Goal: Transaction & Acquisition: Purchase product/service

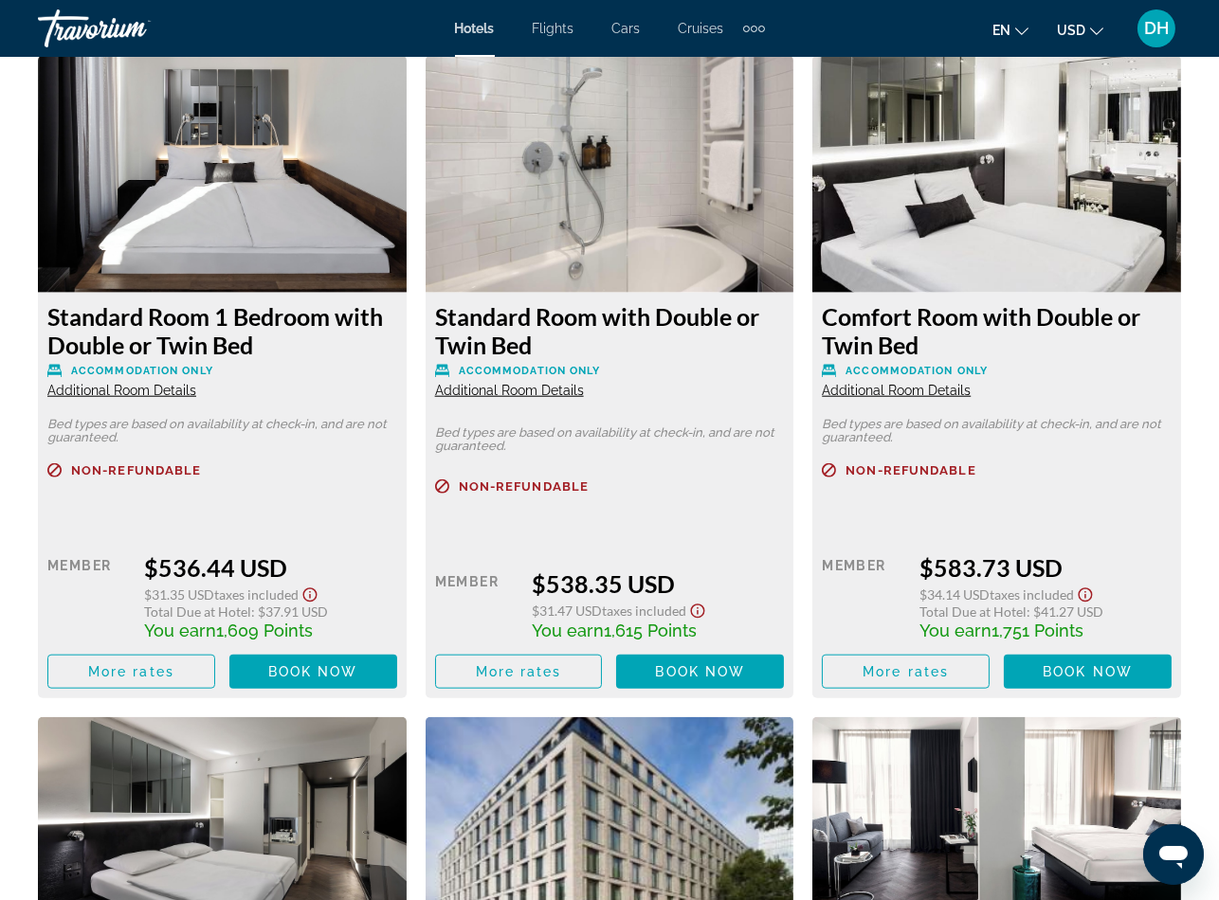
scroll to position [3128, 0]
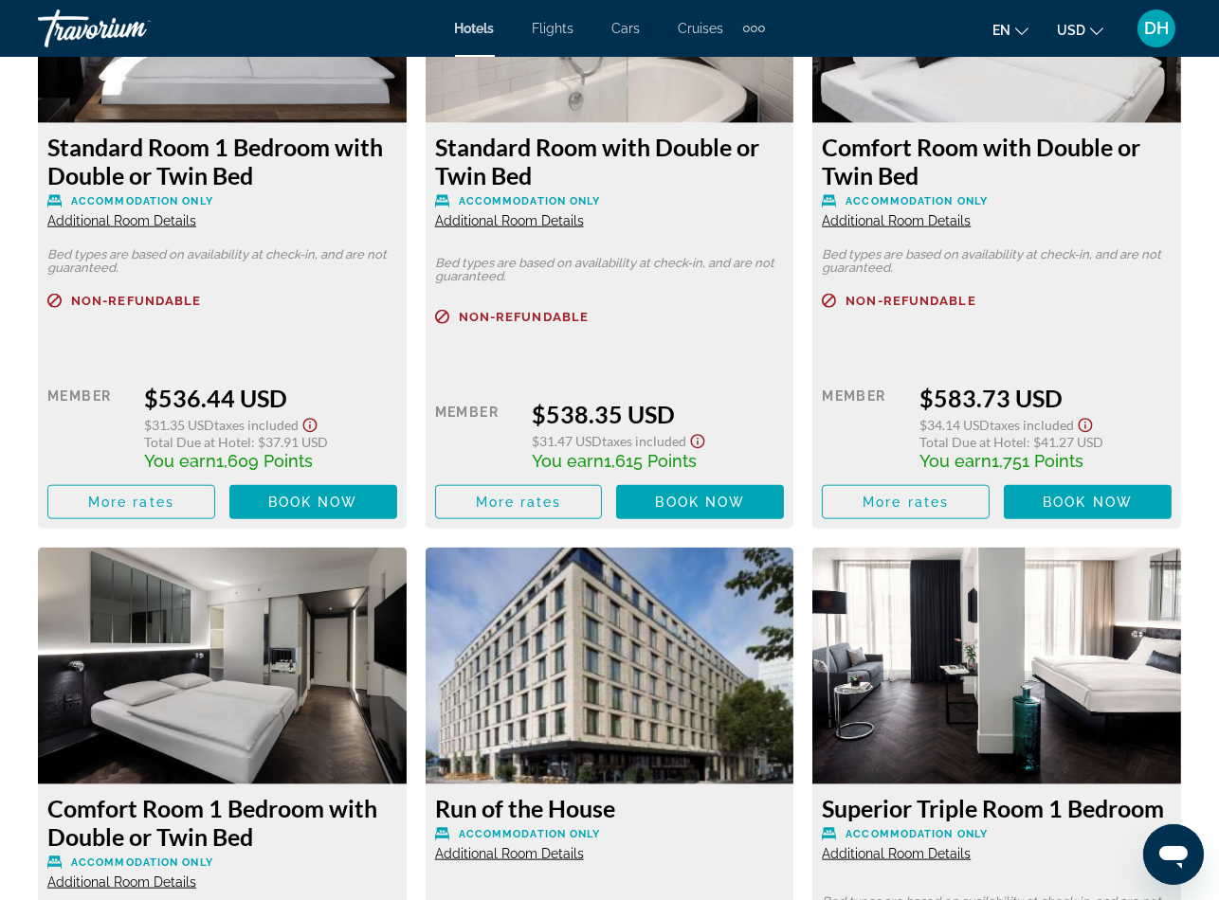
click at [415, 529] on div "Standard Room 1 Bedroom with Double or Twin Bed Accommodation Only Additional R…" at bounding box center [609, 864] width 1162 height 1956
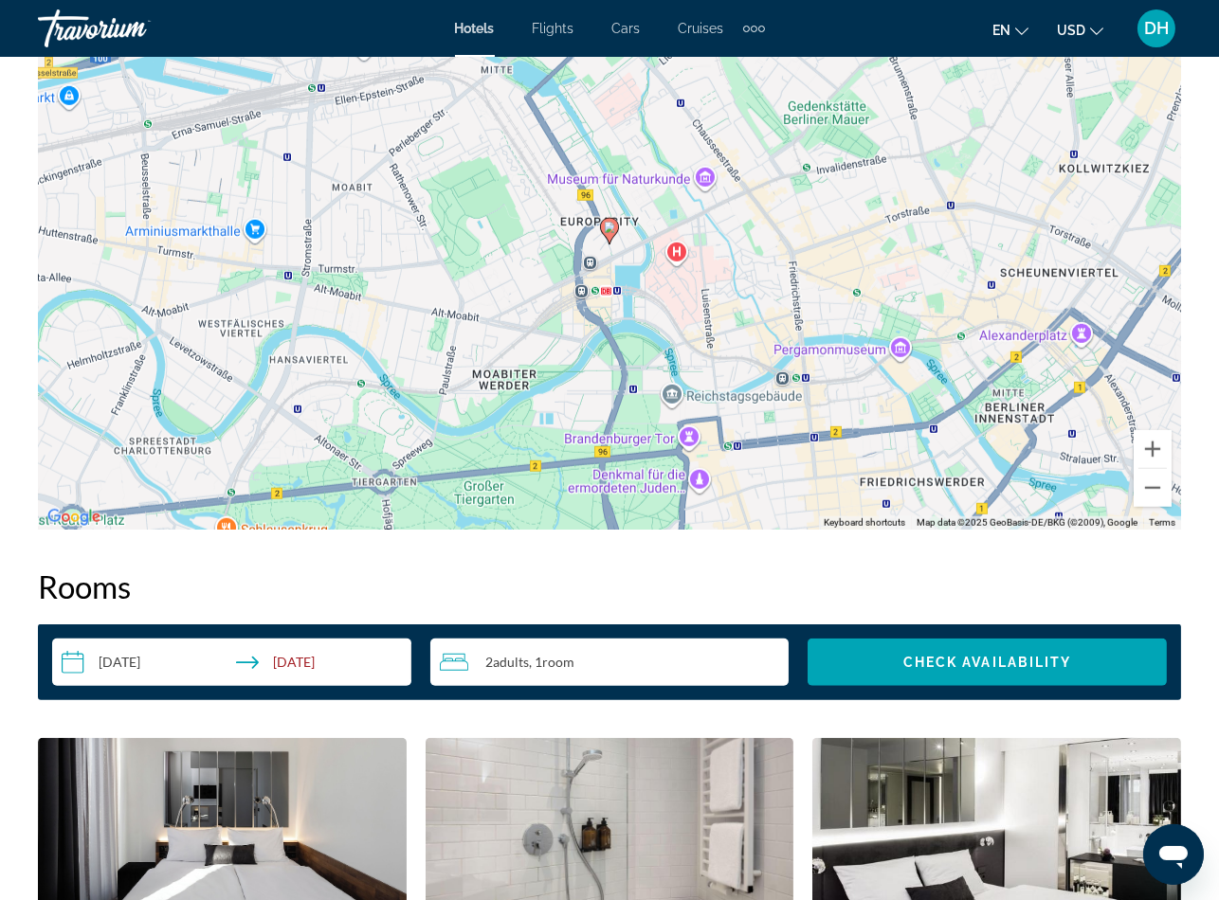
scroll to position [2275, 0]
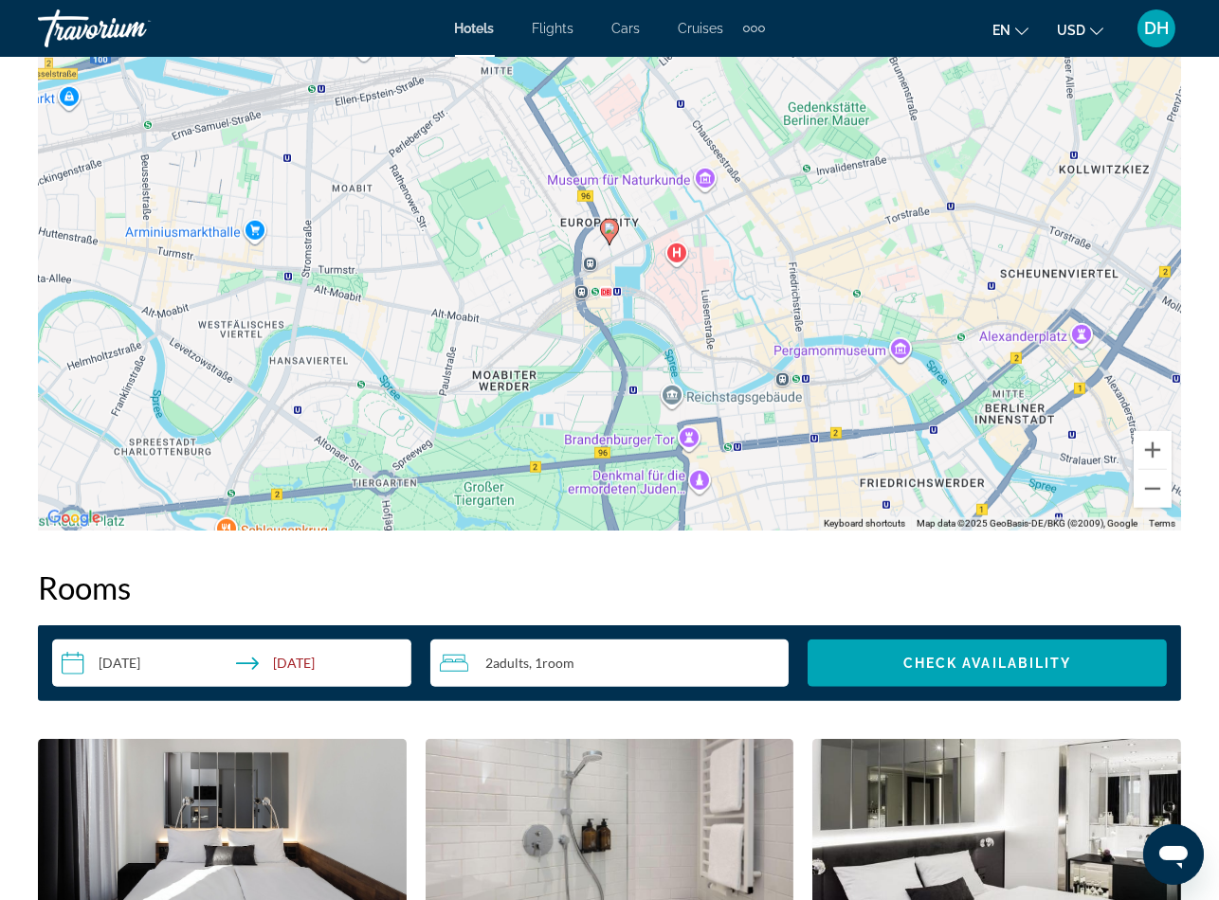
click at [461, 21] on span "Hotels" at bounding box center [475, 28] width 40 height 15
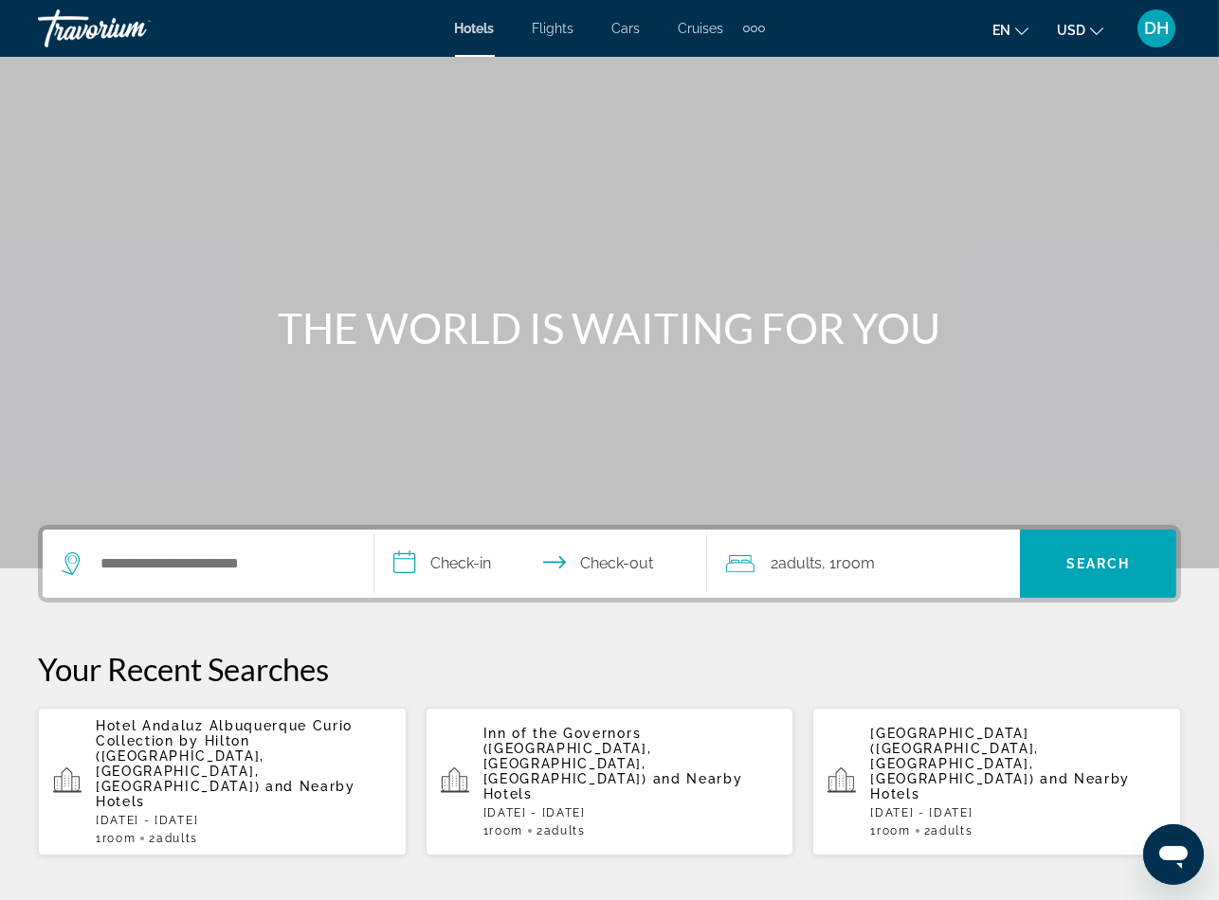
click at [519, 633] on div "**********" at bounding box center [609, 891] width 1219 height 733
click at [208, 550] on input "Search widget" at bounding box center [222, 564] width 246 height 28
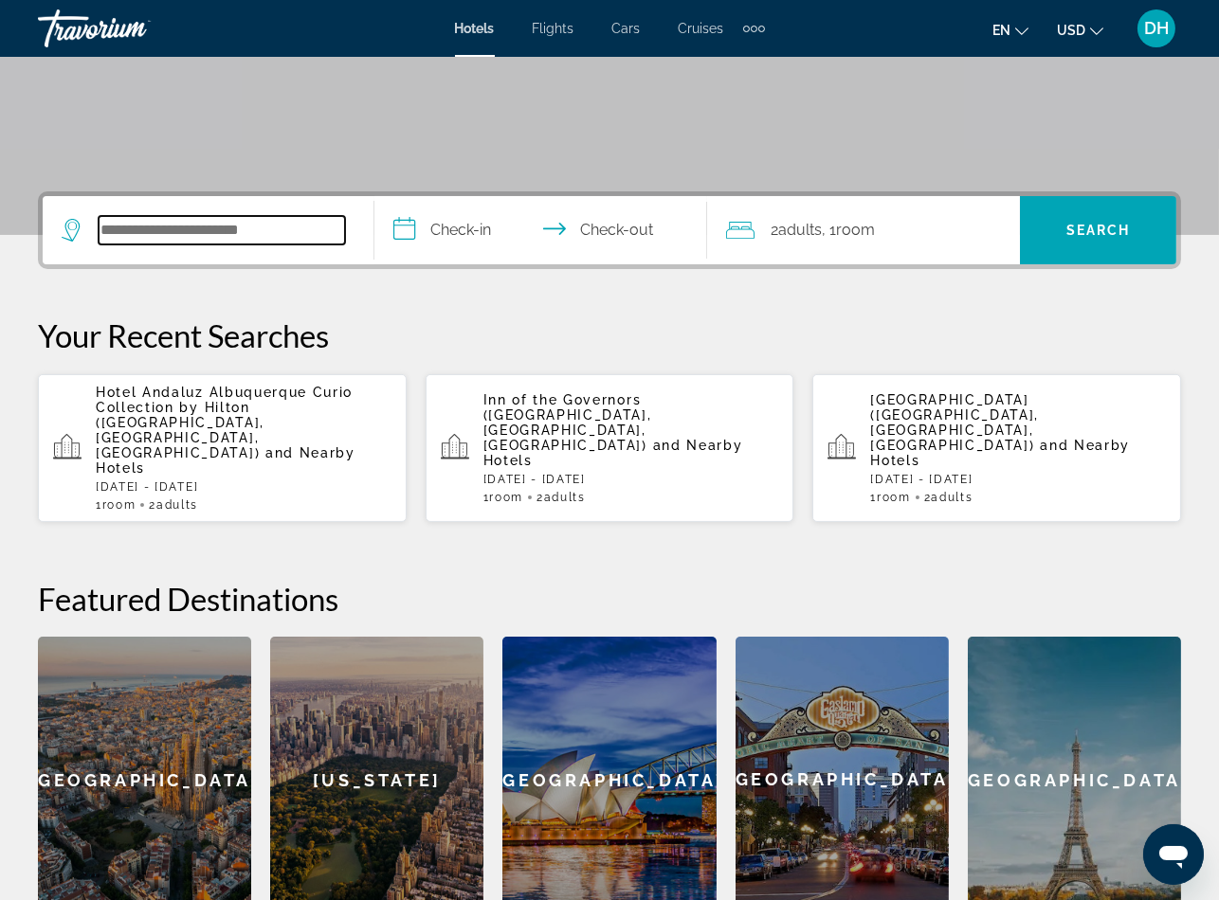
scroll to position [462, 0]
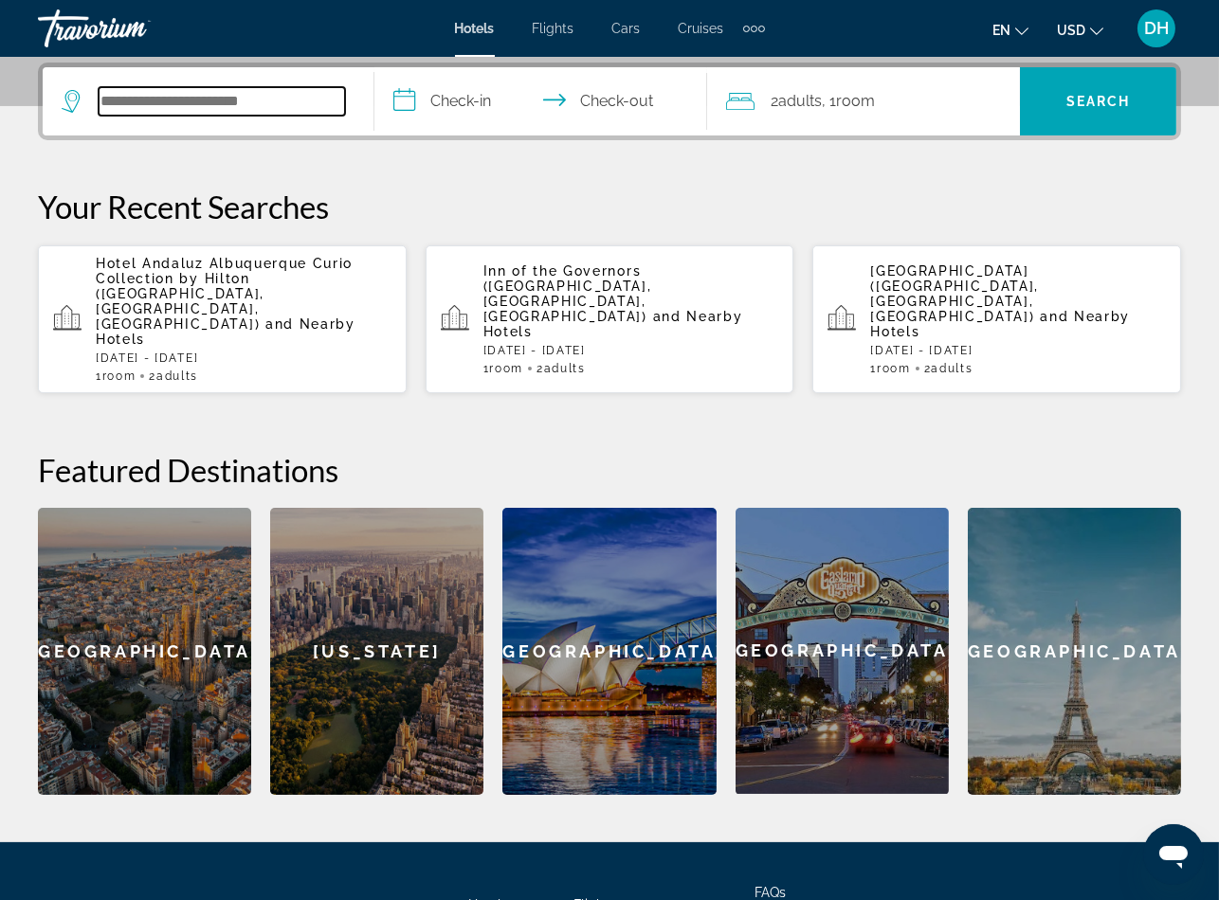
paste input "**********"
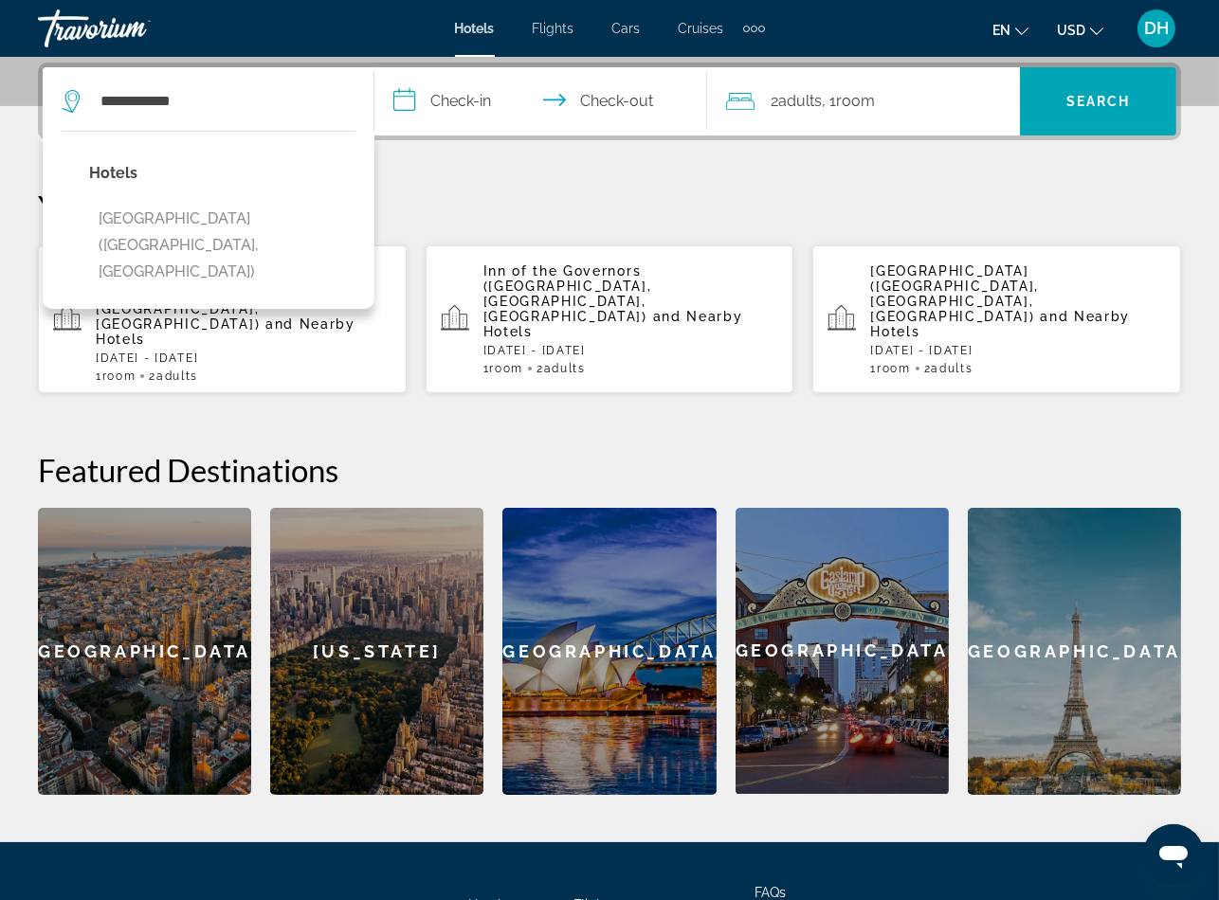
click at [464, 96] on input "**********" at bounding box center [543, 104] width 339 height 74
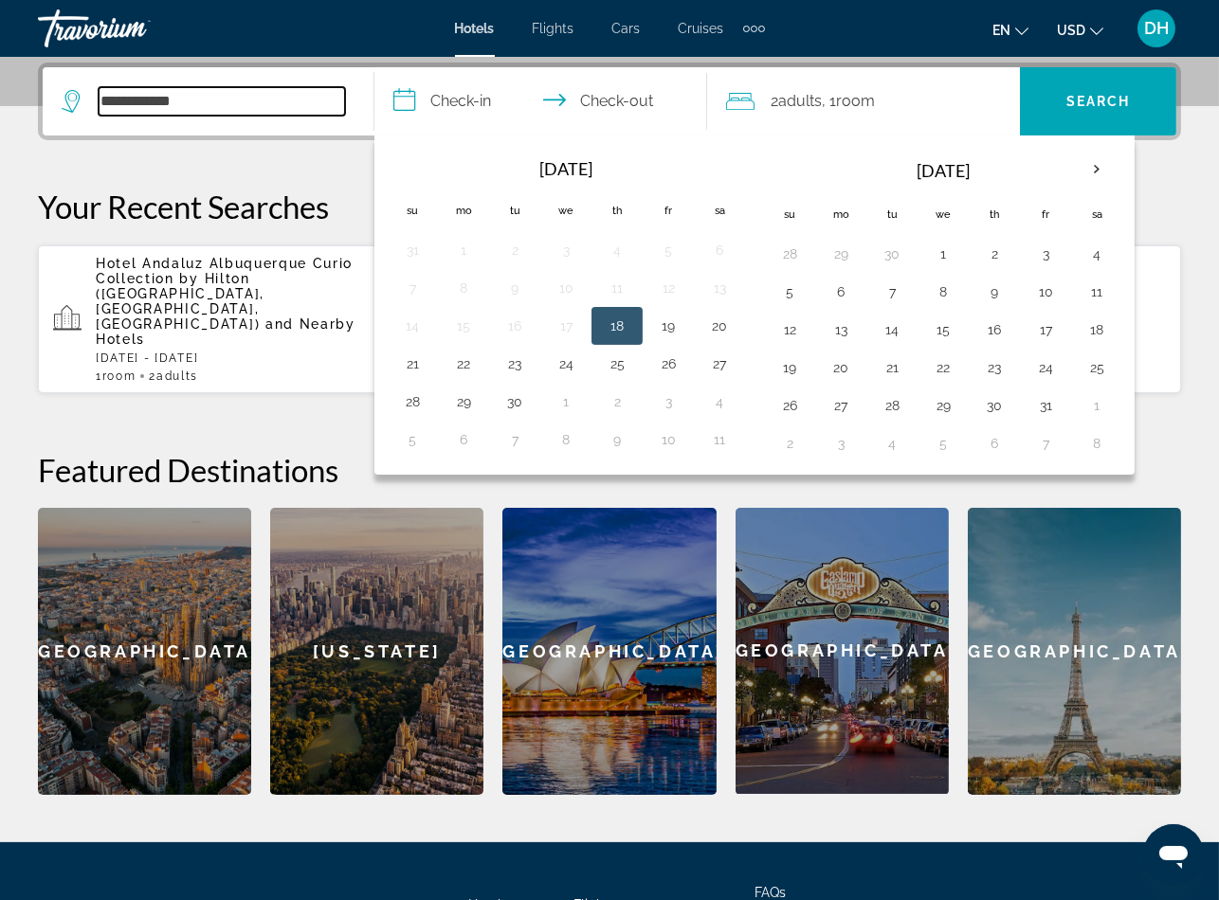
click at [309, 110] on input "**********" at bounding box center [222, 101] width 246 height 28
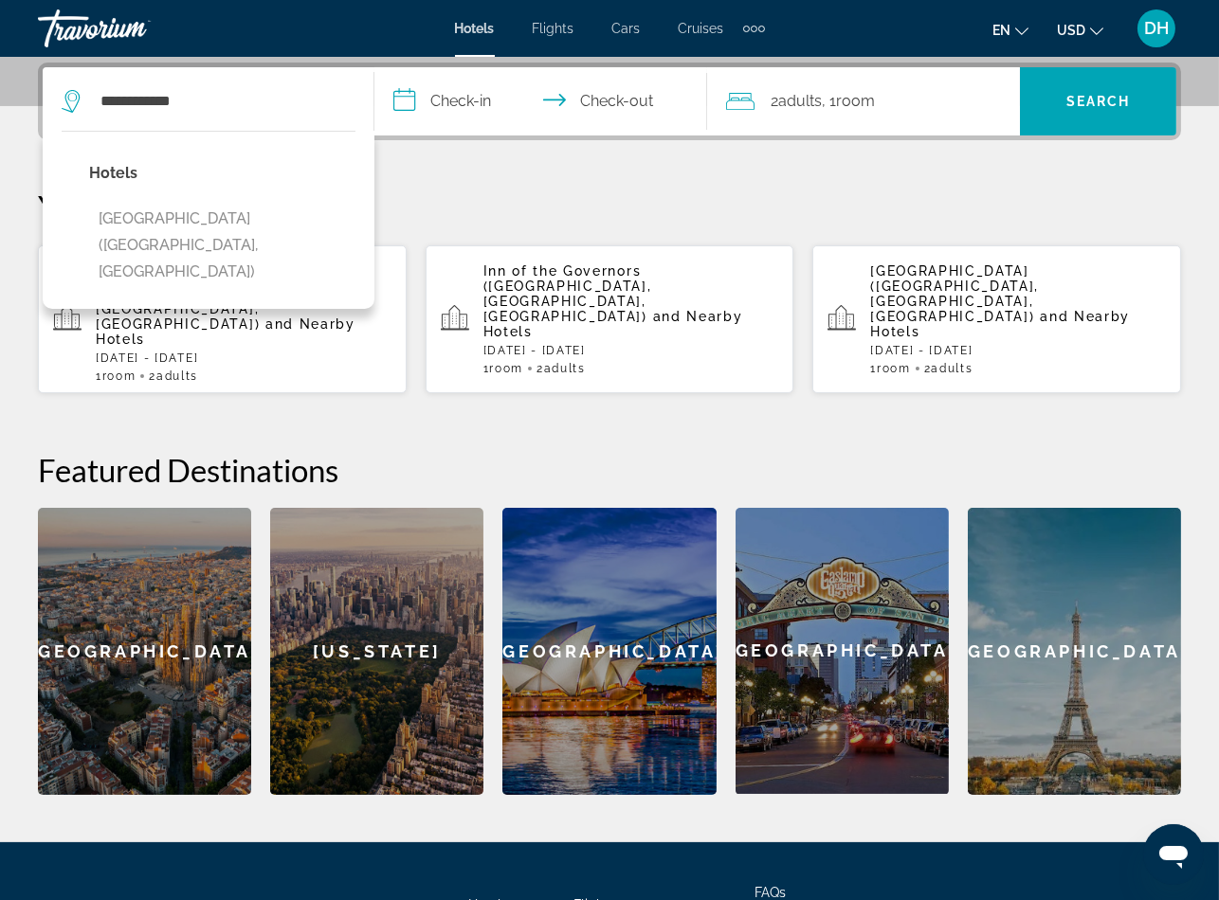
click at [281, 224] on div "Hotels Platzl Hotel (Munich, DE)" at bounding box center [209, 220] width 332 height 178
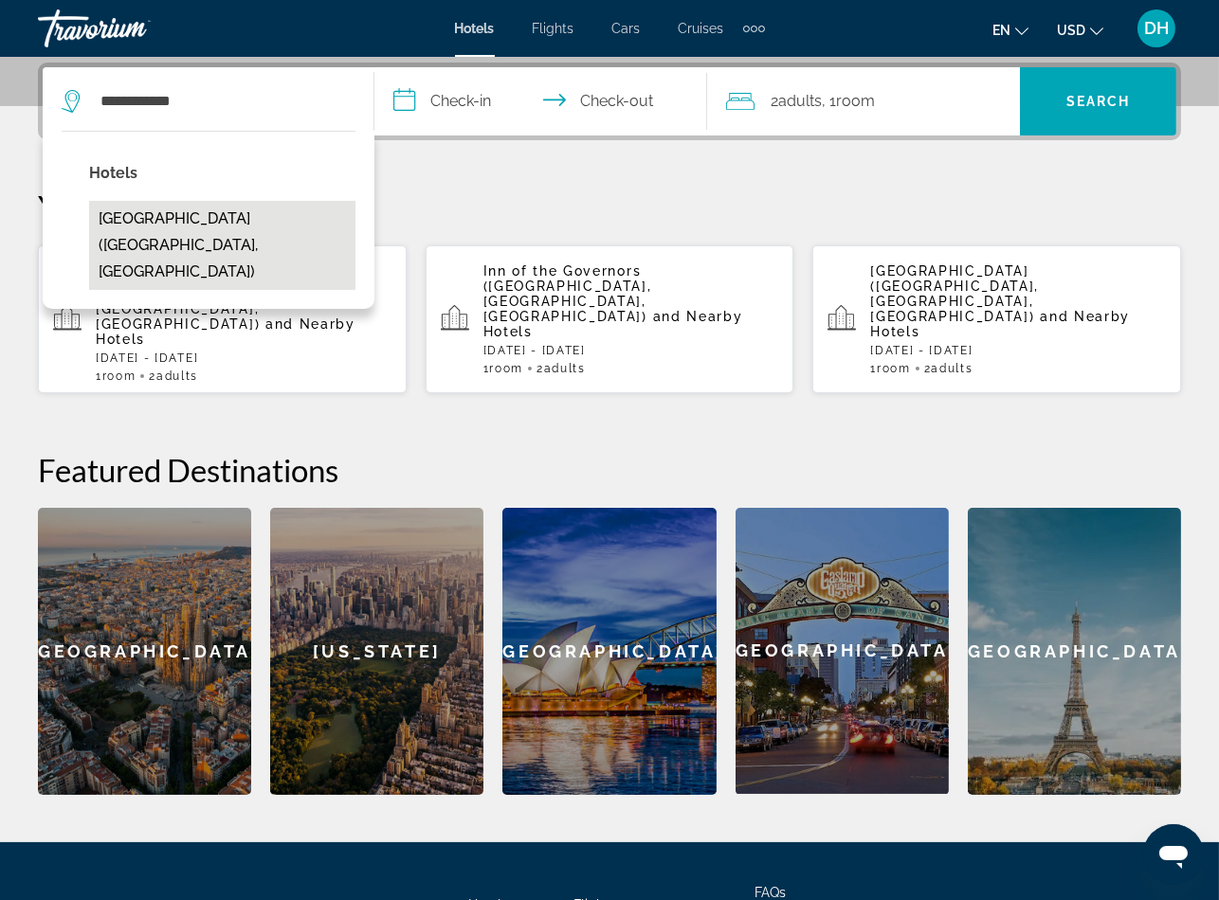
click at [262, 210] on button "Platzl Hotel (Munich, DE)" at bounding box center [222, 245] width 266 height 89
type input "**********"
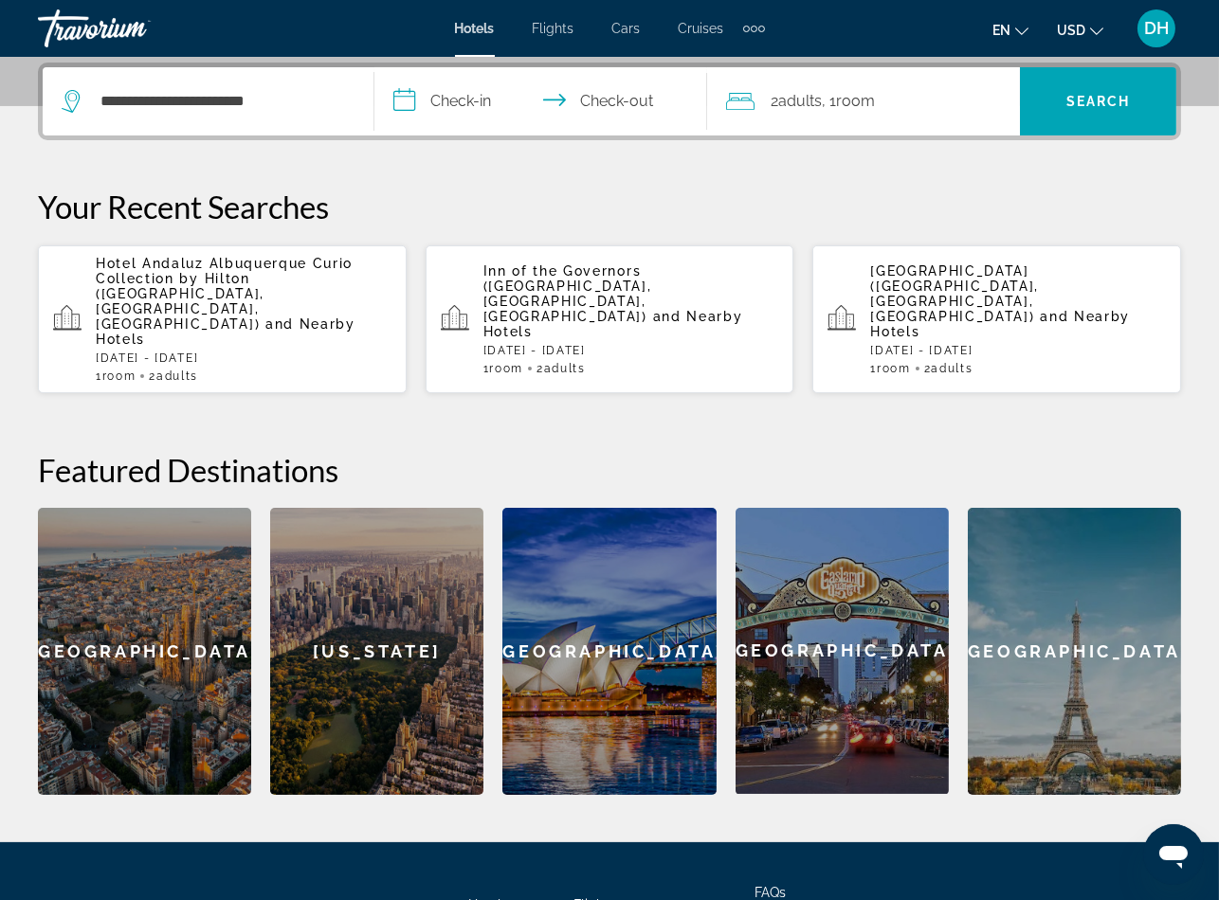
click at [464, 93] on input "**********" at bounding box center [543, 104] width 339 height 74
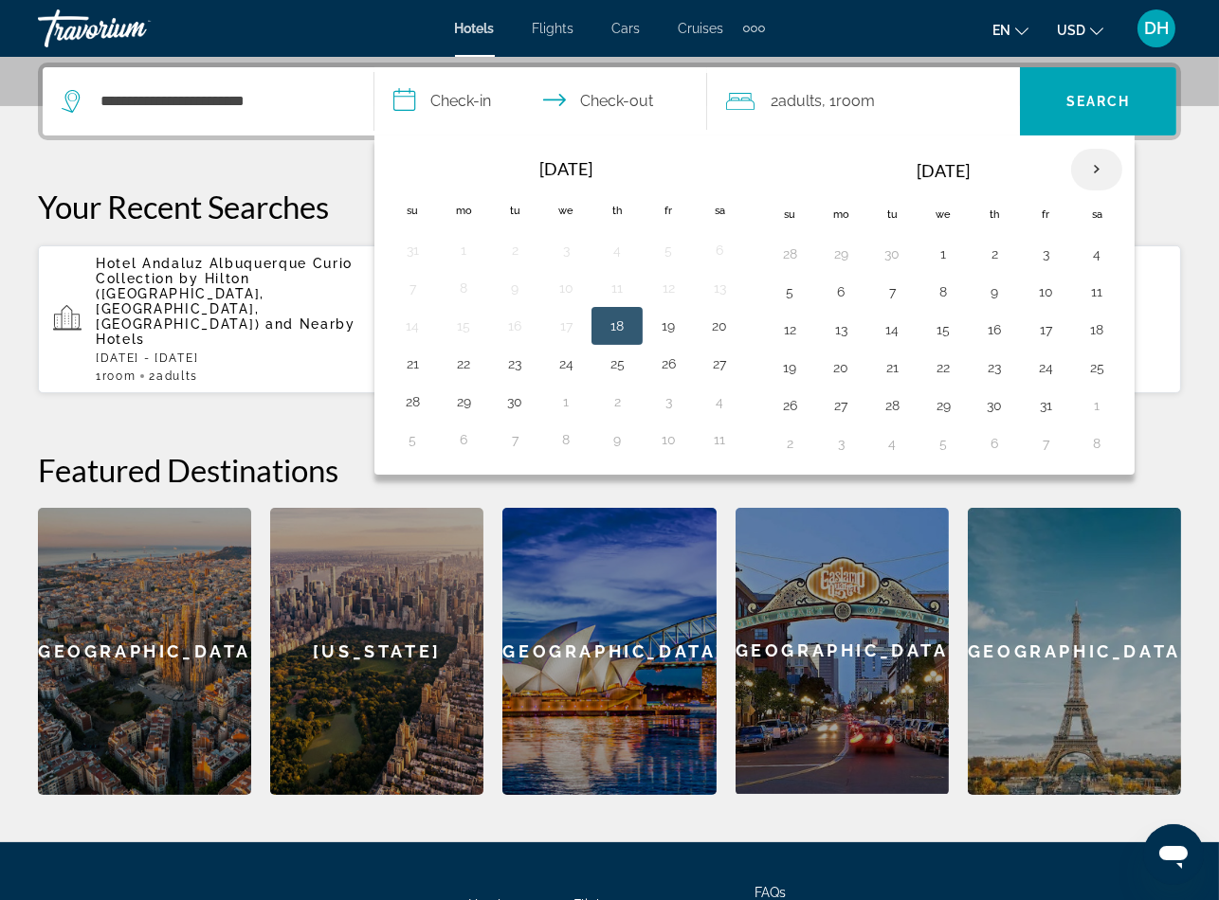
click at [1095, 171] on th "Next month" at bounding box center [1096, 170] width 51 height 42
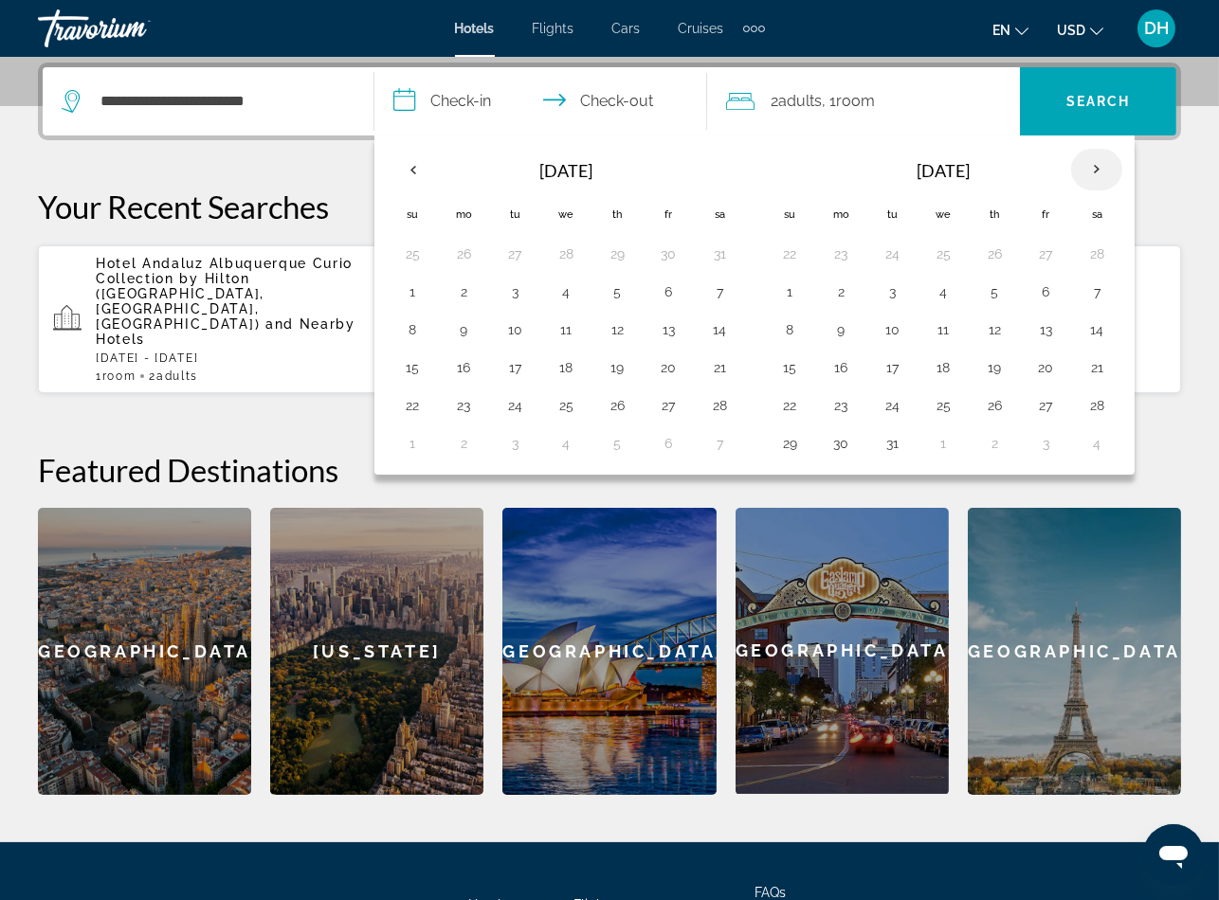
click at [1095, 171] on th "Next month" at bounding box center [1096, 170] width 51 height 42
click at [794, 335] on button "10" at bounding box center [789, 330] width 30 height 27
click at [1006, 335] on button "14" at bounding box center [994, 330] width 30 height 27
type input "**********"
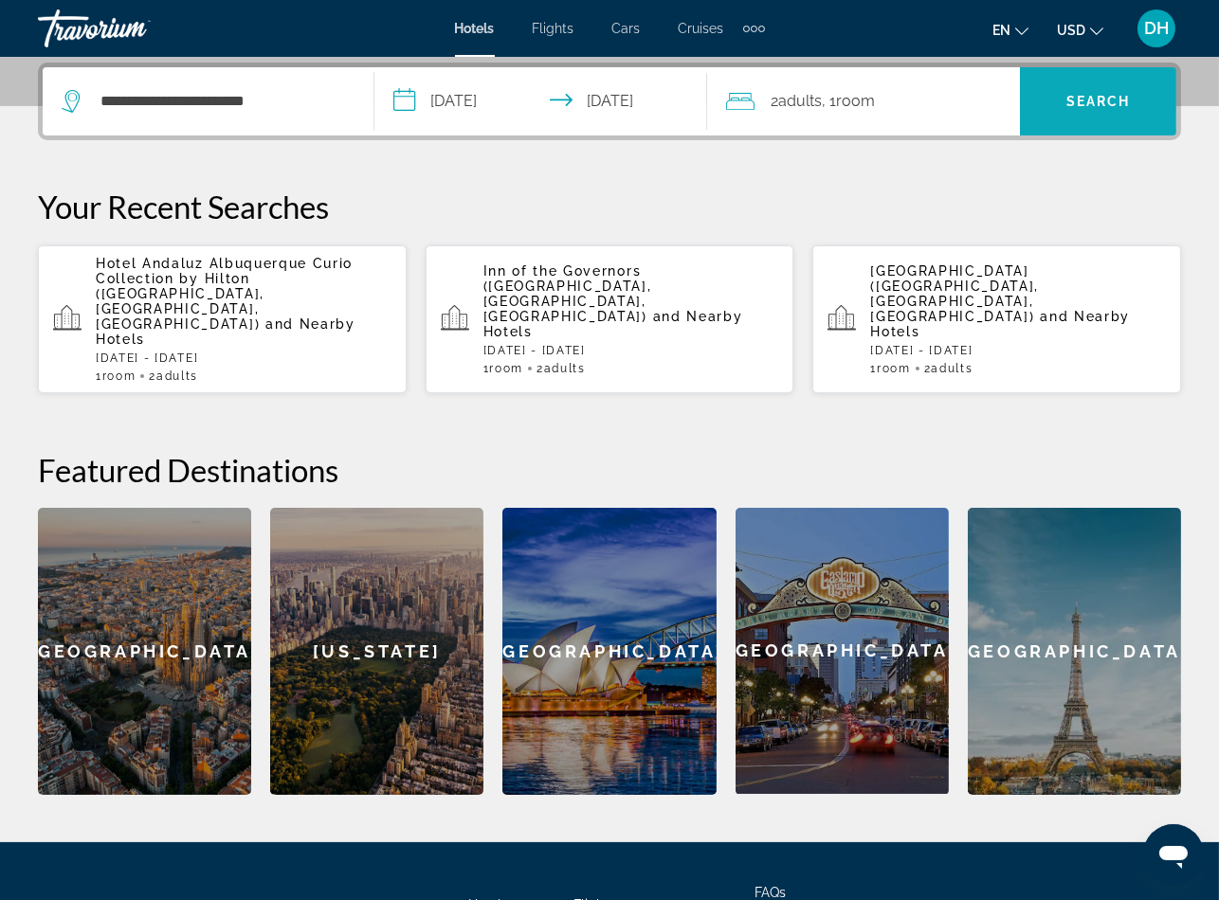
click at [1094, 113] on span "Search widget" at bounding box center [1098, 101] width 156 height 45
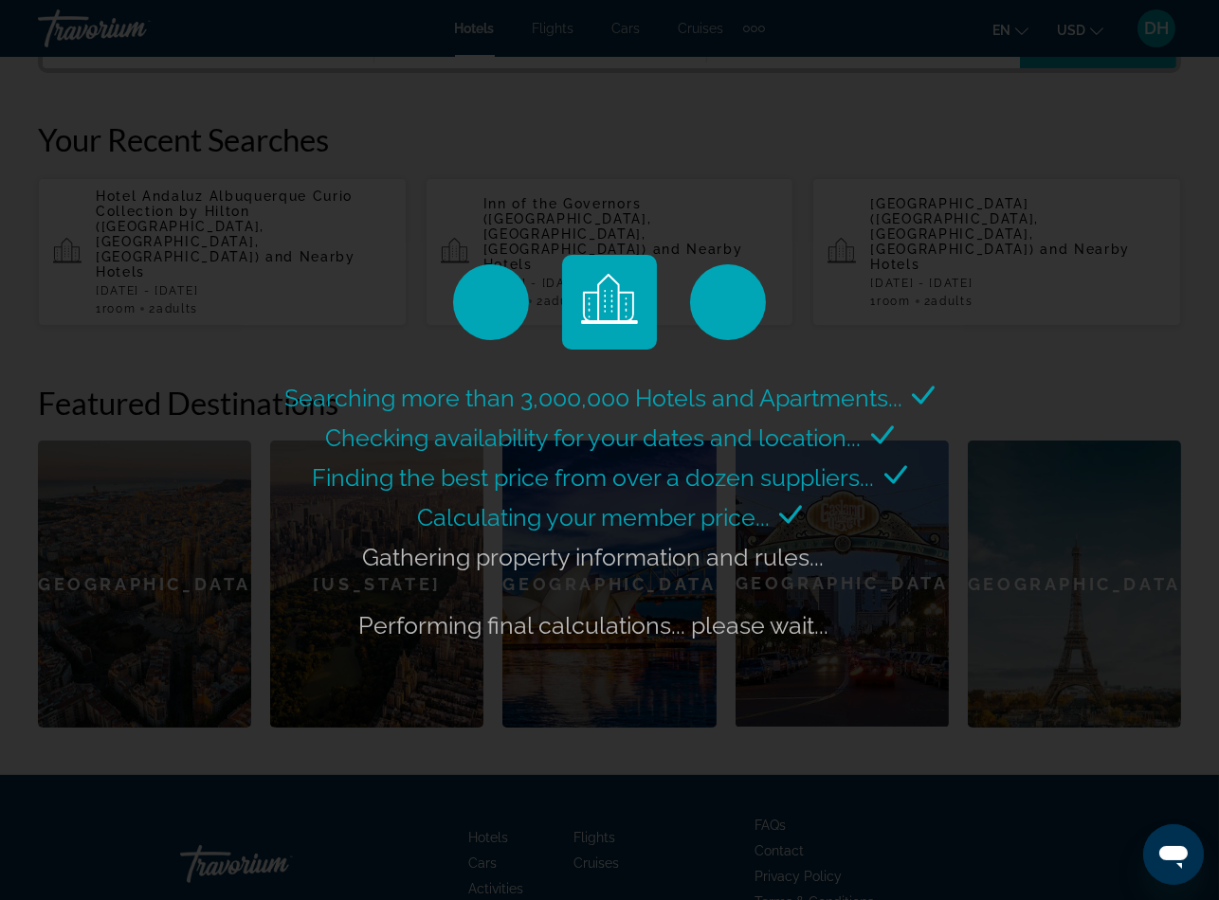
scroll to position [590, 0]
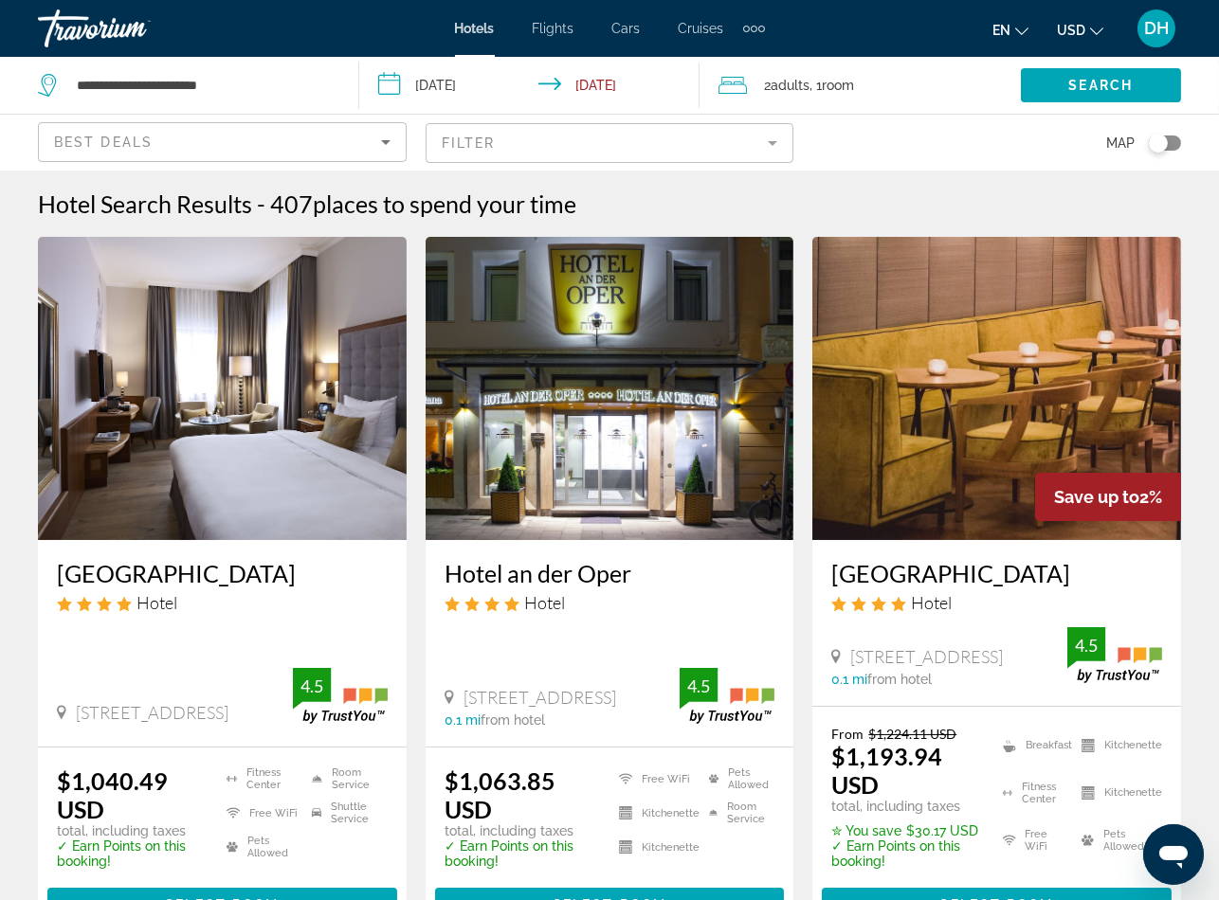
click at [290, 609] on div "Hotel" at bounding box center [222, 602] width 331 height 21
click at [143, 562] on h3 "Platzl Hotel" at bounding box center [222, 573] width 331 height 28
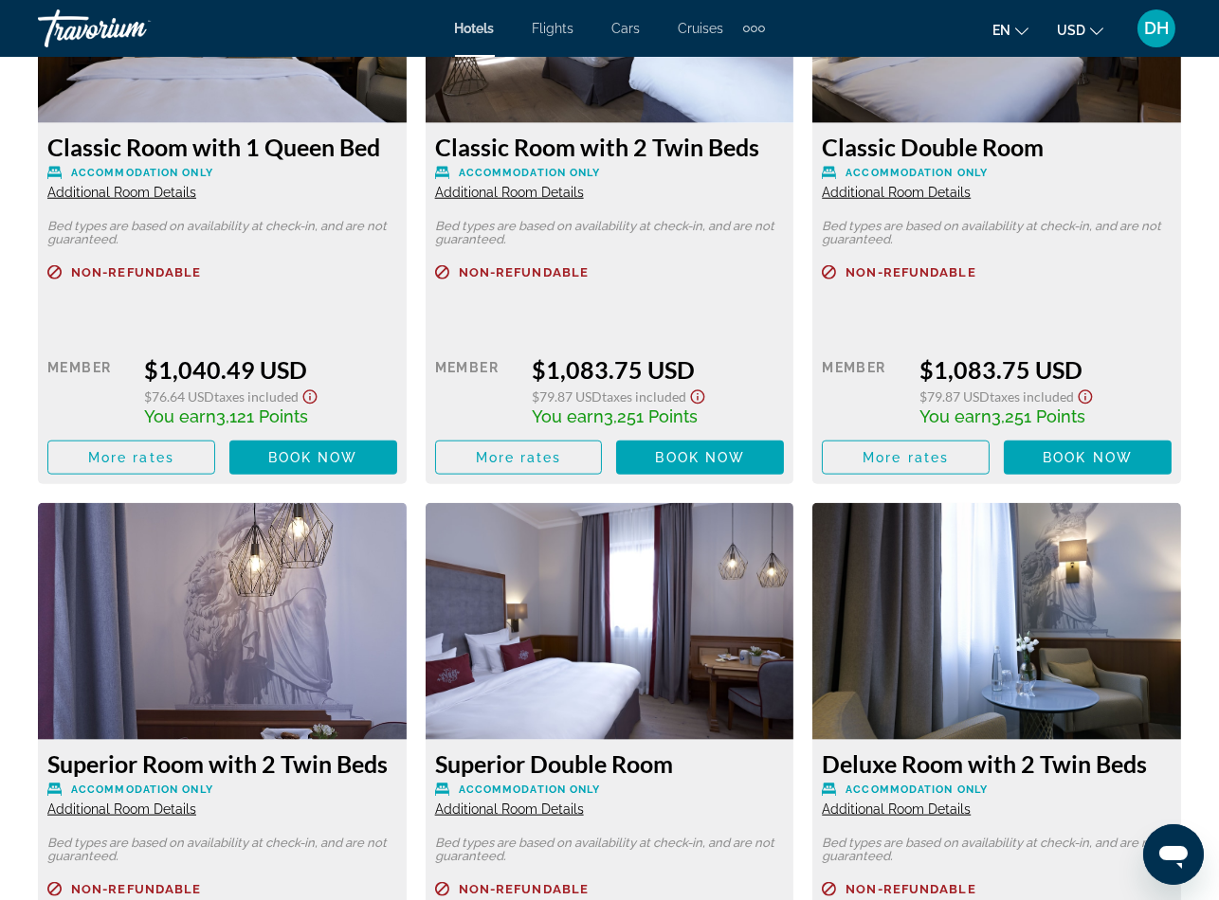
scroll to position [2986, 0]
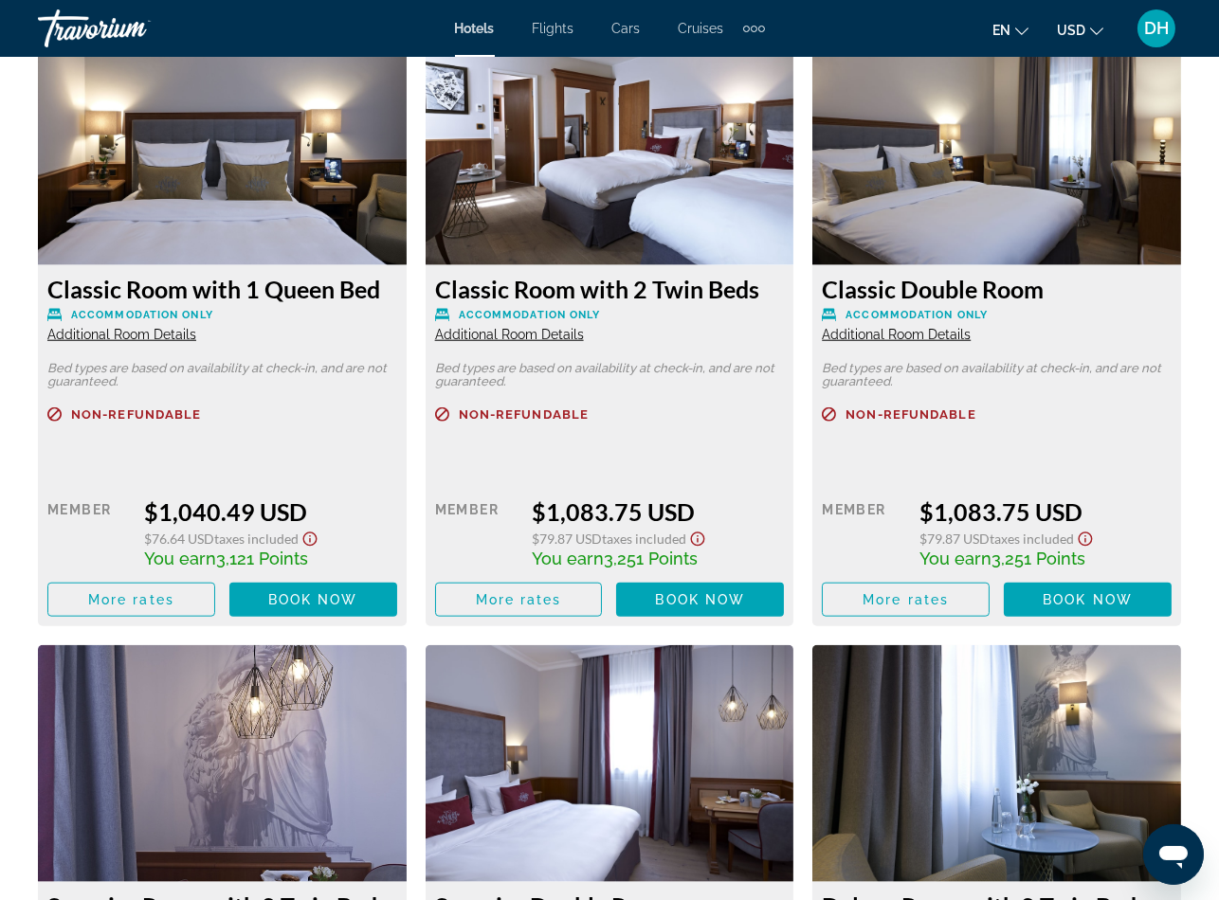
drag, startPoint x: 414, startPoint y: 547, endPoint x: 405, endPoint y: 540, distance: 11.6
click at [167, 333] on span "Additional Room Details" at bounding box center [121, 334] width 149 height 15
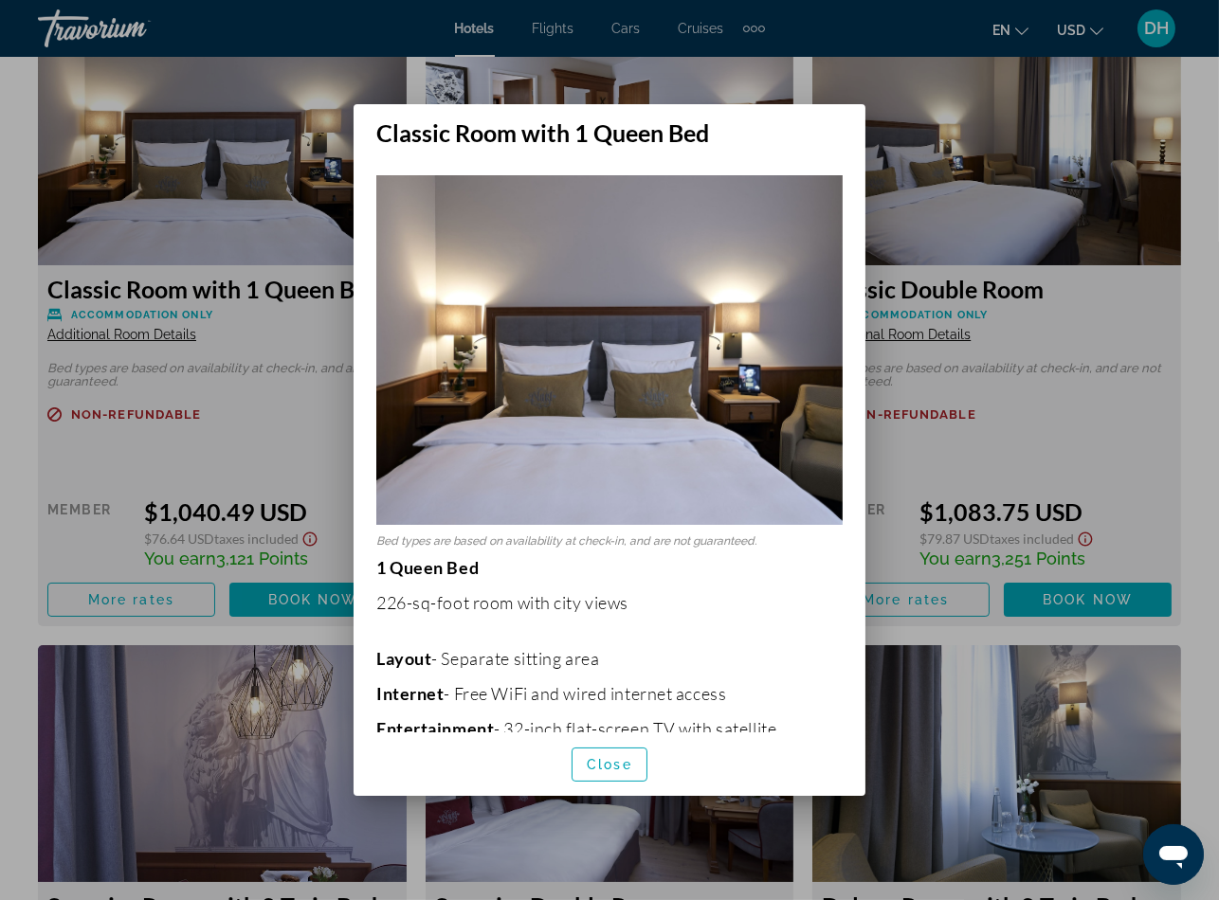
scroll to position [0, 0]
click at [614, 775] on span "button" at bounding box center [609, 764] width 74 height 45
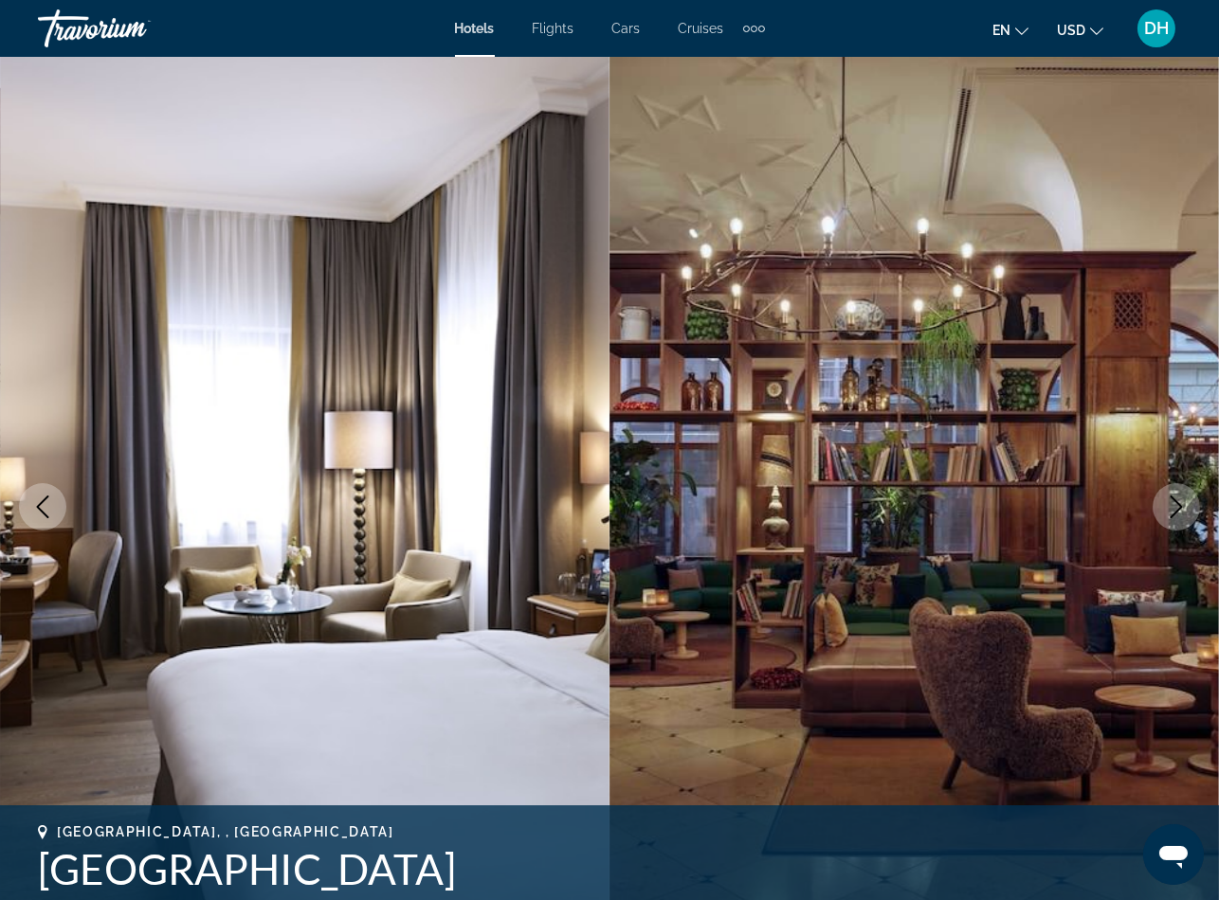
scroll to position [2986, 0]
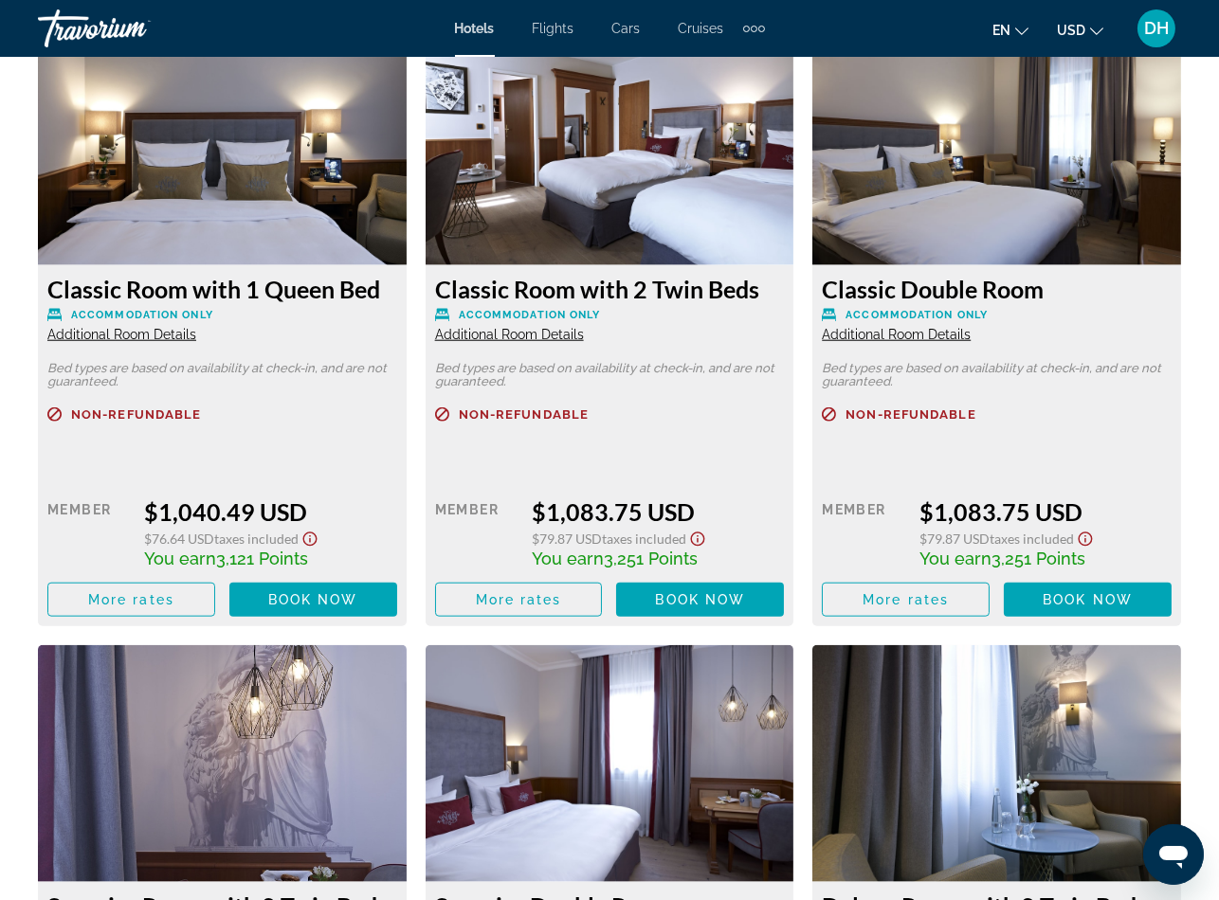
click at [919, 336] on span "Additional Room Details" at bounding box center [896, 334] width 149 height 15
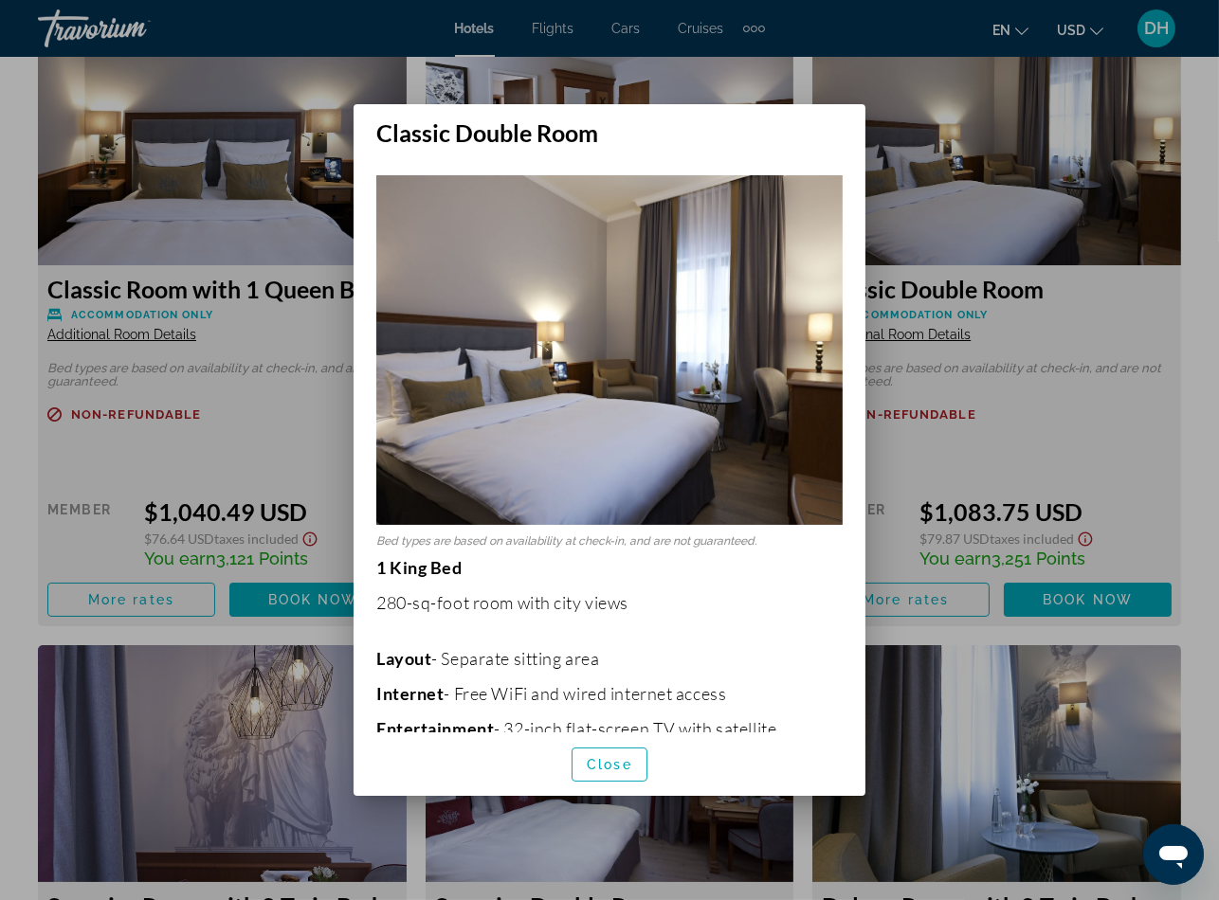
click at [959, 557] on div at bounding box center [609, 450] width 1219 height 900
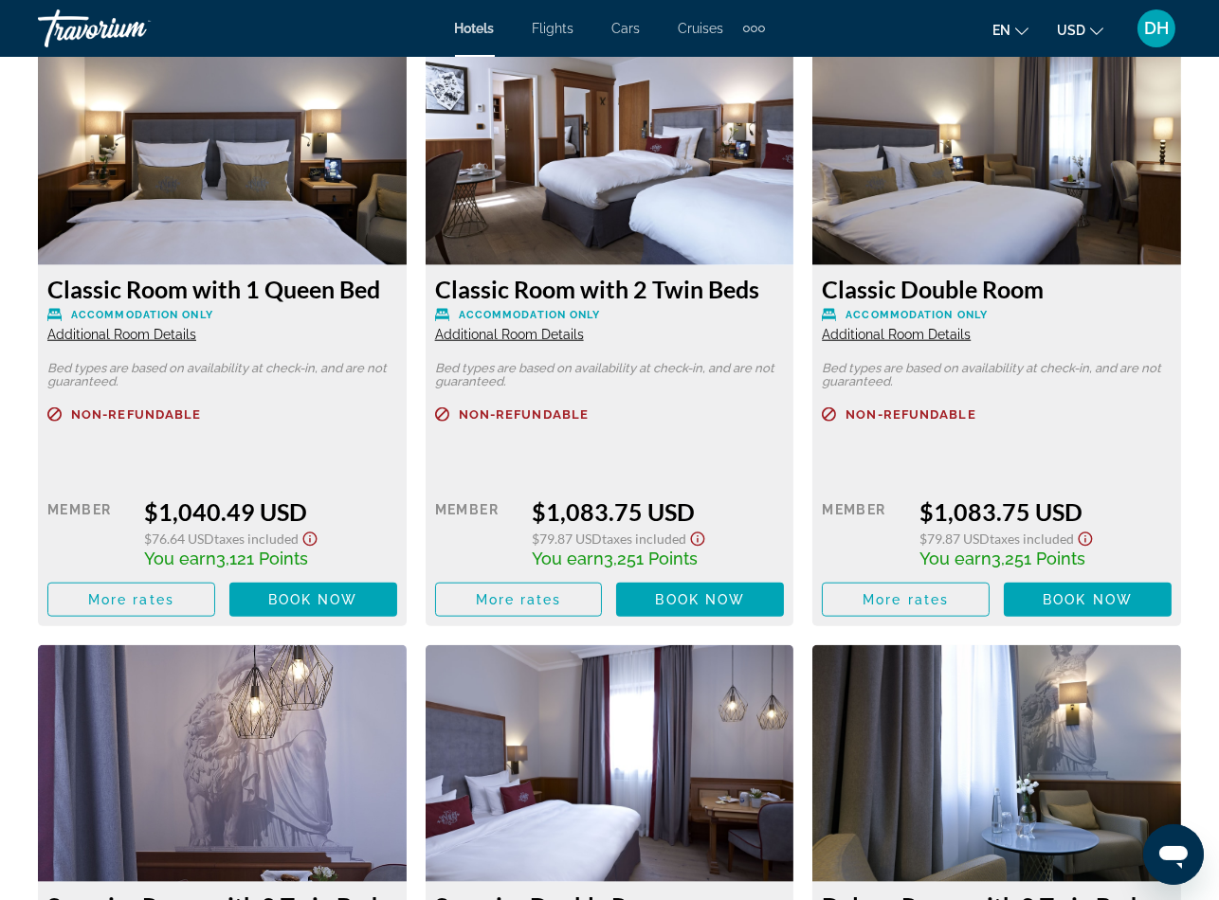
click at [1111, 609] on span "Main content" at bounding box center [1088, 599] width 168 height 45
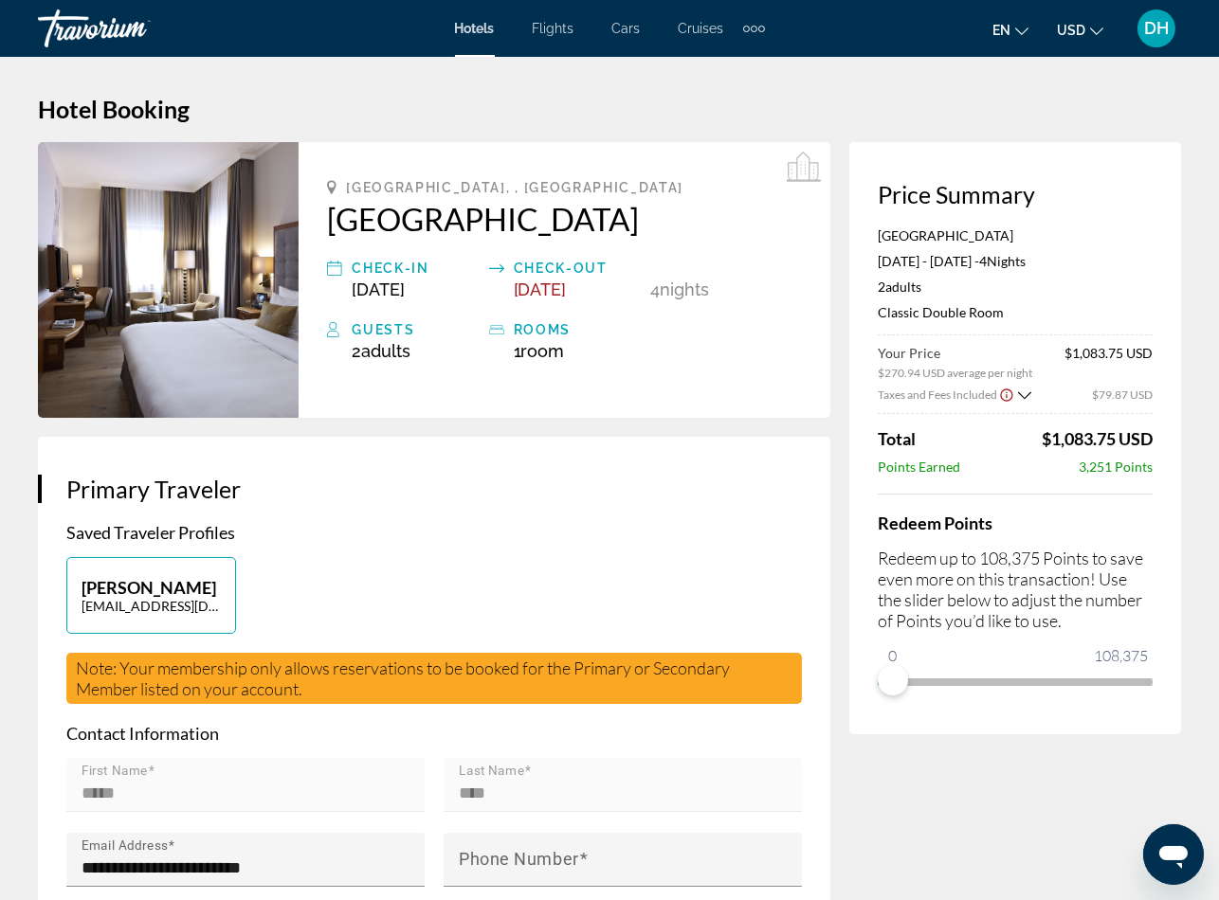
drag, startPoint x: 706, startPoint y: 646, endPoint x: 695, endPoint y: 617, distance: 31.5
click at [705, 650] on div "[PERSON_NAME] [EMAIL_ADDRESS][DOMAIN_NAME]" at bounding box center [434, 605] width 754 height 96
drag, startPoint x: 1038, startPoint y: 427, endPoint x: 1114, endPoint y: 437, distance: 76.4
click at [1114, 437] on span "$1,083.75 USD" at bounding box center [1096, 438] width 111 height 21
copy span "$1,083.75"
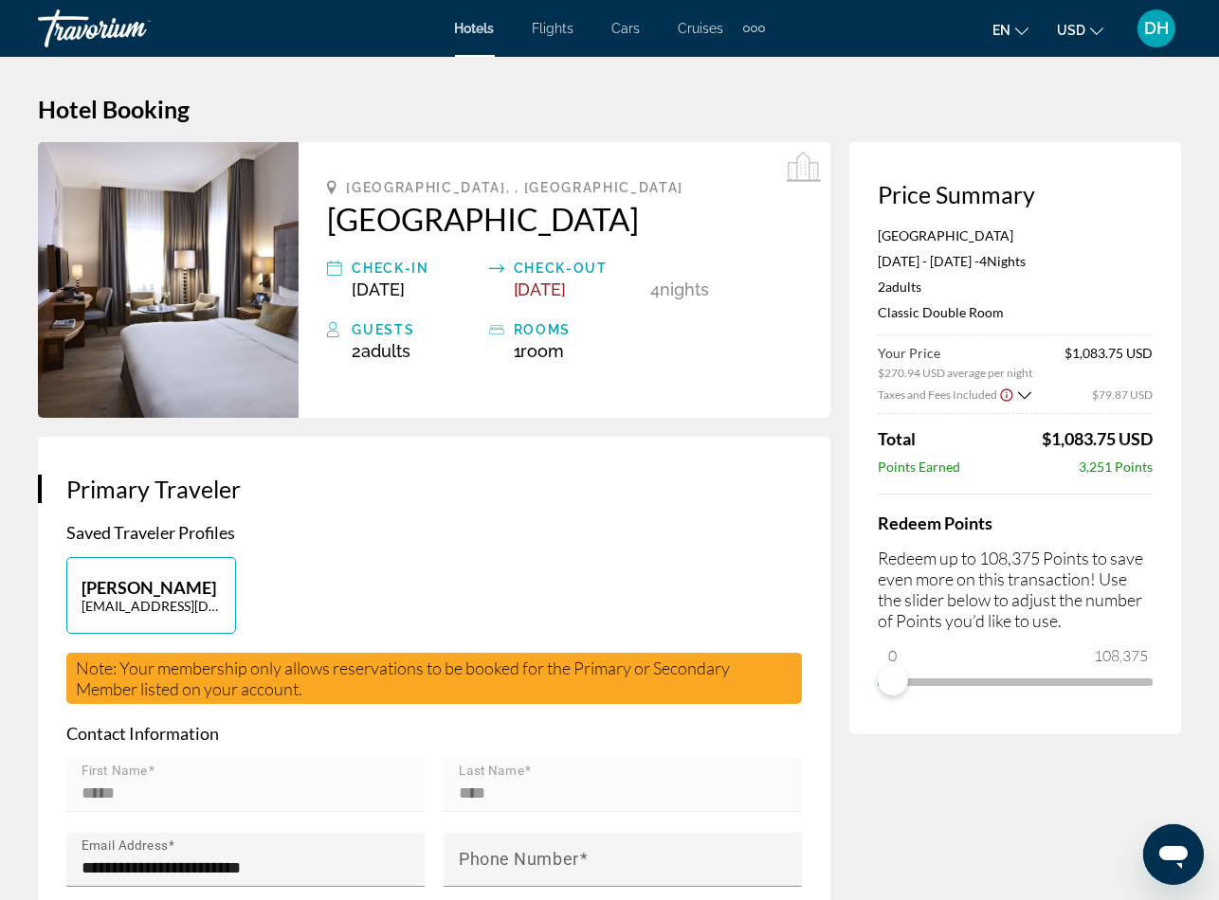
click at [513, 557] on div "[PERSON_NAME] [EMAIL_ADDRESS][DOMAIN_NAME]" at bounding box center [434, 605] width 754 height 96
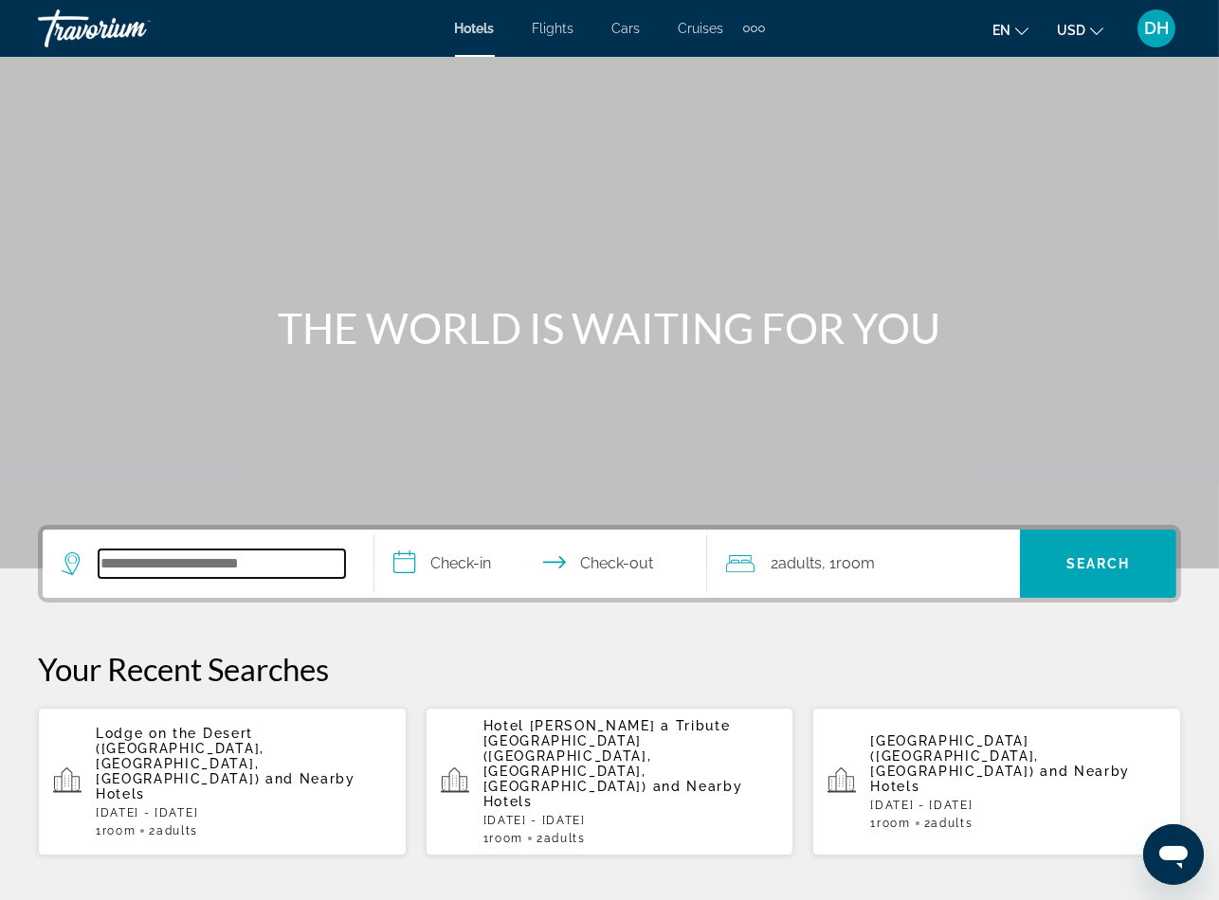
click at [251, 560] on input "Search widget" at bounding box center [222, 564] width 246 height 28
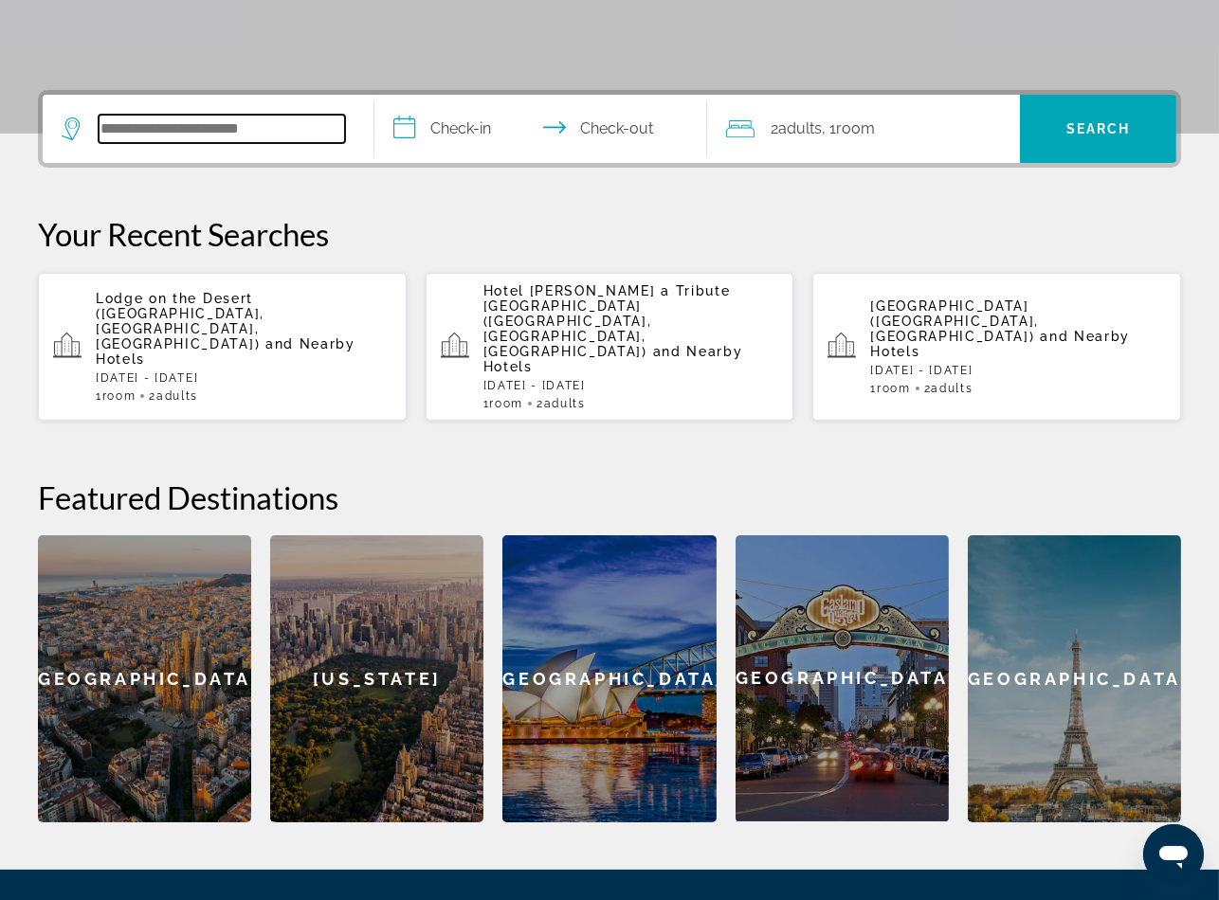
paste input "**********"
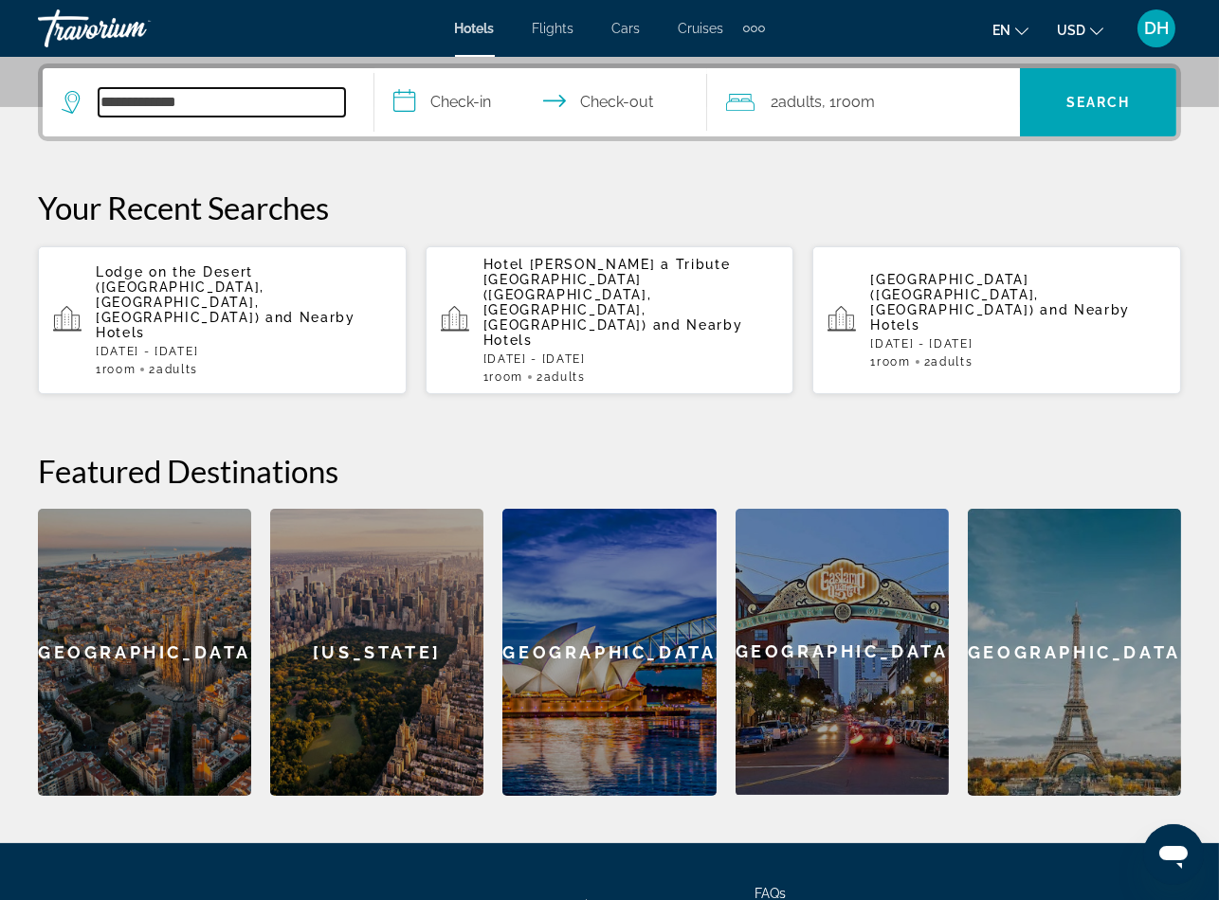
scroll to position [462, 0]
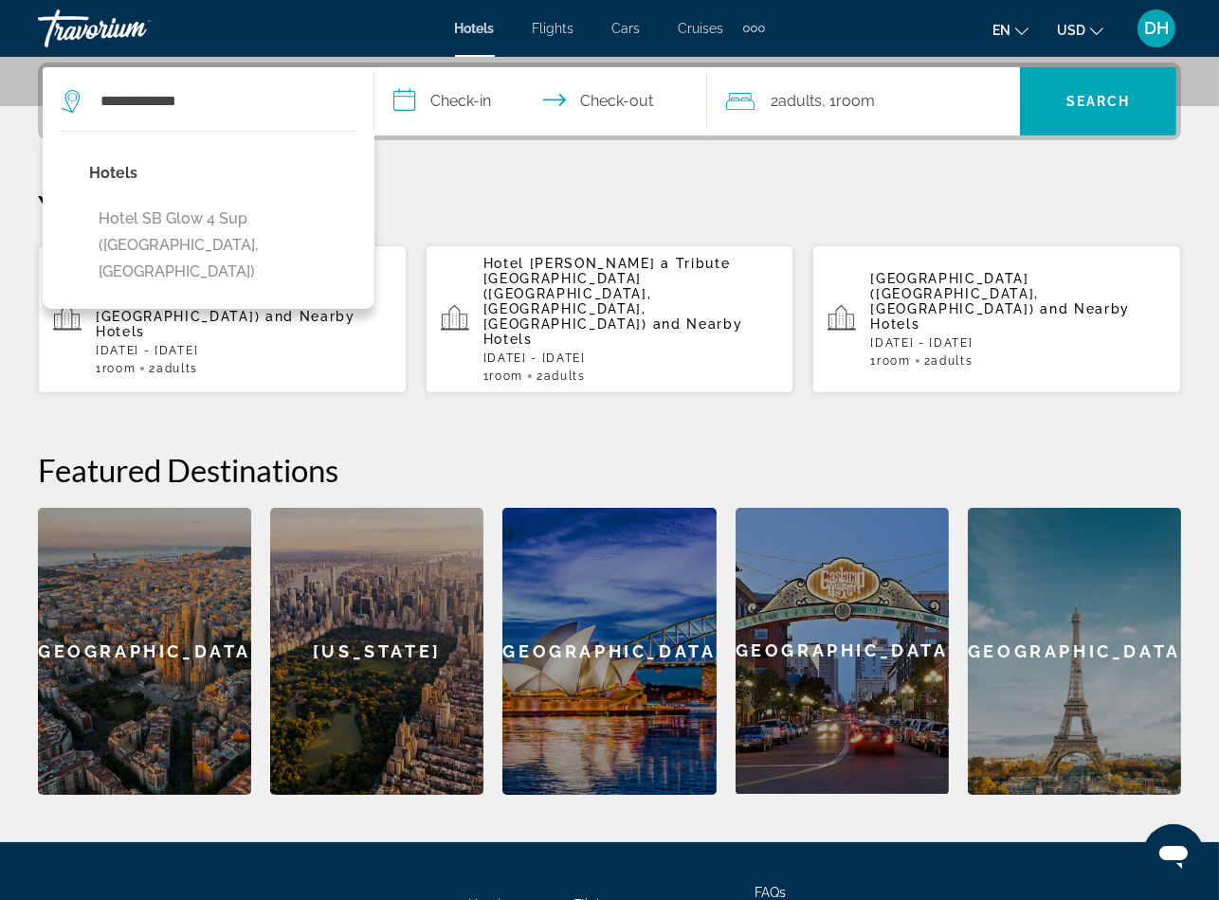
click at [261, 230] on button "Hotel SB Glow 4 Sup (Barcelona, ES)" at bounding box center [222, 245] width 266 height 89
type input "**********"
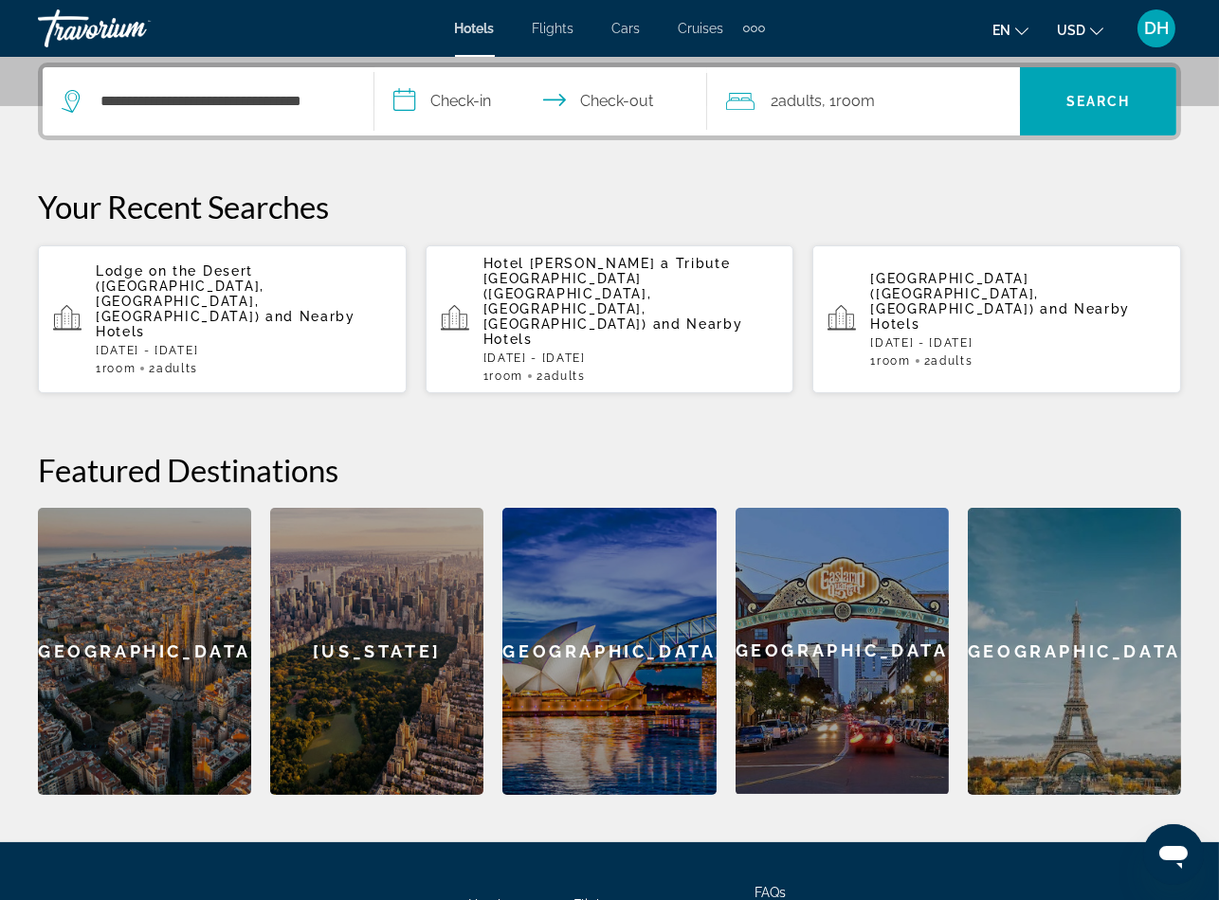
click at [396, 96] on input "**********" at bounding box center [543, 104] width 339 height 74
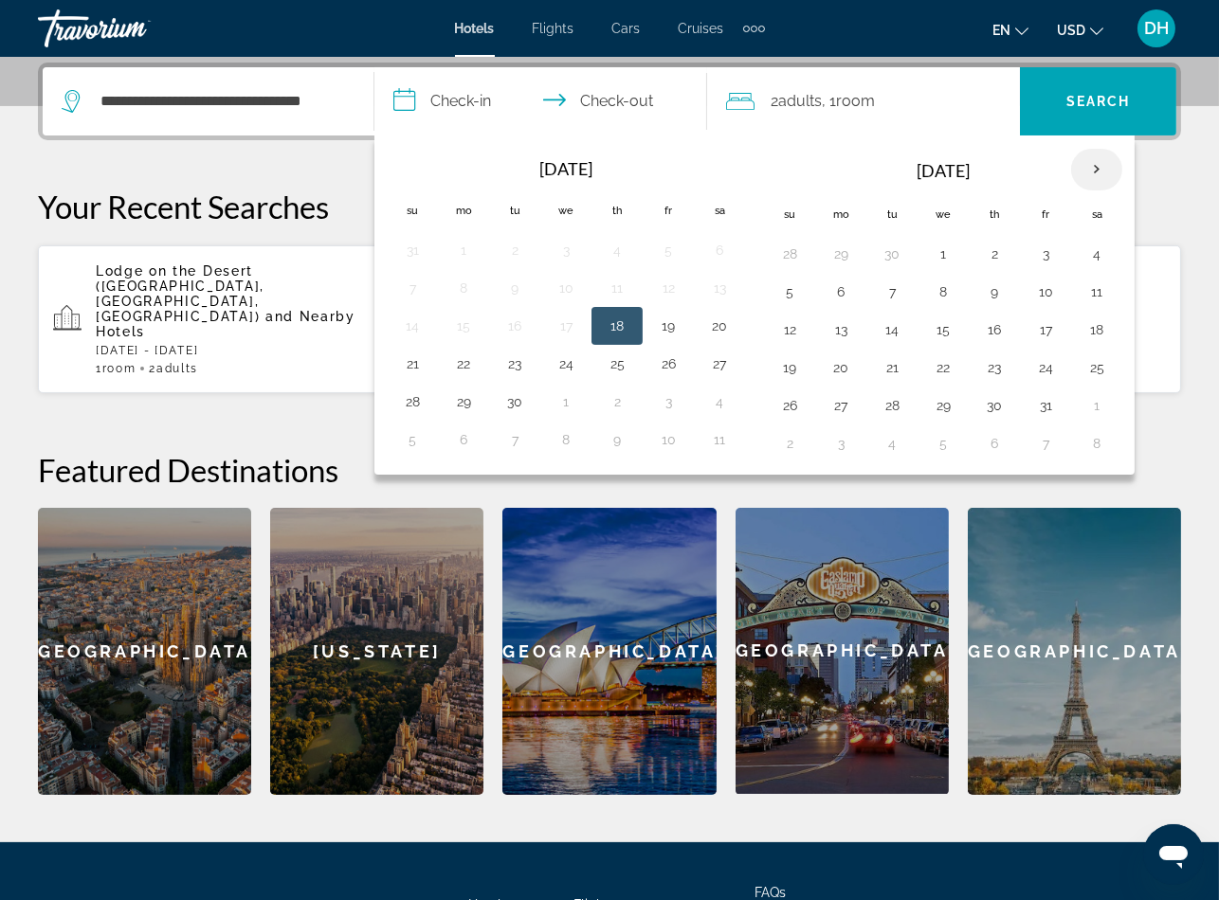
click at [1104, 170] on th "Next month" at bounding box center [1096, 170] width 51 height 42
click at [1085, 164] on th "Next month" at bounding box center [1096, 170] width 51 height 42
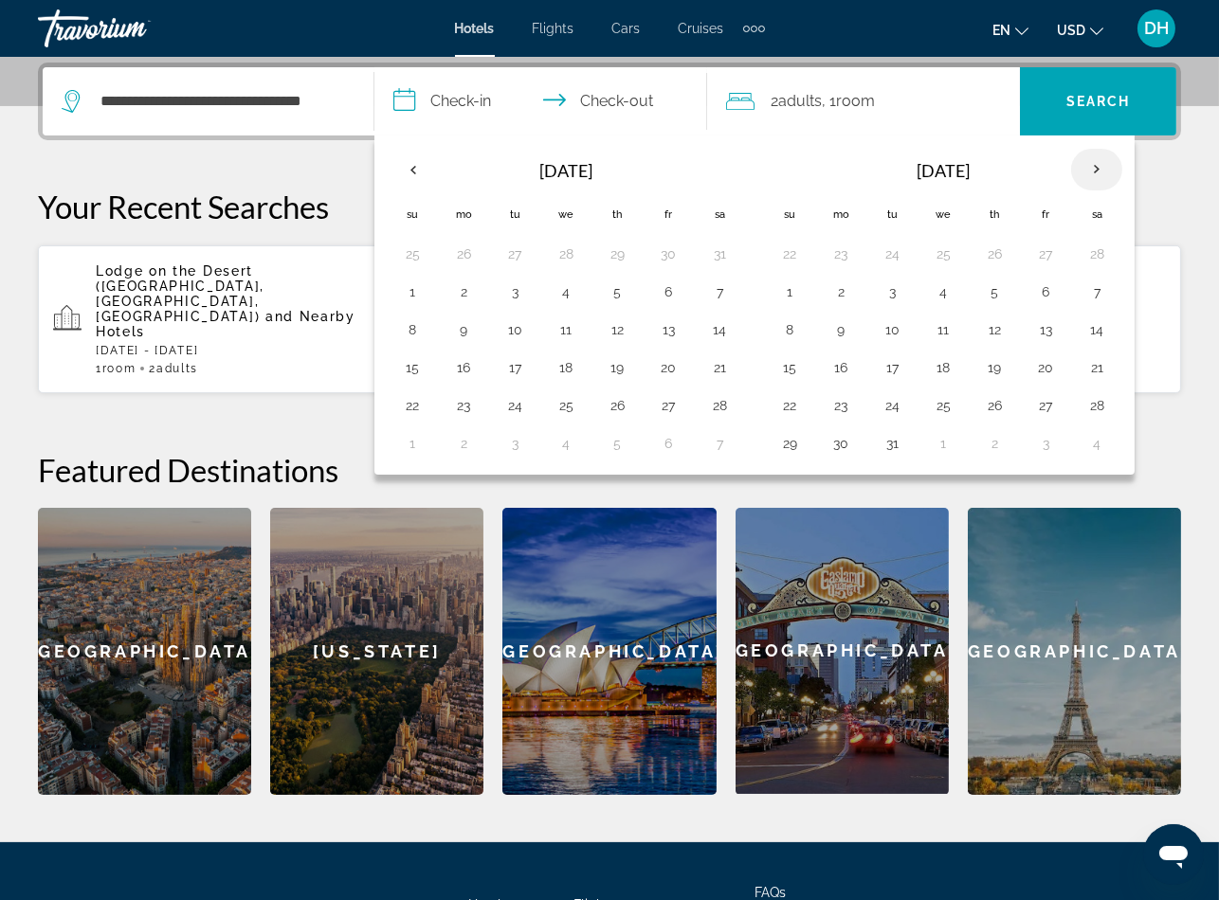
click at [1109, 173] on th "Next month" at bounding box center [1096, 170] width 51 height 42
click at [1109, 174] on th "Next month" at bounding box center [1096, 170] width 51 height 42
click at [421, 286] on button "5" at bounding box center [412, 292] width 30 height 27
click at [627, 292] on button "9" at bounding box center [617, 292] width 30 height 27
type input "**********"
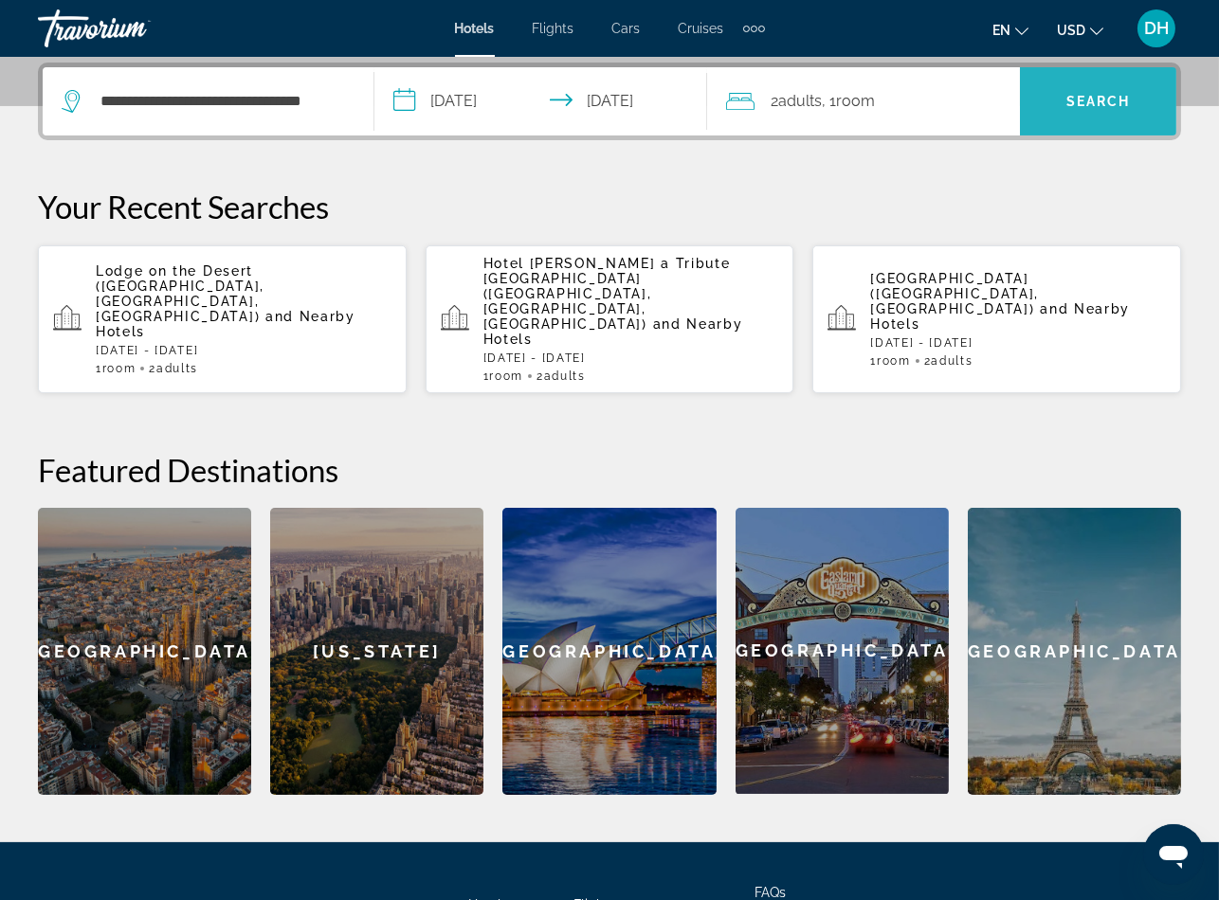
click at [1091, 109] on span "Search widget" at bounding box center [1098, 101] width 156 height 45
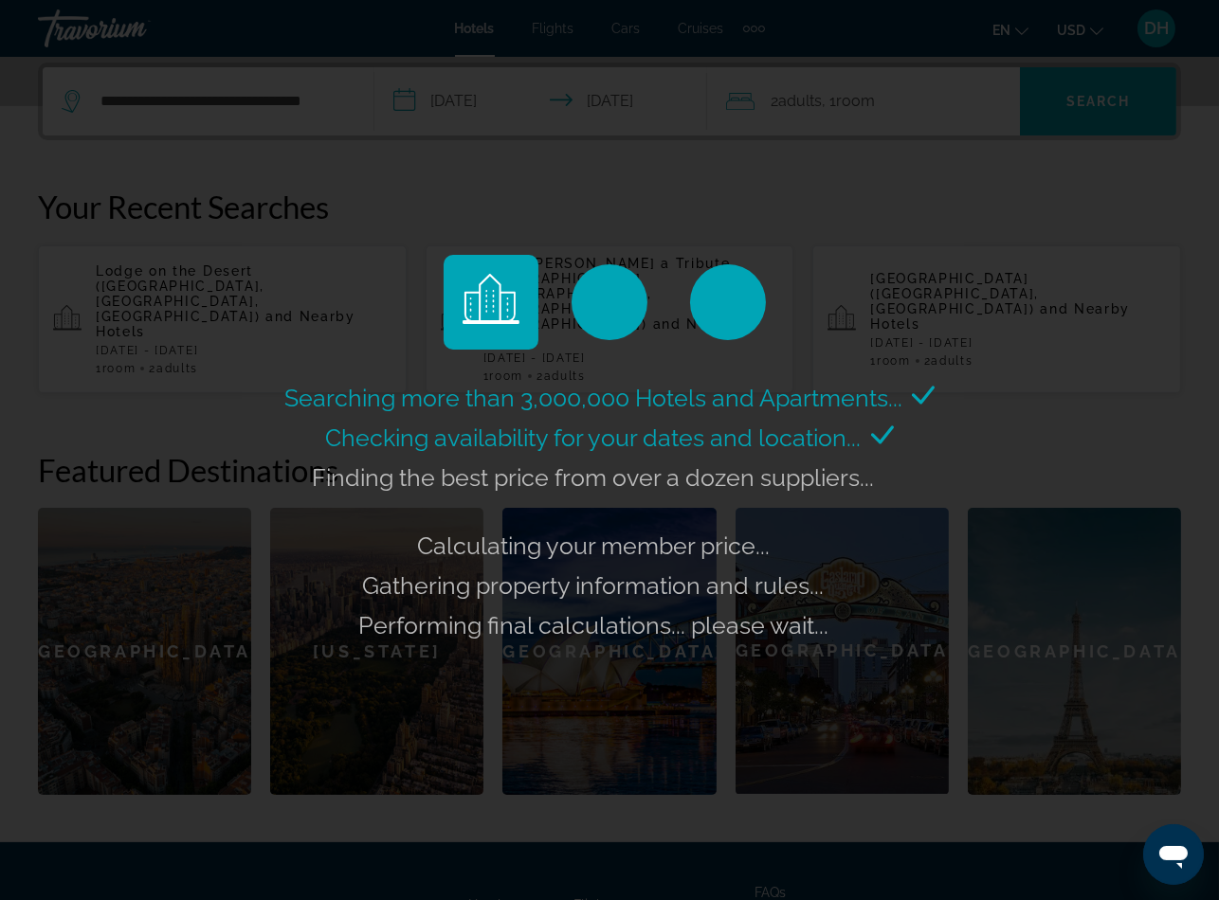
drag, startPoint x: 841, startPoint y: 779, endPoint x: 830, endPoint y: 766, distance: 16.9
click at [841, 779] on div "Searching more than 3,000,000 Hotels and Apartments... Checking availability fo…" at bounding box center [609, 450] width 1219 height 900
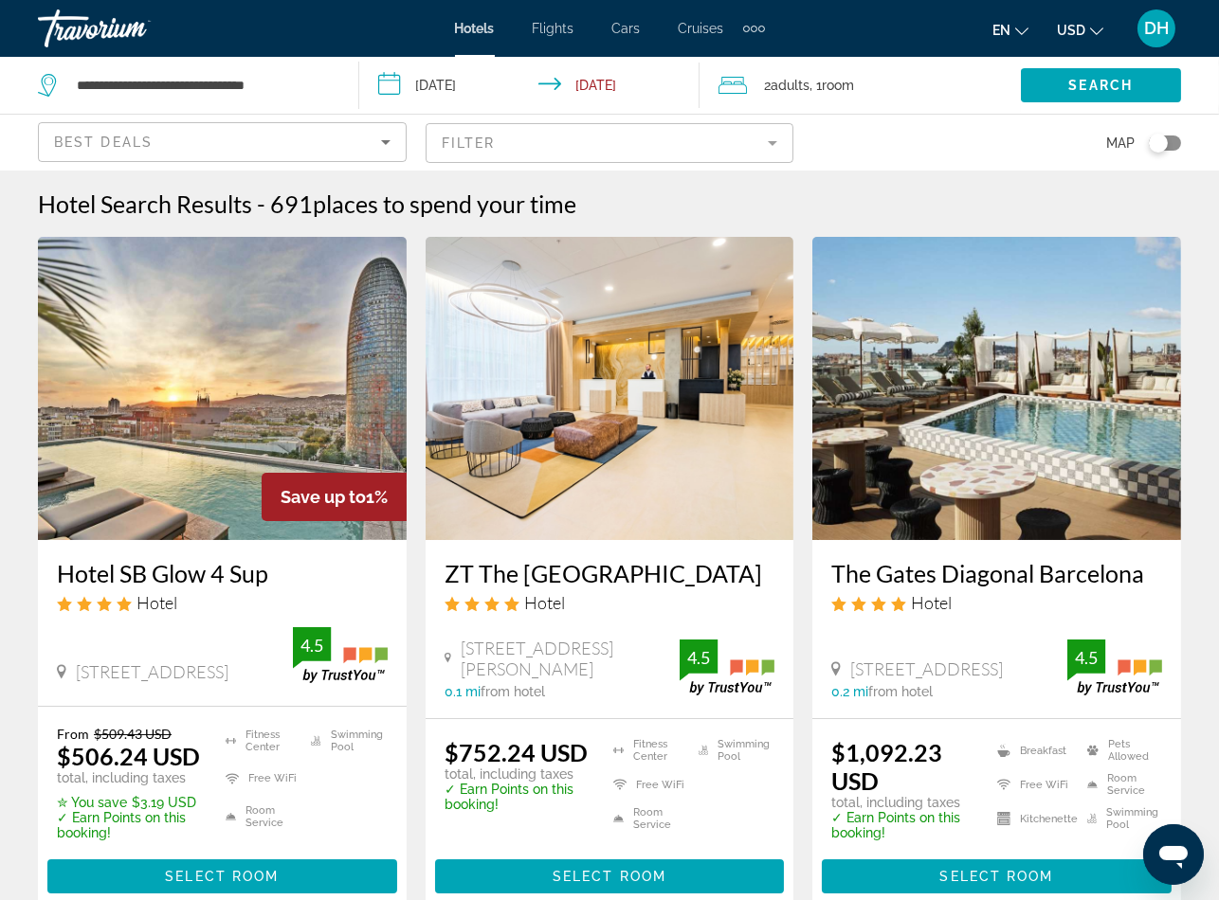
click at [183, 569] on h3 "Hotel SB Glow 4 Sup" at bounding box center [222, 573] width 331 height 28
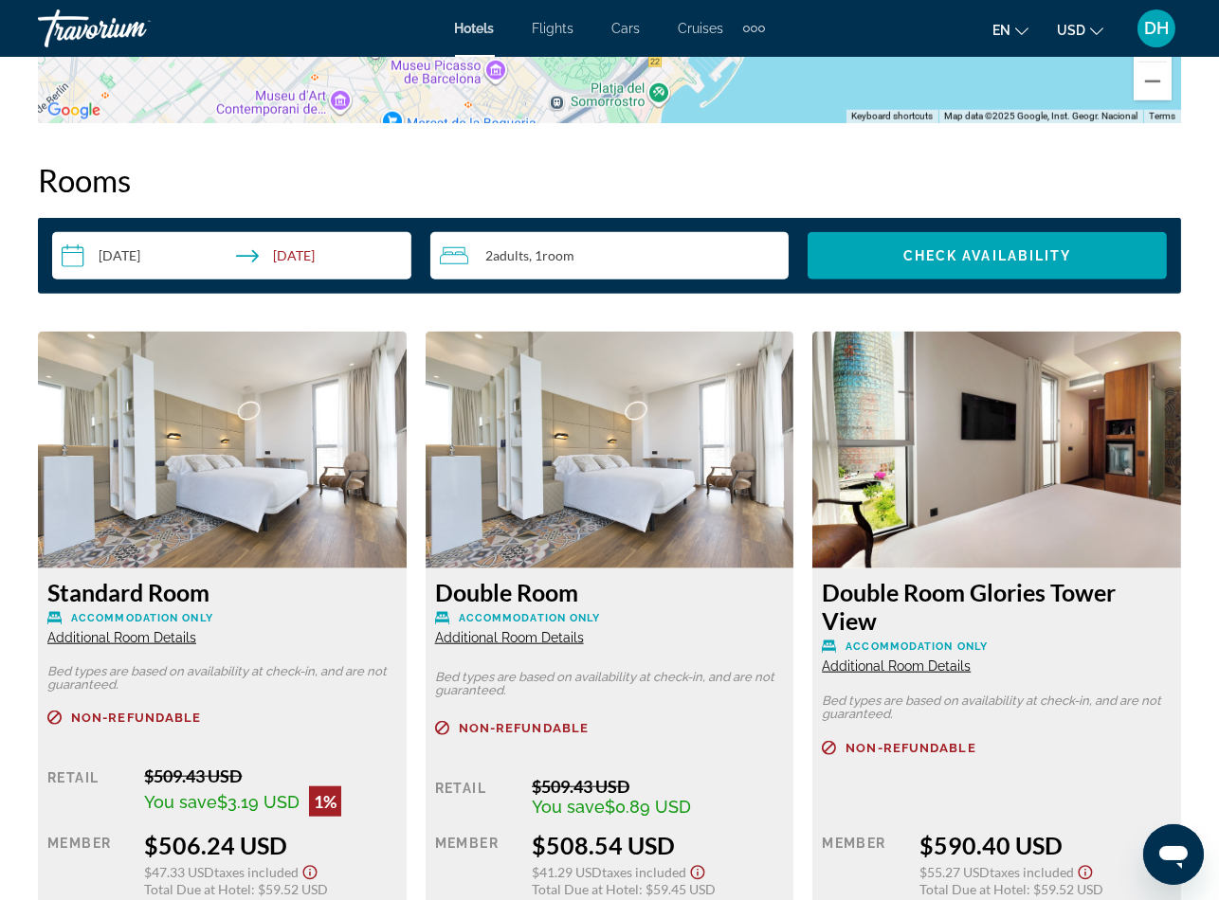
scroll to position [2701, 0]
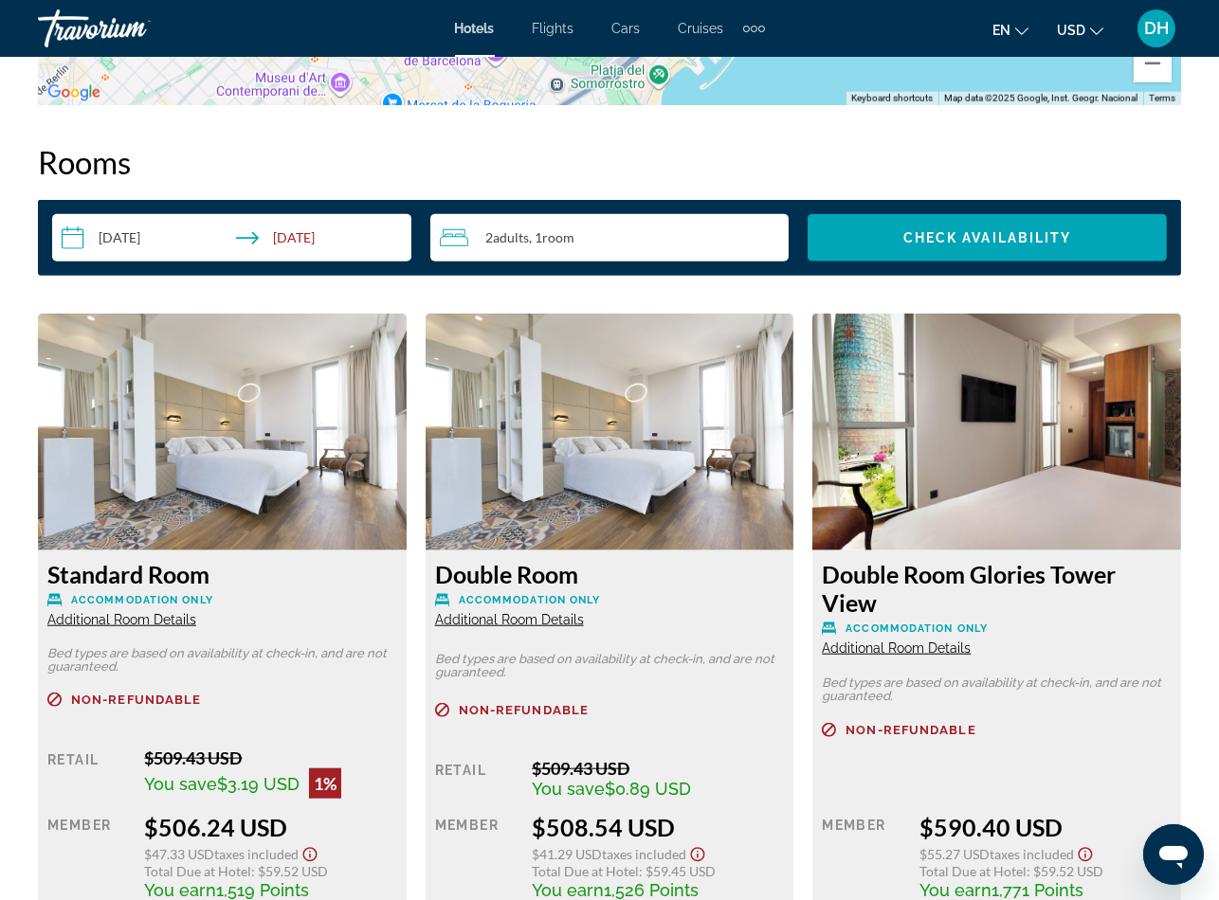
click at [150, 612] on span "Additional Room Details" at bounding box center [121, 619] width 149 height 15
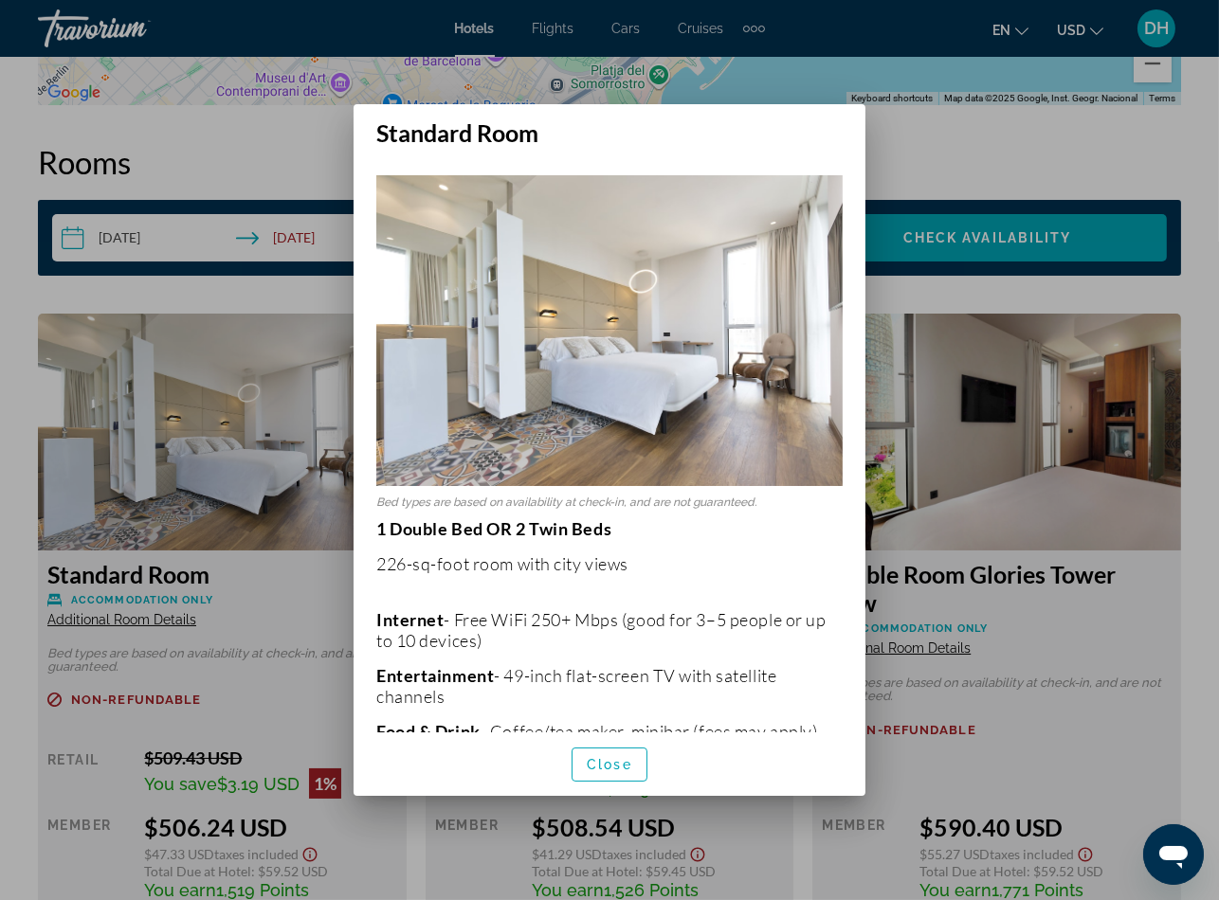
scroll to position [0, 0]
click at [285, 539] on div at bounding box center [609, 450] width 1219 height 900
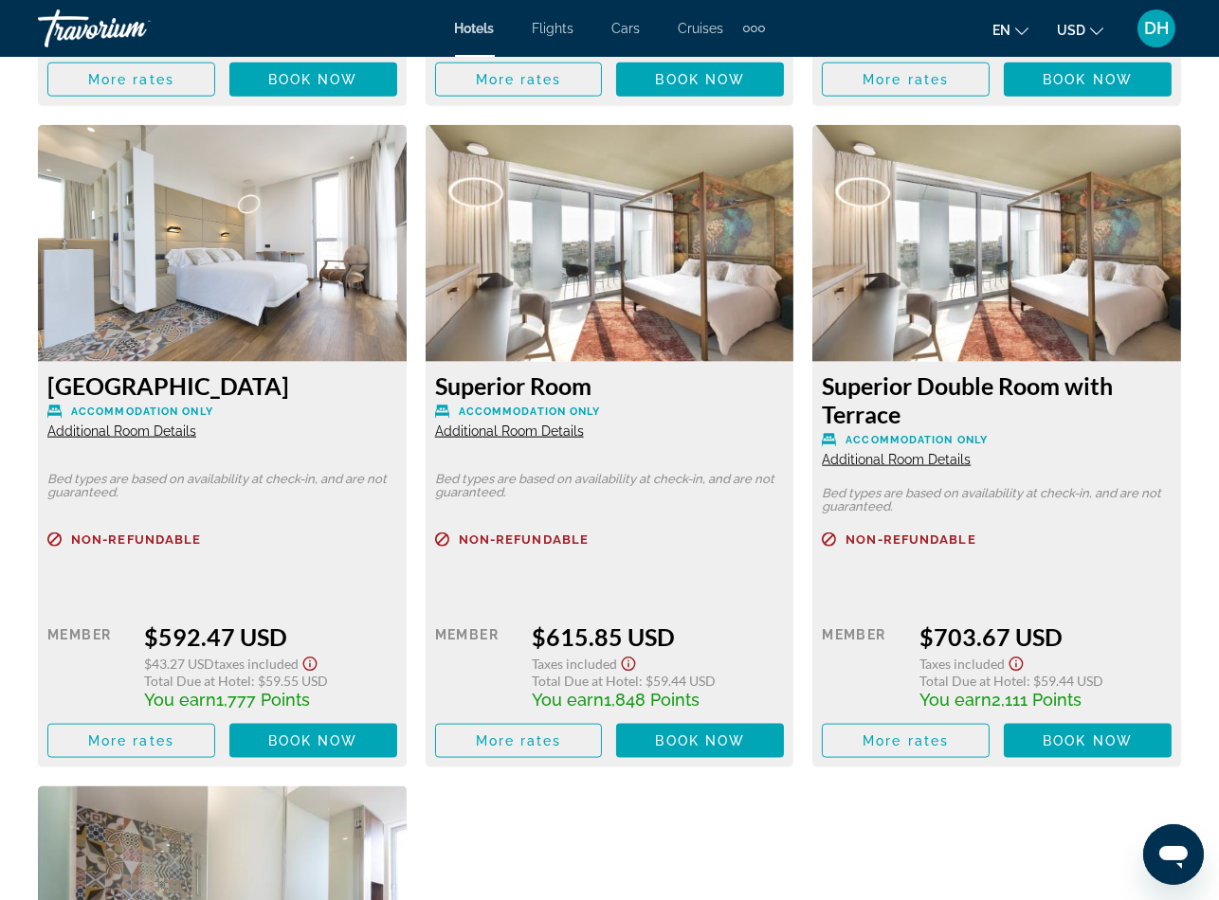
scroll to position [3837, 0]
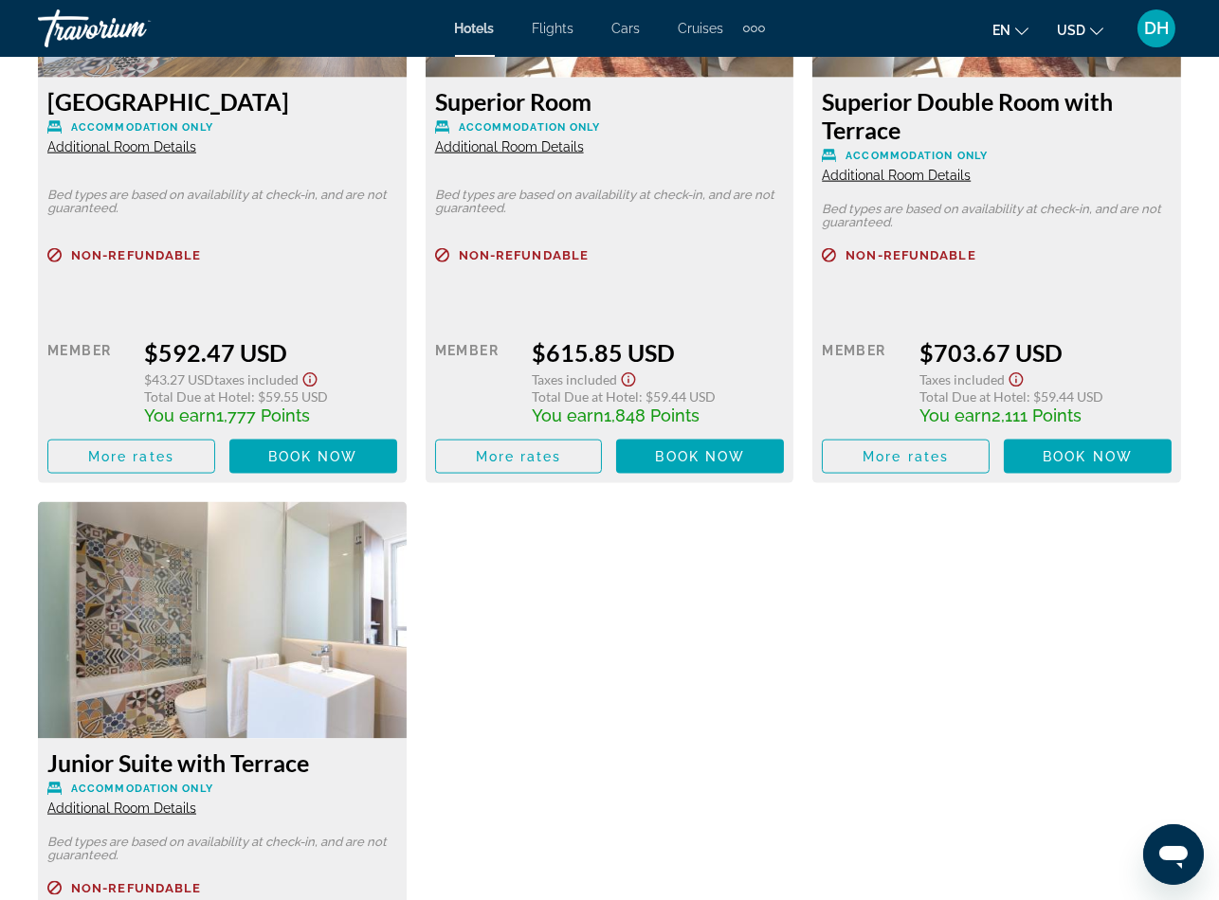
click at [938, 572] on div "Standard Room Accommodation Only Additional Room Details Bed types are based on…" at bounding box center [609, 156] width 1162 height 1958
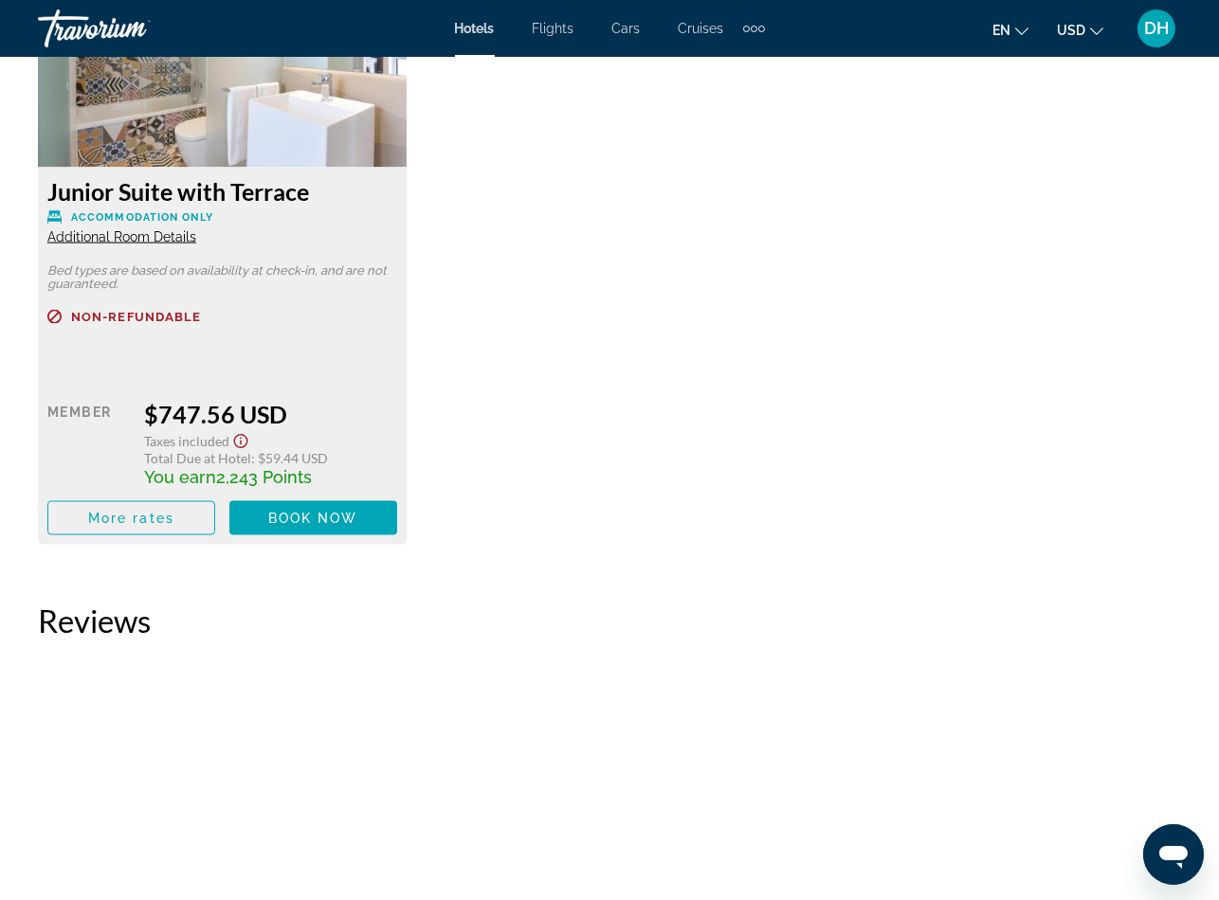
scroll to position [4407, 0]
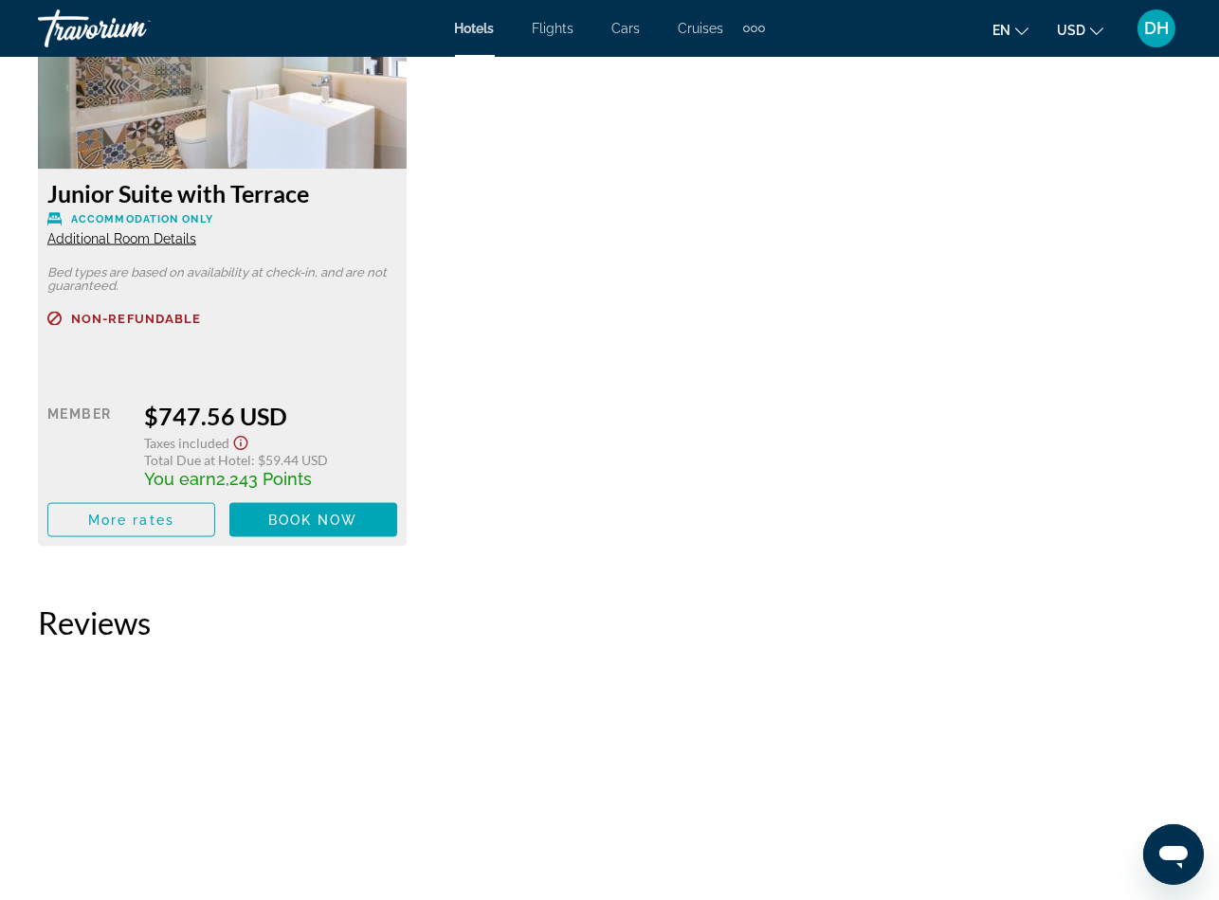
drag, startPoint x: 755, startPoint y: 644, endPoint x: 674, endPoint y: 592, distance: 96.7
click at [473, 32] on span "Hotels" at bounding box center [475, 28] width 40 height 15
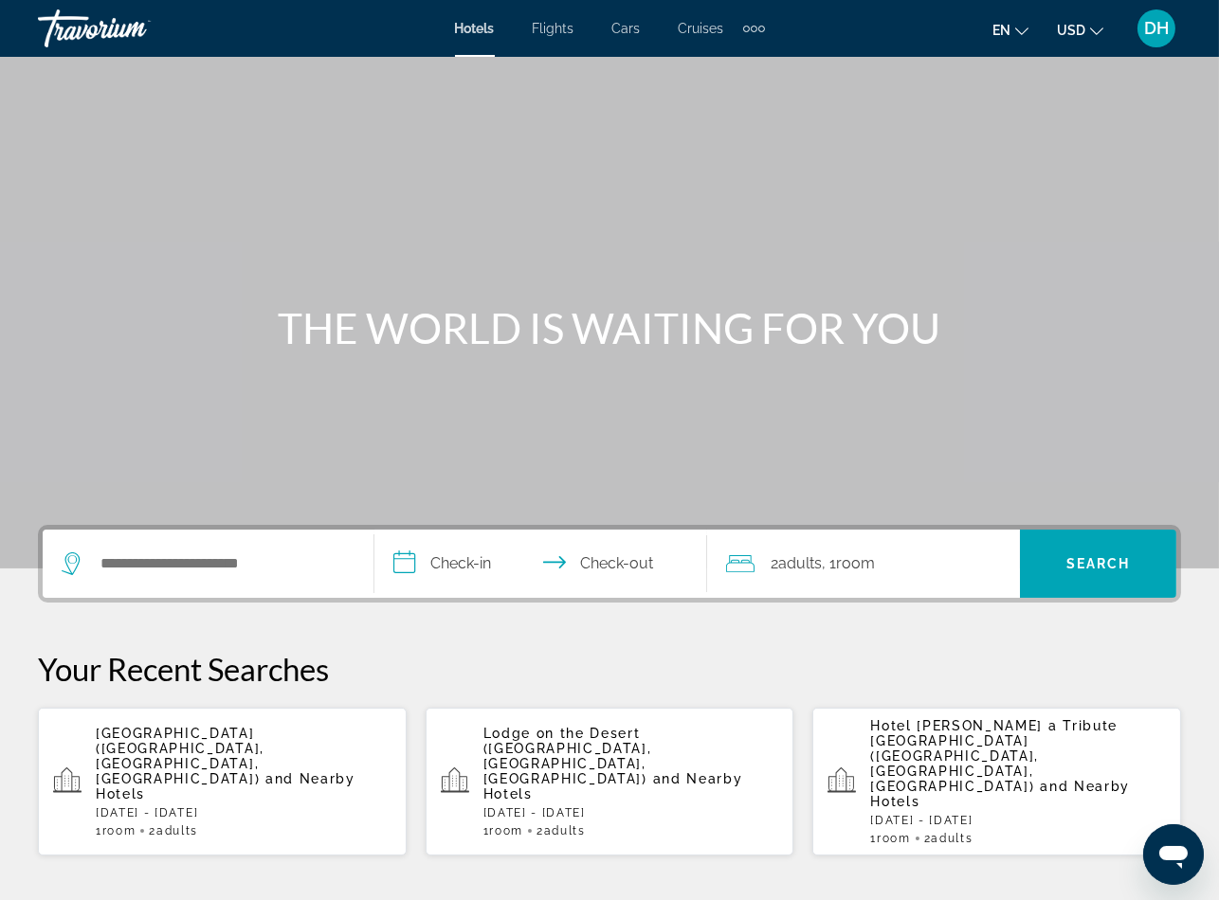
click at [705, 665] on p "Your Recent Searches" at bounding box center [609, 669] width 1143 height 38
click at [263, 588] on div "Search widget" at bounding box center [208, 564] width 293 height 68
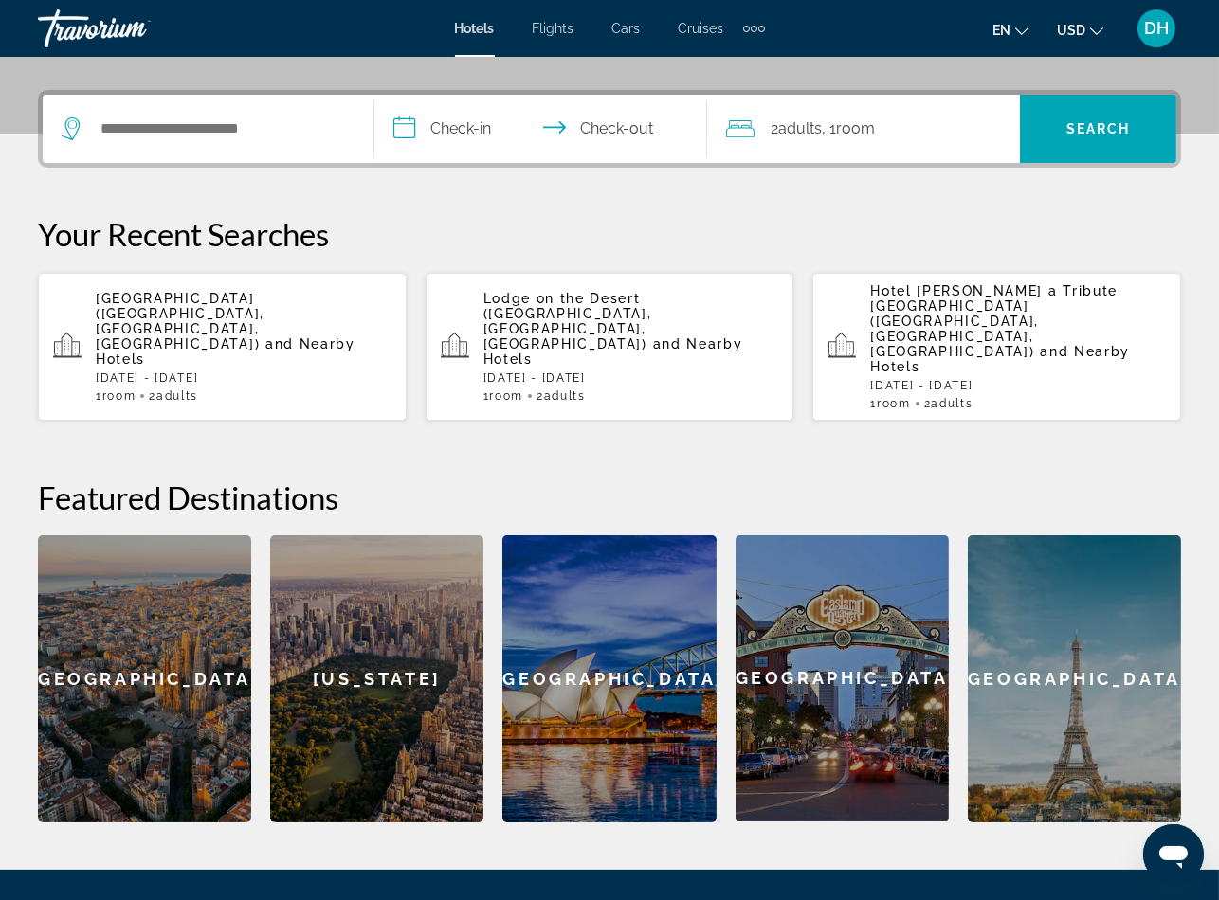
scroll to position [462, 0]
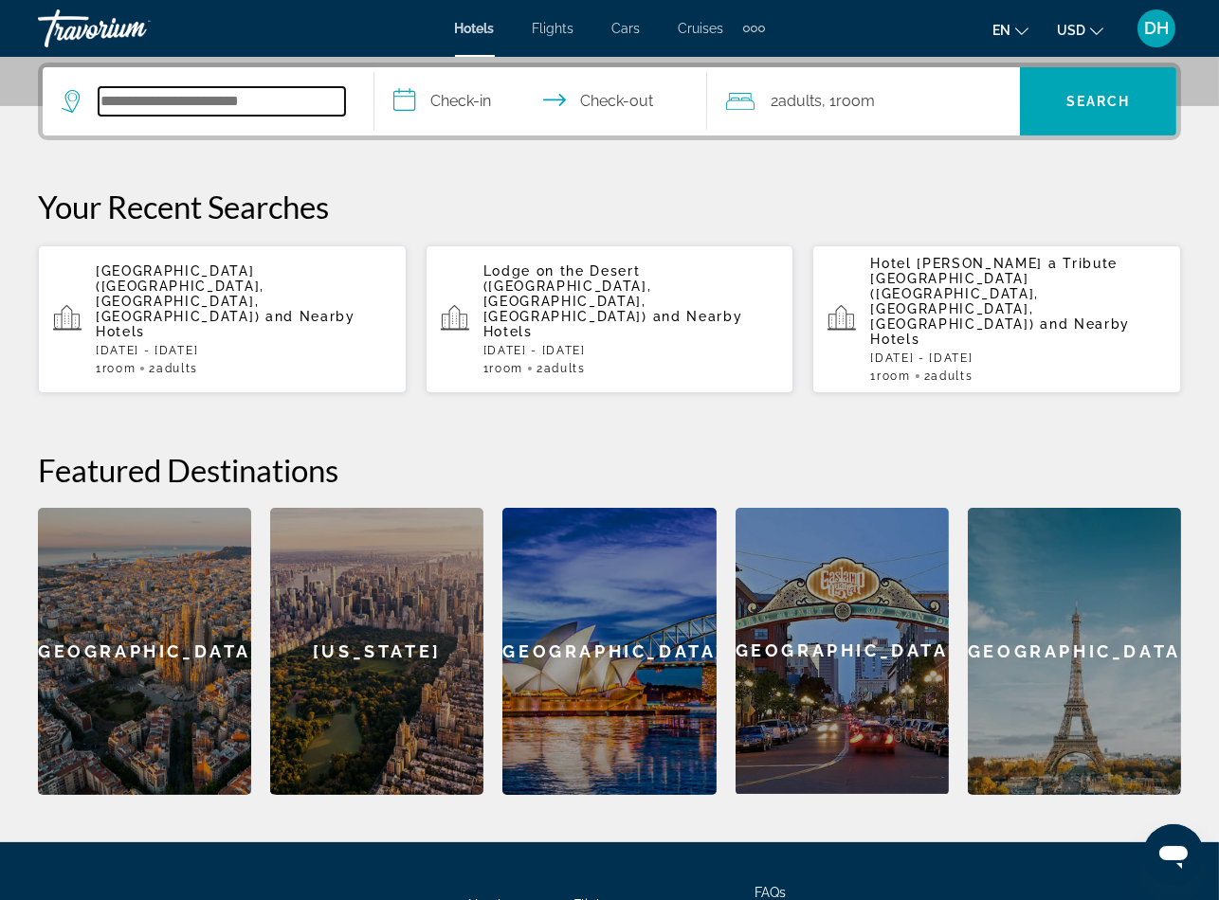
click at [217, 110] on input "Search widget" at bounding box center [222, 101] width 246 height 28
paste input "**********"
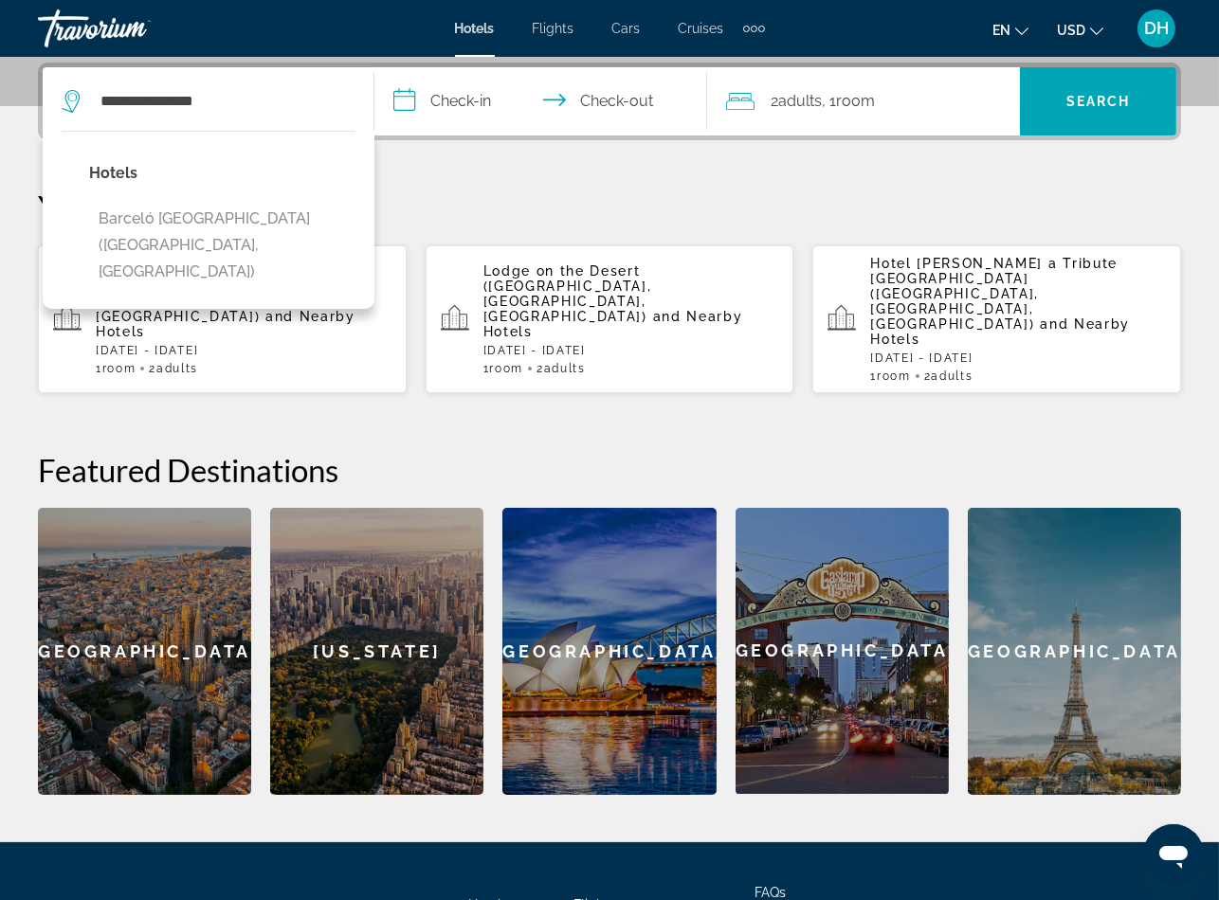
click at [200, 218] on button "Barceló Hamburg (Hamburg, DE)" at bounding box center [222, 245] width 266 height 89
type input "**********"
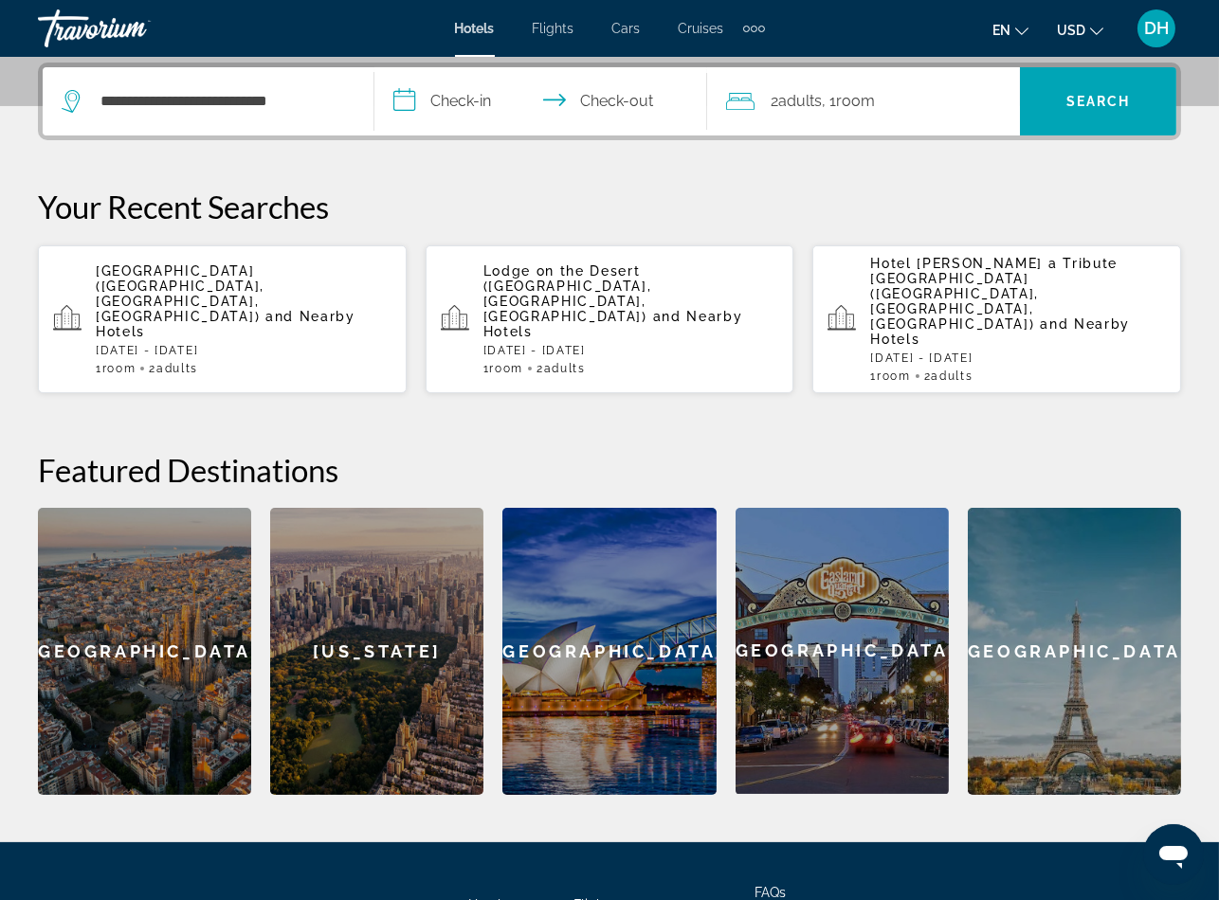
click at [505, 106] on input "**********" at bounding box center [543, 104] width 339 height 74
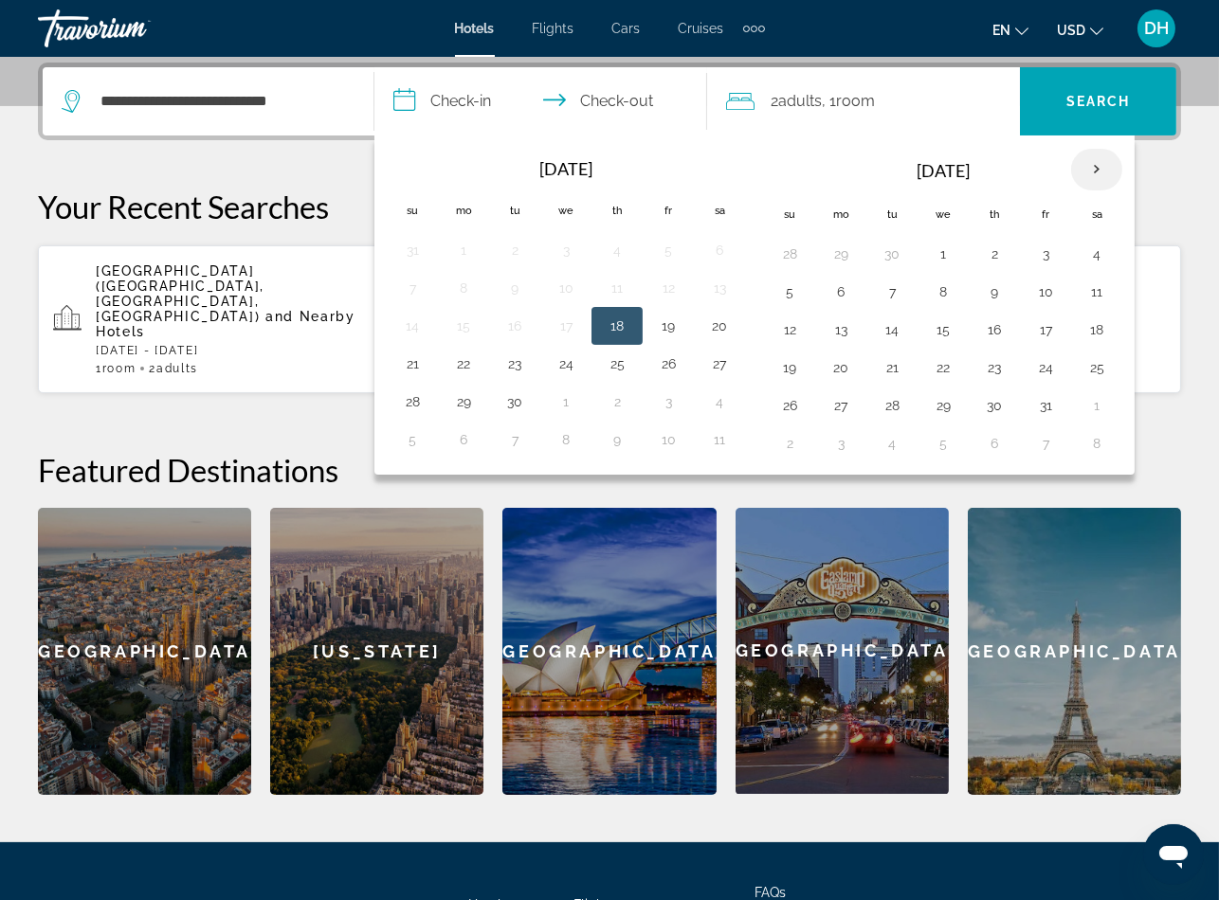
click at [1090, 166] on th "Next month" at bounding box center [1096, 170] width 51 height 42
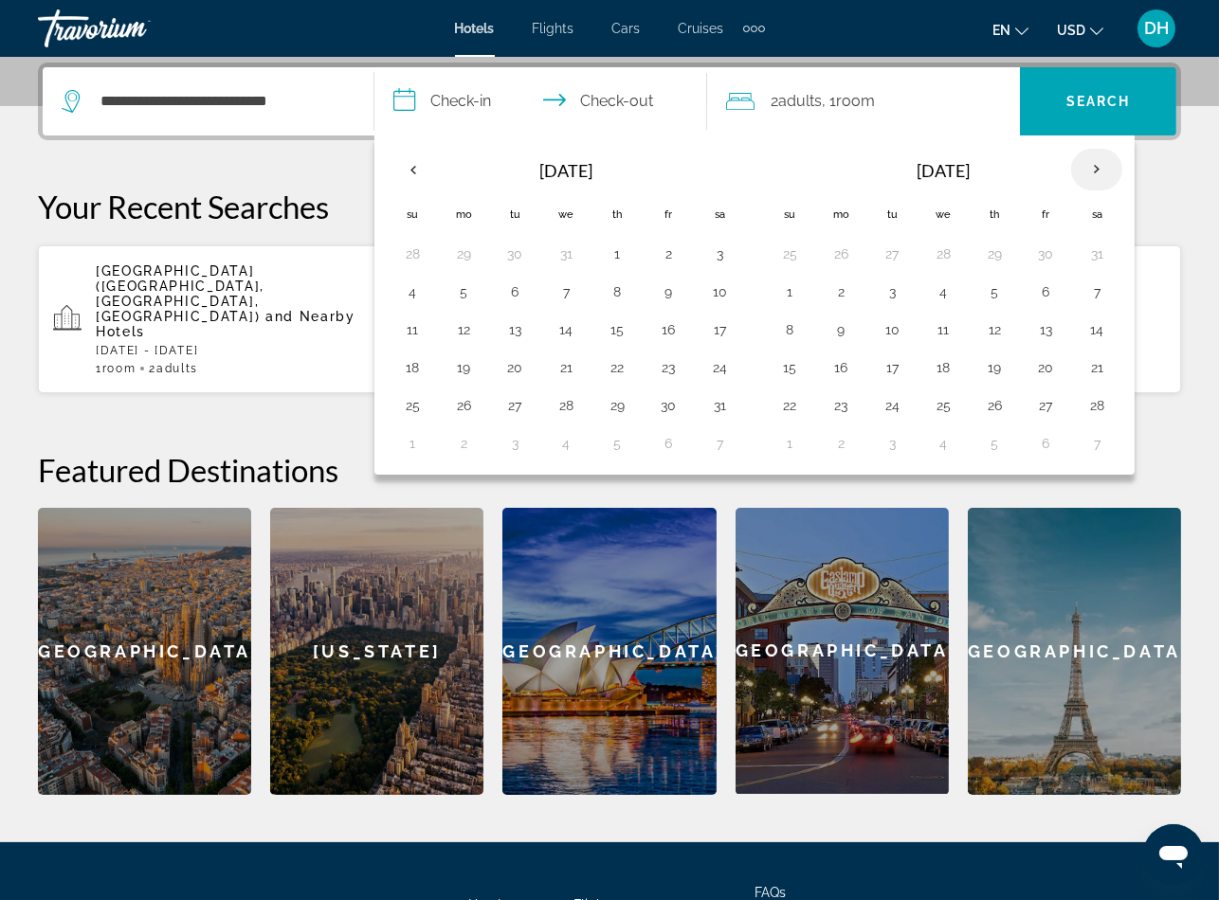
click at [1090, 166] on th "Next month" at bounding box center [1096, 170] width 51 height 42
click at [411, 180] on th "Previous month" at bounding box center [412, 170] width 51 height 42
click at [1097, 157] on th "Next month" at bounding box center [1096, 170] width 51 height 42
click at [799, 367] on button "17" at bounding box center [789, 367] width 30 height 27
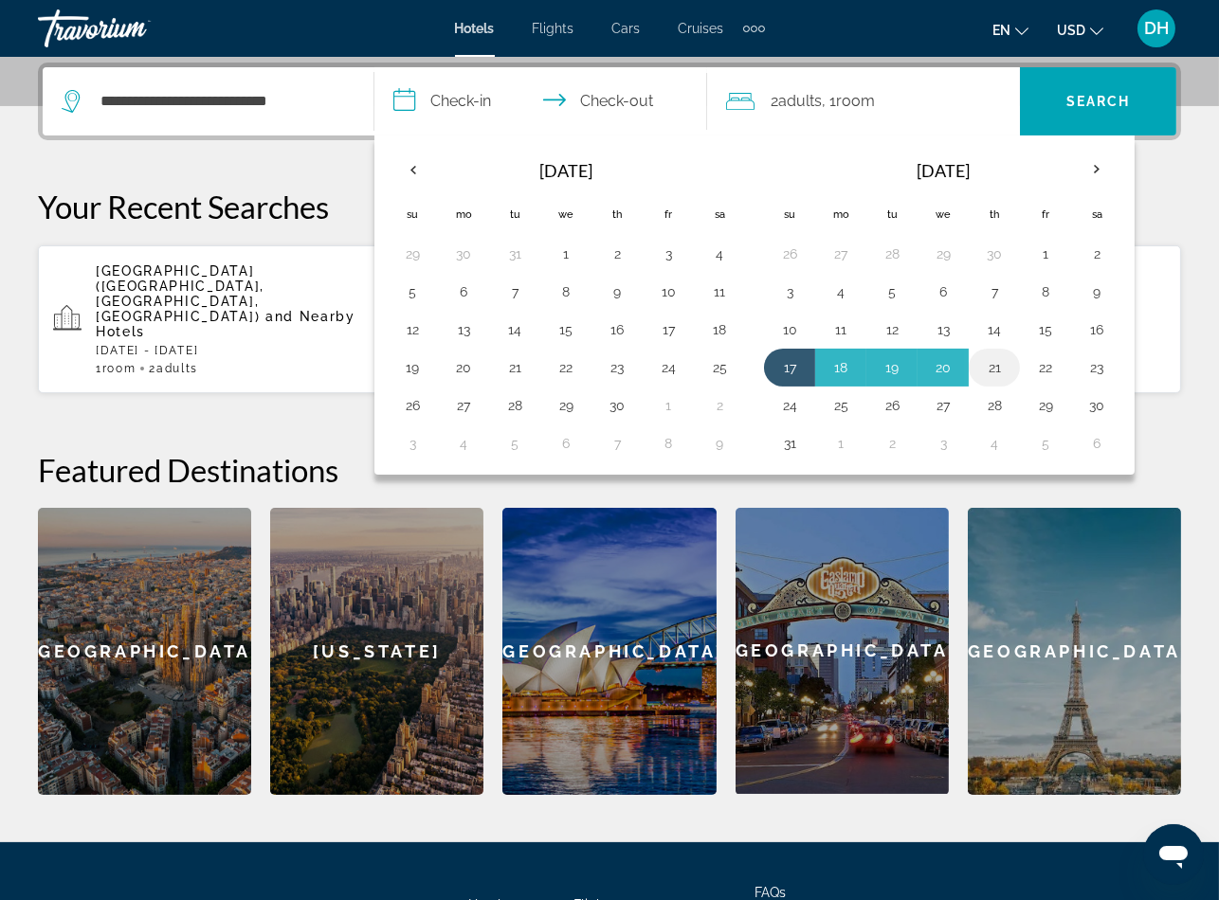
click at [1001, 360] on button "21" at bounding box center [994, 367] width 30 height 27
type input "**********"
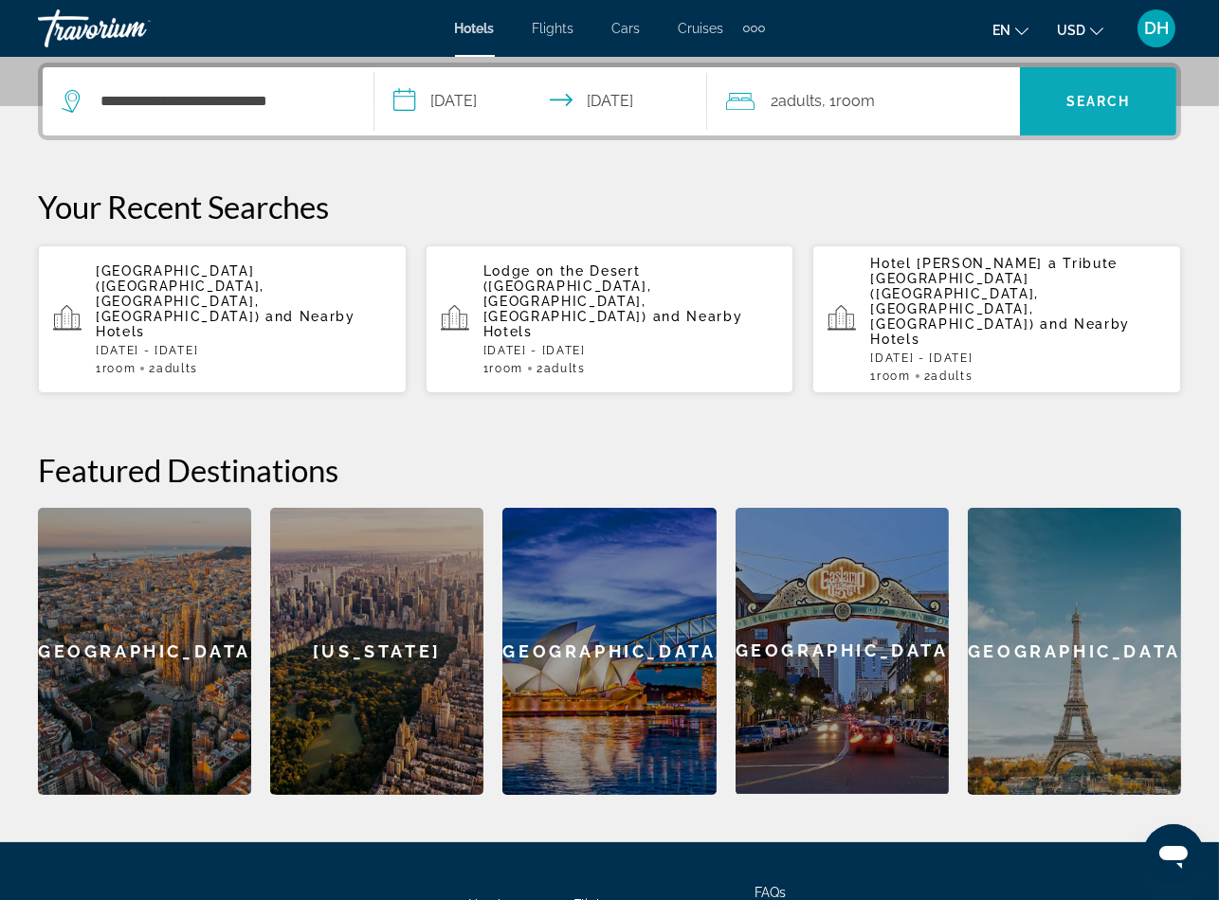
click at [1072, 99] on span "Search" at bounding box center [1098, 101] width 64 height 15
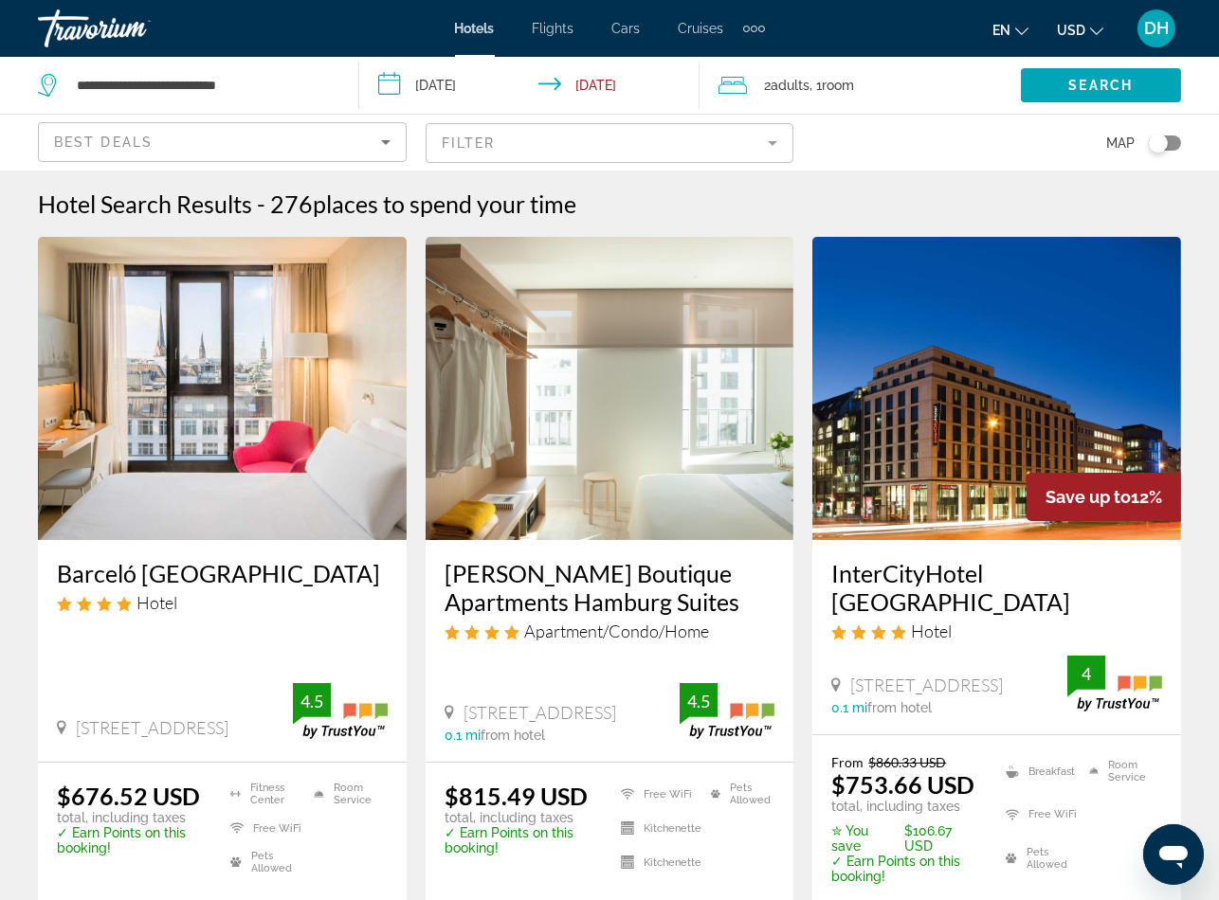
click at [188, 592] on div "Hotel" at bounding box center [222, 602] width 331 height 21
click at [181, 569] on h3 "Barceló Hamburg" at bounding box center [222, 573] width 331 height 28
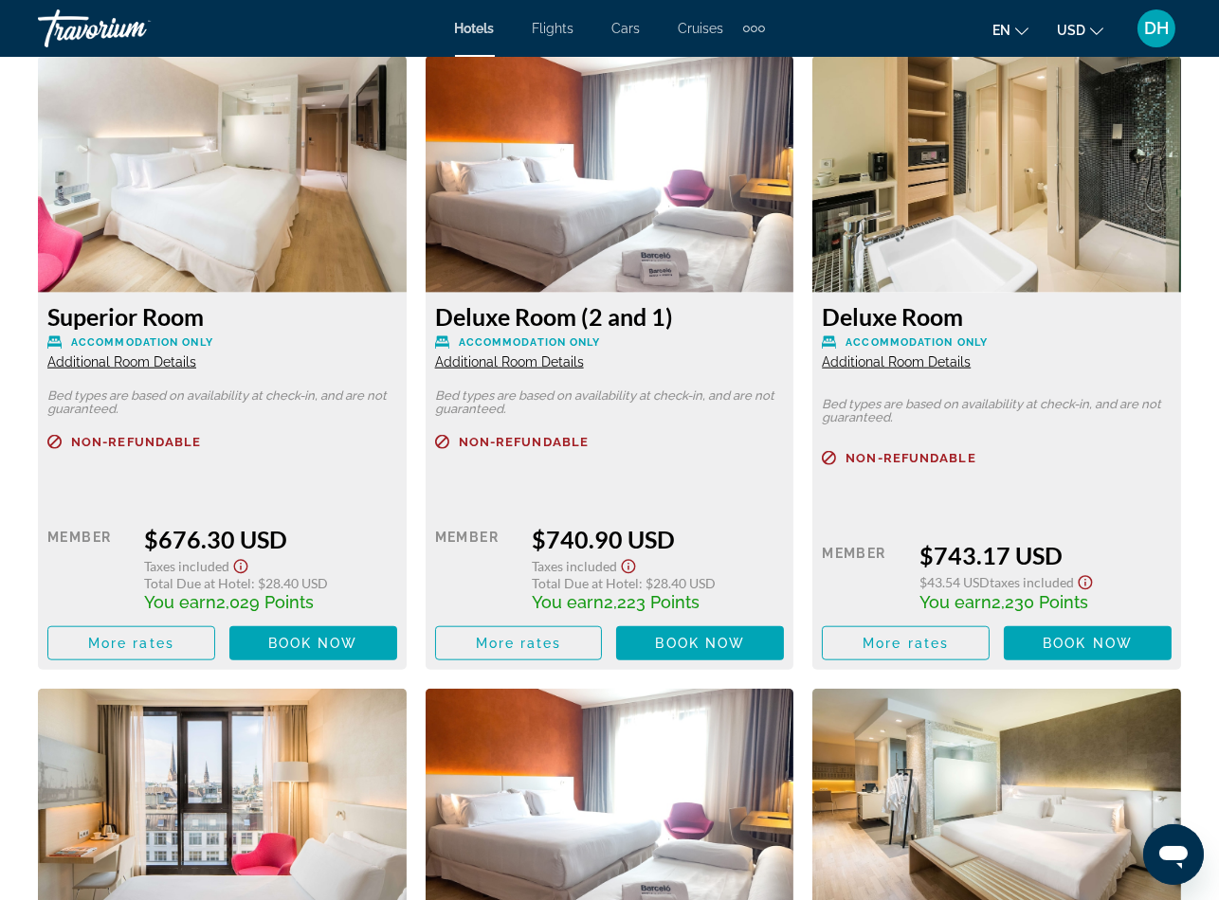
scroll to position [2984, 0]
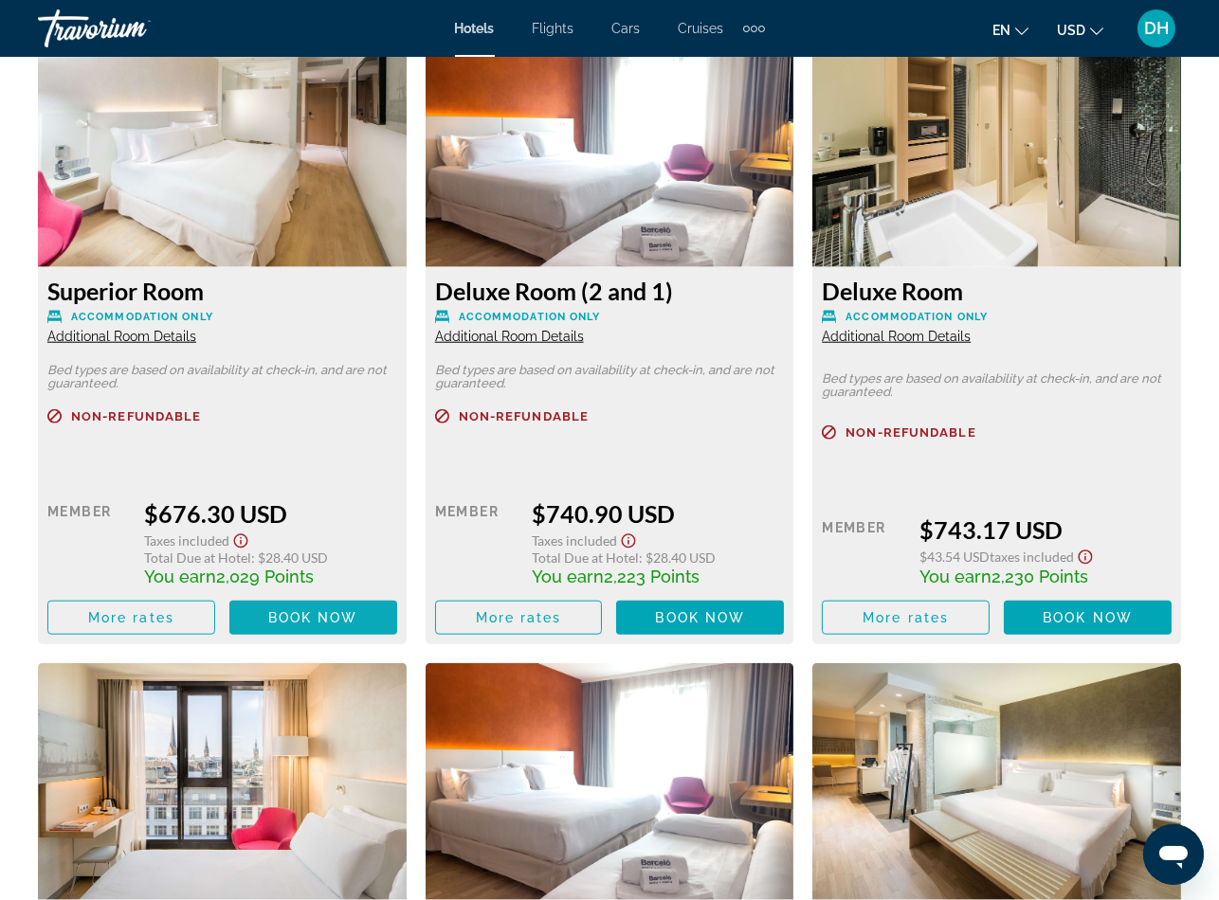
click at [281, 610] on span "Book now" at bounding box center [313, 617] width 90 height 15
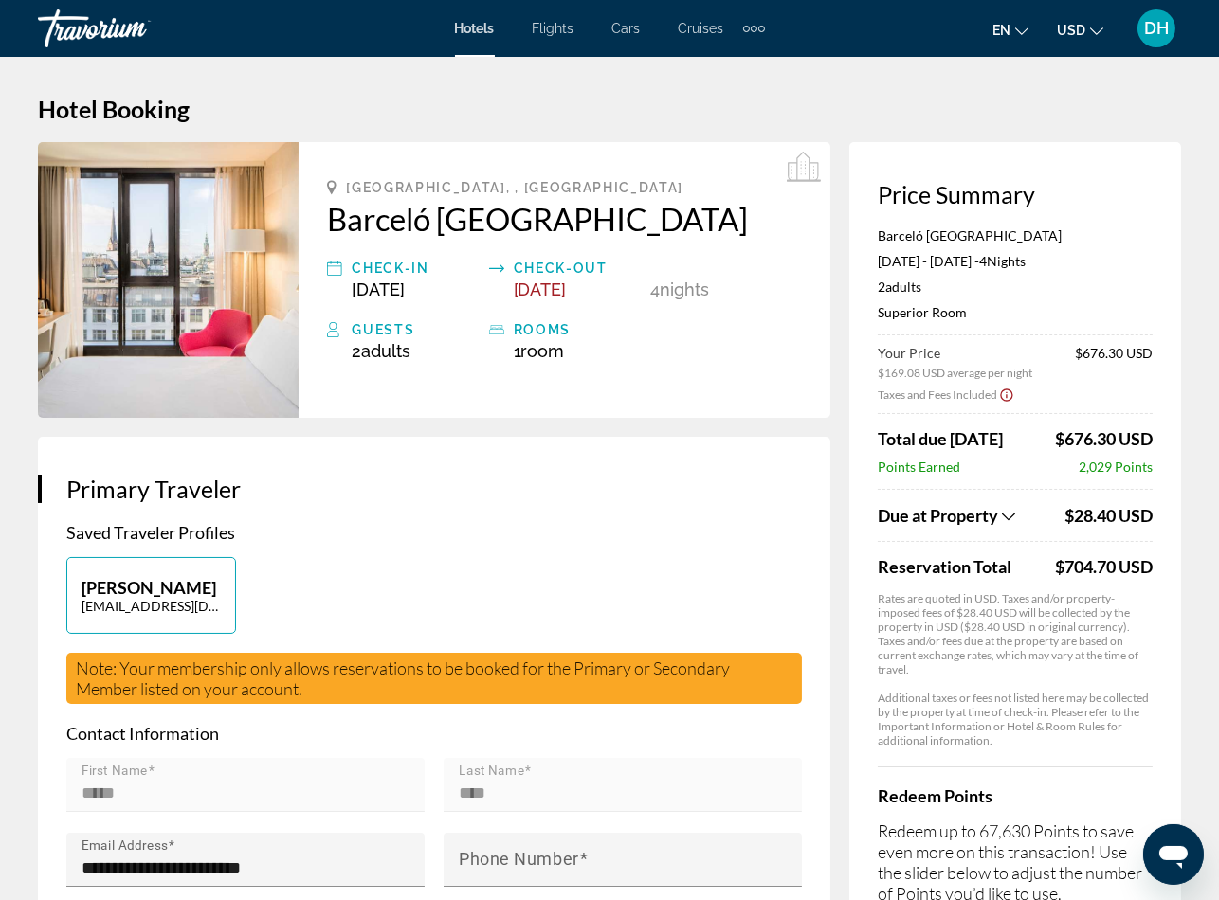
click at [986, 586] on app-property-taxes-new "Due at Property $28.40 USD Reservation Total $704.70 USD Rates are quoted in US…" at bounding box center [1015, 618] width 275 height 259
drag, startPoint x: 1055, startPoint y: 564, endPoint x: 1115, endPoint y: 563, distance: 60.7
click at [1115, 563] on div "$704.70 USD" at bounding box center [1104, 566] width 98 height 21
copy div "$704.70"
click at [729, 573] on div "[PERSON_NAME] [EMAIL_ADDRESS][DOMAIN_NAME]" at bounding box center [434, 605] width 754 height 96
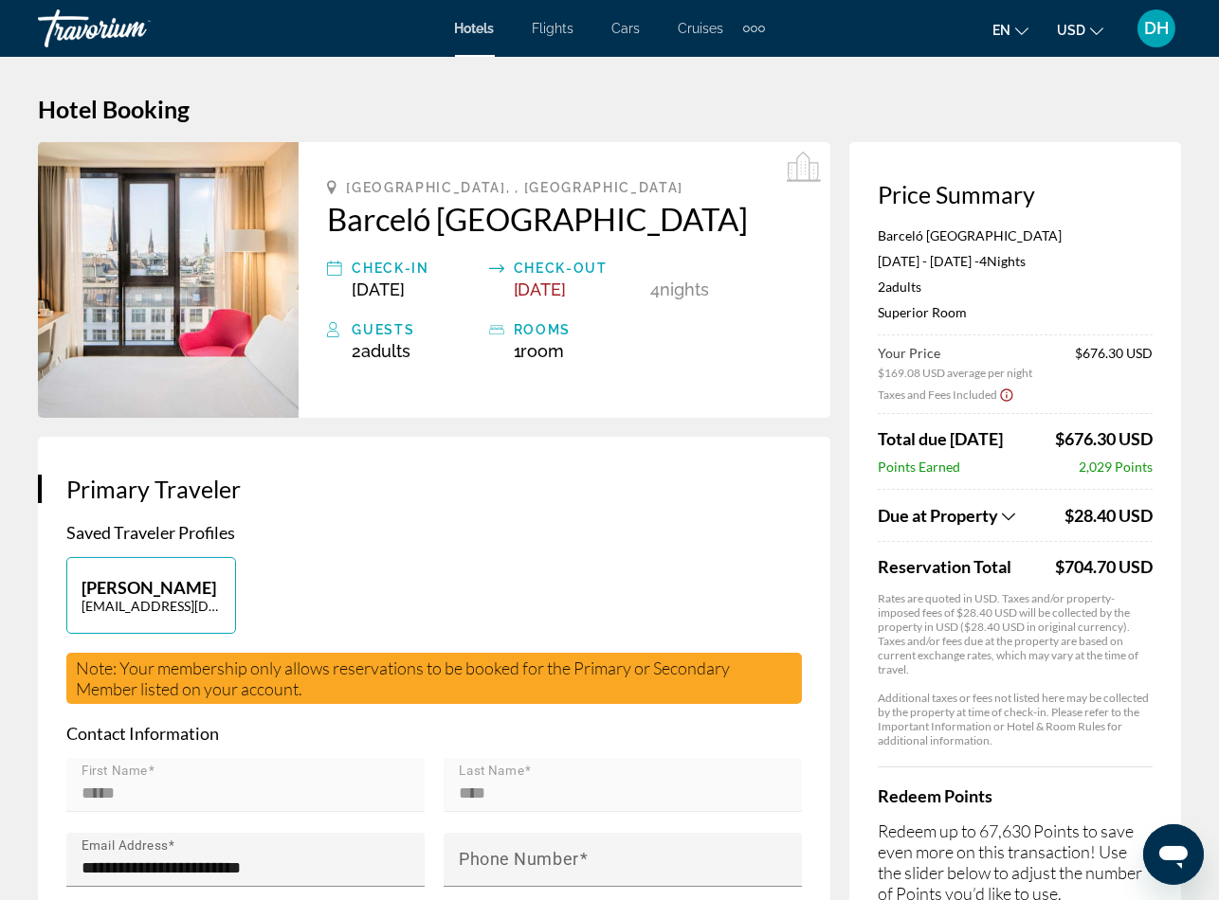
click at [489, 22] on span "Hotels" at bounding box center [475, 28] width 40 height 15
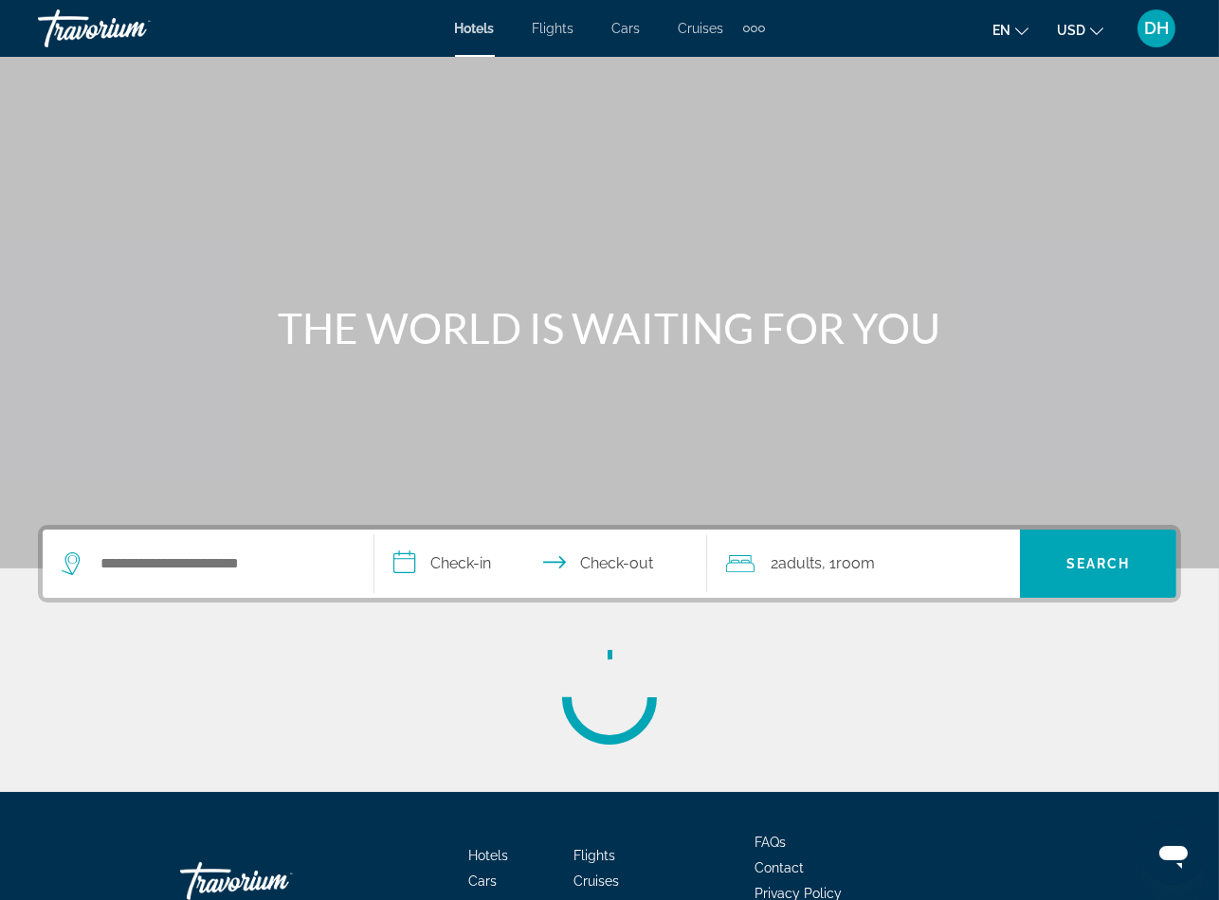
click at [204, 597] on div "**********" at bounding box center [609, 564] width 1143 height 78
click at [219, 567] on input "Search widget" at bounding box center [222, 564] width 246 height 28
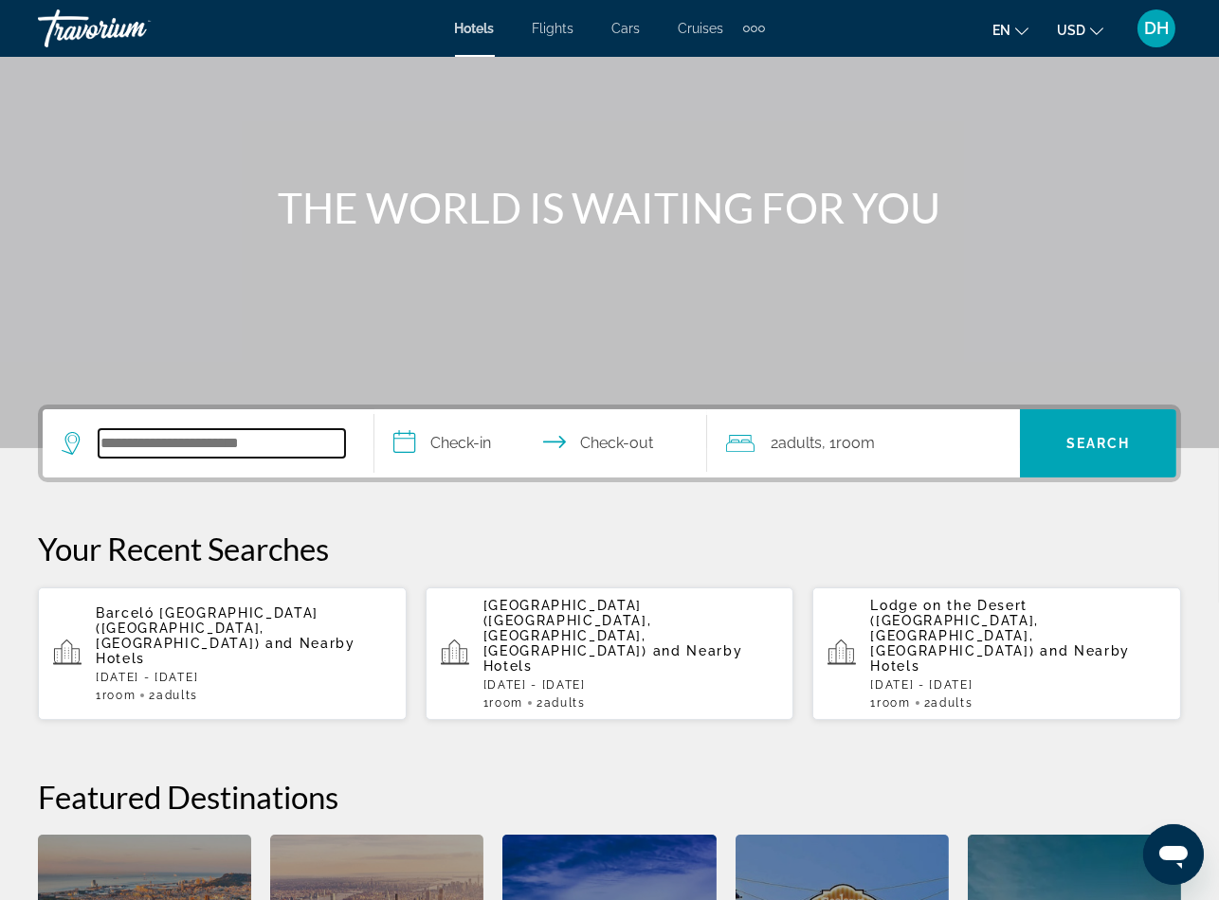
scroll to position [122, 0]
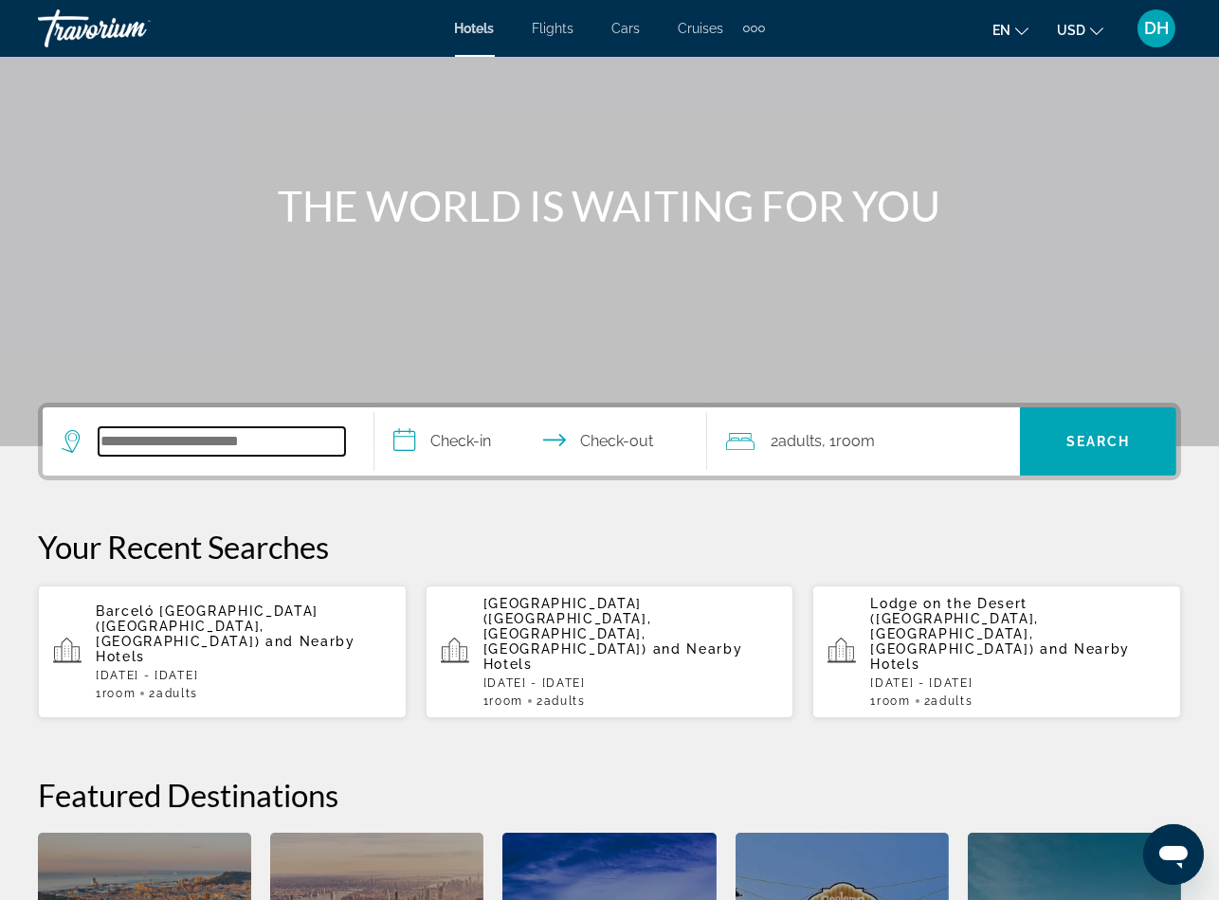
paste input "**********"
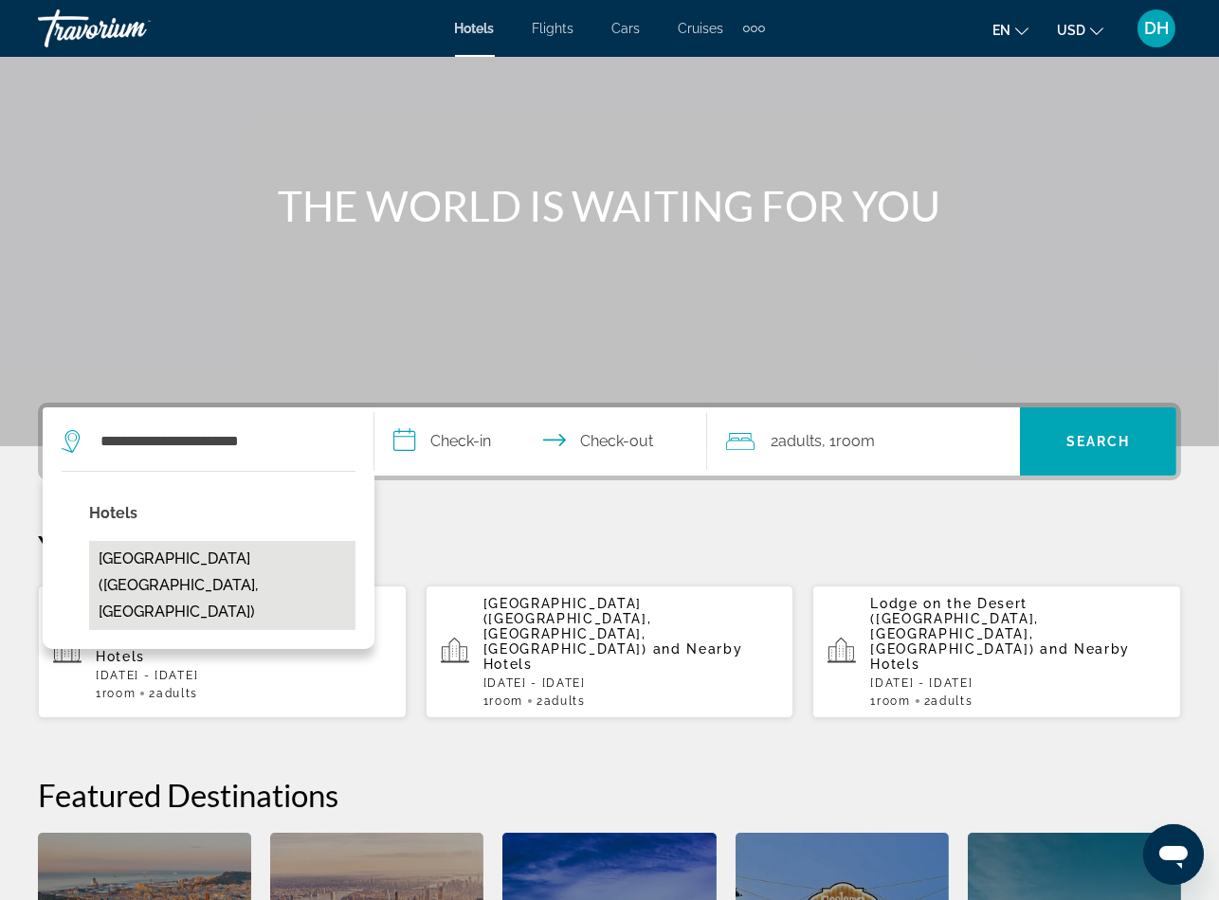
click at [268, 577] on button "25hours Hotel The Circle (Koeln, DE)" at bounding box center [222, 585] width 266 height 89
type input "**********"
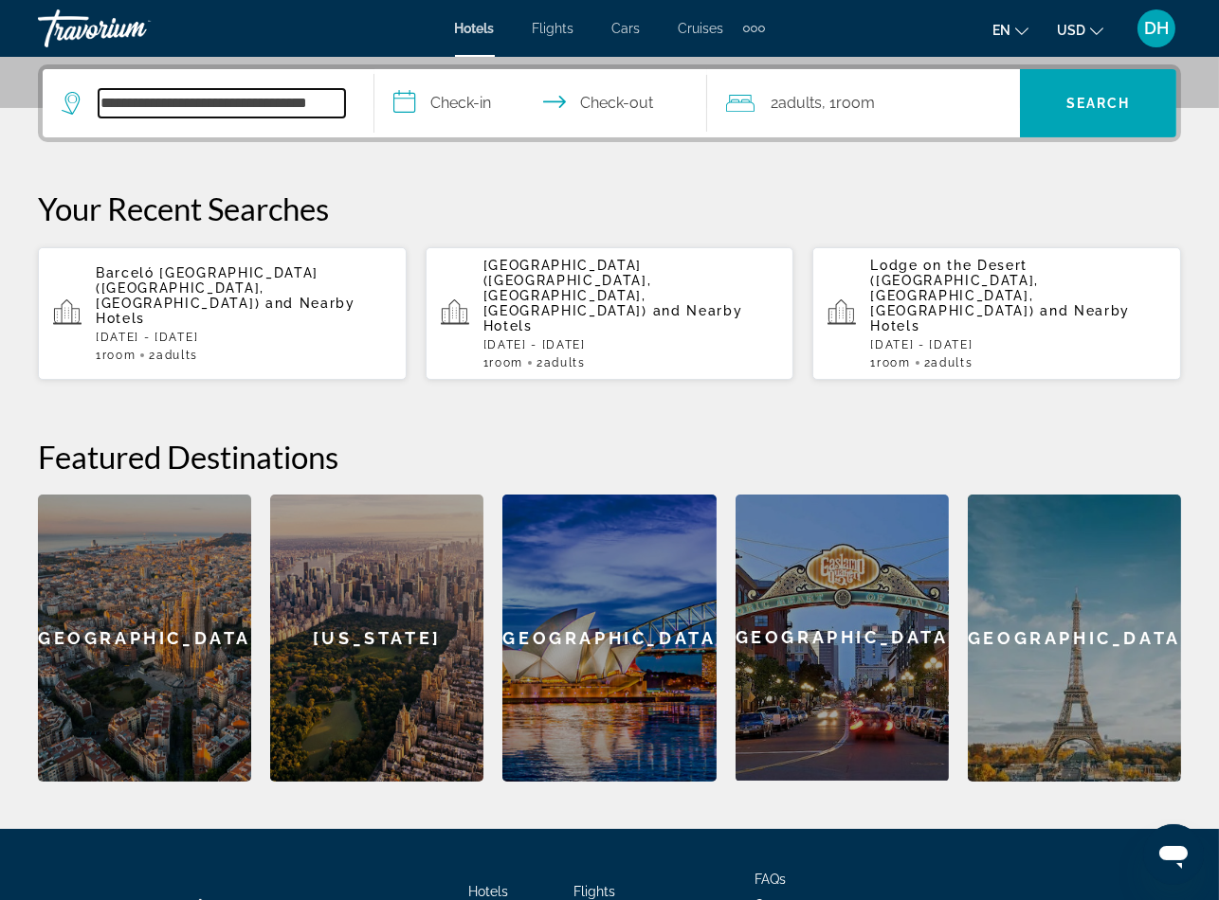
scroll to position [462, 0]
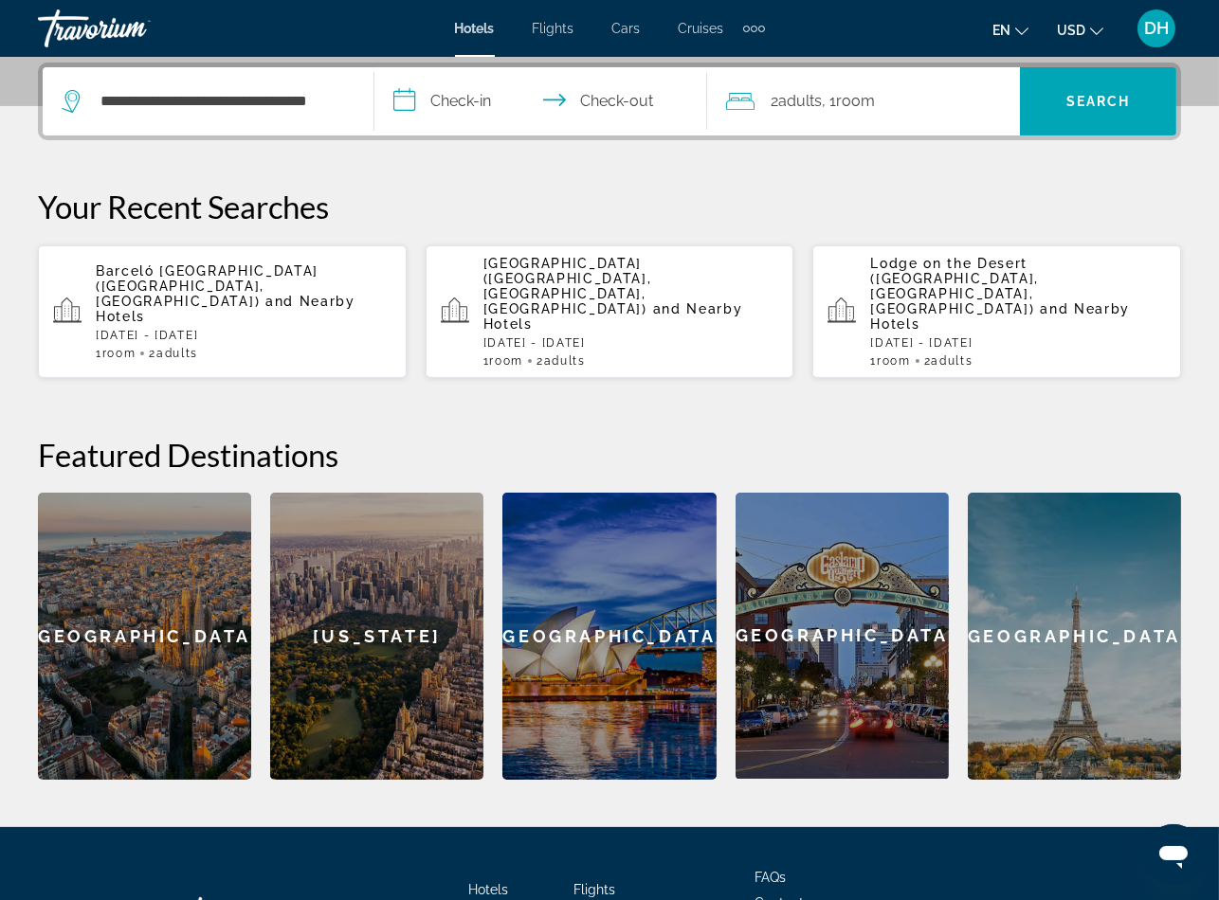
click at [471, 103] on input "**********" at bounding box center [543, 104] width 339 height 74
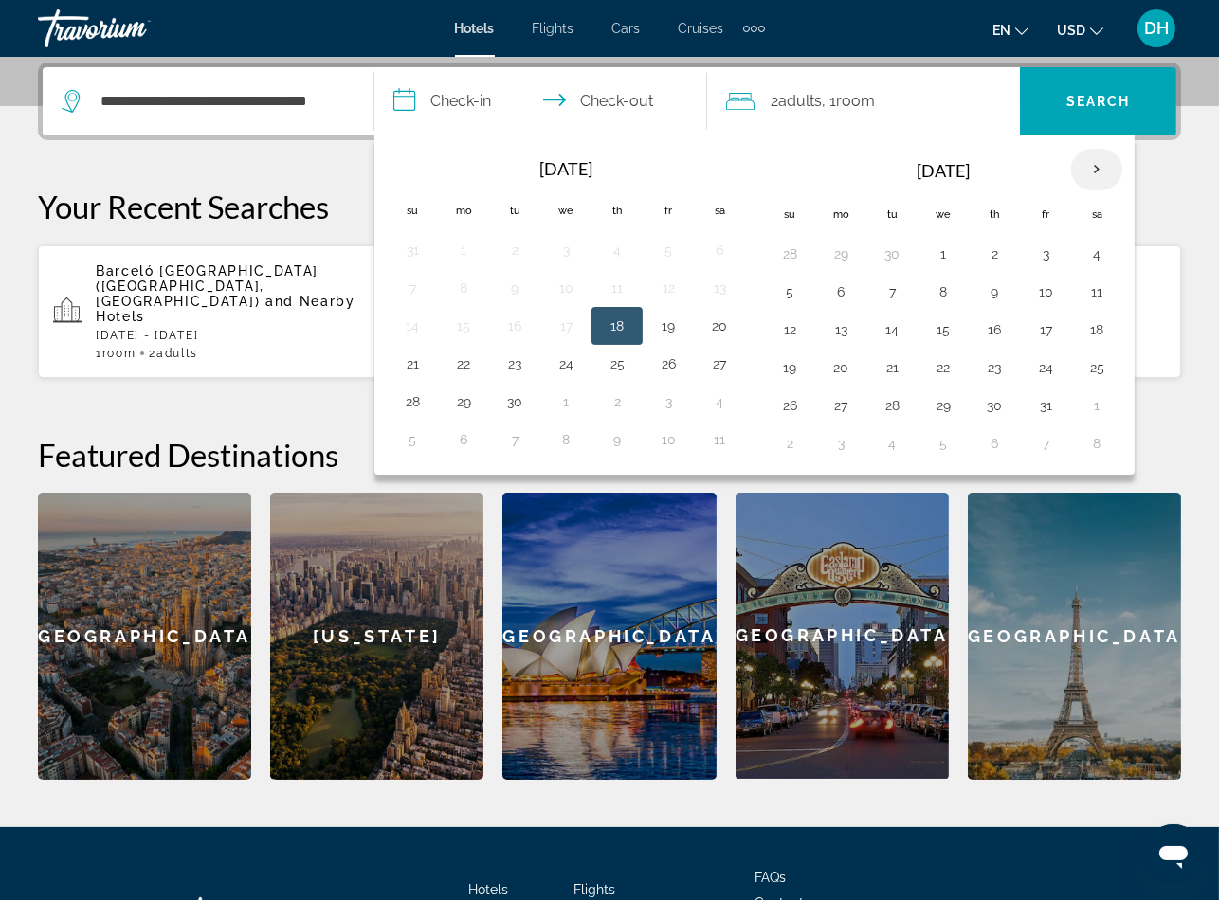
click at [1112, 156] on th "Next month" at bounding box center [1096, 170] width 51 height 42
click at [1115, 157] on th "Next month" at bounding box center [1096, 170] width 51 height 42
drag, startPoint x: 1115, startPoint y: 157, endPoint x: 1121, endPoint y: 168, distance: 11.9
click at [1122, 160] on th "Next month" at bounding box center [1096, 170] width 51 height 42
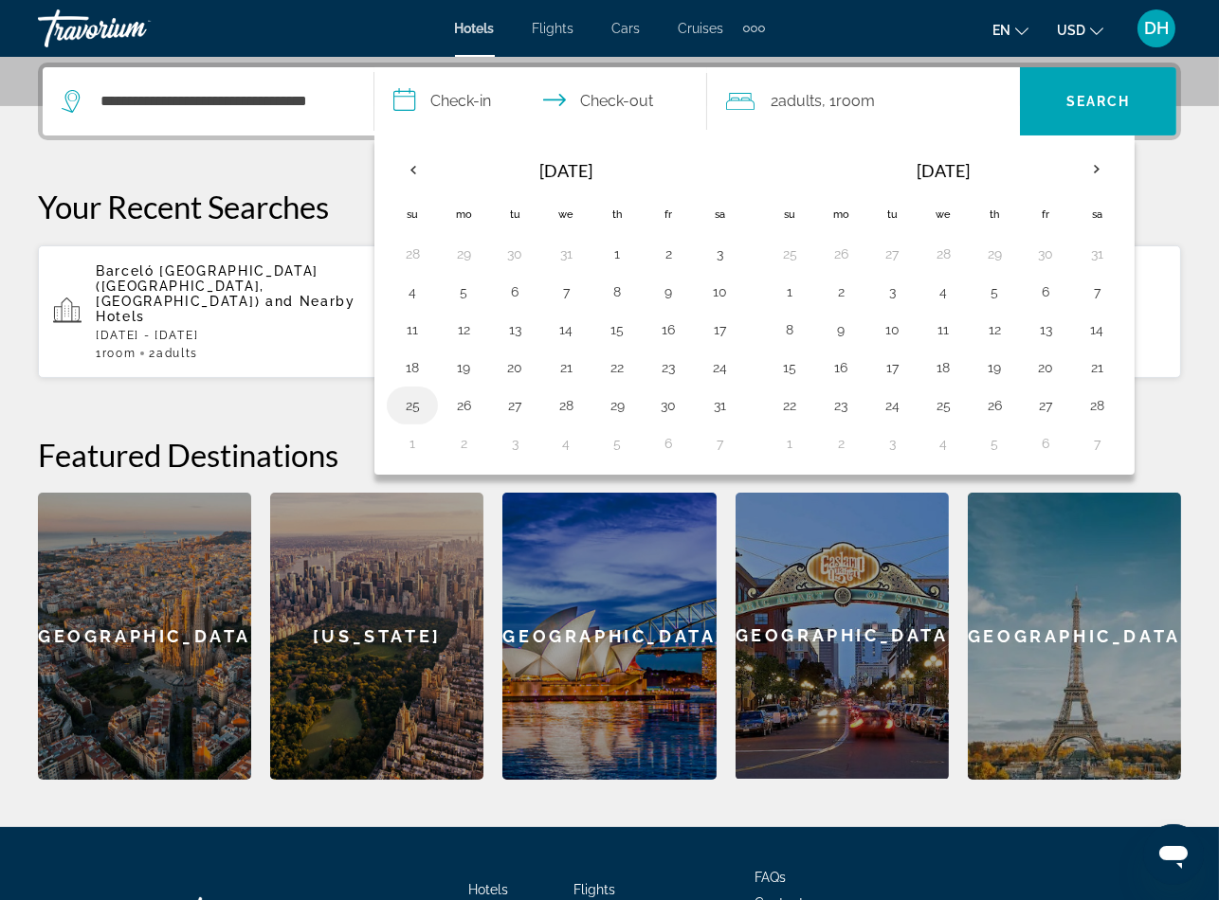
click at [417, 411] on button "25" at bounding box center [412, 405] width 30 height 27
click at [617, 409] on button "29" at bounding box center [617, 405] width 30 height 27
type input "**********"
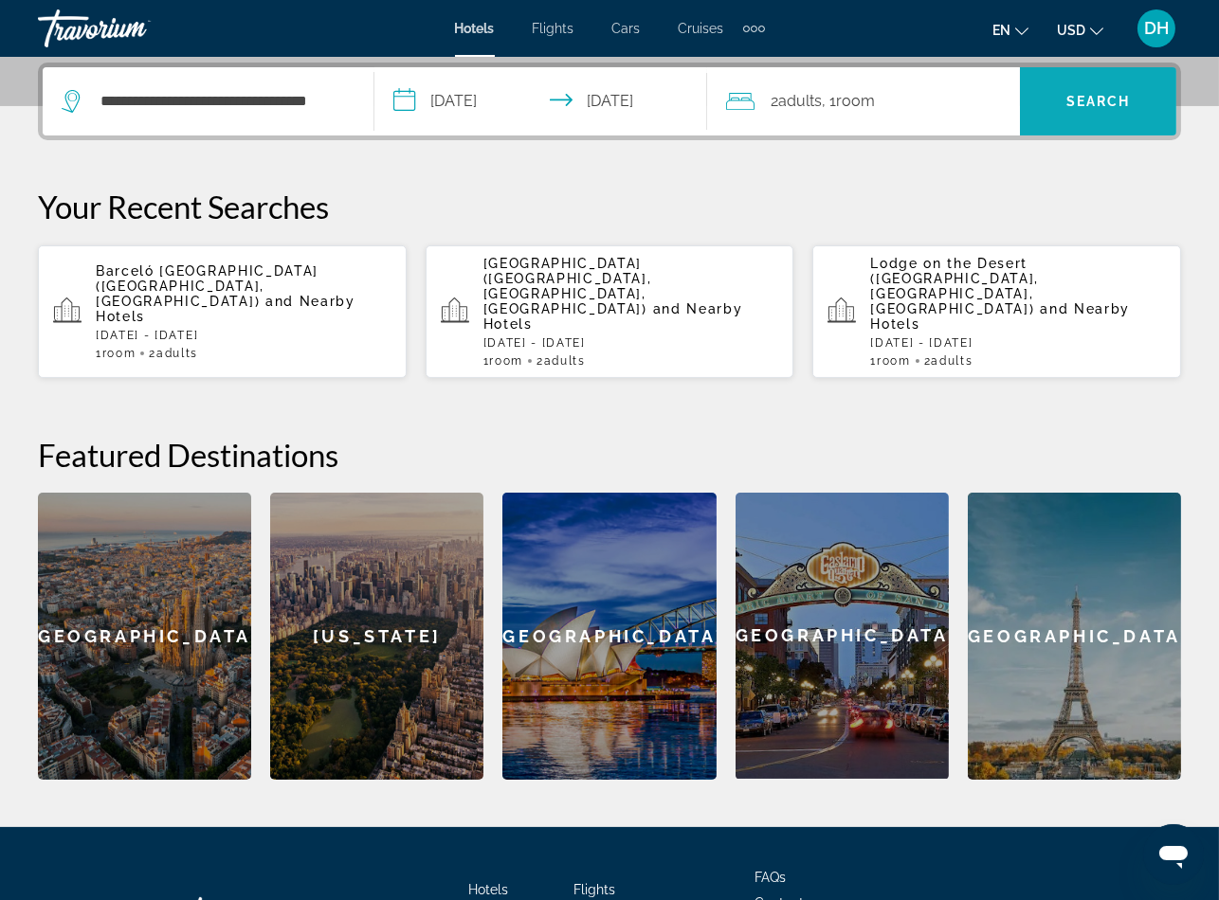
click at [1088, 95] on span "Search" at bounding box center [1098, 101] width 64 height 15
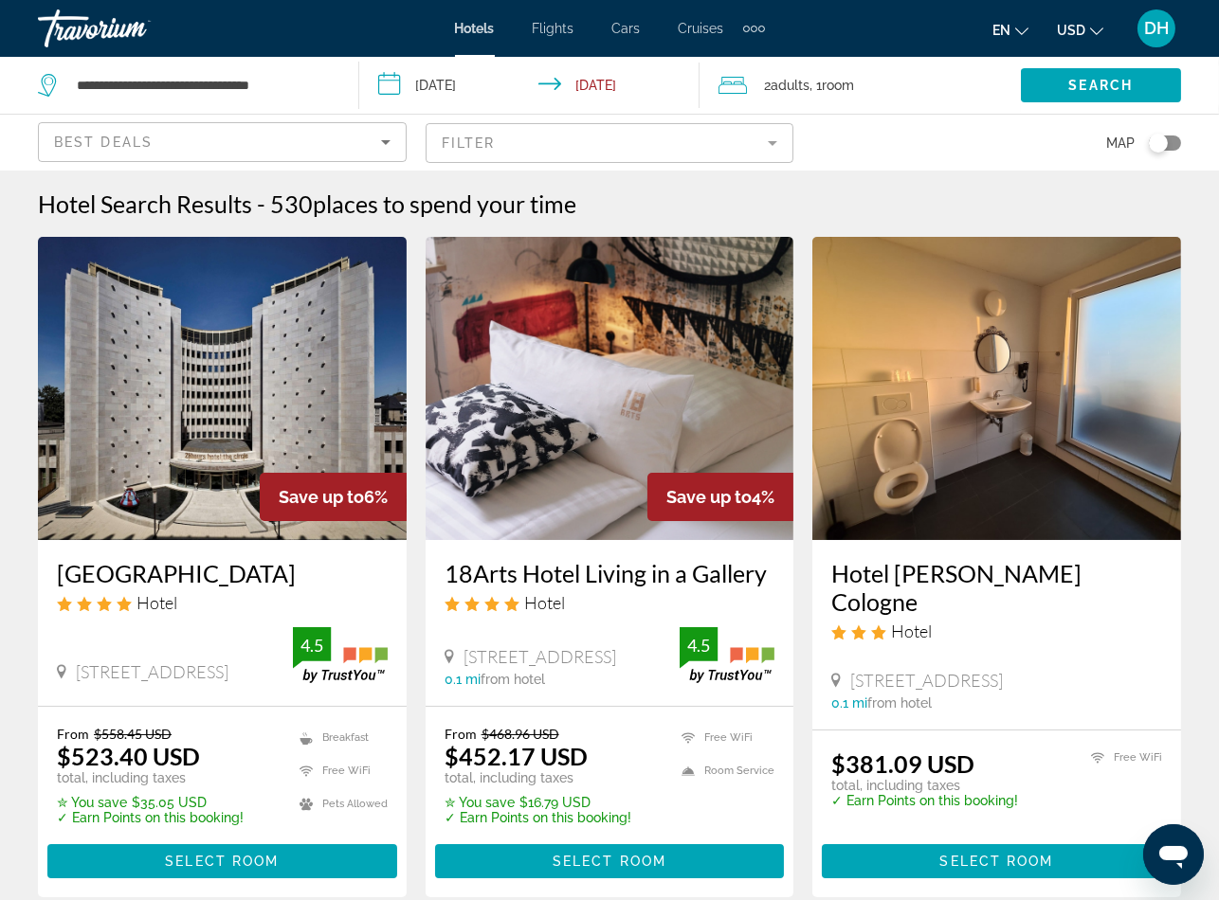
click at [212, 576] on h3 "25hours Hotel The Circle" at bounding box center [222, 573] width 331 height 28
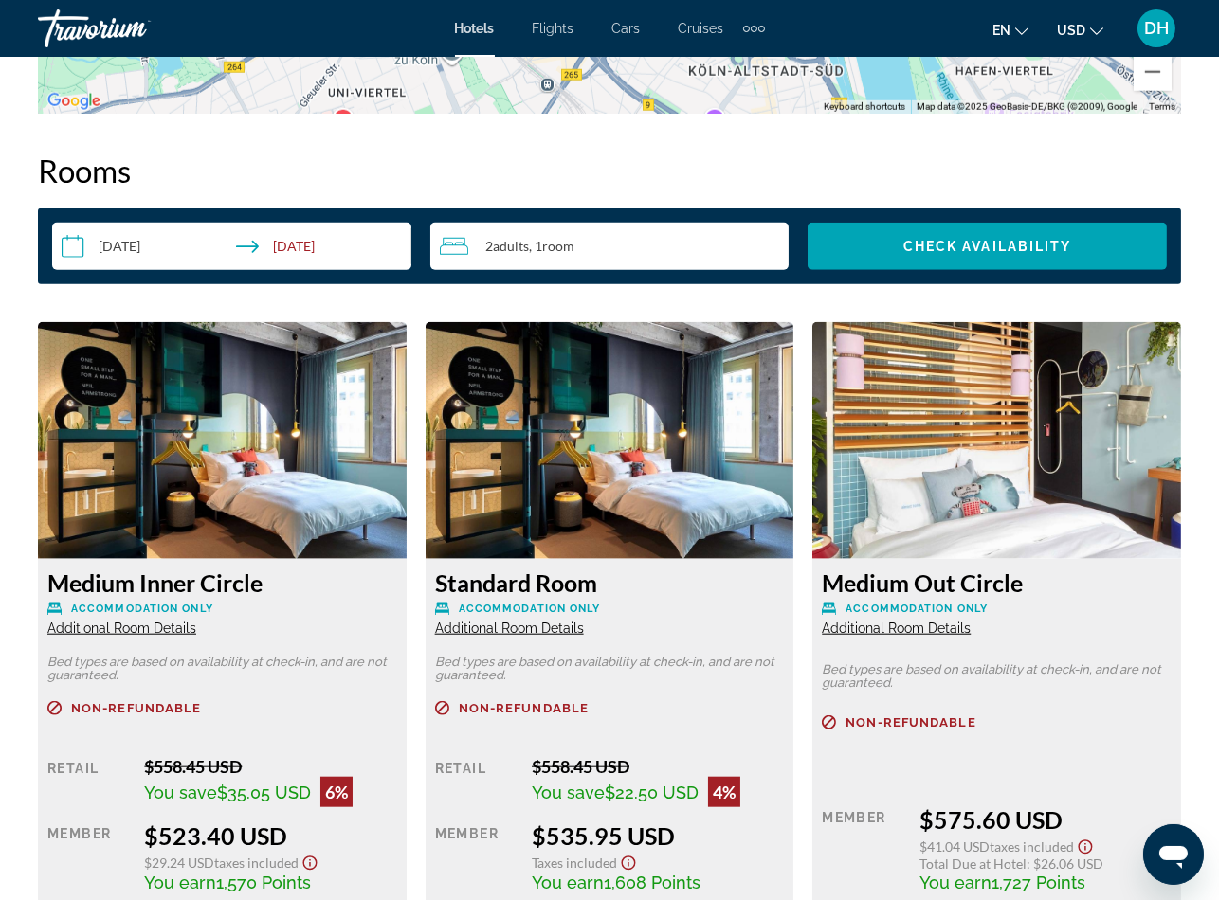
scroll to position [2559, 0]
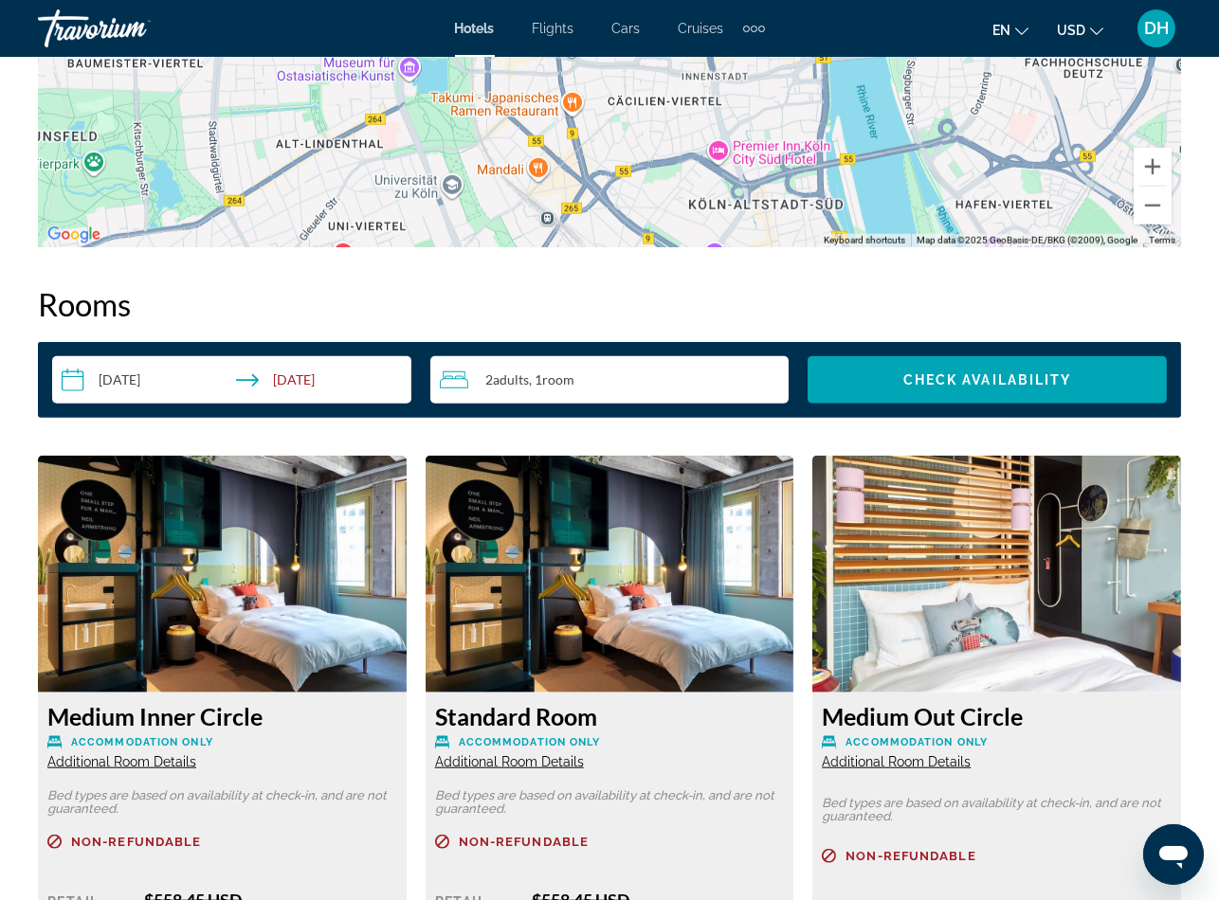
drag, startPoint x: 536, startPoint y: 773, endPoint x: 521, endPoint y: 728, distance: 47.9
click at [536, 772] on div "Standard Room Accommodation Only Additional Room Details Bed types are based on…" at bounding box center [610, 888] width 369 height 391
click at [499, 25] on li "Hotels" at bounding box center [484, 28] width 59 height 15
click at [473, 10] on div "Hotels Flights Cars Cruises Activities Hotels Flights Cars Cruises Activities e…" at bounding box center [609, 28] width 1219 height 49
click at [473, 22] on span "Hotels" at bounding box center [475, 28] width 40 height 15
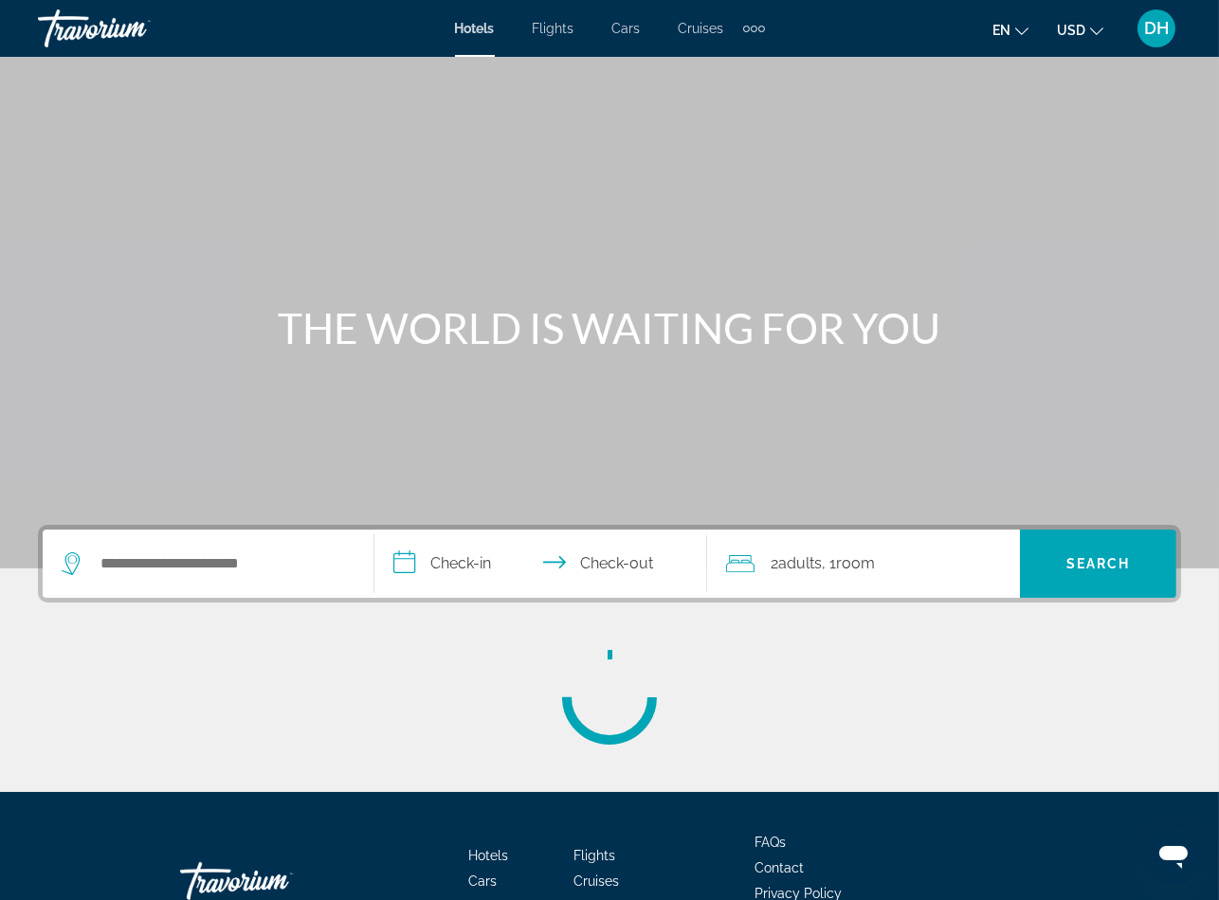
click at [473, 24] on span "Hotels" at bounding box center [475, 28] width 40 height 15
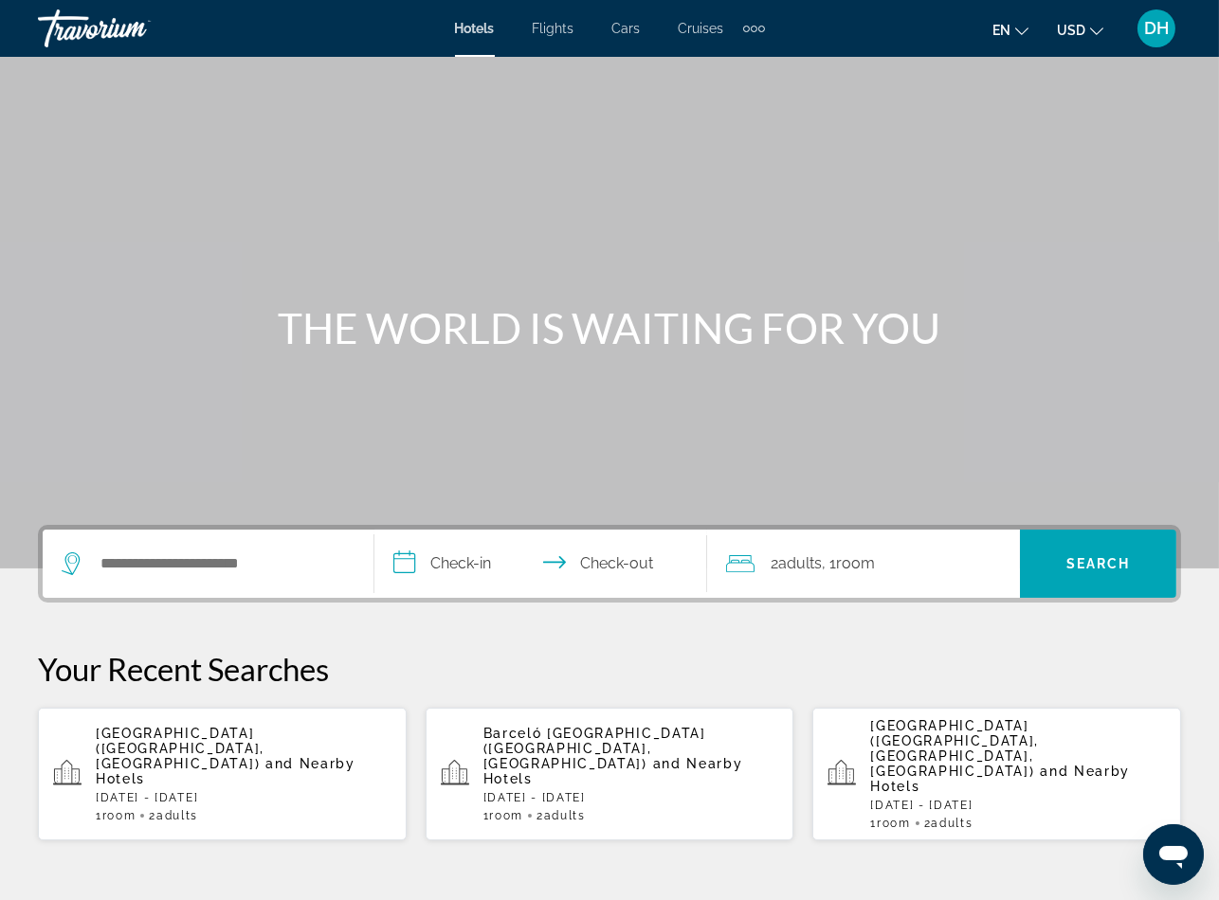
click at [353, 566] on div "Search widget" at bounding box center [208, 564] width 293 height 68
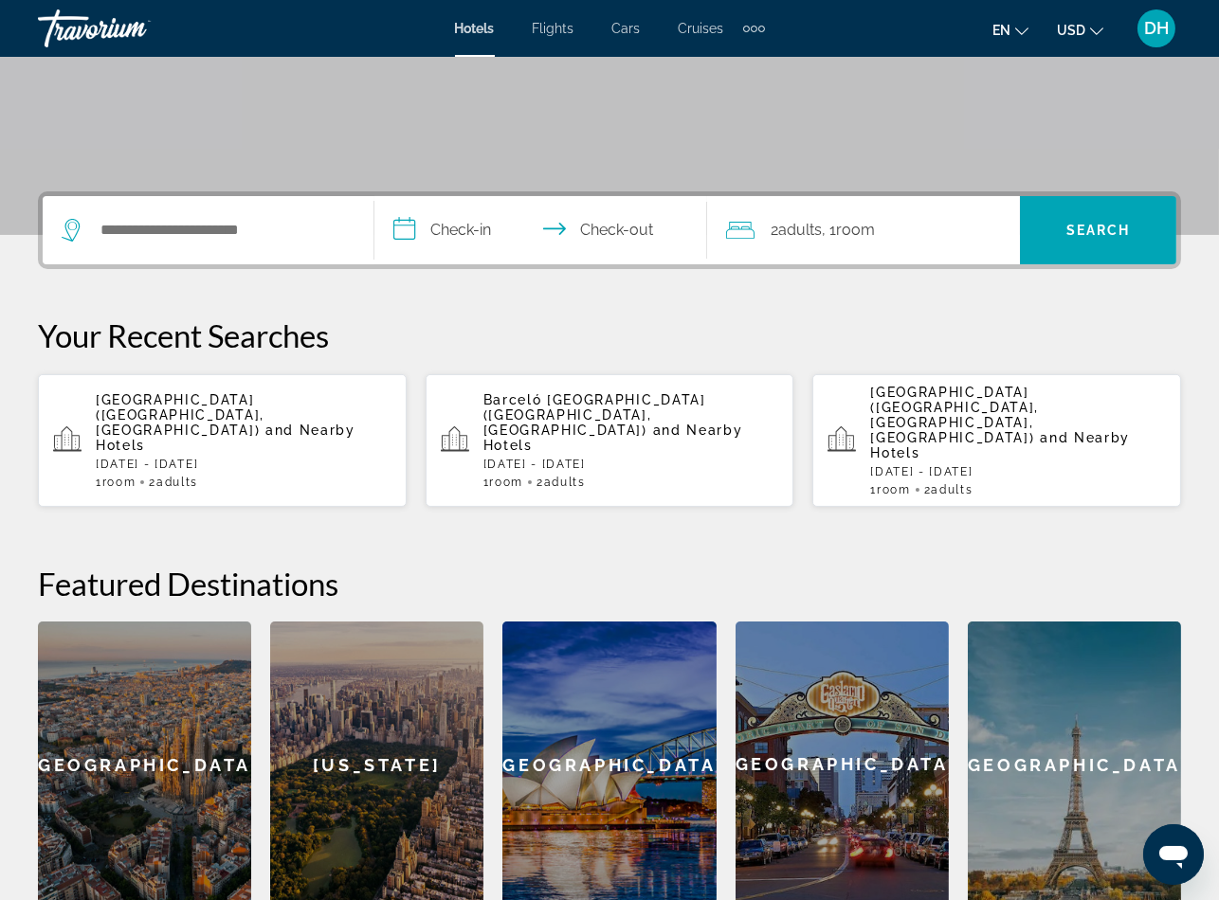
scroll to position [462, 0]
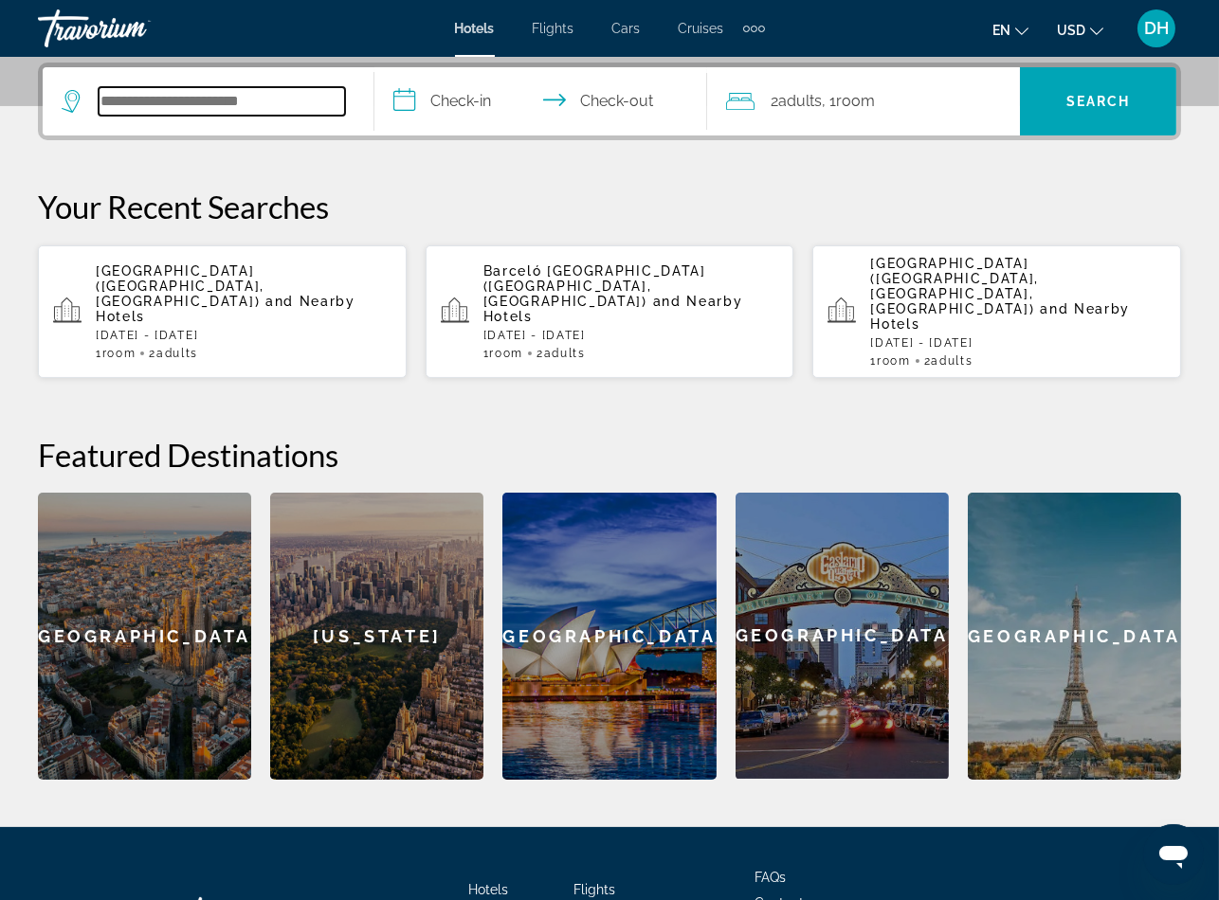
click at [201, 99] on input "Search widget" at bounding box center [222, 101] width 246 height 28
paste input "**********"
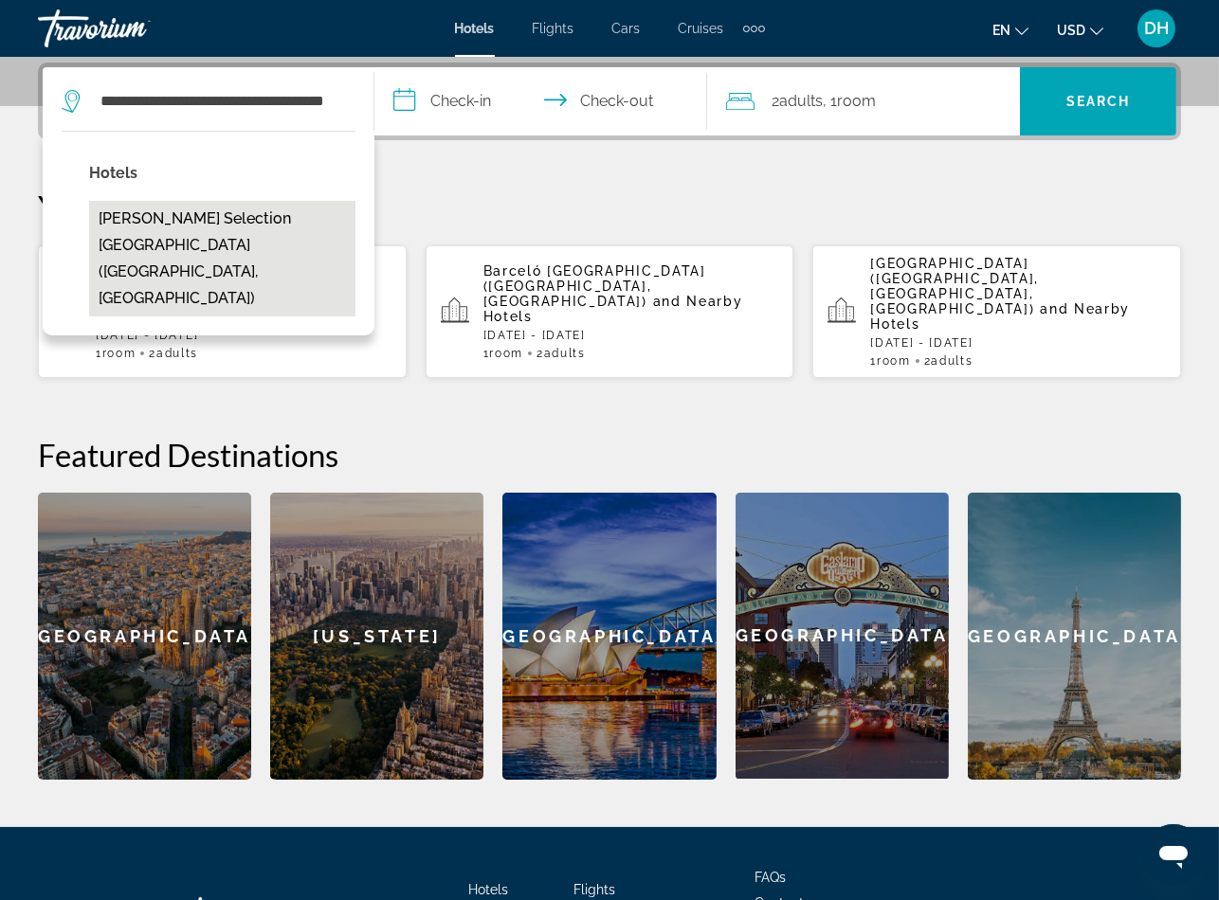
click at [234, 235] on button "Flemings Selection Hotel Frankfurt City (Frankfurt Am Main, DE)" at bounding box center [222, 259] width 266 height 116
type input "**********"
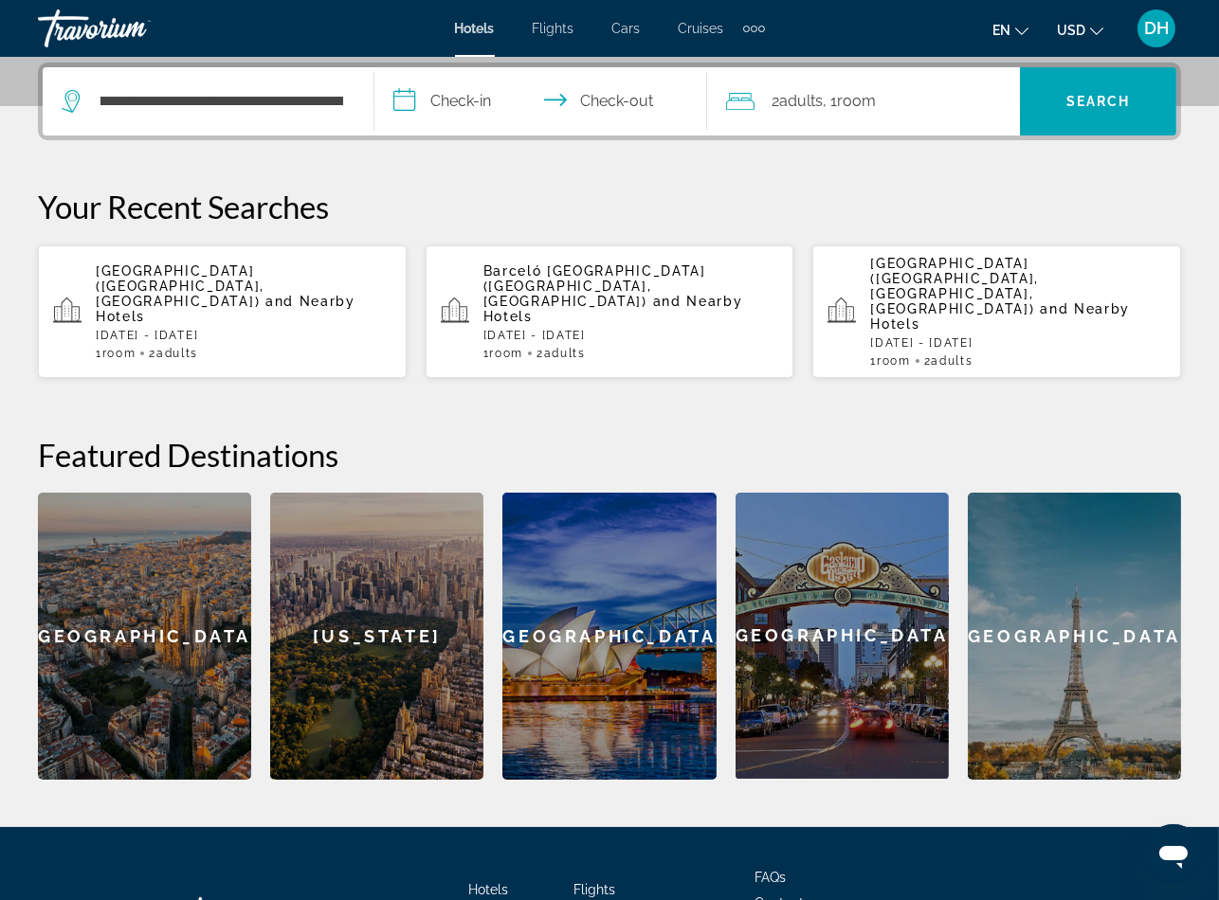
scroll to position [0, 0]
click at [496, 827] on div "Hotels Flights Cars Cruises Activities FAQs Contact Privacy Policy Terms & Cond…" at bounding box center [609, 916] width 1143 height 178
click at [269, 99] on input "**********" at bounding box center [222, 101] width 246 height 28
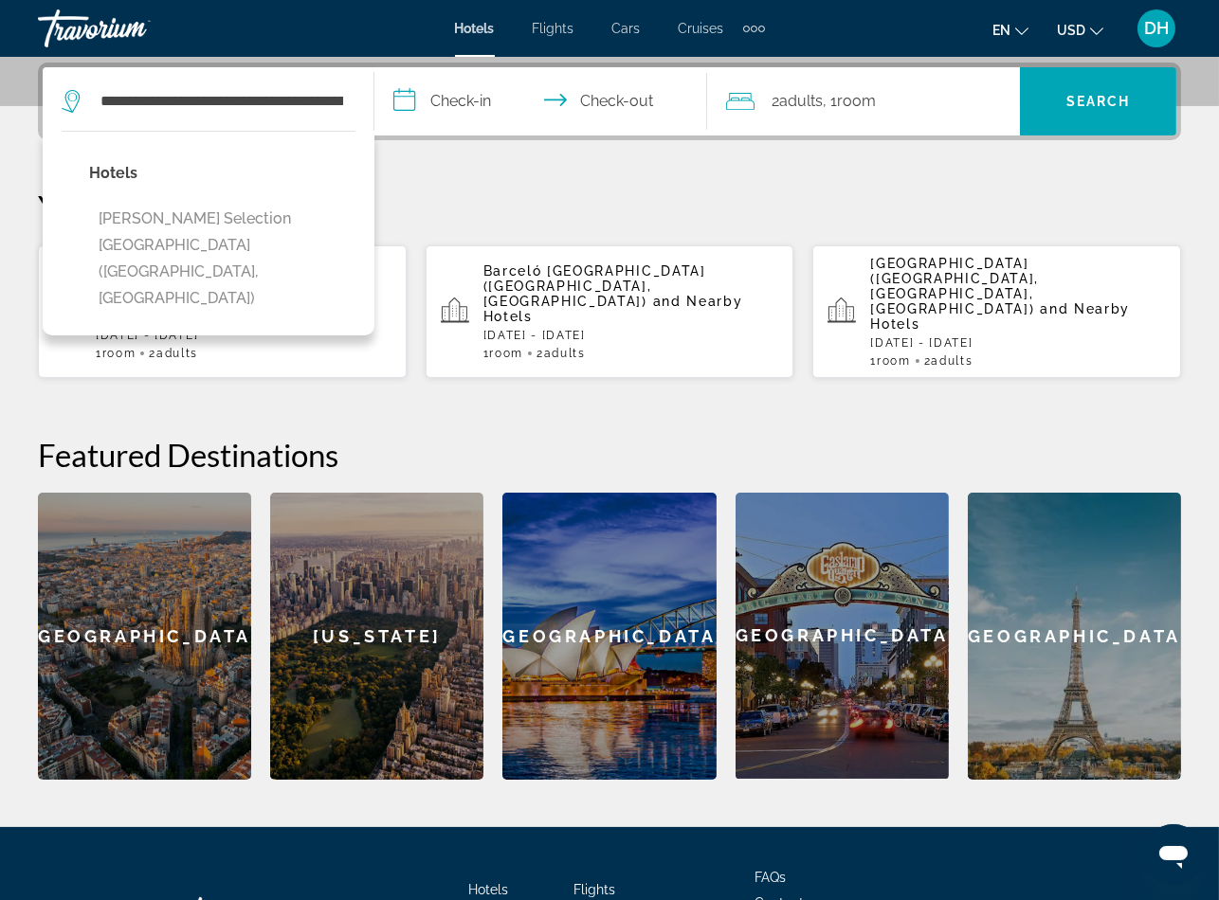
click at [256, 259] on button "Flemings Selection Hotel Frankfurt City (Frankfurt Am Main, DE)" at bounding box center [222, 259] width 266 height 116
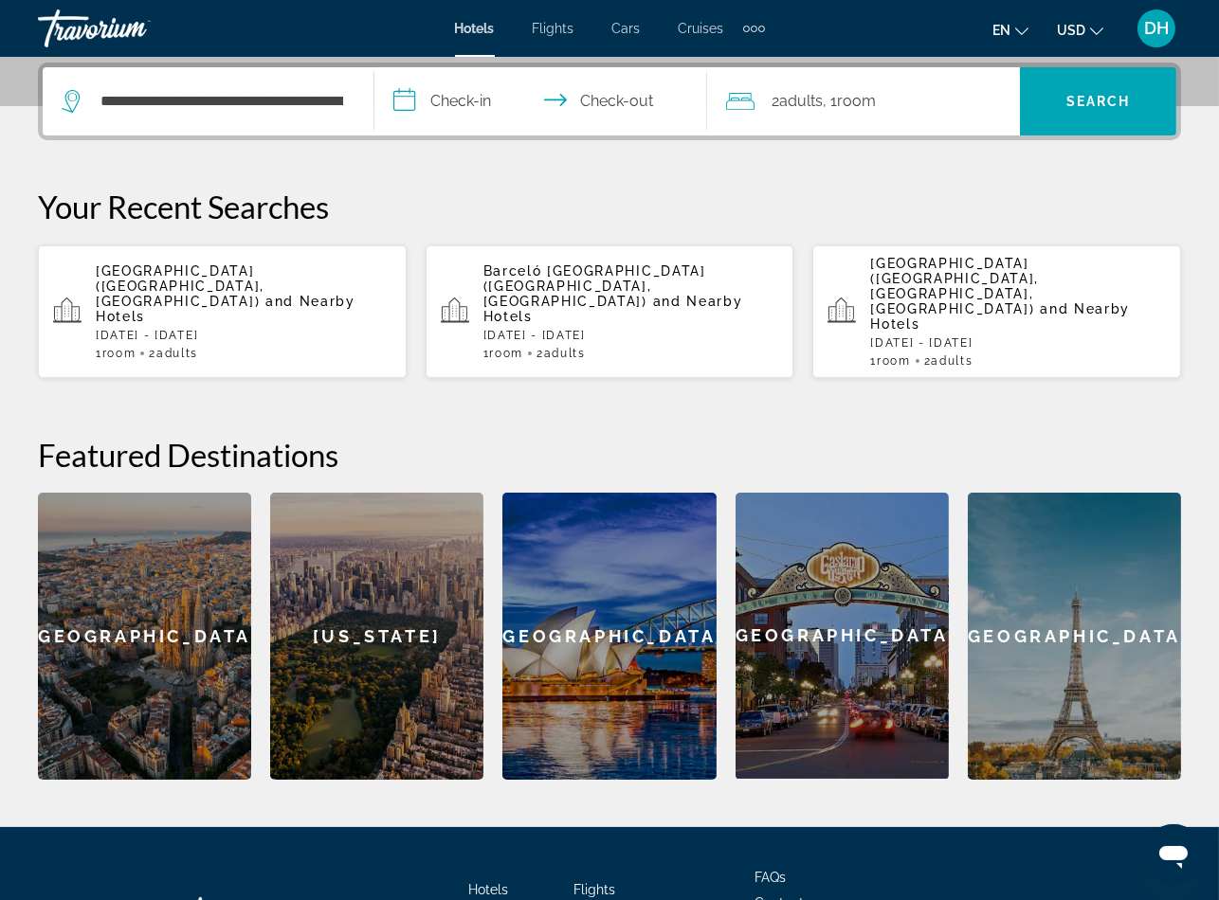
click at [510, 750] on div "**********" at bounding box center [609, 210] width 1219 height 1233
click at [519, 97] on input "**********" at bounding box center [543, 104] width 339 height 74
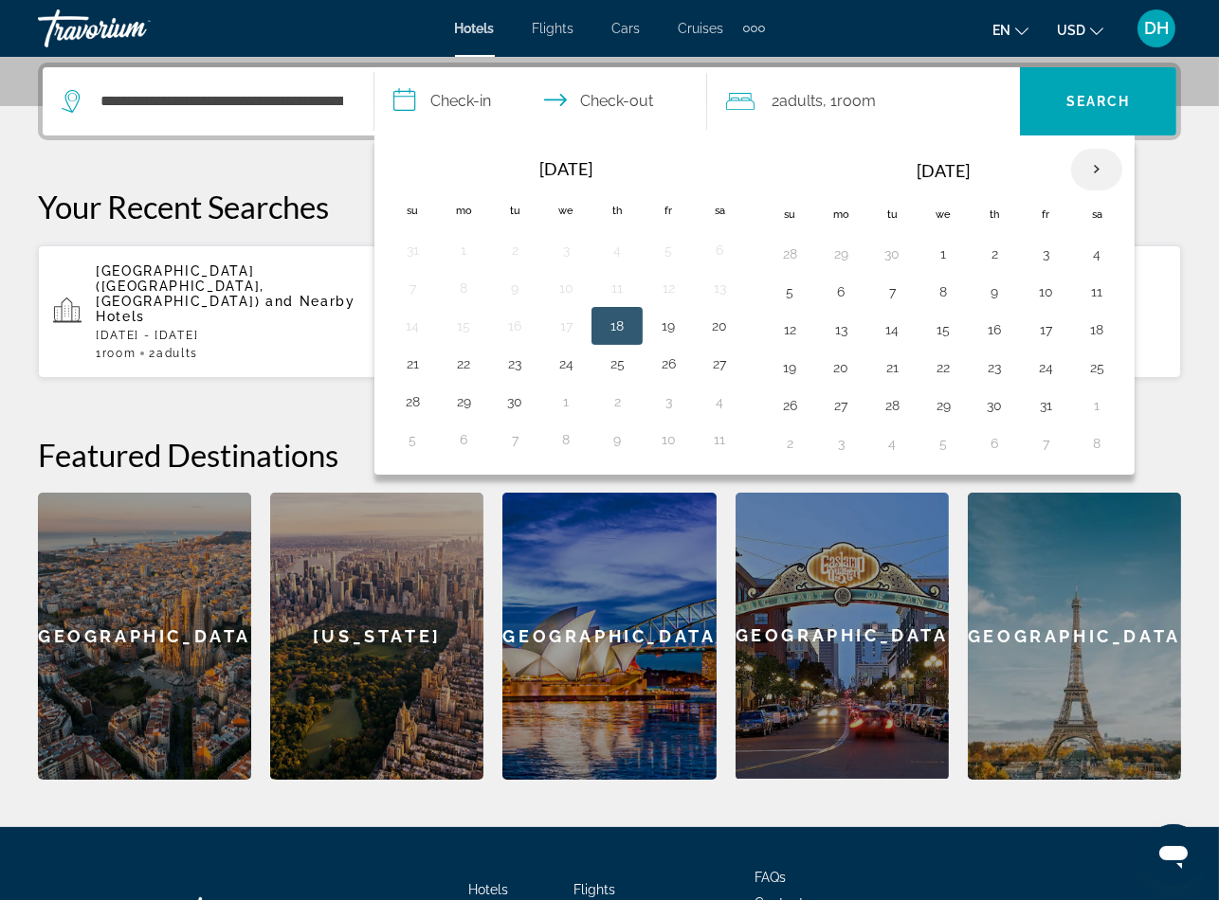
click at [1102, 167] on th "Next month" at bounding box center [1096, 170] width 51 height 42
click at [1102, 166] on th "Next month" at bounding box center [1096, 170] width 51 height 42
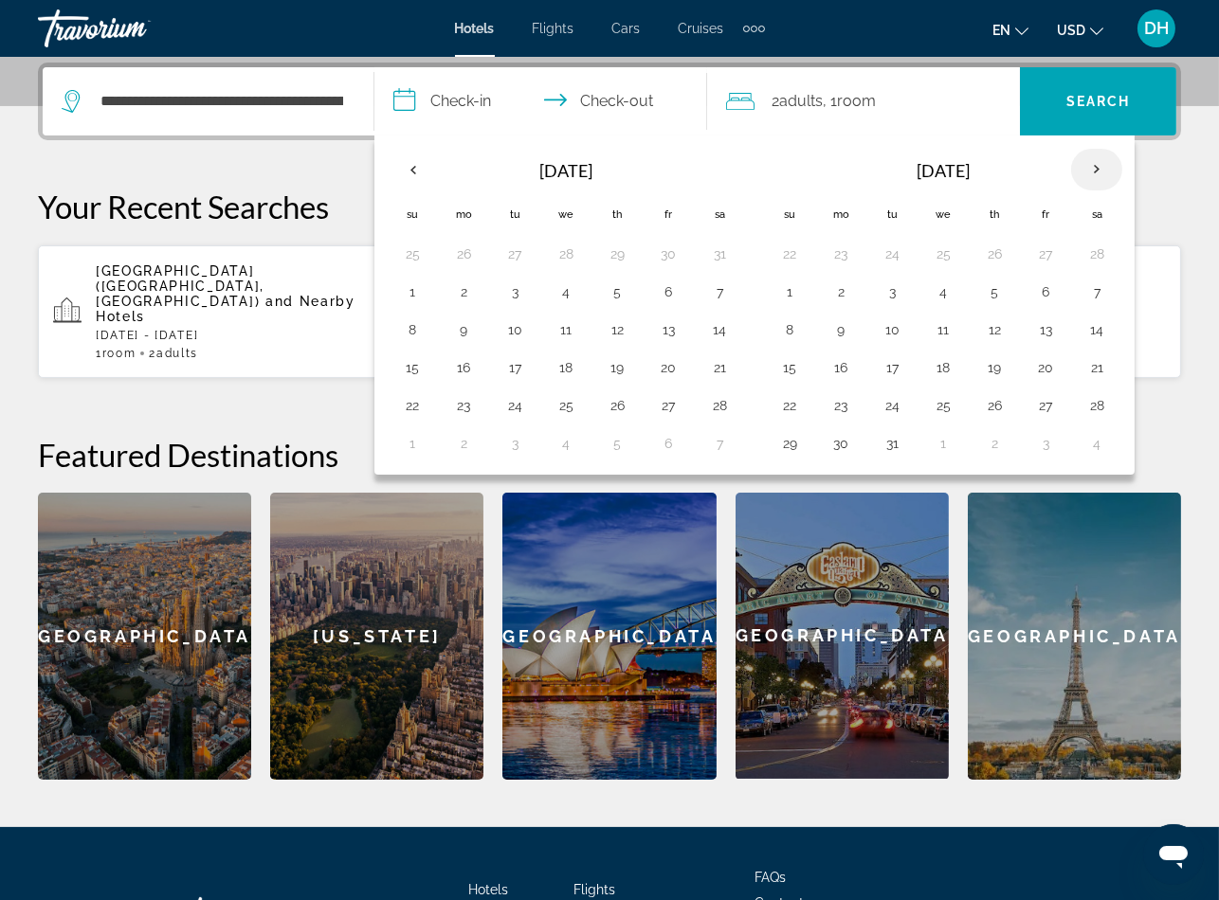
click at [1102, 166] on th "Next month" at bounding box center [1096, 170] width 51 height 42
drag, startPoint x: 407, startPoint y: 302, endPoint x: 481, endPoint y: 296, distance: 74.2
click at [407, 299] on button "3" at bounding box center [412, 292] width 30 height 27
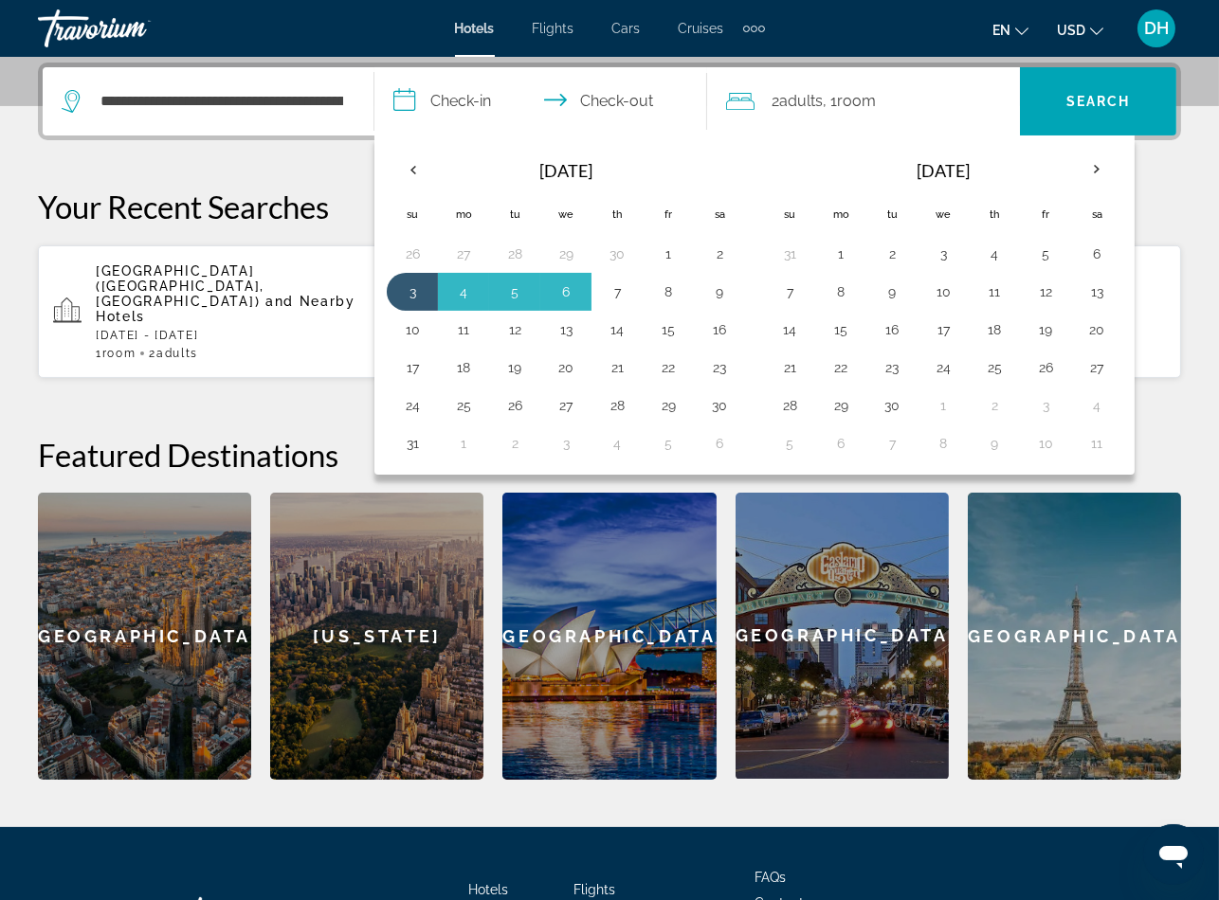
click at [621, 292] on button "7" at bounding box center [617, 292] width 30 height 27
type input "**********"
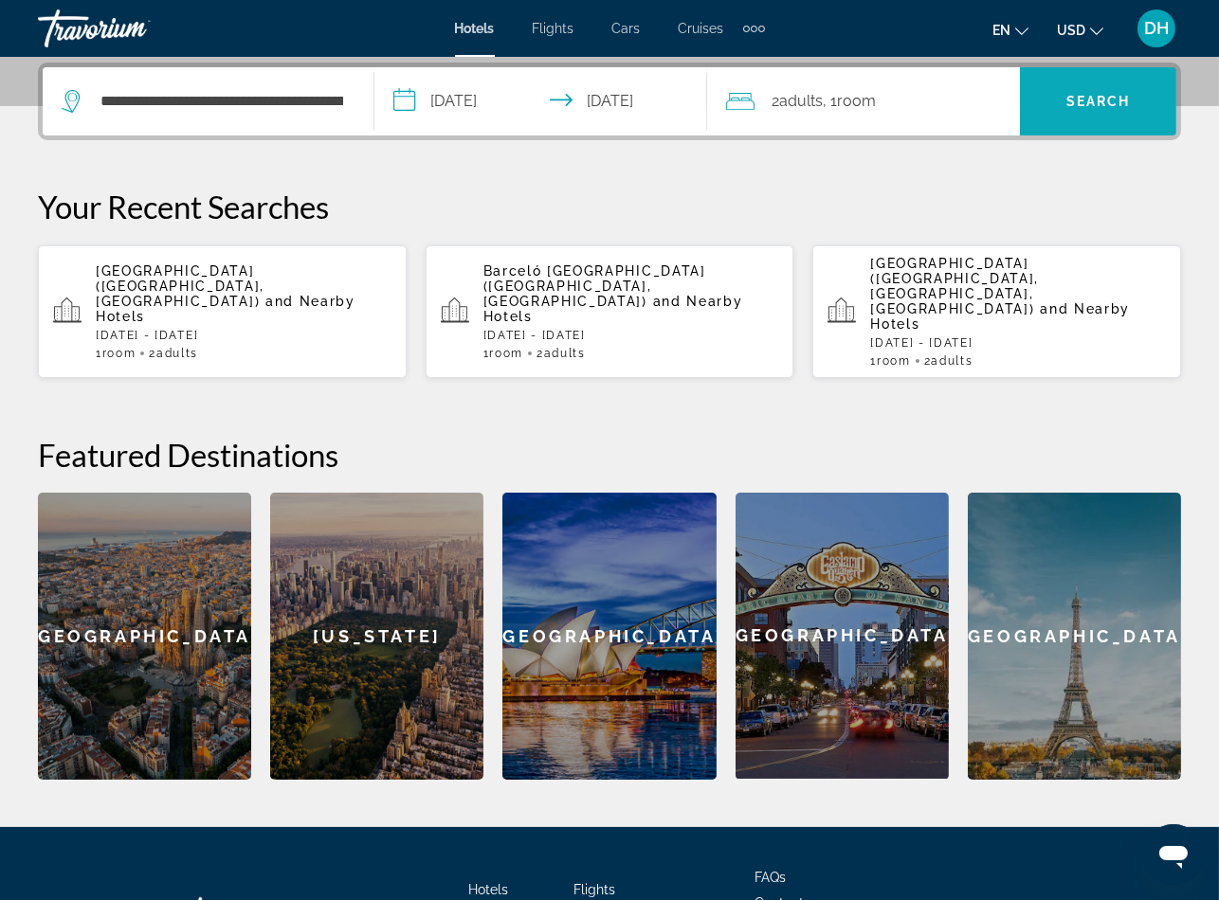
click at [1115, 116] on span "Search widget" at bounding box center [1098, 101] width 156 height 45
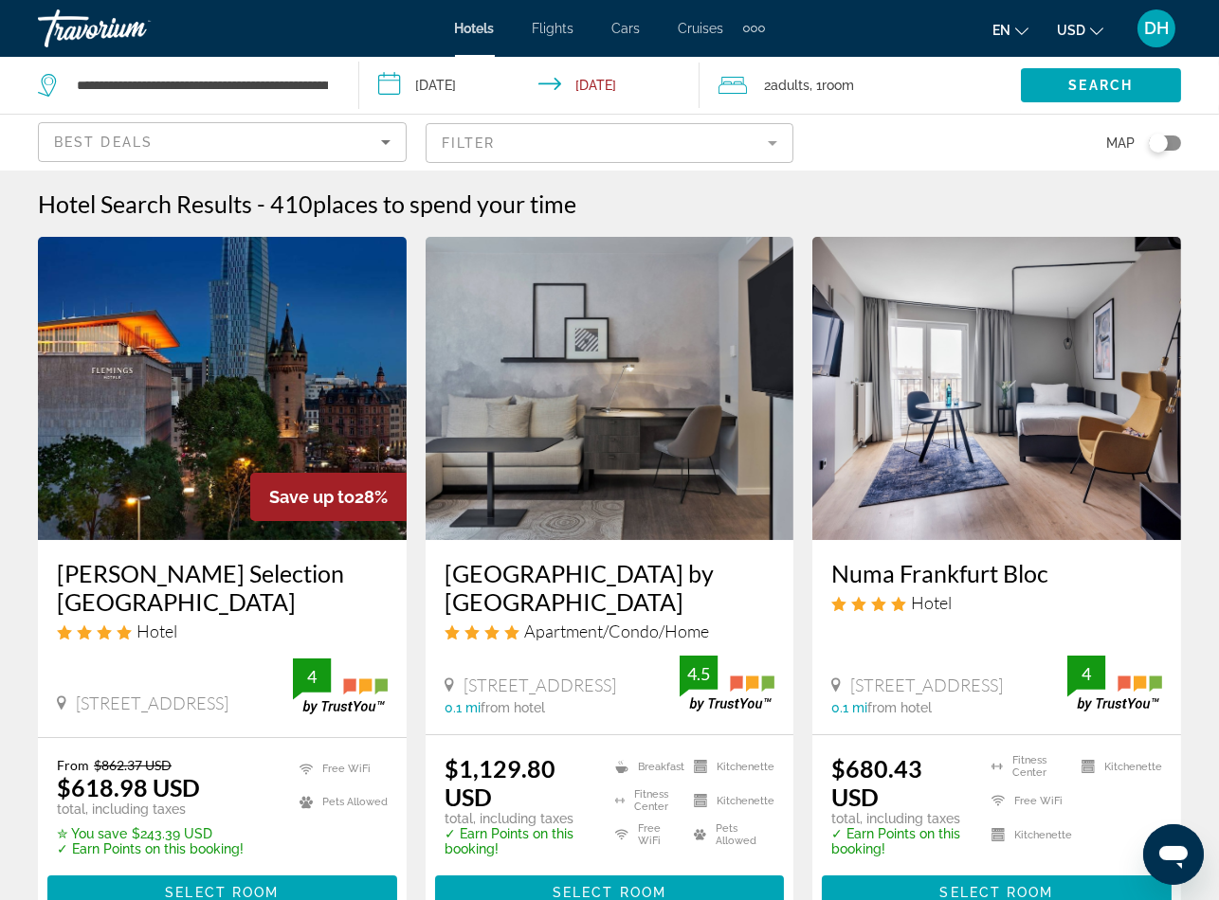
click at [201, 611] on h3 "Flemings Selection Hotel Frankfurt City" at bounding box center [222, 587] width 331 height 57
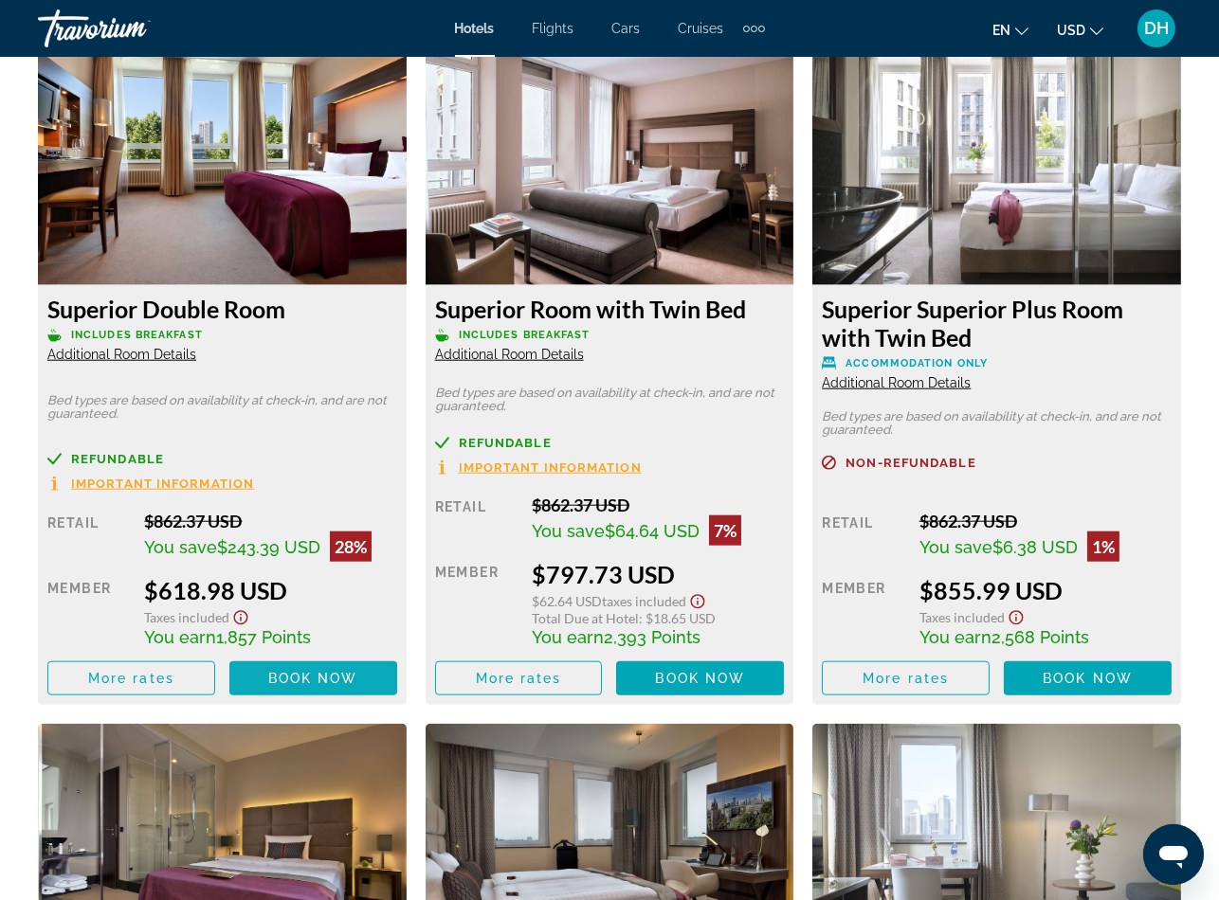
scroll to position [2984, 0]
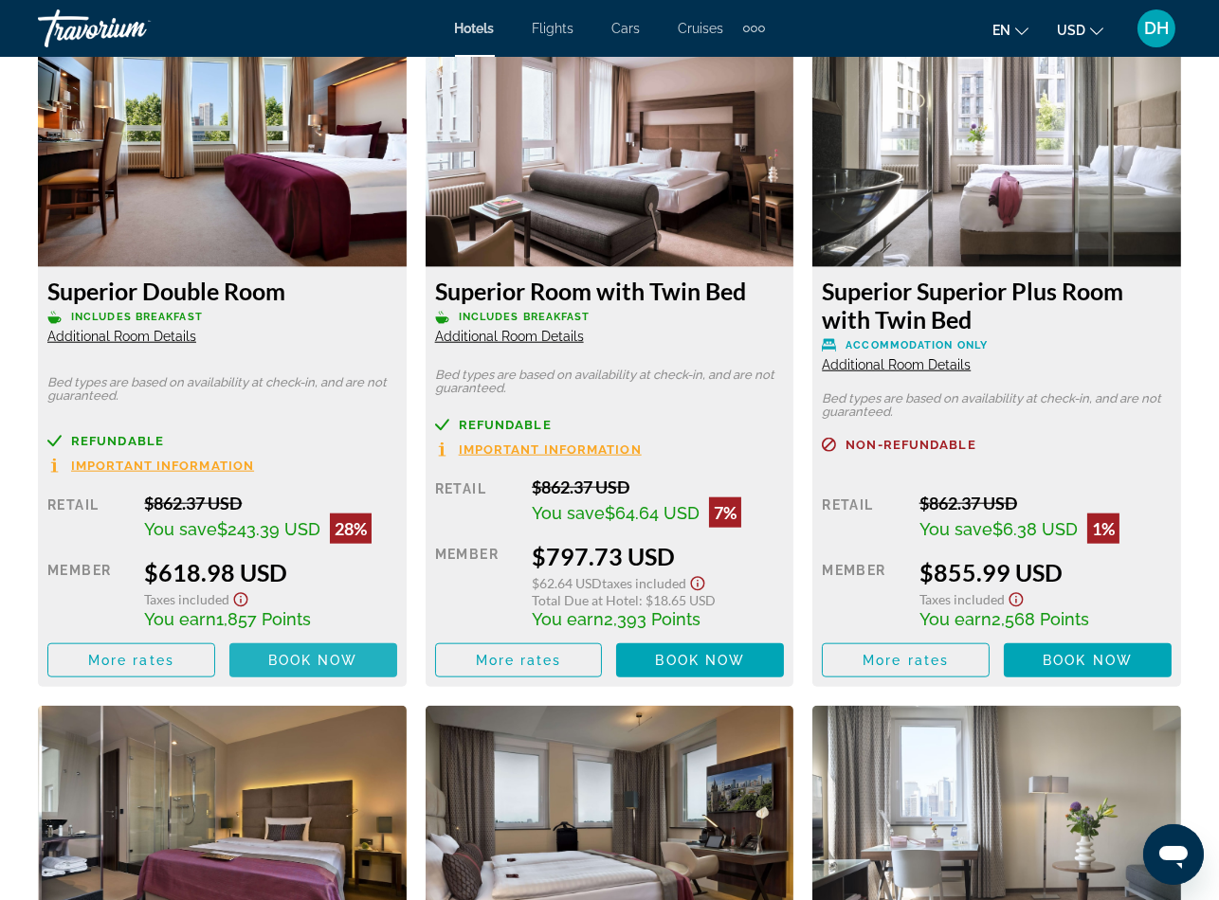
click at [285, 653] on span "Book now" at bounding box center [313, 660] width 90 height 15
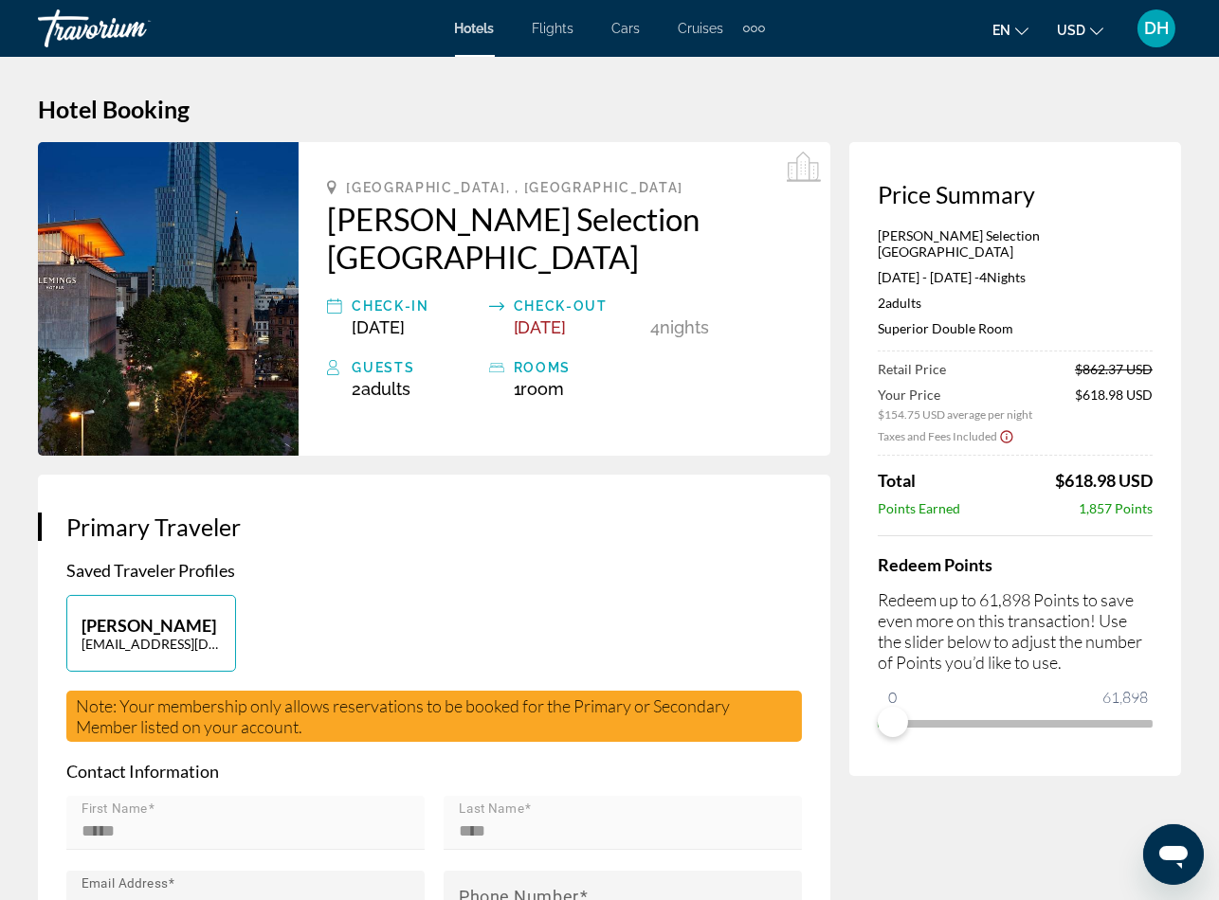
click at [657, 576] on p "Saved Traveler Profiles" at bounding box center [433, 570] width 735 height 21
drag, startPoint x: 872, startPoint y: 320, endPoint x: 999, endPoint y: 320, distance: 127.0
click at [999, 320] on div "Price Summary Flemings Selection Hotel Frankfurt City May 3, 2026 - May 7, 2026…" at bounding box center [1015, 459] width 332 height 634
copy p "Superior Double Room"
drag, startPoint x: 1042, startPoint y: 450, endPoint x: 1117, endPoint y: 465, distance: 76.4
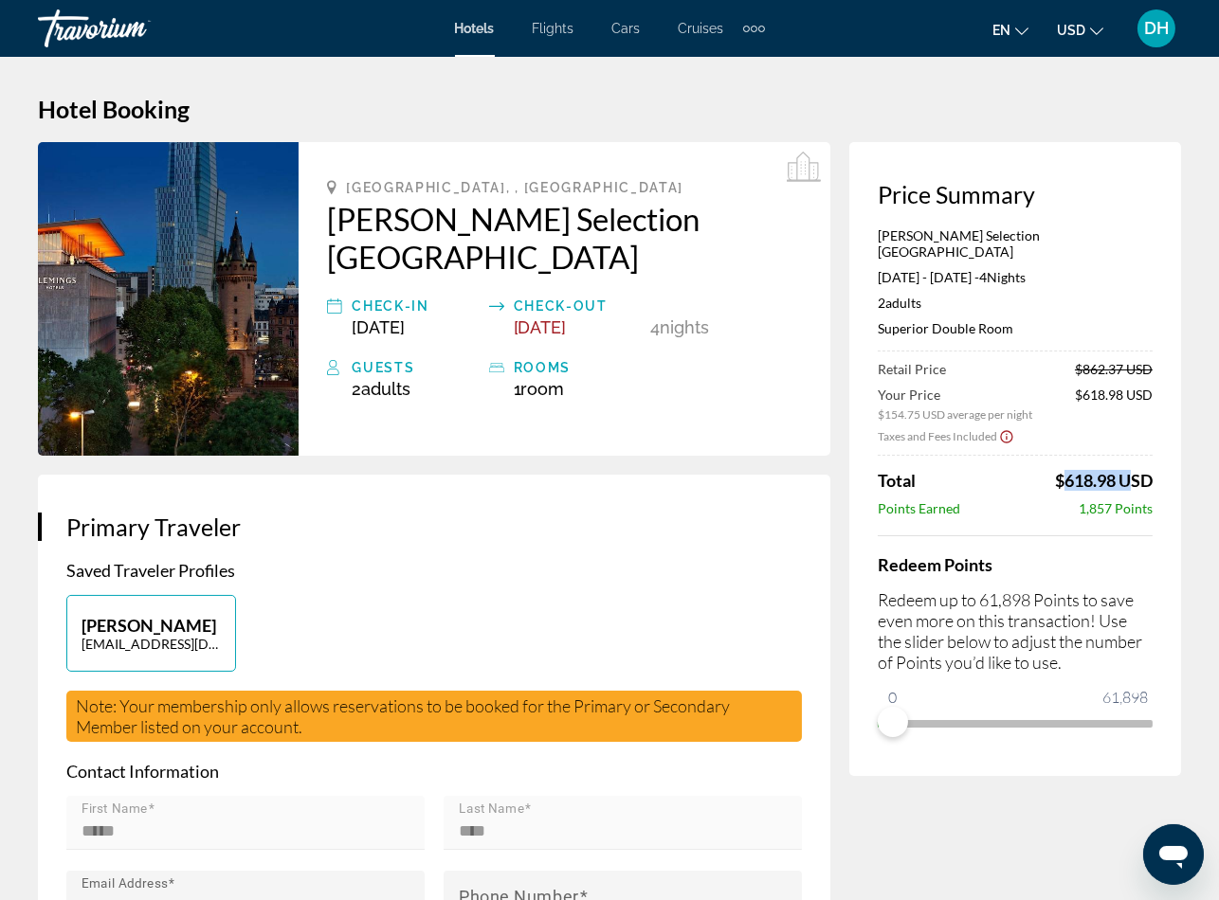
click at [1117, 465] on div "Retail Price $862.37 USD Your Price $154.75 USD average per night $618.98 USD T…" at bounding box center [1015, 438] width 275 height 155
copy span "$618.98"
click at [698, 607] on div "[PERSON_NAME] [EMAIL_ADDRESS][DOMAIN_NAME]" at bounding box center [434, 643] width 754 height 96
click at [488, 39] on div "Hotels Flights Cars Cruises Activities Hotels Flights Cars Cruises Activities" at bounding box center [610, 28] width 310 height 30
click at [475, 27] on span "Hotels" at bounding box center [475, 28] width 40 height 15
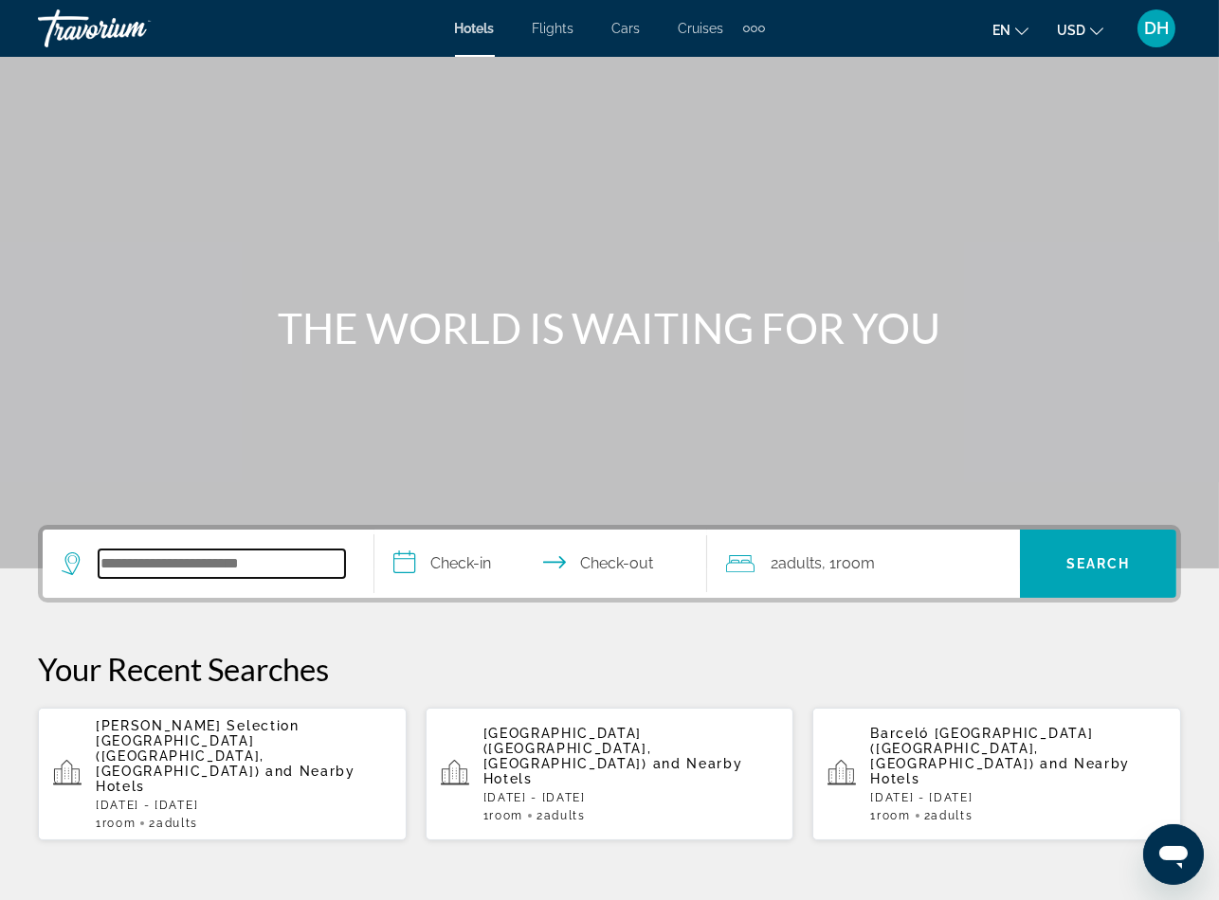
click at [275, 572] on input "Search widget" at bounding box center [222, 564] width 246 height 28
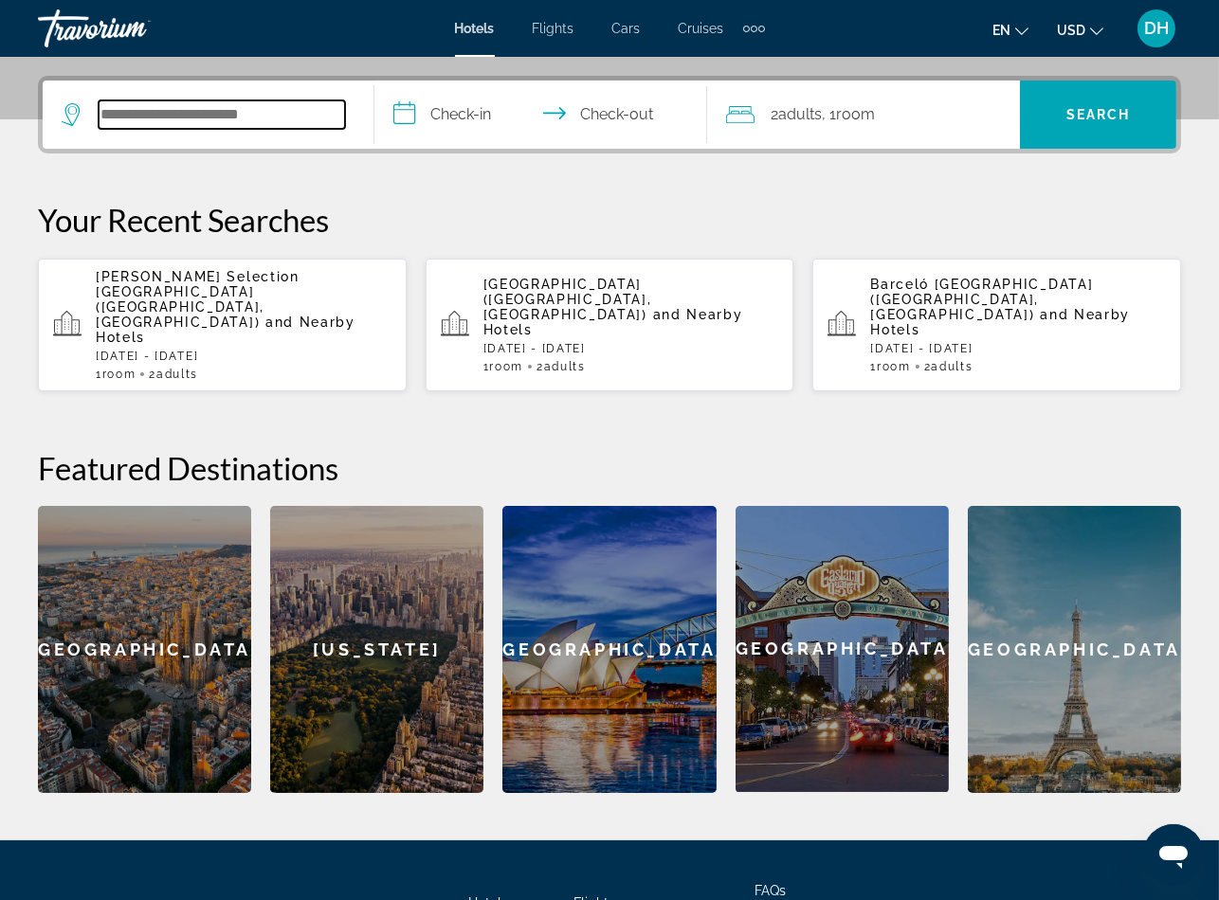
scroll to position [462, 0]
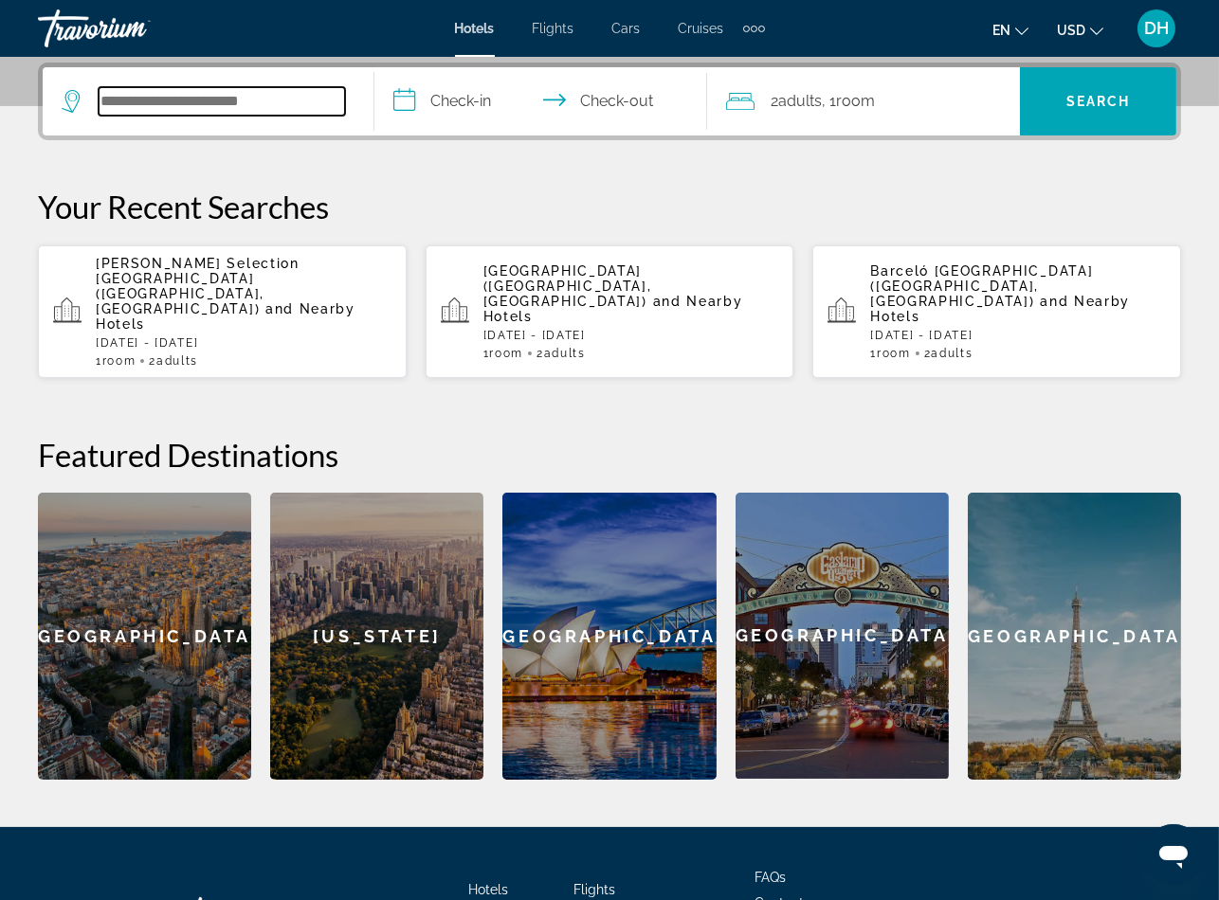
paste input "**********"
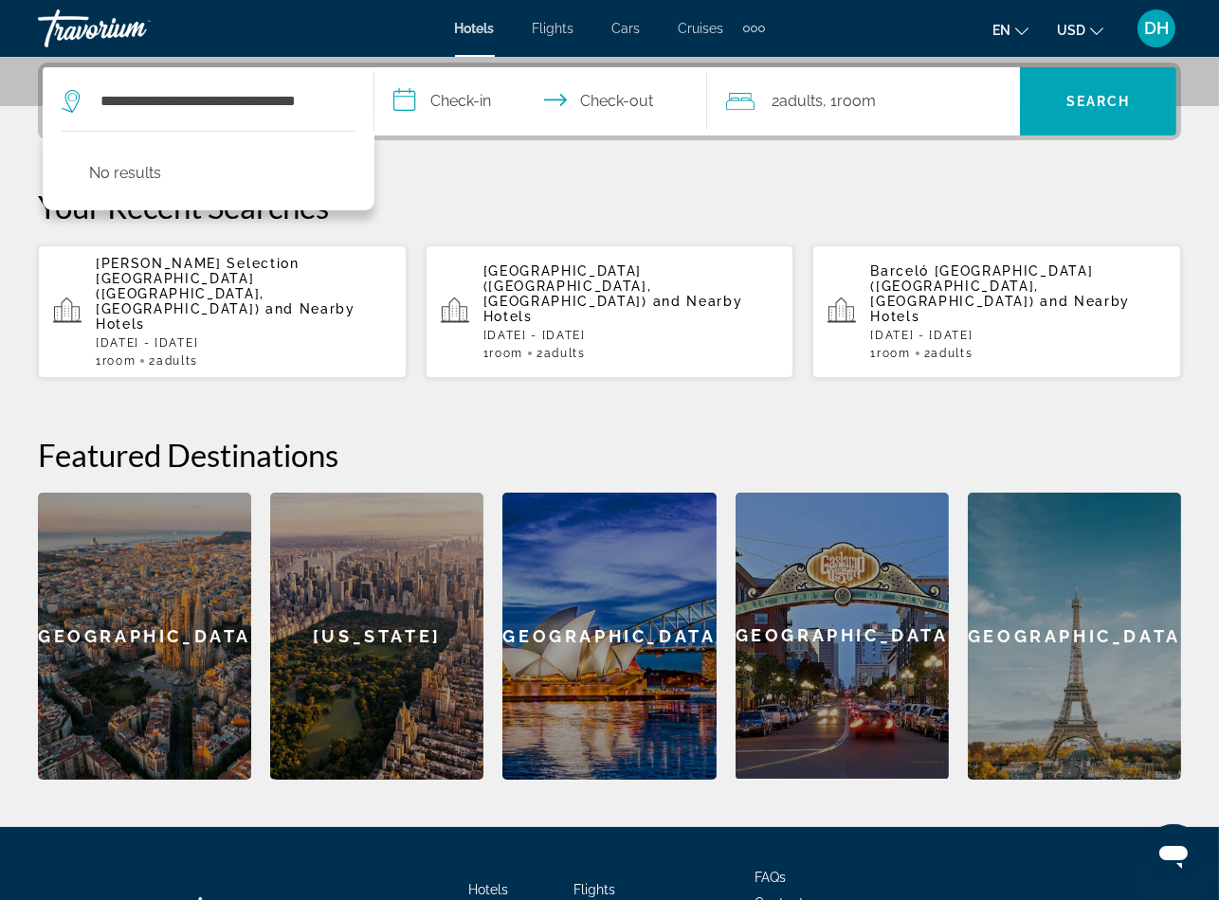
scroll to position [0, 0]
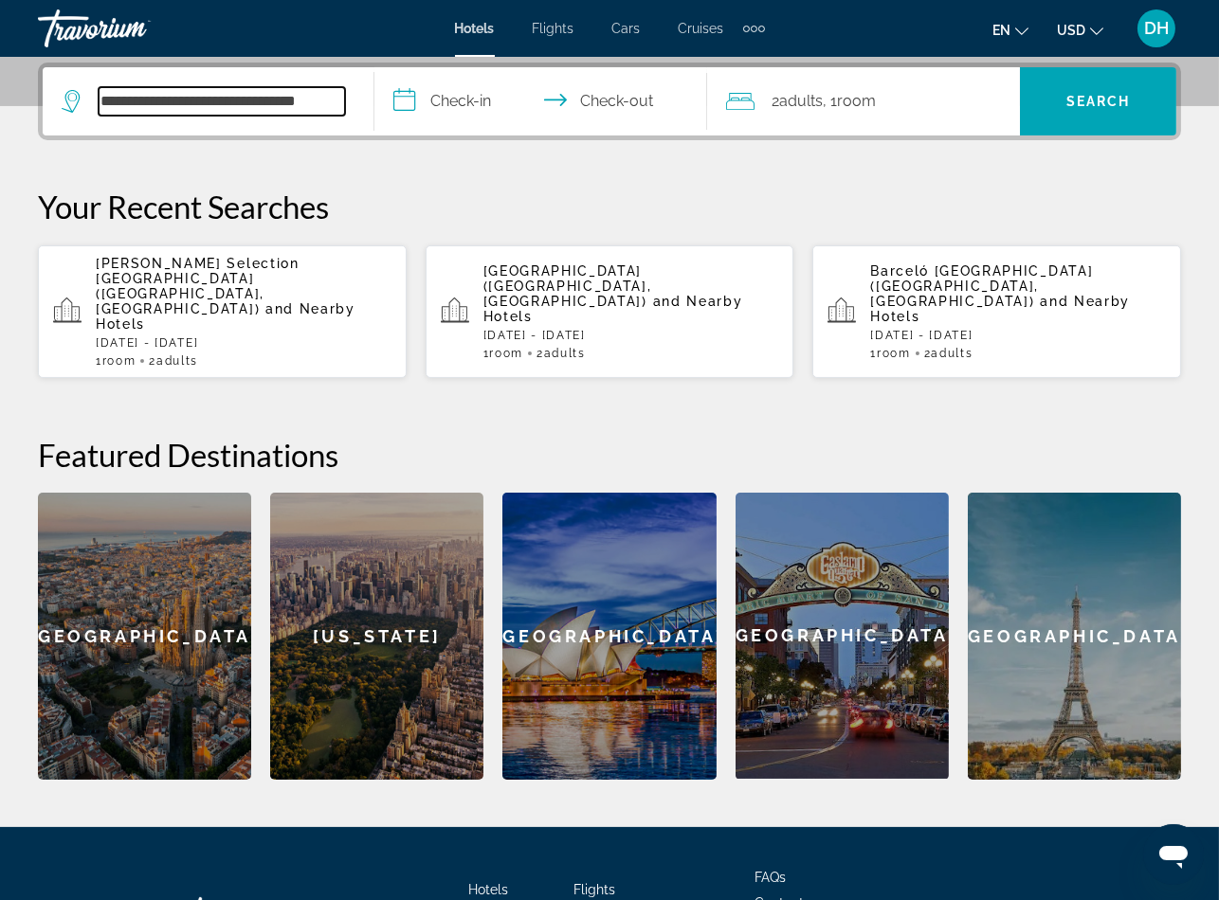
click at [316, 102] on input "**********" at bounding box center [222, 101] width 246 height 28
click at [313, 101] on input "**********" at bounding box center [222, 101] width 246 height 28
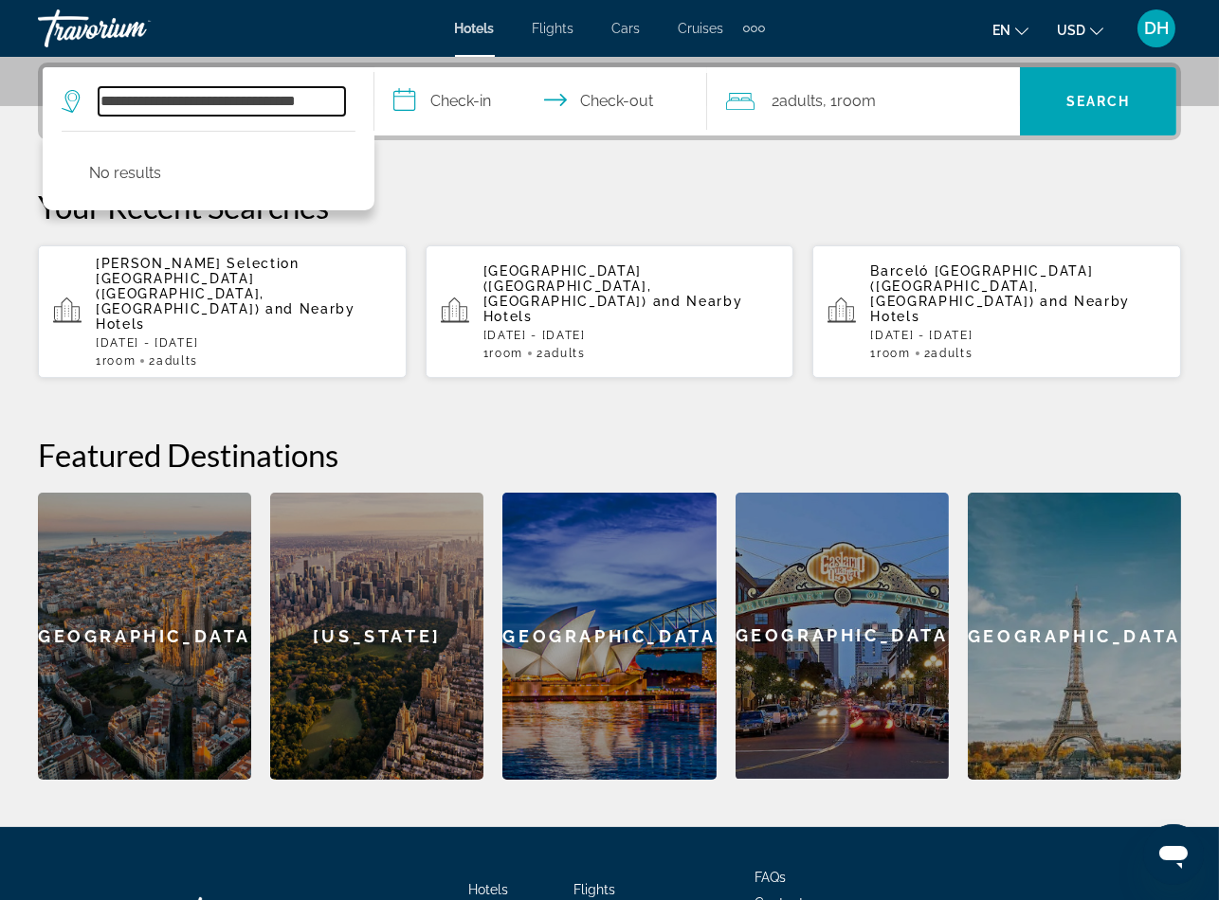
click at [305, 89] on input "**********" at bounding box center [222, 101] width 246 height 28
paste input "Search widget"
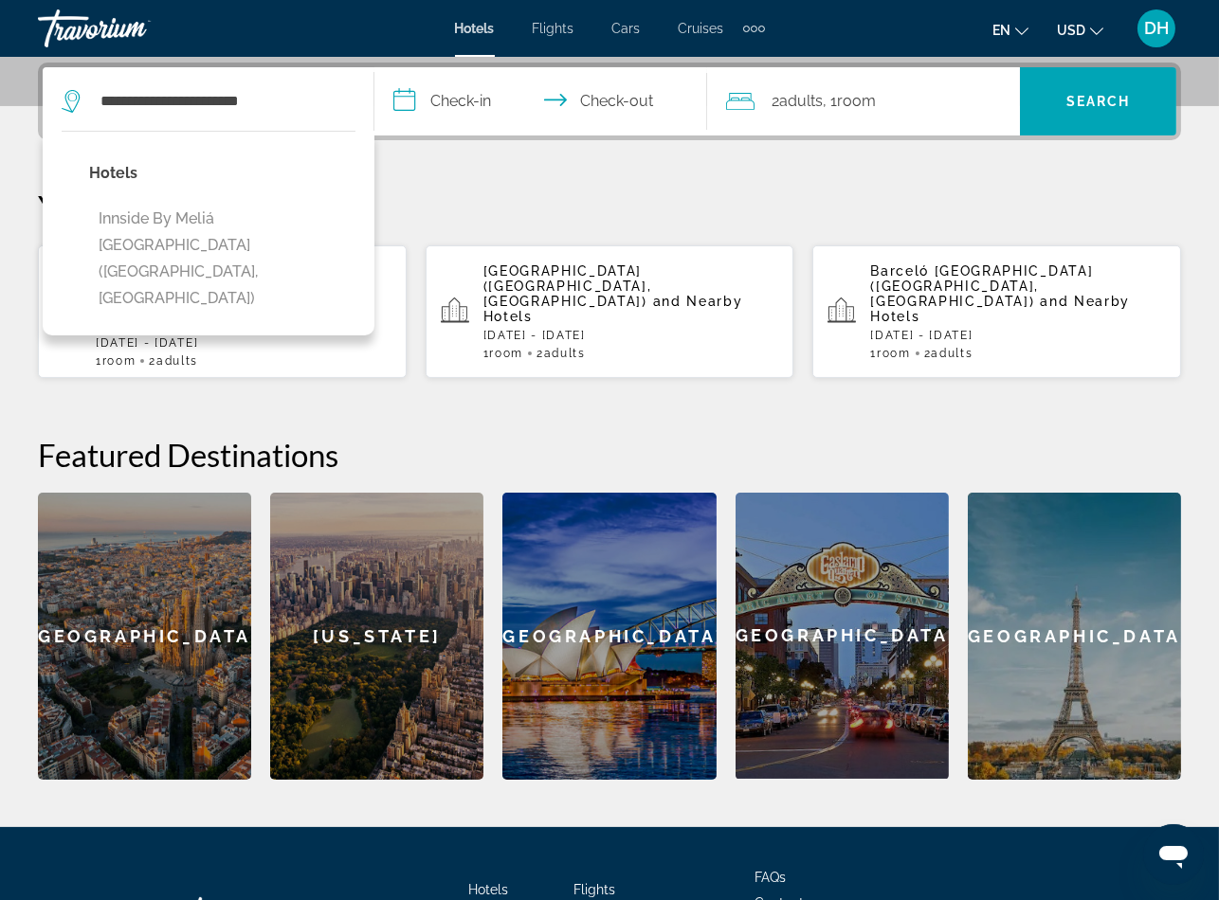
click at [249, 238] on button "Innside By Meliá Leipzig (Leipzig, DE)" at bounding box center [222, 259] width 266 height 116
type input "**********"
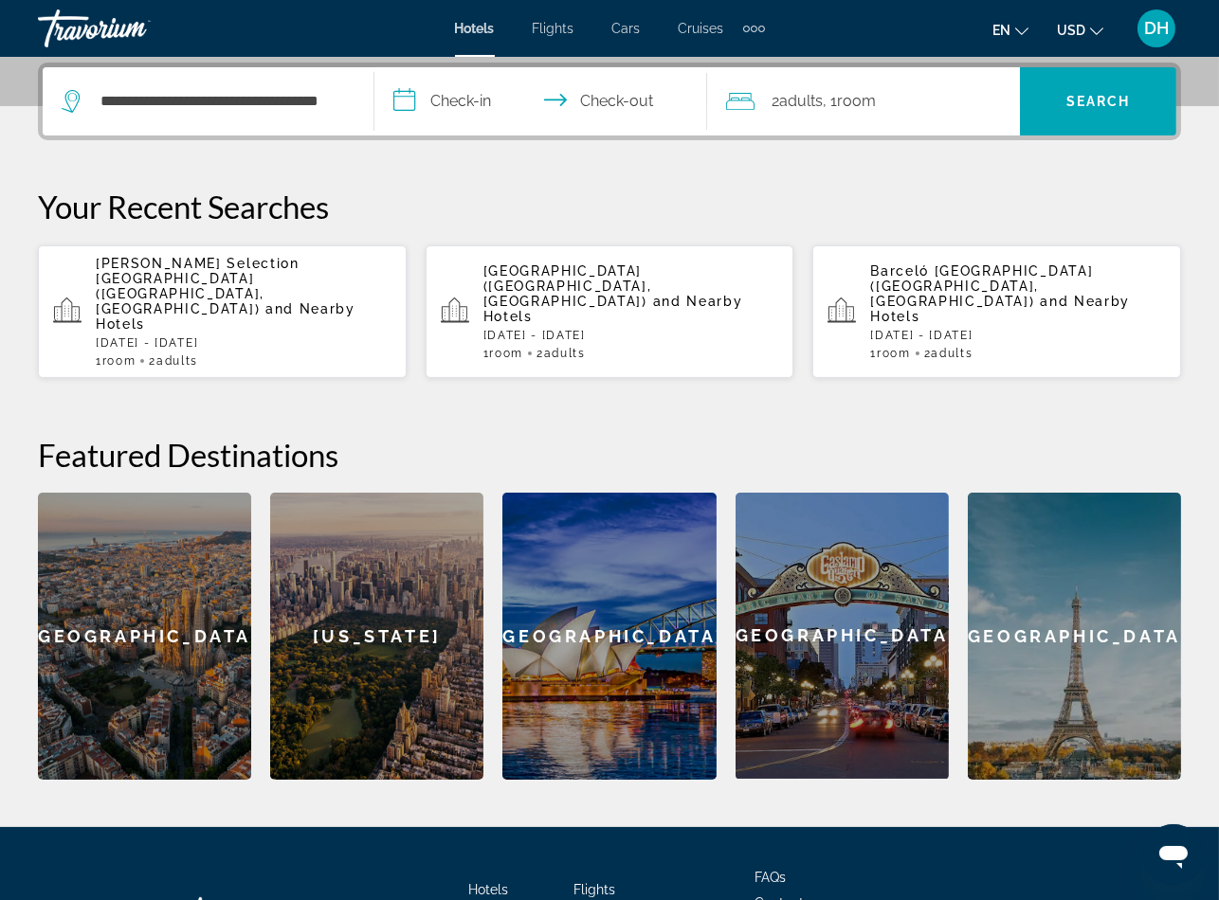
click at [476, 95] on input "**********" at bounding box center [543, 104] width 339 height 74
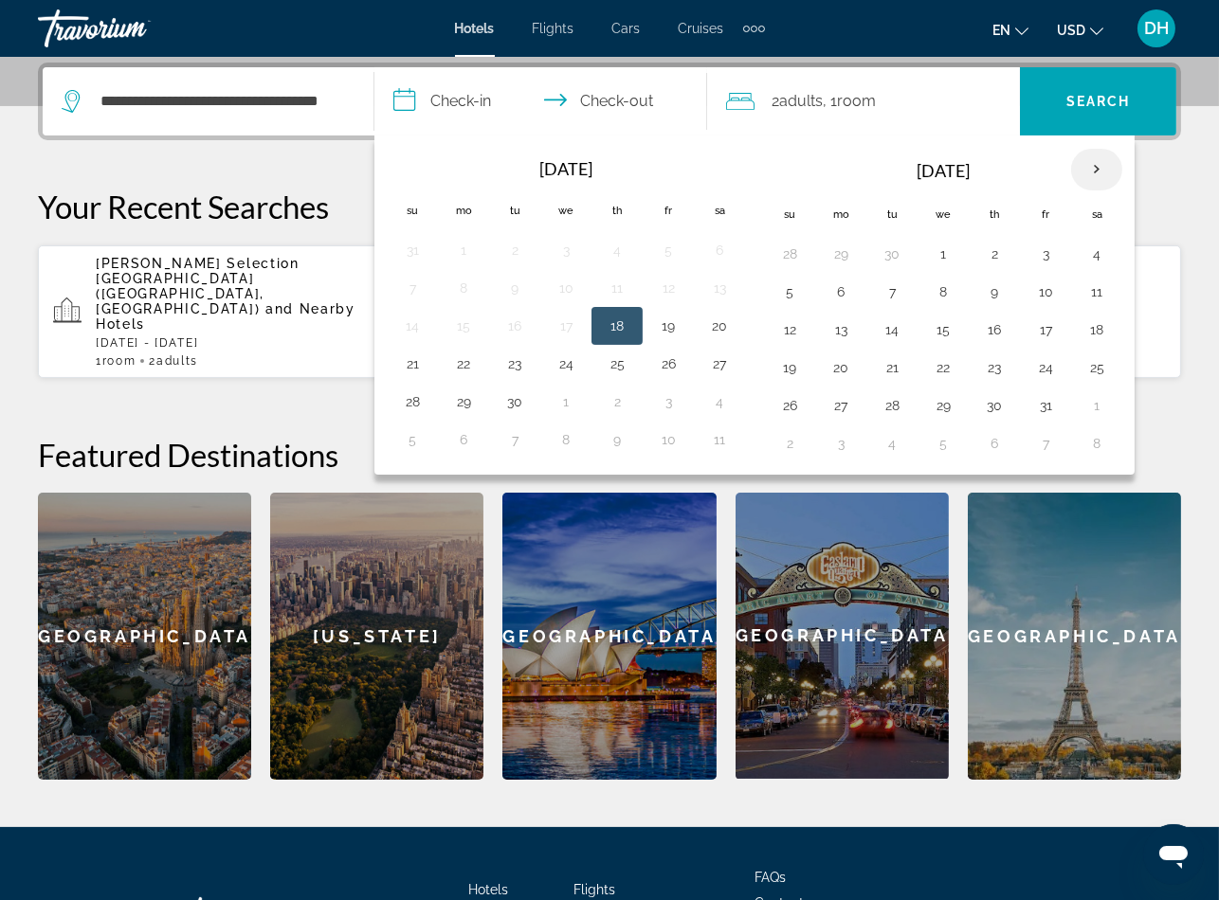
click at [1097, 174] on th "Next month" at bounding box center [1096, 170] width 51 height 42
click at [1097, 172] on th "Next month" at bounding box center [1096, 170] width 51 height 42
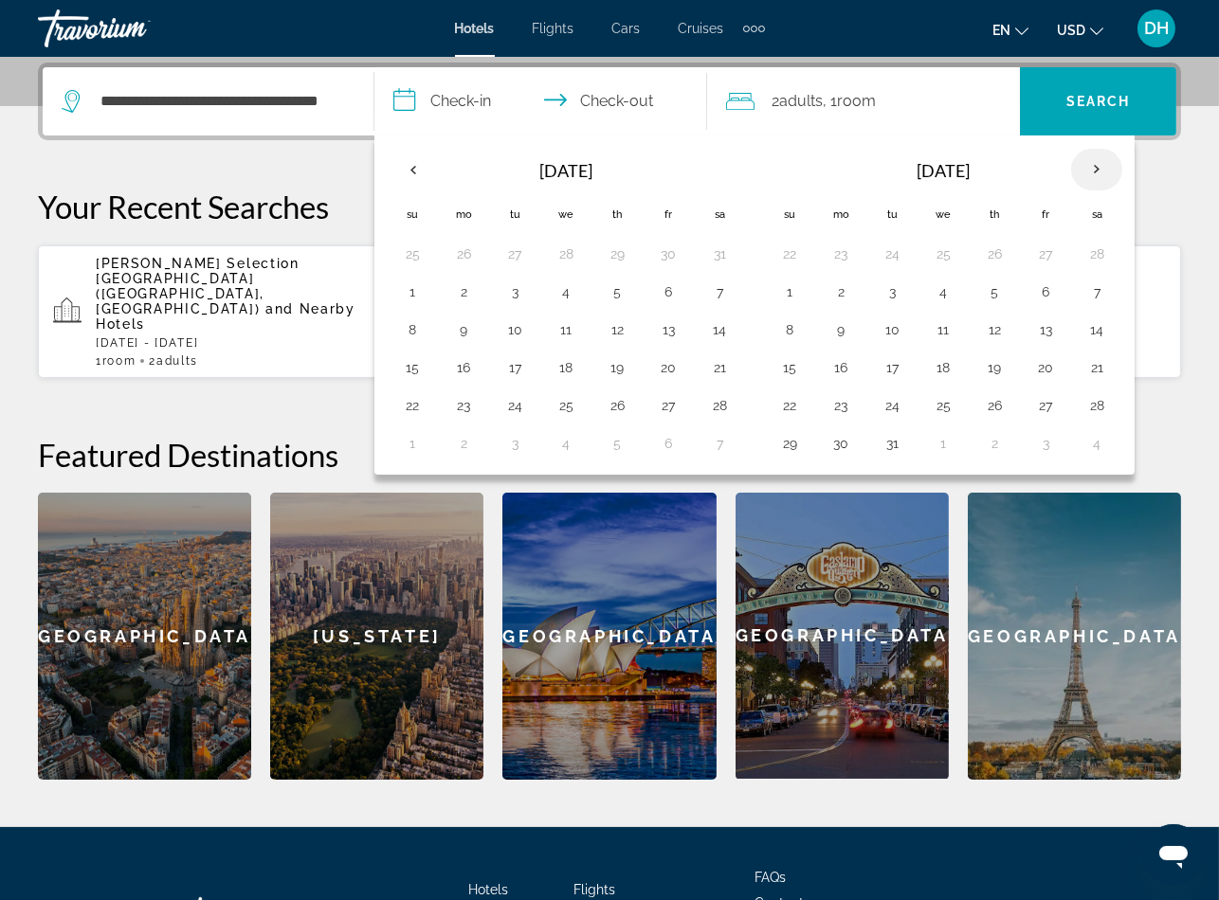
drag, startPoint x: 1097, startPoint y: 172, endPoint x: 1109, endPoint y: 151, distance: 23.7
click at [1109, 153] on th "Next month" at bounding box center [1096, 170] width 51 height 42
click at [793, 370] on button "19" at bounding box center [789, 367] width 30 height 27
click at [999, 367] on button "23" at bounding box center [994, 367] width 30 height 27
type input "**********"
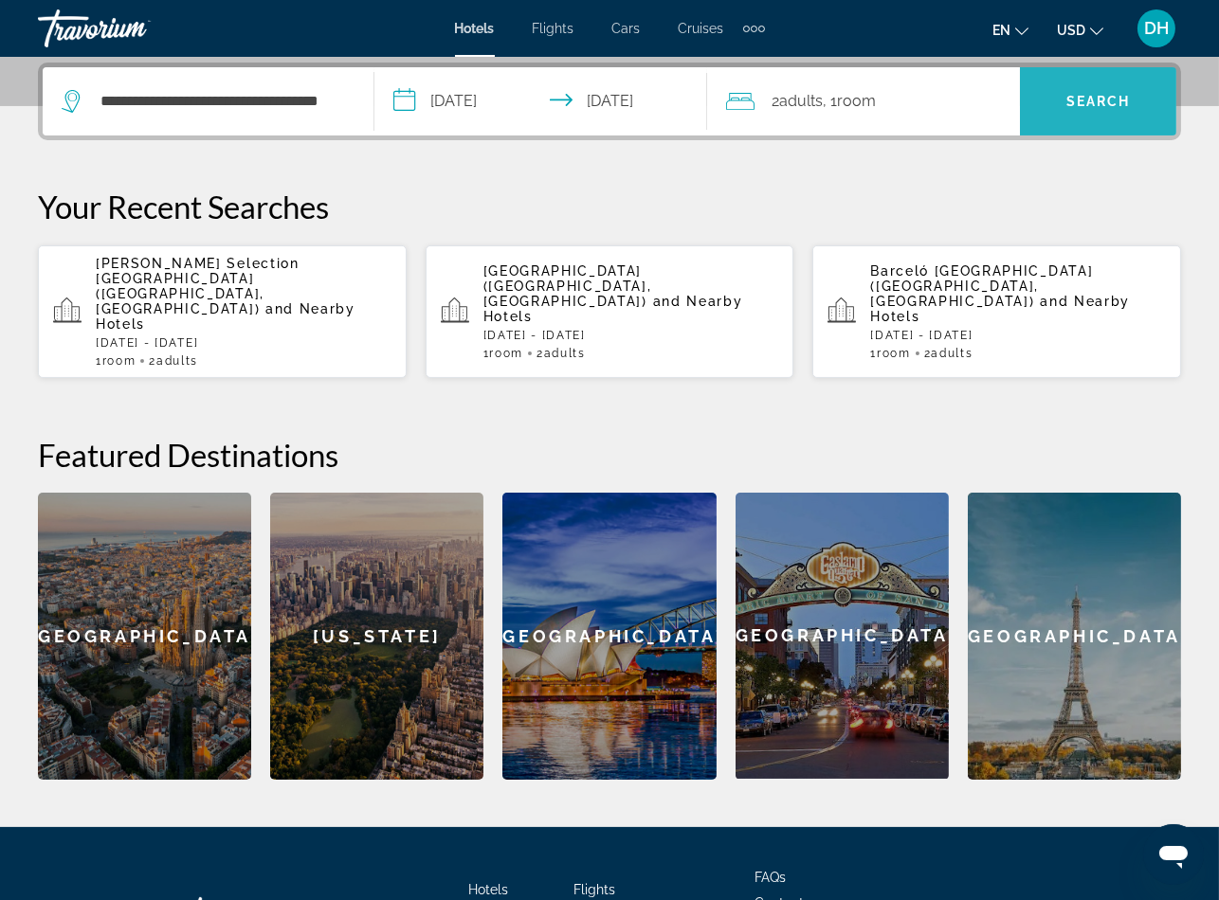
click at [1053, 117] on span "Search widget" at bounding box center [1098, 101] width 156 height 45
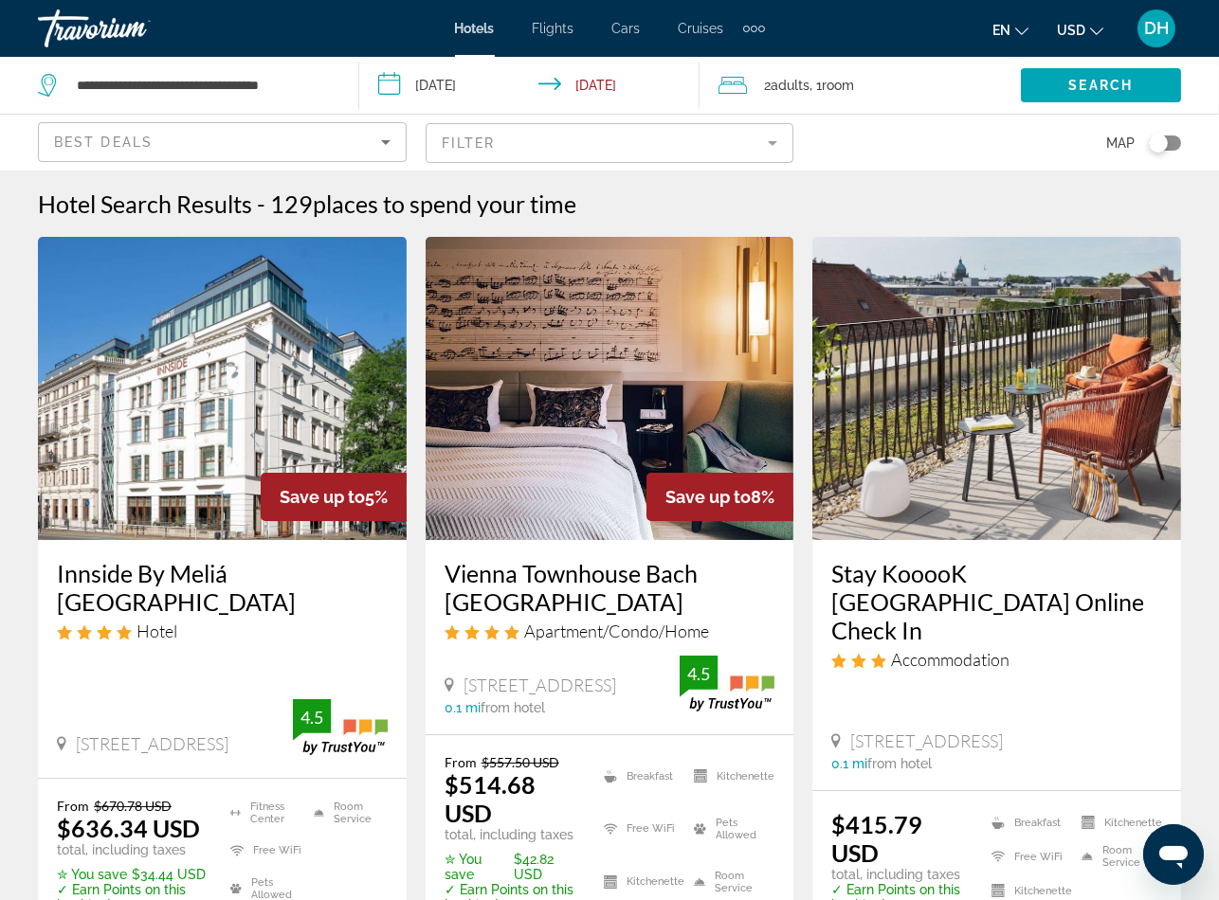
click at [262, 621] on div "Hotel" at bounding box center [222, 631] width 331 height 21
click at [231, 569] on h3 "Innside By Meliá Leipzig" at bounding box center [222, 587] width 331 height 57
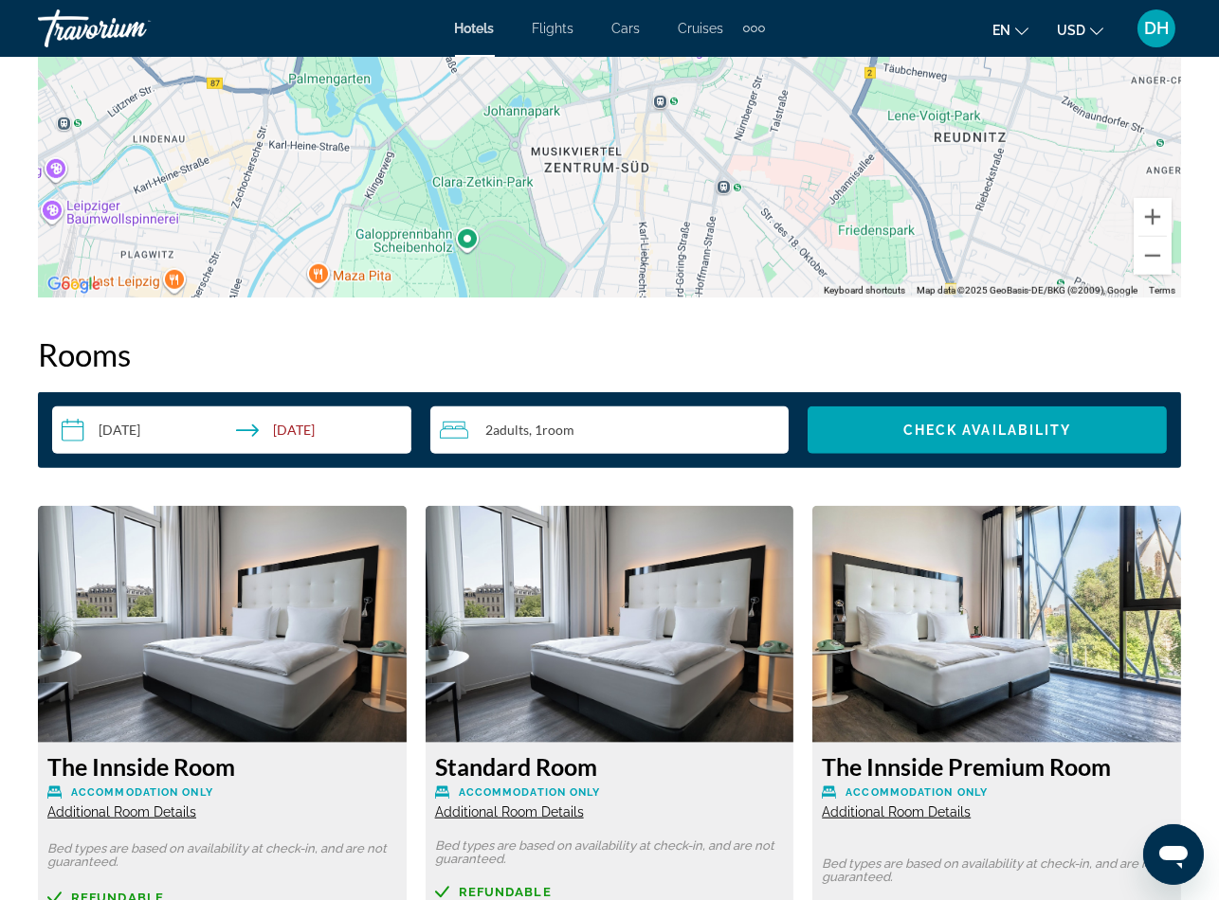
scroll to position [2701, 0]
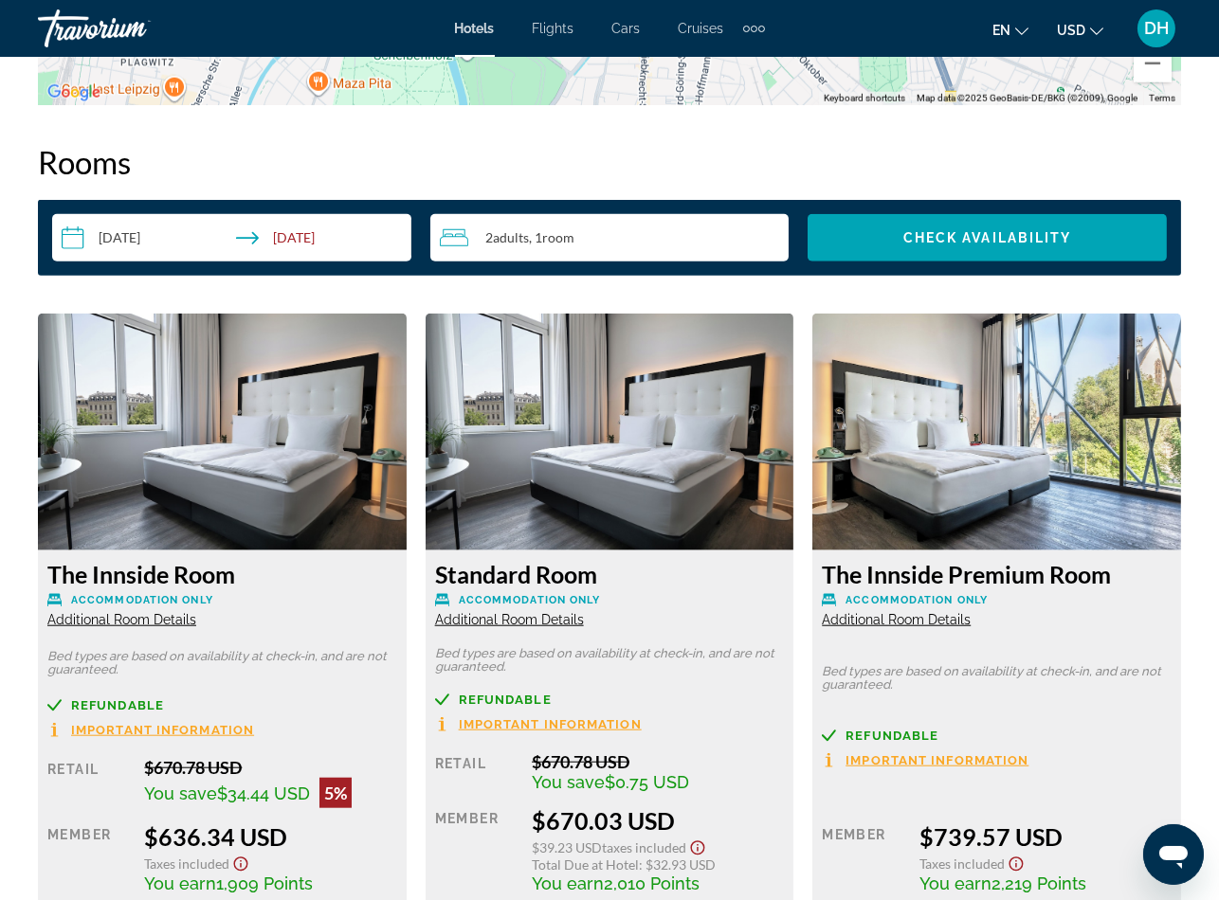
click at [147, 624] on span "Additional Room Details" at bounding box center [121, 619] width 149 height 15
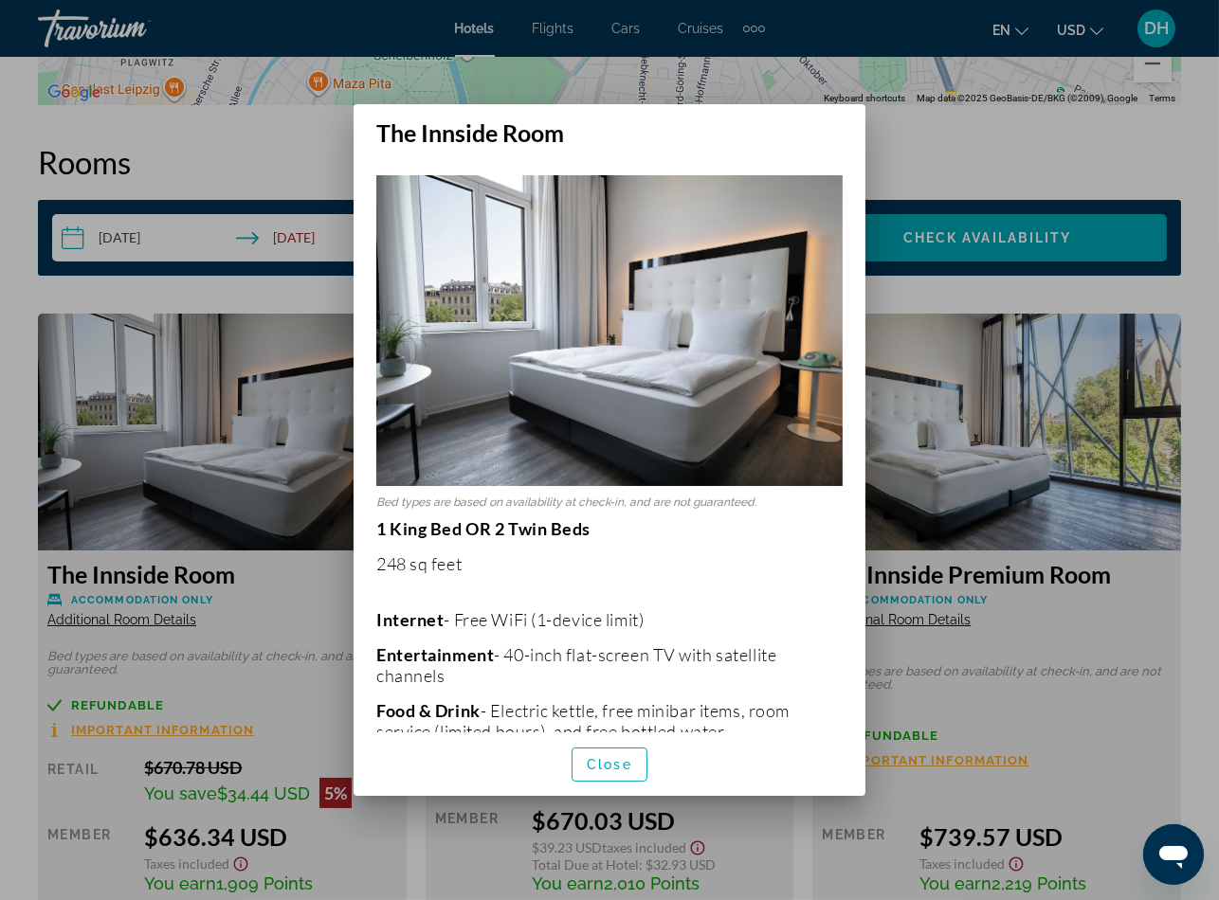
click at [288, 642] on div at bounding box center [609, 450] width 1219 height 900
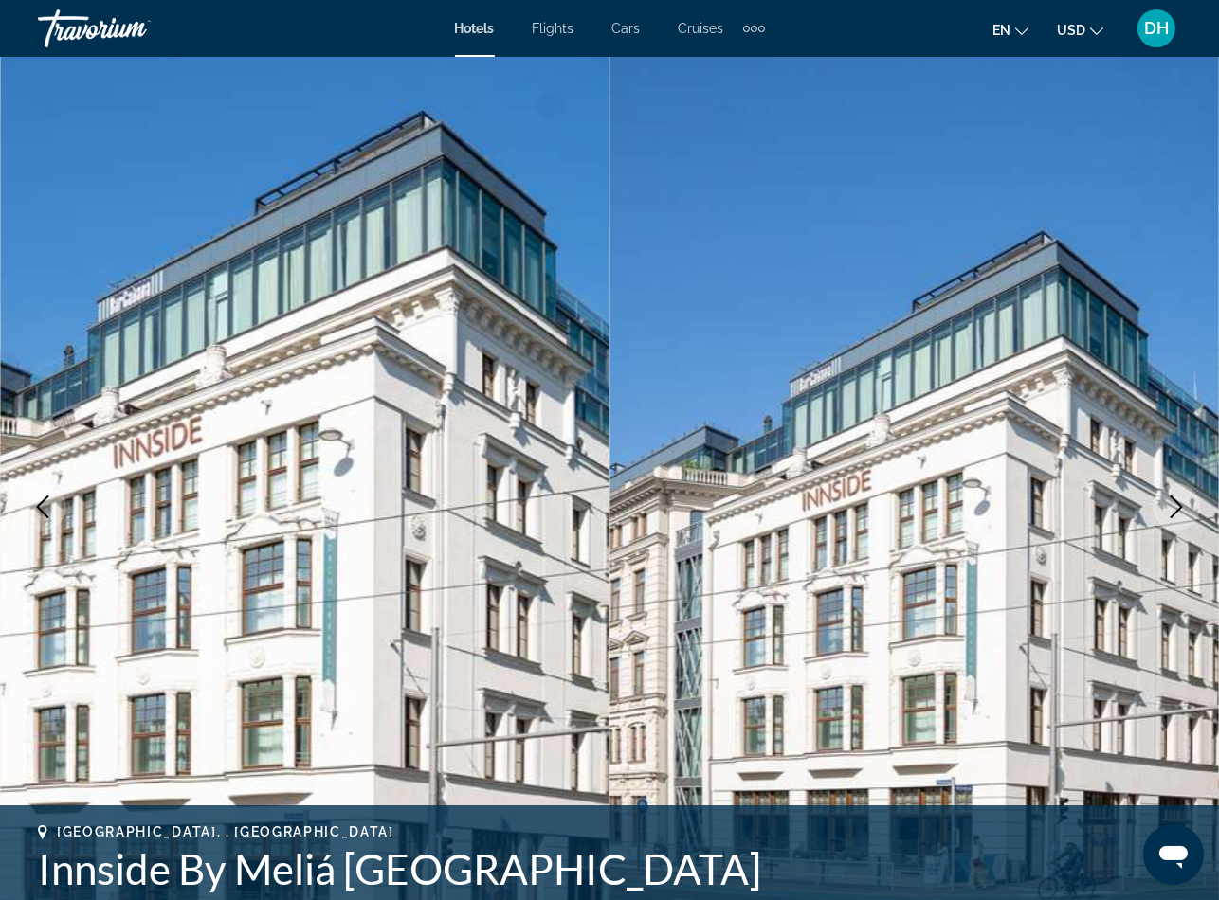
scroll to position [2701, 0]
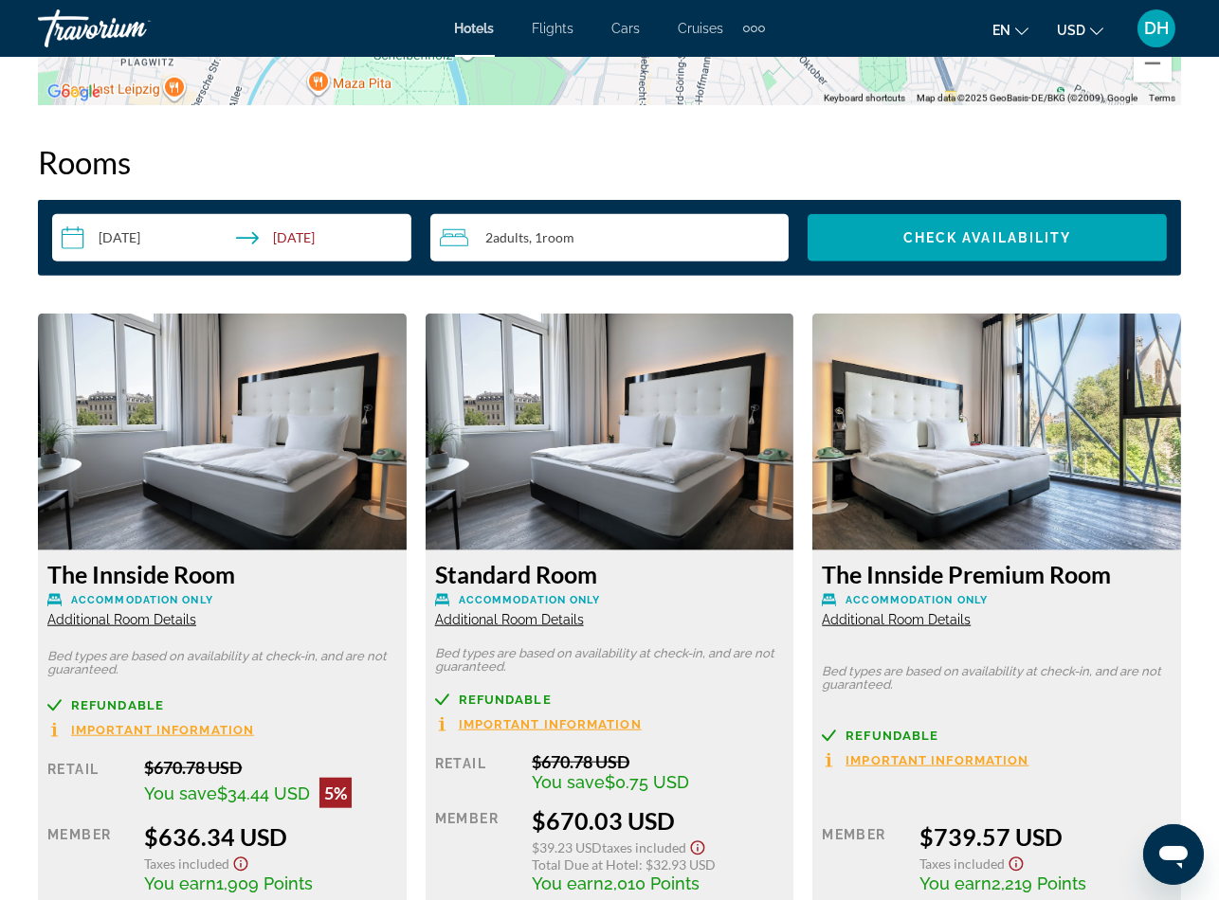
click at [264, 631] on div "The Innside Room Accommodation Only Additional Room Details Bed types are based…" at bounding box center [222, 751] width 369 height 401
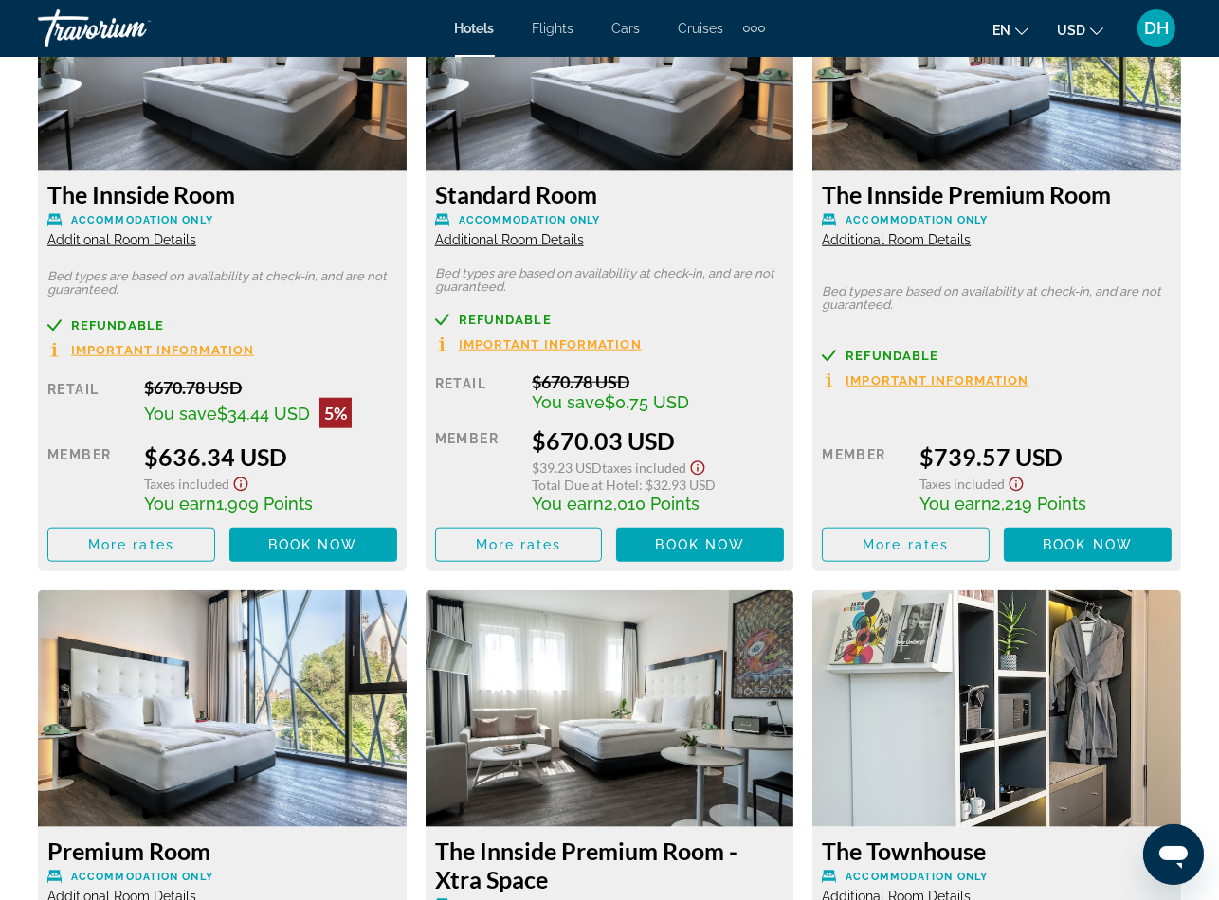
scroll to position [3126, 0]
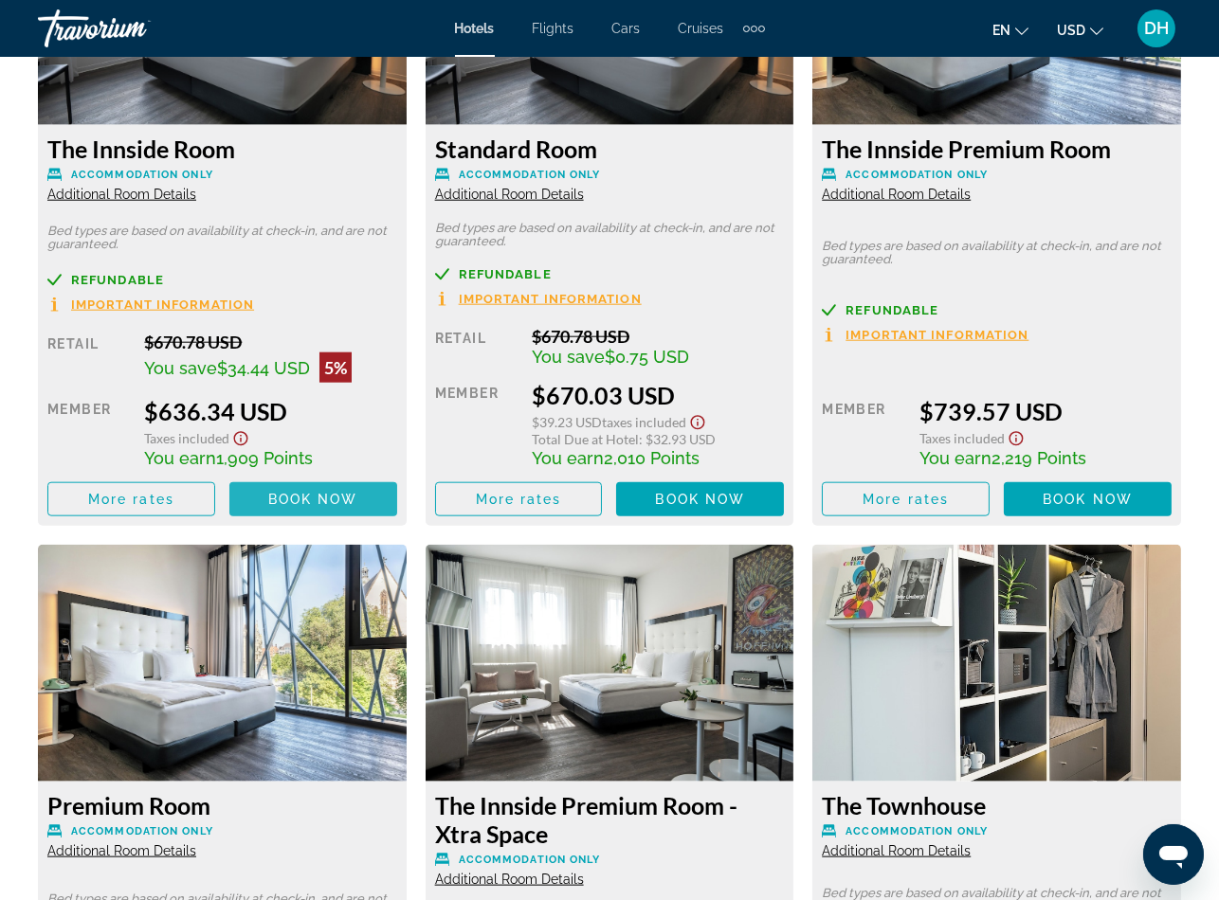
click at [325, 498] on span "Book now" at bounding box center [313, 499] width 90 height 15
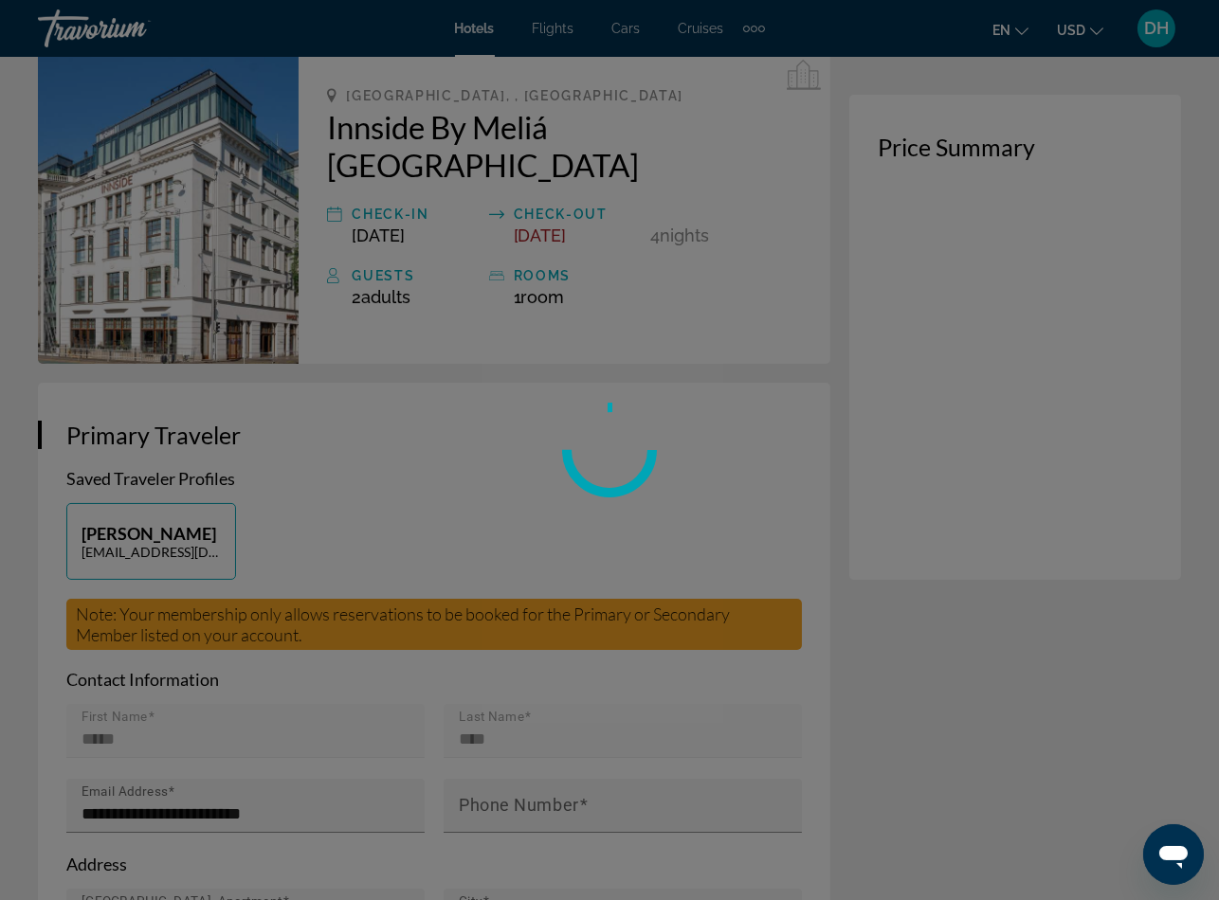
scroll to position [142, 0]
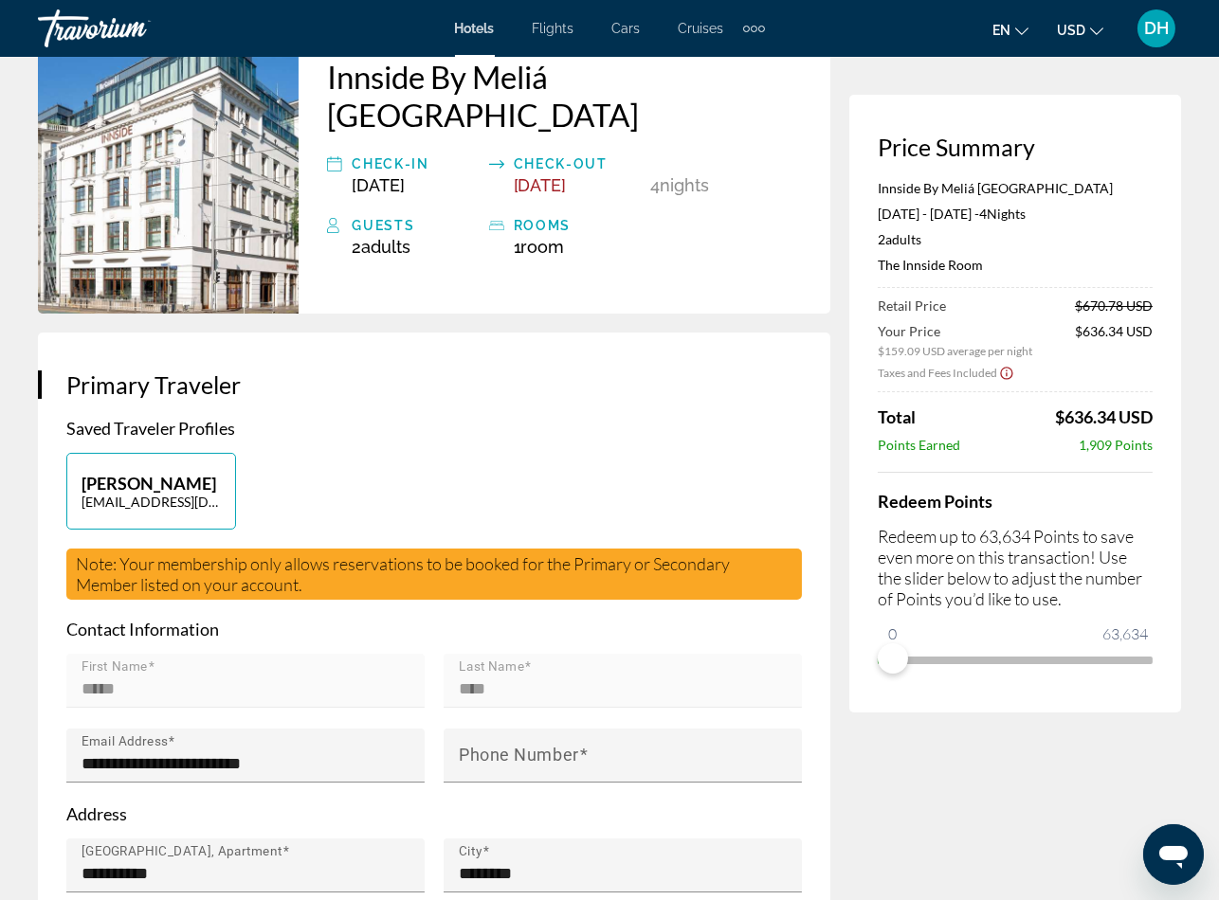
drag, startPoint x: 878, startPoint y: 269, endPoint x: 992, endPoint y: 263, distance: 114.9
click at [992, 263] on p "The Innside Room" at bounding box center [1015, 265] width 275 height 16
copy p "The Innside Room"
click at [1161, 545] on div "Price Summary Innside By Meliá Leipzig Apr 19, 2026 - Apr 23, 2026 - 4 Night Ni…" at bounding box center [1015, 404] width 332 height 618
drag, startPoint x: 1046, startPoint y: 413, endPoint x: 1151, endPoint y: 414, distance: 105.2
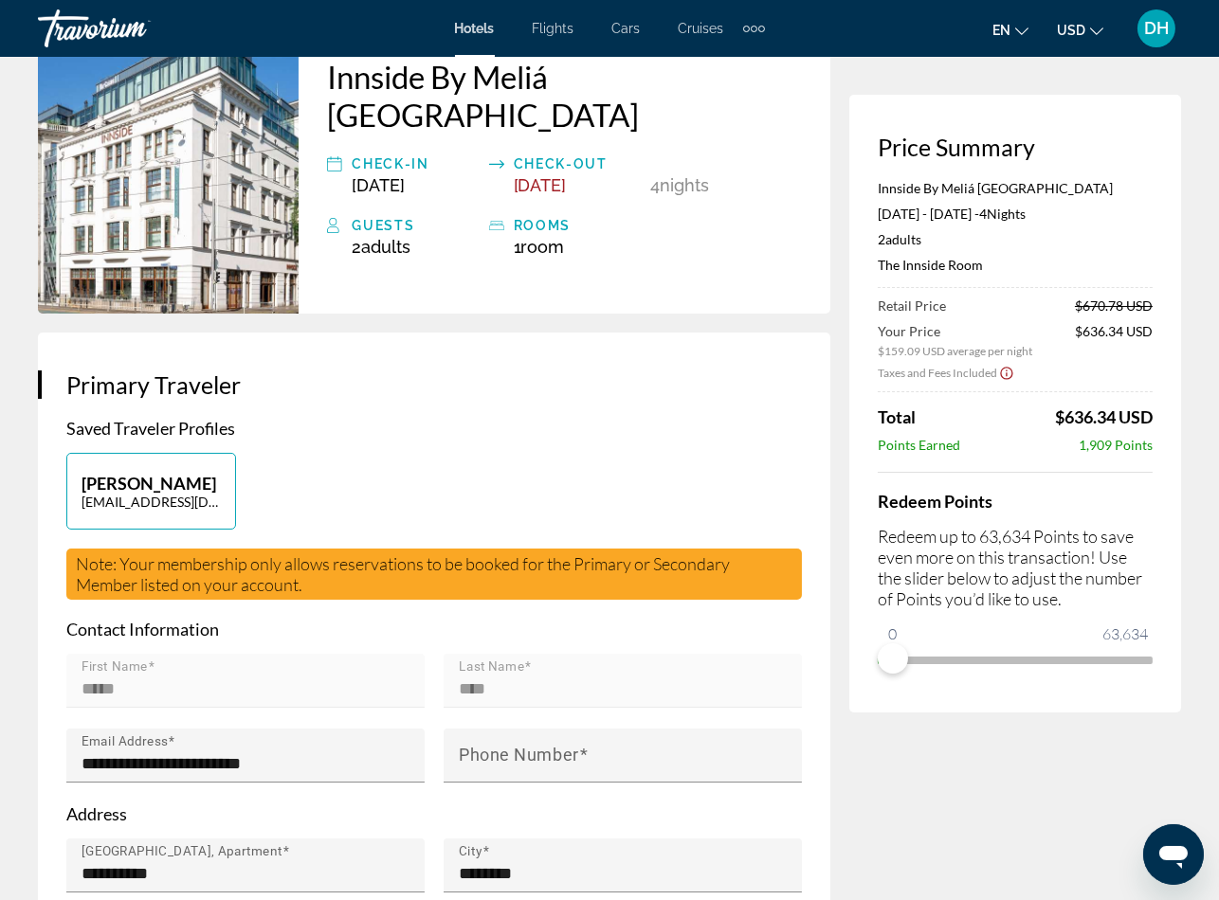
click at [1151, 414] on div "Total $636.34 USD" at bounding box center [1015, 417] width 275 height 21
copy span "$636.34 USD"
click at [1114, 414] on span "$636.34 USD" at bounding box center [1104, 417] width 98 height 21
drag, startPoint x: 1114, startPoint y: 414, endPoint x: 1046, endPoint y: 409, distance: 68.4
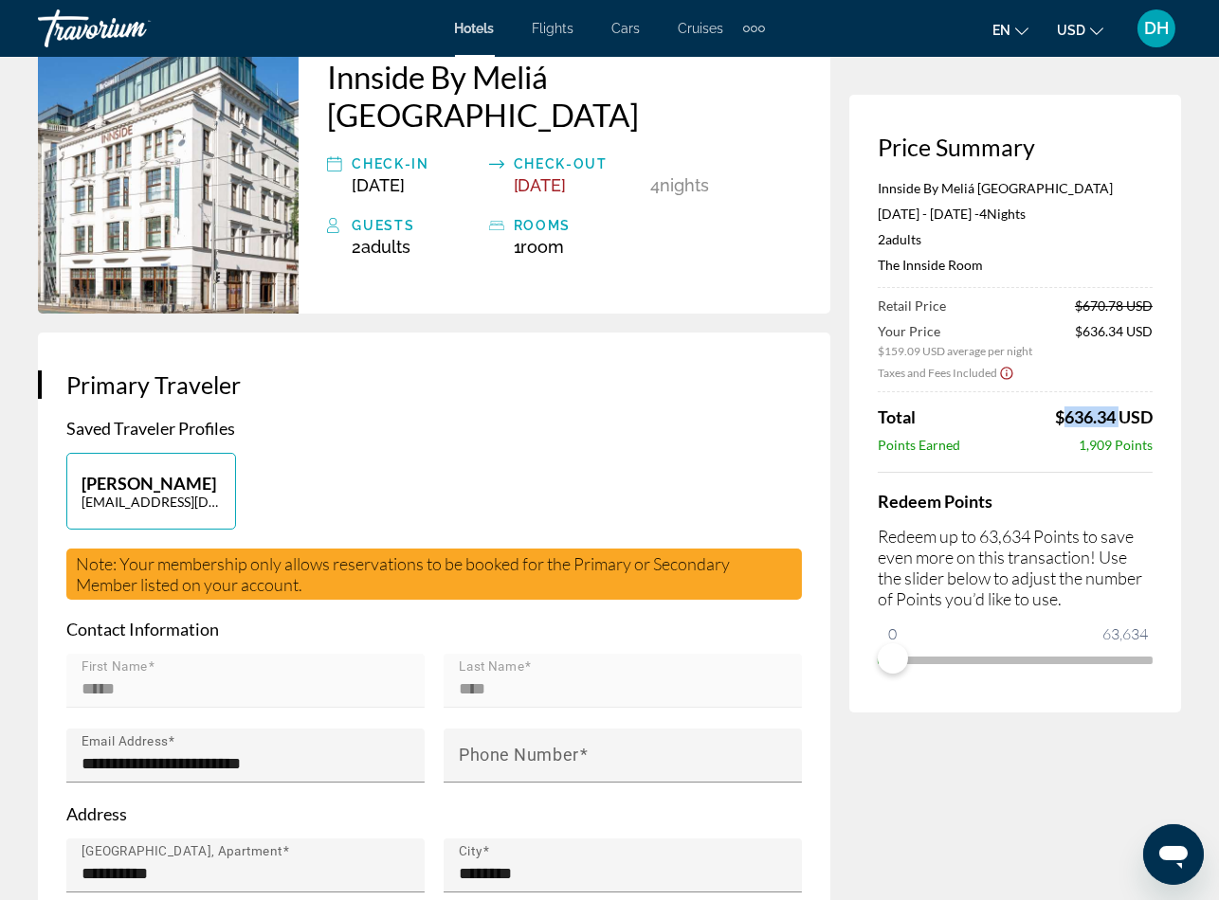
click at [1046, 409] on div "Total $636.34 USD" at bounding box center [1015, 417] width 275 height 21
copy span "$636.34"
click at [492, 26] on span "Hotels" at bounding box center [475, 28] width 40 height 15
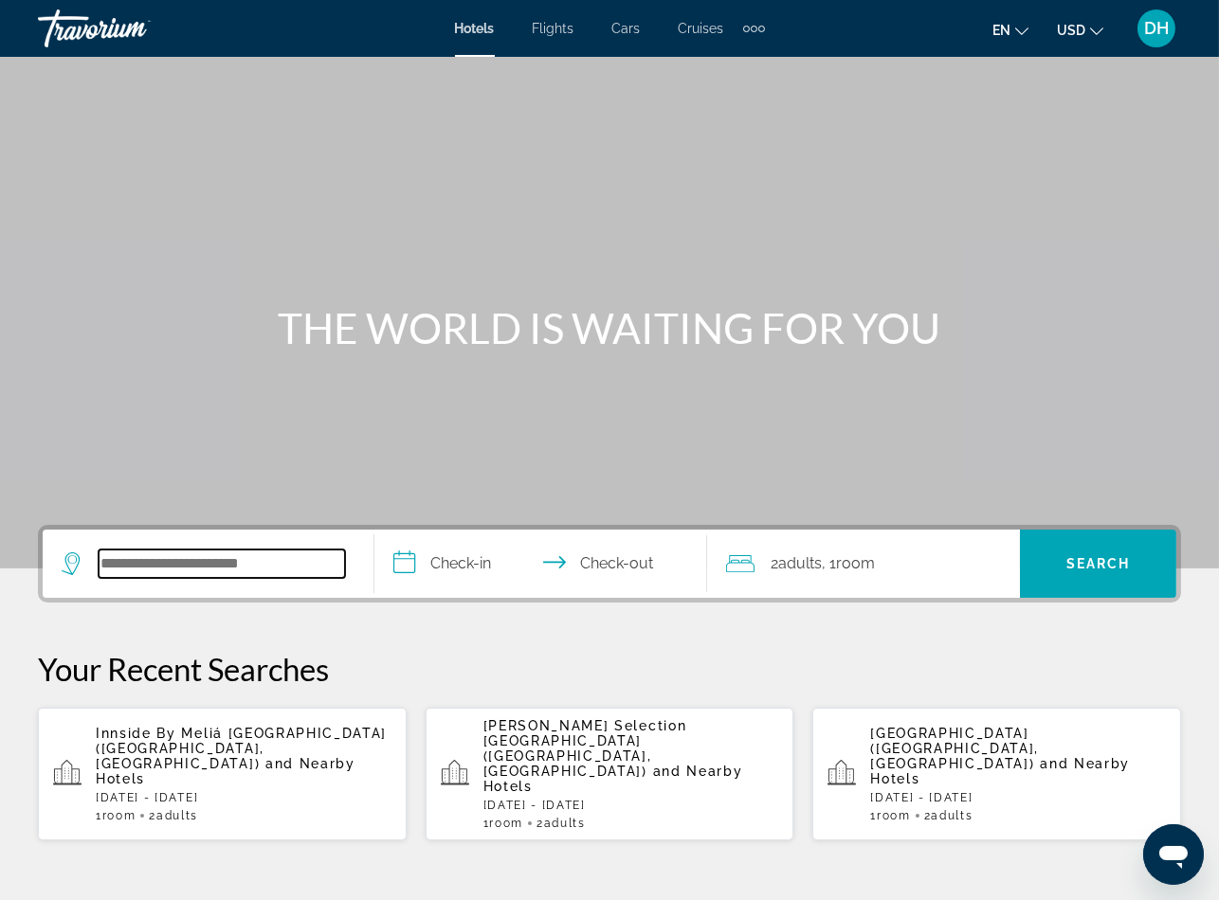
click at [245, 575] on input "Search widget" at bounding box center [222, 564] width 246 height 28
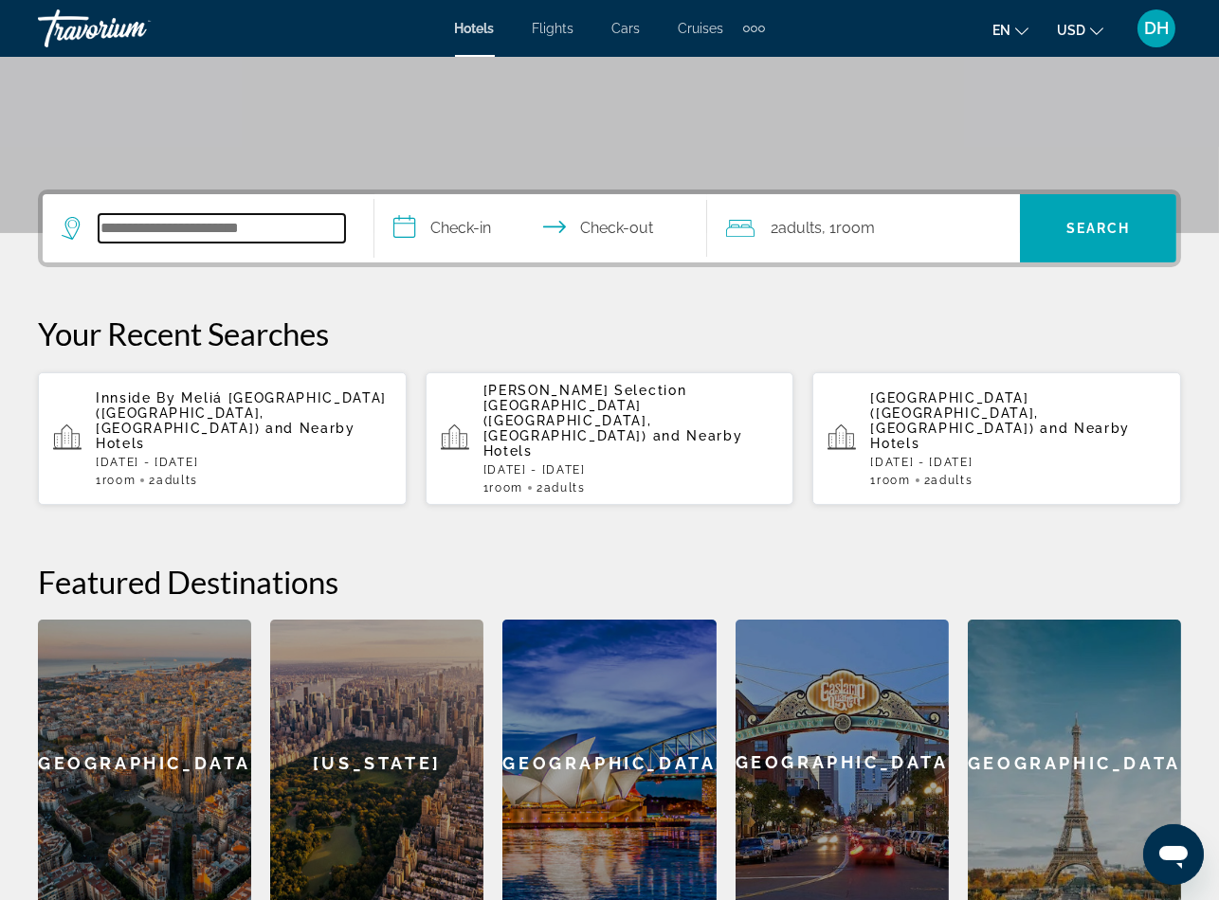
scroll to position [462, 0]
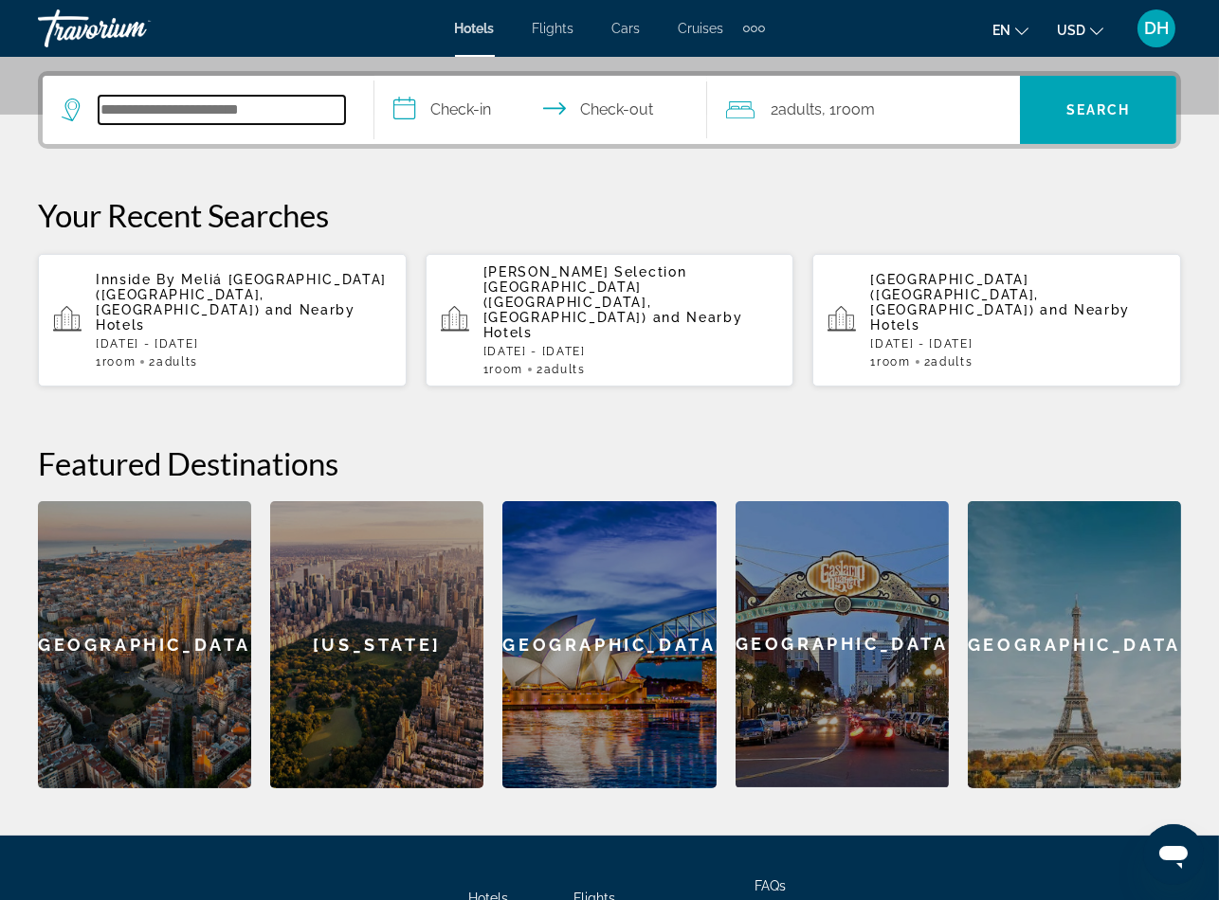
paste input "**********"
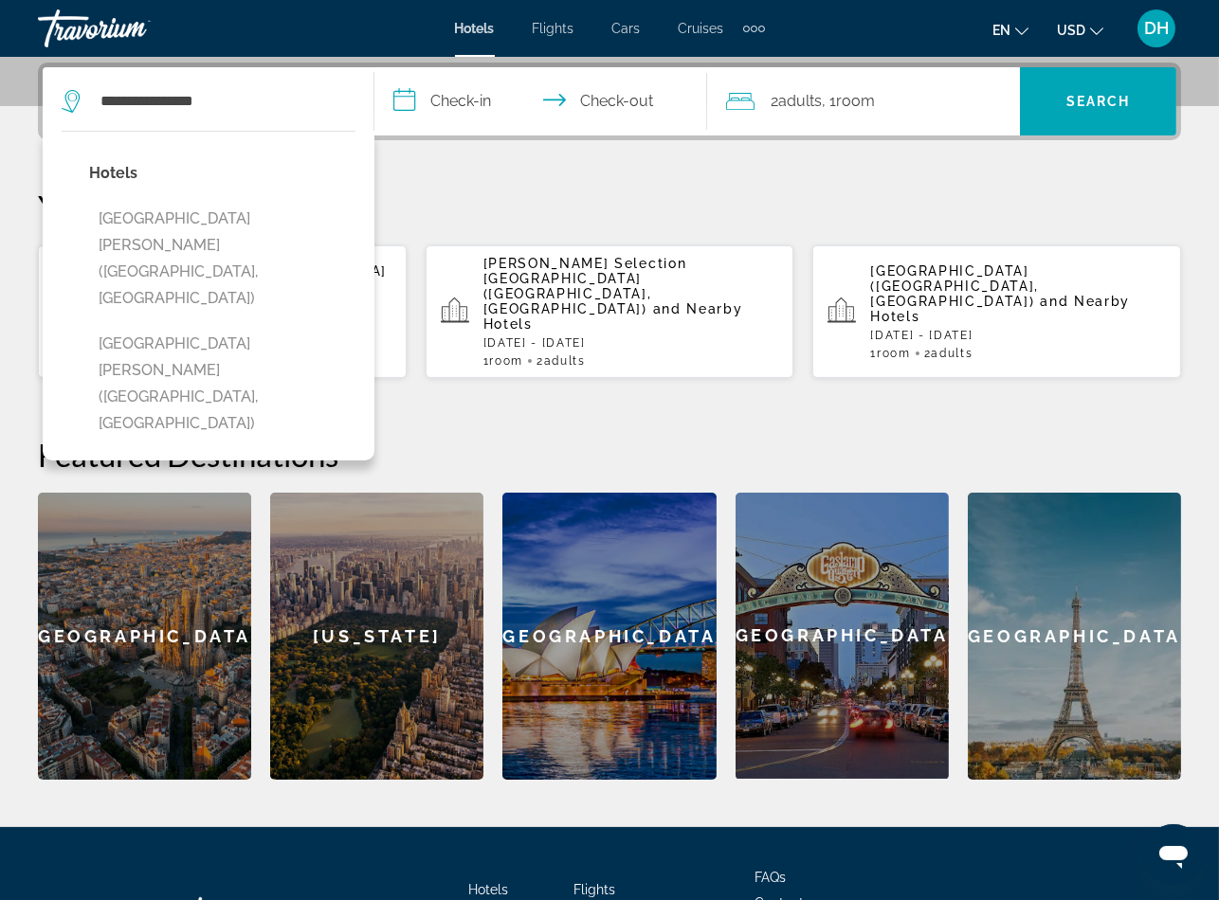
click at [633, 790] on div "**********" at bounding box center [609, 210] width 1219 height 1233
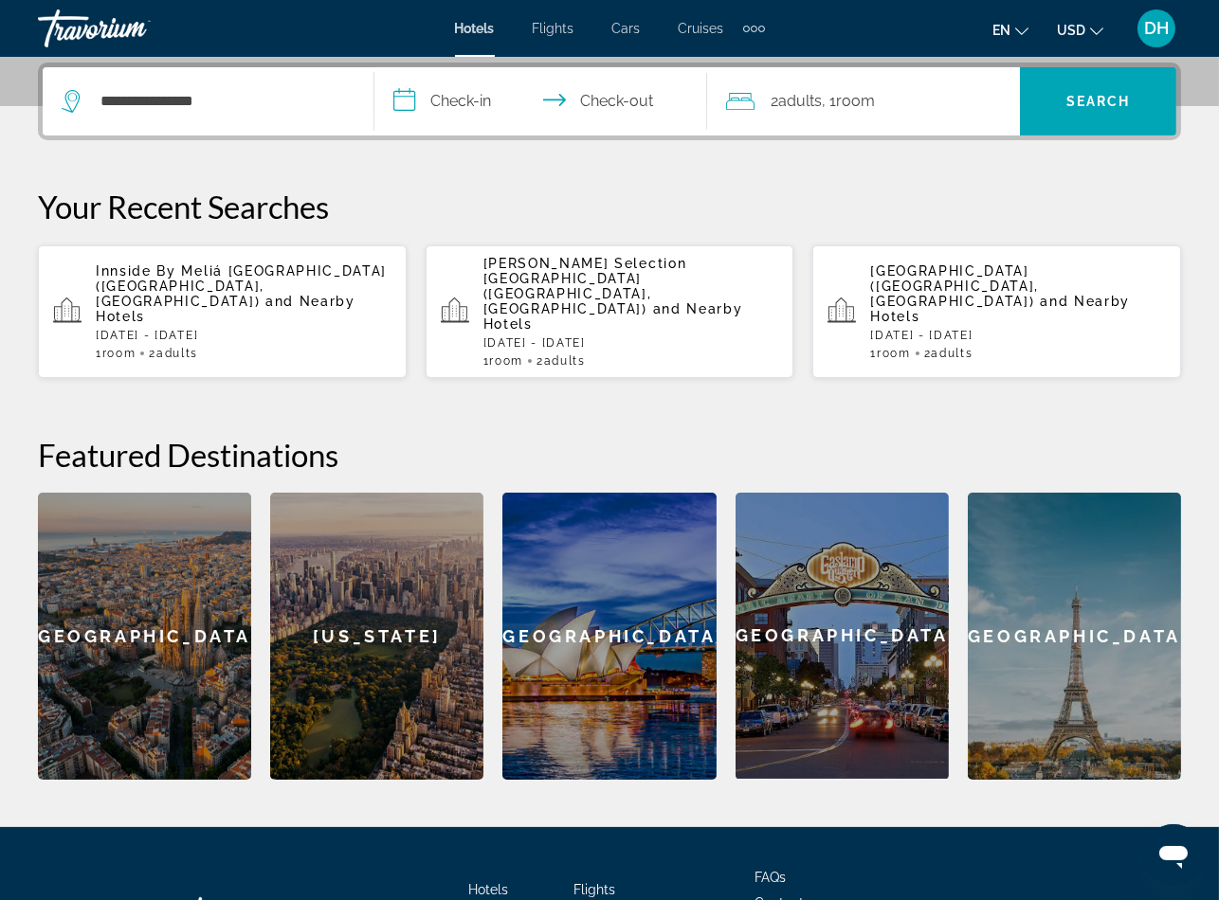
click at [251, 119] on div "**********" at bounding box center [208, 101] width 293 height 68
click at [244, 89] on input "**********" at bounding box center [222, 101] width 246 height 28
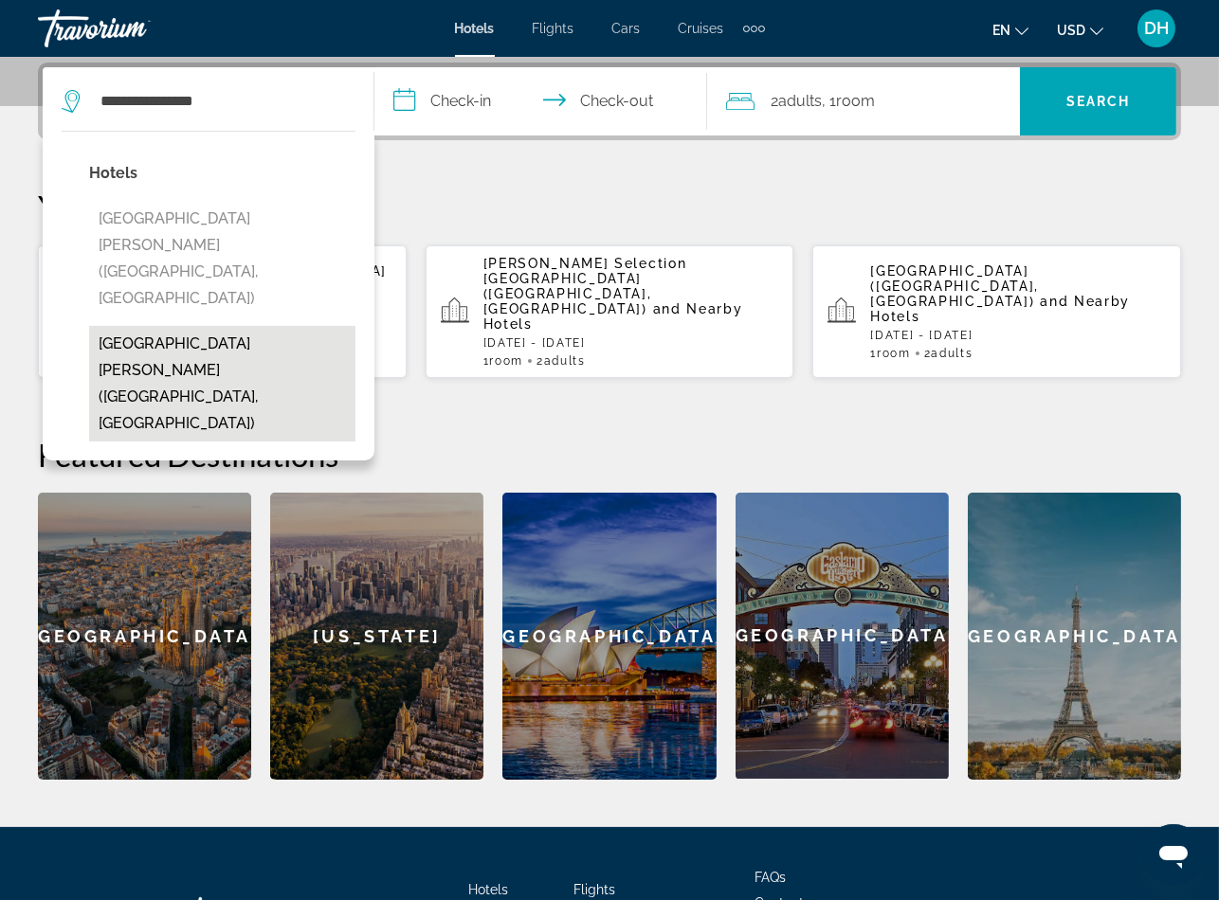
click at [245, 326] on button "Hotel Drei Raben (Nuernberg, DE)" at bounding box center [222, 384] width 266 height 116
type input "**********"
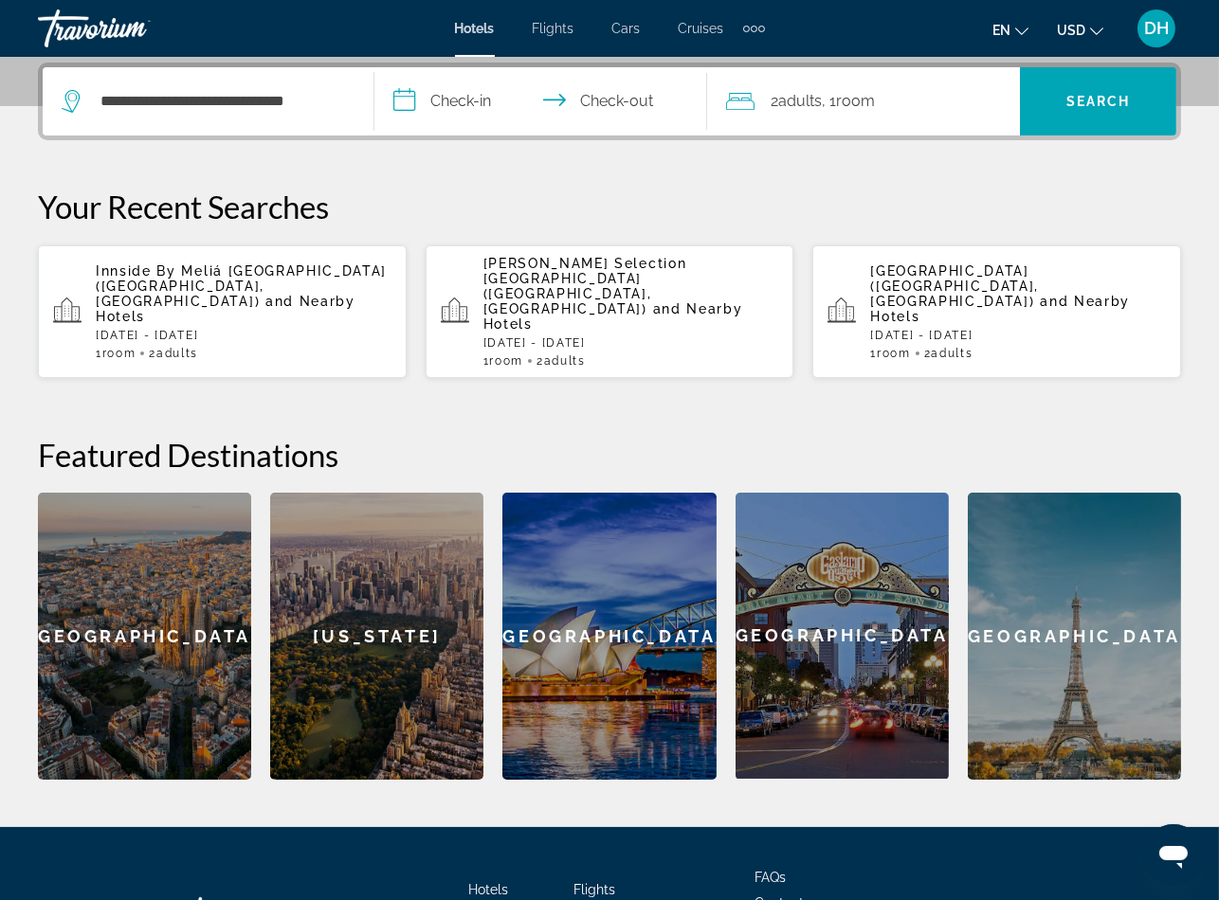
click at [411, 125] on input "**********" at bounding box center [543, 104] width 339 height 74
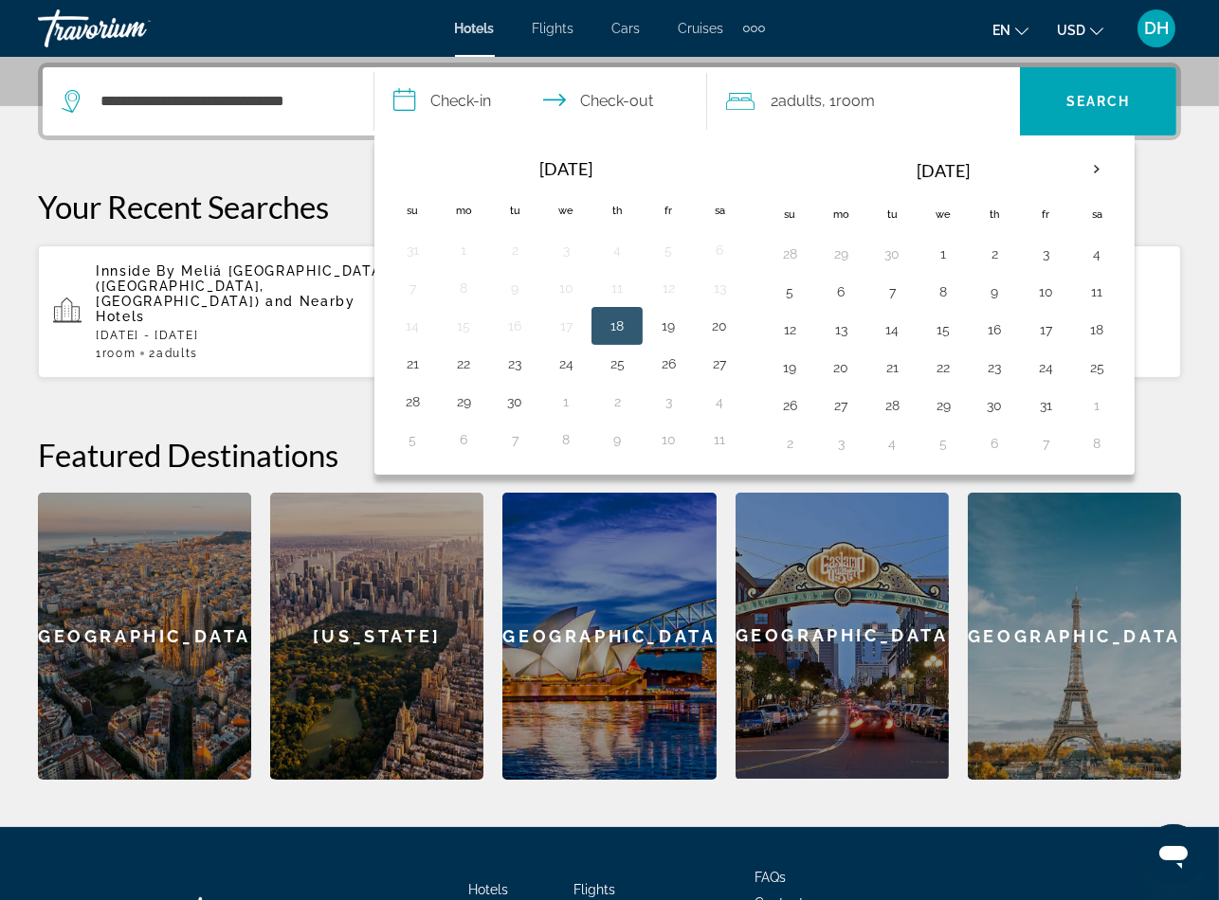
click at [430, 110] on input "**********" at bounding box center [543, 104] width 339 height 74
click at [1108, 167] on th "Next month" at bounding box center [1096, 170] width 51 height 42
click at [1108, 168] on th "Next month" at bounding box center [1096, 170] width 51 height 42
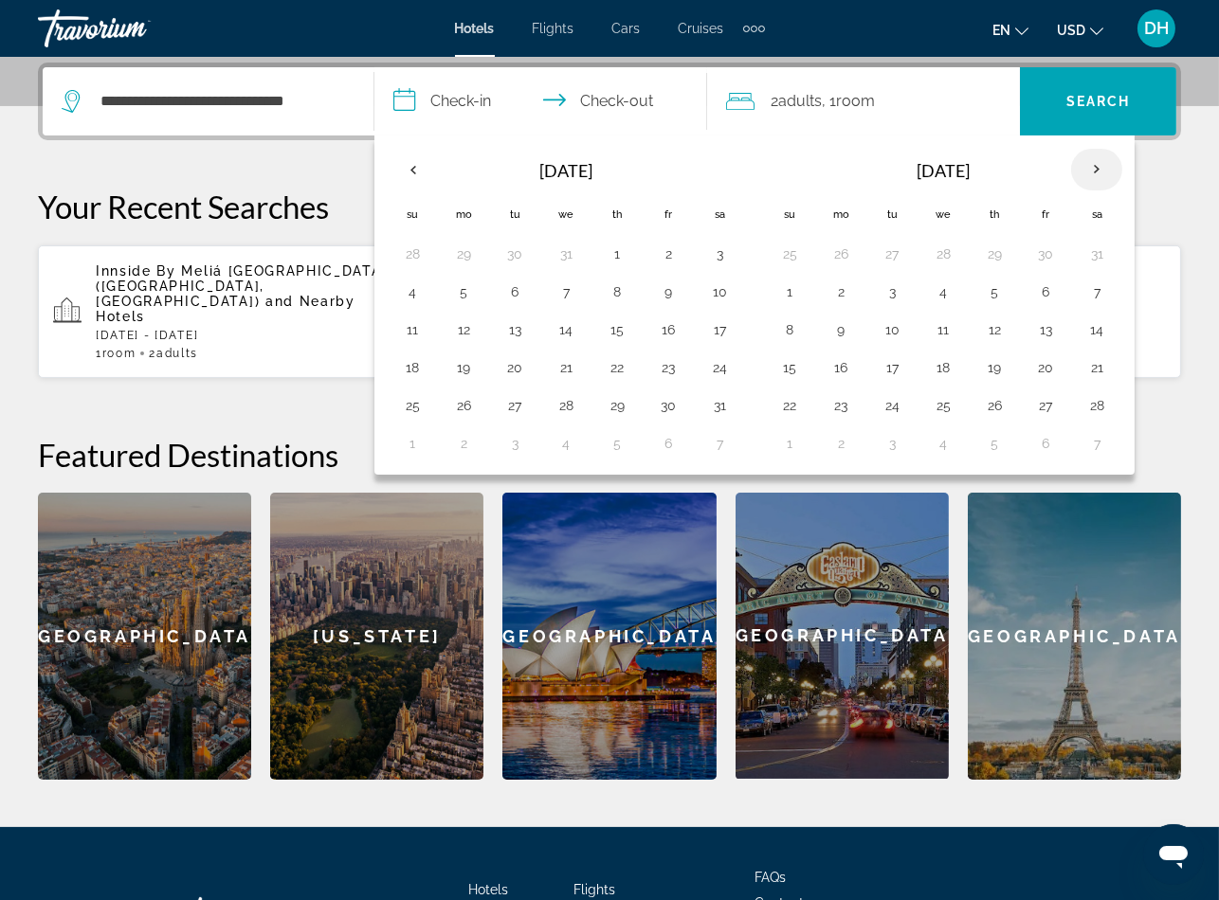
click at [1108, 168] on th "Next month" at bounding box center [1096, 170] width 51 height 42
drag, startPoint x: 1108, startPoint y: 170, endPoint x: 1129, endPoint y: 184, distance: 25.2
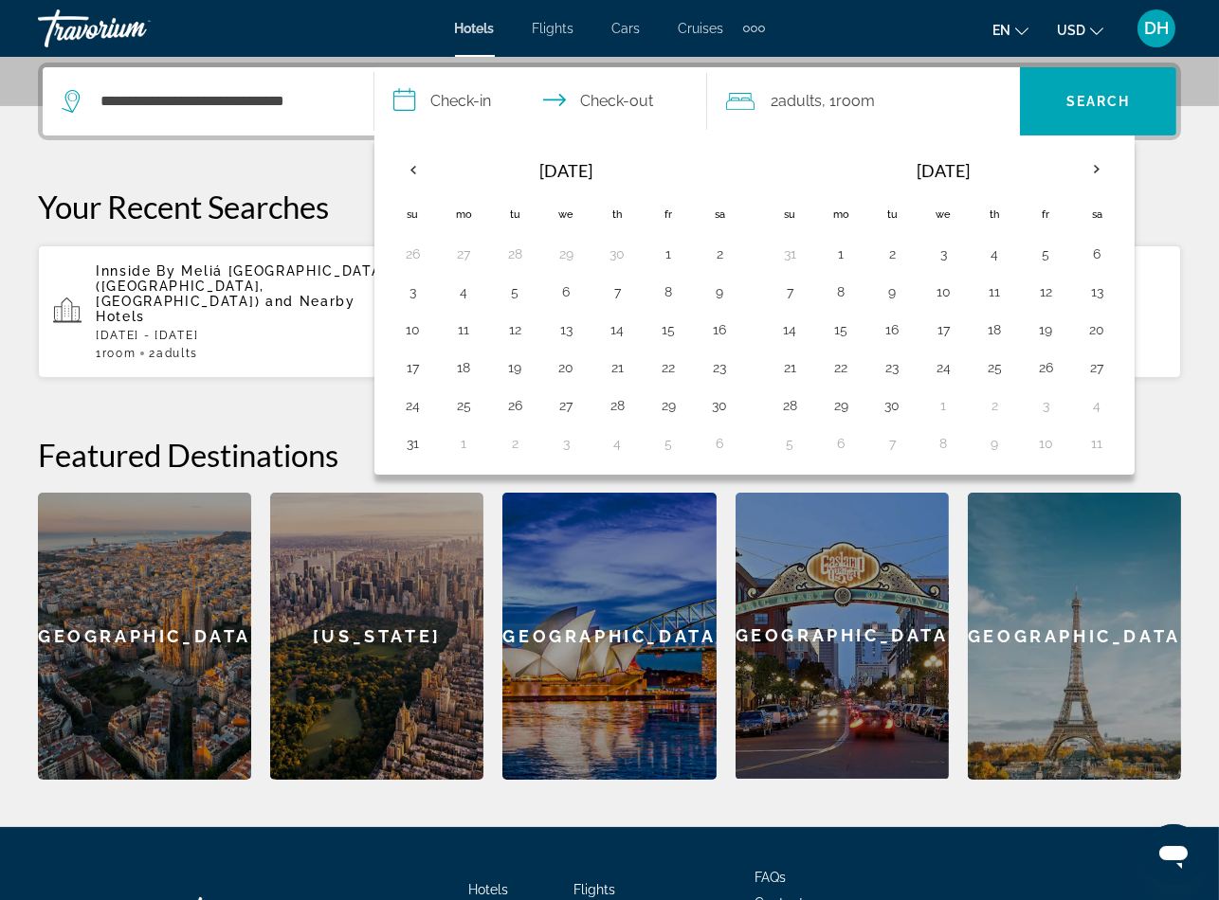
click at [1122, 183] on button "Next month" at bounding box center [1096, 170] width 51 height 44
click at [1122, 184] on button "Next month" at bounding box center [1096, 170] width 51 height 44
click at [1115, 176] on th "Next month" at bounding box center [1096, 170] width 51 height 42
click at [1111, 173] on th "Next month" at bounding box center [1096, 170] width 51 height 42
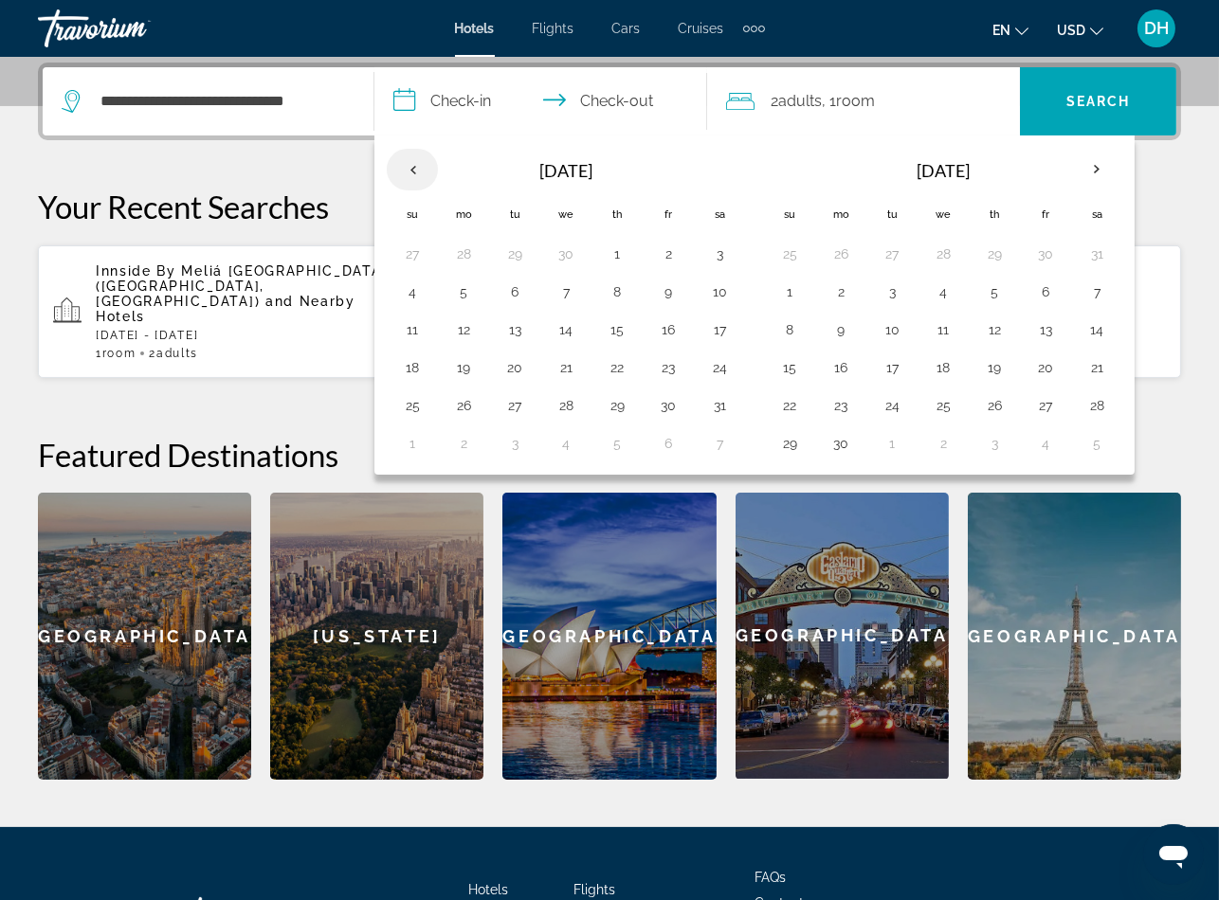
click at [428, 160] on th "Previous month" at bounding box center [412, 170] width 51 height 42
click at [525, 248] on button "1" at bounding box center [514, 254] width 30 height 27
click at [726, 252] on button "5" at bounding box center [719, 254] width 30 height 27
type input "**********"
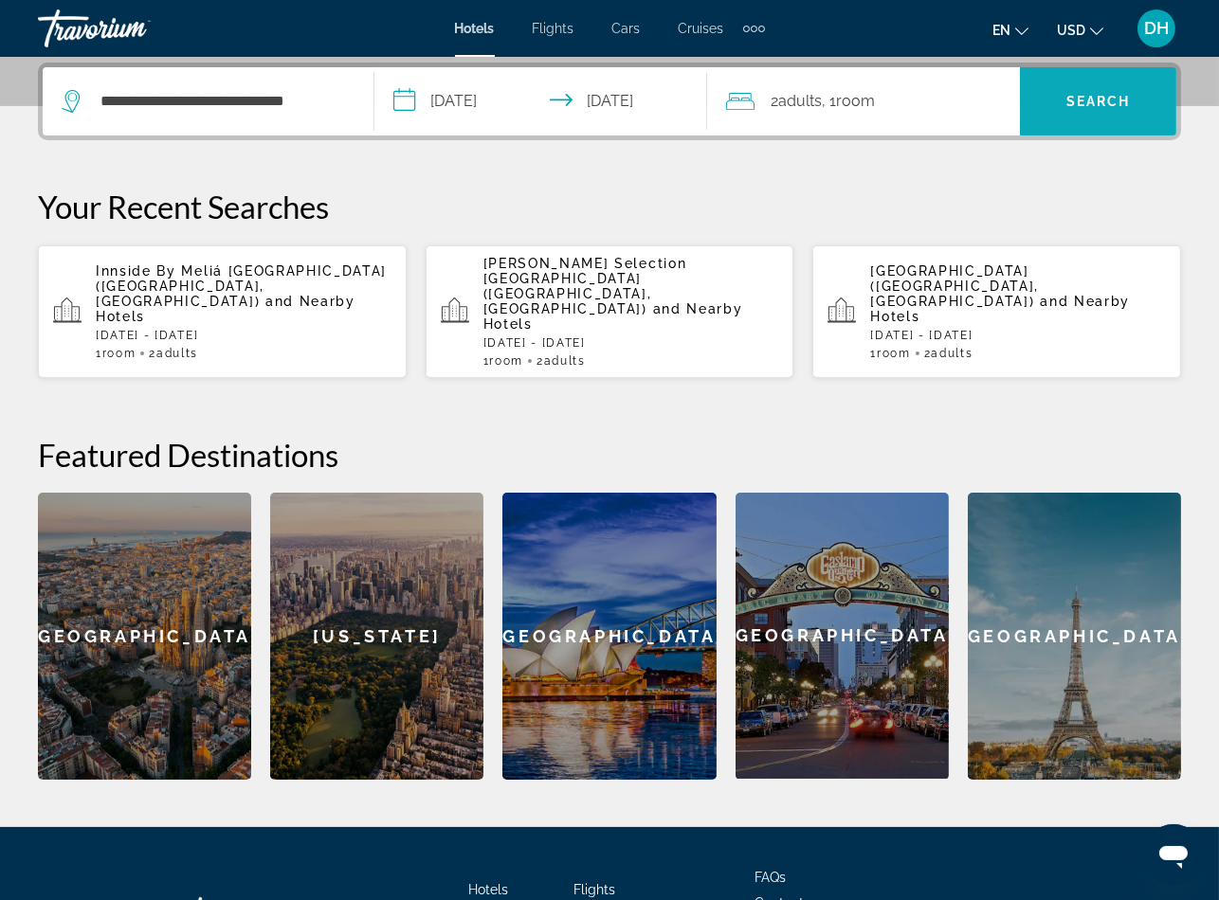
click at [1102, 86] on span "Search widget" at bounding box center [1098, 101] width 156 height 45
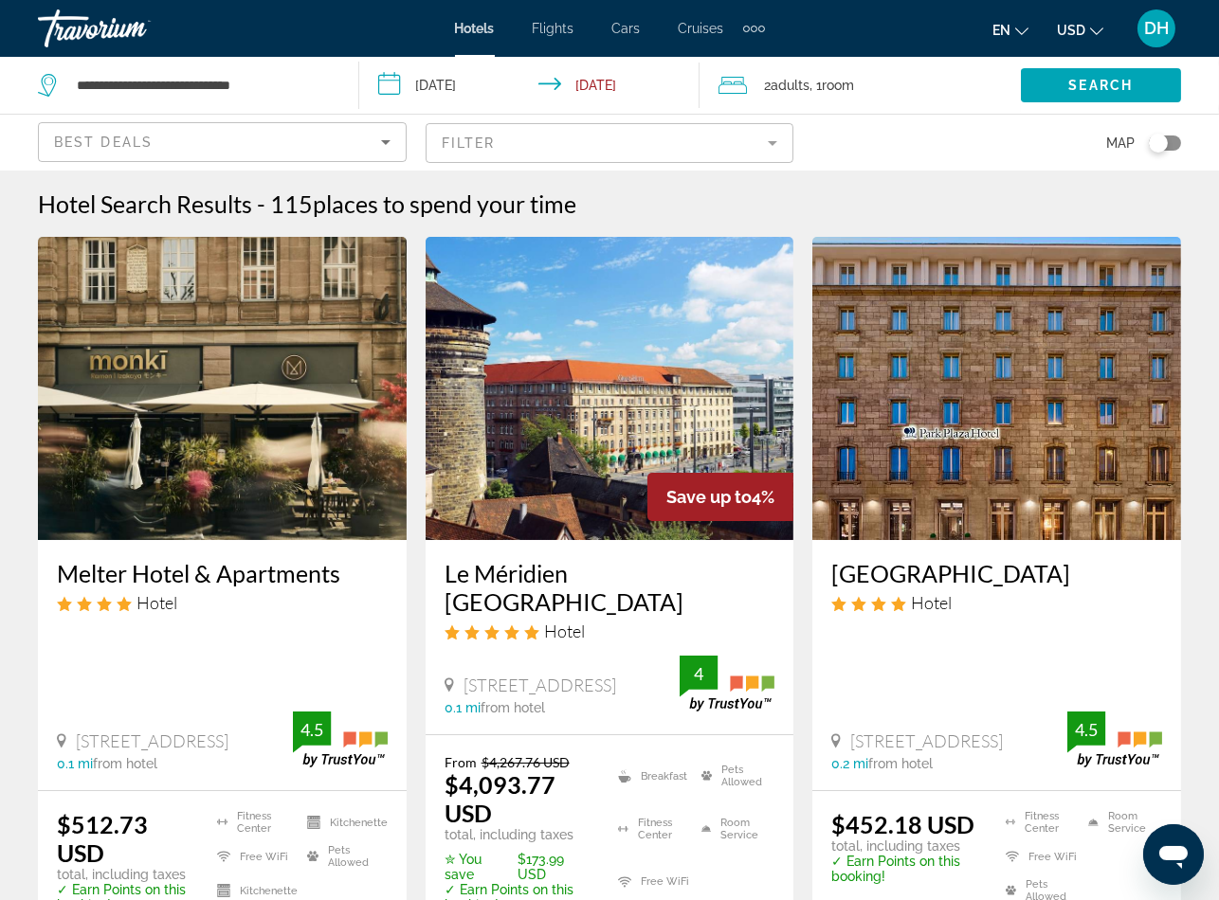
click at [236, 627] on div "Melter Hotel & Apartments Hotel Königstrasse 41, Nuernberg 0.1 mi from hotel 4.5" at bounding box center [222, 665] width 369 height 250
click at [271, 566] on h3 "Melter Hotel & Apartments" at bounding box center [222, 573] width 331 height 28
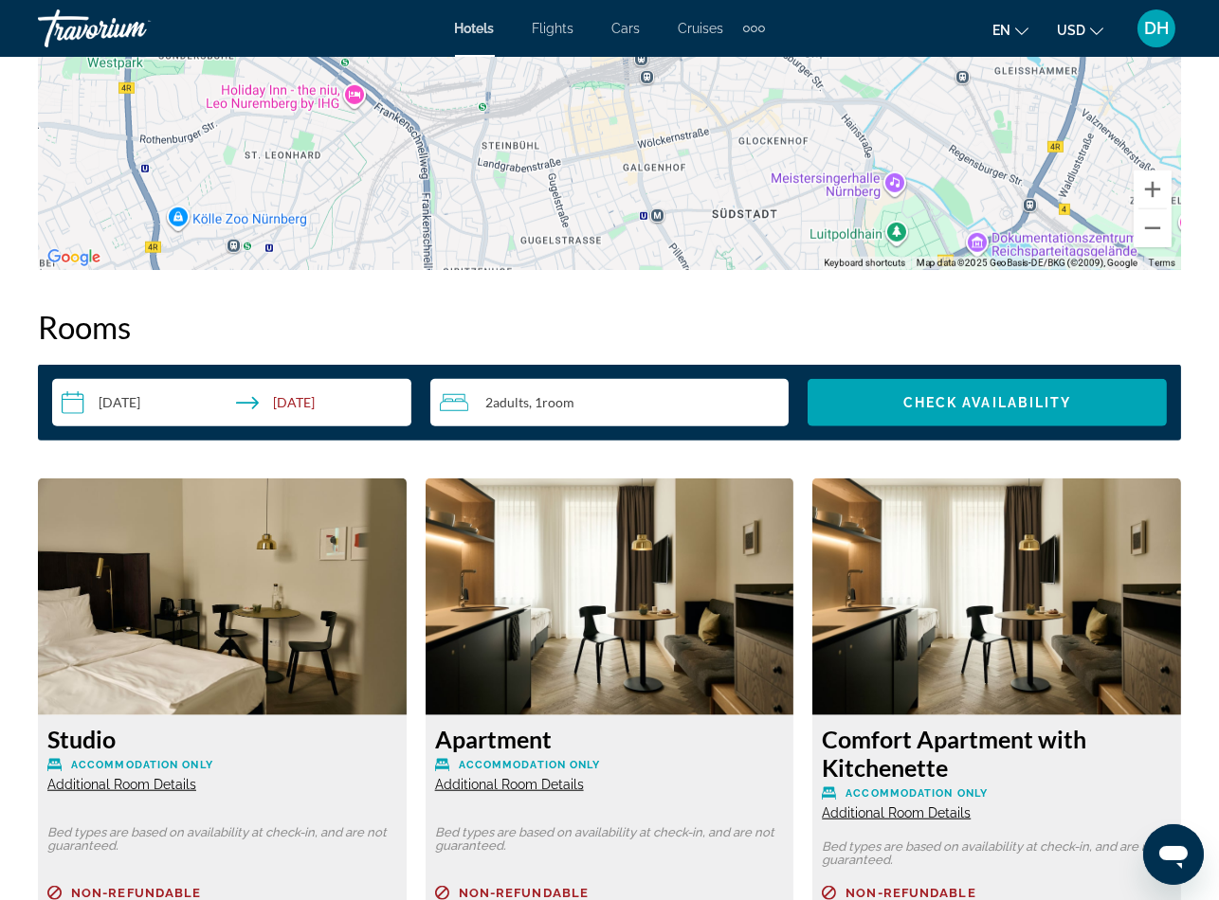
scroll to position [2559, 0]
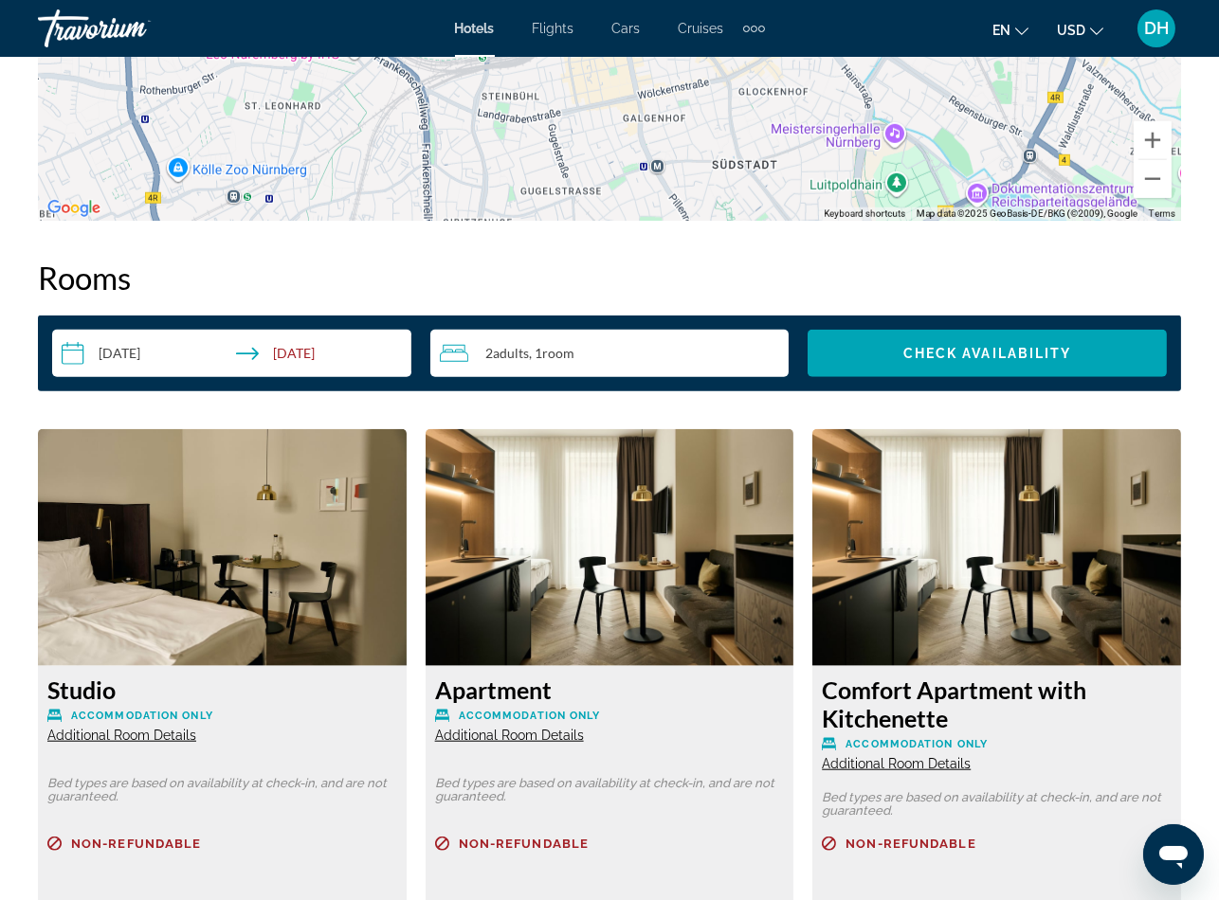
click at [1178, 637] on img "Main content" at bounding box center [996, 547] width 369 height 237
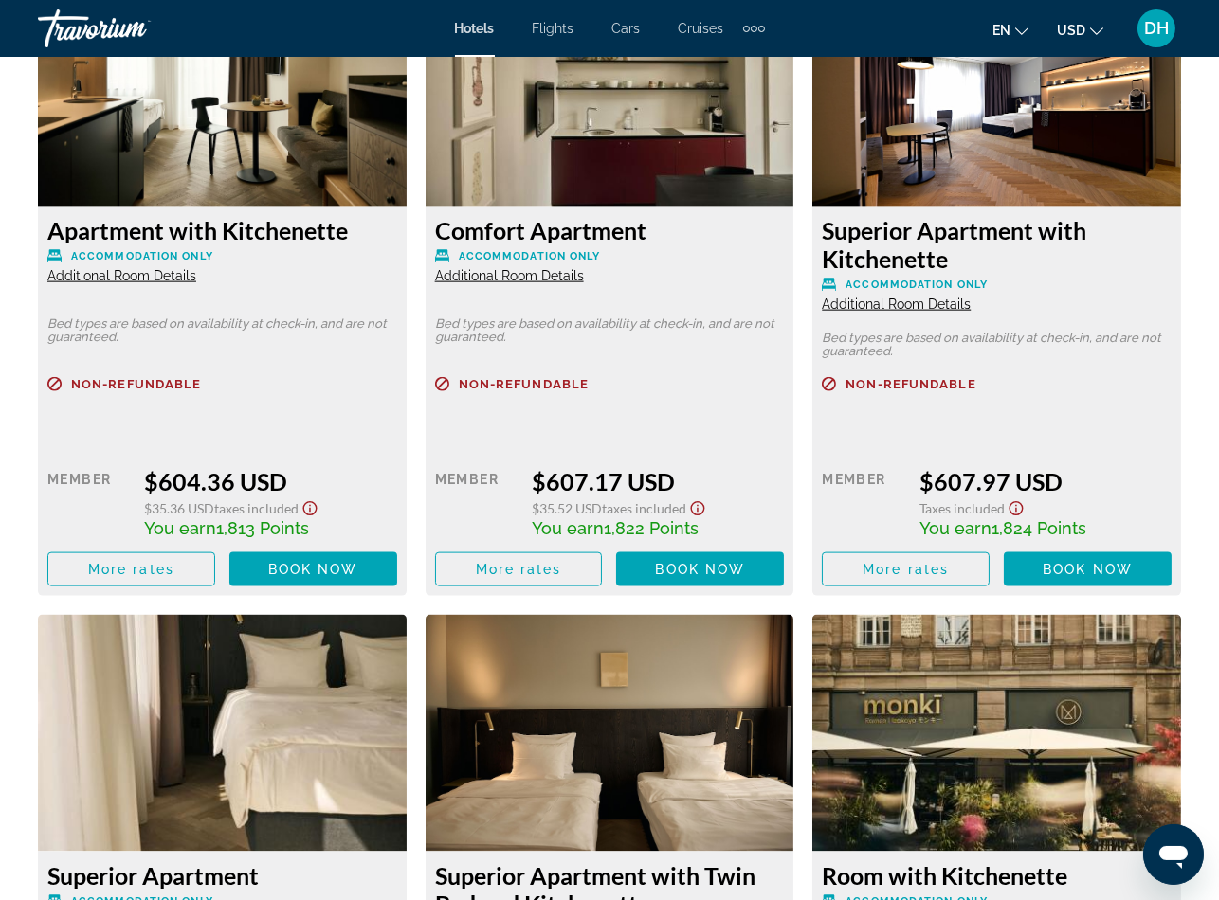
scroll to position [3695, 0]
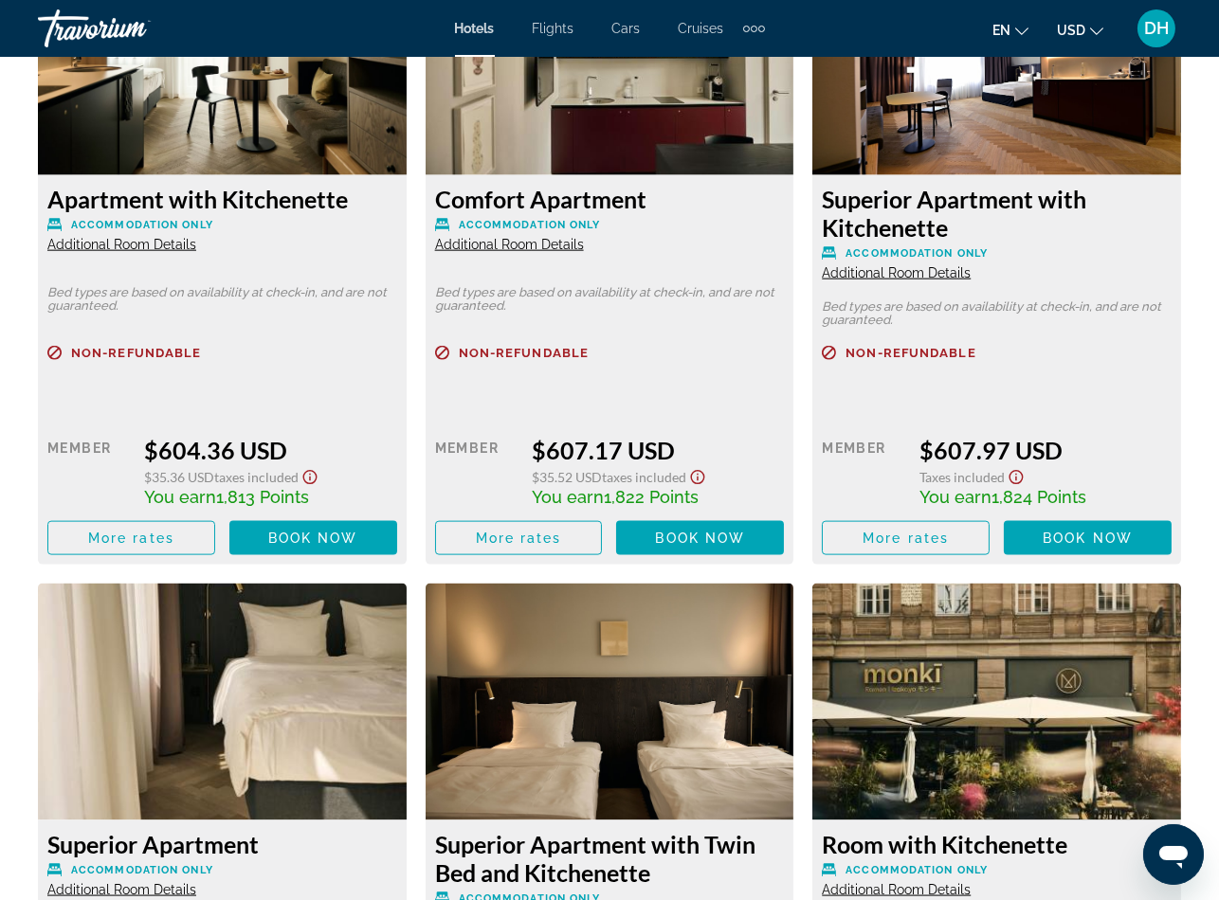
click at [936, 265] on span "Additional Room Details" at bounding box center [896, 272] width 149 height 15
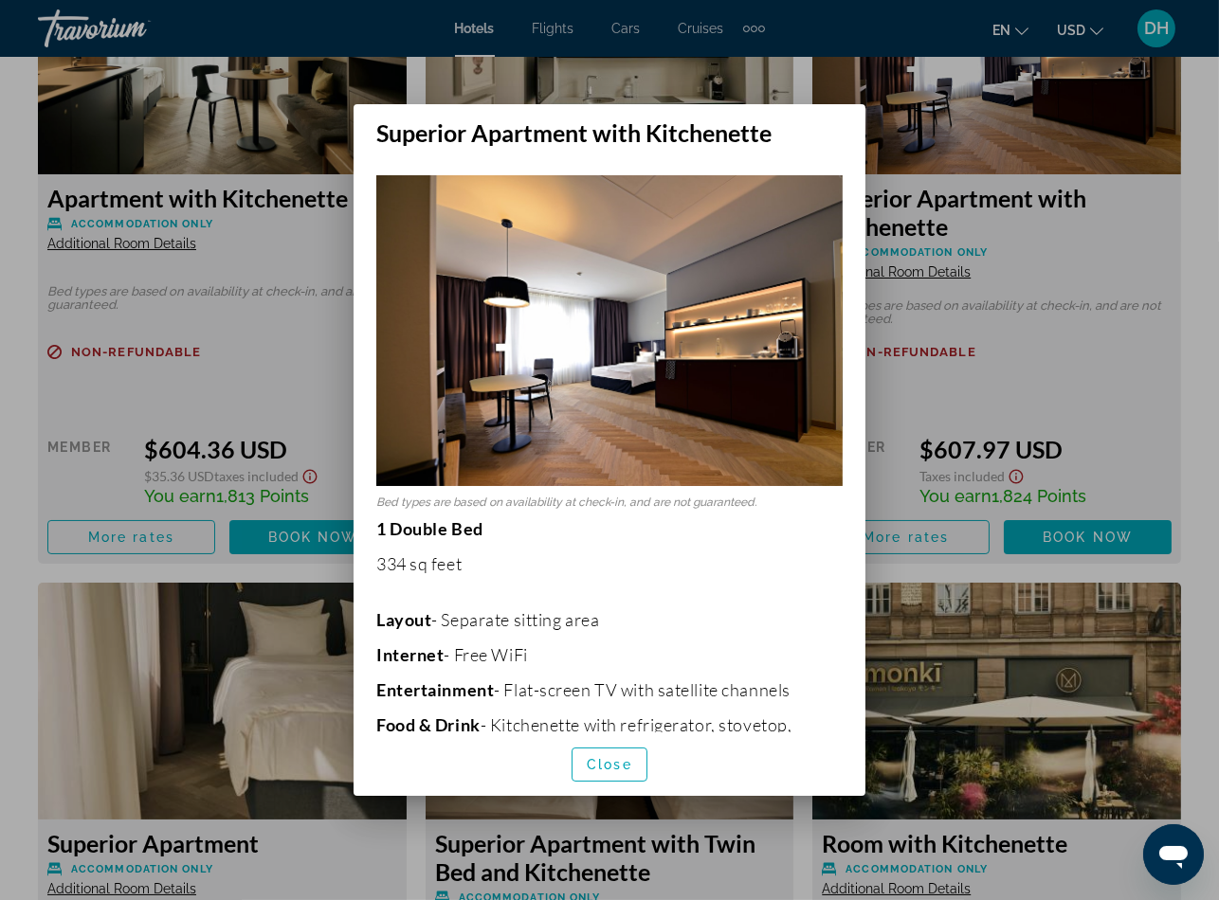
click at [1057, 265] on div at bounding box center [609, 450] width 1219 height 900
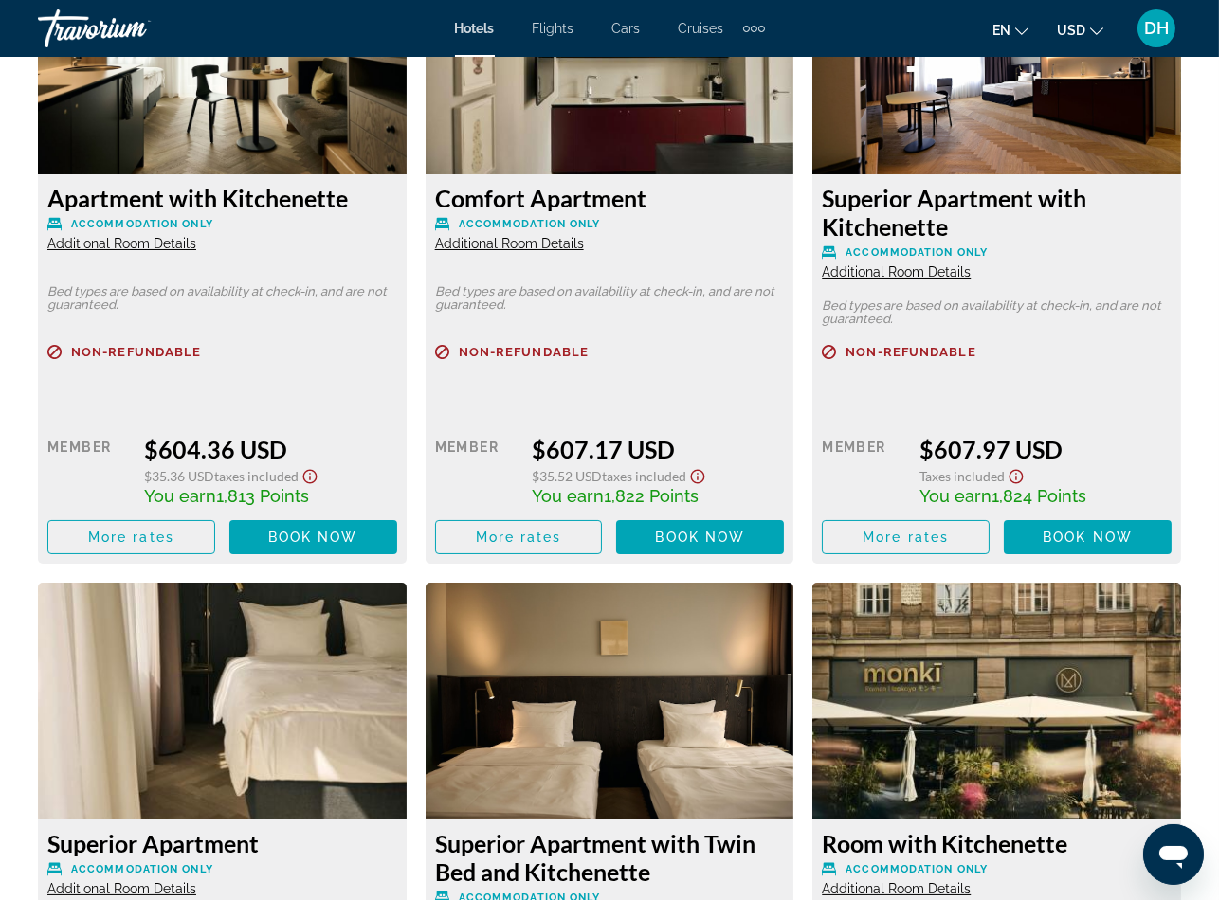
scroll to position [3695, 0]
click at [154, 239] on span "Additional Room Details" at bounding box center [121, 244] width 149 height 15
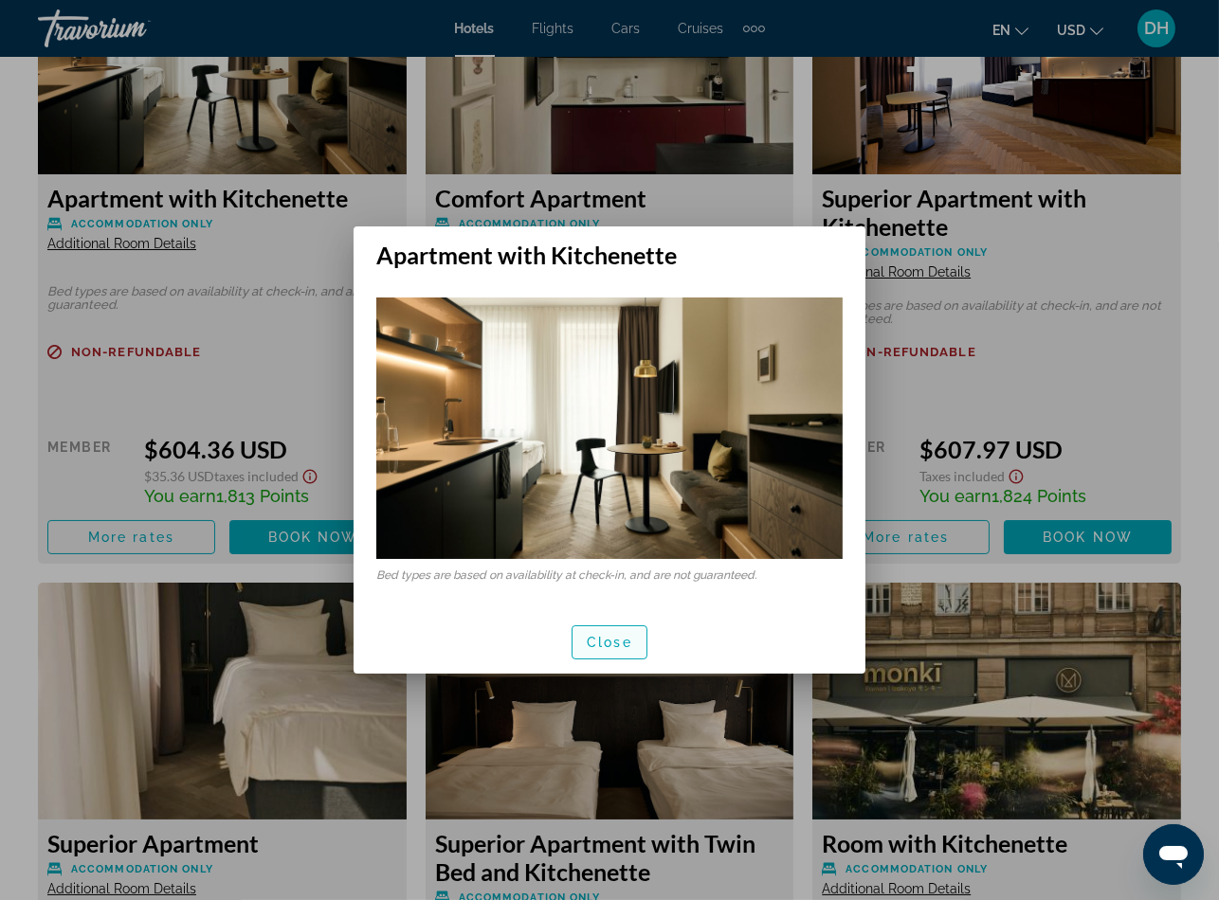
click at [587, 640] on span "Close" at bounding box center [609, 642] width 45 height 15
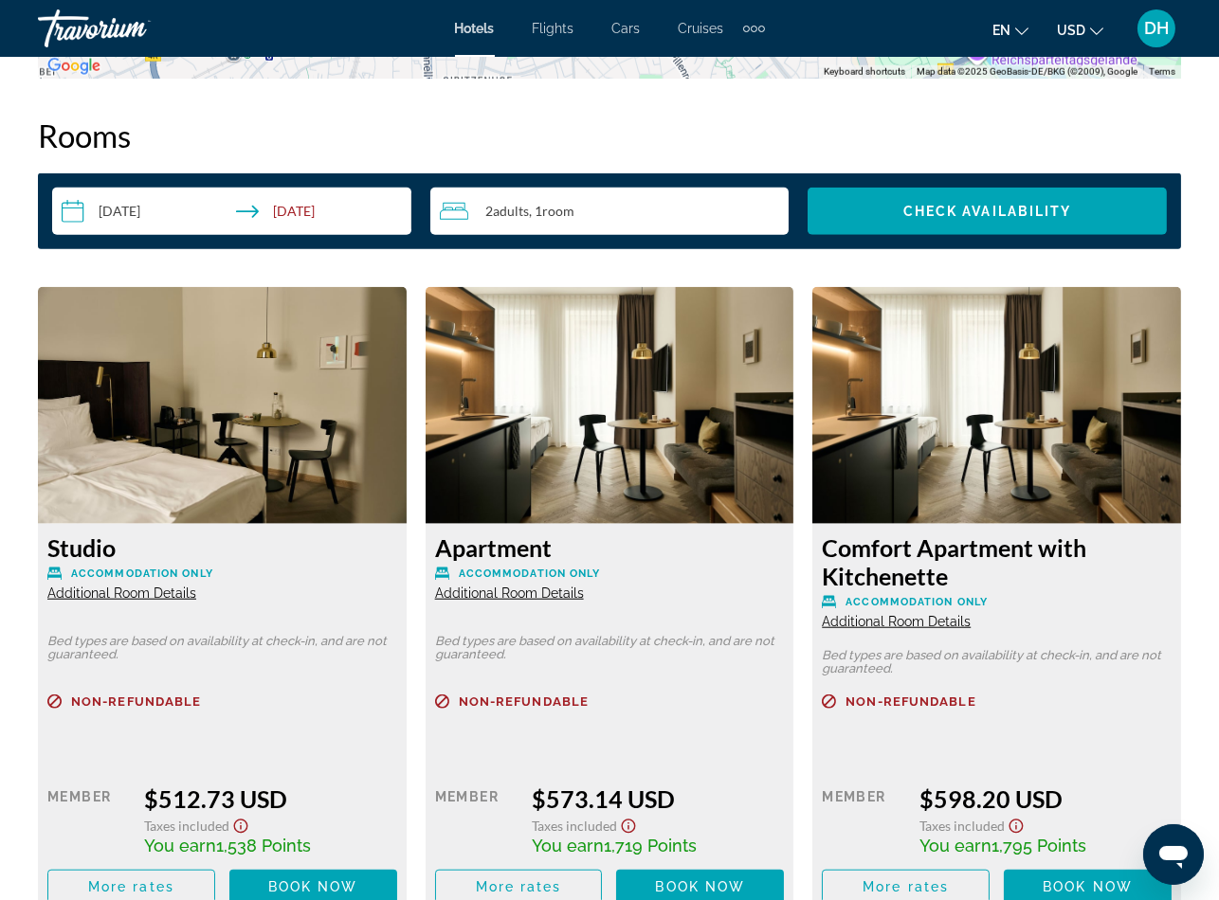
scroll to position [2559, 0]
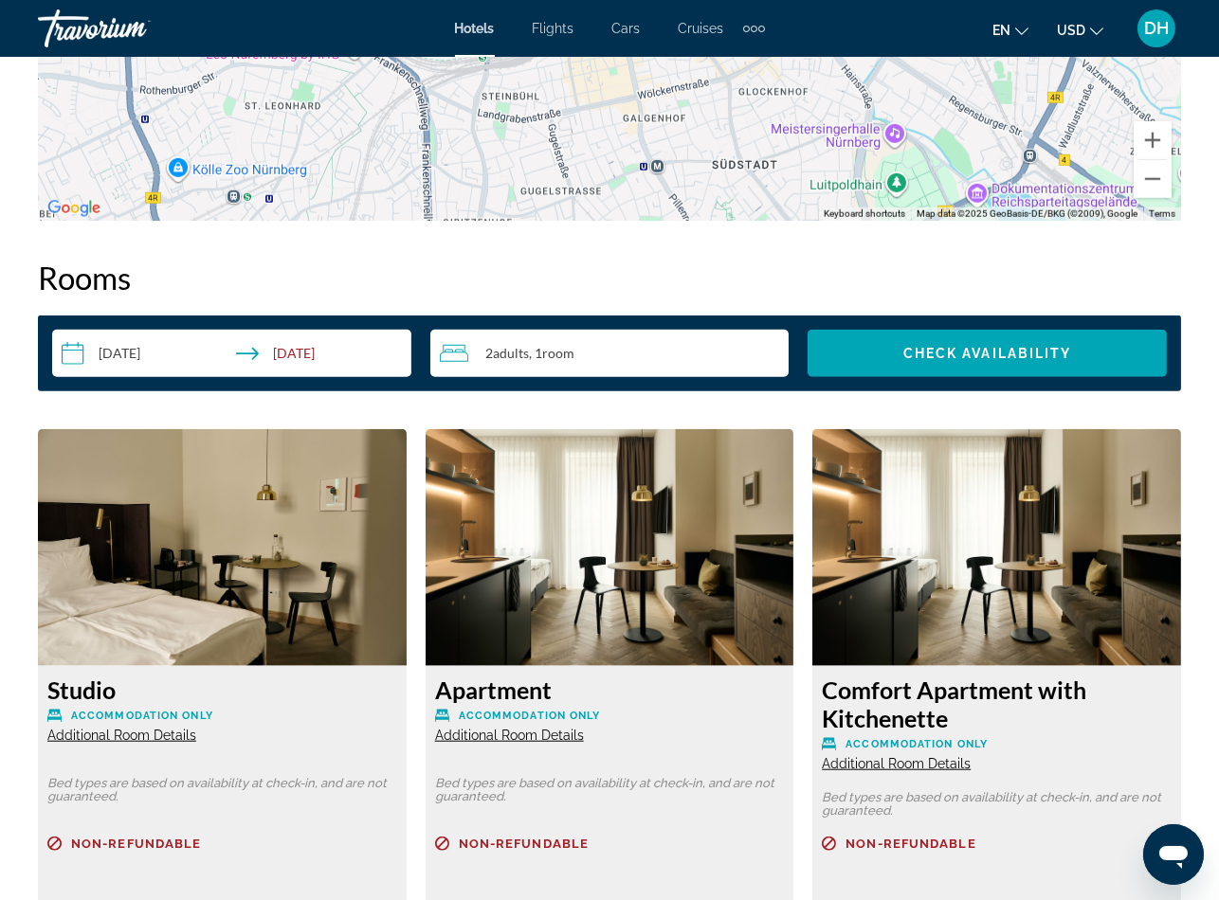
click at [134, 732] on span "Additional Room Details" at bounding box center [121, 735] width 149 height 15
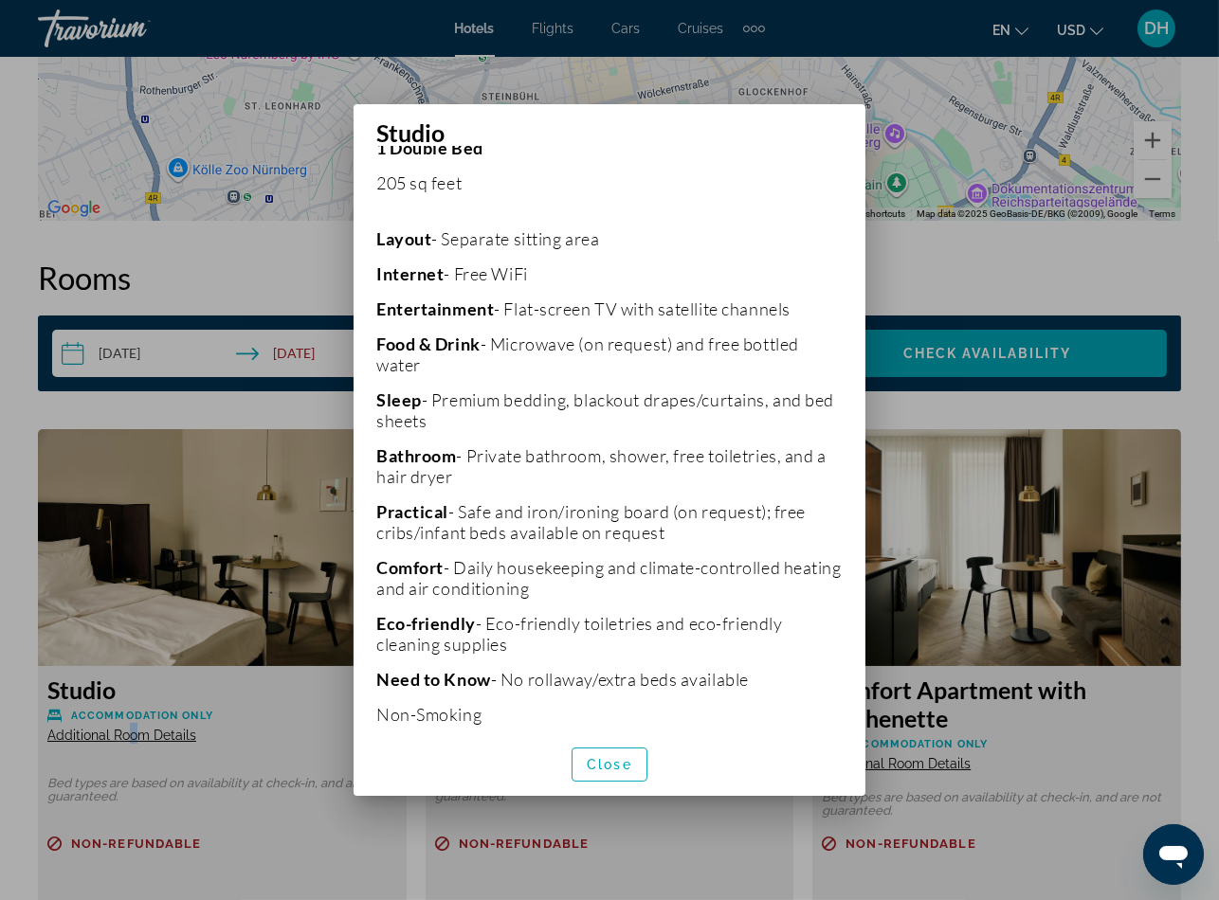
scroll to position [426, 0]
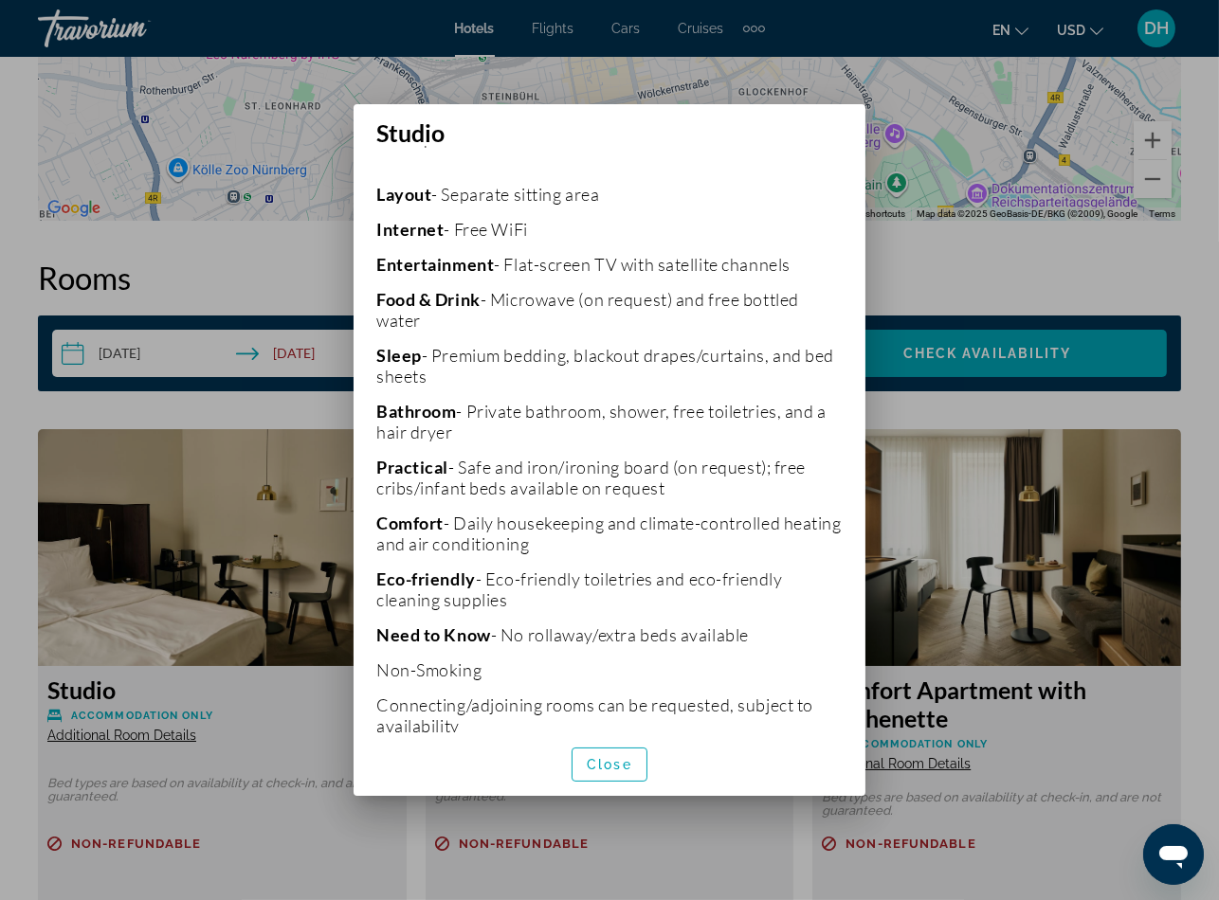
click at [273, 264] on div at bounding box center [609, 450] width 1219 height 900
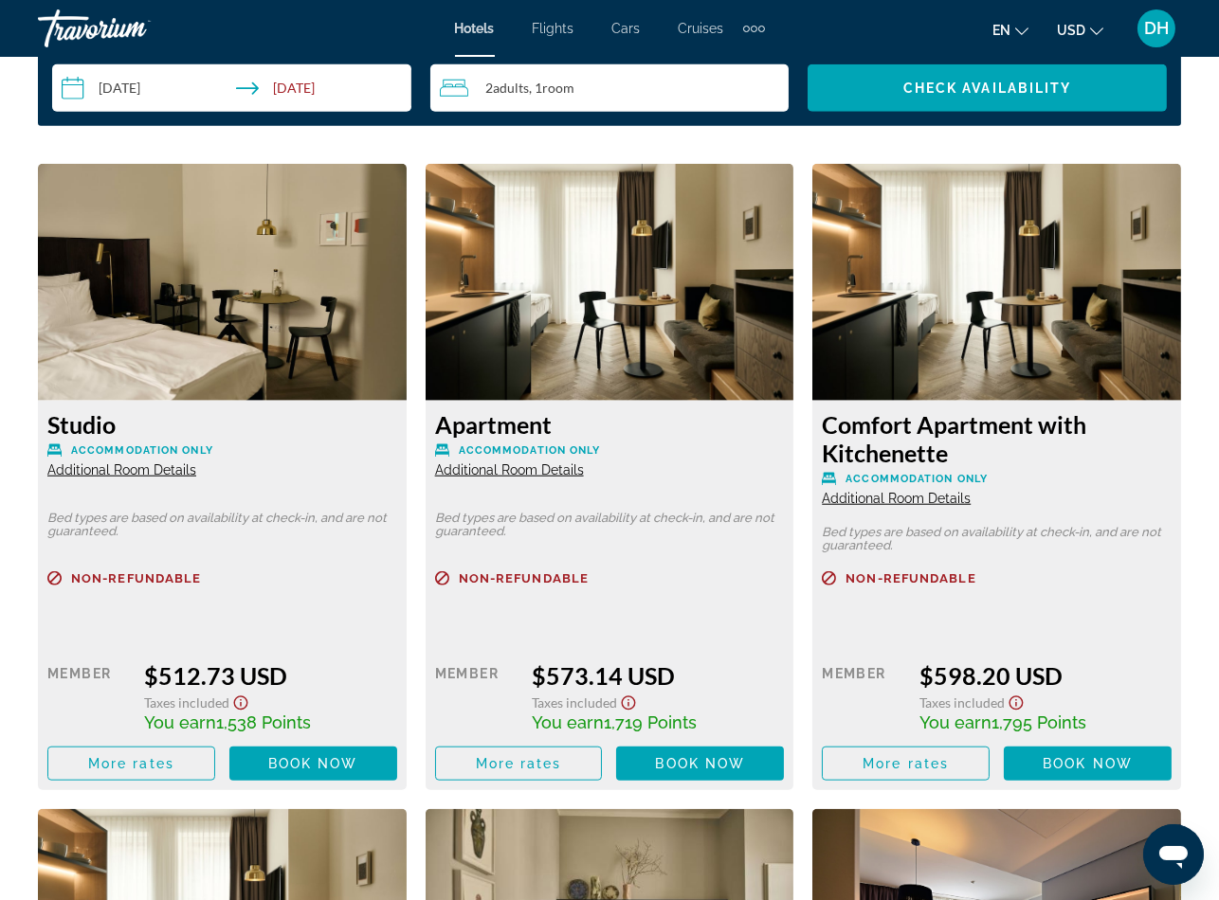
scroll to position [2843, 0]
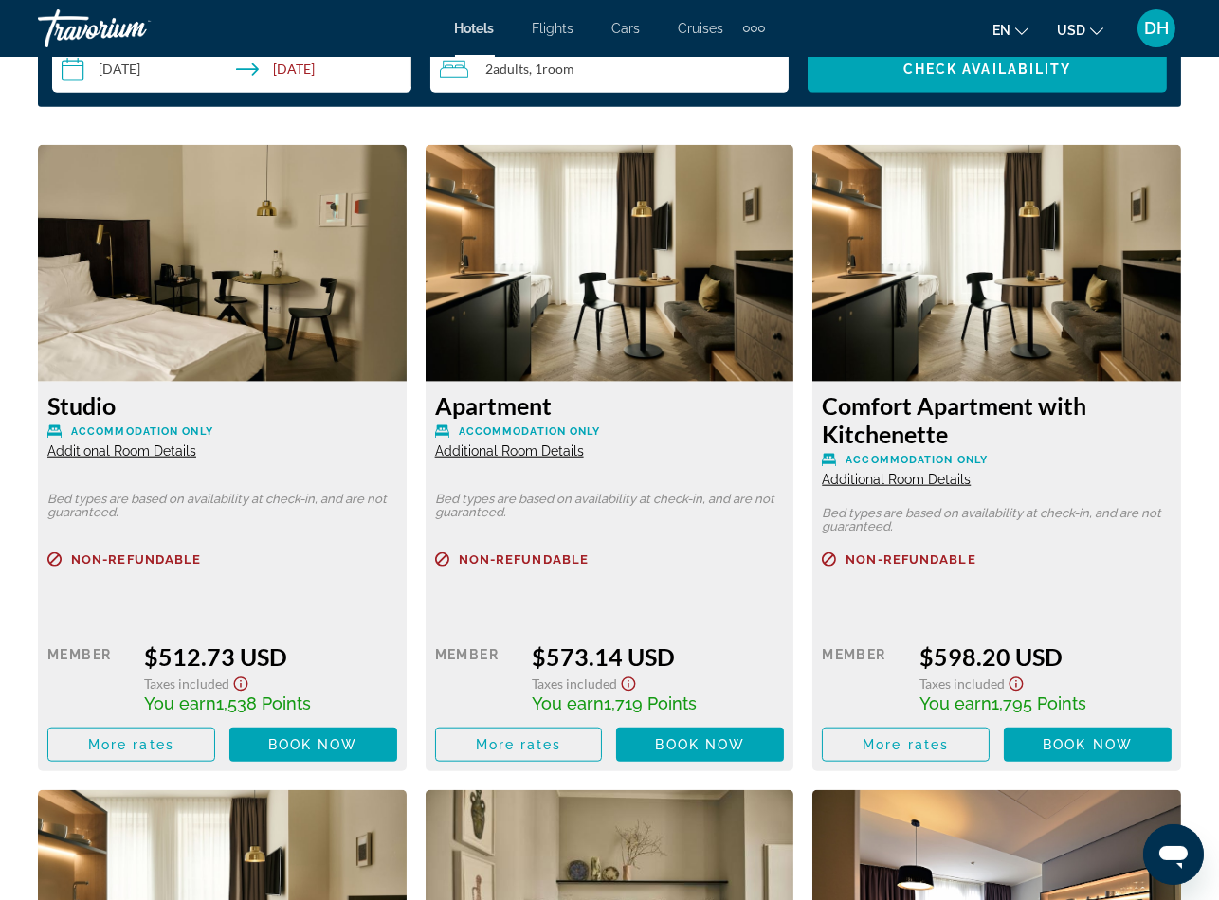
click at [275, 605] on div "Non-refundable Retail $0.00 when you redeem Member $512.73 USD Taxes included Y…" at bounding box center [222, 656] width 350 height 209
click at [327, 737] on span "Book now" at bounding box center [313, 744] width 90 height 15
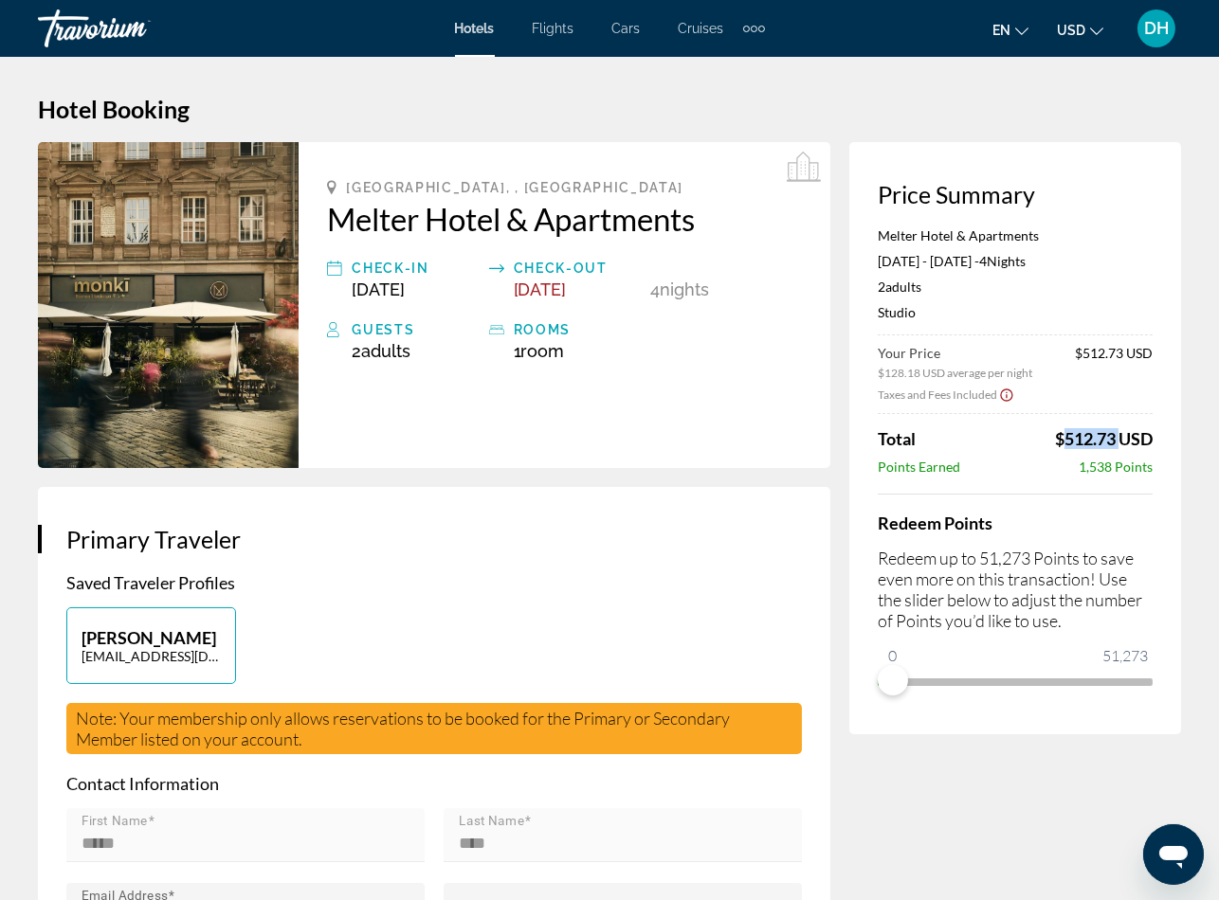
copy span "$512.73"
drag, startPoint x: 1048, startPoint y: 428, endPoint x: 1114, endPoint y: 442, distance: 67.7
click at [1114, 442] on div "Total $512.73 USD" at bounding box center [1015, 438] width 275 height 21
drag, startPoint x: 589, startPoint y: 620, endPoint x: 502, endPoint y: 553, distance: 109.6
click at [589, 621] on div "[PERSON_NAME] [EMAIL_ADDRESS][DOMAIN_NAME]" at bounding box center [434, 655] width 754 height 96
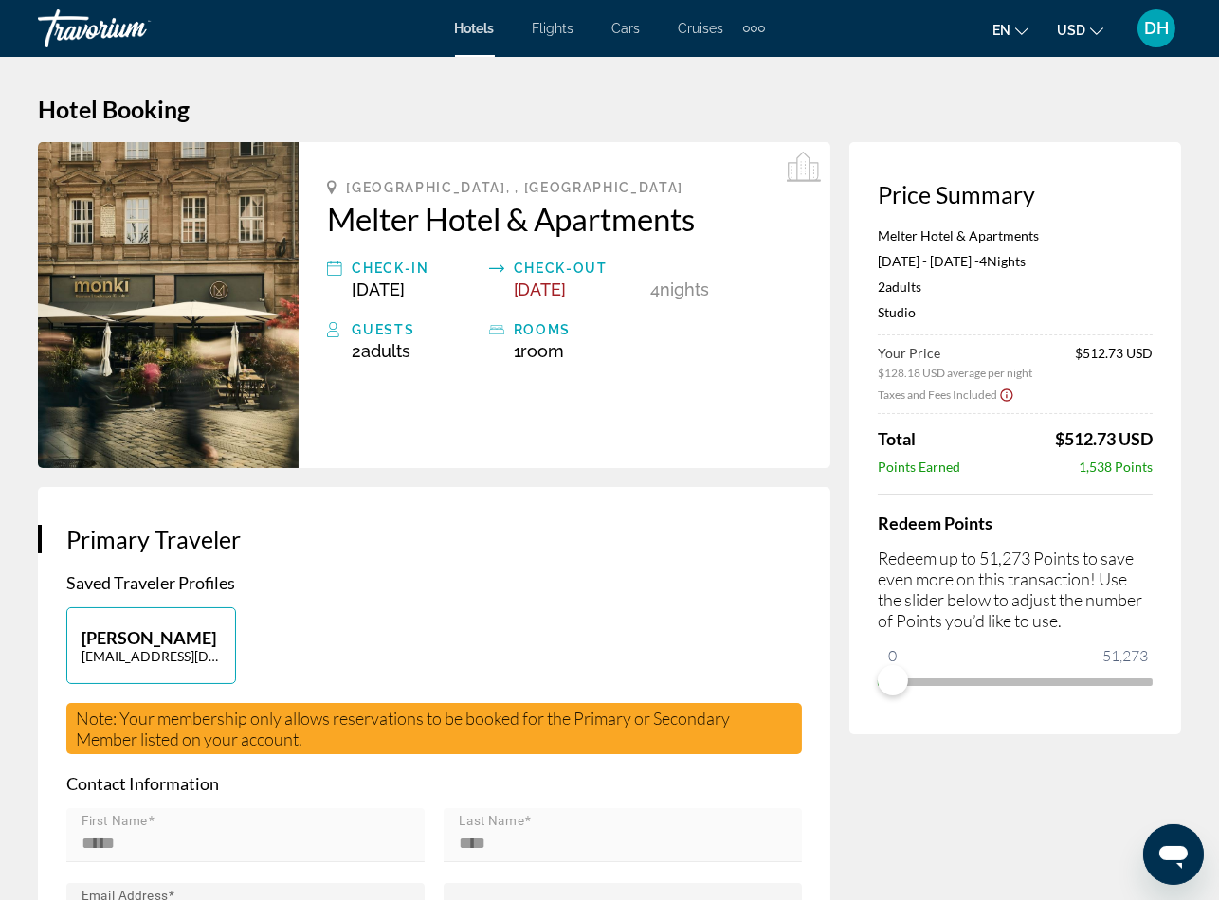
click at [492, 18] on div "Hotels Flights Cars Cruises Activities Hotels Flights Cars Cruises Activities" at bounding box center [610, 28] width 310 height 30
click at [492, 17] on div "Hotels Flights Cars Cruises Activities Hotels Flights Cars Cruises Activities" at bounding box center [610, 28] width 310 height 30
click at [472, 22] on span "Hotels" at bounding box center [475, 28] width 40 height 15
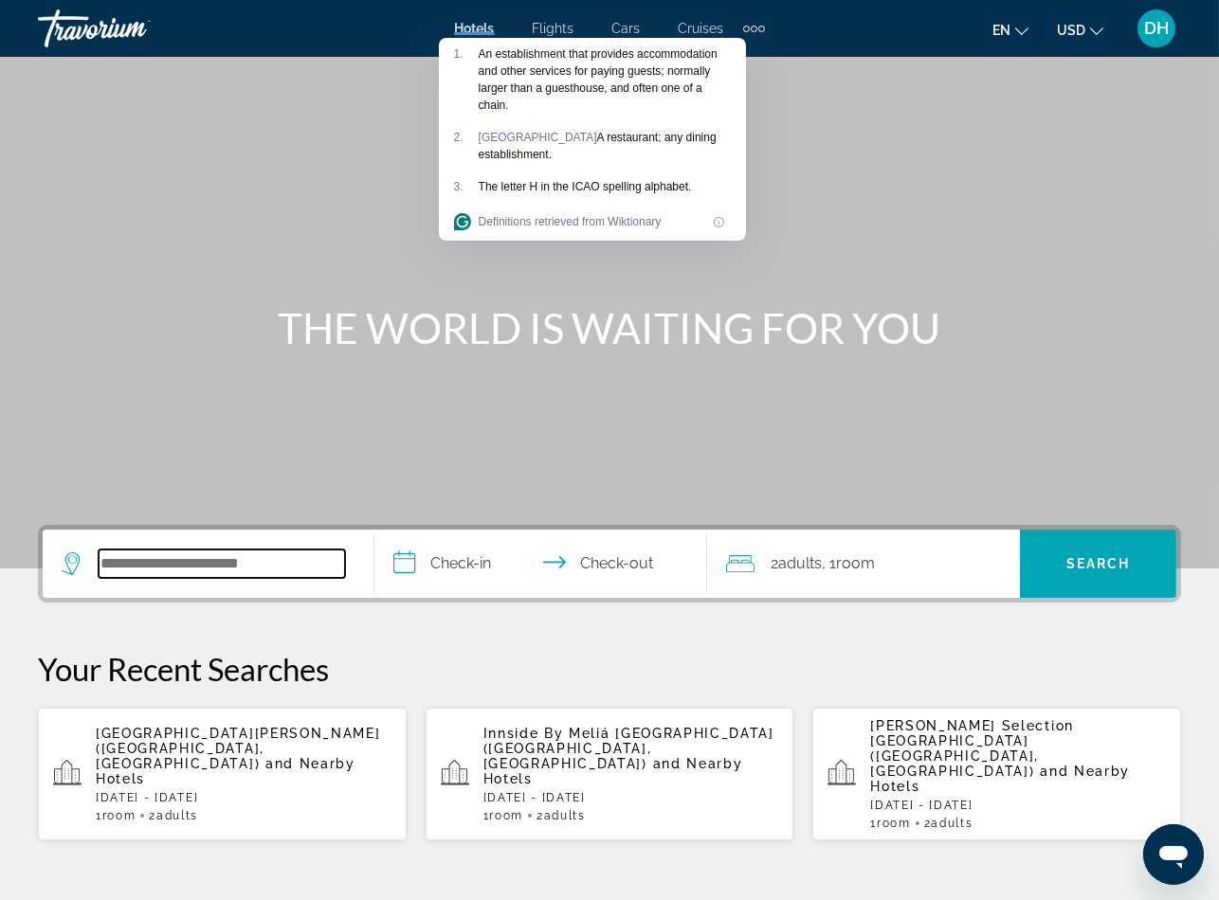
click at [207, 559] on input "Search widget" at bounding box center [222, 564] width 246 height 28
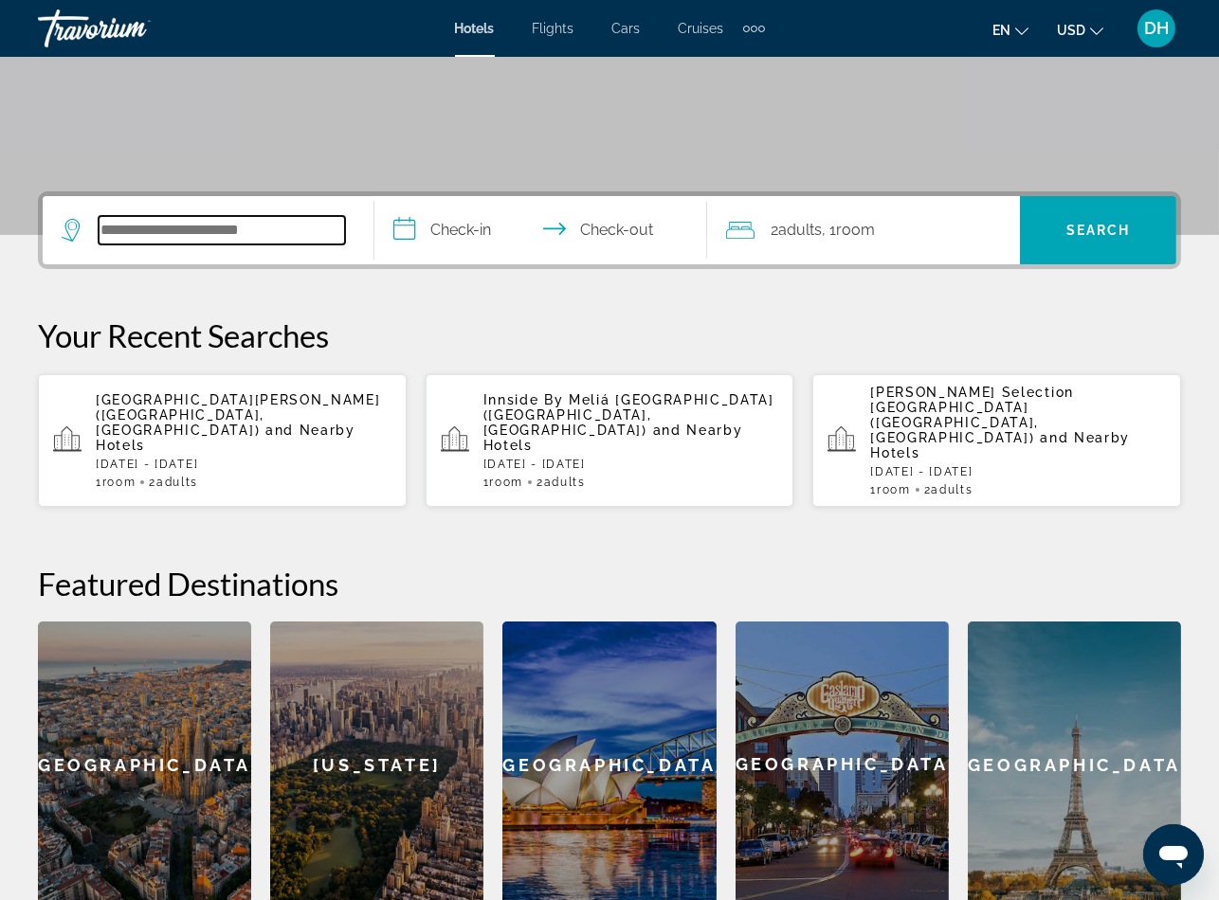
paste input "**********"
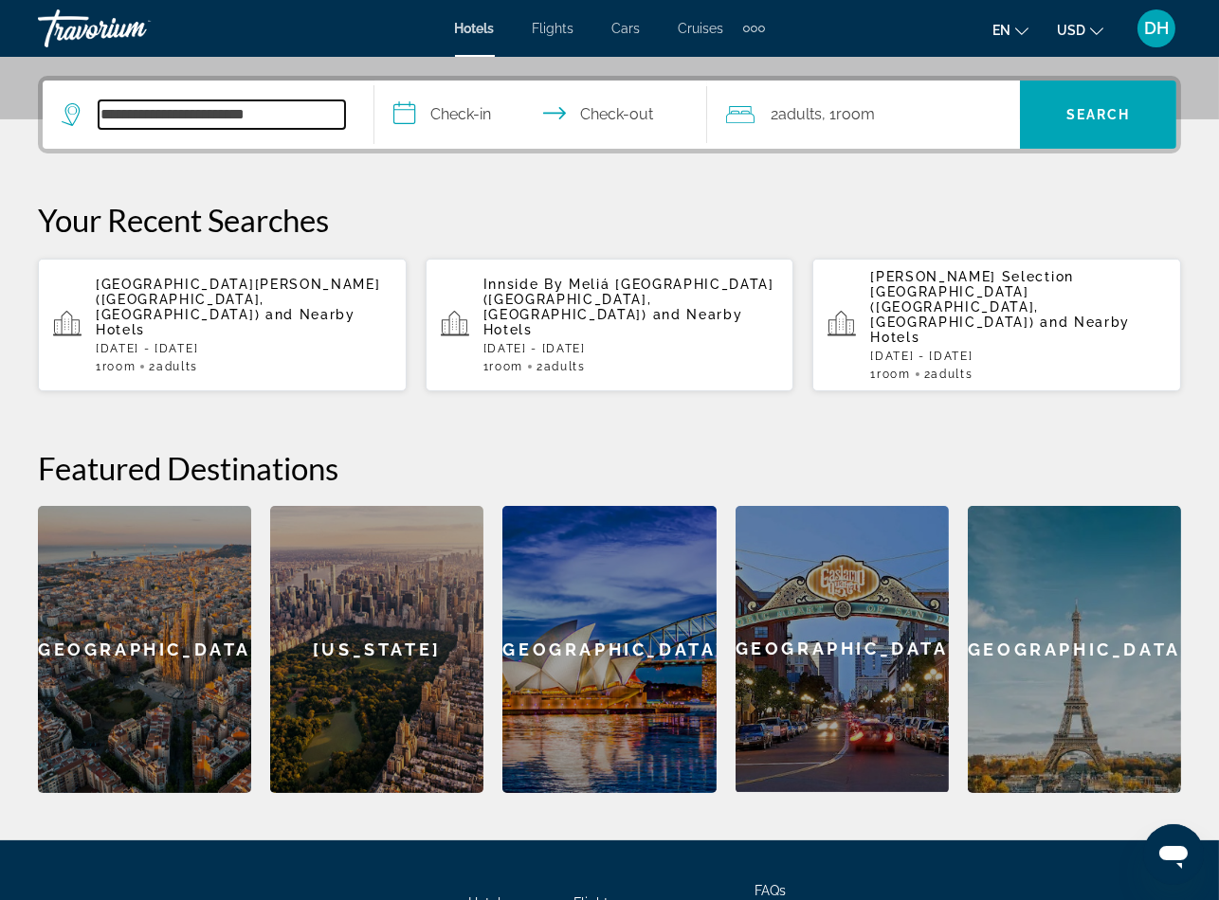
scroll to position [462, 0]
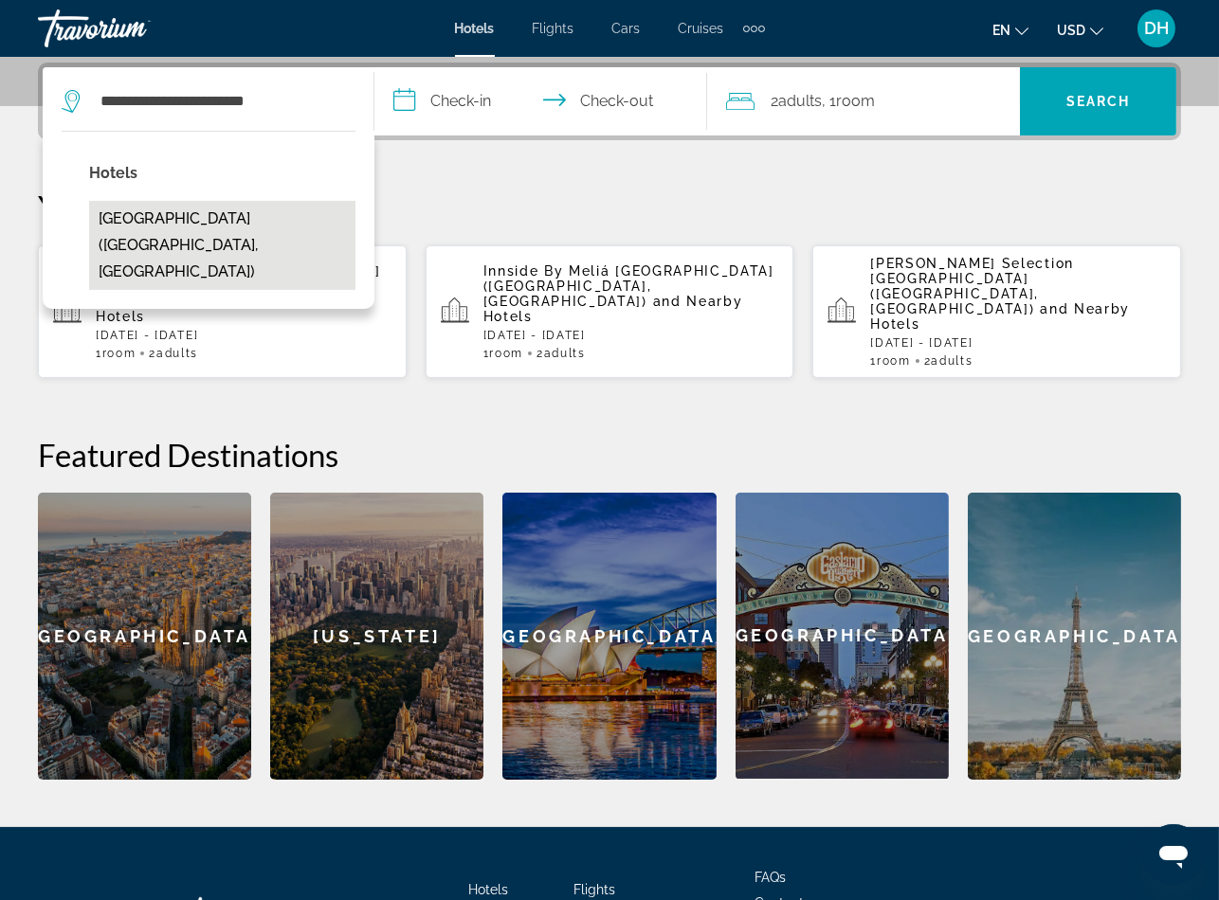
click at [278, 228] on button "25hours Hotel Zürich West (Zurich, CH)" at bounding box center [222, 245] width 266 height 89
type input "**********"
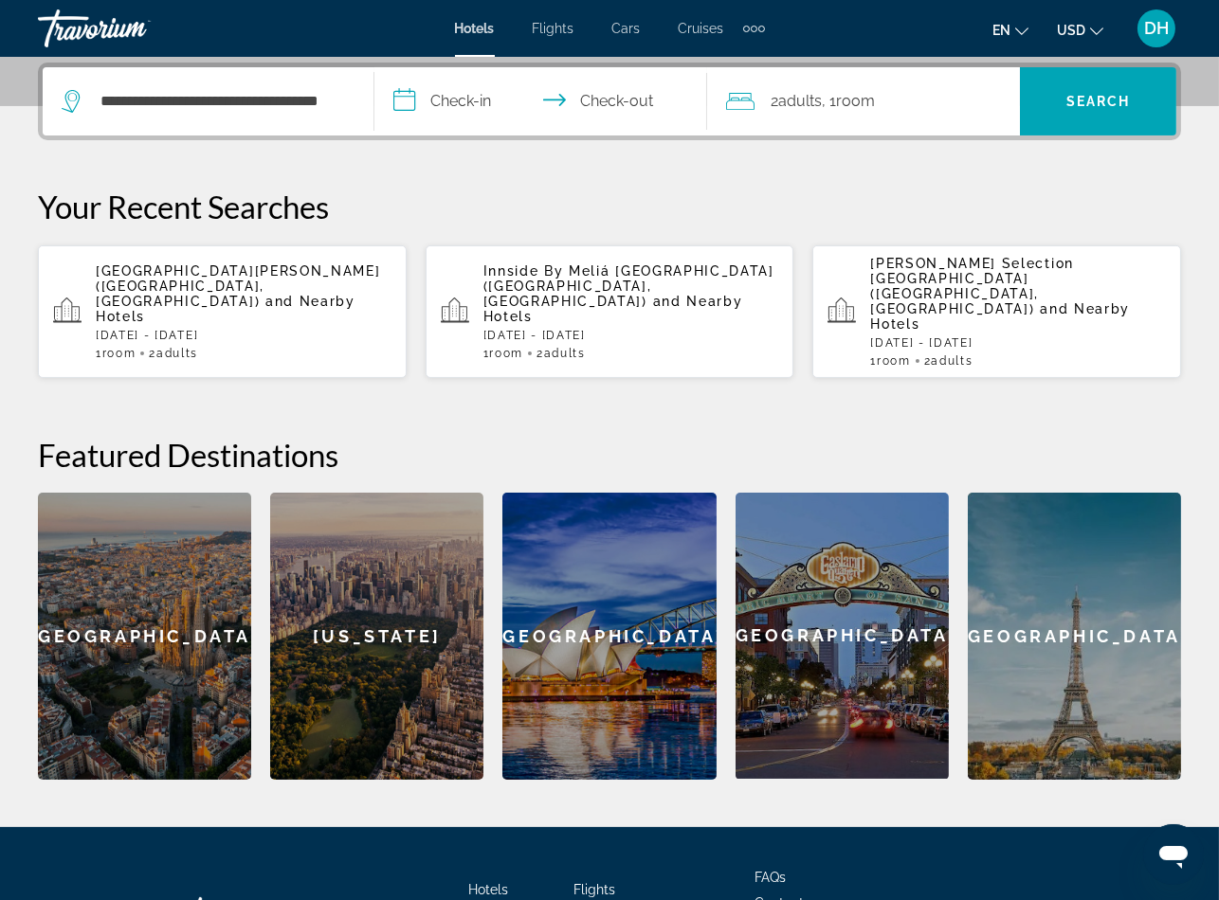
click at [503, 116] on input "**********" at bounding box center [543, 104] width 339 height 74
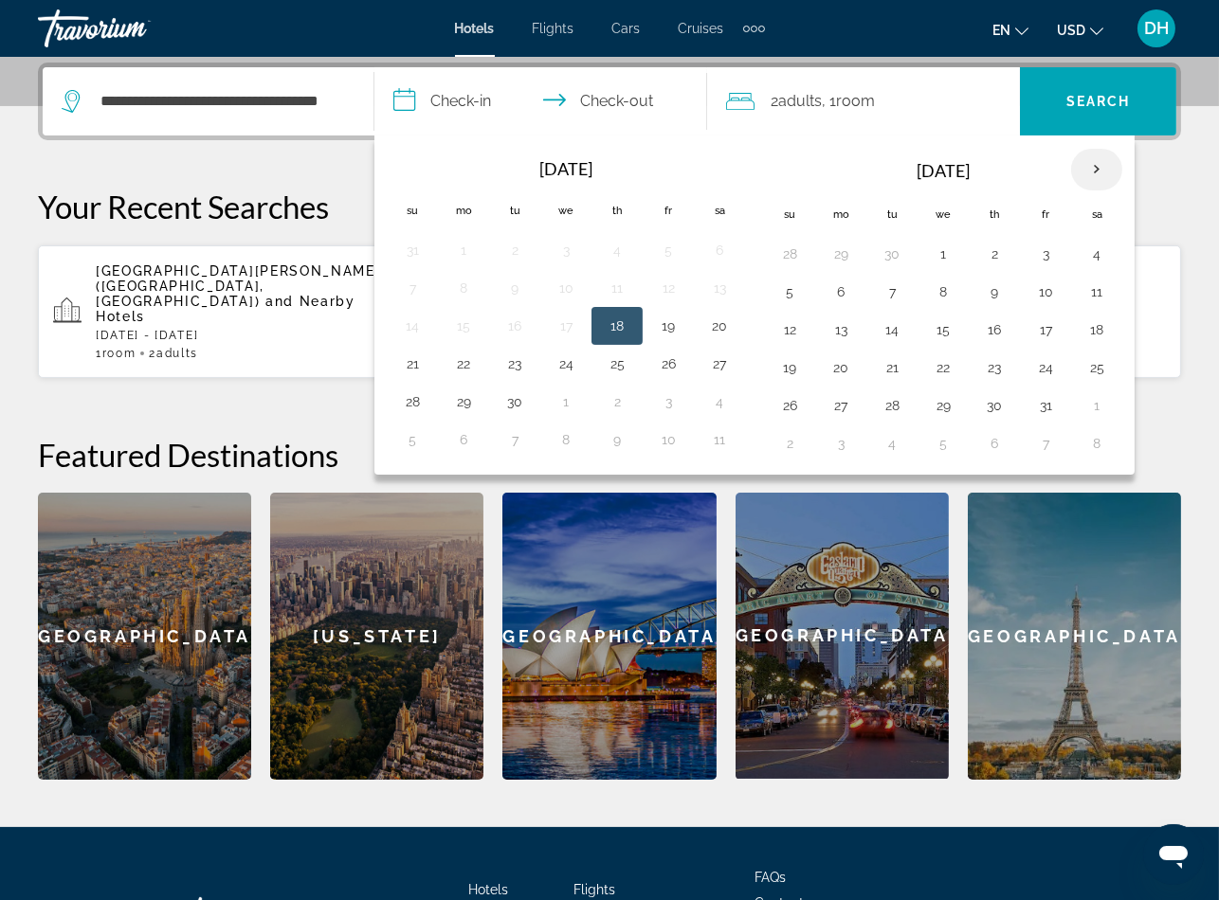
drag, startPoint x: 1088, startPoint y: 157, endPoint x: 1101, endPoint y: 163, distance: 14.4
click at [1090, 157] on th "Next month" at bounding box center [1096, 170] width 51 height 42
click at [1105, 166] on th "Next month" at bounding box center [1096, 170] width 51 height 42
click at [1105, 167] on th "Next month" at bounding box center [1096, 170] width 51 height 42
click at [1105, 164] on th "Next month" at bounding box center [1096, 170] width 51 height 42
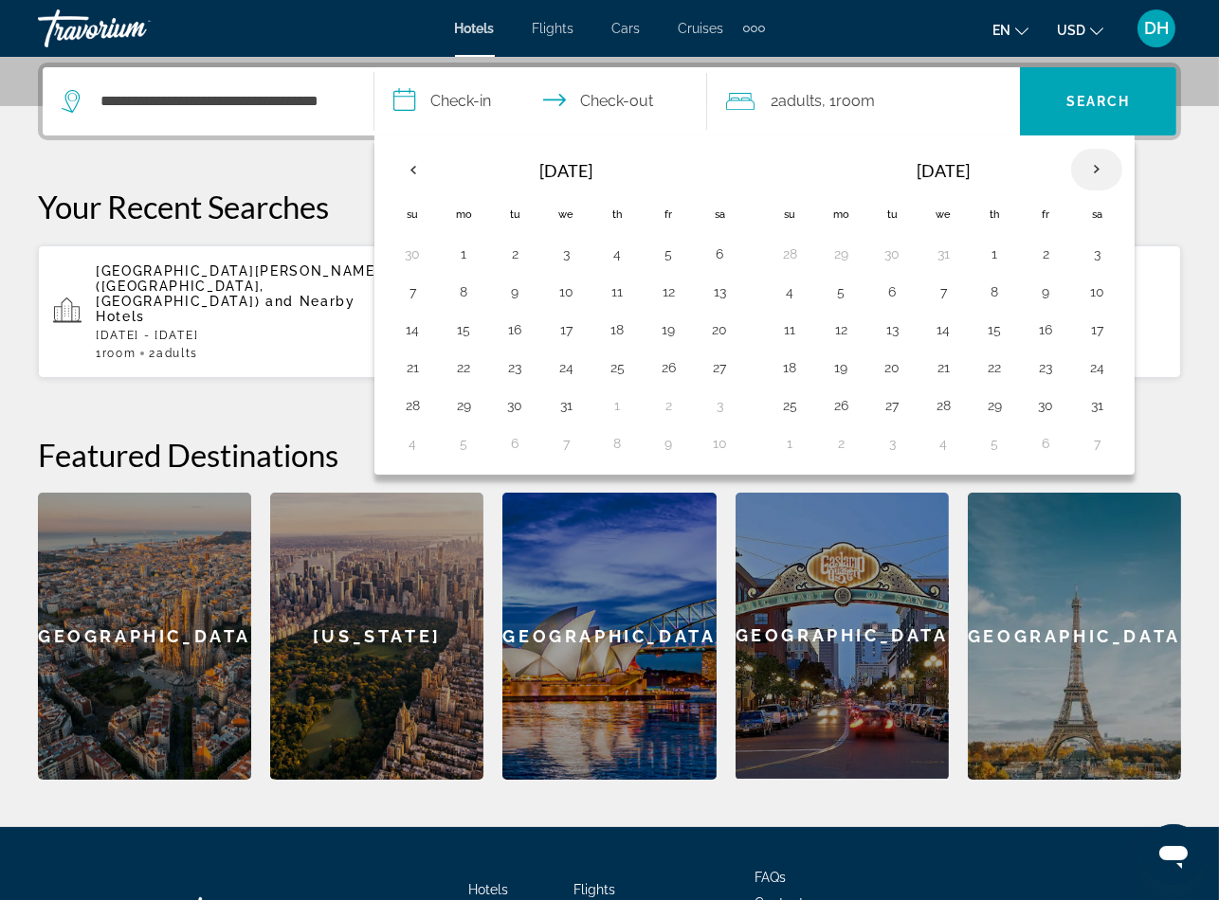
click at [1105, 164] on th "Next month" at bounding box center [1096, 170] width 51 height 42
click at [1105, 163] on th "Next month" at bounding box center [1096, 170] width 51 height 42
click at [410, 417] on button "24" at bounding box center [412, 405] width 30 height 27
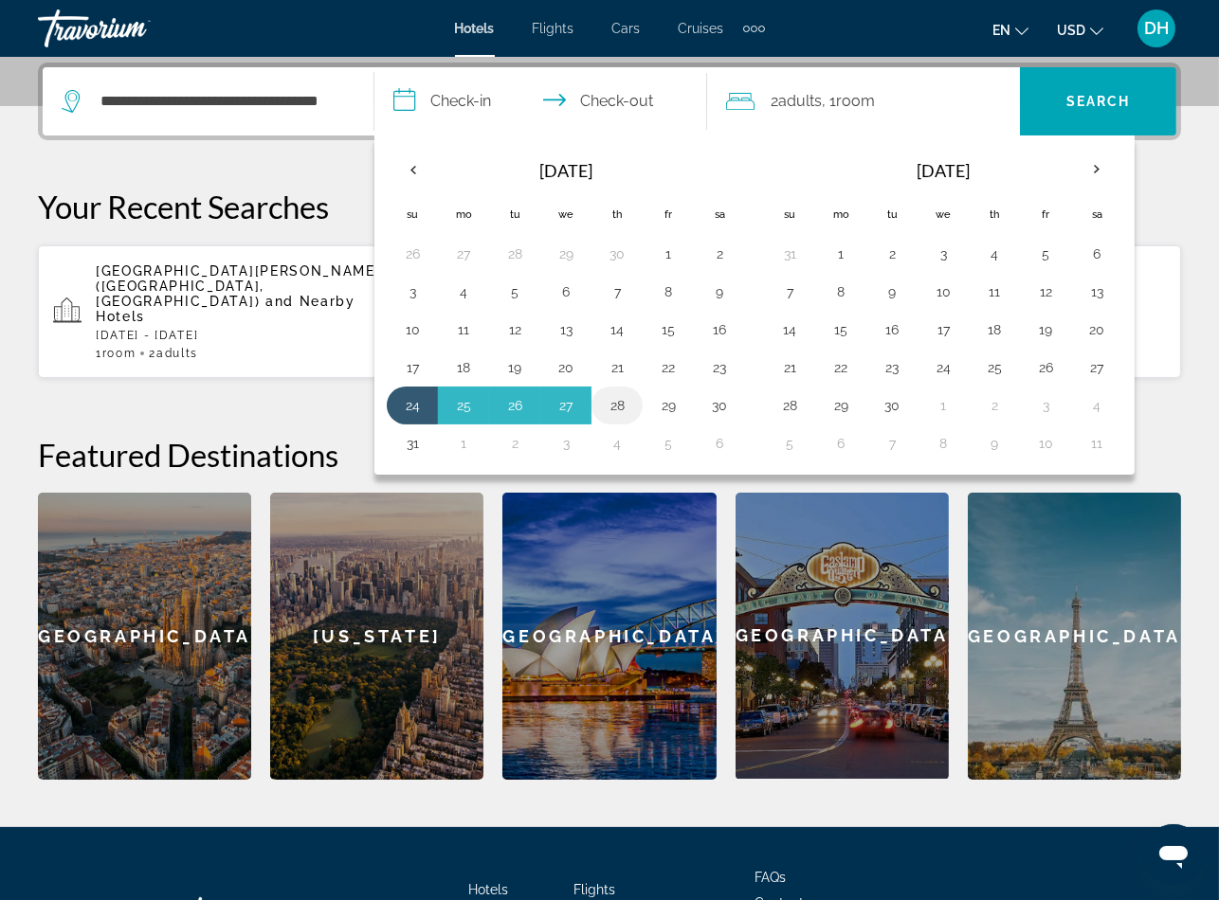
click at [632, 411] on button "28" at bounding box center [617, 405] width 30 height 27
type input "**********"
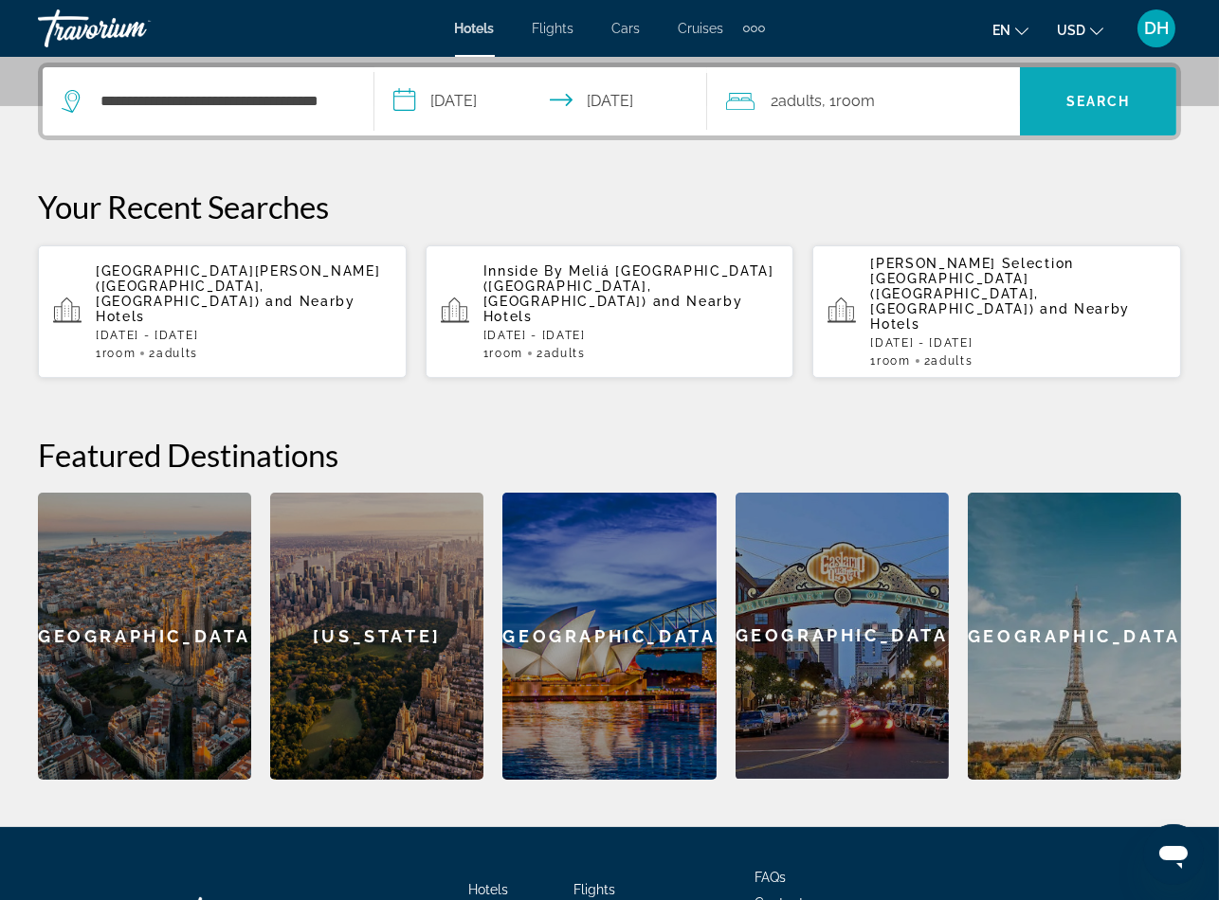
click at [1155, 79] on span "Search widget" at bounding box center [1098, 101] width 156 height 45
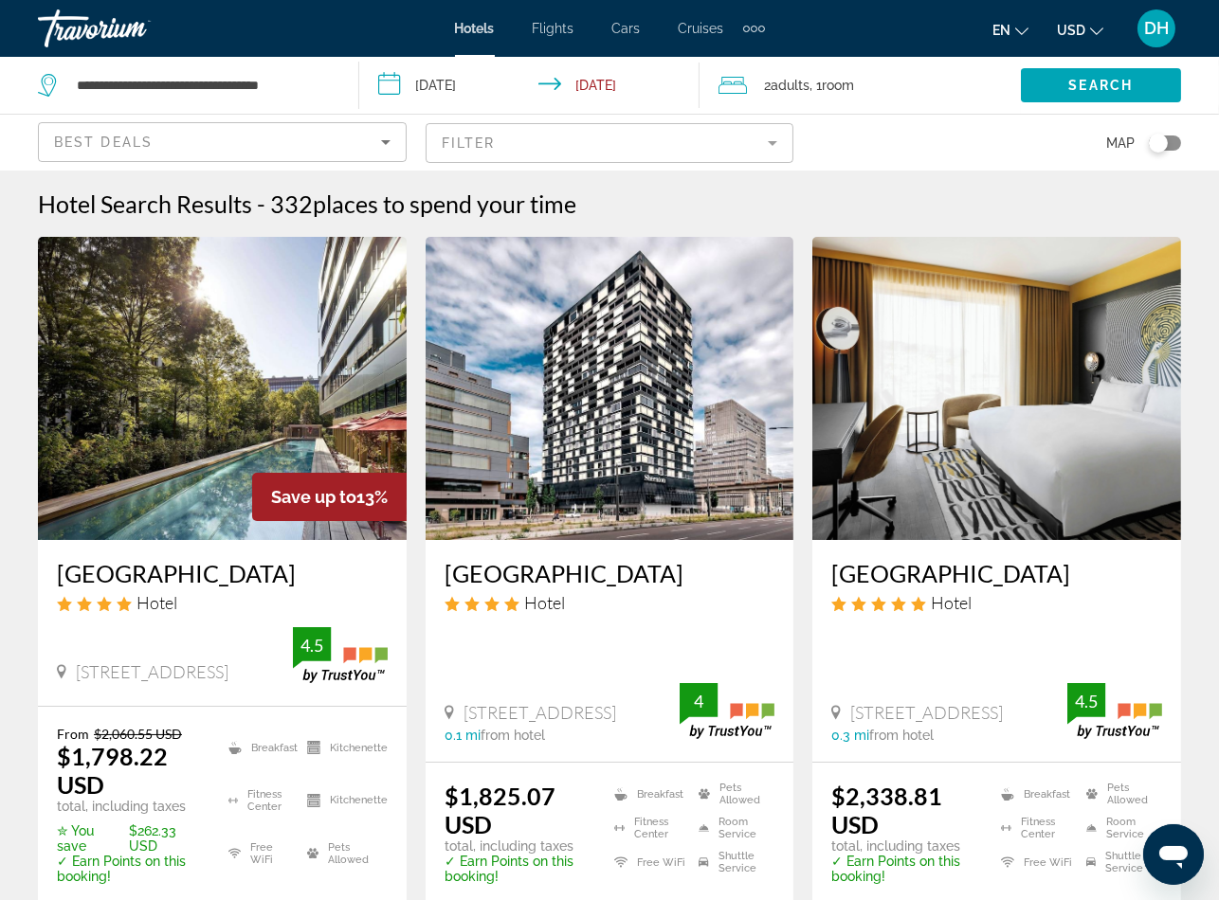
click at [417, 583] on app-hotels-search-item "Sheraton Zurich Hotel Hotel Pfingstweidstrasse 100, Zurich 0.1 mi from hotel 4 …" at bounding box center [610, 596] width 388 height 719
click at [282, 572] on h3 "25hours Hotel Zürich West" at bounding box center [222, 573] width 331 height 28
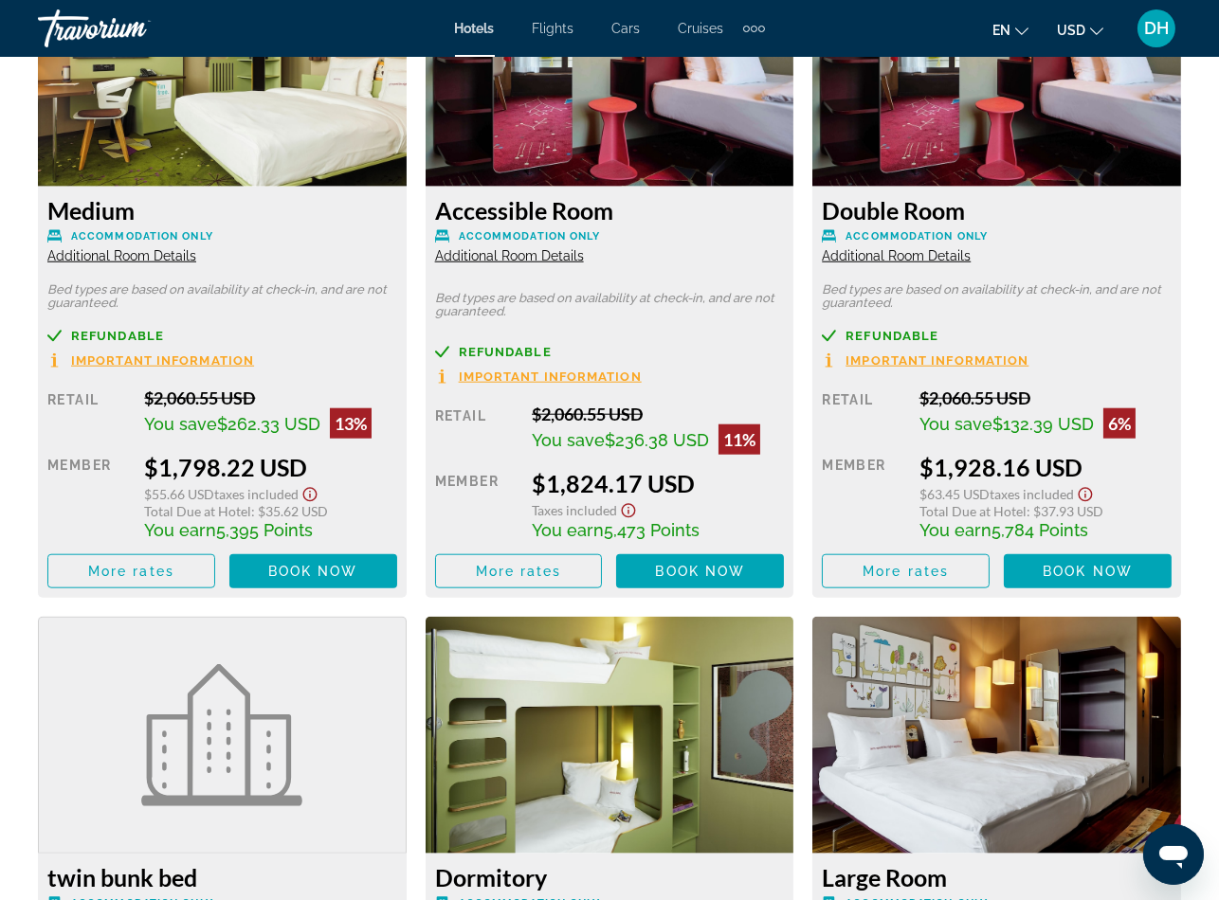
scroll to position [3126, 0]
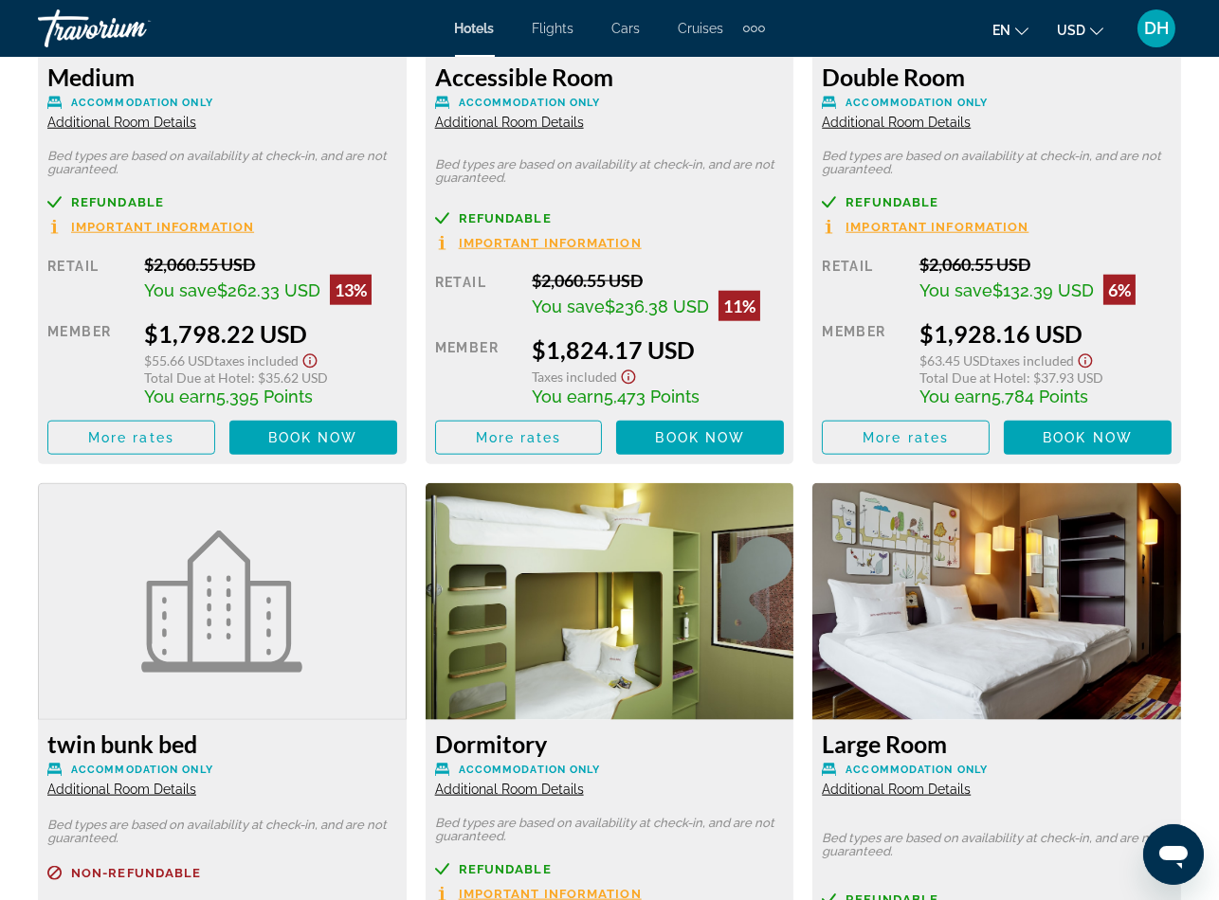
click at [906, 782] on span "Additional Room Details" at bounding box center [896, 789] width 149 height 15
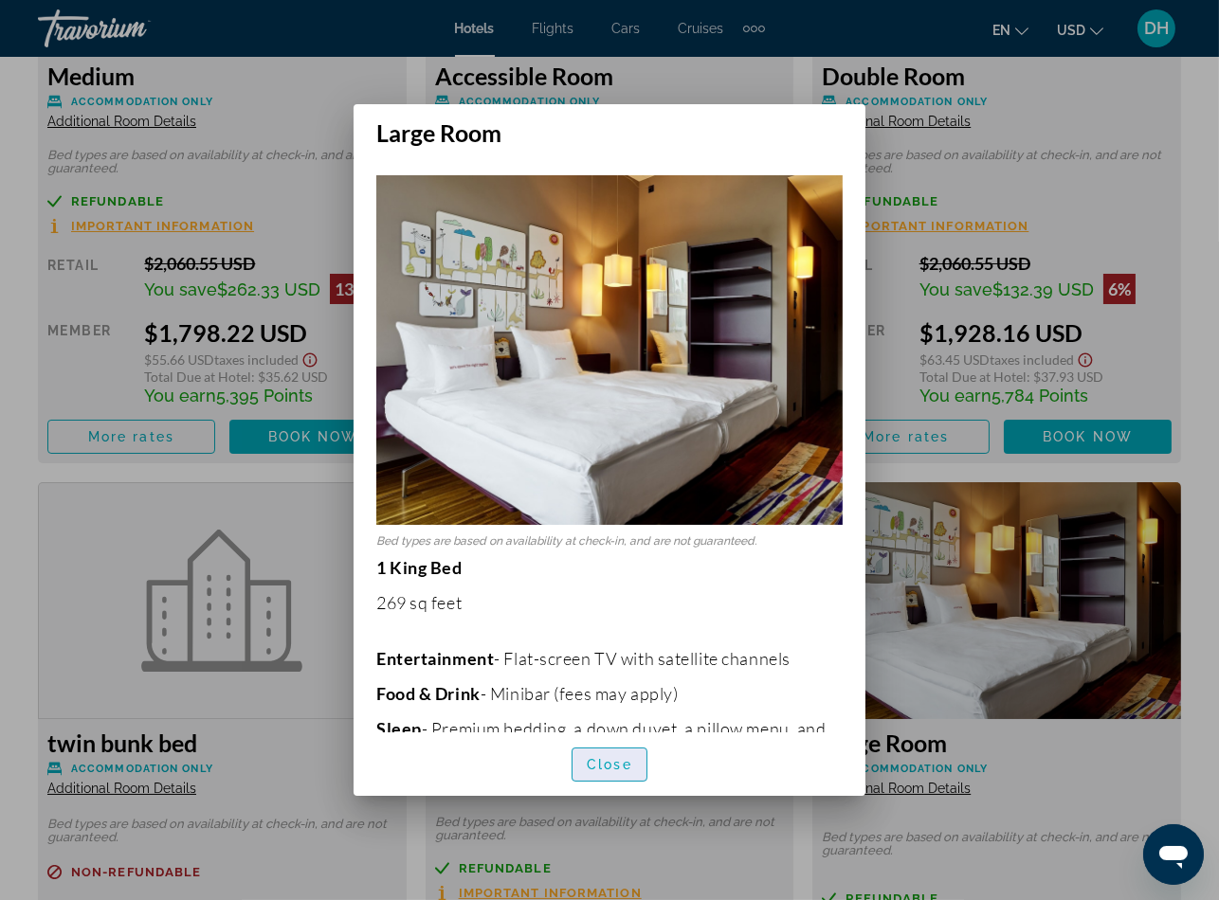
click at [607, 770] on span "Close" at bounding box center [609, 764] width 45 height 15
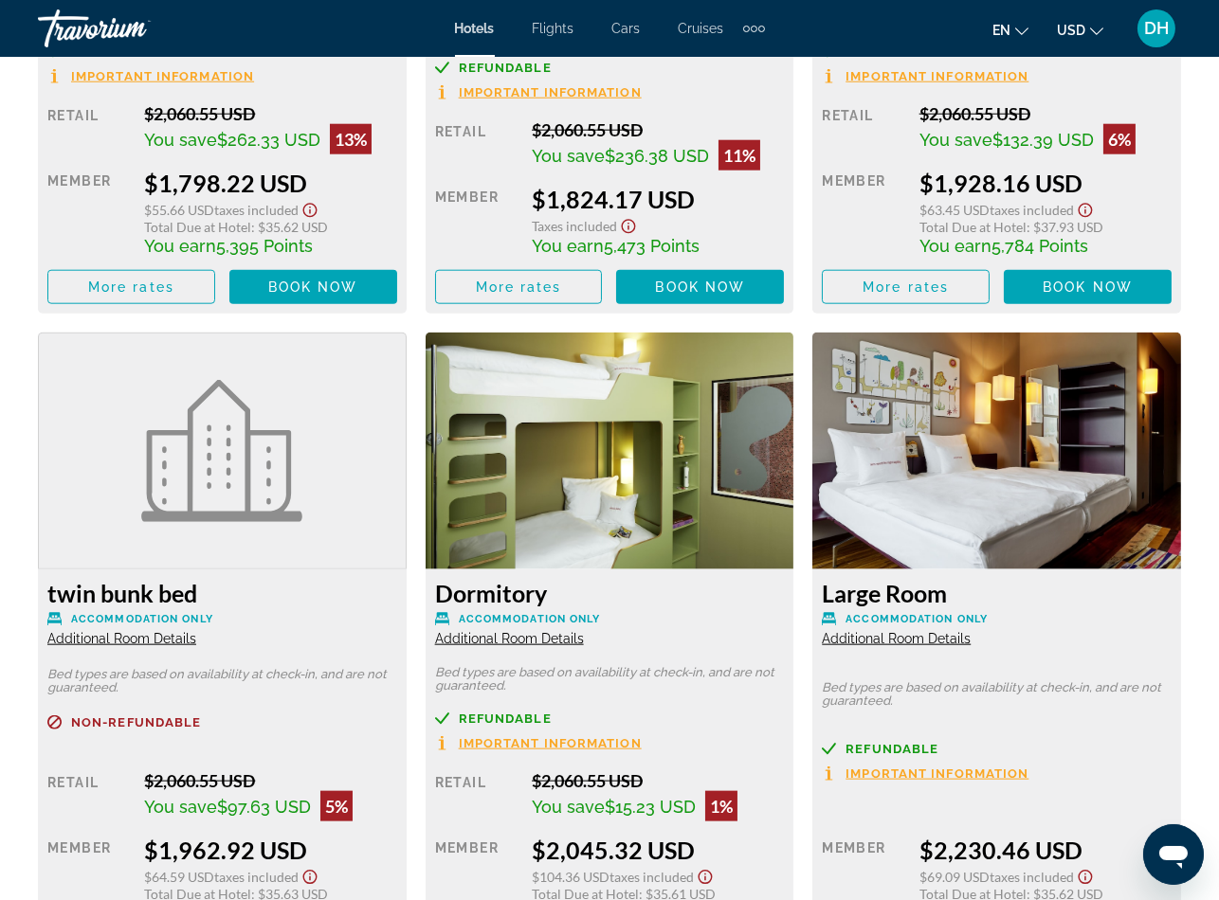
scroll to position [3269, 0]
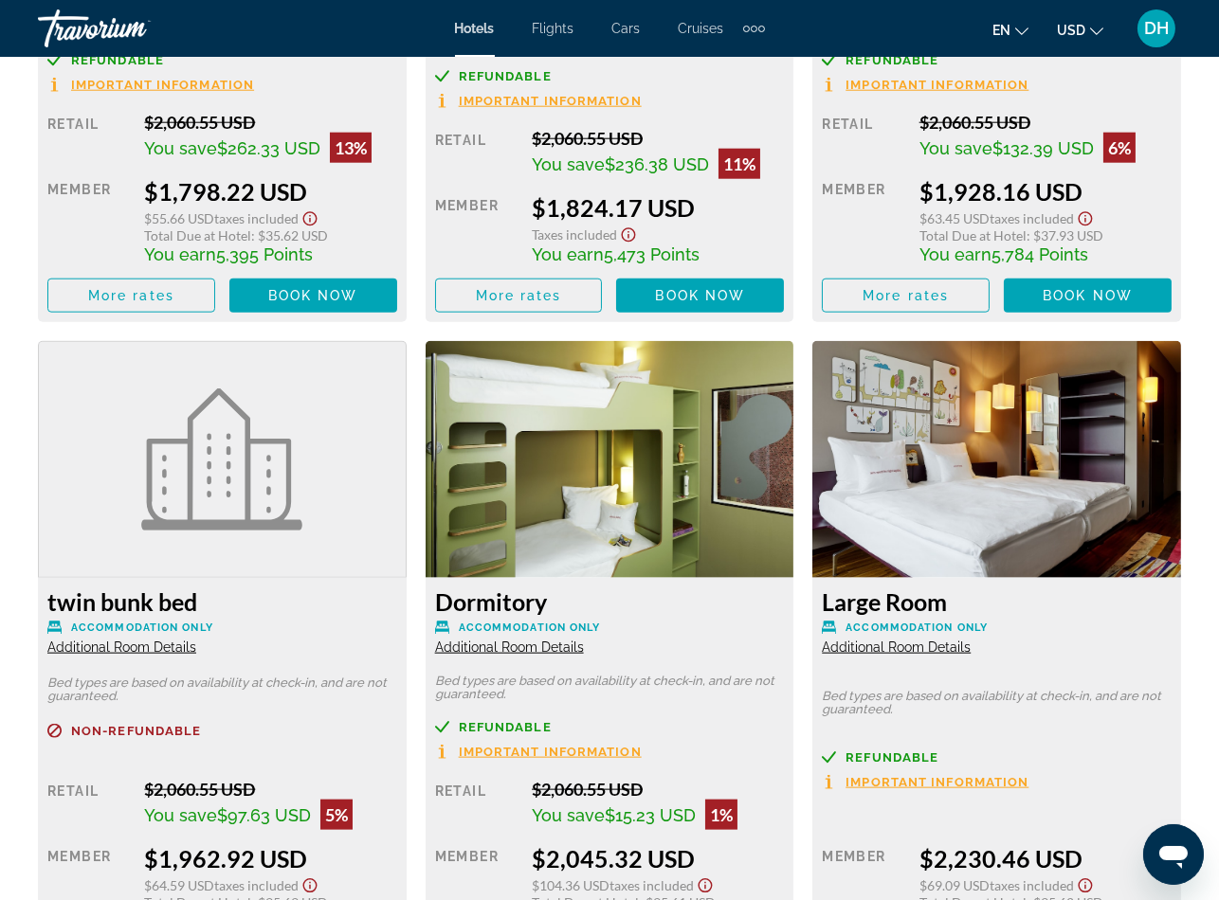
drag, startPoint x: 967, startPoint y: 705, endPoint x: 971, endPoint y: 681, distance: 24.2
click at [967, 705] on p "Bed types are based on availability at check-in, and are not guaranteed." at bounding box center [997, 703] width 350 height 27
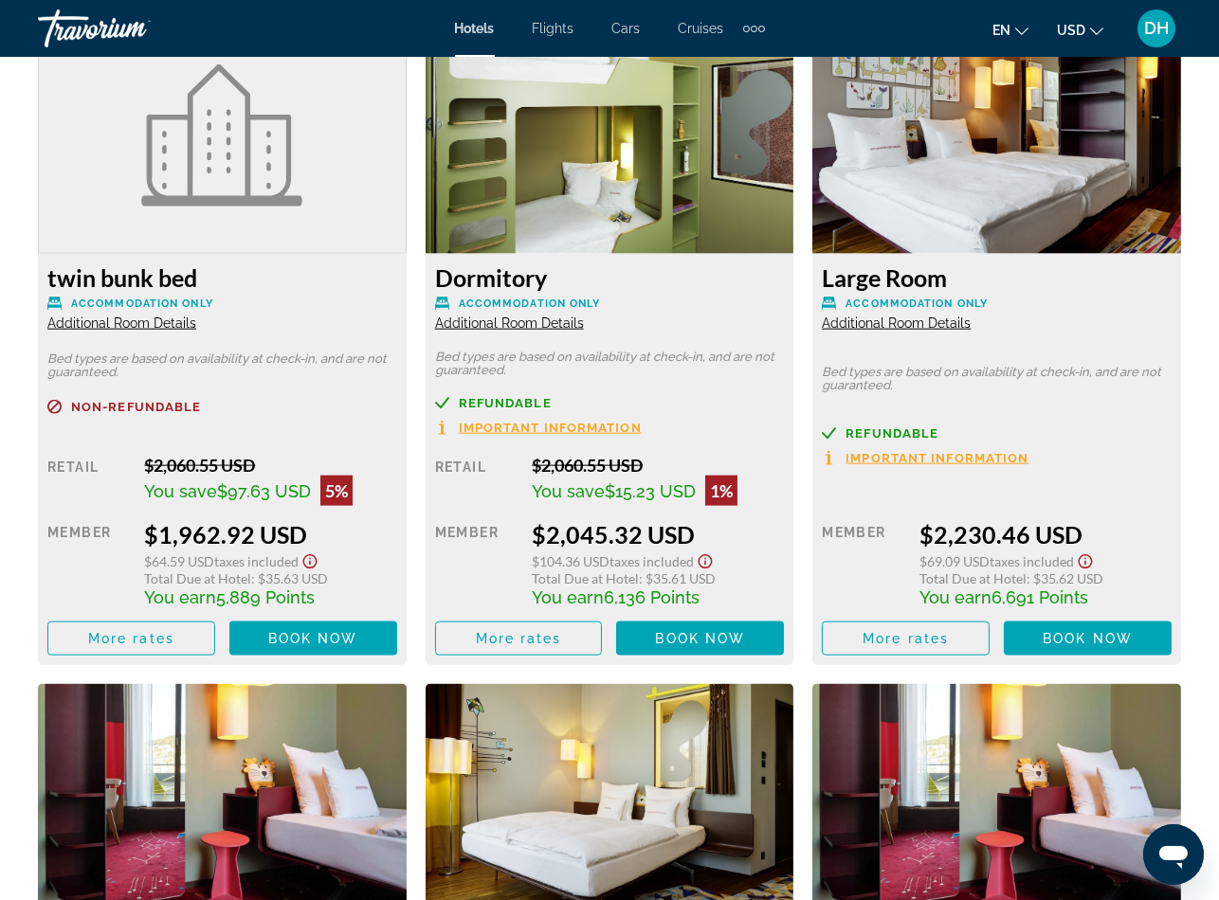
scroll to position [3695, 0]
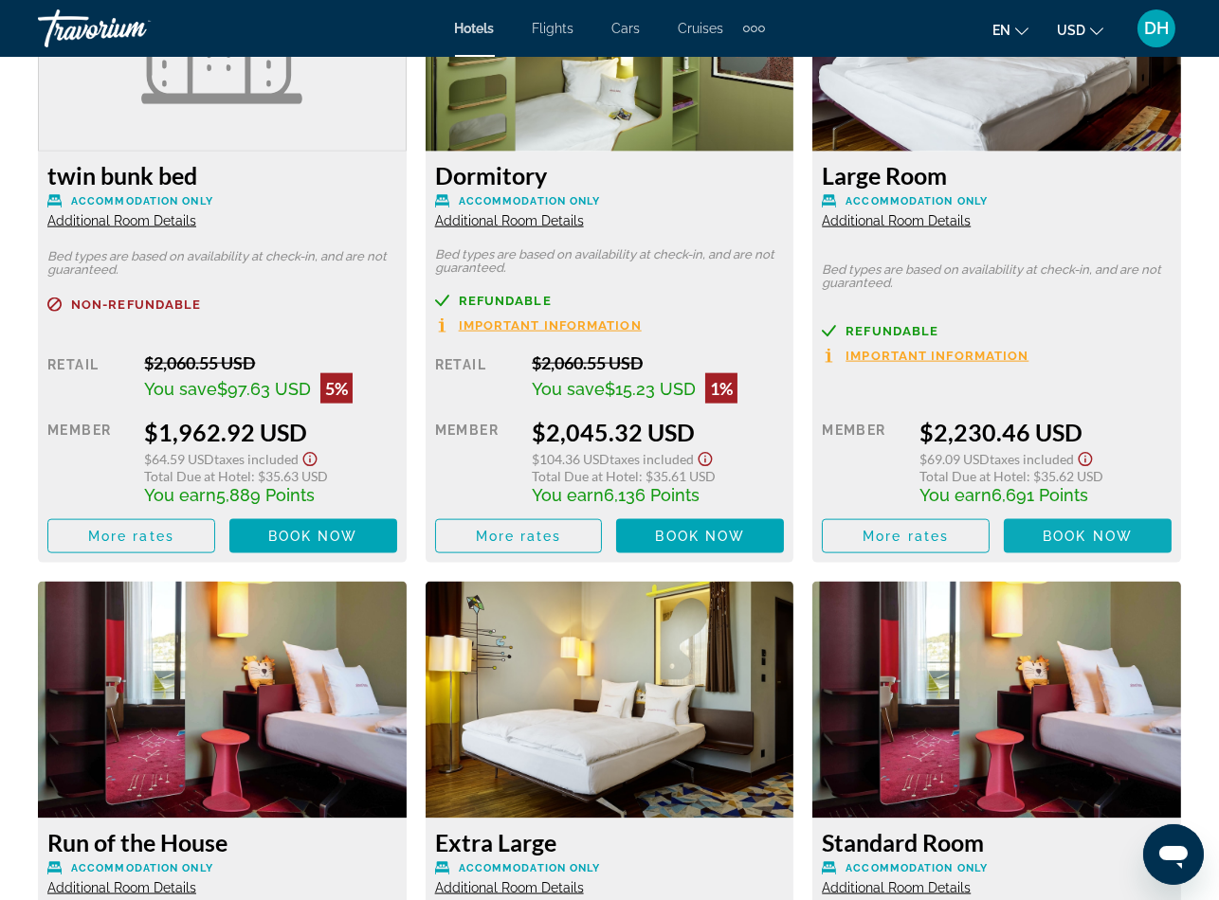
click at [1094, 534] on span "Book now" at bounding box center [1087, 536] width 90 height 15
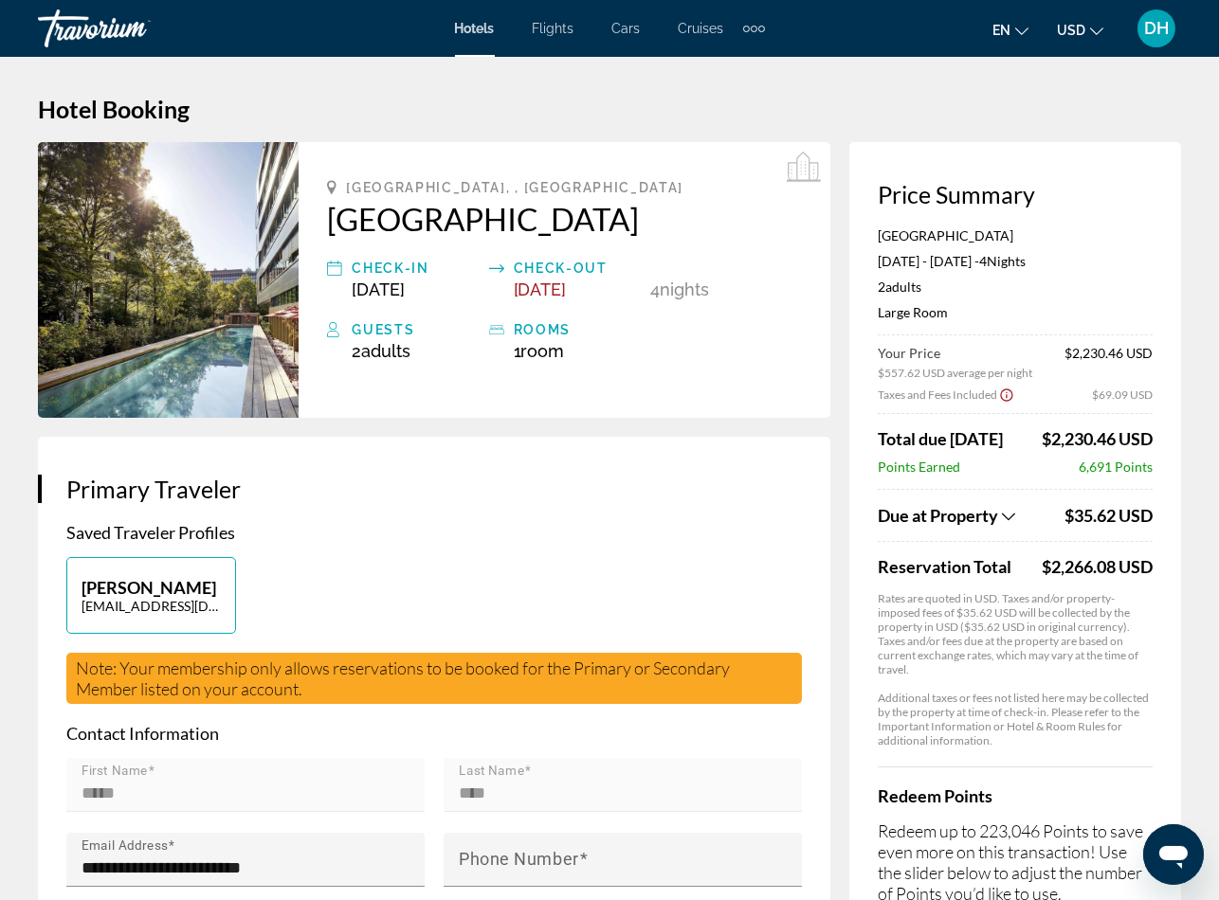
drag, startPoint x: 969, startPoint y: 316, endPoint x: 874, endPoint y: 318, distance: 95.8
click at [874, 318] on div "Price Summary 25hours Hotel Zürich West May 24, 2026 - May 28, 2026 - 4 Night N…" at bounding box center [1015, 574] width 332 height 865
copy p "Large Room"
drag, startPoint x: 1034, startPoint y: 569, endPoint x: 1114, endPoint y: 562, distance: 79.9
click at [1114, 562] on div "Reservation Total $2,266.08 USD" at bounding box center [1015, 566] width 275 height 21
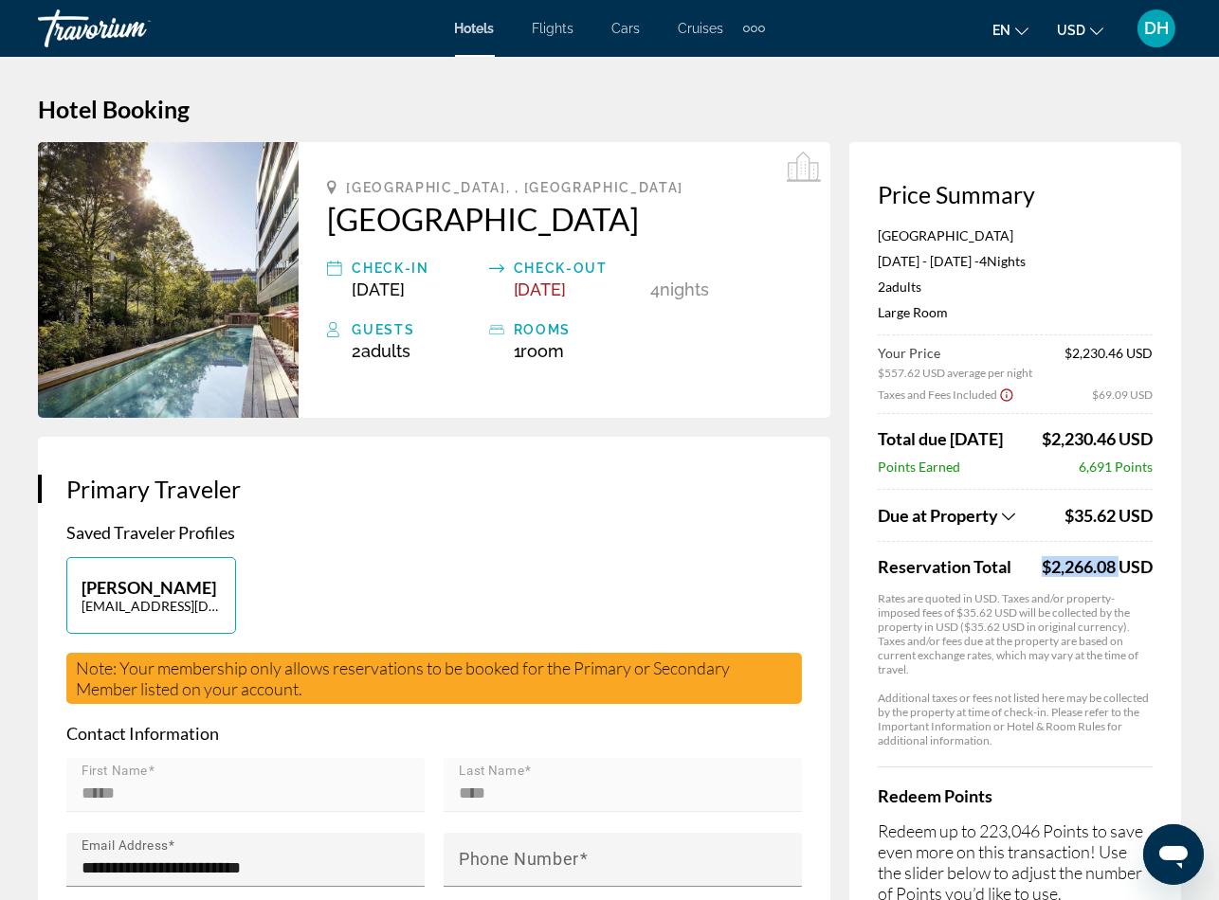
copy div "$2,266.08"
drag, startPoint x: 630, startPoint y: 513, endPoint x: 597, endPoint y: 496, distance: 37.3
click at [630, 513] on div "**********" at bounding box center [434, 802] width 792 height 731
click at [471, 26] on span "Hotels" at bounding box center [475, 28] width 40 height 15
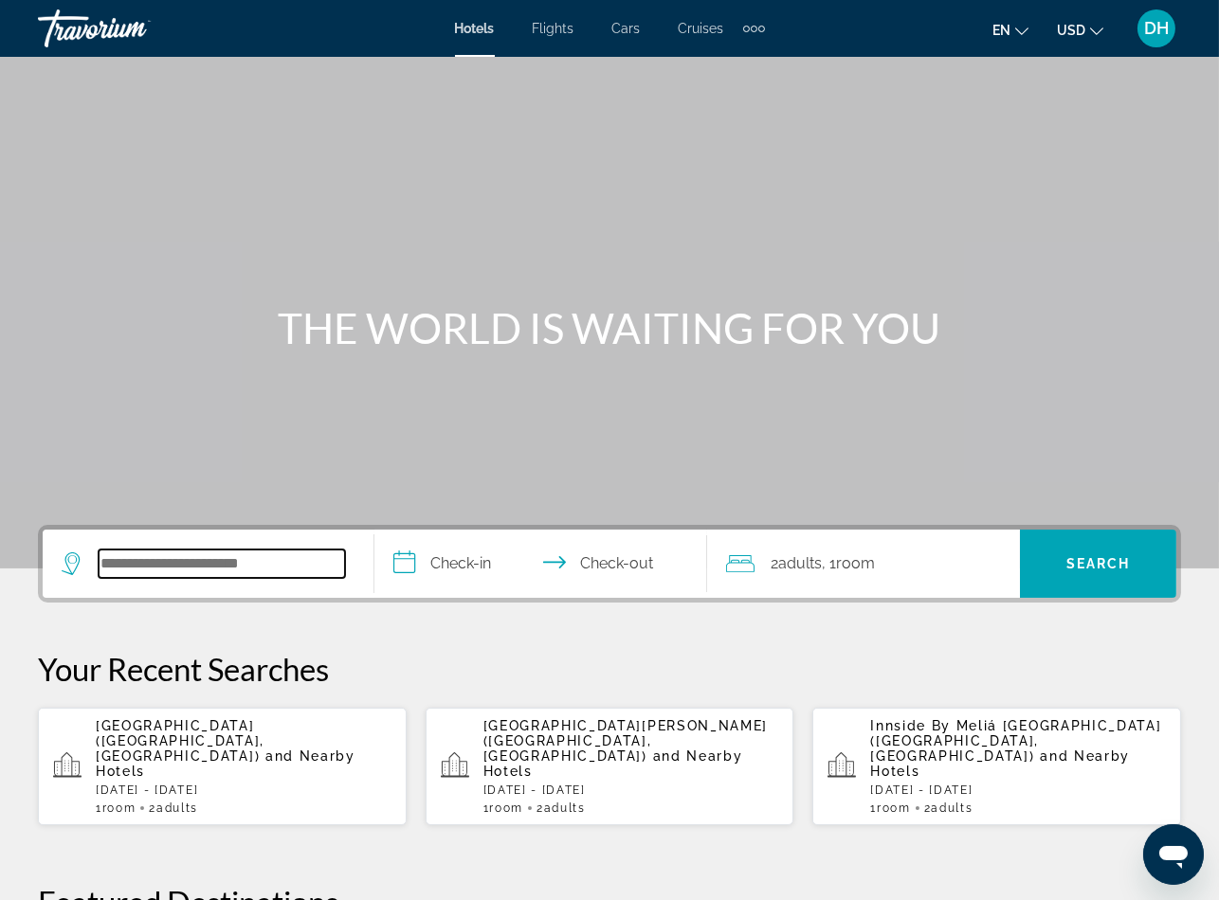
click at [269, 557] on input "Search widget" at bounding box center [222, 564] width 246 height 28
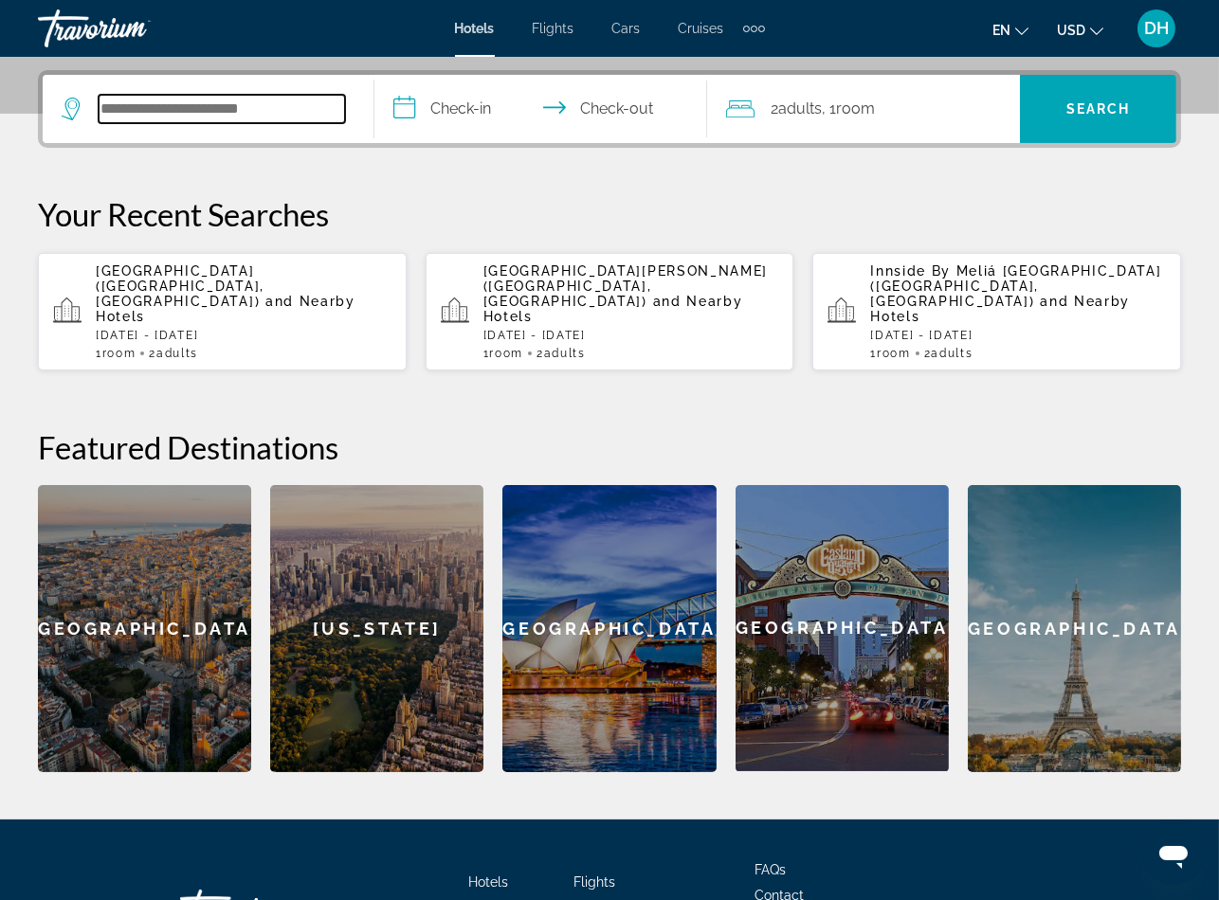
scroll to position [462, 0]
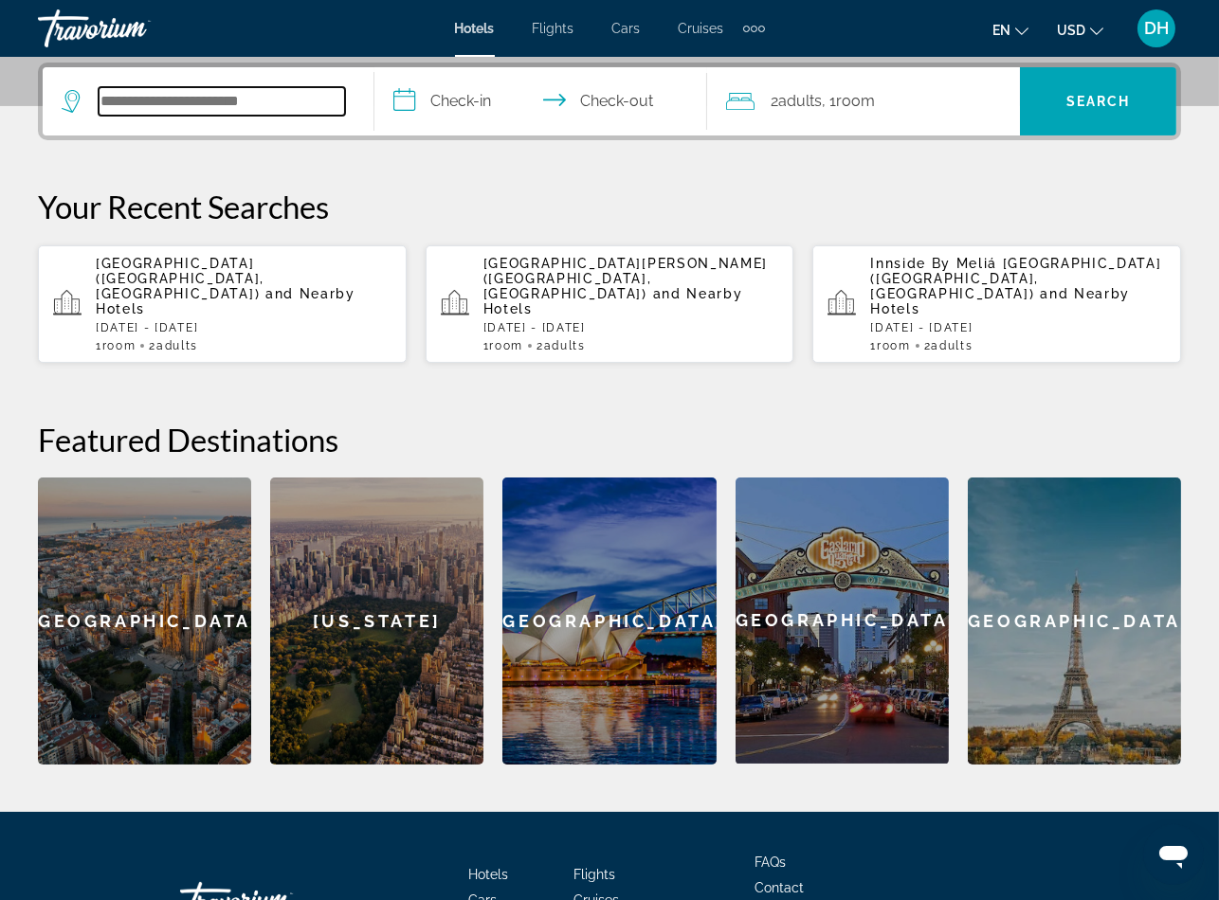
paste input "**********"
click at [408, 812] on div "Hotels Flights Cars Cruises Activities FAQs Contact Privacy Policy Terms & Cond…" at bounding box center [609, 901] width 1143 height 178
click at [261, 112] on input "**********" at bounding box center [222, 101] width 246 height 28
click at [299, 99] on input "**********" at bounding box center [222, 101] width 246 height 28
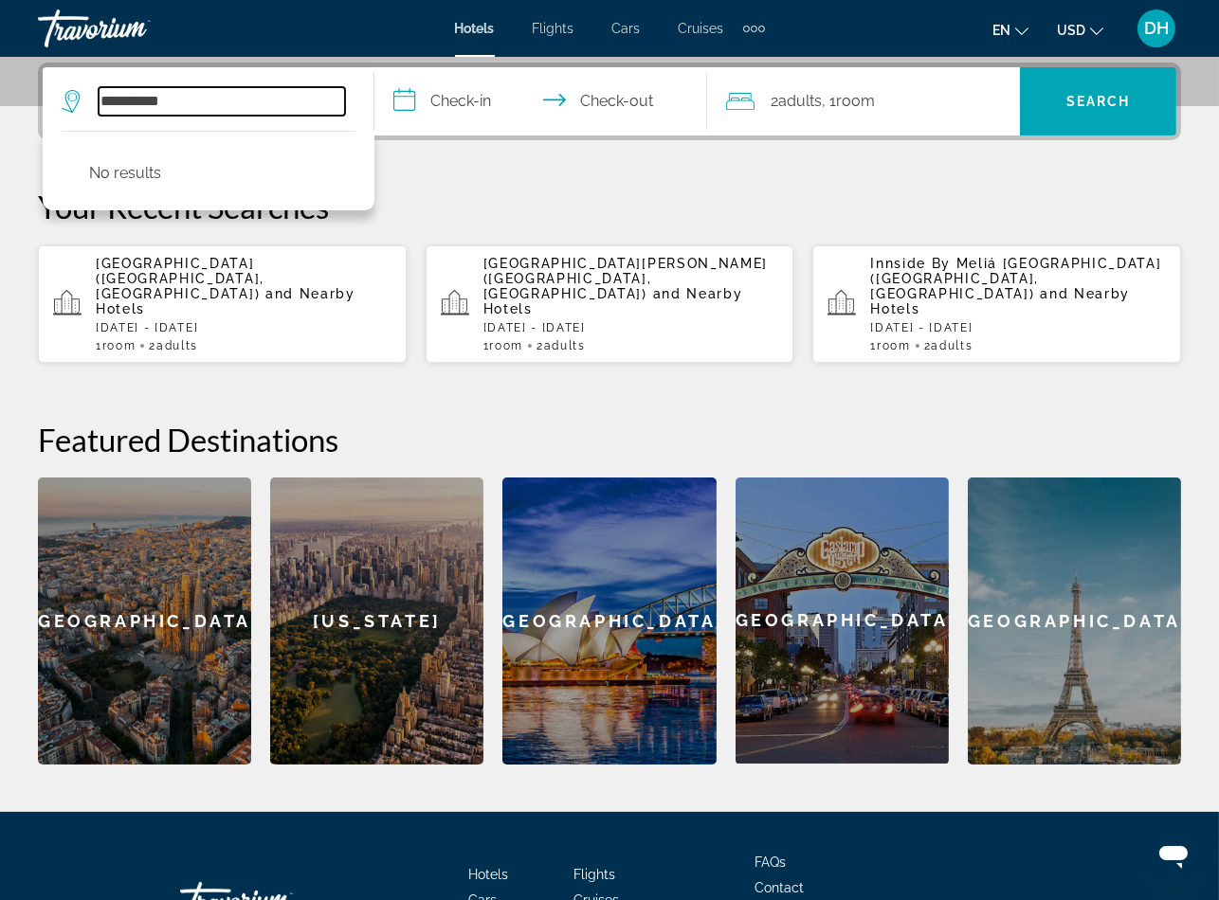
click at [299, 99] on input "**********" at bounding box center [222, 101] width 246 height 28
paste input "******"
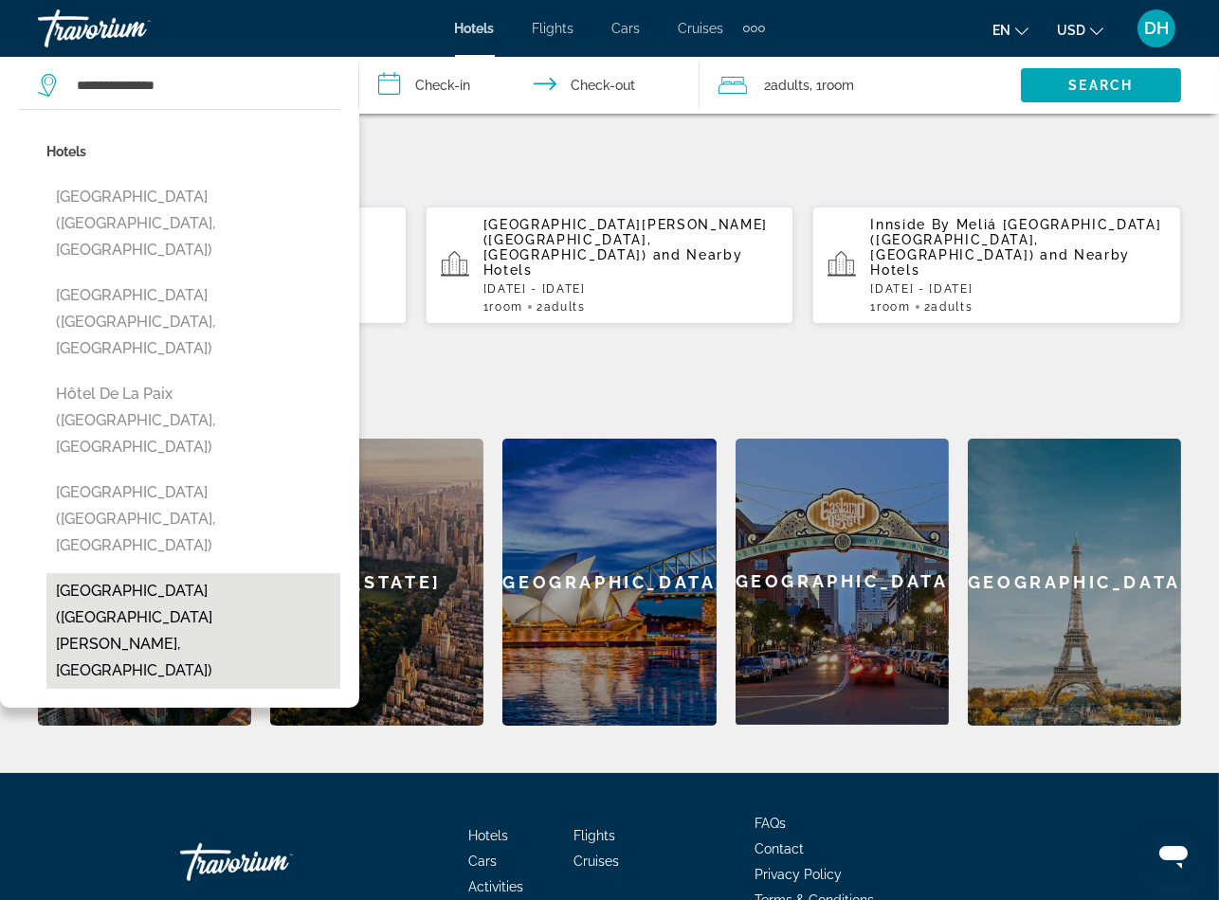
scroll to position [432, 0]
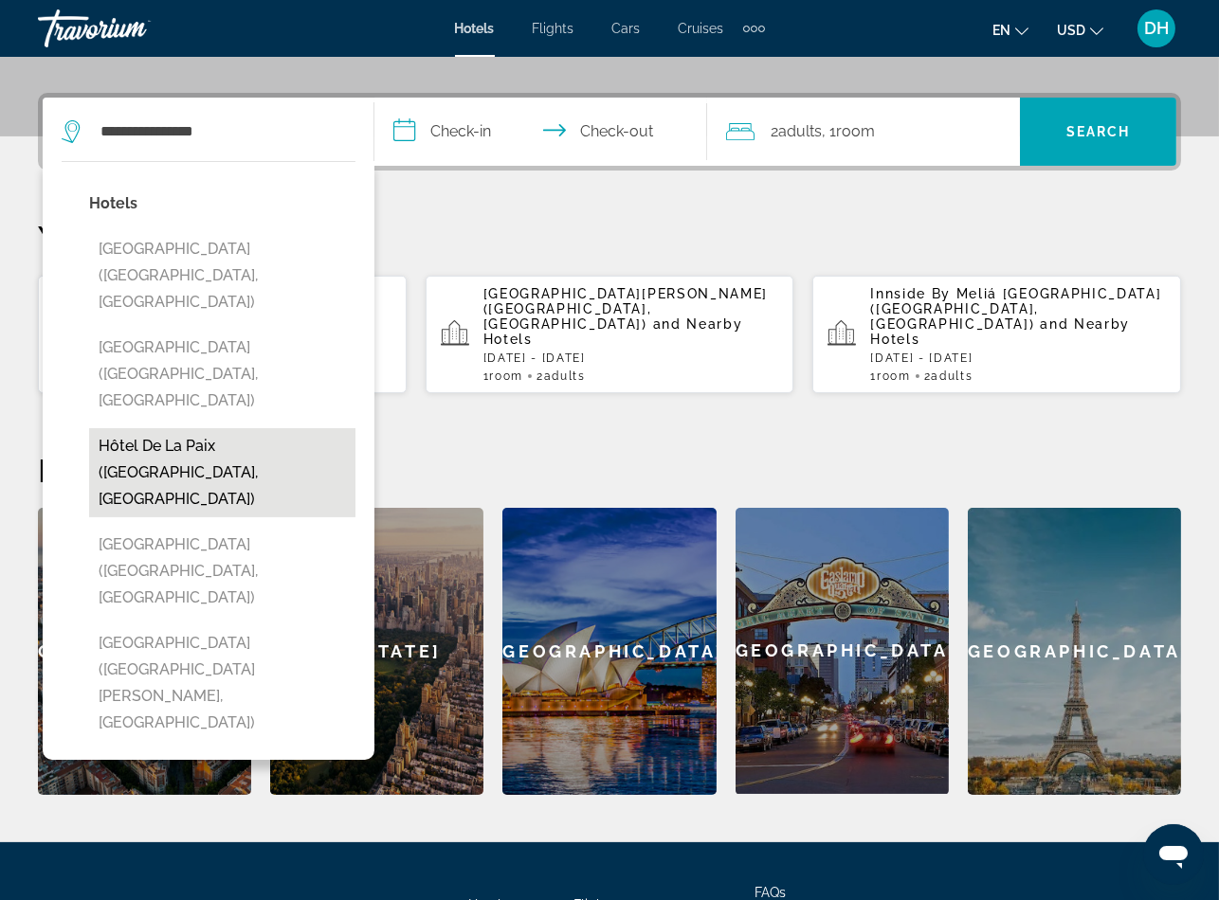
click at [252, 428] on button "Hôtel De La Paix (Paris, FR)" at bounding box center [222, 472] width 266 height 89
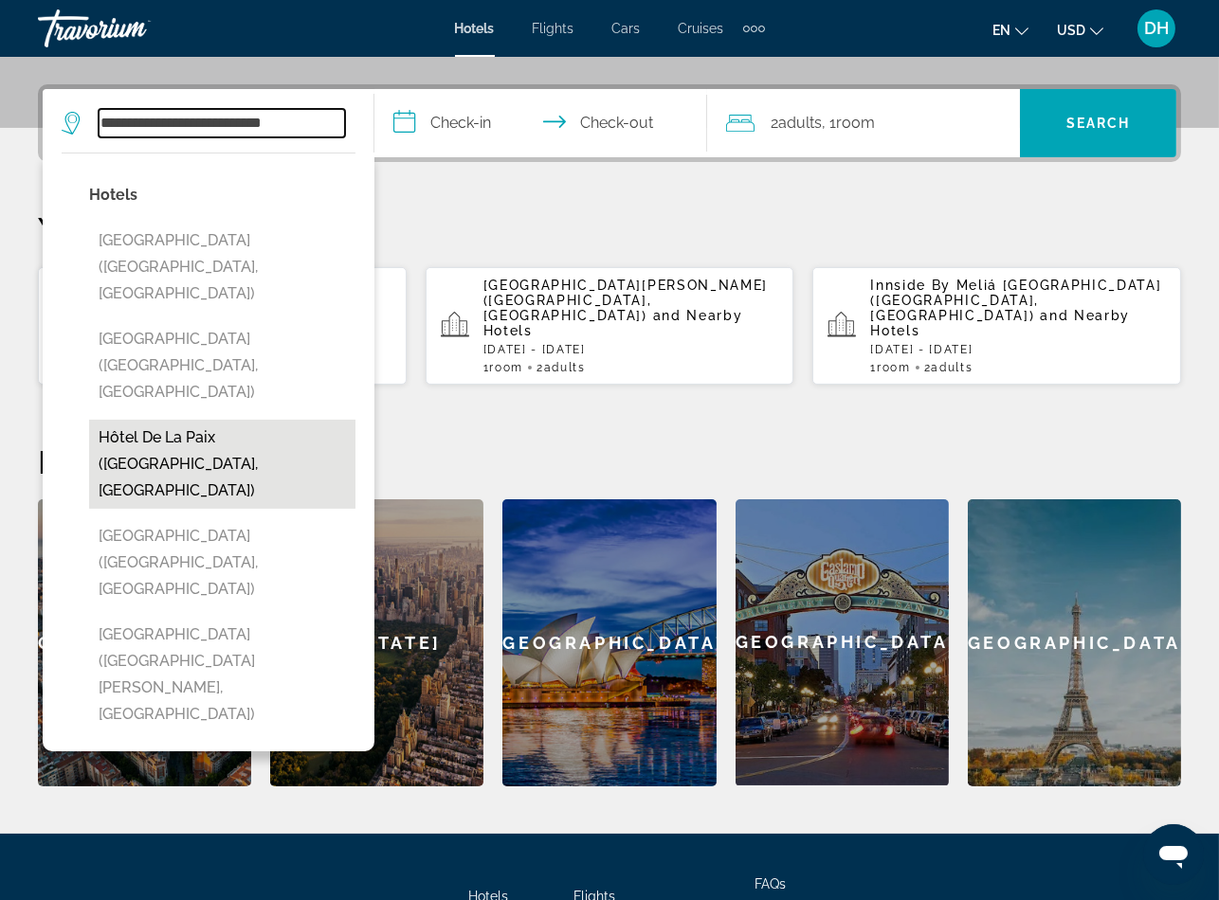
scroll to position [462, 0]
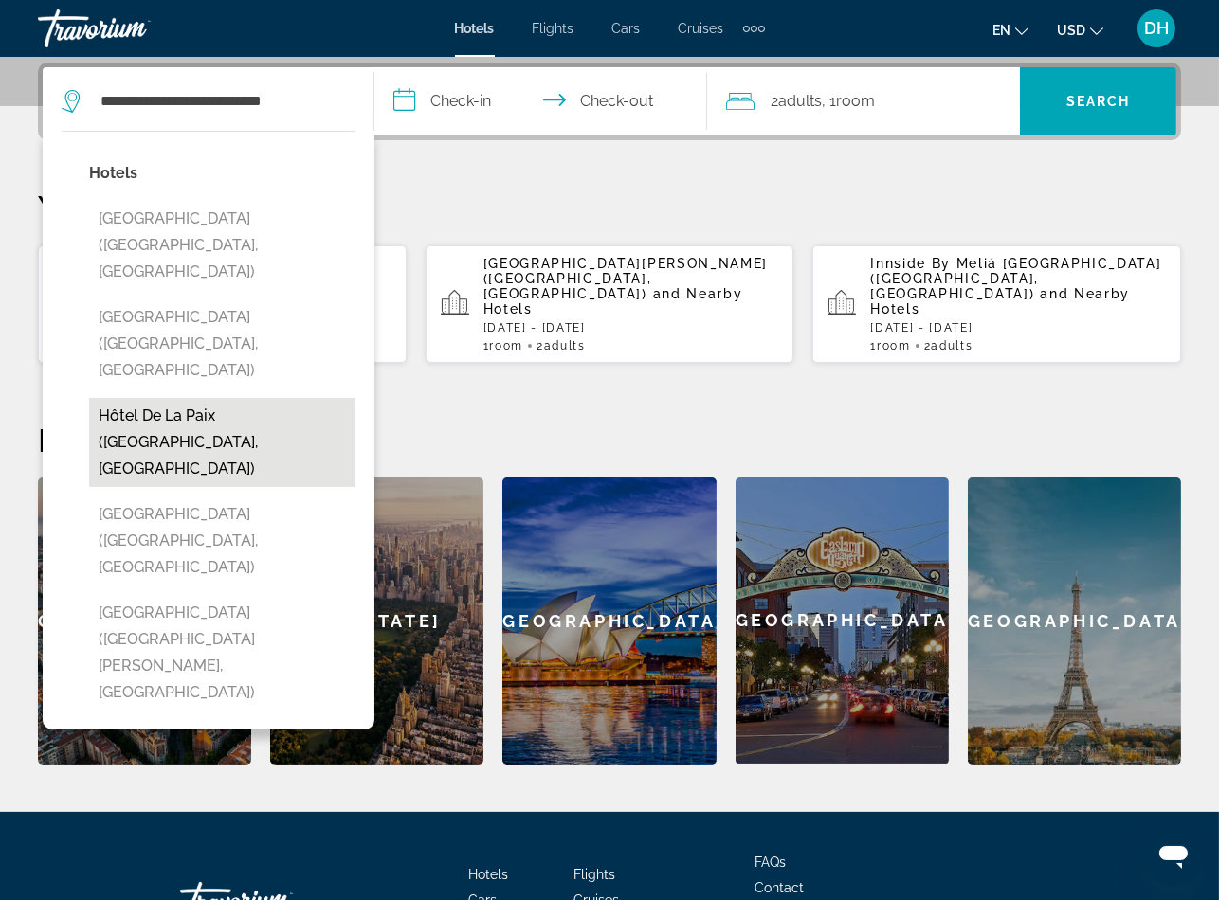
click at [252, 346] on div "**********" at bounding box center [609, 414] width 1219 height 702
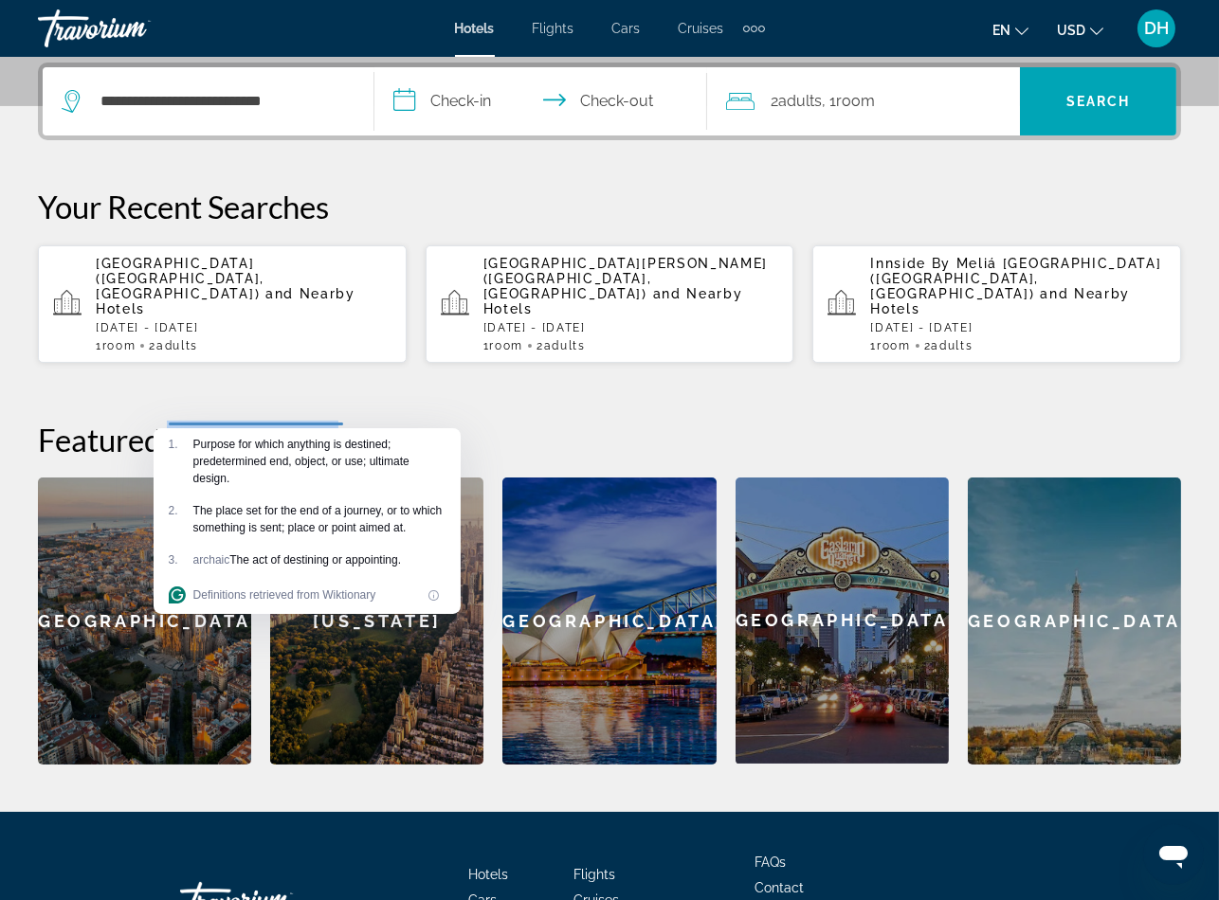
click at [458, 755] on div "**********" at bounding box center [609, 203] width 1219 height 1218
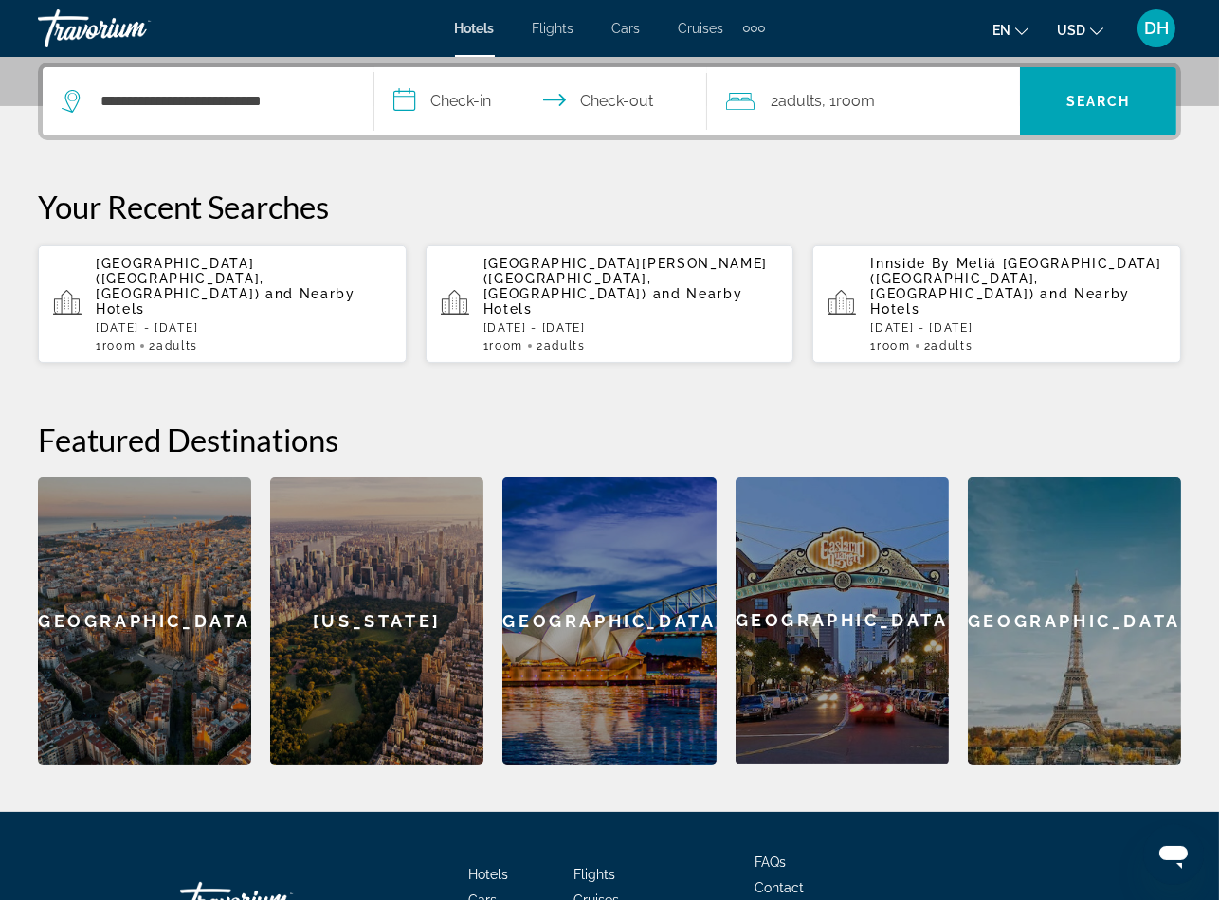
click at [282, 79] on div "**********" at bounding box center [208, 101] width 293 height 68
click at [282, 80] on div "**********" at bounding box center [208, 101] width 293 height 68
click at [284, 93] on input "**********" at bounding box center [222, 101] width 246 height 28
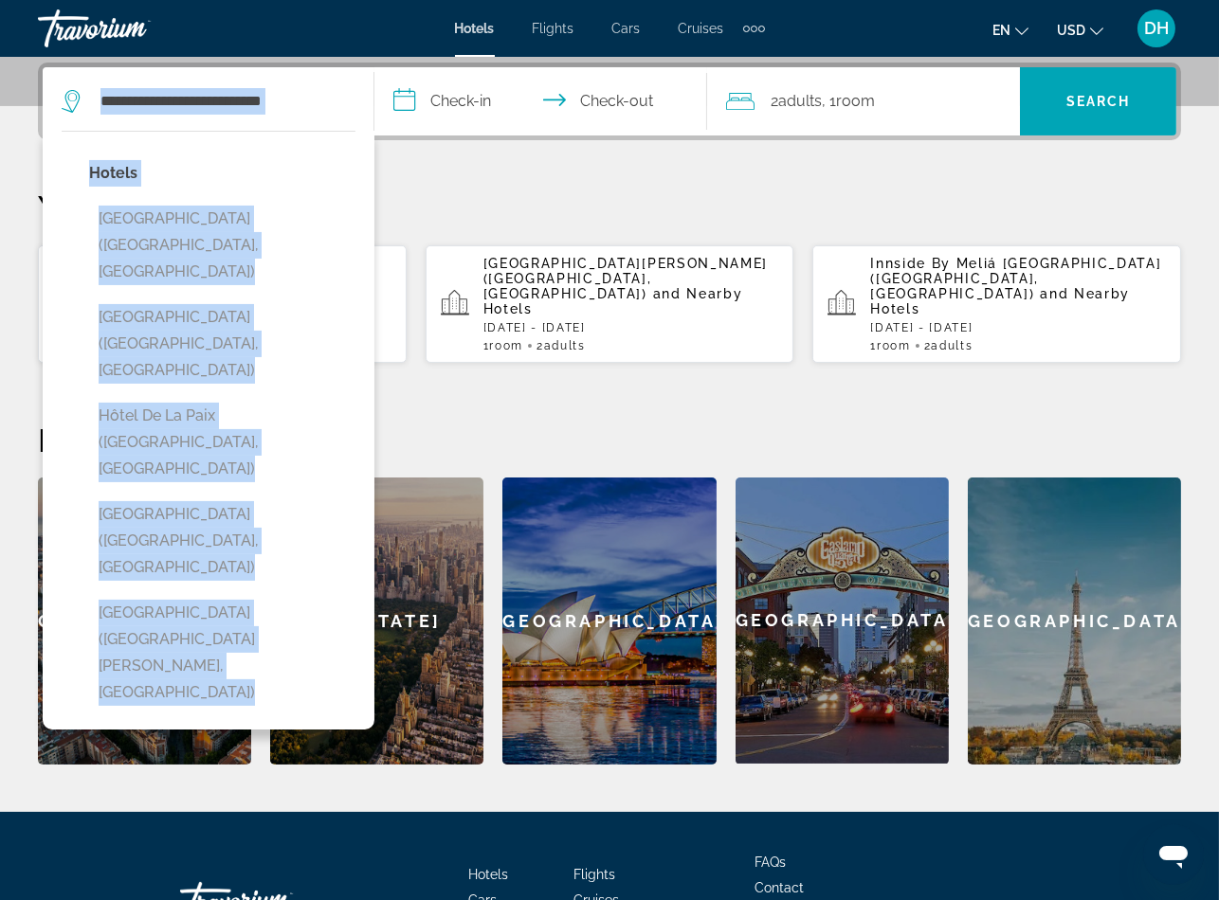
click at [284, 93] on input "**********" at bounding box center [222, 101] width 246 height 28
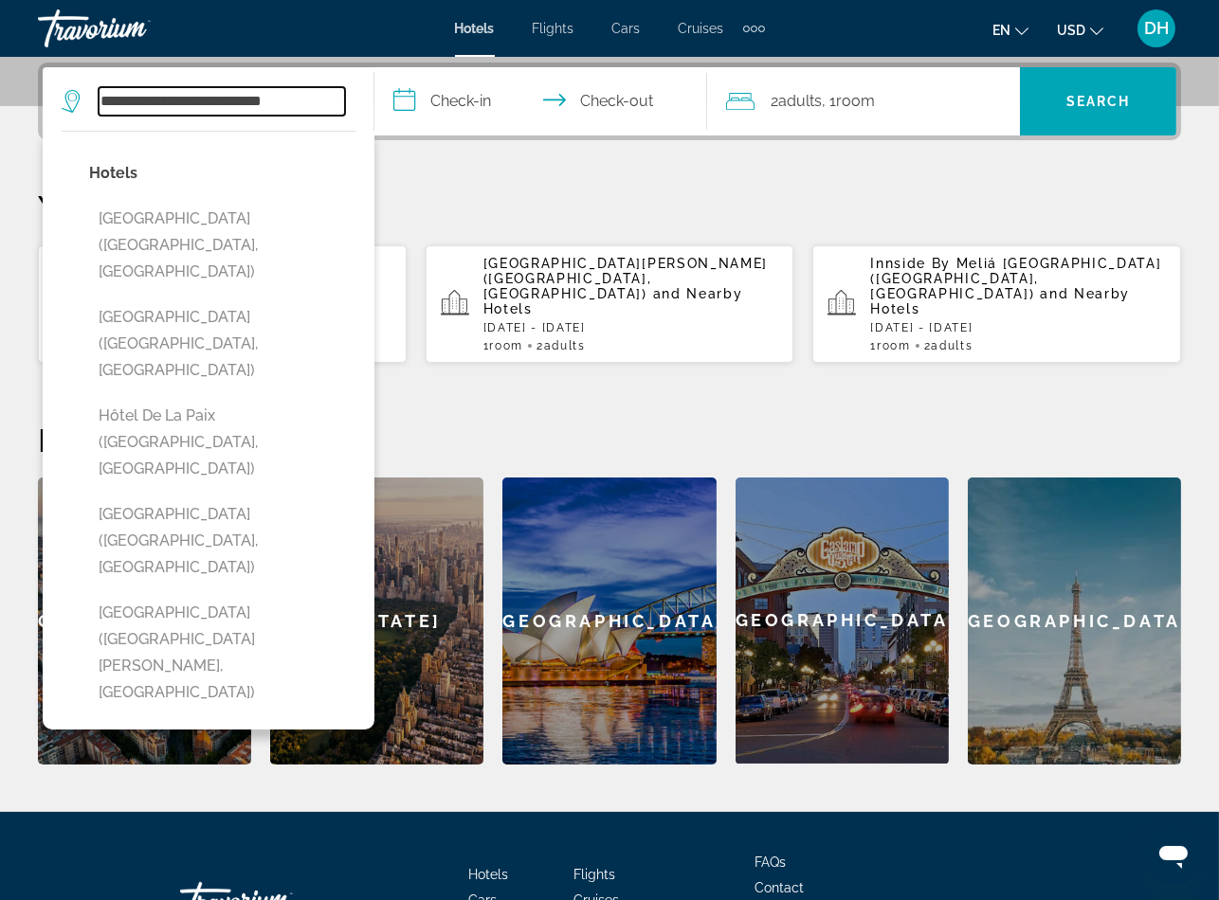
click at [284, 93] on input "**********" at bounding box center [222, 101] width 246 height 28
paste input "Search widget"
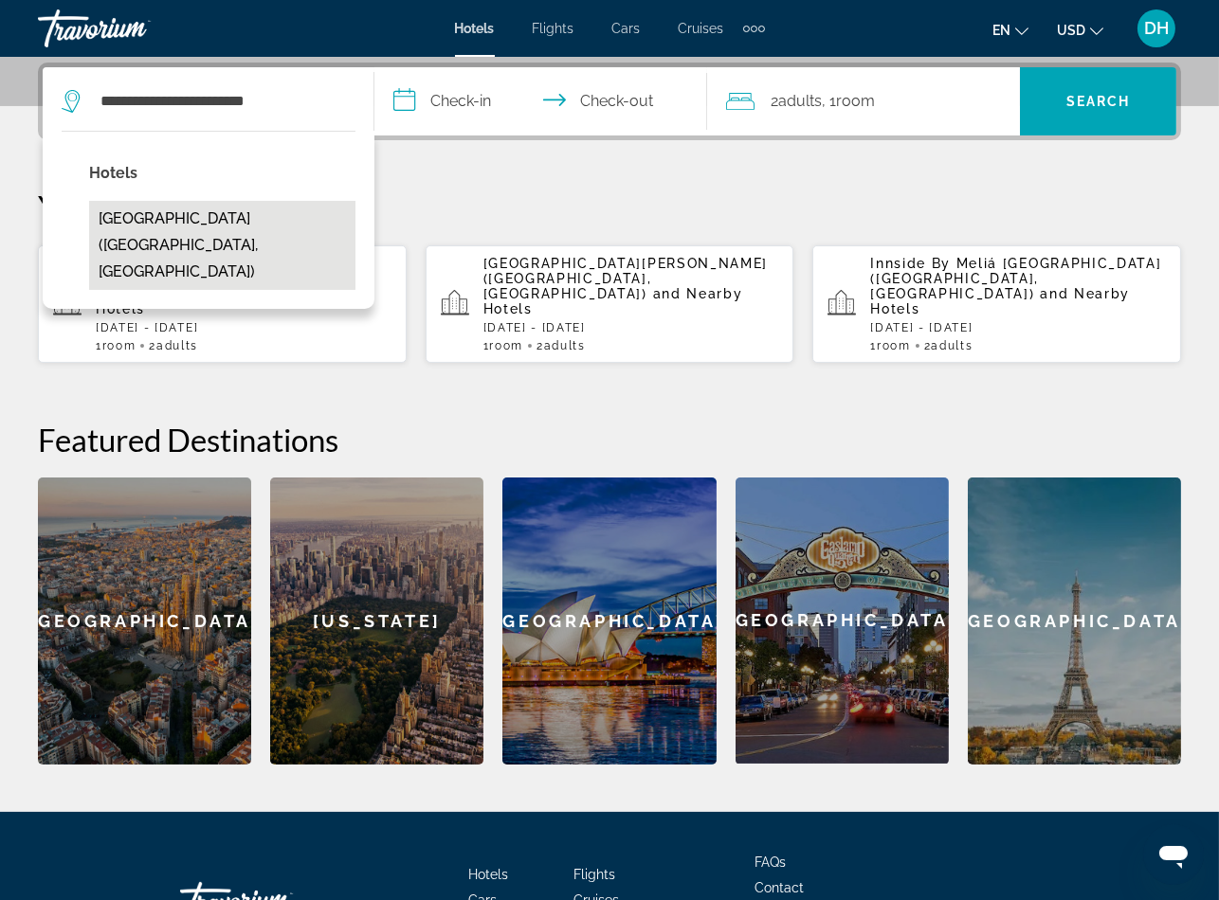
click at [227, 226] on button "Ameron Luzern Hotel Flora (Luzern, CH)" at bounding box center [222, 245] width 266 height 89
type input "**********"
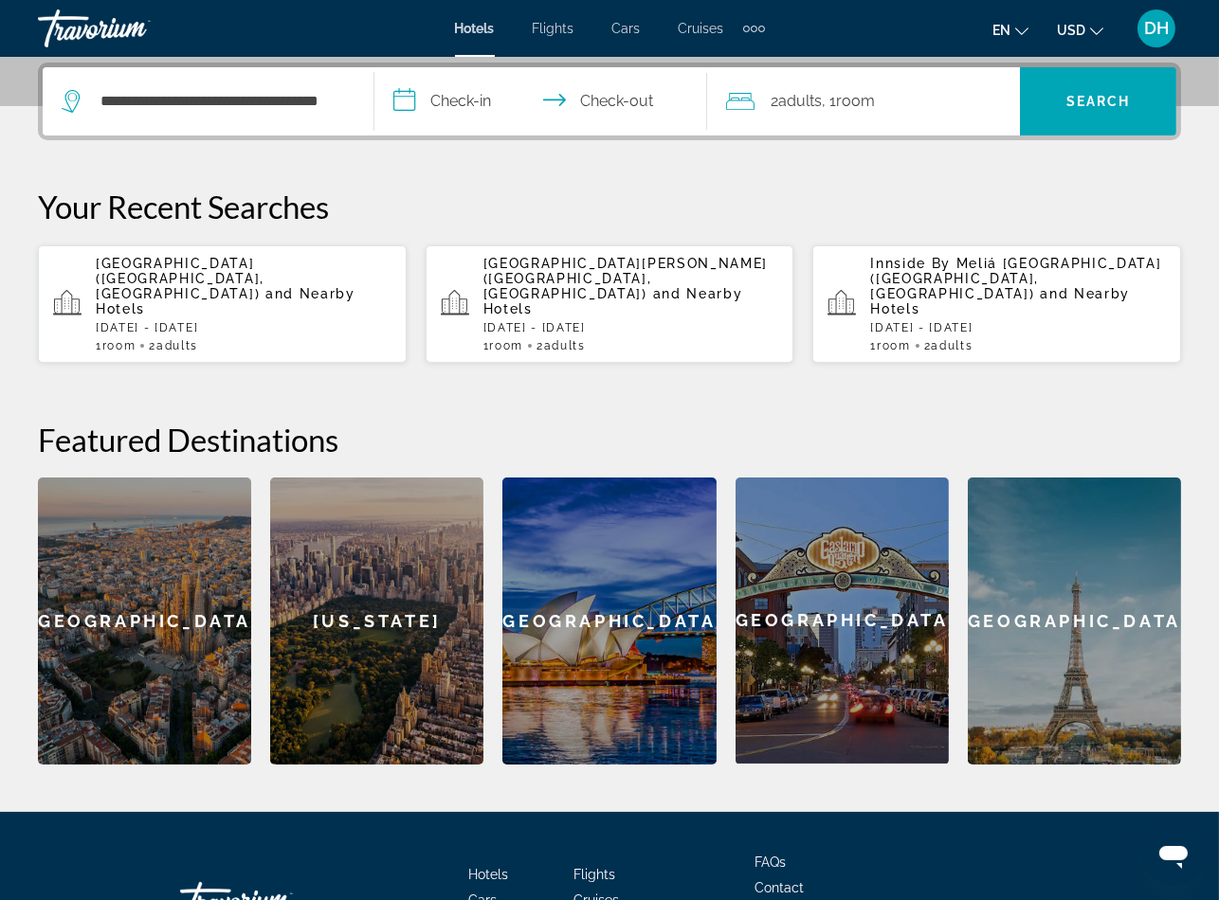
drag, startPoint x: 598, startPoint y: 780, endPoint x: 607, endPoint y: 750, distance: 31.5
click at [598, 812] on div "Hotels Flights Cars Cruises Activities FAQs Contact Privacy Policy Terms & Cond…" at bounding box center [609, 901] width 1143 height 178
click at [603, 86] on input "**********" at bounding box center [543, 104] width 339 height 74
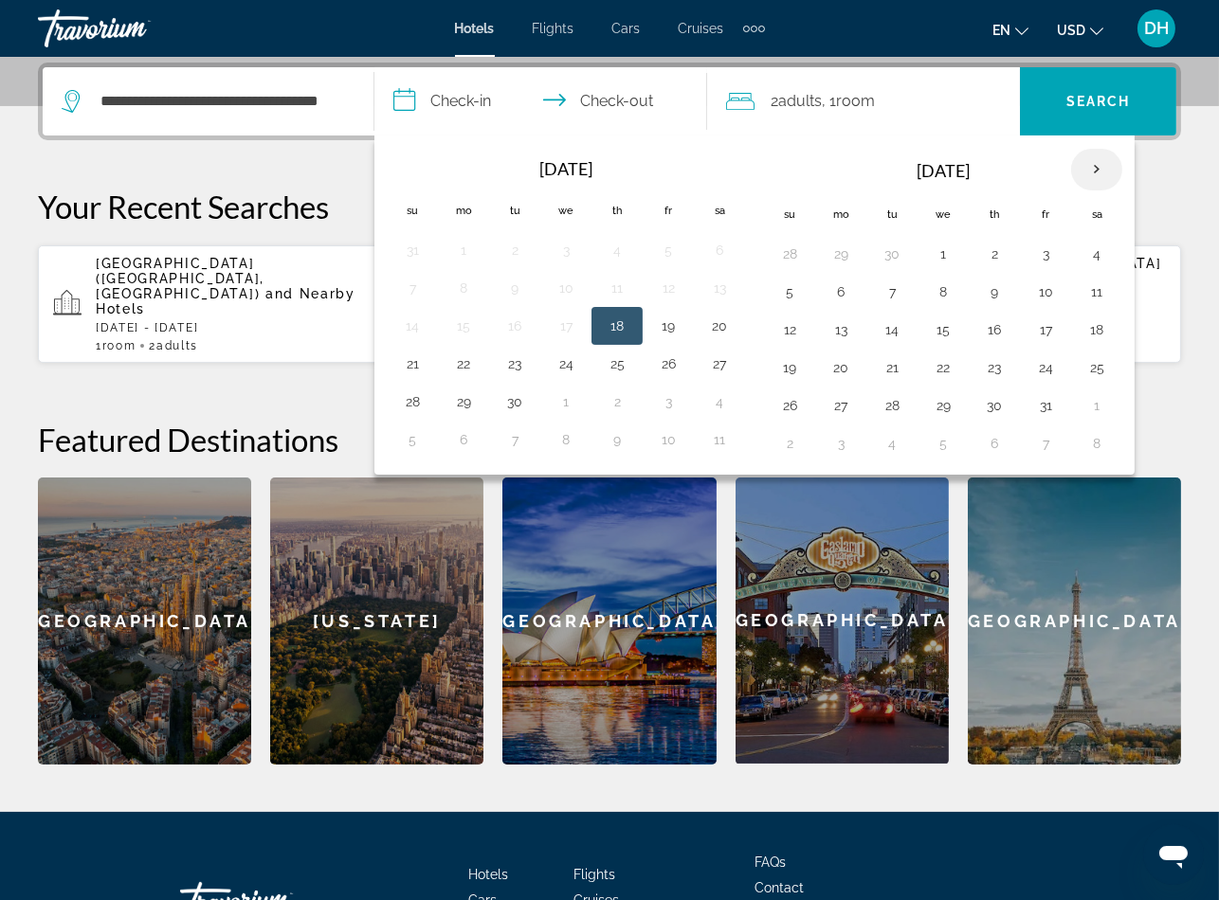
click at [1109, 164] on th "Next month" at bounding box center [1096, 170] width 51 height 42
click at [1108, 164] on th "Next month" at bounding box center [1096, 170] width 51 height 42
click at [1108, 163] on th "Next month" at bounding box center [1096, 170] width 51 height 42
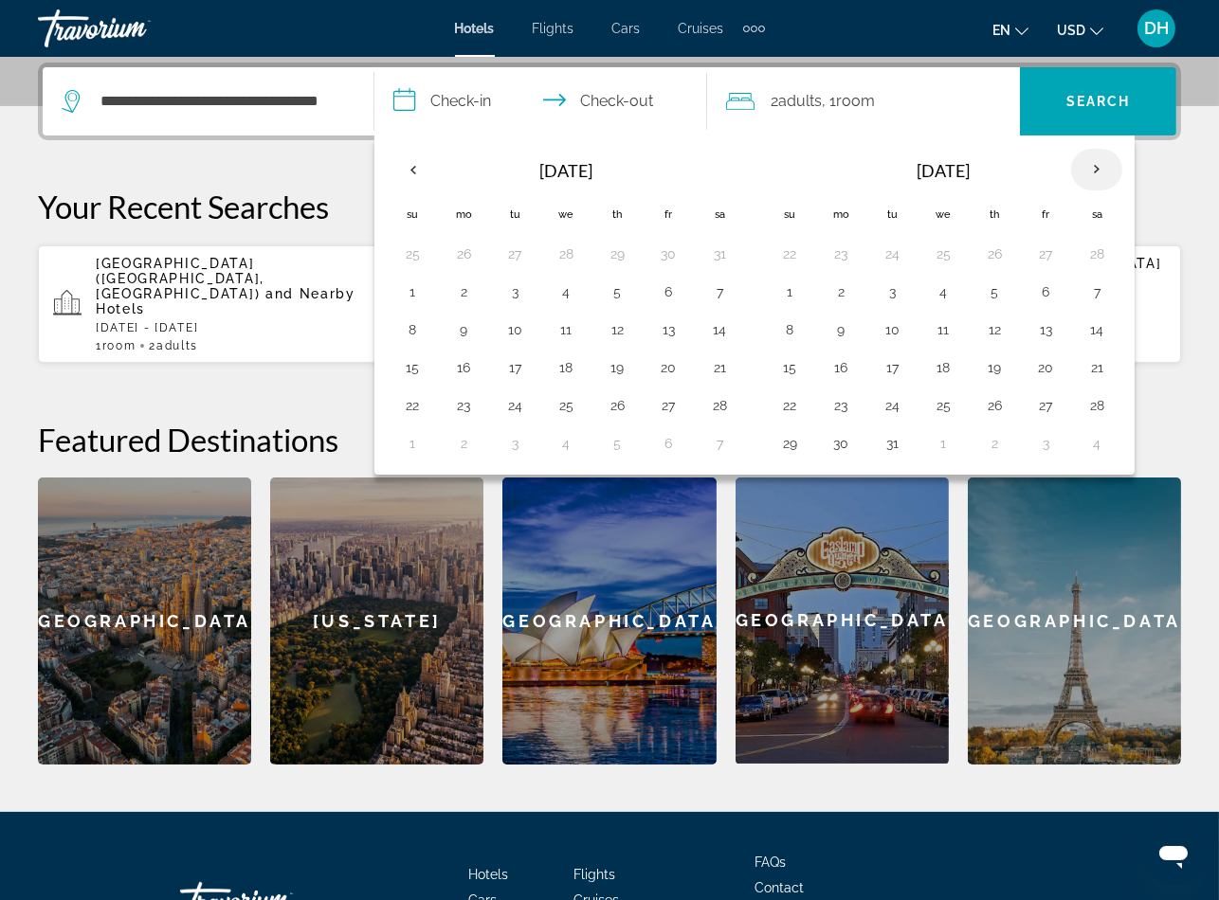
click at [1108, 163] on th "Next month" at bounding box center [1096, 170] width 51 height 42
click at [1108, 159] on th "Next month" at bounding box center [1096, 170] width 51 height 42
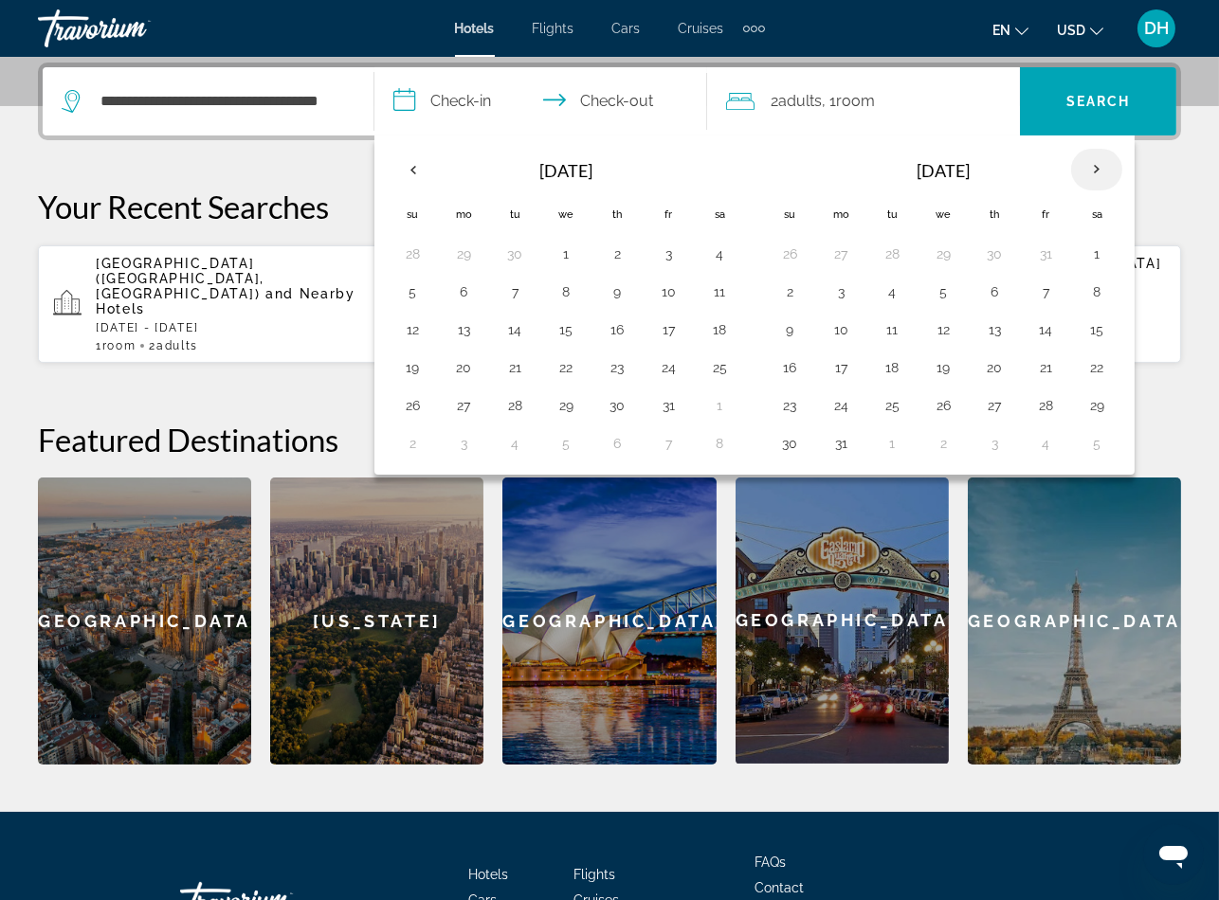
click at [1108, 159] on th "Next month" at bounding box center [1096, 170] width 51 height 42
click at [882, 248] on button "1" at bounding box center [892, 254] width 30 height 27
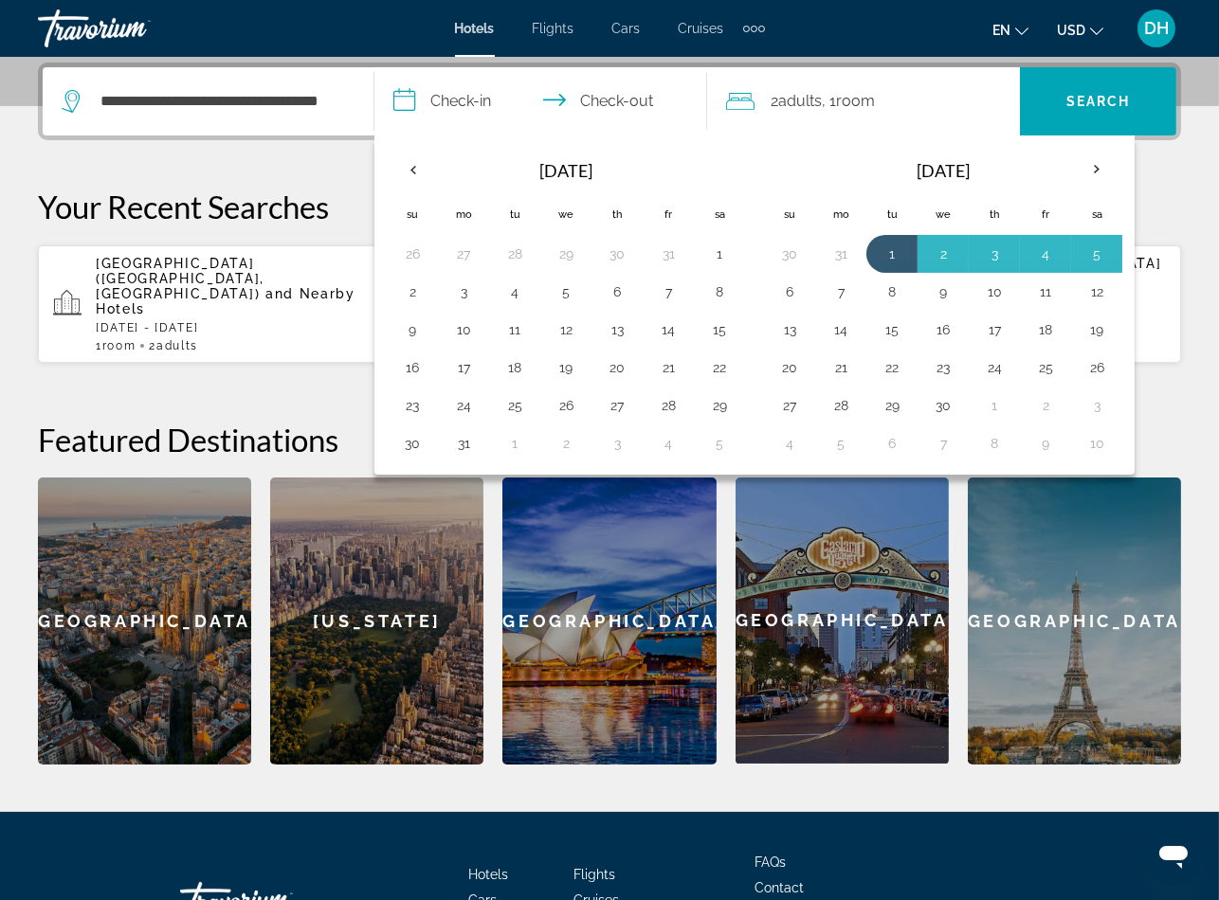
click at [804, 305] on button "6" at bounding box center [789, 292] width 30 height 27
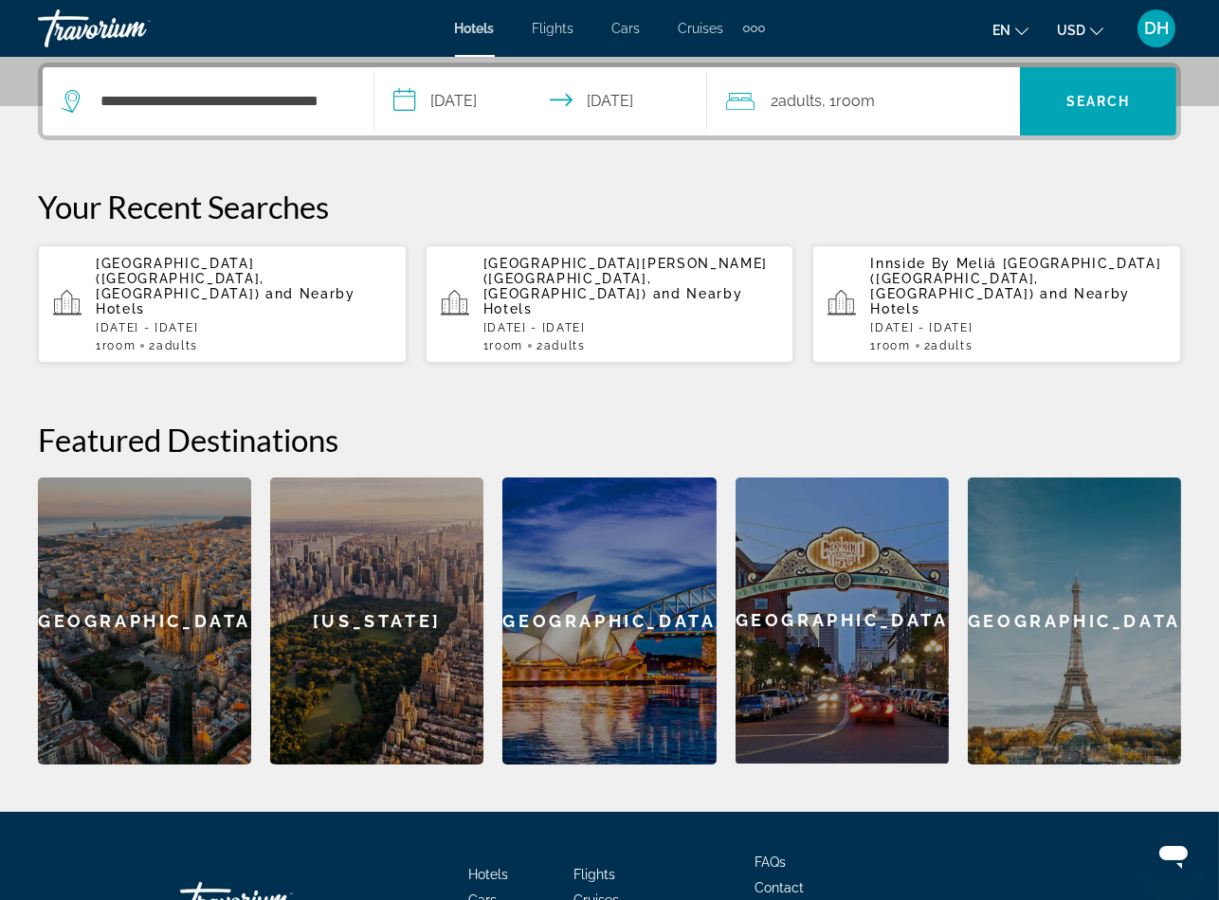
click at [428, 96] on input "**********" at bounding box center [543, 104] width 339 height 74
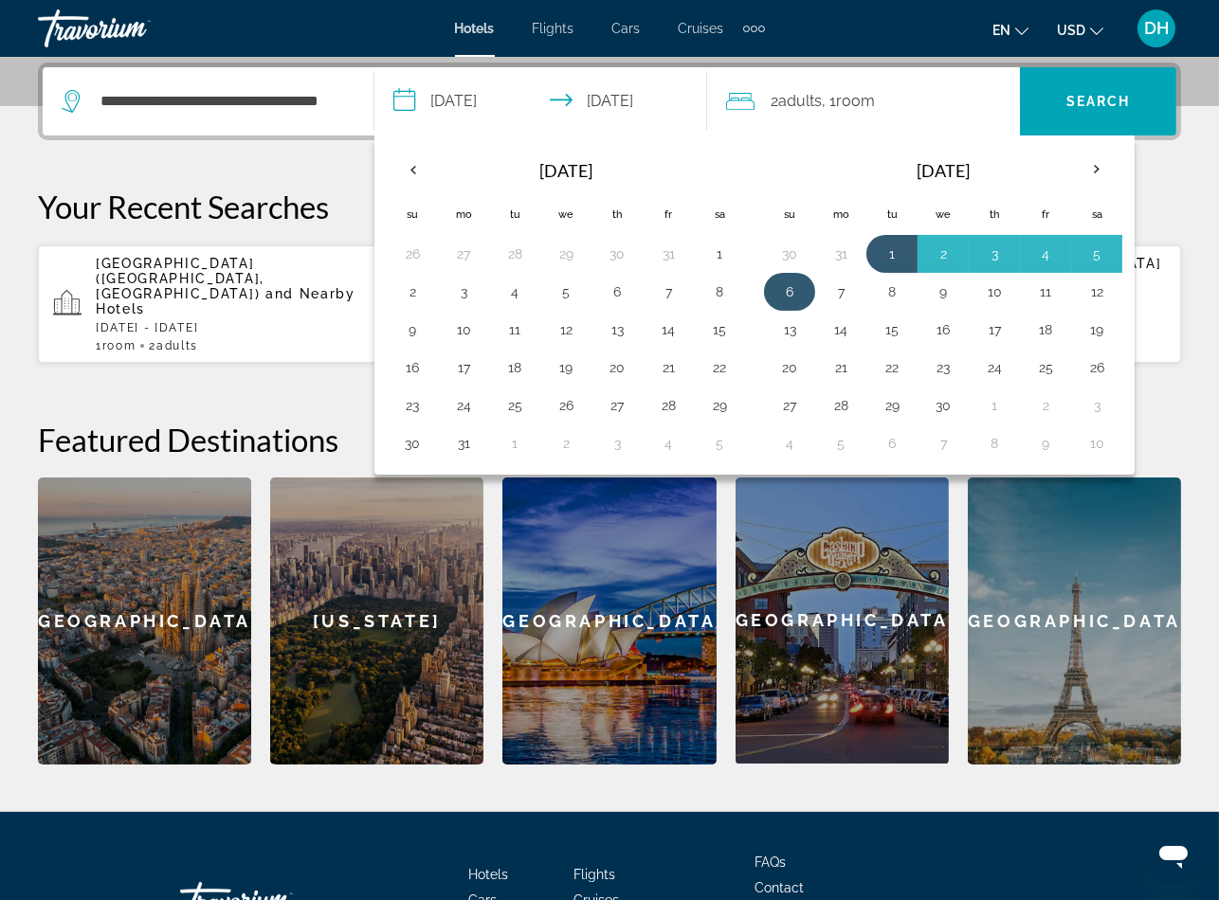
click at [793, 293] on button "6" at bounding box center [789, 292] width 30 height 27
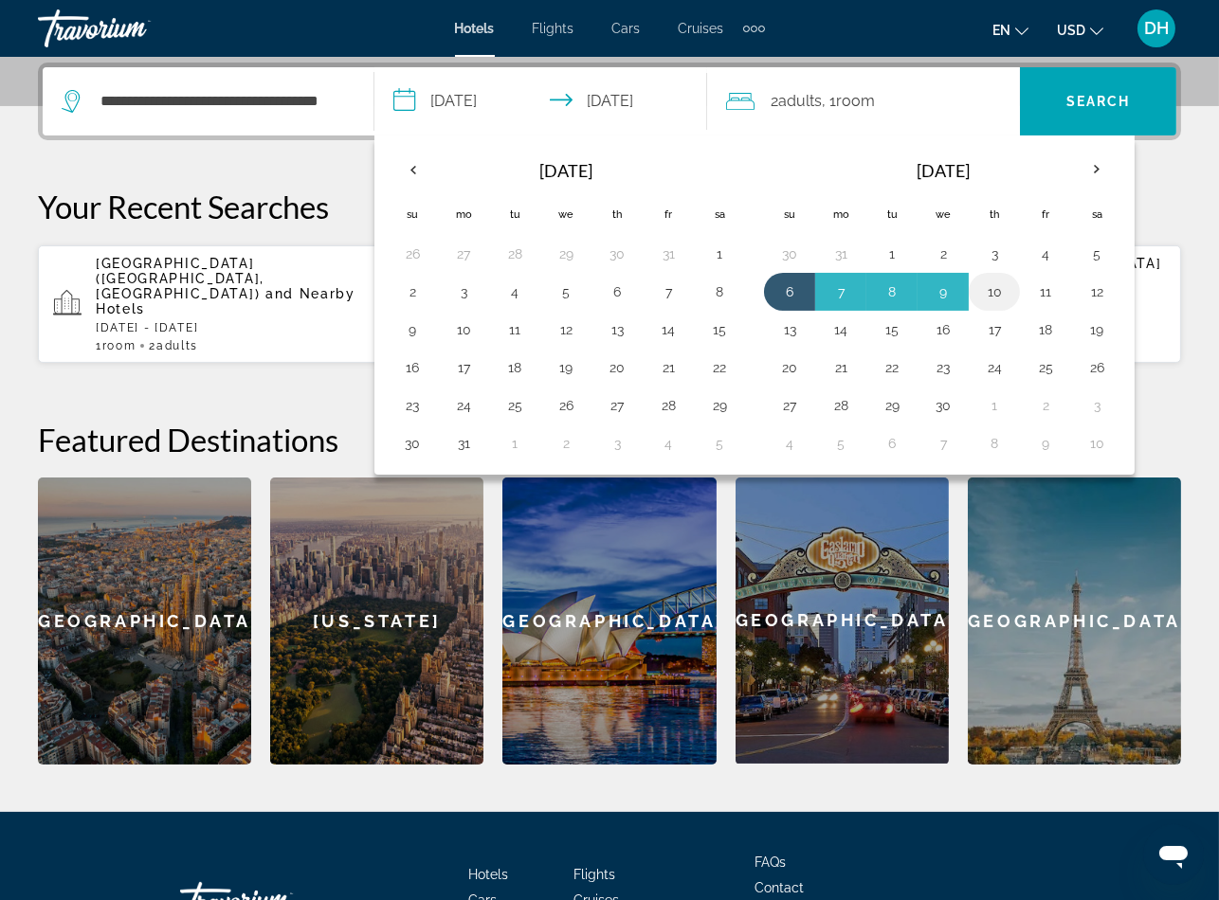
click at [996, 295] on button "10" at bounding box center [994, 292] width 30 height 27
type input "**********"
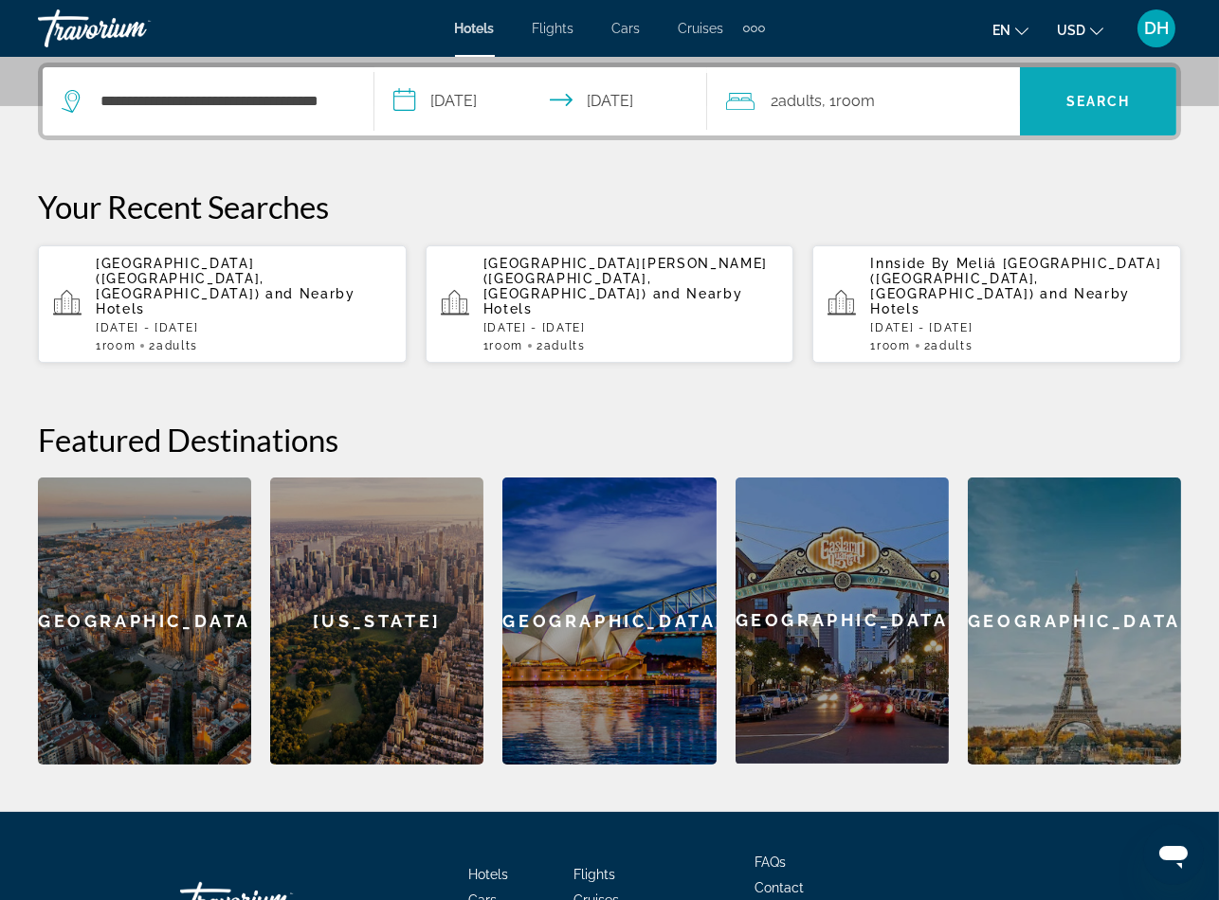
click at [1150, 103] on span "Search widget" at bounding box center [1098, 101] width 156 height 45
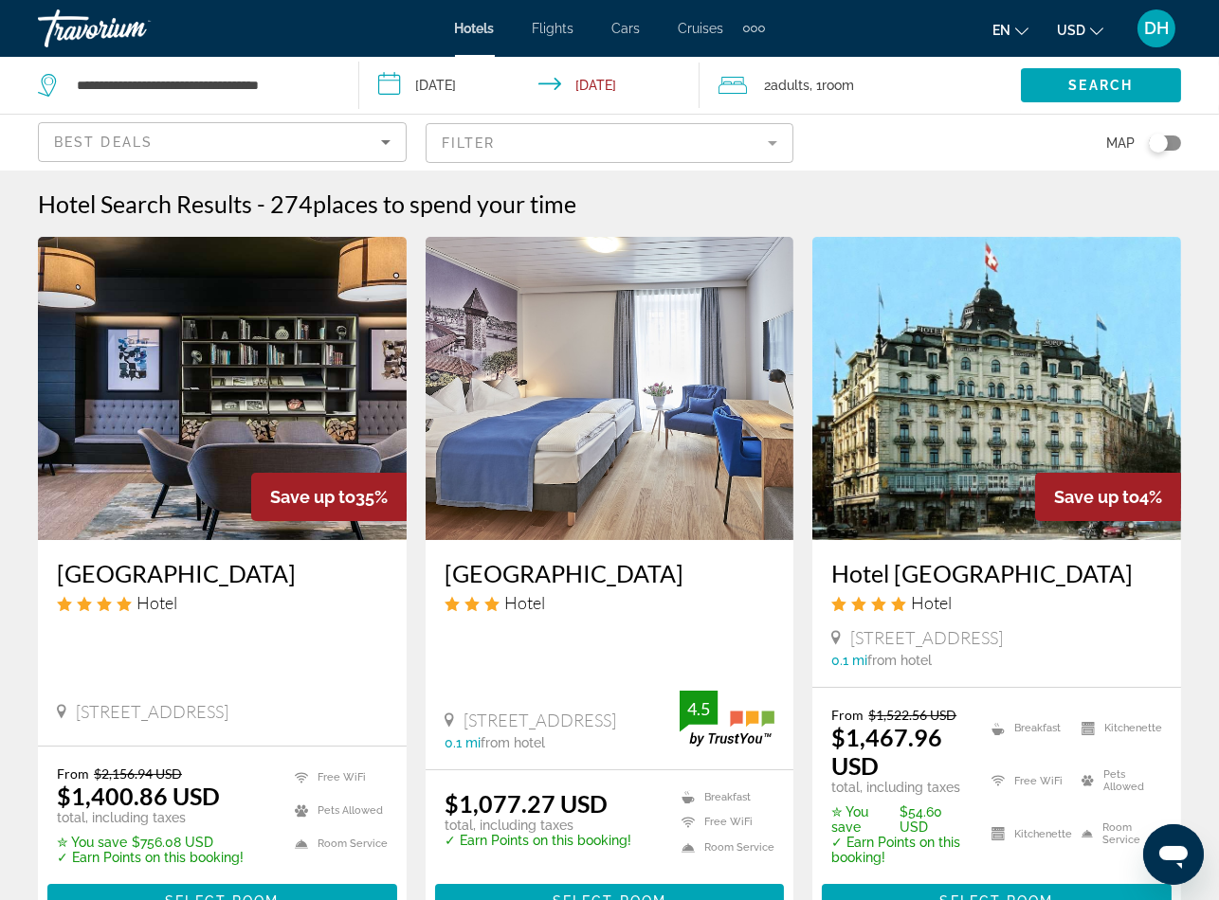
click at [290, 644] on div "Ameron Luzern Hotel Flora Hotel Seidenhofstrasse 5, Luzern 0 mi from hotel" at bounding box center [222, 643] width 369 height 206
click at [227, 564] on h3 "Ameron Luzern Hotel Flora" at bounding box center [222, 573] width 331 height 28
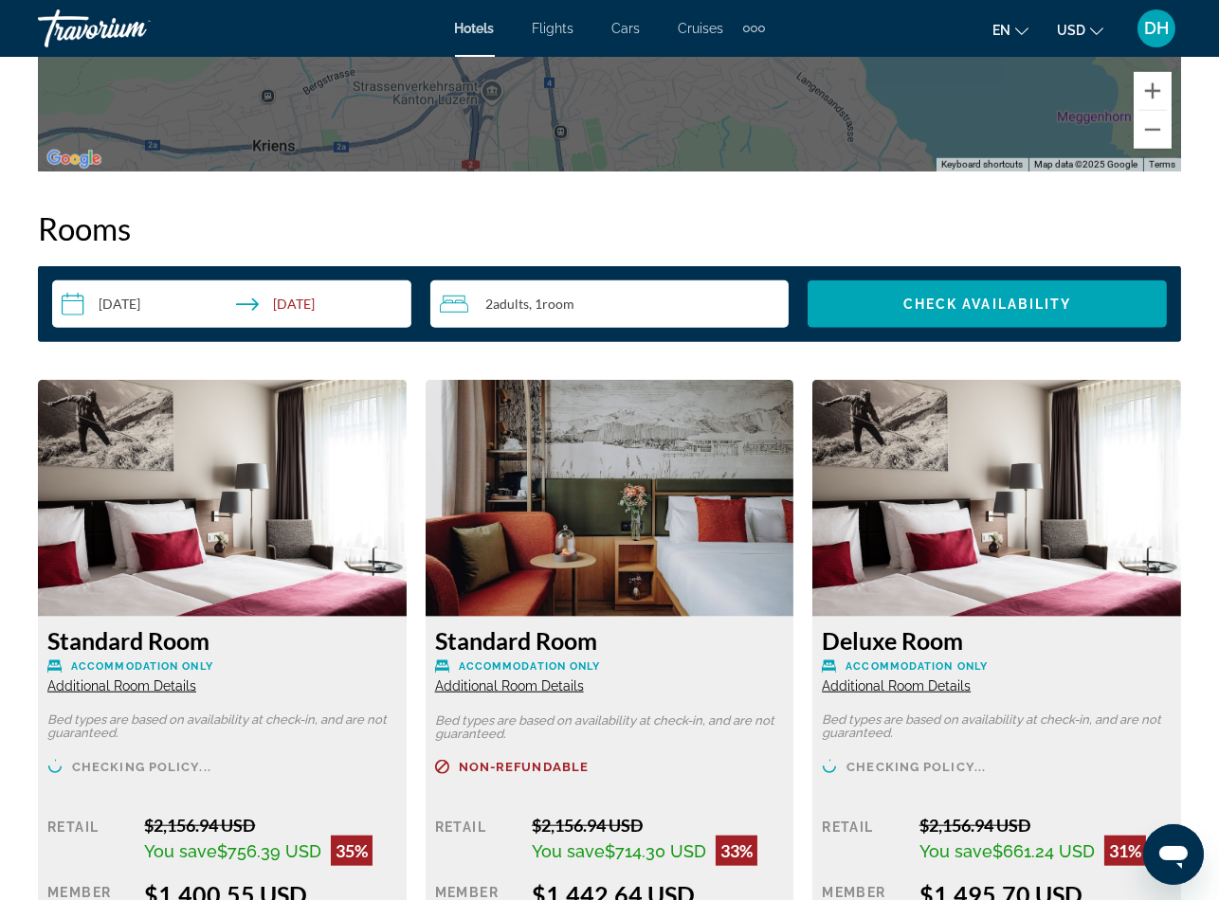
scroll to position [2701, 0]
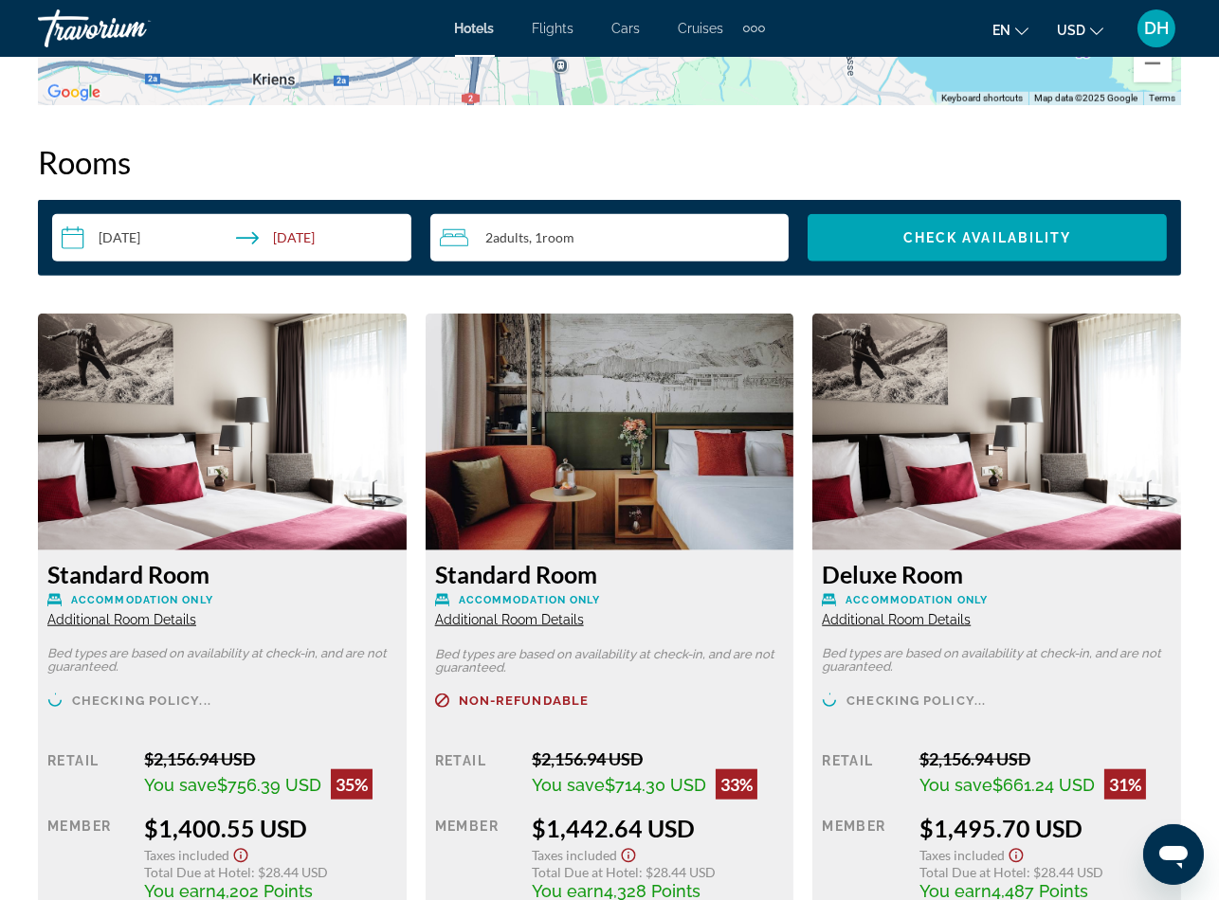
click at [413, 736] on div "Standard Room Accommodation Only Additional Room Details Bed types are based on…" at bounding box center [222, 636] width 388 height 645
click at [538, 617] on span "Additional Room Details" at bounding box center [509, 619] width 149 height 15
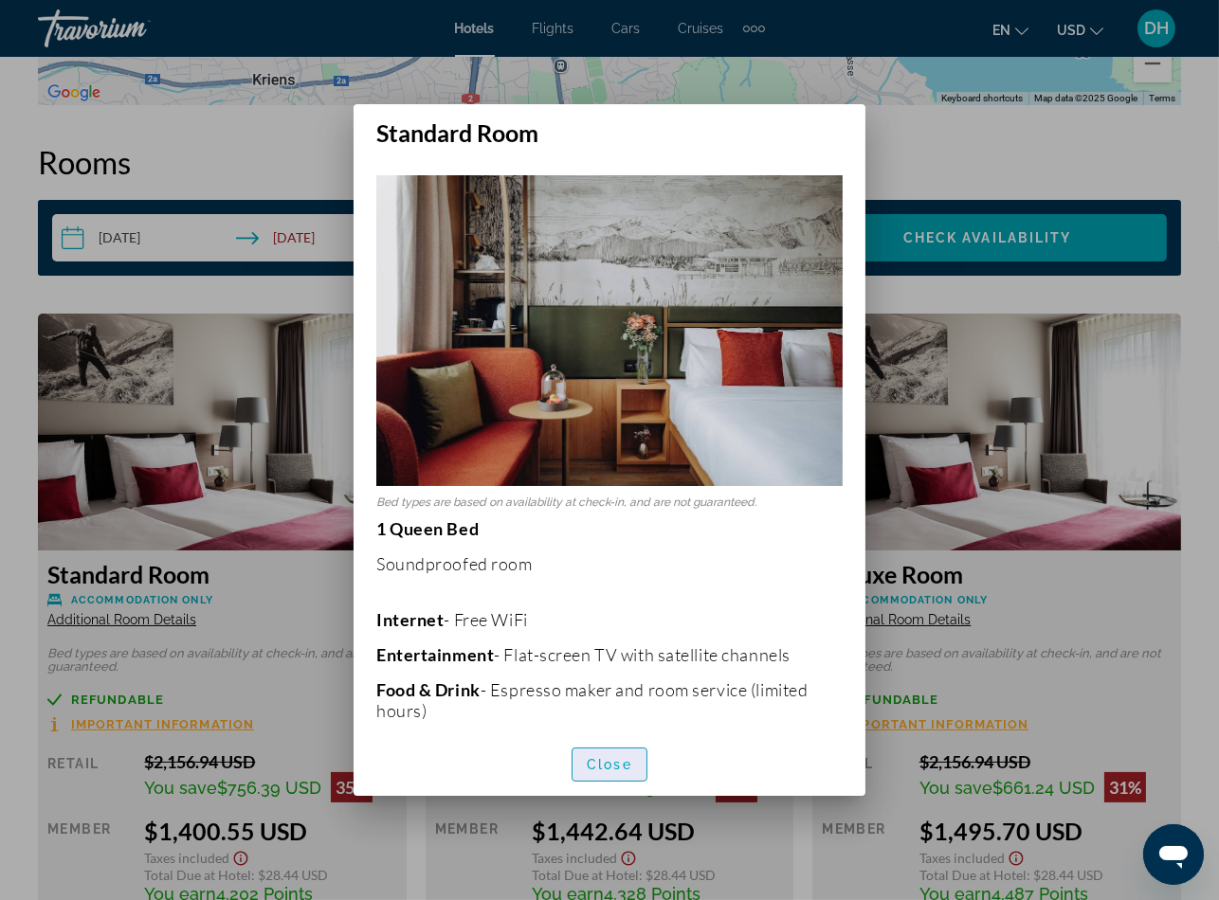
click at [611, 762] on span "Close" at bounding box center [609, 764] width 45 height 15
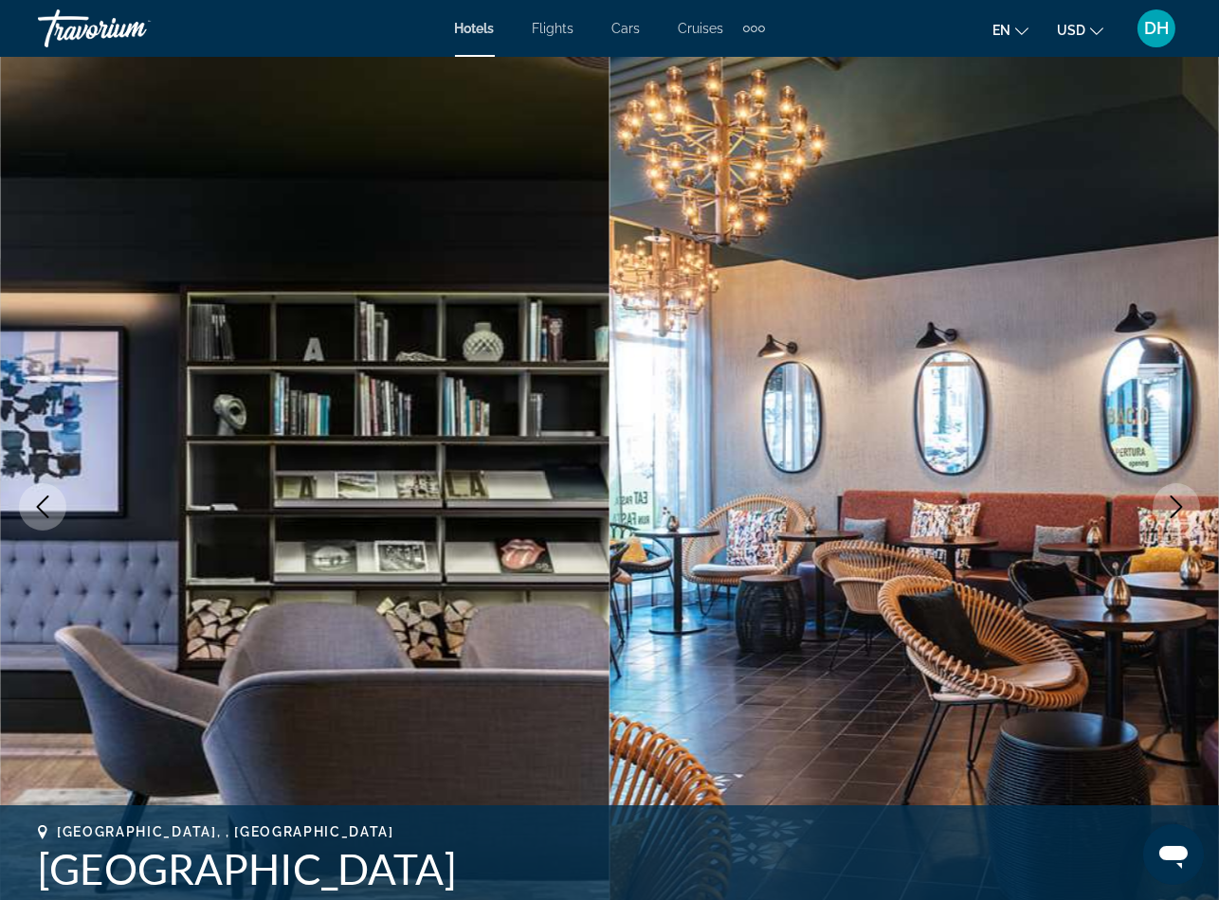
scroll to position [2701, 0]
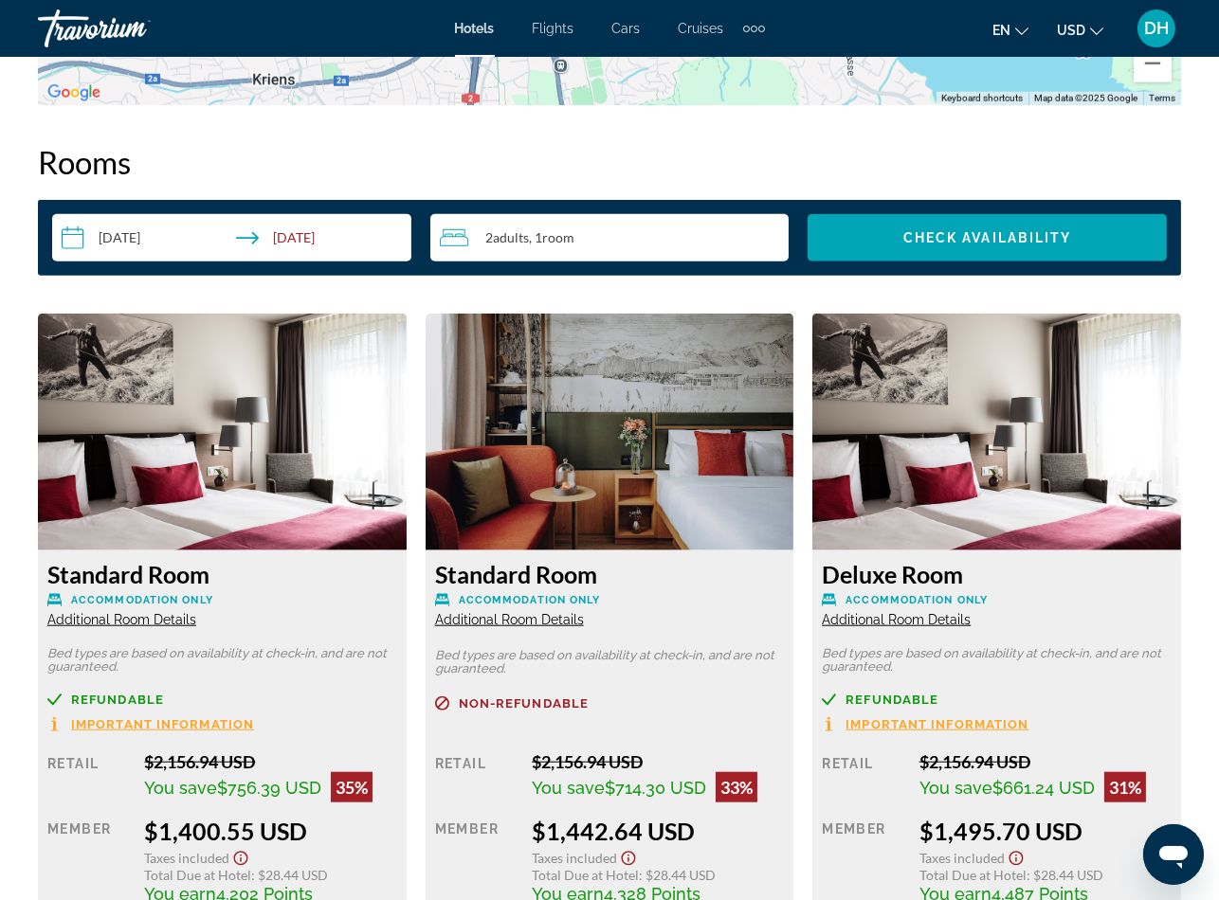
click at [126, 621] on span "Additional Room Details" at bounding box center [121, 619] width 149 height 15
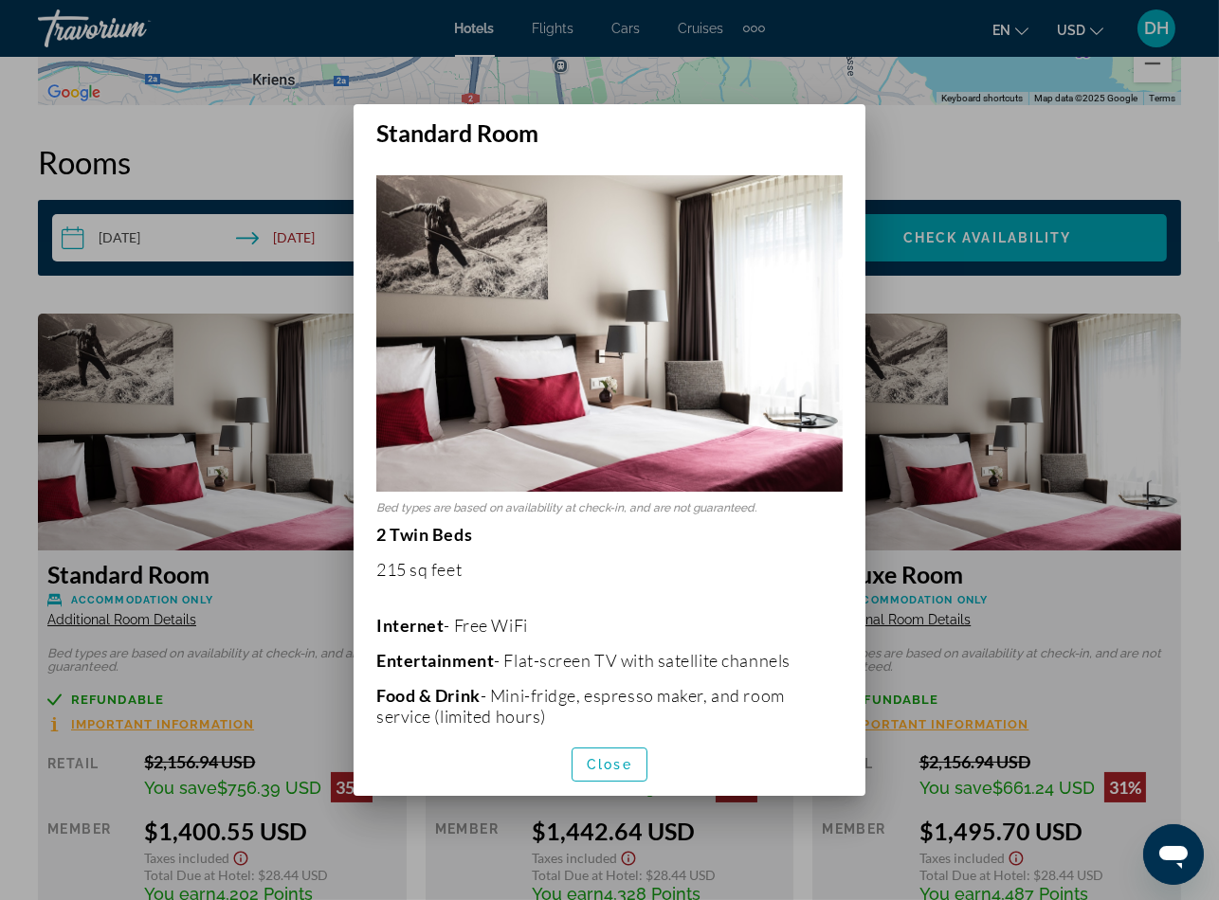
scroll to position [0, 0]
click at [607, 762] on span "Close" at bounding box center [609, 764] width 45 height 15
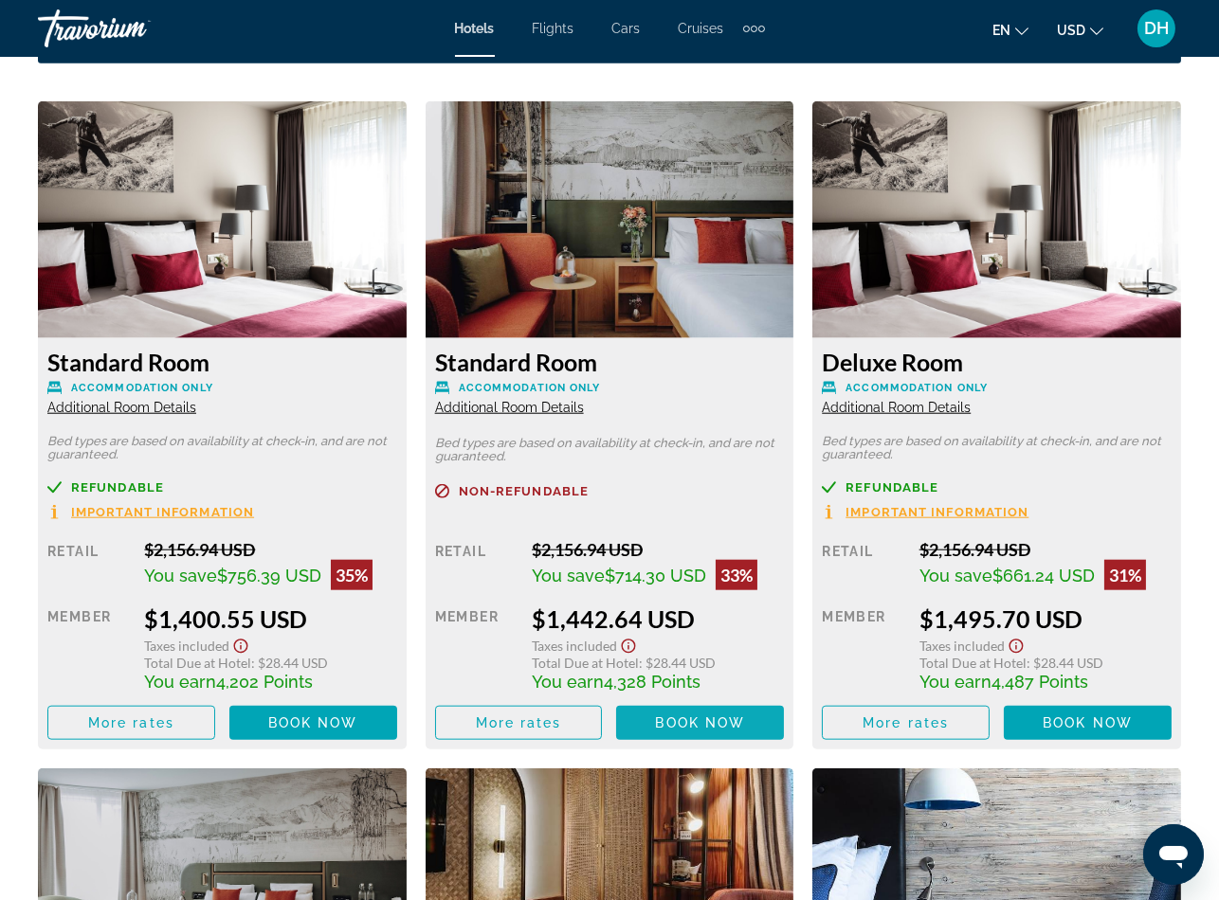
scroll to position [2984, 0]
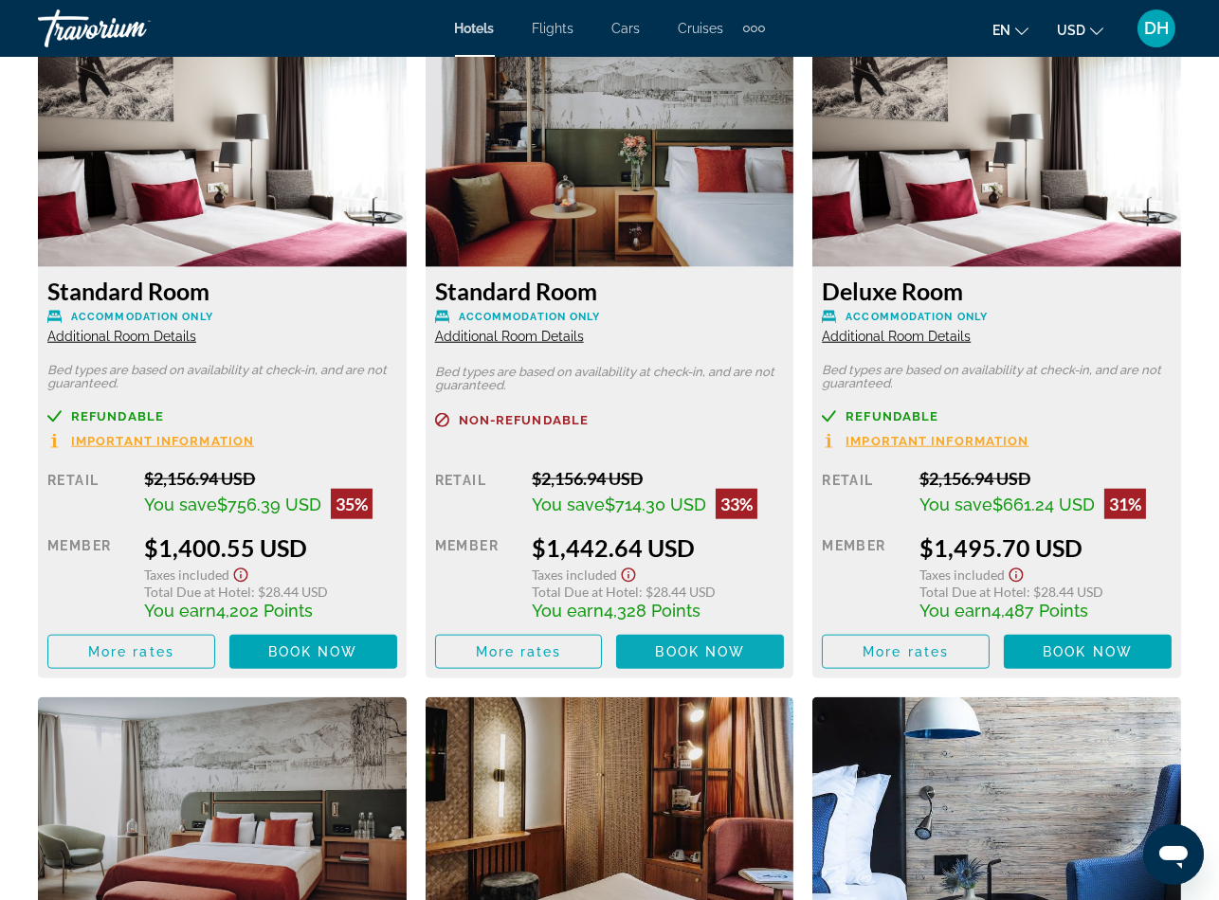
click at [708, 635] on span "Main content" at bounding box center [700, 651] width 168 height 45
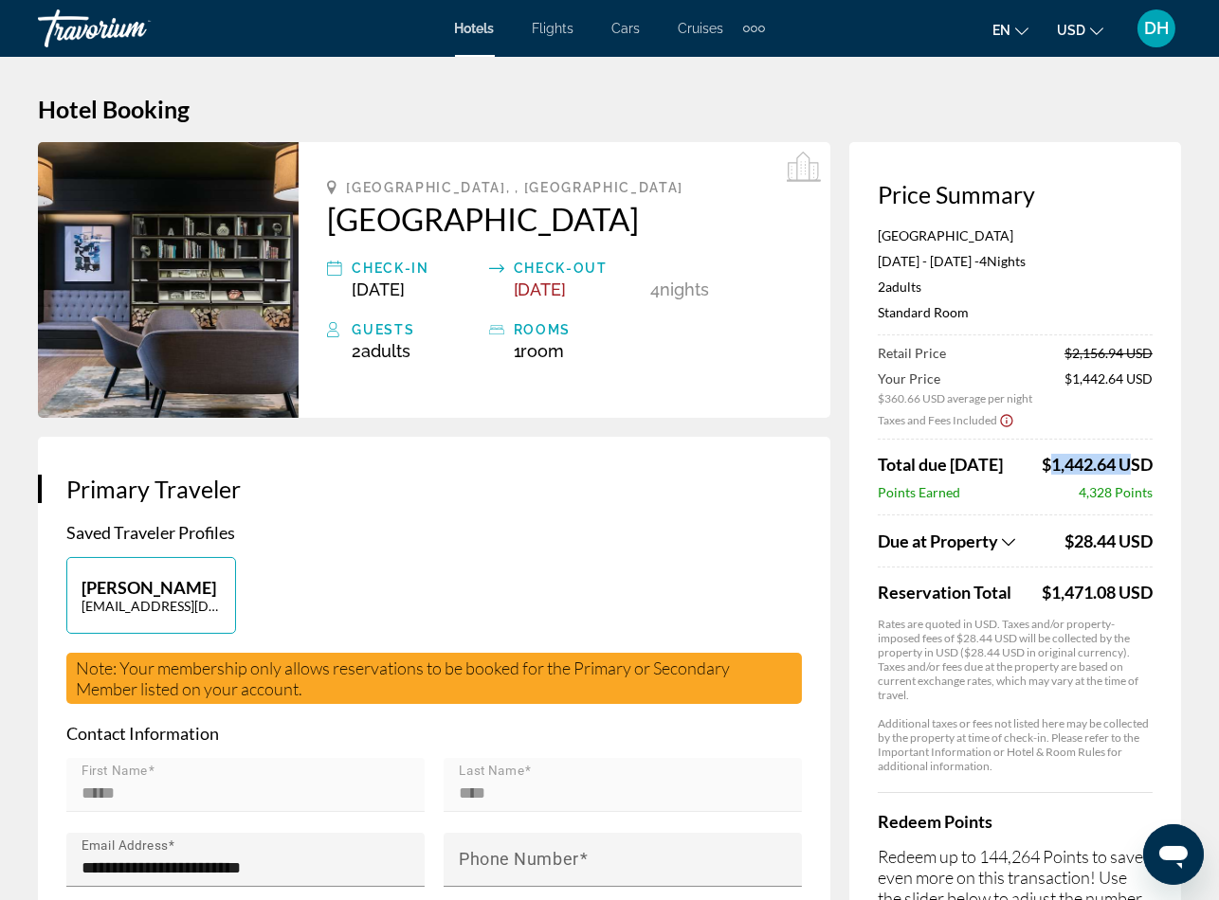
drag, startPoint x: 1037, startPoint y: 461, endPoint x: 1117, endPoint y: 465, distance: 80.7
click at [1117, 465] on div "Total due today $1,442.64 USD" at bounding box center [1015, 464] width 275 height 21
copy span "$1,442.64"
drag, startPoint x: 1031, startPoint y: 594, endPoint x: 1115, endPoint y: 584, distance: 85.0
click at [1115, 584] on div "Reservation Total $1,471.08 USD" at bounding box center [1015, 592] width 275 height 21
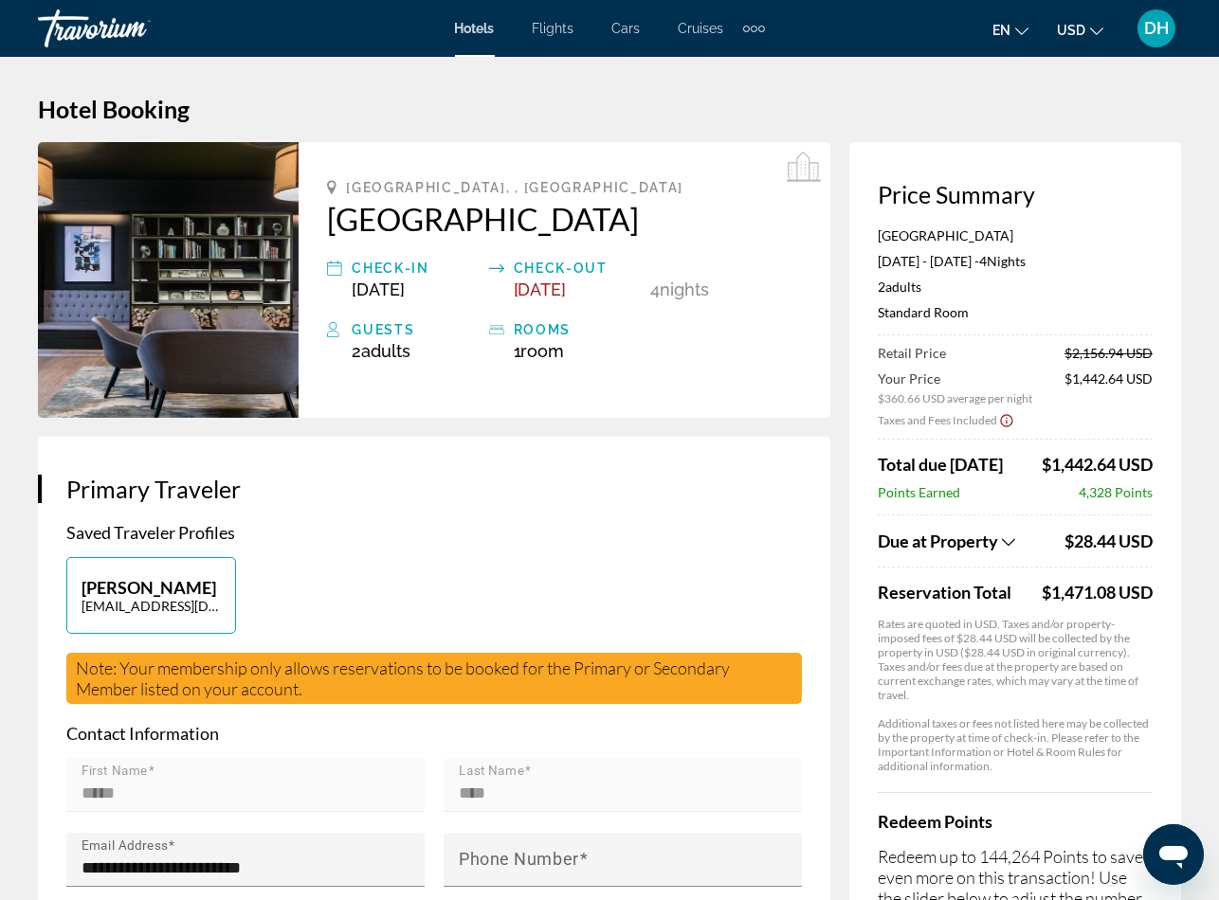
click at [461, 577] on div "[PERSON_NAME] [EMAIL_ADDRESS][DOMAIN_NAME]" at bounding box center [434, 605] width 754 height 96
click at [467, 28] on span "Hotels" at bounding box center [475, 28] width 40 height 15
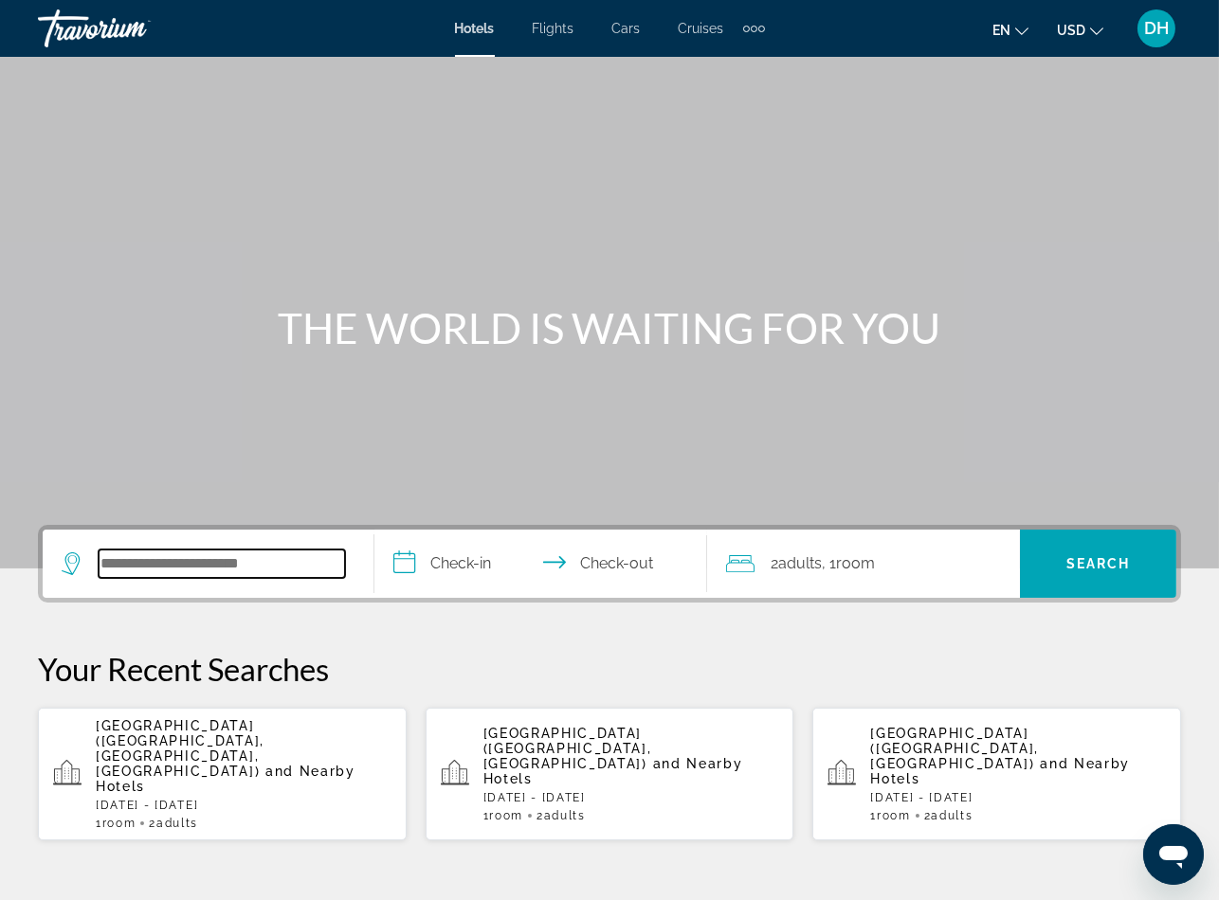
click at [195, 560] on input "Search widget" at bounding box center [222, 564] width 246 height 28
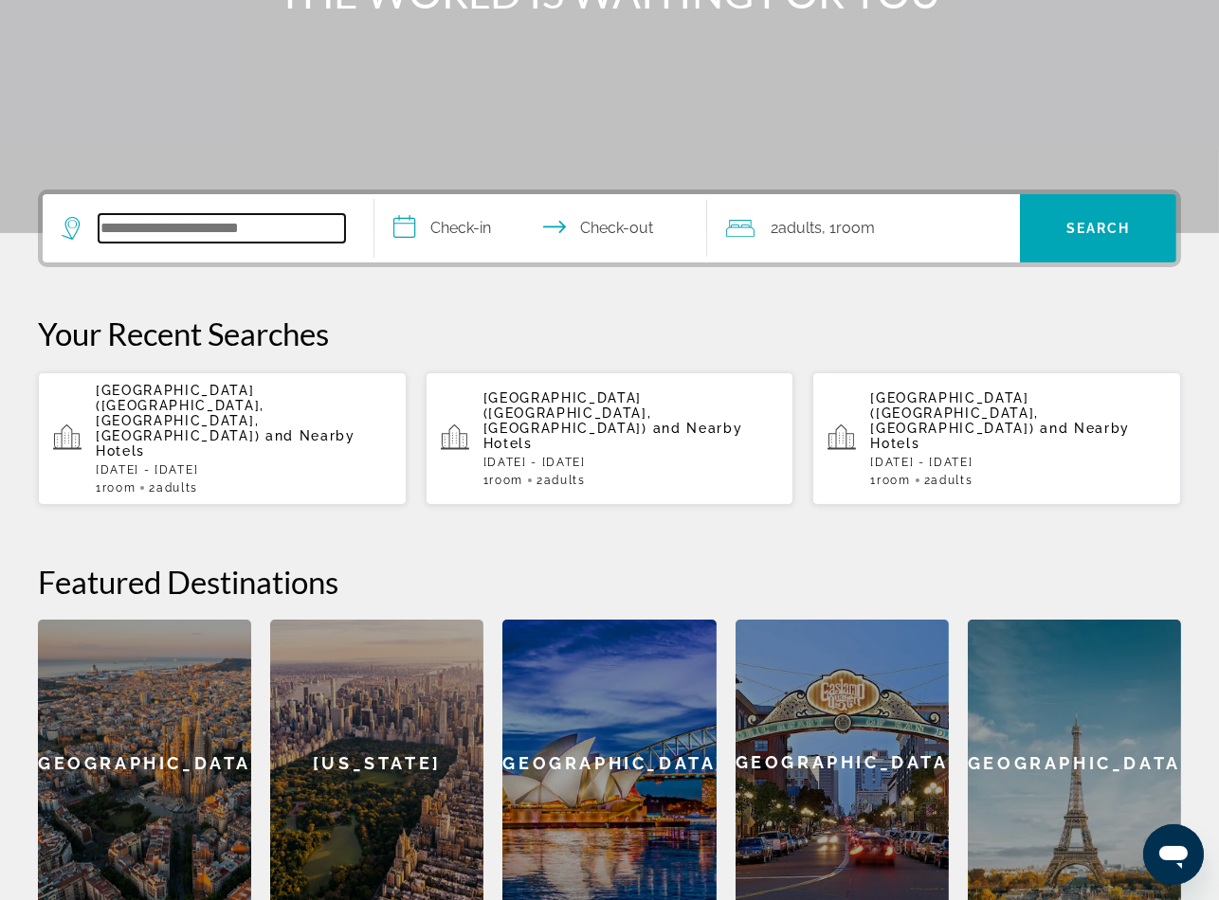
paste input "**********"
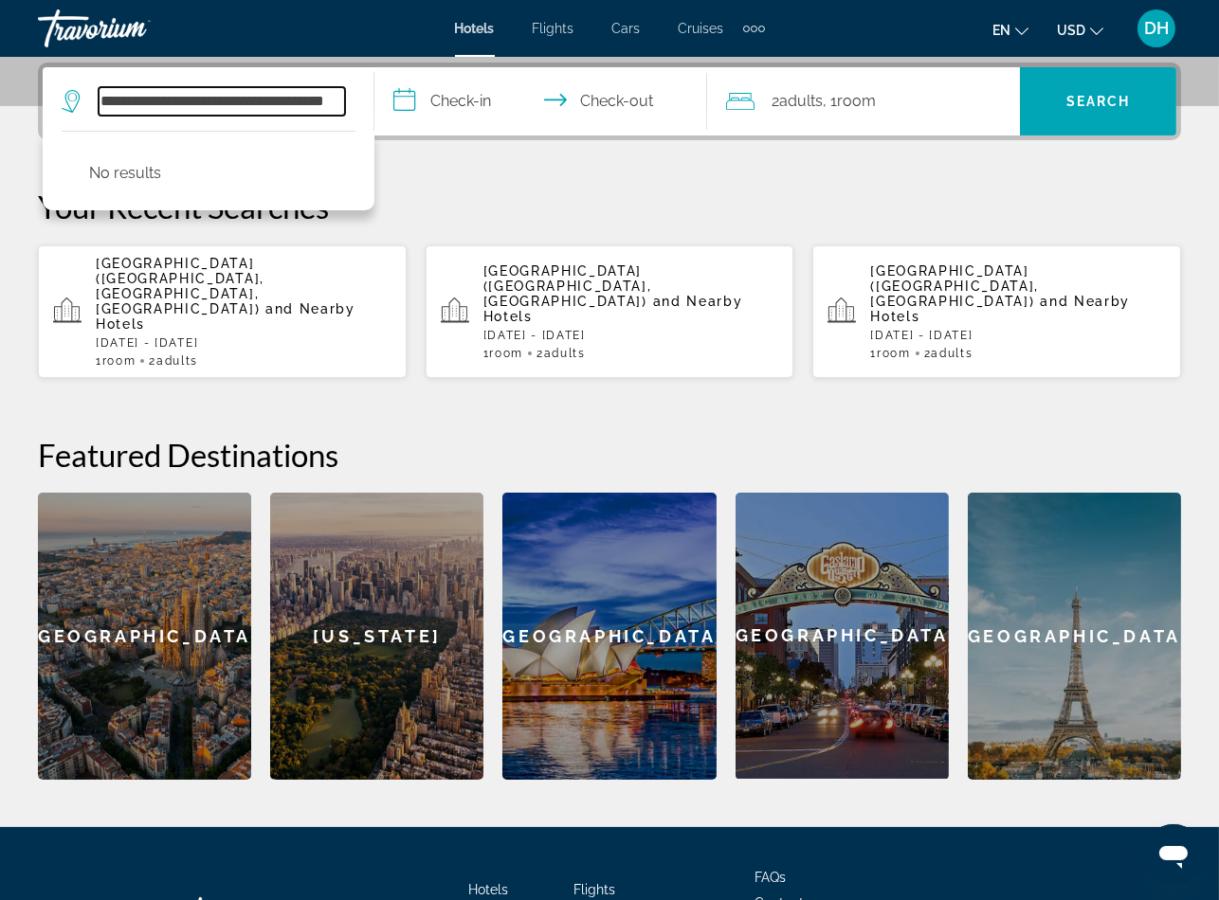
scroll to position [0, 51]
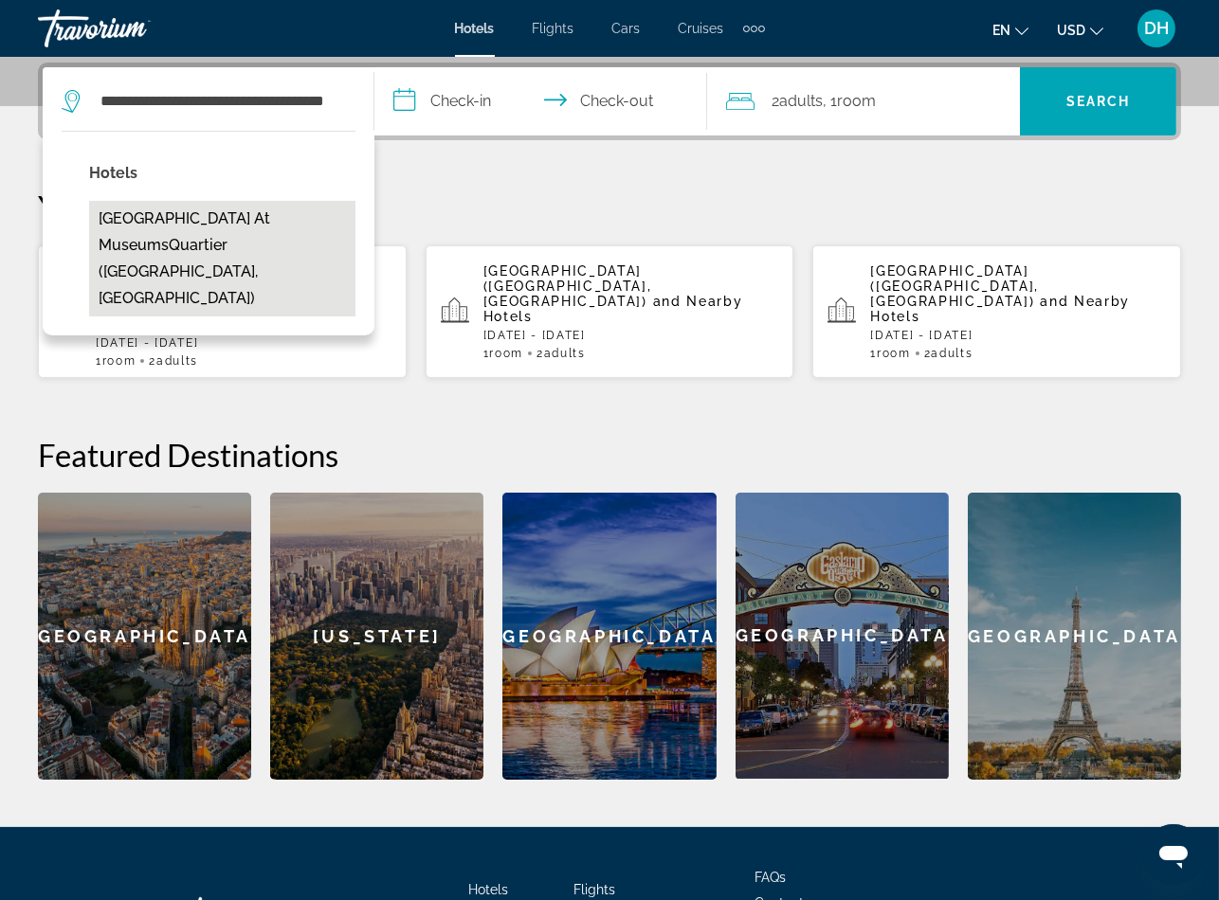
click at [275, 218] on button "25hours Hotel Vienna at MuseumsQuartier (Vienna, AT)" at bounding box center [222, 259] width 266 height 116
type input "**********"
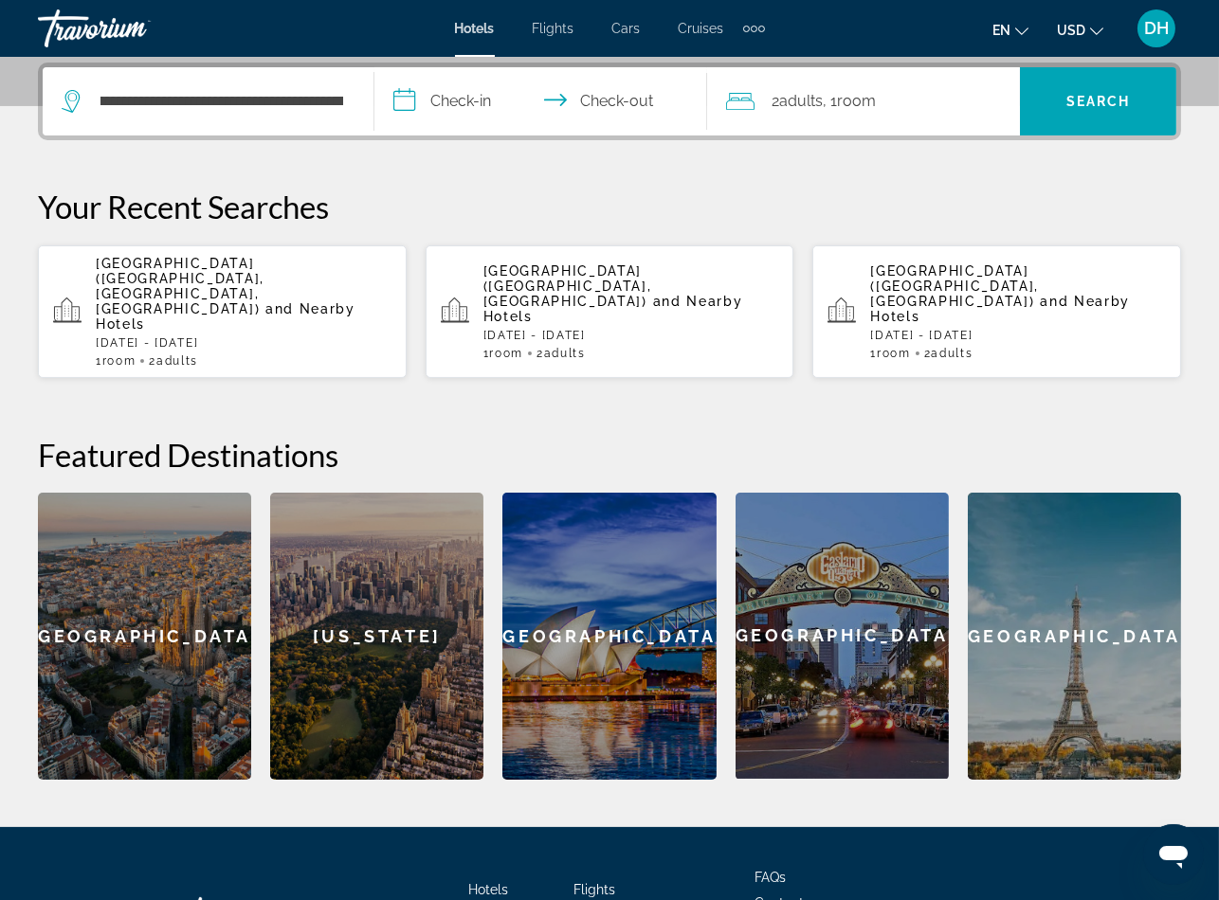
scroll to position [0, 0]
click at [415, 827] on div "Hotels Flights Cars Cruises Activities FAQs Contact Privacy Policy Terms & Cond…" at bounding box center [609, 916] width 1143 height 178
click at [464, 106] on input "**********" at bounding box center [543, 104] width 339 height 74
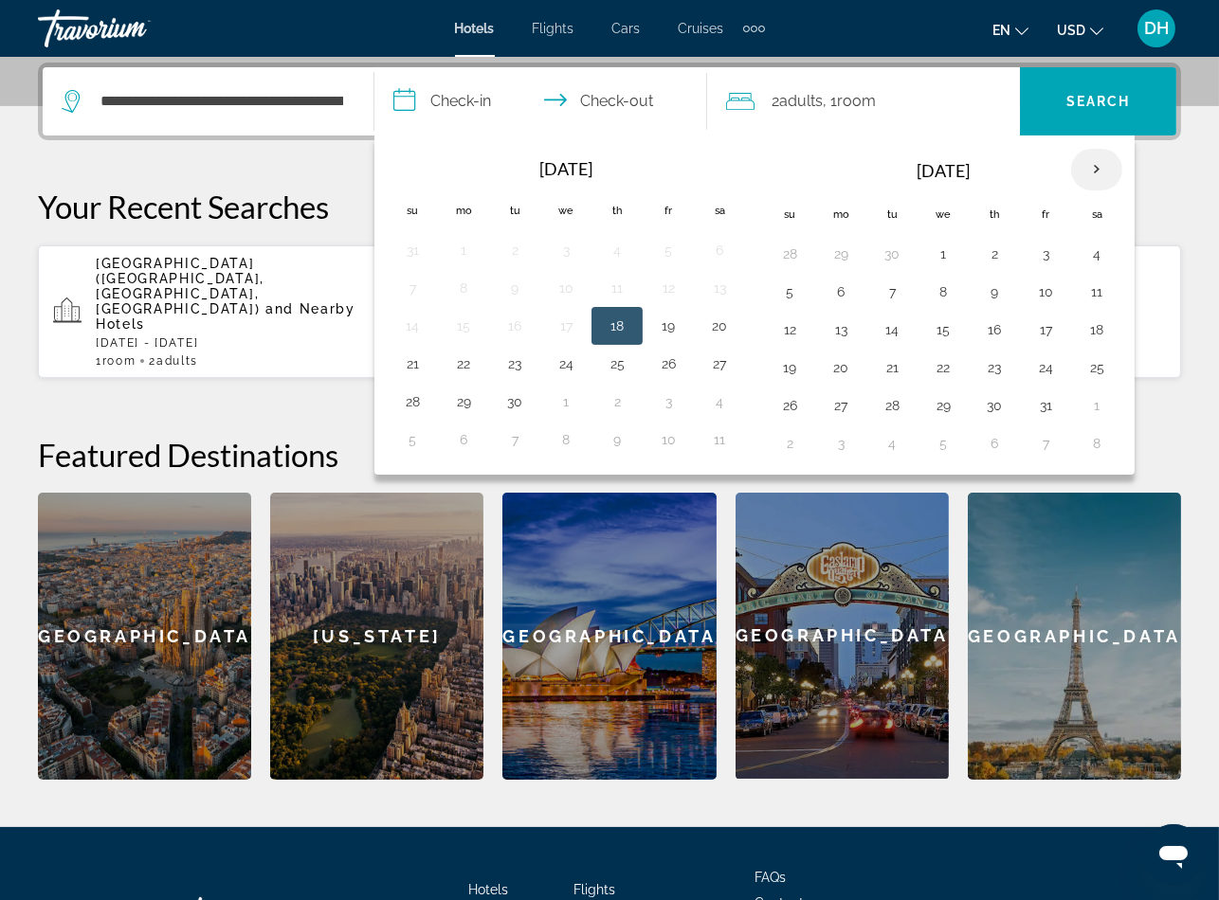
click at [1096, 174] on th "Next month" at bounding box center [1096, 170] width 51 height 42
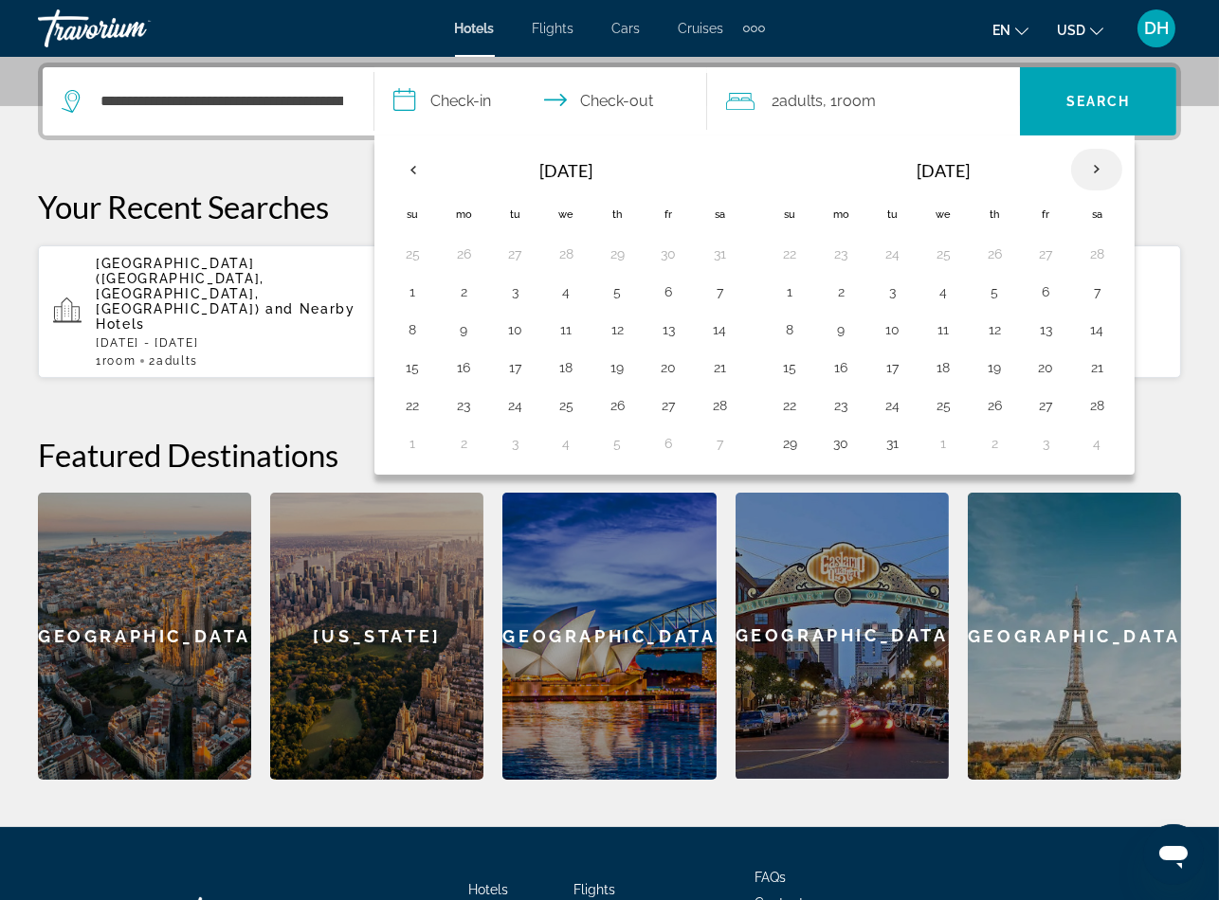
click at [1096, 174] on th "Next month" at bounding box center [1096, 170] width 51 height 42
click at [403, 444] on button "31" at bounding box center [412, 443] width 30 height 27
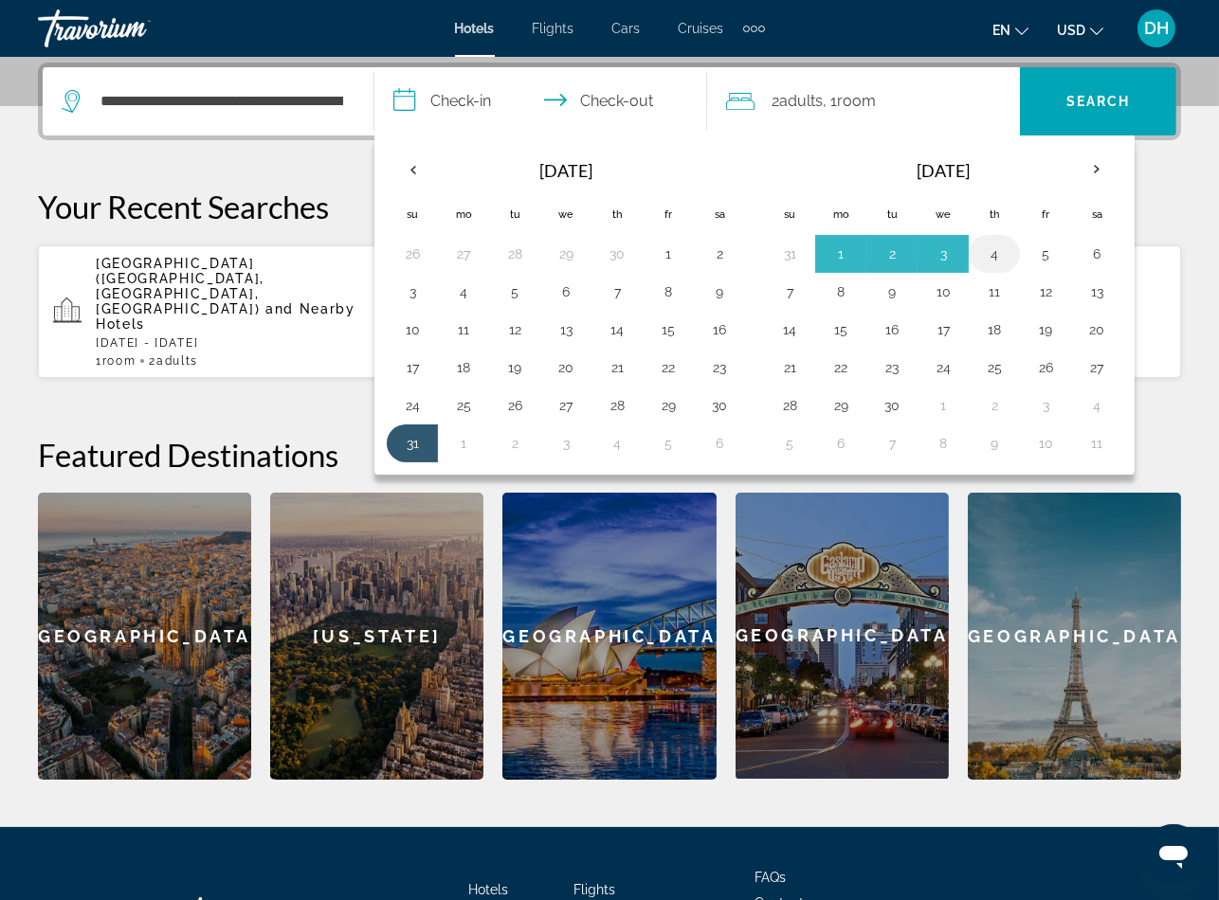
click at [1004, 244] on button "4" at bounding box center [994, 254] width 30 height 27
type input "**********"
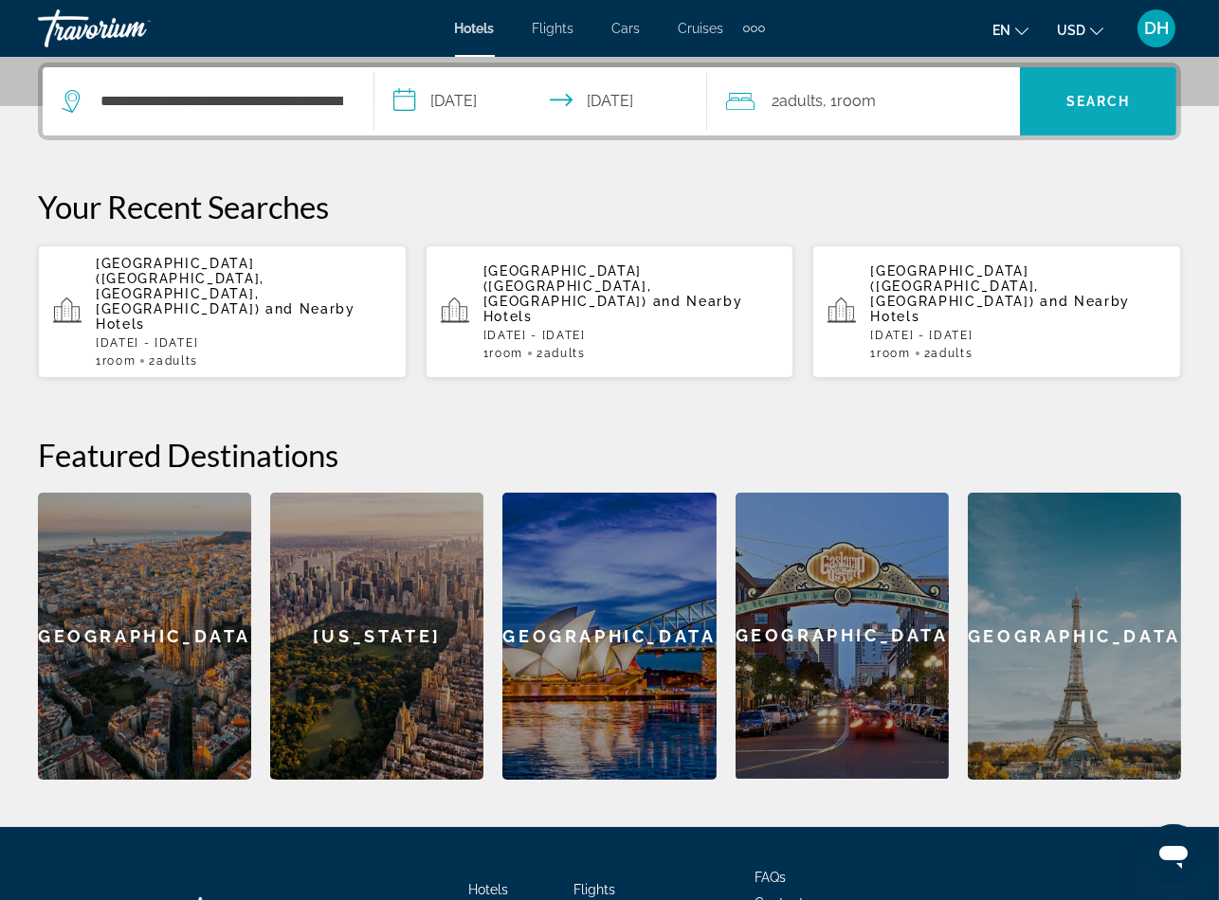
click at [1115, 94] on span "Search" at bounding box center [1098, 101] width 64 height 15
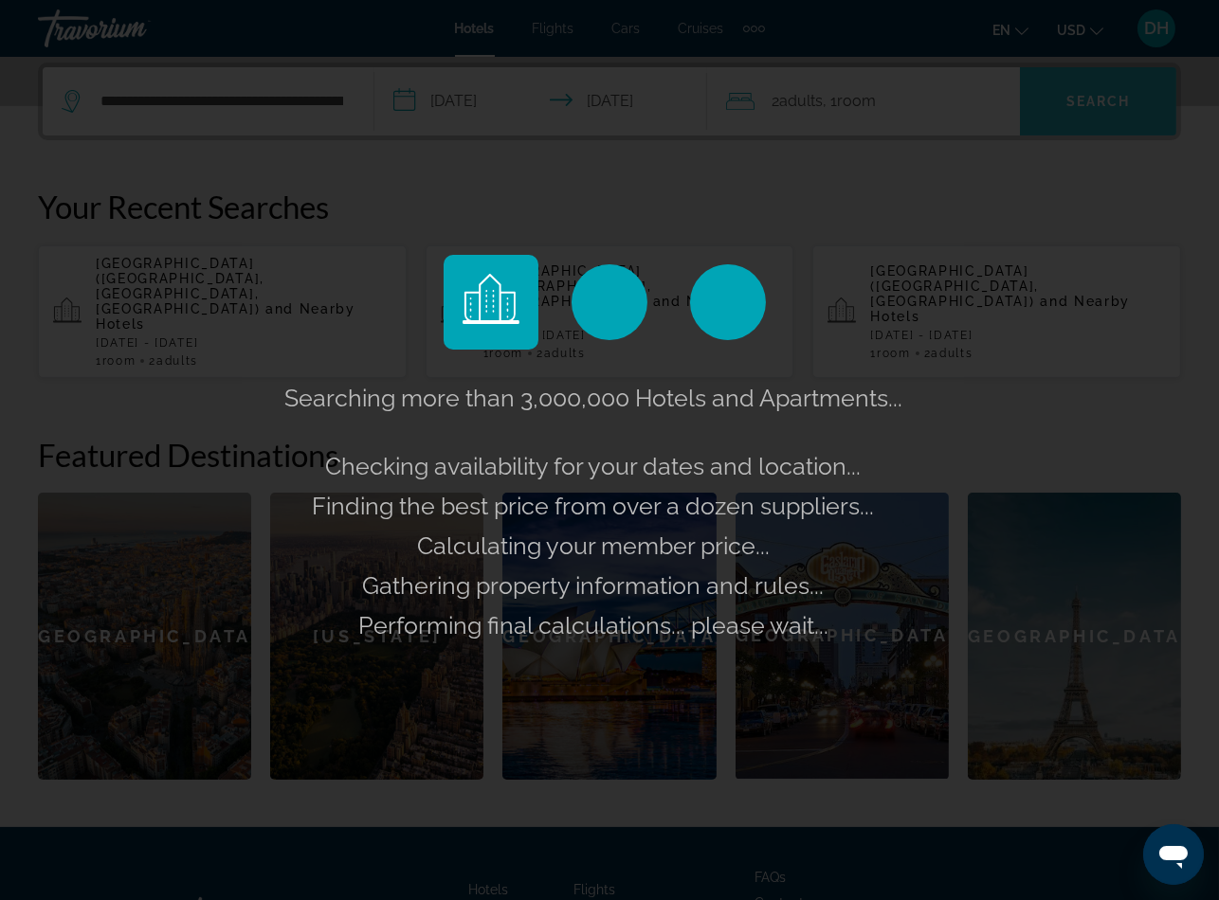
click at [1115, 92] on div "Searching more than 3,000,000 Hotels and Apartments... Checking availability fo…" at bounding box center [609, 450] width 1219 height 900
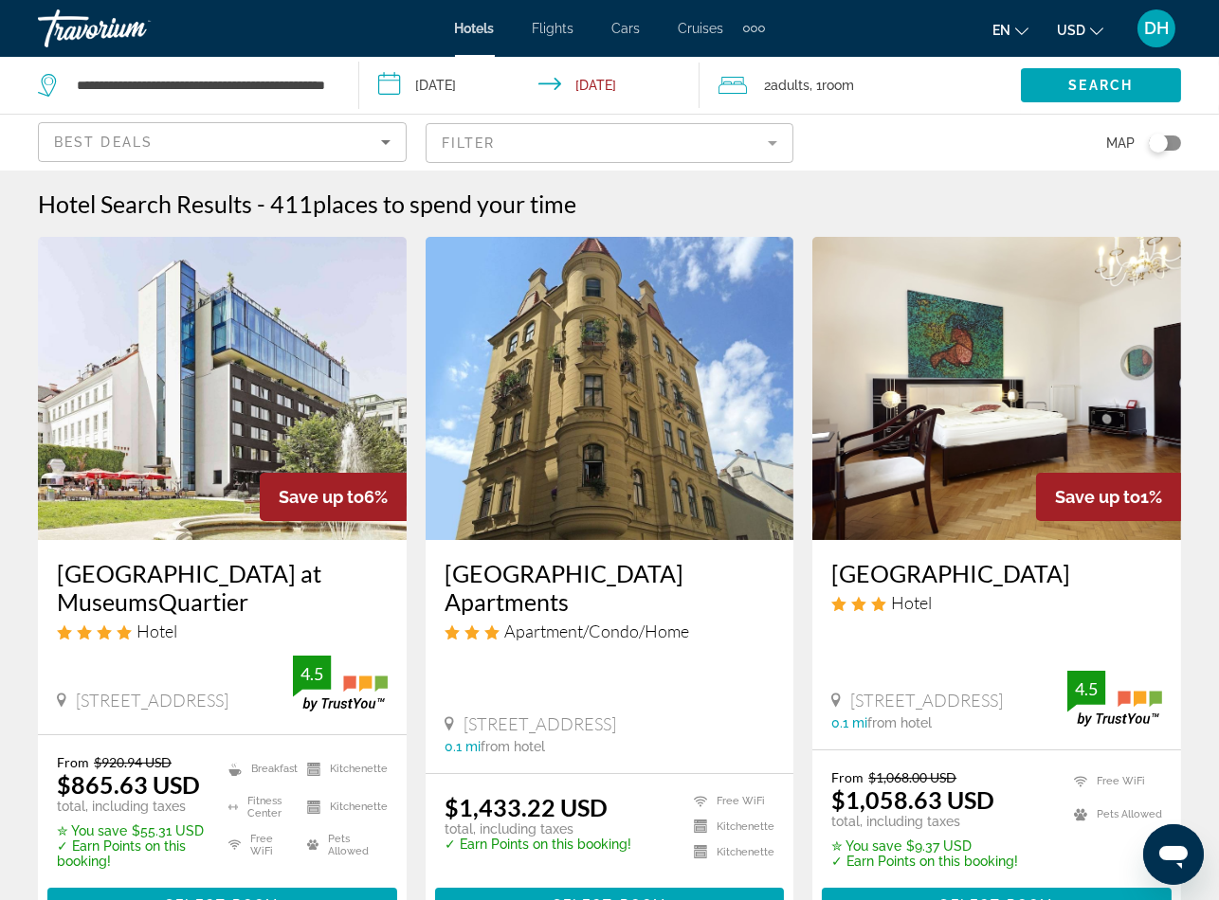
click at [258, 589] on h3 "25hours Hotel Vienna at MuseumsQuartier" at bounding box center [222, 587] width 331 height 57
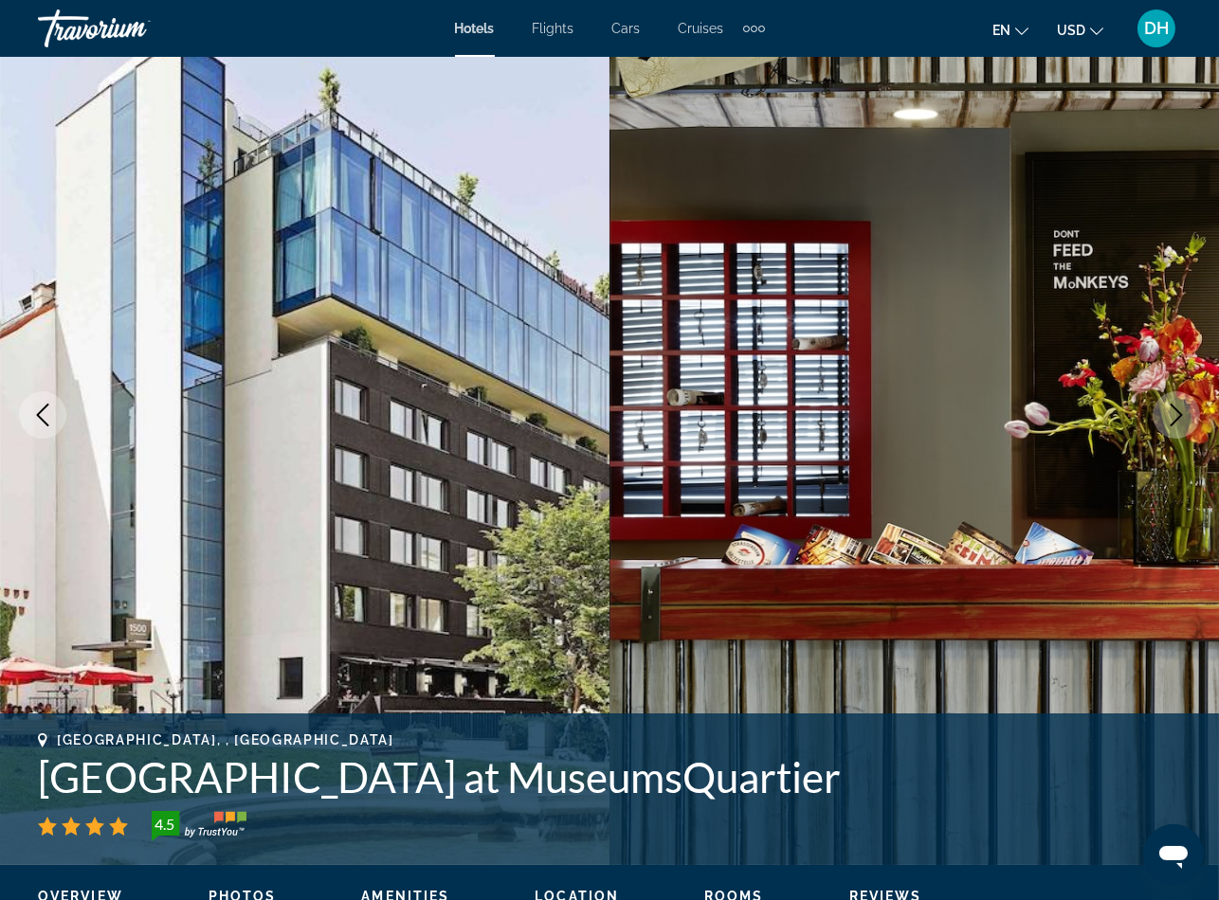
scroll to position [142, 0]
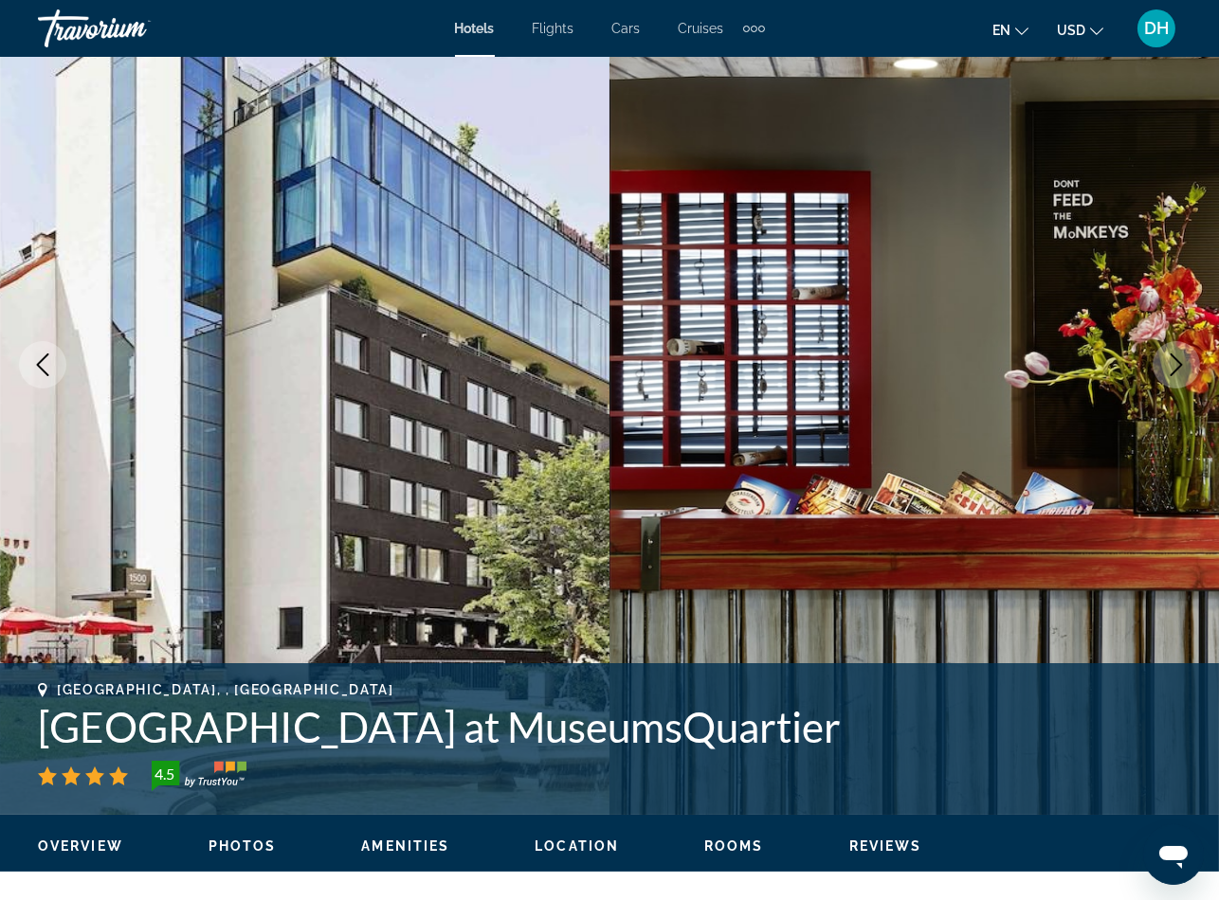
drag, startPoint x: 508, startPoint y: 729, endPoint x: 492, endPoint y: 749, distance: 25.6
click at [506, 730] on h1 "25hours Hotel Vienna at MuseumsQuartier" at bounding box center [609, 726] width 1143 height 49
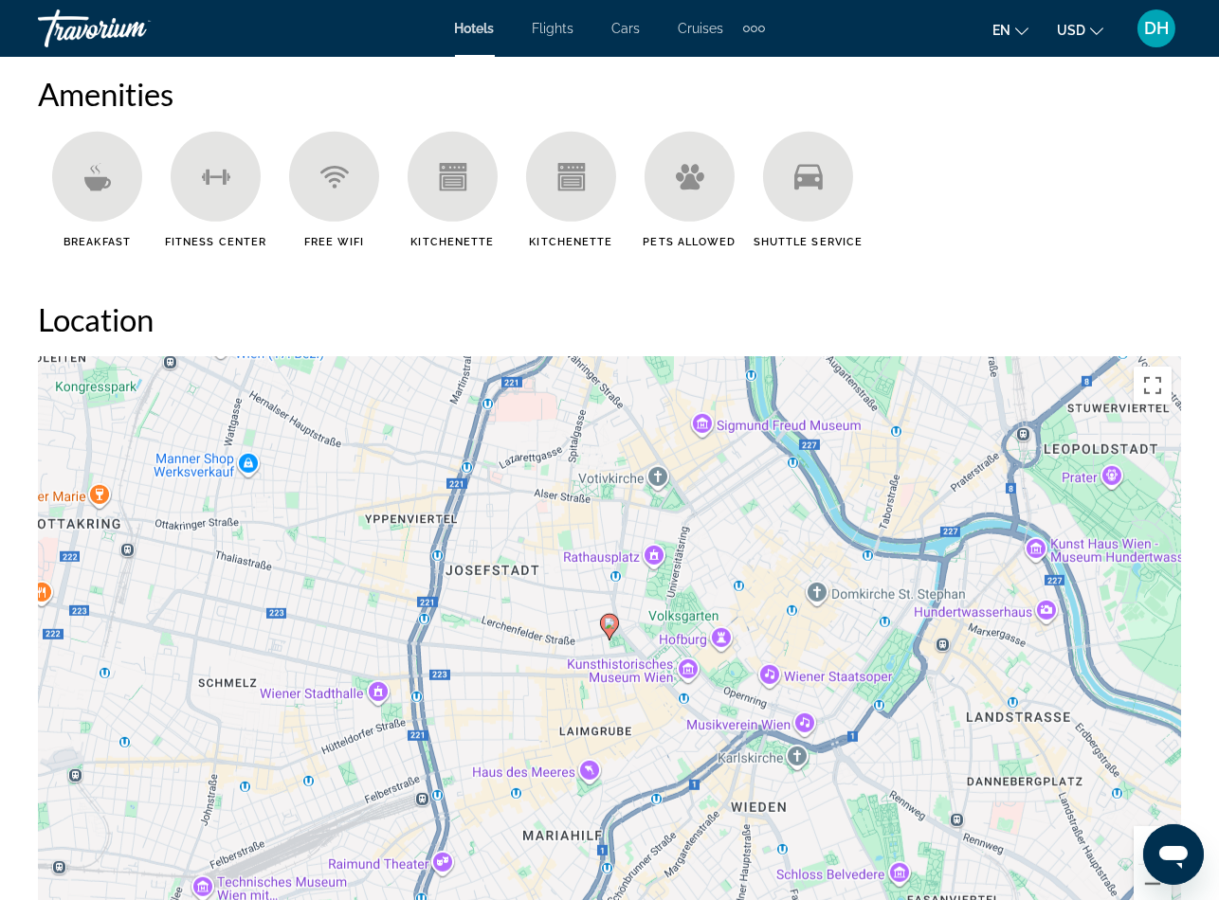
scroll to position [1847, 0]
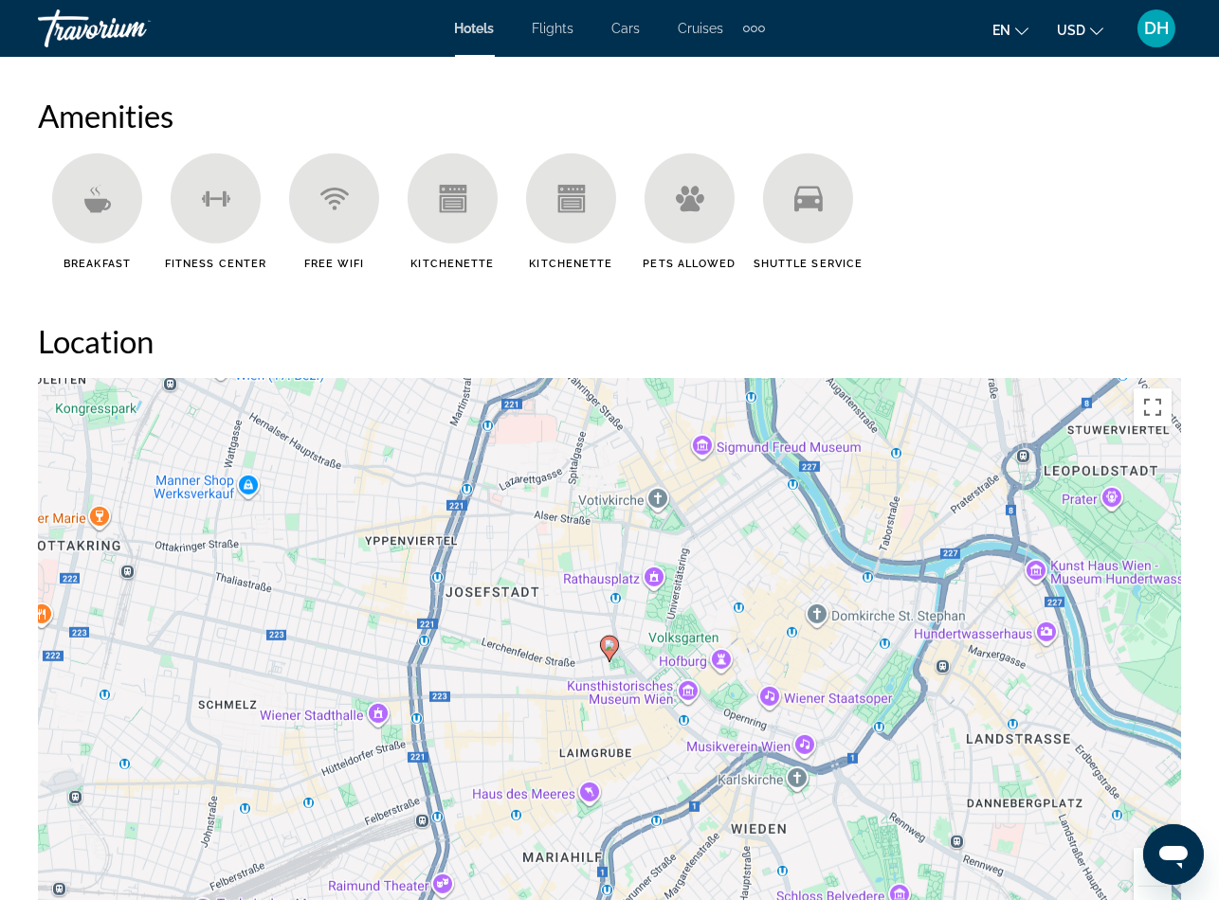
click at [607, 648] on image "Main content" at bounding box center [609, 645] width 11 height 11
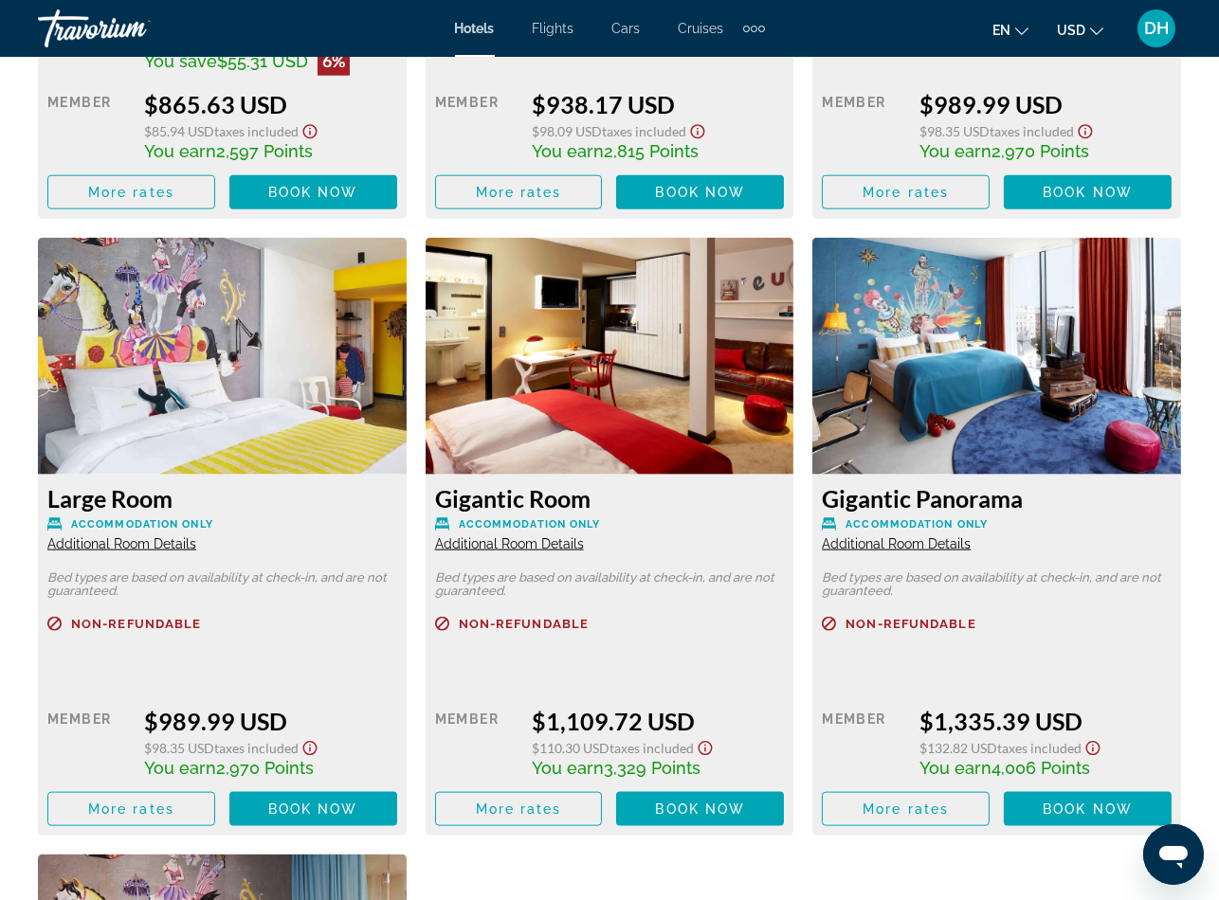
scroll to position [3411, 0]
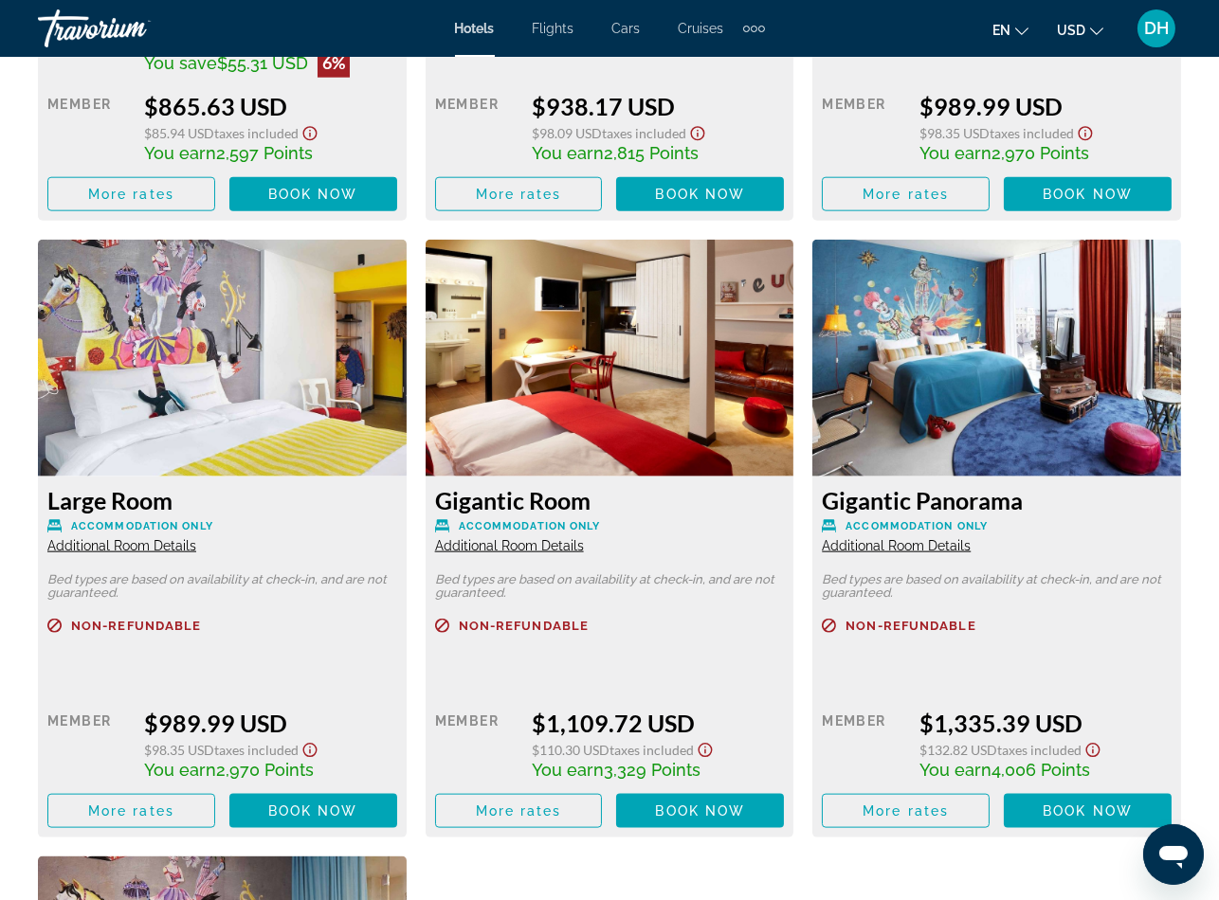
click at [161, 545] on span "Additional Room Details" at bounding box center [121, 545] width 149 height 15
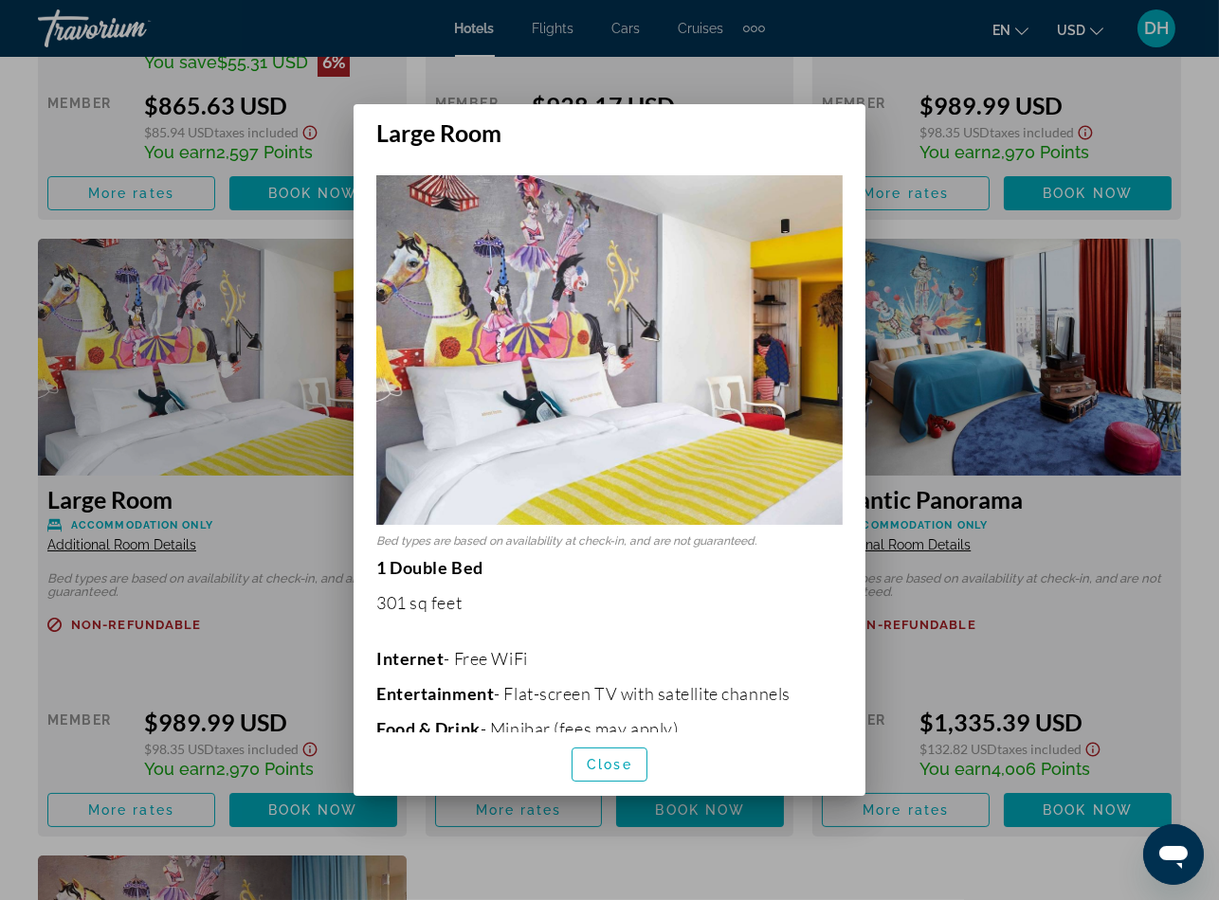
click at [207, 528] on div at bounding box center [609, 450] width 1219 height 900
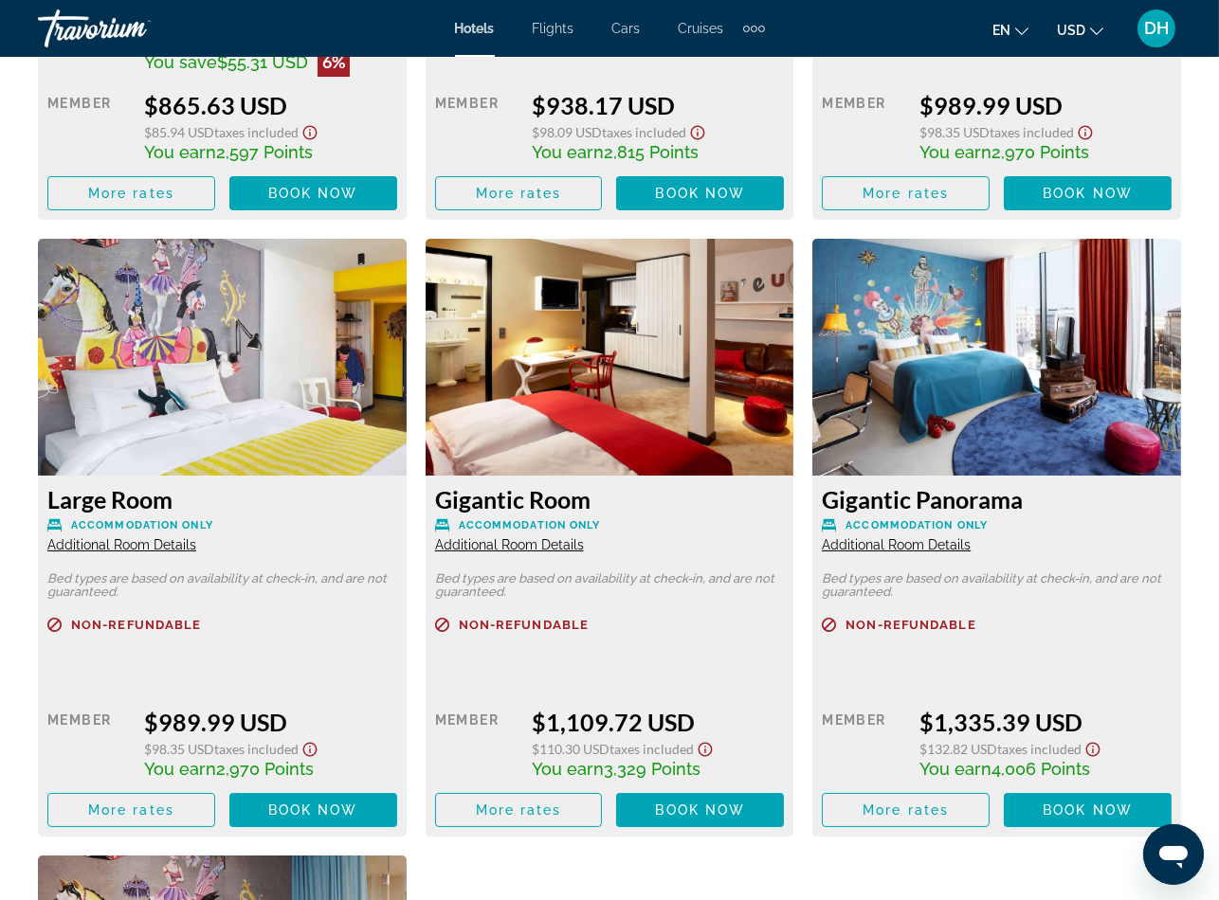
scroll to position [3411, 0]
click at [176, 549] on span "Additional Room Details" at bounding box center [121, 545] width 149 height 15
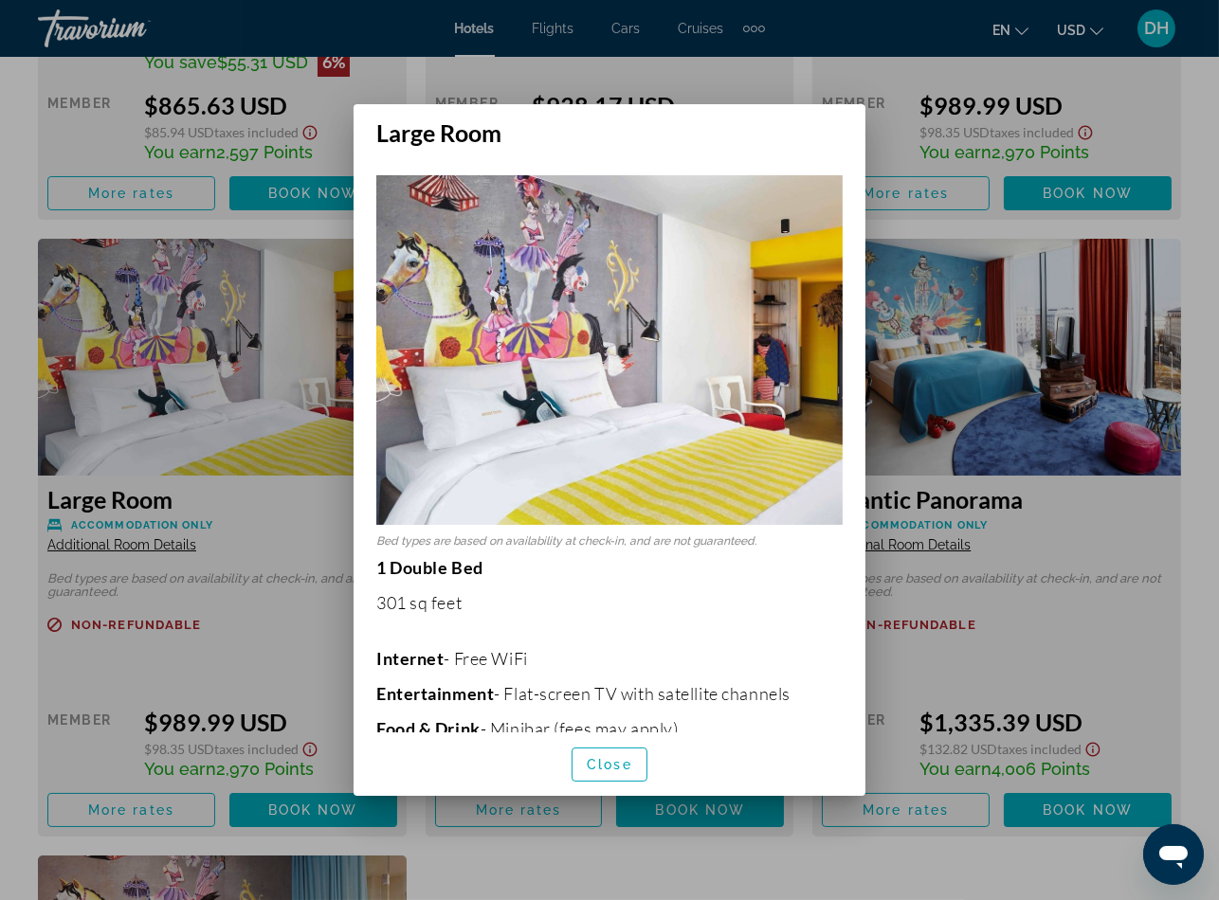
scroll to position [0, 0]
click at [913, 860] on div at bounding box center [609, 450] width 1219 height 900
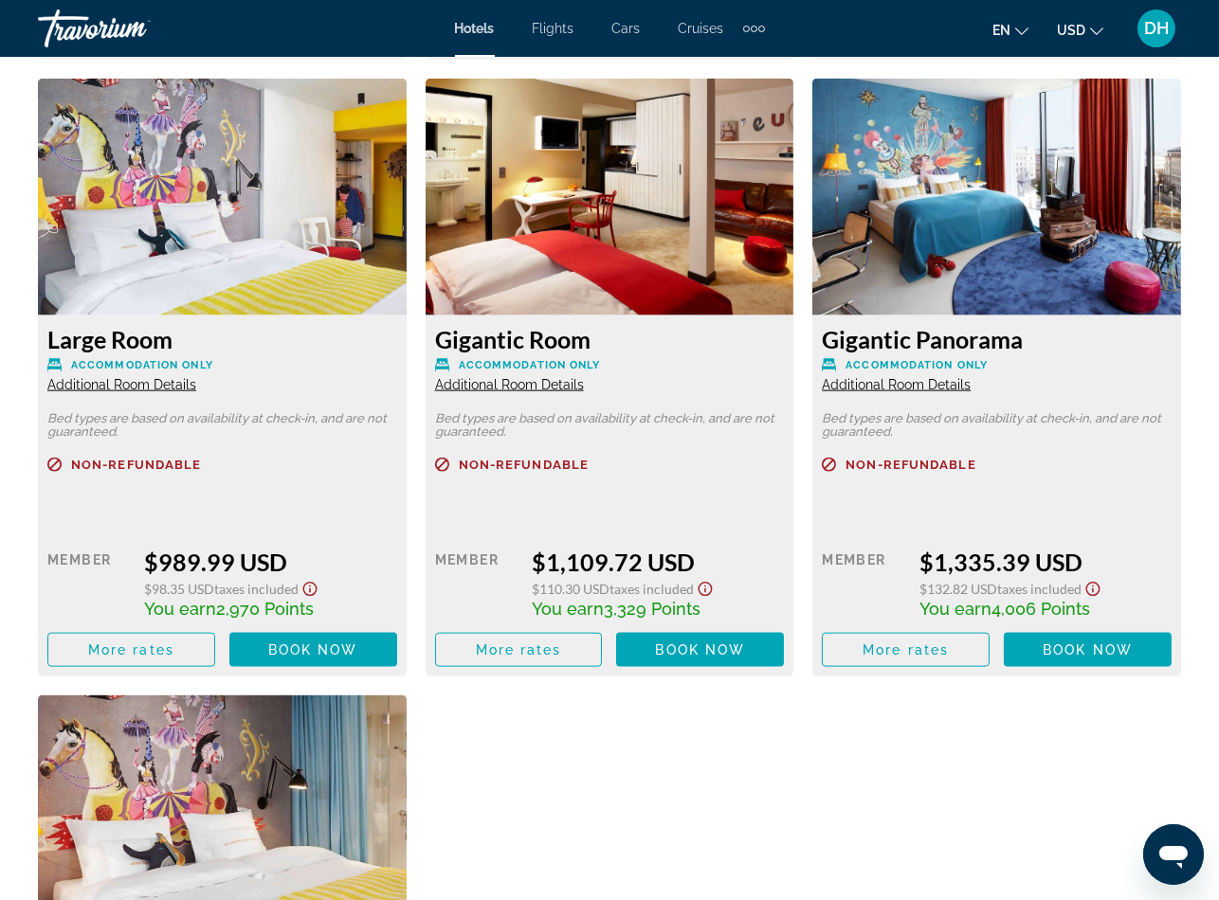
scroll to position [3553, 0]
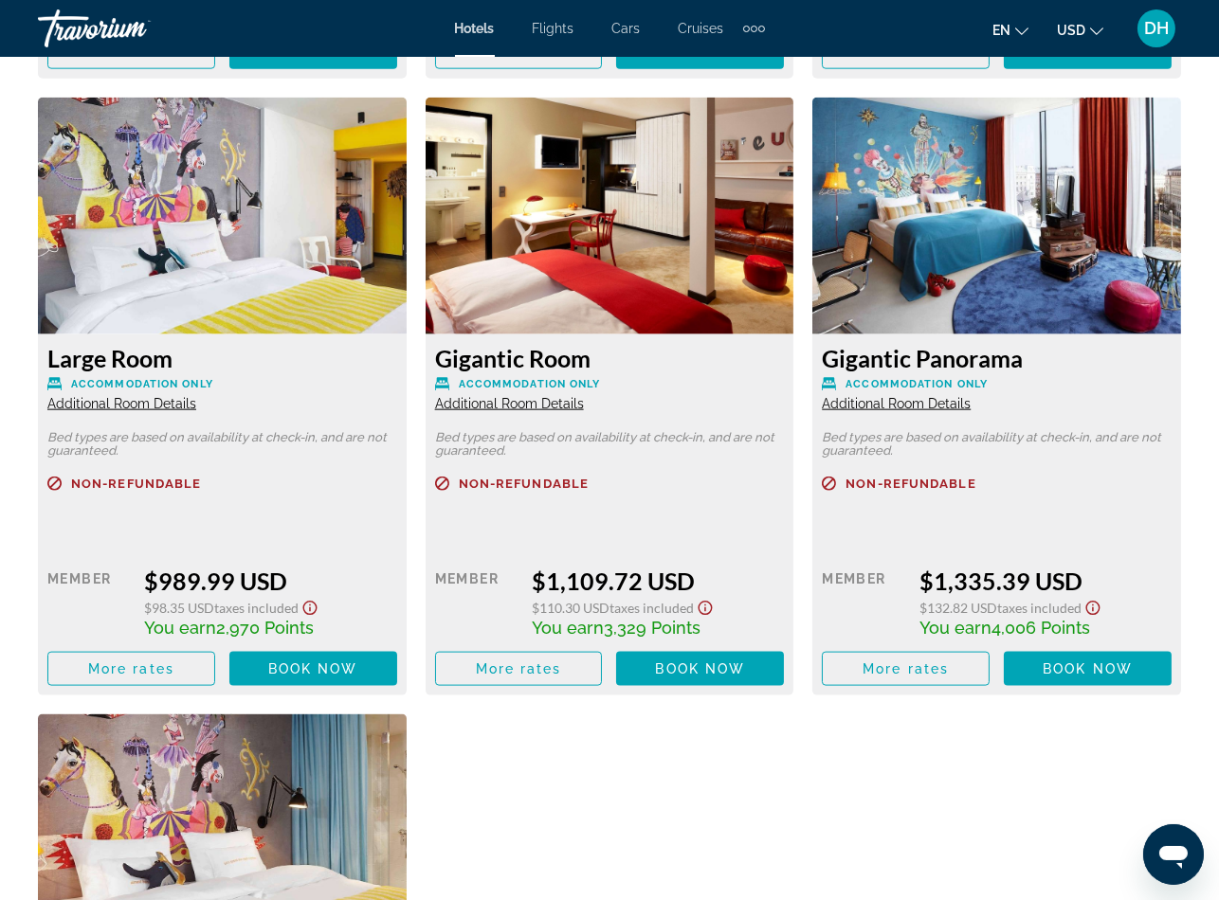
click at [912, 409] on div "Gigantic Panorama Accommodation Only Additional Room Details" at bounding box center [997, 378] width 350 height 68
click at [912, 404] on span "Additional Room Details" at bounding box center [896, 403] width 149 height 15
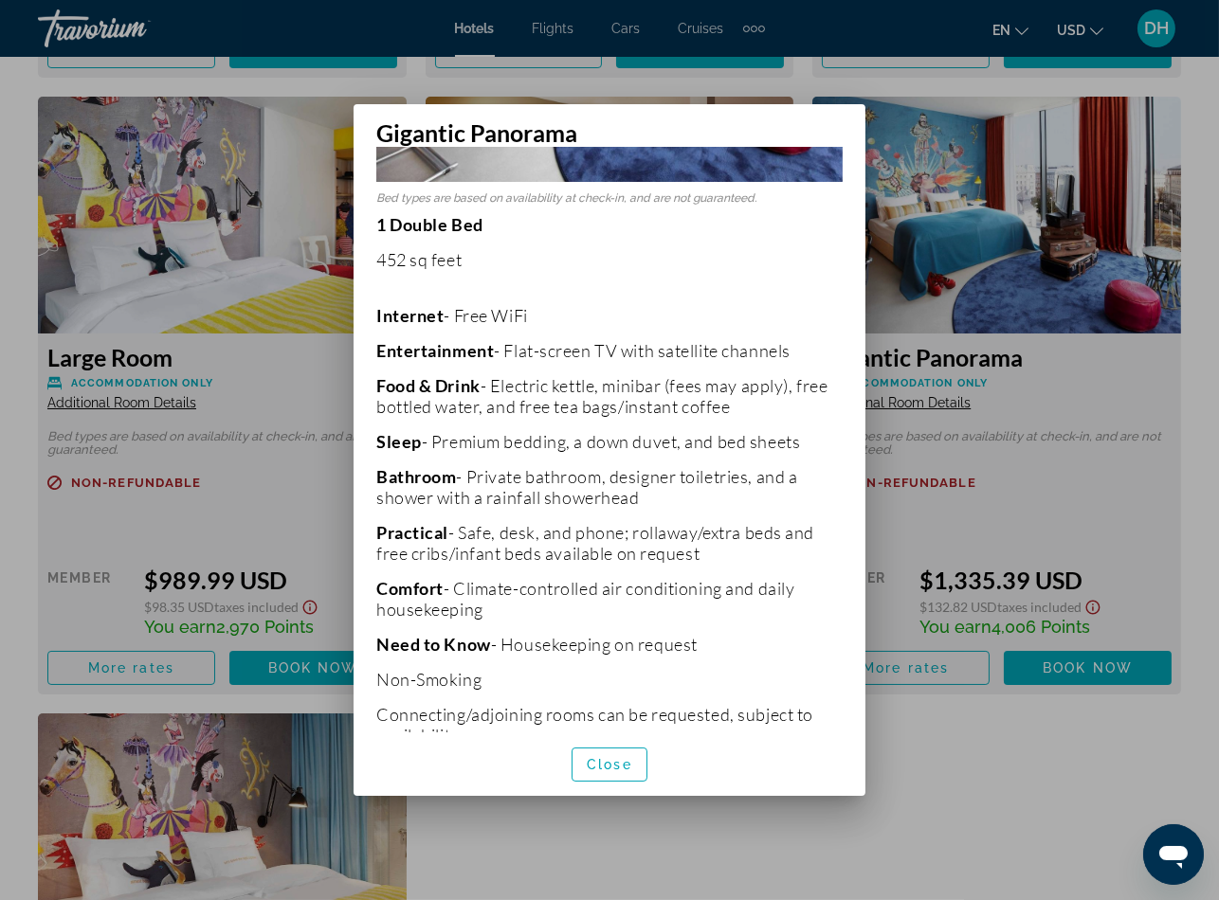
scroll to position [373, 0]
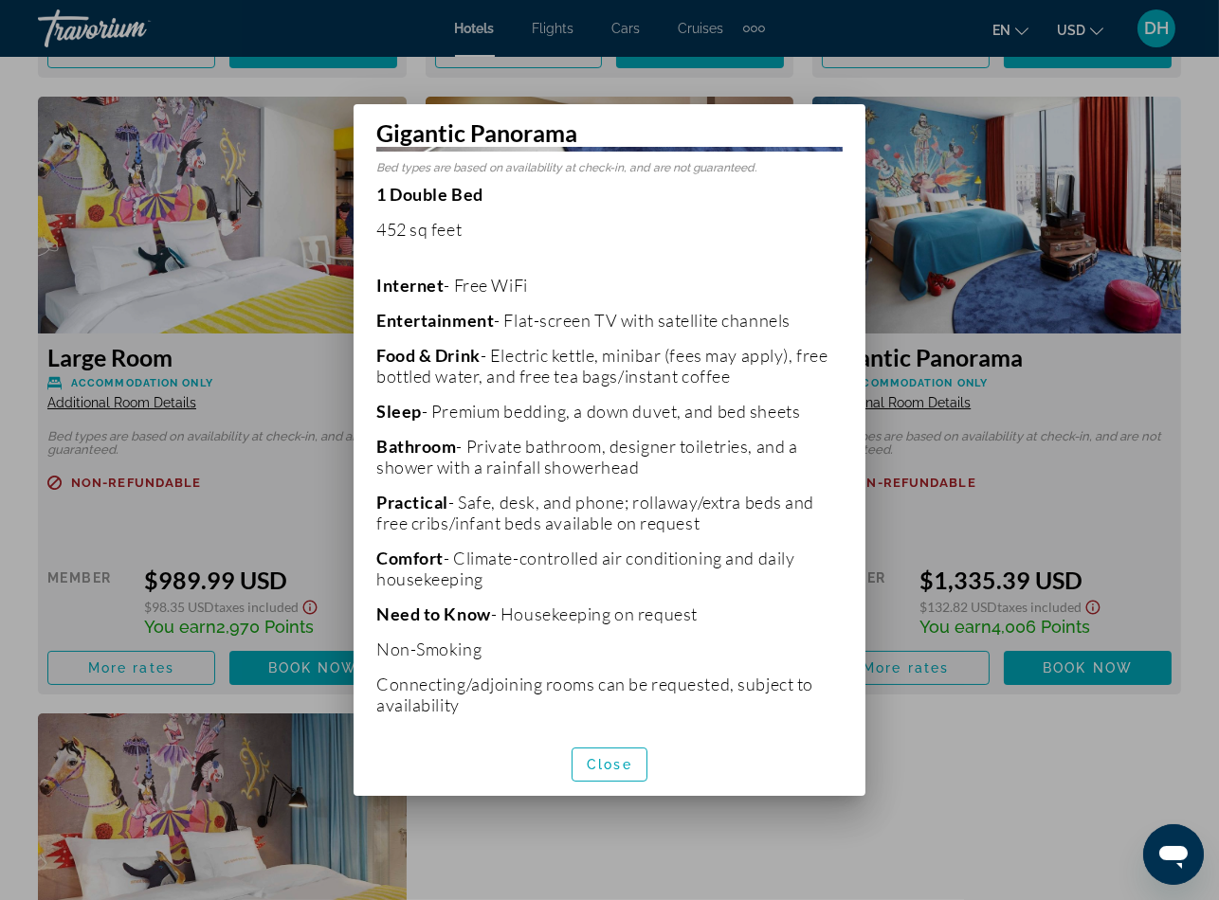
click at [896, 752] on div at bounding box center [609, 450] width 1219 height 900
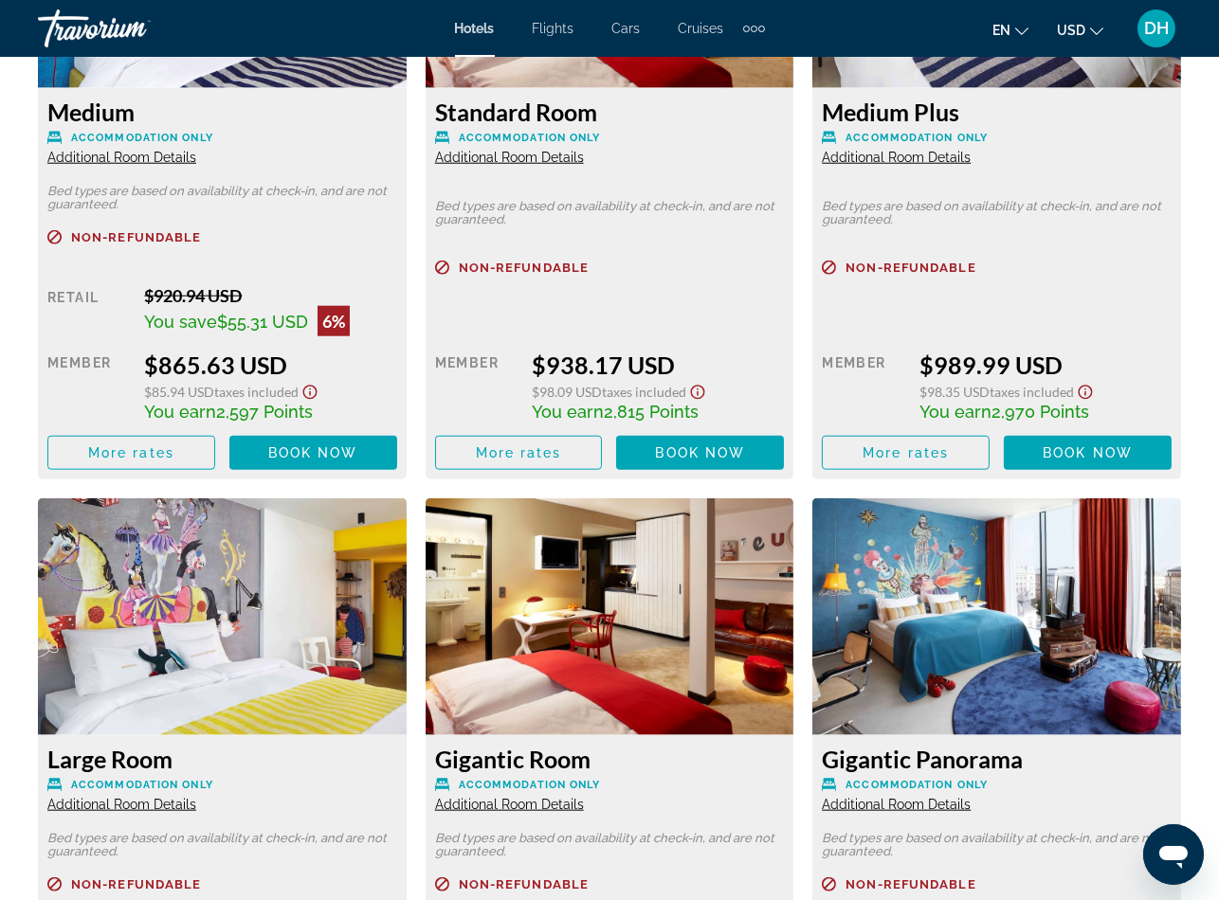
scroll to position [3126, 0]
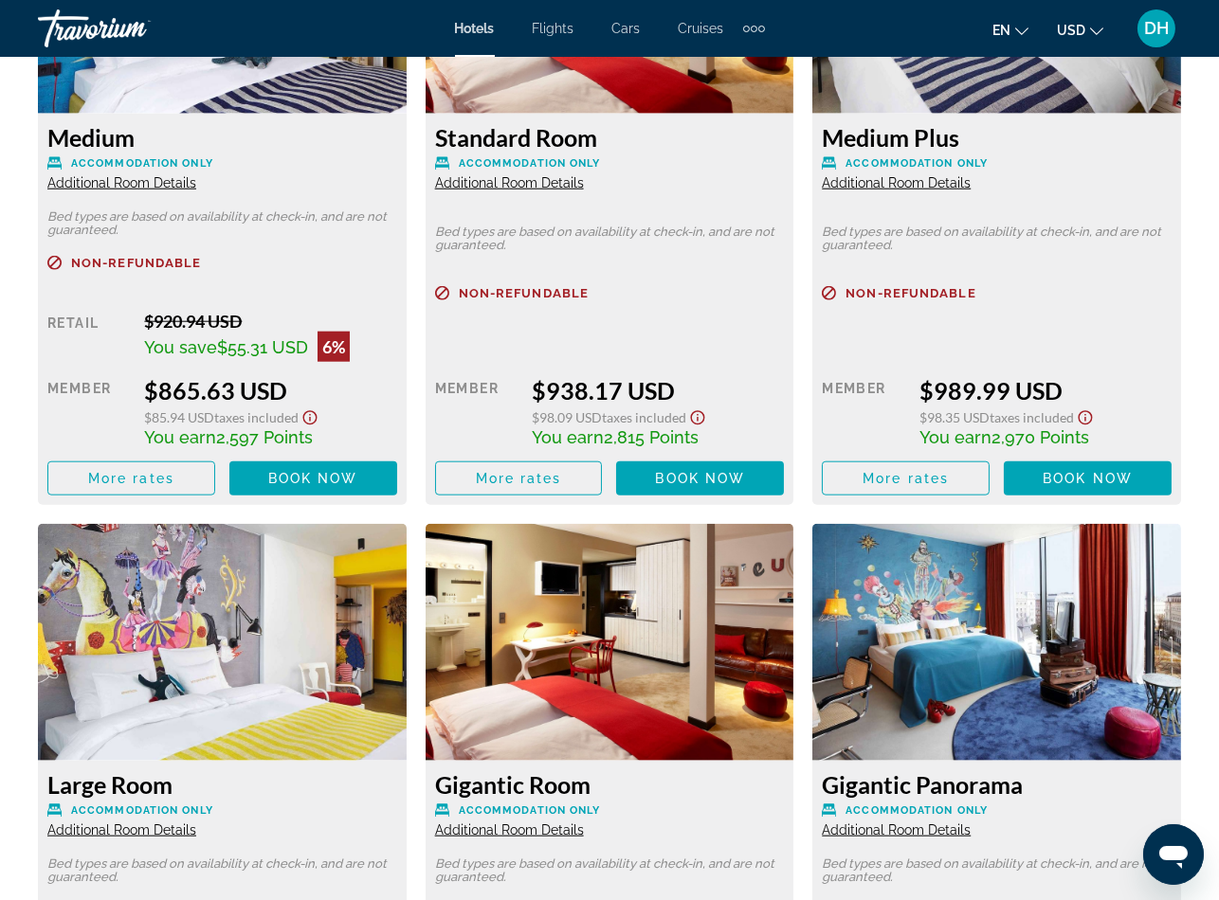
click at [393, 616] on img "Main content" at bounding box center [222, 642] width 369 height 237
click at [461, 38] on div "Hotels Flights Cars Cruises Activities Hotels Flights Cars Cruises Activities" at bounding box center [610, 28] width 310 height 30
click at [462, 38] on div "Hotels Flights Cars Cruises Activities Hotels Flights Cars Cruises Activities" at bounding box center [610, 28] width 310 height 30
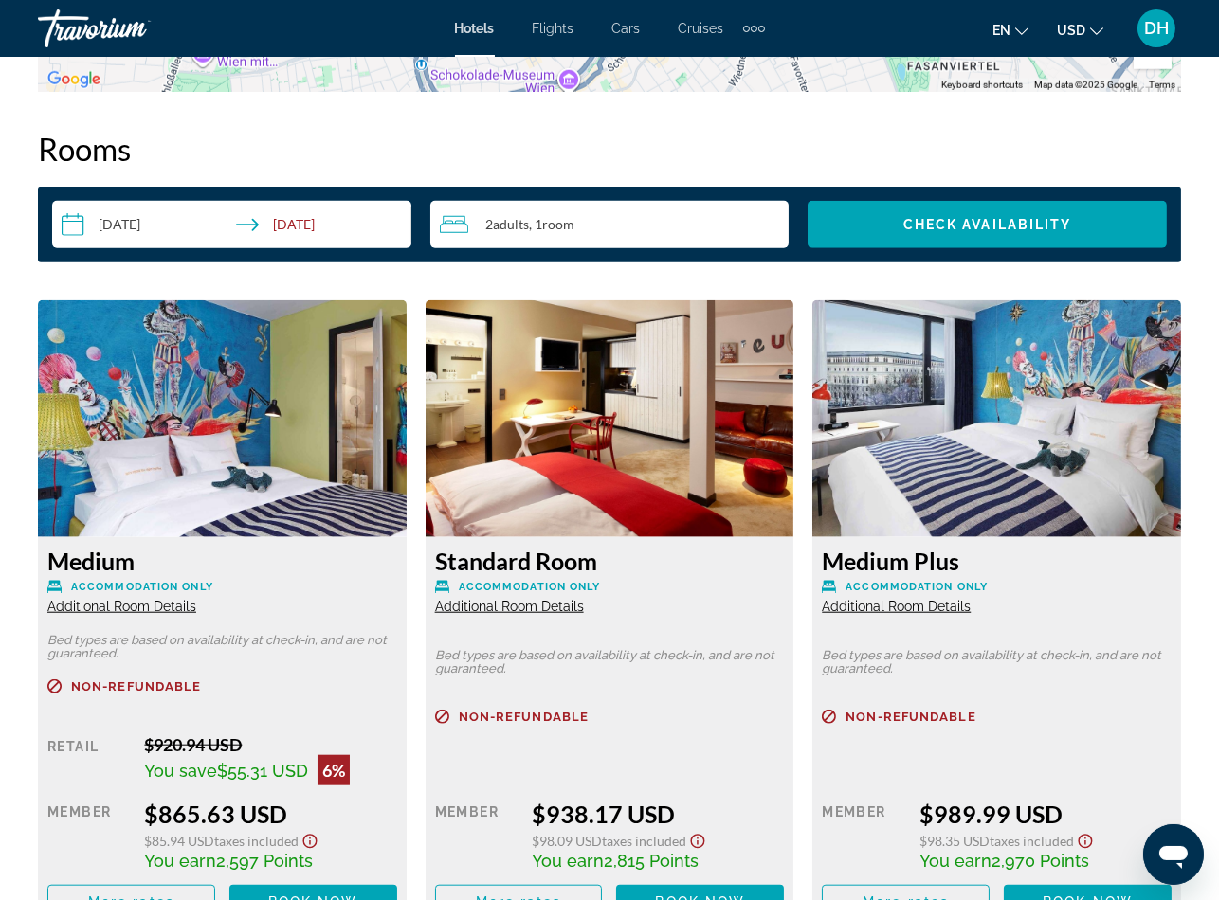
scroll to position [2274, 0]
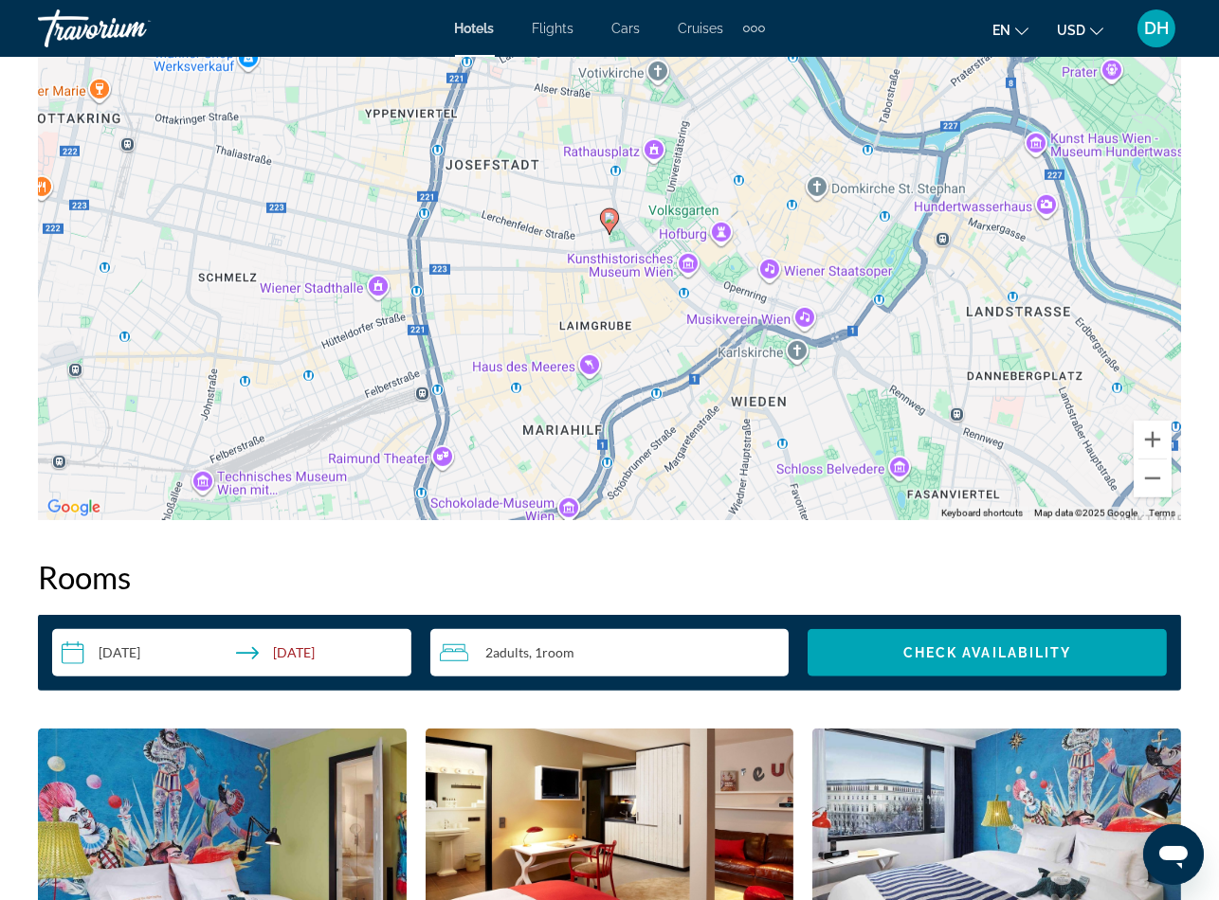
click at [461, 34] on span "Hotels" at bounding box center [475, 28] width 40 height 15
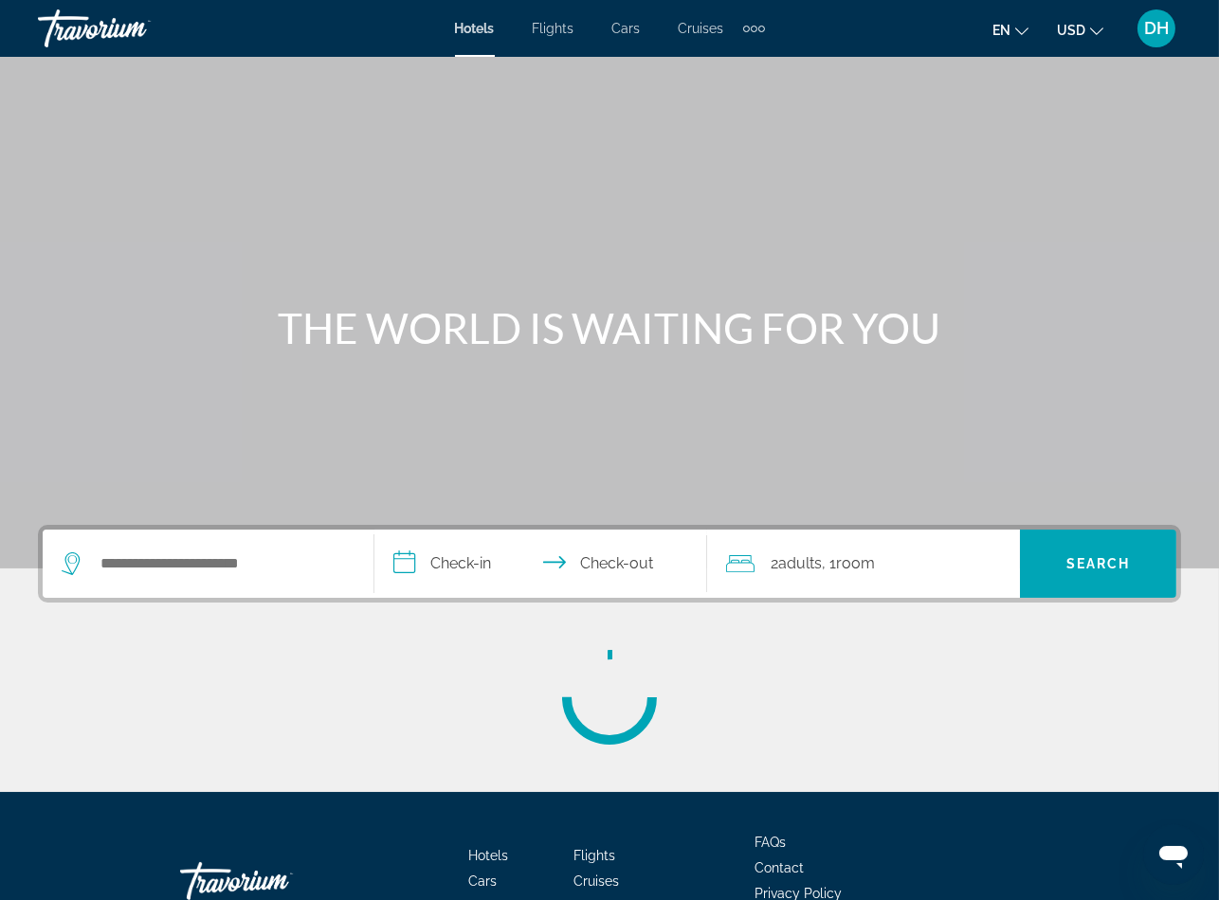
click at [461, 34] on span "Hotels" at bounding box center [475, 28] width 40 height 15
click at [244, 588] on div "Search widget" at bounding box center [208, 564] width 293 height 68
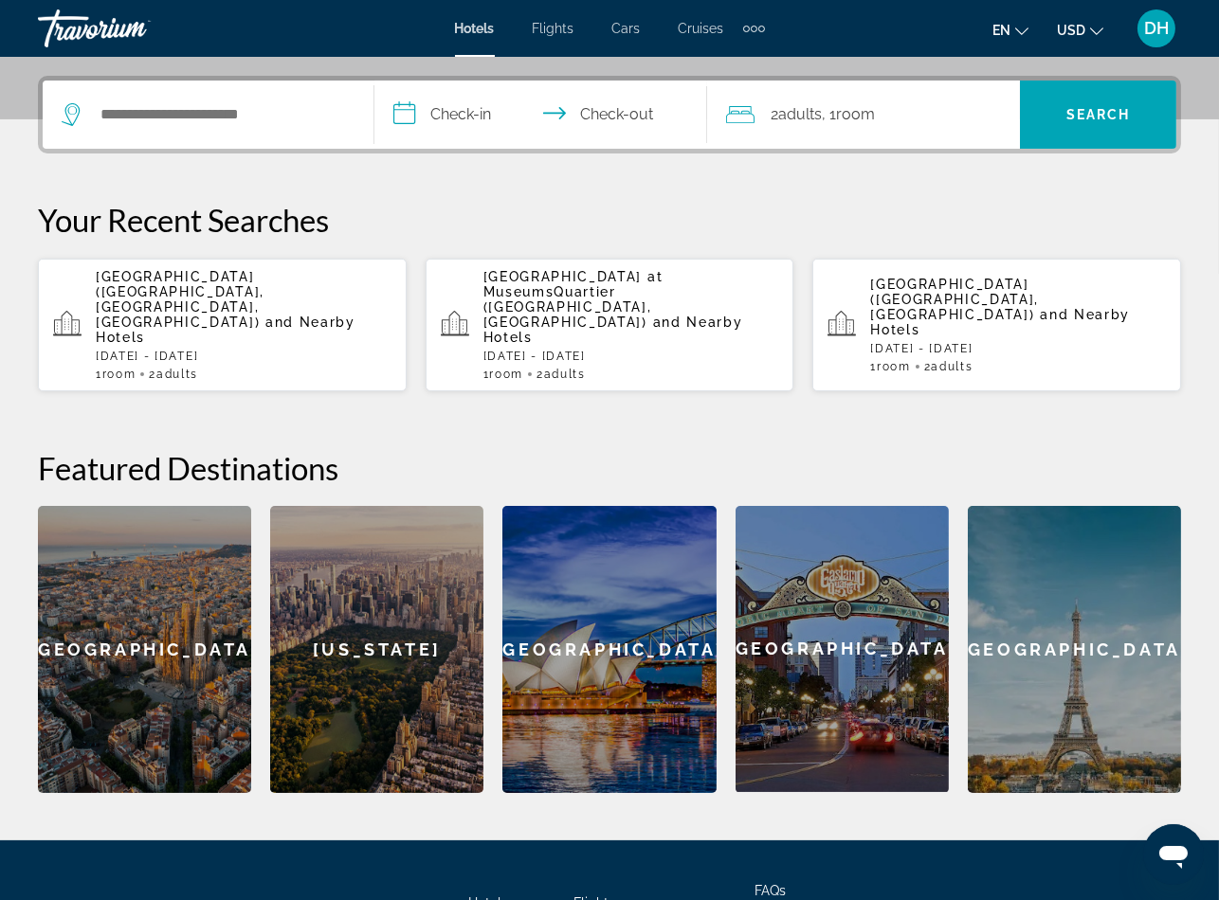
scroll to position [462, 0]
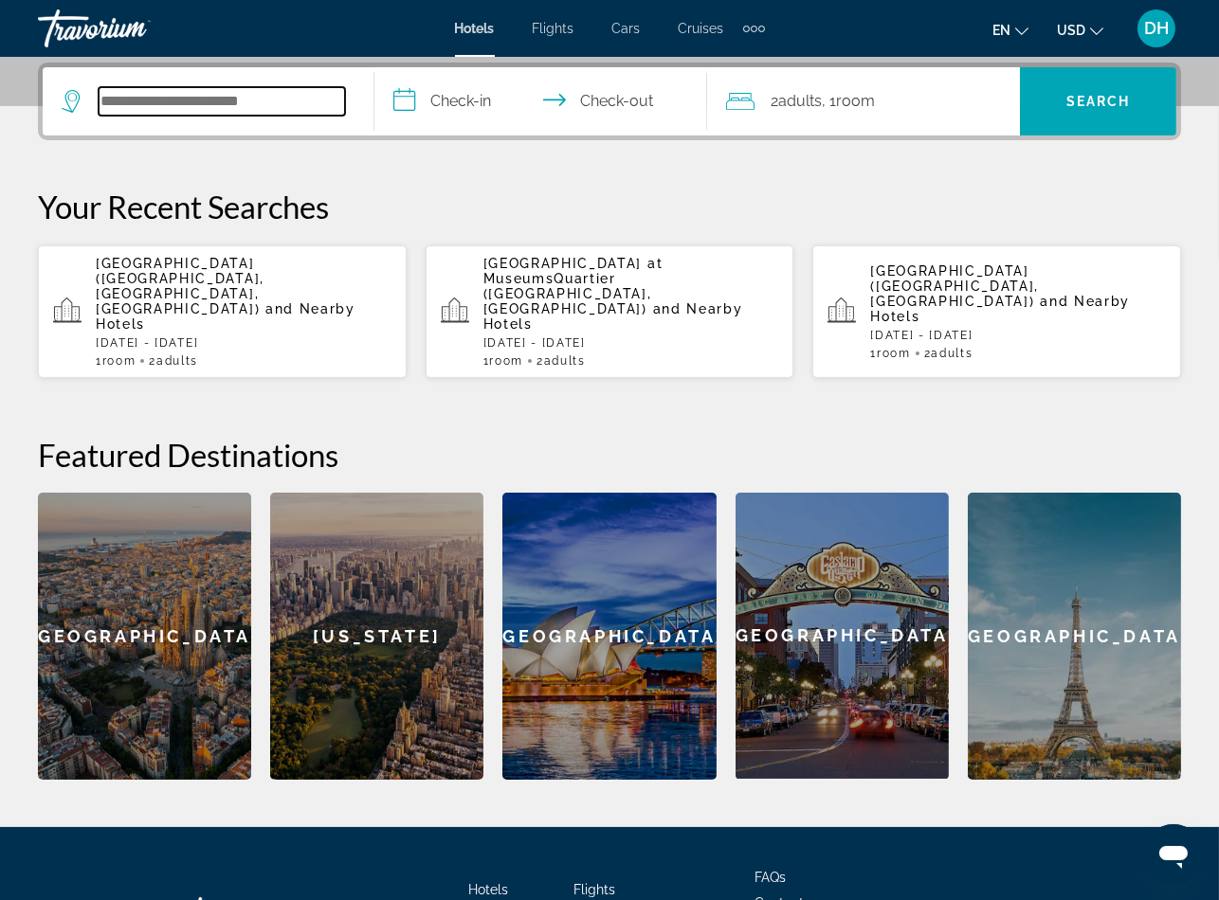
click at [293, 107] on input "Search widget" at bounding box center [222, 101] width 246 height 28
paste input "**********"
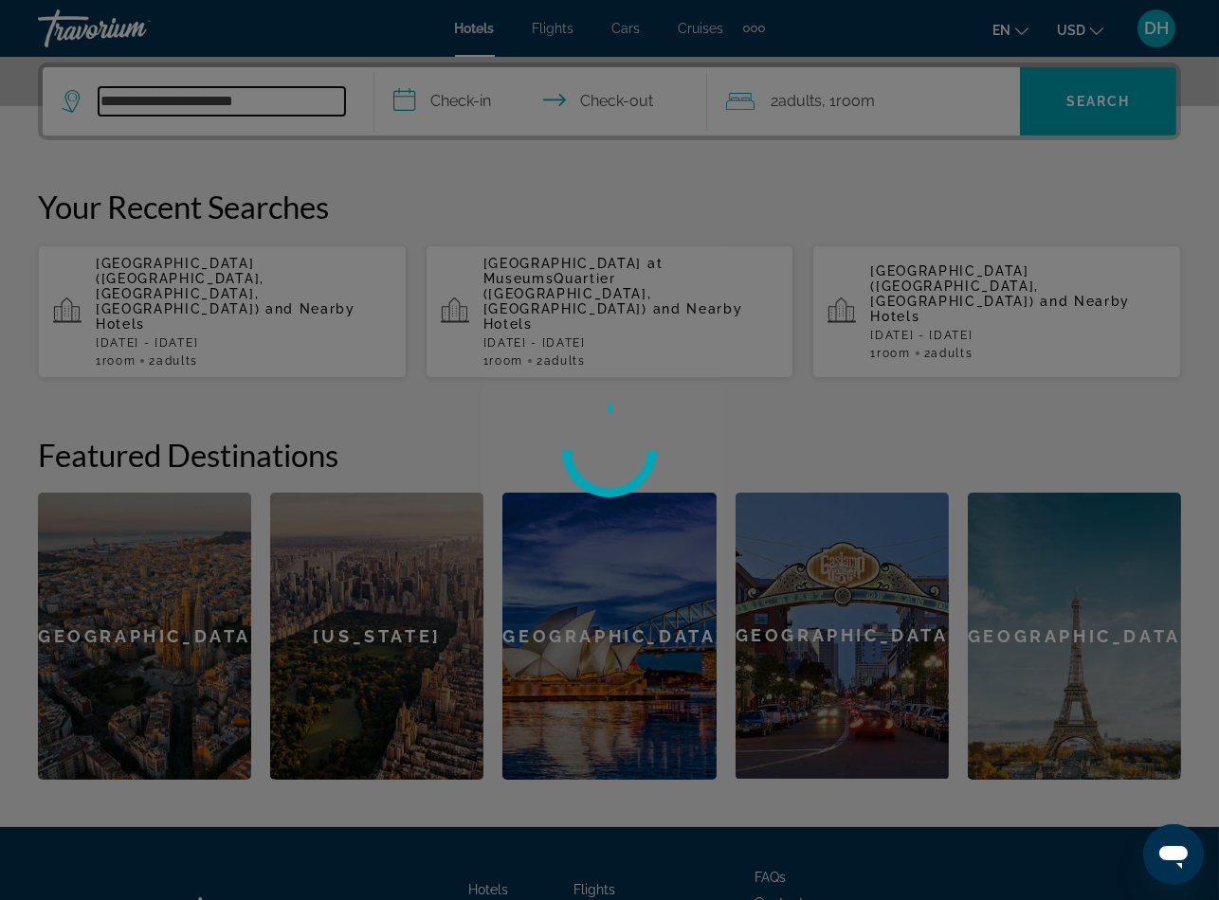
type input "**********"
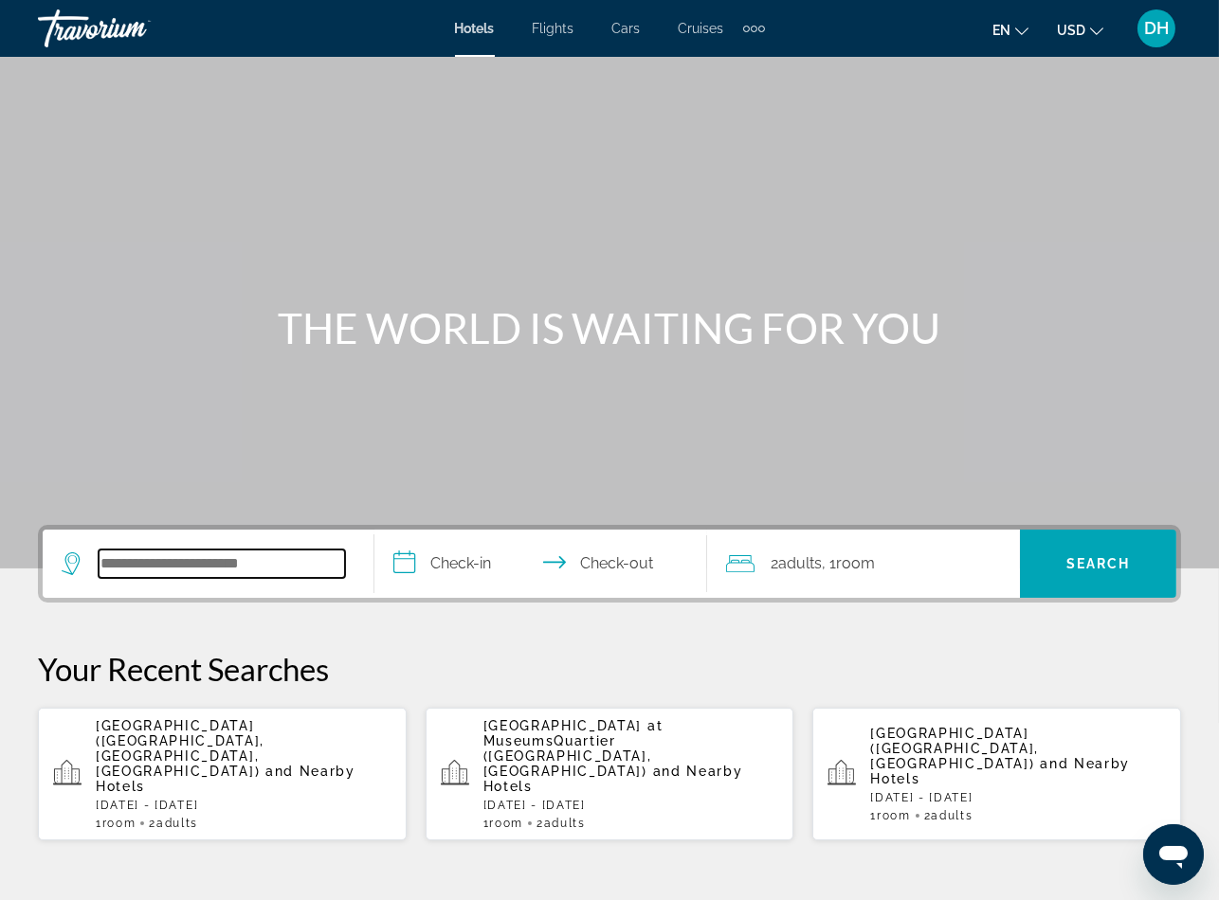
click at [244, 567] on input "Search widget" at bounding box center [222, 564] width 246 height 28
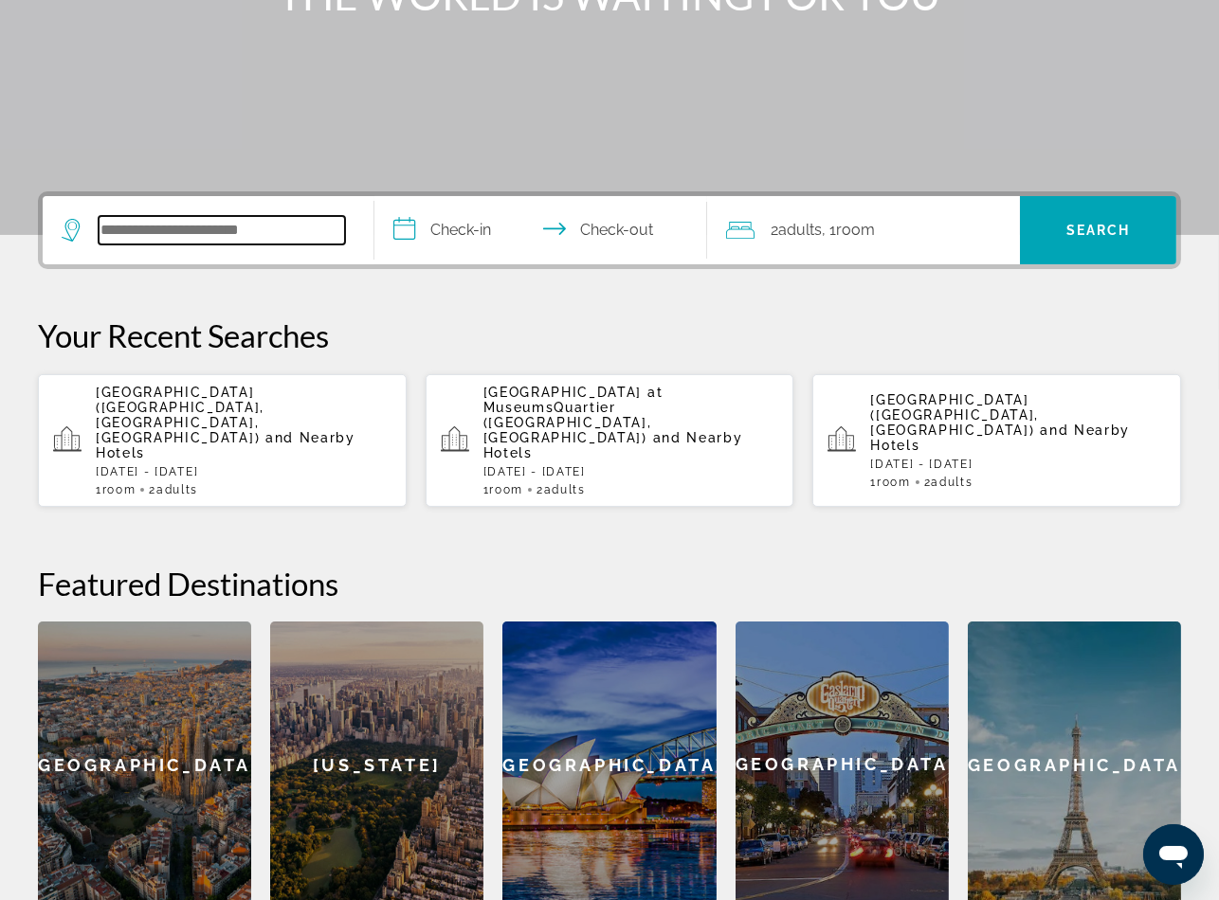
paste input "**********"
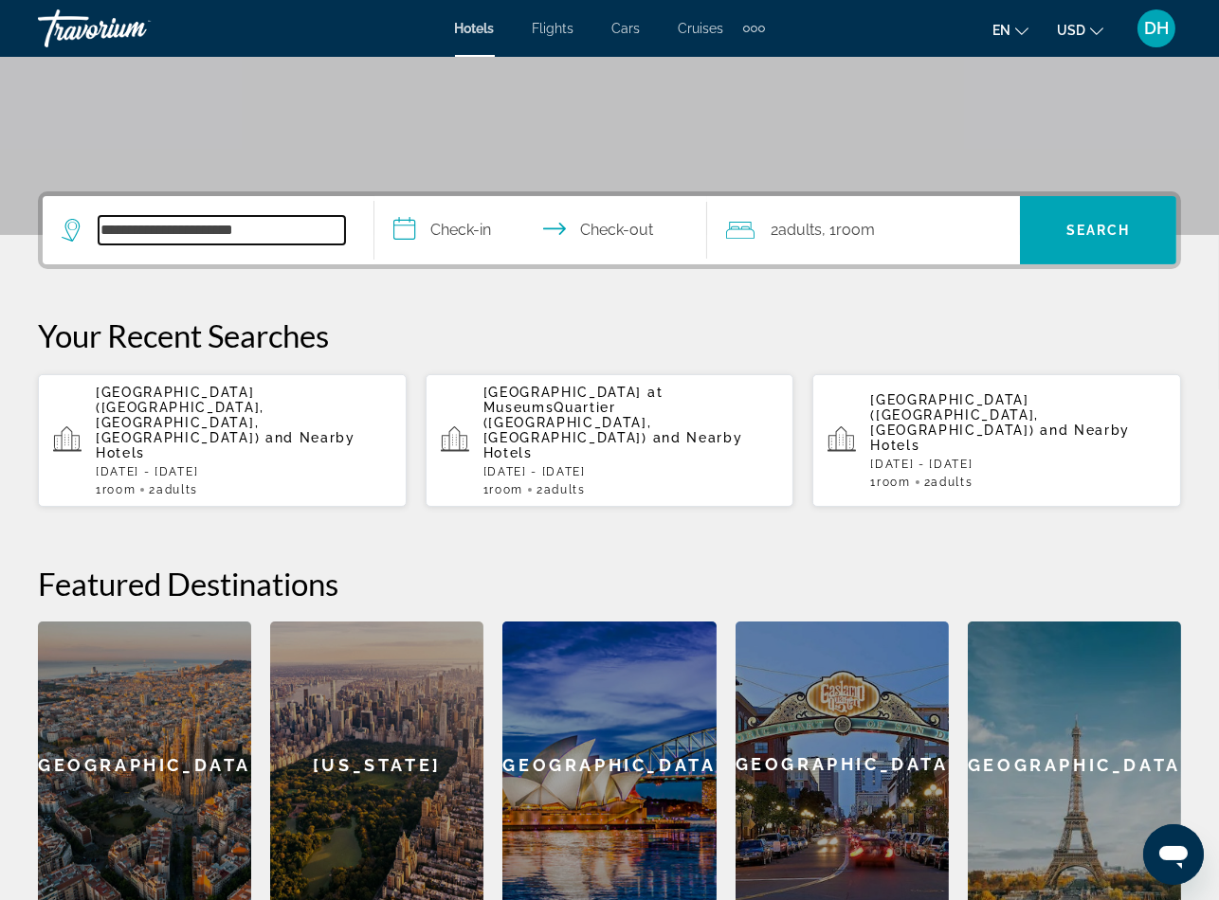
scroll to position [462, 0]
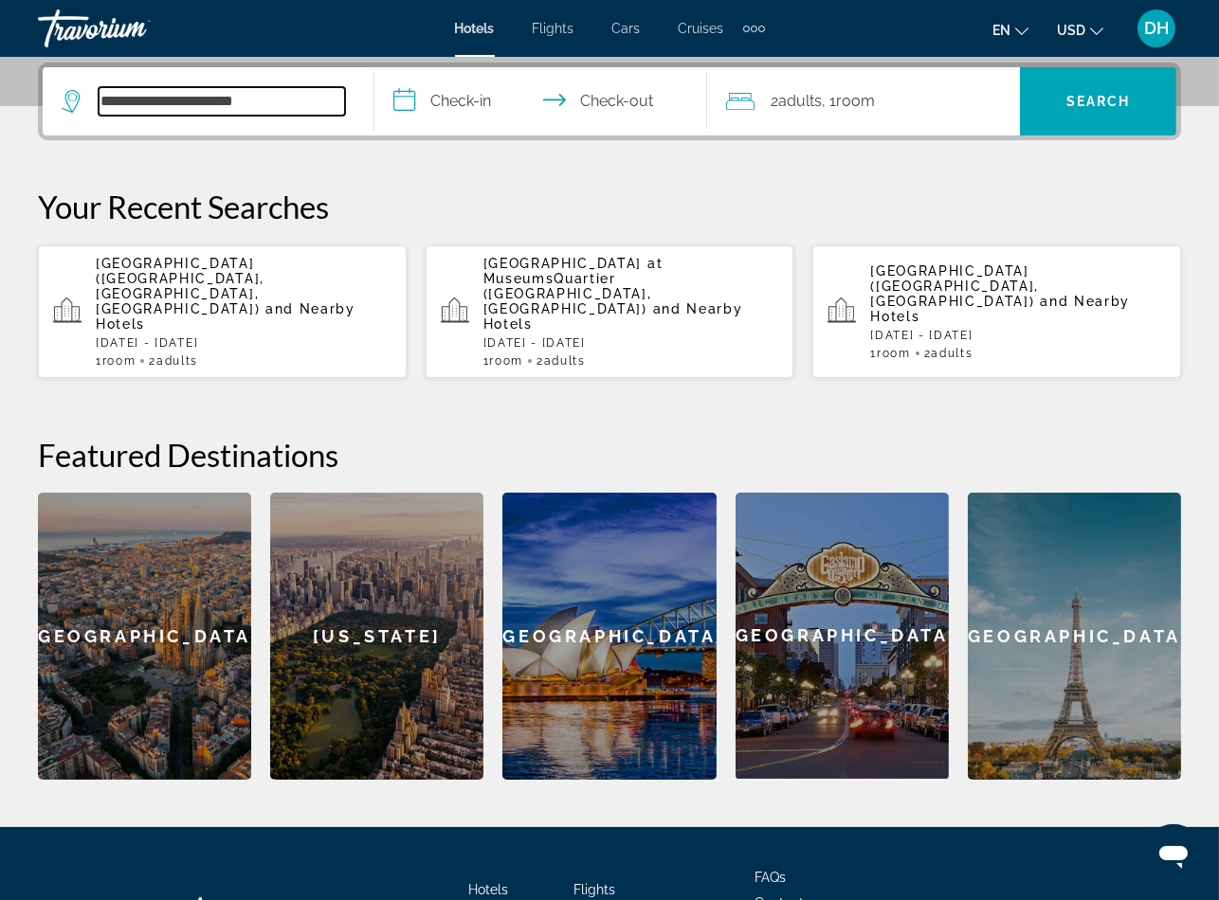
click at [312, 88] on input "**********" at bounding box center [222, 101] width 246 height 28
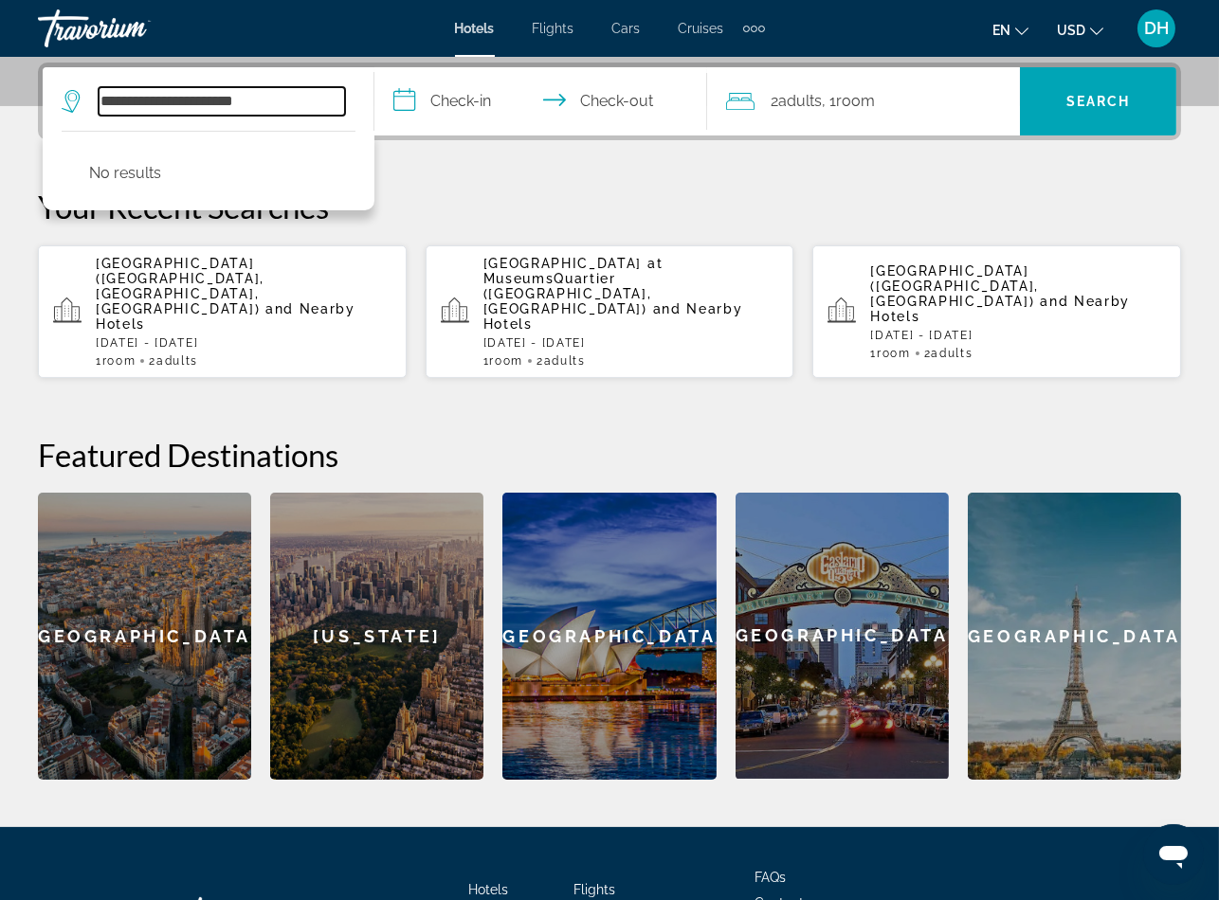
click at [312, 88] on input "**********" at bounding box center [222, 101] width 246 height 28
paste input "Search widget"
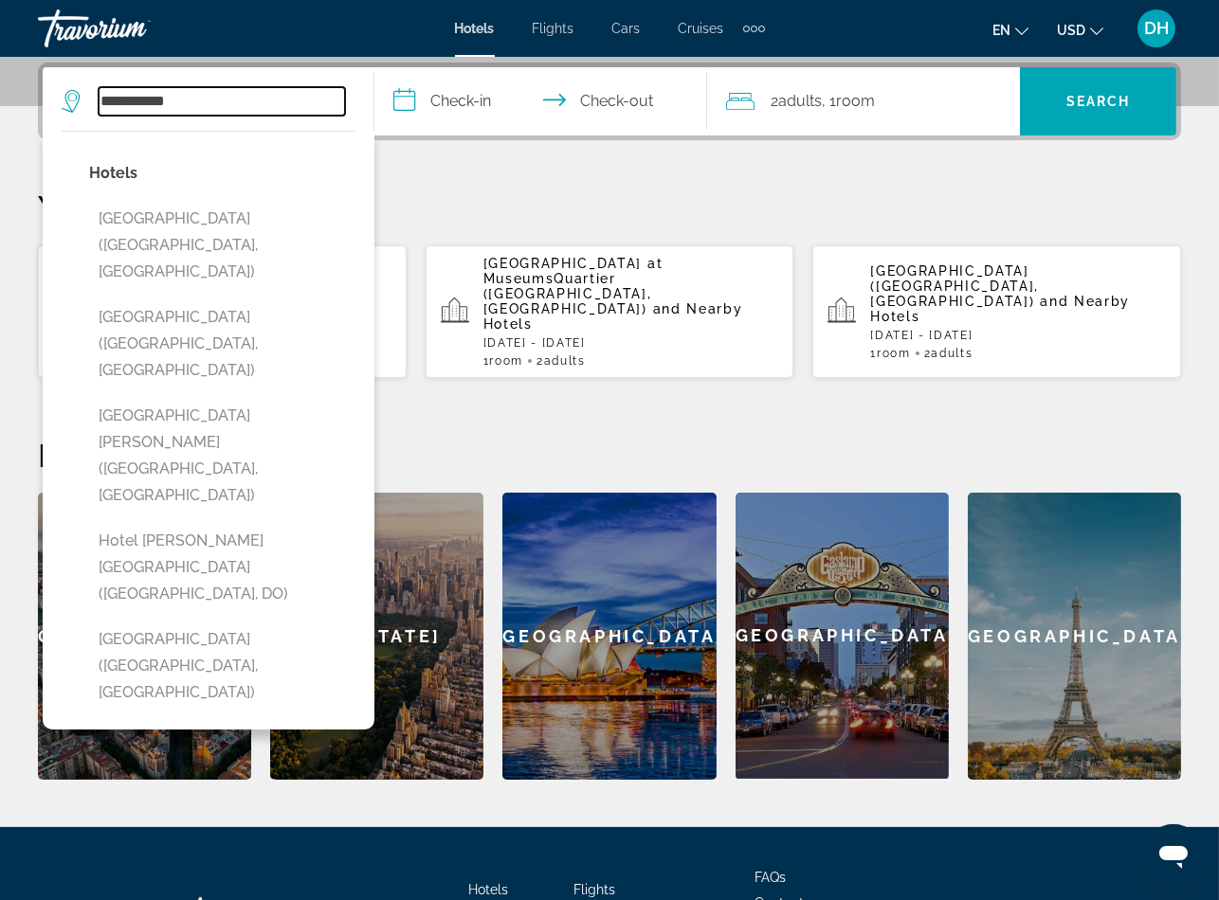
scroll to position [462, 0]
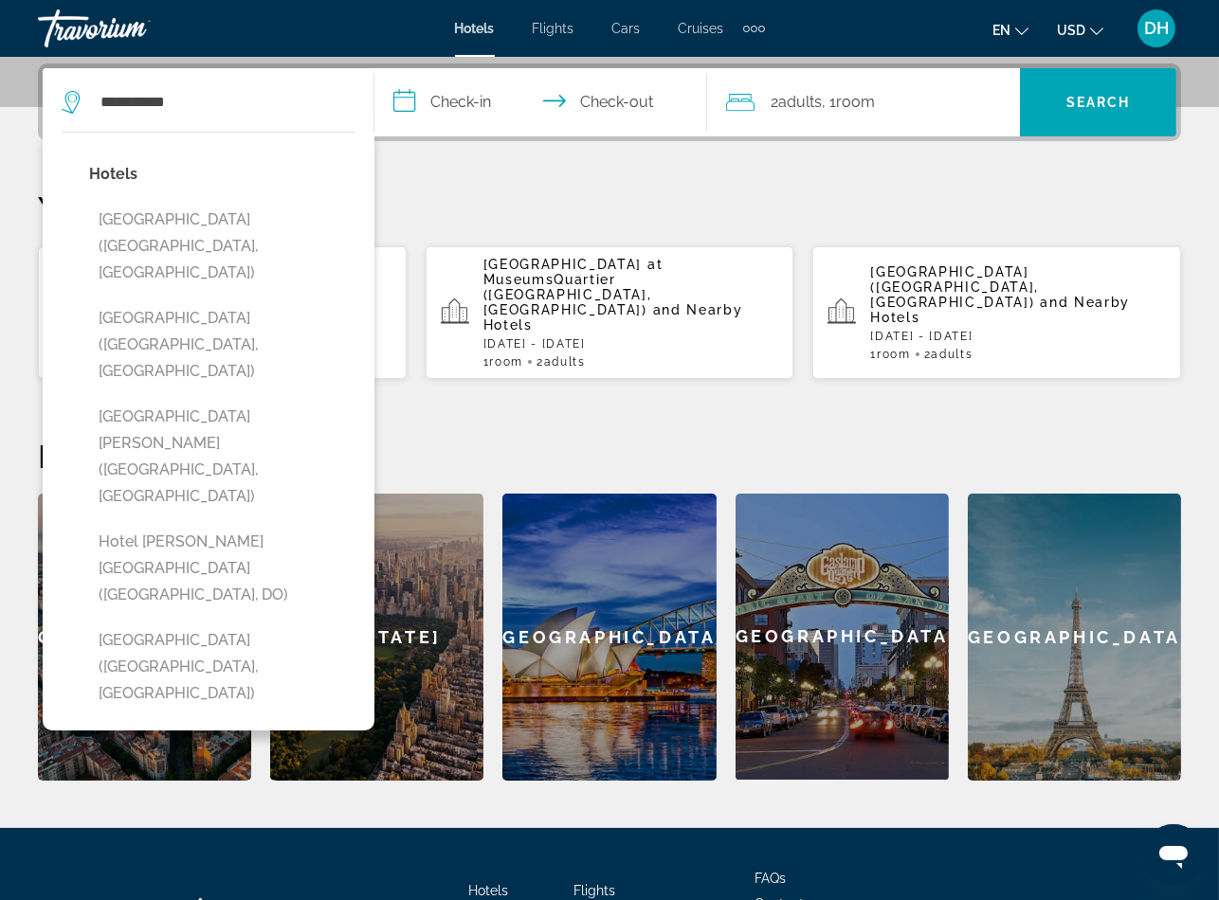
click at [180, 623] on button "[GEOGRAPHIC_DATA] ([GEOGRAPHIC_DATA], [GEOGRAPHIC_DATA])" at bounding box center [222, 667] width 266 height 89
type input "**********"
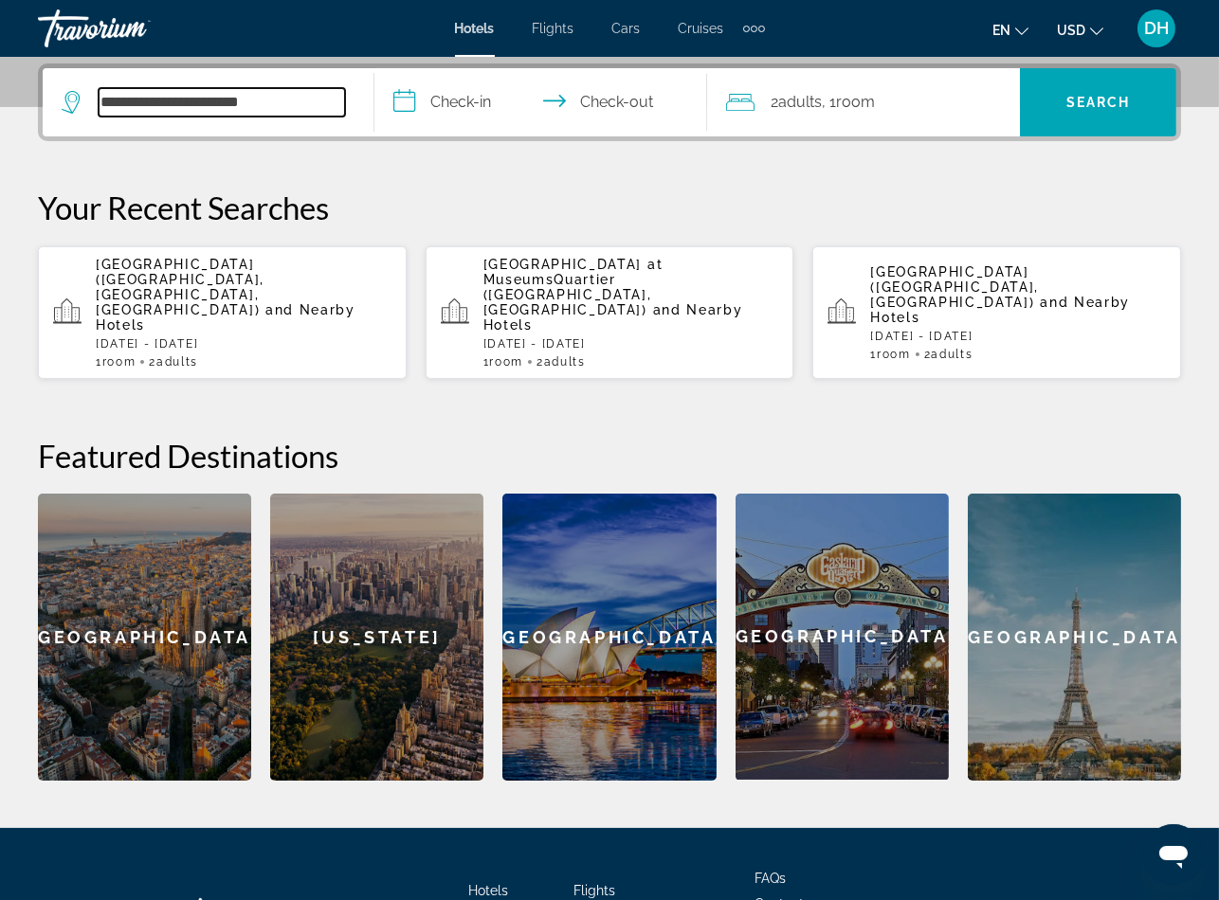
scroll to position [462, 0]
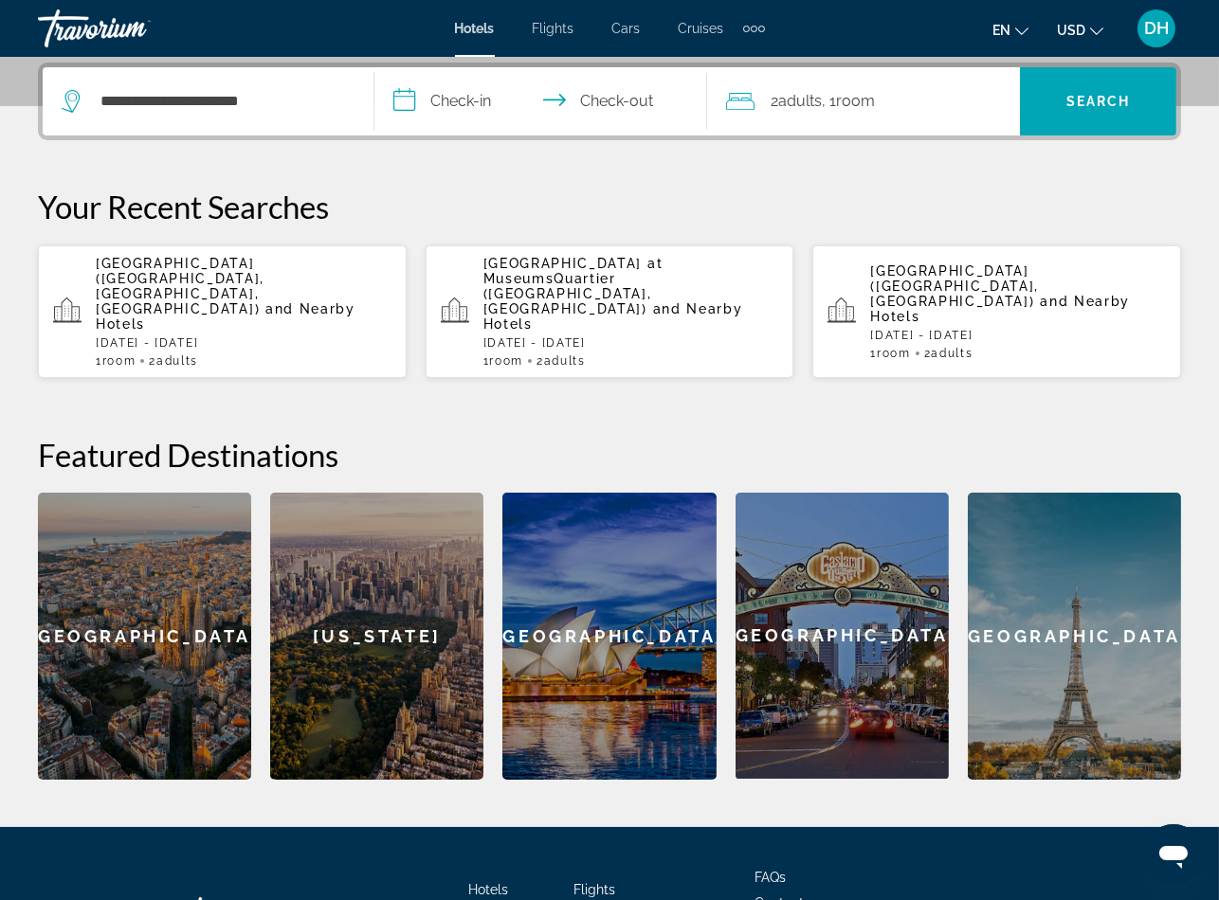
click at [442, 107] on input "**********" at bounding box center [543, 104] width 339 height 74
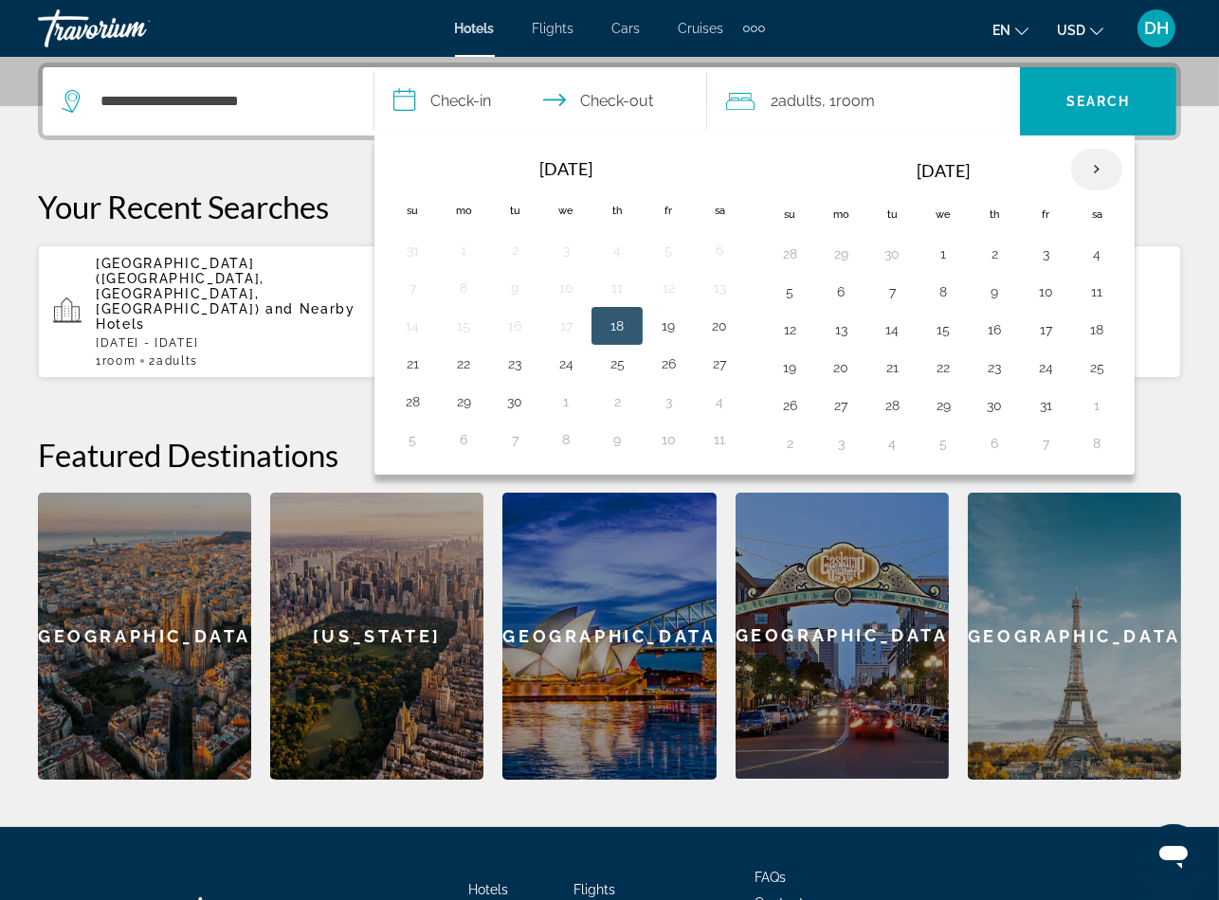
click at [1122, 157] on th "Next month" at bounding box center [1096, 170] width 51 height 42
click at [1122, 156] on th "Next month" at bounding box center [1096, 170] width 51 height 42
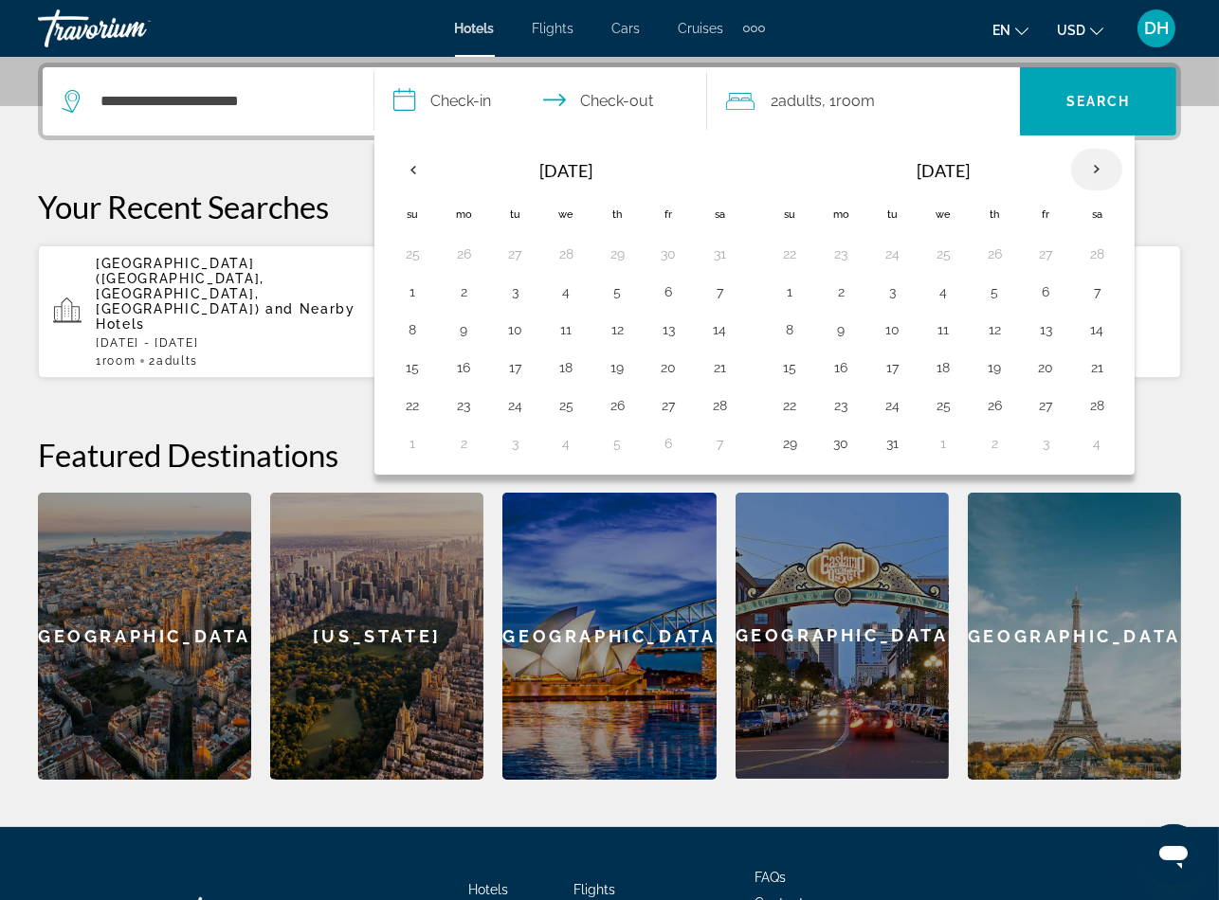
click at [1122, 156] on th "Next month" at bounding box center [1096, 170] width 51 height 42
drag, startPoint x: 410, startPoint y: 355, endPoint x: 439, endPoint y: 355, distance: 28.4
click at [411, 355] on td "17" at bounding box center [412, 368] width 51 height 38
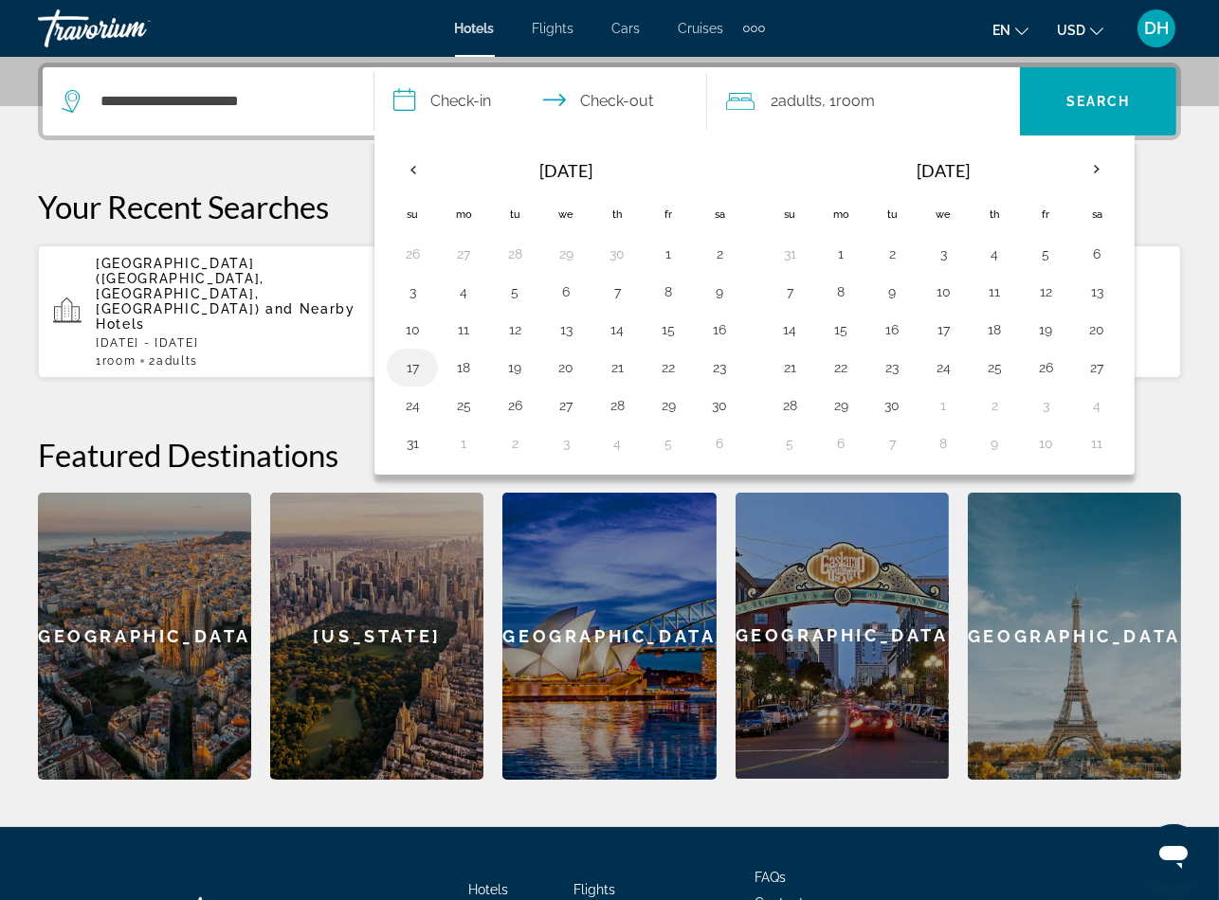
click at [411, 366] on button "17" at bounding box center [412, 367] width 30 height 27
click at [620, 364] on button "21" at bounding box center [617, 367] width 30 height 27
type input "**********"
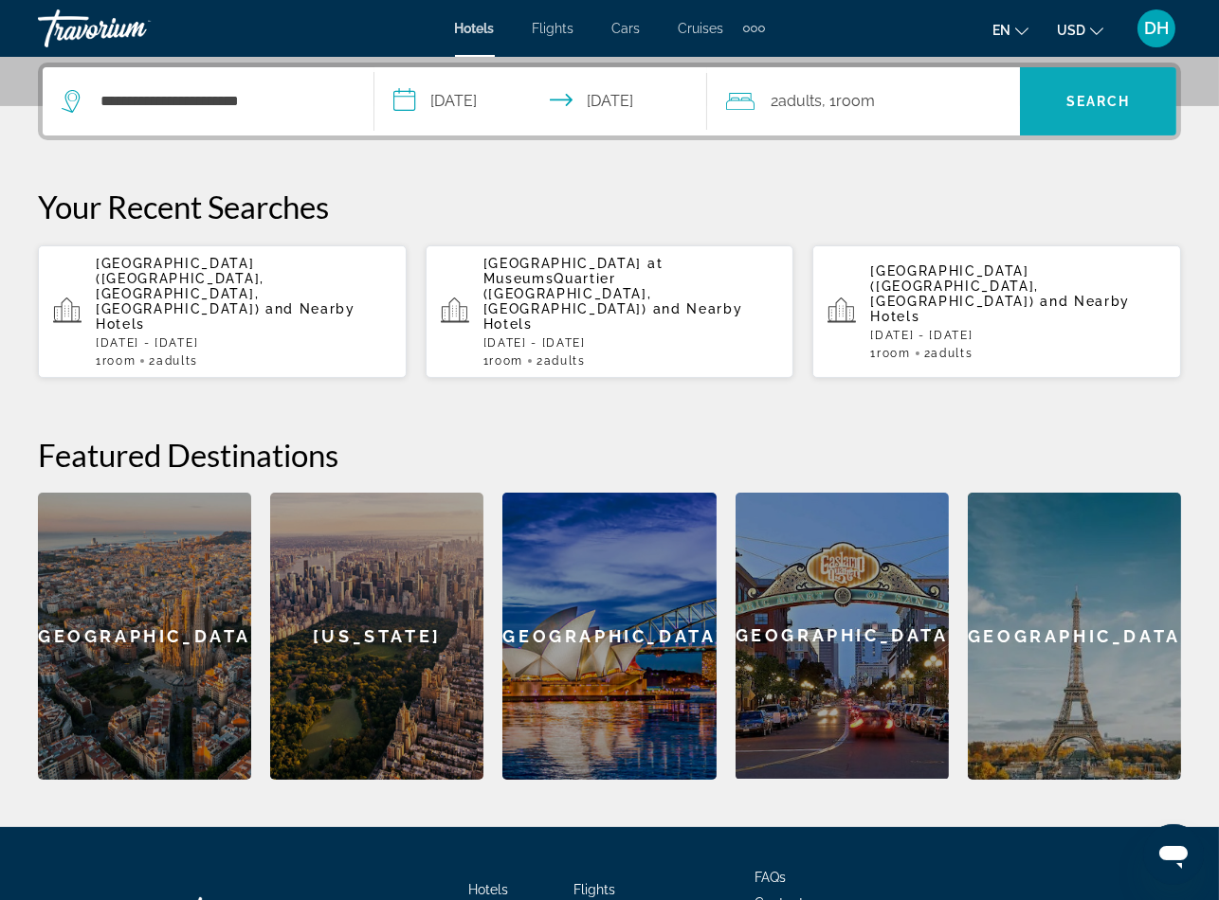
click at [1108, 103] on span "Search" at bounding box center [1098, 101] width 64 height 15
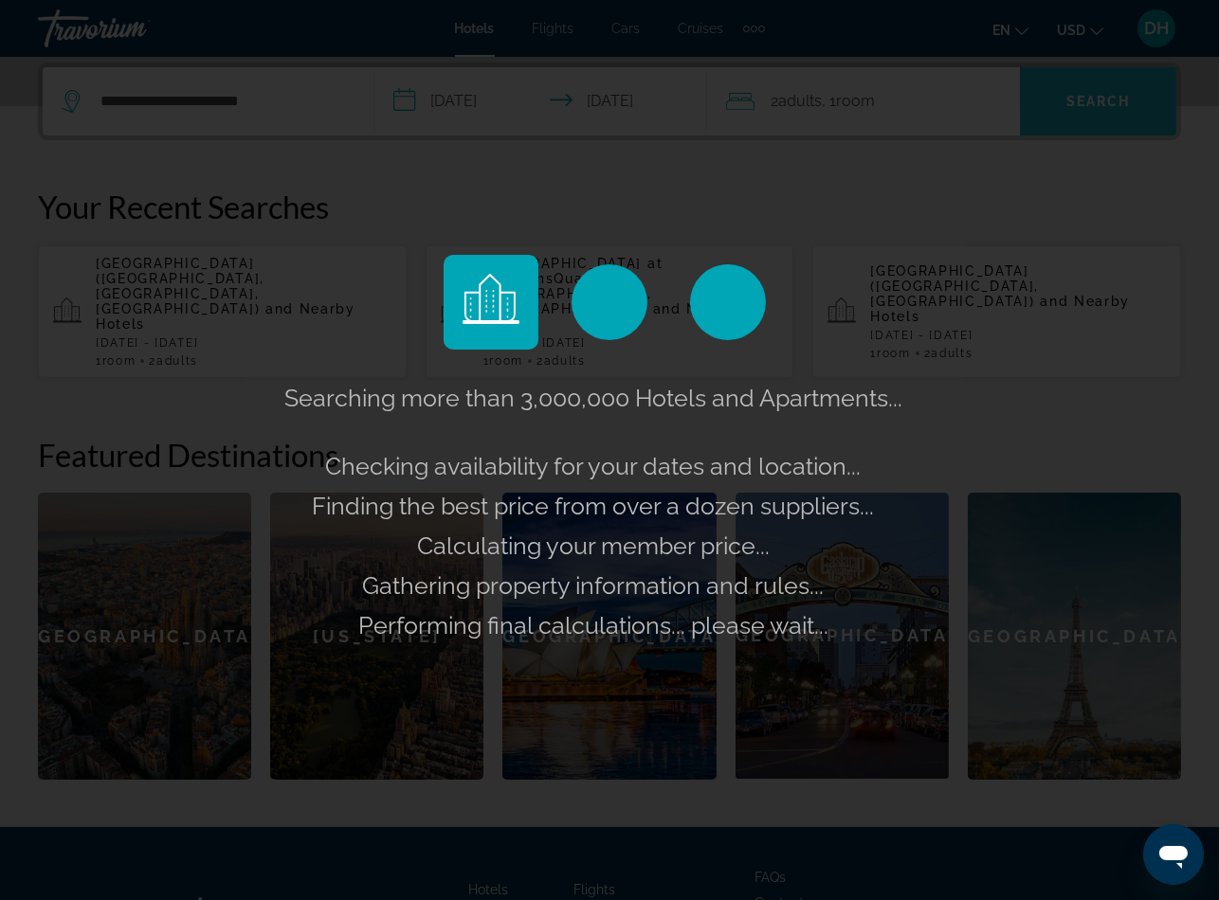
click at [1108, 102] on div "Searching more than 3,000,000 Hotels and Apartments... Checking availability fo…" at bounding box center [609, 450] width 1219 height 900
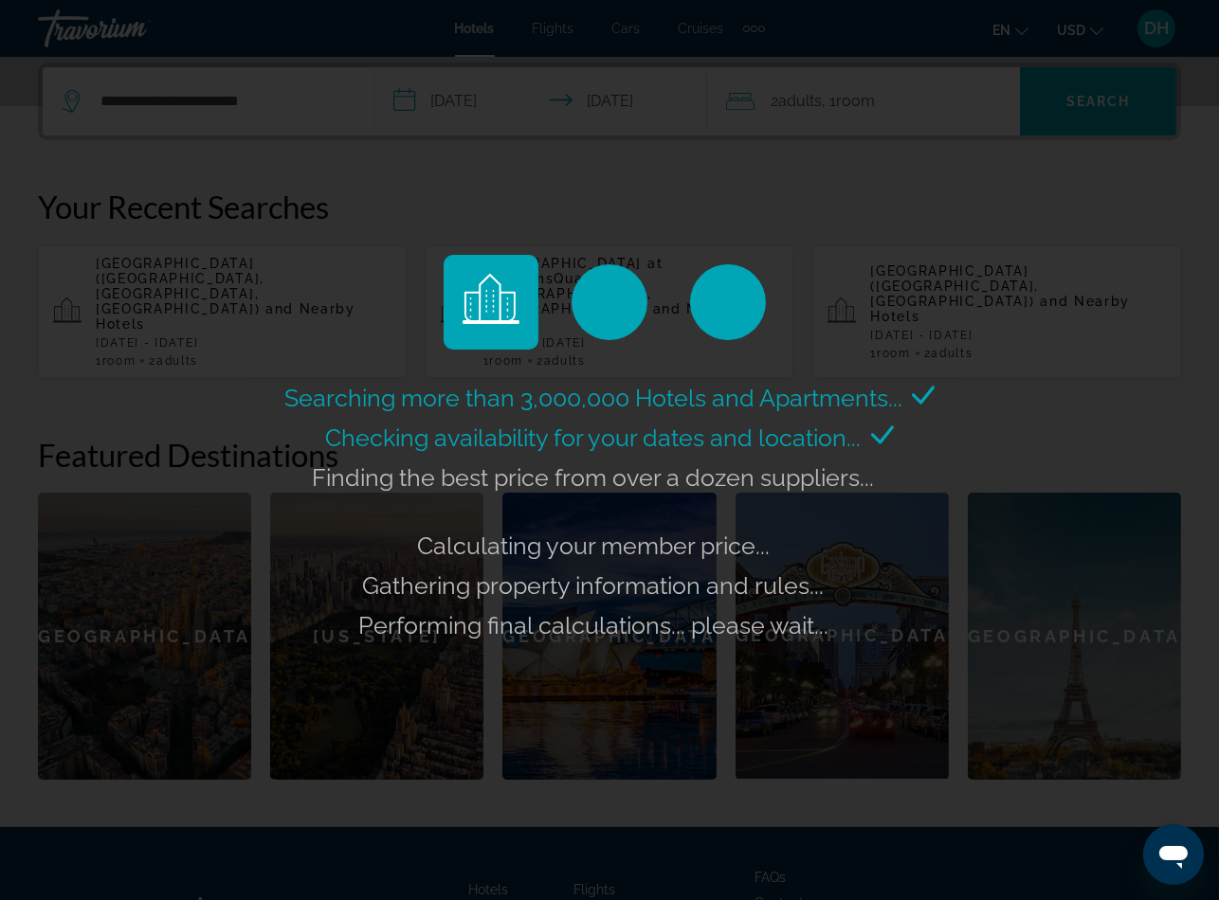
scroll to position [458, 0]
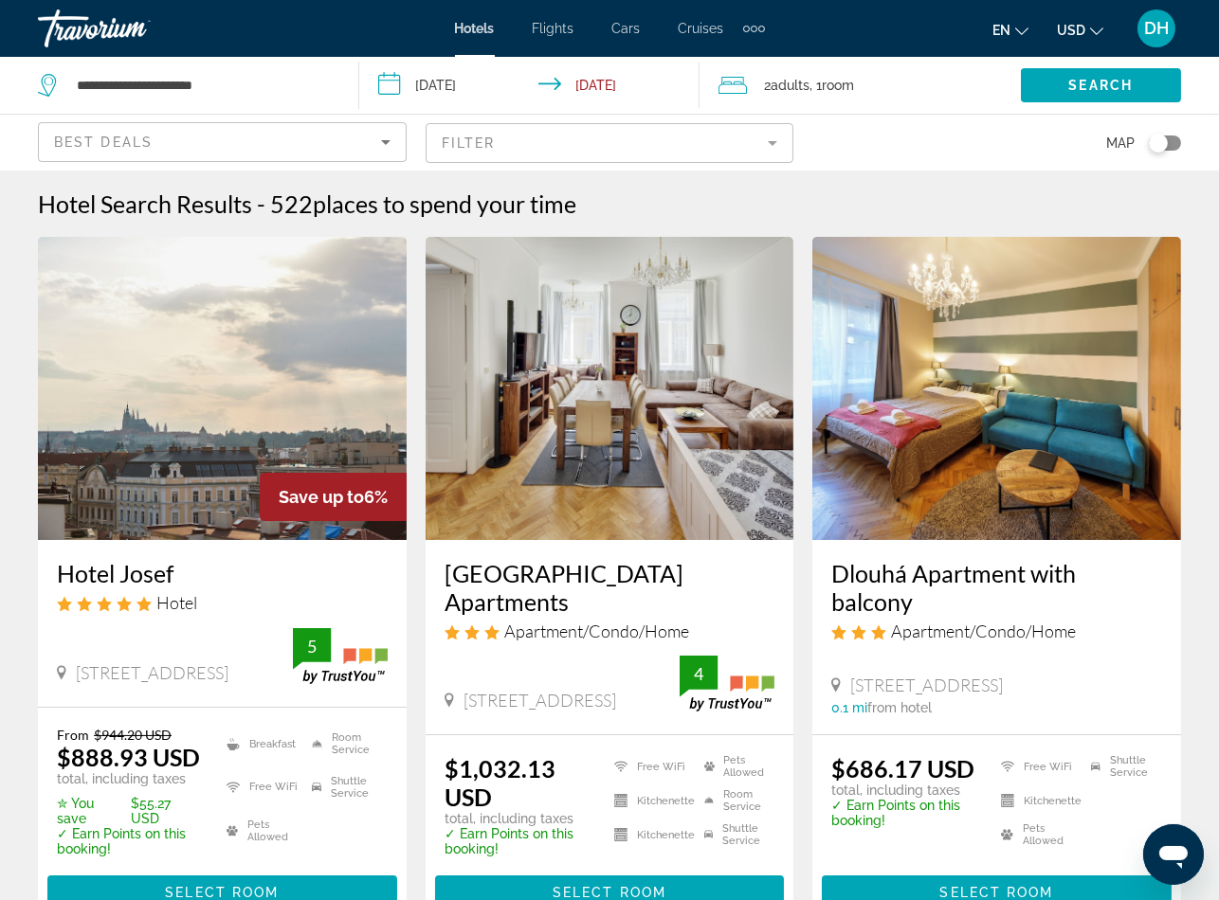
click at [173, 455] on img "Main content" at bounding box center [222, 388] width 369 height 303
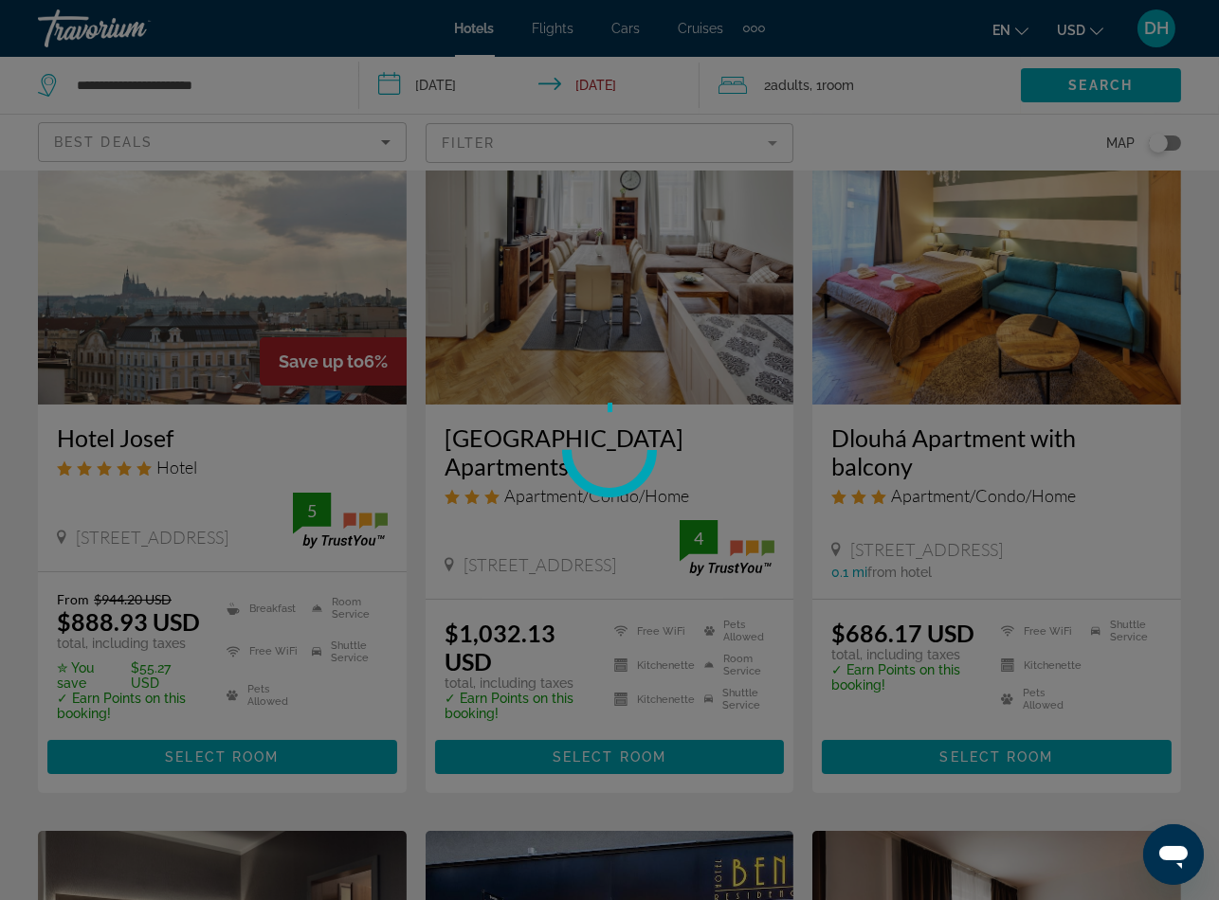
scroll to position [426, 0]
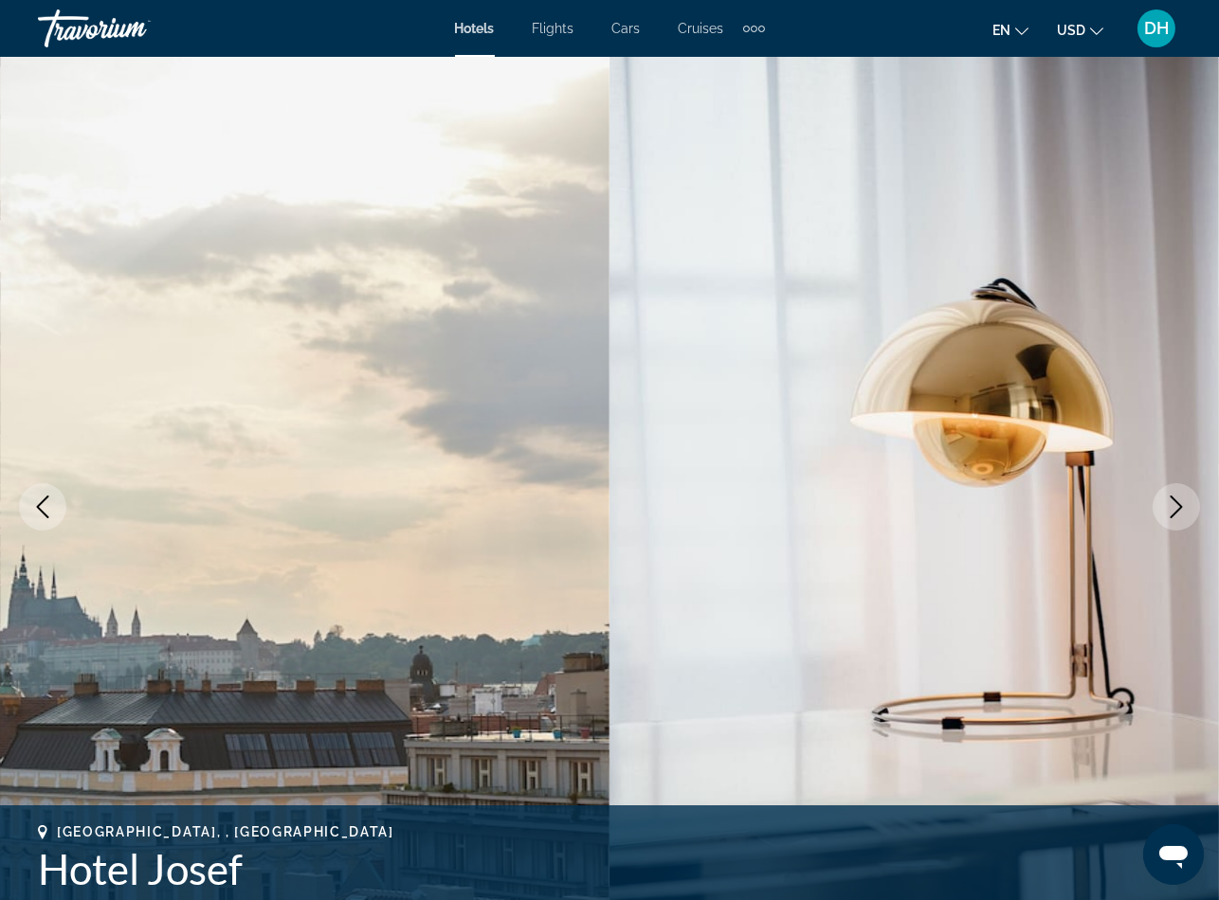
click at [709, 842] on div "Prague, , Czech Republic Hotel Josef 5" at bounding box center [609, 878] width 1143 height 109
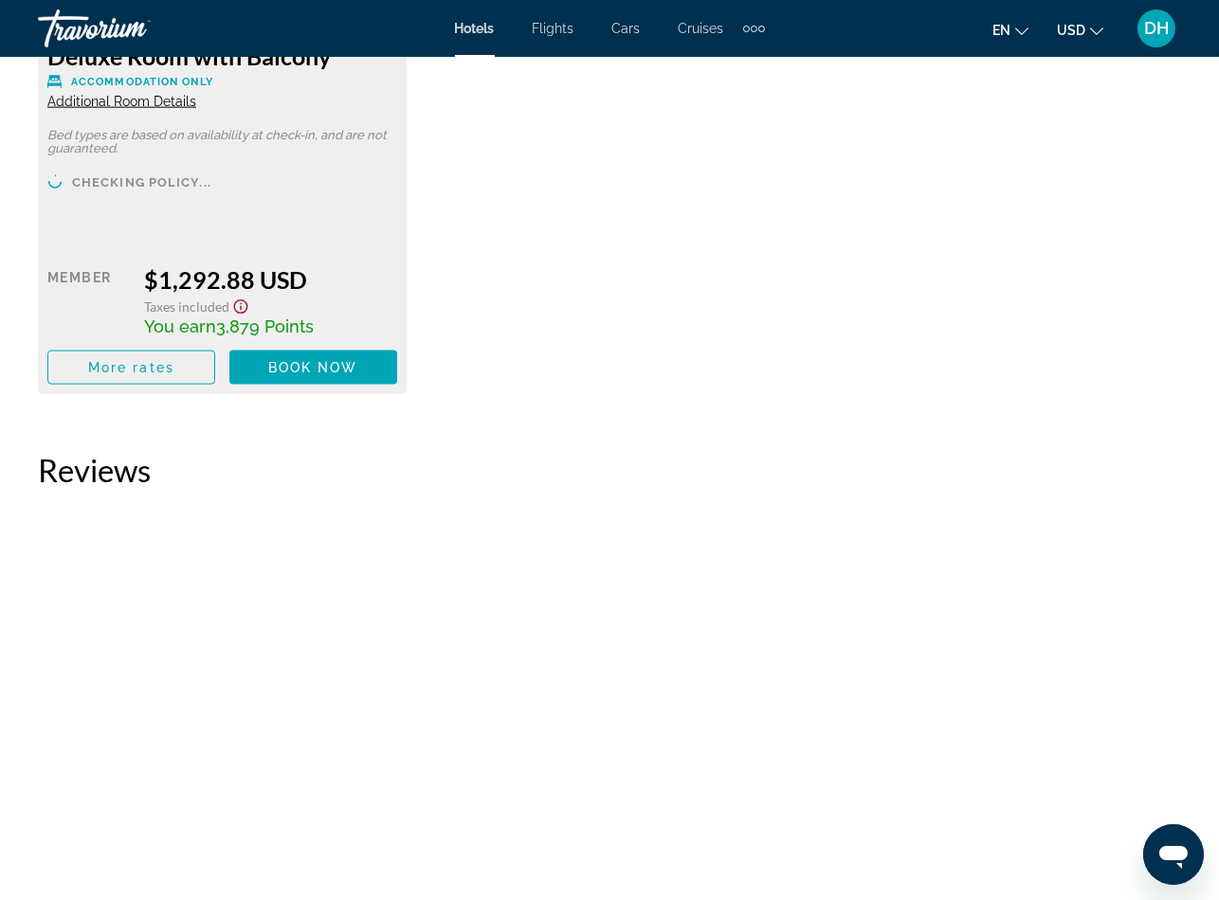
scroll to position [3725, 0]
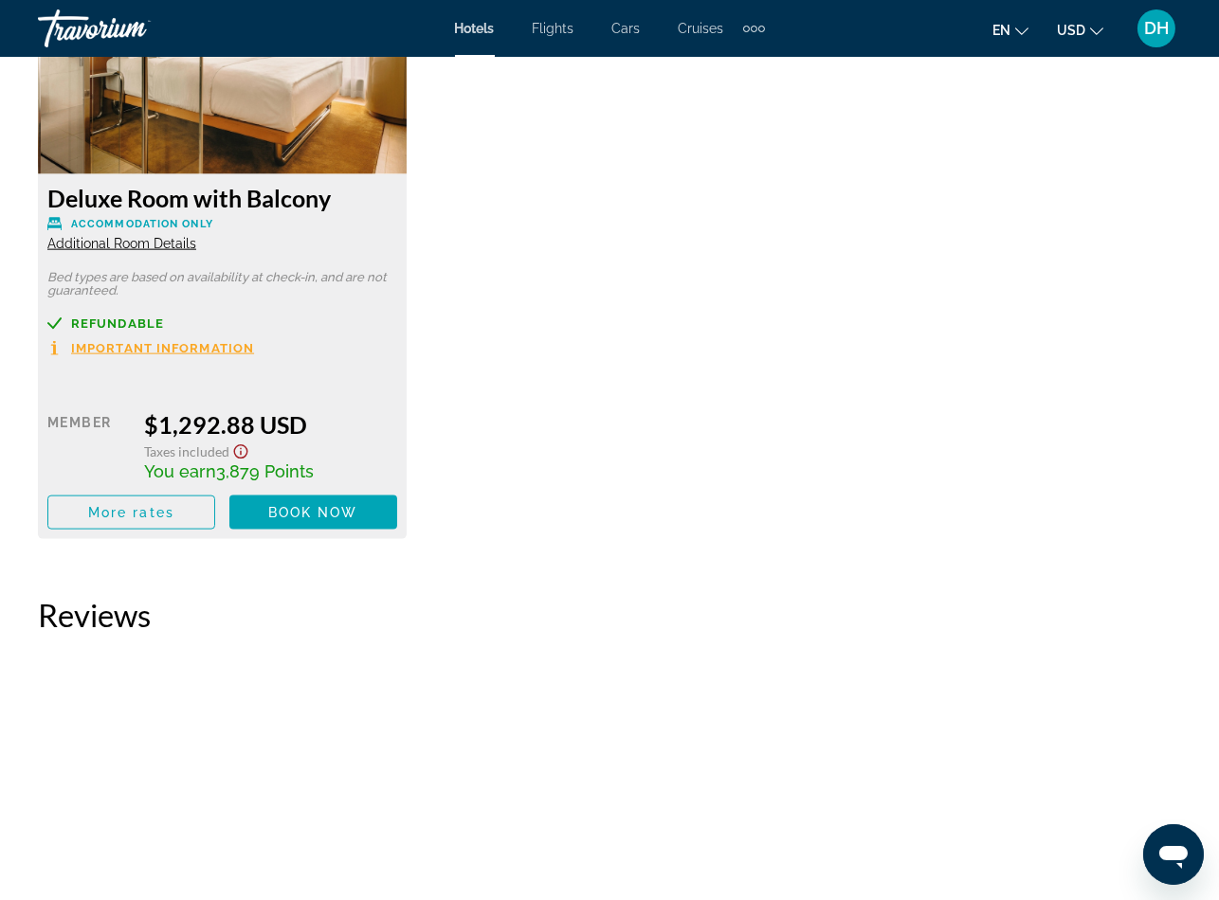
click at [403, 596] on h2 "Reviews" at bounding box center [609, 615] width 1143 height 38
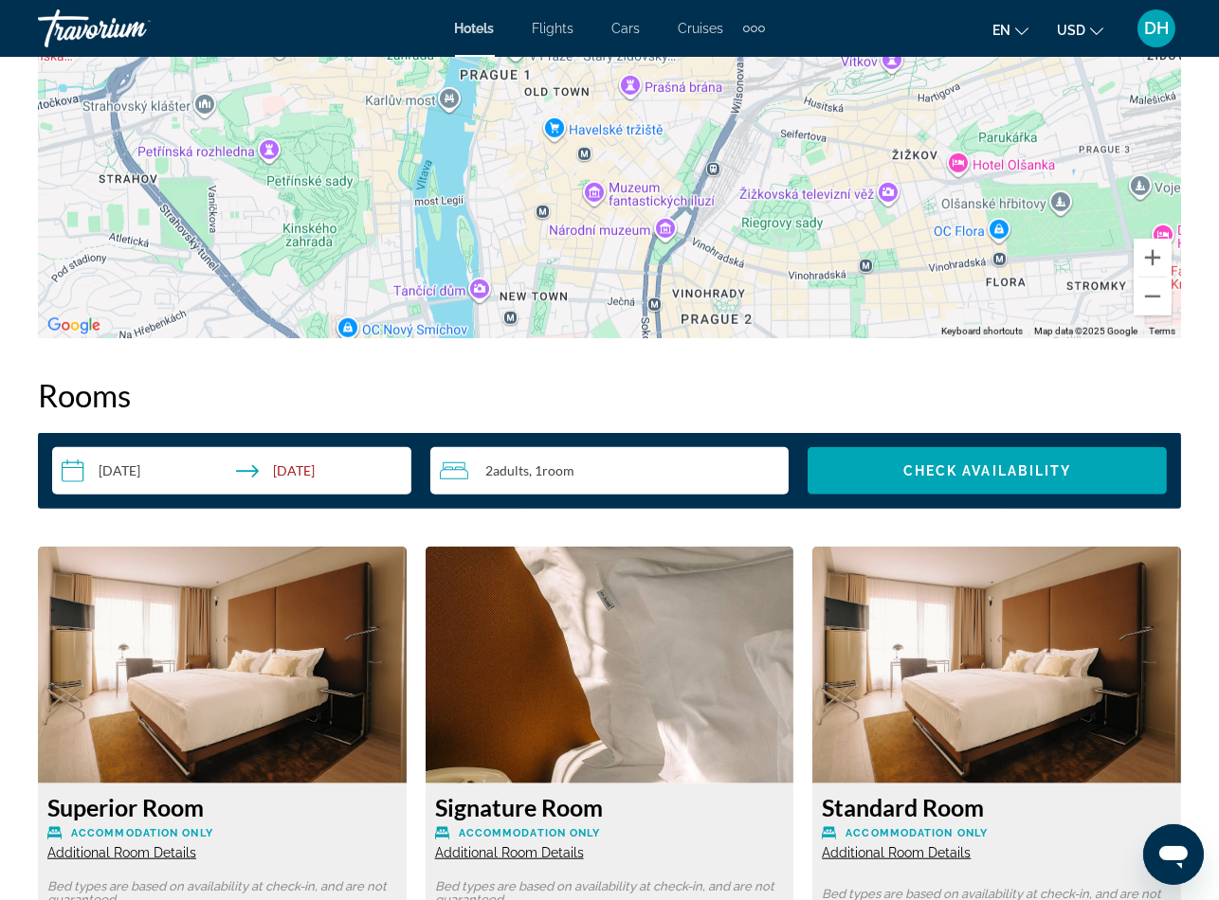
scroll to position [2730, 0]
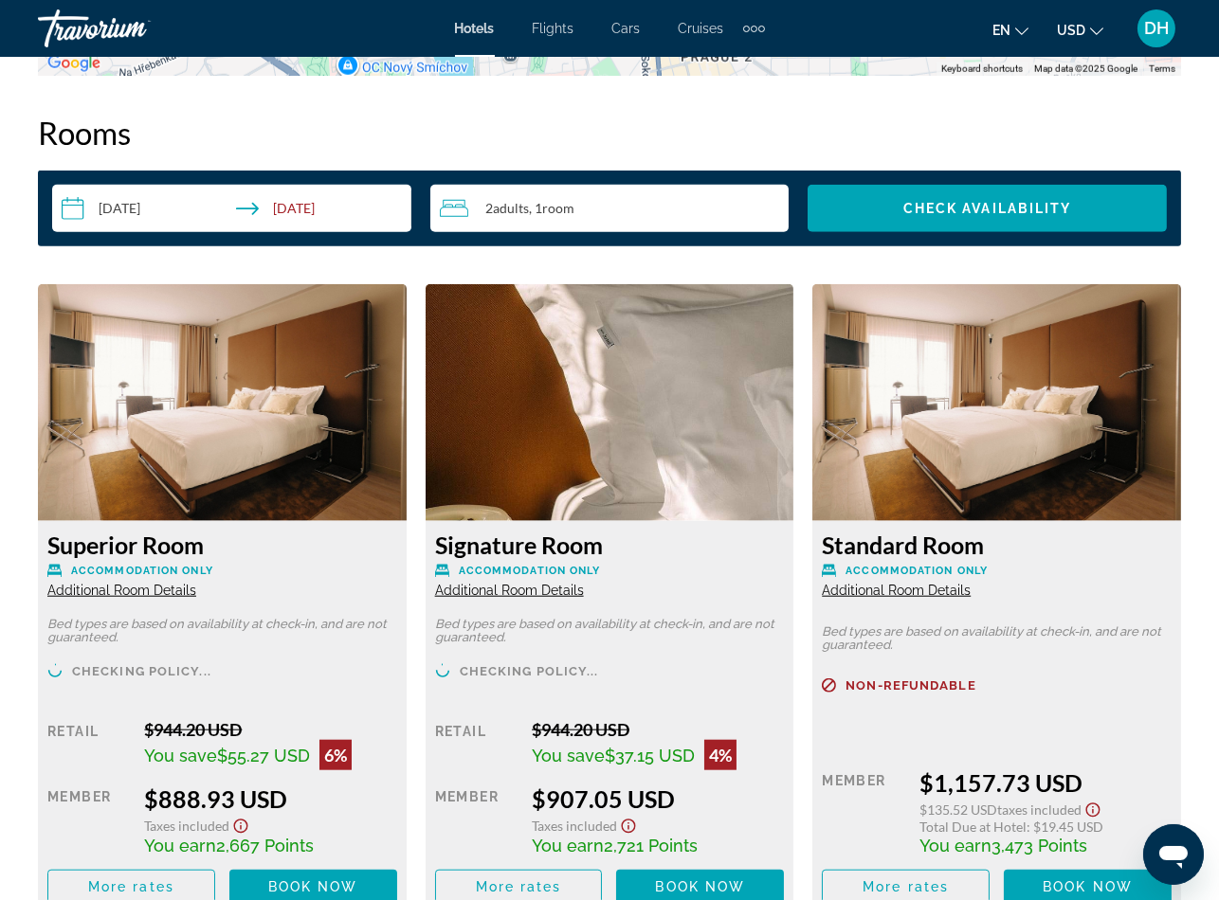
click at [154, 592] on span "Additional Room Details" at bounding box center [121, 590] width 149 height 15
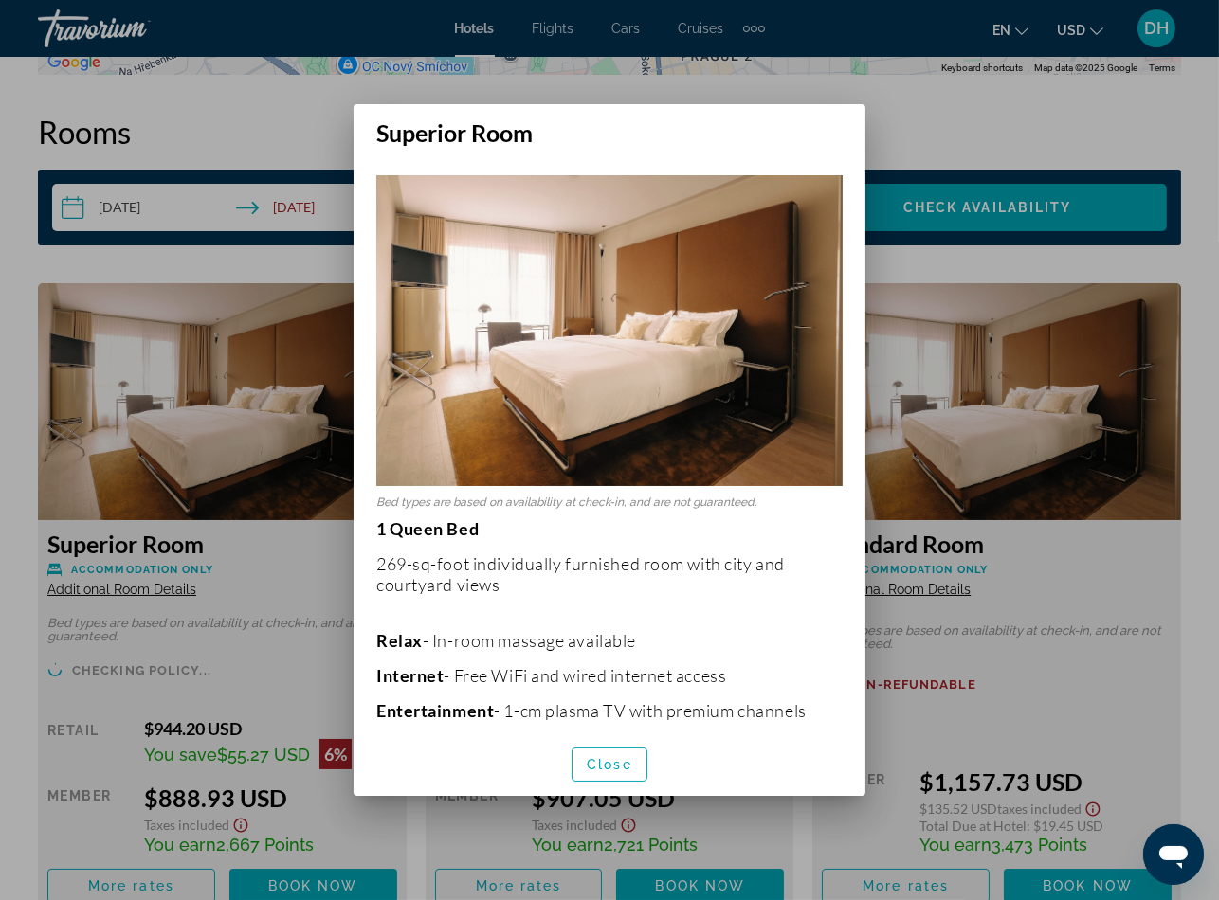
scroll to position [0, 0]
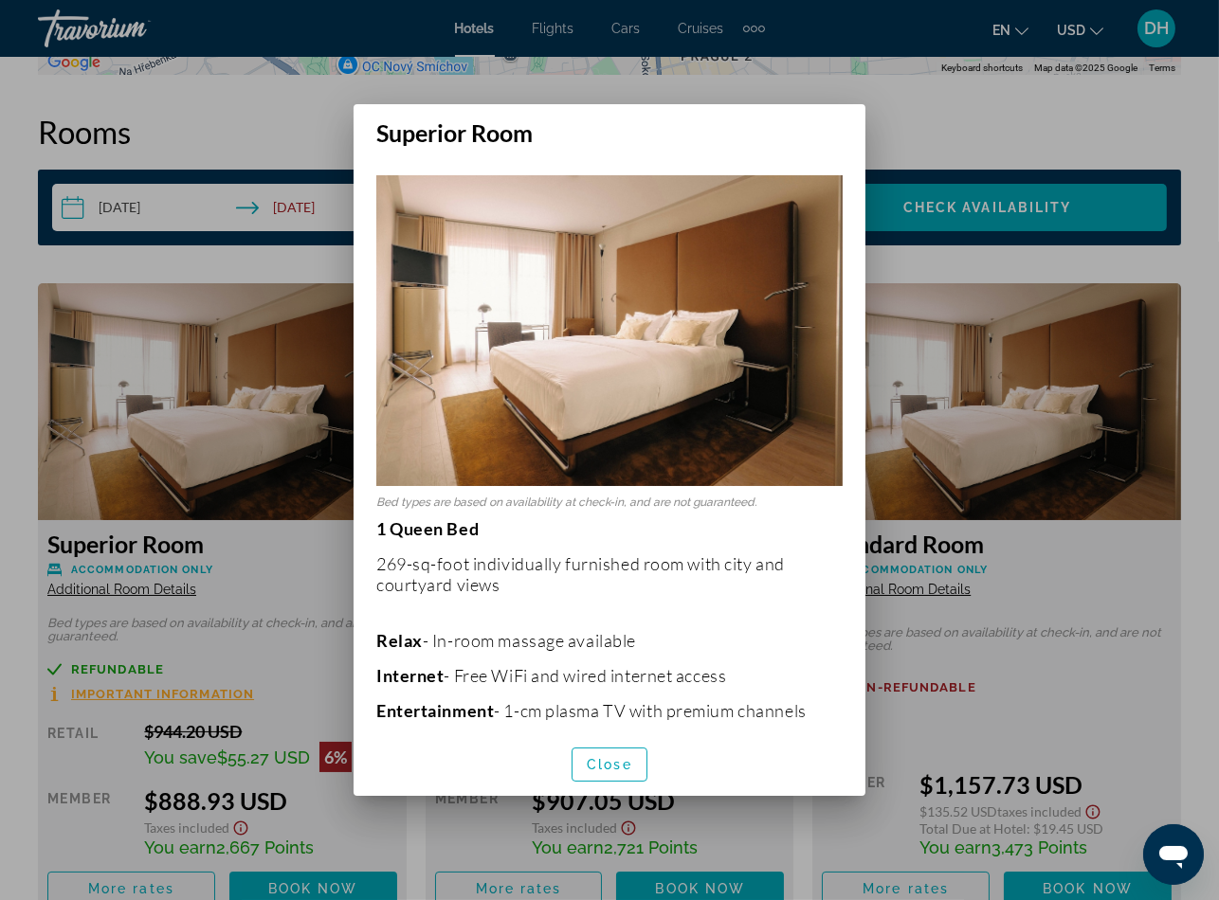
click at [604, 579] on p "269-sq-foot individually furnished room with city and courtyard views" at bounding box center [609, 574] width 466 height 42
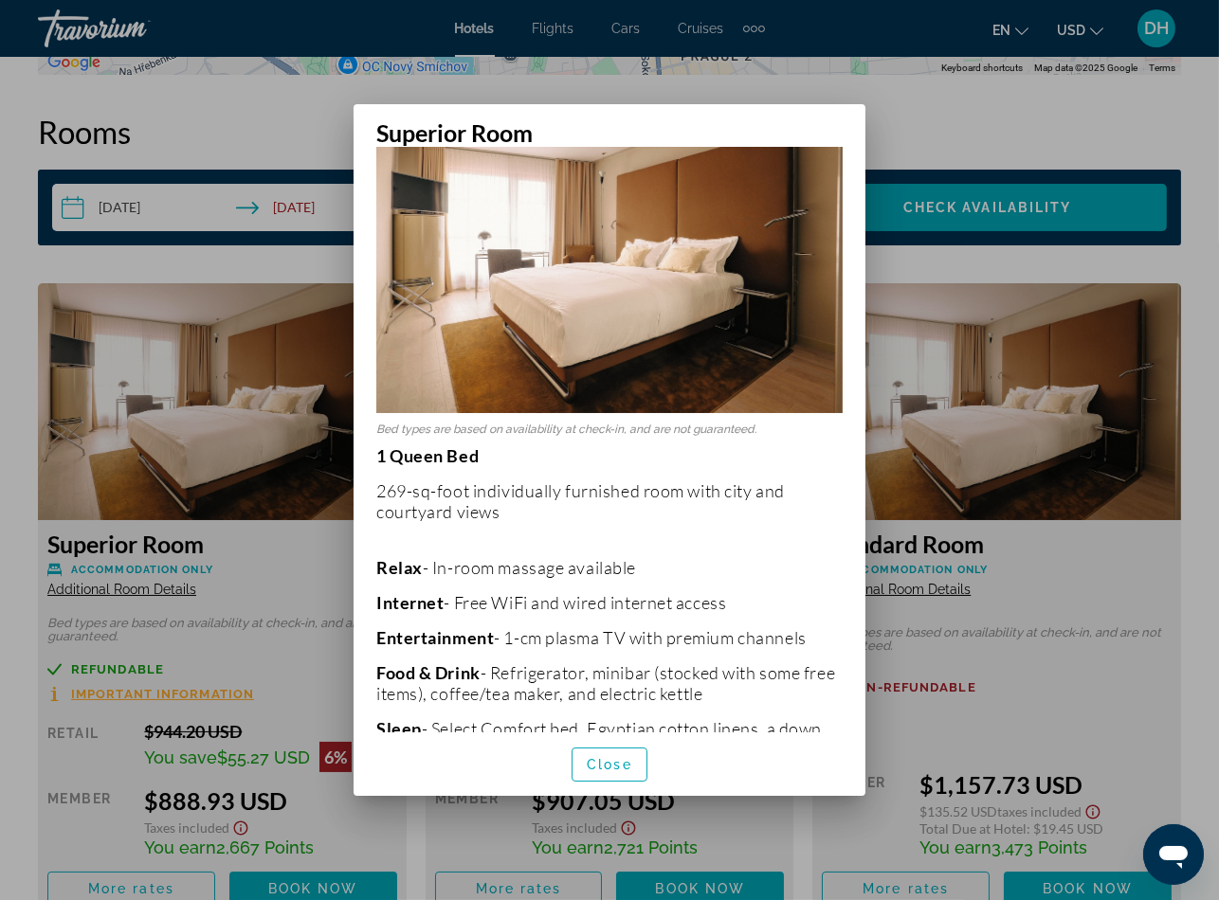
scroll to position [142, 0]
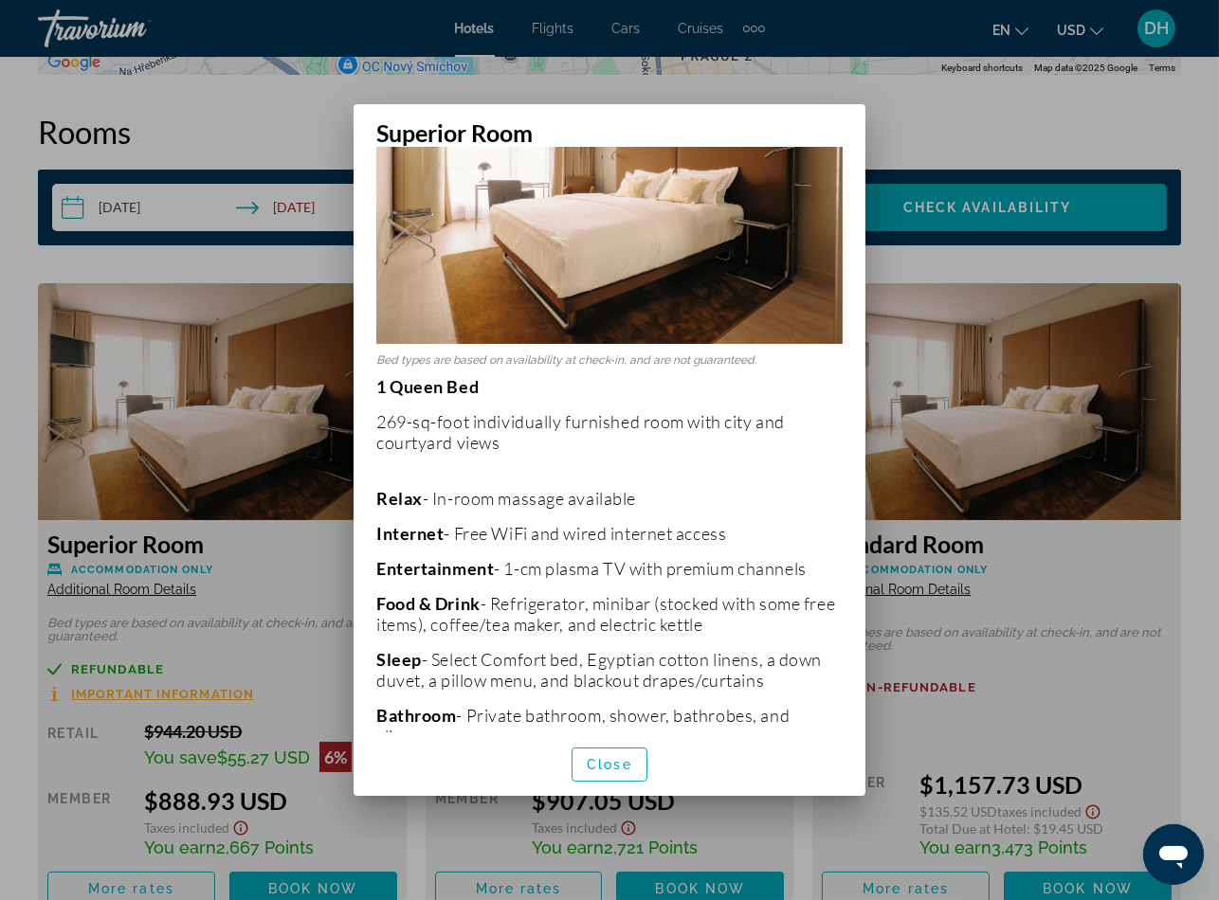
click at [983, 516] on div at bounding box center [609, 450] width 1219 height 900
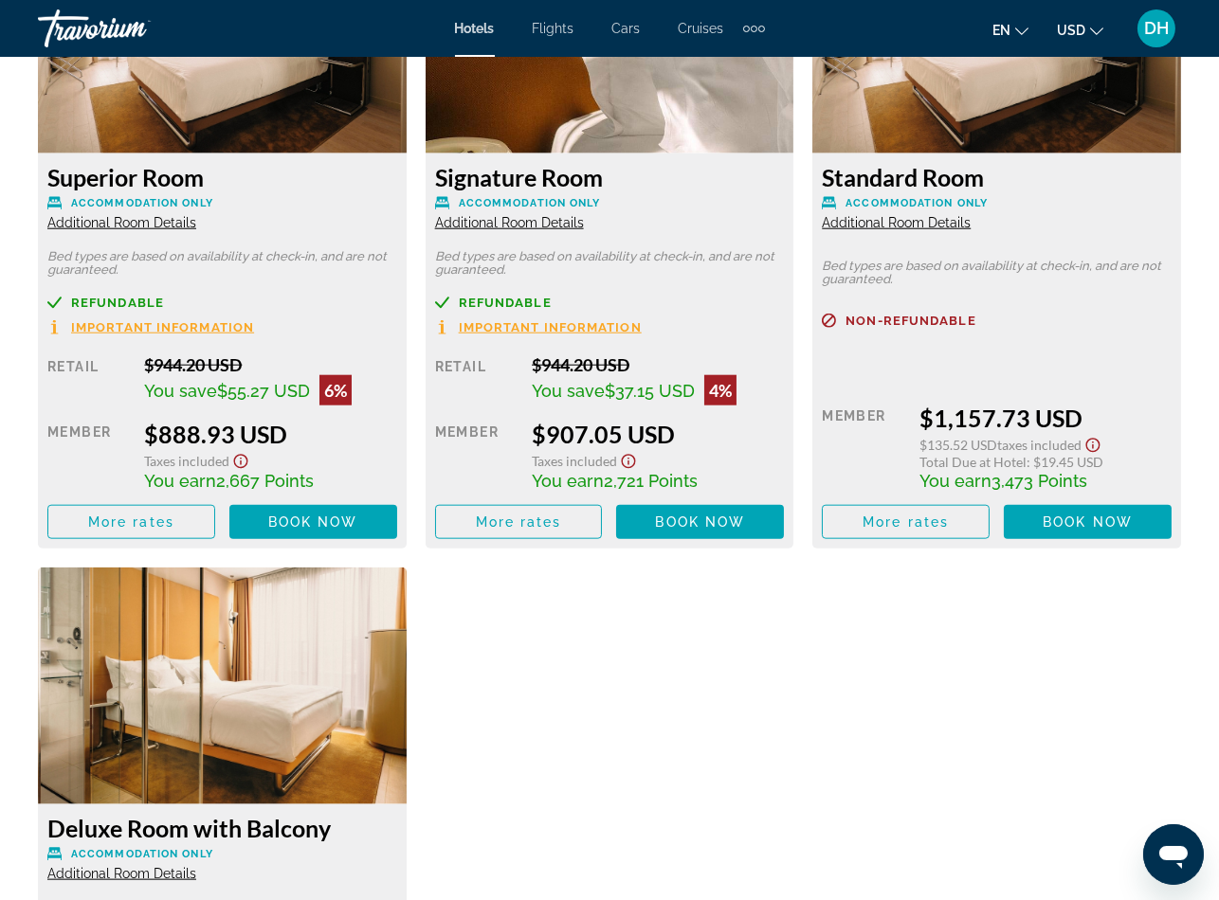
scroll to position [3157, 0]
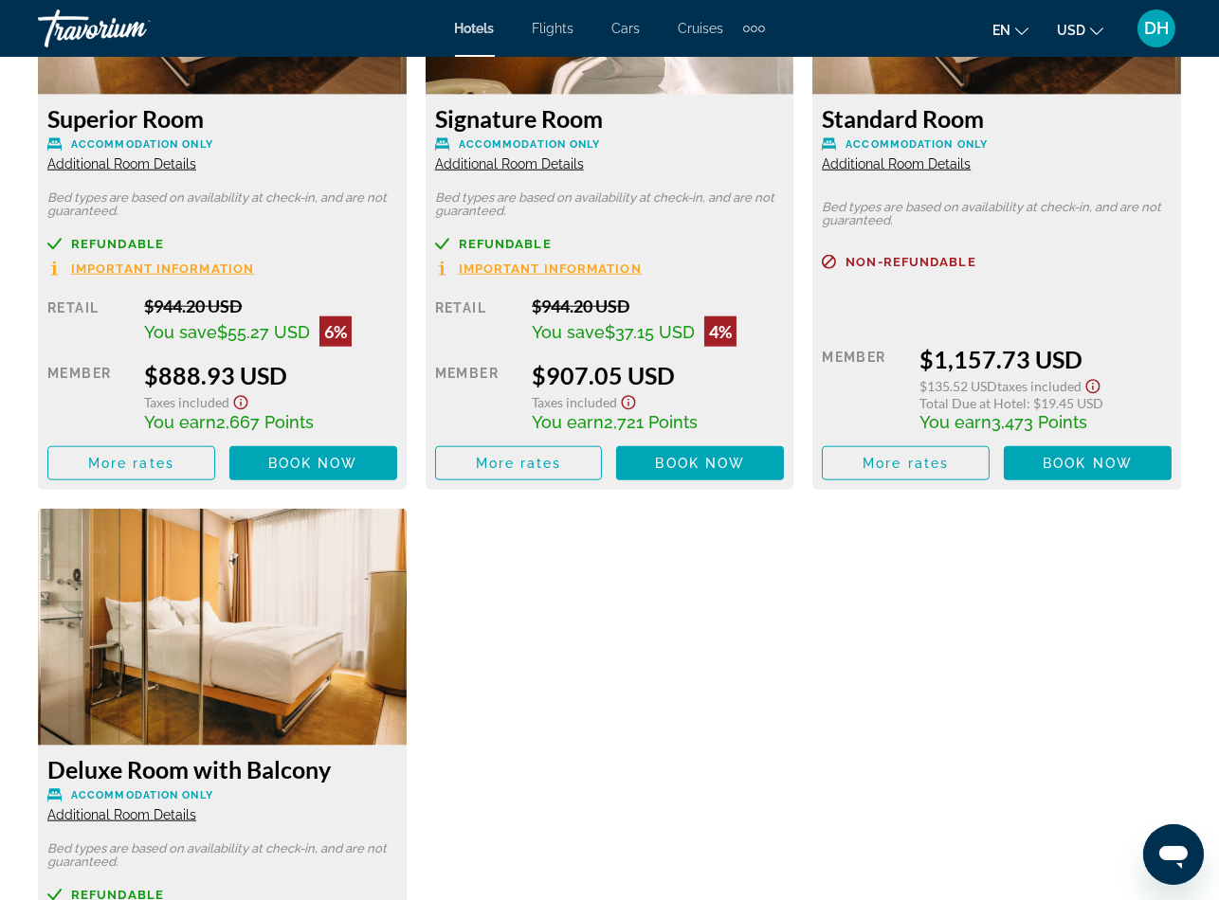
click at [667, 692] on div "Superior Room Accommodation Only Additional Room Details Bed types are based on…" at bounding box center [609, 494] width 1162 height 1272
click at [127, 813] on span "Additional Room Details" at bounding box center [121, 814] width 149 height 15
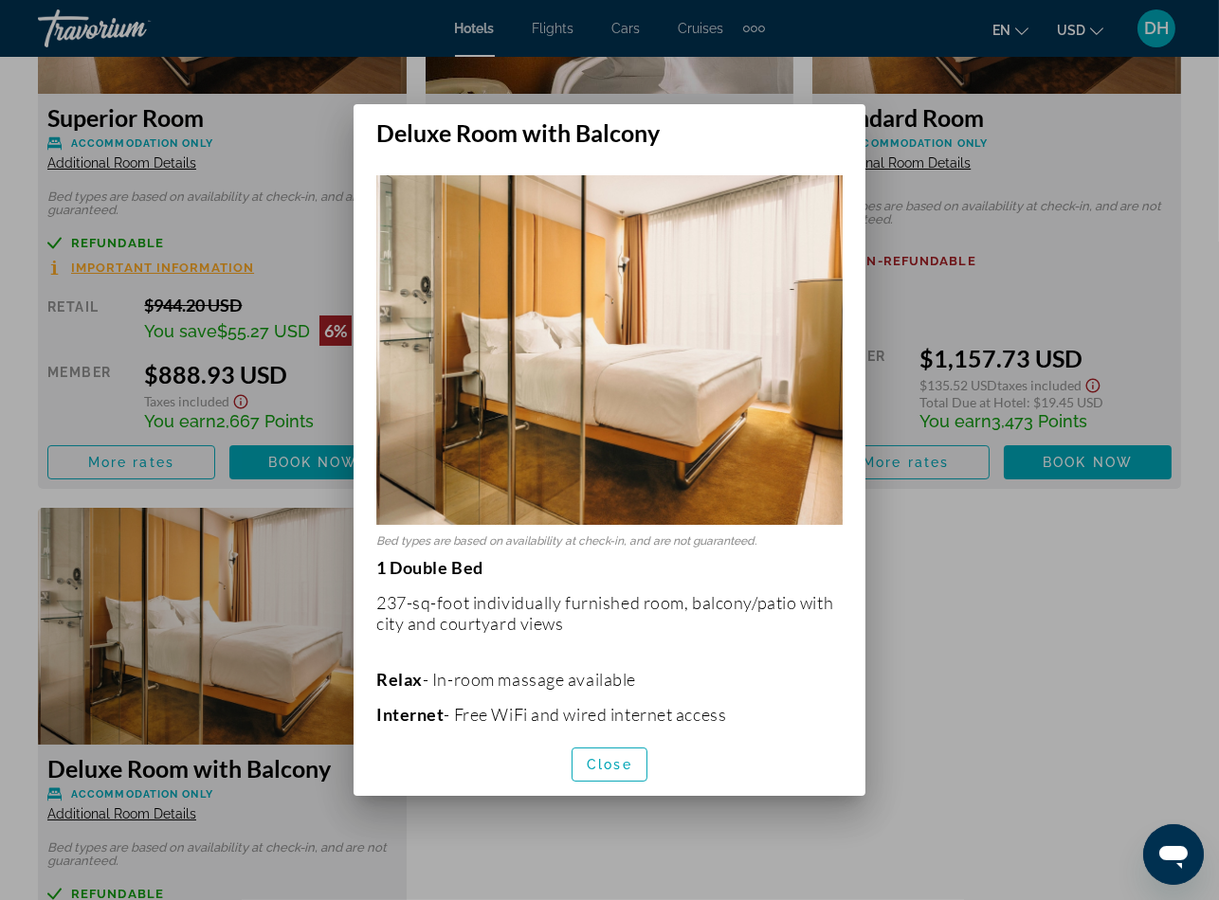
click at [613, 621] on p "1 Double Bed 237-sq-foot individually furnished room, balcony/patio with city a…" at bounding box center [609, 851] width 466 height 588
click at [314, 851] on div at bounding box center [609, 450] width 1219 height 900
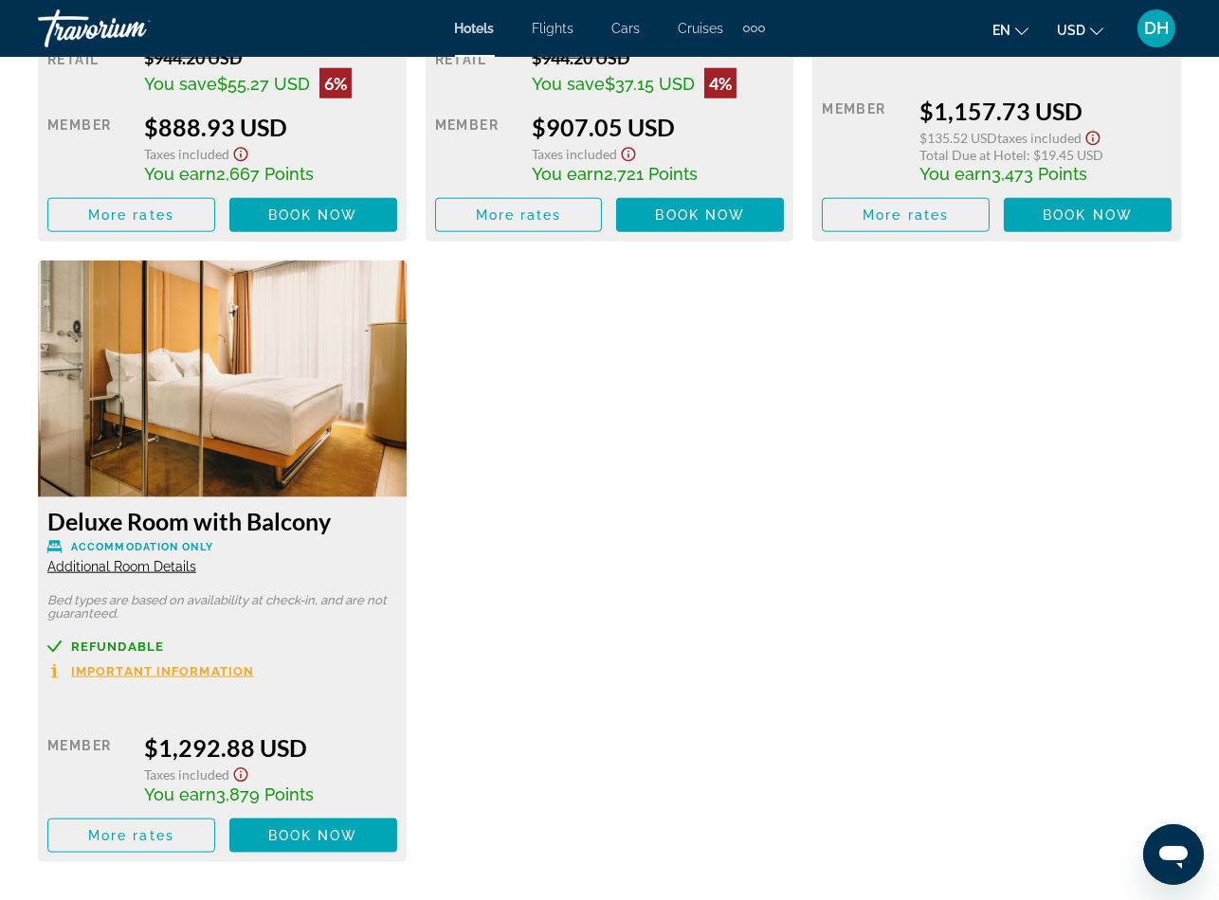
scroll to position [3441, 0]
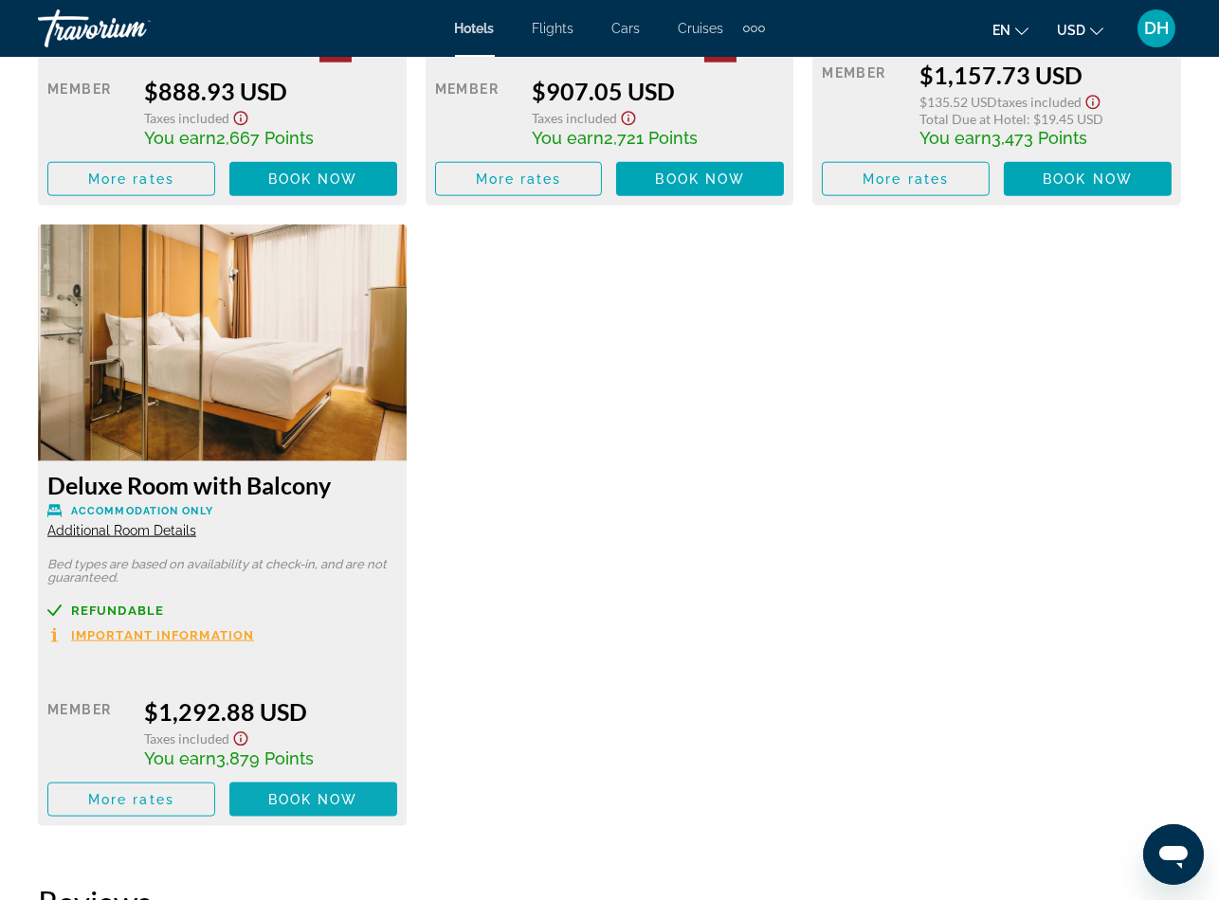
click at [344, 804] on span "Book now No longer available" at bounding box center [313, 799] width 90 height 15
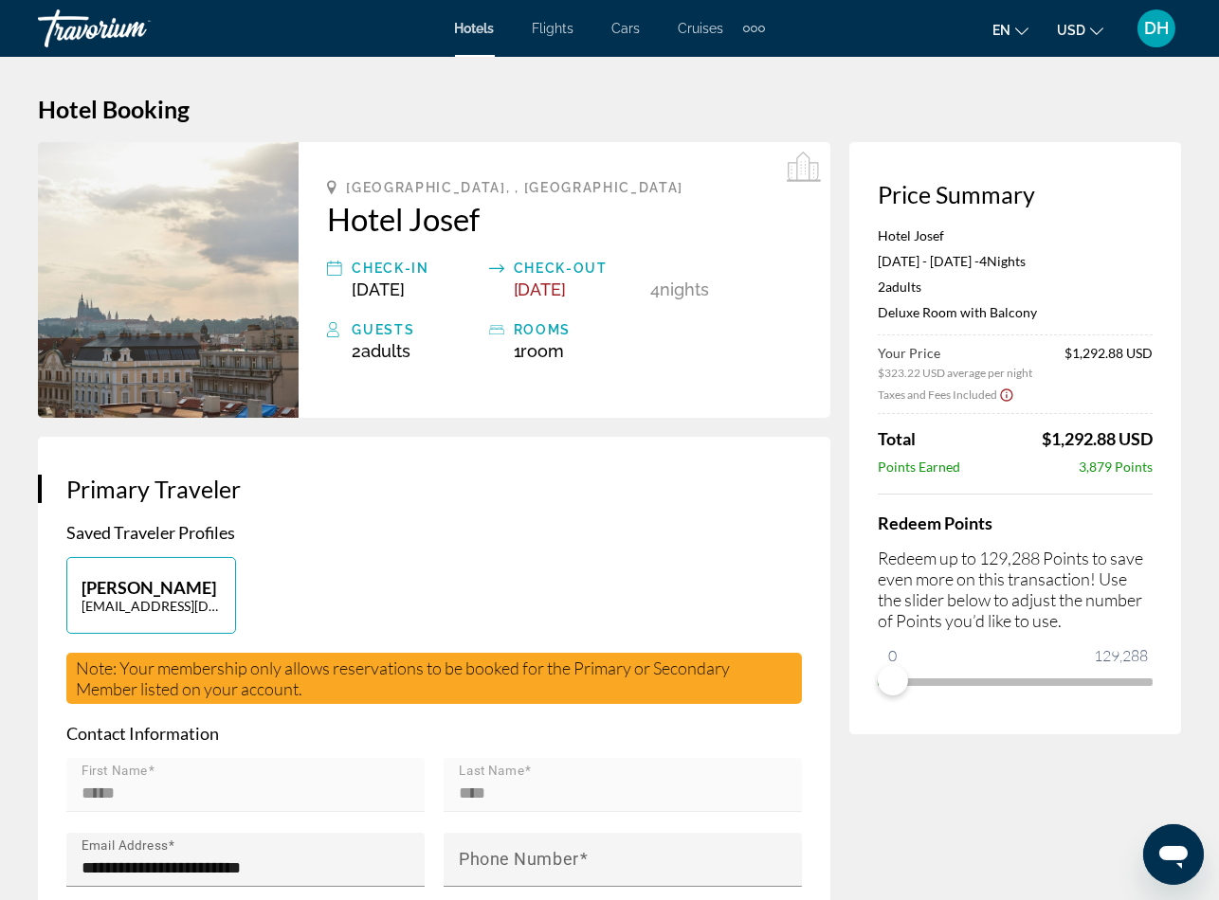
click at [682, 508] on div "**********" at bounding box center [434, 802] width 792 height 731
click at [1048, 442] on span "$1,292.88 USD" at bounding box center [1096, 438] width 111 height 21
drag, startPoint x: 1040, startPoint y: 437, endPoint x: 1114, endPoint y: 434, distance: 74.0
click at [1114, 434] on span "$1,292.88 USD" at bounding box center [1096, 438] width 111 height 21
copy span "$1,292.88"
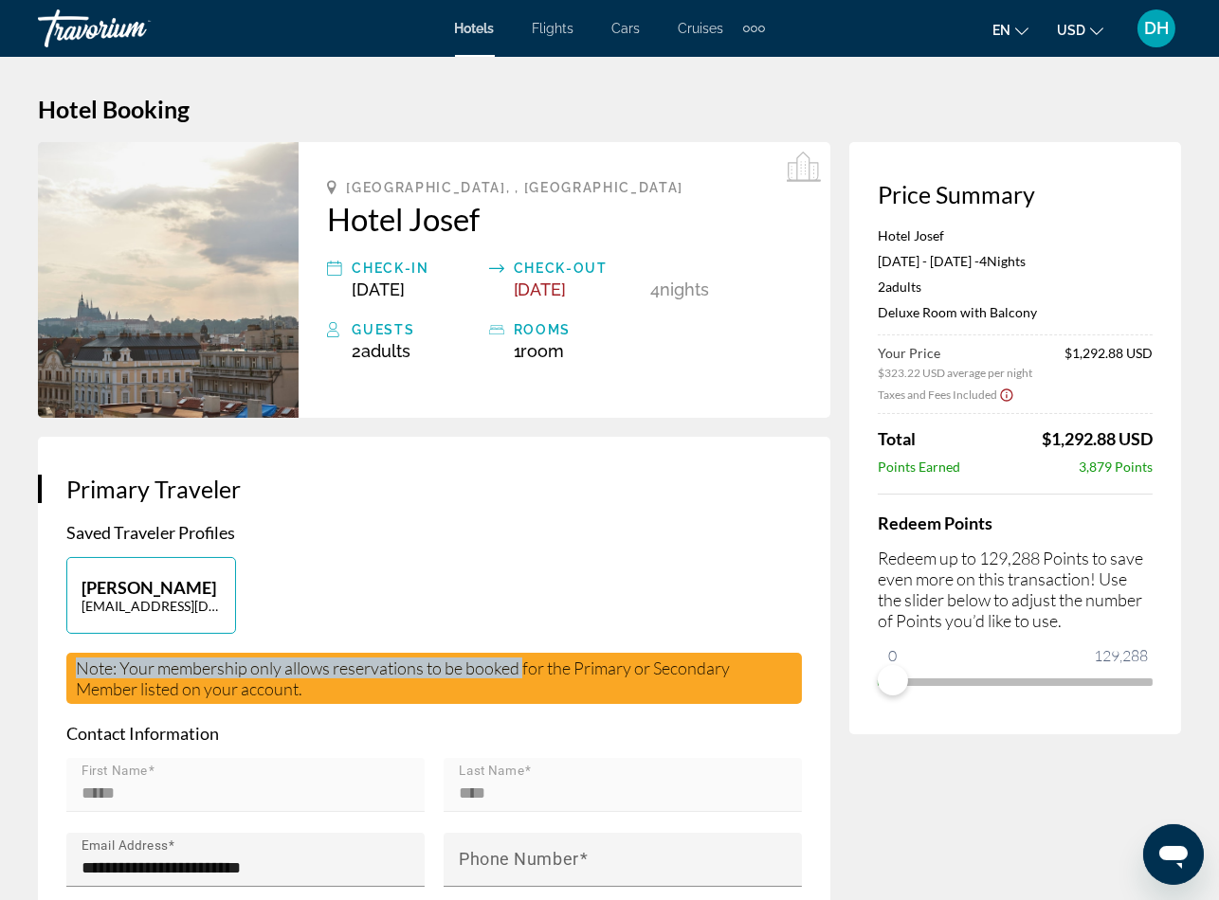
click at [508, 643] on app-traveler-profiles "David Hart worldtours@travorium.com Note: Your membership only allows reservati…" at bounding box center [433, 630] width 735 height 147
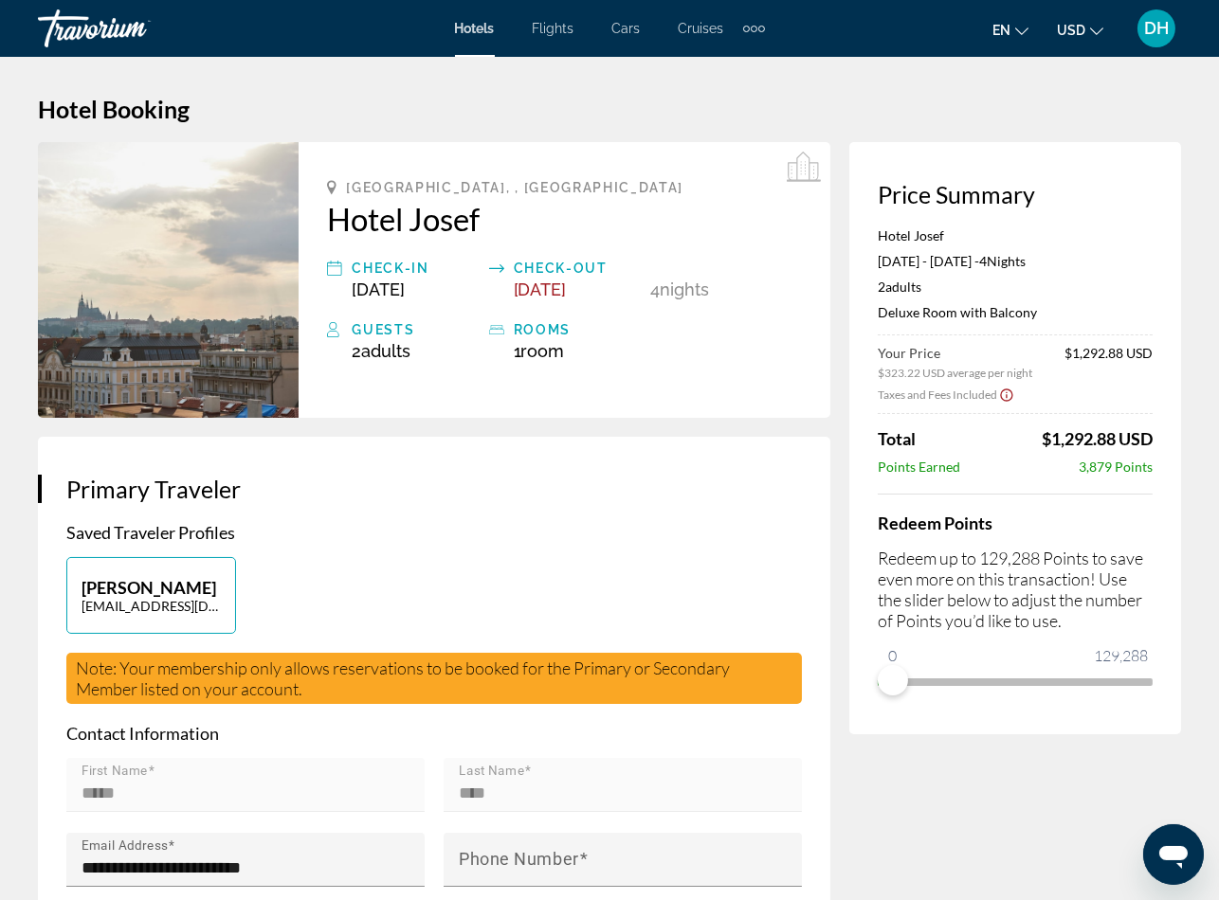
click at [478, 38] on div "Hotels Flights Cars Cruises Activities Hotels Flights Cars Cruises Activities" at bounding box center [610, 28] width 310 height 30
click at [467, 17] on div "Hotels Flights Cars Cruises Activities Hotels Flights Cars Cruises Activities" at bounding box center [610, 28] width 310 height 30
drag, startPoint x: 467, startPoint y: 17, endPoint x: 484, endPoint y: 38, distance: 26.9
click at [484, 38] on div "Hotels Flights Cars Cruises Activities Hotels Flights Cars Cruises Activities" at bounding box center [610, 28] width 310 height 30
click at [485, 39] on div "Hotels Flights Cars Cruises Activities Hotels Flights Cars Cruises Activities" at bounding box center [610, 28] width 310 height 30
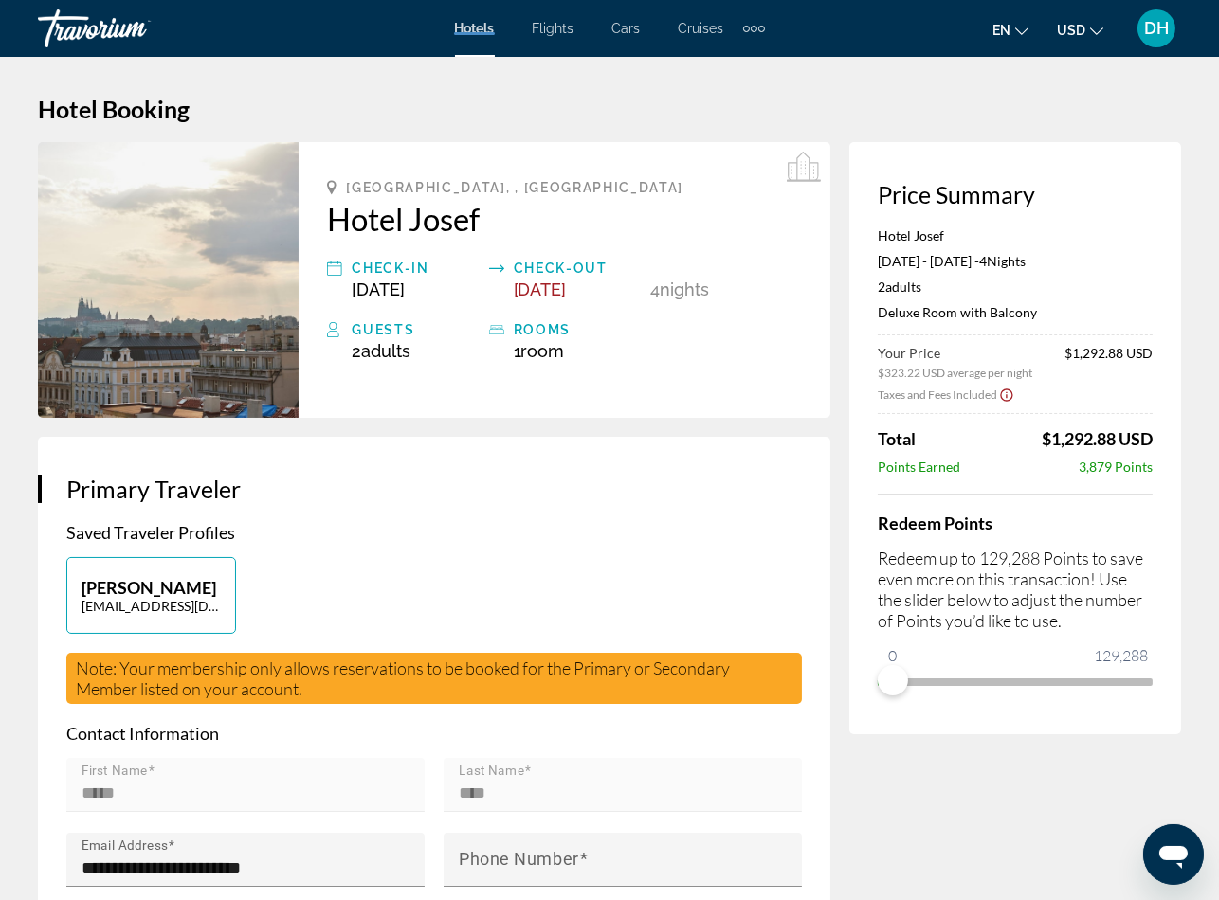
click at [485, 39] on div "Hotels Flights Cars Cruises Activities Hotels Flights Cars Cruises Activities" at bounding box center [610, 28] width 310 height 30
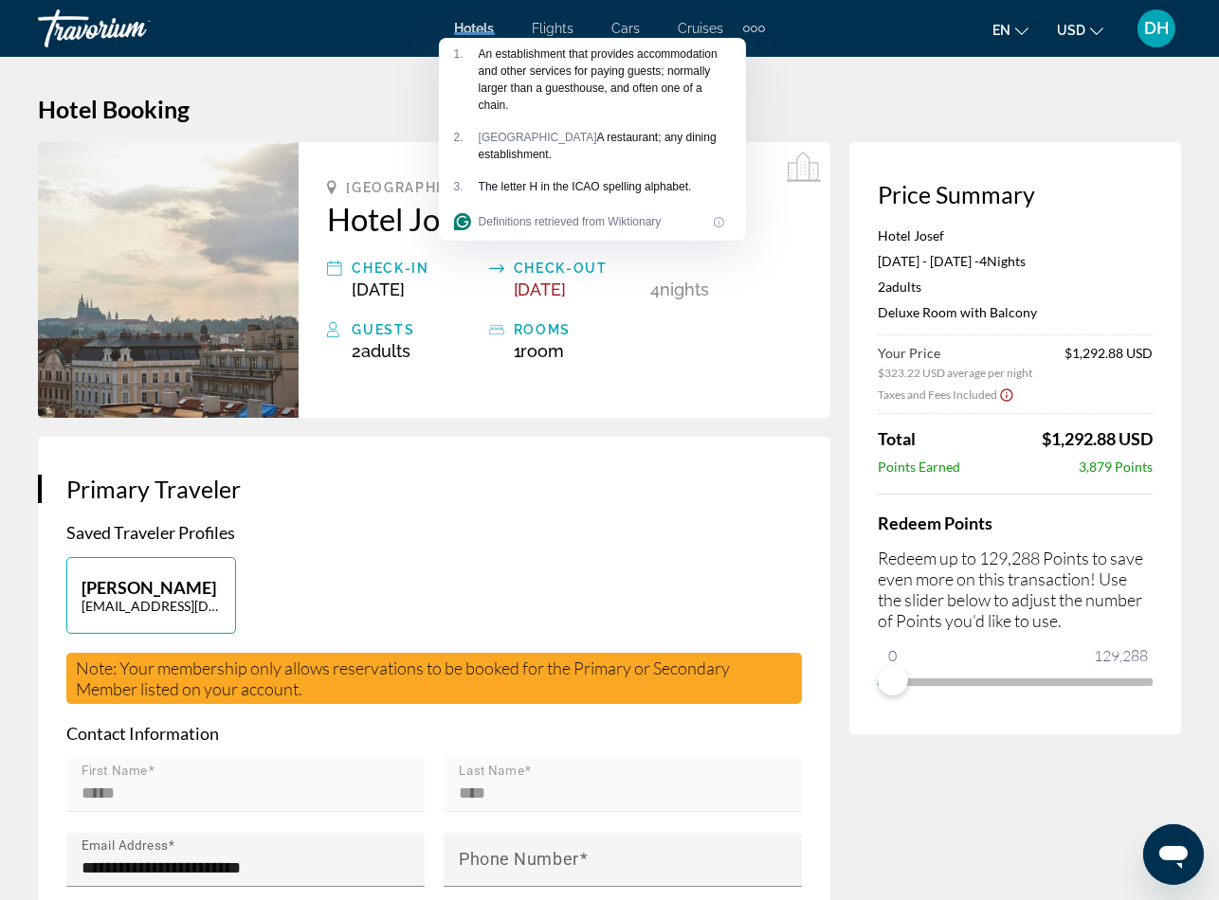
click at [485, 39] on div "1 . An establishment that provides accommodation and other services for paying …" at bounding box center [592, 79] width 307 height 83
click at [467, 27] on span "Hotels" at bounding box center [475, 28] width 40 height 15
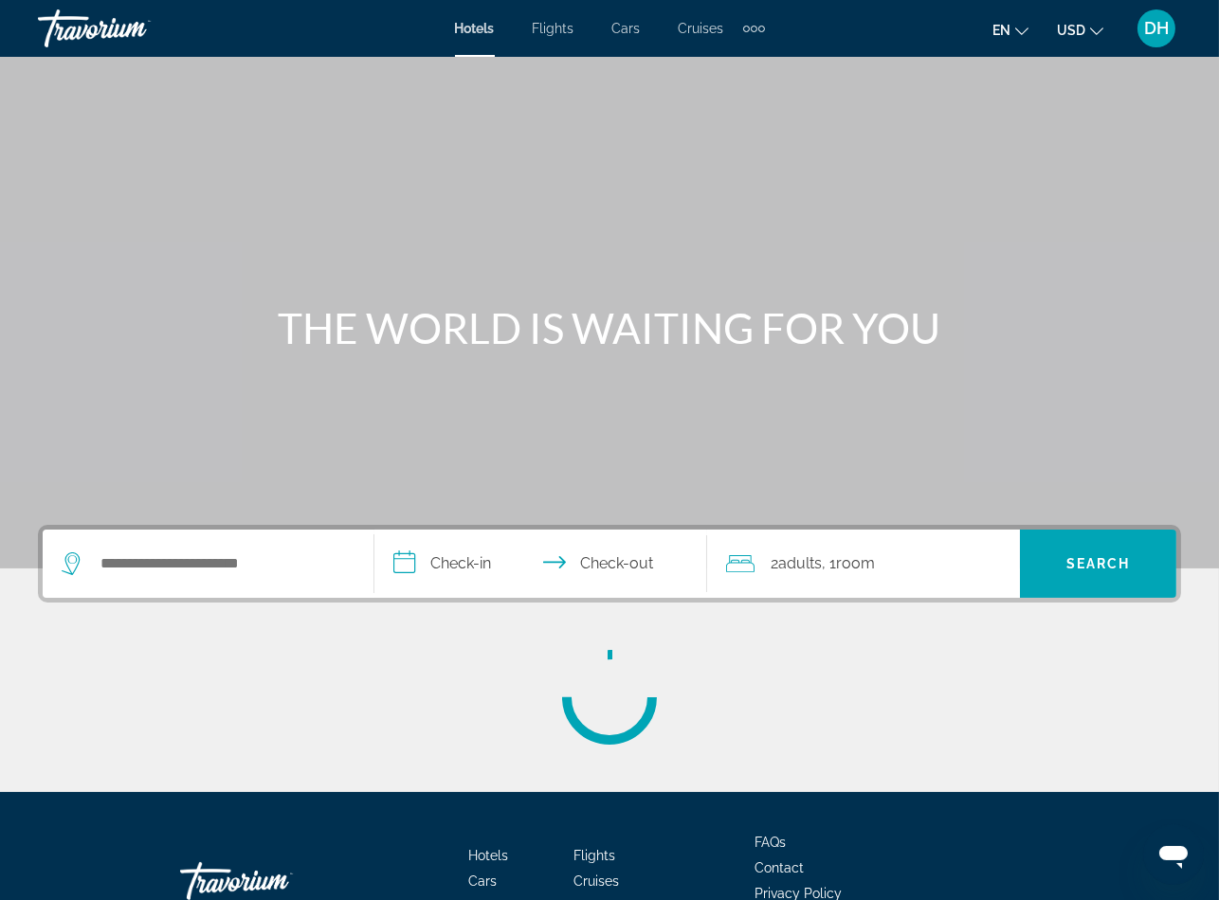
click at [467, 27] on span "Hotels" at bounding box center [475, 28] width 40 height 15
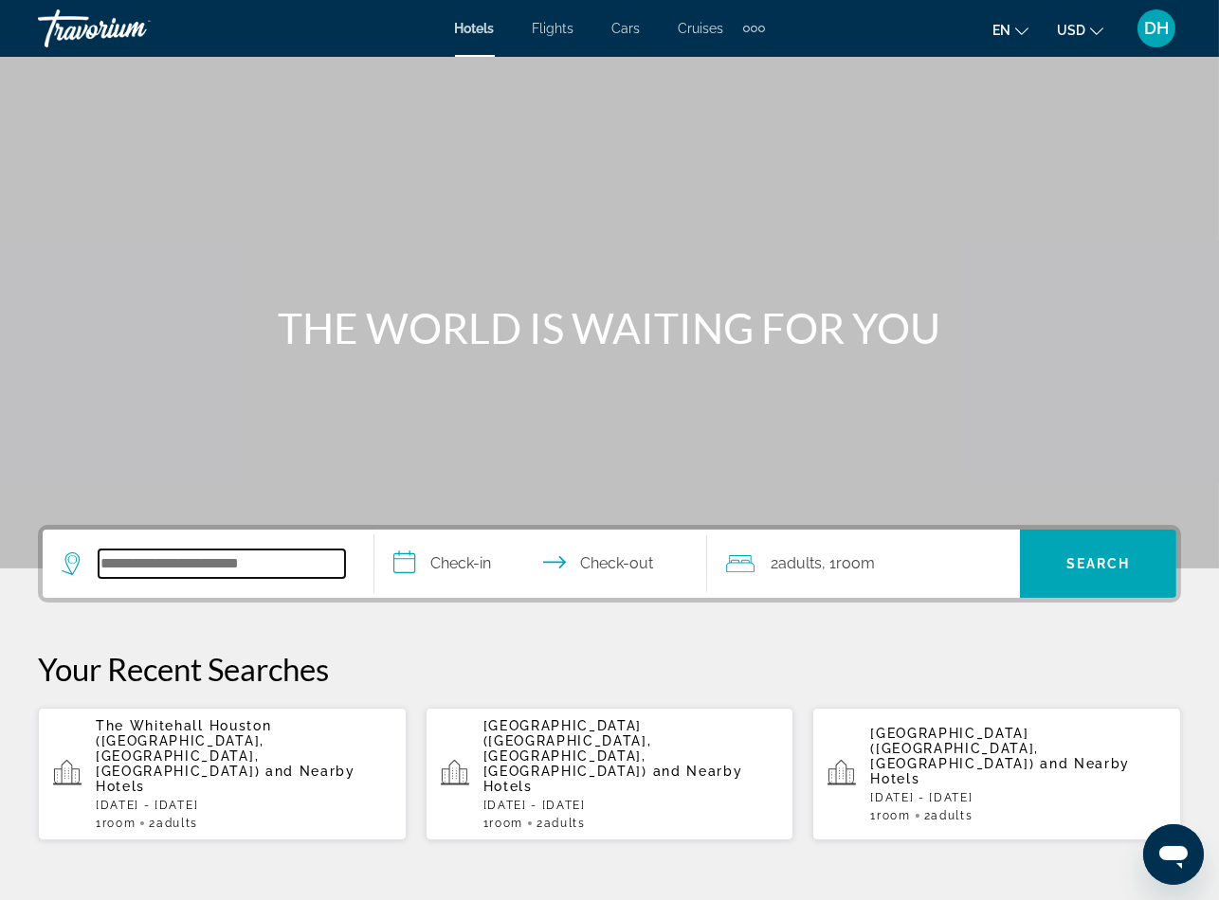
click at [252, 559] on input "Search widget" at bounding box center [222, 564] width 246 height 28
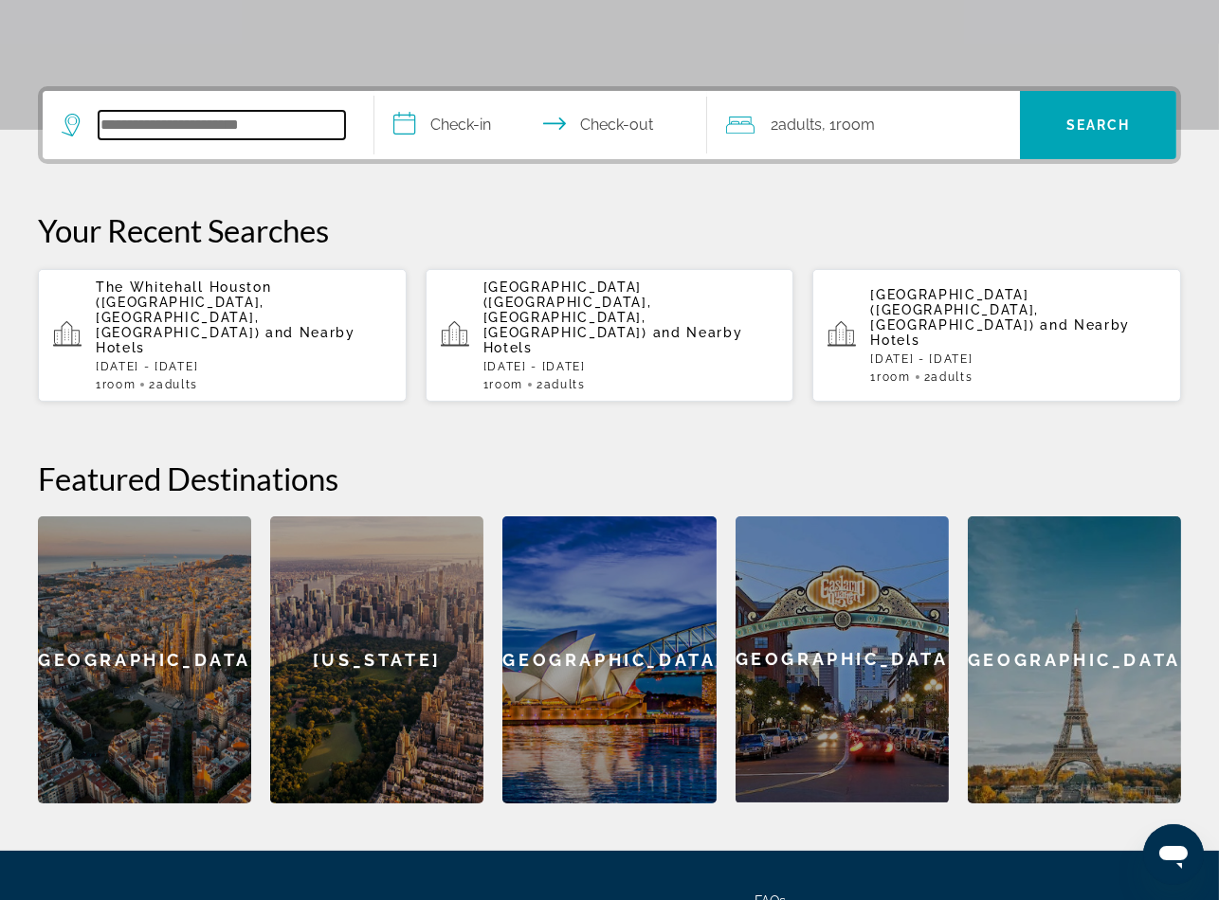
paste input "**********"
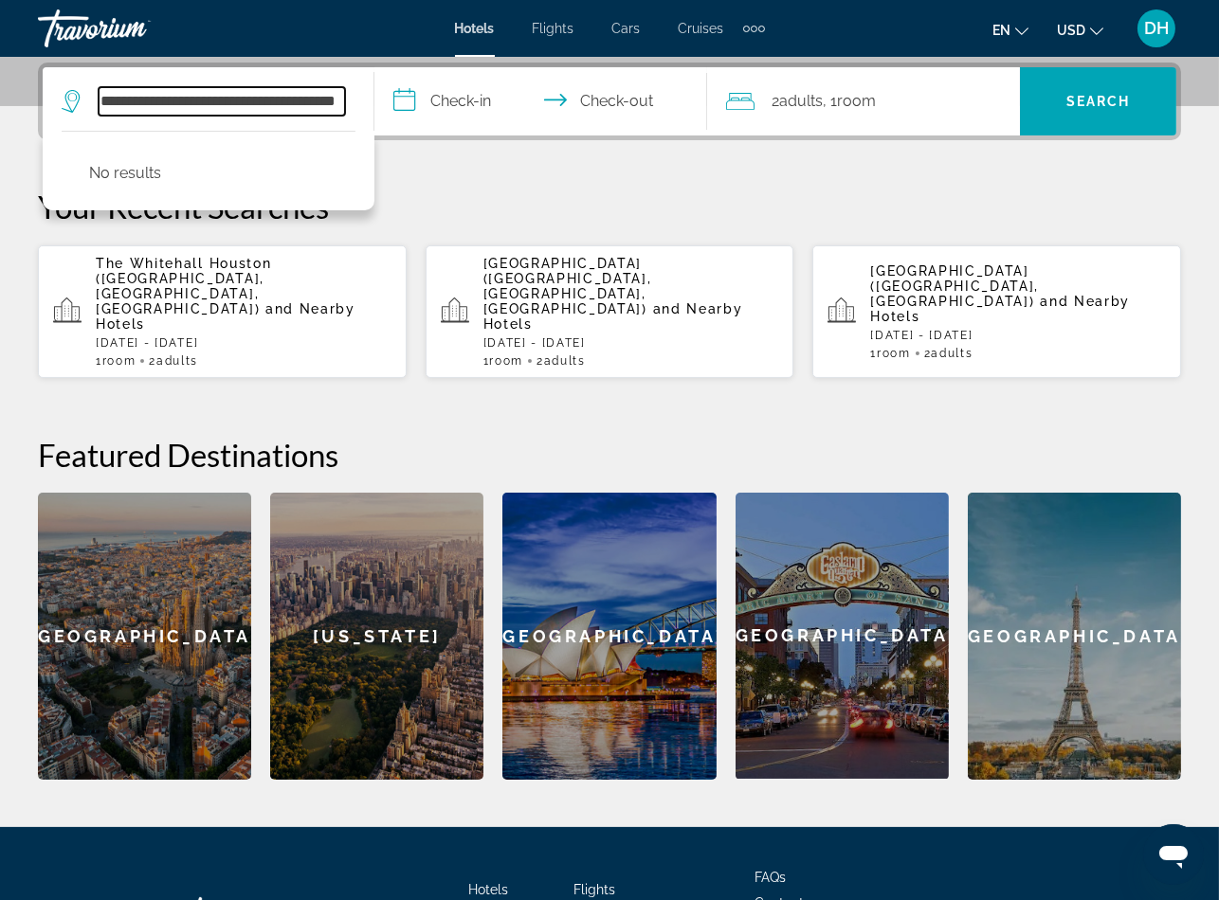
scroll to position [462, 0]
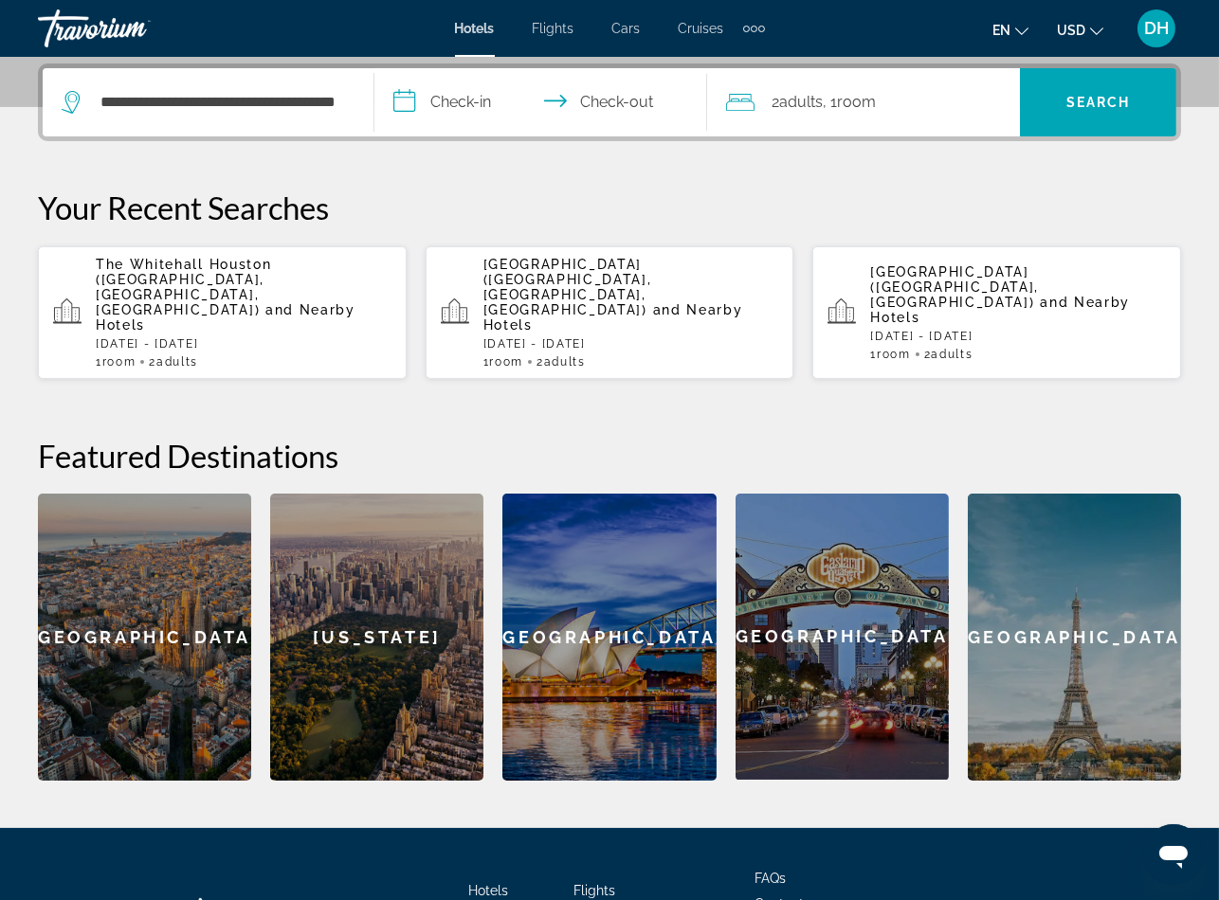
click at [27, 146] on div "**********" at bounding box center [609, 421] width 1219 height 717
click at [248, 99] on input "**********" at bounding box center [222, 102] width 246 height 28
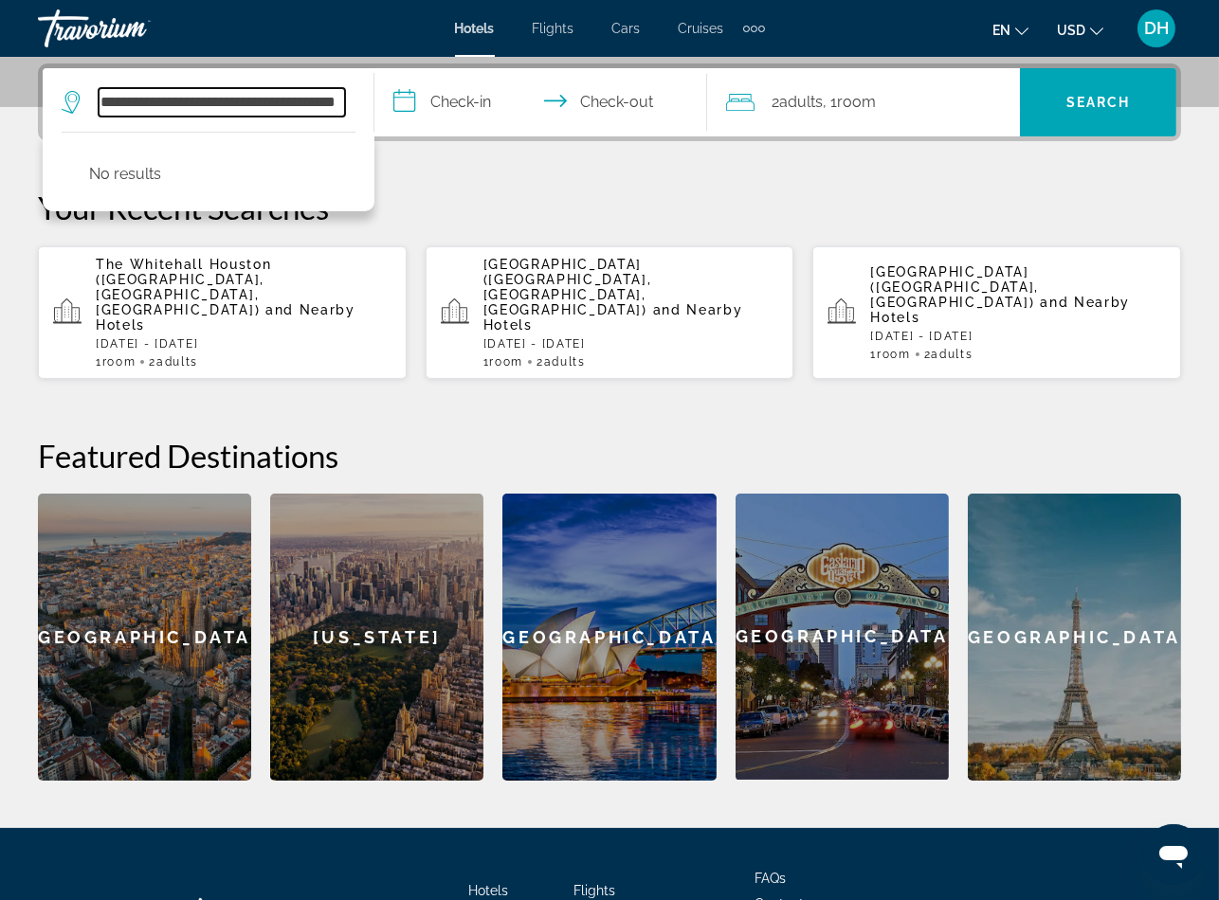
scroll to position [462, 0]
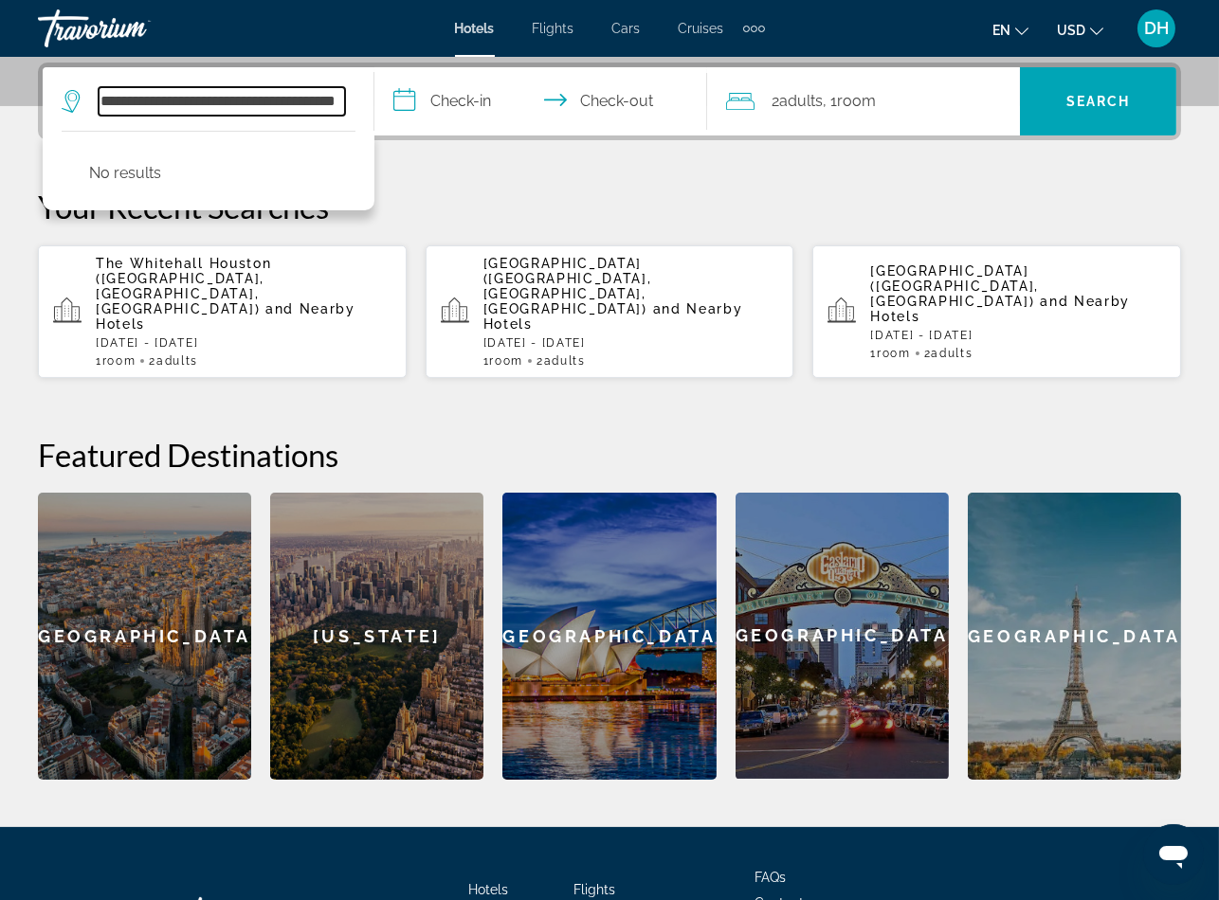
click at [248, 99] on input "**********" at bounding box center [222, 101] width 246 height 28
paste input "Search widget"
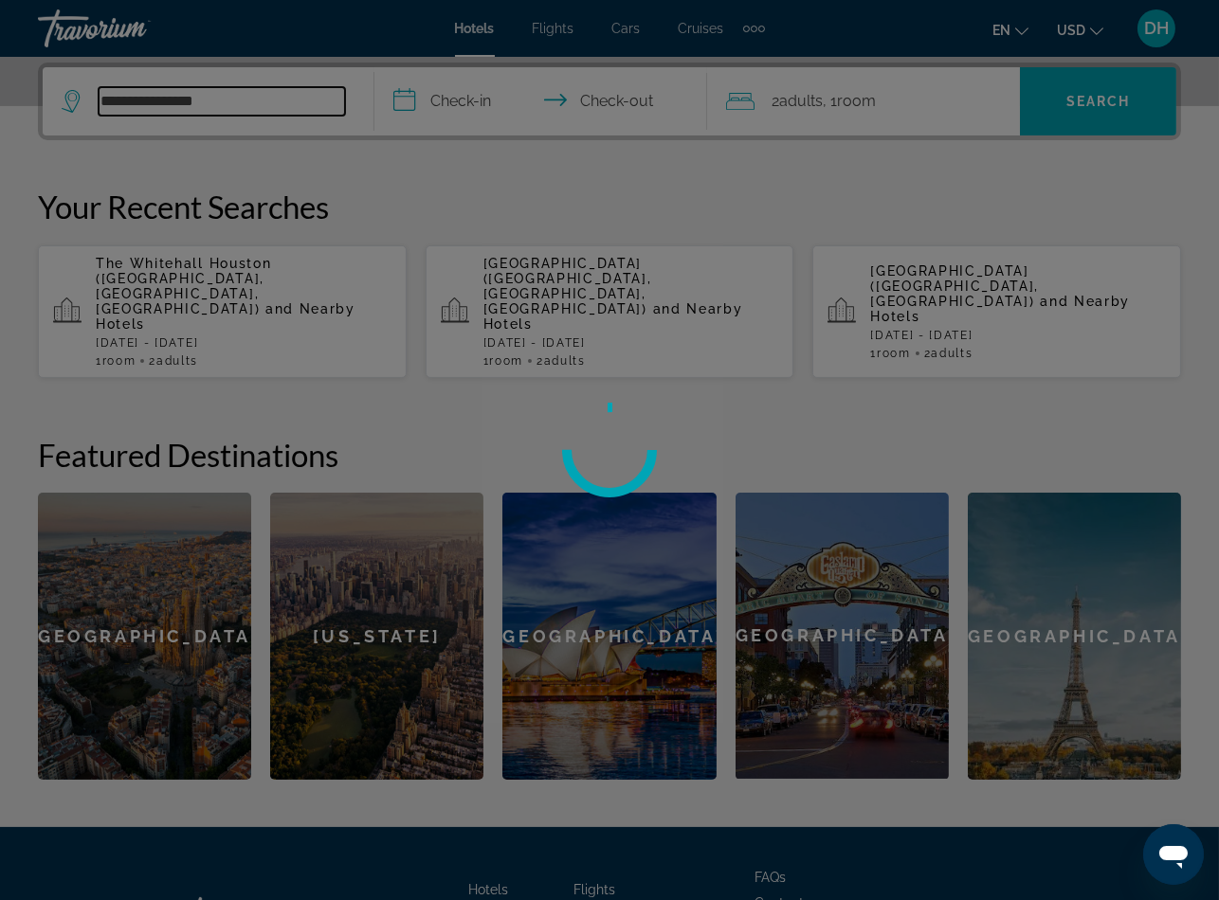
type input "**********"
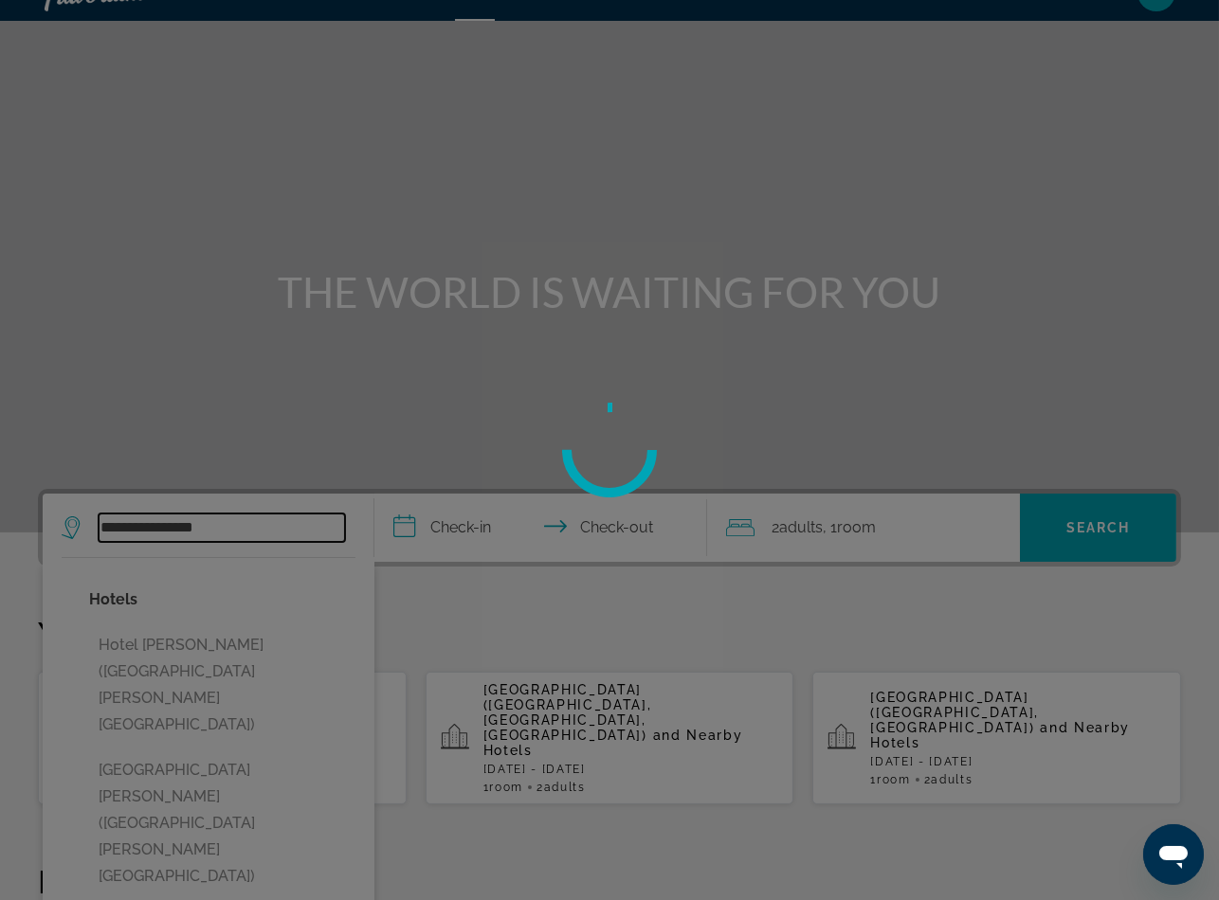
scroll to position [35, 0]
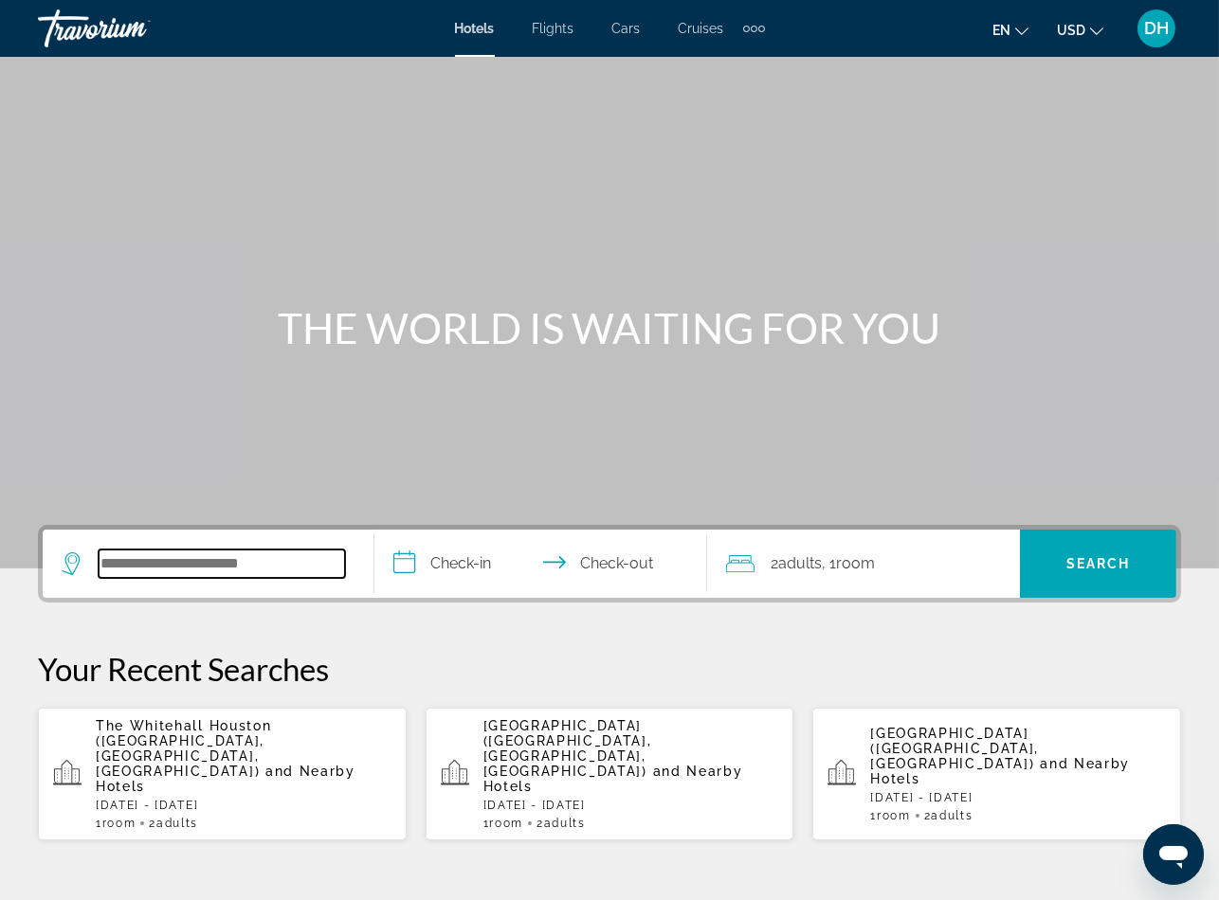
click at [261, 562] on input "Search widget" at bounding box center [222, 564] width 246 height 28
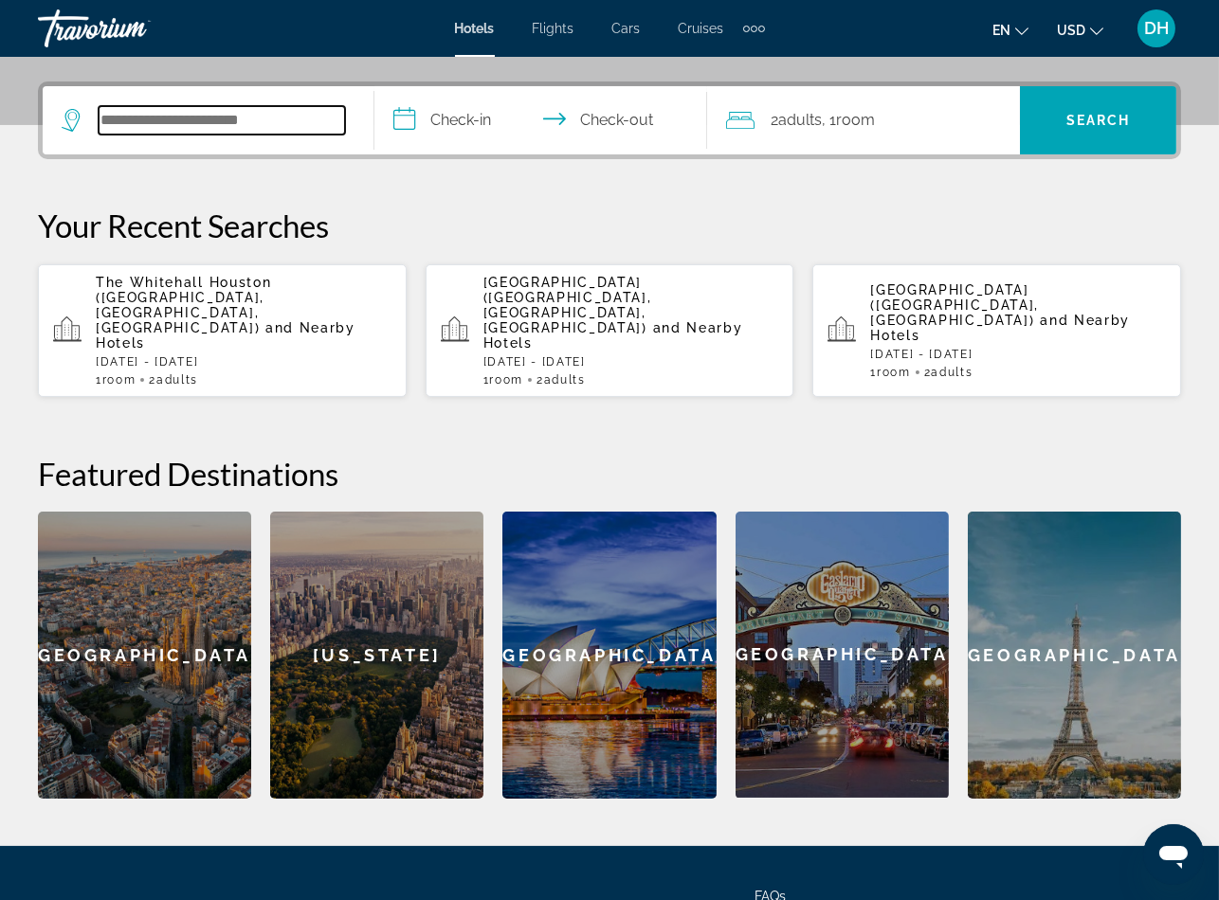
paste input "**********"
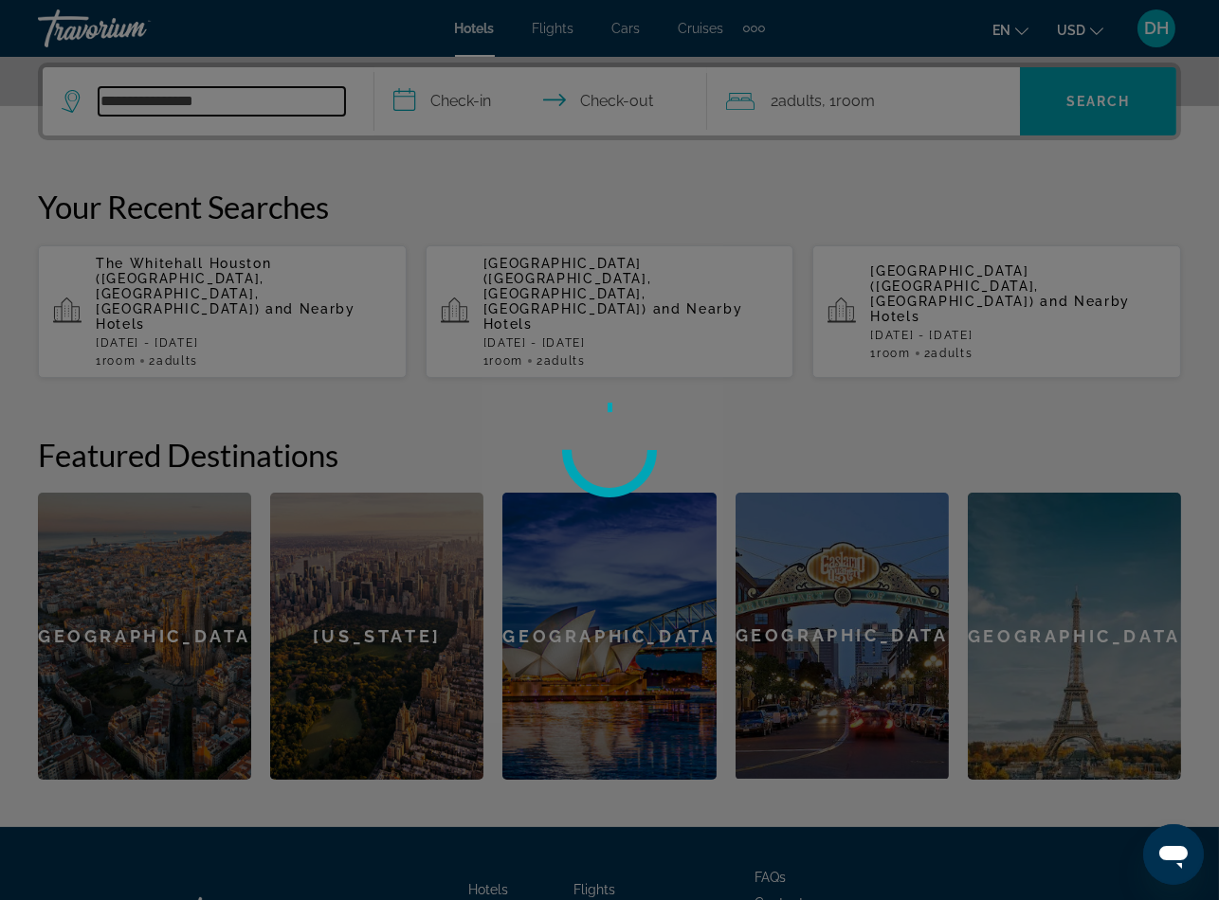
type input "**********"
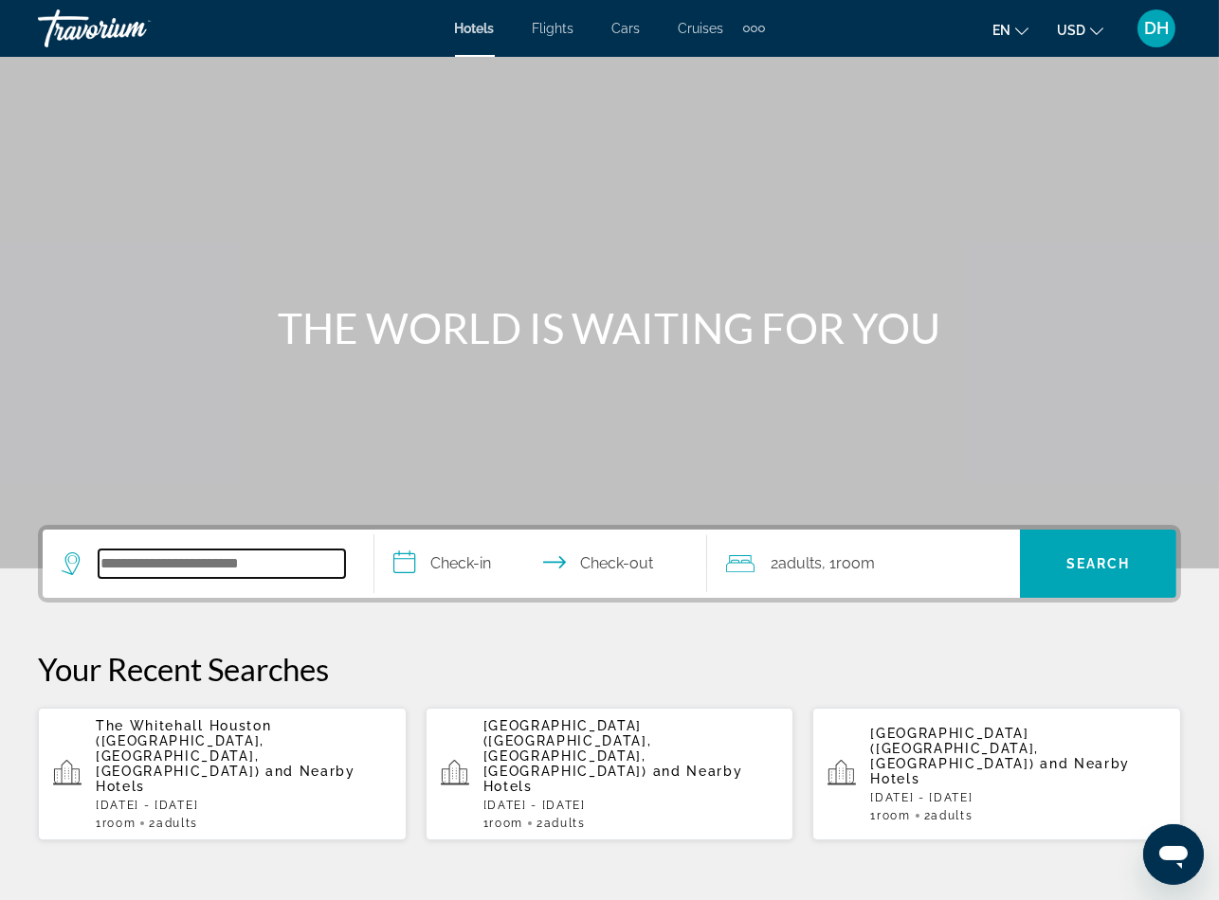
click at [248, 576] on input "Search widget" at bounding box center [222, 564] width 246 height 28
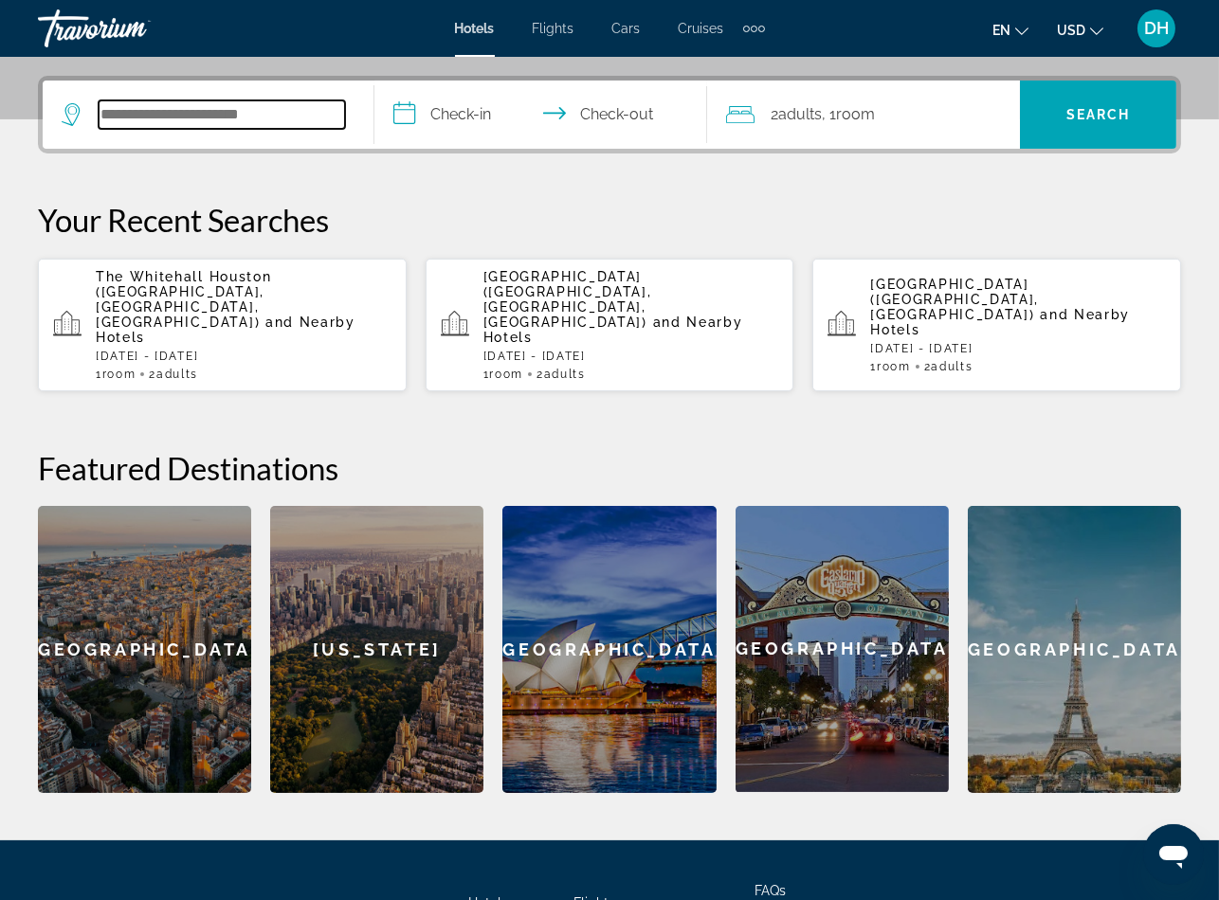
paste input "**********"
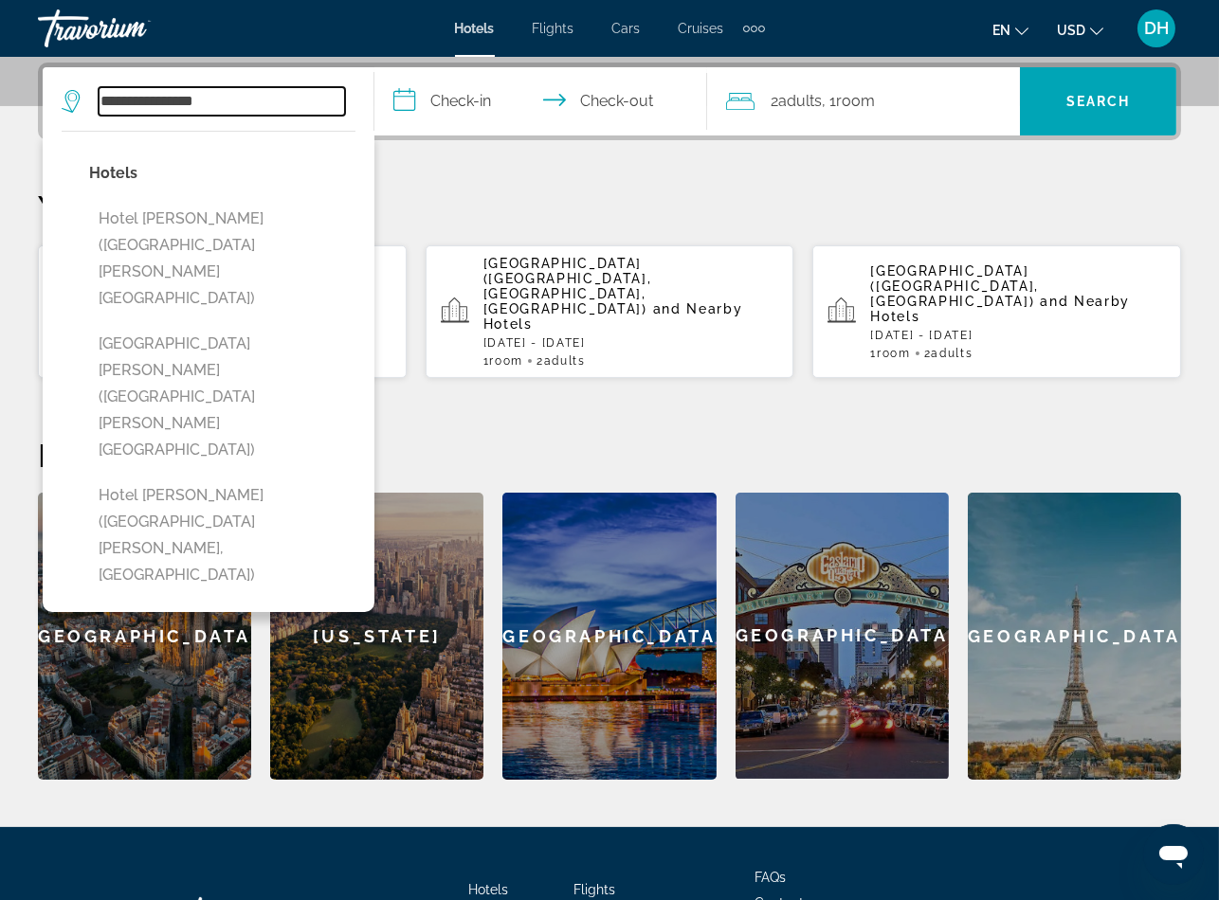
scroll to position [462, 0]
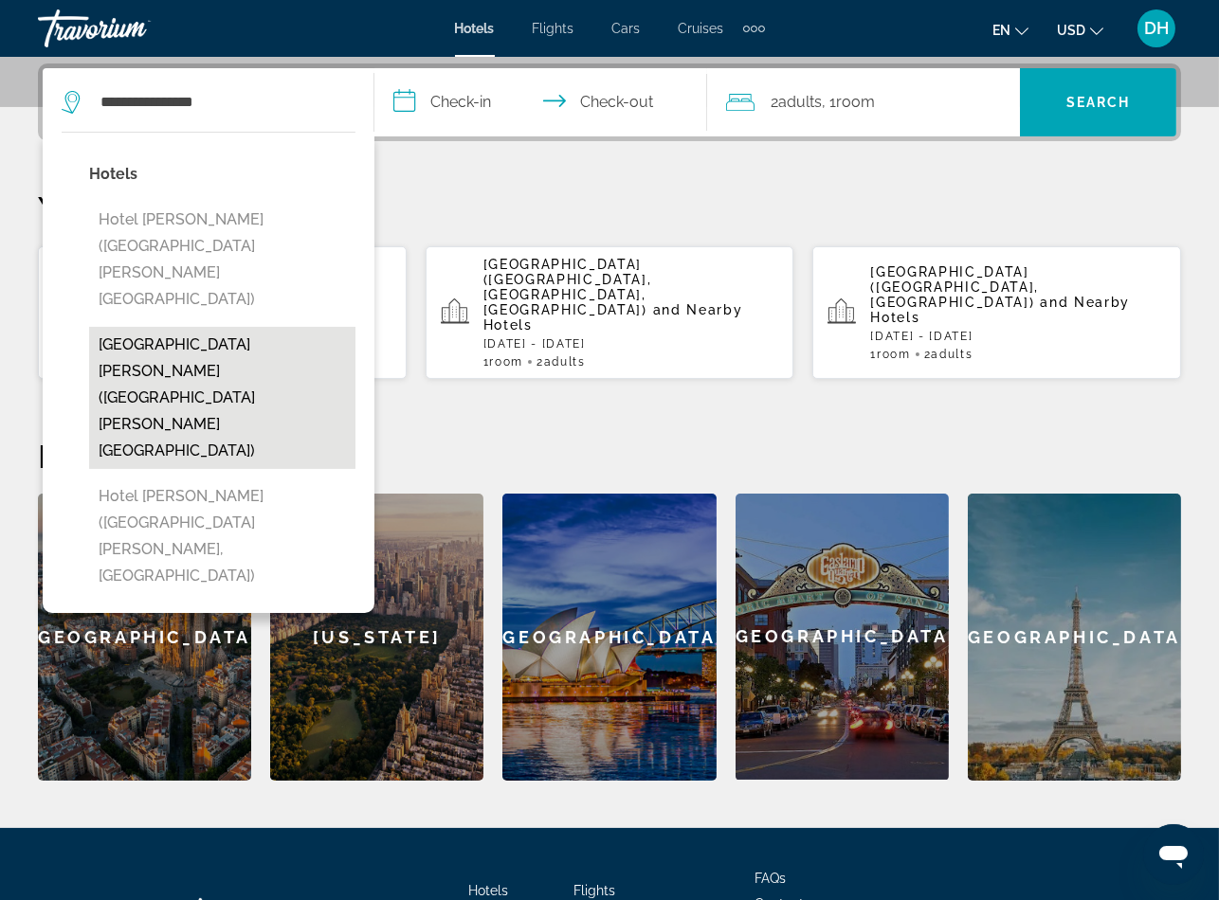
click at [247, 327] on button "[GEOGRAPHIC_DATA][PERSON_NAME] ([GEOGRAPHIC_DATA][PERSON_NAME][GEOGRAPHIC_DATA])" at bounding box center [222, 398] width 266 height 142
type input "**********"
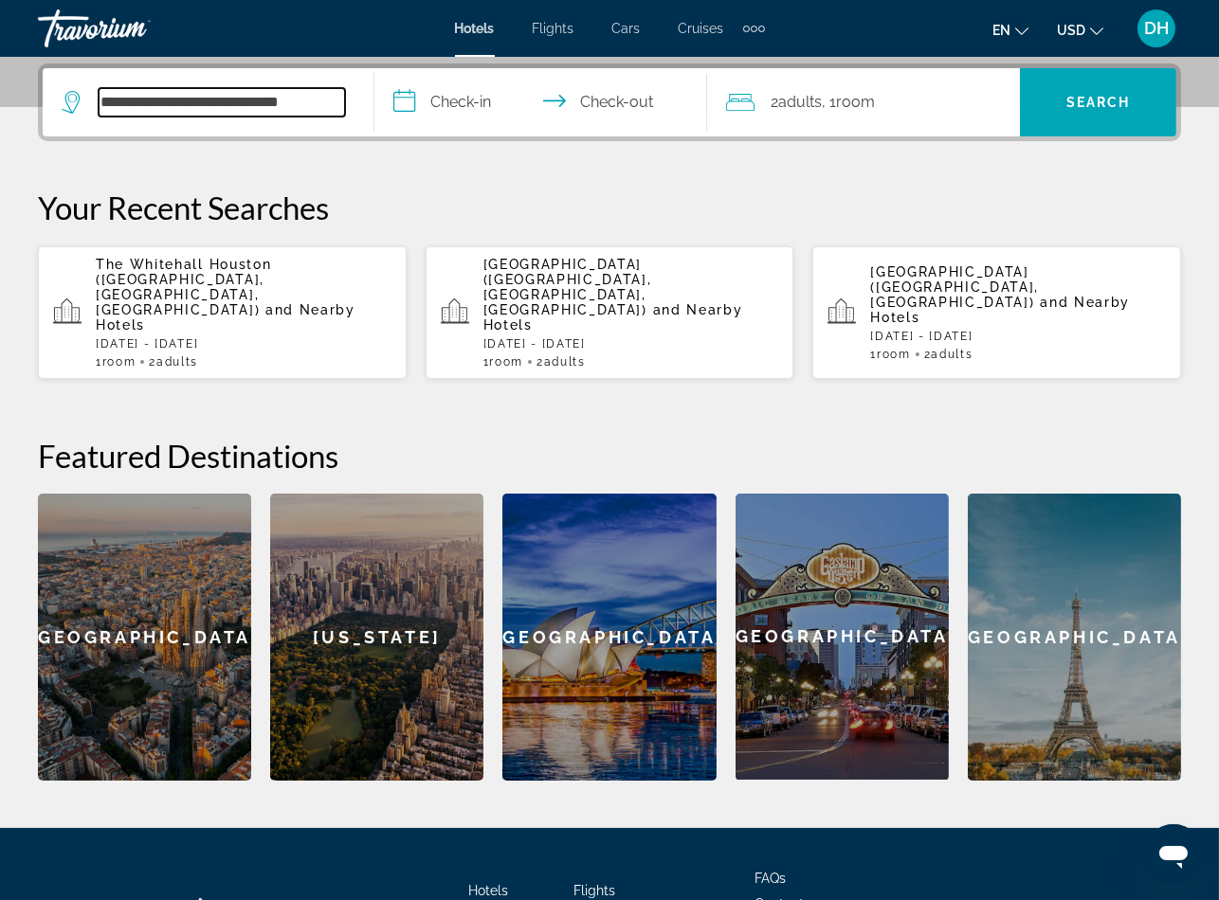
scroll to position [462, 0]
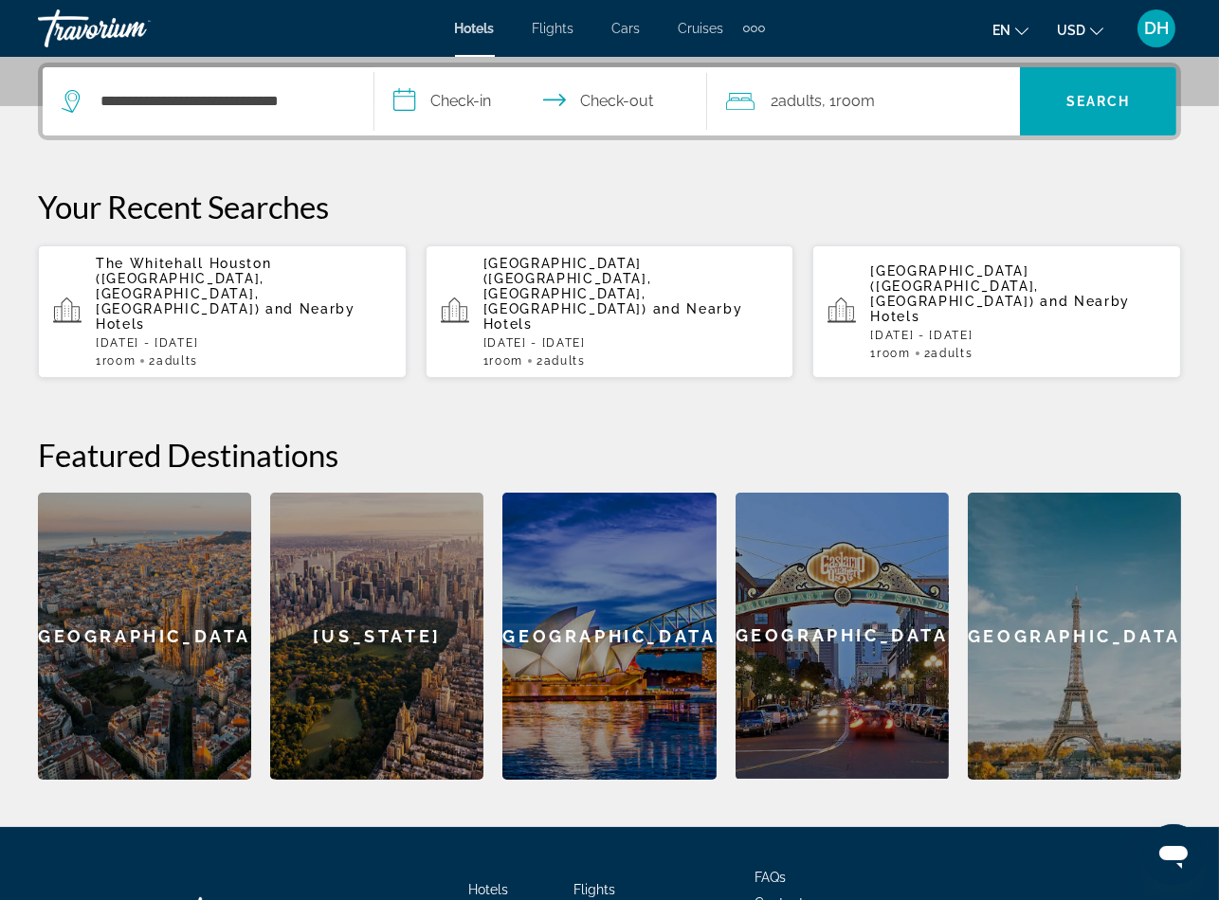
click at [456, 93] on input "**********" at bounding box center [543, 104] width 339 height 74
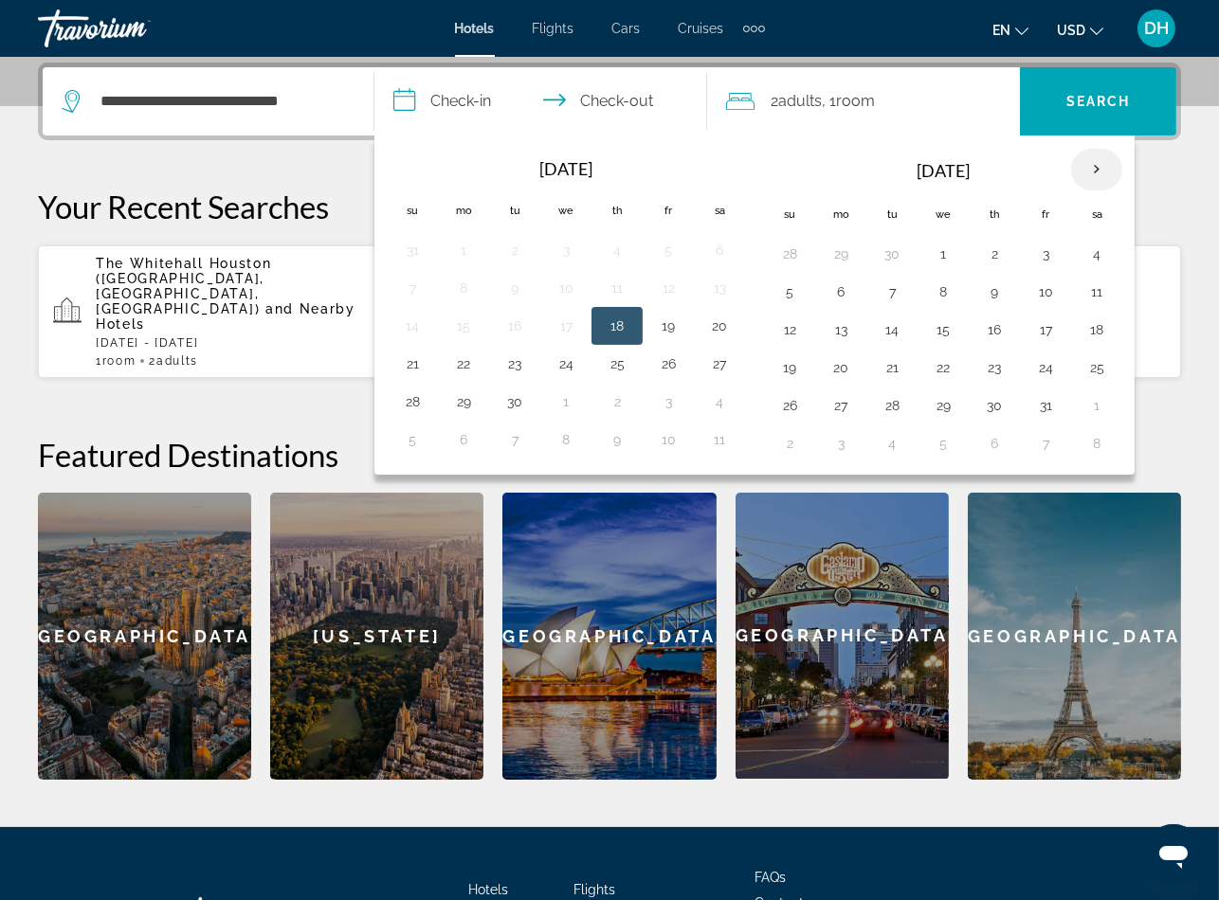
click at [1107, 168] on th "Next month" at bounding box center [1096, 170] width 51 height 42
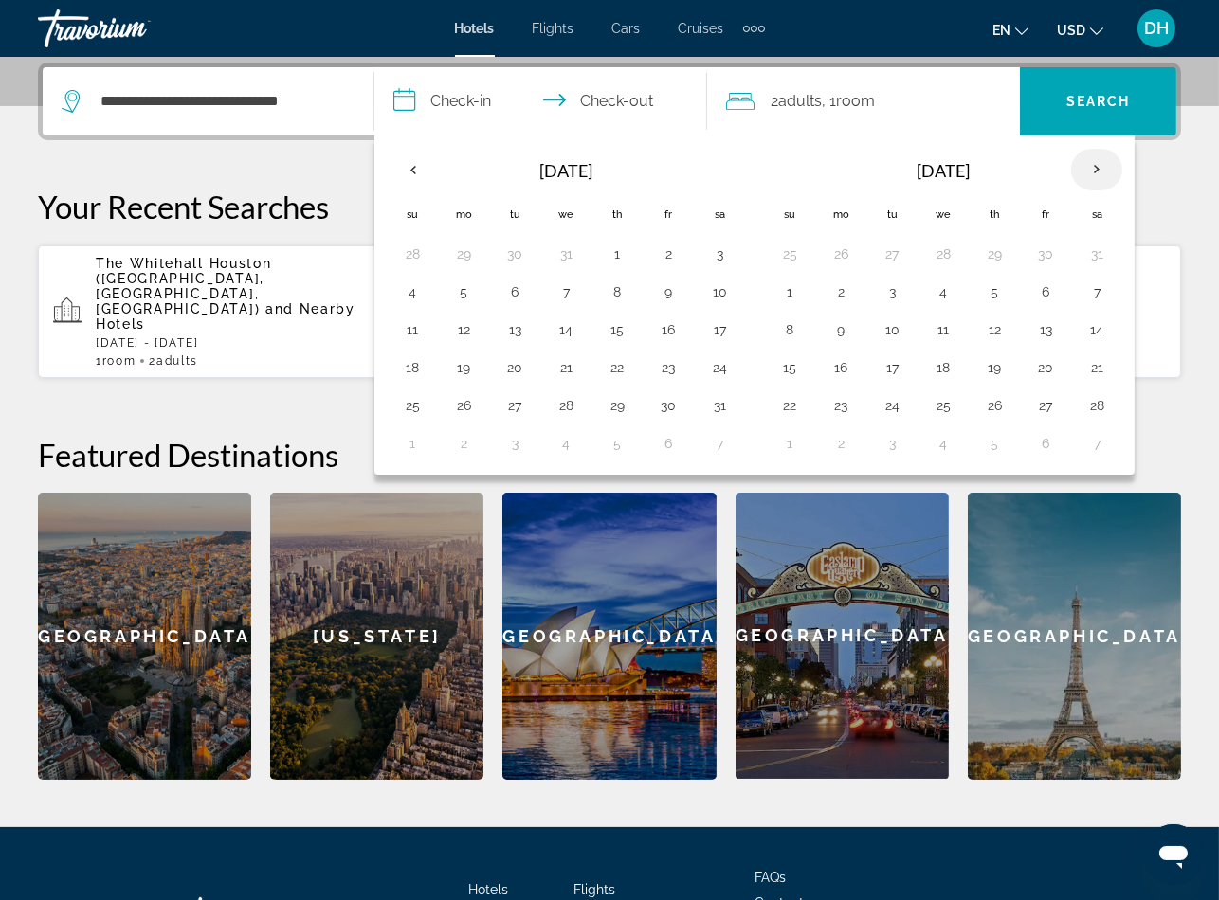
click at [1107, 168] on th "Next month" at bounding box center [1096, 170] width 51 height 42
click at [410, 410] on button "24" at bounding box center [412, 405] width 30 height 27
click at [621, 407] on button "28" at bounding box center [617, 405] width 30 height 27
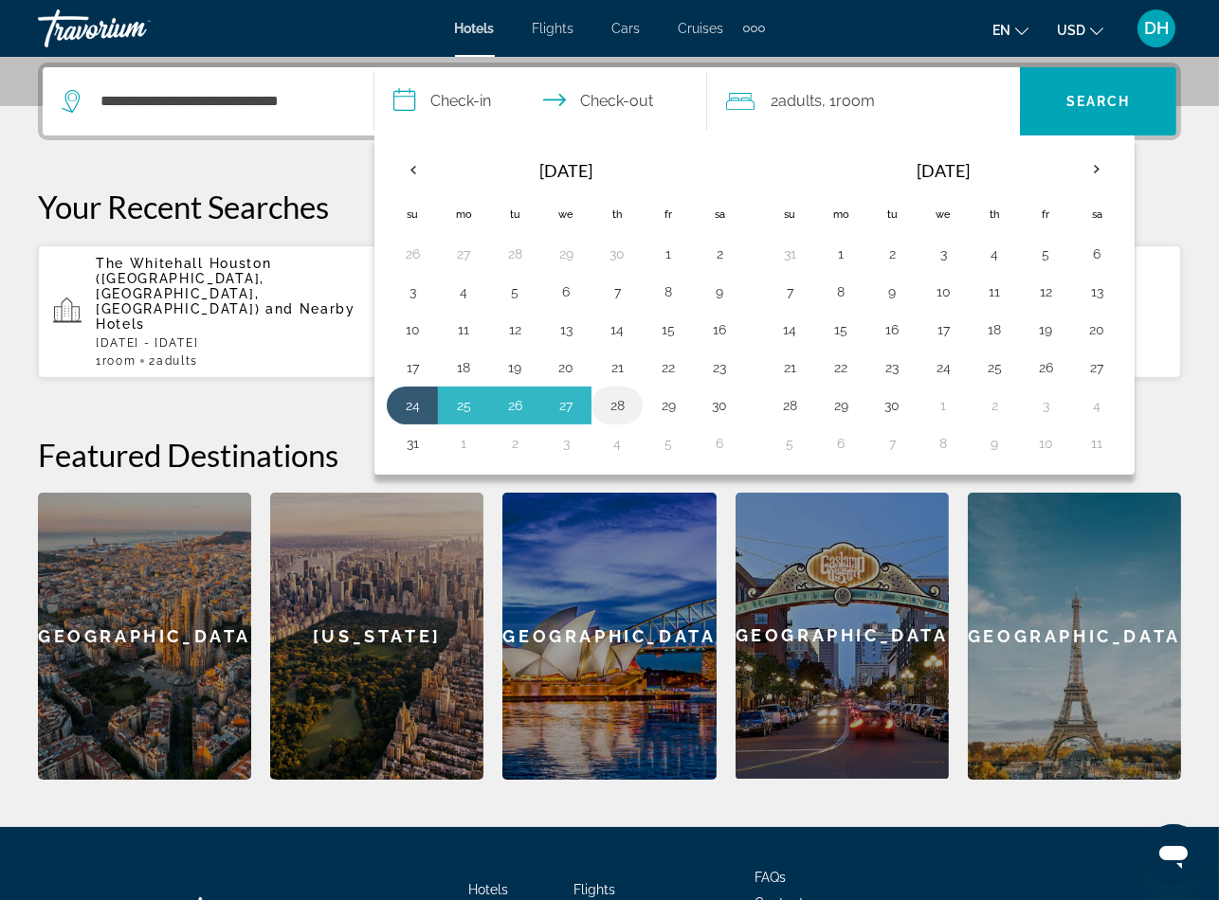
type input "**********"
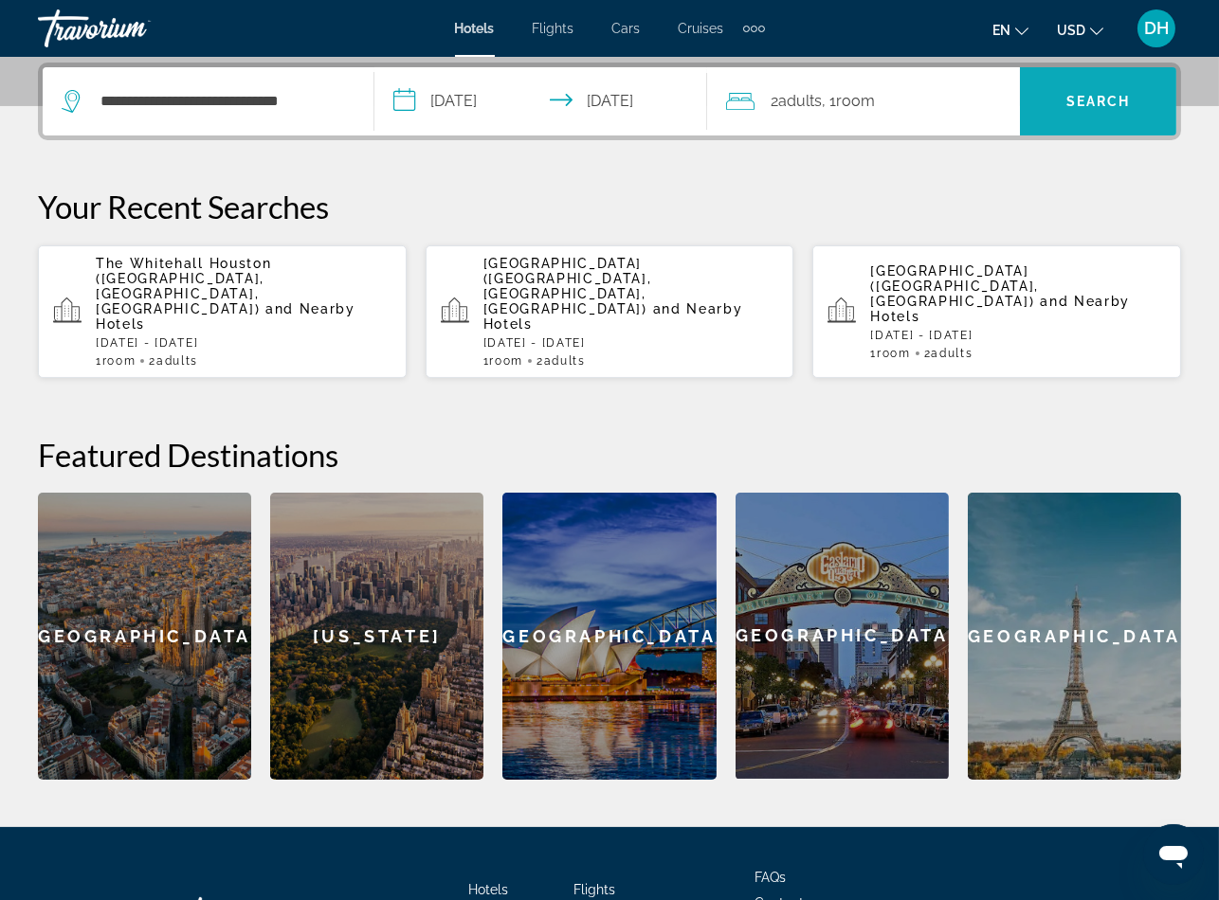
click at [1119, 94] on span "Search" at bounding box center [1098, 101] width 64 height 15
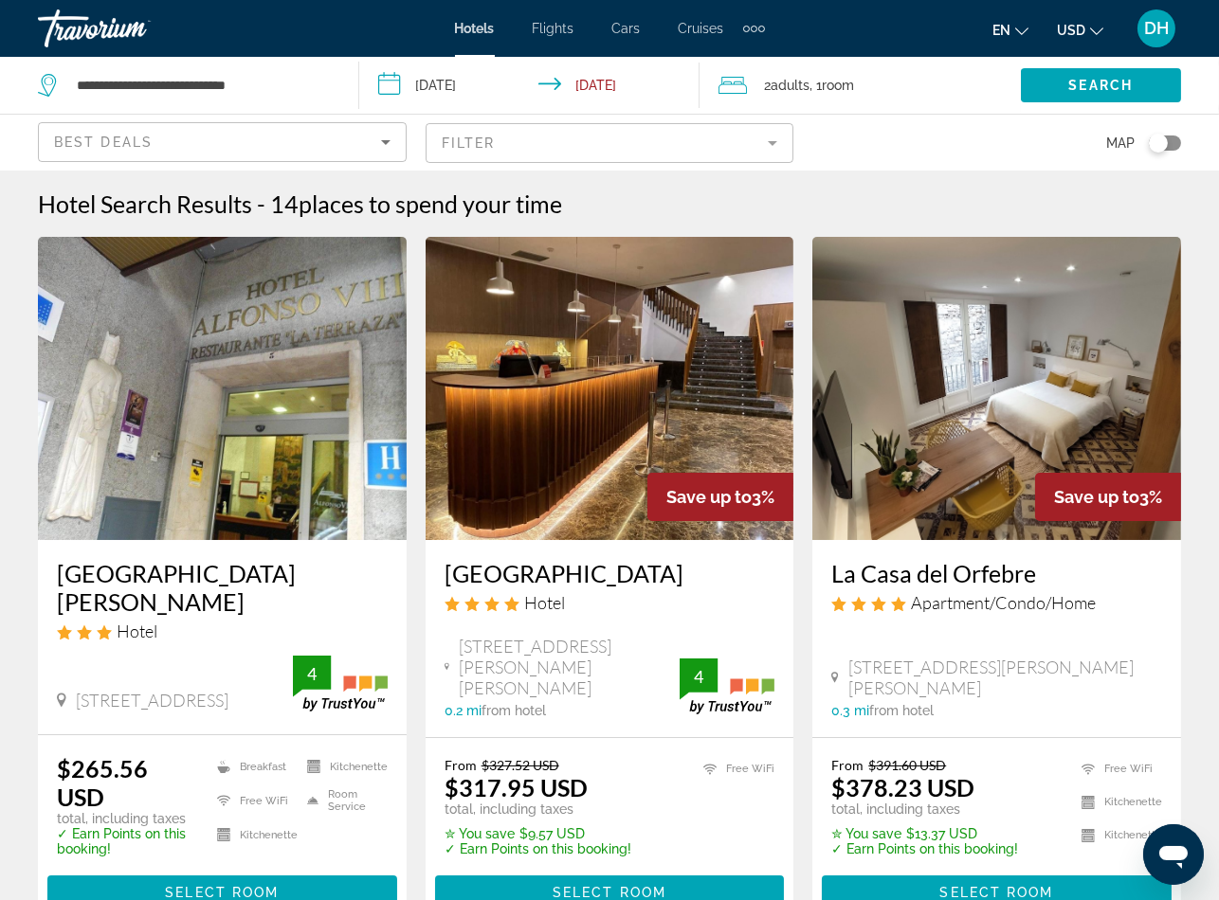
click at [224, 656] on div "C Parque San Julián 3, Cuenca 0 mi from hotel 4" at bounding box center [222, 686] width 331 height 60
click at [185, 566] on h3 "Hotel Alfonso Viii" at bounding box center [222, 587] width 331 height 57
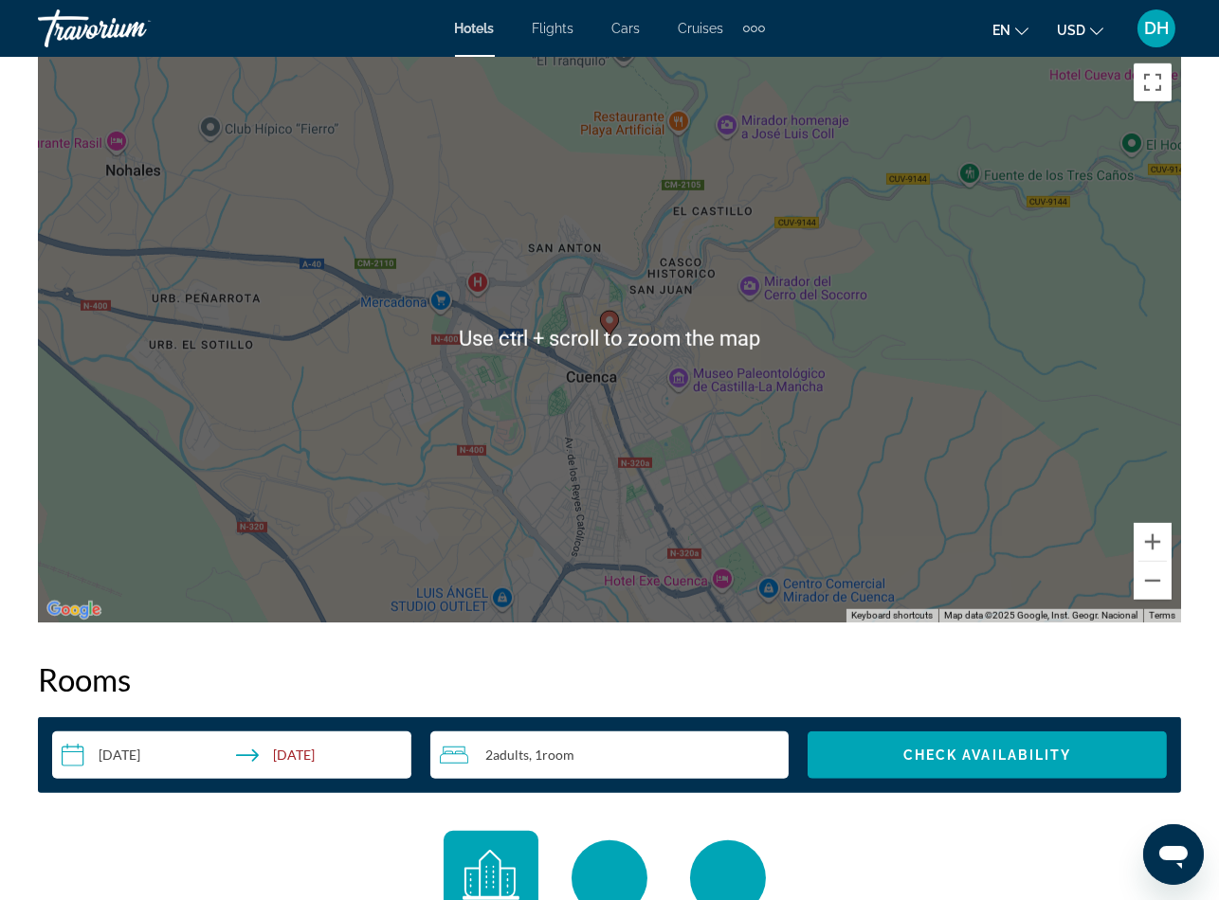
scroll to position [2107, 0]
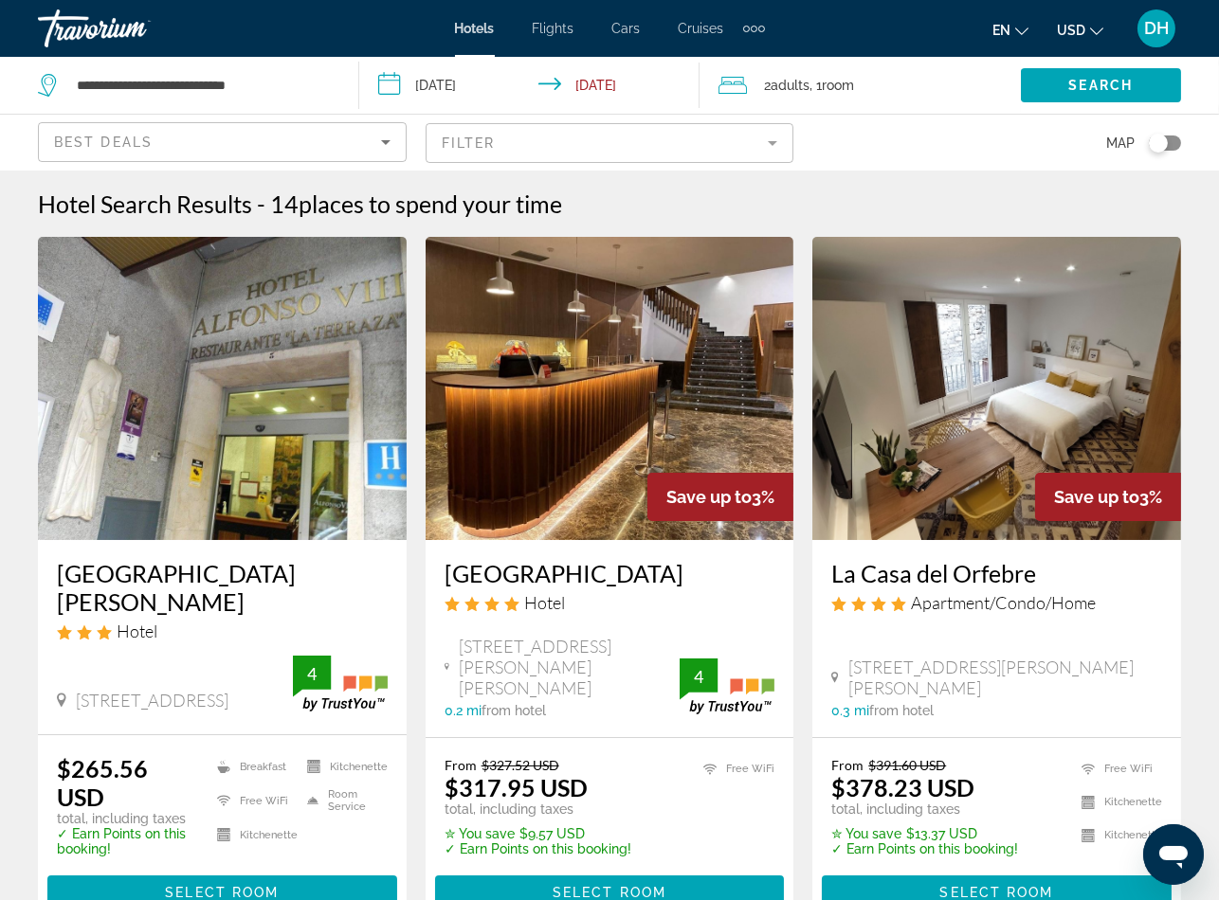
click at [467, 27] on span "Hotels" at bounding box center [475, 28] width 40 height 15
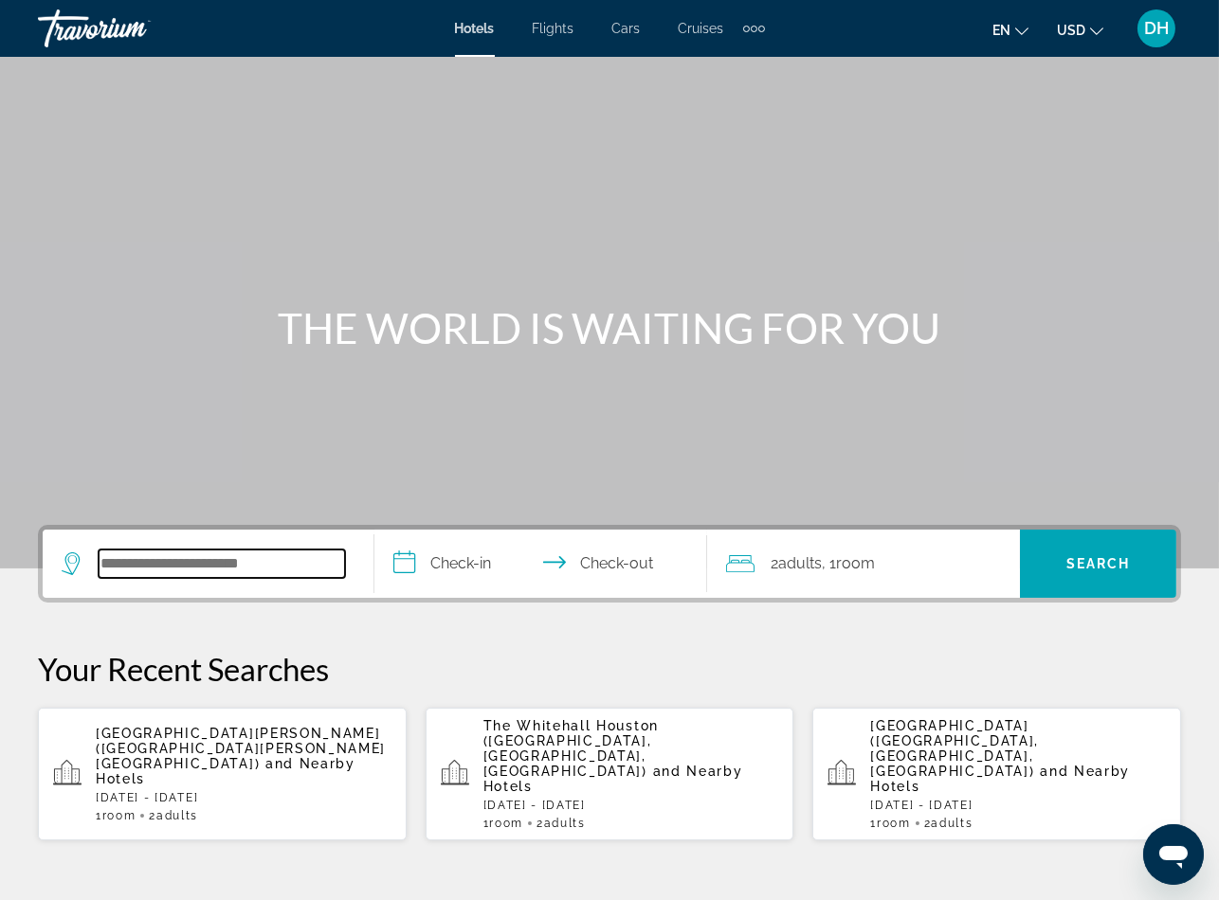
click at [232, 555] on input "Search widget" at bounding box center [222, 564] width 246 height 28
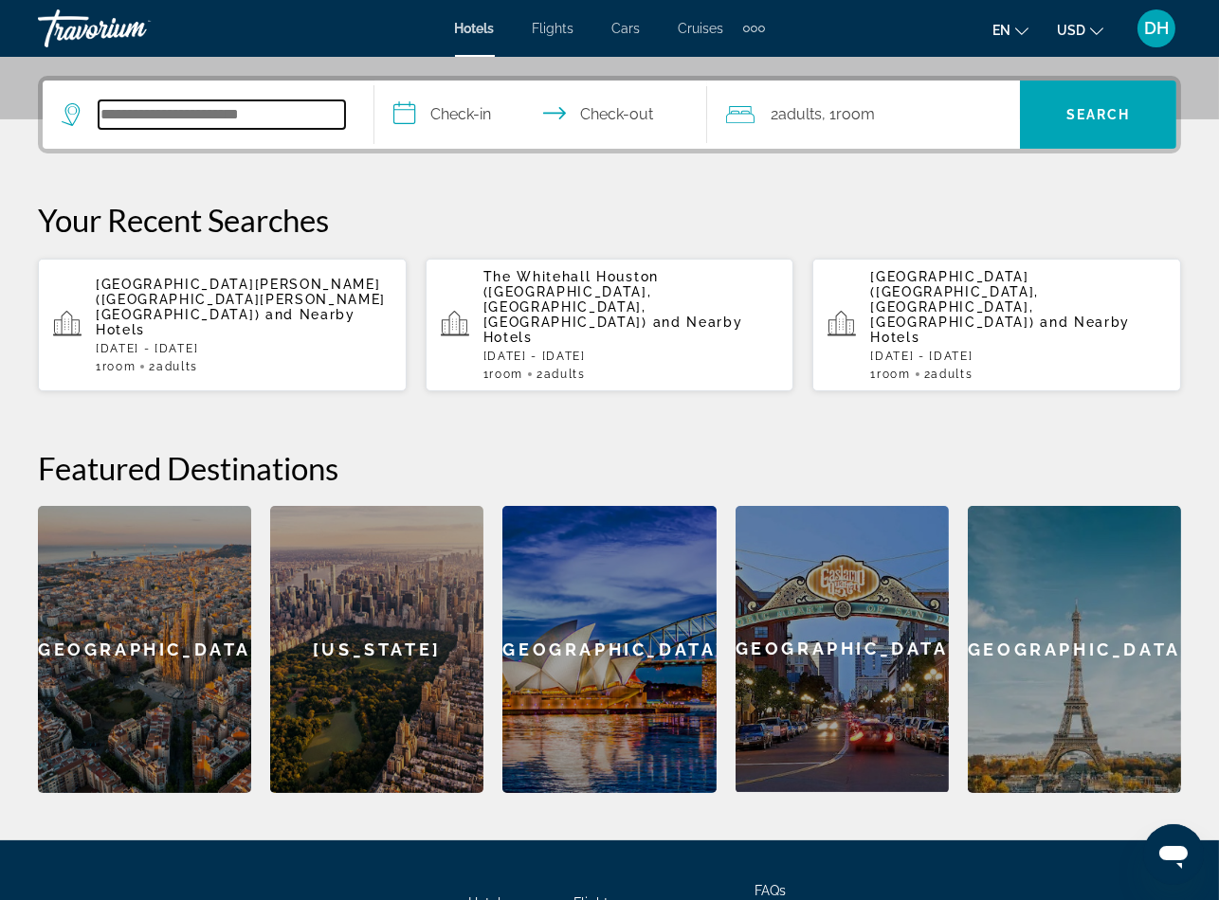
paste input "**********"
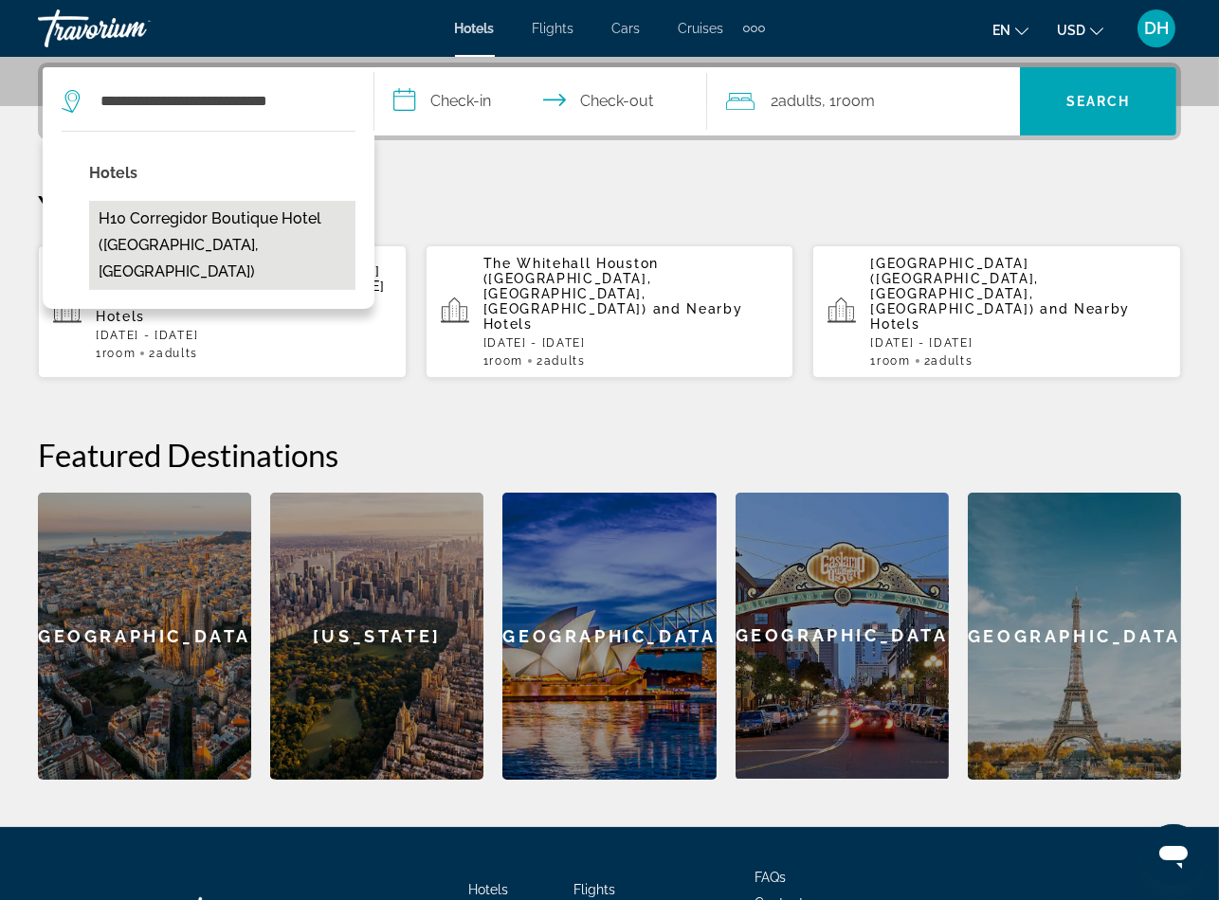
click at [214, 219] on button "H10 Corregidor Boutique Hotel (Sevilla, ES)" at bounding box center [222, 245] width 266 height 89
type input "**********"
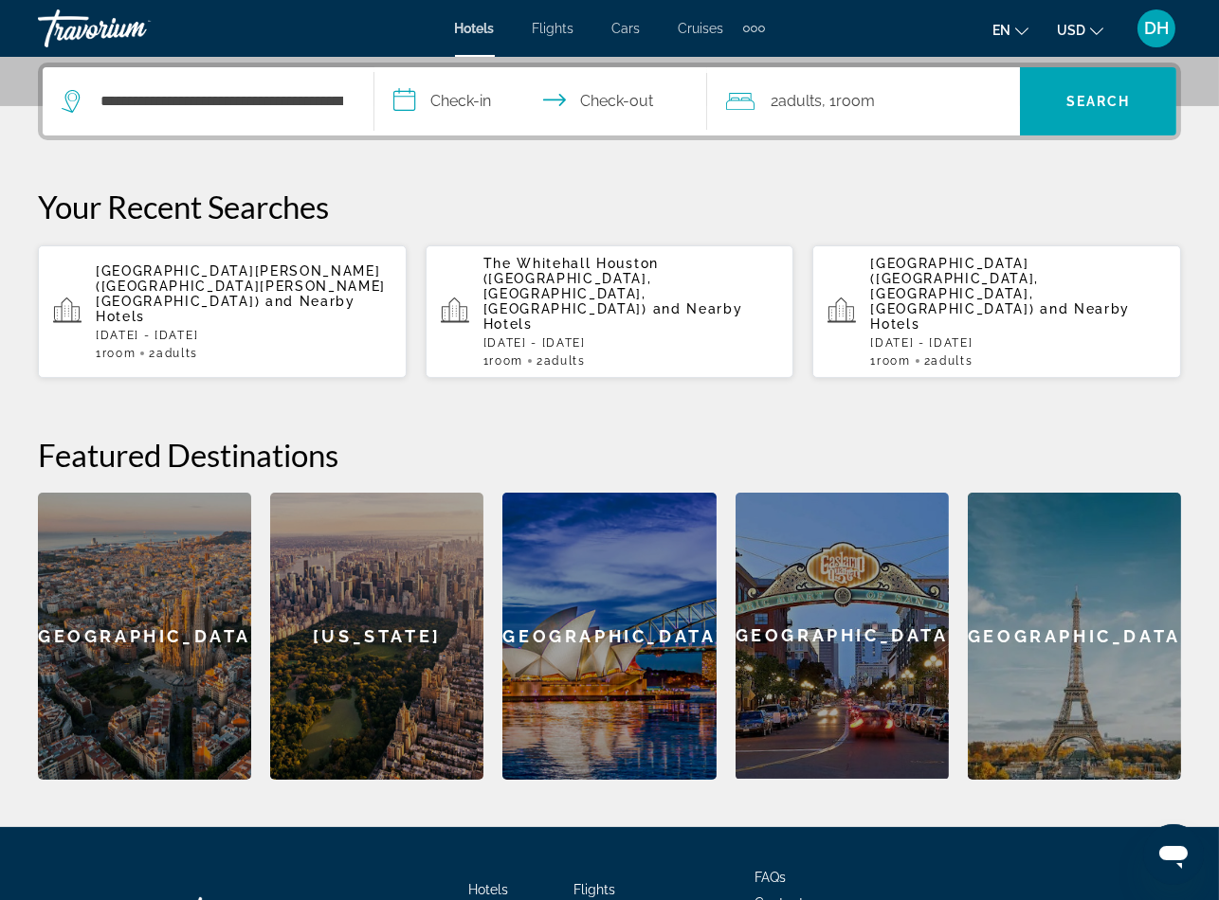
click at [489, 103] on input "**********" at bounding box center [543, 104] width 339 height 74
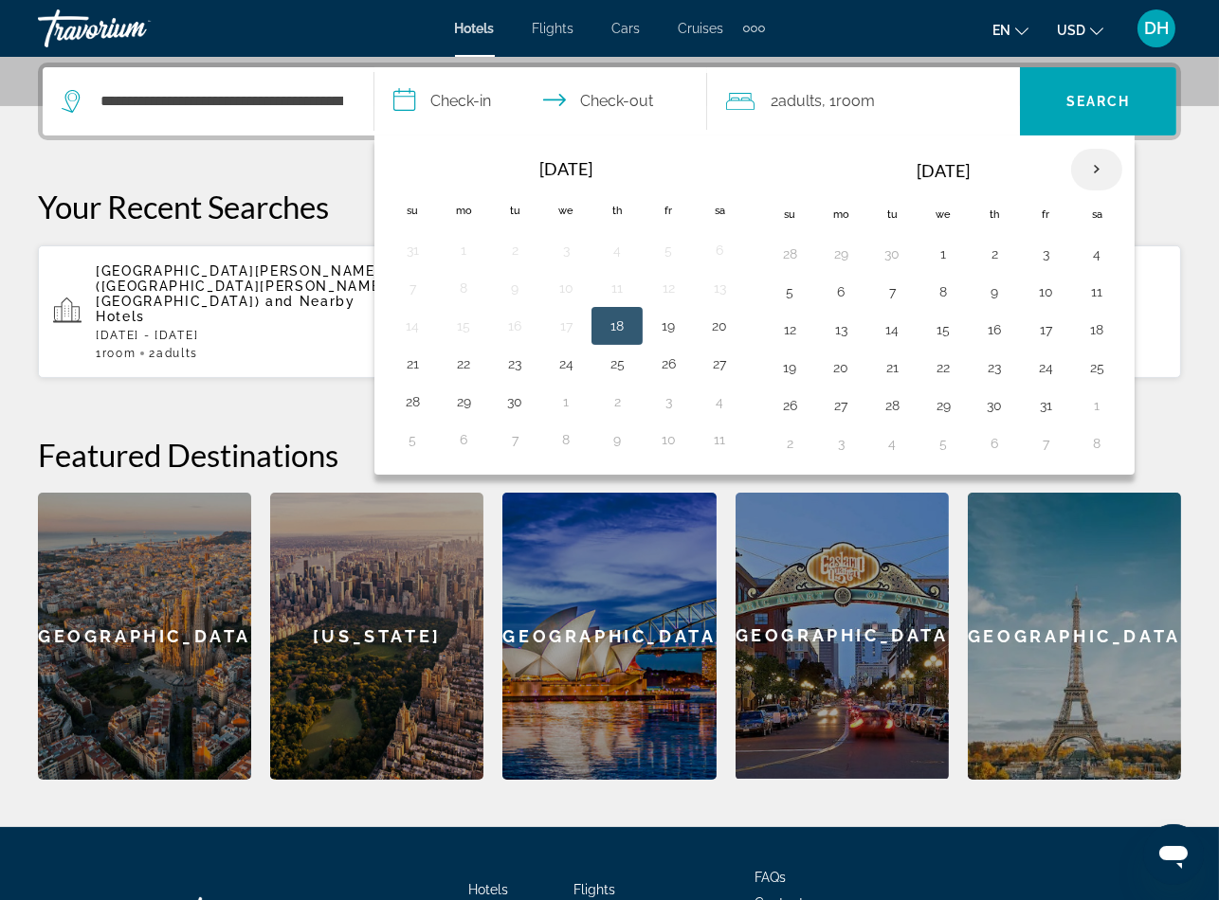
click at [1100, 161] on th "Next month" at bounding box center [1096, 170] width 51 height 42
click at [1101, 161] on th "Next month" at bounding box center [1096, 170] width 51 height 42
click at [1102, 161] on th "Next month" at bounding box center [1096, 170] width 51 height 42
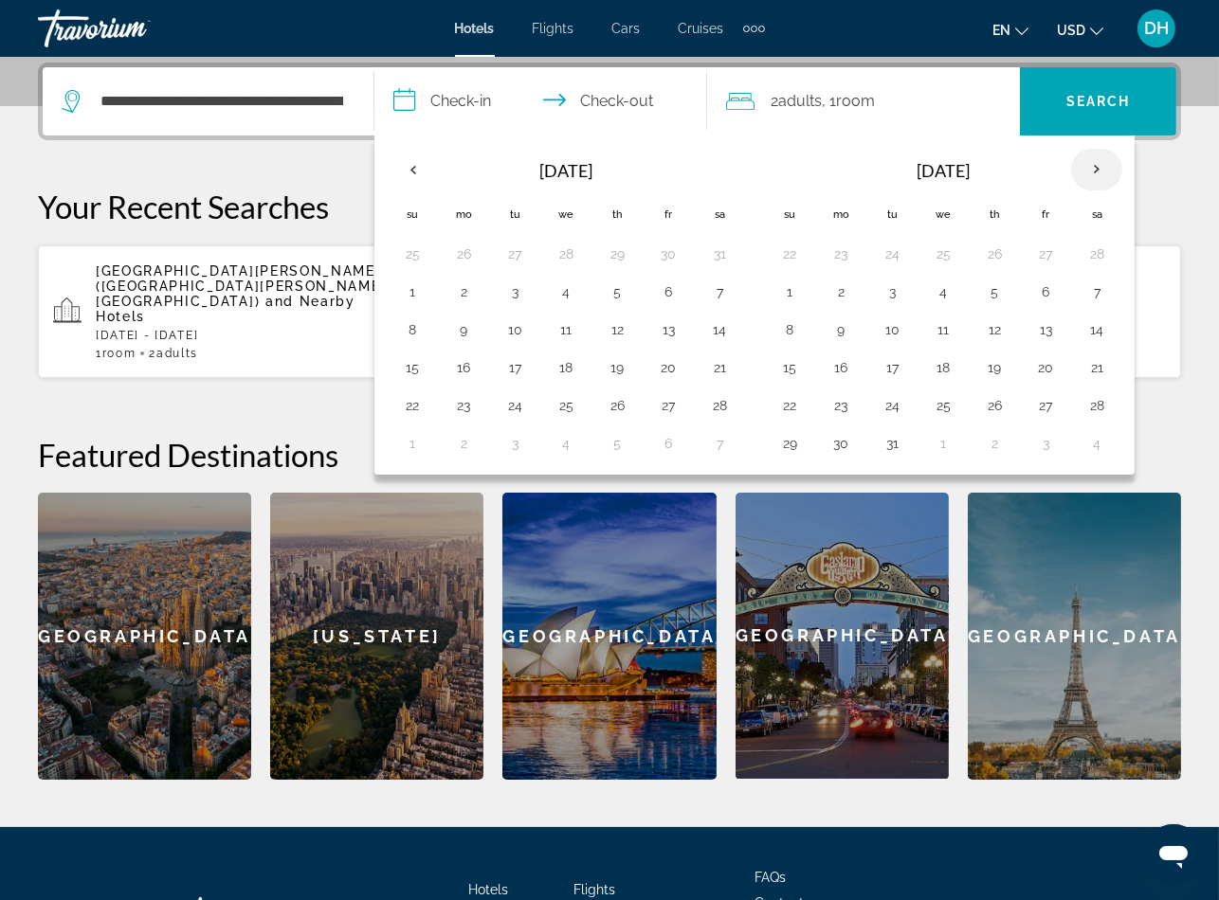
click at [1102, 161] on th "Next month" at bounding box center [1096, 170] width 51 height 42
click at [1102, 163] on th "Next month" at bounding box center [1096, 170] width 51 height 42
click at [411, 410] on button "24" at bounding box center [412, 405] width 30 height 27
click at [627, 410] on button "28" at bounding box center [617, 405] width 30 height 27
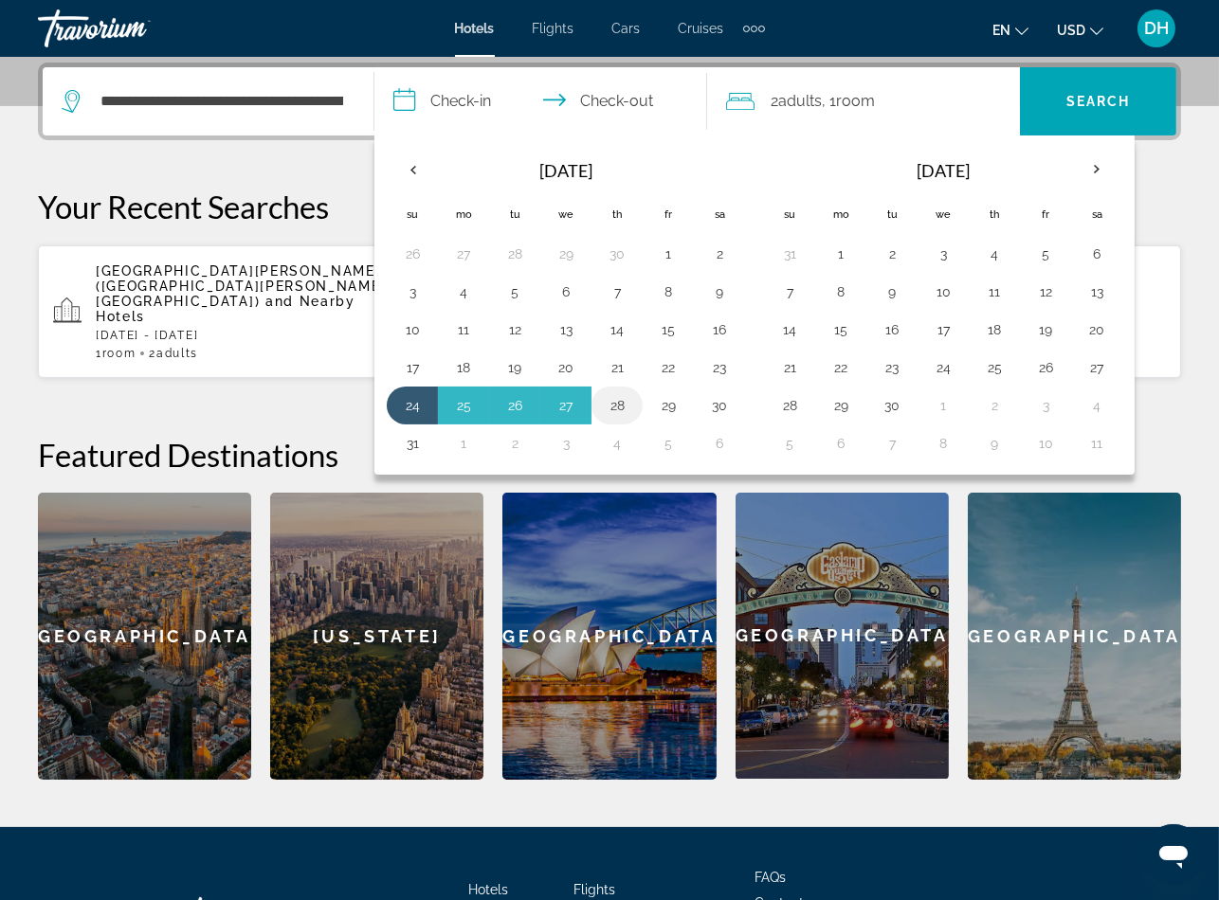
type input "**********"
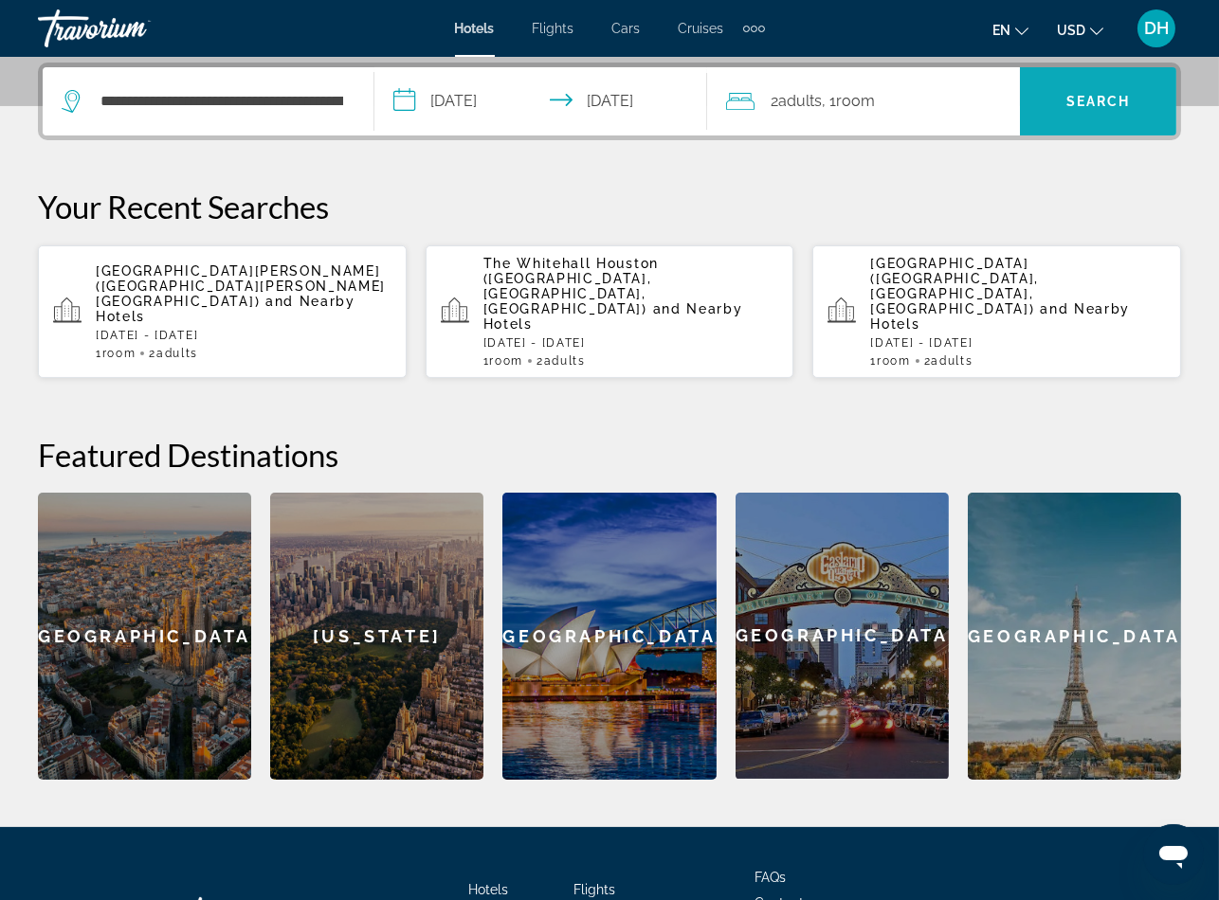
click at [1112, 95] on span "Search" at bounding box center [1098, 101] width 64 height 15
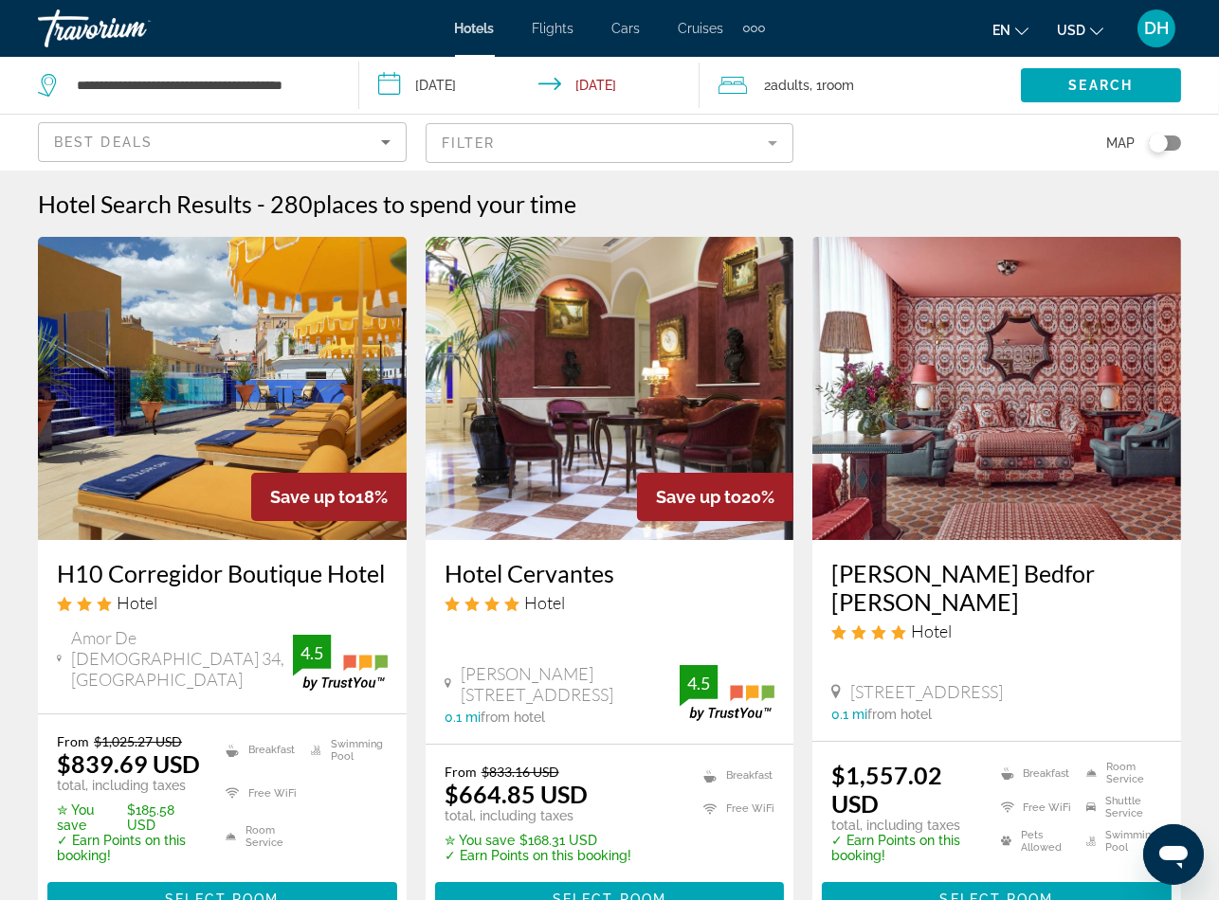
click at [332, 589] on div "H10 Corregidor Boutique Hotel Hotel" at bounding box center [222, 593] width 331 height 68
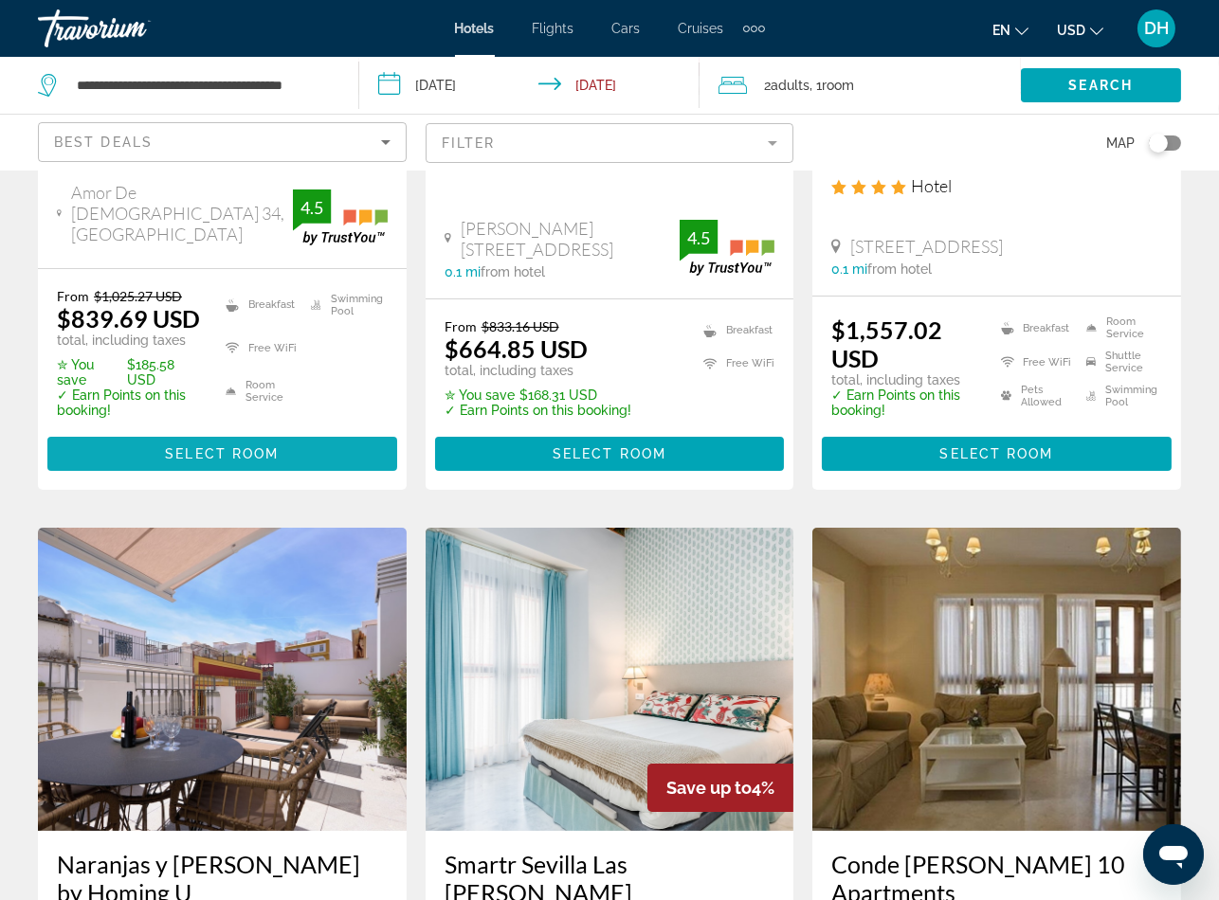
scroll to position [284, 0]
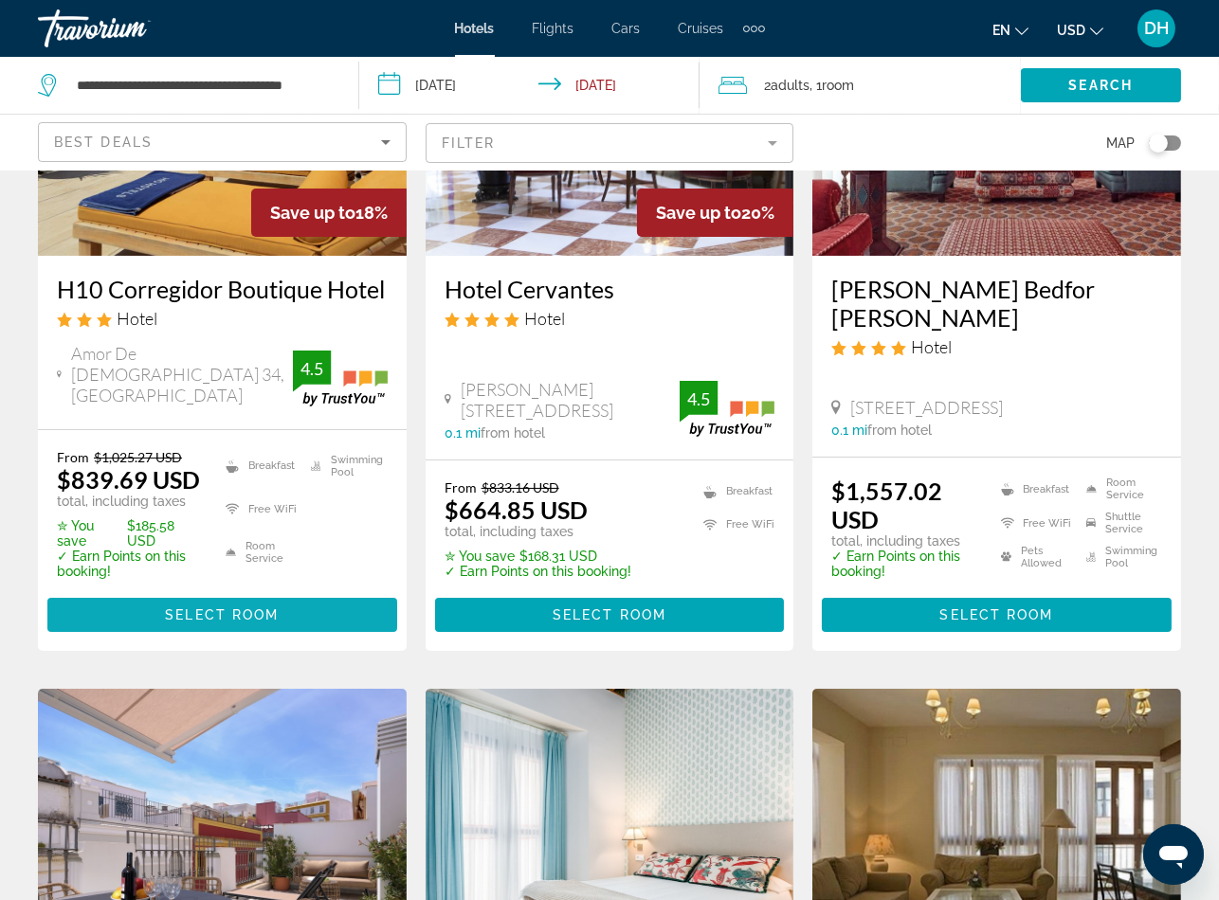
click at [248, 607] on span "Select Room" at bounding box center [222, 614] width 114 height 15
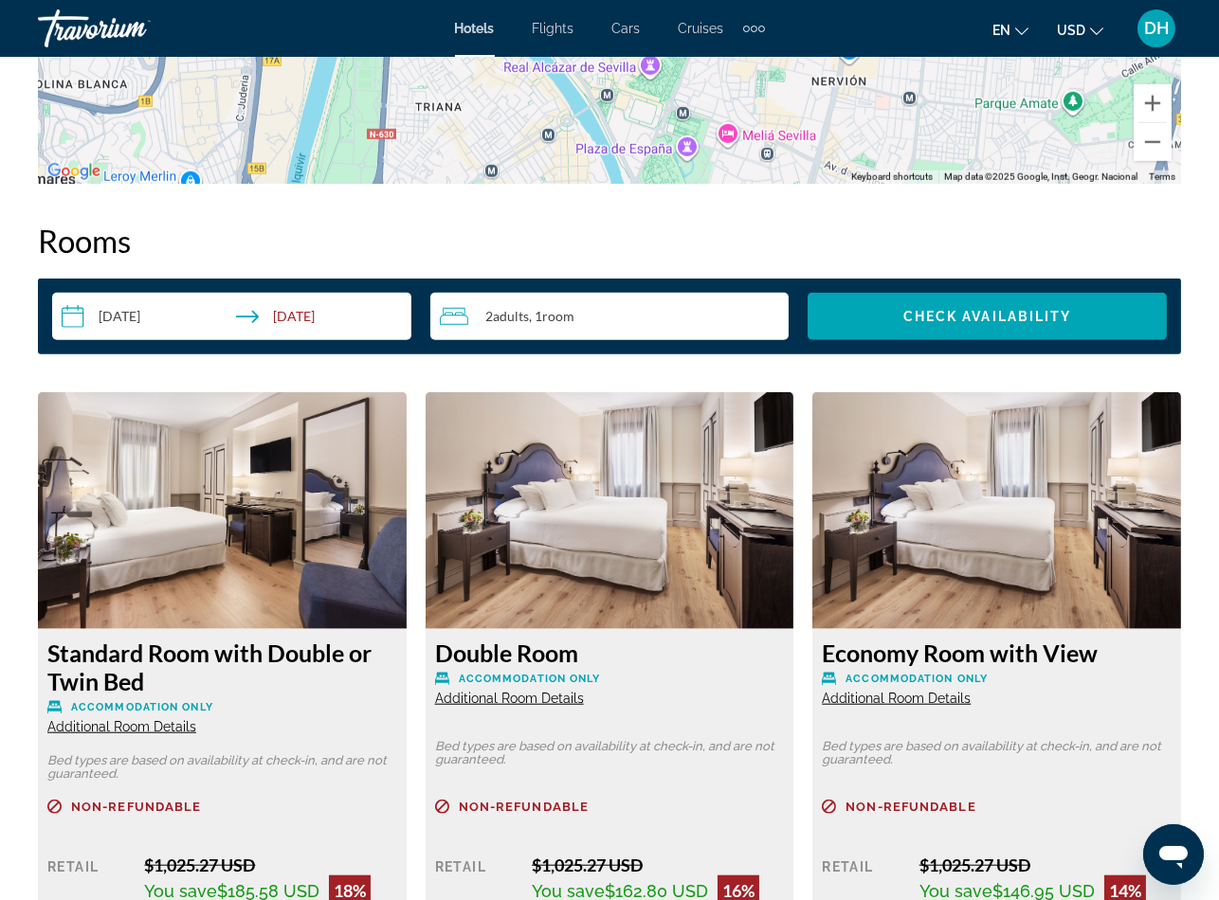
scroll to position [2559, 0]
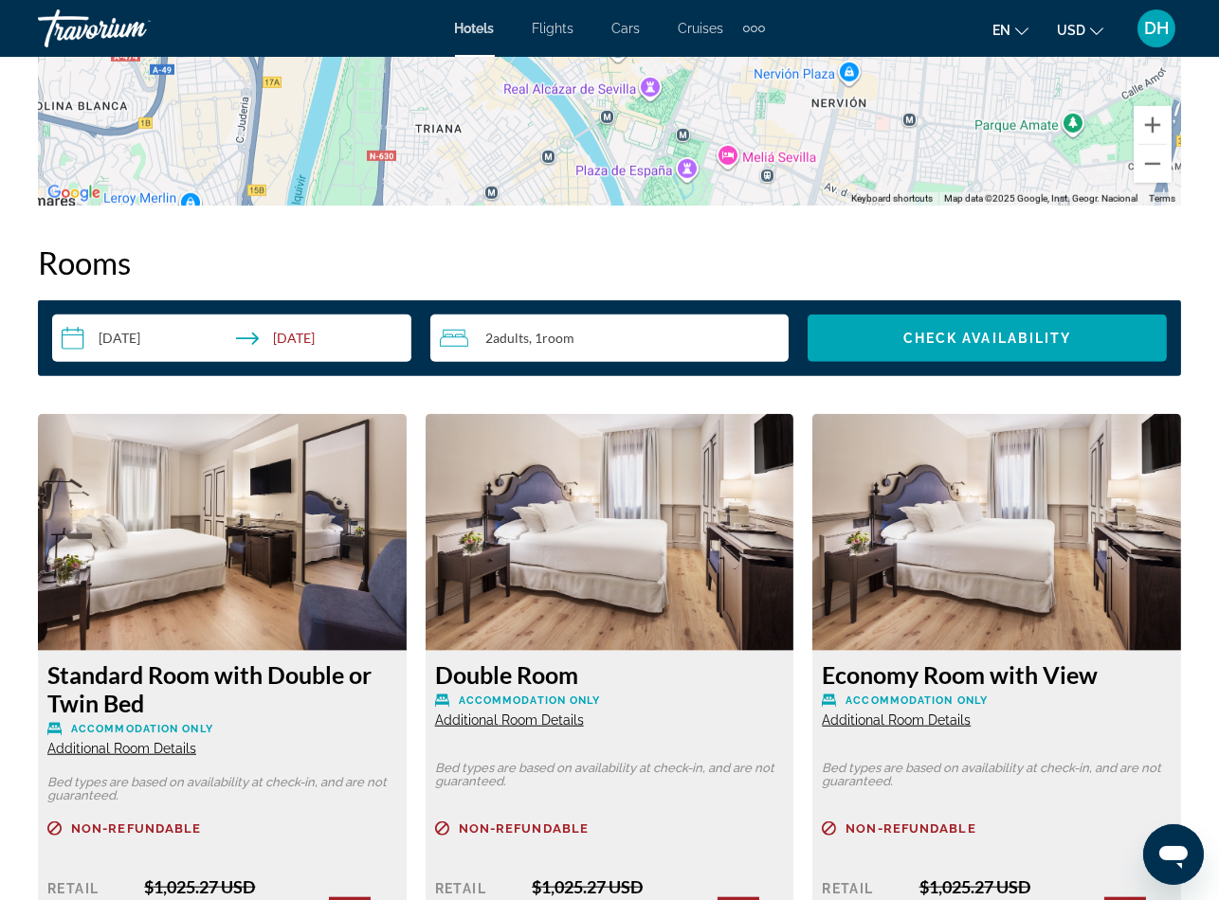
click at [305, 722] on p "Accommodation Only" at bounding box center [222, 729] width 350 height 14
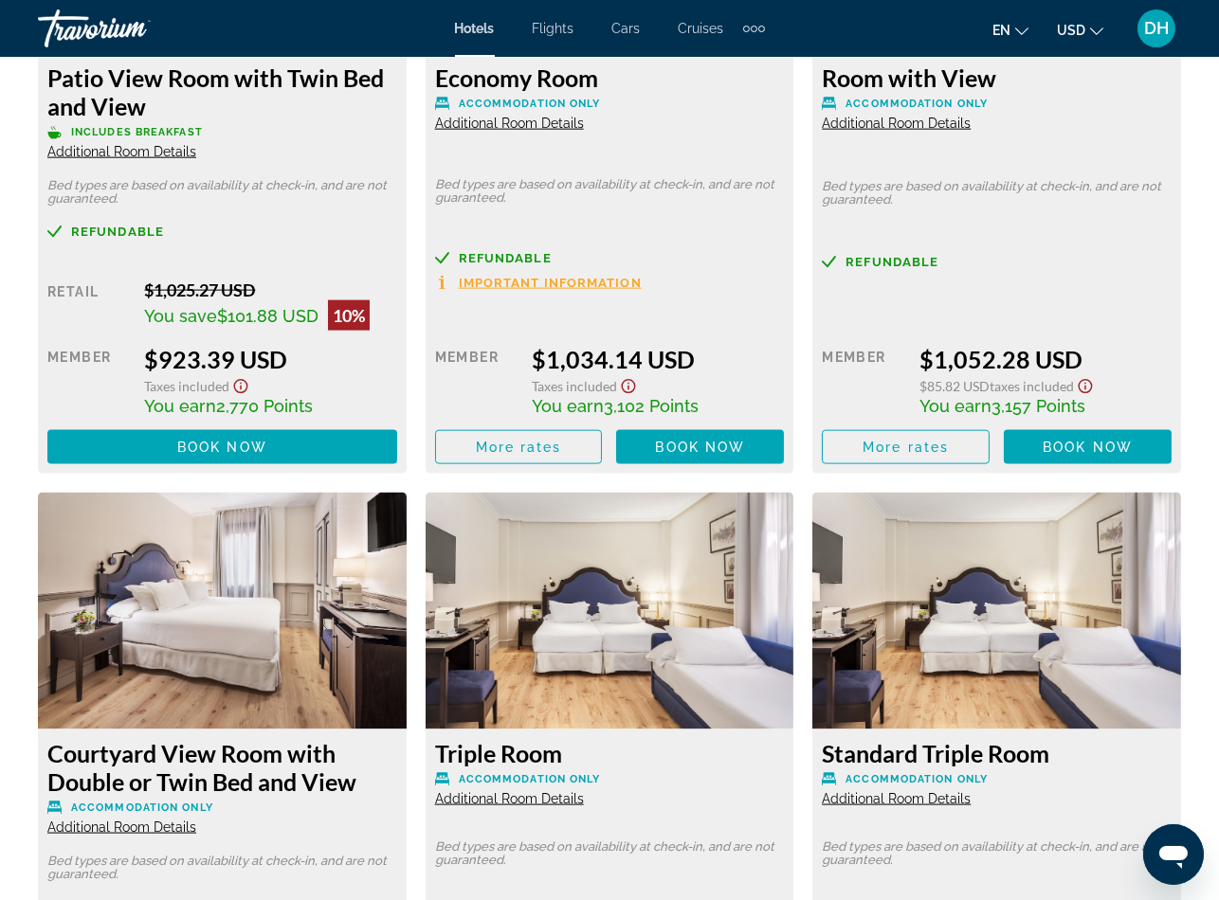
scroll to position [3837, 0]
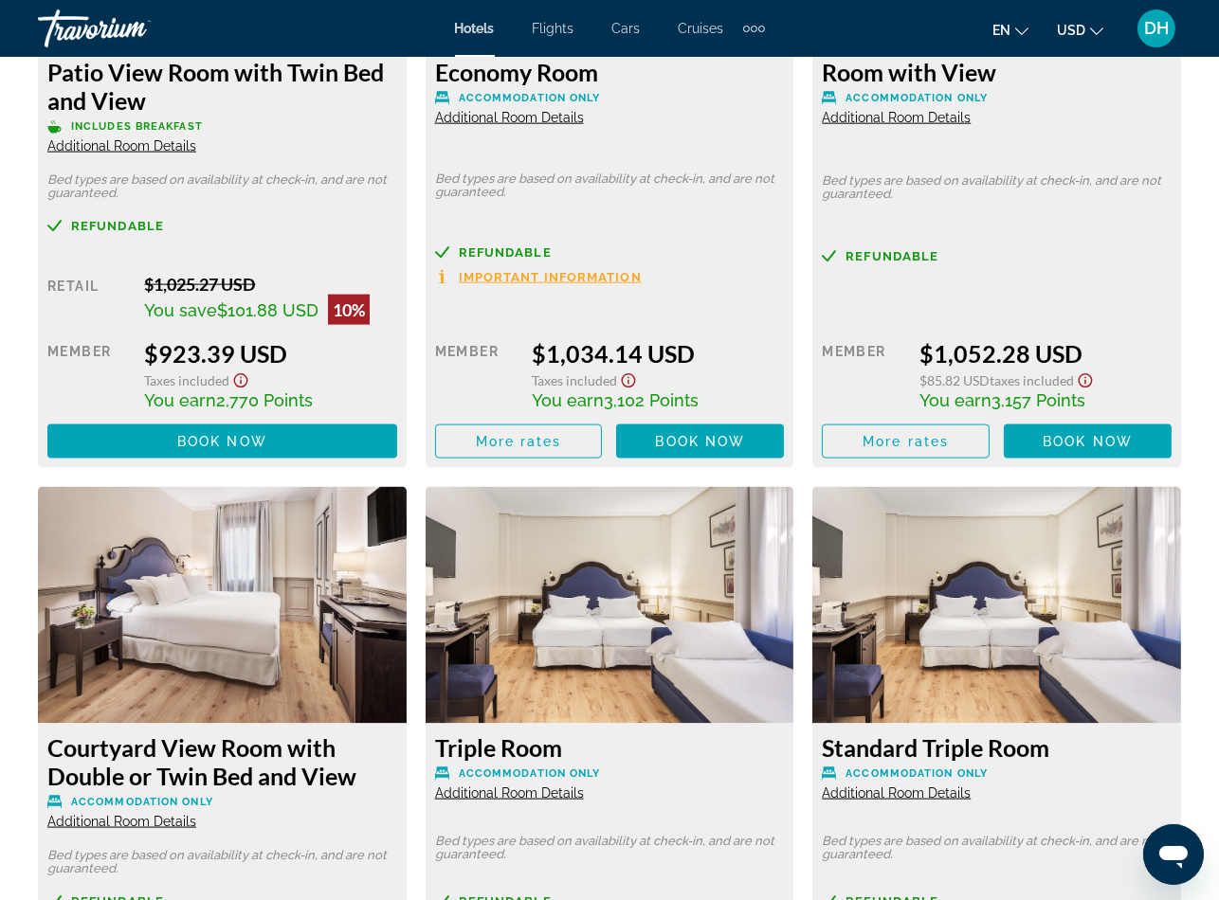
click at [555, 786] on span "Additional Room Details" at bounding box center [509, 793] width 149 height 15
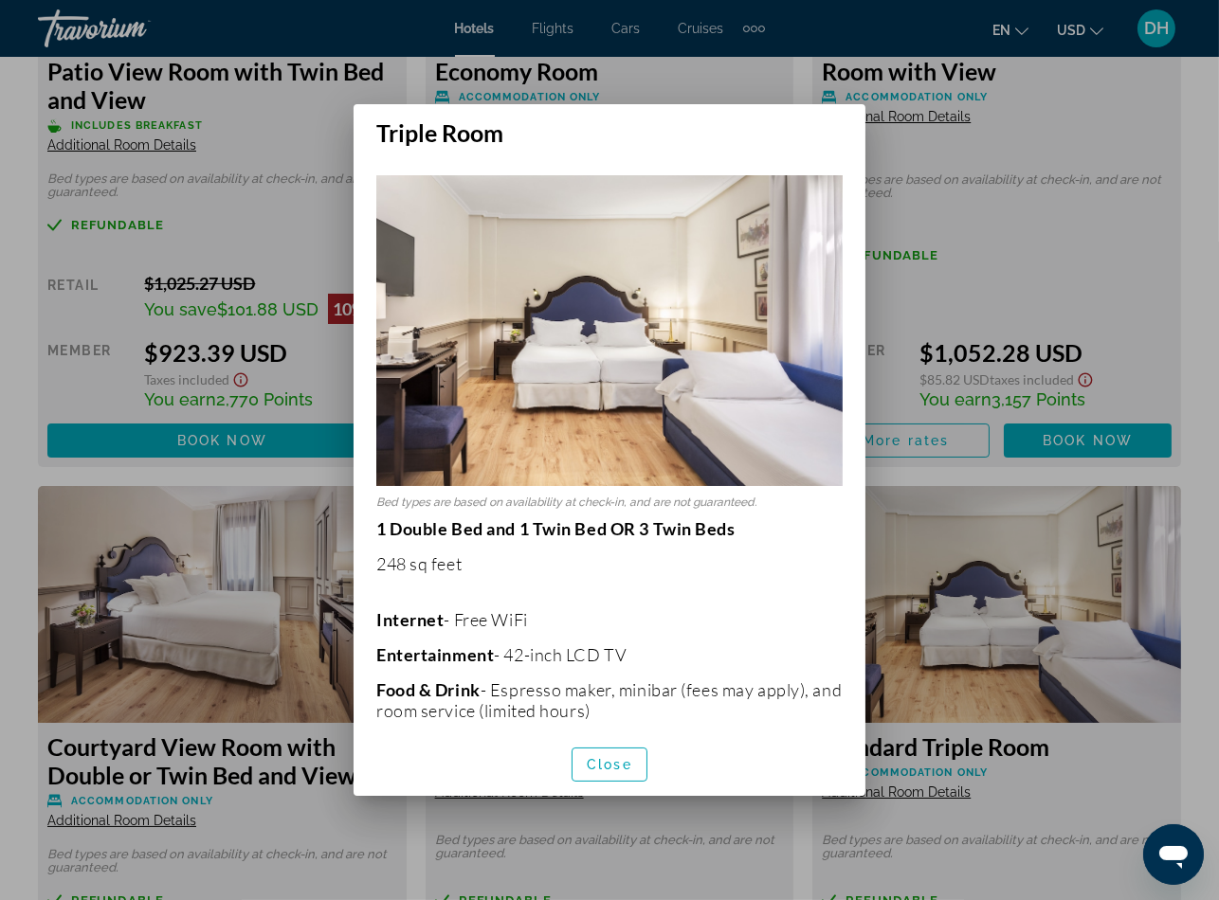
scroll to position [0, 0]
click at [620, 777] on span "button" at bounding box center [609, 764] width 74 height 45
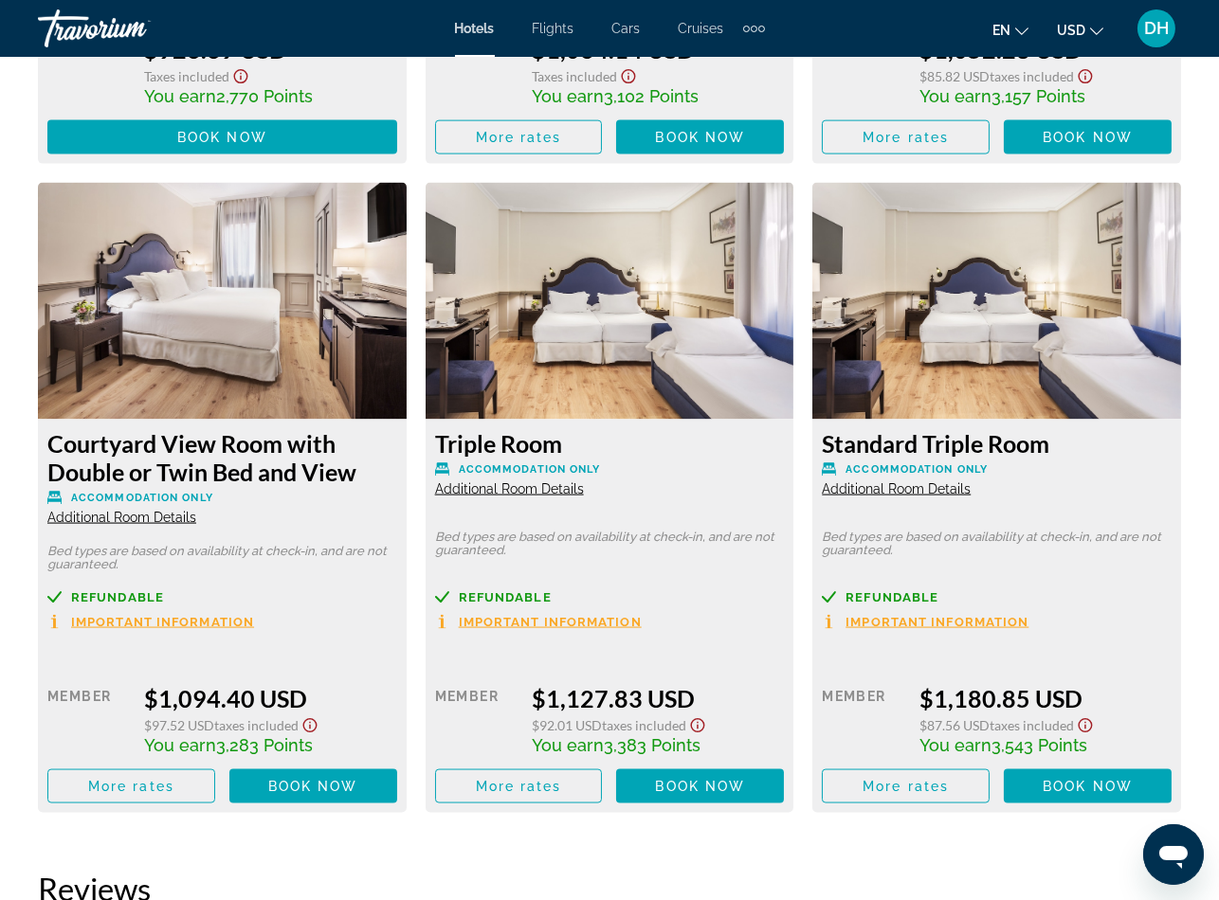
scroll to position [4265, 0]
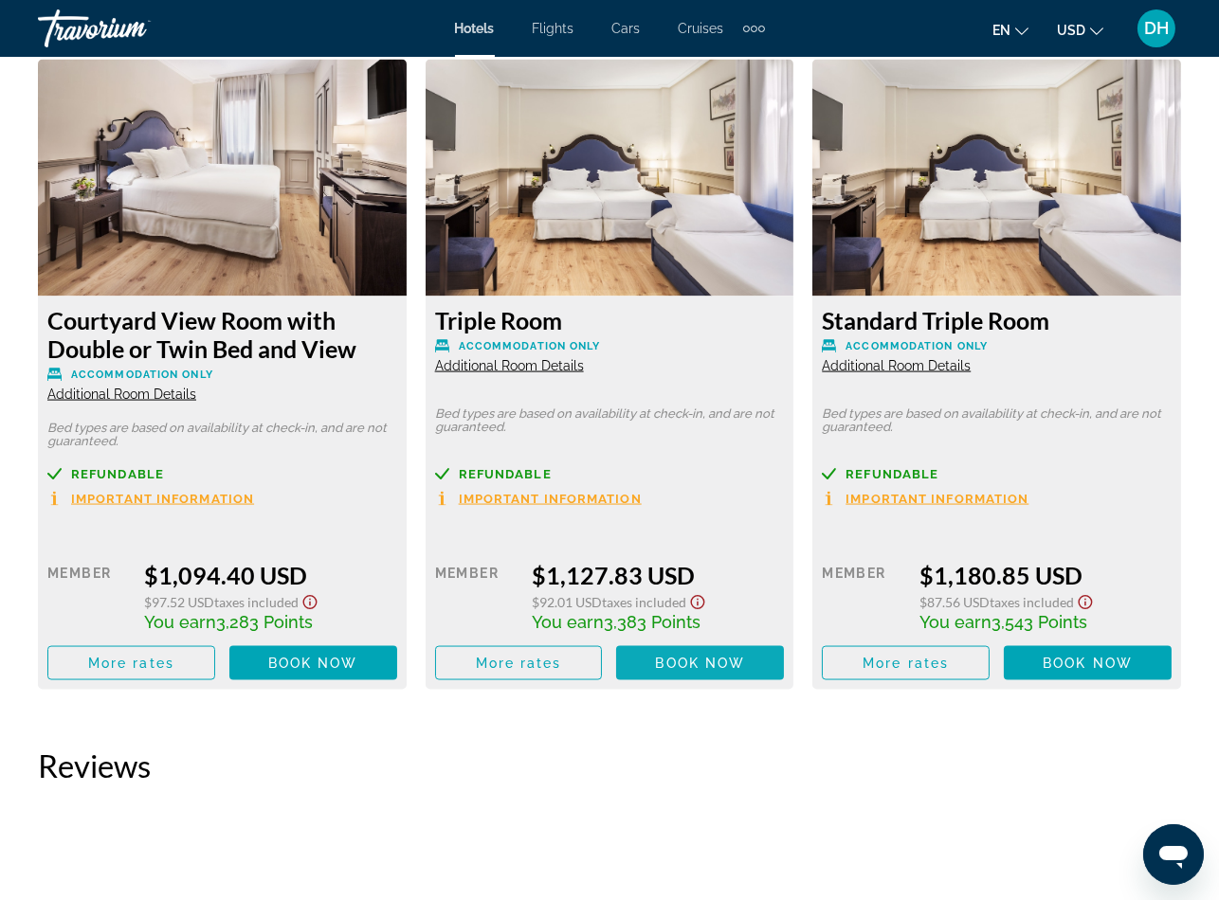
click at [679, 656] on span "Book now" at bounding box center [700, 663] width 90 height 15
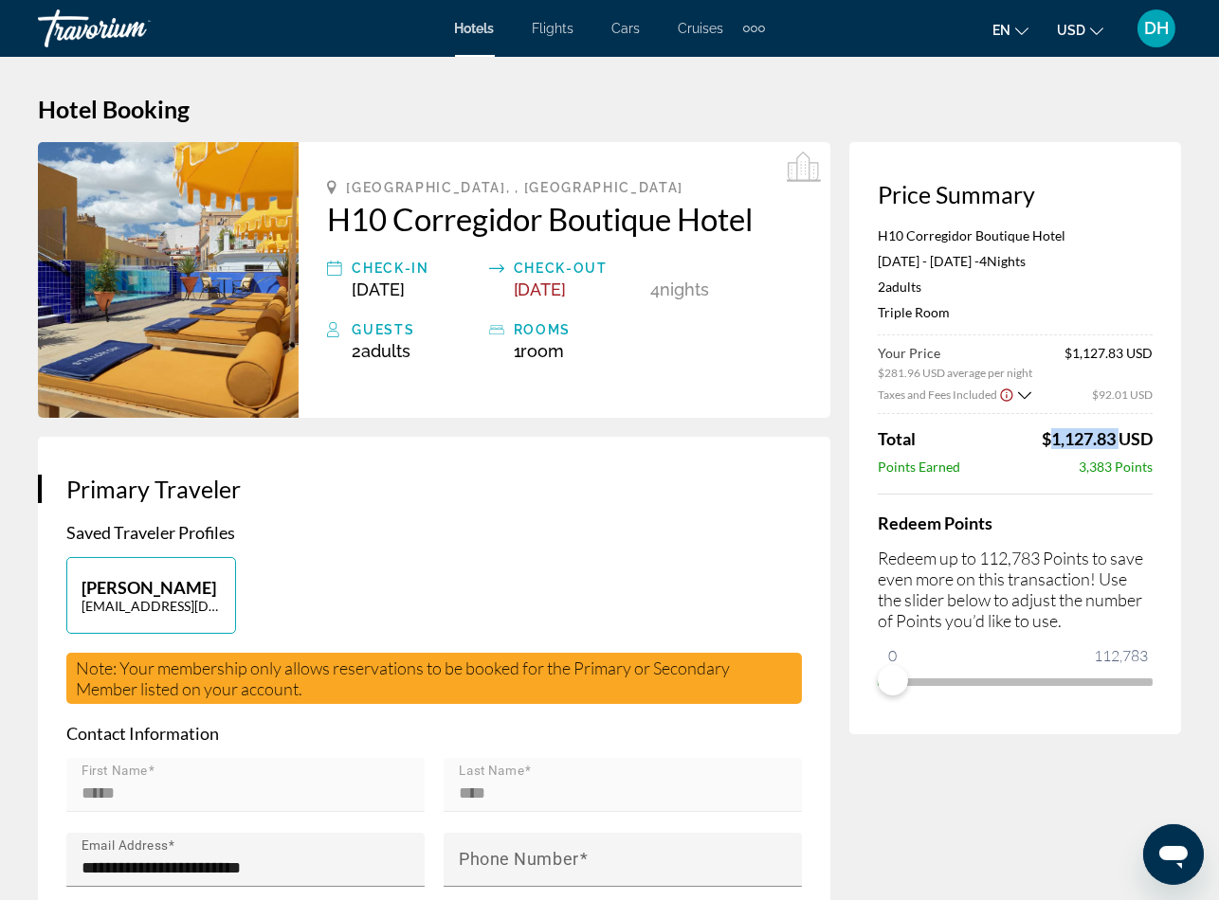
drag, startPoint x: 1031, startPoint y: 433, endPoint x: 1115, endPoint y: 438, distance: 84.5
click at [1115, 438] on div "Total $1,127.83 USD" at bounding box center [1015, 438] width 275 height 21
copy span "$1,127.83"
click at [526, 614] on div "[PERSON_NAME] [EMAIL_ADDRESS][DOMAIN_NAME]" at bounding box center [434, 605] width 754 height 96
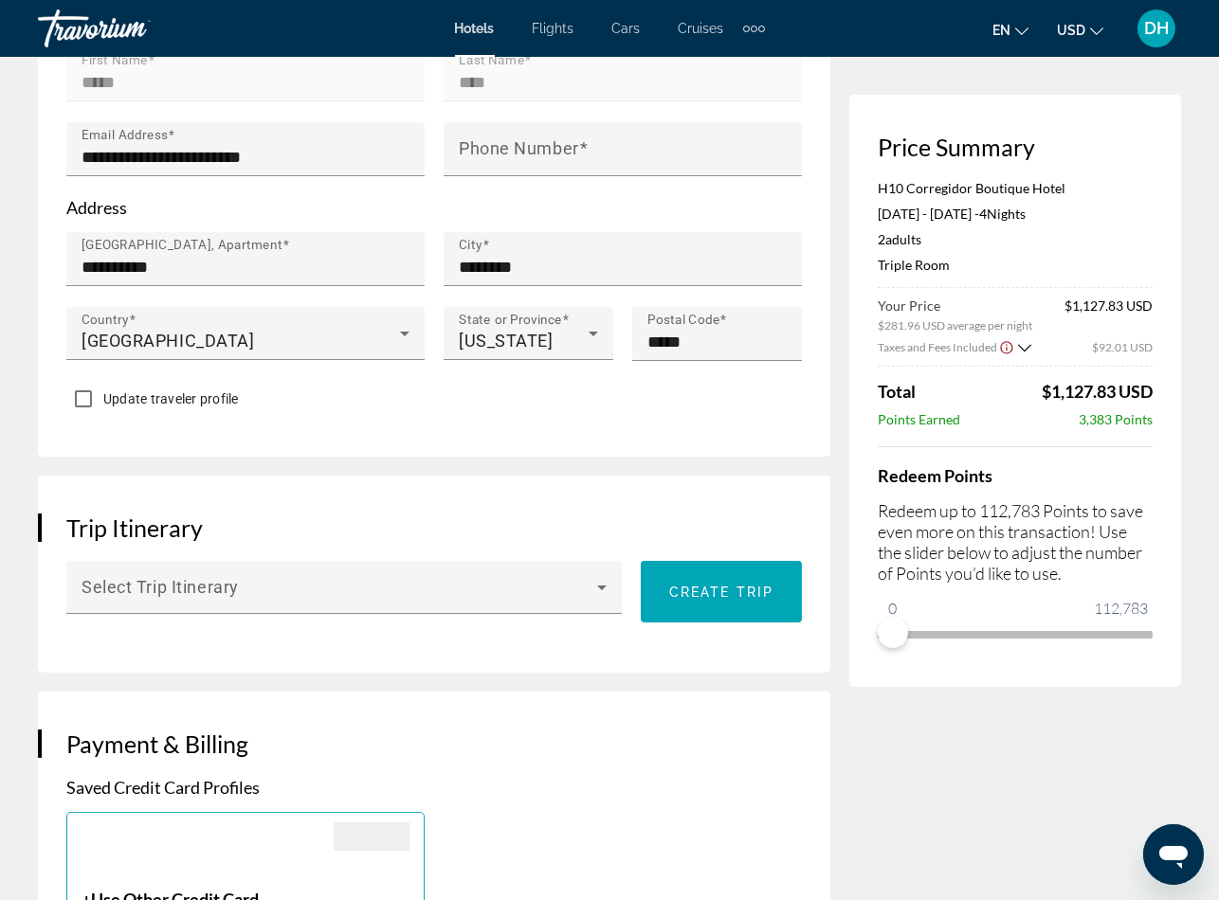
click at [1031, 351] on div "Taxes and Fees Included $92.01 USD" at bounding box center [1015, 346] width 275 height 19
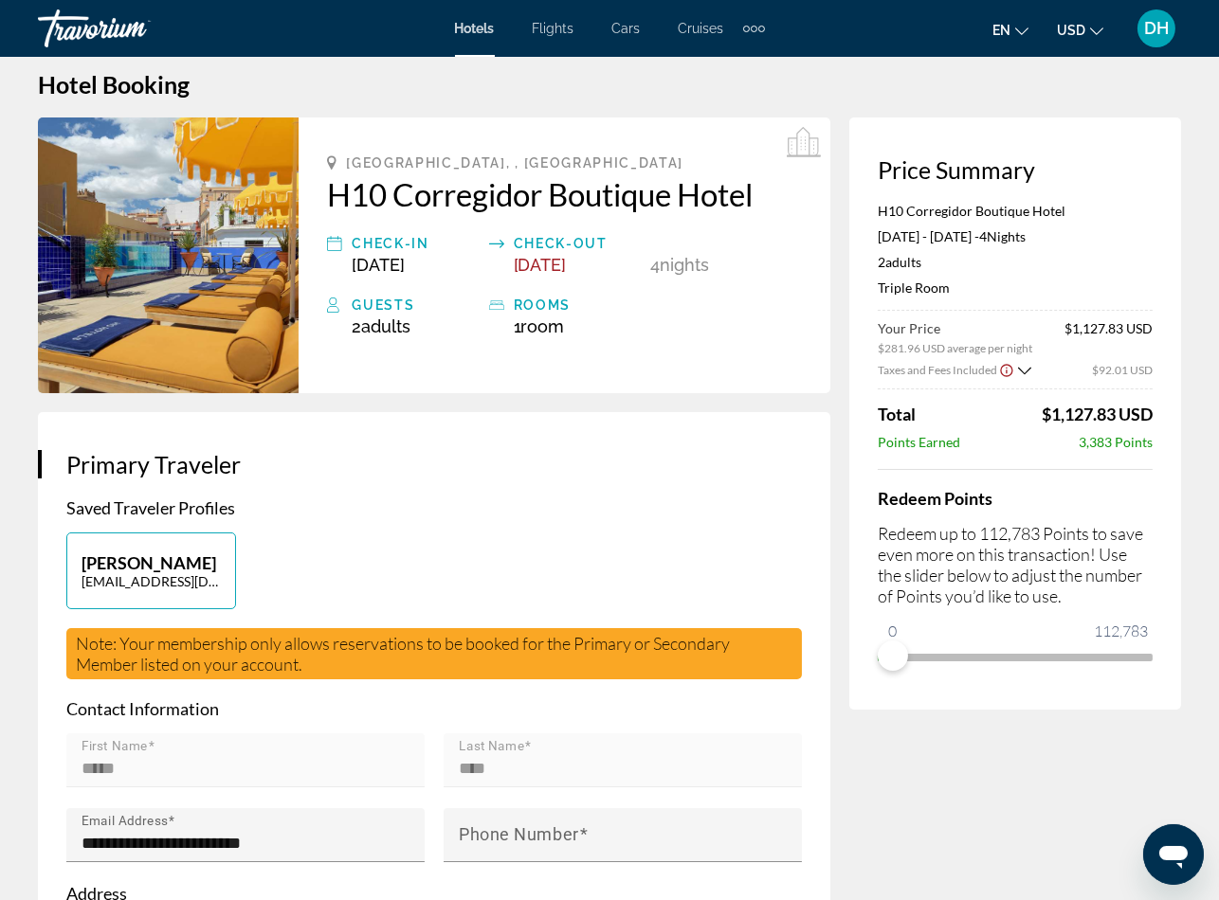
scroll to position [0, 0]
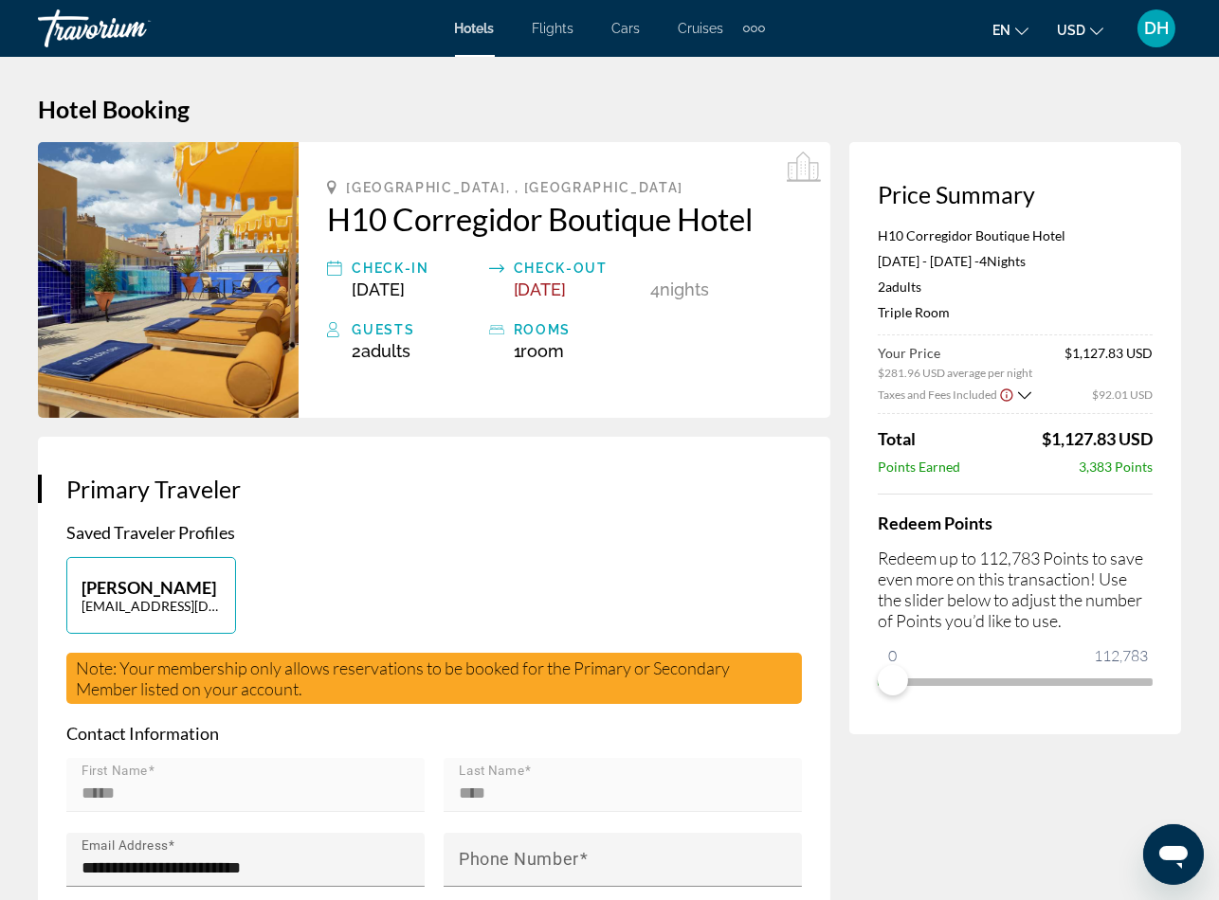
click at [462, 603] on div "[PERSON_NAME] [EMAIL_ADDRESS][DOMAIN_NAME]" at bounding box center [434, 605] width 754 height 96
click at [467, 22] on span "Hotels" at bounding box center [475, 28] width 40 height 15
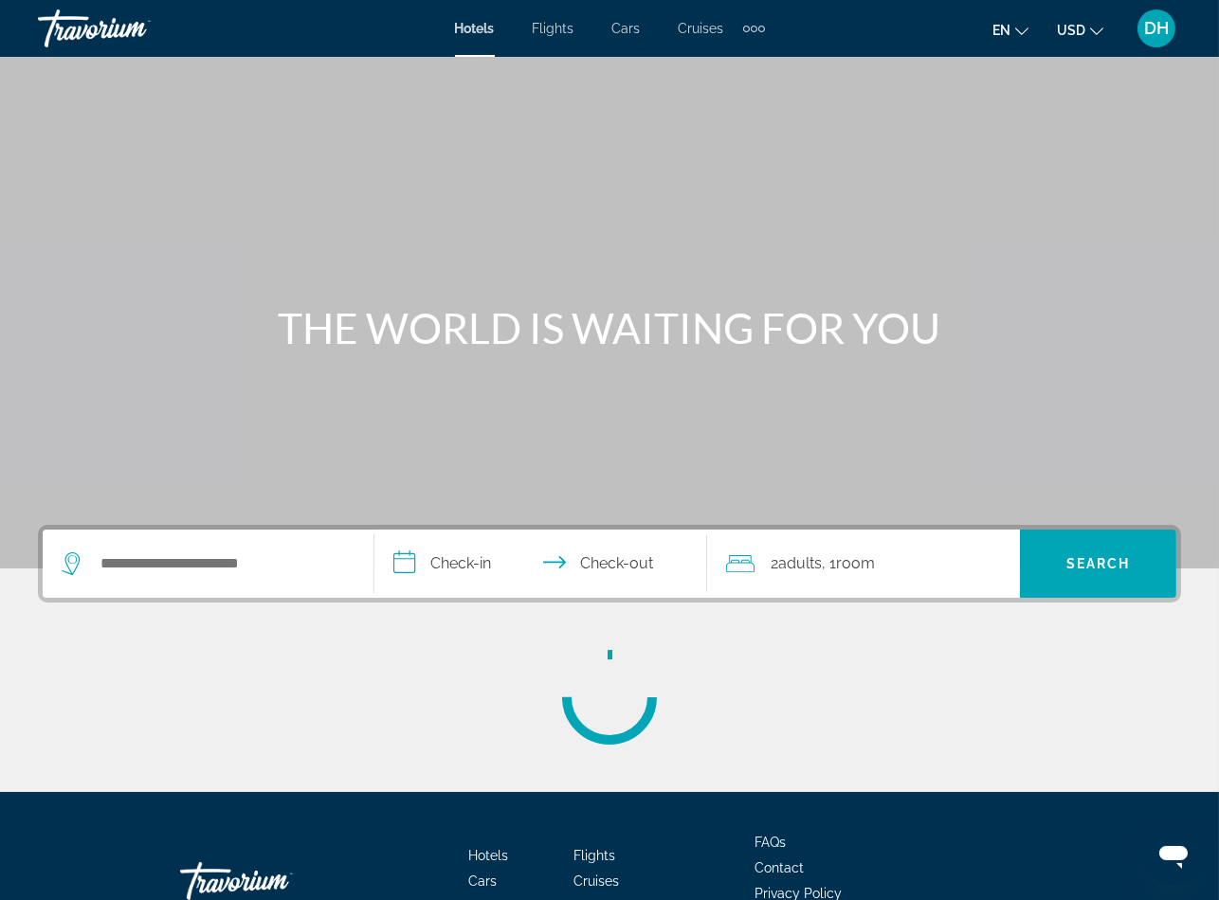
click at [467, 22] on span "Hotels" at bounding box center [475, 28] width 40 height 15
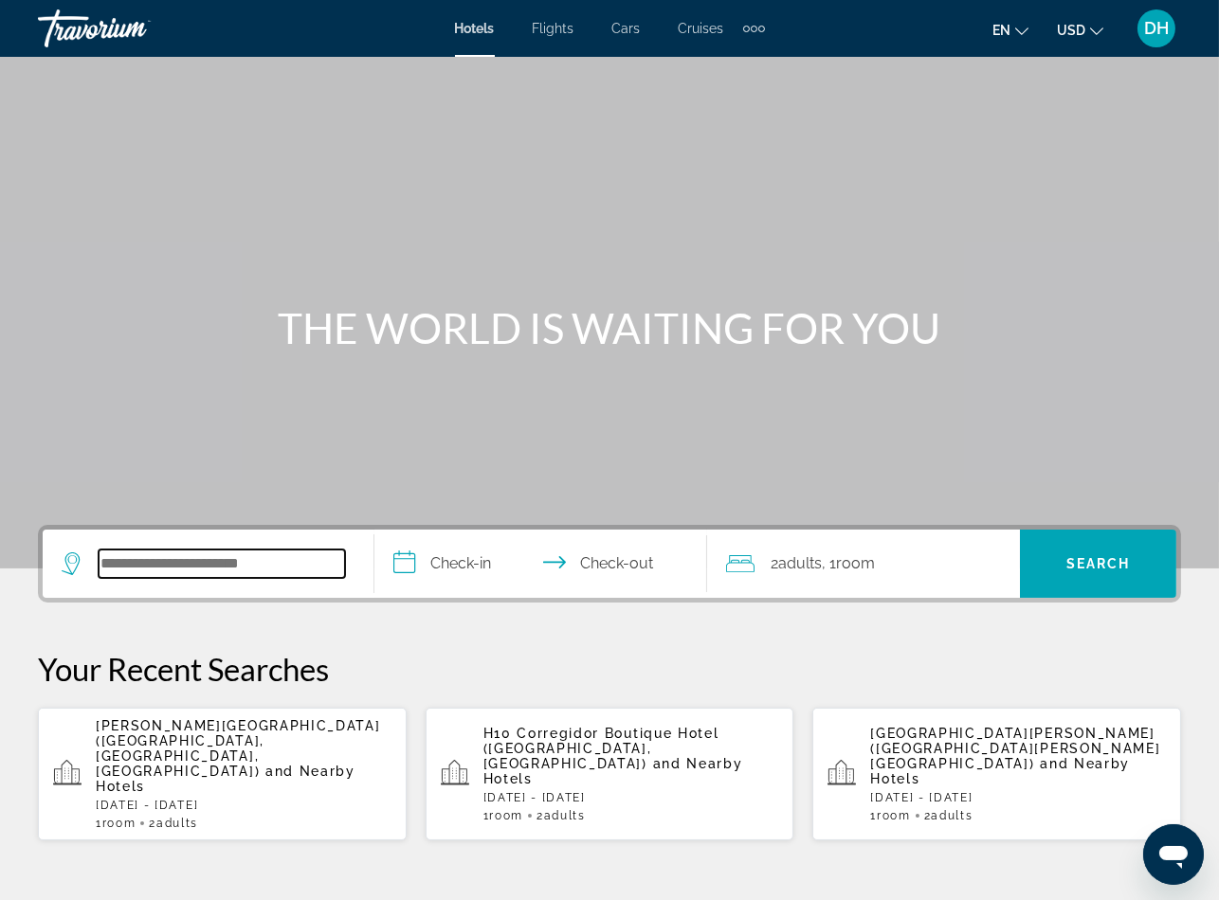
click at [305, 552] on input "Search widget" at bounding box center [222, 564] width 246 height 28
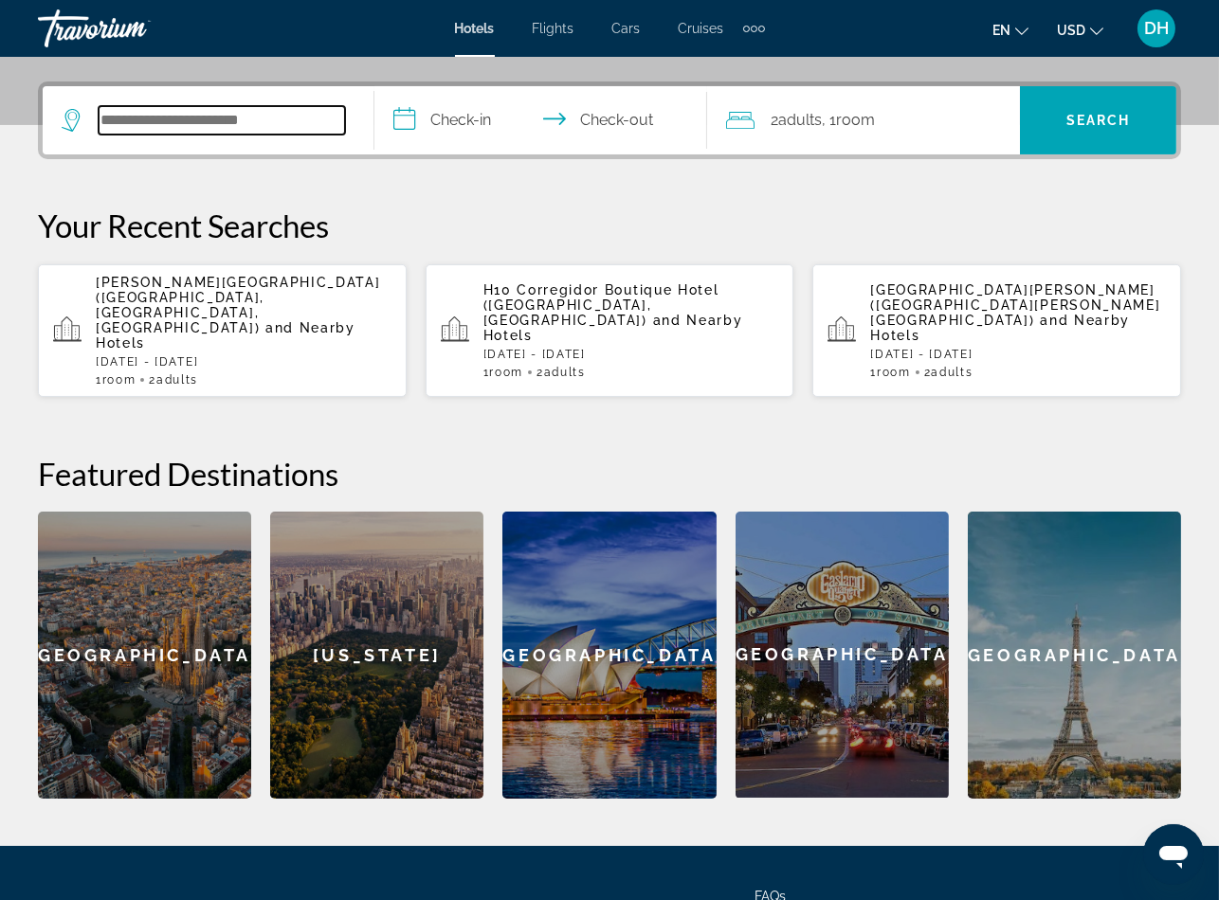
scroll to position [462, 0]
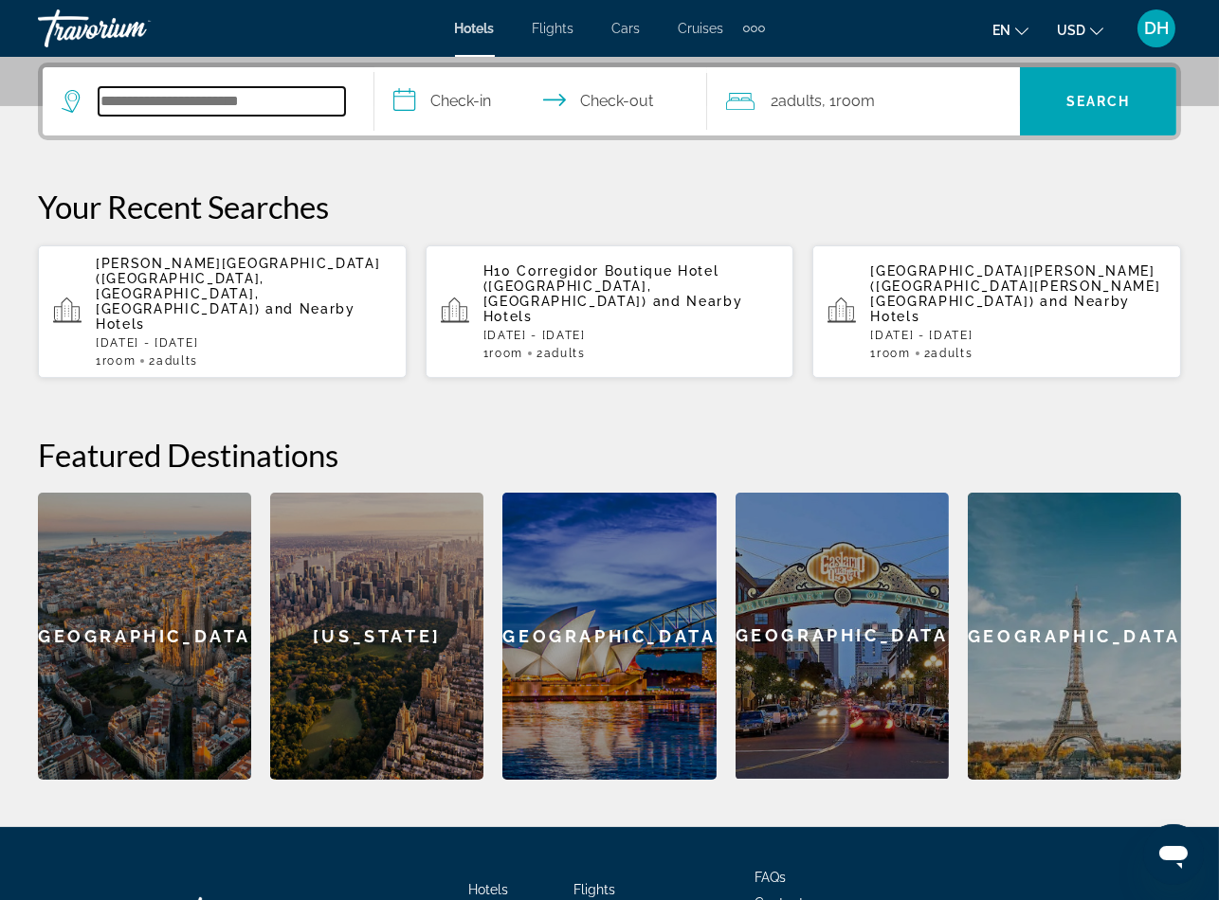
paste input "**********"
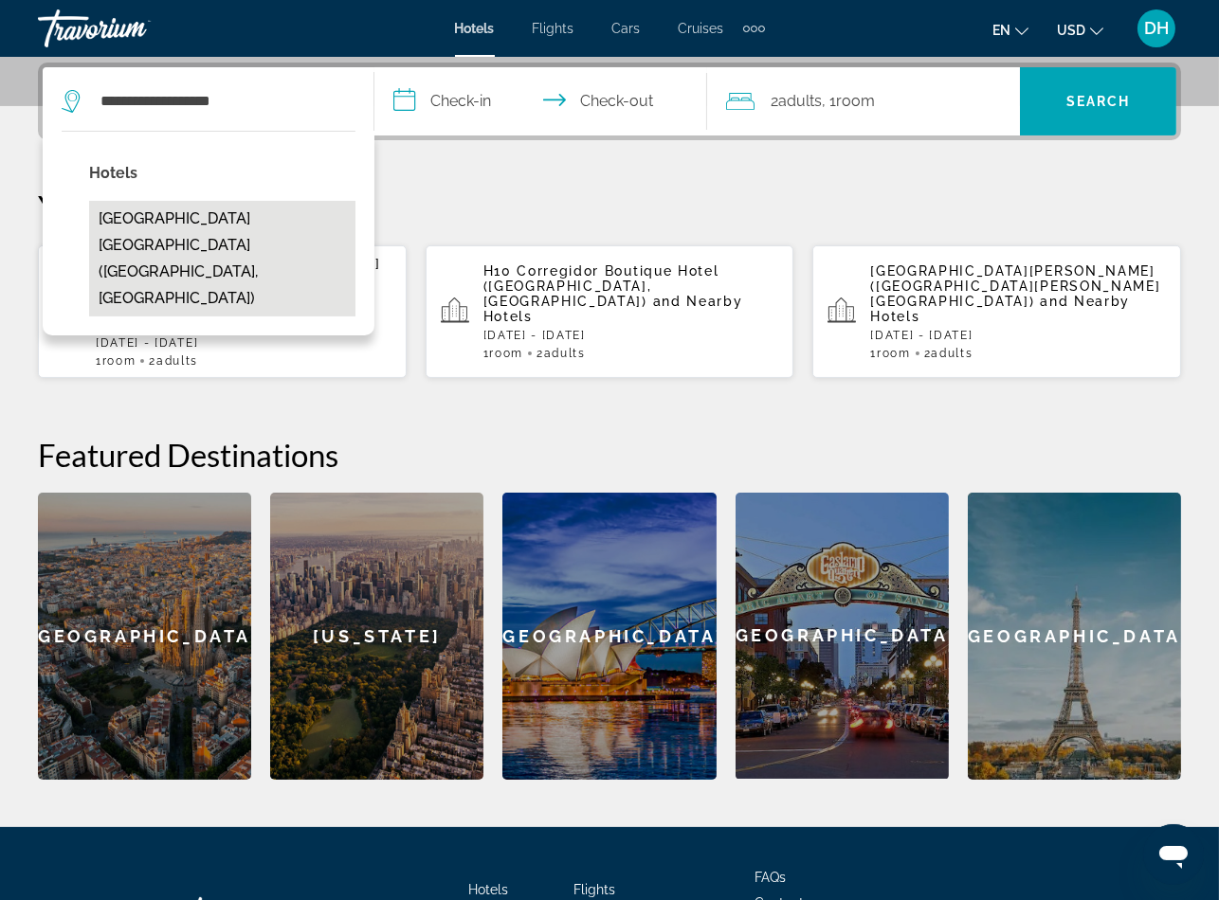
click at [288, 219] on button "Hotel Maya Alicante (Alicante, ES)" at bounding box center [222, 259] width 266 height 116
type input "**********"
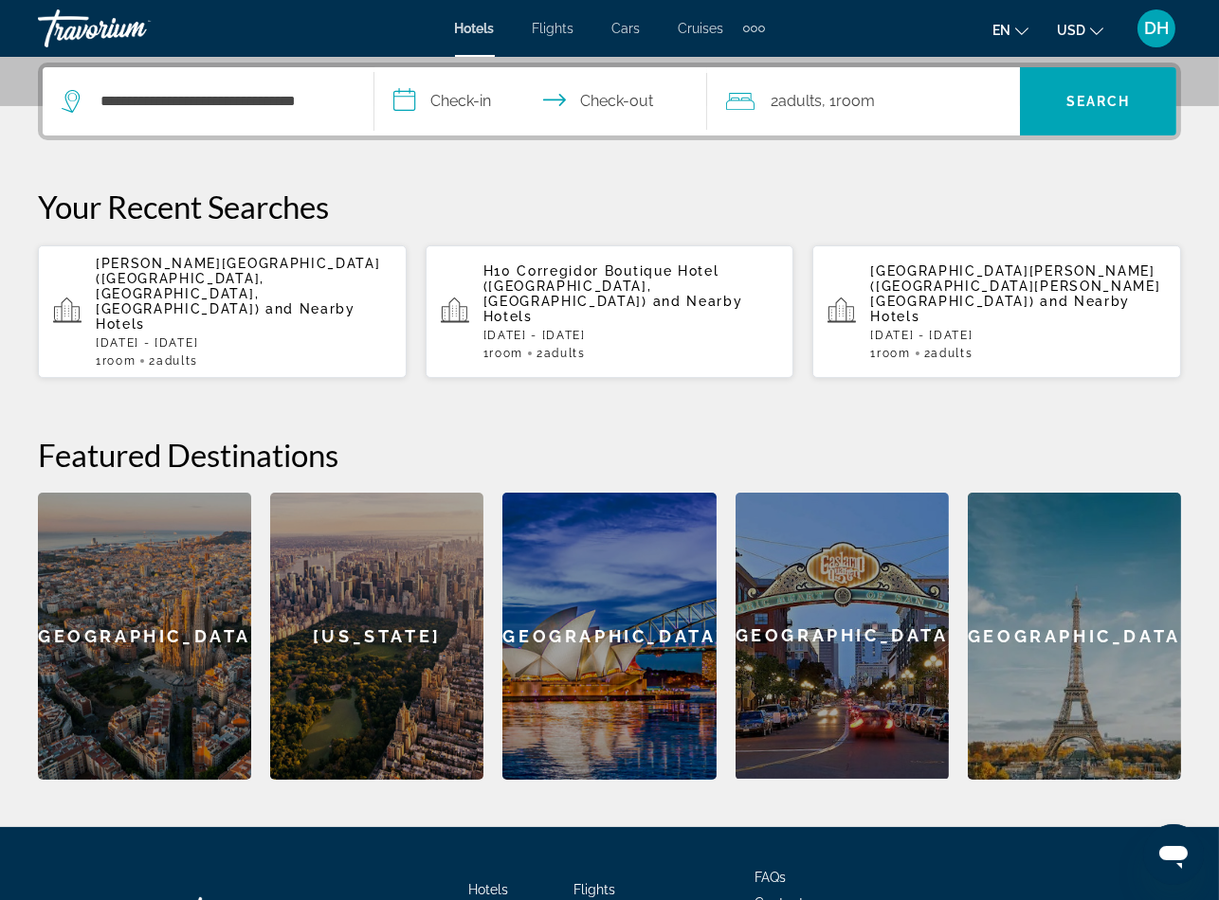
click at [454, 103] on input "**********" at bounding box center [543, 104] width 339 height 74
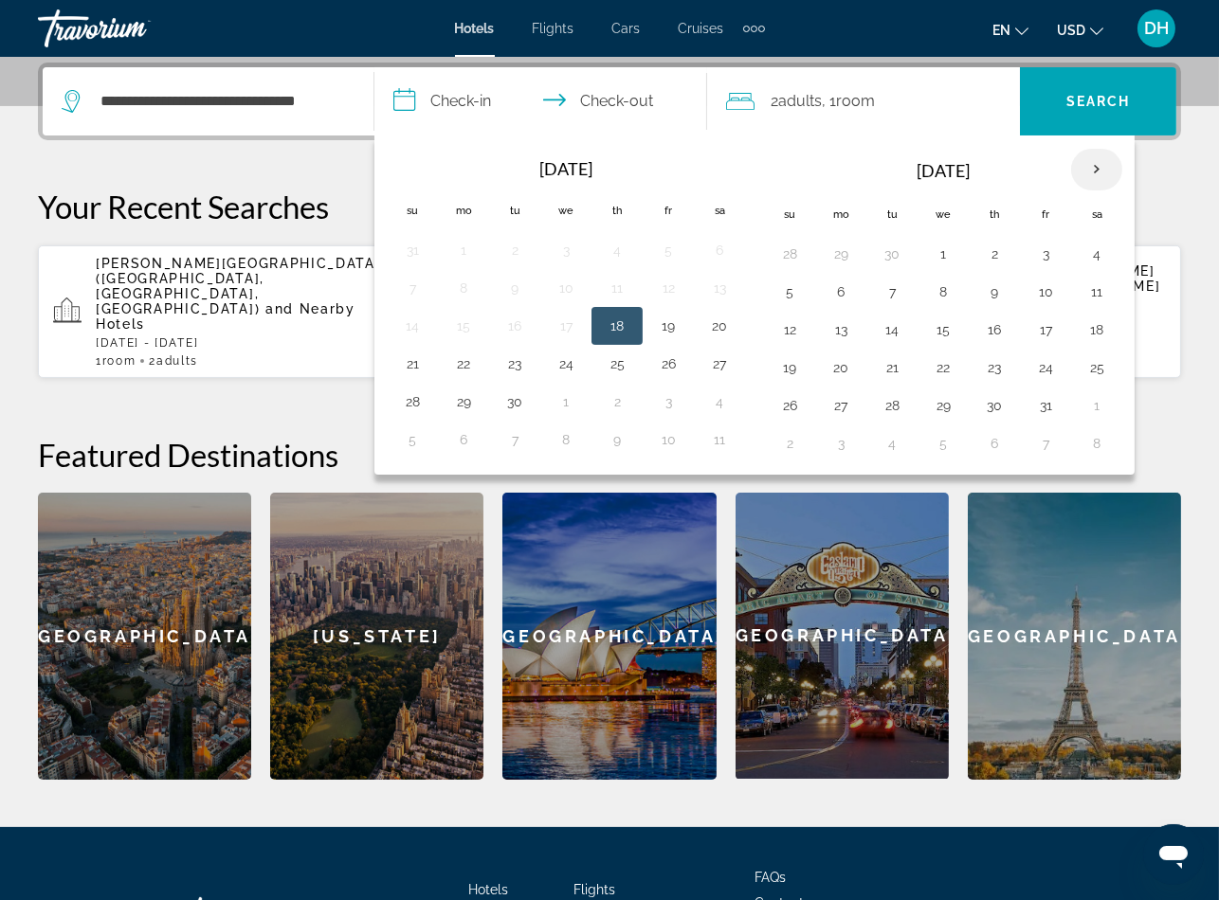
click at [1097, 164] on th "Next month" at bounding box center [1096, 170] width 51 height 42
click at [1096, 164] on th "Next month" at bounding box center [1096, 170] width 51 height 42
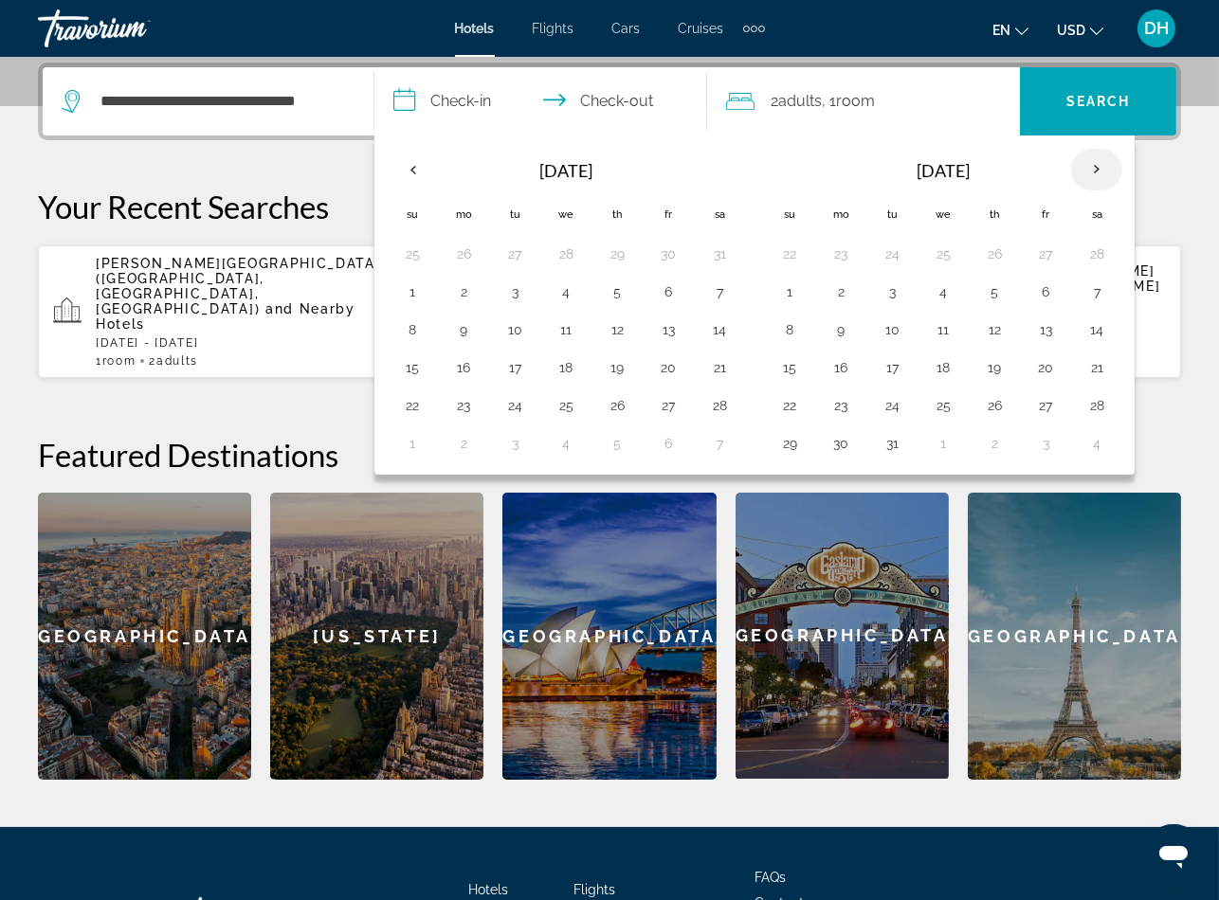
click at [1096, 164] on th "Next month" at bounding box center [1096, 170] width 51 height 42
click at [1100, 164] on th "Next month" at bounding box center [1096, 170] width 51 height 42
click at [1097, 164] on th "Next month" at bounding box center [1096, 170] width 51 height 42
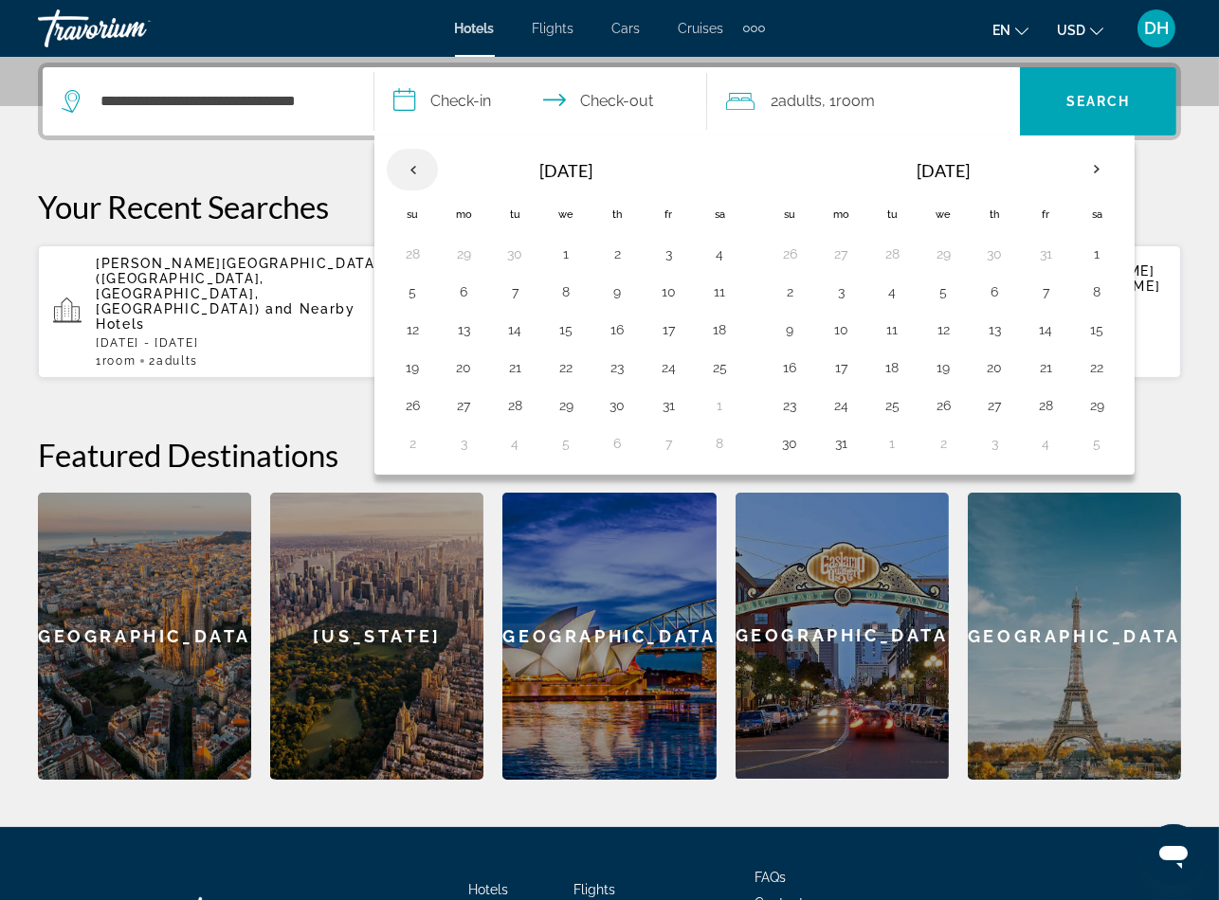
click at [405, 167] on th "Previous month" at bounding box center [412, 170] width 51 height 42
click at [417, 292] on button "7" at bounding box center [412, 292] width 30 height 27
click at [620, 296] on button "11" at bounding box center [617, 292] width 30 height 27
type input "**********"
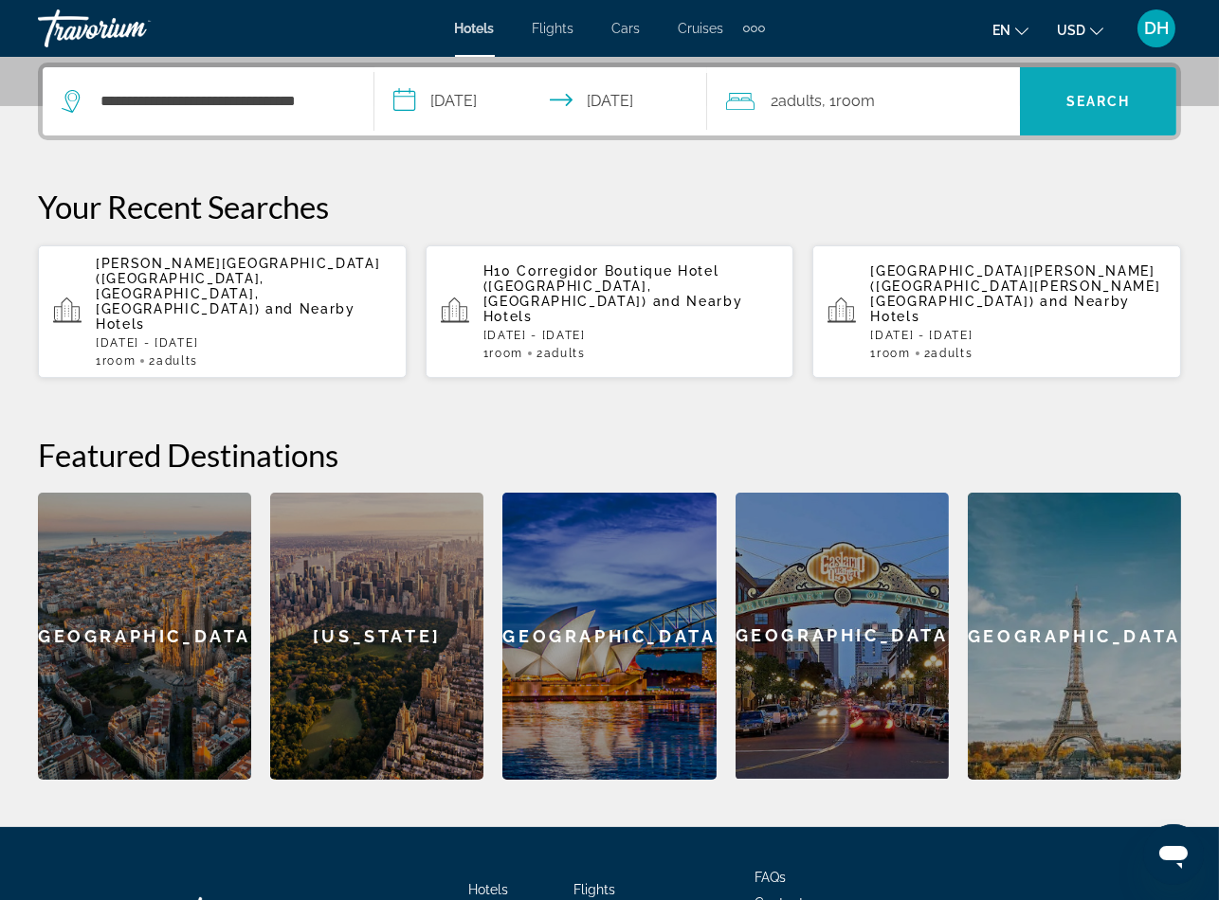
click at [1134, 97] on span "Search widget" at bounding box center [1098, 101] width 156 height 45
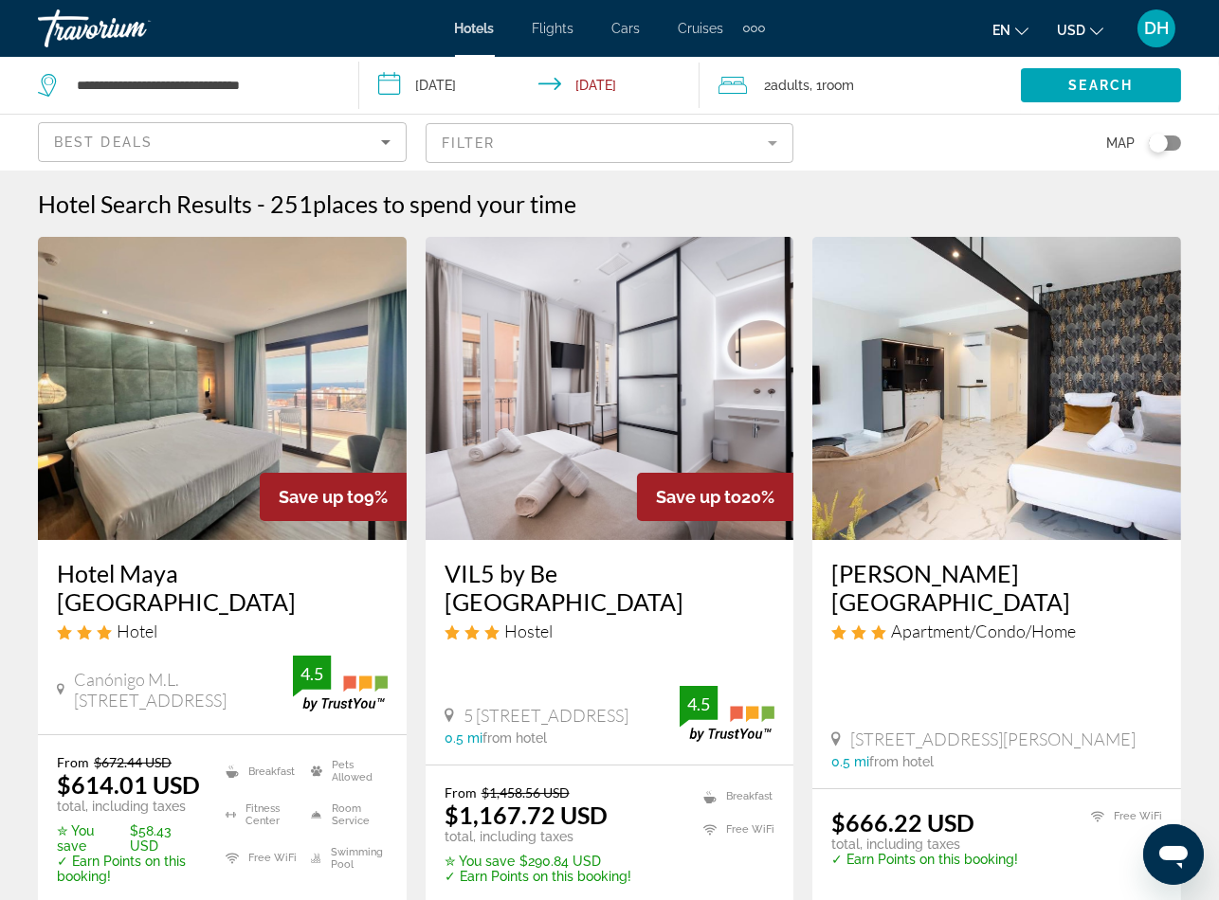
click at [230, 621] on div "Hotel" at bounding box center [222, 631] width 331 height 21
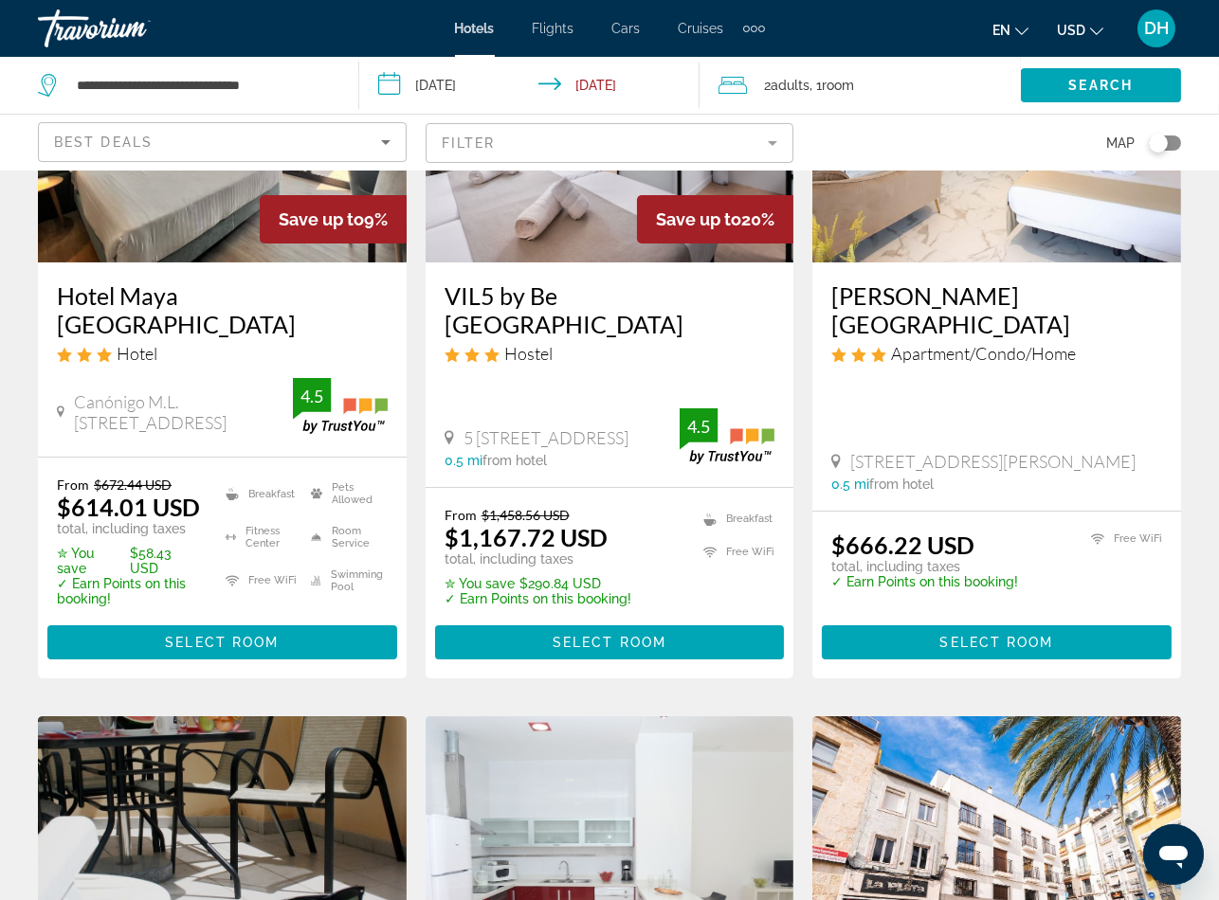
scroll to position [284, 0]
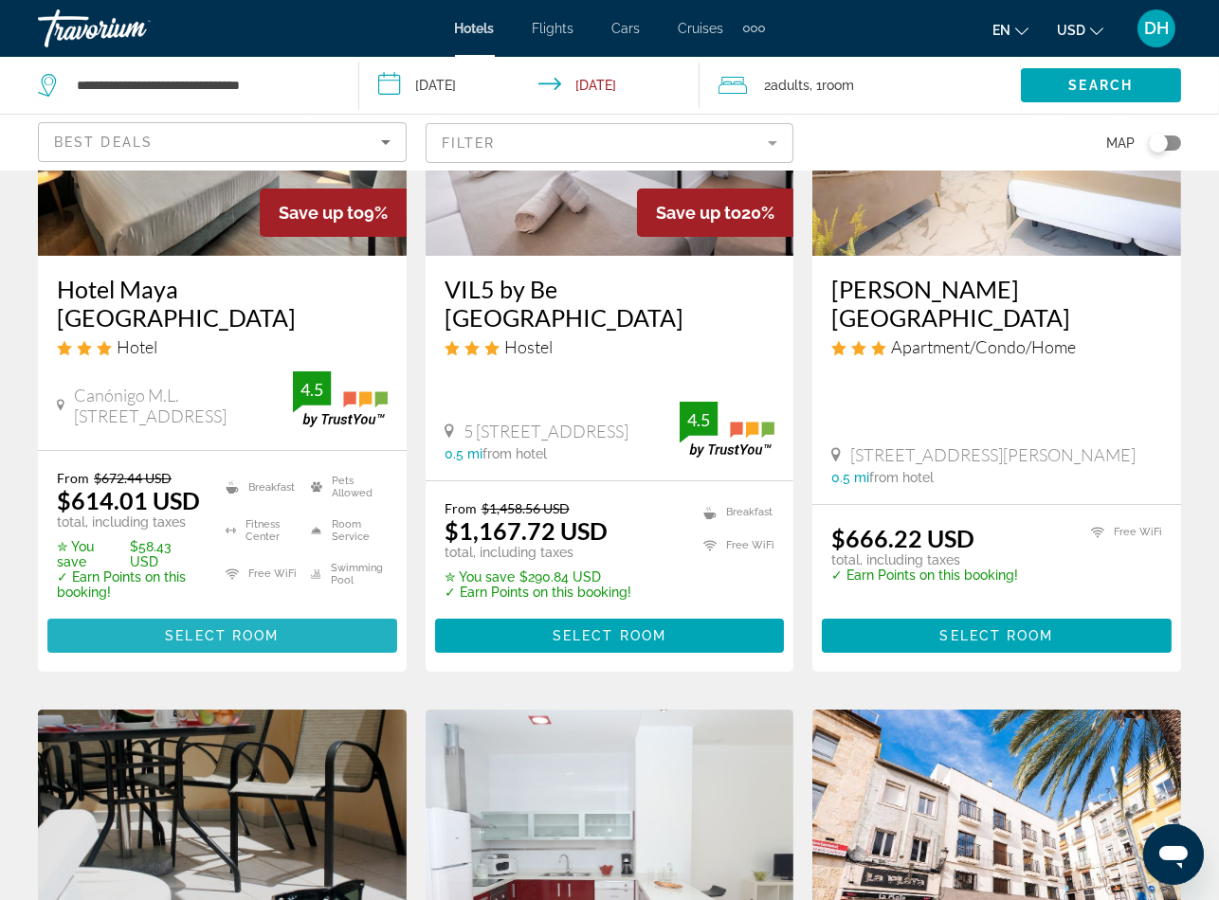
click at [224, 628] on span "Select Room" at bounding box center [222, 635] width 114 height 15
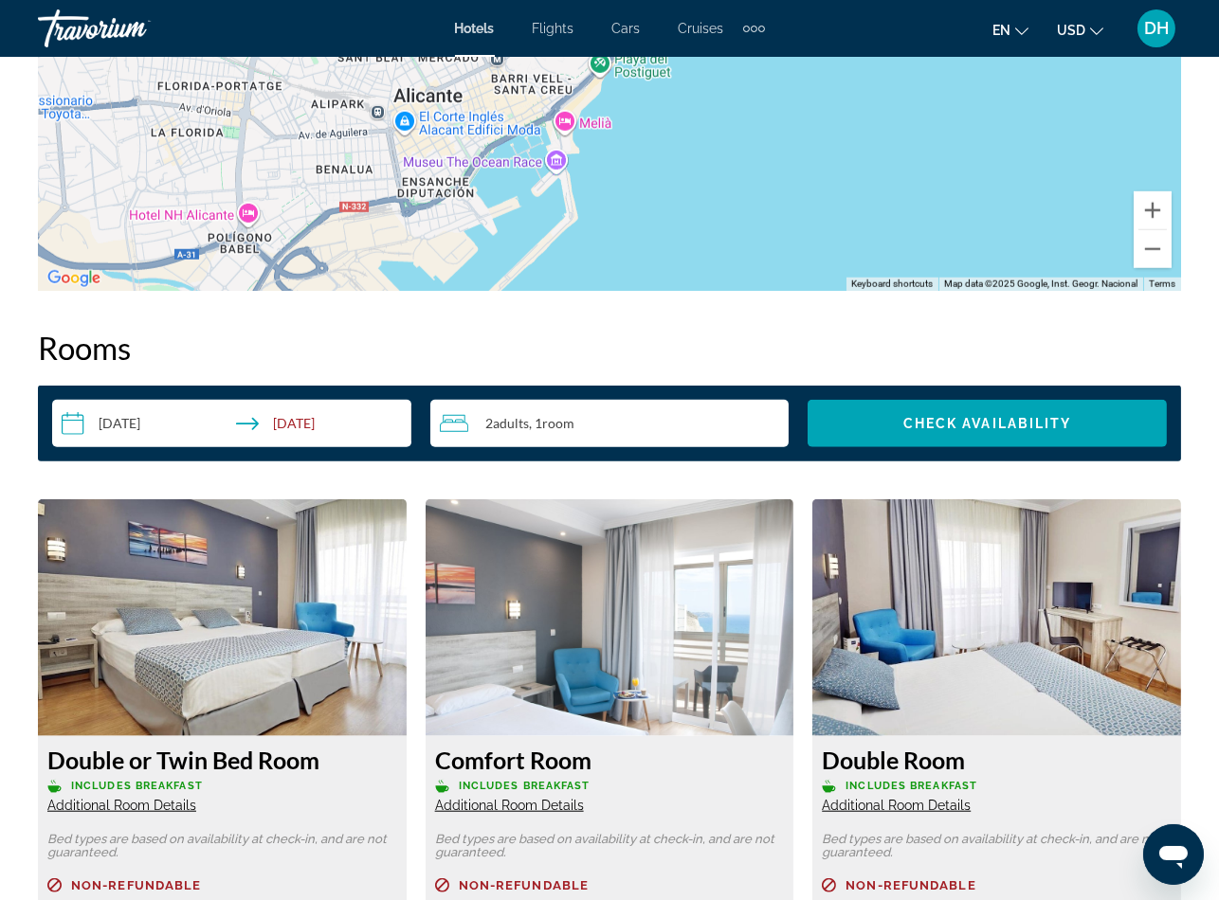
scroll to position [2559, 0]
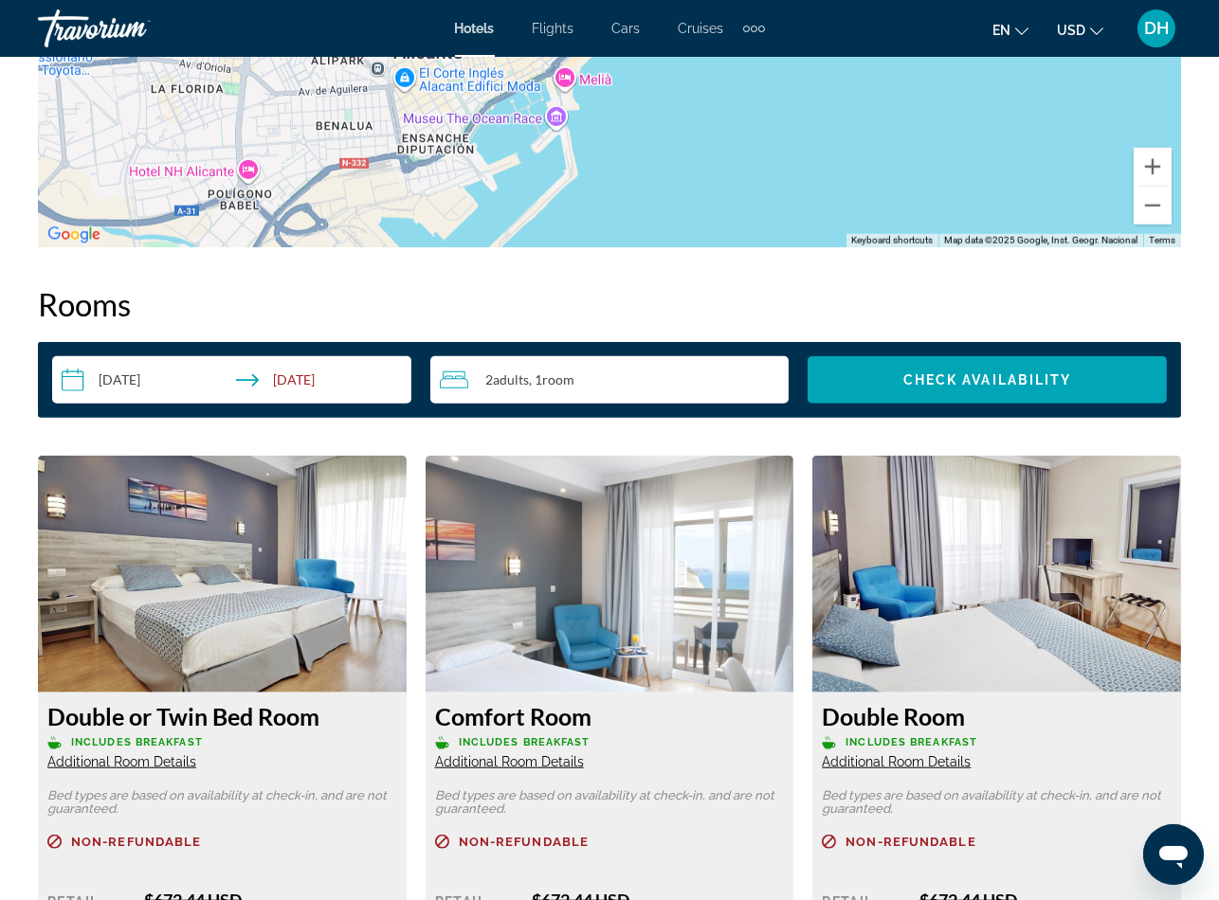
click at [259, 780] on div "Double or Twin Bed Room Includes Breakfast Additional Room Details Bed types ar…" at bounding box center [222, 888] width 369 height 391
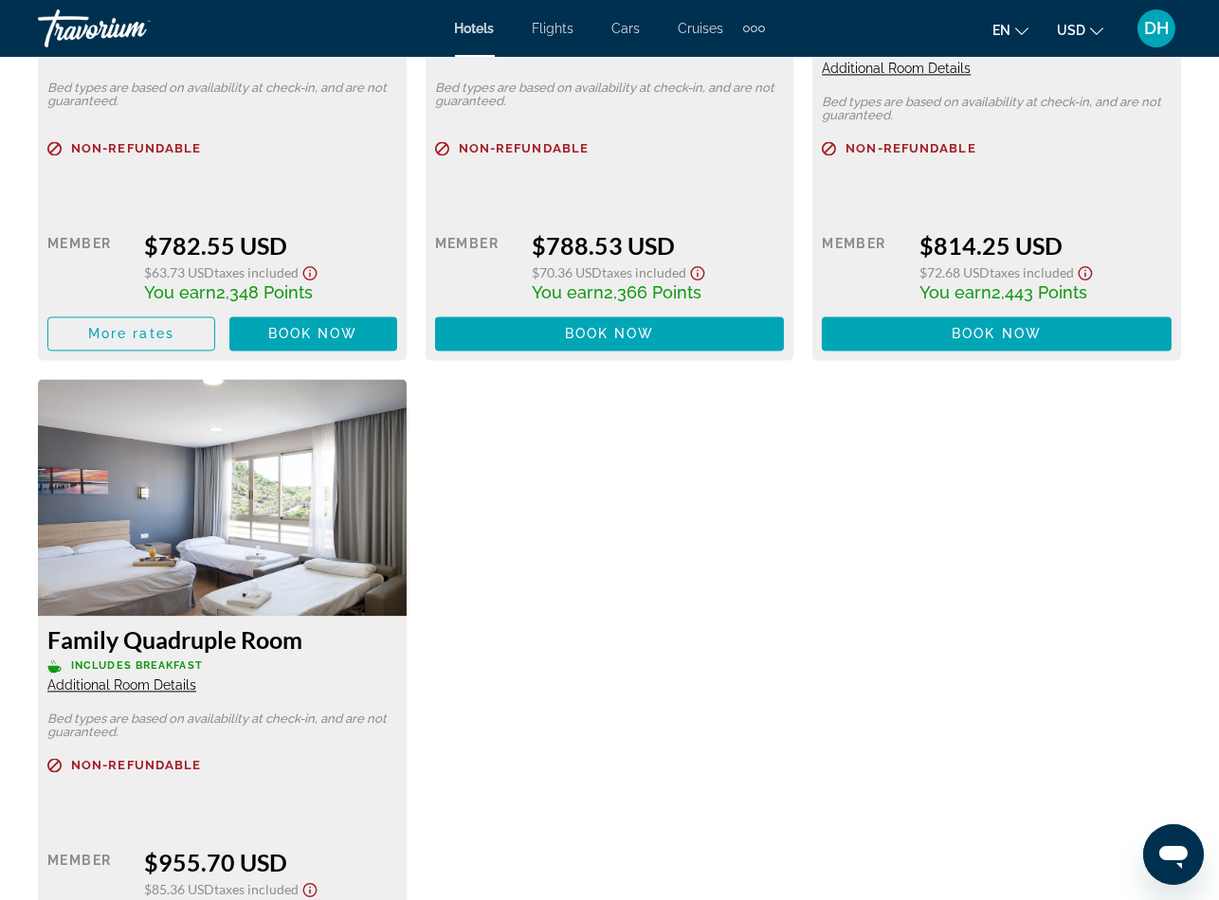
scroll to position [5827, 0]
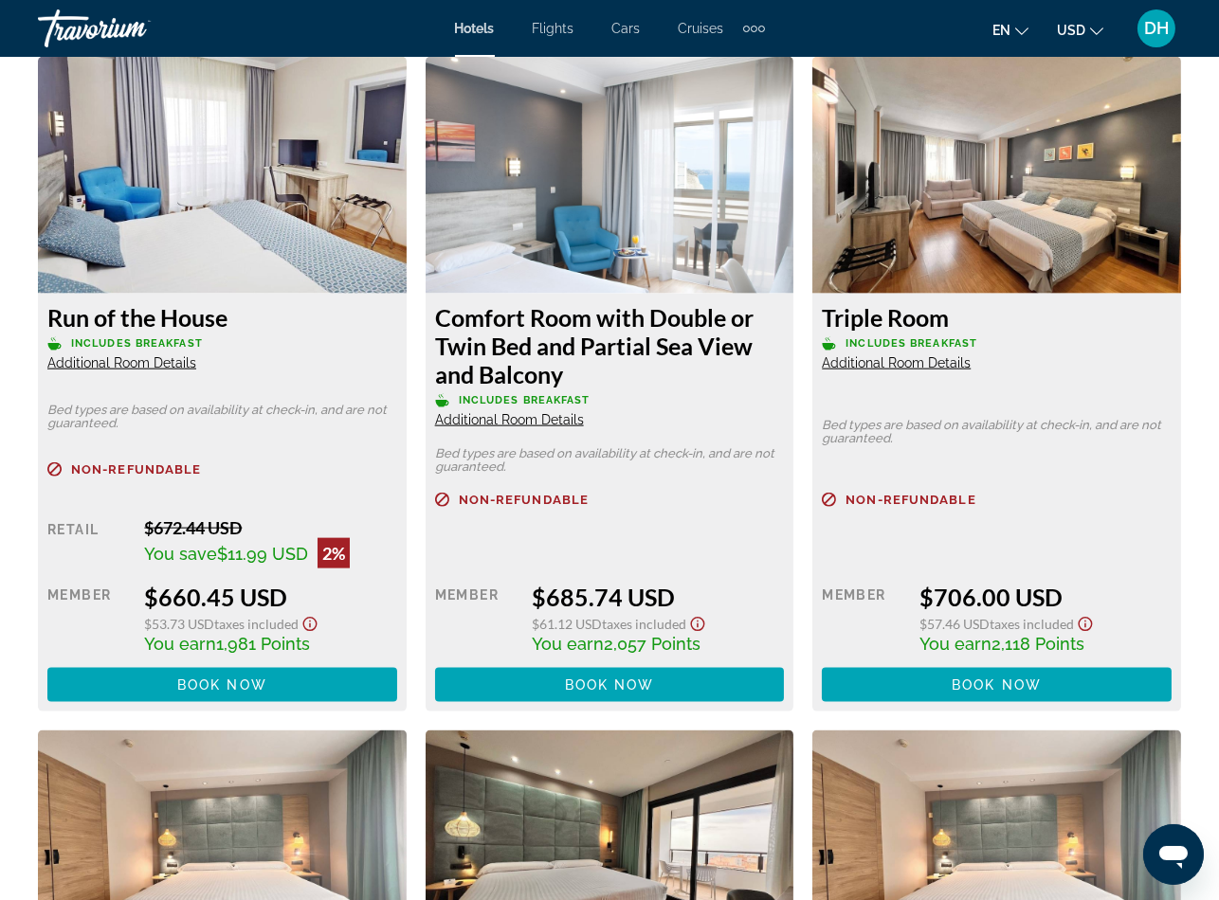
scroll to position [3695, 0]
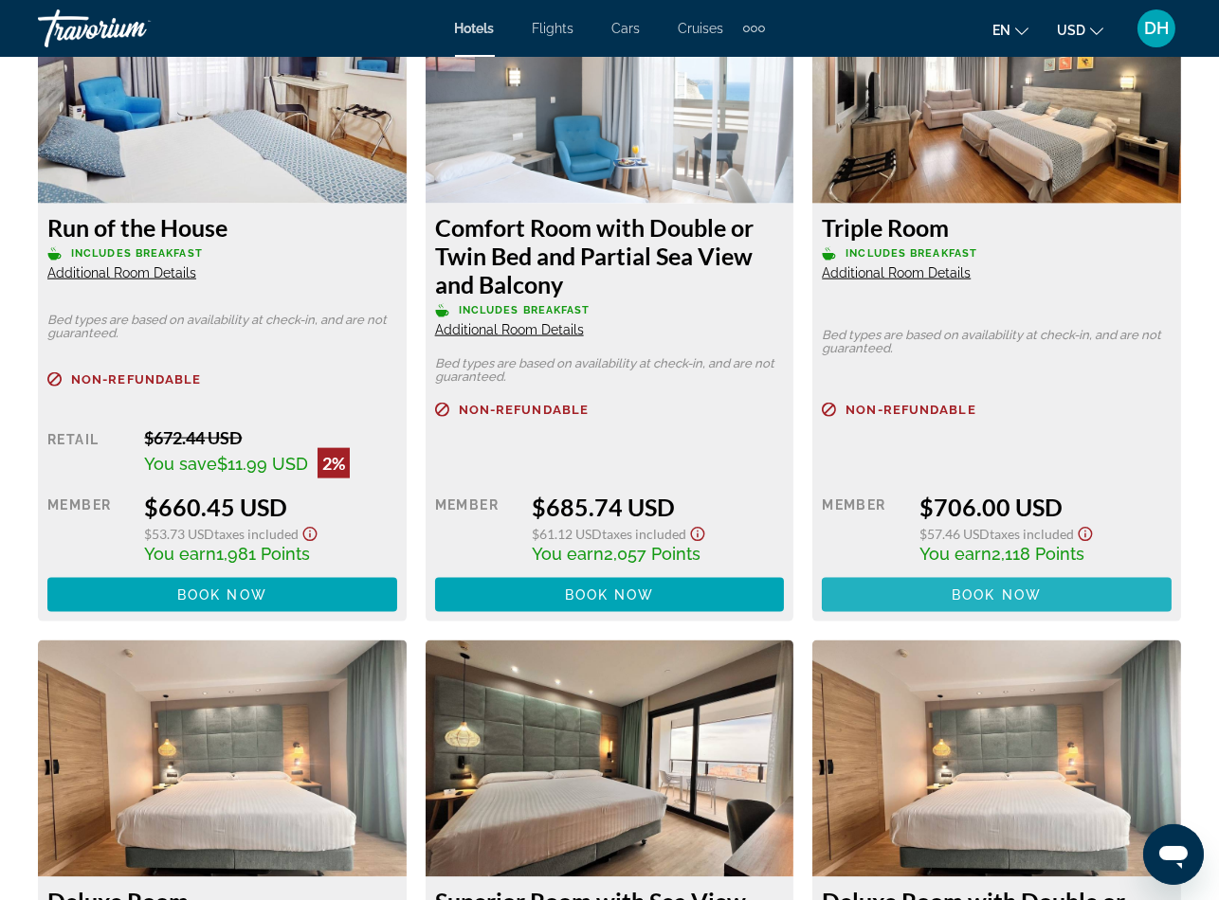
click at [1044, 592] on span "Main content" at bounding box center [997, 594] width 350 height 45
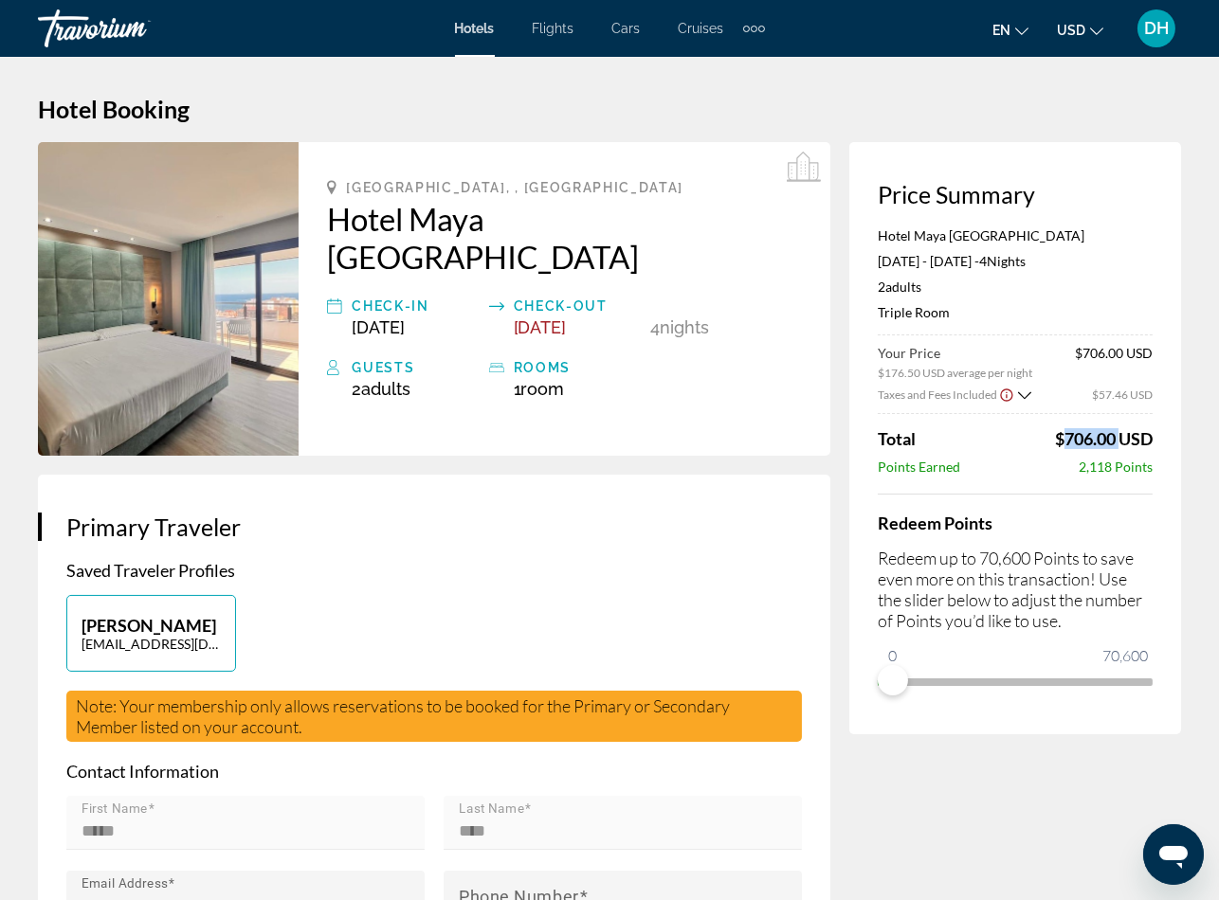
drag, startPoint x: 1047, startPoint y: 435, endPoint x: 1115, endPoint y: 437, distance: 68.3
click at [1115, 437] on div "Total $706.00 USD" at bounding box center [1015, 438] width 275 height 21
copy span "$706.00"
drag, startPoint x: 441, startPoint y: 672, endPoint x: 454, endPoint y: 599, distance: 74.2
click at [441, 696] on span "Note: Your membership only allows reservations to be booked for the Primary or …" at bounding box center [403, 717] width 654 height 42
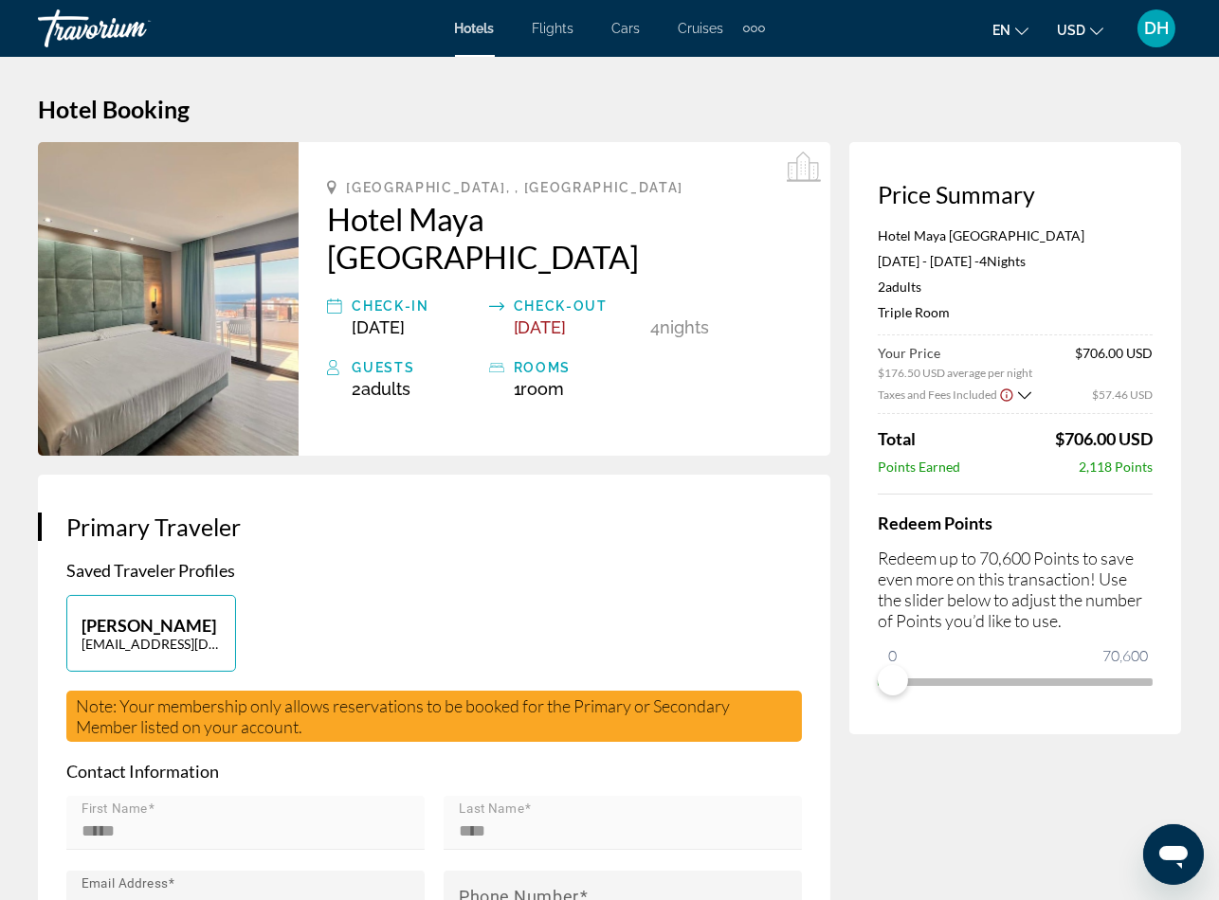
click at [486, 27] on span "Hotels" at bounding box center [475, 28] width 40 height 15
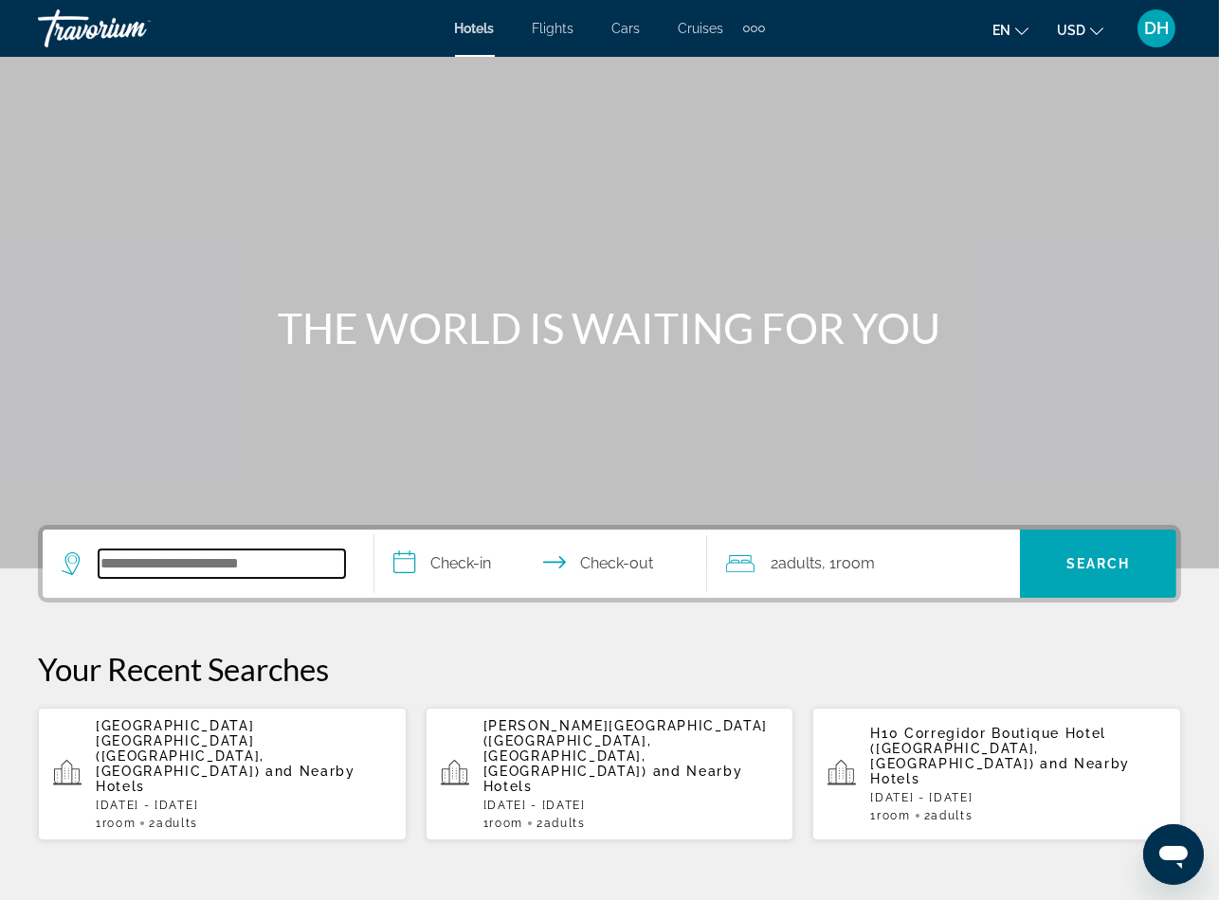
click at [264, 550] on input "Search widget" at bounding box center [222, 564] width 246 height 28
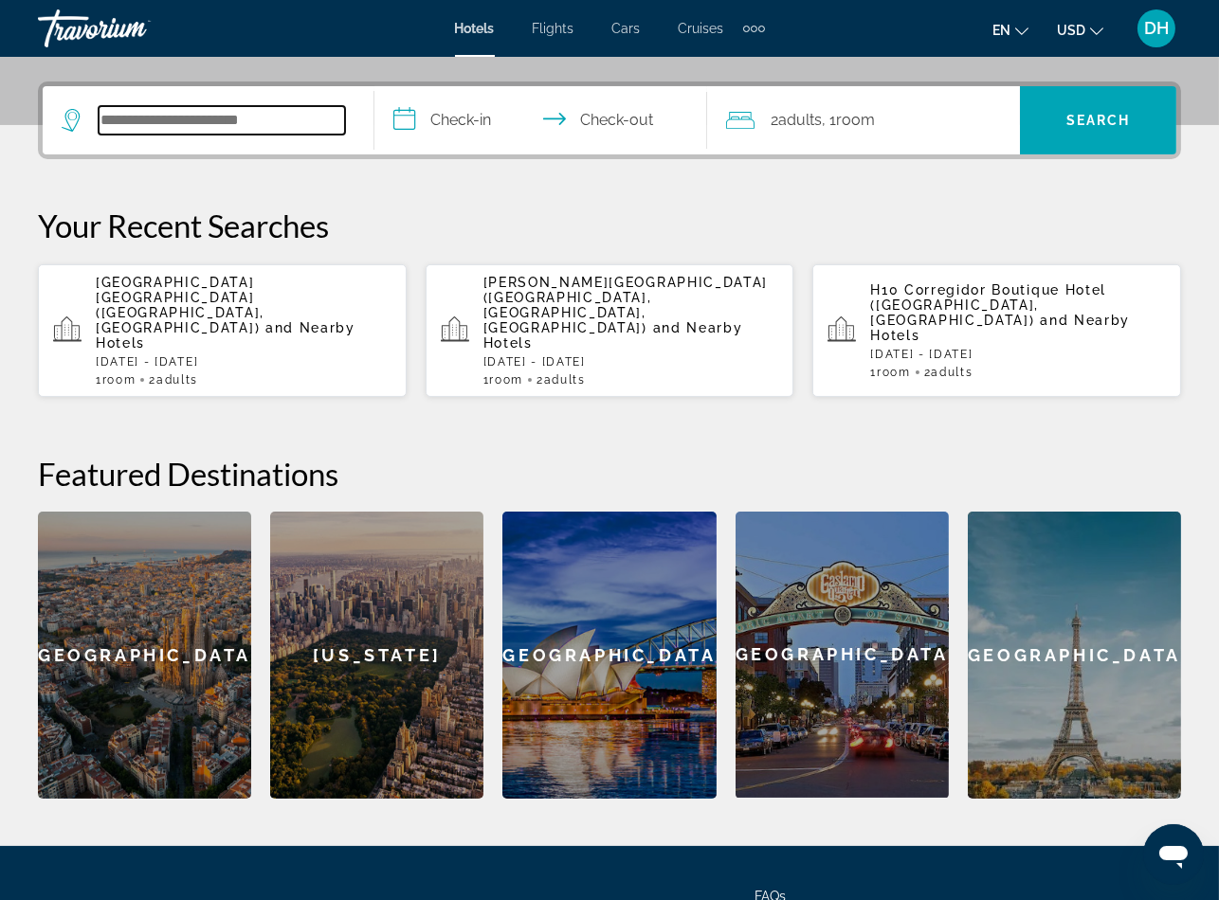
scroll to position [462, 0]
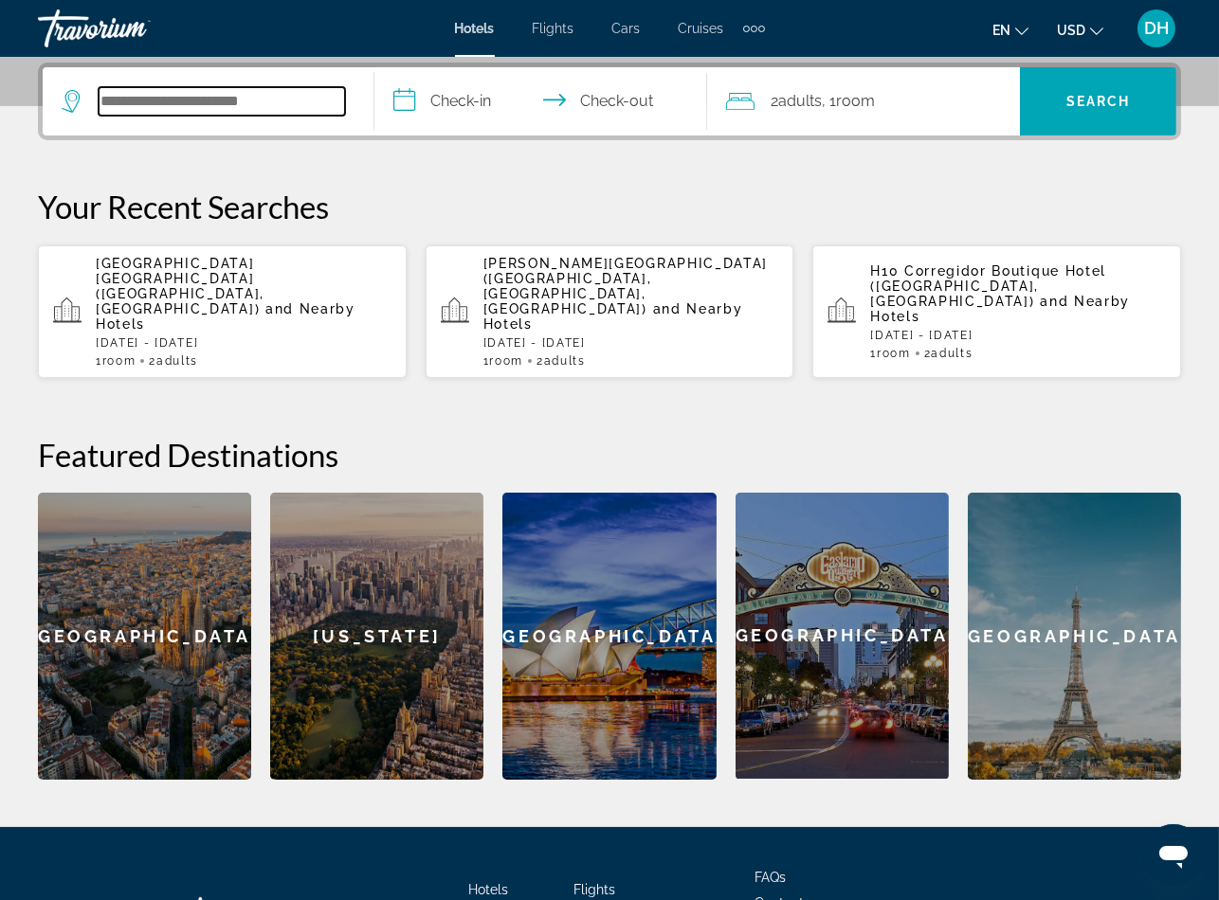
paste input "**********"
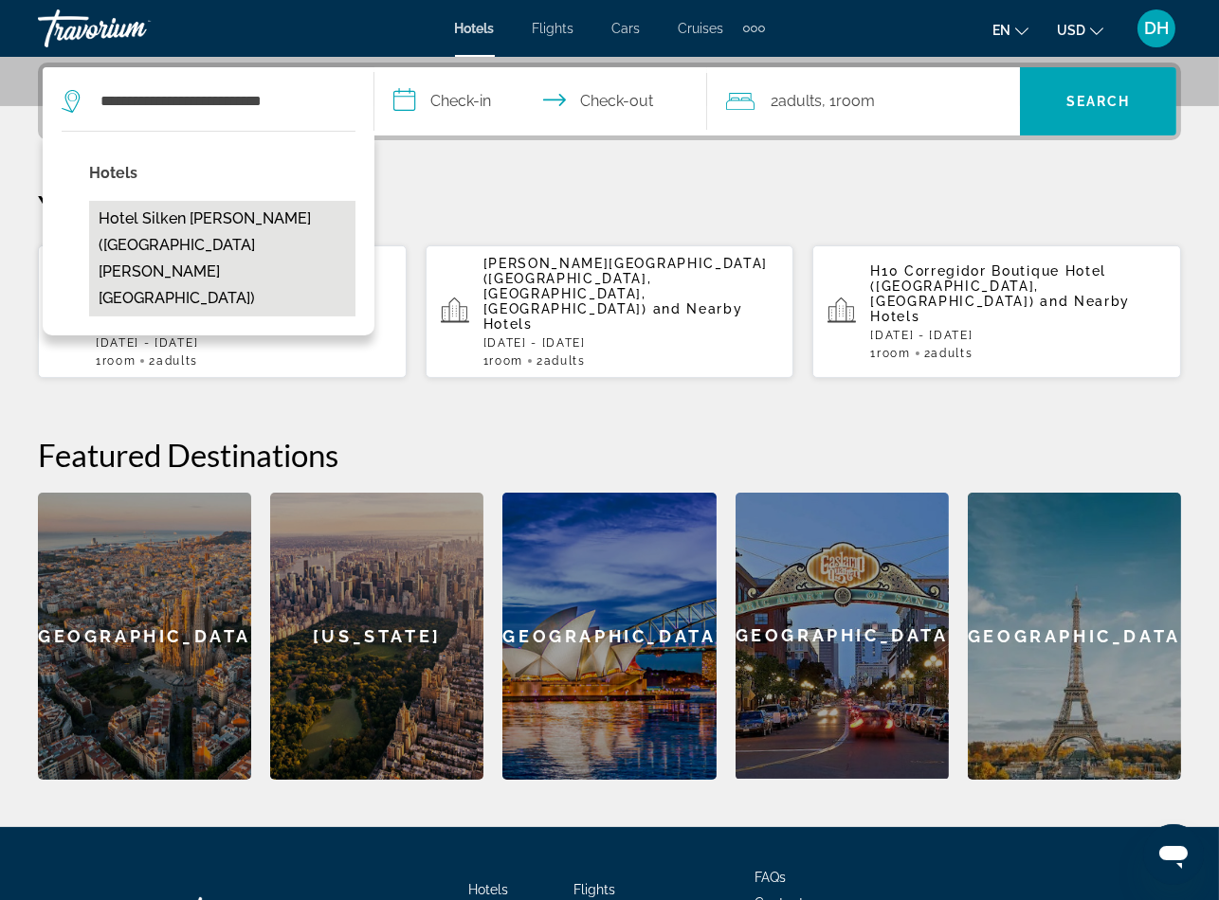
click at [285, 213] on button "Hotel Silken Reino de Aragón (Zaragoza, ES)" at bounding box center [222, 259] width 266 height 116
type input "**********"
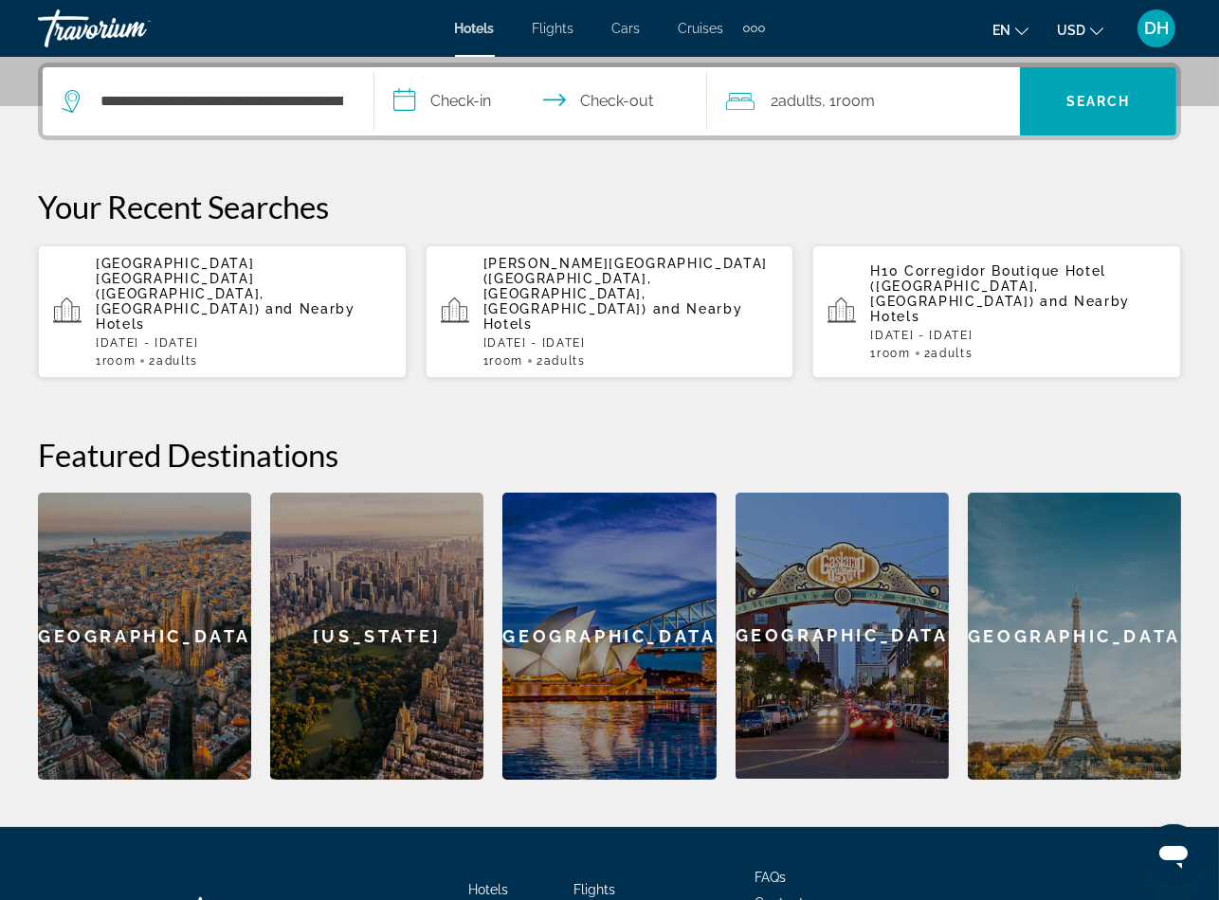
click at [471, 97] on input "**********" at bounding box center [543, 104] width 339 height 74
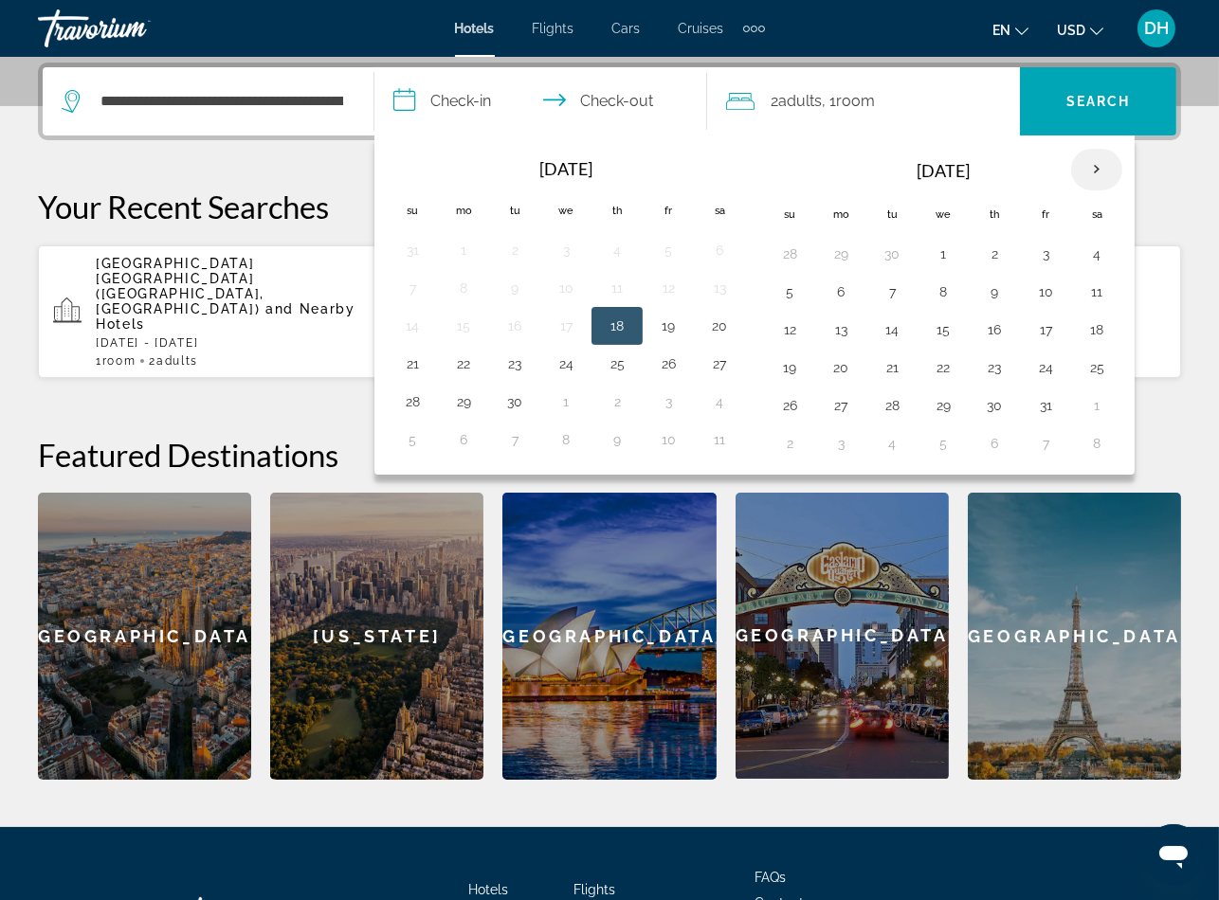
click at [1114, 167] on th "Next month" at bounding box center [1096, 170] width 51 height 42
click at [1114, 166] on th "Next month" at bounding box center [1096, 170] width 51 height 42
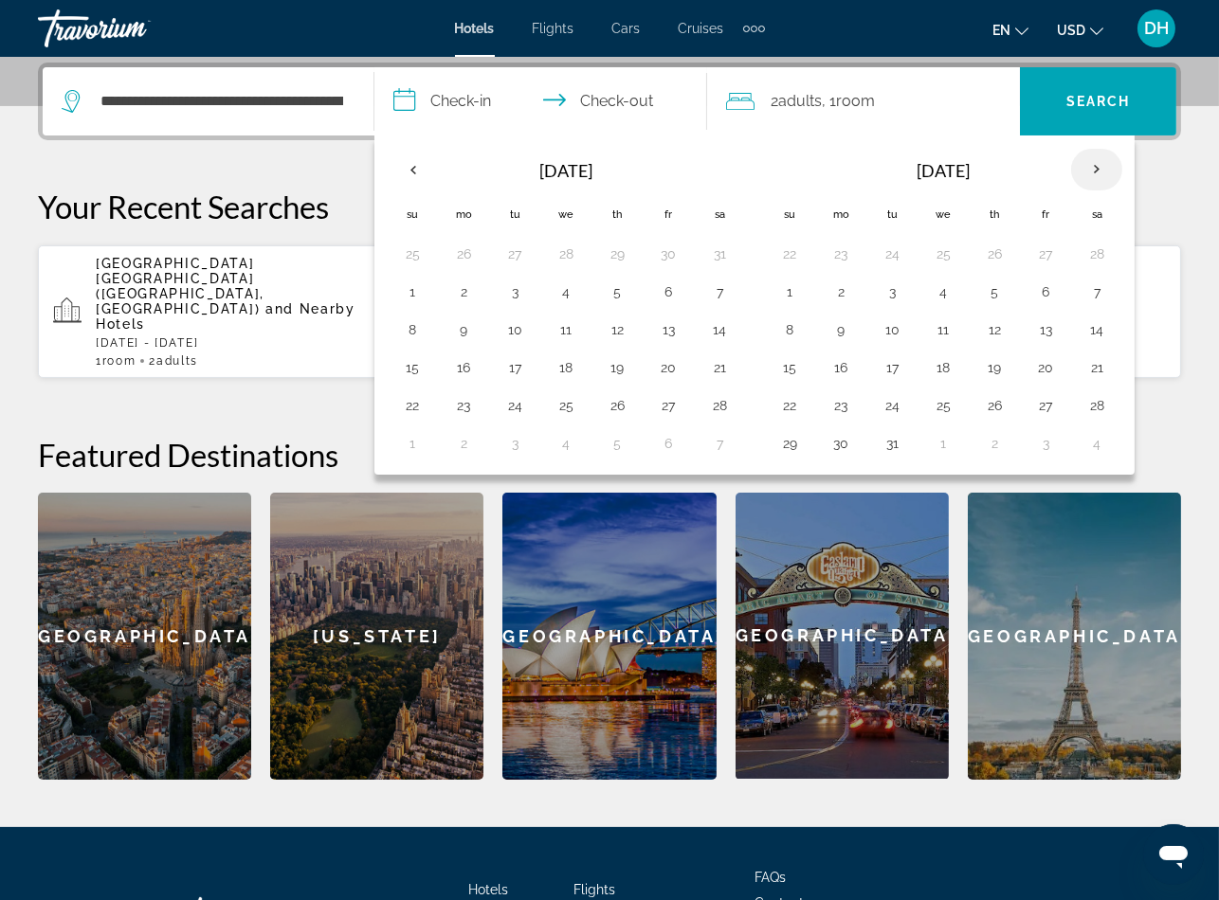
click at [1114, 166] on th "Next month" at bounding box center [1096, 170] width 51 height 42
click at [389, 166] on th "Previous month" at bounding box center [412, 170] width 51 height 42
click at [403, 363] on button "15" at bounding box center [412, 367] width 30 height 27
click at [626, 371] on button "19" at bounding box center [617, 367] width 30 height 27
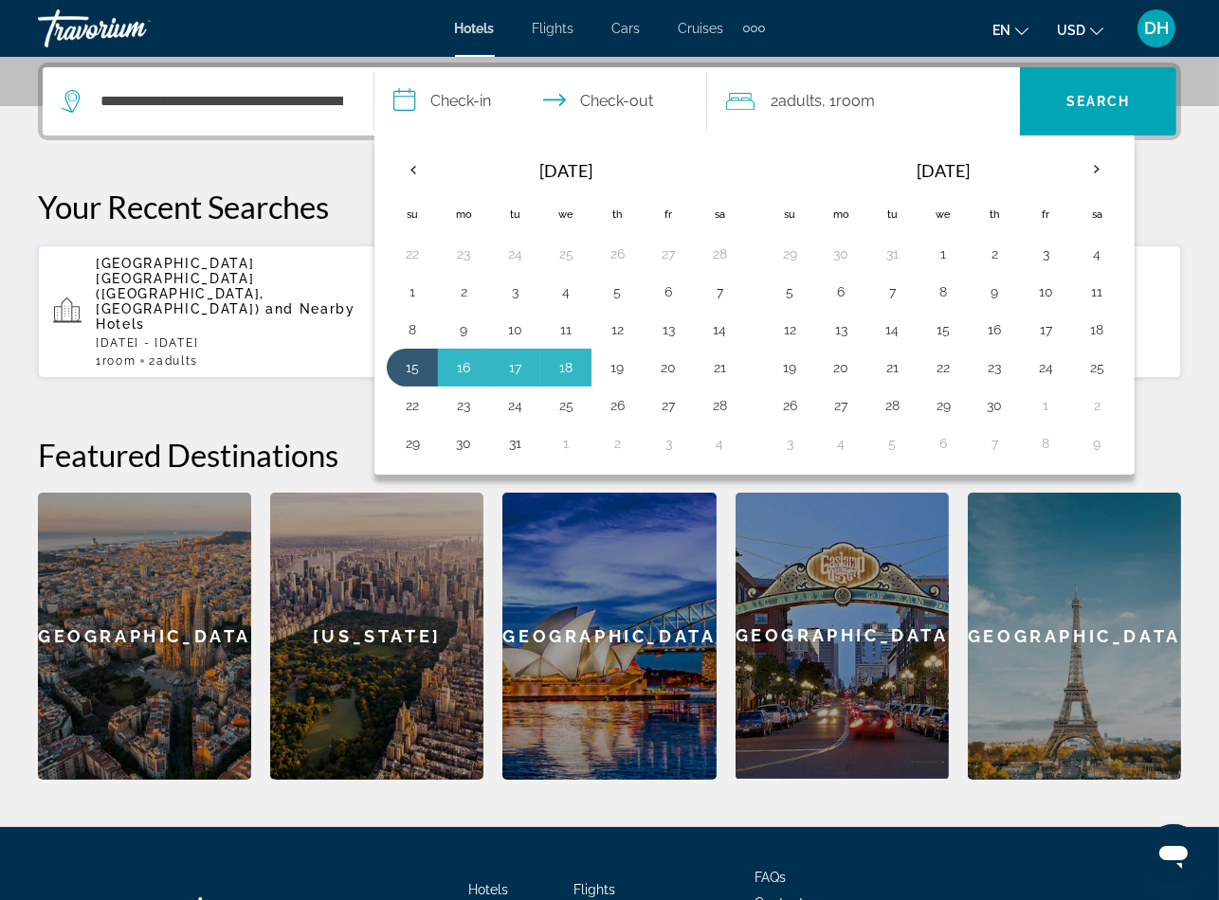
type input "**********"
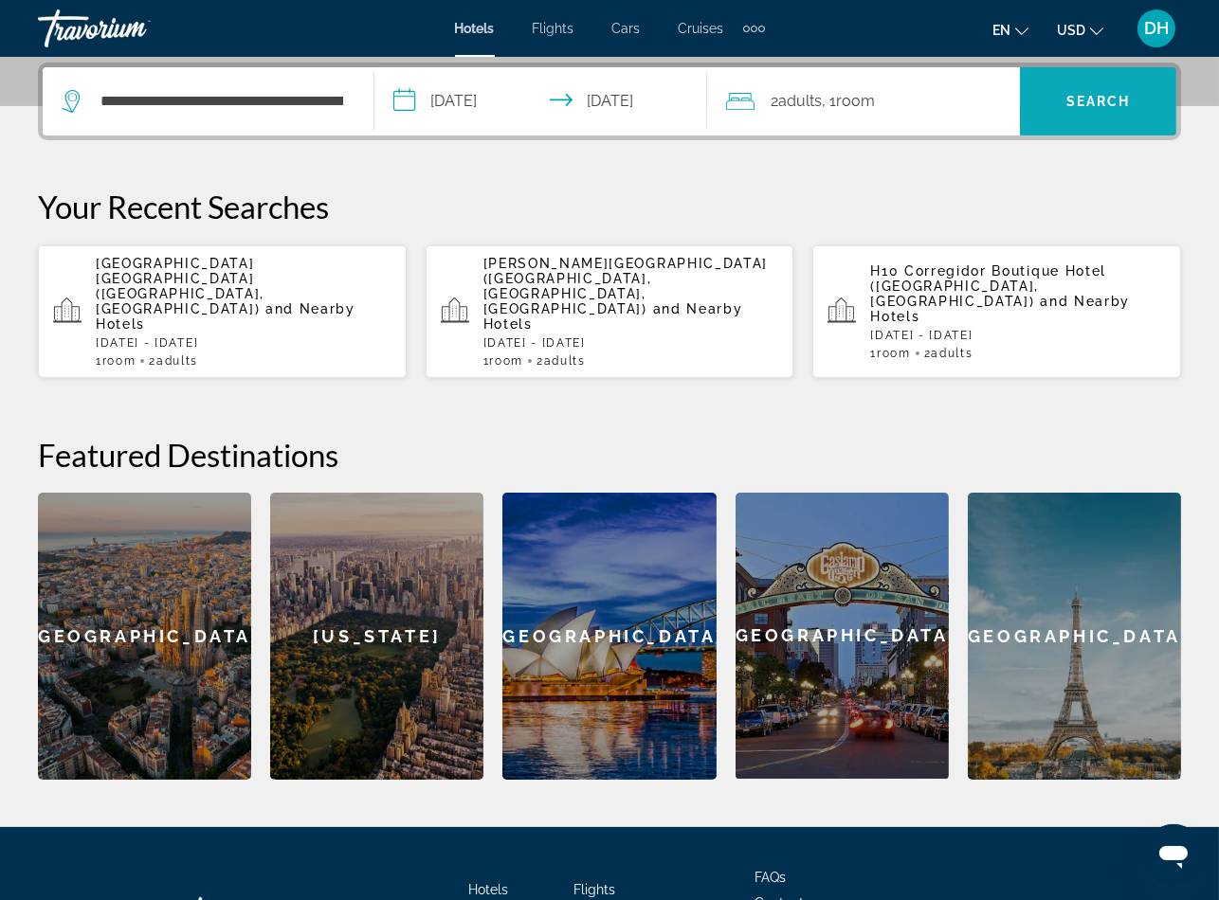
click at [1081, 122] on span "Search widget" at bounding box center [1098, 101] width 156 height 45
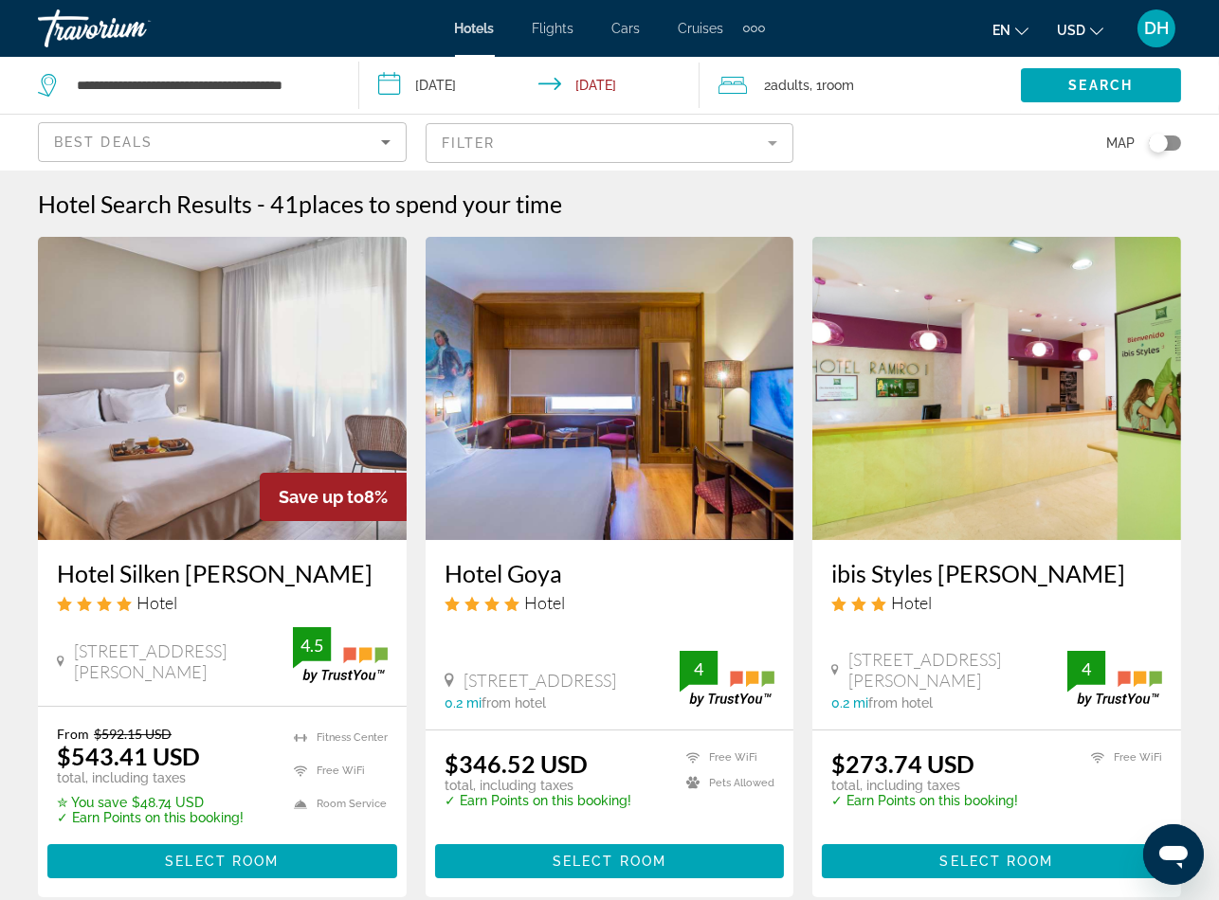
click at [256, 575] on h3 "Hotel Silken Reino de Aragón" at bounding box center [222, 573] width 331 height 28
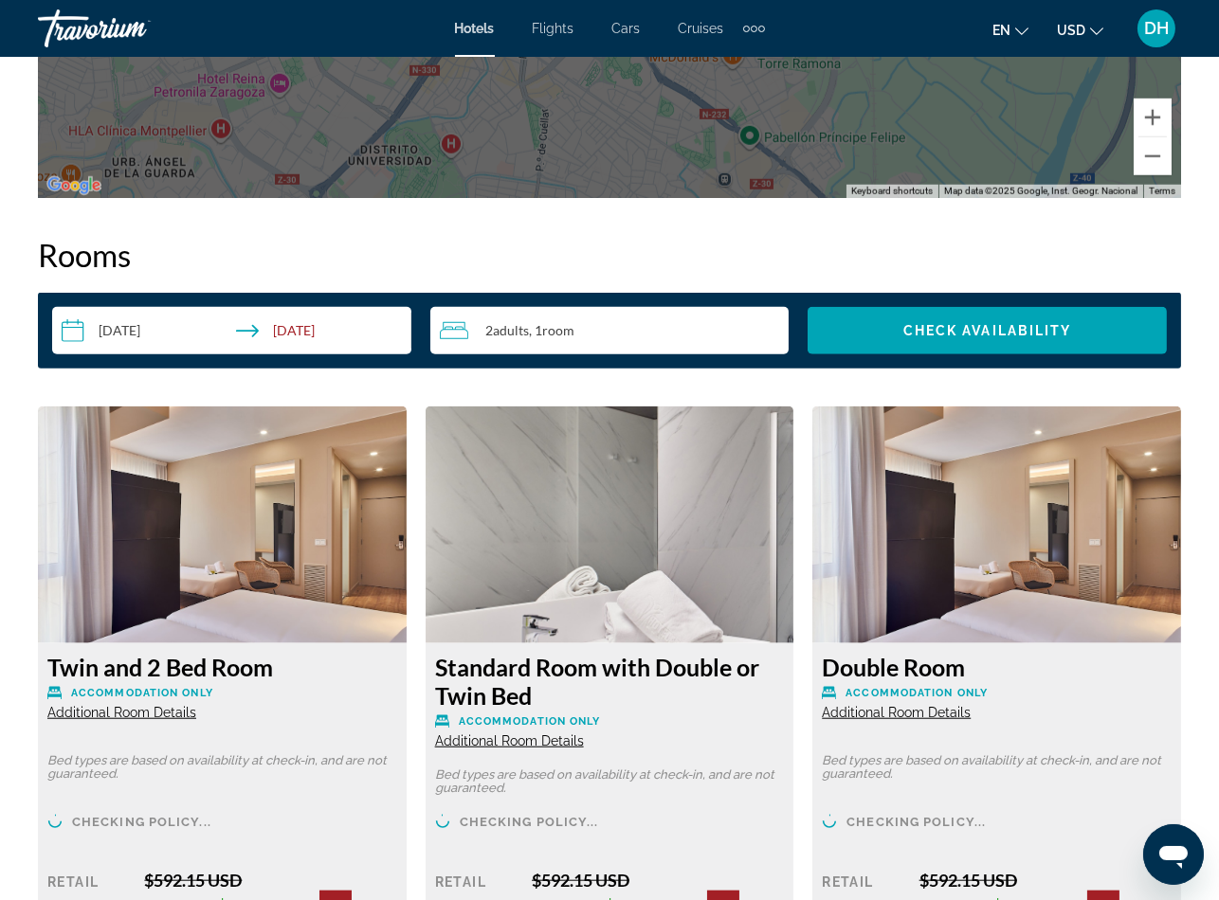
scroll to position [2559, 0]
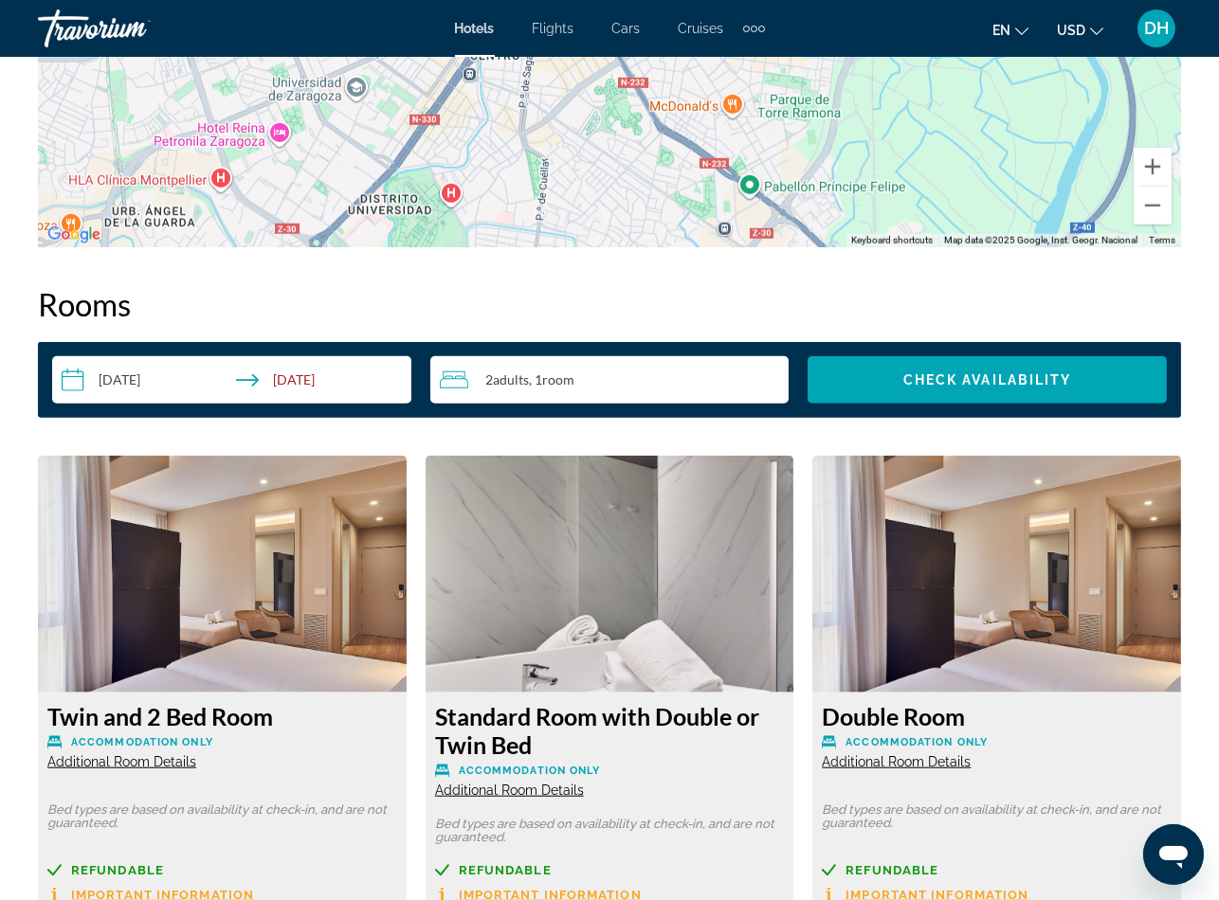
click at [416, 684] on div "Standard Room with Double or Twin Bed Accommodation Only Additional Room Detail…" at bounding box center [610, 786] width 388 height 661
click at [177, 754] on span "Additional Room Details" at bounding box center [121, 761] width 149 height 15
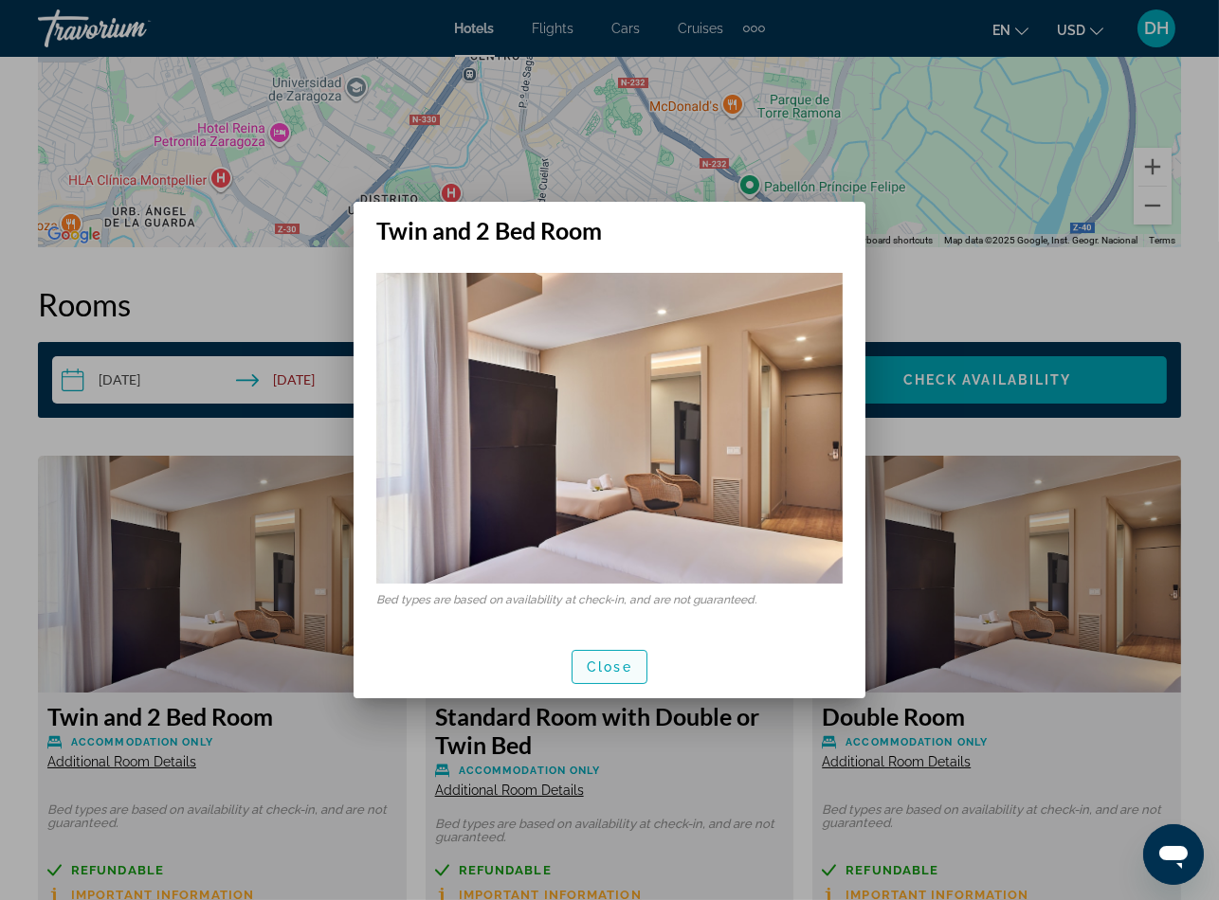
click at [611, 670] on span "Close" at bounding box center [609, 667] width 45 height 15
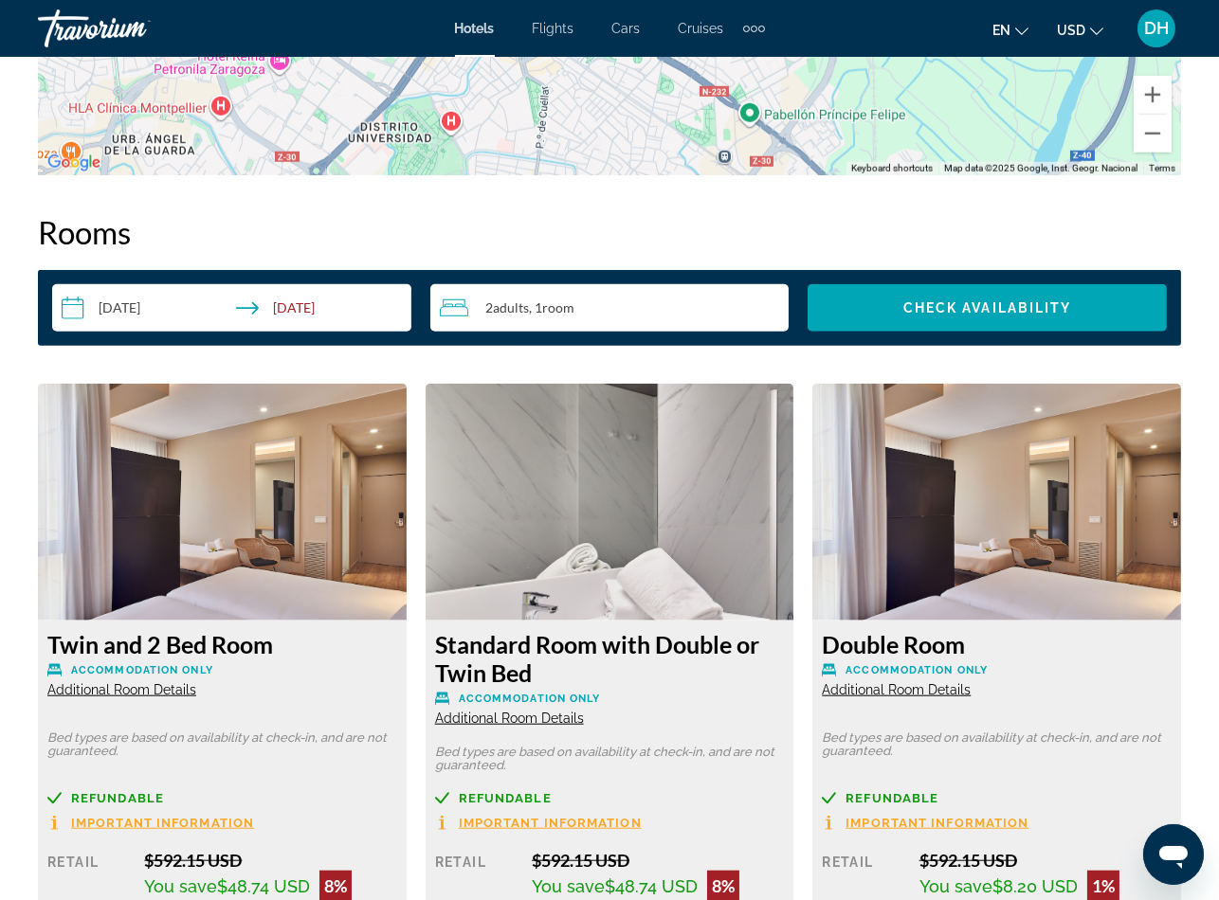
scroll to position [2701, 0]
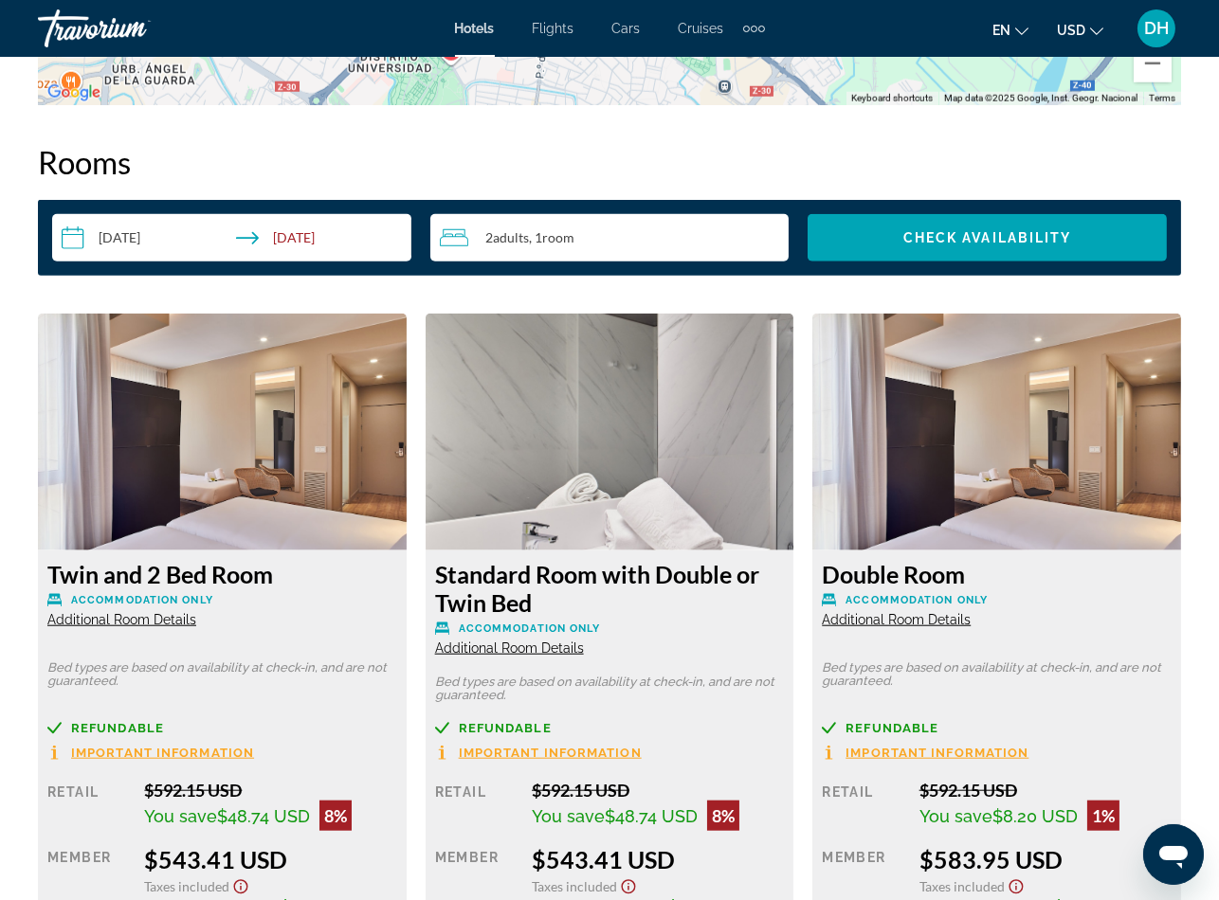
click at [553, 655] on div "Standard Room with Double or Twin Bed Accommodation Only Additional Room Details" at bounding box center [610, 608] width 350 height 97
click at [552, 648] on span "Additional Room Details" at bounding box center [509, 648] width 149 height 15
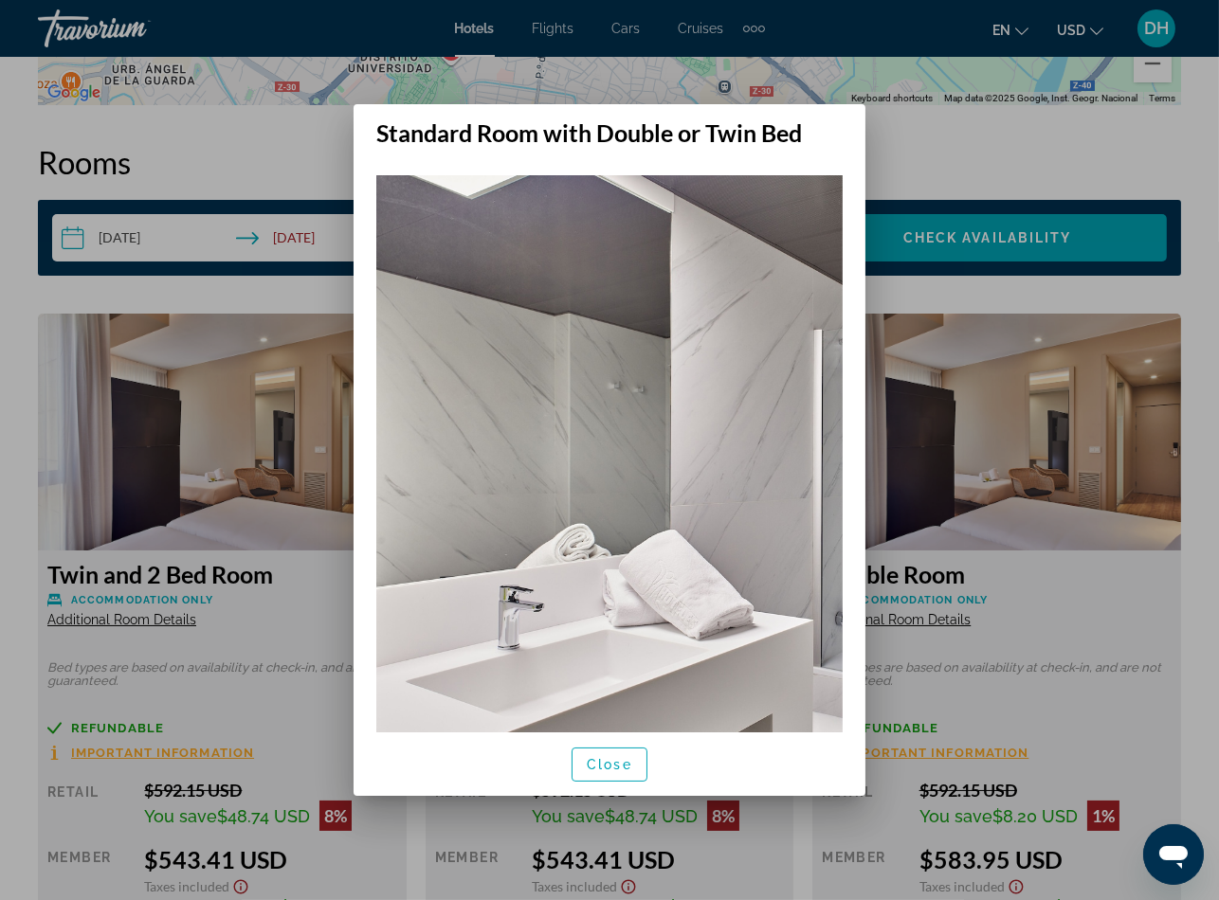
scroll to position [0, 0]
click at [733, 566] on img at bounding box center [609, 470] width 466 height 591
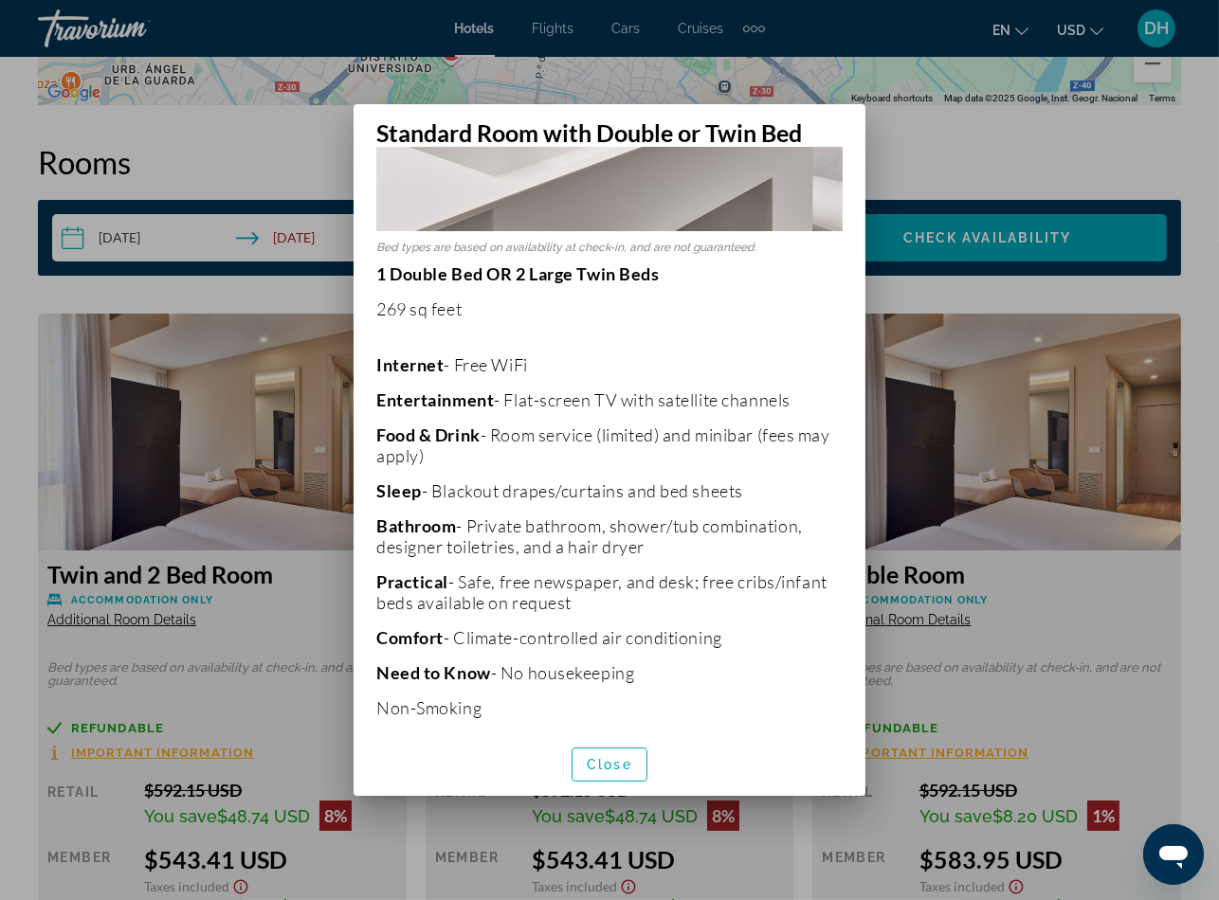
scroll to position [584, 0]
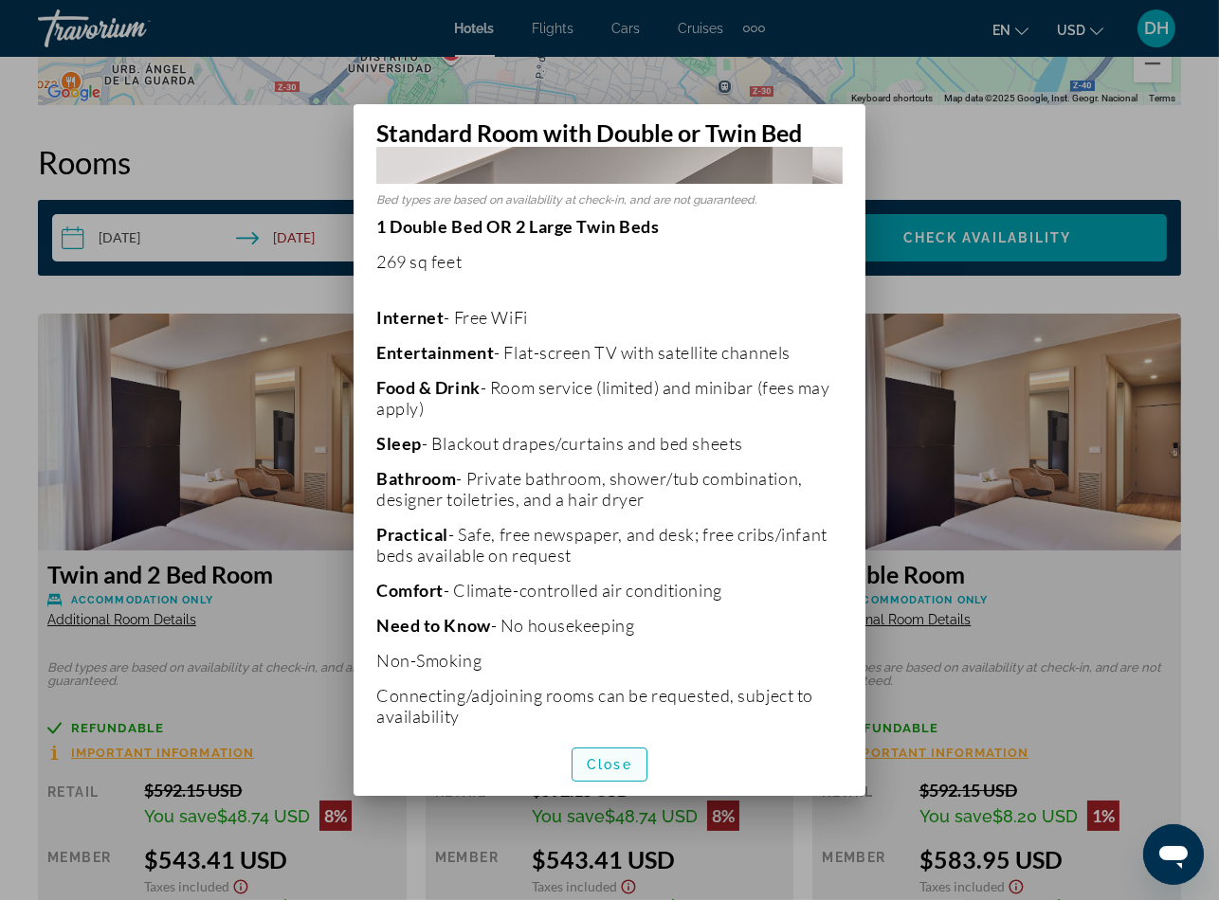
click at [627, 742] on span "button" at bounding box center [609, 764] width 74 height 45
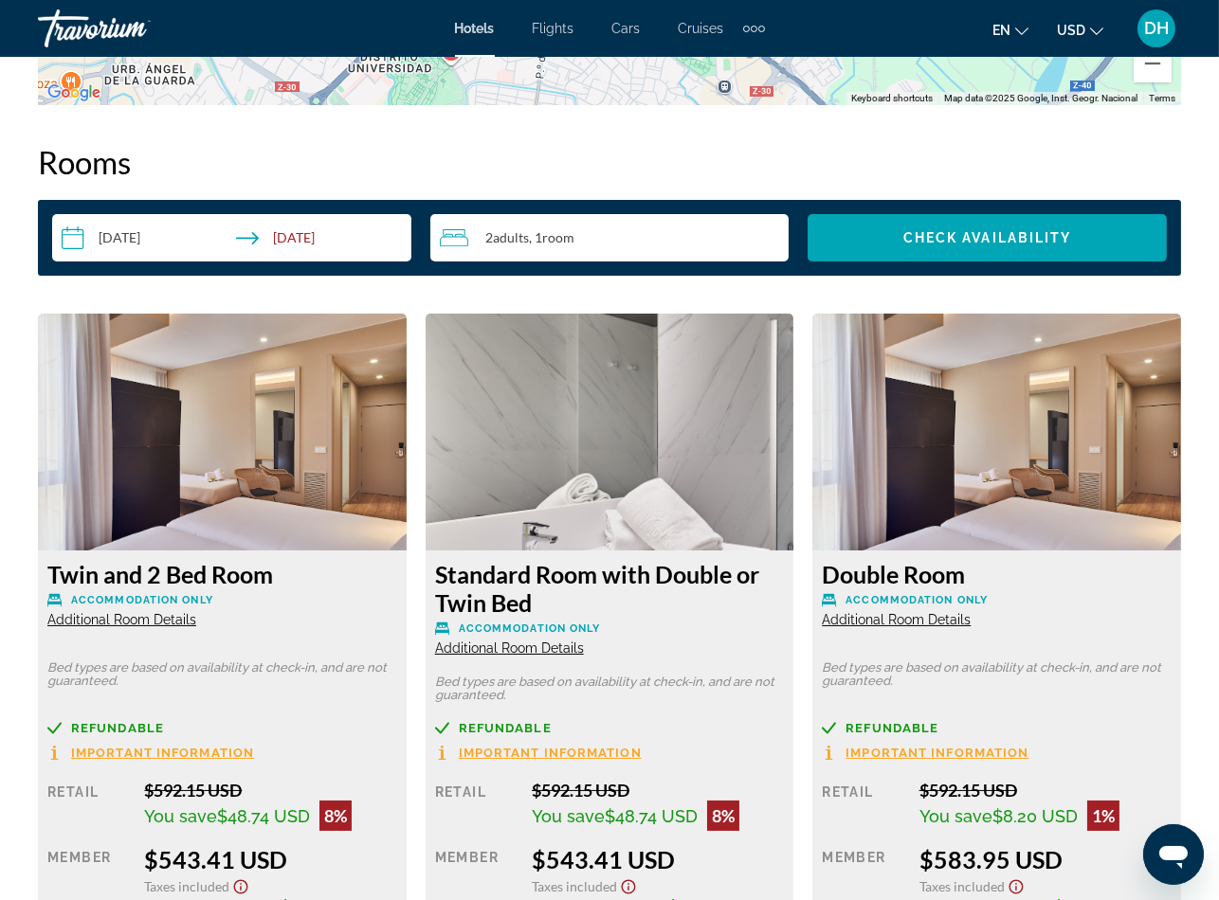
scroll to position [2701, 0]
click at [103, 623] on span "Additional Room Details" at bounding box center [121, 619] width 149 height 15
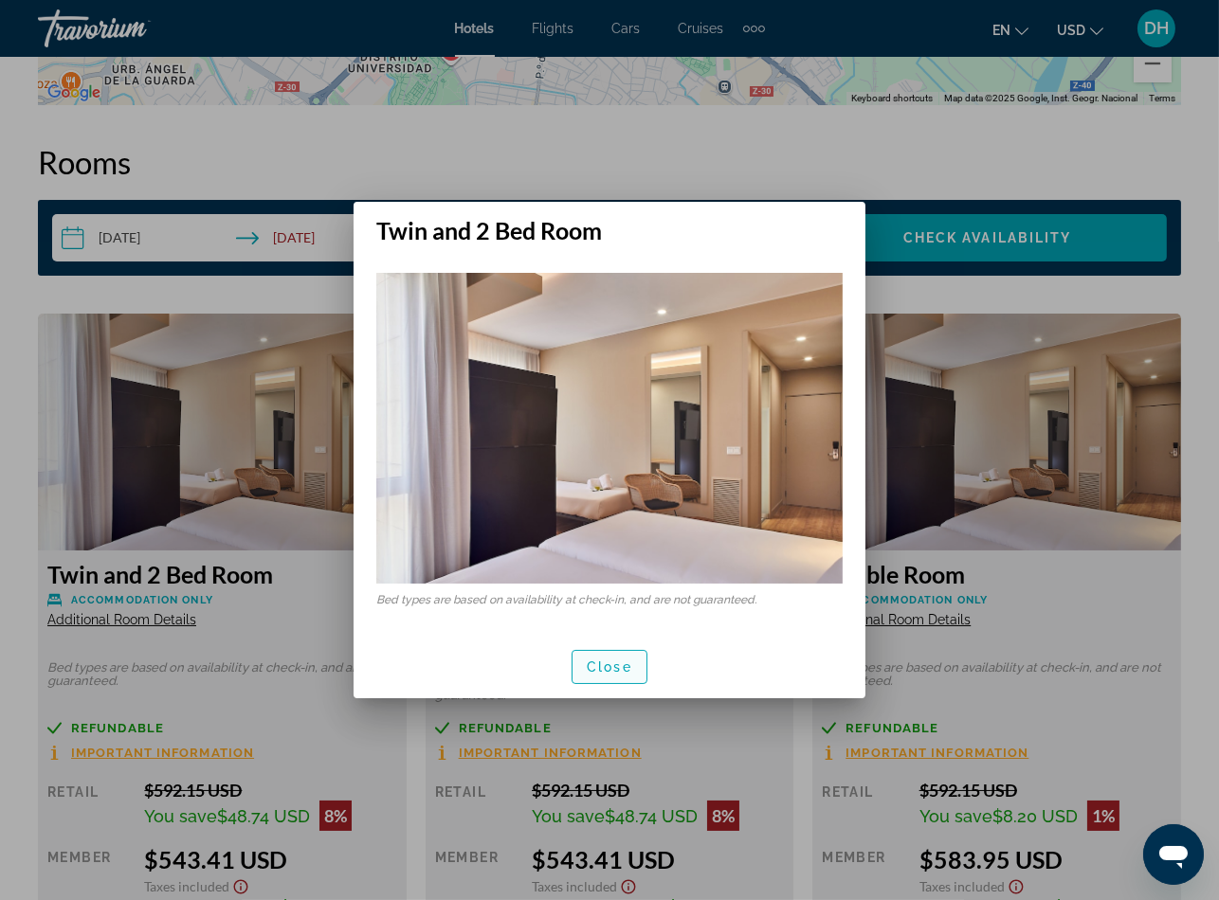
click at [593, 661] on span "Close" at bounding box center [609, 667] width 45 height 15
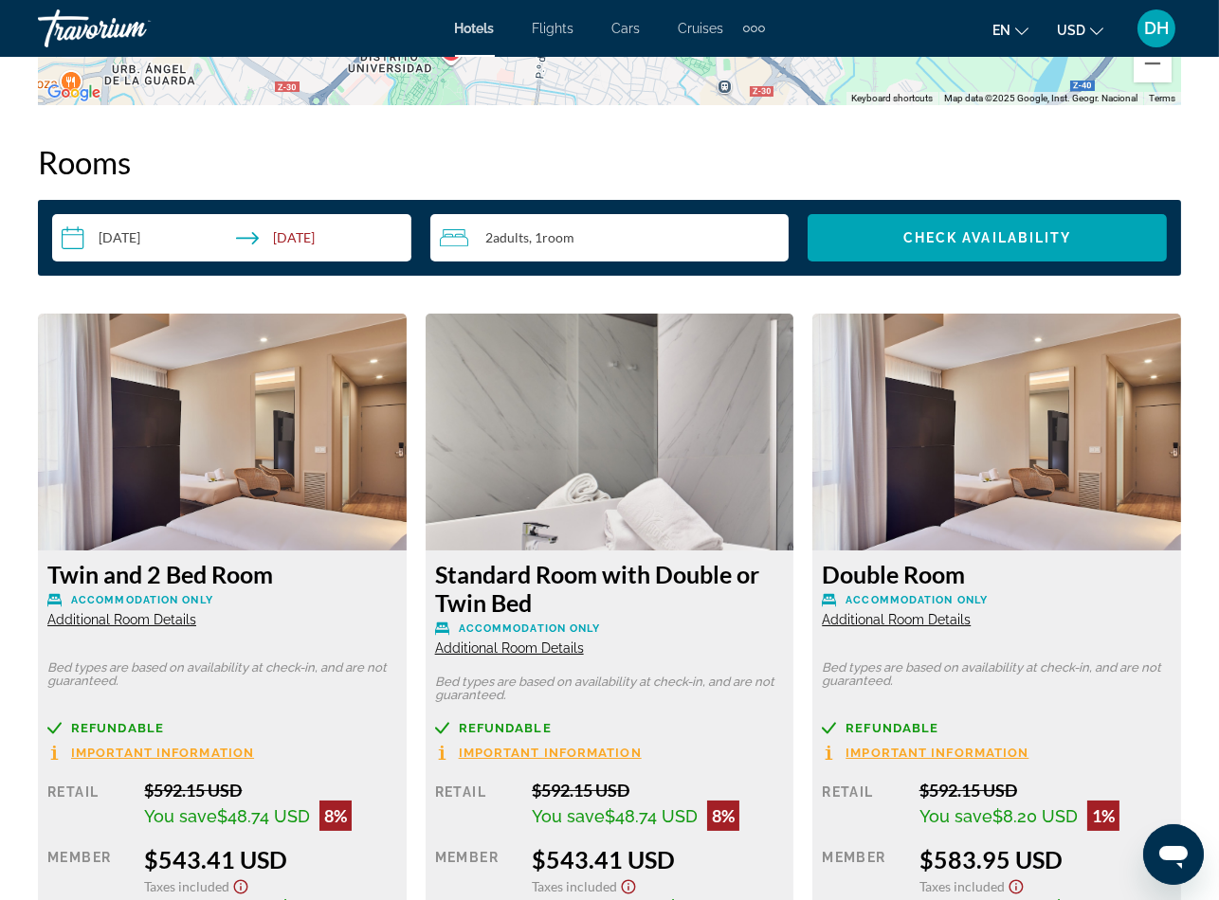
scroll to position [2701, 0]
click at [506, 647] on span "Additional Room Details" at bounding box center [509, 648] width 149 height 15
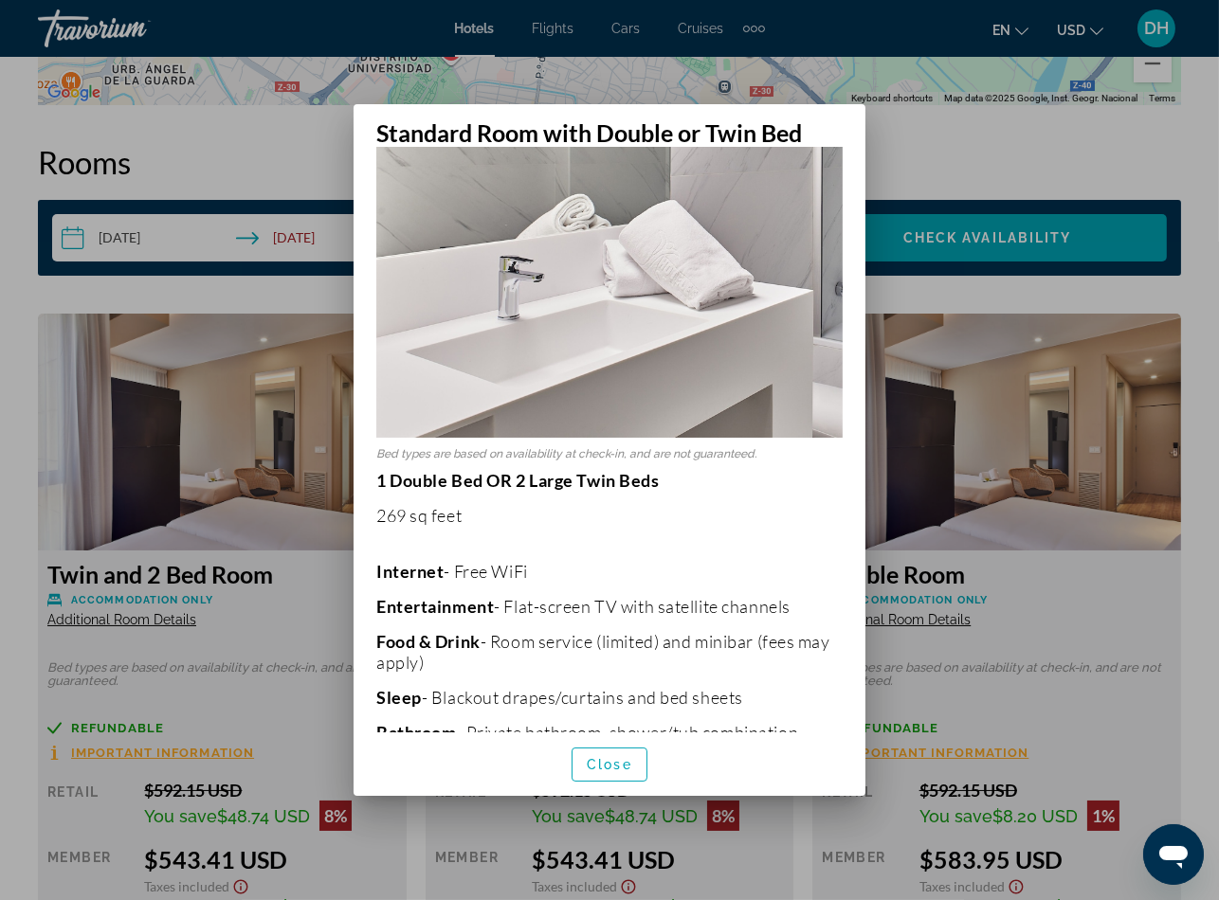
scroll to position [284, 0]
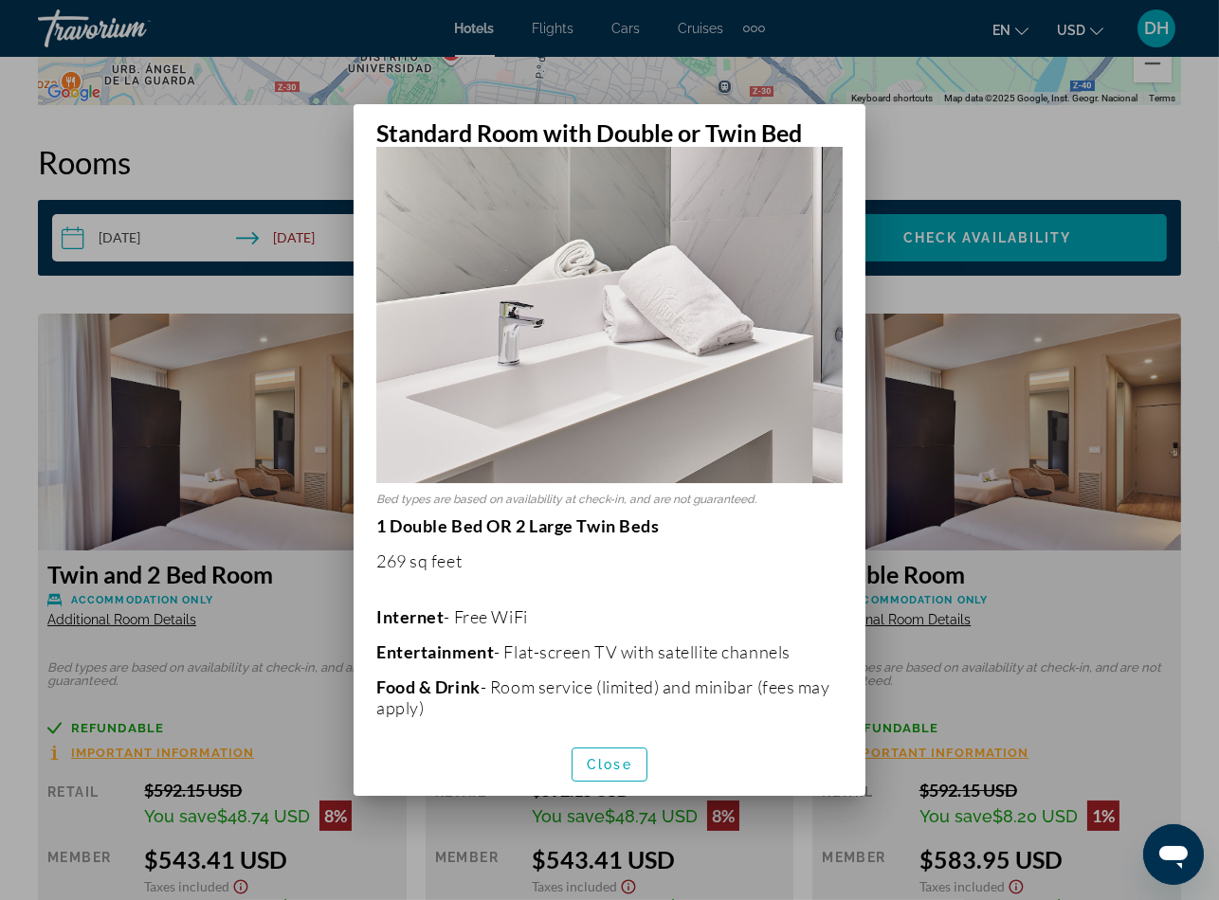
click at [1007, 624] on div at bounding box center [609, 450] width 1219 height 900
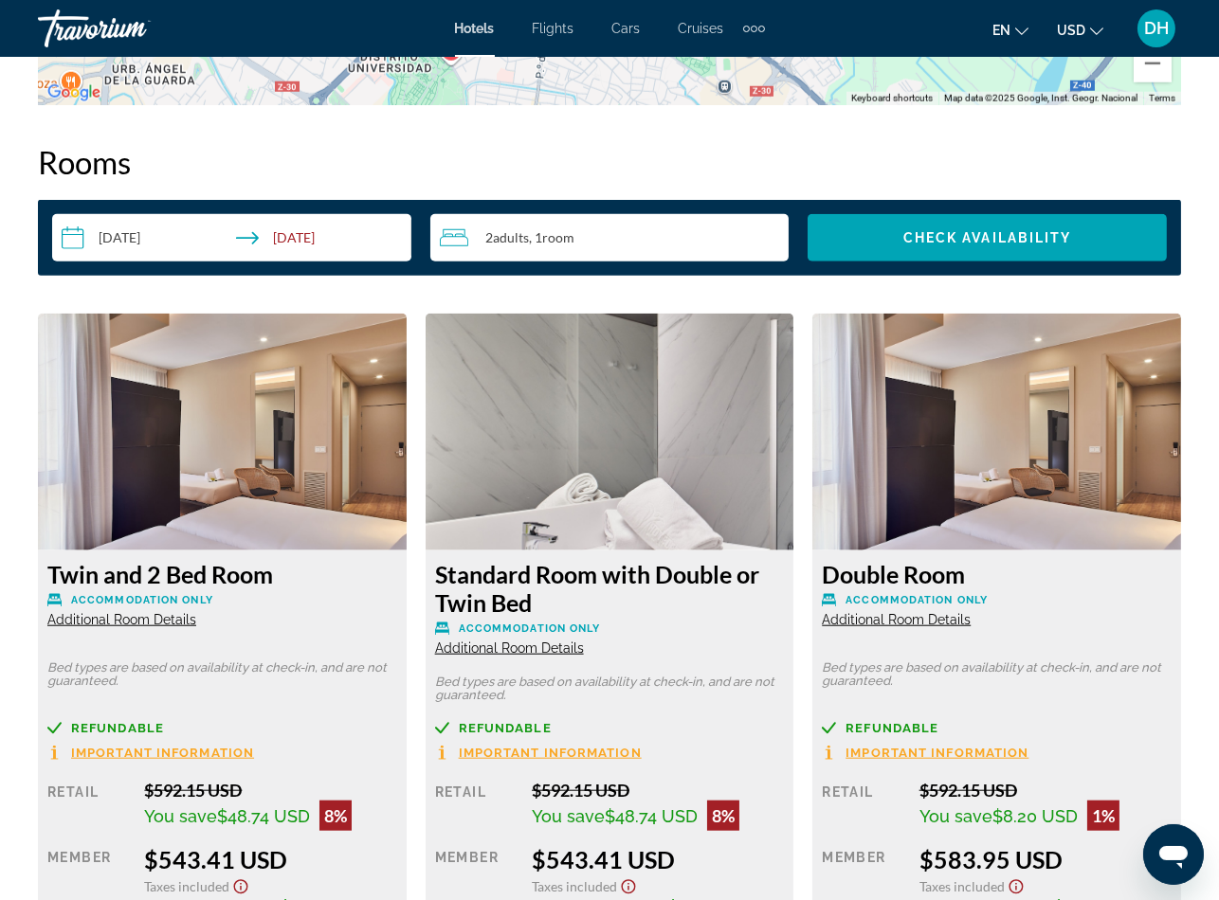
click at [363, 658] on div "Twin and 2 Bed Room Accommodation Only Additional Room Details Bed types are ba…" at bounding box center [222, 763] width 369 height 424
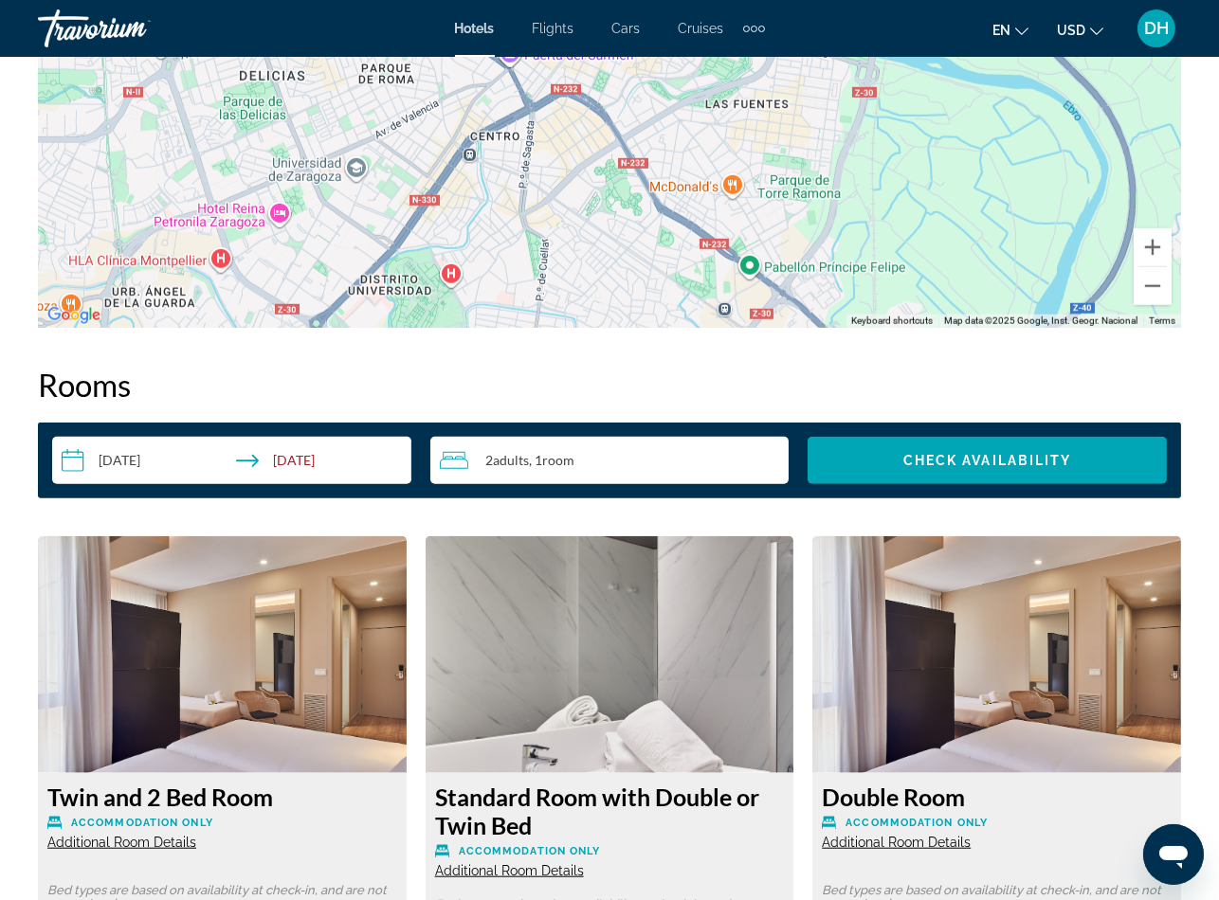
scroll to position [1990, 0]
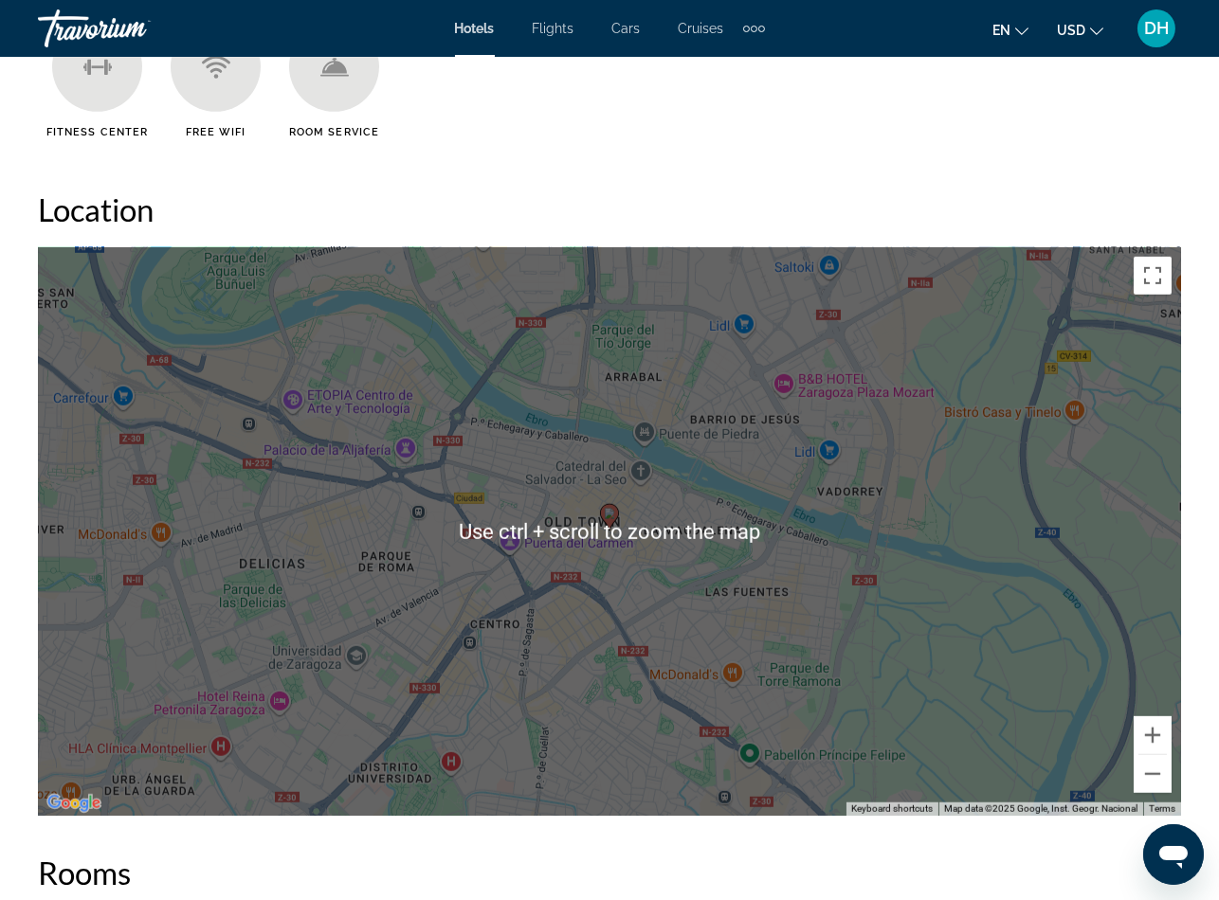
click at [478, 22] on span "Hotels" at bounding box center [475, 28] width 40 height 15
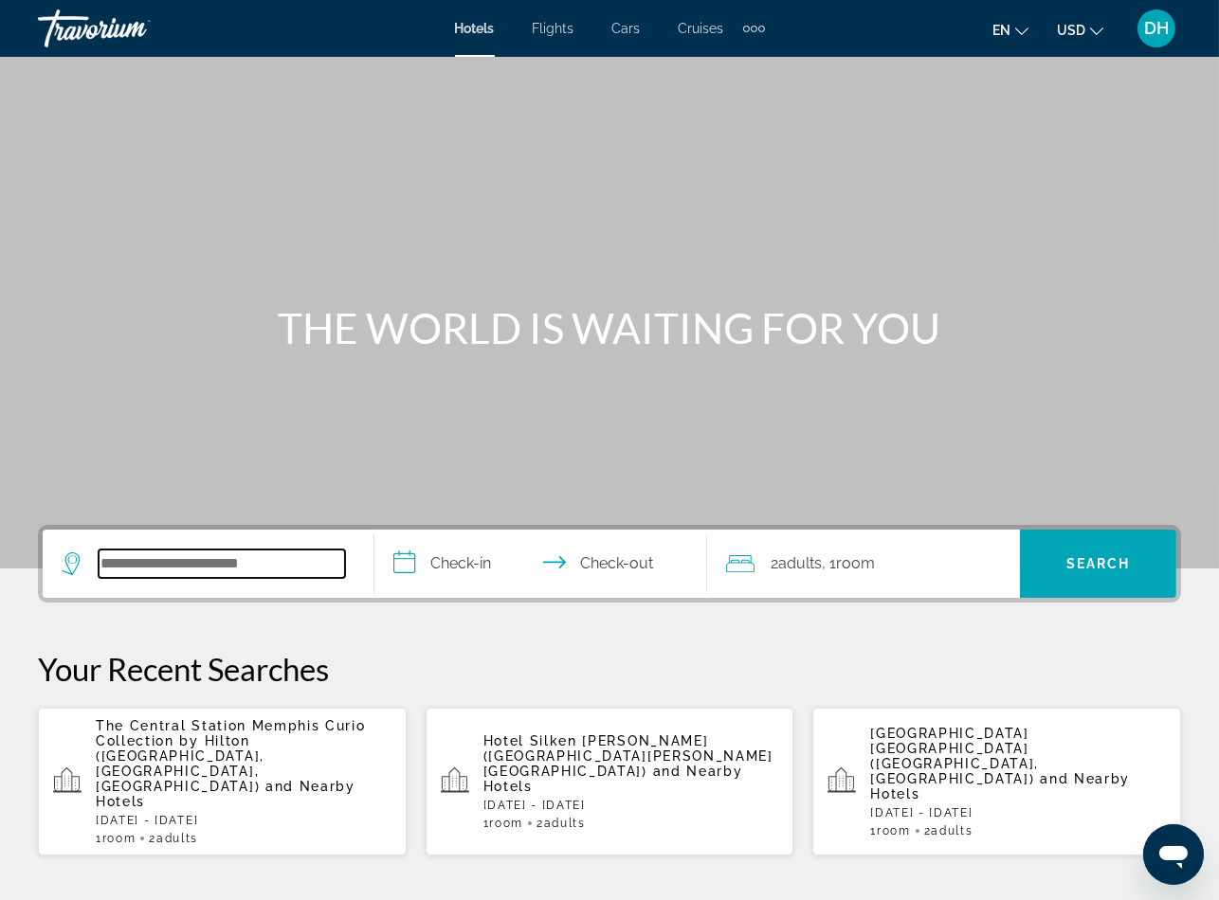
click at [244, 550] on input "Search widget" at bounding box center [222, 564] width 246 height 28
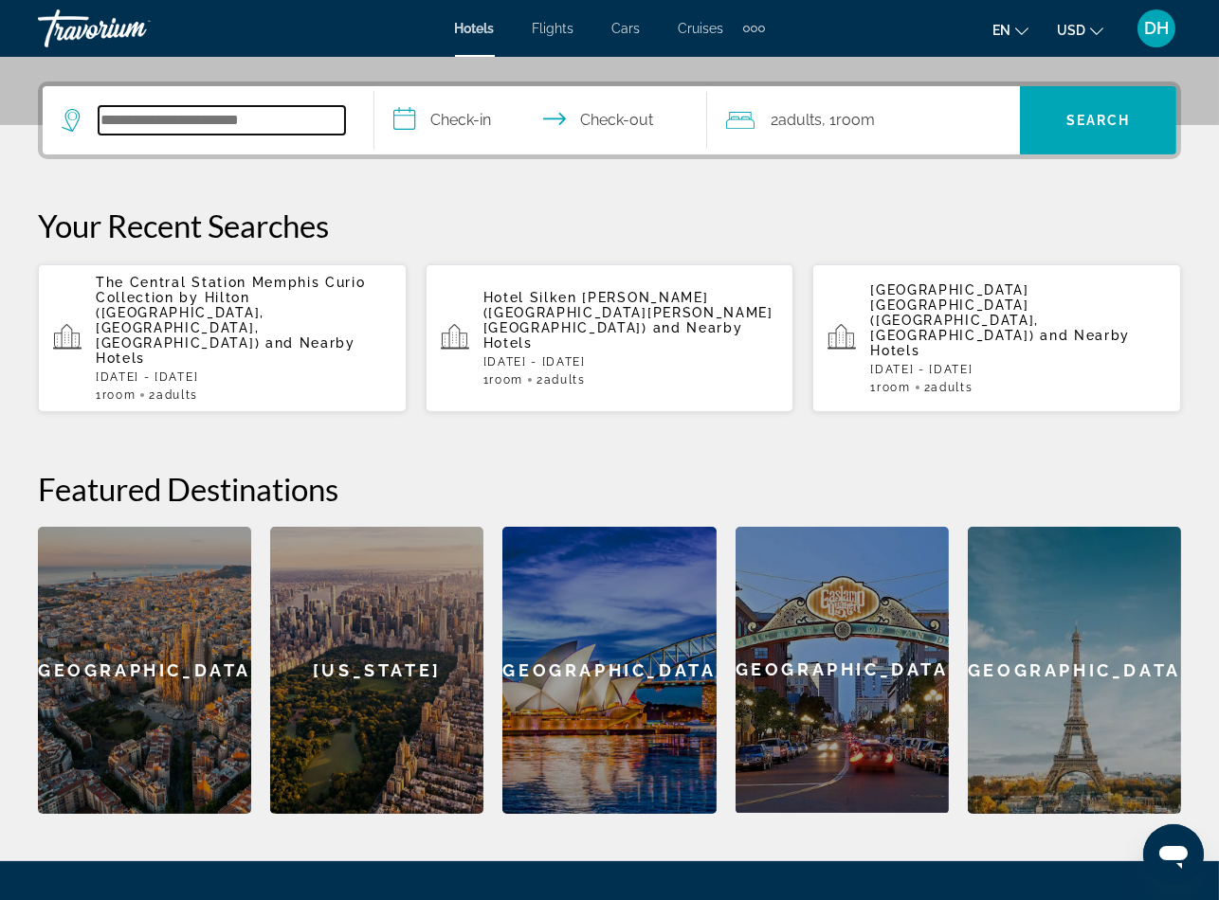
scroll to position [462, 0]
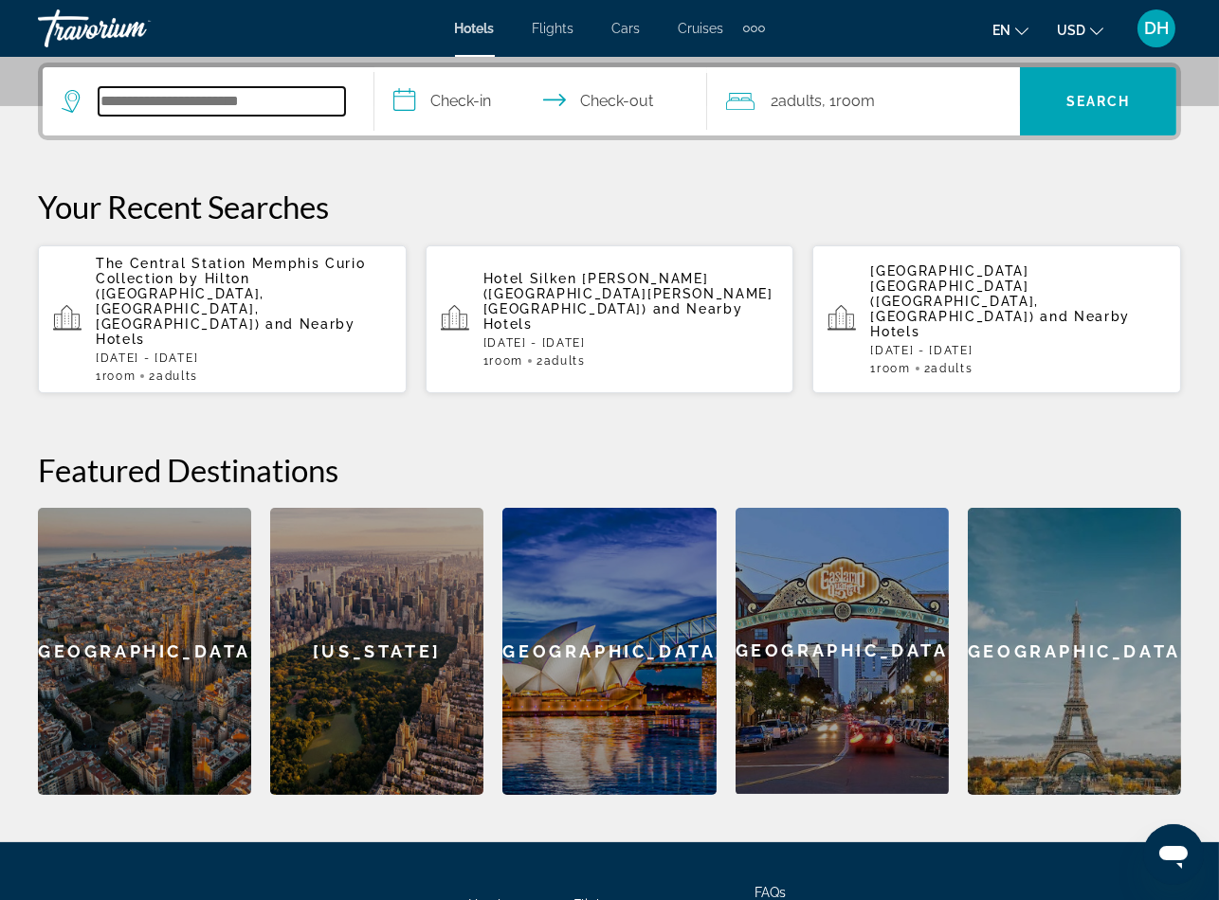
paste input "**********"
click at [264, 105] on input "**********" at bounding box center [222, 101] width 246 height 28
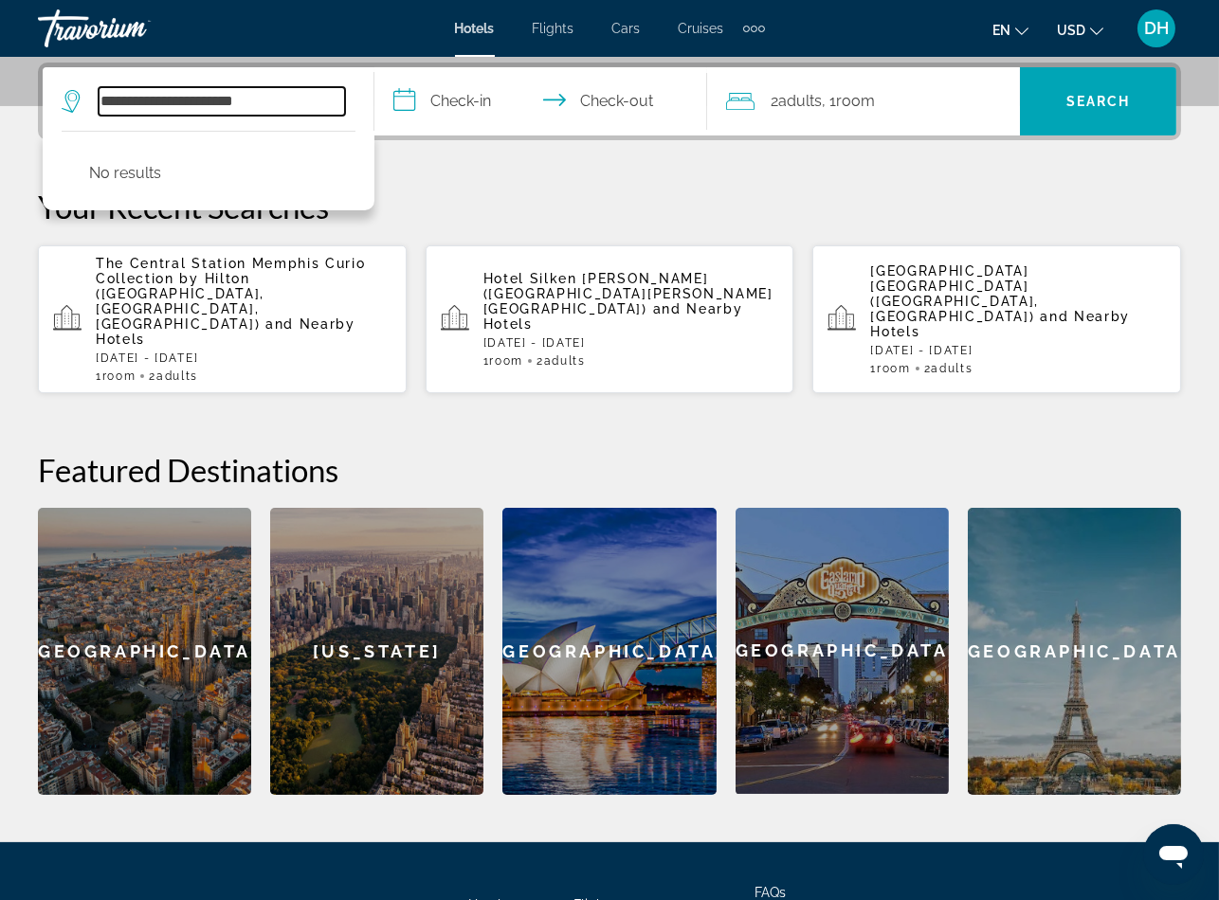
click at [259, 105] on input "**********" at bounding box center [222, 101] width 246 height 28
paste input "**********"
click at [259, 105] on input "**********" at bounding box center [222, 101] width 246 height 28
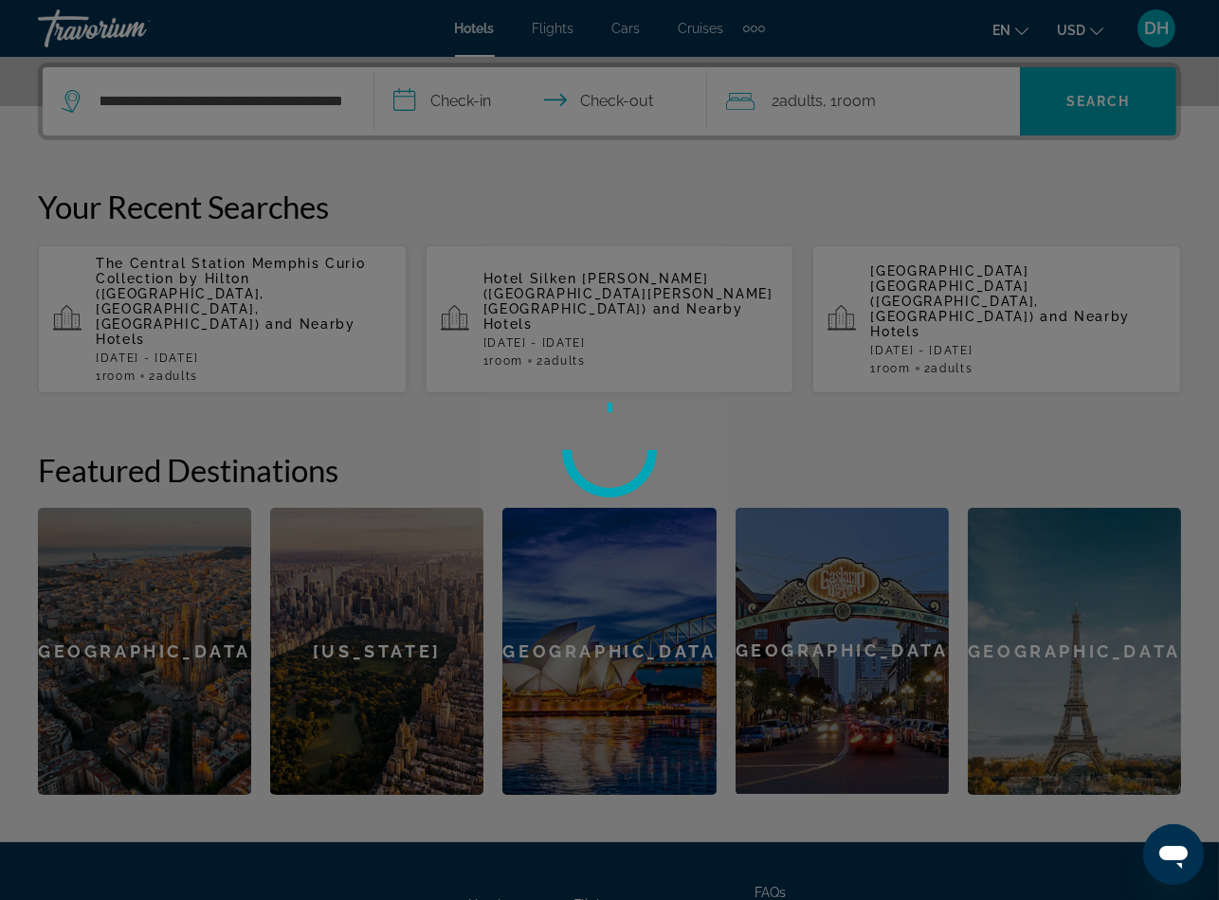
click at [259, 105] on div at bounding box center [609, 450] width 1219 height 900
click at [259, 105] on input "**********" at bounding box center [222, 101] width 246 height 28
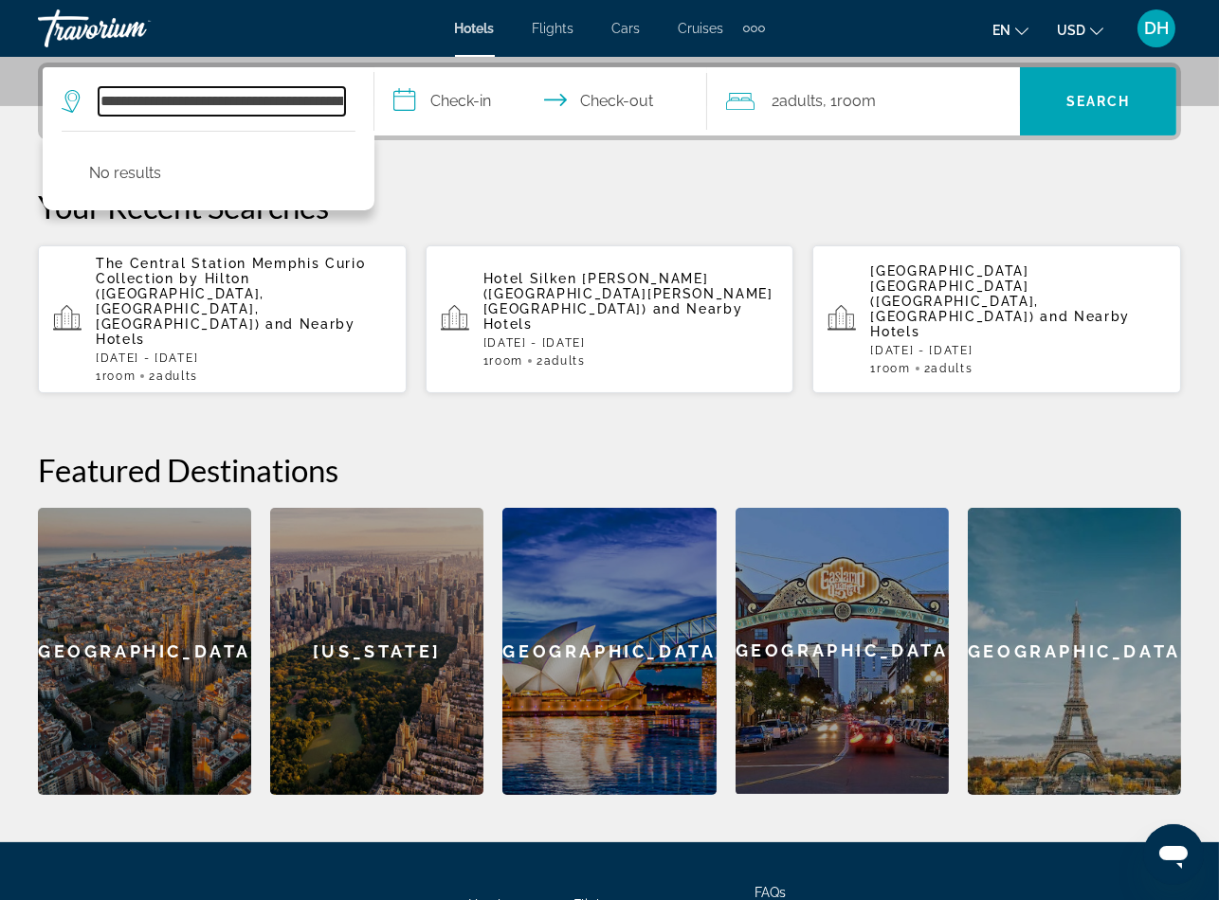
click at [259, 106] on input "**********" at bounding box center [222, 101] width 246 height 28
paste input "Search widget"
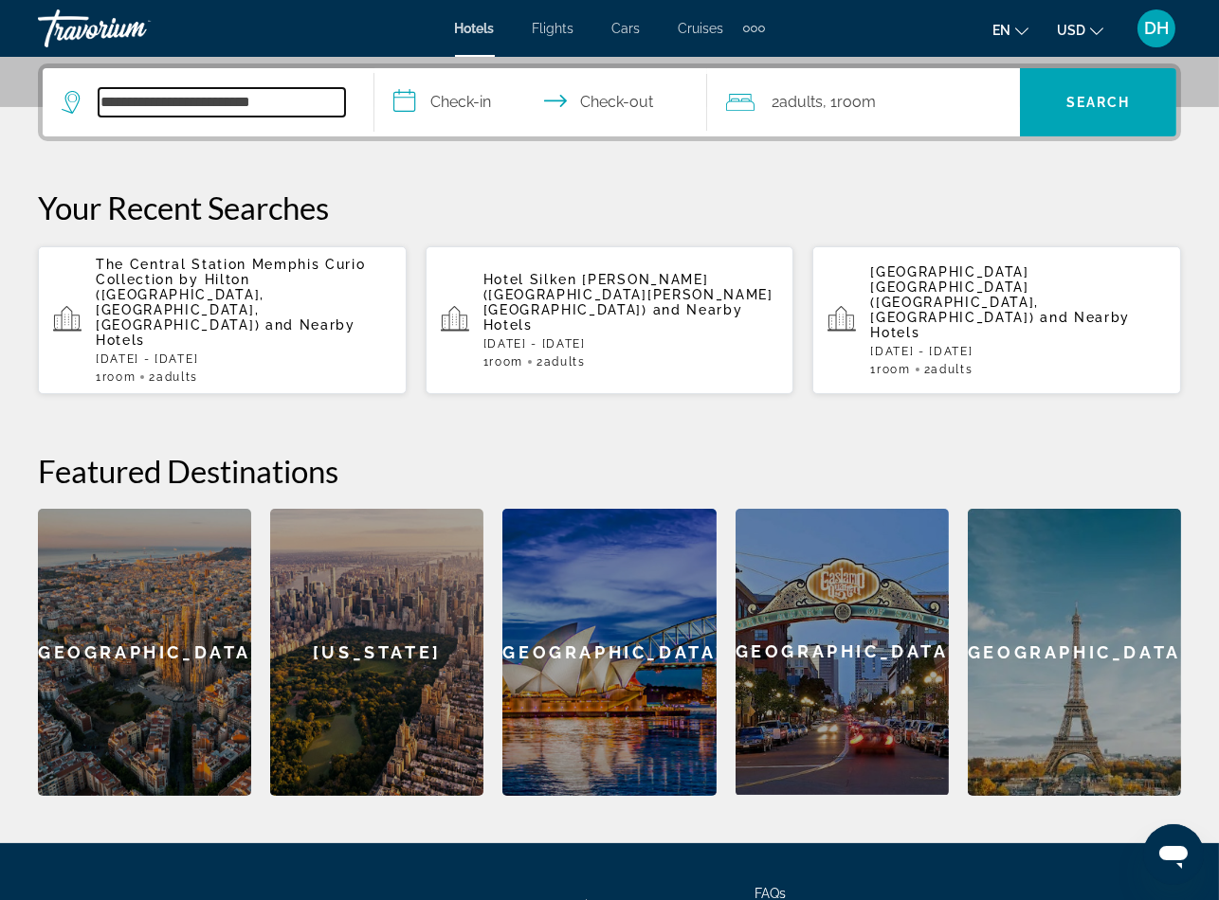
click at [255, 113] on input "**********" at bounding box center [222, 102] width 246 height 28
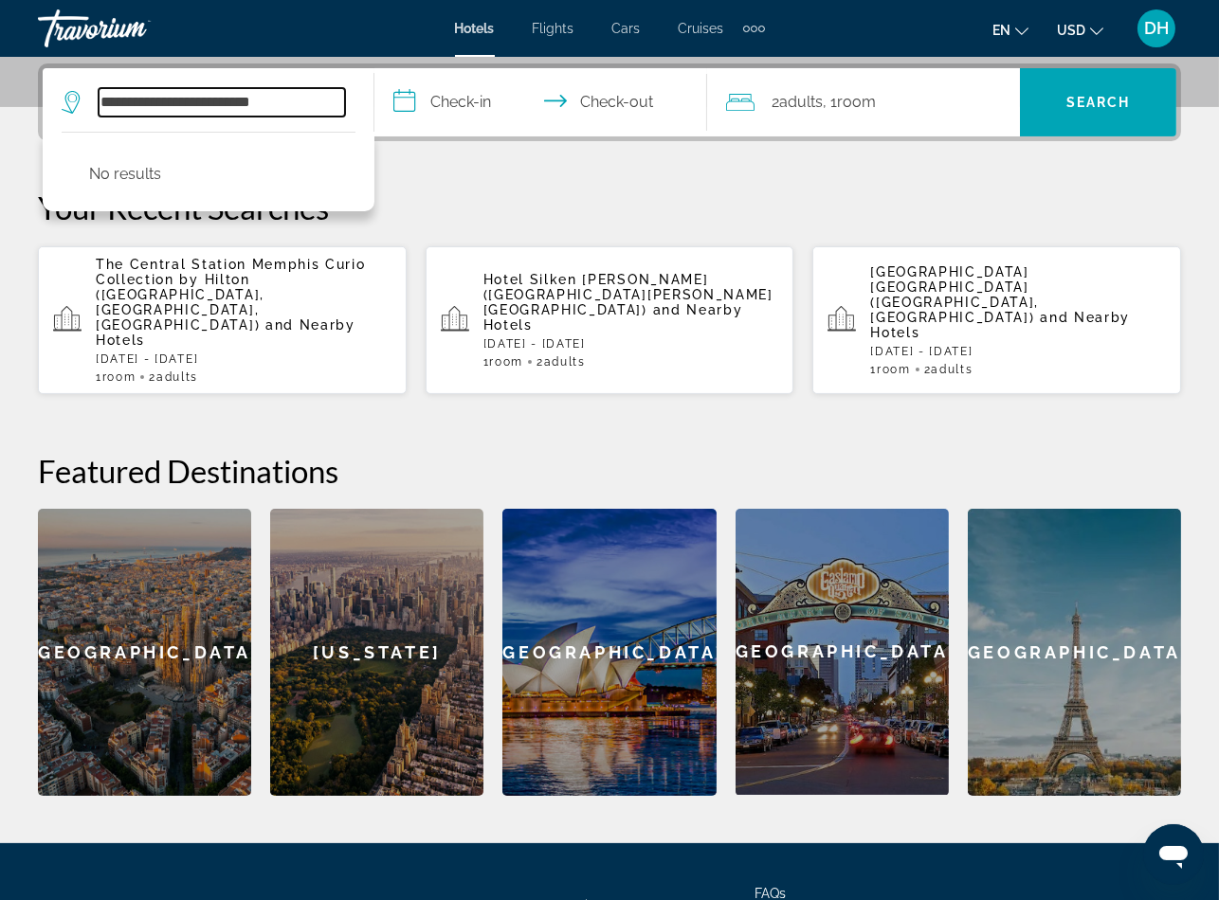
scroll to position [462, 0]
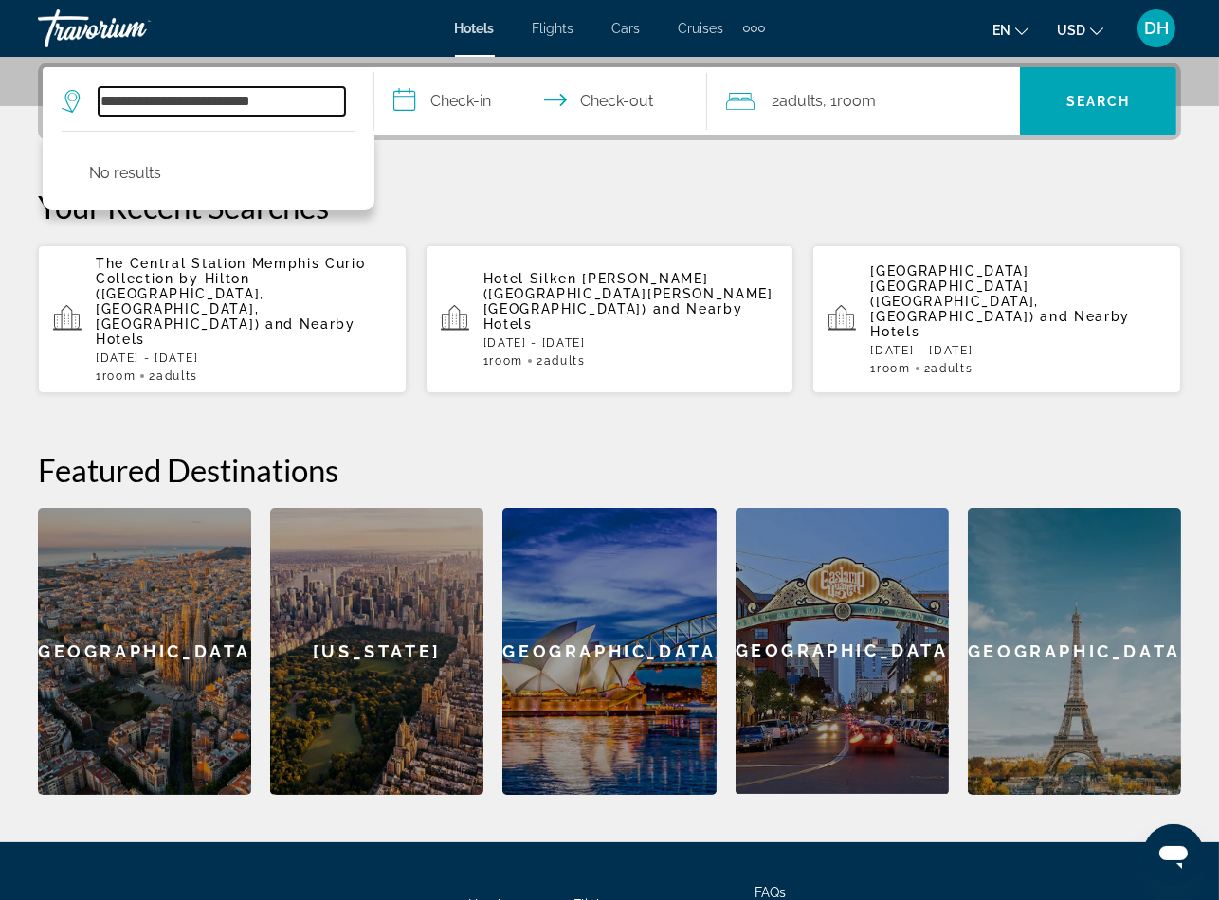
click at [255, 113] on input "**********" at bounding box center [222, 101] width 246 height 28
click at [255, 109] on input "**********" at bounding box center [222, 101] width 246 height 28
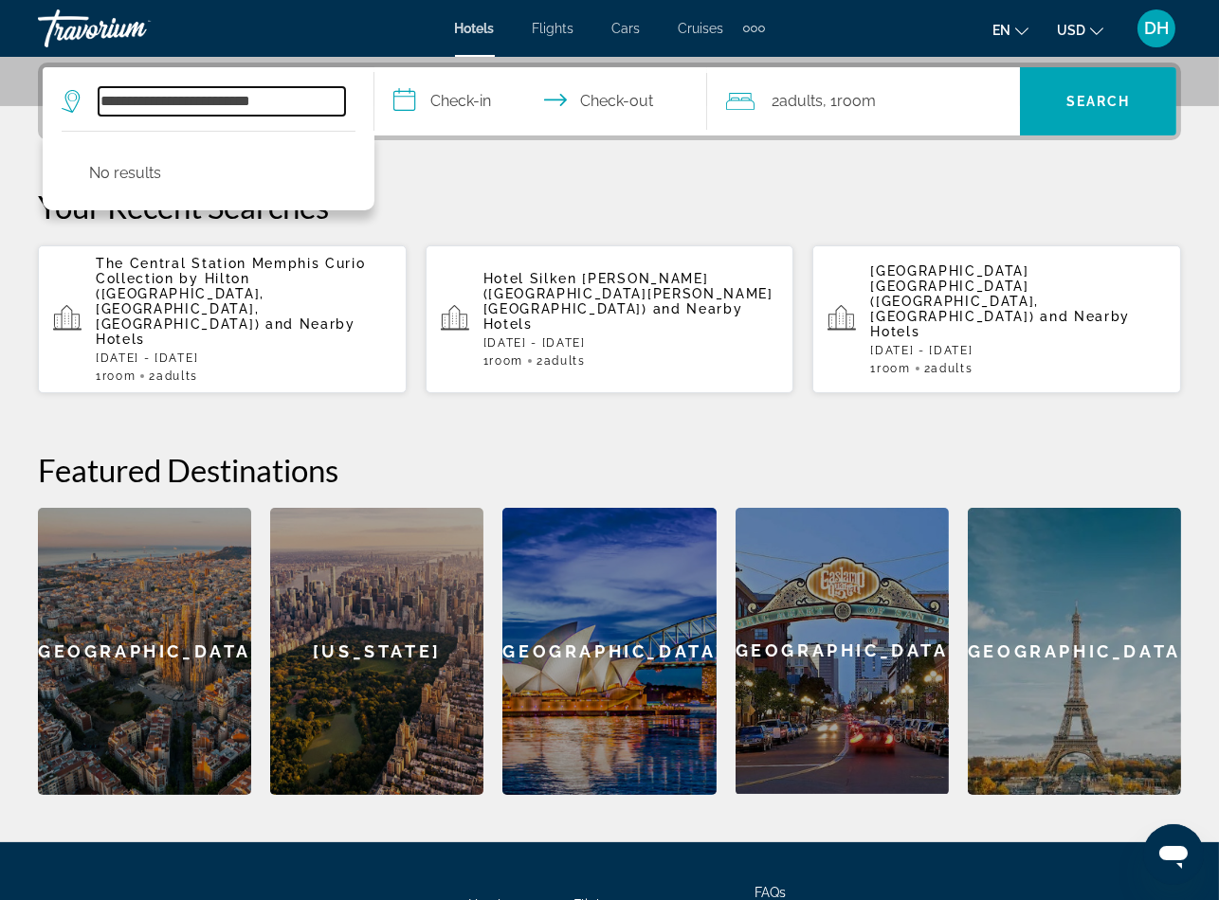
click at [255, 109] on input "**********" at bounding box center [222, 101] width 246 height 28
paste input "**"
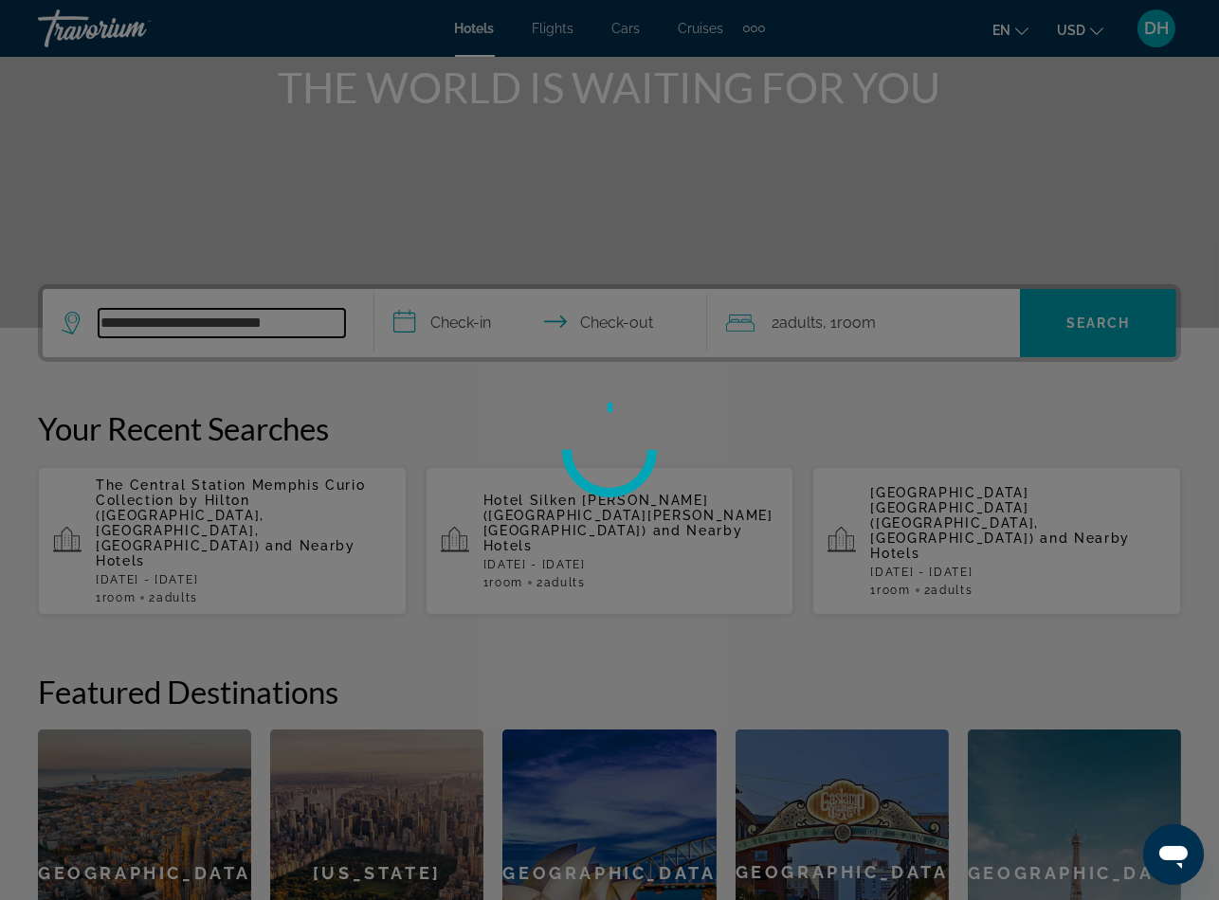
scroll to position [238, 0]
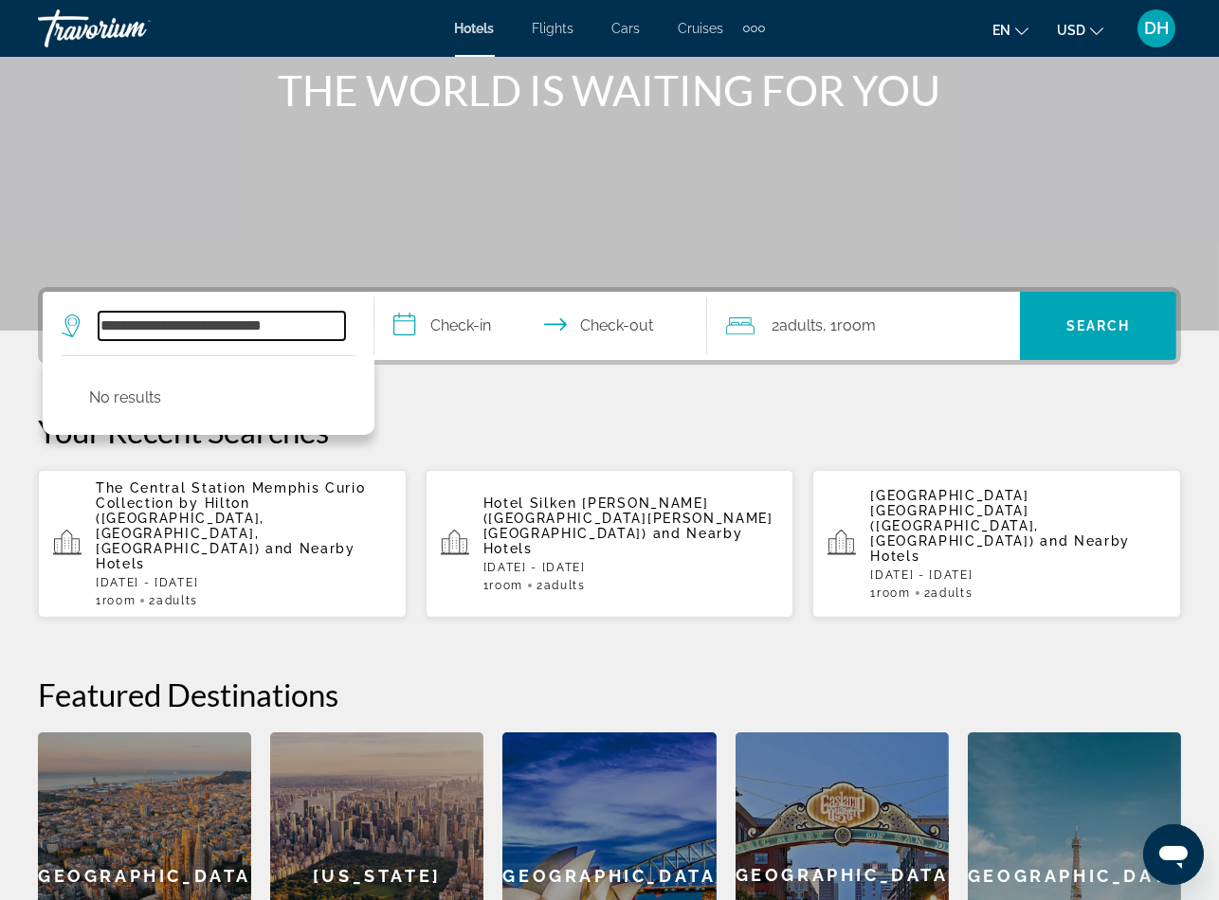
drag, startPoint x: 144, startPoint y: 318, endPoint x: -87, endPoint y: 317, distance: 231.2
click at [0, 317] on html "**********" at bounding box center [609, 212] width 1219 height 900
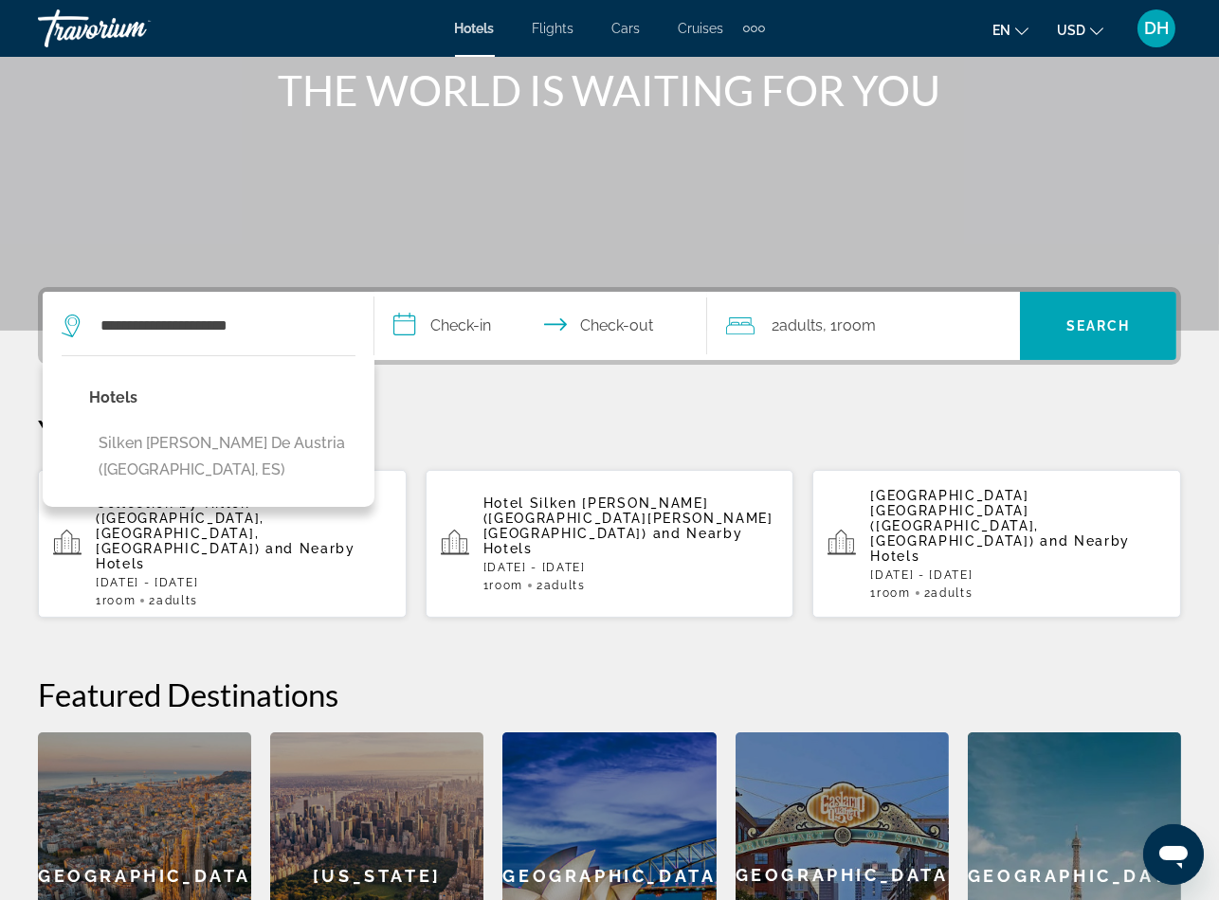
click at [276, 426] on button "Silken Juan de Austria (Valladolid, ES)" at bounding box center [222, 457] width 266 height 63
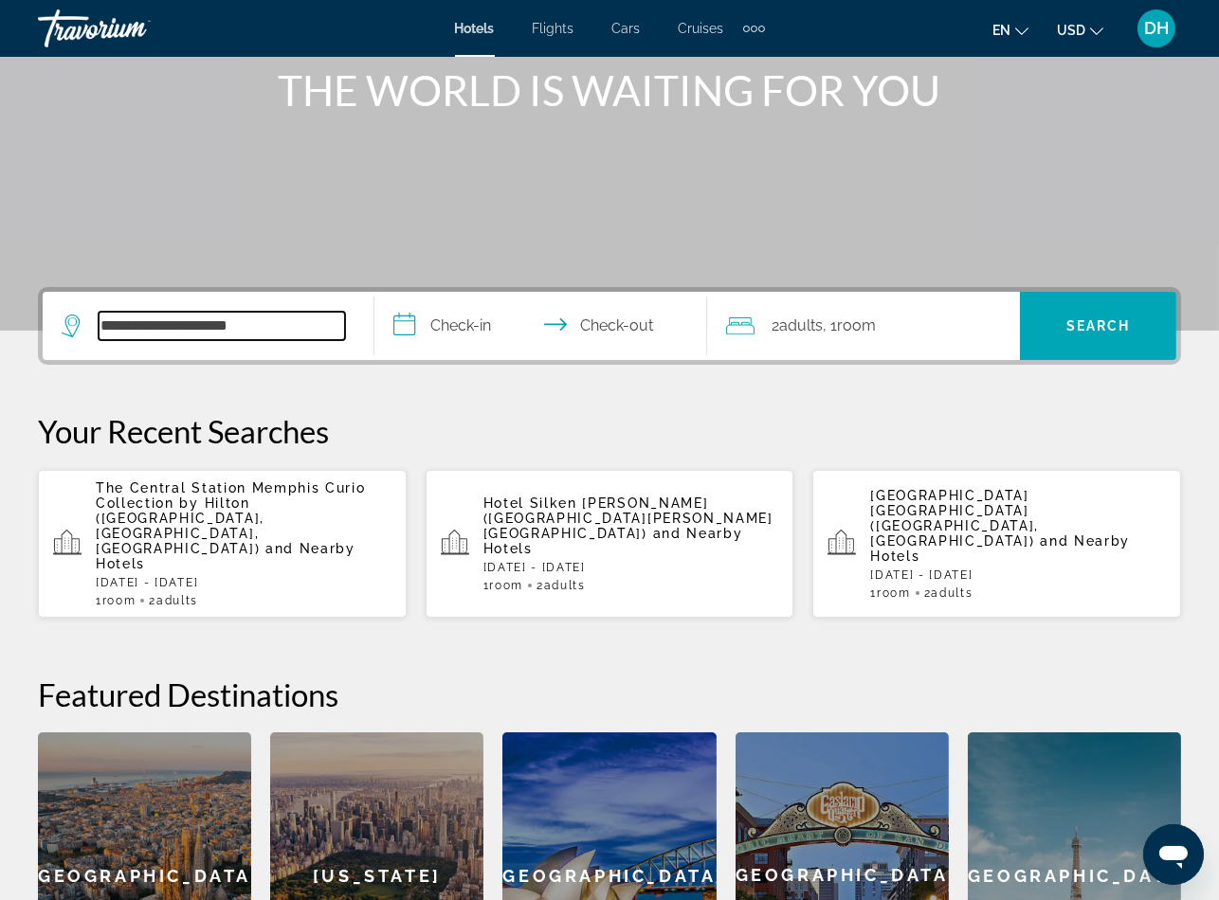
type input "**********"
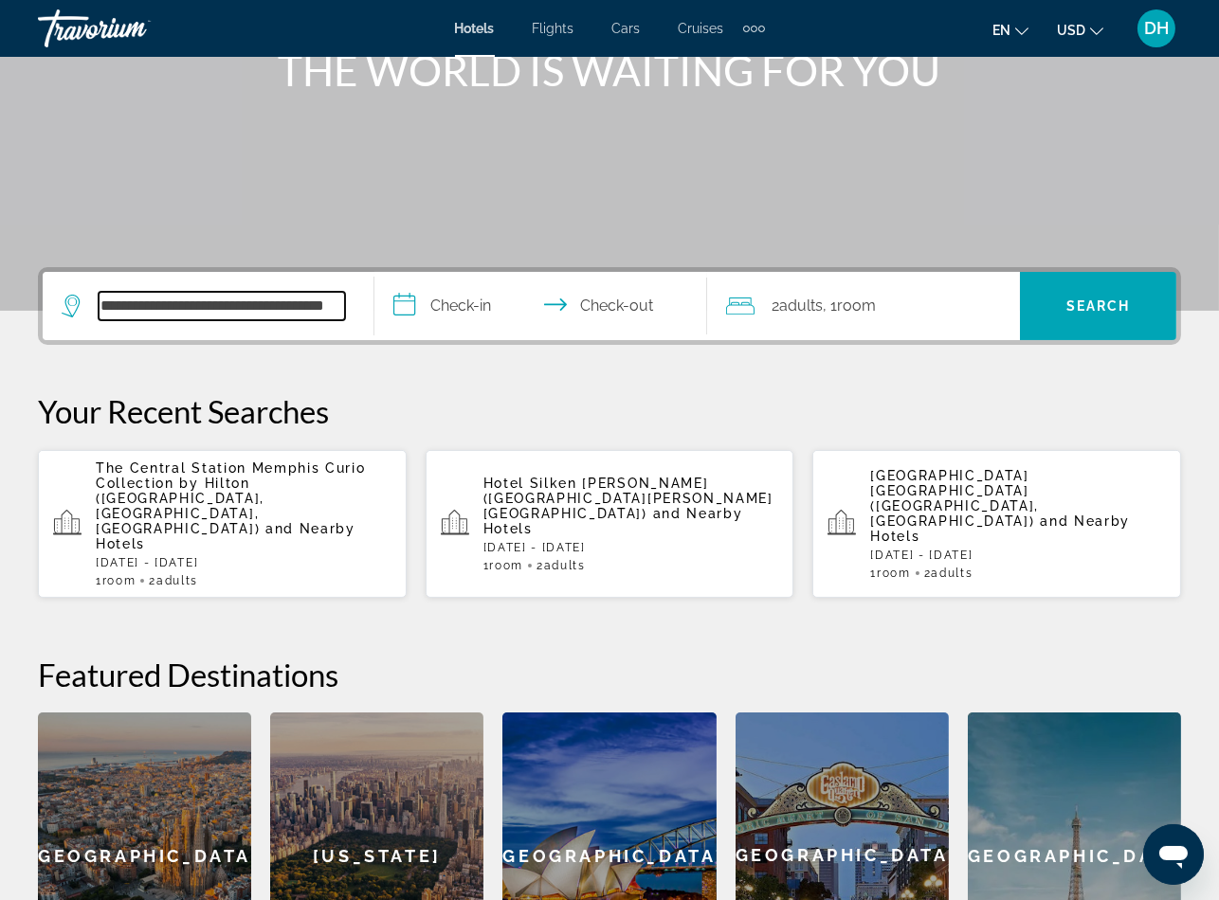
scroll to position [462, 0]
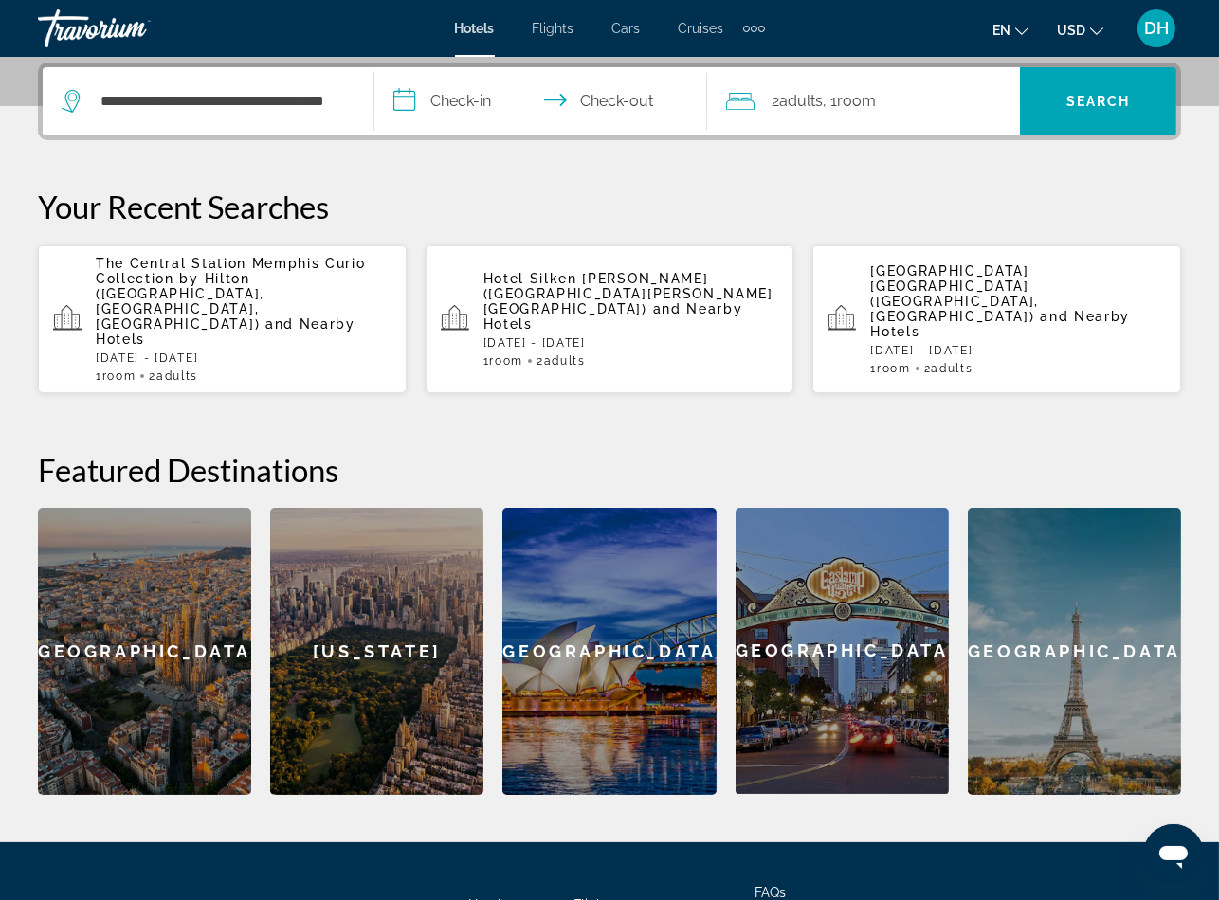
click at [462, 105] on input "**********" at bounding box center [543, 104] width 339 height 74
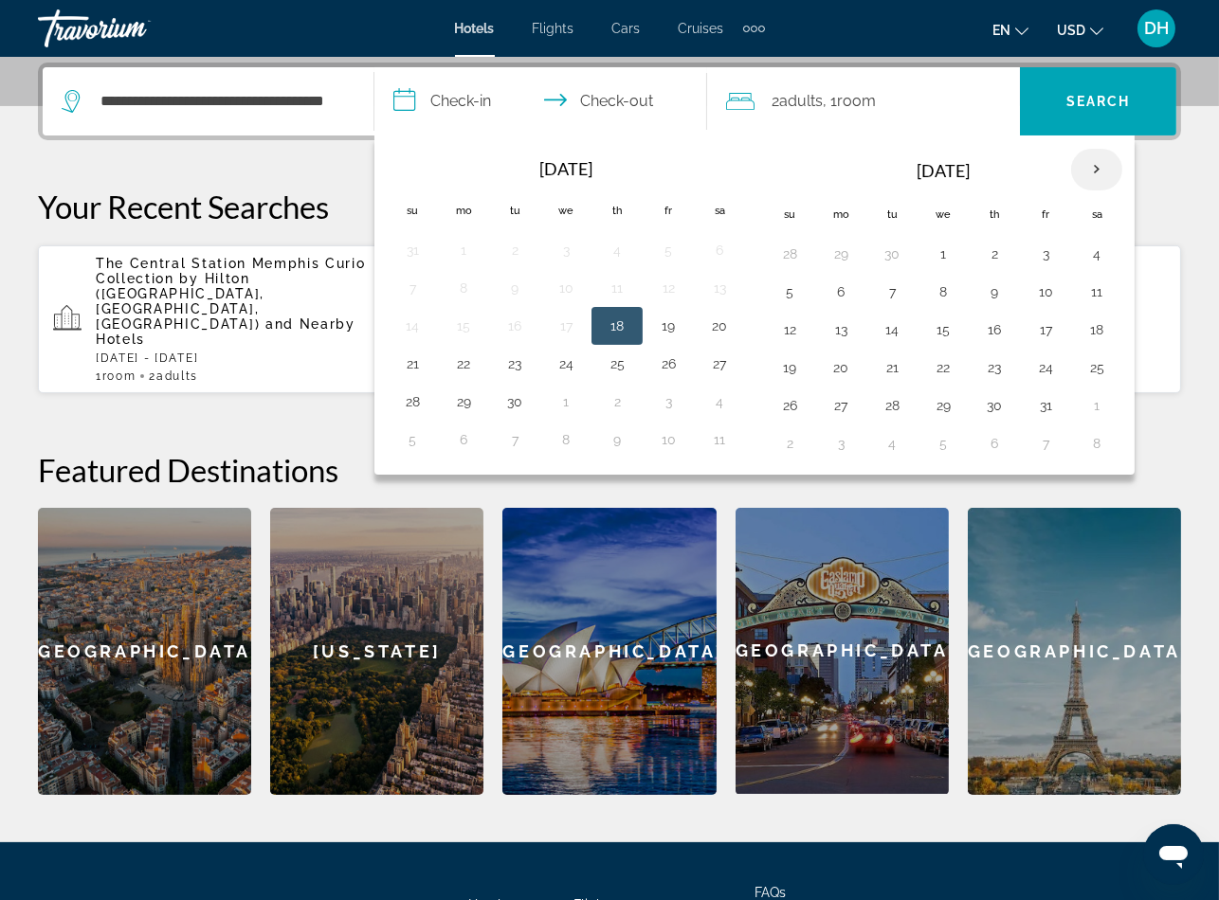
click at [1107, 163] on th "Next month" at bounding box center [1096, 170] width 51 height 42
click at [1114, 159] on th "Next month" at bounding box center [1096, 170] width 51 height 42
click at [1112, 159] on th "Next month" at bounding box center [1096, 170] width 51 height 42
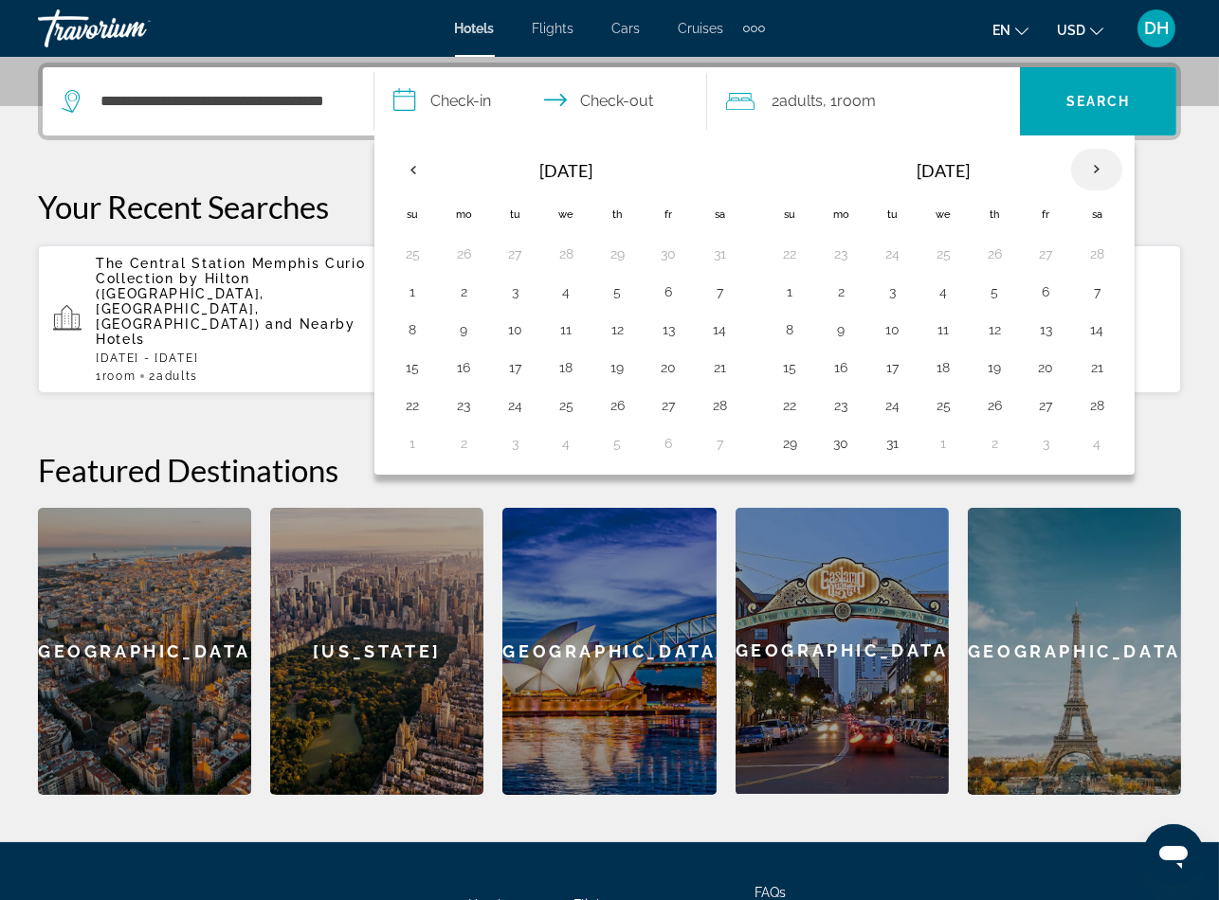
click at [1111, 159] on th "Next month" at bounding box center [1096, 170] width 51 height 42
click at [799, 411] on button "26" at bounding box center [789, 405] width 30 height 27
click at [996, 407] on button "30" at bounding box center [994, 405] width 30 height 27
type input "**********"
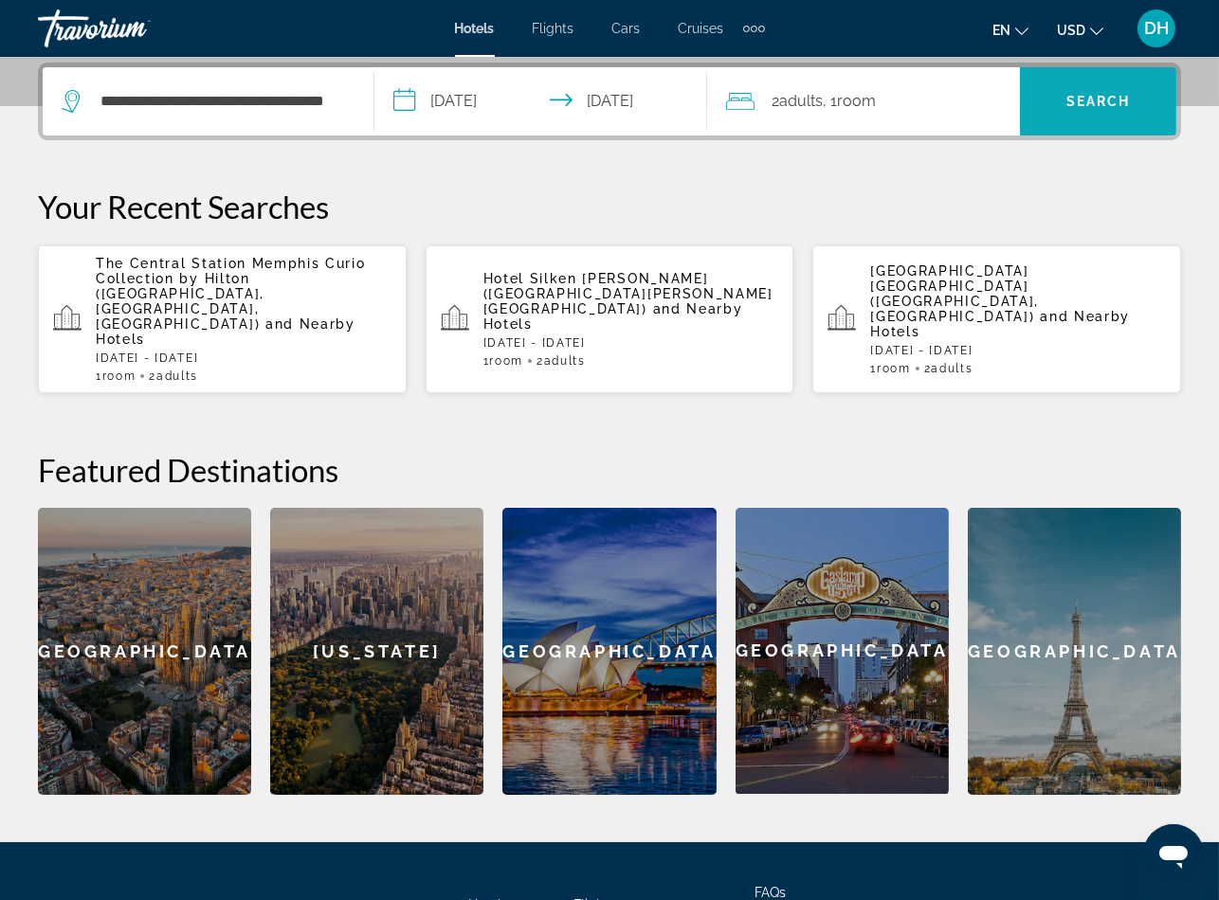
click at [1111, 88] on span "Search widget" at bounding box center [1098, 101] width 156 height 45
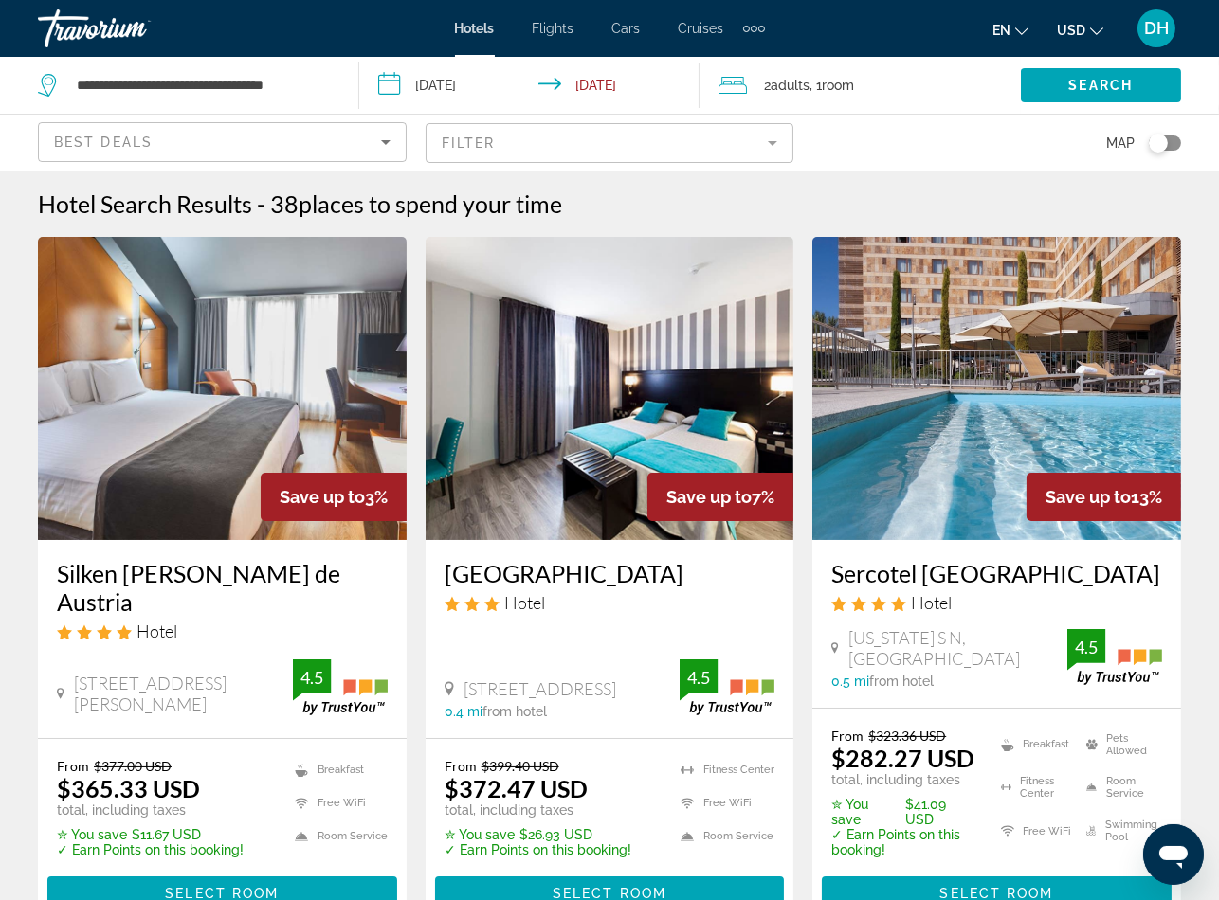
click at [188, 579] on h3 "Silken Juan de Austria" at bounding box center [222, 587] width 331 height 57
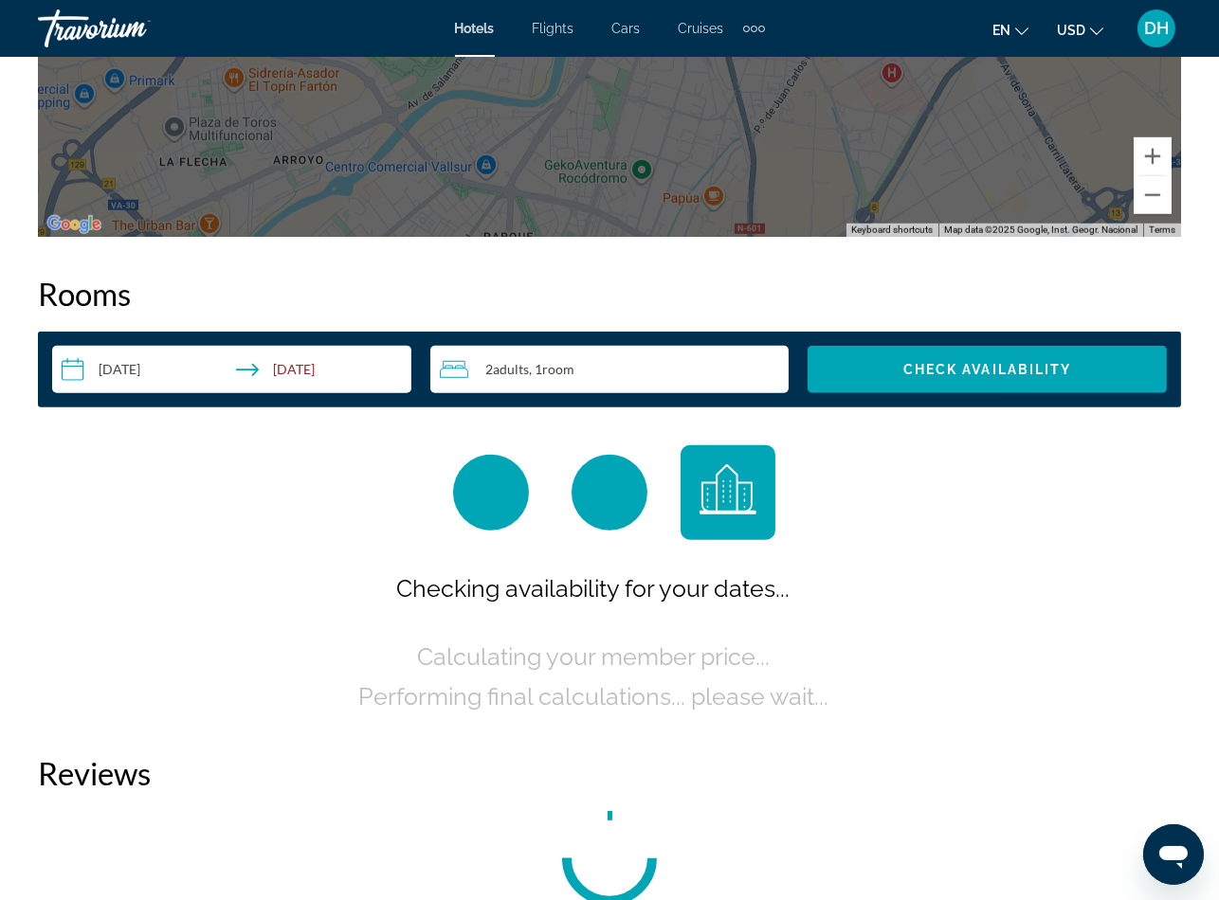
scroll to position [2844, 0]
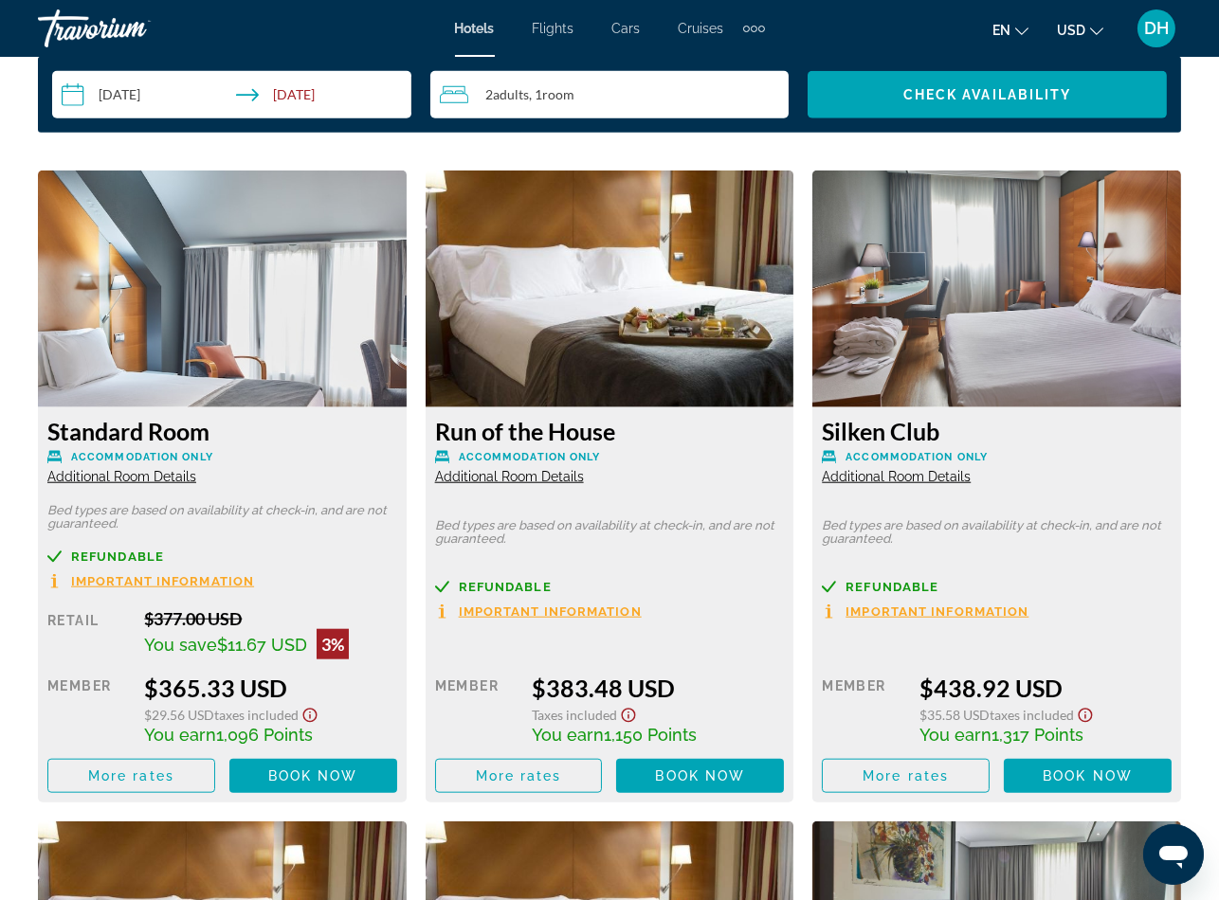
drag, startPoint x: 314, startPoint y: 559, endPoint x: 326, endPoint y: 549, distance: 16.1
click at [314, 560] on div "Refundable" at bounding box center [222, 557] width 350 height 14
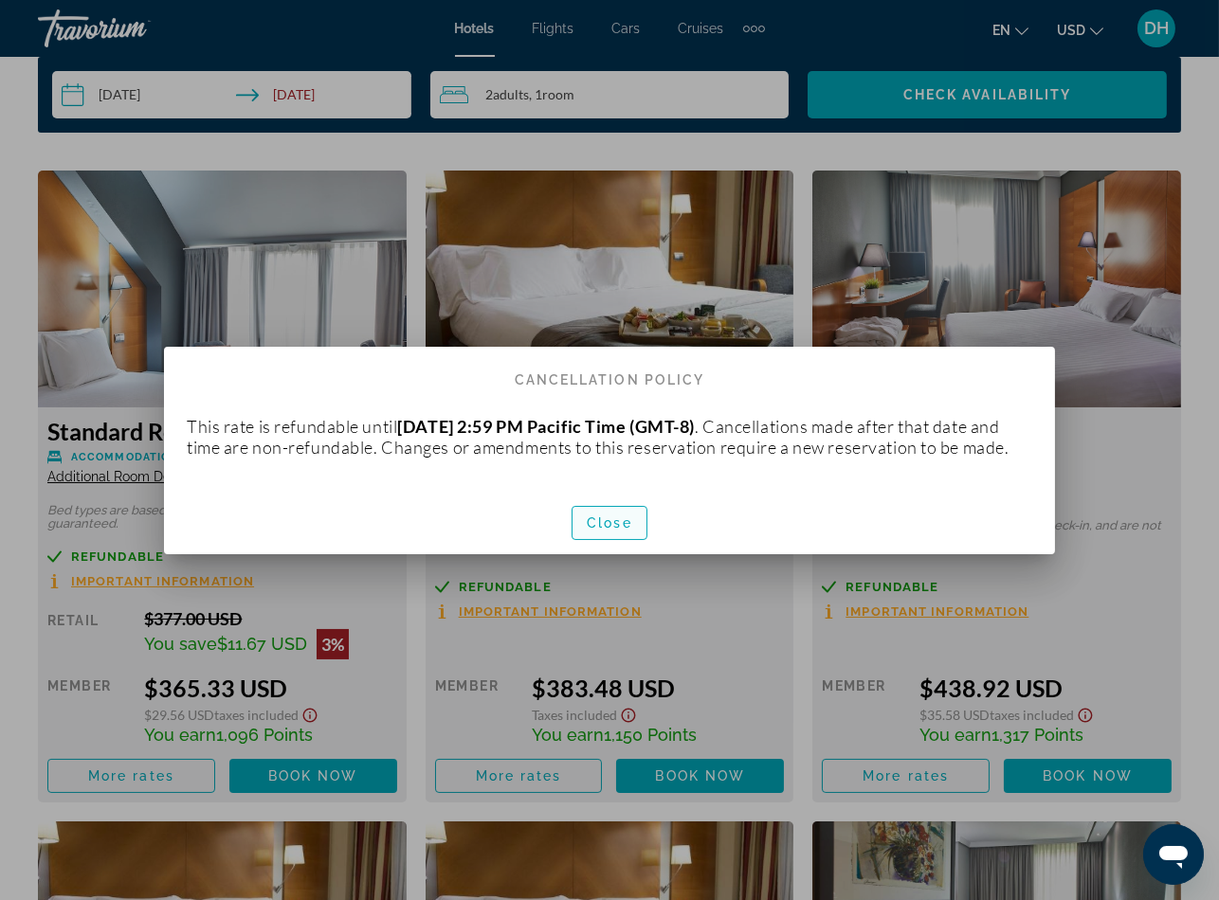
drag, startPoint x: 626, startPoint y: 536, endPoint x: 601, endPoint y: 445, distance: 94.5
click at [625, 531] on span "Close" at bounding box center [609, 523] width 45 height 15
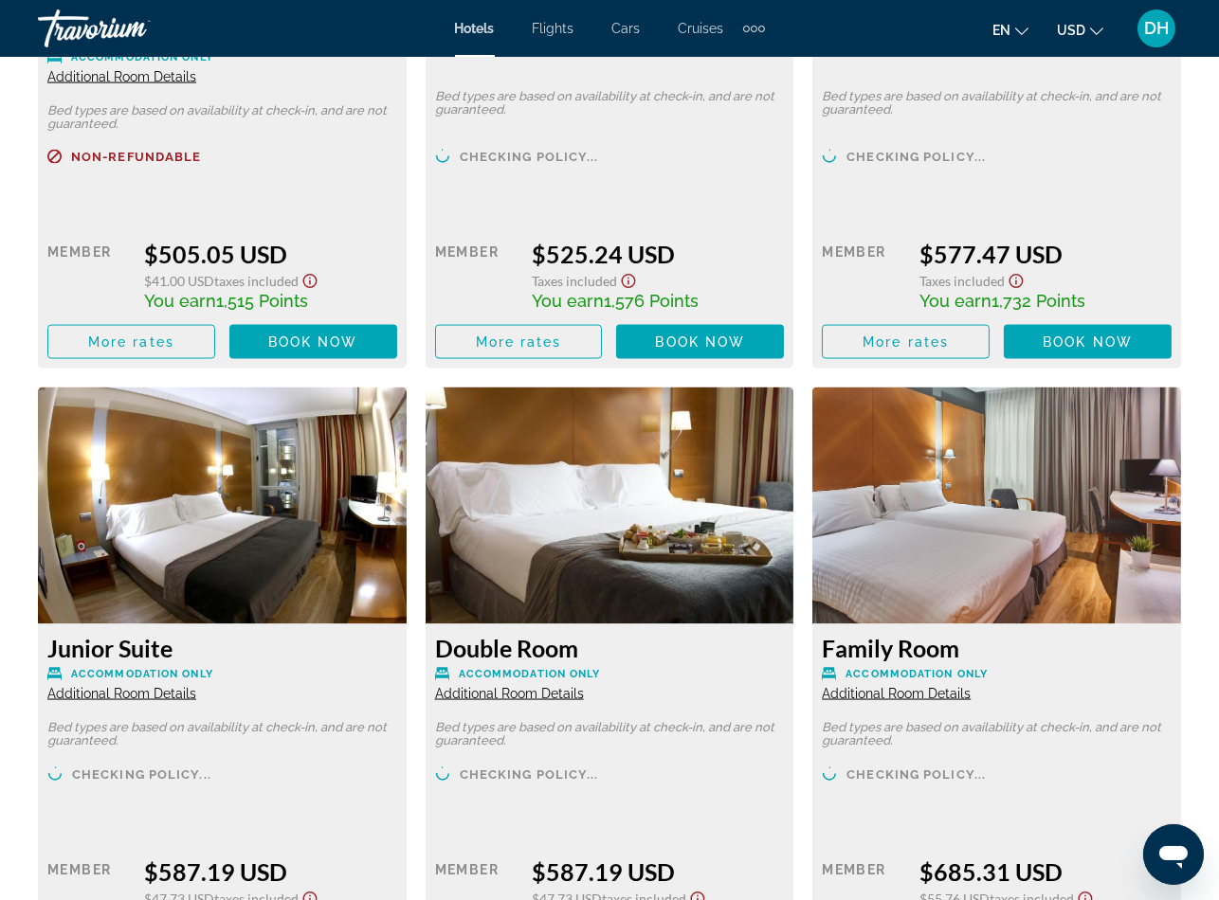
scroll to position [4550, 0]
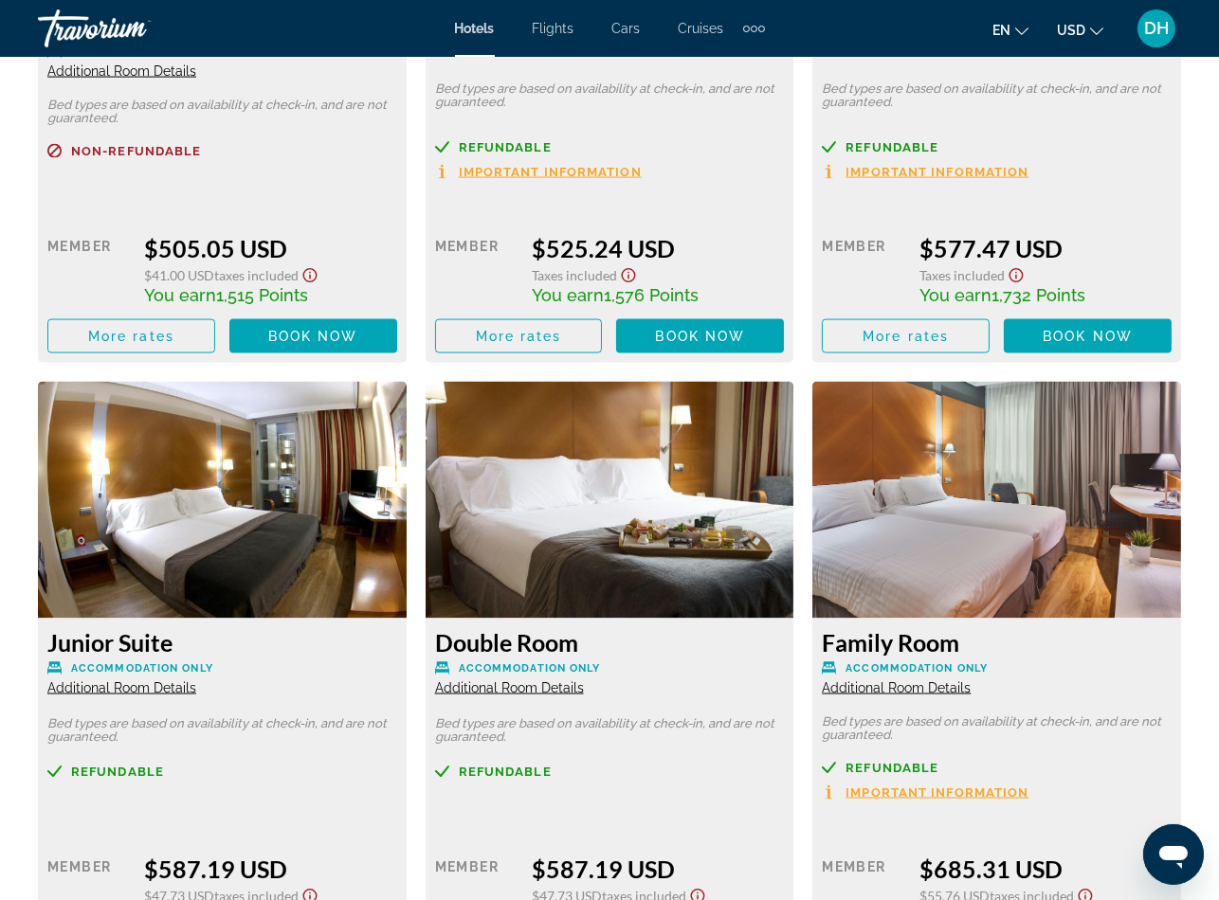
click at [228, 670] on p "Accommodation Only" at bounding box center [222, 668] width 350 height 14
click at [226, 687] on div "Junior Suite Accommodation Only Additional Room Details" at bounding box center [222, 662] width 350 height 68
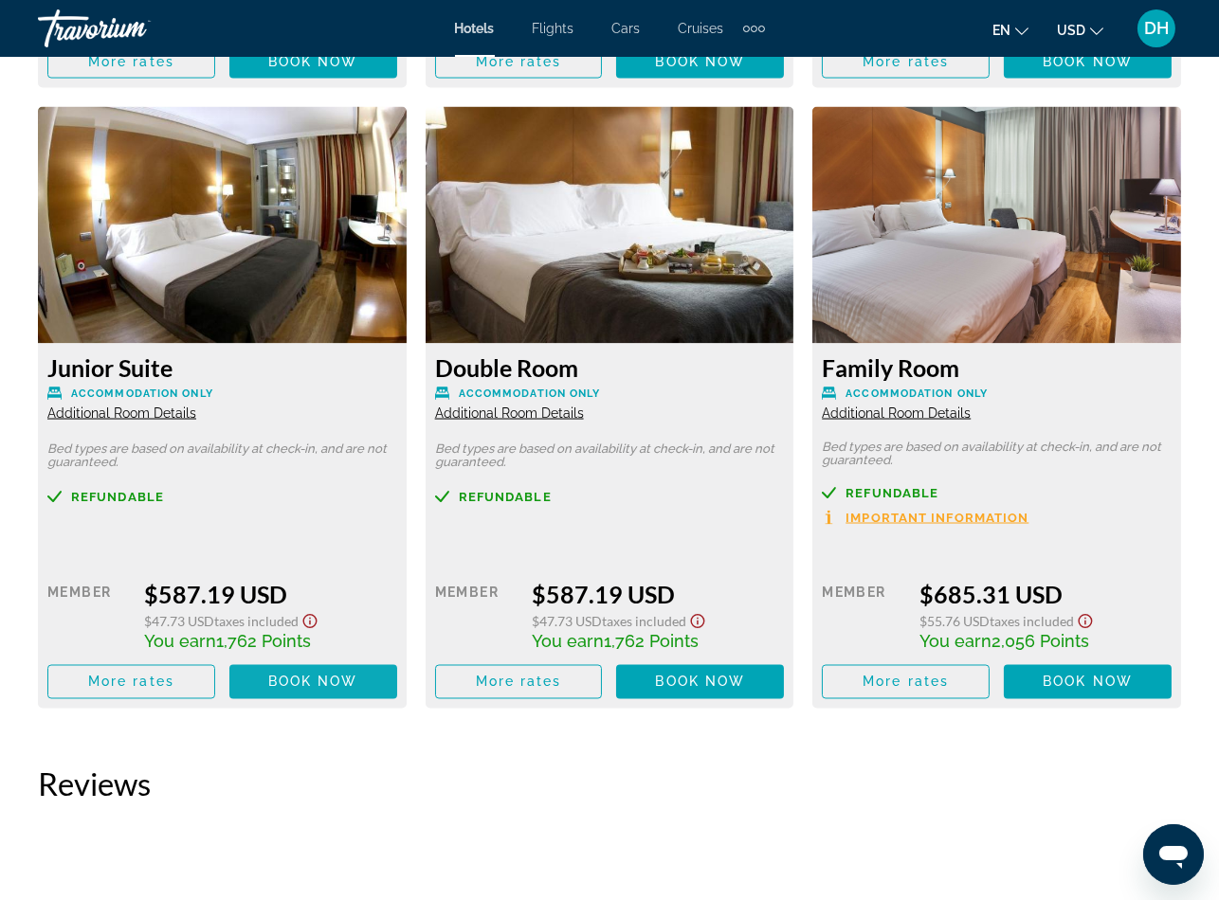
scroll to position [4834, 0]
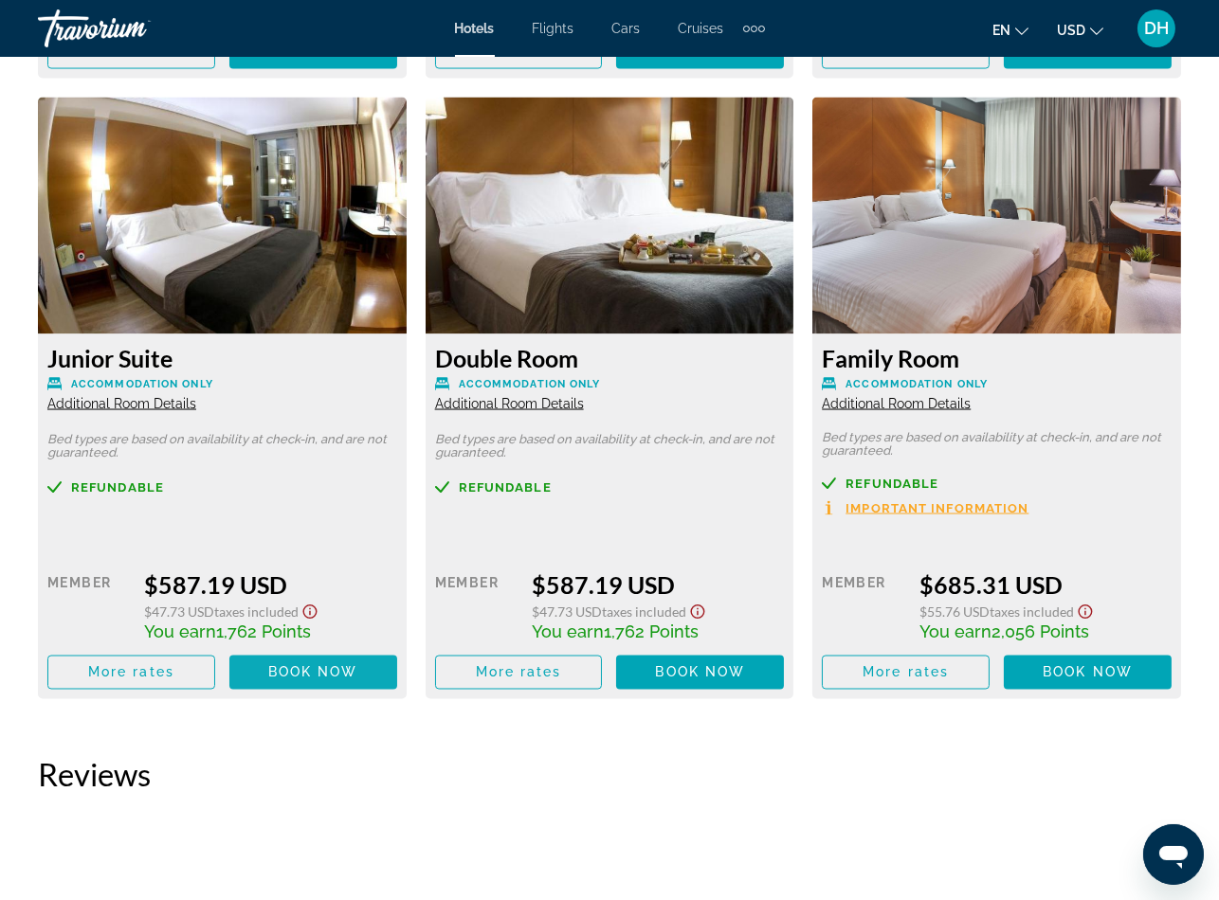
click at [299, 665] on span "Book now" at bounding box center [313, 672] width 90 height 15
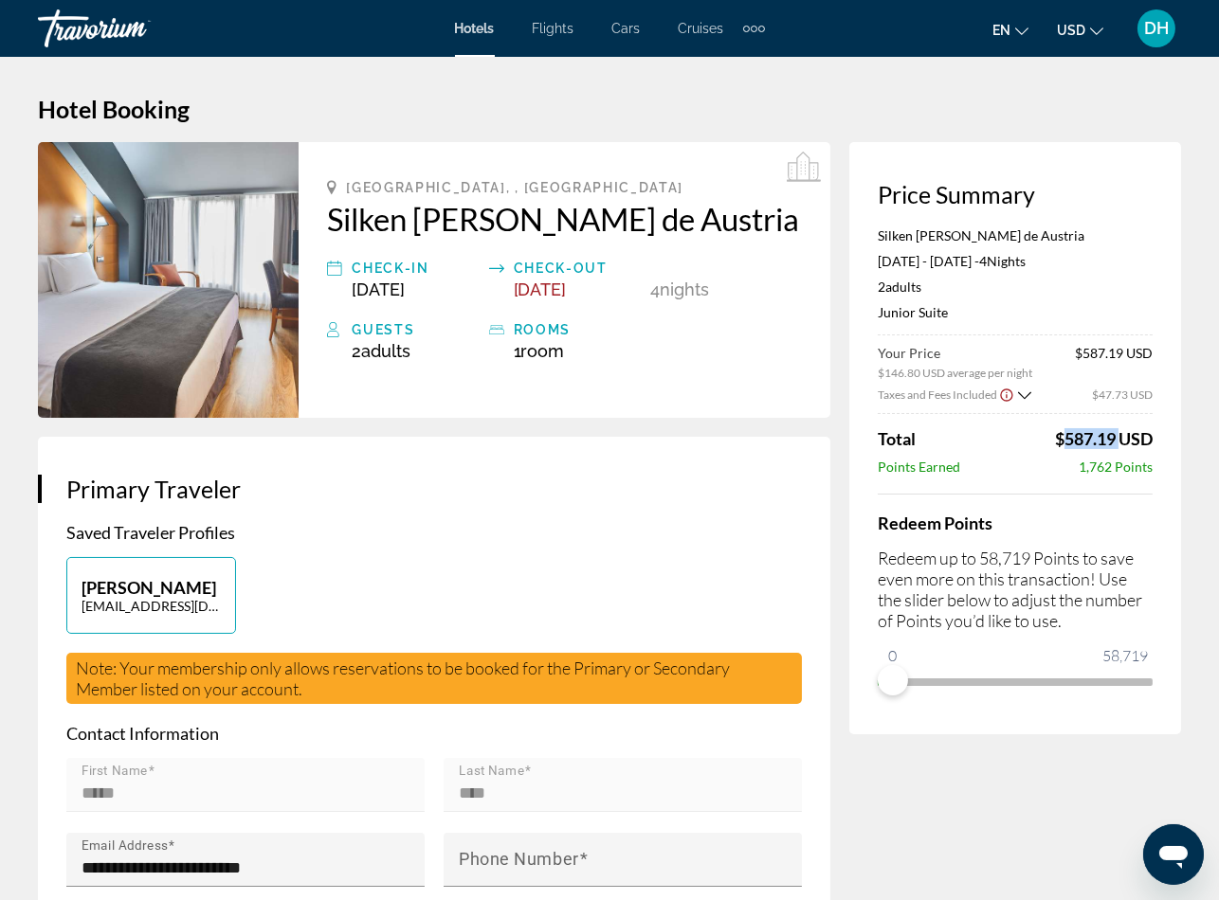
drag, startPoint x: 1046, startPoint y: 442, endPoint x: 1114, endPoint y: 442, distance: 67.3
click at [1114, 442] on div "Total $587.19 USD" at bounding box center [1015, 438] width 275 height 21
copy span "$587.19"
click at [793, 601] on div "[PERSON_NAME] [EMAIL_ADDRESS][DOMAIN_NAME]" at bounding box center [434, 605] width 754 height 96
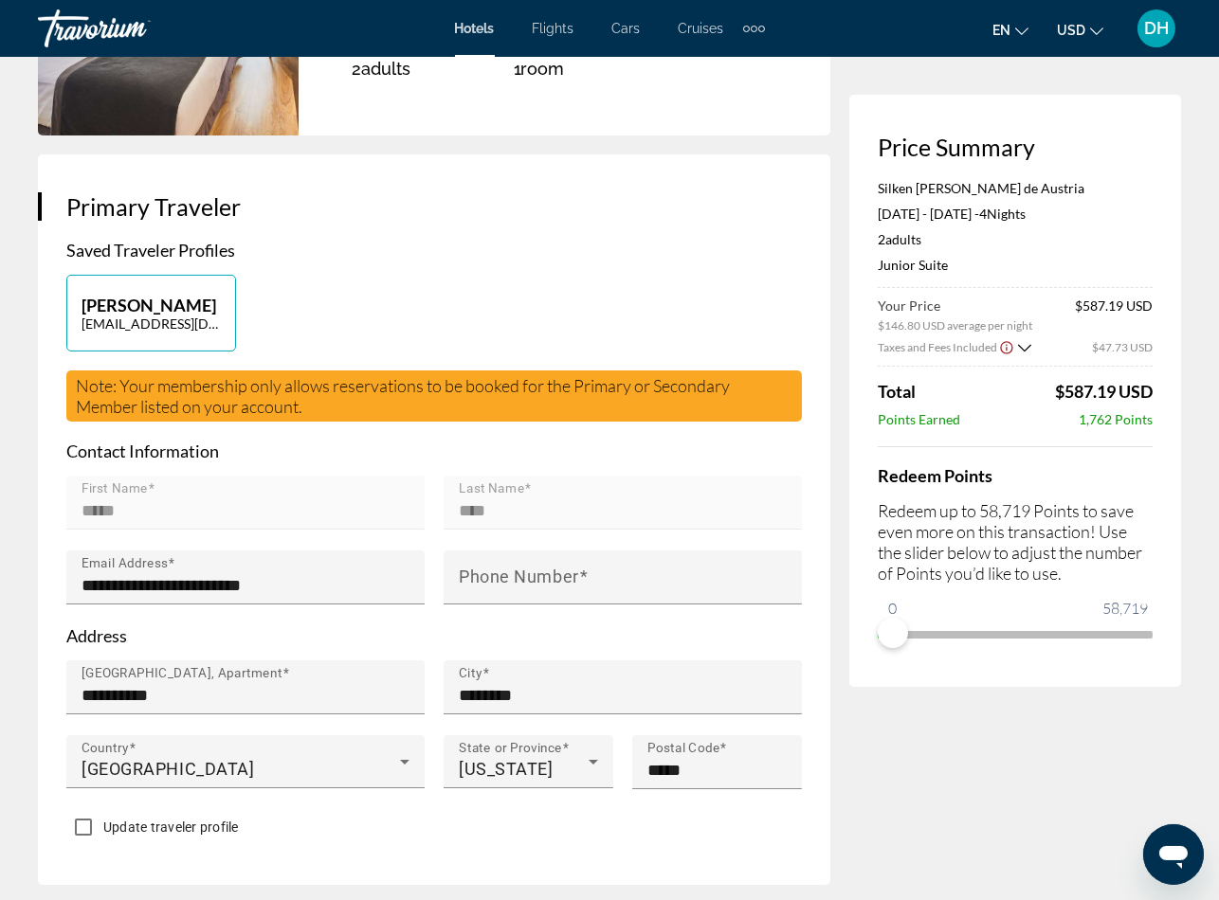
scroll to position [284, 0]
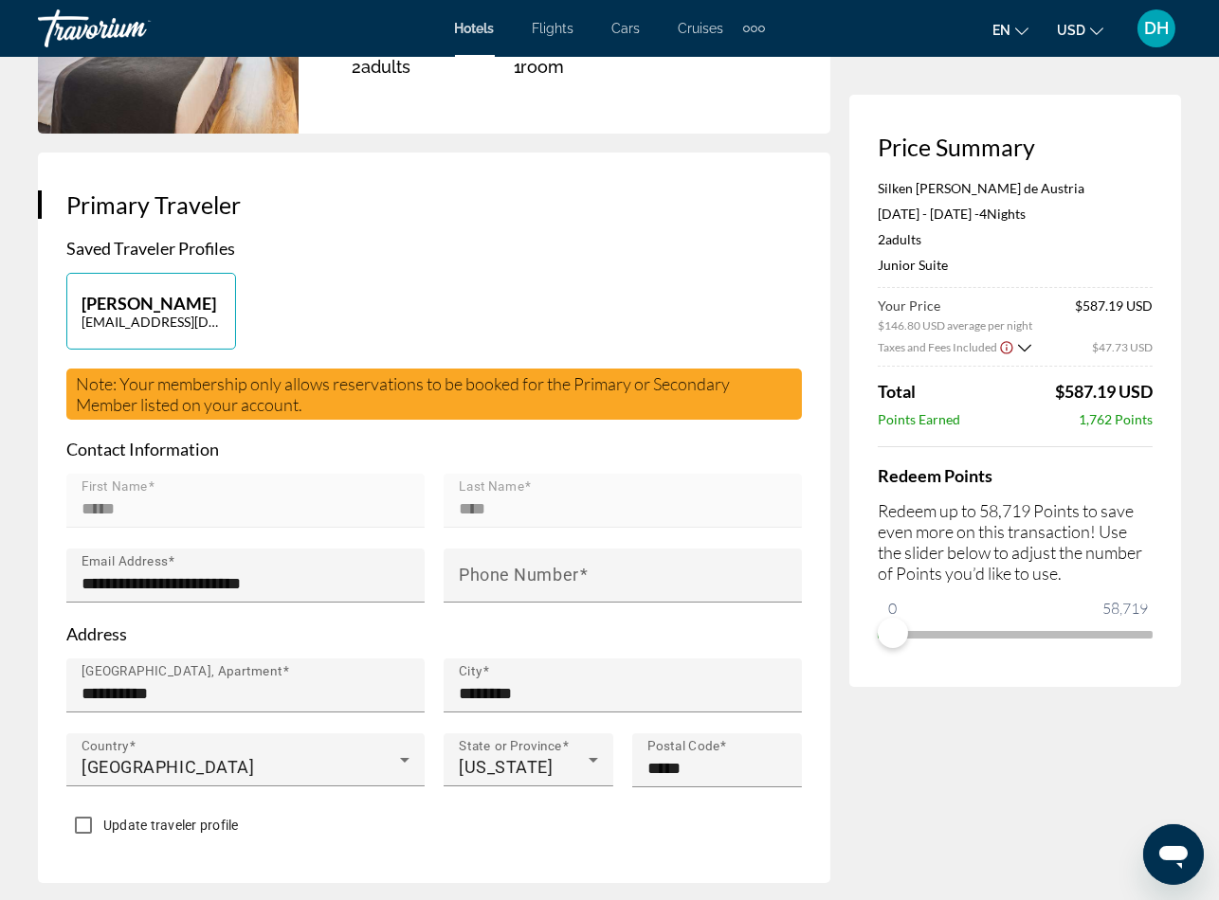
click at [475, 21] on span "Hotels" at bounding box center [475, 28] width 40 height 15
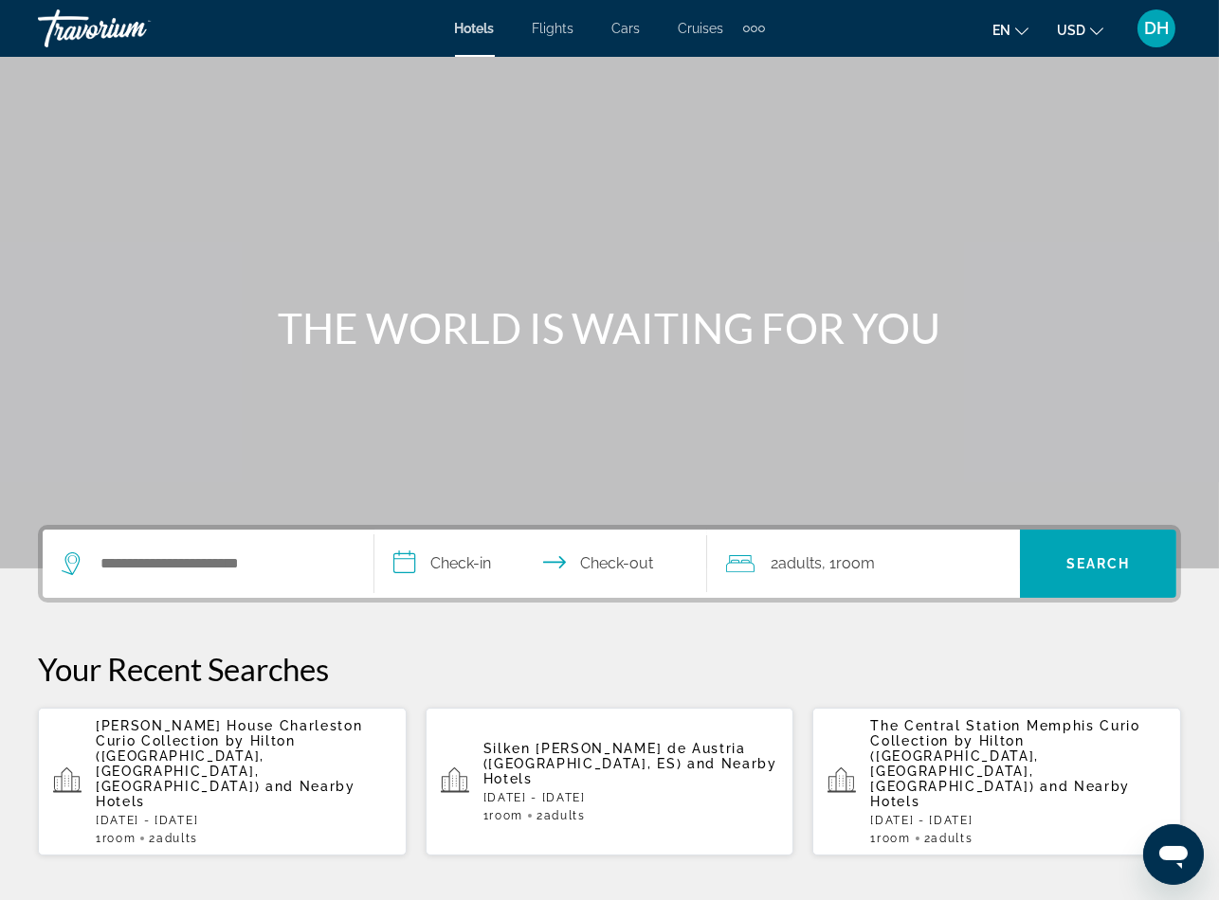
click at [255, 577] on div "Search widget" at bounding box center [208, 564] width 293 height 68
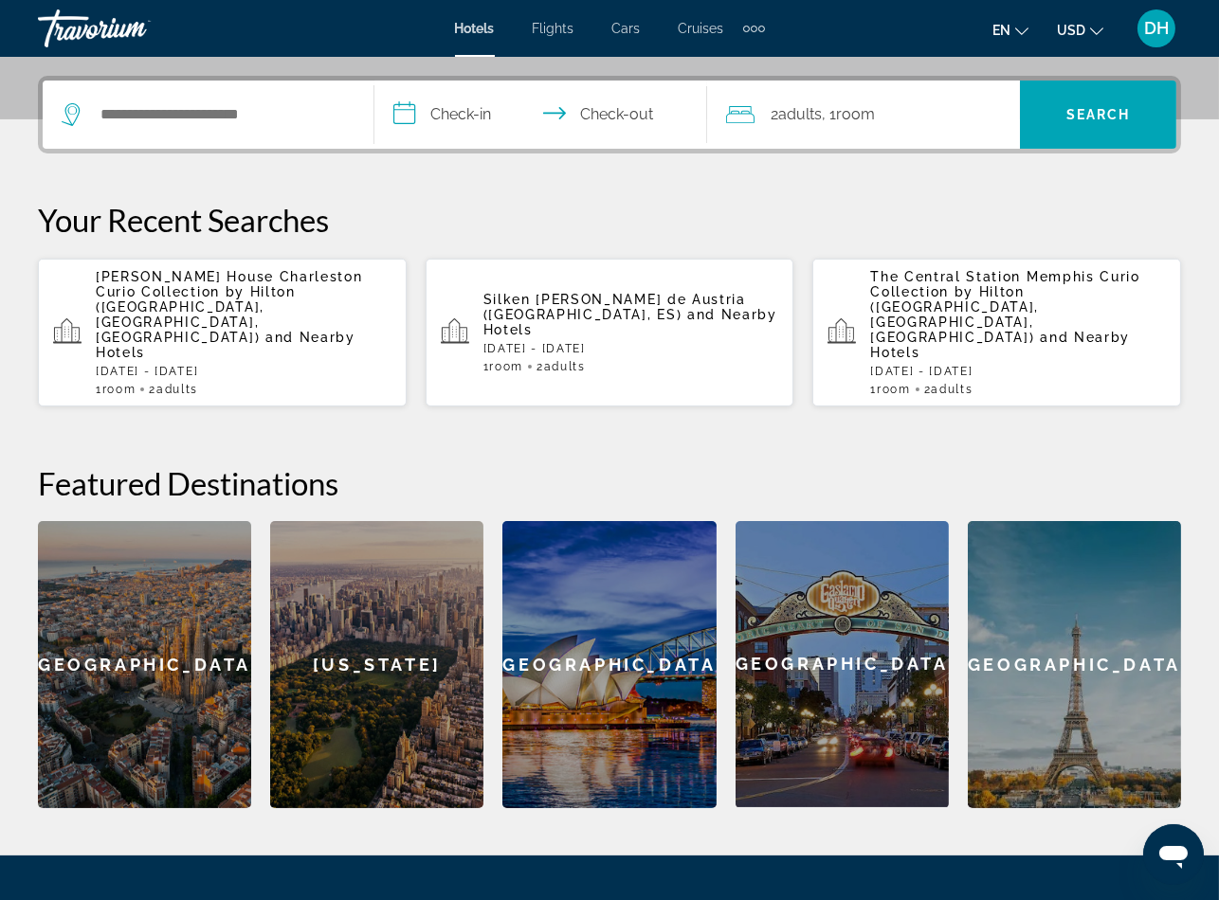
scroll to position [462, 0]
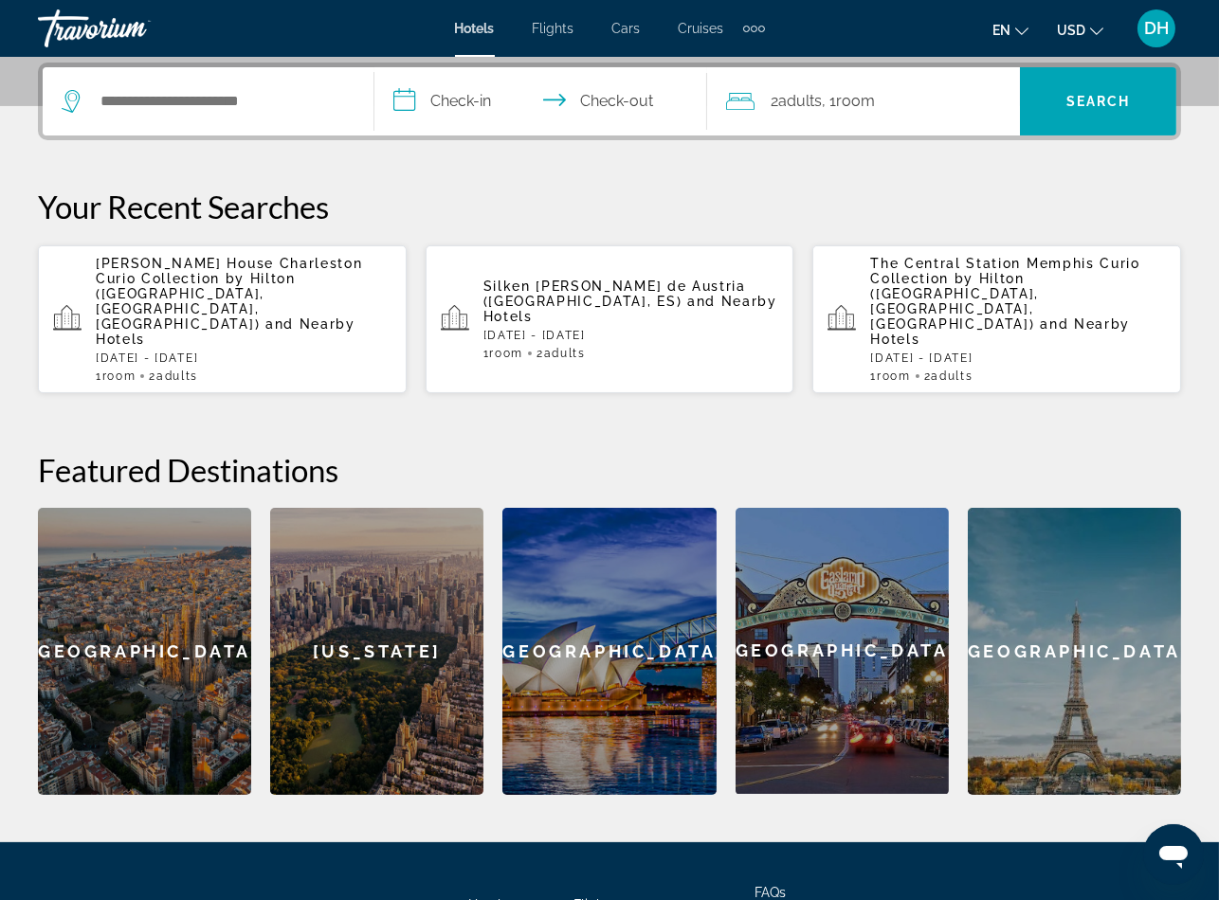
click at [295, 122] on div "Search widget" at bounding box center [208, 101] width 293 height 68
click at [297, 109] on input "Search widget" at bounding box center [222, 101] width 246 height 28
paste input "**********"
click at [586, 788] on div "**********" at bounding box center [609, 218] width 1219 height 1248
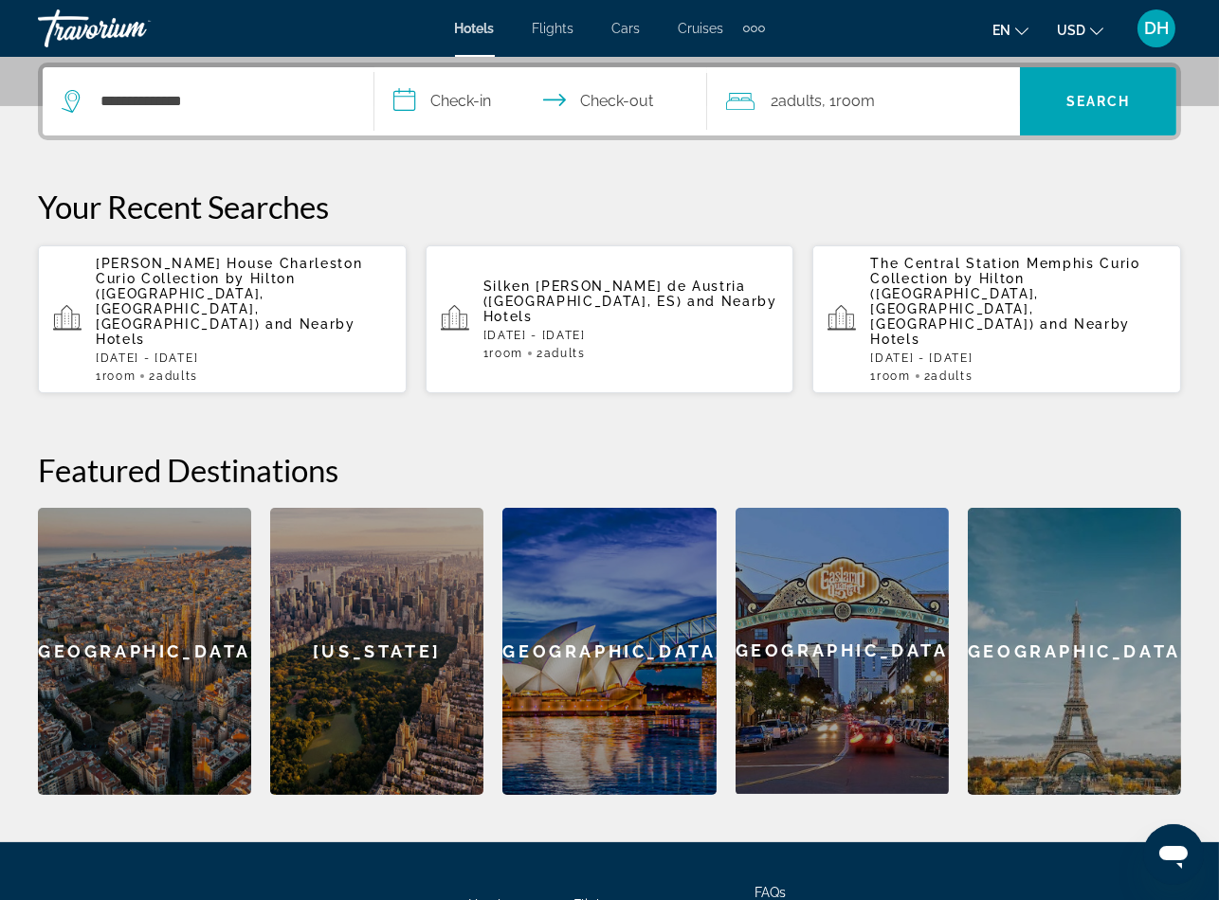
click at [256, 116] on div "**********" at bounding box center [208, 101] width 293 height 68
click at [256, 114] on div "**********" at bounding box center [208, 101] width 293 height 68
drag, startPoint x: 261, startPoint y: 101, endPoint x: -276, endPoint y: 136, distance: 537.5
paste input "Search widget"
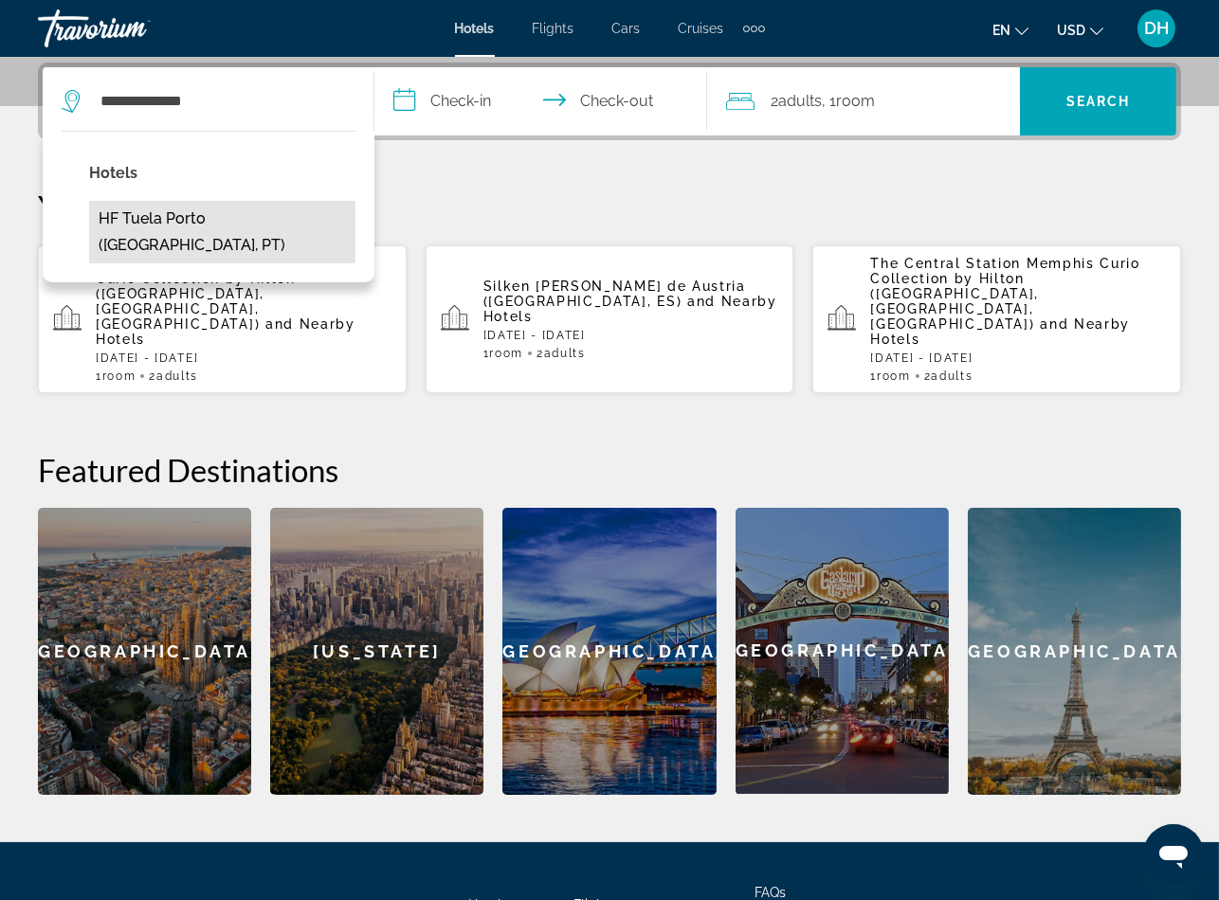
click at [280, 217] on button "HF Tuela Porto (Porto, PT)" at bounding box center [222, 232] width 266 height 63
type input "**********"
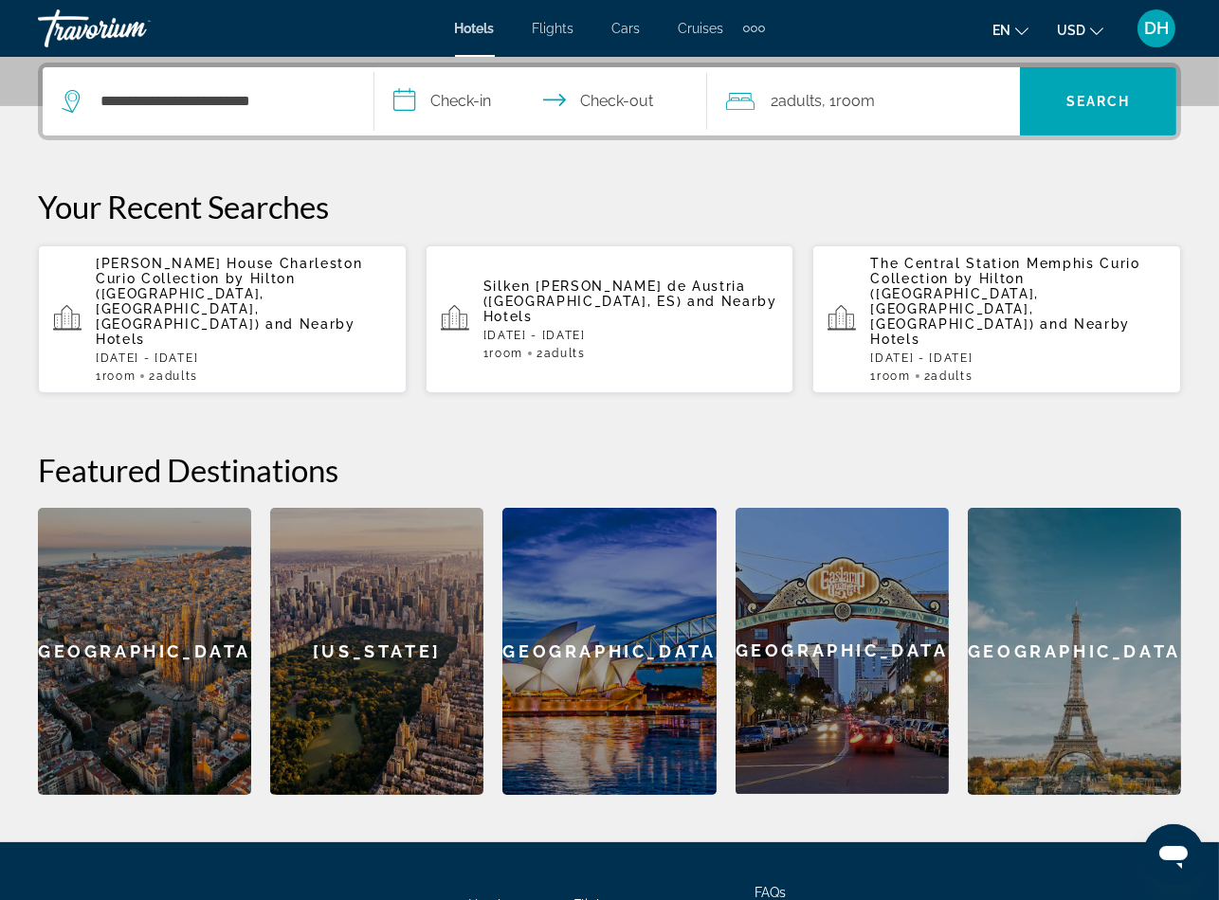
click at [482, 89] on input "**********" at bounding box center [543, 104] width 339 height 74
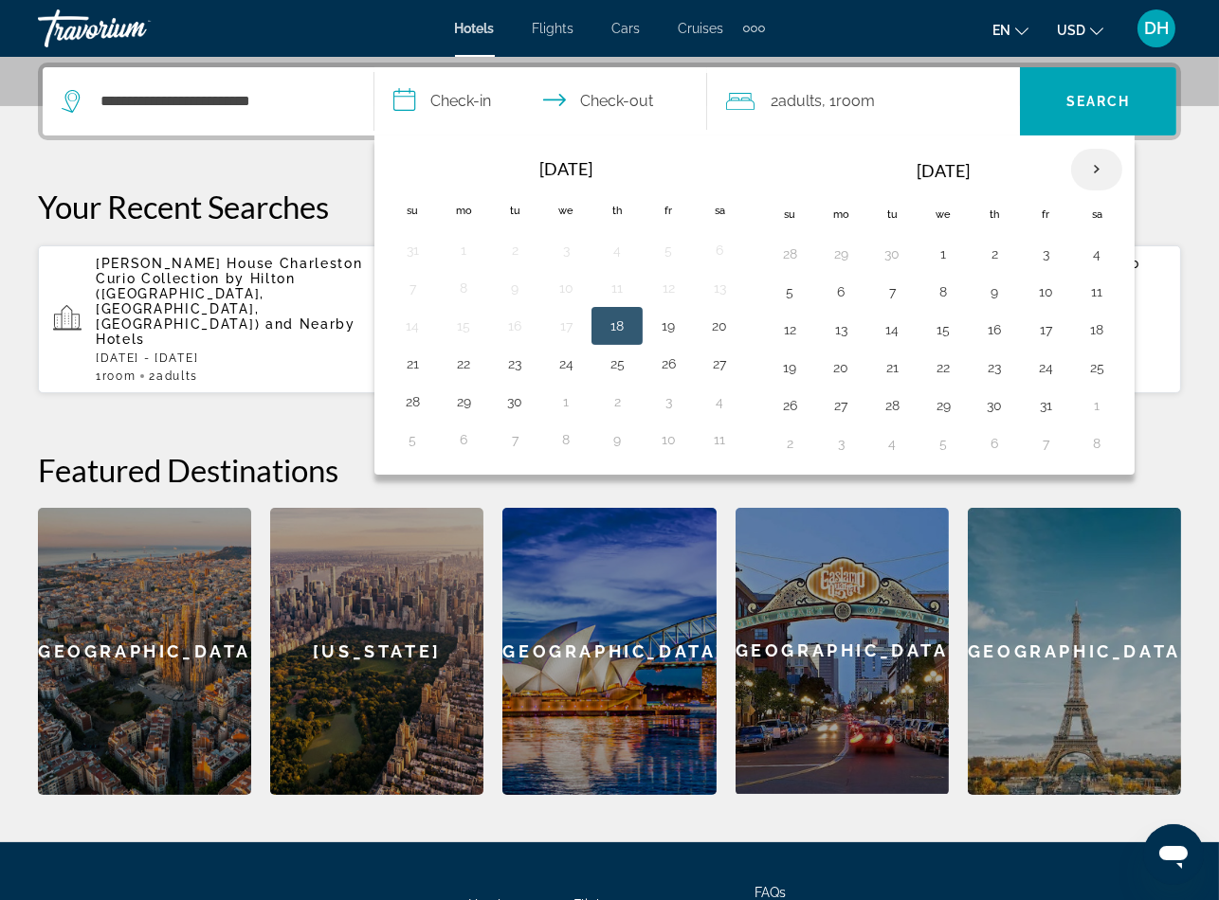
click at [1102, 170] on th "Next month" at bounding box center [1096, 170] width 51 height 42
click at [1097, 160] on th "Next month" at bounding box center [1096, 170] width 51 height 42
click at [1098, 156] on th "Next month" at bounding box center [1096, 170] width 51 height 42
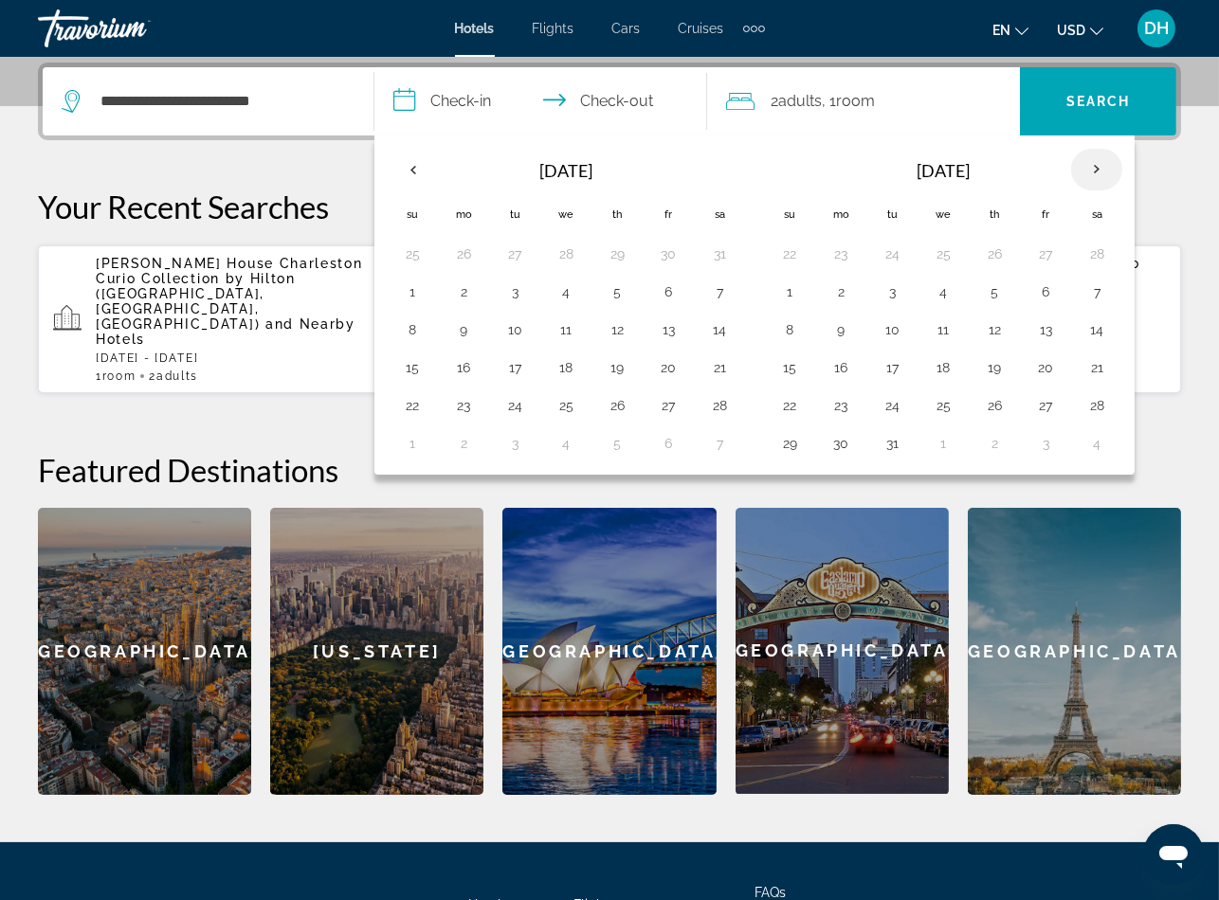
click at [1098, 156] on th "Next month" at bounding box center [1096, 170] width 51 height 42
click at [801, 322] on button "10" at bounding box center [789, 330] width 30 height 27
click at [1009, 326] on button "14" at bounding box center [994, 330] width 30 height 27
type input "**********"
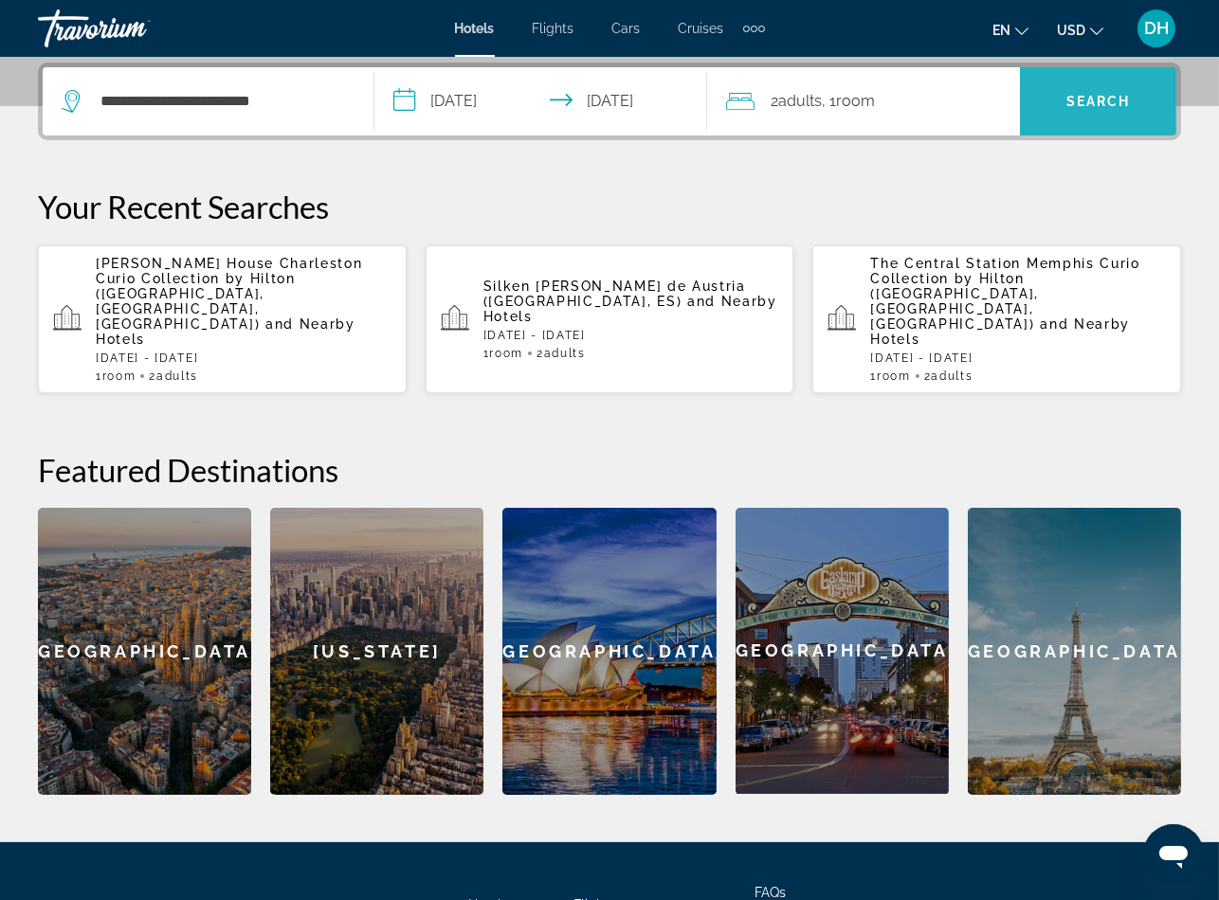
click at [1098, 100] on span "Search" at bounding box center [1098, 101] width 64 height 15
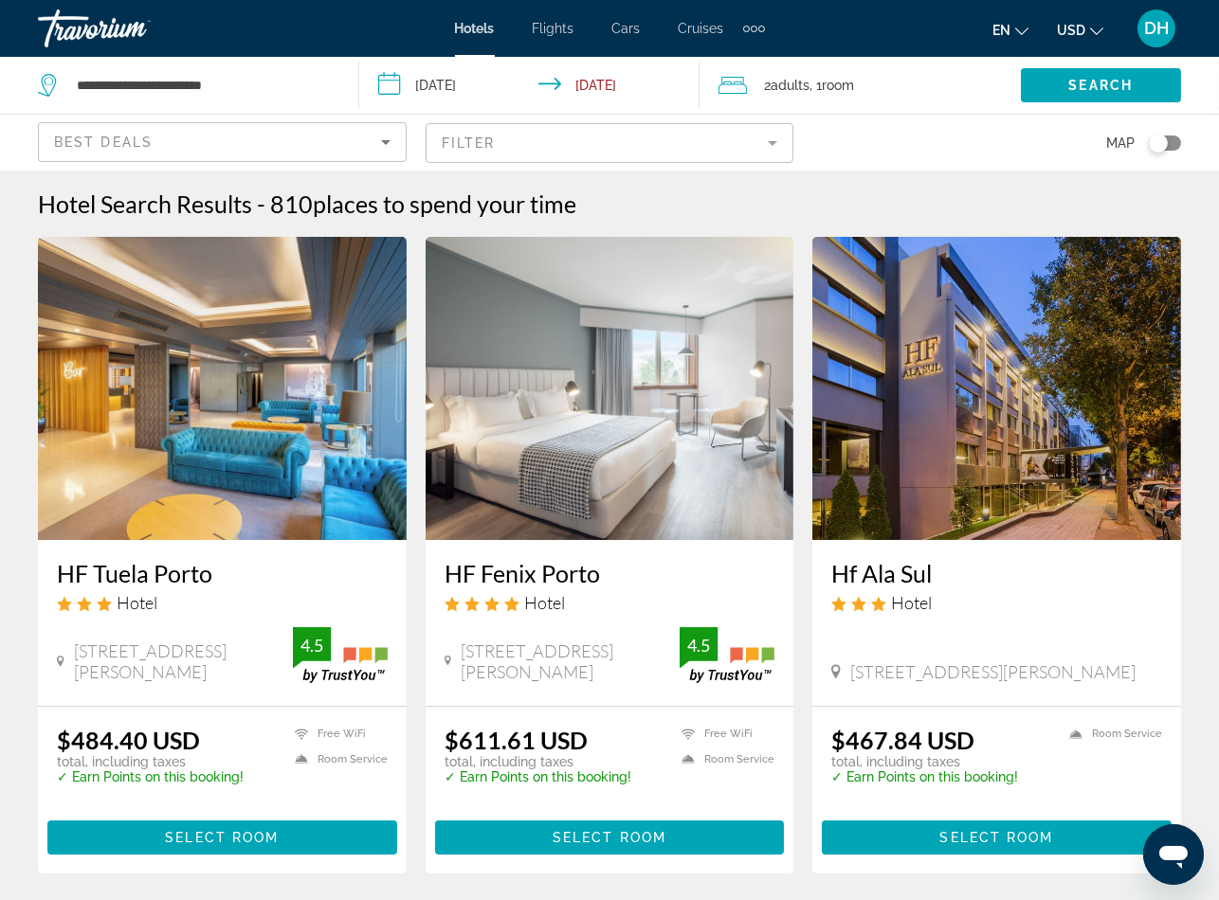
click at [202, 570] on h3 "HF Tuela Porto" at bounding box center [222, 573] width 331 height 28
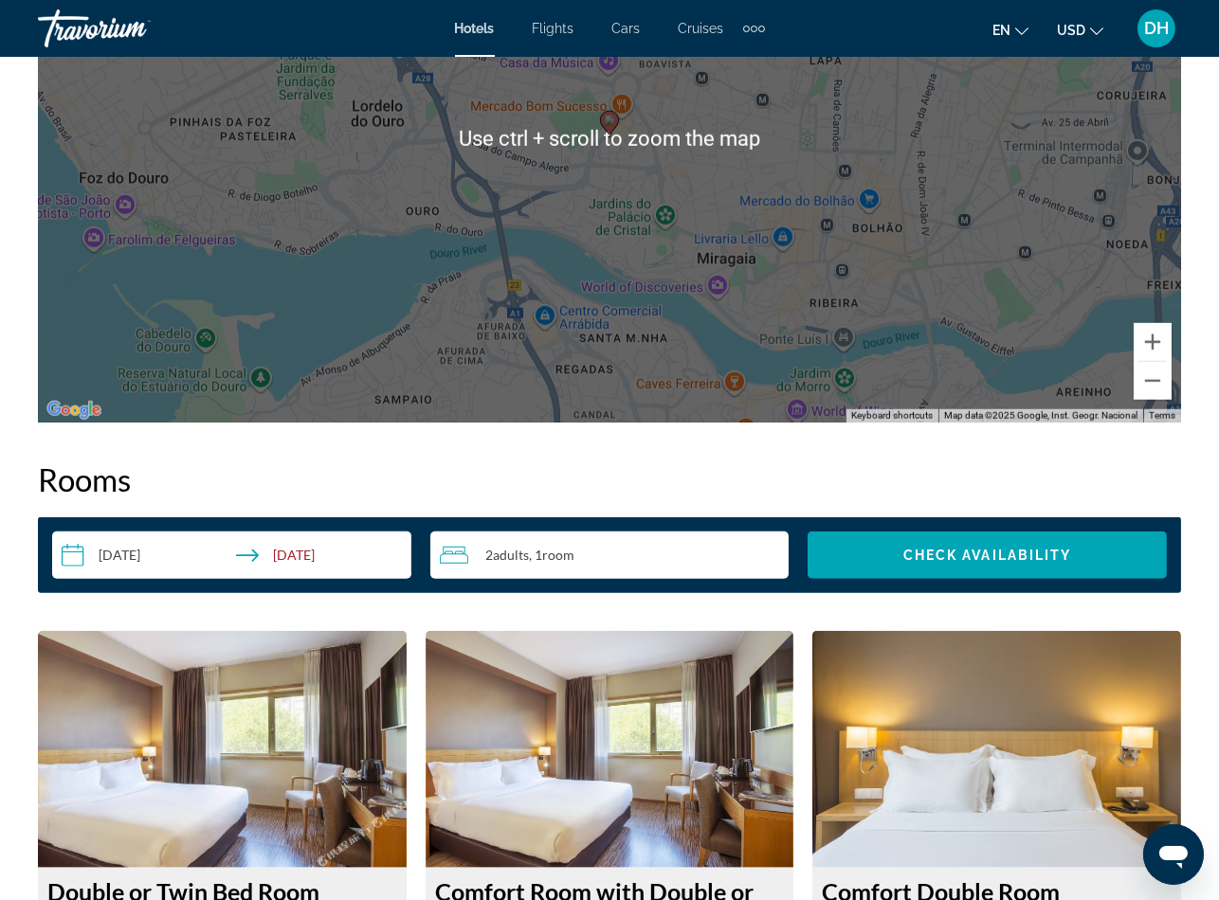
scroll to position [2702, 0]
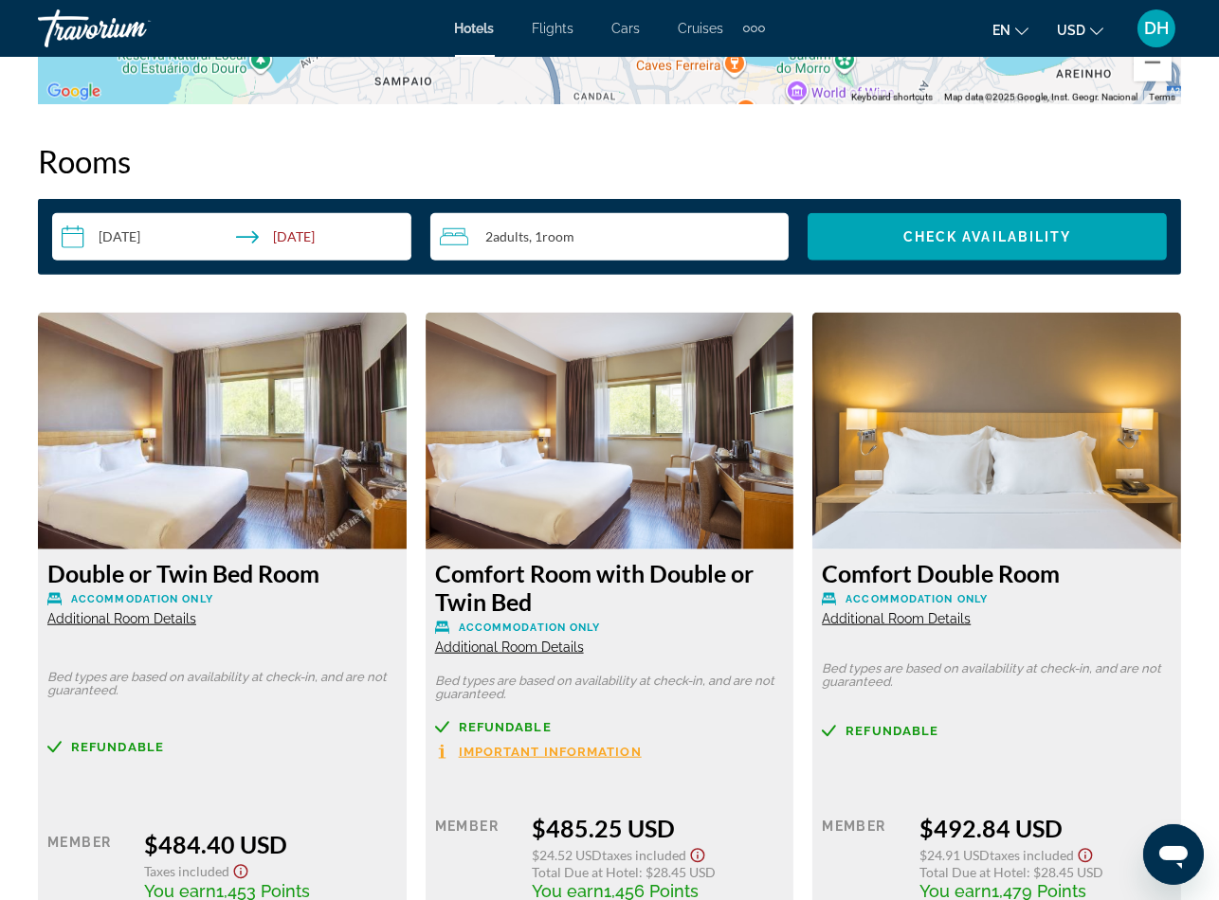
click at [923, 617] on span "Additional Room Details" at bounding box center [896, 618] width 149 height 15
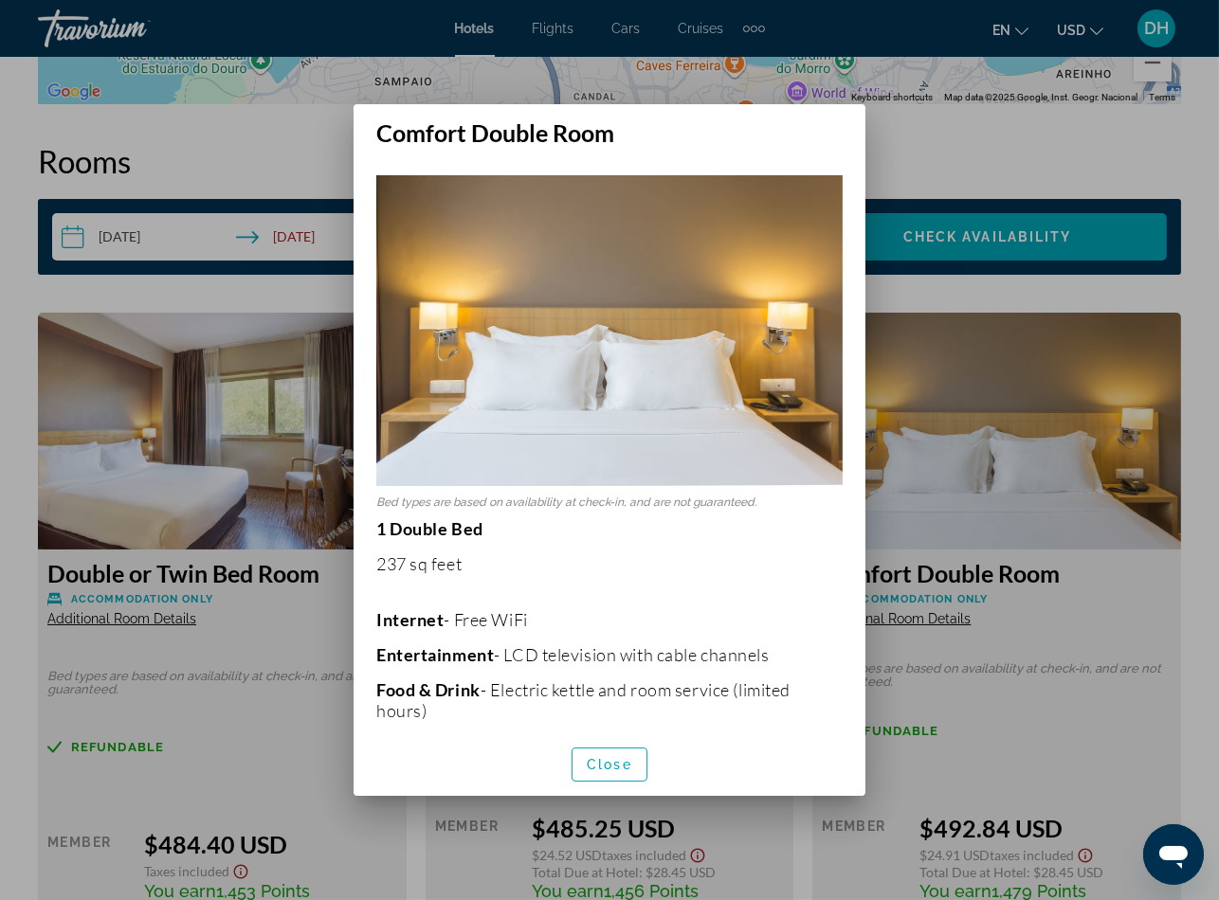
click at [1006, 685] on div at bounding box center [609, 450] width 1219 height 900
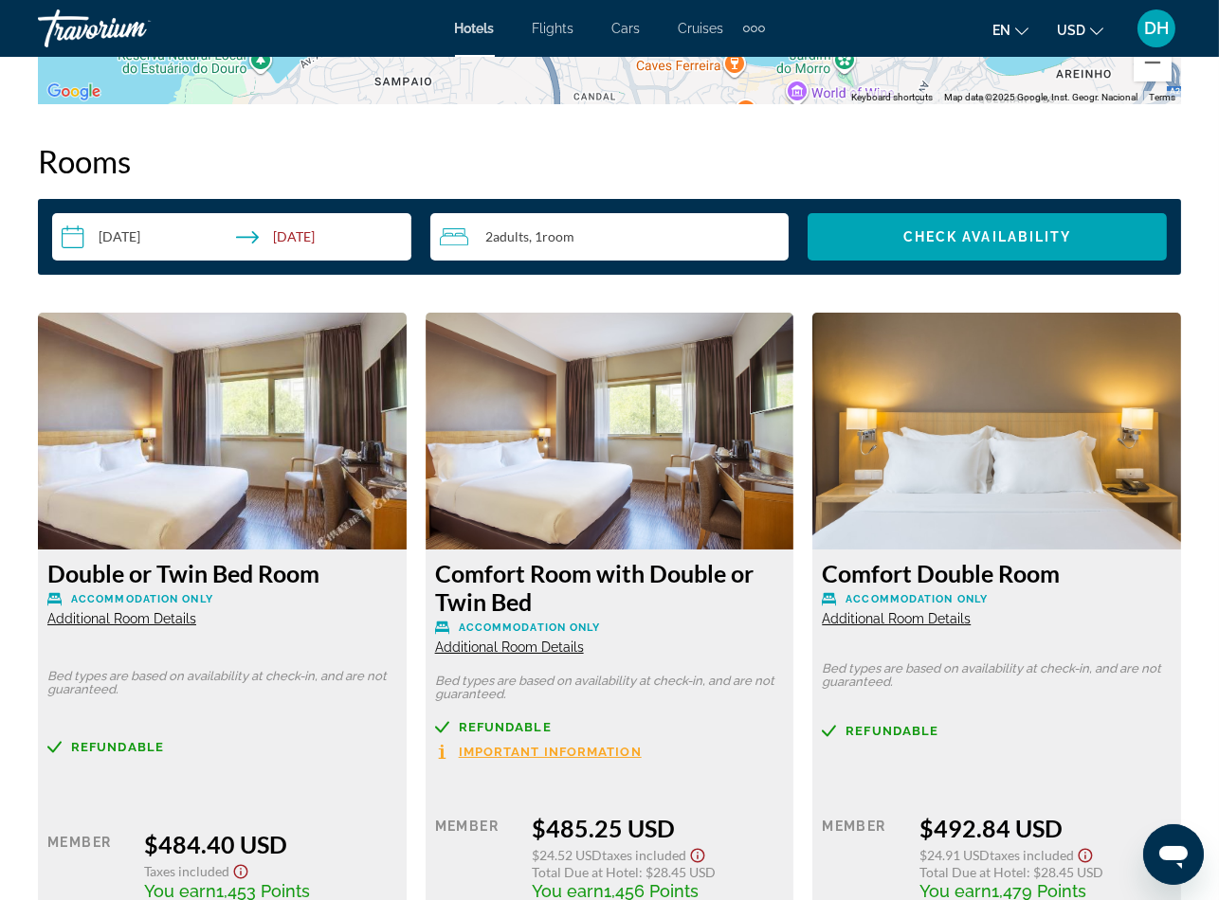
scroll to position [2702, 0]
click at [499, 648] on span "Additional Room Details" at bounding box center [509, 647] width 149 height 15
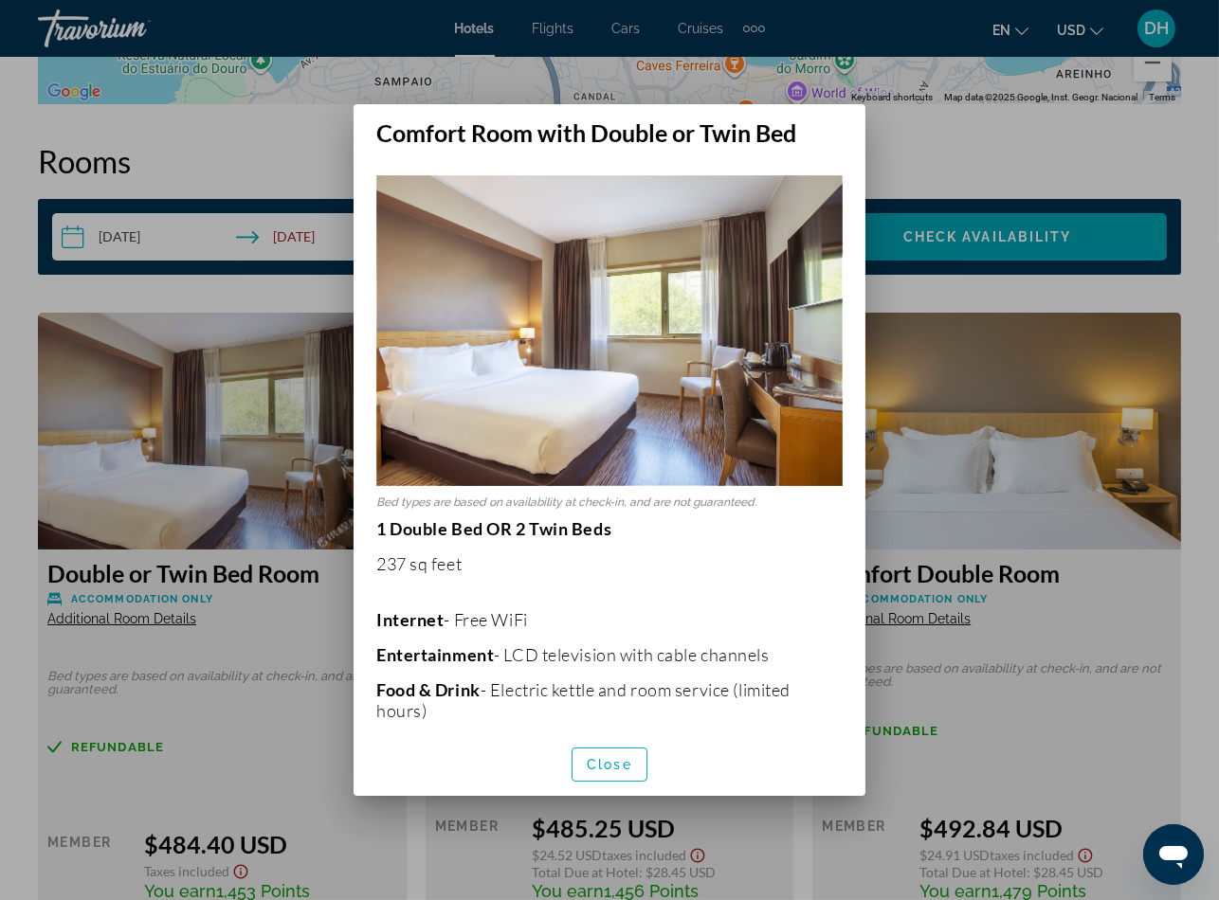
click at [718, 804] on div at bounding box center [609, 450] width 1219 height 900
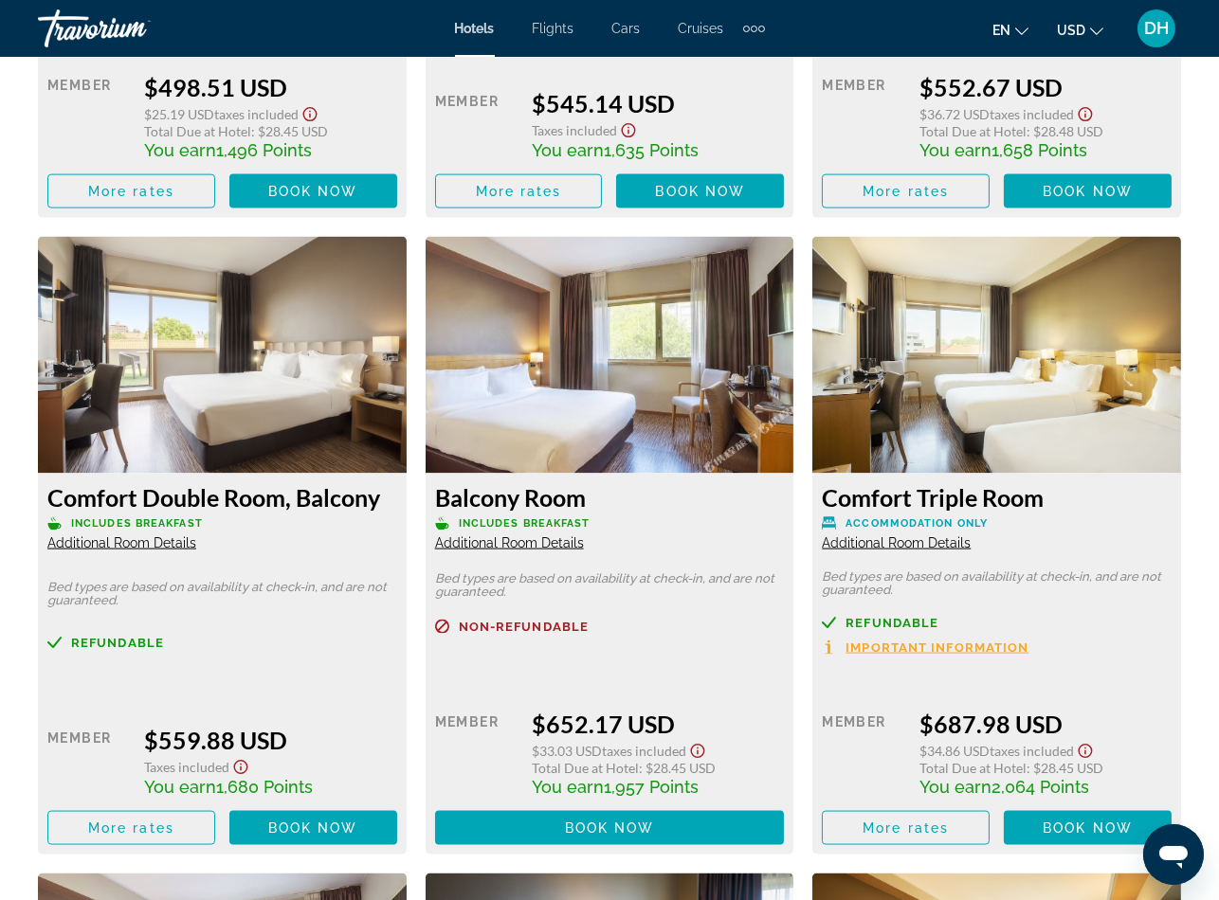
scroll to position [4123, 0]
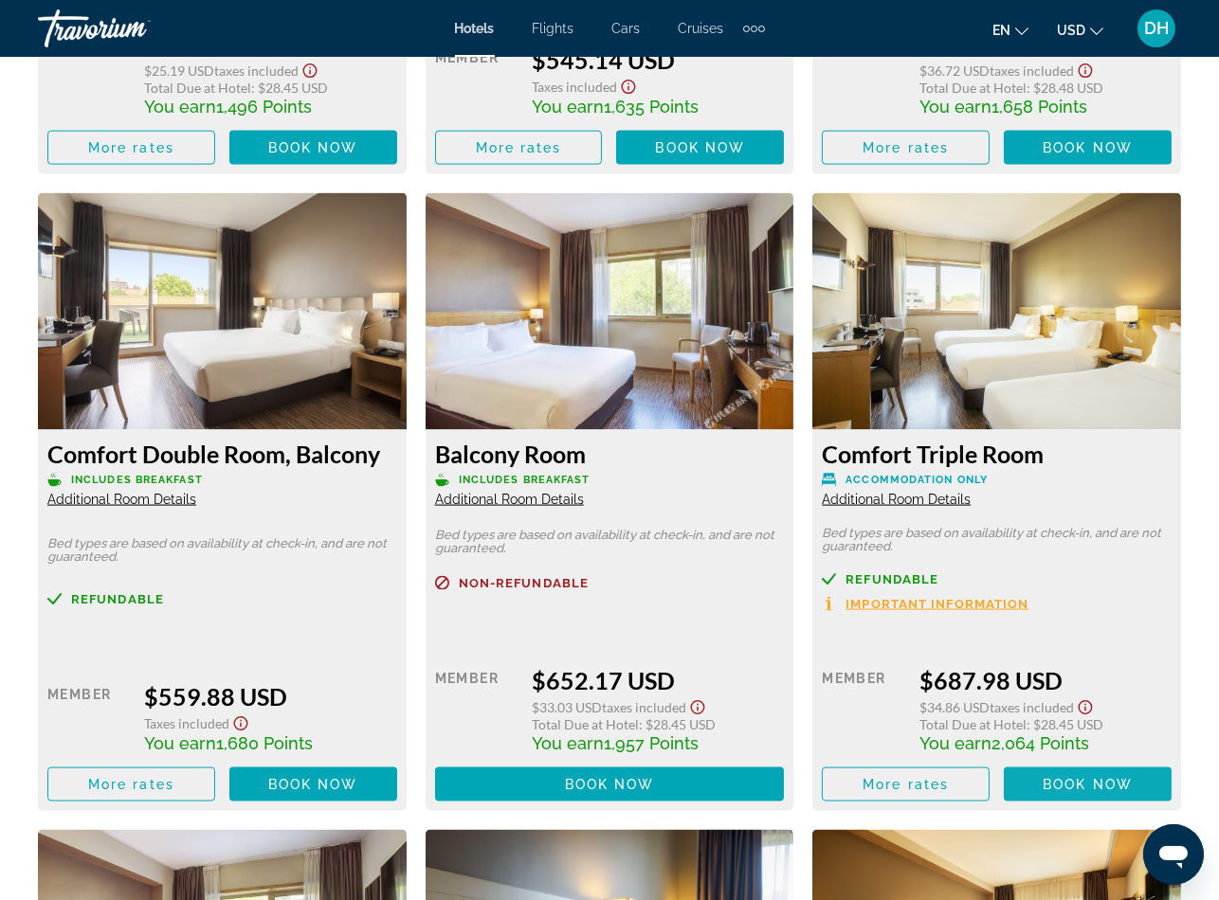
click at [1109, 784] on span "Book now" at bounding box center [1087, 784] width 90 height 15
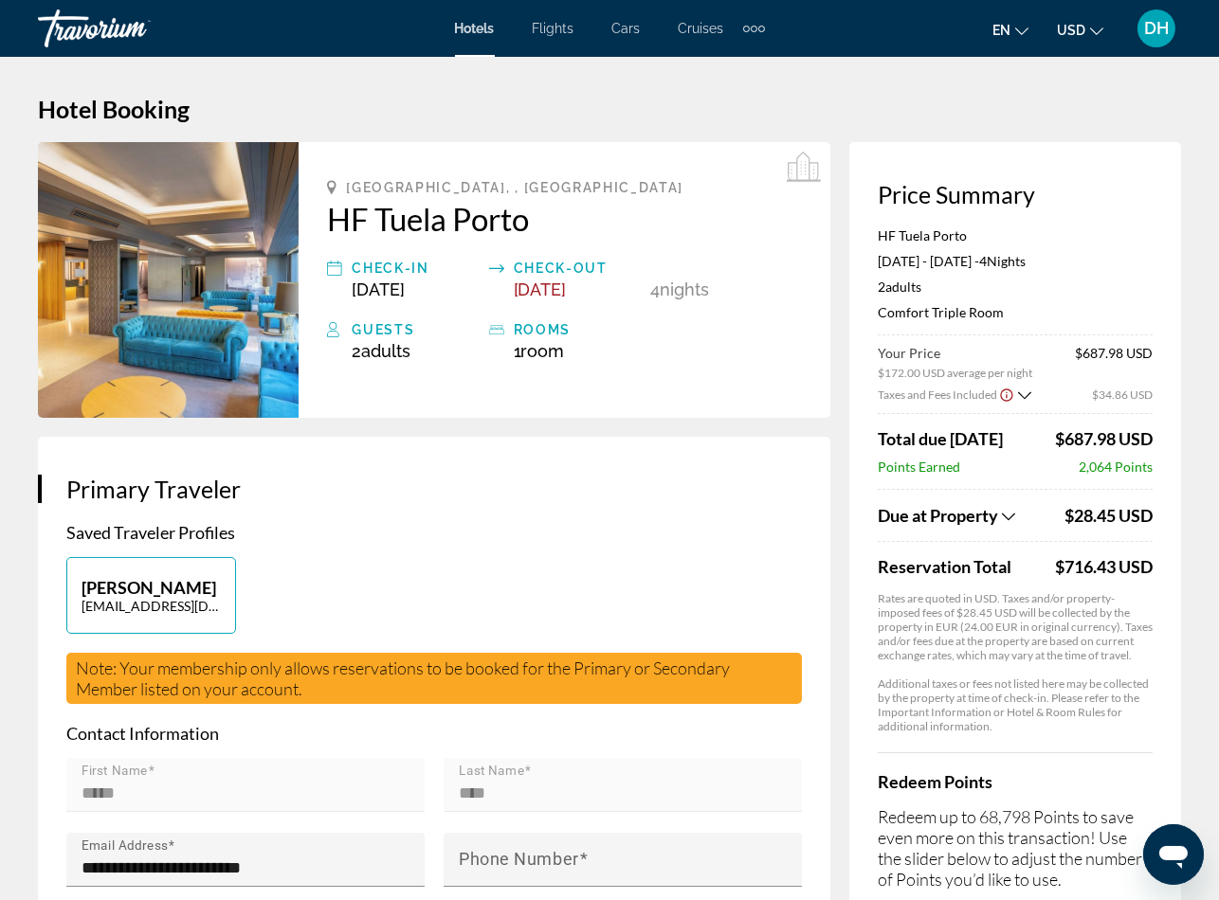
scroll to position [142, 0]
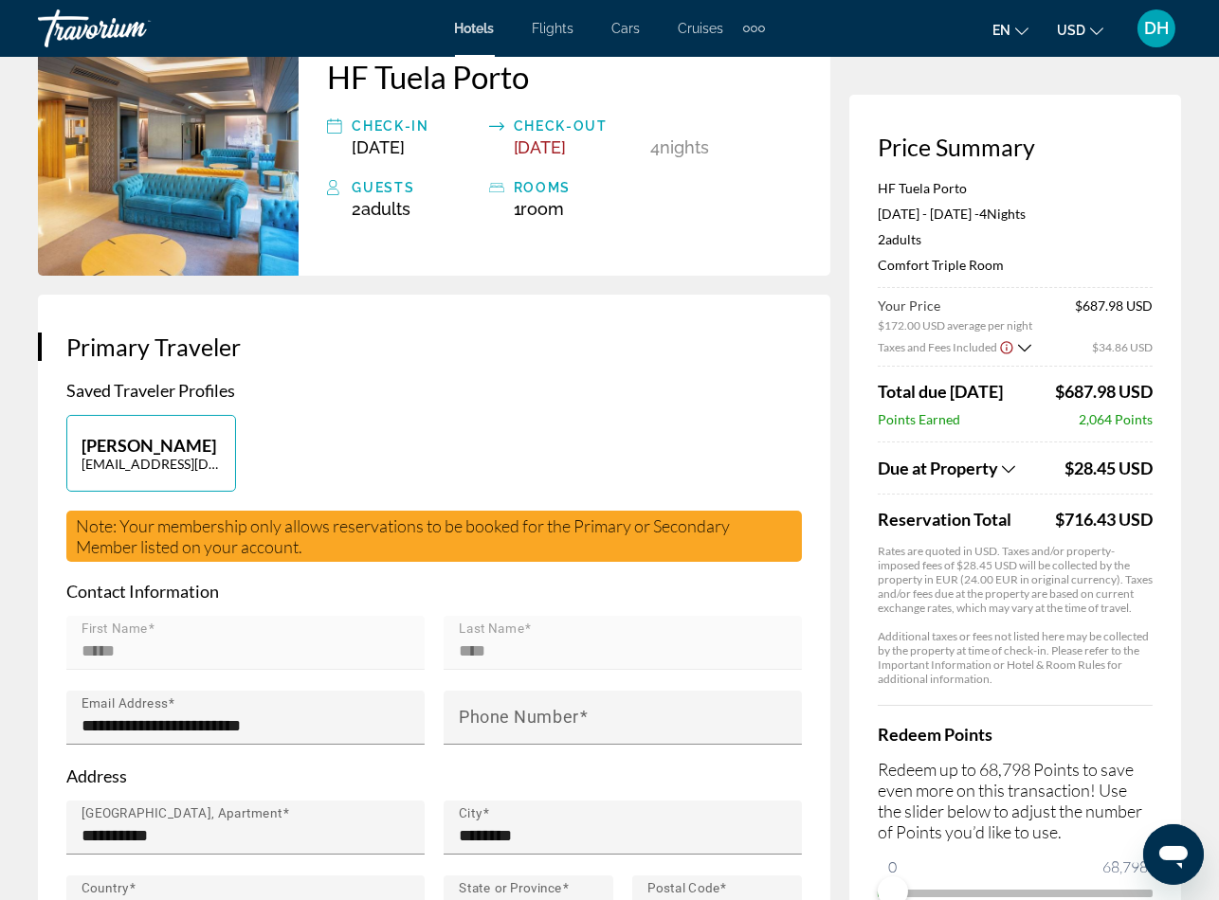
click at [1059, 516] on div "$716.43 USD" at bounding box center [1104, 519] width 98 height 21
drag, startPoint x: 1051, startPoint y: 516, endPoint x: 1115, endPoint y: 521, distance: 64.6
click at [1115, 521] on div "$716.43 USD" at bounding box center [1104, 519] width 98 height 21
copy div "$716.43"
click at [471, 572] on div "**********" at bounding box center [433, 683] width 735 height 607
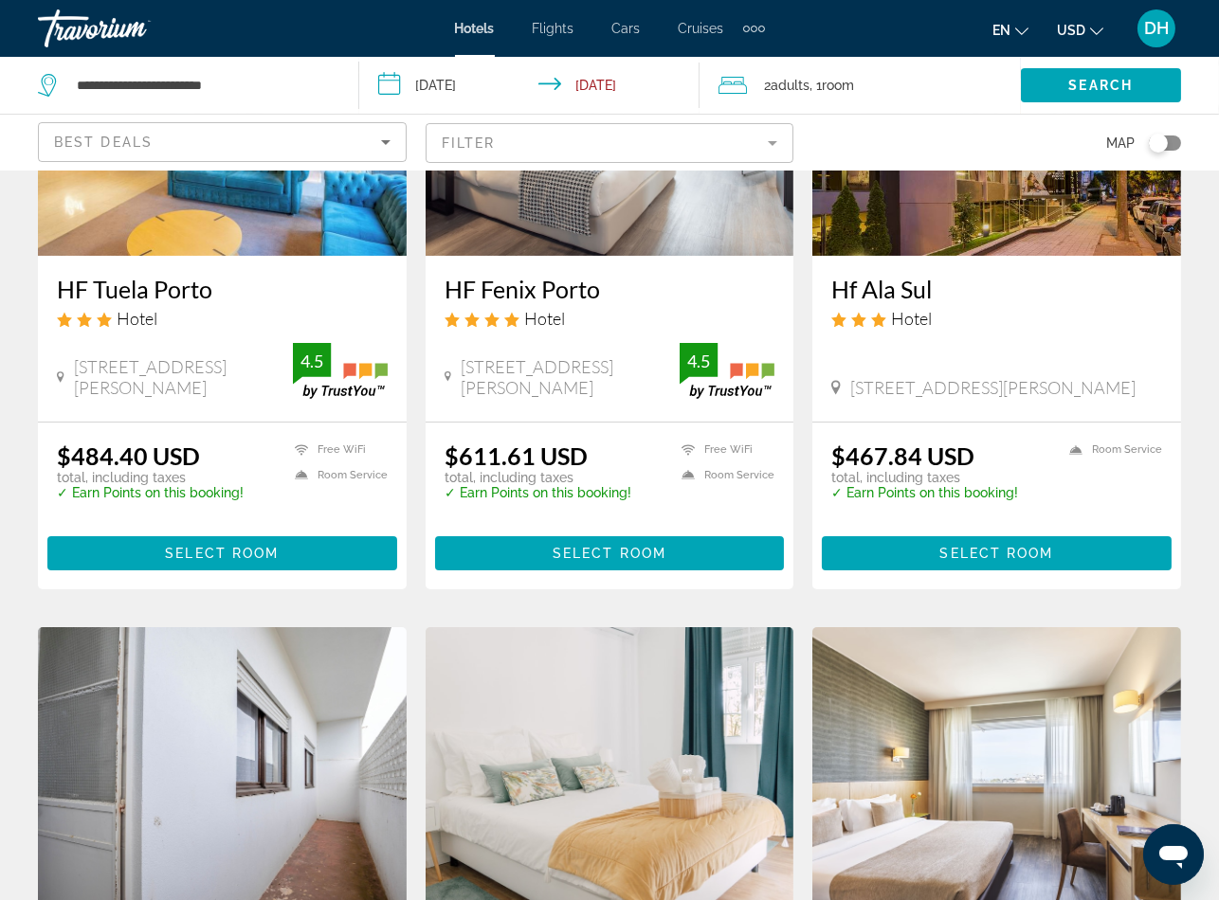
scroll to position [142, 0]
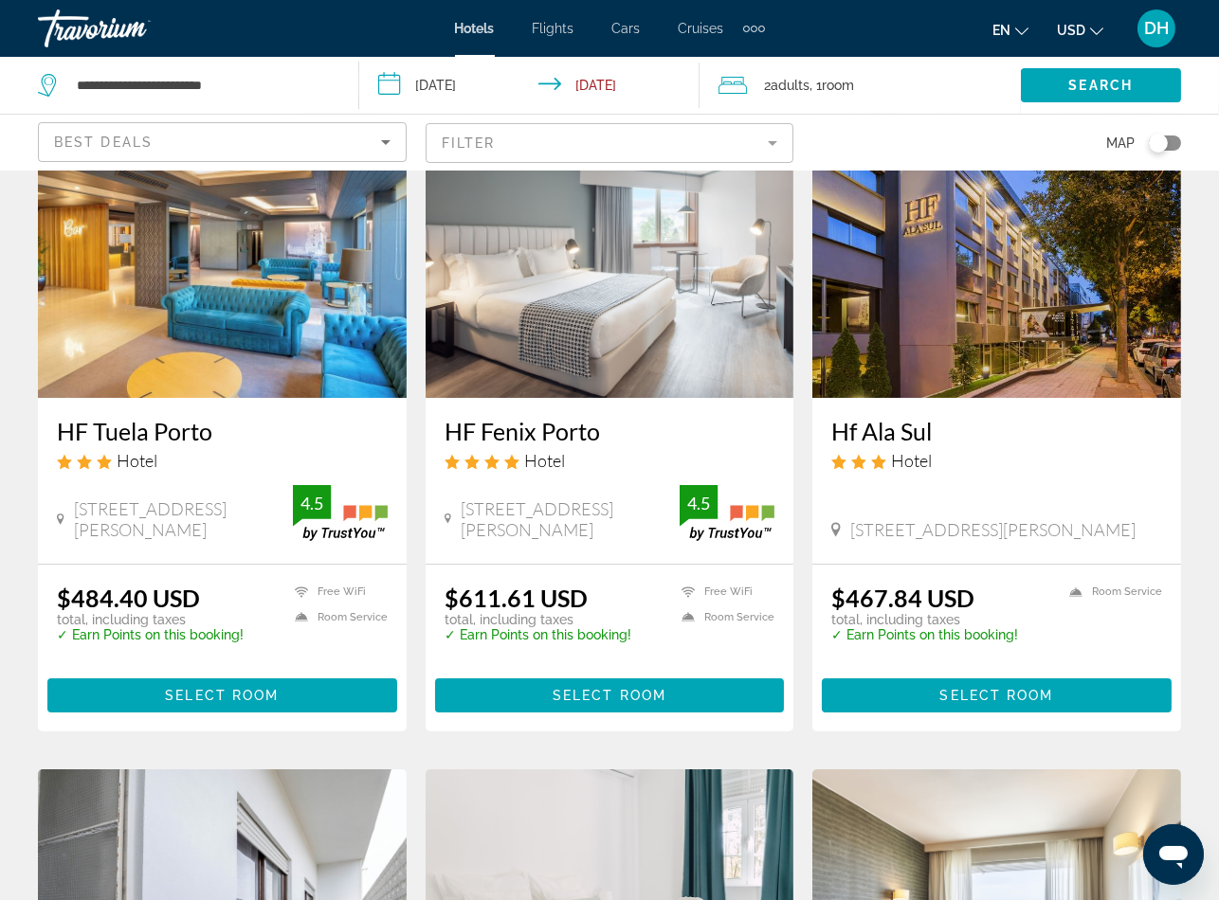
click at [570, 425] on h3 "HF Fenix Porto" at bounding box center [609, 431] width 331 height 28
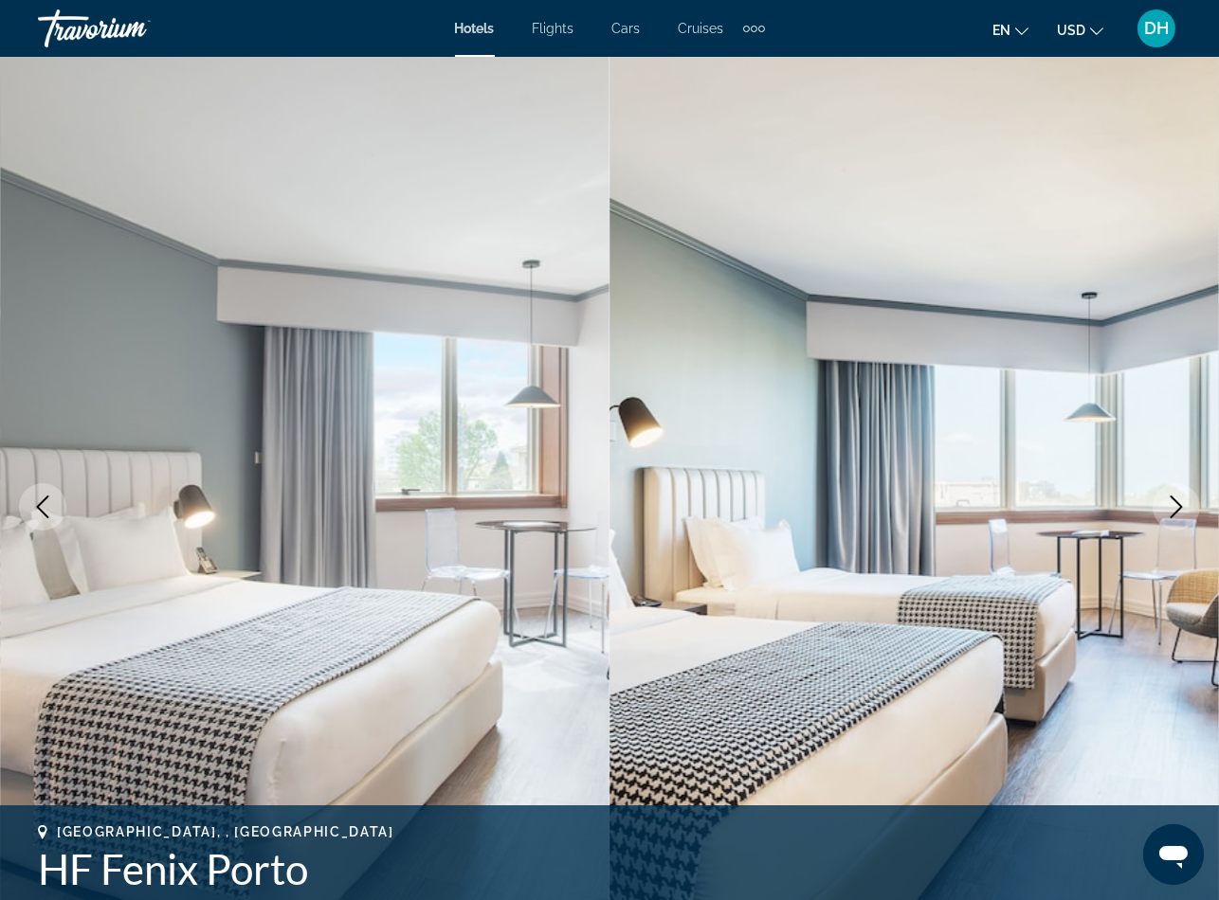
click at [491, 21] on span "Hotels" at bounding box center [475, 28] width 40 height 15
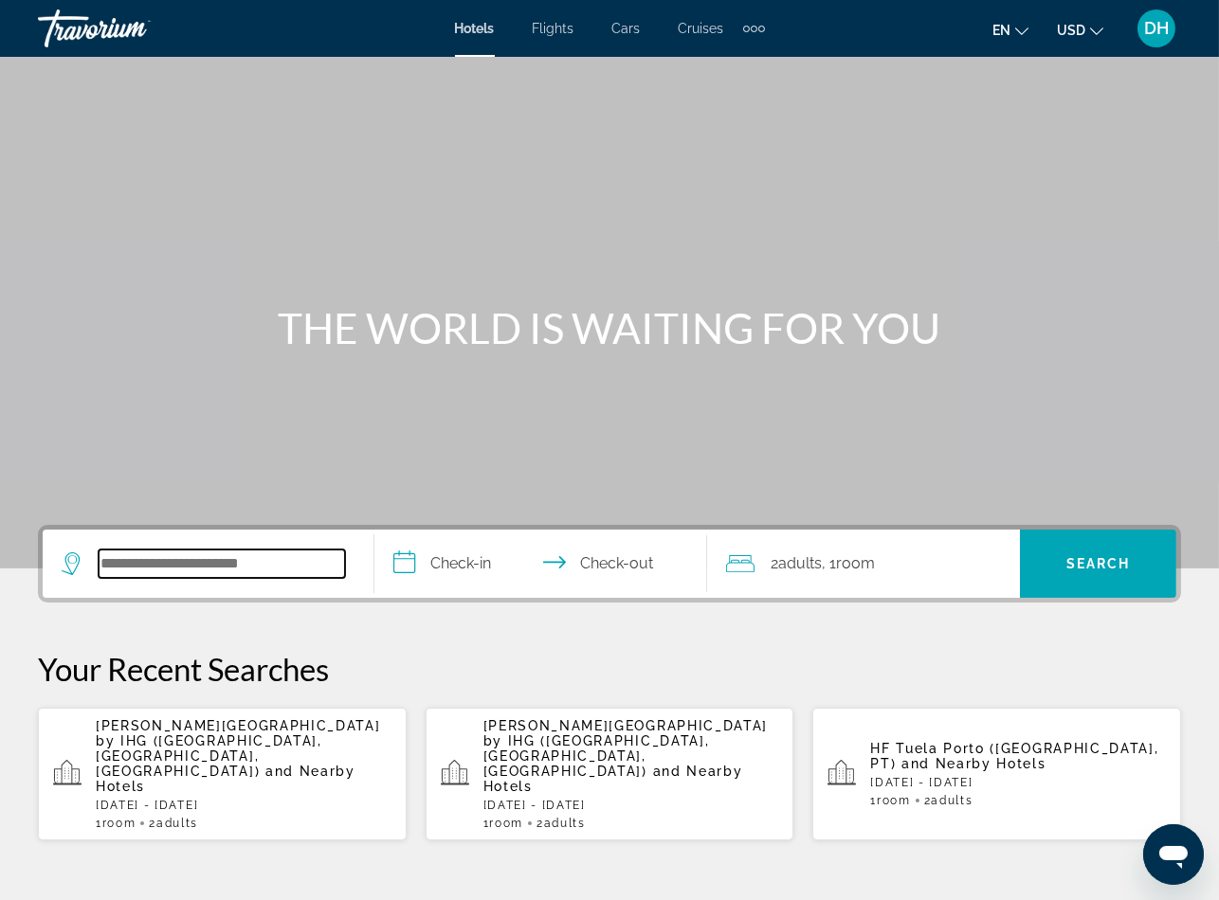
click at [243, 566] on input "Search widget" at bounding box center [222, 564] width 246 height 28
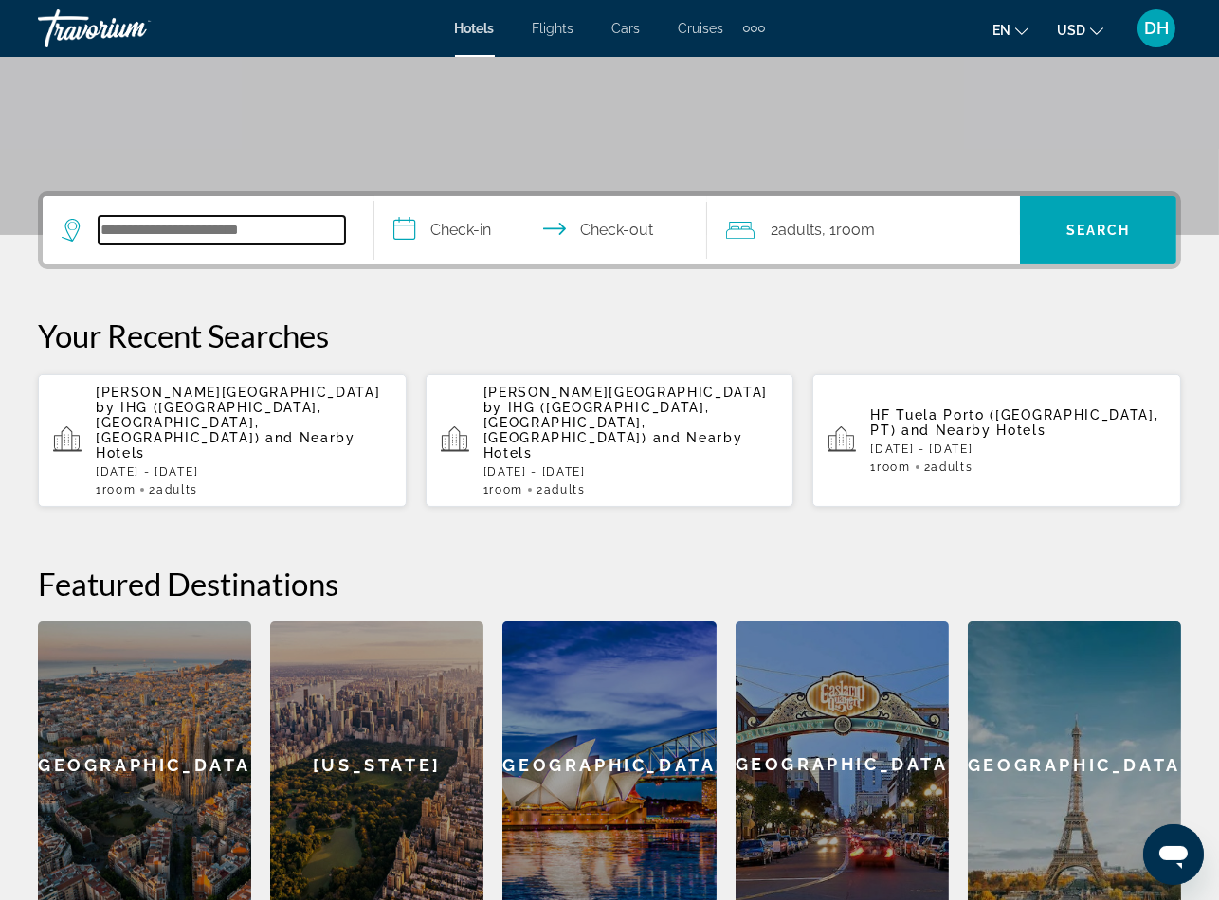
paste input "*******"
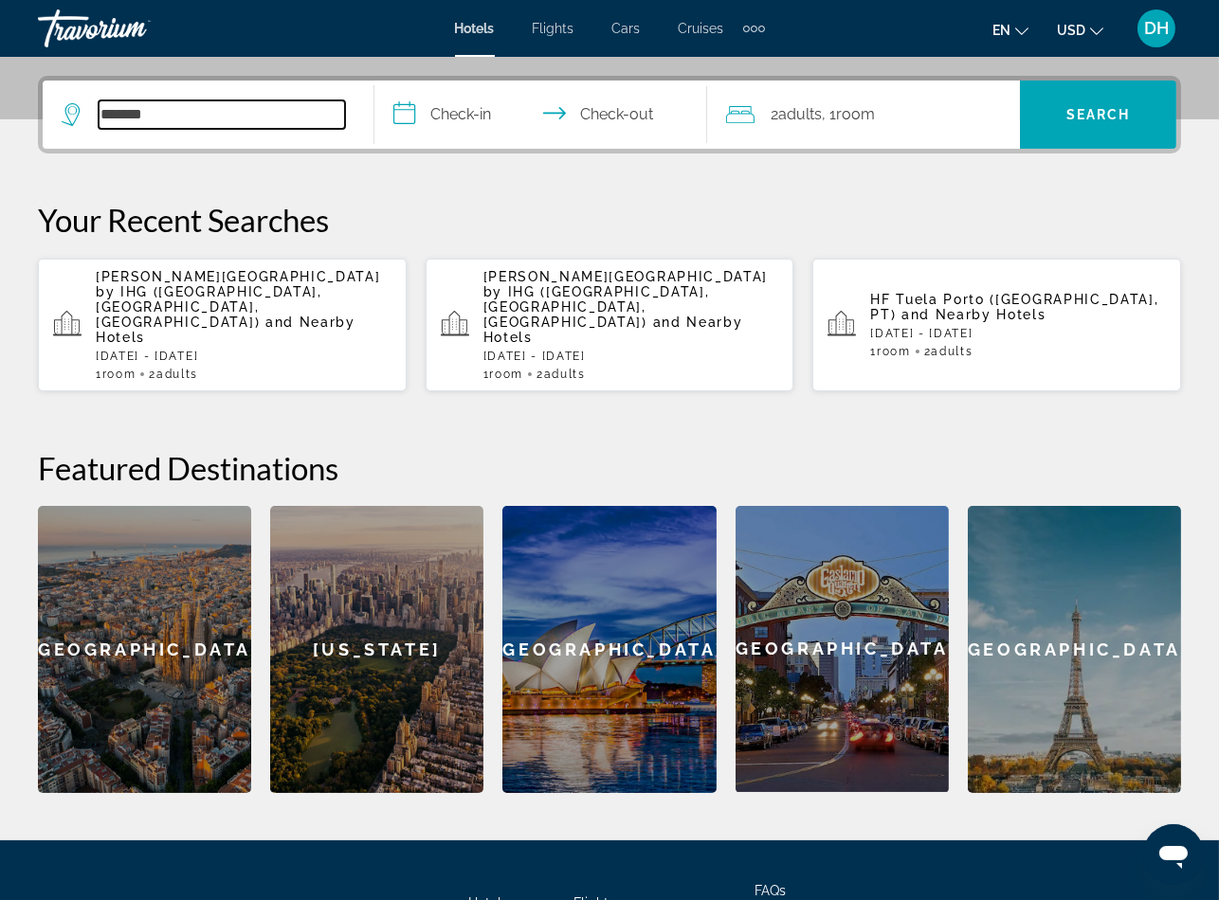
scroll to position [462, 0]
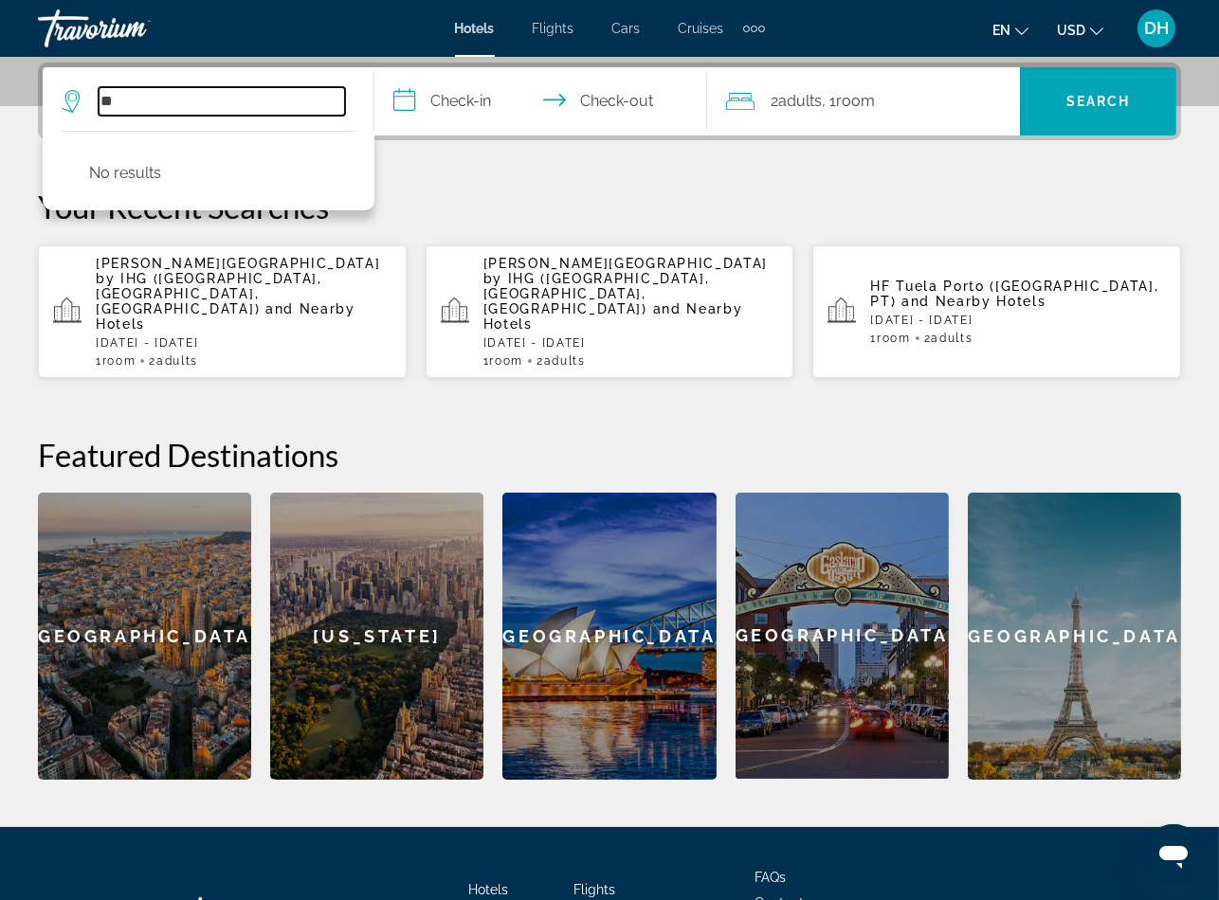
type input "*"
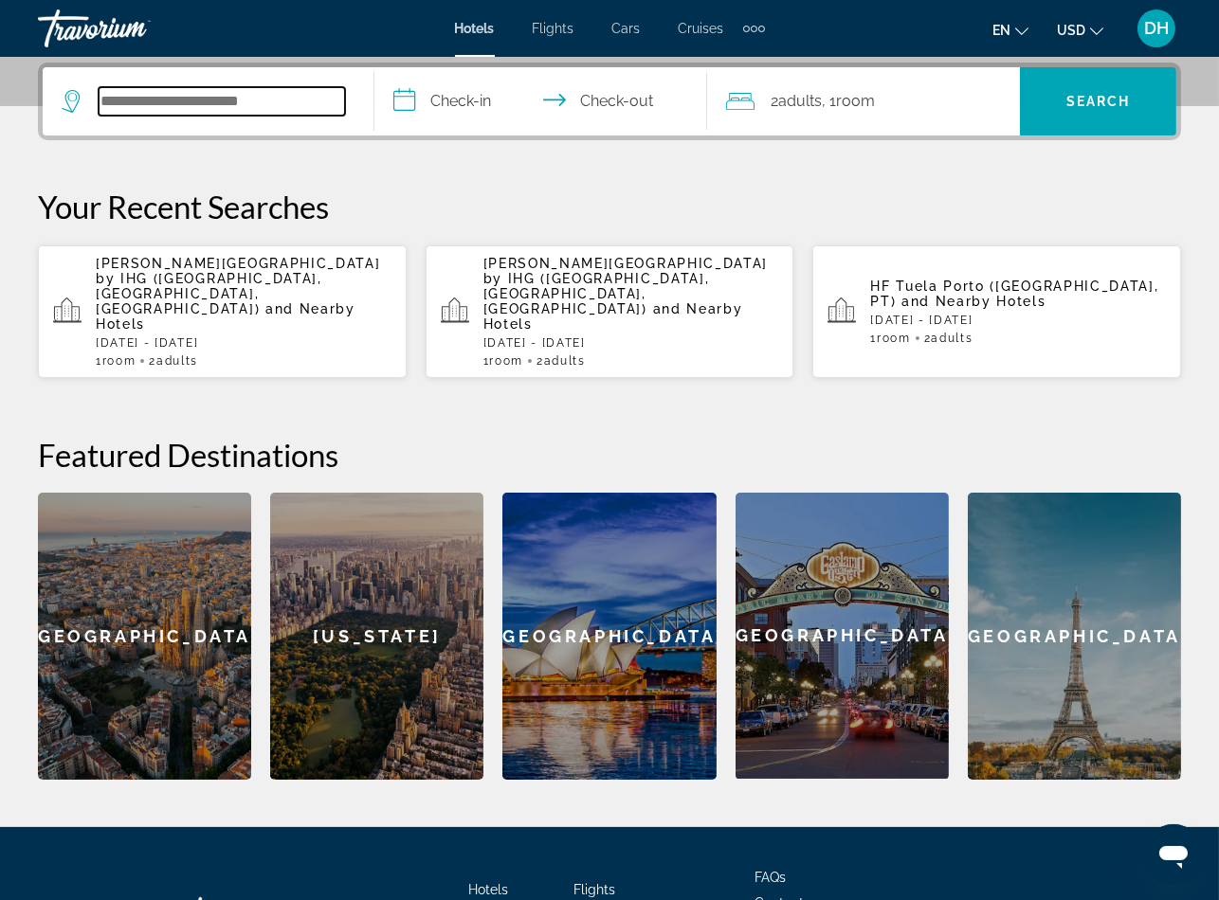
click at [261, 102] on input "Search widget" at bounding box center [222, 101] width 246 height 28
paste input "**********"
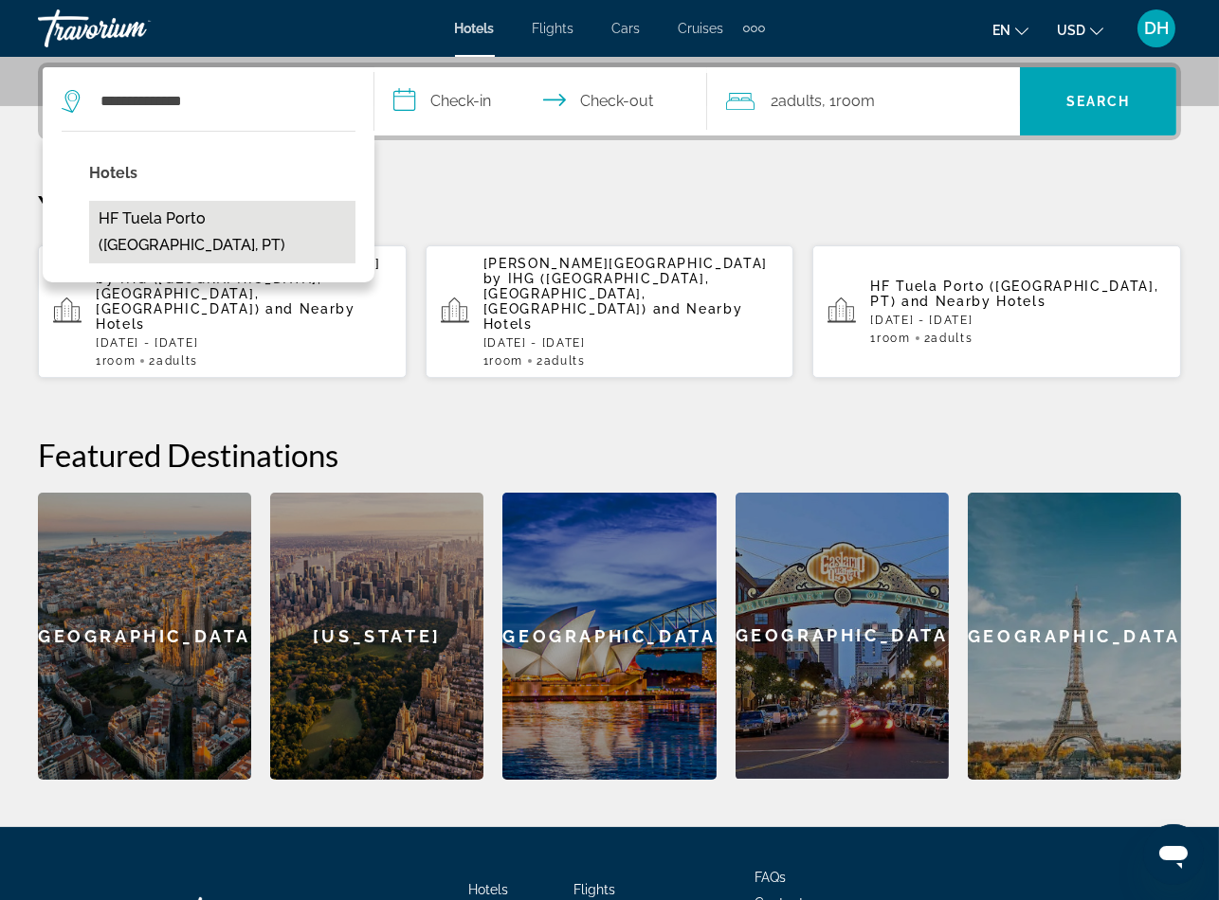
click at [198, 207] on button "HF Tuela Porto (Porto, PT)" at bounding box center [222, 232] width 266 height 63
type input "**********"
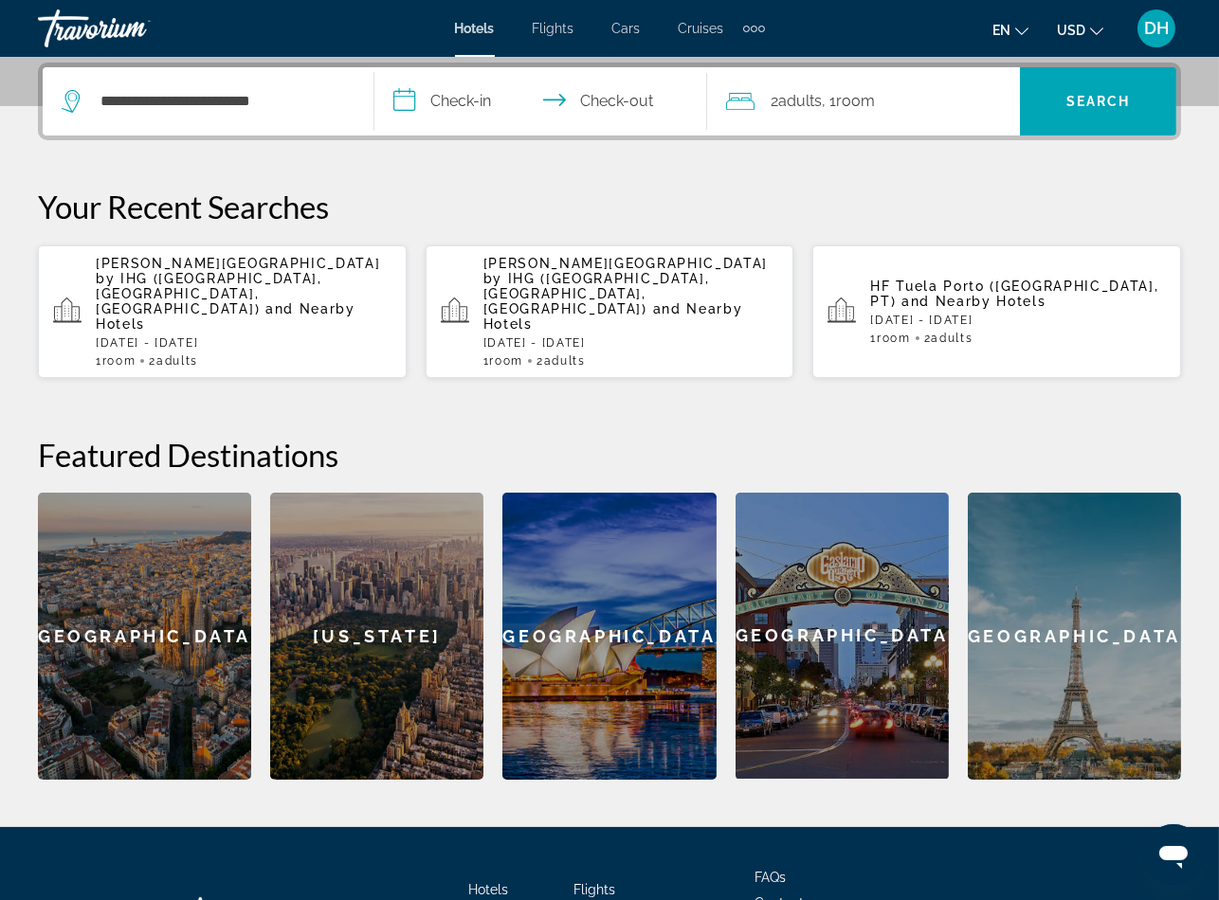
click at [475, 97] on input "**********" at bounding box center [543, 104] width 339 height 74
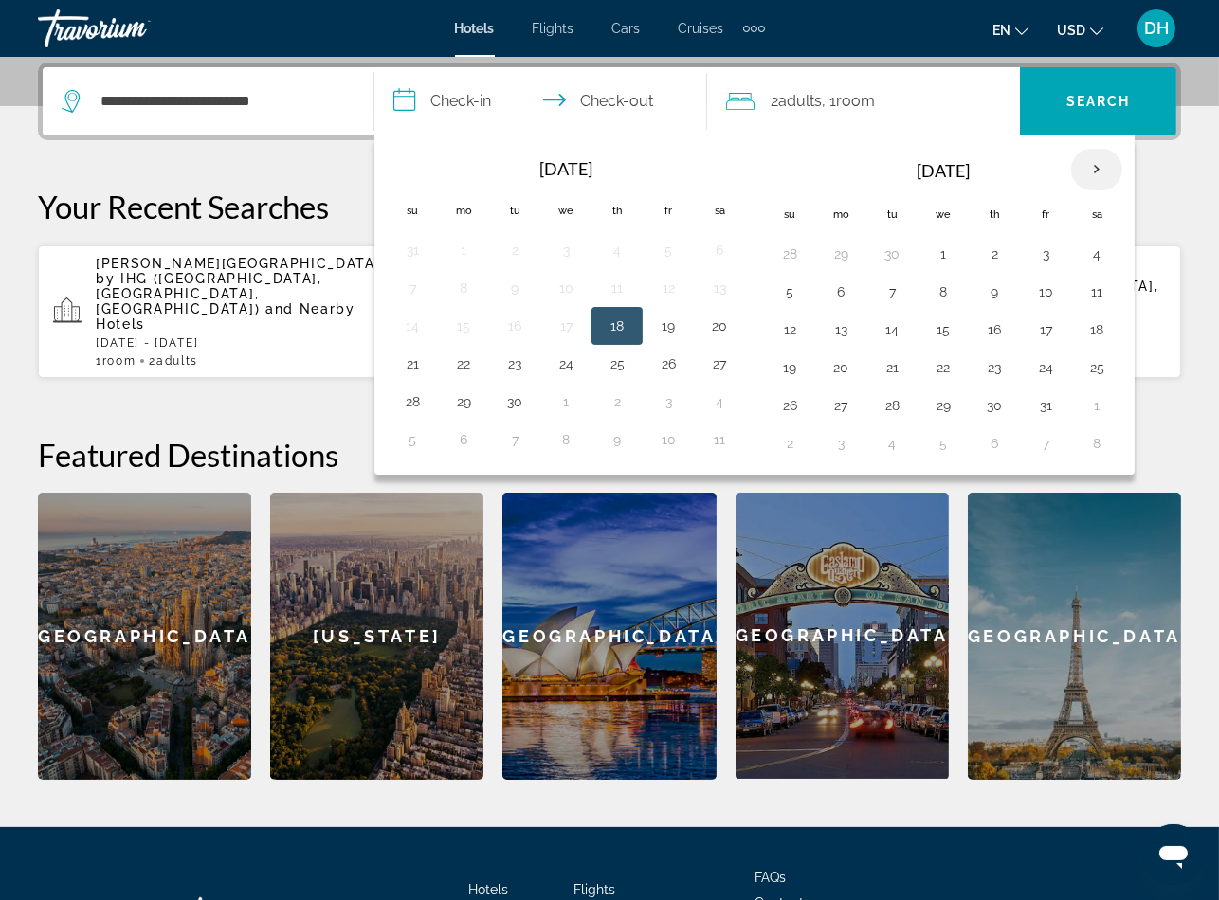
click at [1101, 157] on th "Next month" at bounding box center [1096, 170] width 51 height 42
click at [1102, 159] on th "Next month" at bounding box center [1096, 170] width 51 height 42
click at [1102, 167] on th "Next month" at bounding box center [1096, 170] width 51 height 42
click at [1102, 170] on th "Next month" at bounding box center [1096, 170] width 51 height 42
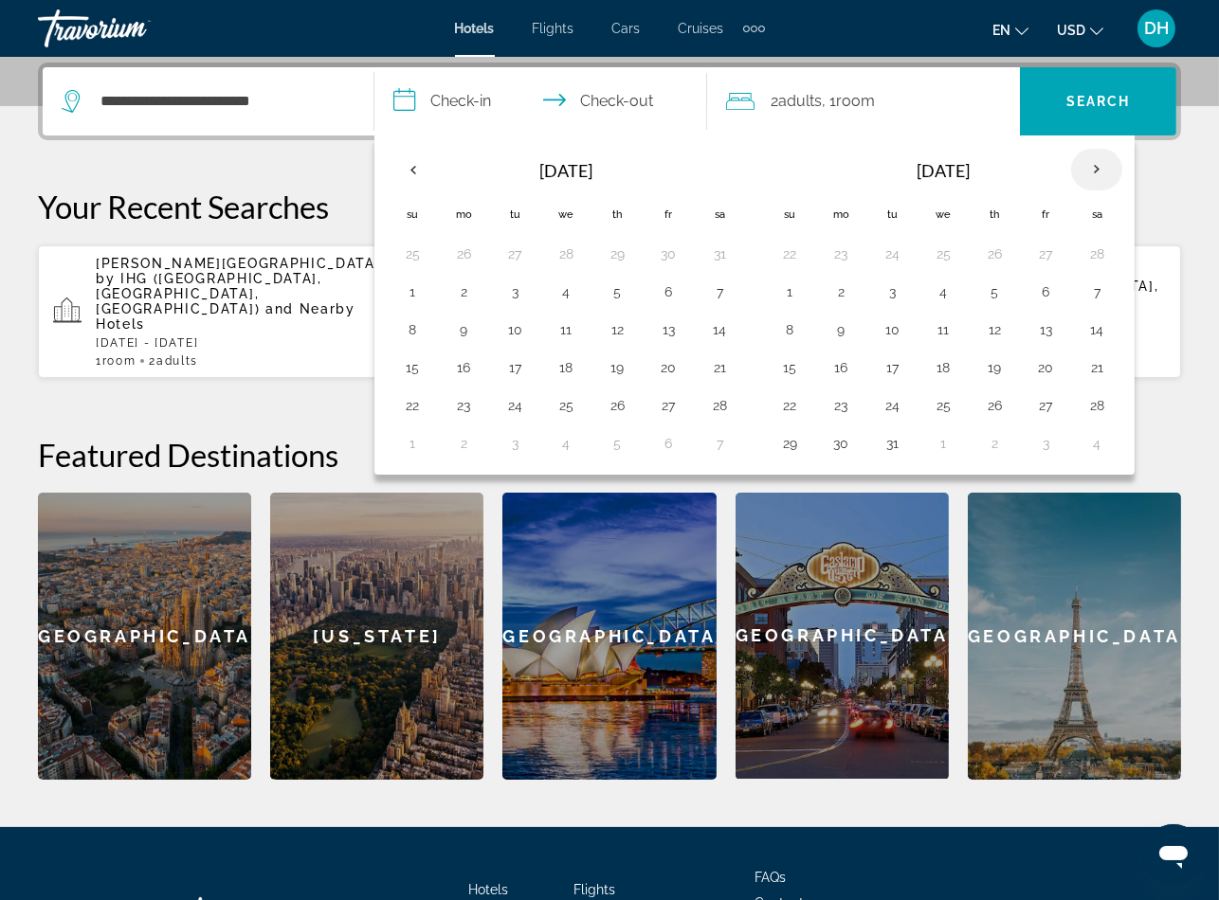
click at [1102, 170] on th "Next month" at bounding box center [1096, 170] width 51 height 42
click at [1111, 174] on th "Next month" at bounding box center [1096, 170] width 51 height 42
click at [422, 293] on button "5" at bounding box center [412, 292] width 30 height 27
click at [597, 290] on td "9" at bounding box center [616, 292] width 51 height 38
click at [611, 284] on button "9" at bounding box center [617, 292] width 30 height 27
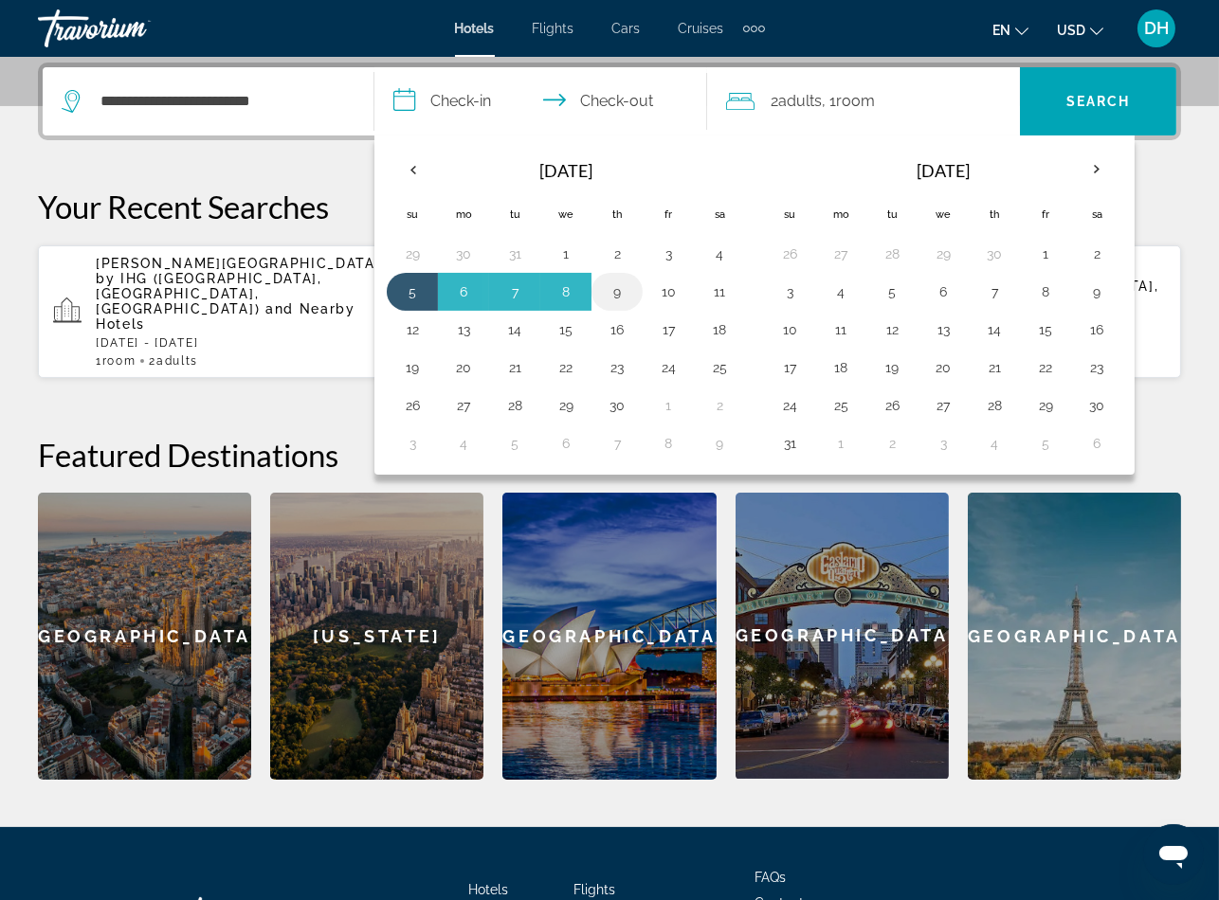
type input "**********"
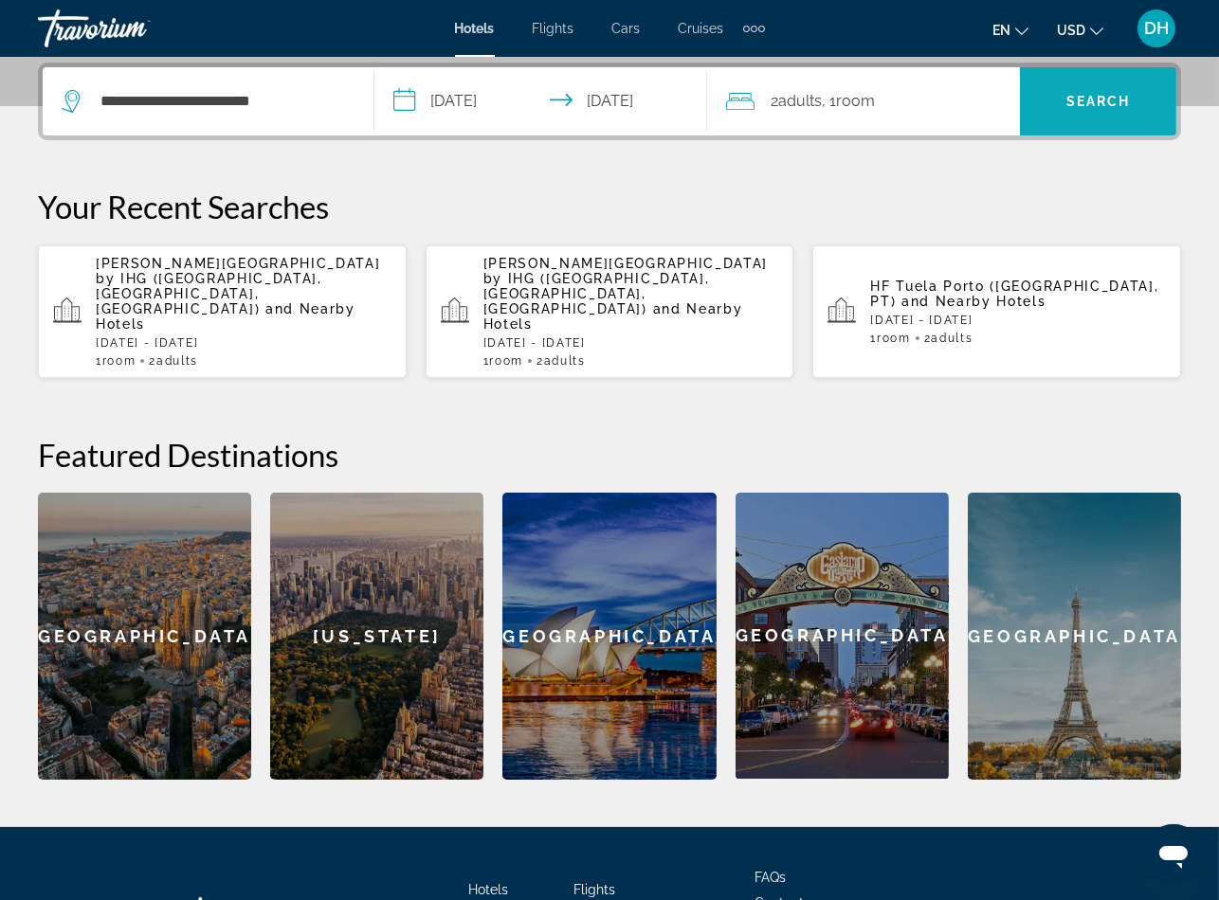
click at [1121, 106] on button "Search" at bounding box center [1098, 101] width 156 height 68
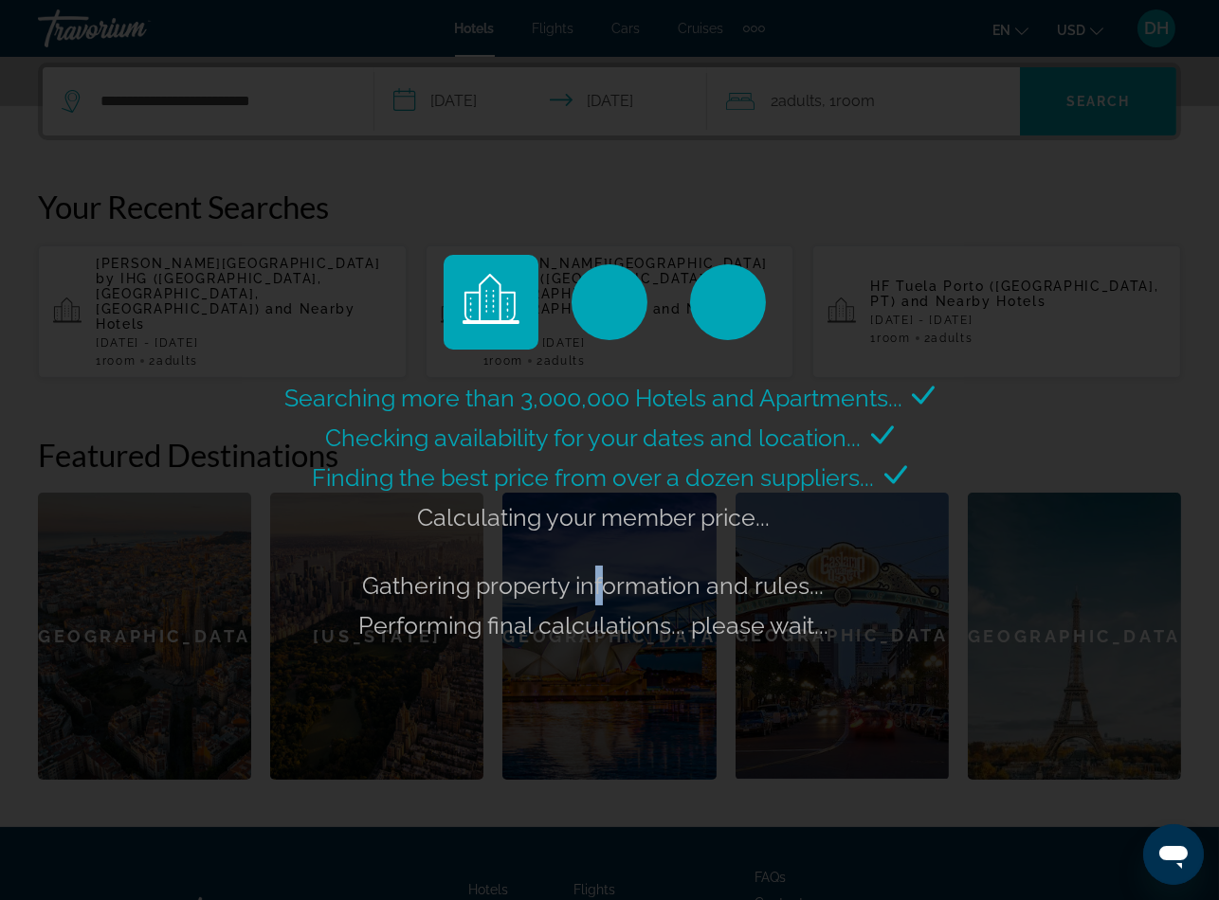
click at [589, 583] on span "Gathering property information and rules..." at bounding box center [594, 585] width 462 height 28
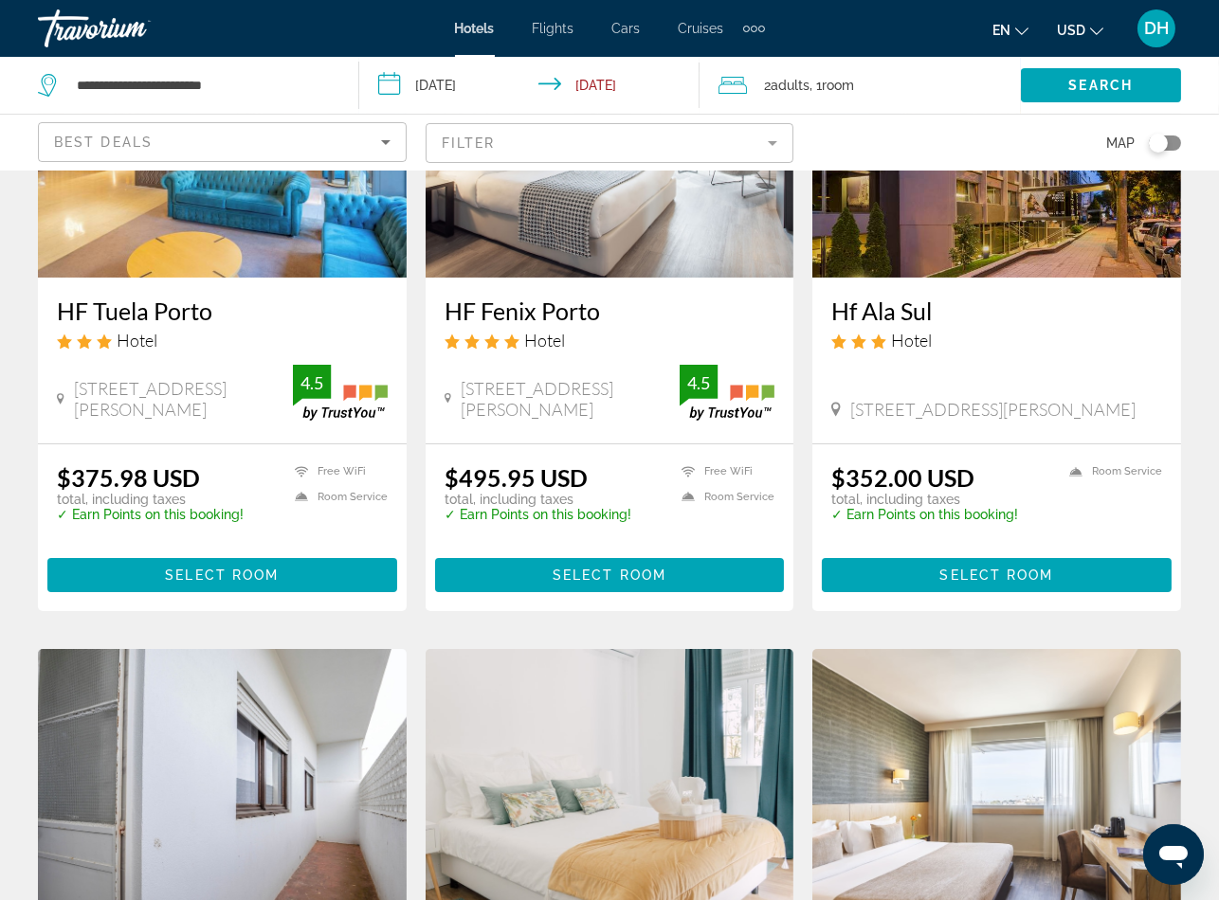
scroll to position [284, 0]
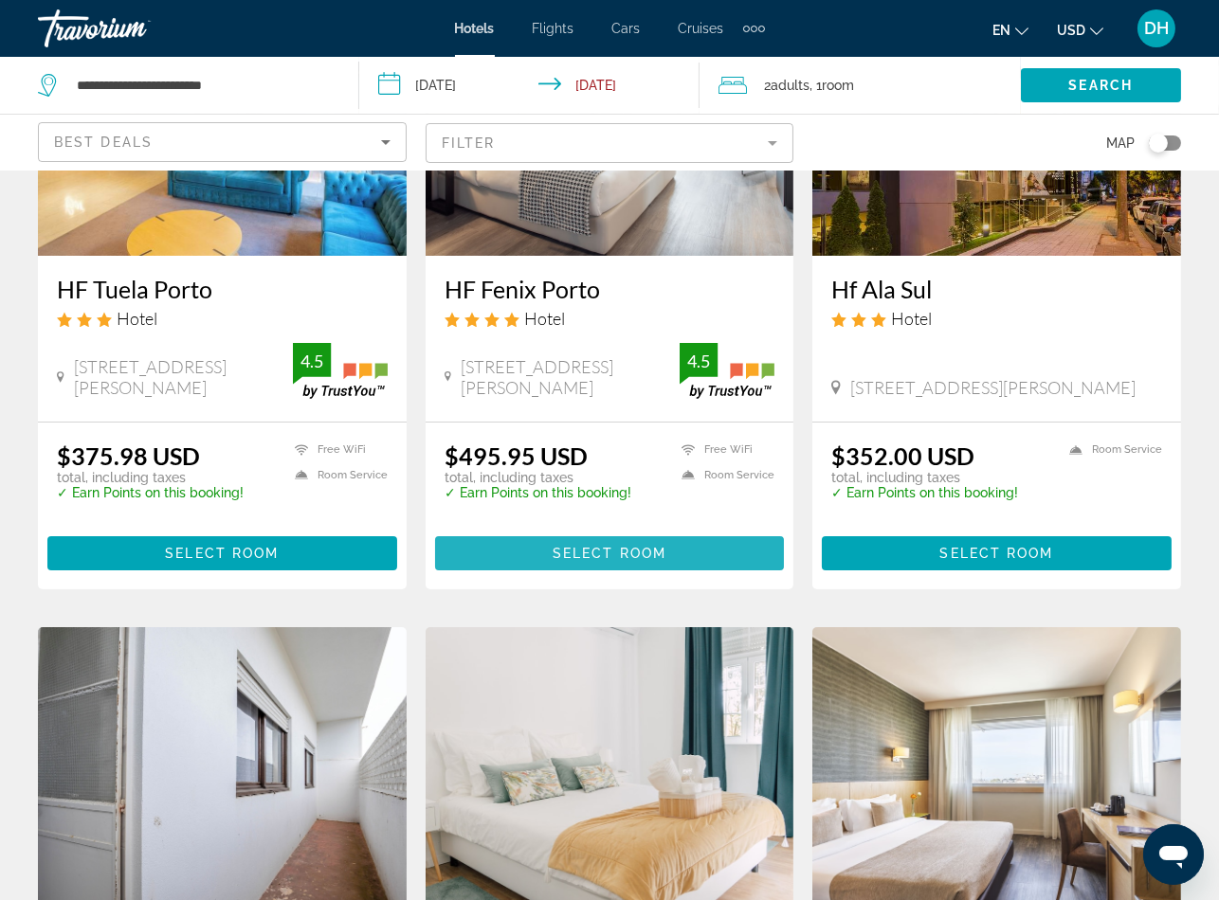
click at [616, 550] on span "Select Room" at bounding box center [609, 553] width 114 height 15
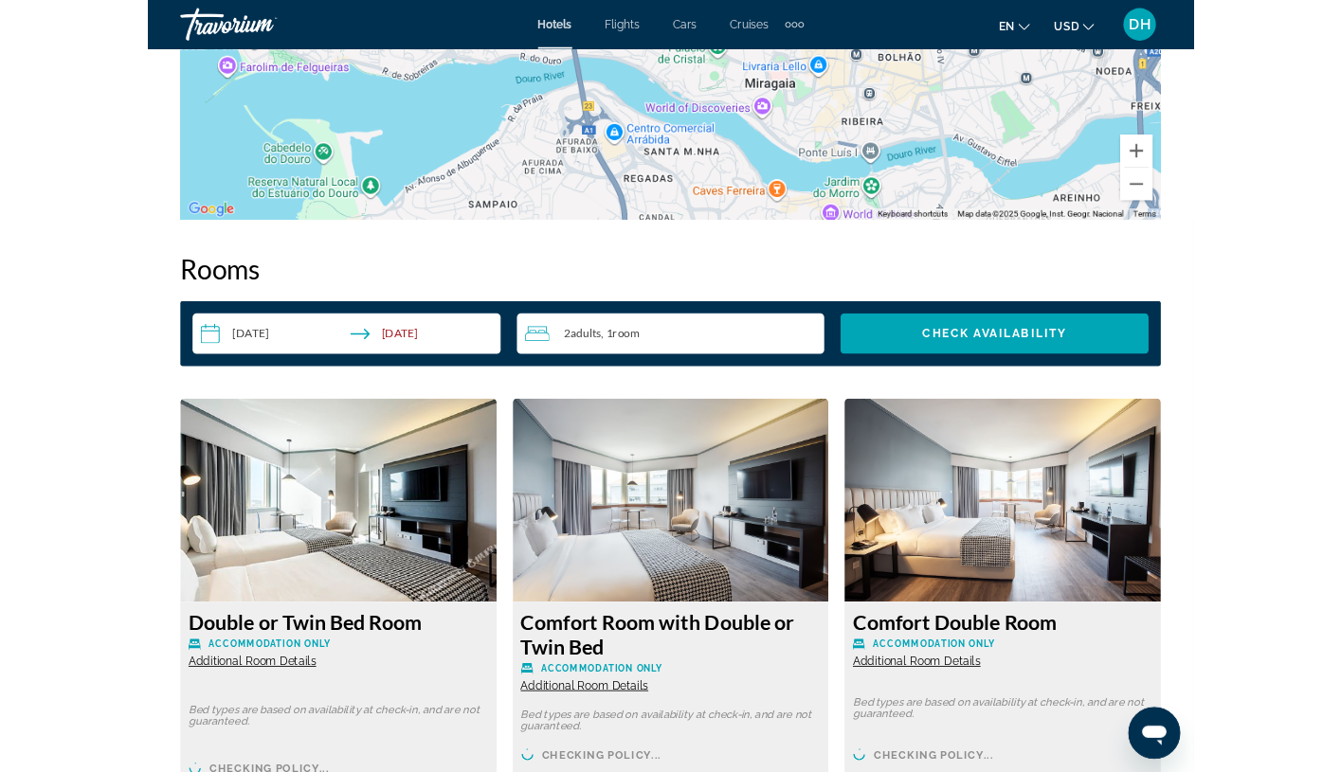
scroll to position [2417, 0]
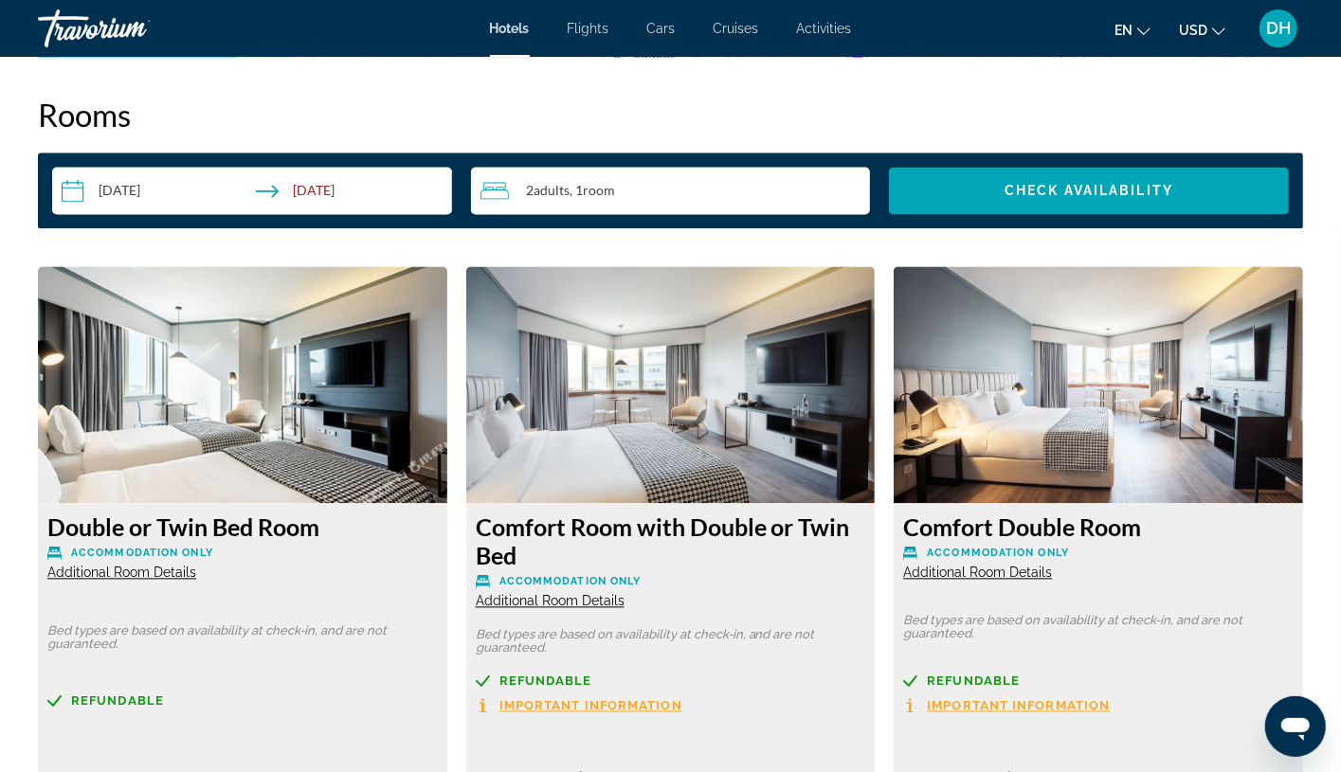
click at [764, 576] on p "Accommodation Only" at bounding box center [671, 581] width 390 height 14
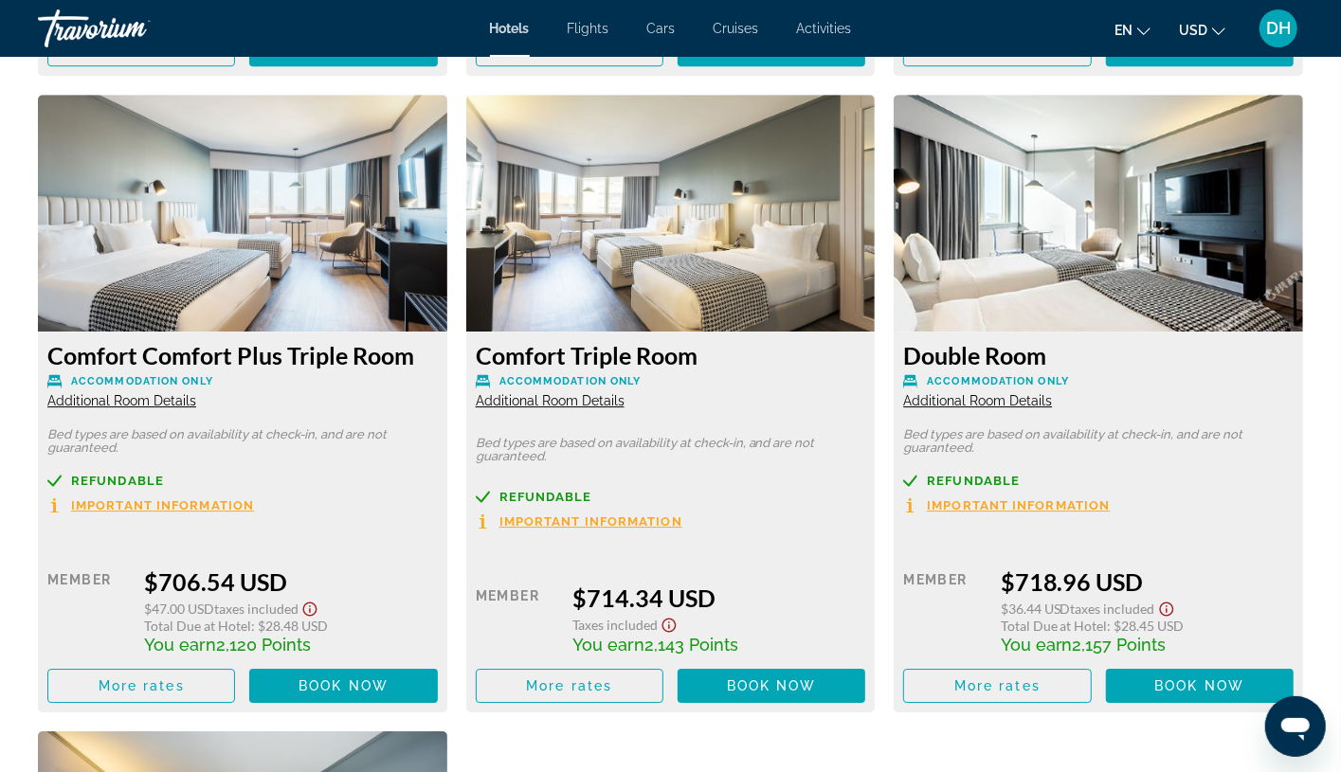
scroll to position [3840, 0]
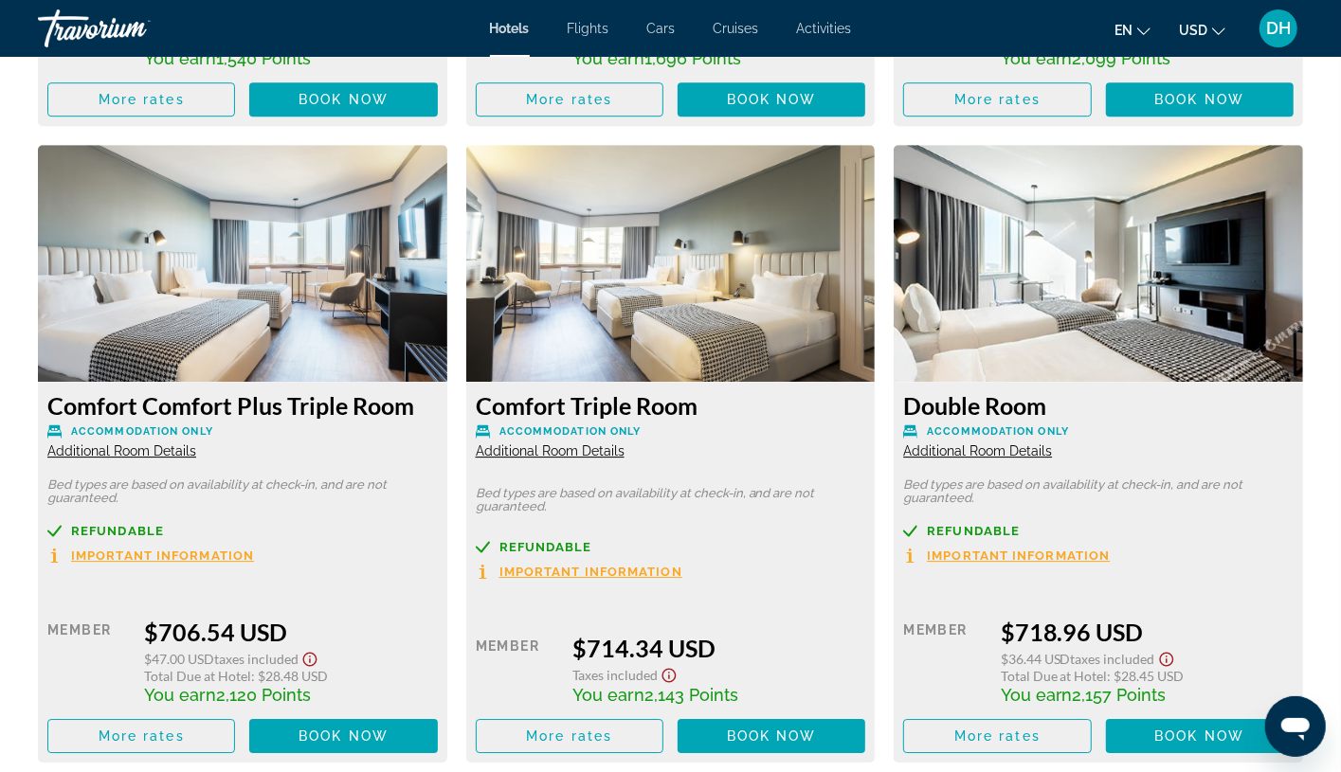
click at [584, 450] on span "Additional Room Details" at bounding box center [550, 451] width 149 height 15
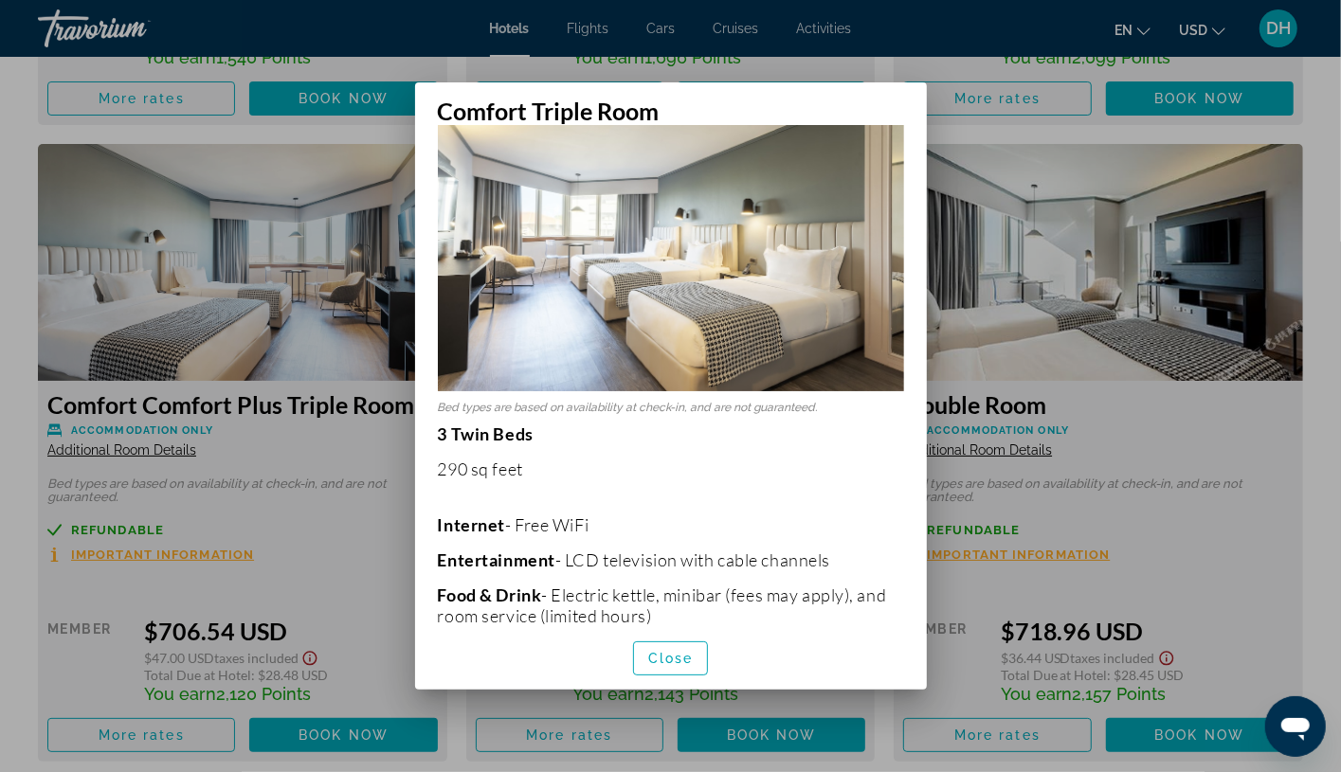
scroll to position [142, 0]
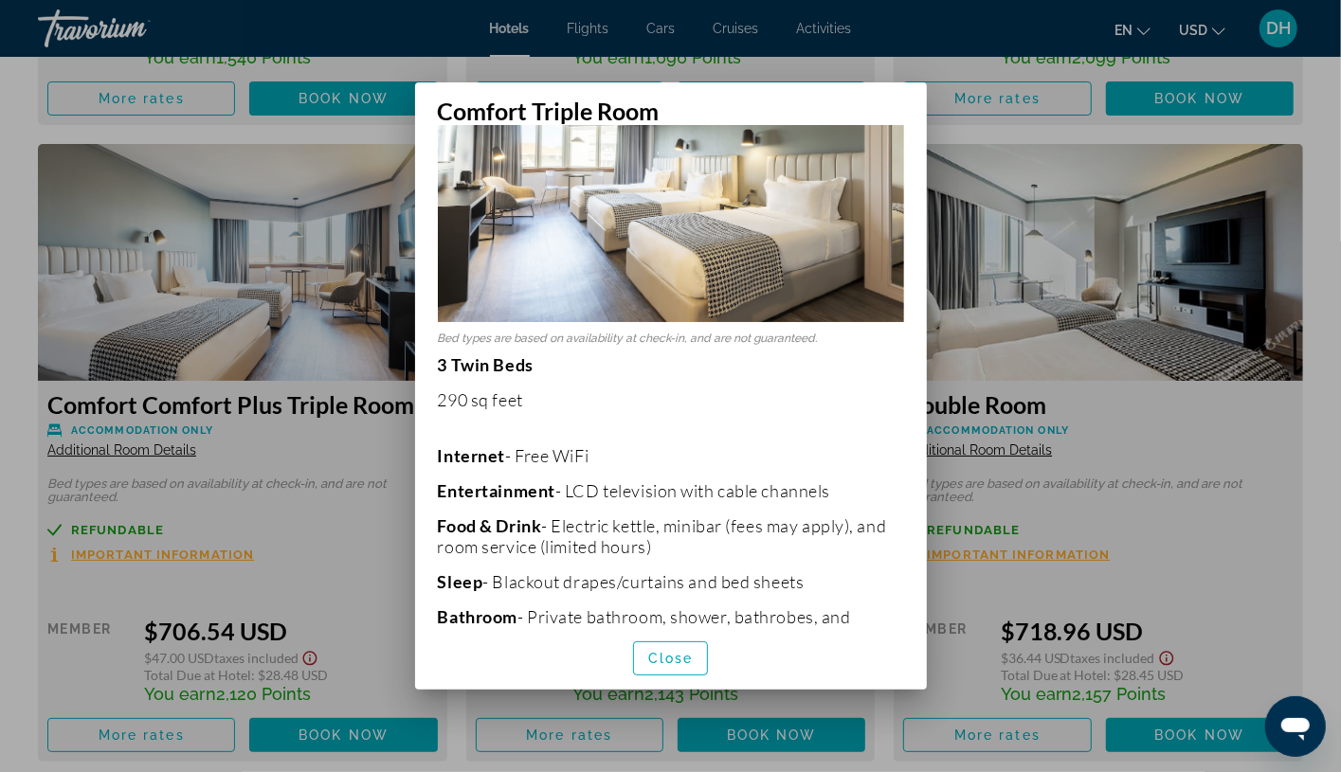
click at [271, 461] on div at bounding box center [670, 386] width 1341 height 772
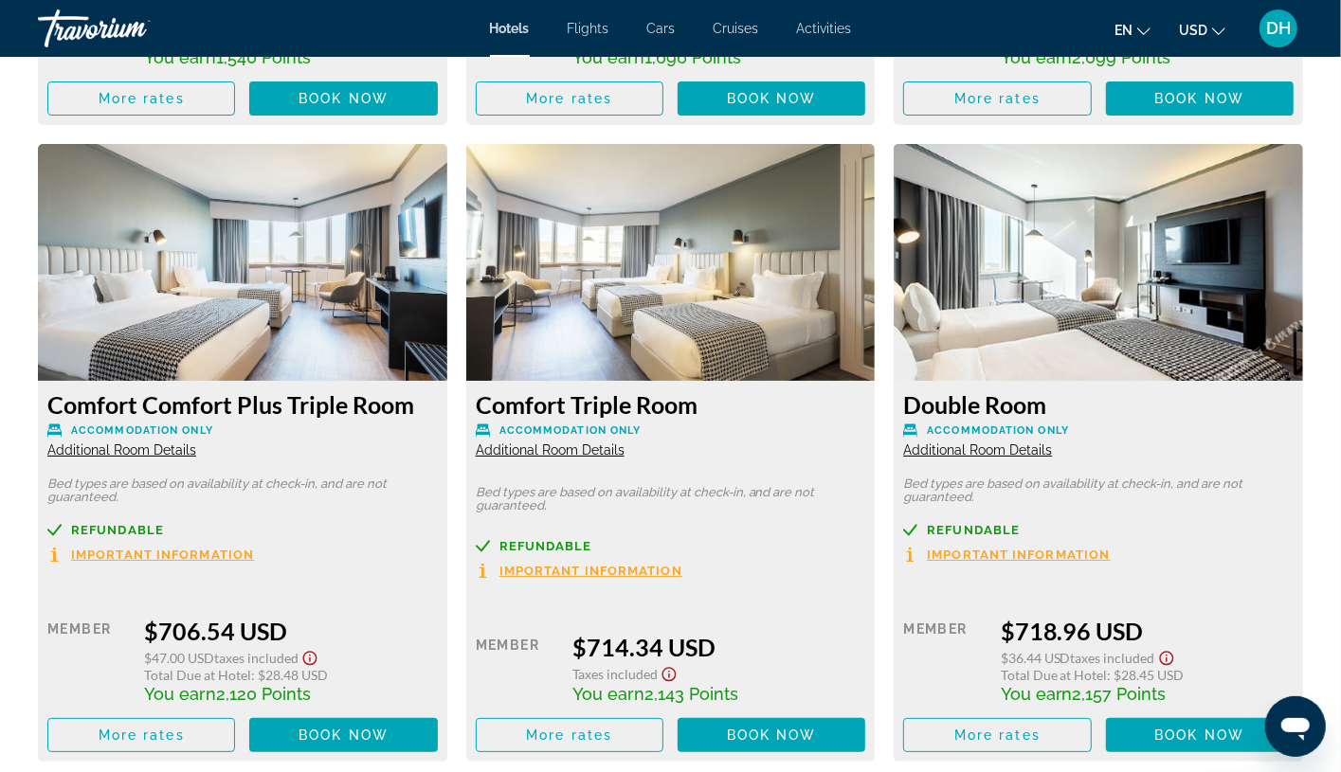
scroll to position [3840, 0]
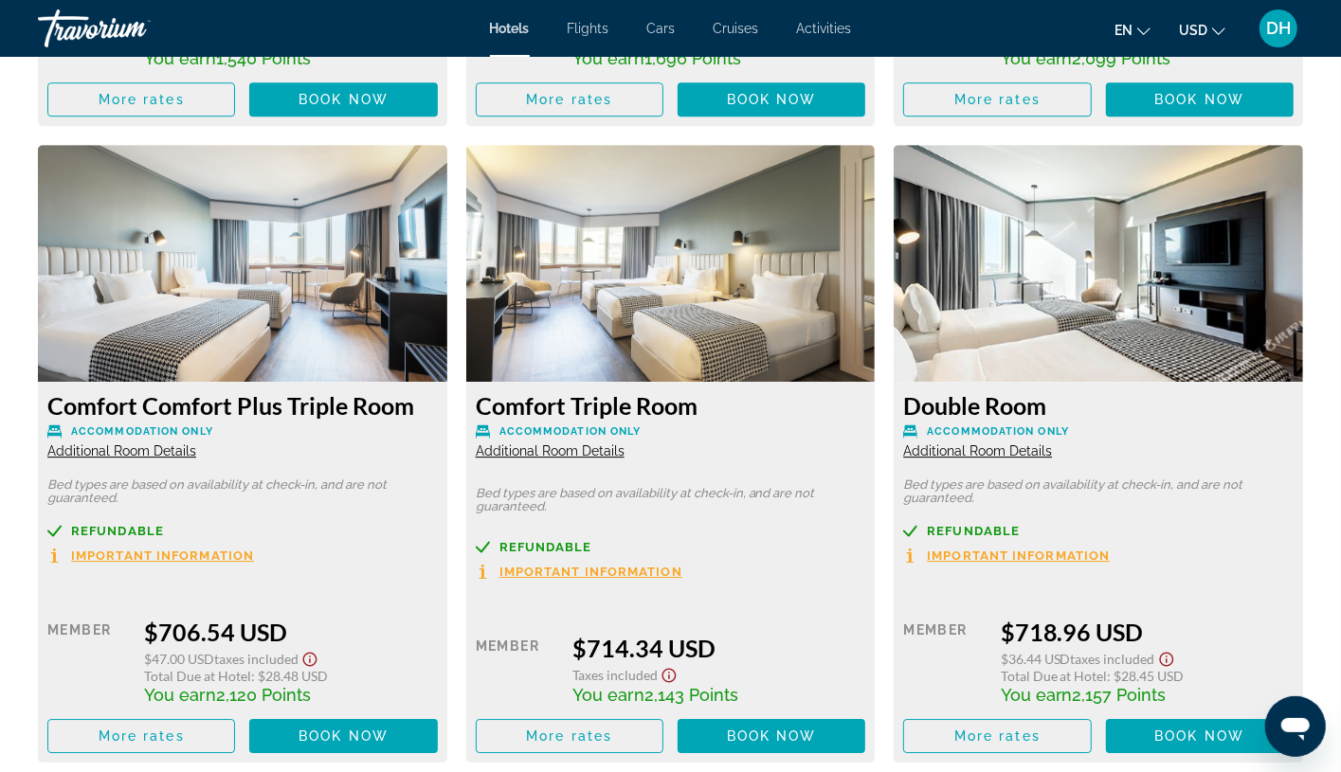
click at [160, 450] on span "Additional Room Details" at bounding box center [121, 451] width 149 height 15
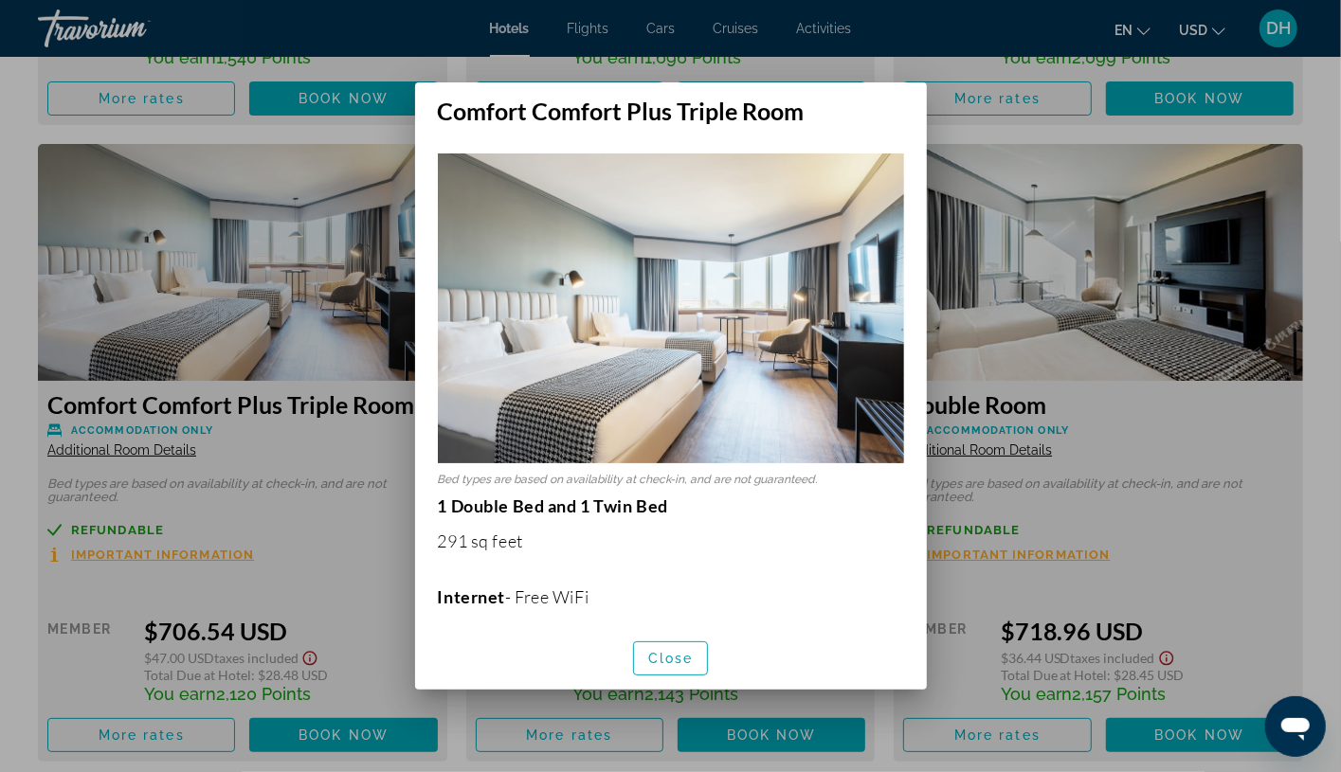
scroll to position [0, 0]
click at [215, 498] on div at bounding box center [670, 386] width 1341 height 772
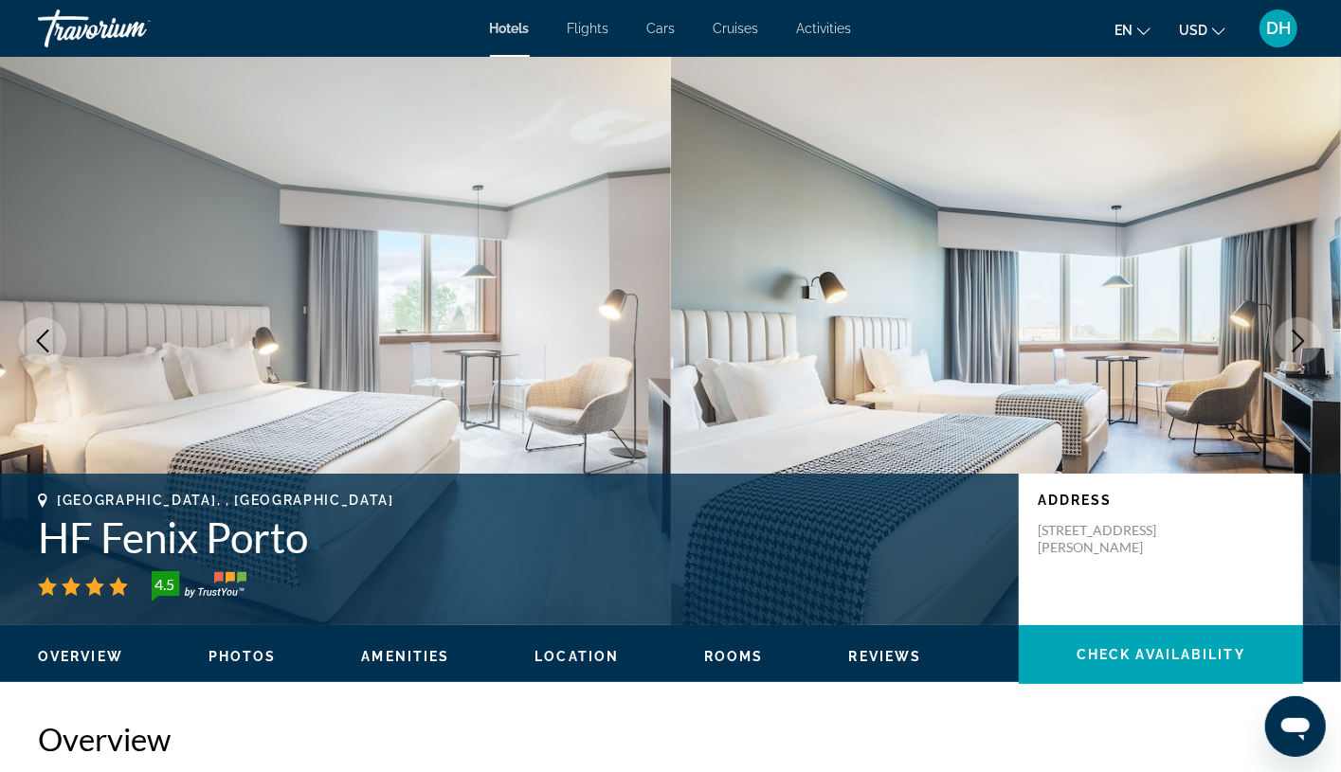
scroll to position [3840, 0]
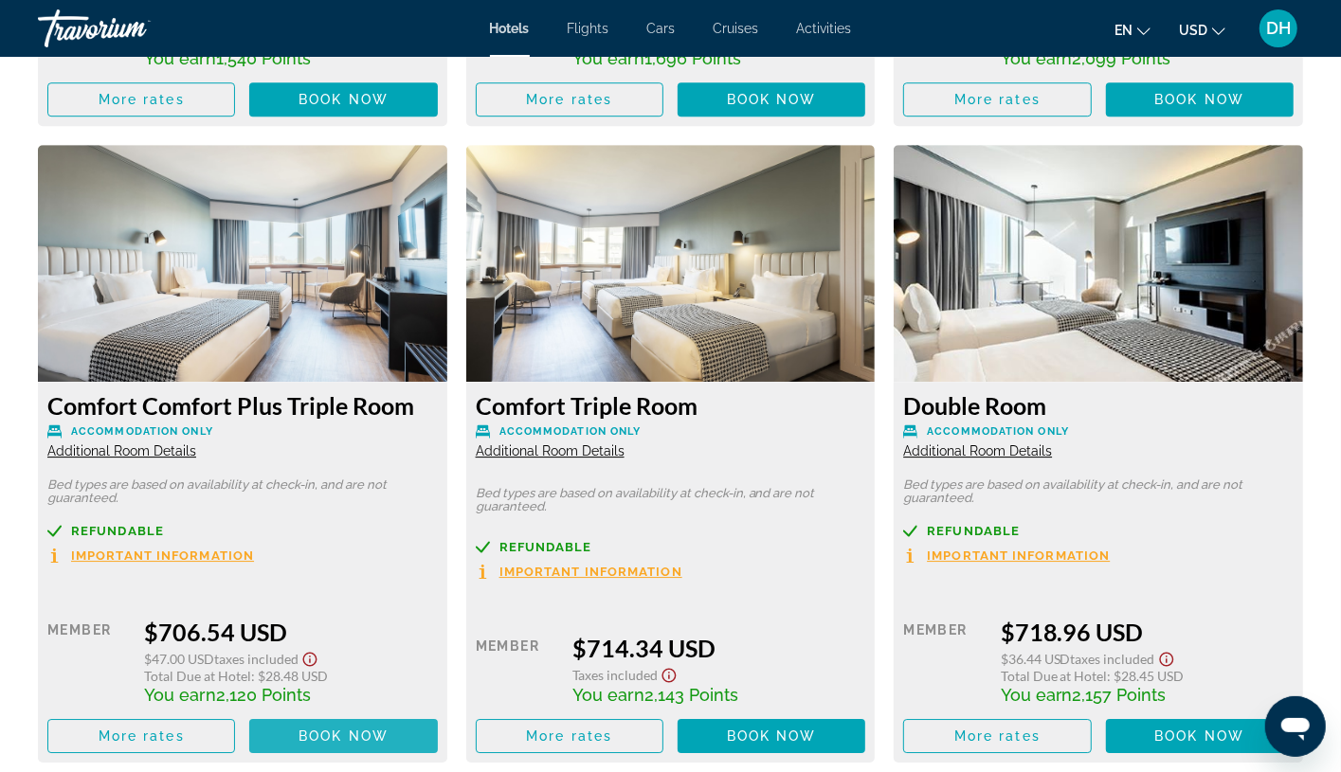
click at [374, 740] on span "Book now" at bounding box center [344, 736] width 90 height 15
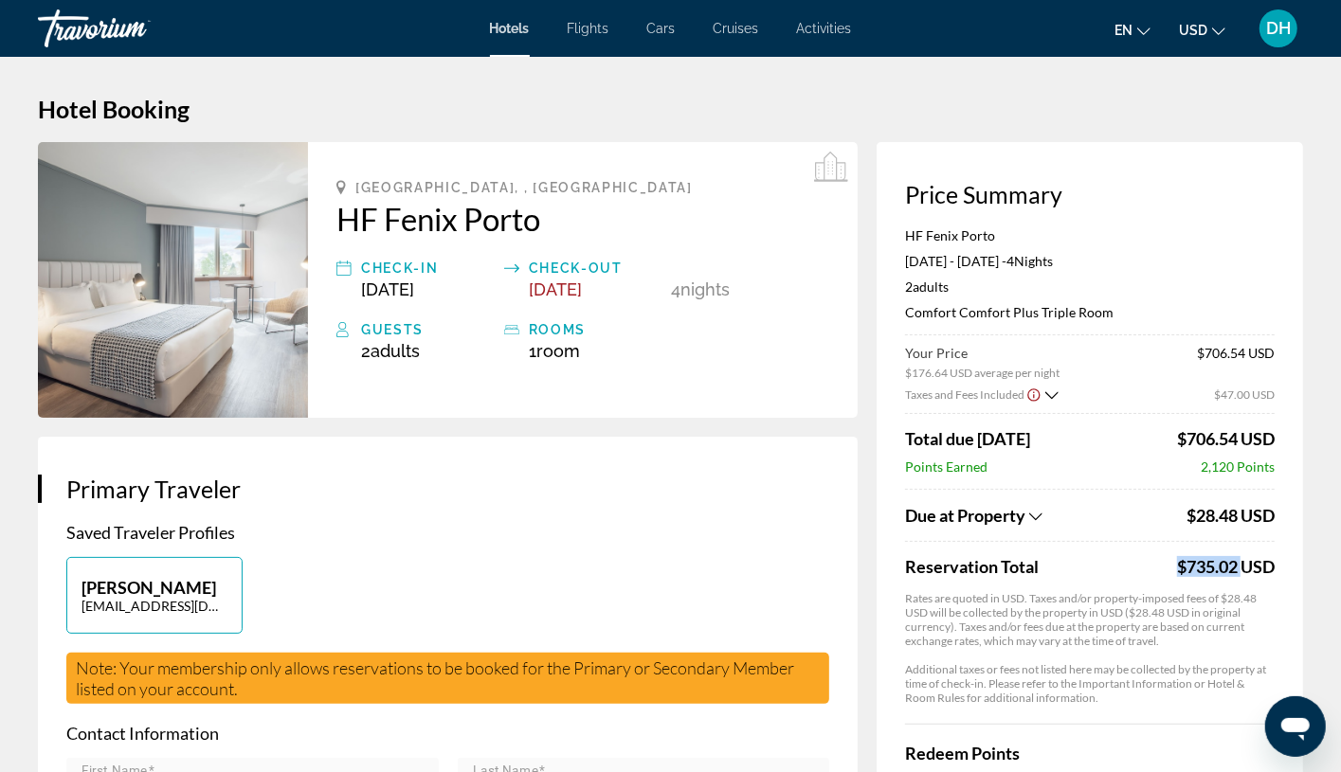
drag, startPoint x: 1163, startPoint y: 564, endPoint x: 1234, endPoint y: 563, distance: 71.1
click at [1218, 563] on div "Reservation Total $735.02 USD" at bounding box center [1090, 566] width 370 height 21
copy div "$735.02"
click at [766, 522] on p "Saved Traveler Profiles" at bounding box center [447, 532] width 763 height 21
click at [496, 35] on span "Hotels" at bounding box center [510, 28] width 40 height 15
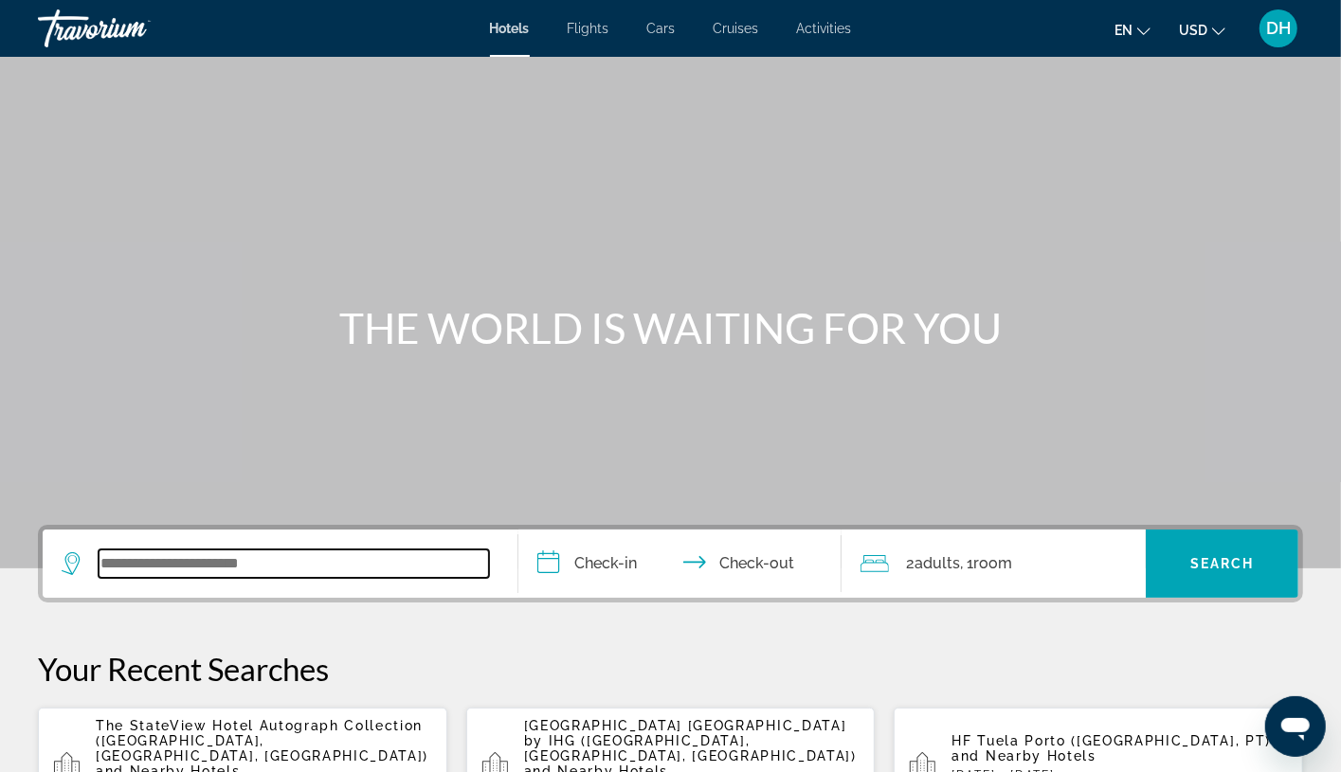
click at [305, 556] on input "Search widget" at bounding box center [294, 564] width 390 height 28
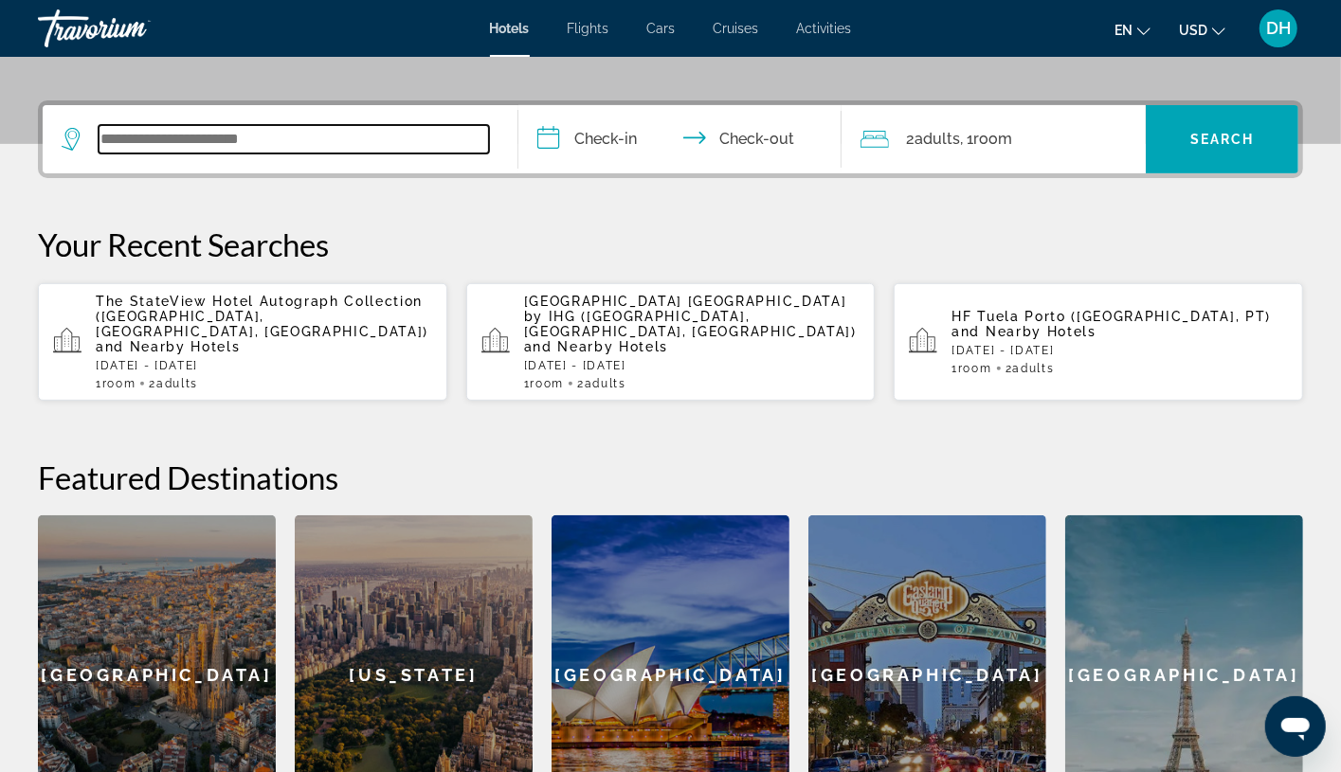
paste input "**********"
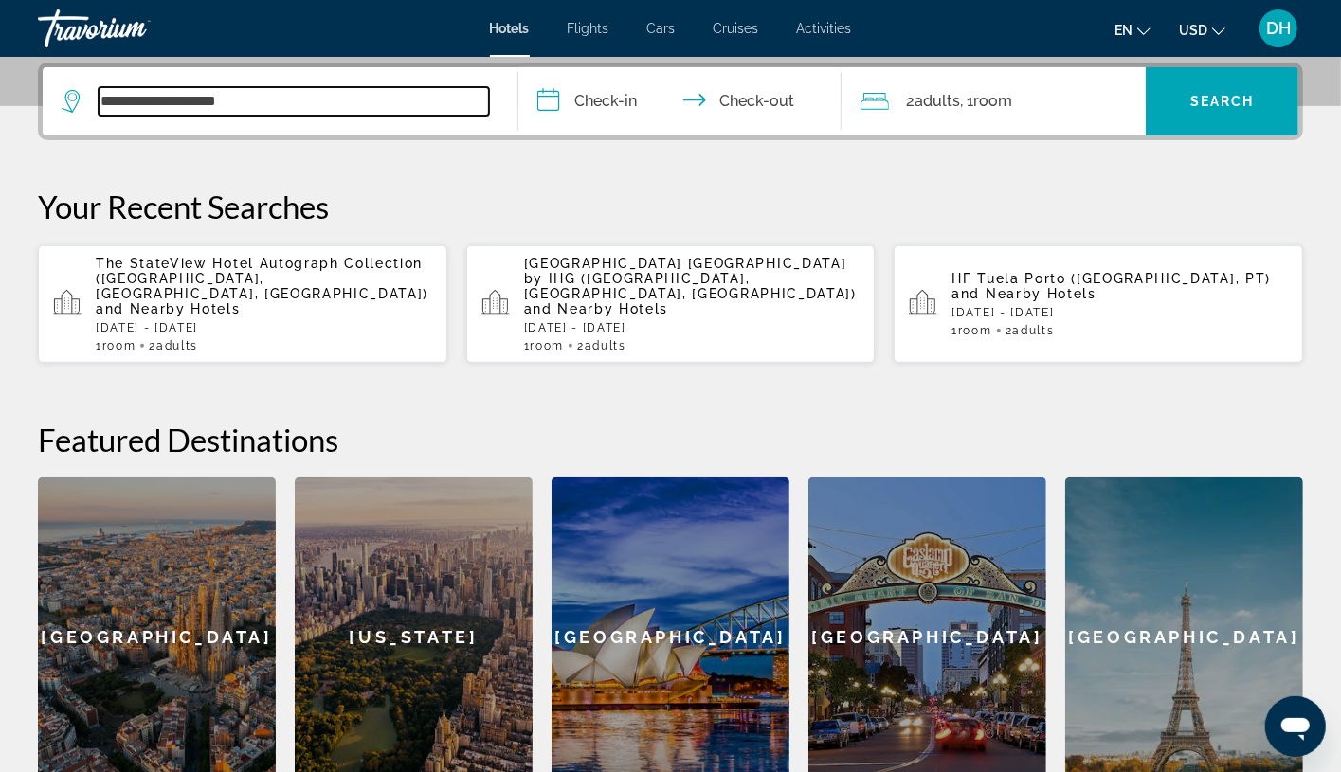
click at [374, 90] on input "**********" at bounding box center [294, 101] width 390 height 28
click at [498, 385] on div "**********" at bounding box center [670, 430] width 1341 height 735
click at [403, 99] on input "**********" at bounding box center [294, 101] width 390 height 28
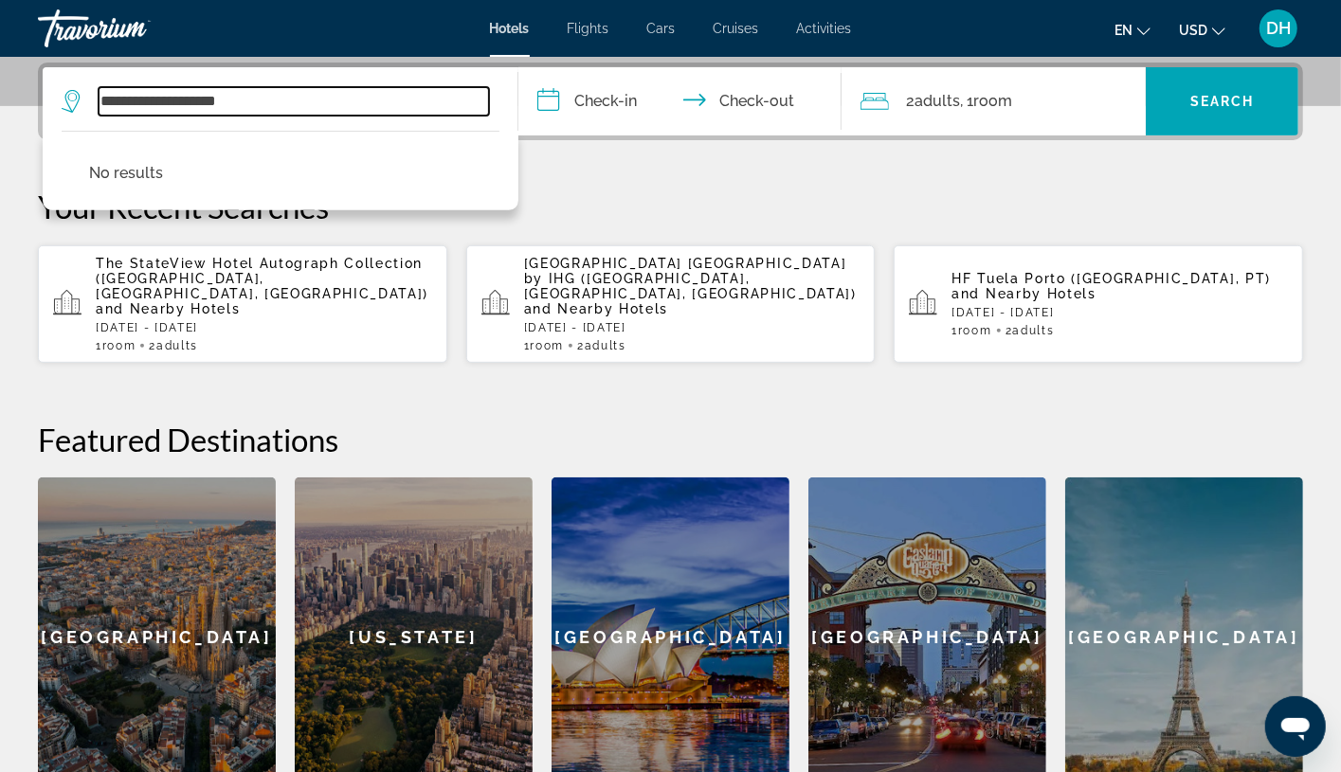
drag, startPoint x: 403, startPoint y: 99, endPoint x: -332, endPoint y: 72, distance: 734.9
paste input "Search widget"
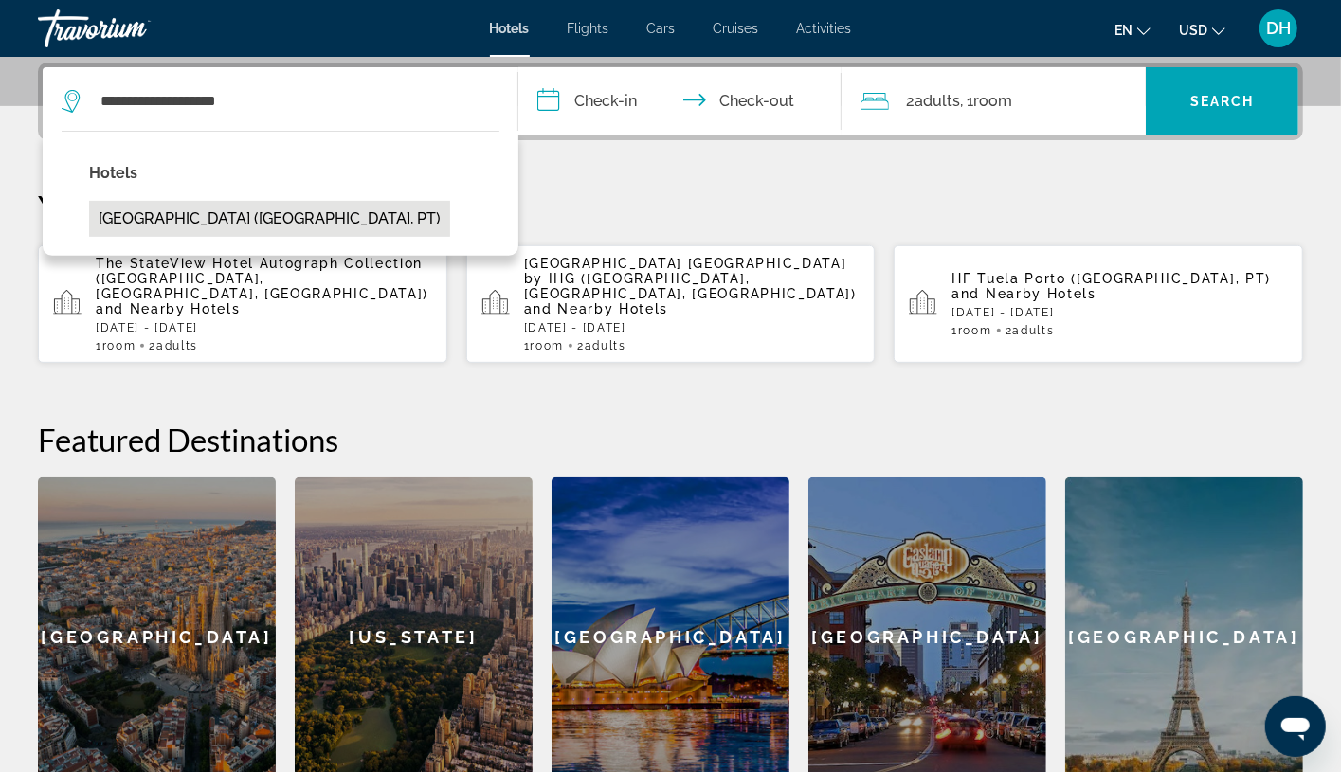
click at [317, 205] on button "Tivoli Coimbra Hotel (Coimbra, PT)" at bounding box center [269, 219] width 361 height 36
type input "**********"
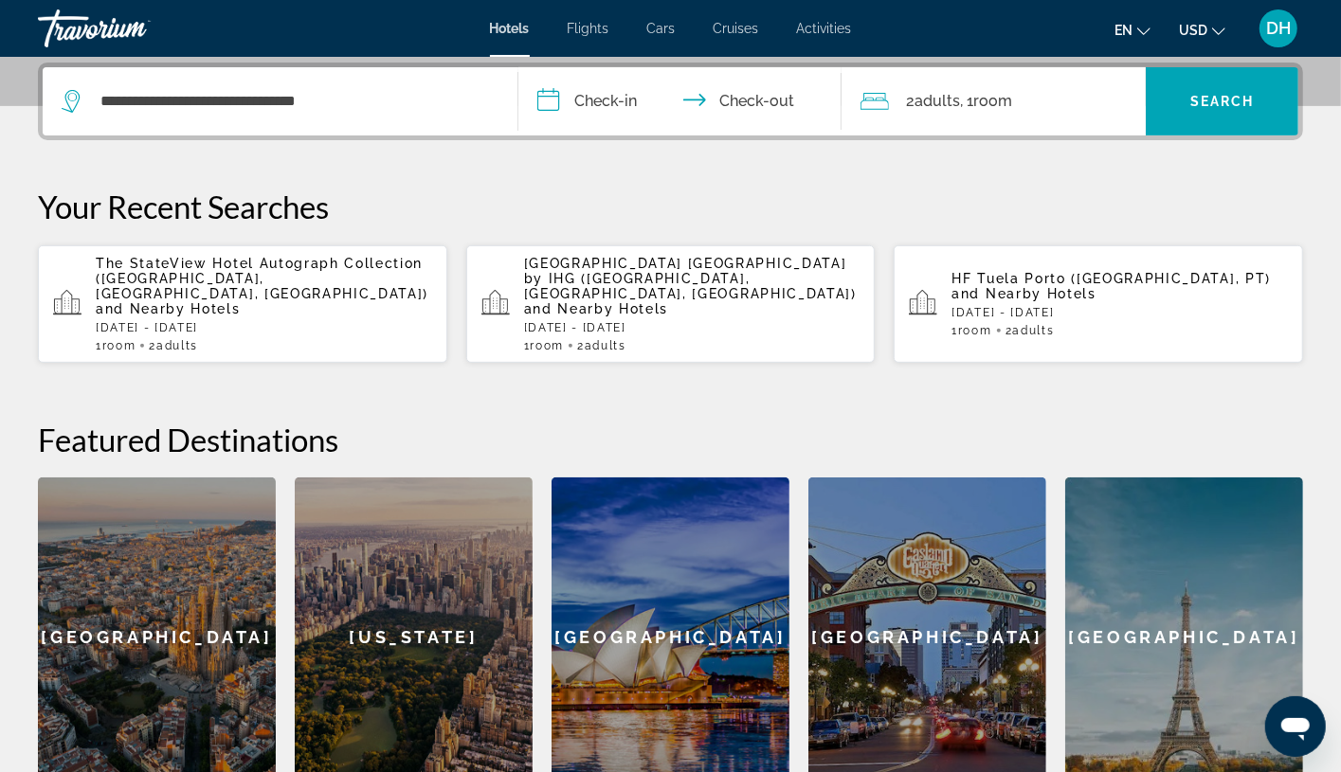
click at [652, 96] on input "**********" at bounding box center [683, 104] width 331 height 74
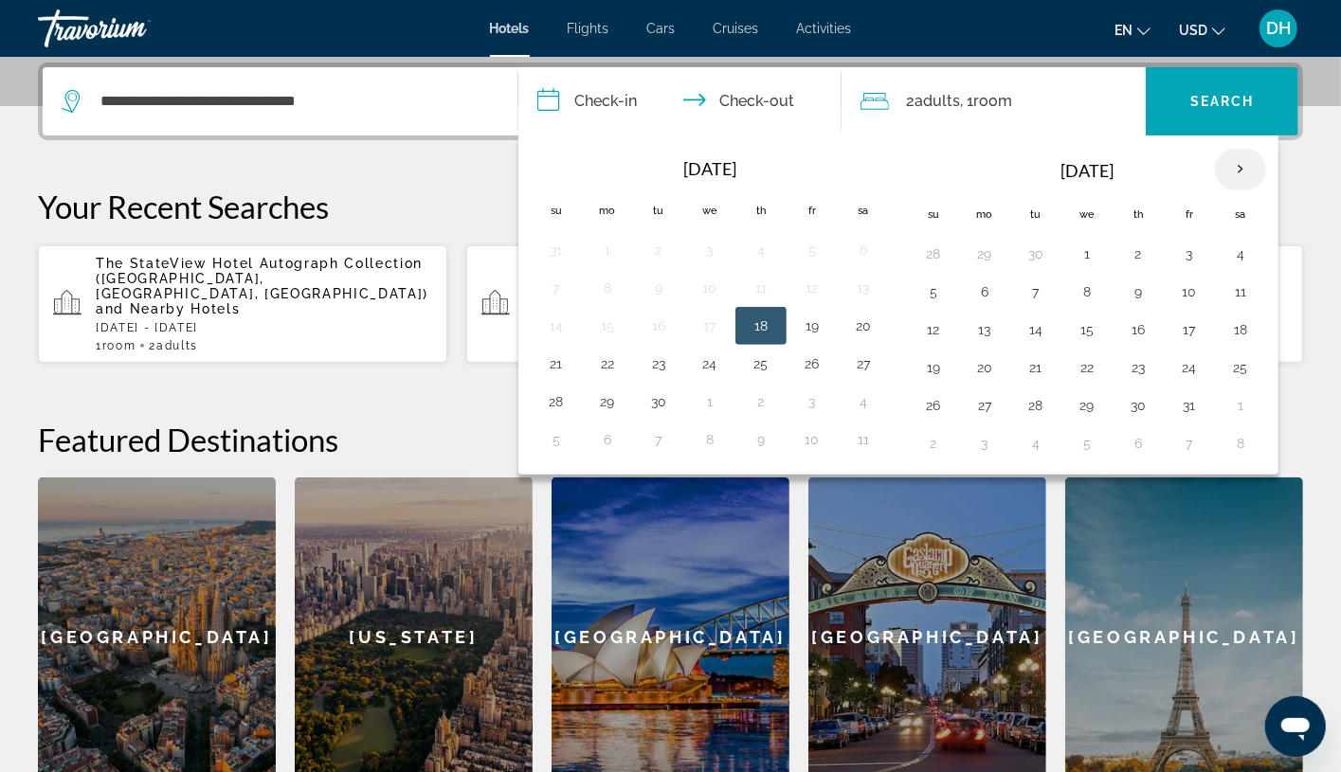
click at [1218, 176] on th "Next month" at bounding box center [1240, 170] width 51 height 42
click at [1218, 200] on th "Sa" at bounding box center [1240, 214] width 51 height 42
click at [1218, 190] on th "Next month" at bounding box center [1240, 170] width 51 height 42
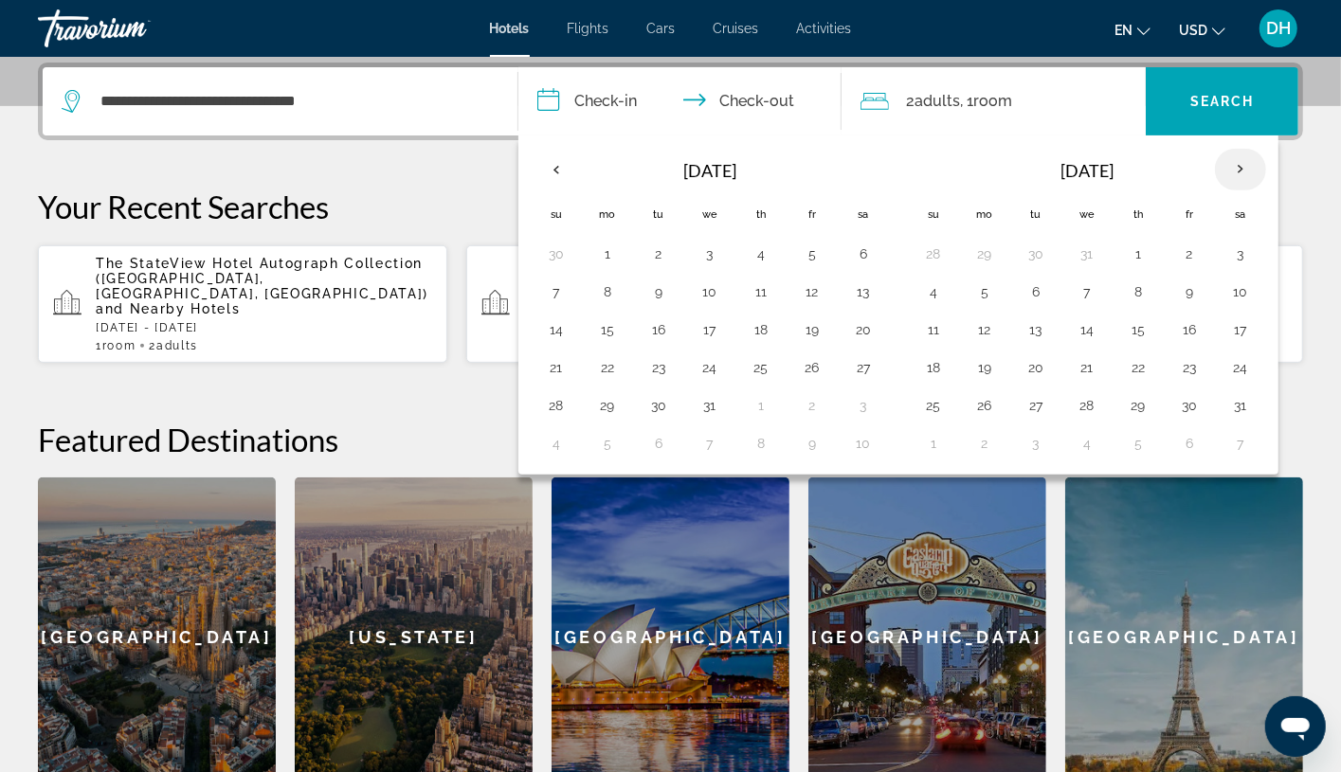
click at [1218, 190] on th "Next month" at bounding box center [1240, 170] width 51 height 42
click at [1218, 188] on th "Next month" at bounding box center [1240, 170] width 51 height 42
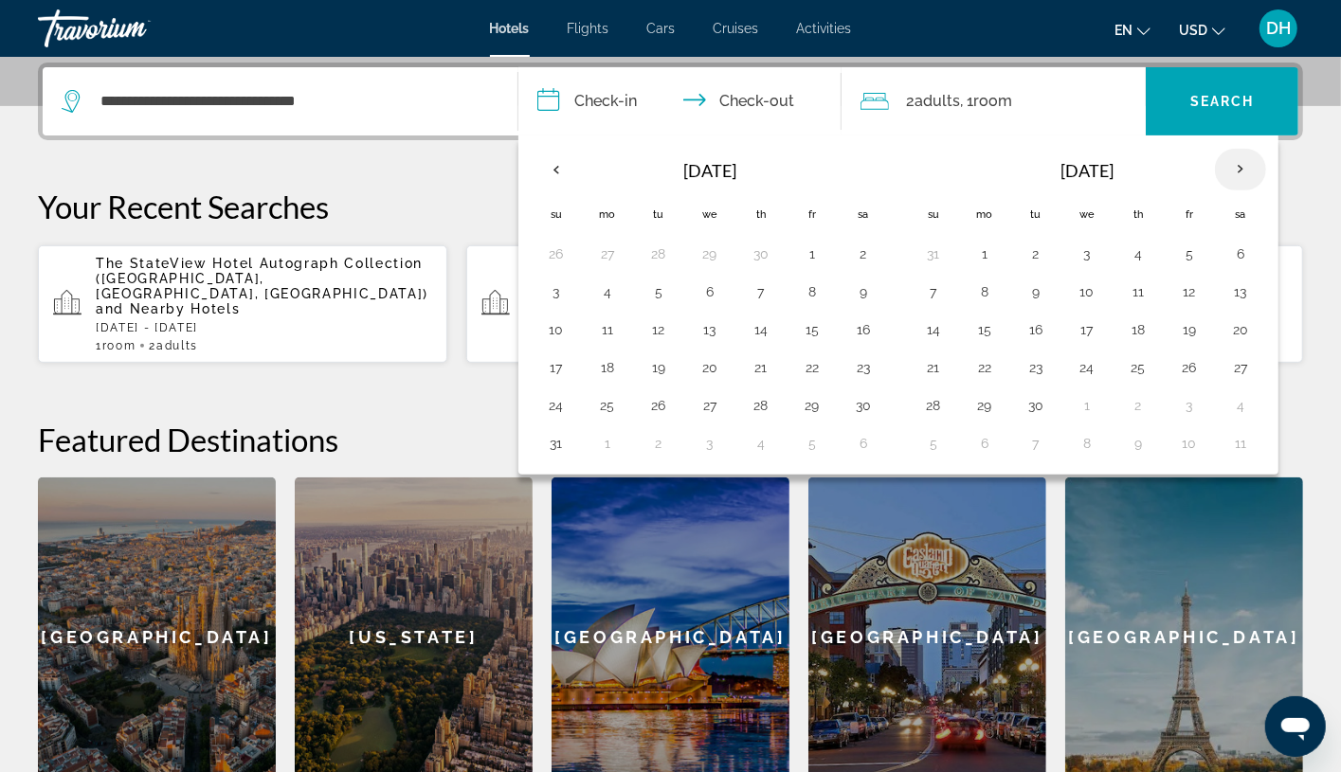
click at [1218, 188] on th "Next month" at bounding box center [1240, 170] width 51 height 42
click at [555, 286] on button "6" at bounding box center [556, 292] width 30 height 27
click at [756, 281] on button "10" at bounding box center [761, 292] width 30 height 27
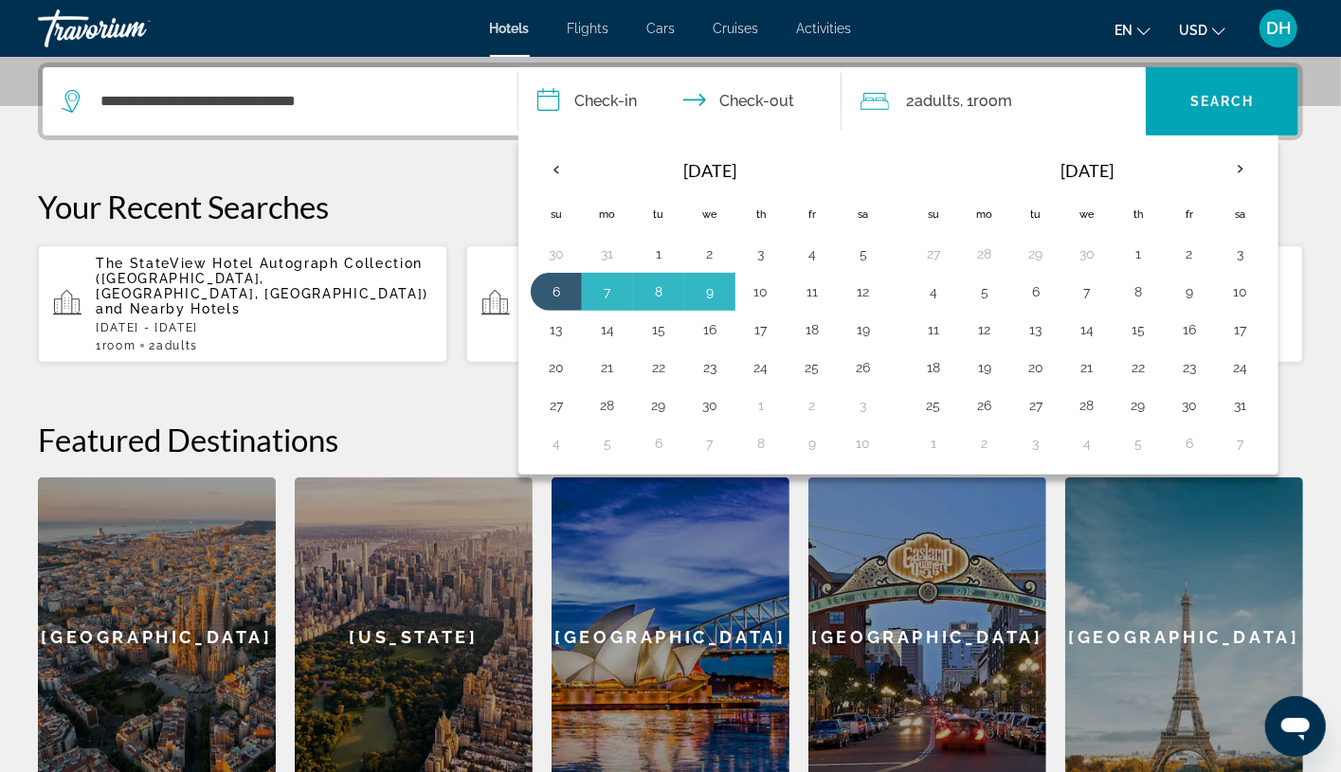
type input "**********"
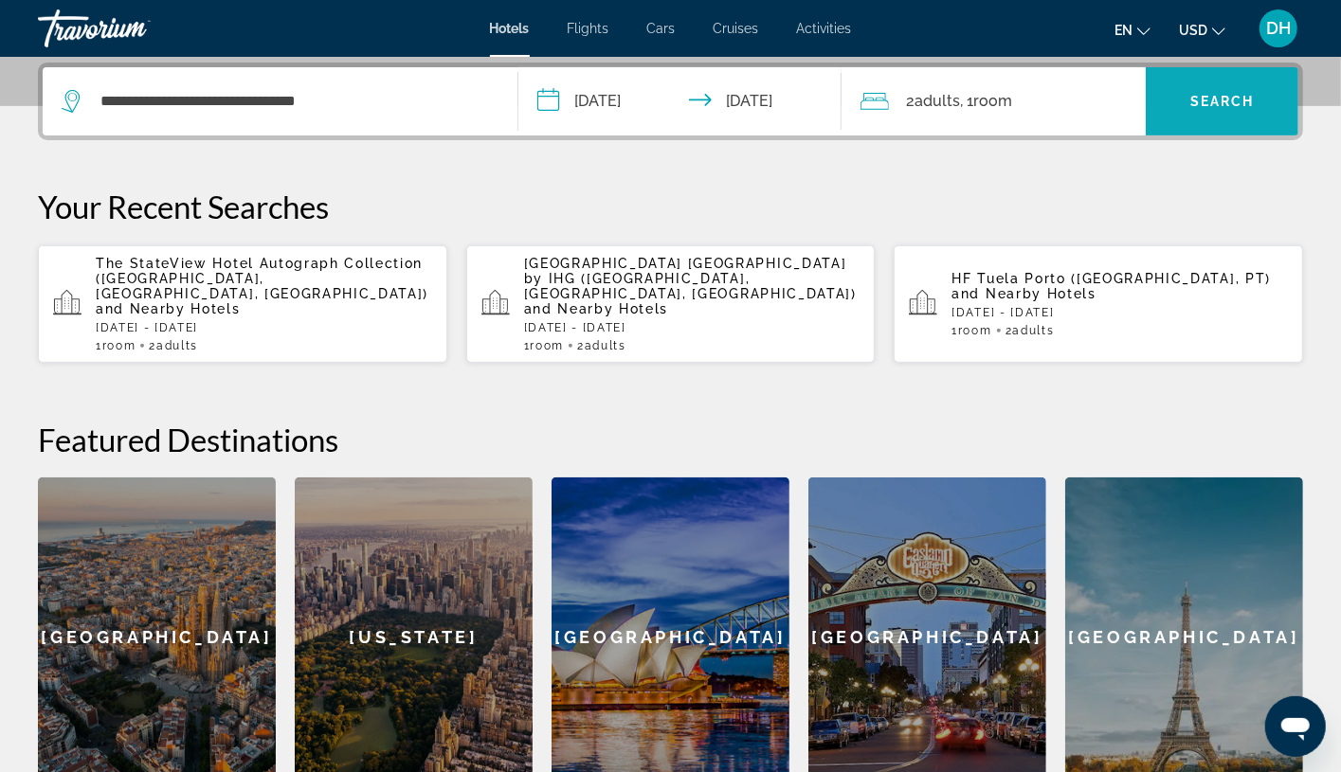
click at [1218, 89] on span "Search widget" at bounding box center [1222, 101] width 153 height 45
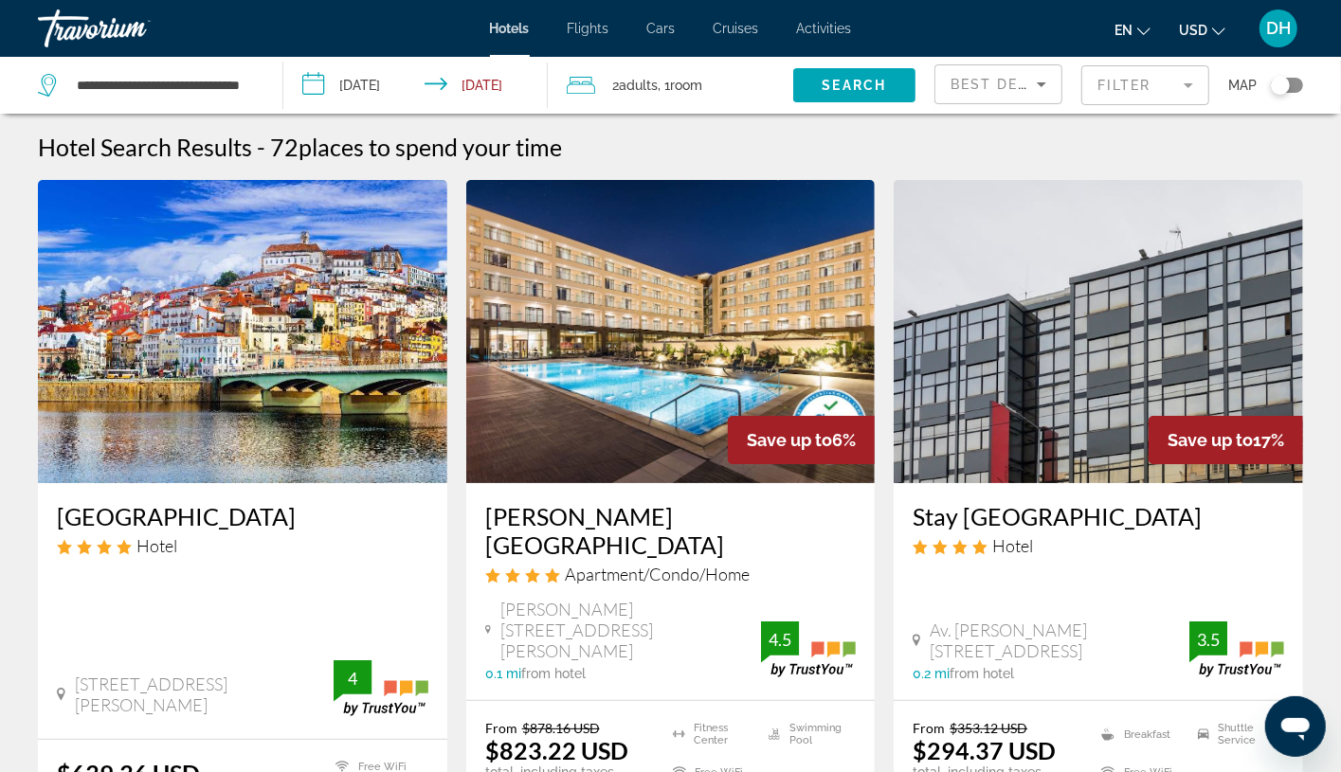
click at [201, 518] on h3 "Tivoli Coimbra Hotel" at bounding box center [242, 516] width 371 height 28
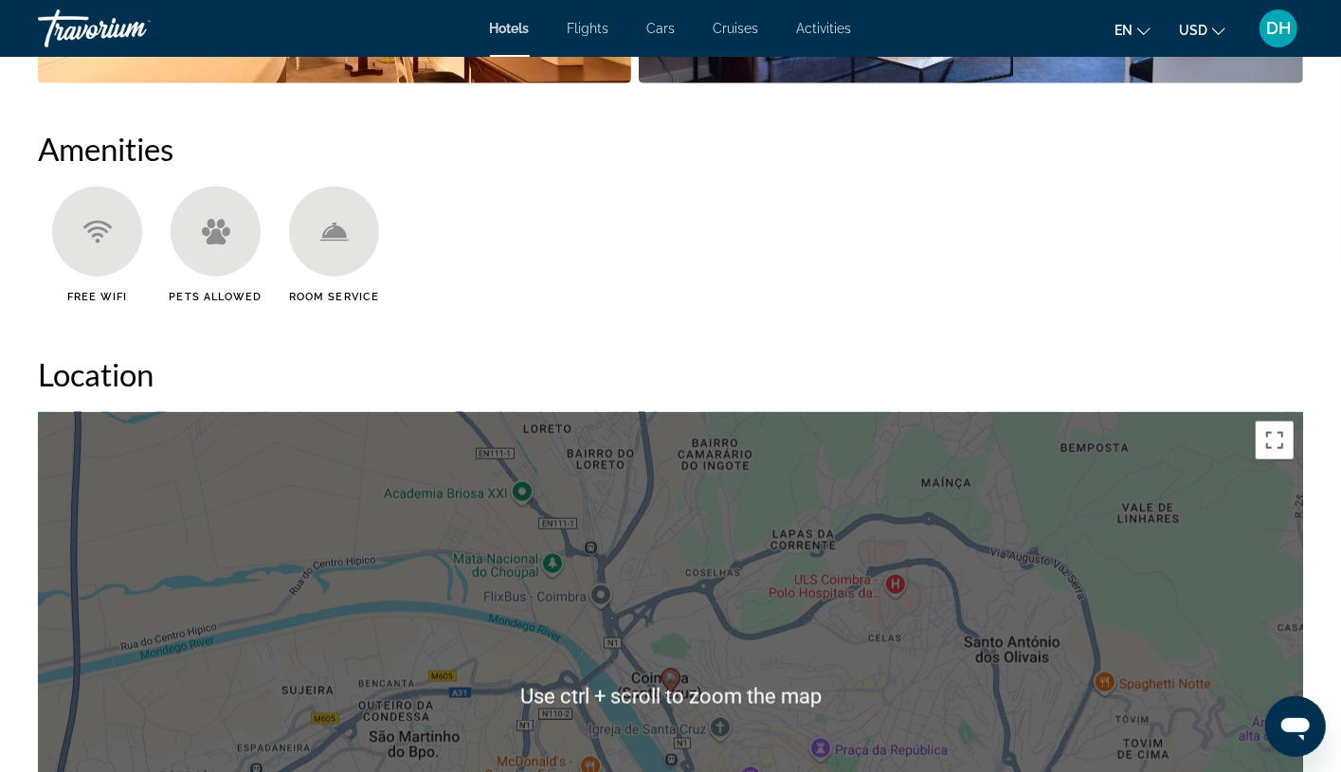
scroll to position [852, 0]
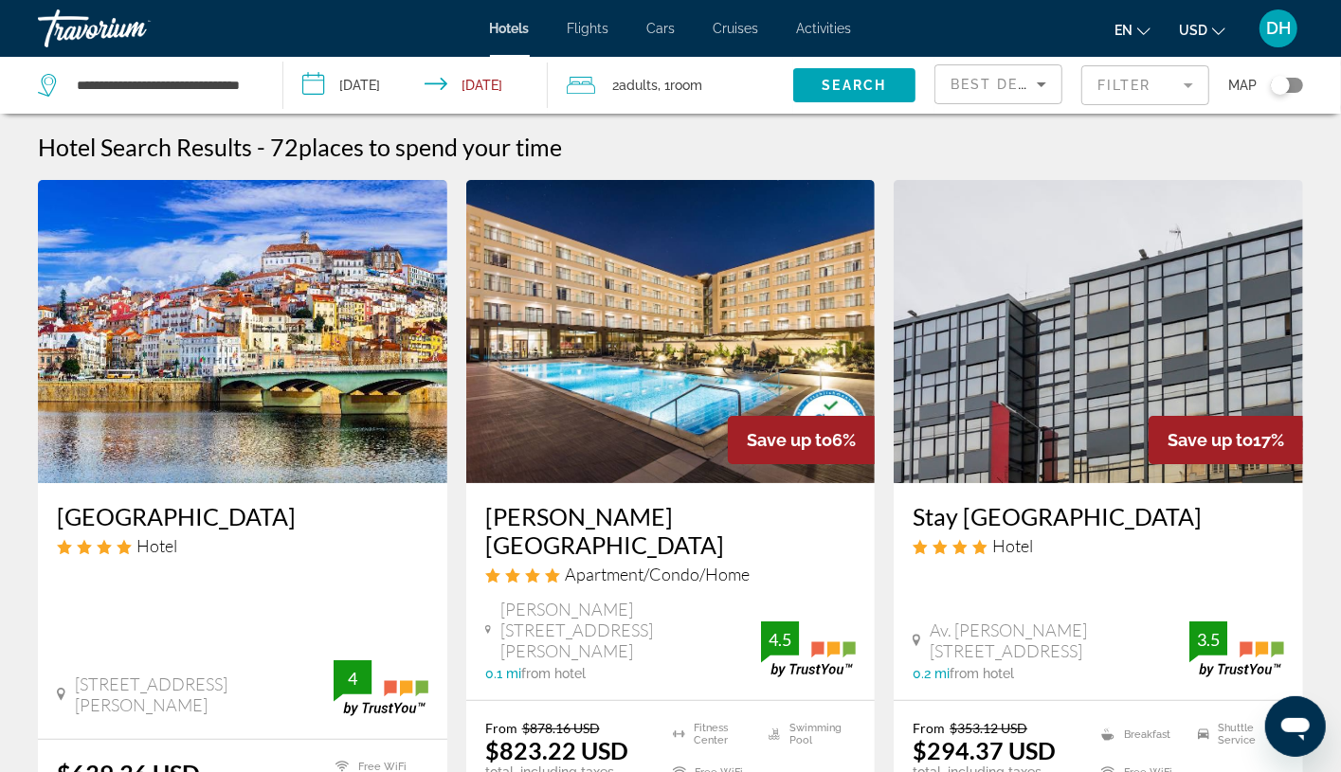
click at [526, 28] on span "Hotels" at bounding box center [510, 28] width 40 height 15
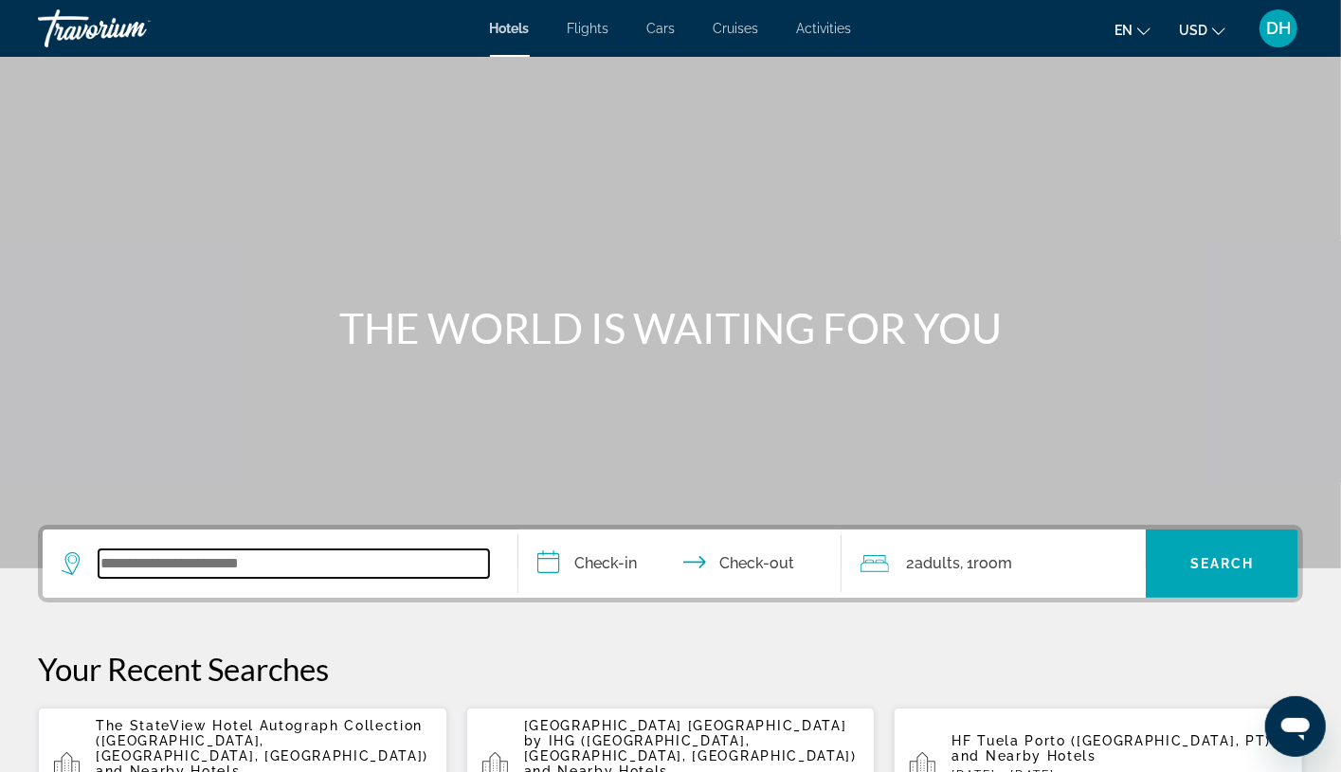
click at [313, 573] on input "Search widget" at bounding box center [294, 564] width 390 height 28
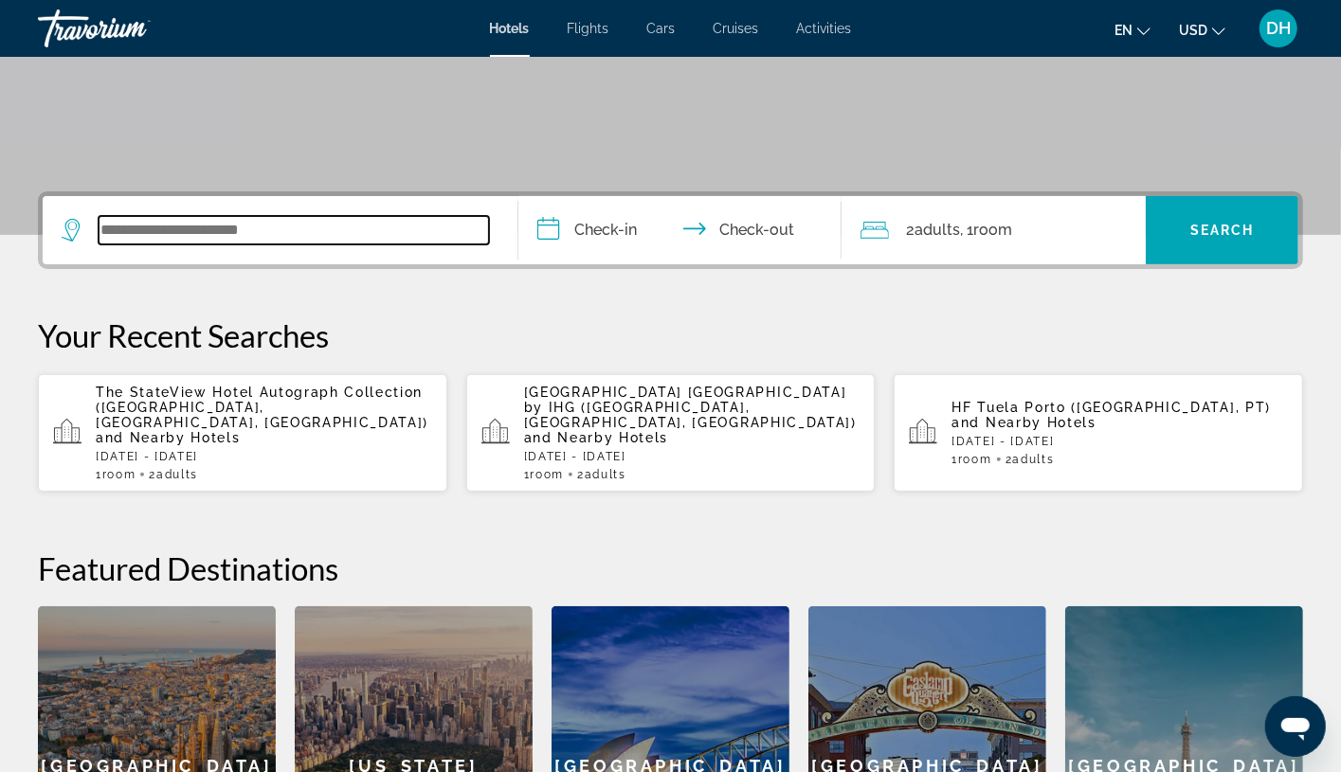
paste input "**********"
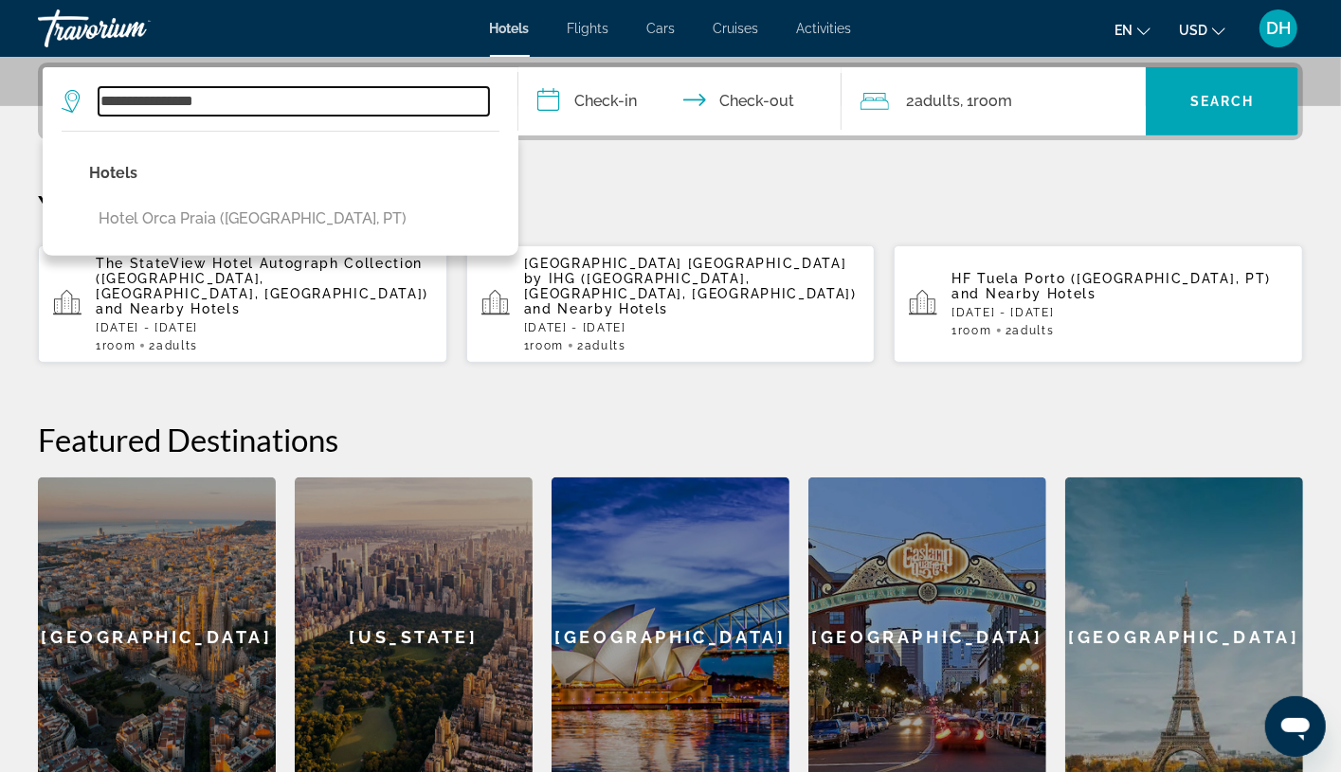
scroll to position [468, 0]
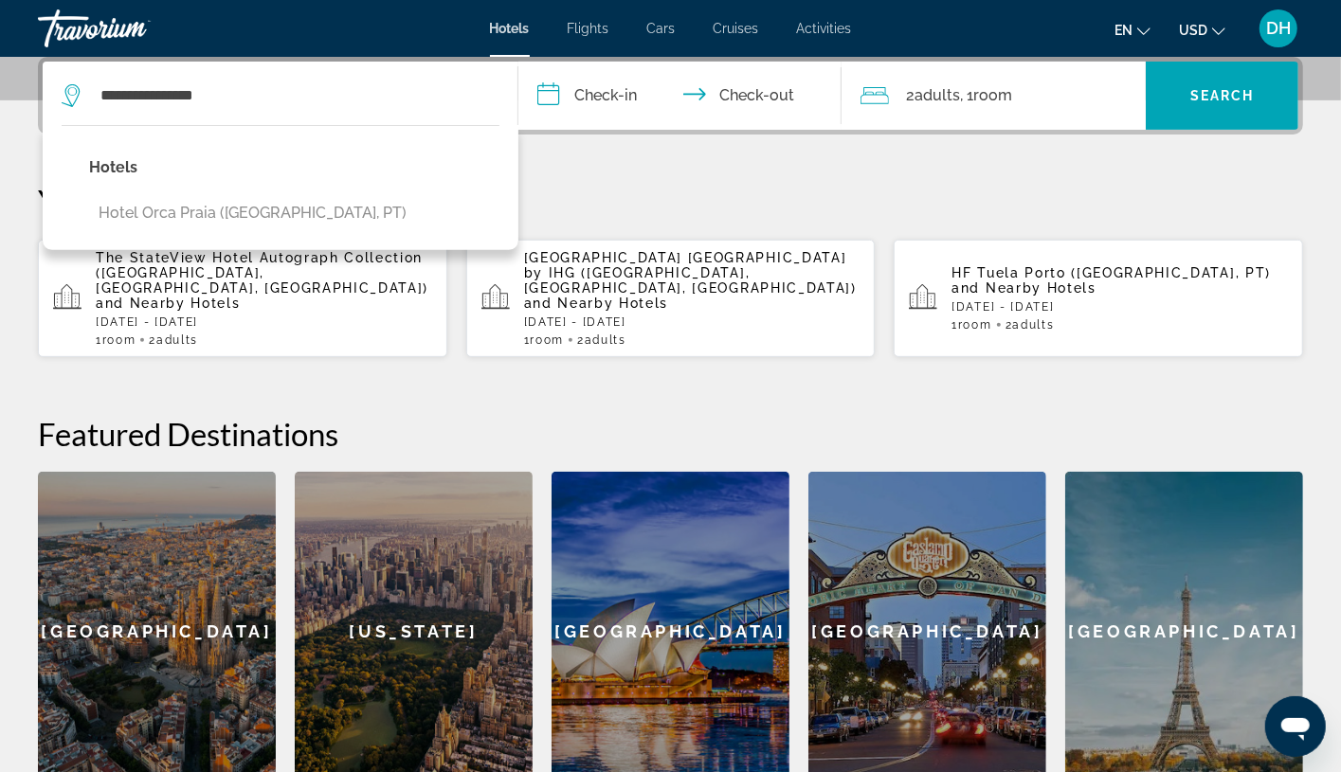
click at [367, 177] on div "Hotels Hotel Orca Praia (Funchal, PT)" at bounding box center [281, 187] width 476 height 125
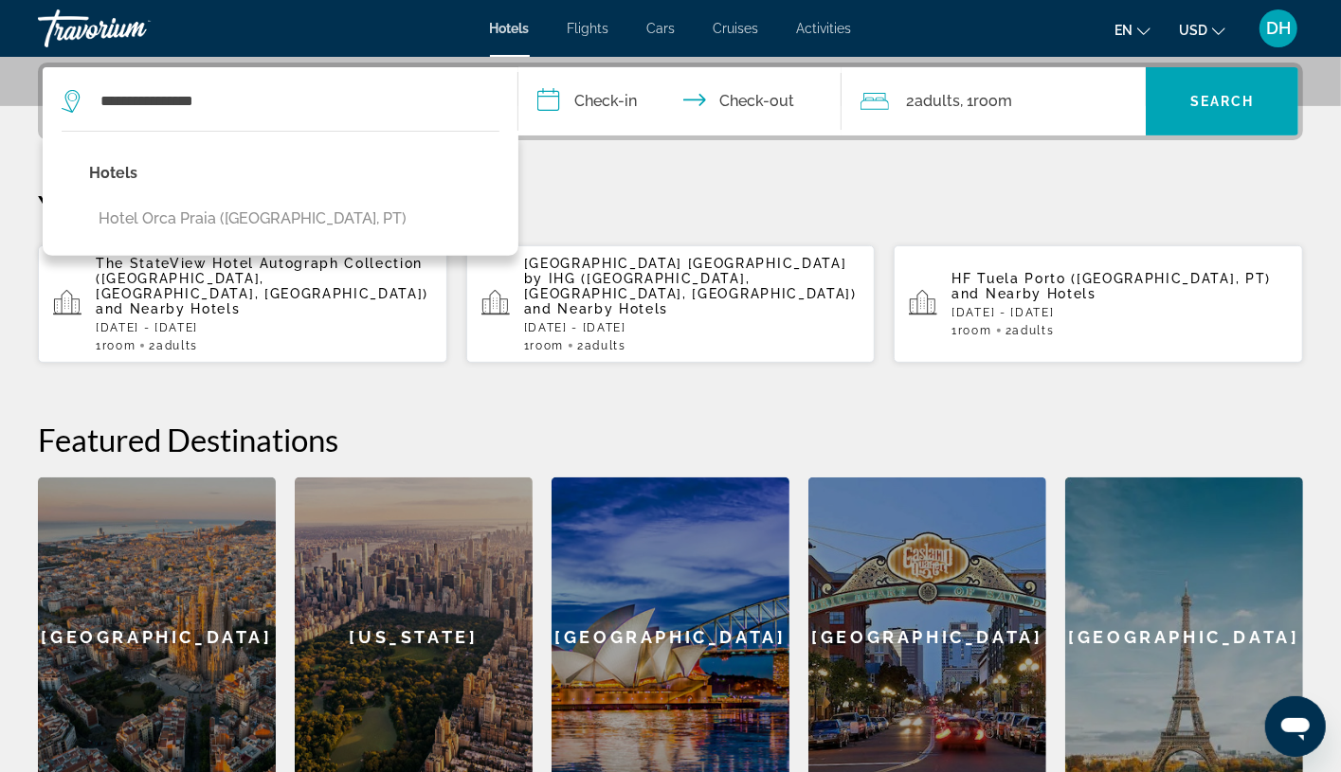
click at [336, 210] on div "Hotels Hotel Orca Praia (Funchal, PT)" at bounding box center [281, 193] width 476 height 125
click at [251, 207] on button "Hotel Orca Praia (Funchal, PT)" at bounding box center [252, 219] width 327 height 36
type input "**********"
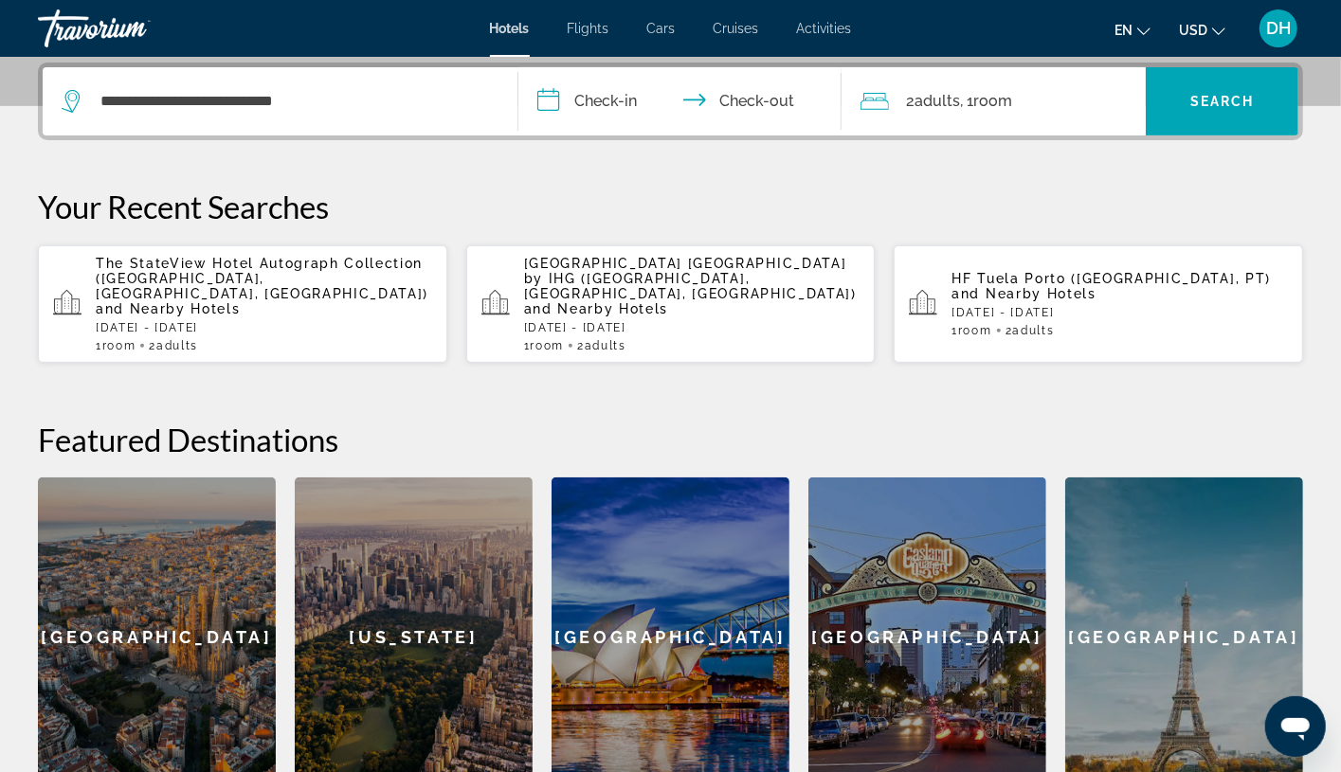
click at [603, 85] on input "**********" at bounding box center [683, 104] width 331 height 74
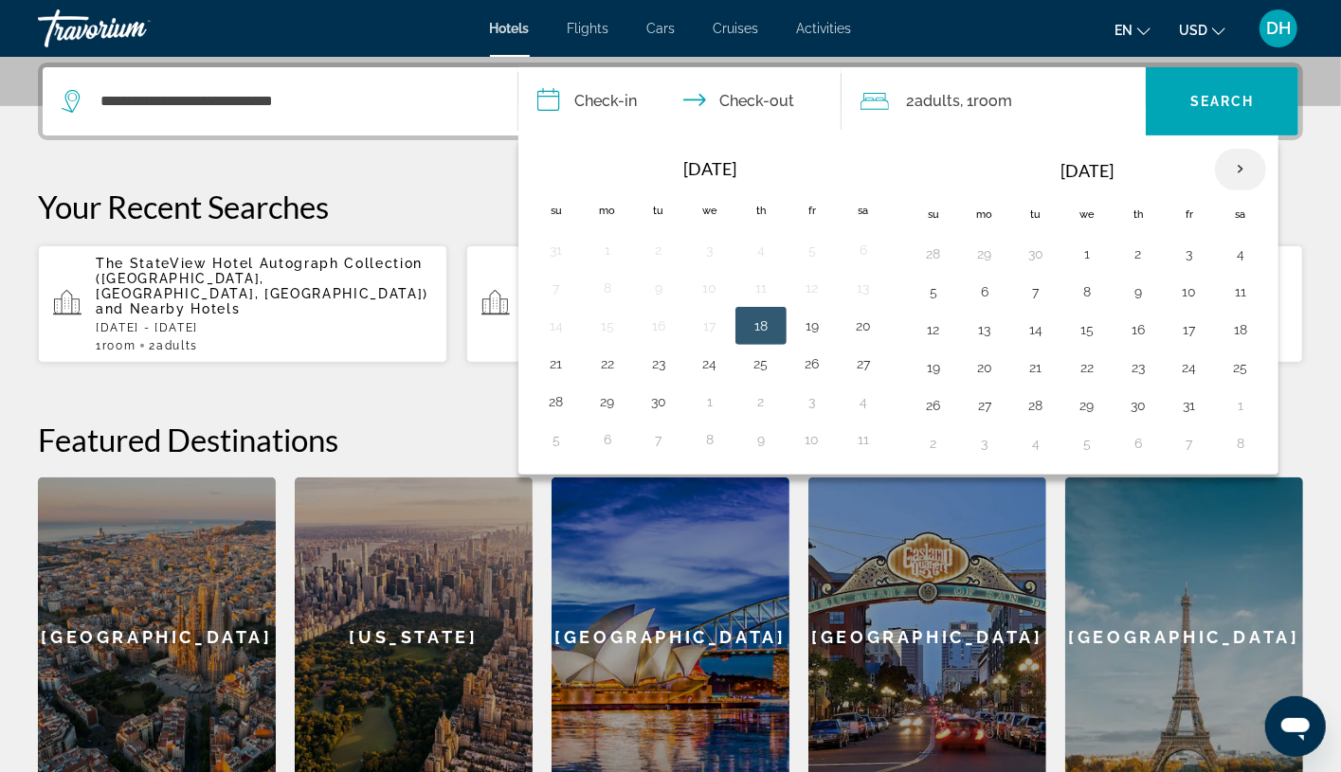
click at [1218, 161] on th "Next month" at bounding box center [1240, 170] width 51 height 42
click at [1218, 160] on th "Next month" at bounding box center [1240, 170] width 51 height 42
click at [1218, 164] on th "Next month" at bounding box center [1240, 170] width 51 height 42
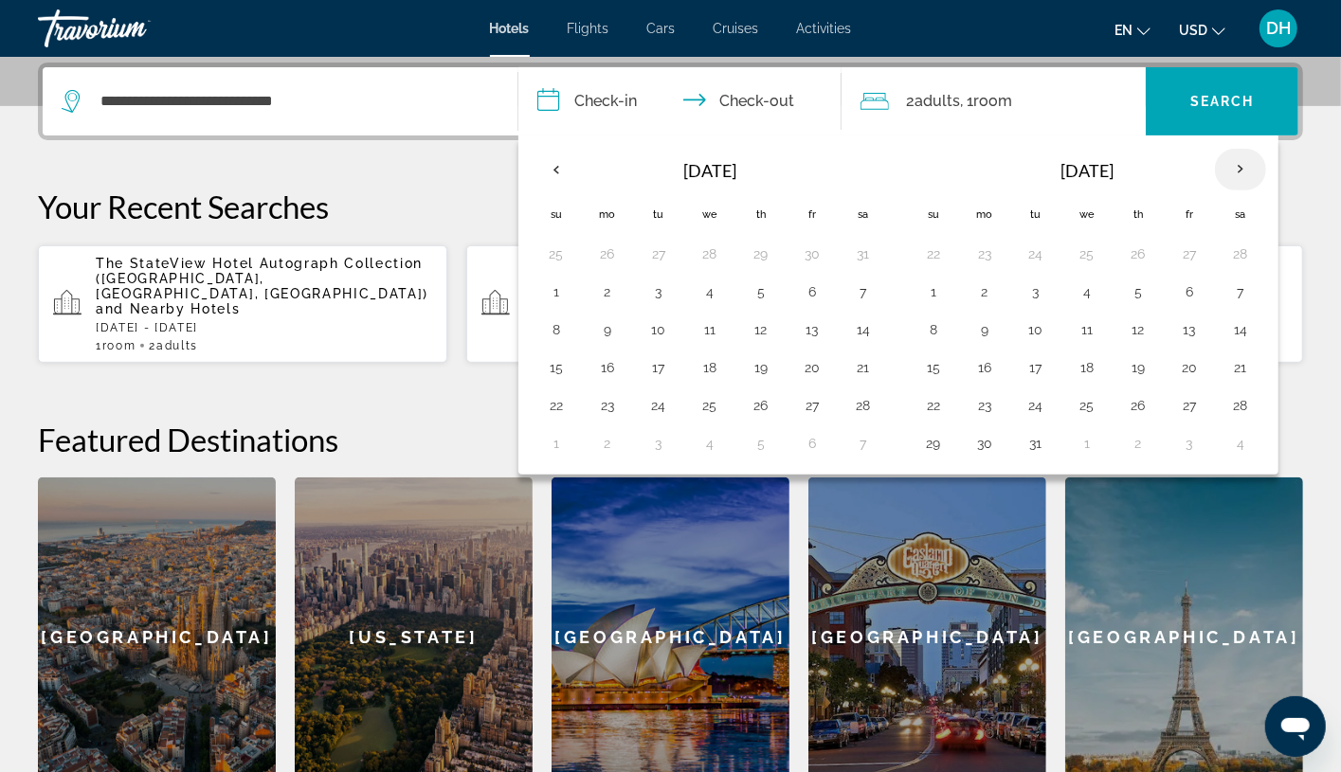
click at [1218, 170] on th "Next month" at bounding box center [1240, 170] width 51 height 42
drag, startPoint x: 1233, startPoint y: 170, endPoint x: 1238, endPoint y: 161, distance: 9.8
click at [1218, 168] on th "Next month" at bounding box center [1240, 170] width 51 height 42
click at [1218, 159] on th "Next month" at bounding box center [1240, 170] width 51 height 42
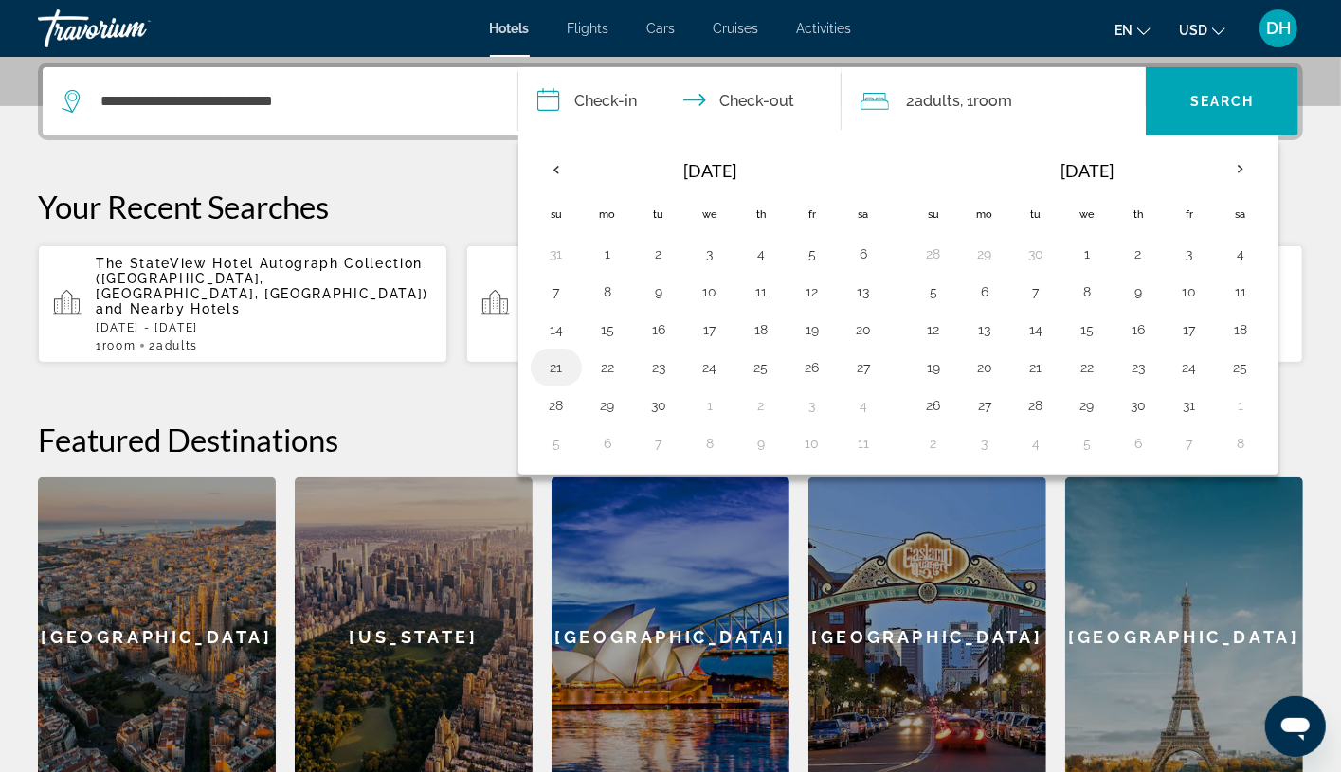
click at [551, 376] on button "21" at bounding box center [556, 367] width 30 height 27
click at [759, 368] on button "25" at bounding box center [761, 367] width 30 height 27
type input "**********"
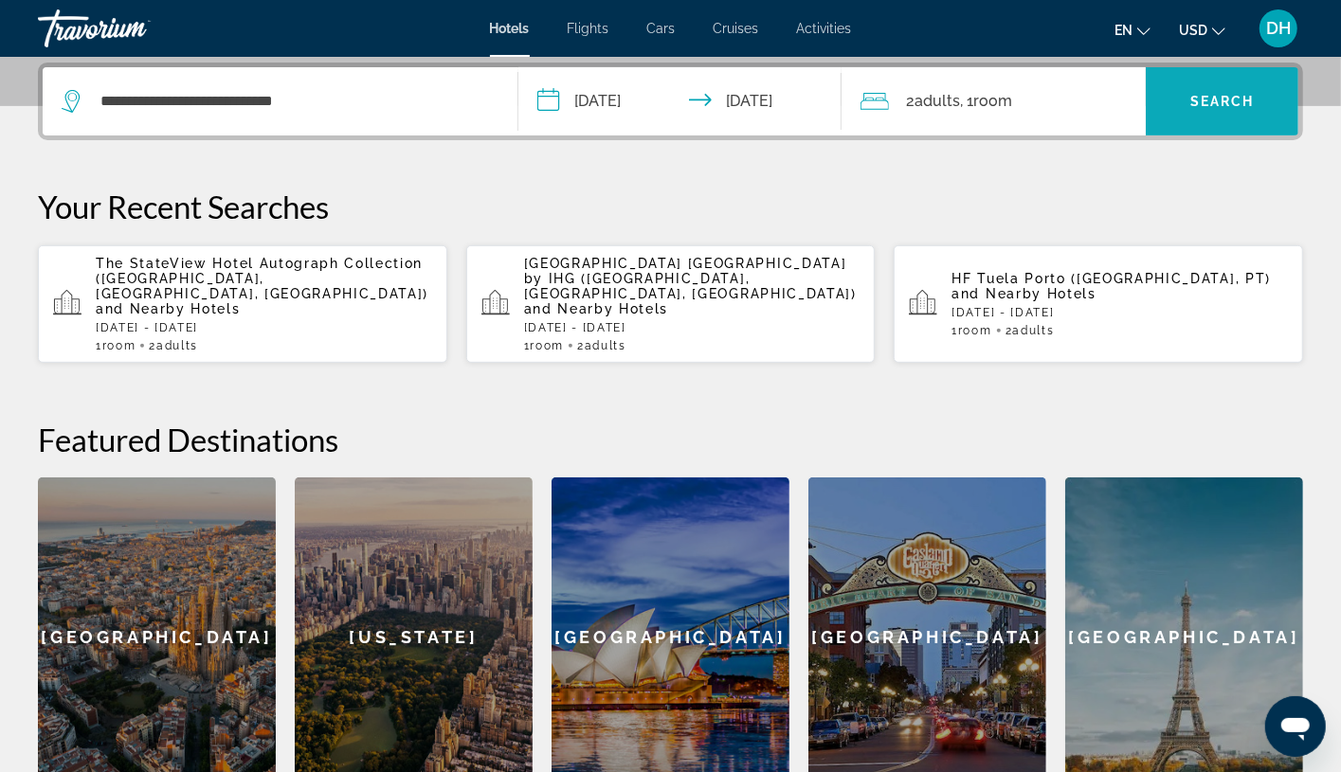
click at [1218, 103] on span "Search" at bounding box center [1222, 101] width 64 height 15
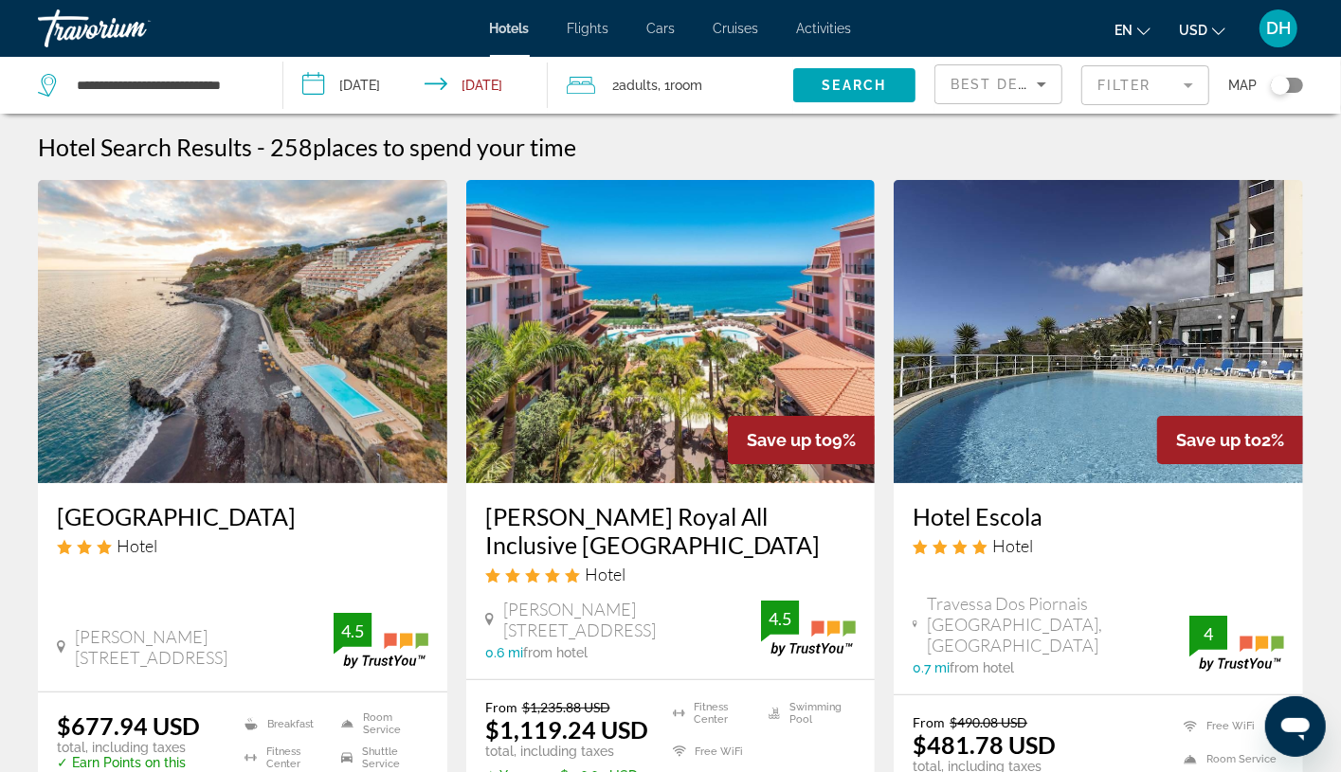
click at [469, 616] on div "Pestana Royal All Inclusive Ocean & Spa Resort Hotel Estrada Monumental Nr. 275…" at bounding box center [670, 581] width 409 height 196
drag, startPoint x: 501, startPoint y: 34, endPoint x: 501, endPoint y: 19, distance: 15.2
click at [501, 32] on span "Hotels" at bounding box center [510, 28] width 40 height 15
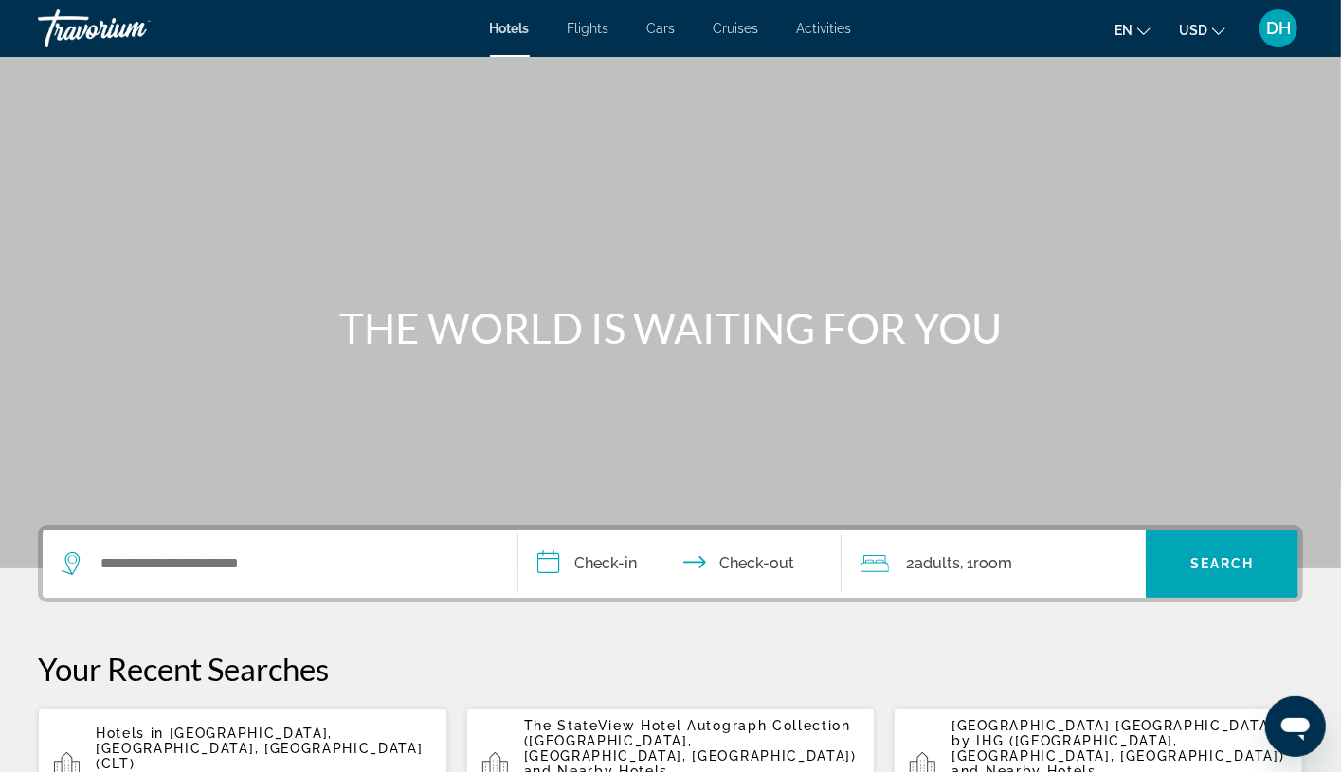
drag, startPoint x: 394, startPoint y: 587, endPoint x: 391, endPoint y: 577, distance: 9.9
click at [394, 581] on div "Search widget" at bounding box center [280, 564] width 437 height 68
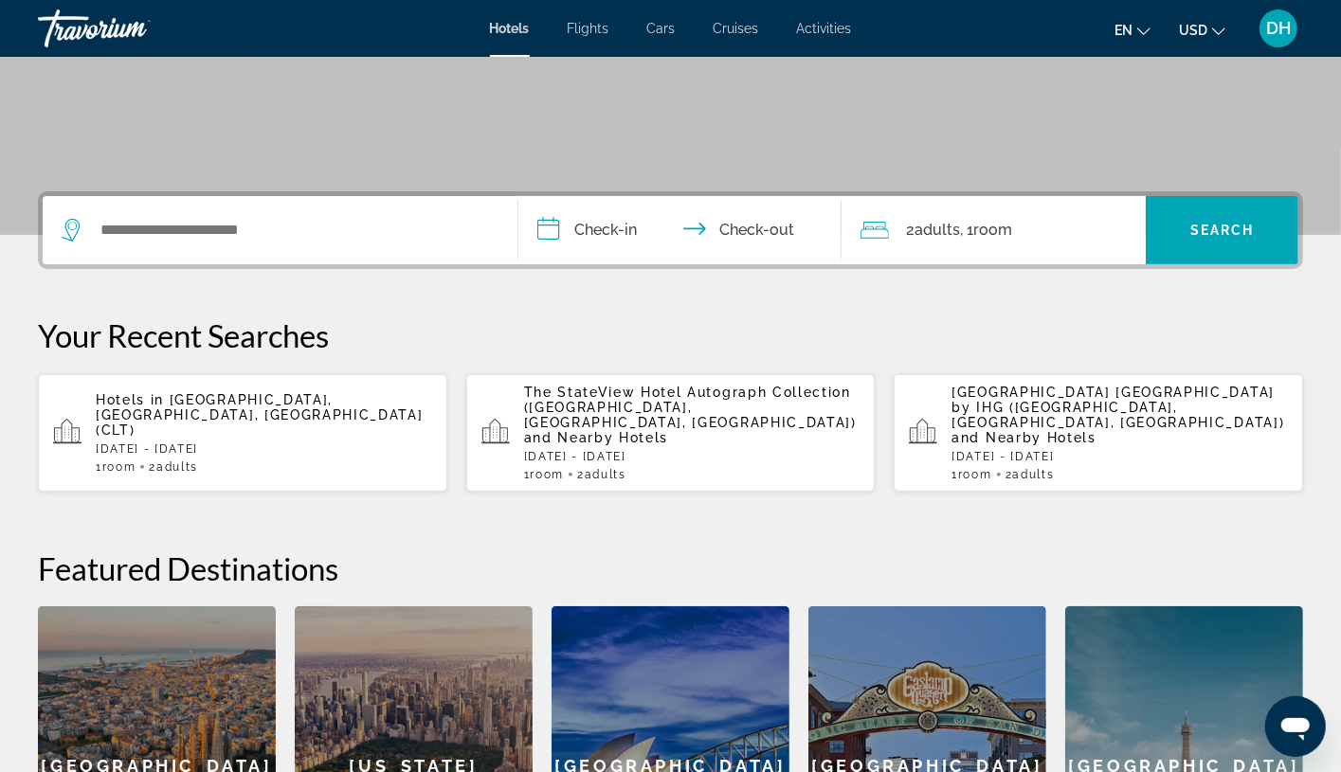
scroll to position [444, 0]
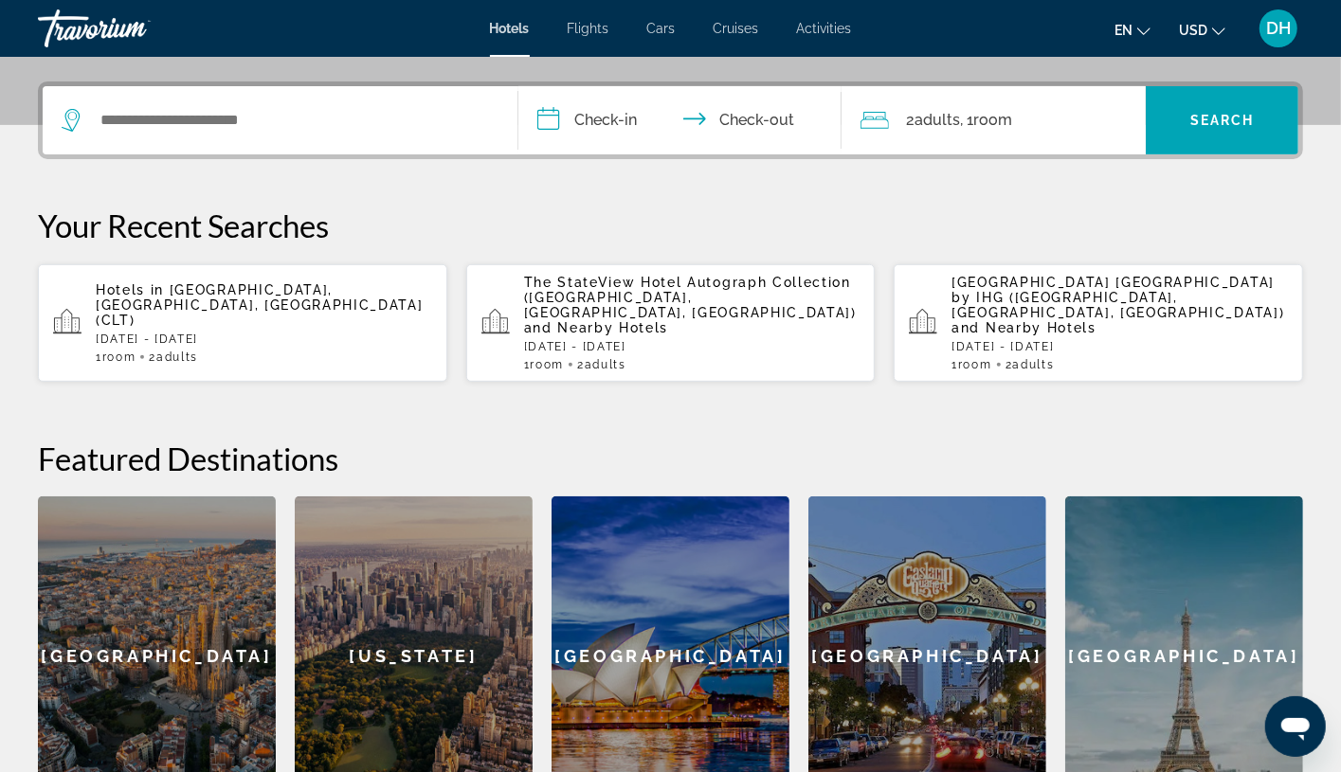
click at [396, 567] on div "[US_STATE]" at bounding box center [414, 657] width 238 height 320
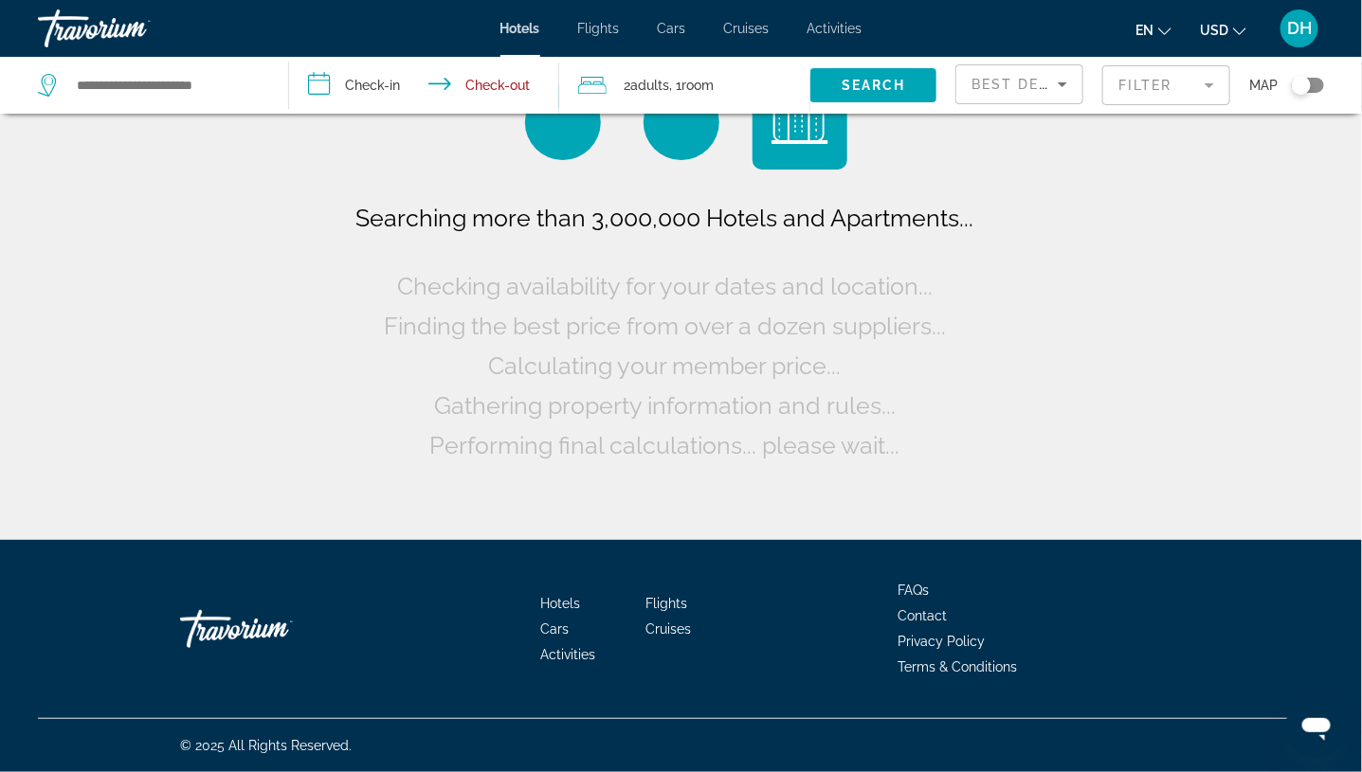
click at [534, 17] on div "Hotels Flights Cars Cruises Activities Hotels Flights Cars Cruises Activities e…" at bounding box center [681, 28] width 1362 height 49
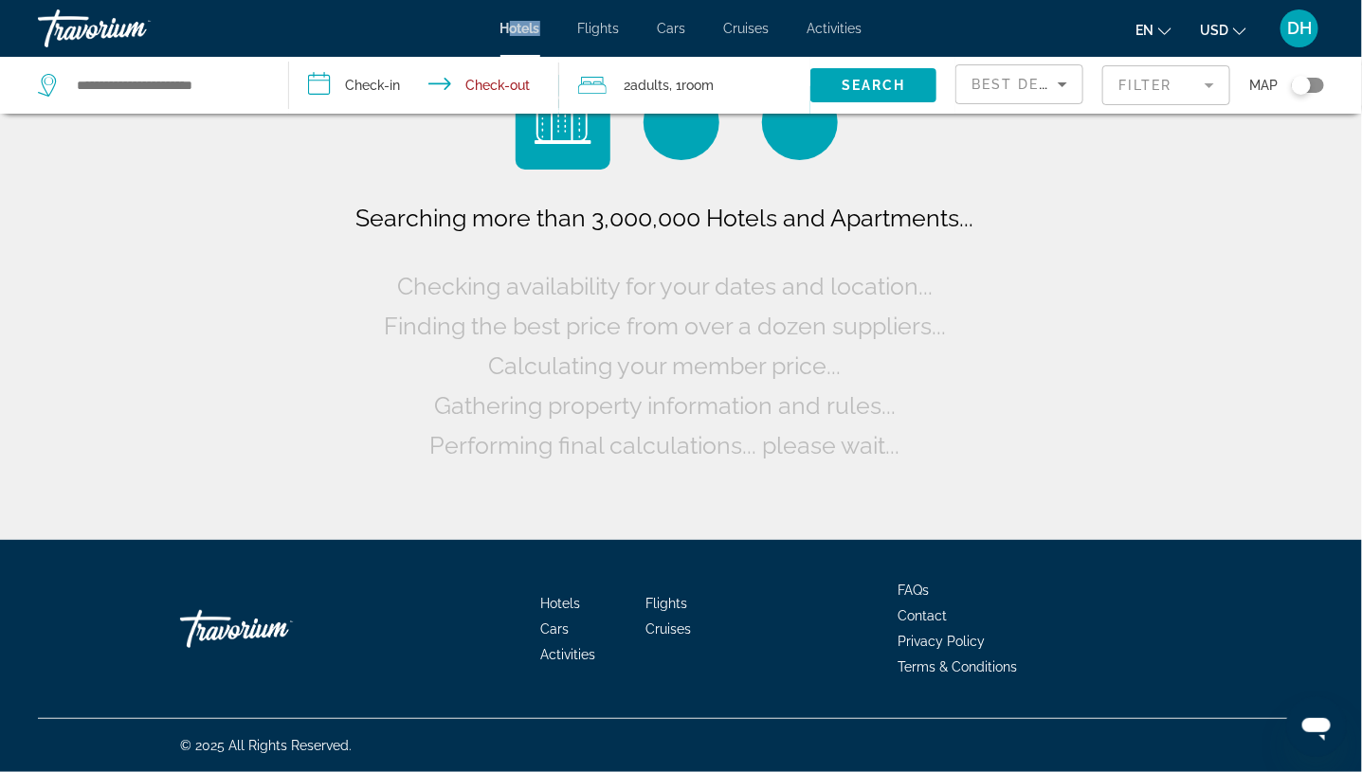
click at [513, 34] on div "Hotels Flights Cars Cruises Activities Hotels Flights Cars Cruises Activities e…" at bounding box center [681, 28] width 1362 height 49
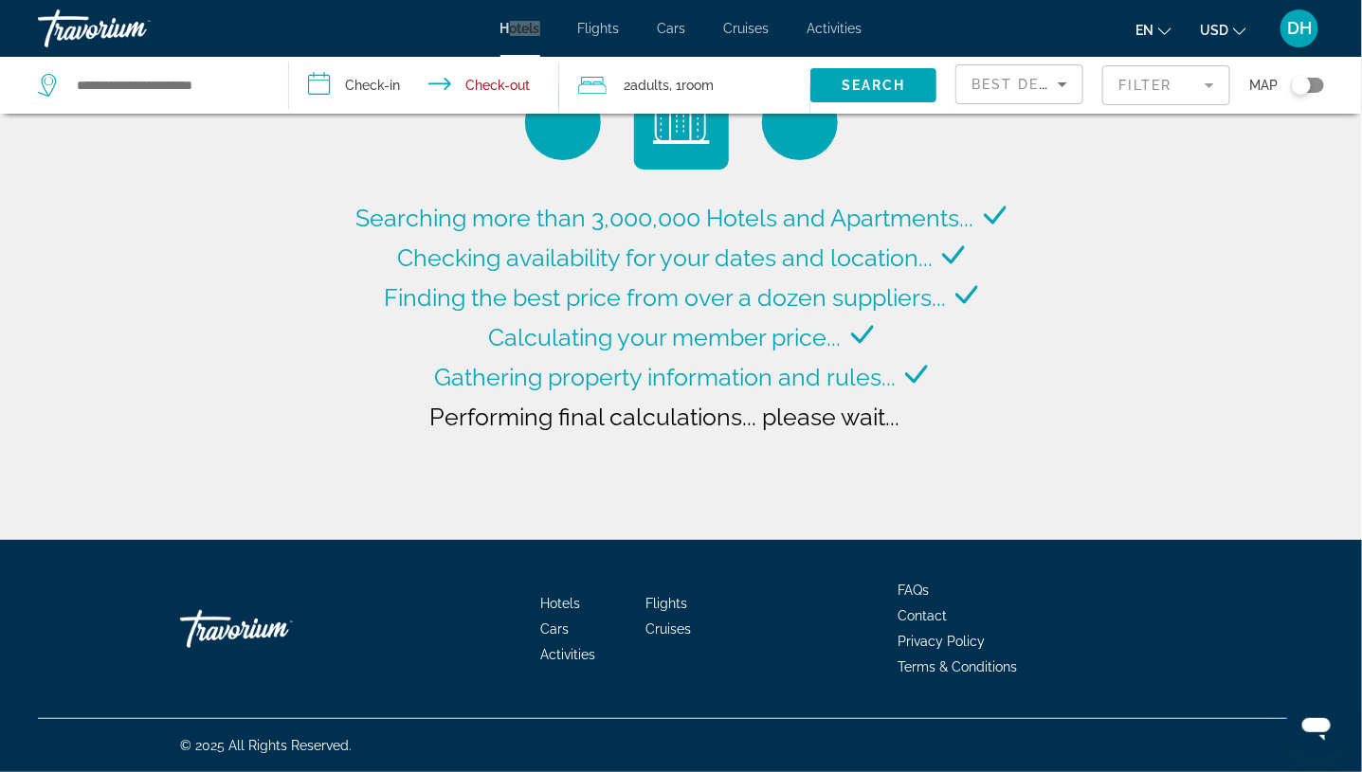
type input "**********"
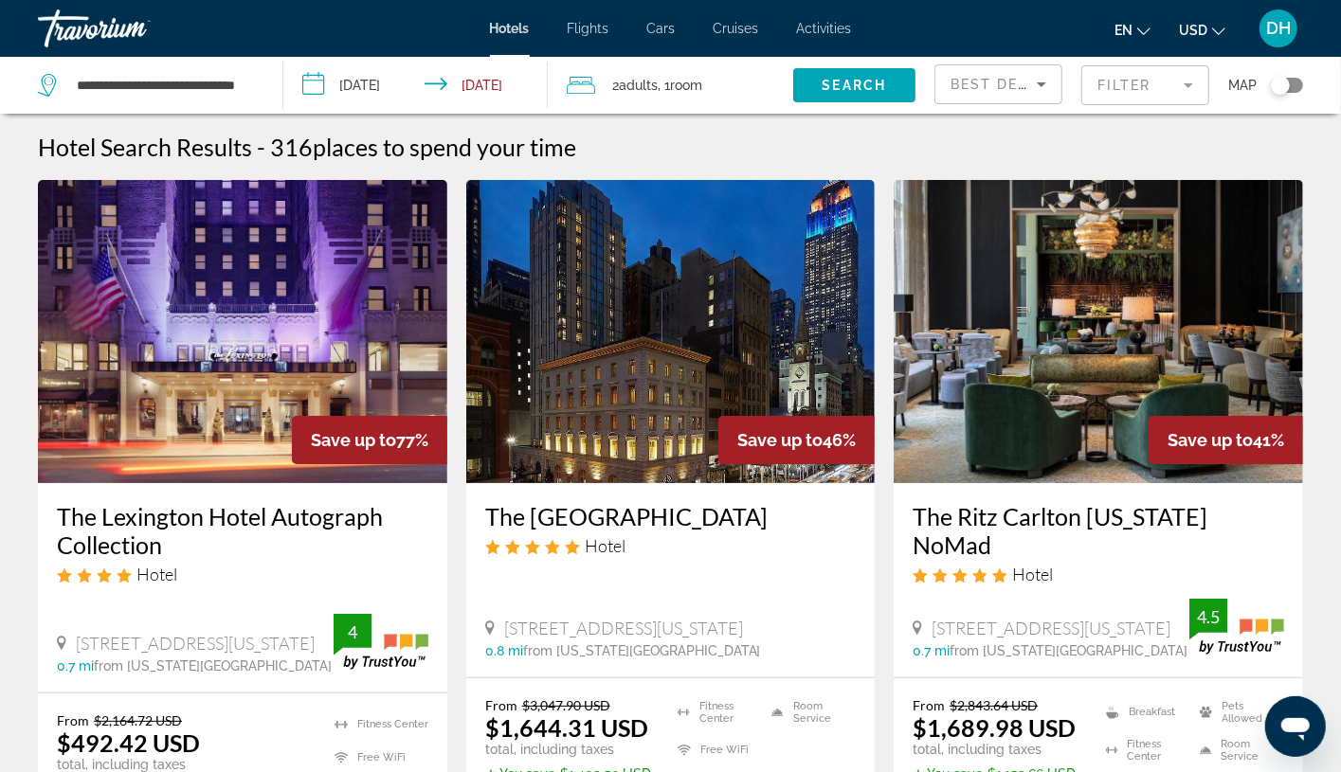
click at [468, 607] on div "The Fifth Avenue Hotel Hotel 1 West 28Th Street, New York City 0.8 mi from New …" at bounding box center [670, 580] width 409 height 194
click at [523, 21] on span "Hotels" at bounding box center [510, 28] width 40 height 15
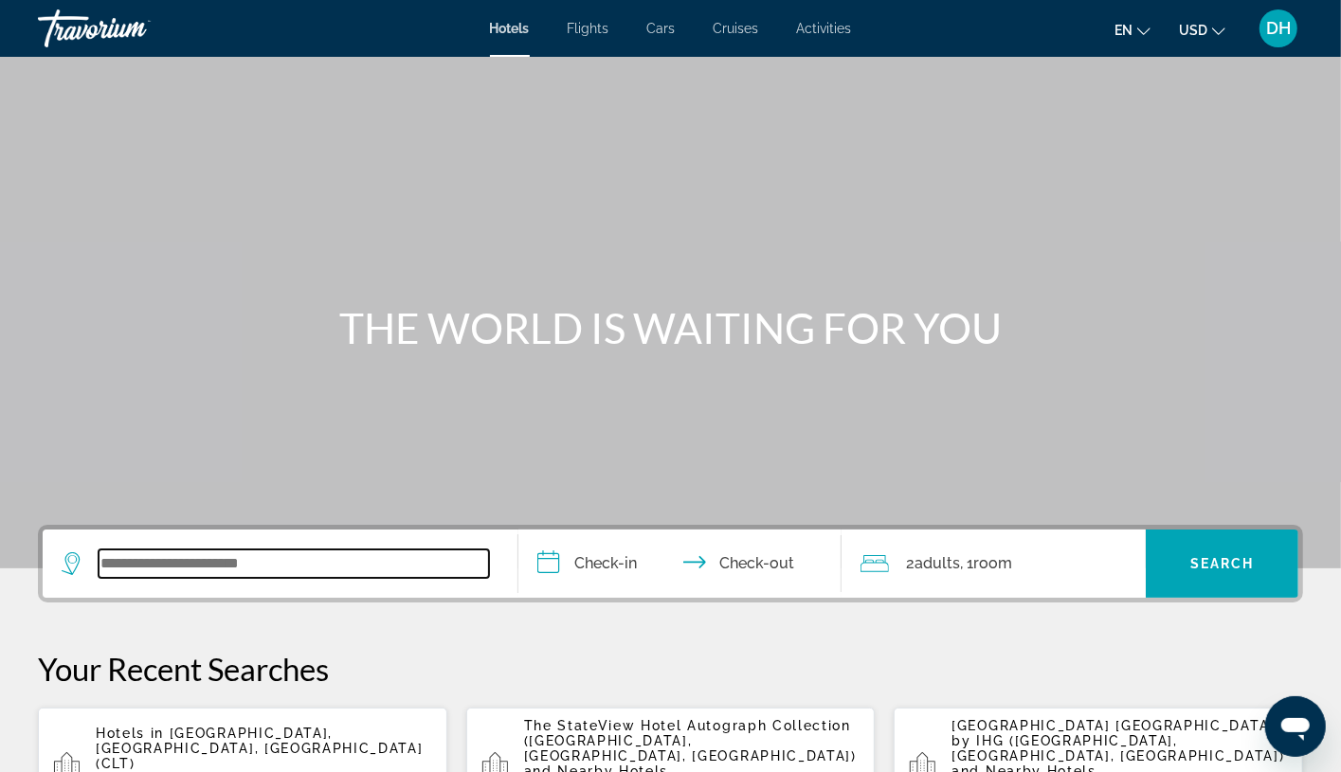
click at [234, 564] on input "Search widget" at bounding box center [294, 564] width 390 height 28
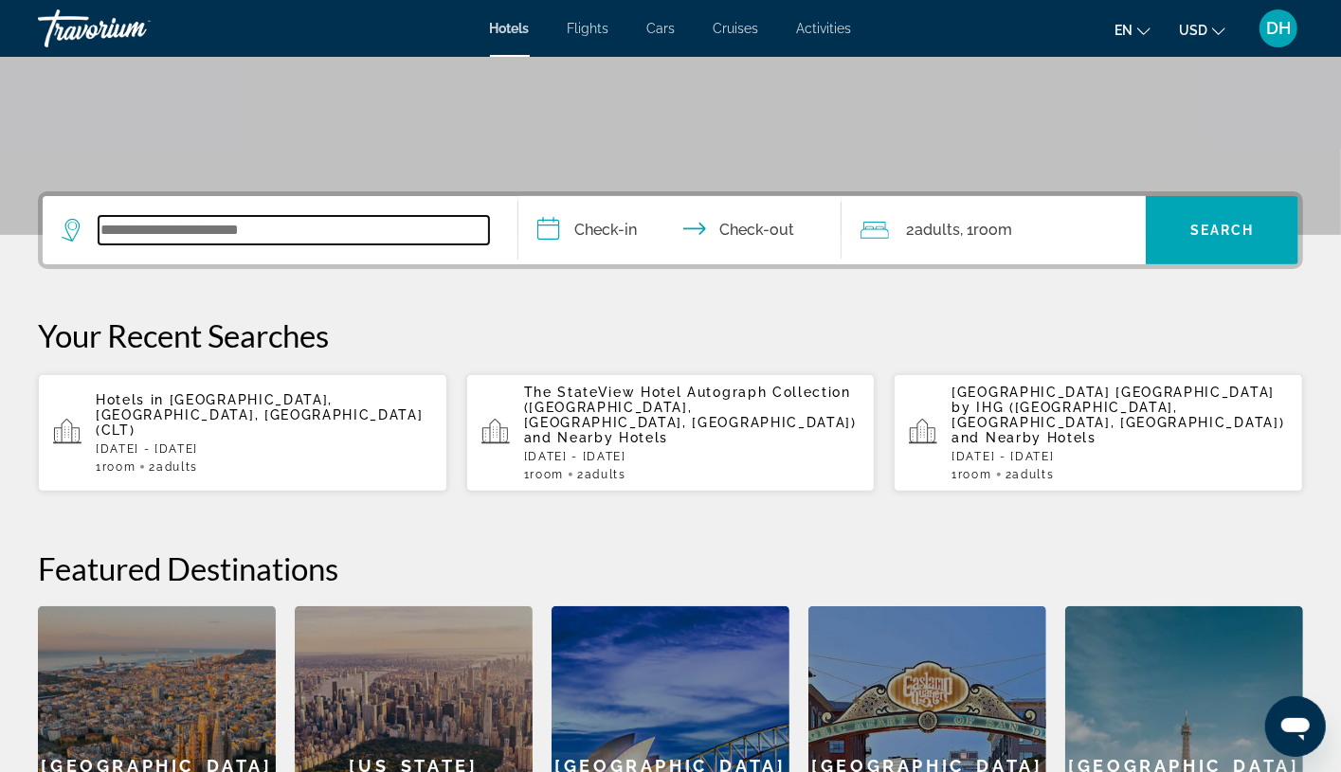
paste input "**********"
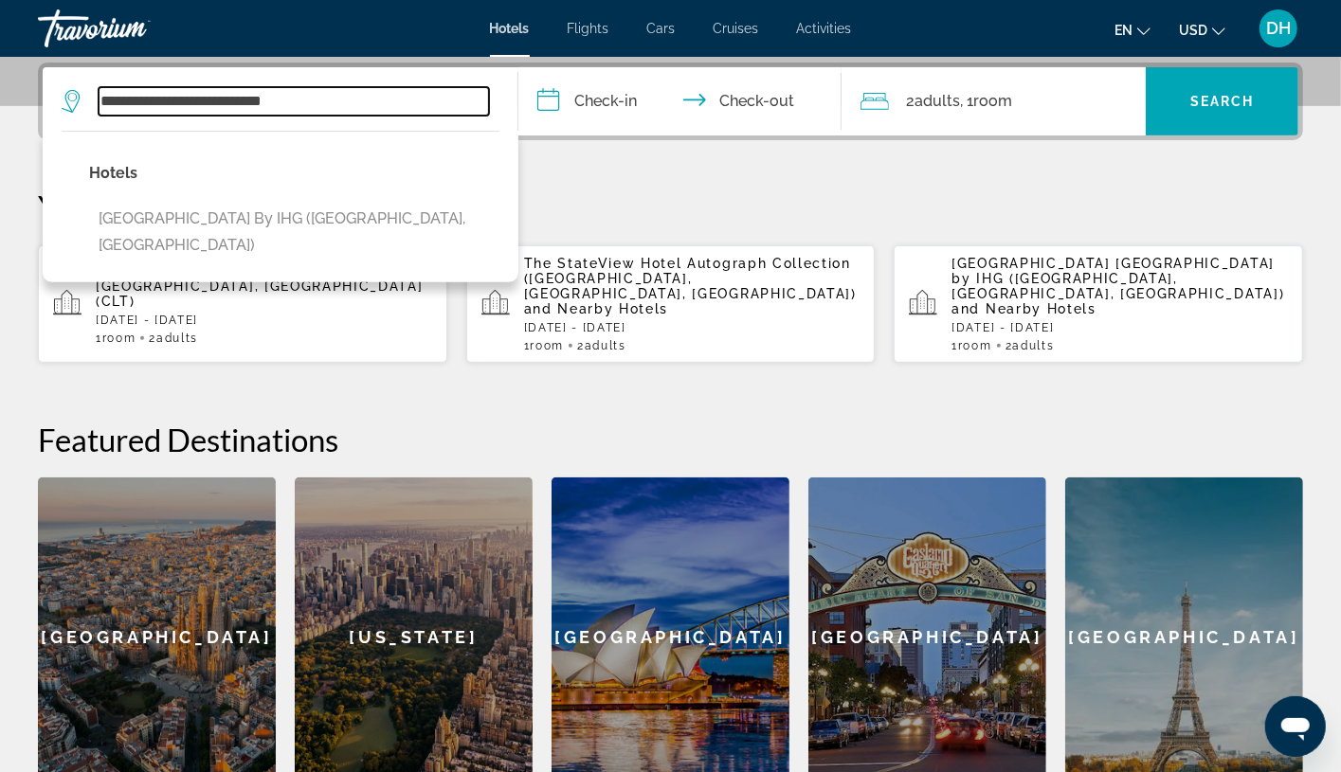
scroll to position [462, 0]
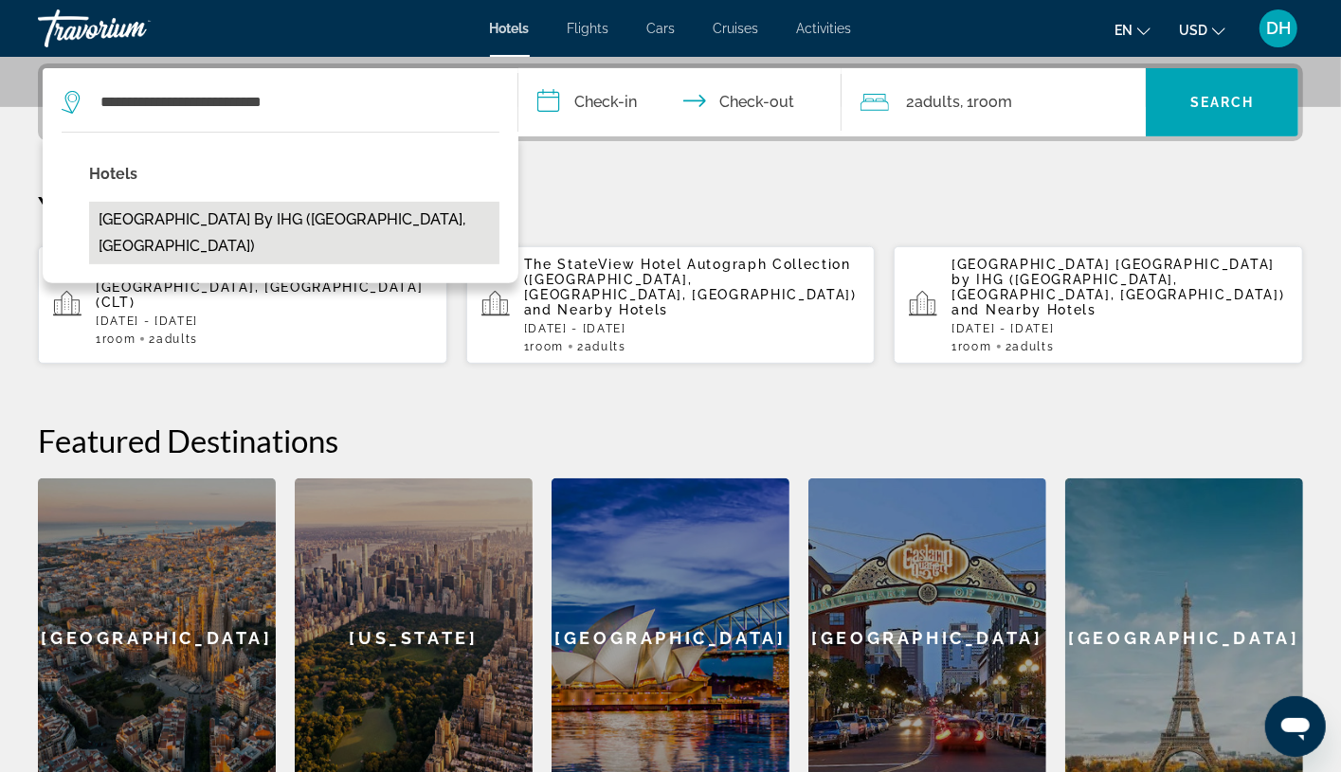
click at [434, 211] on button "Holiday Inn Eindhoven Centre by IHG (Eindhoven, NL)" at bounding box center [294, 233] width 410 height 63
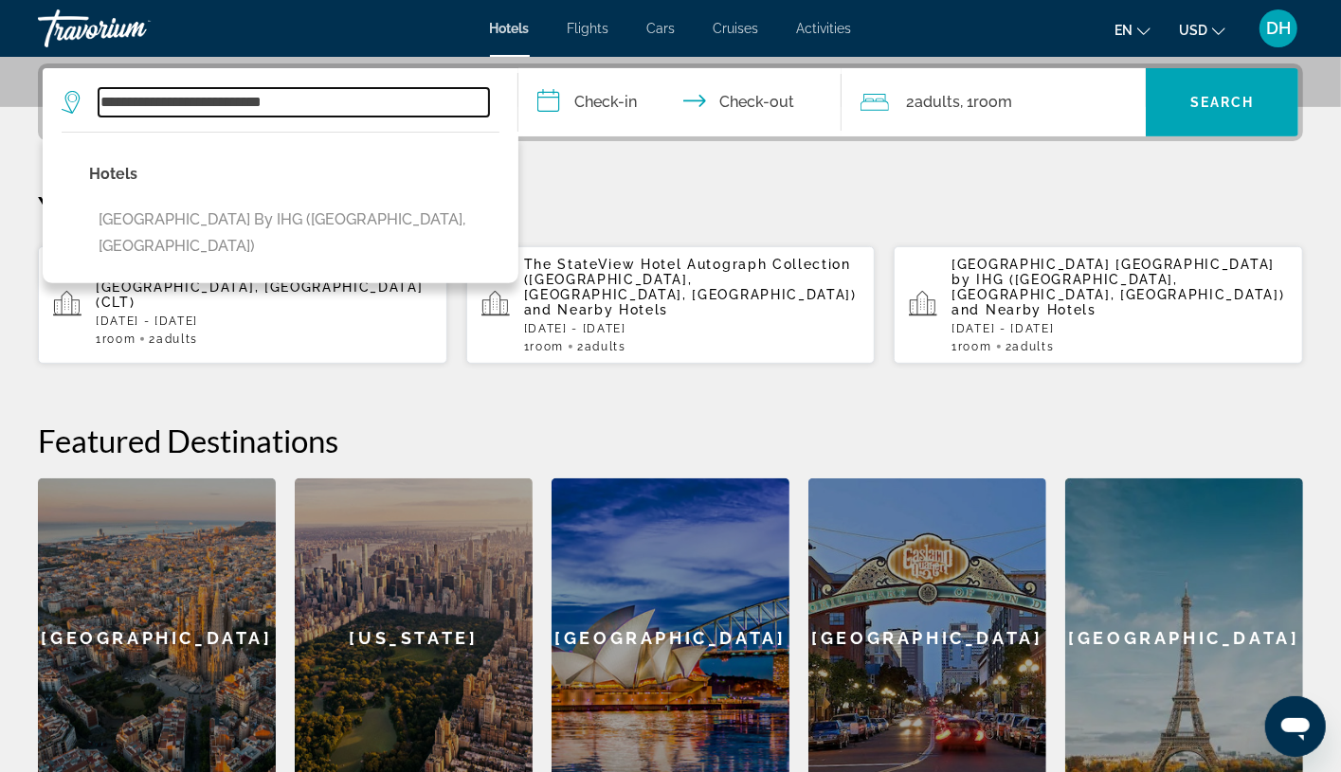
type input "**********"
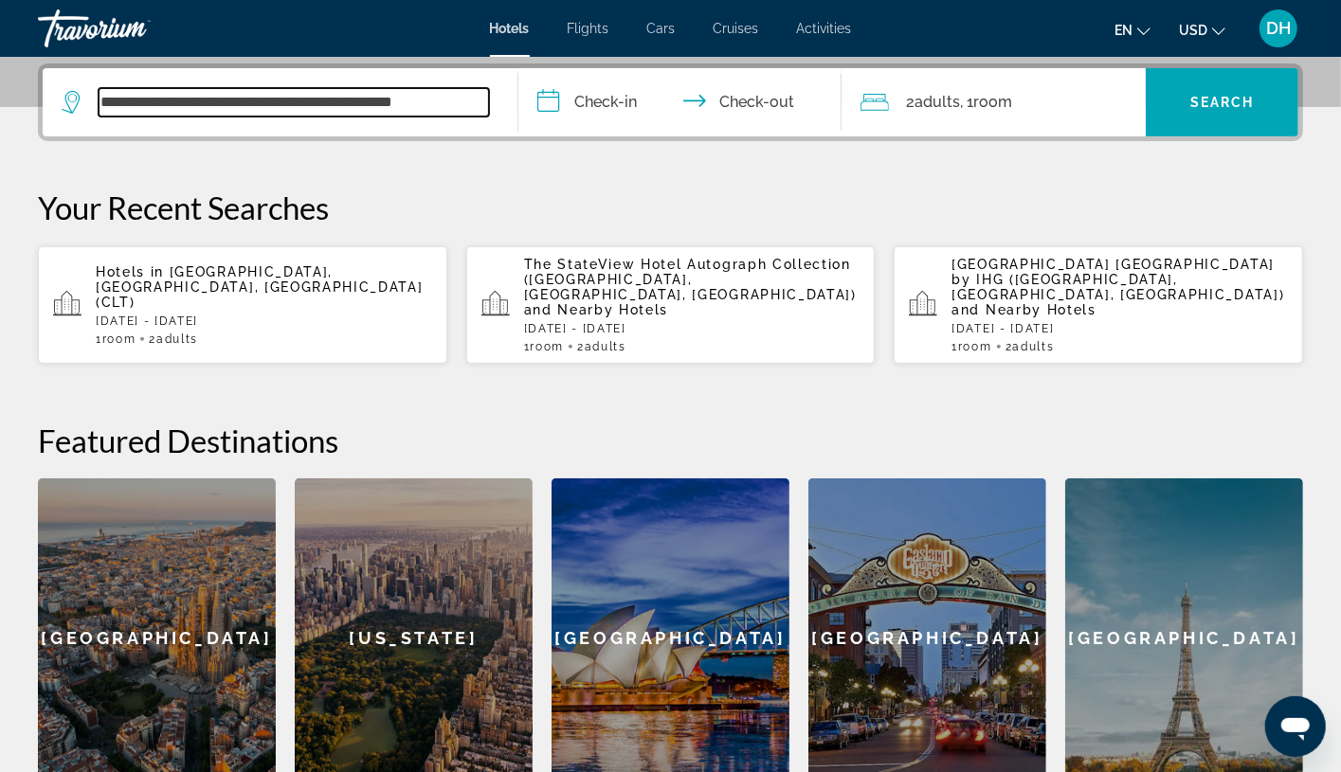
scroll to position [462, 0]
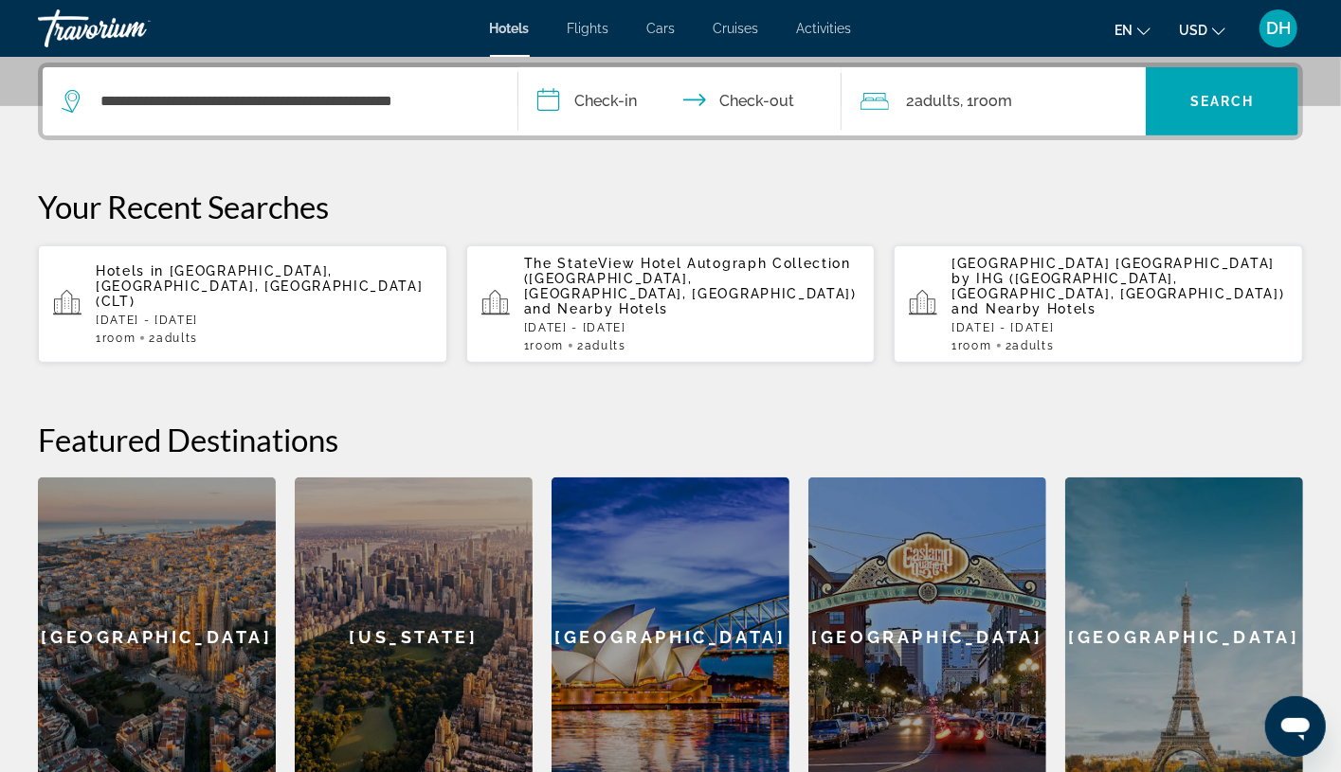
click at [624, 106] on input "**********" at bounding box center [683, 104] width 331 height 74
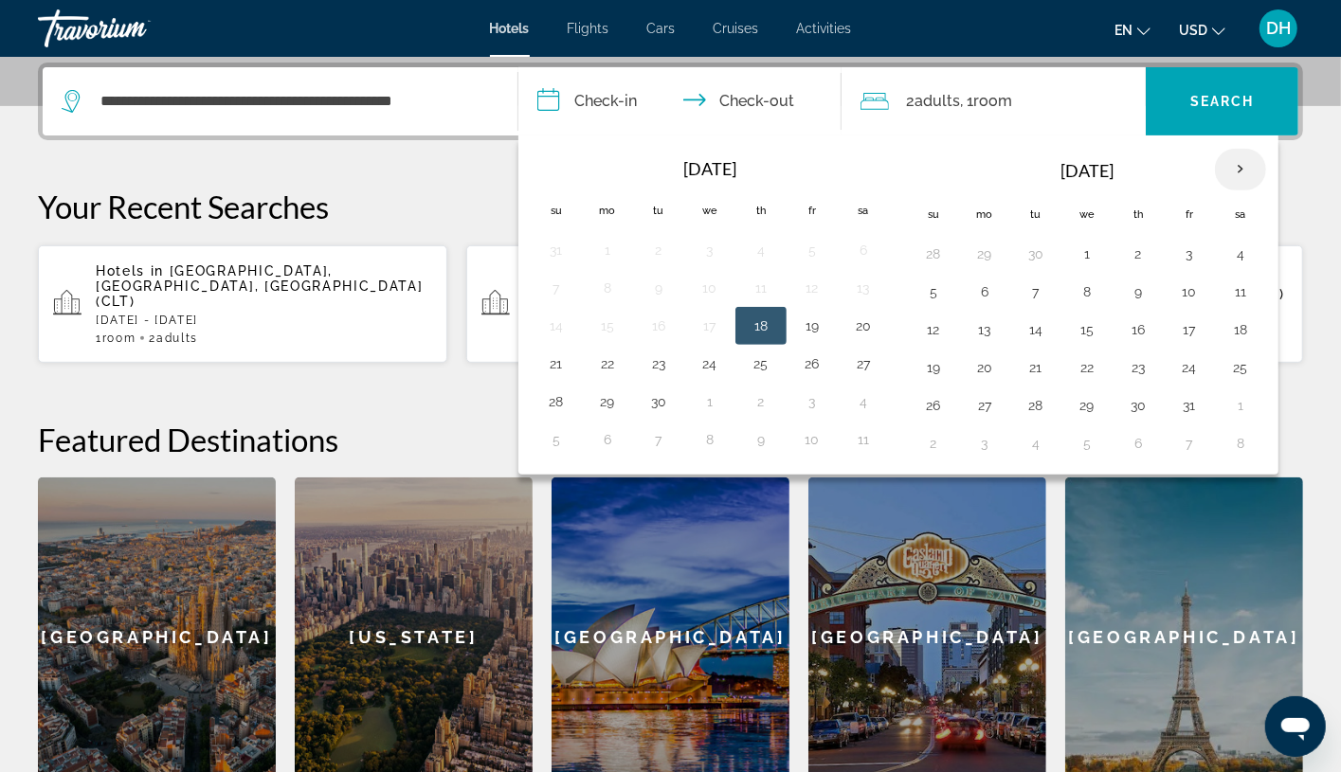
click at [1218, 171] on th "Next month" at bounding box center [1240, 170] width 51 height 42
click at [1218, 166] on th "Next month" at bounding box center [1240, 170] width 51 height 42
click at [1218, 164] on th "Next month" at bounding box center [1240, 170] width 51 height 42
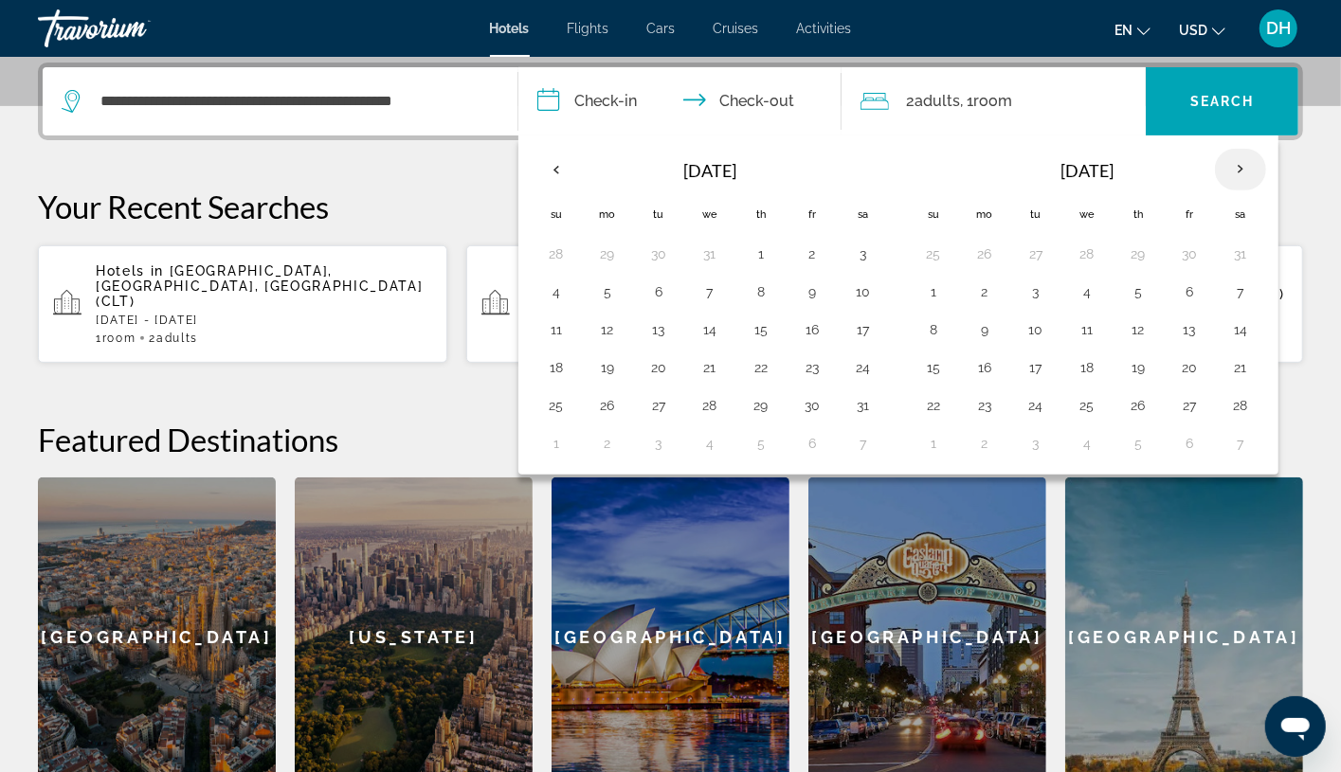
click at [1218, 164] on th "Next month" at bounding box center [1240, 170] width 51 height 42
drag, startPoint x: 556, startPoint y: 381, endPoint x: 579, endPoint y: 373, distance: 24.0
click at [556, 380] on button "19" at bounding box center [556, 367] width 30 height 27
click at [770, 366] on button "23" at bounding box center [761, 367] width 30 height 27
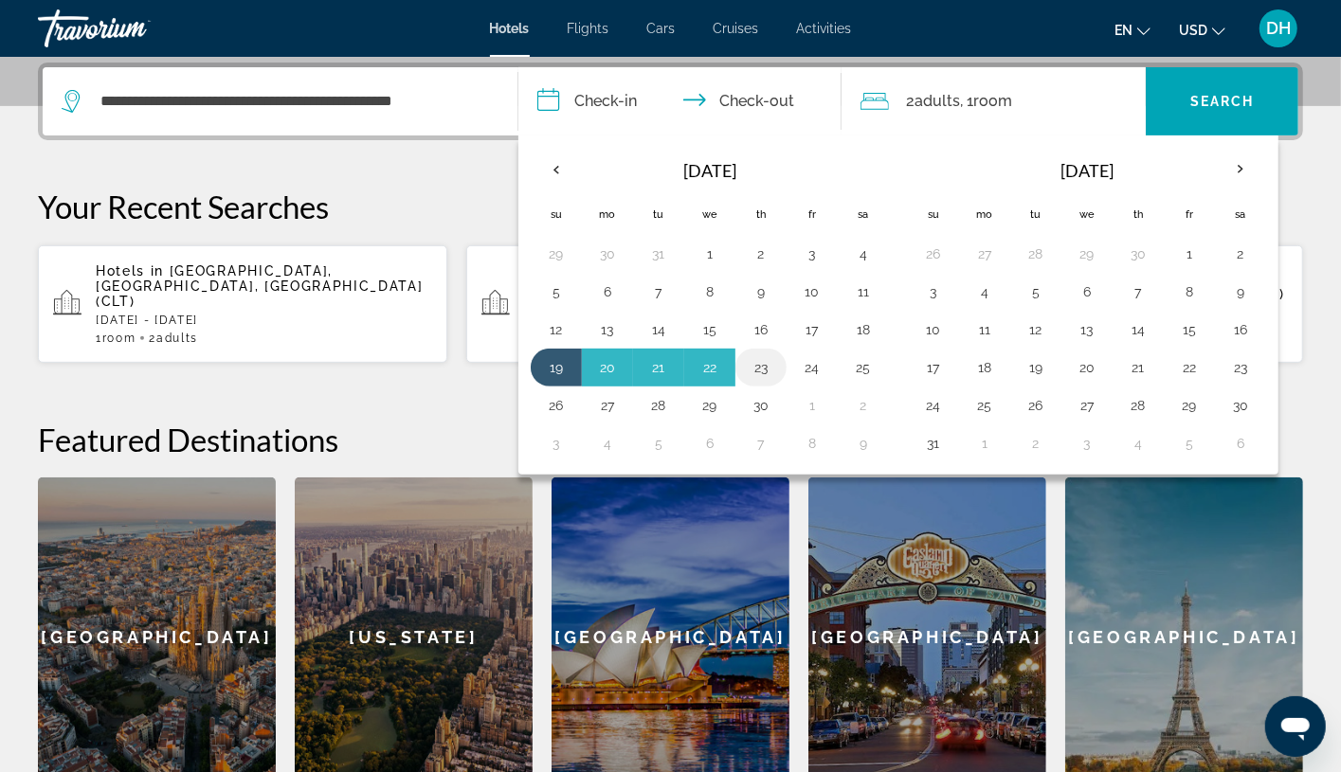
type input "**********"
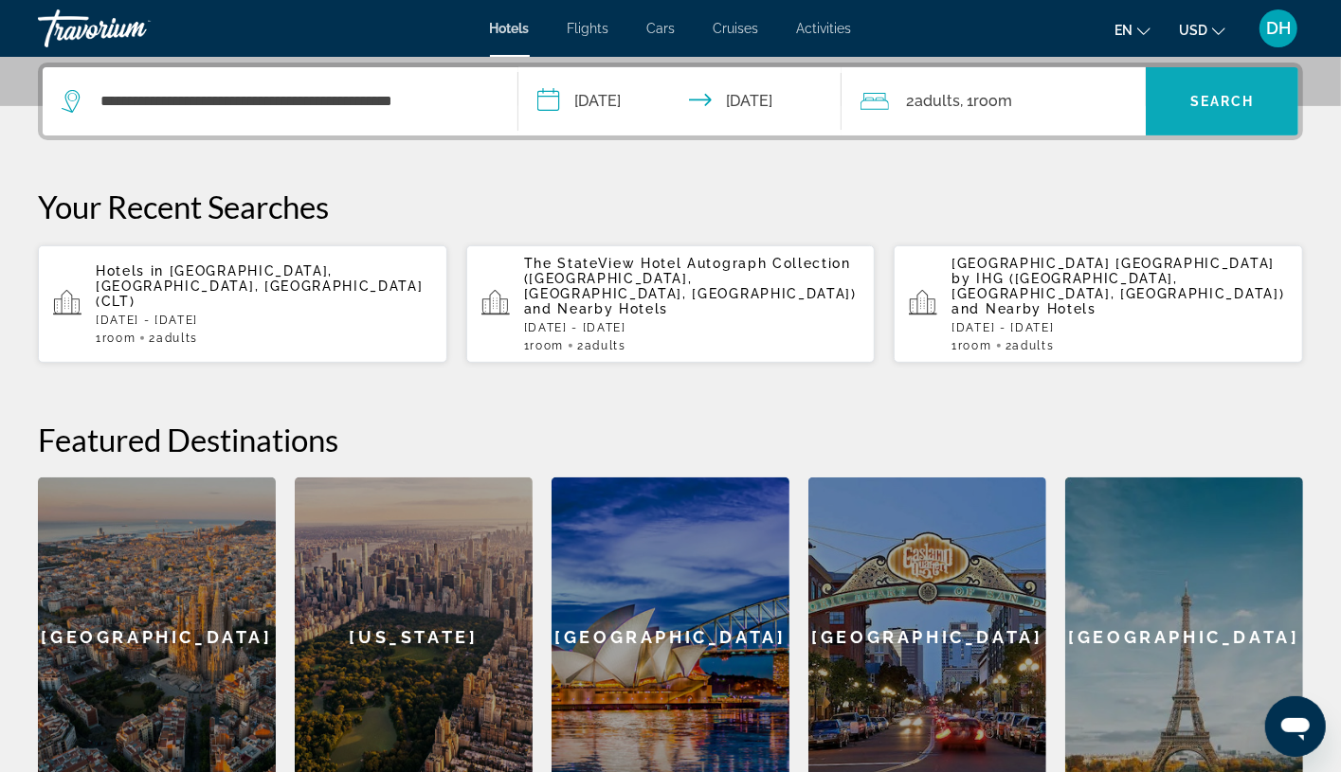
click at [1218, 100] on span "Search" at bounding box center [1222, 101] width 64 height 15
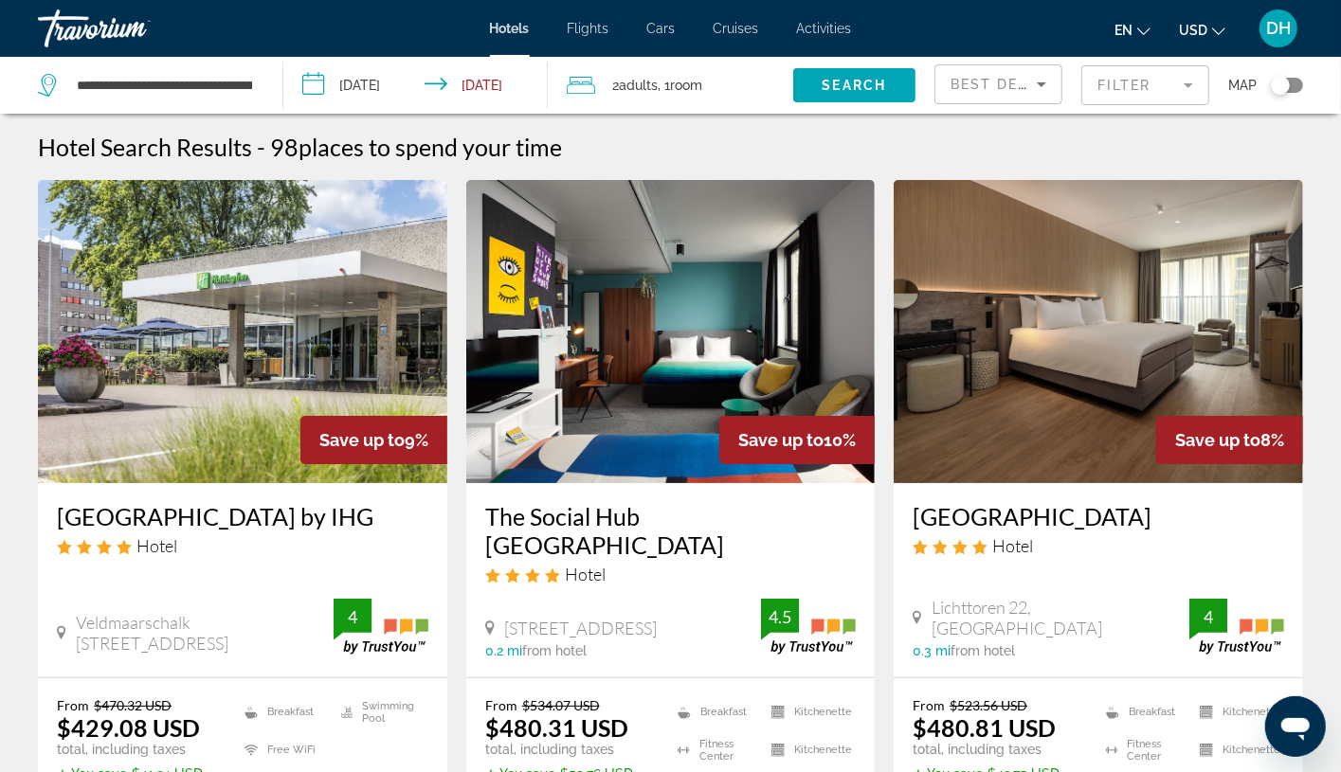
click at [227, 531] on h3 "Holiday Inn Eindhoven Centre by IHG" at bounding box center [242, 516] width 371 height 28
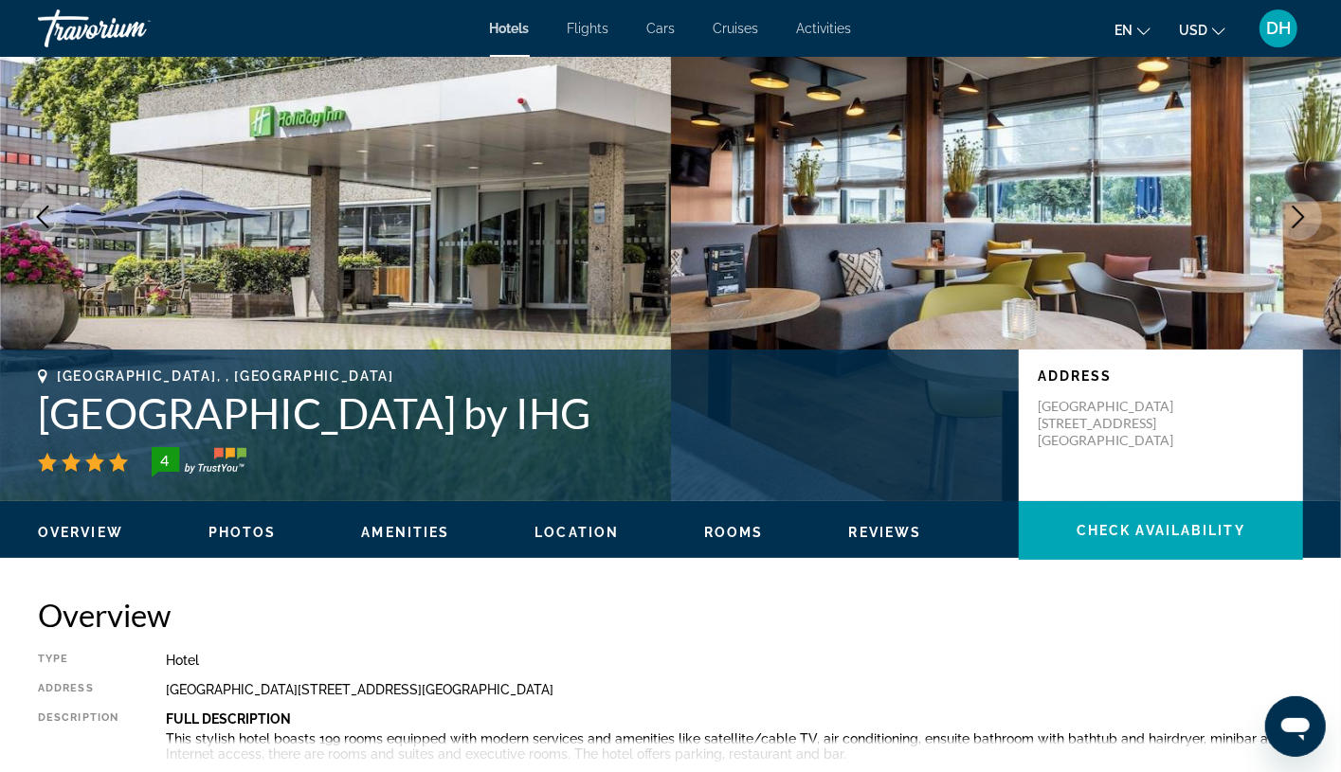
scroll to position [284, 0]
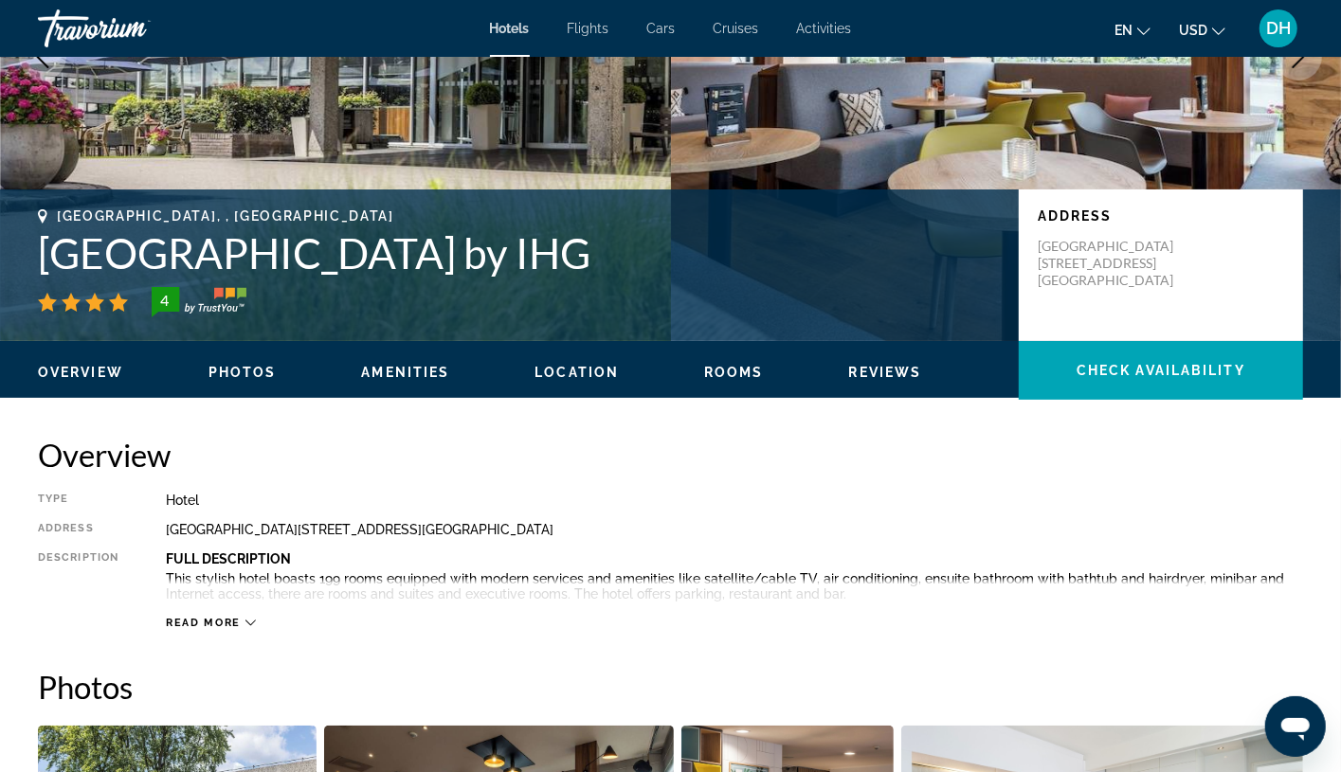
click at [543, 456] on h2 "Overview" at bounding box center [670, 455] width 1265 height 38
click at [749, 540] on div "Type Hotel Address Veldmaarschalk Montgomerylaan1, Eindhoven 5612 BA, Netherlan…" at bounding box center [670, 561] width 1265 height 137
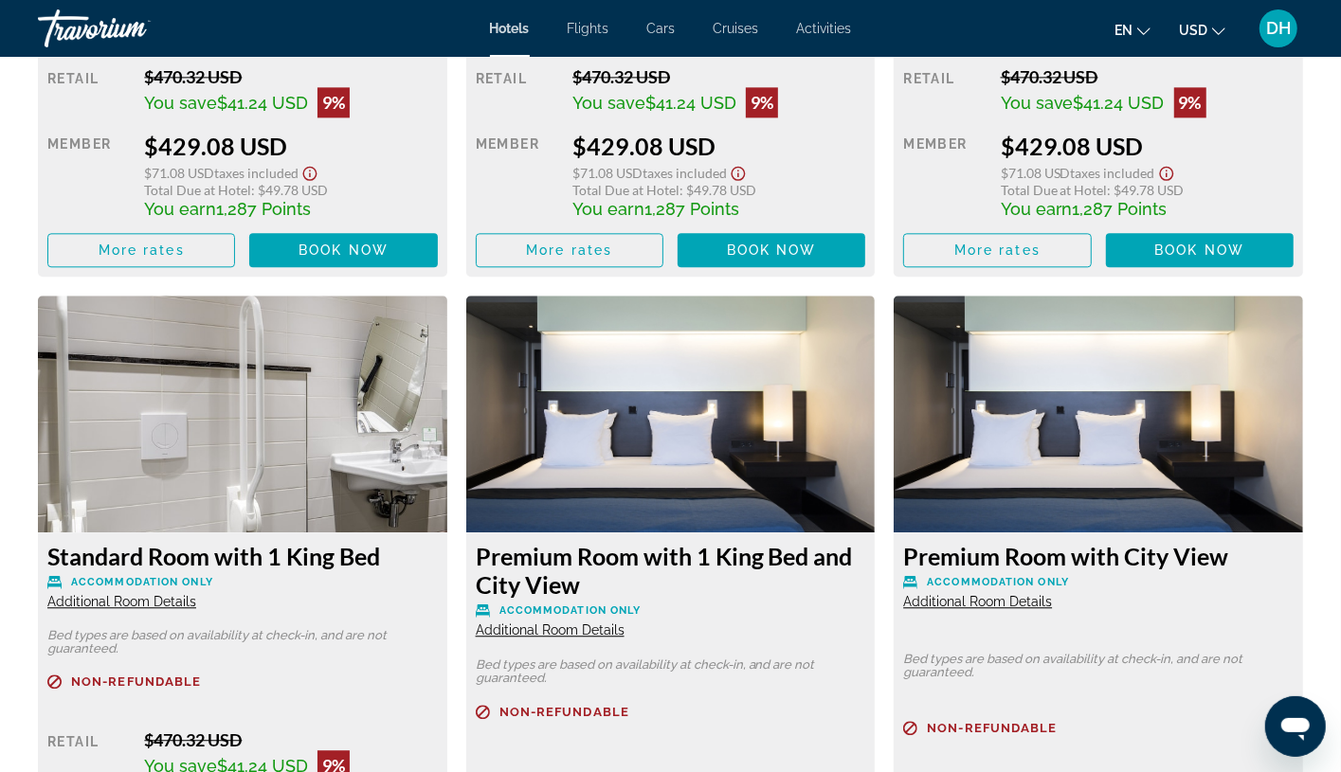
scroll to position [3287, 0]
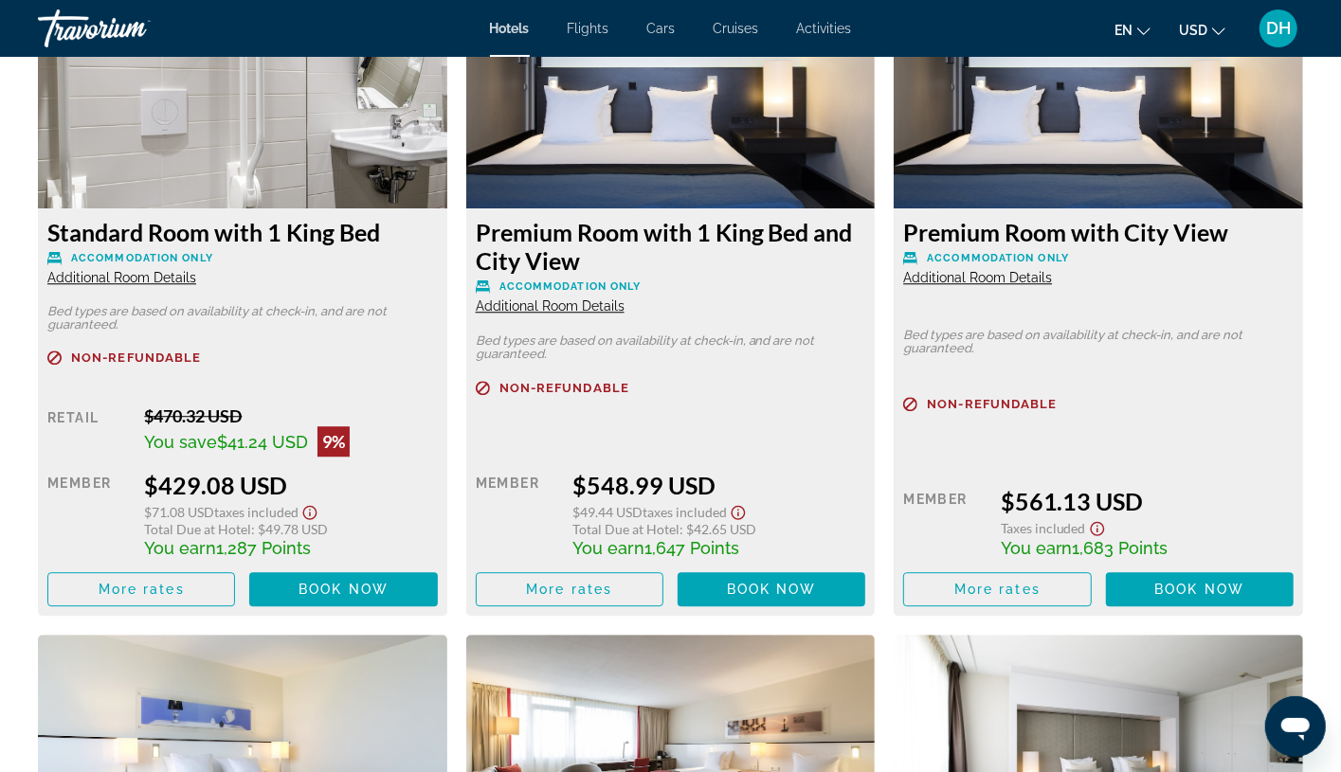
click at [185, 276] on span "Additional Room Details" at bounding box center [121, 277] width 149 height 15
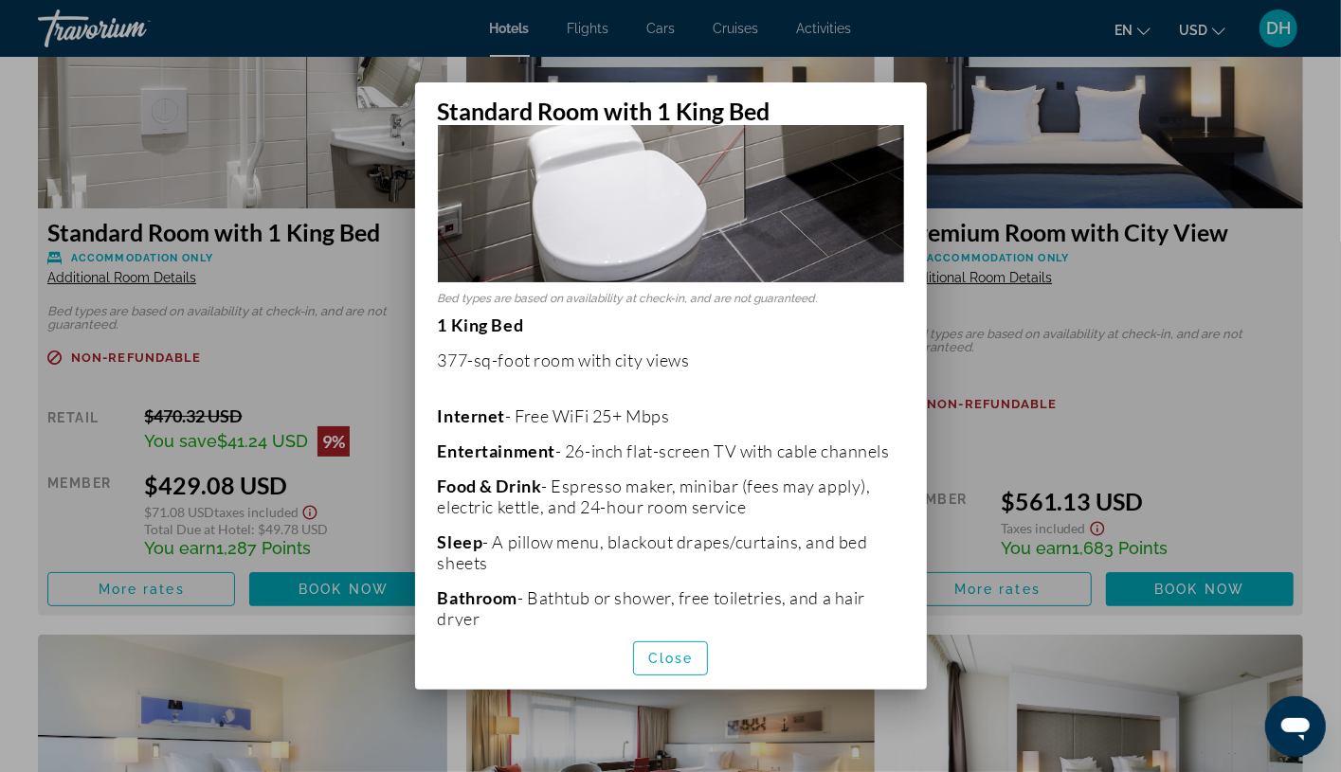
scroll to position [569, 0]
click at [285, 469] on div at bounding box center [670, 386] width 1341 height 772
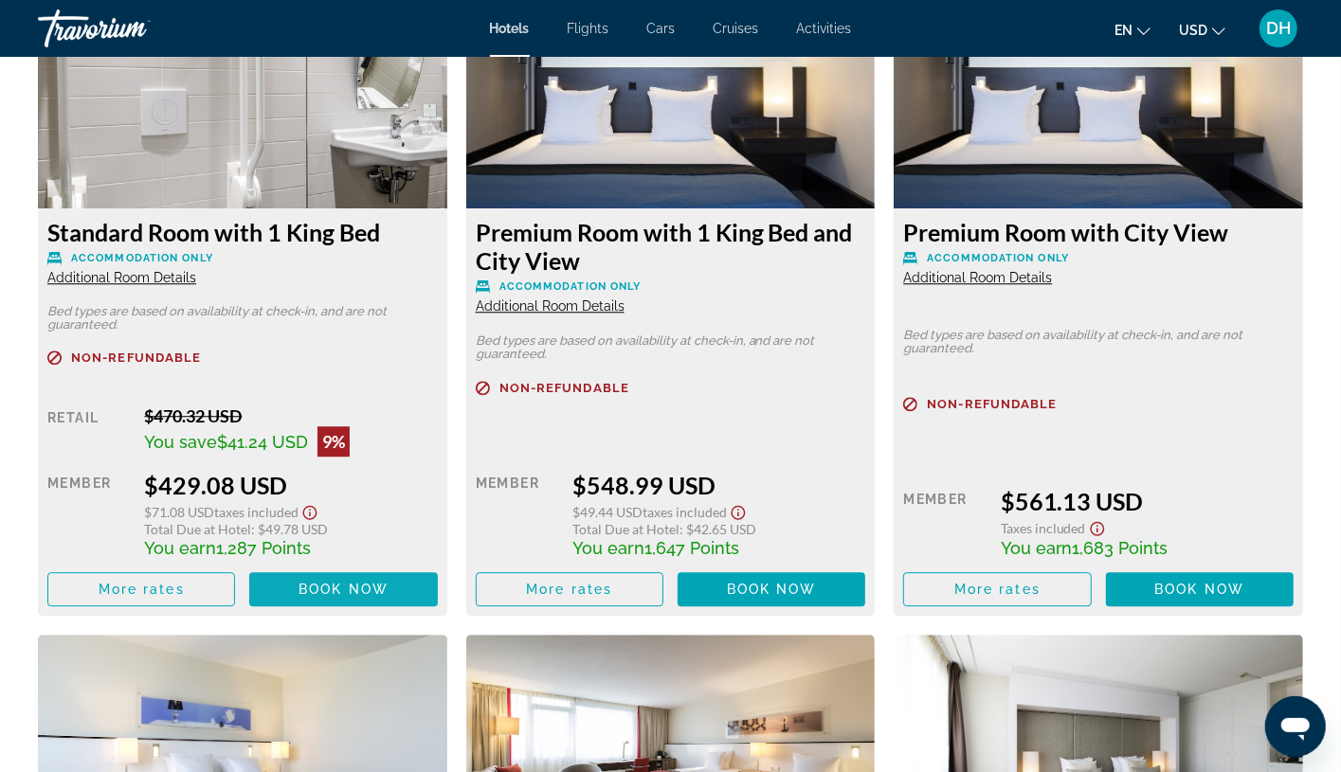
click at [388, 582] on span "Book now" at bounding box center [344, 589] width 90 height 15
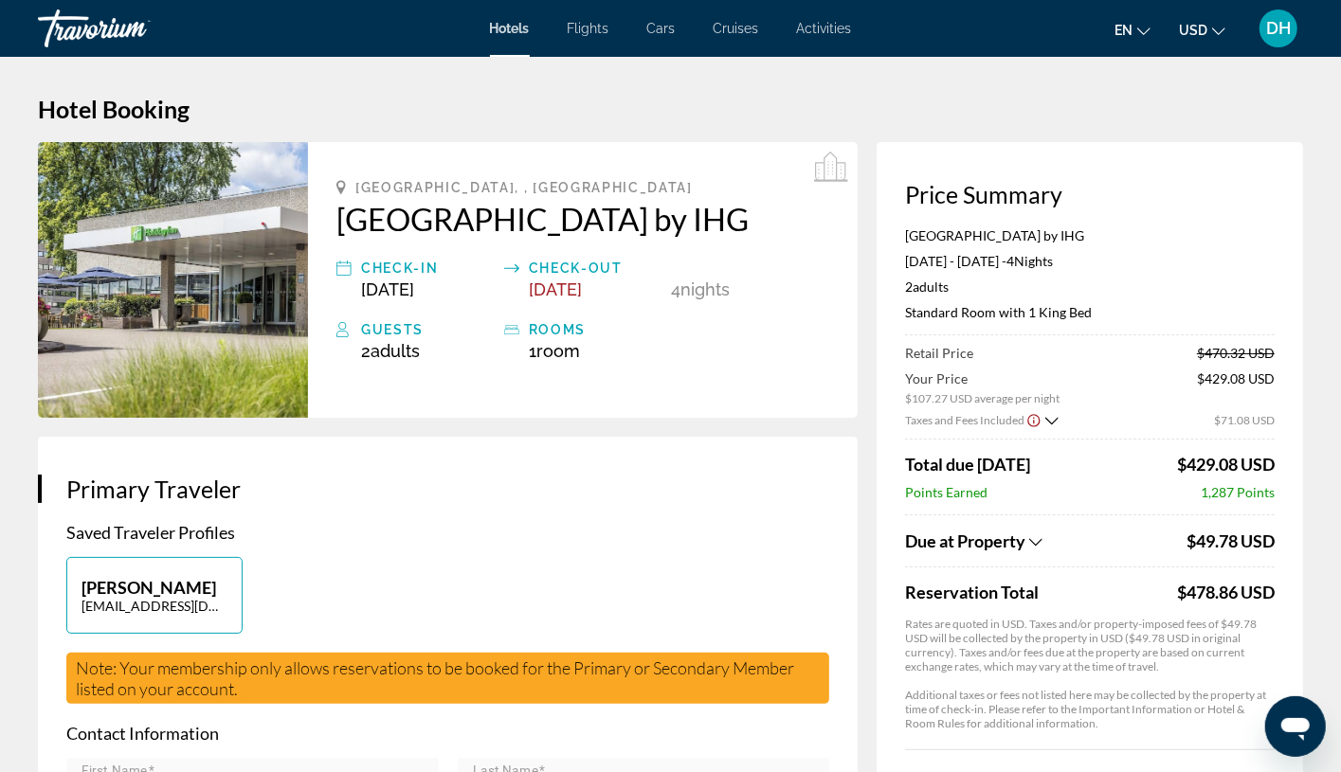
click at [622, 543] on p "Saved Traveler Profiles" at bounding box center [447, 532] width 763 height 21
drag, startPoint x: 1173, startPoint y: 590, endPoint x: 1236, endPoint y: 596, distance: 62.8
click at [1218, 596] on div "Reservation Total $478.86 USD" at bounding box center [1090, 592] width 370 height 21
copy div "$478.86"
drag, startPoint x: 801, startPoint y: 564, endPoint x: 783, endPoint y: 539, distance: 30.5
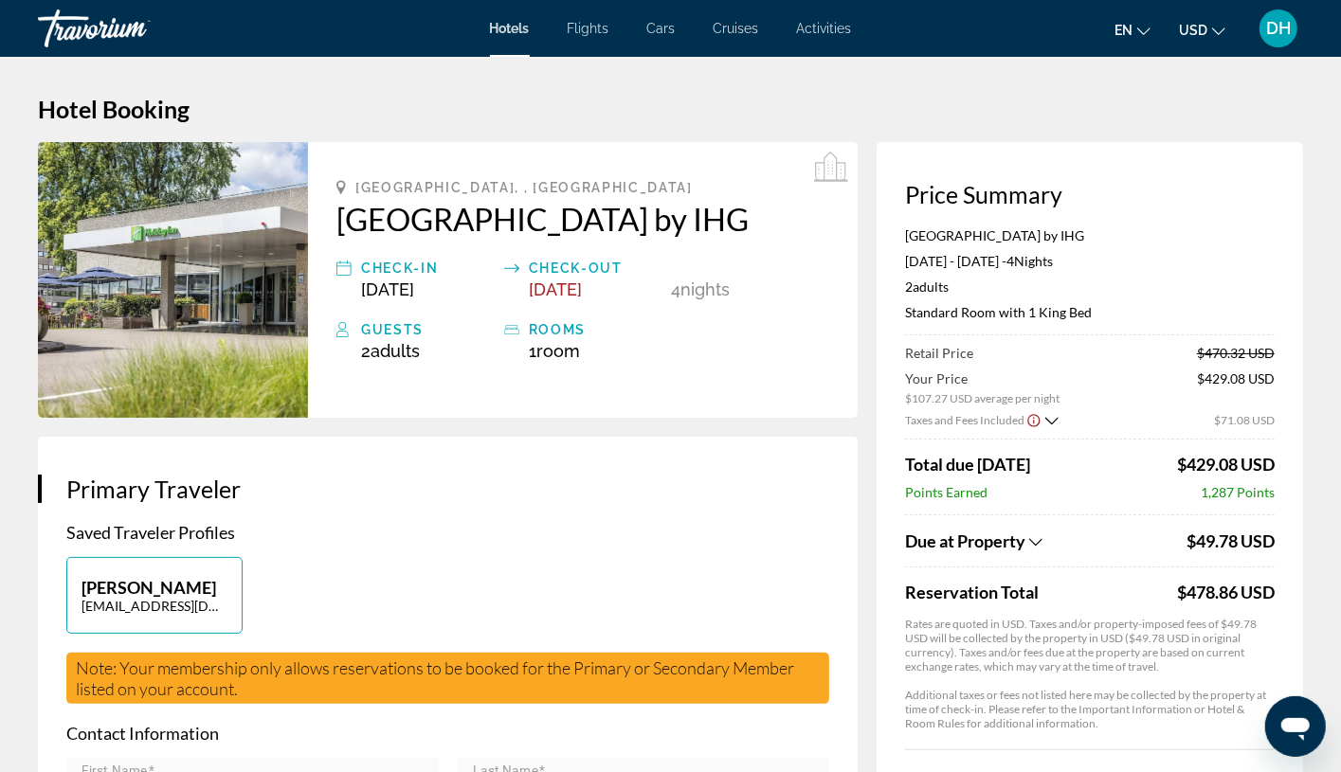
click at [512, 28] on span "Hotels" at bounding box center [510, 28] width 40 height 15
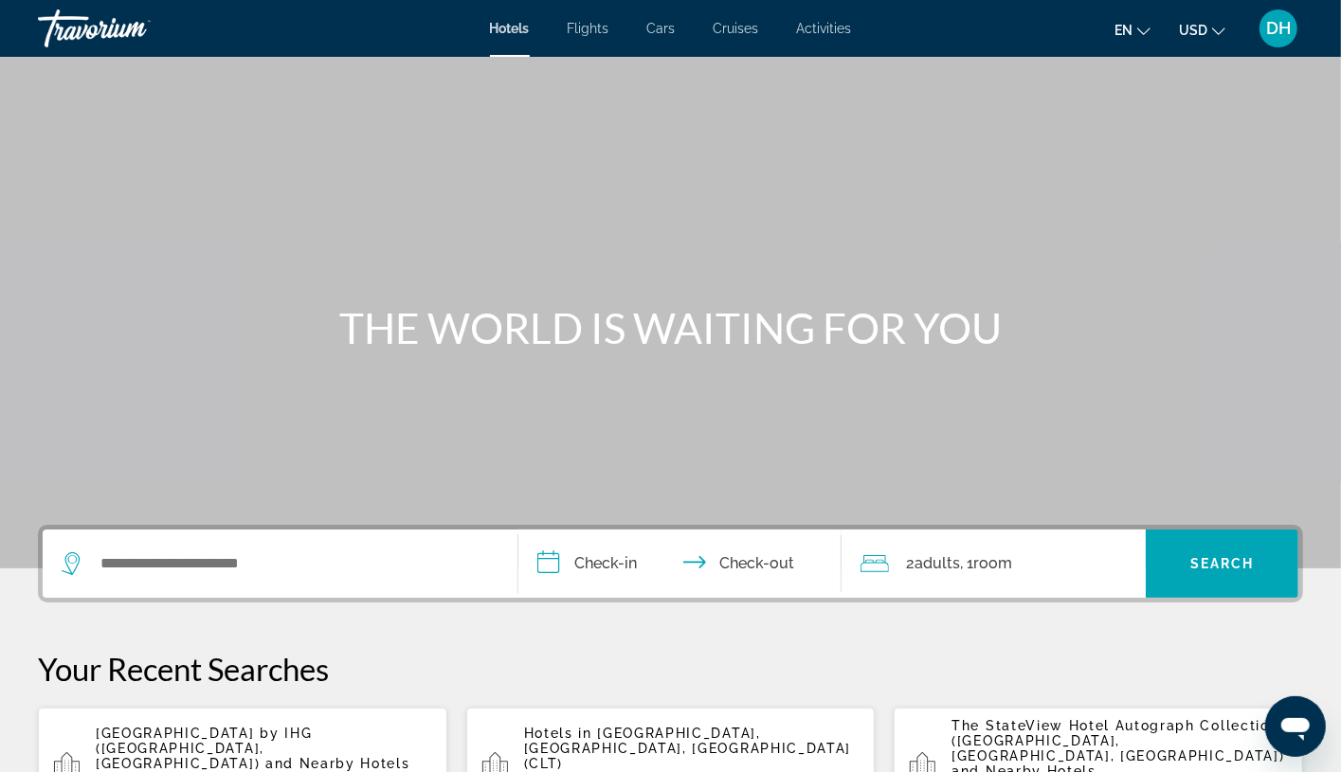
click at [351, 583] on div "Search widget" at bounding box center [280, 564] width 437 height 68
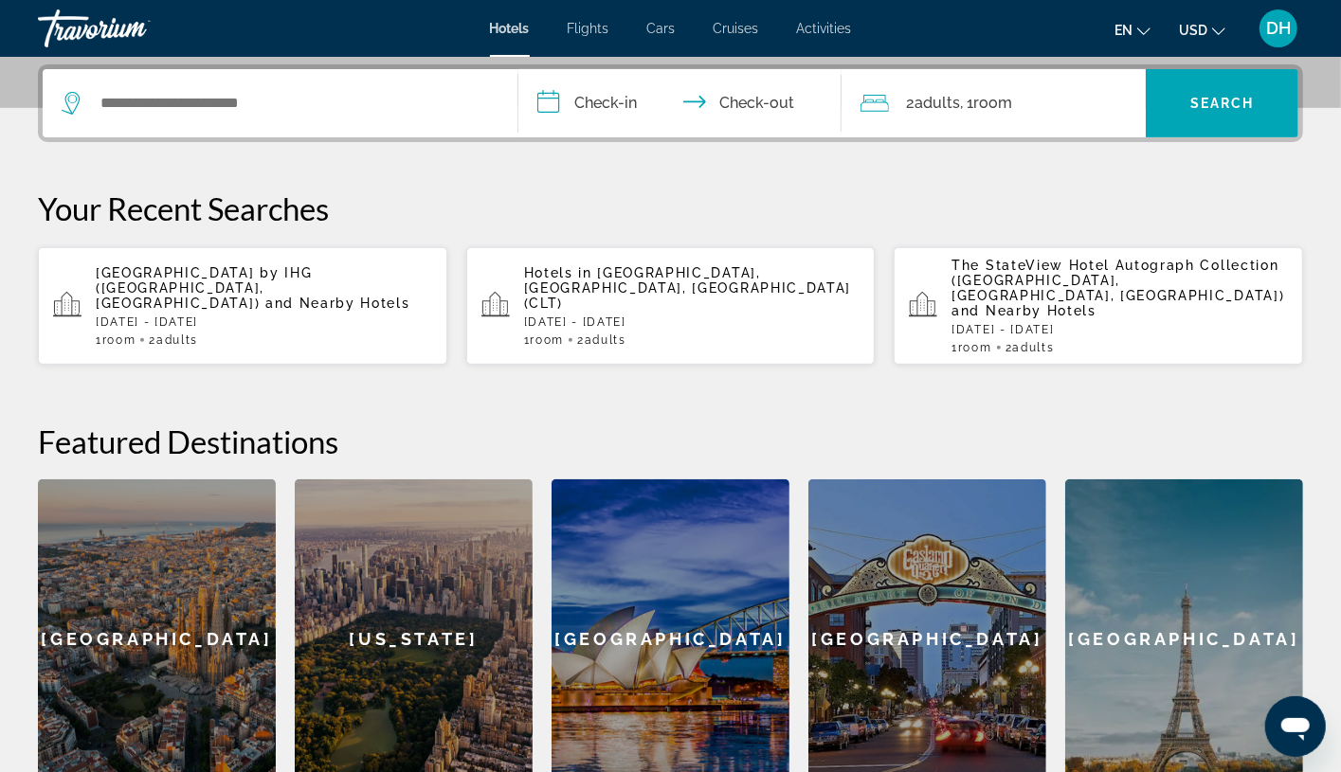
scroll to position [462, 0]
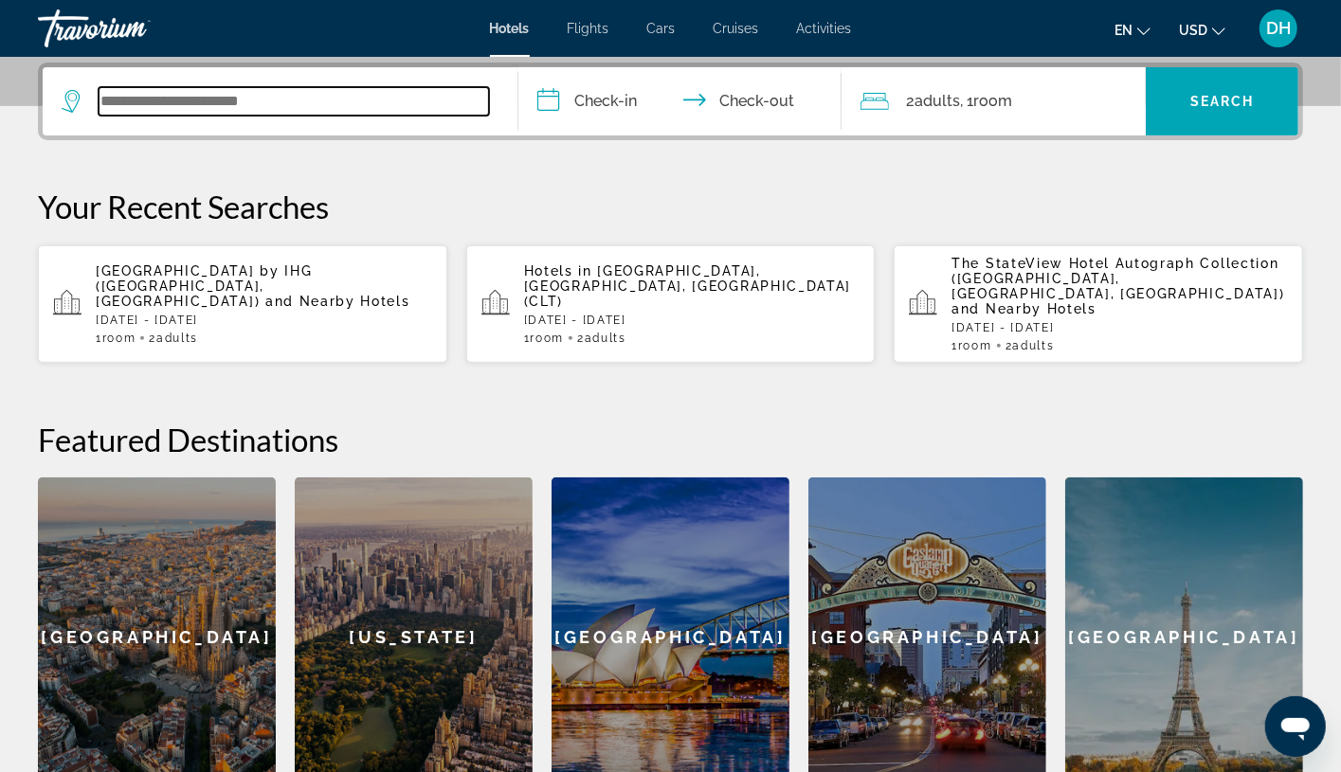
click at [299, 102] on input "Search widget" at bounding box center [294, 101] width 390 height 28
paste input "**********"
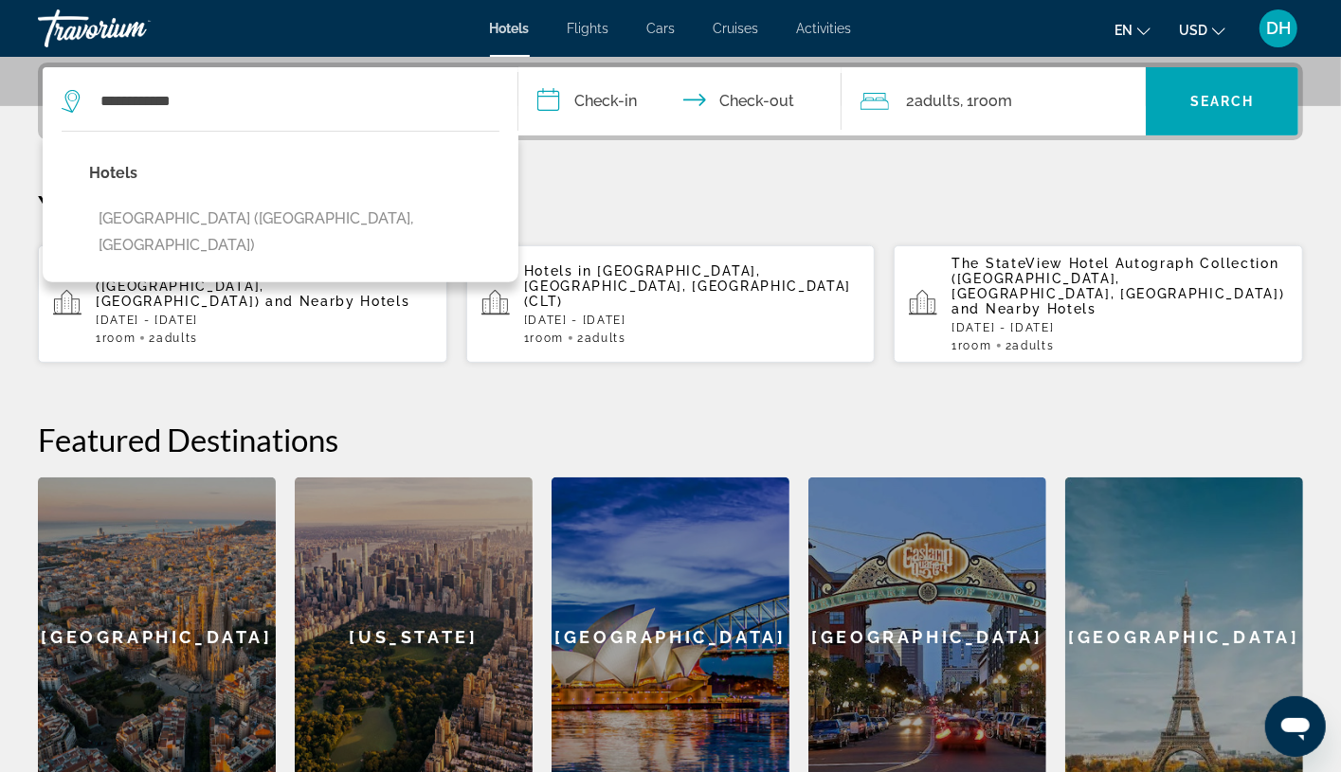
click at [263, 215] on button "Oranje Hotel Sittard (Sittard, NL)" at bounding box center [294, 232] width 410 height 63
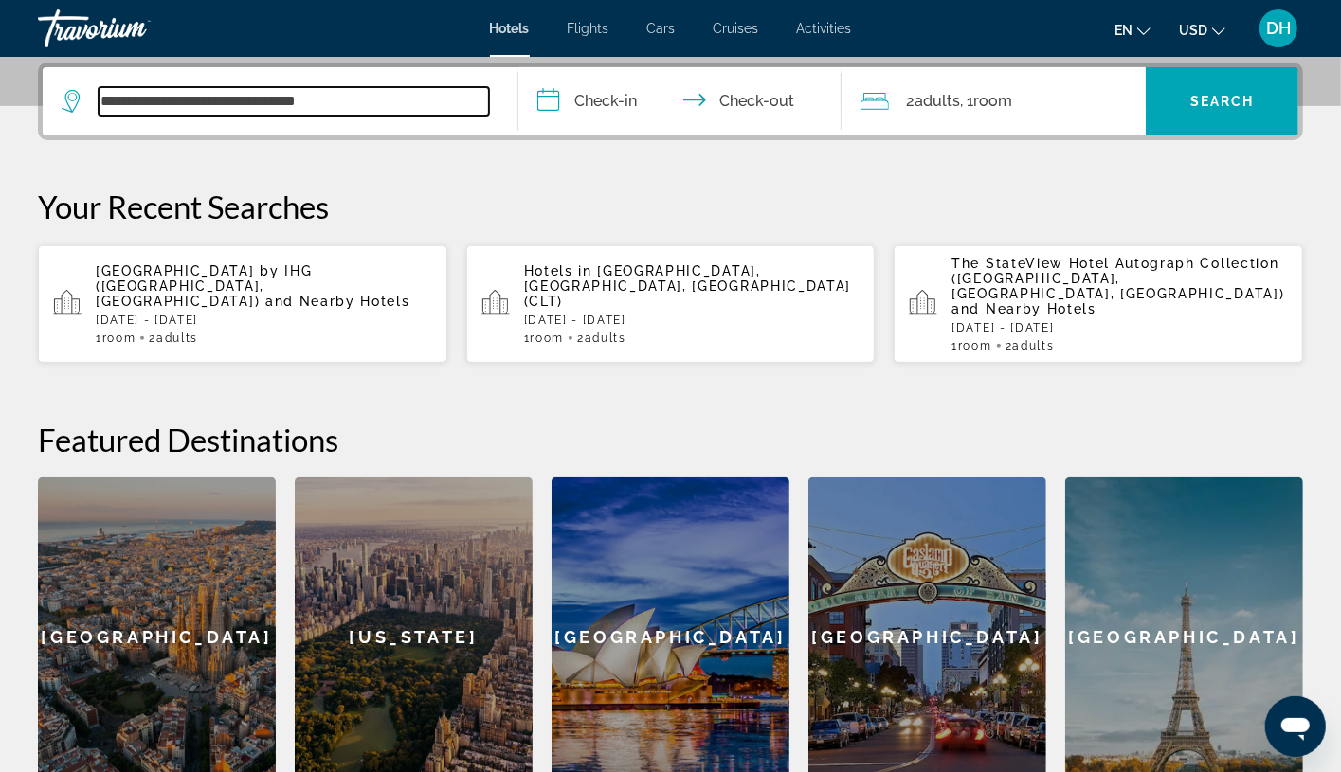
click at [319, 93] on input "**********" at bounding box center [294, 101] width 390 height 28
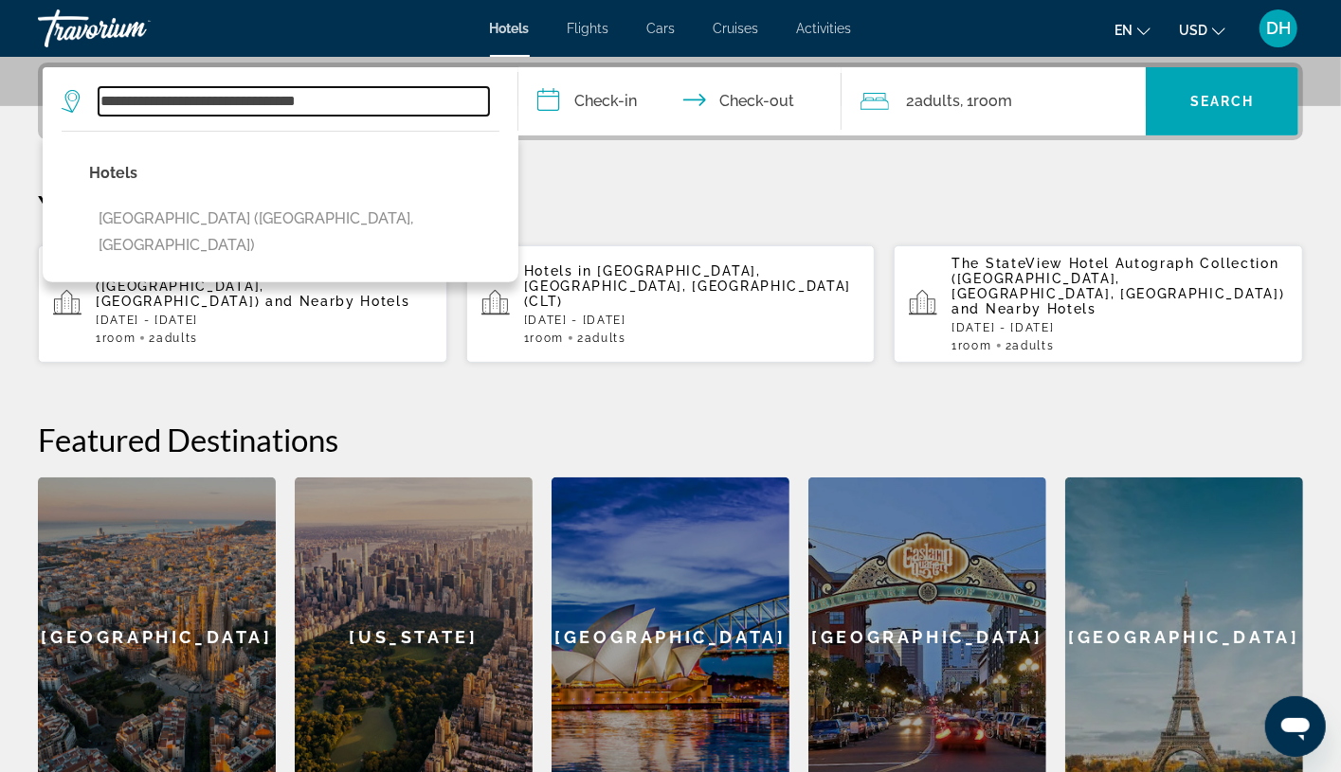
click at [319, 93] on input "**********" at bounding box center [294, 101] width 390 height 28
click at [318, 93] on input "**********" at bounding box center [294, 101] width 390 height 28
paste input "Search widget"
click at [351, 211] on div "Hotels NH Centre Utrecht (Utrecht, NL)" at bounding box center [281, 207] width 476 height 152
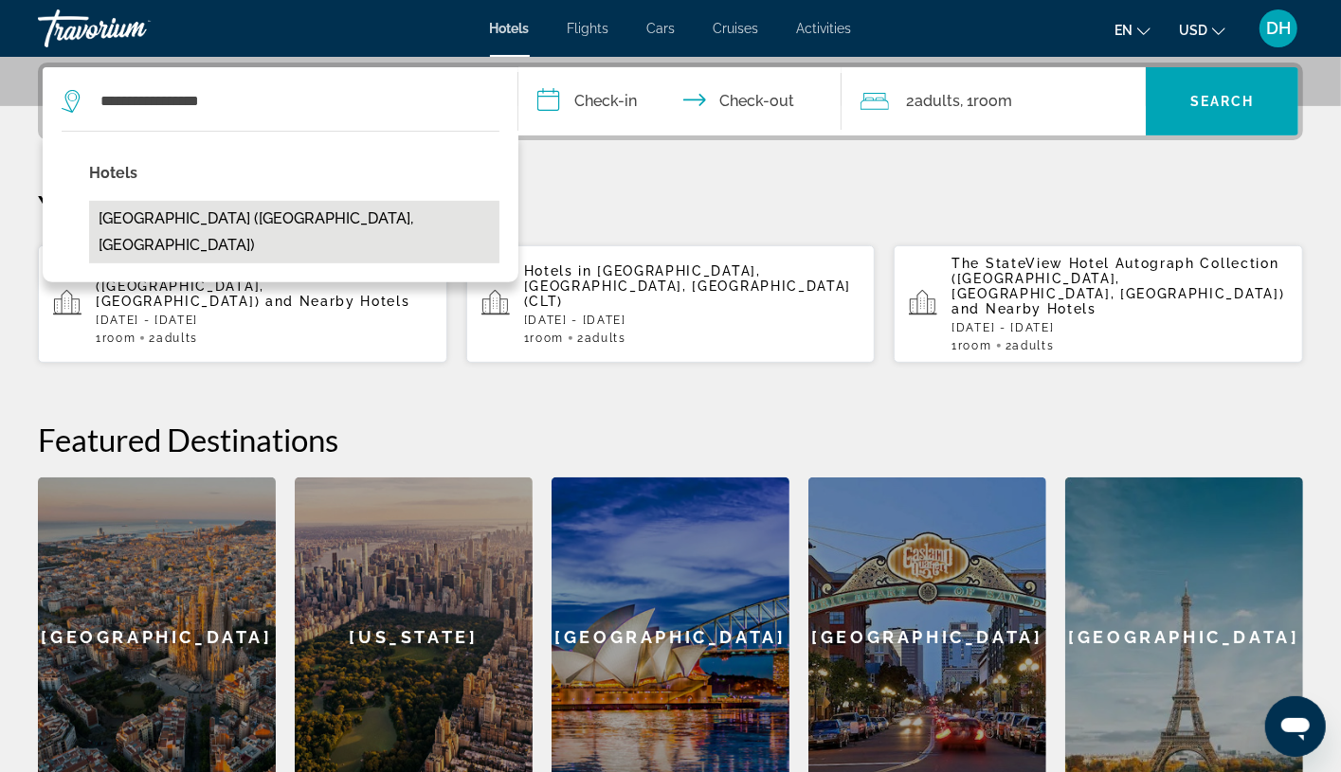
click at [255, 215] on button "NH Centre Utrecht (Utrecht, NL)" at bounding box center [294, 232] width 410 height 63
type input "**********"
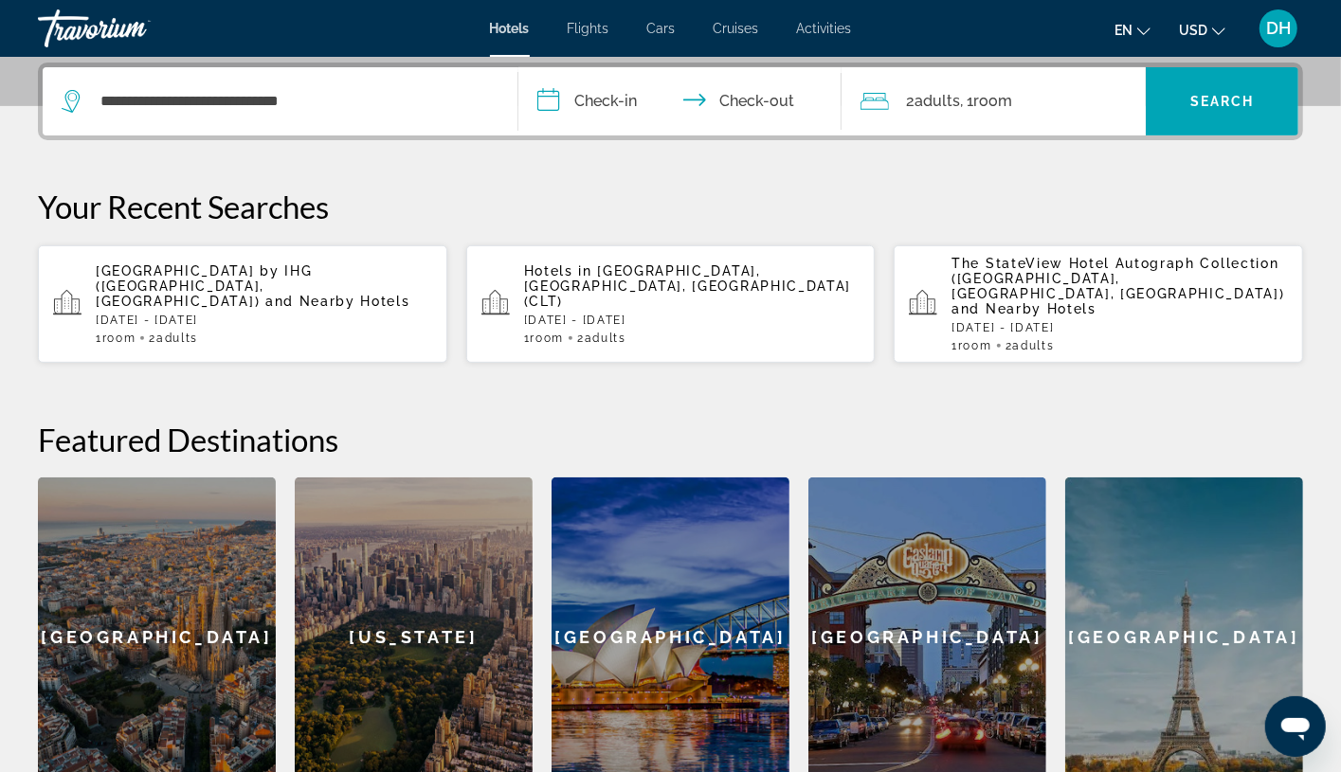
click at [637, 89] on input "**********" at bounding box center [683, 104] width 331 height 74
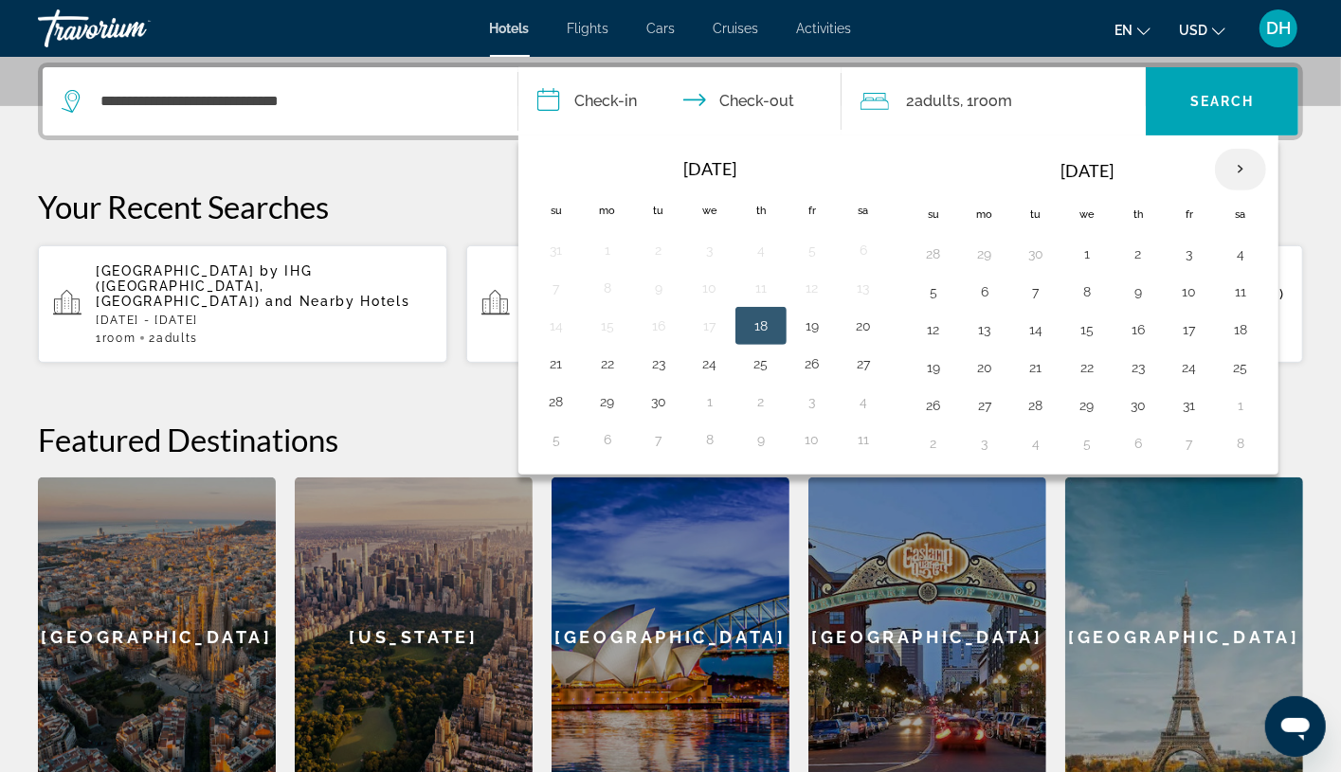
click at [1218, 159] on th "Next month" at bounding box center [1240, 170] width 51 height 42
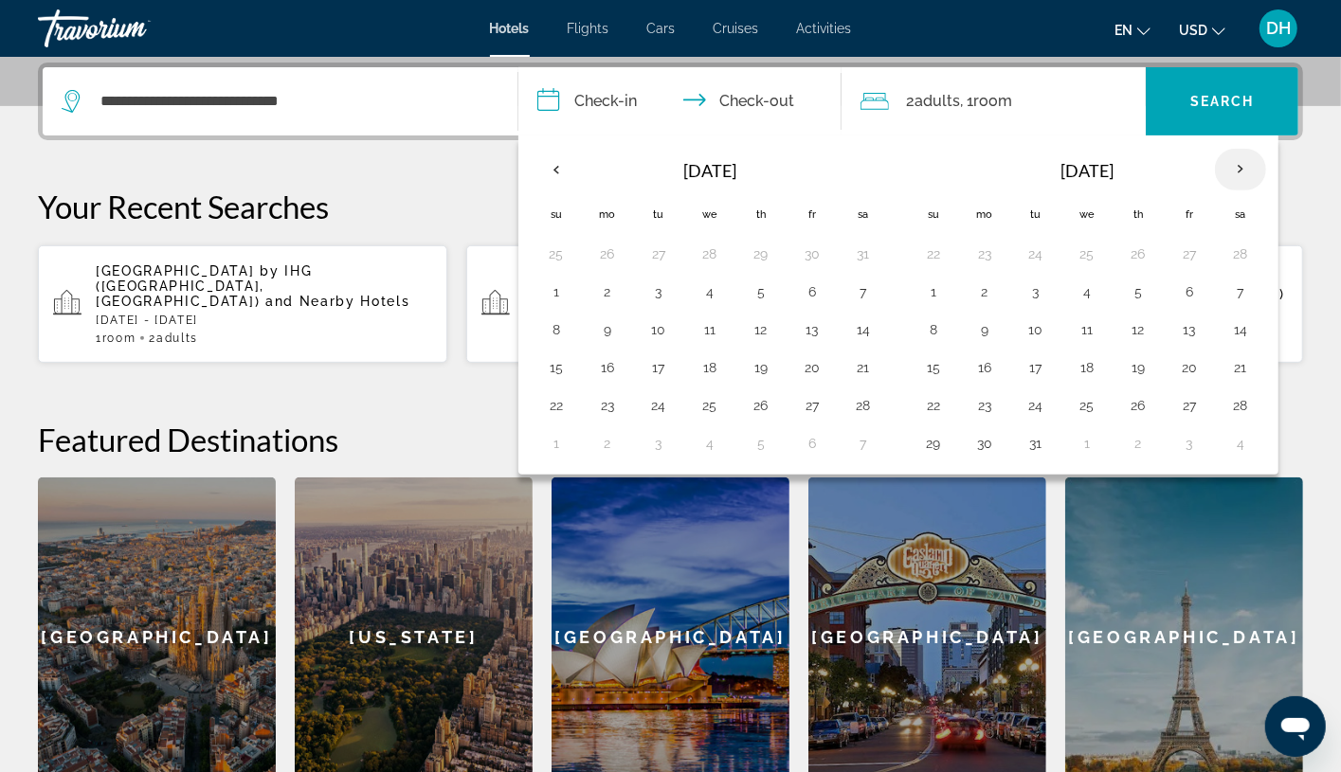
click at [1218, 159] on th "Next month" at bounding box center [1240, 170] width 51 height 42
click at [564, 448] on button "31" at bounding box center [556, 443] width 30 height 27
click at [1137, 244] on button "4" at bounding box center [1138, 254] width 30 height 27
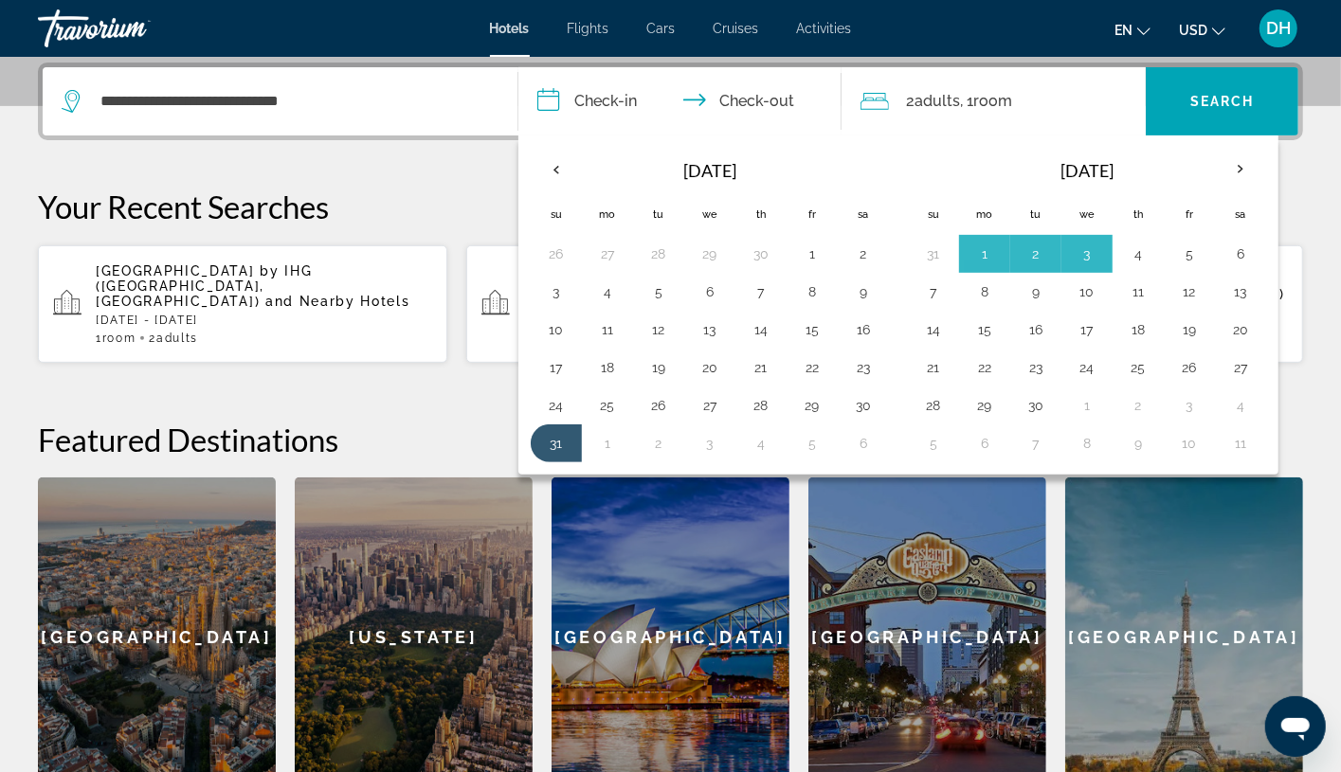
type input "**********"
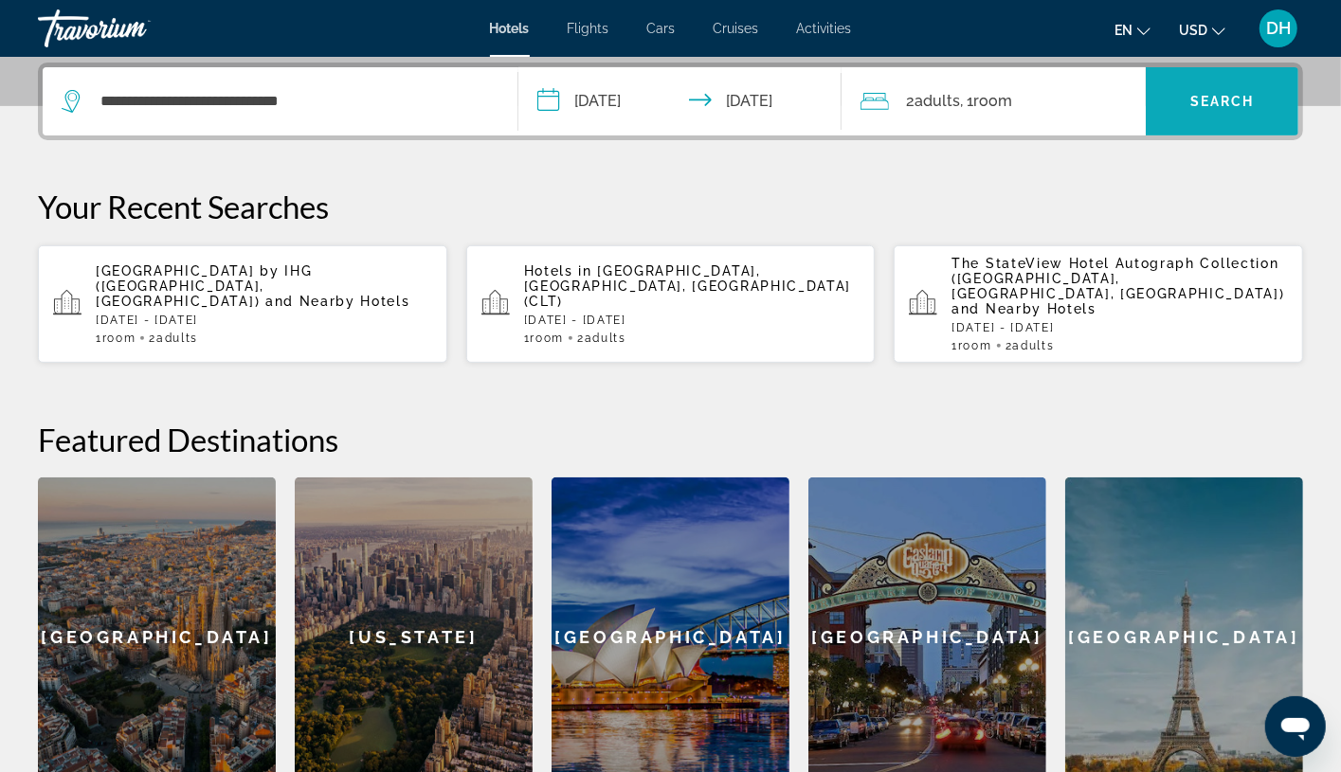
click at [1208, 105] on span "Search" at bounding box center [1222, 101] width 64 height 15
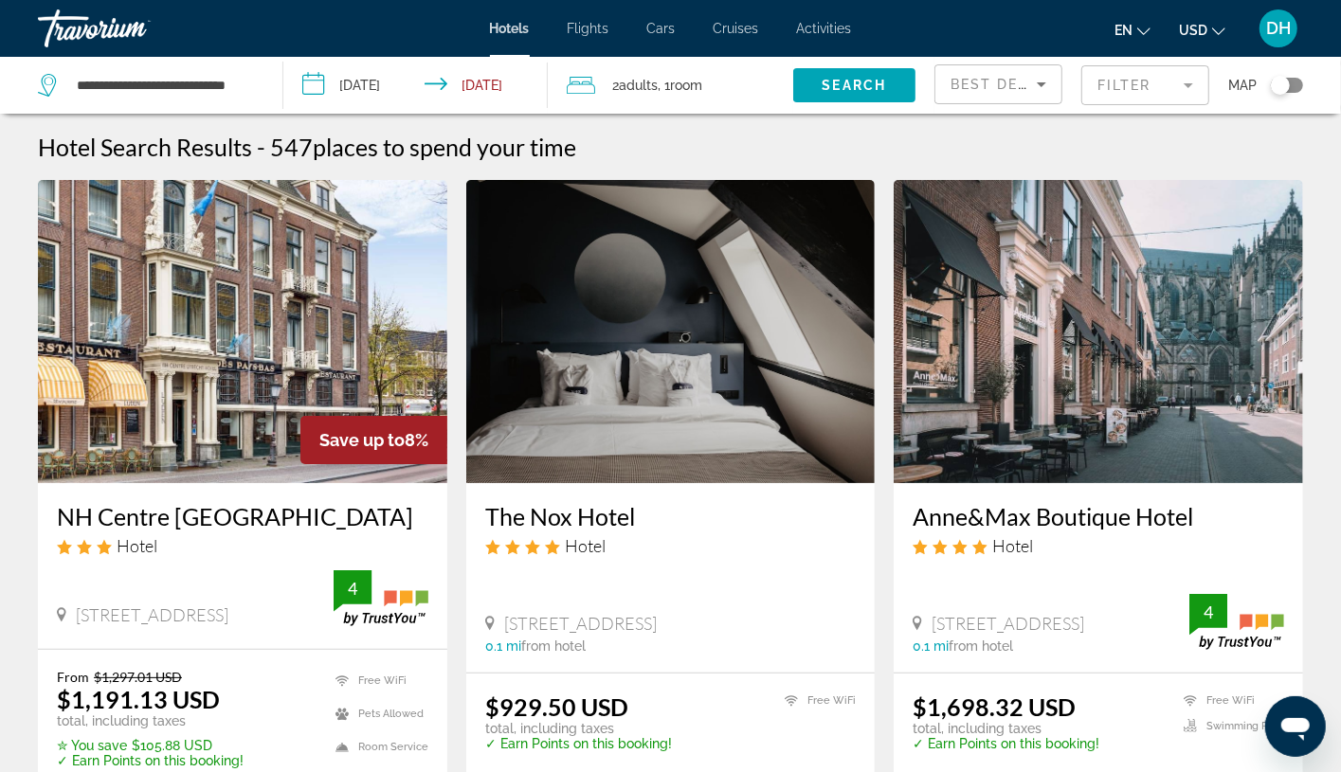
click at [461, 530] on app-hotels-search-item "The Nox Hotel Hotel 8 Keistraat, Utrecht 0.1 mi from hotel $929.50 USD total, i…" at bounding box center [671, 510] width 428 height 661
click at [297, 533] on div "NH Centre Utrecht Hotel" at bounding box center [242, 536] width 371 height 68
click at [190, 523] on h3 "NH Centre Utrecht" at bounding box center [242, 516] width 371 height 28
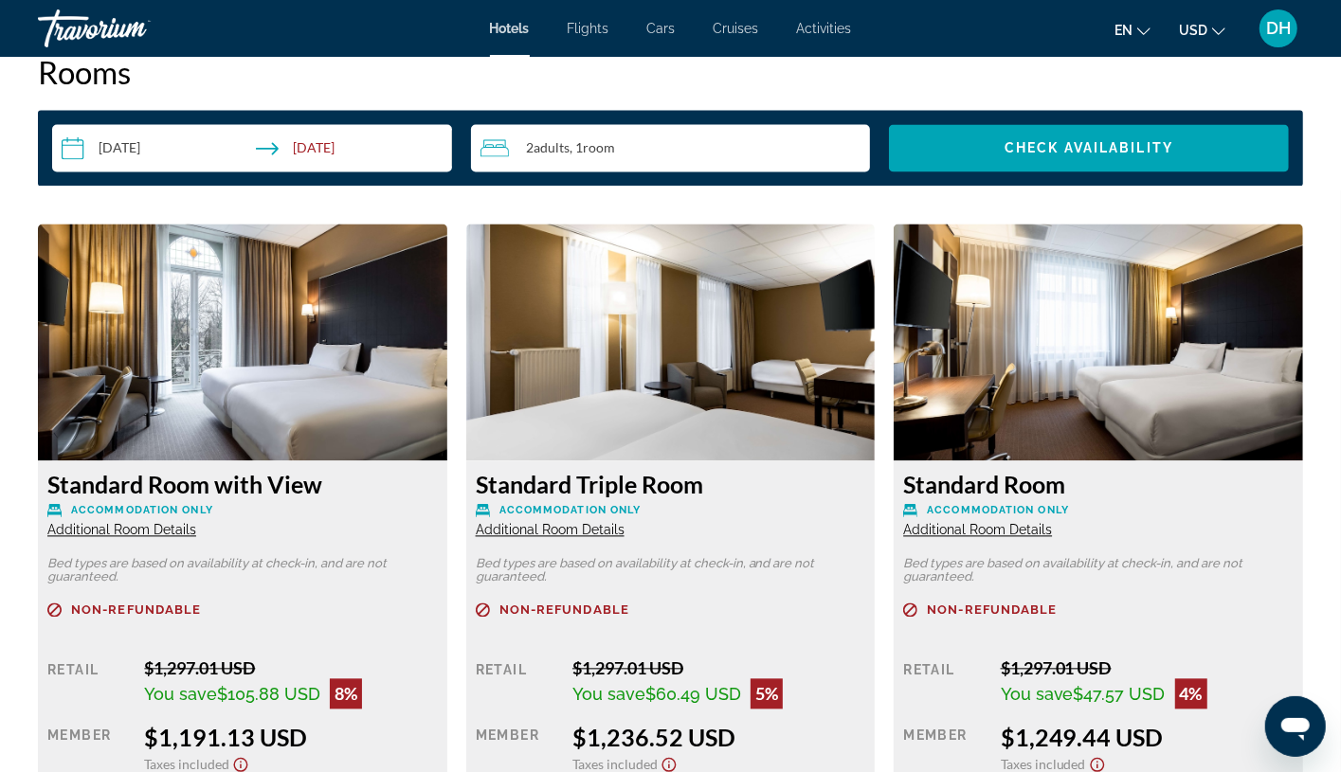
scroll to position [2417, 0]
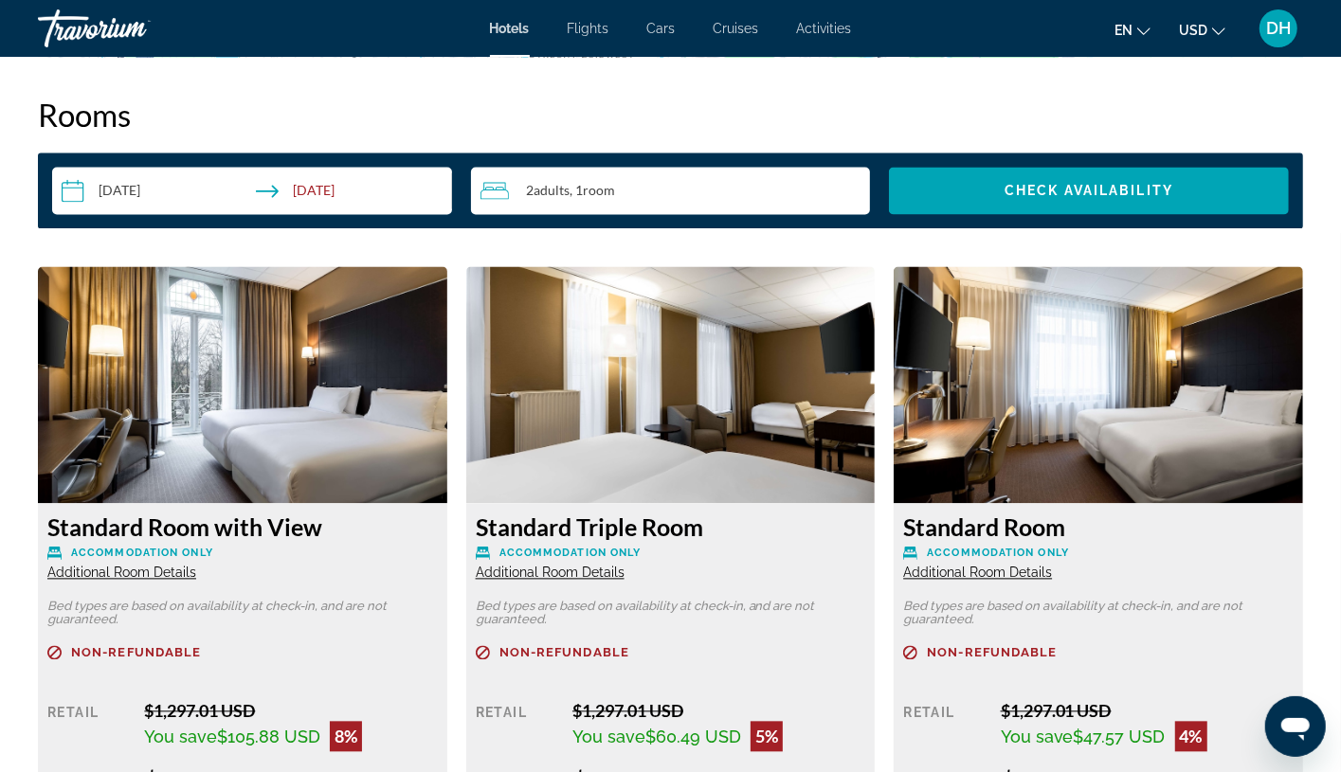
click at [363, 569] on div "Standard Room with View Accommodation Only Additional Room Details" at bounding box center [242, 547] width 390 height 68
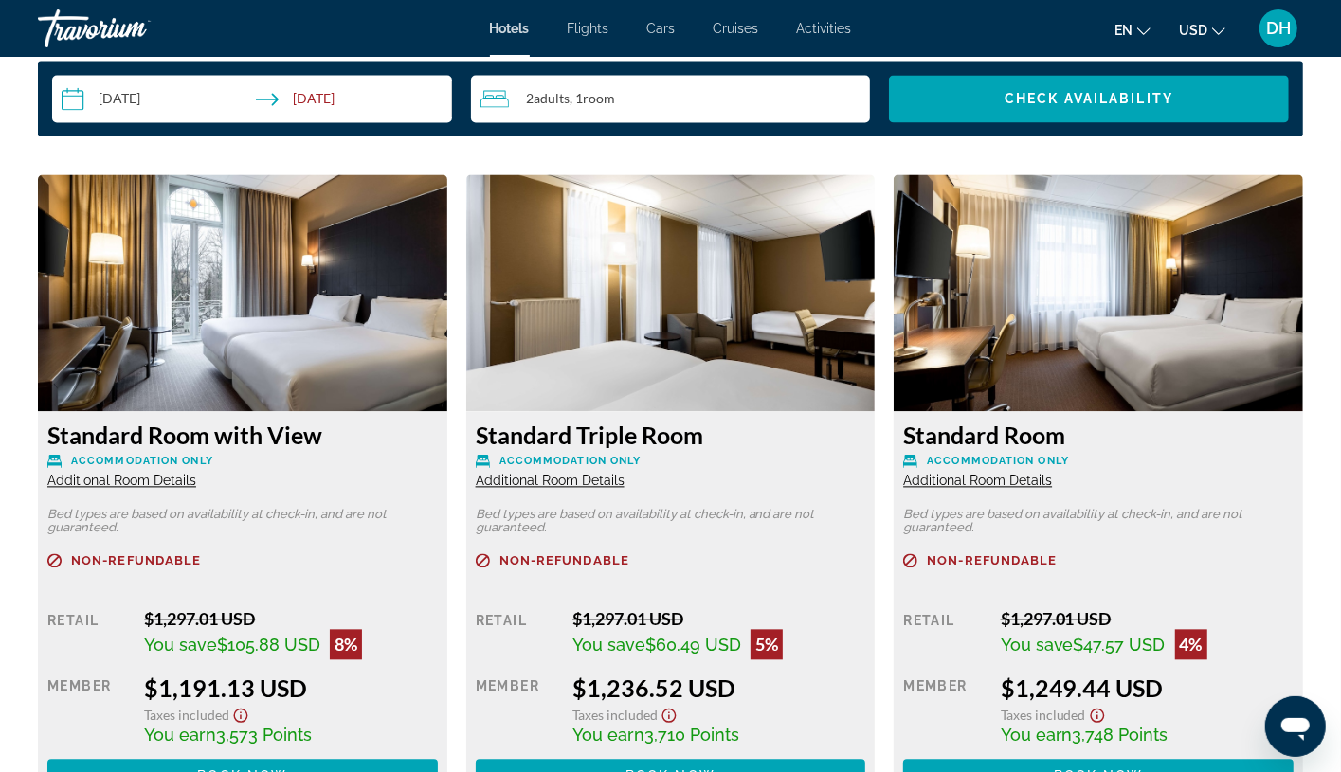
scroll to position [2559, 0]
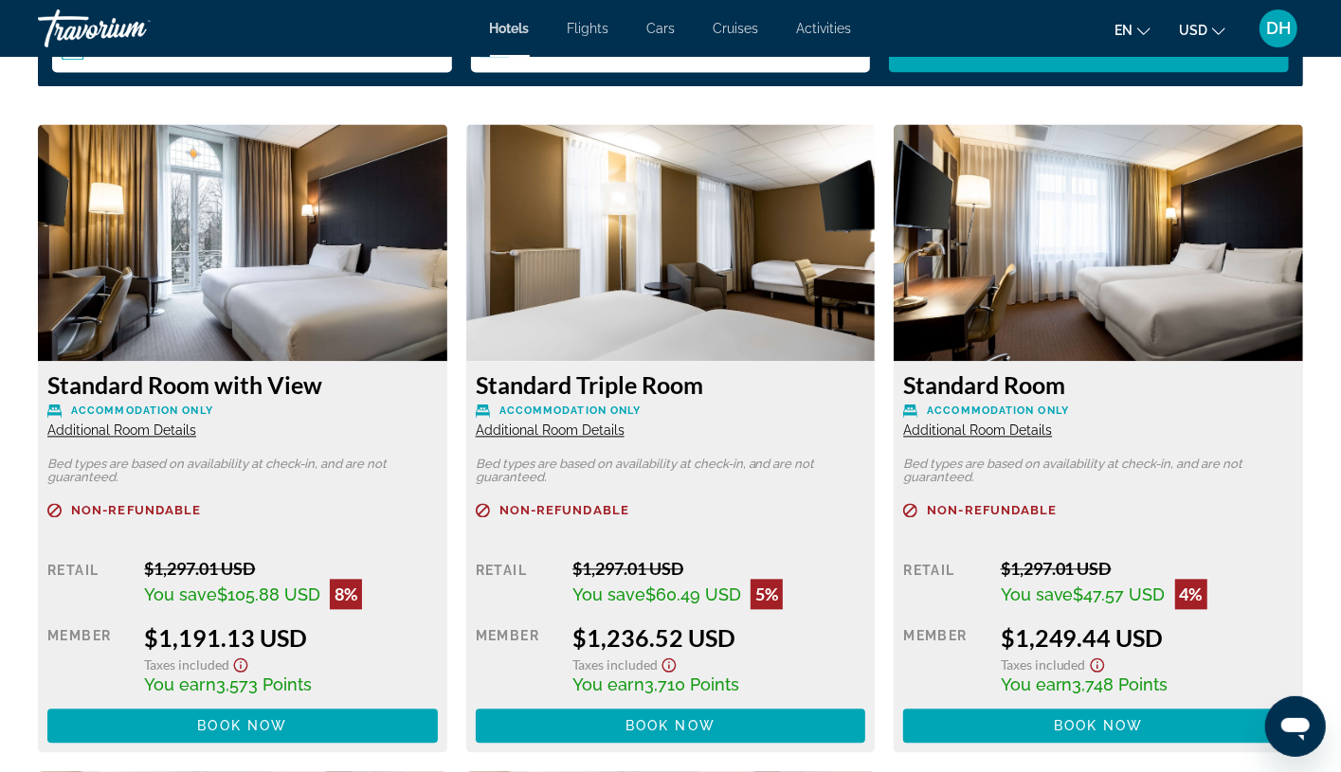
click at [160, 424] on span "Additional Room Details" at bounding box center [121, 430] width 149 height 15
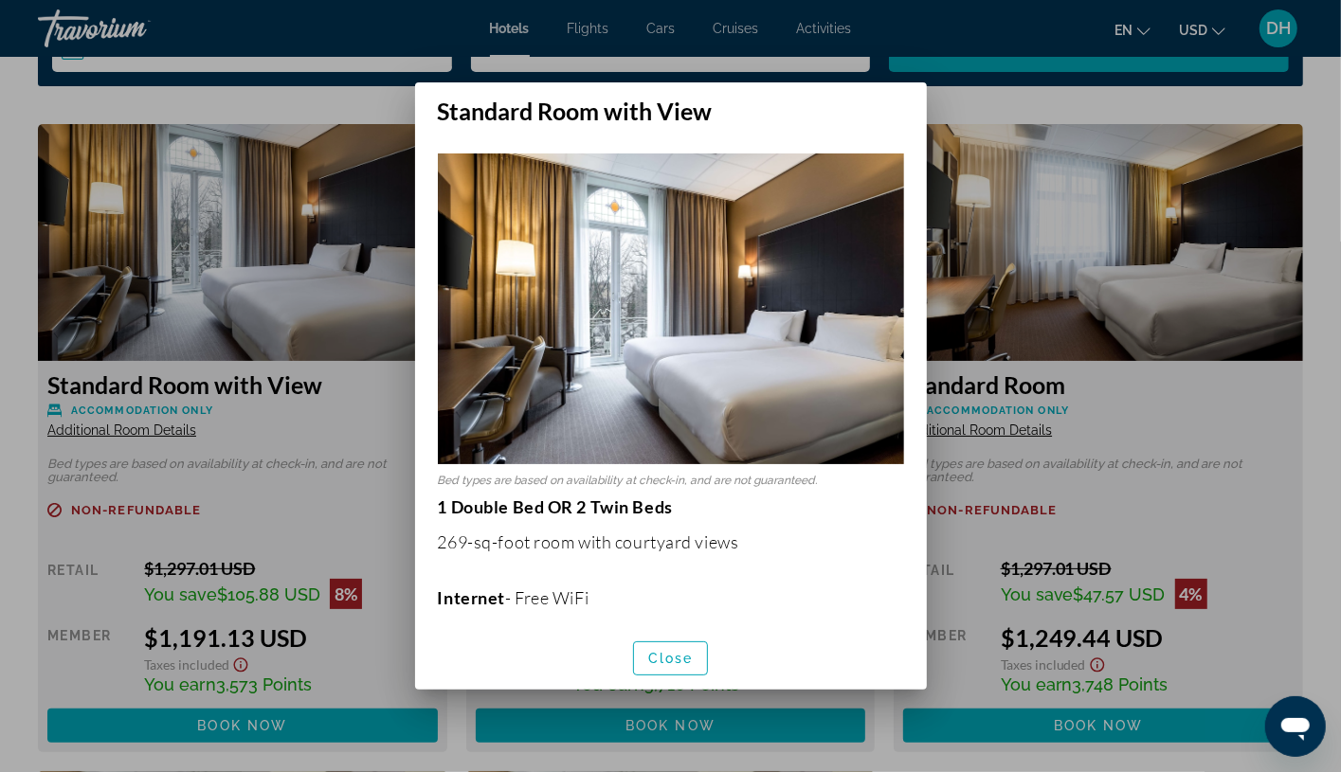
scroll to position [0, 0]
click at [983, 230] on div at bounding box center [670, 386] width 1341 height 772
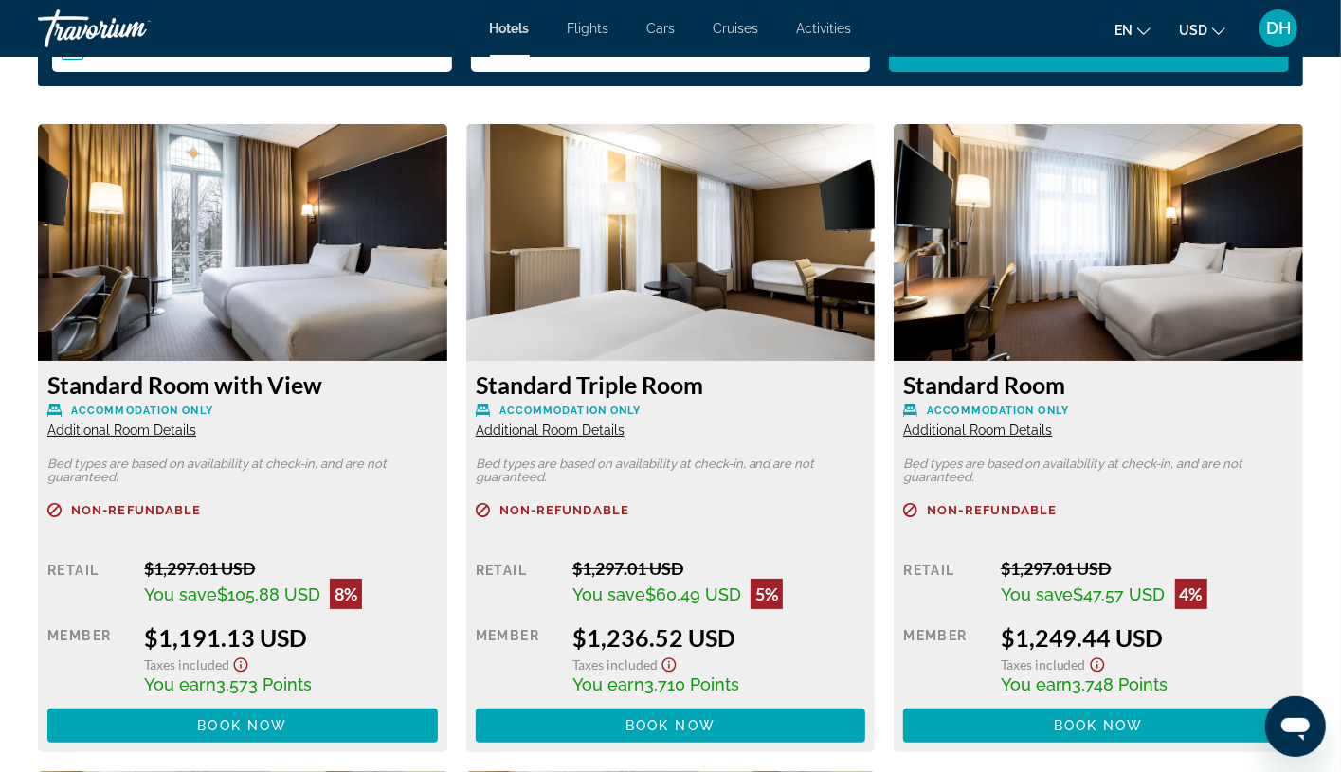
scroll to position [2559, 0]
click at [598, 435] on span "Additional Room Details" at bounding box center [550, 430] width 149 height 15
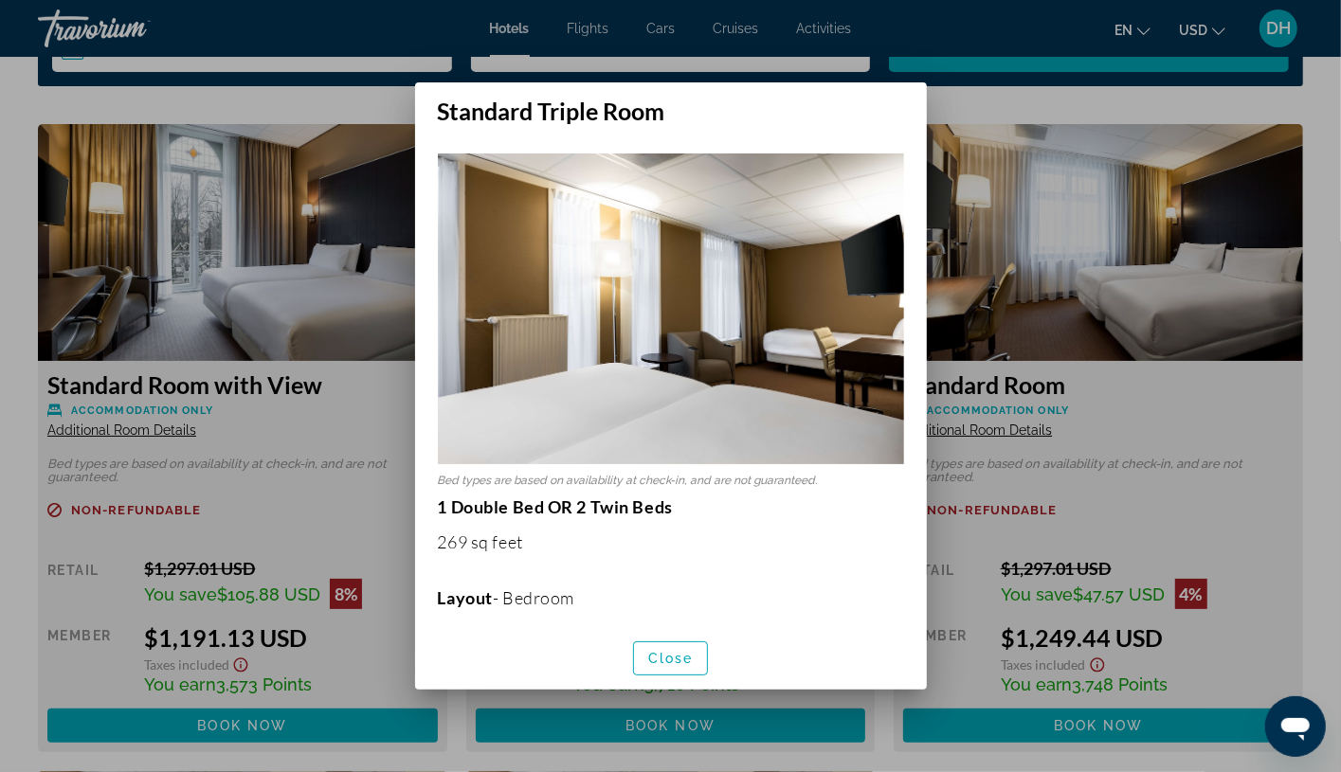
scroll to position [0, 0]
click at [661, 665] on button "Close" at bounding box center [671, 659] width 76 height 34
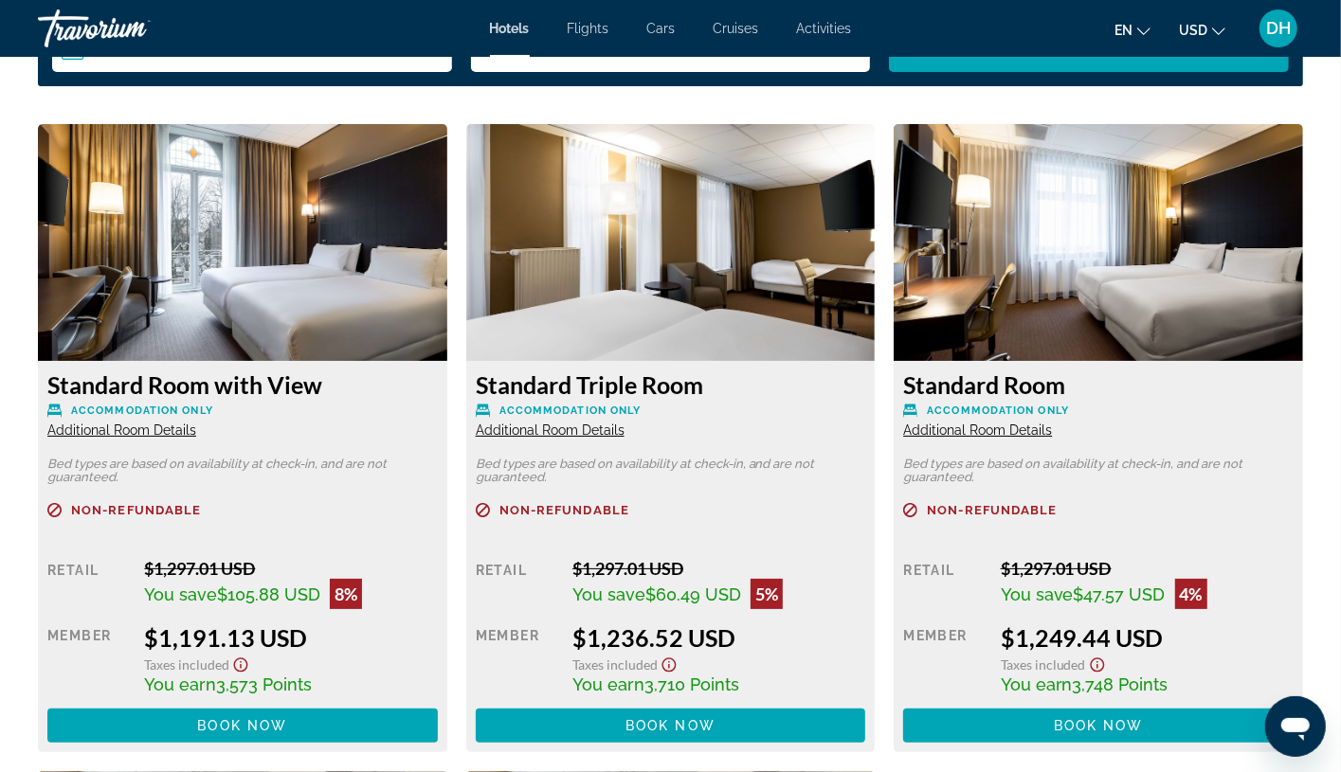
scroll to position [2559, 0]
click at [672, 722] on span "Book now" at bounding box center [670, 725] width 90 height 15
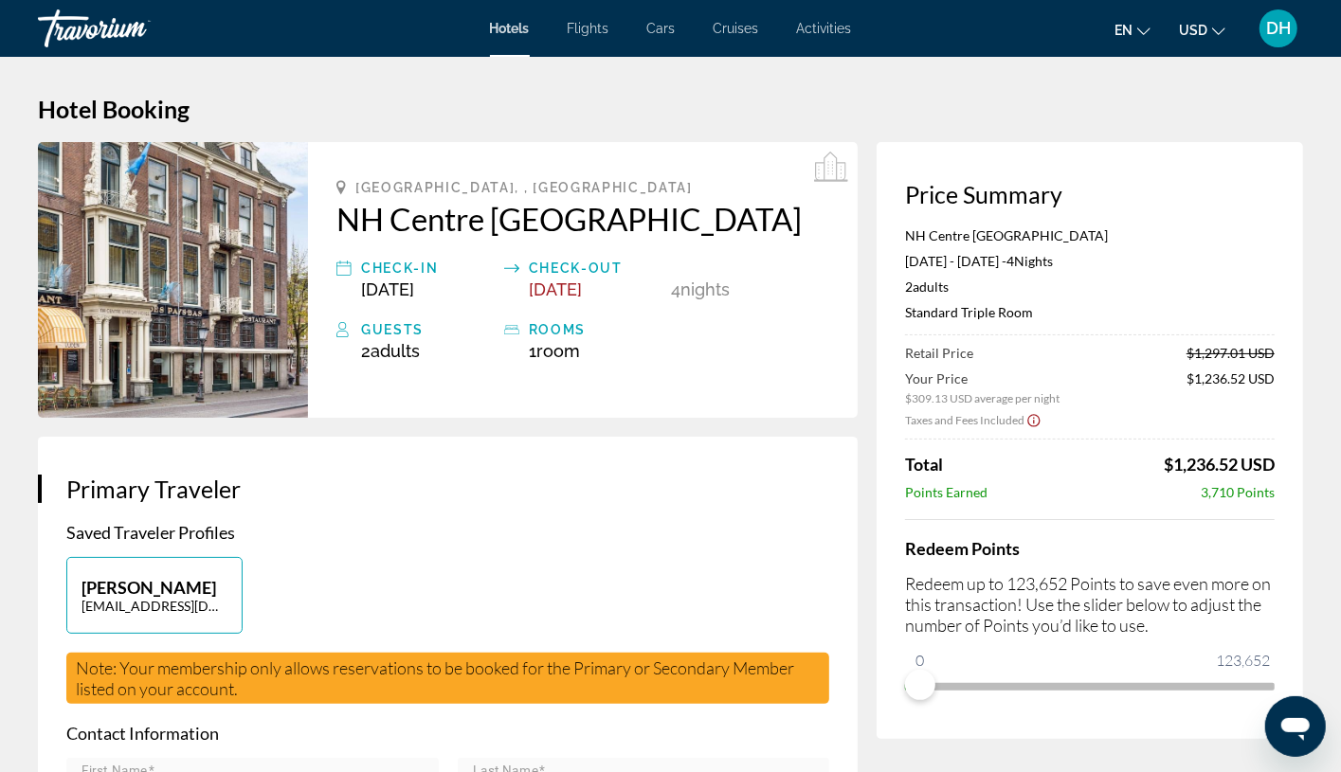
drag, startPoint x: 1154, startPoint y: 451, endPoint x: 1237, endPoint y: 462, distance: 83.2
click at [1218, 462] on div "Retail Price $1,297.01 USD Your Price $309.13 USD average per night $1,236.52 U…" at bounding box center [1090, 422] width 370 height 155
copy span "$1,236.52"
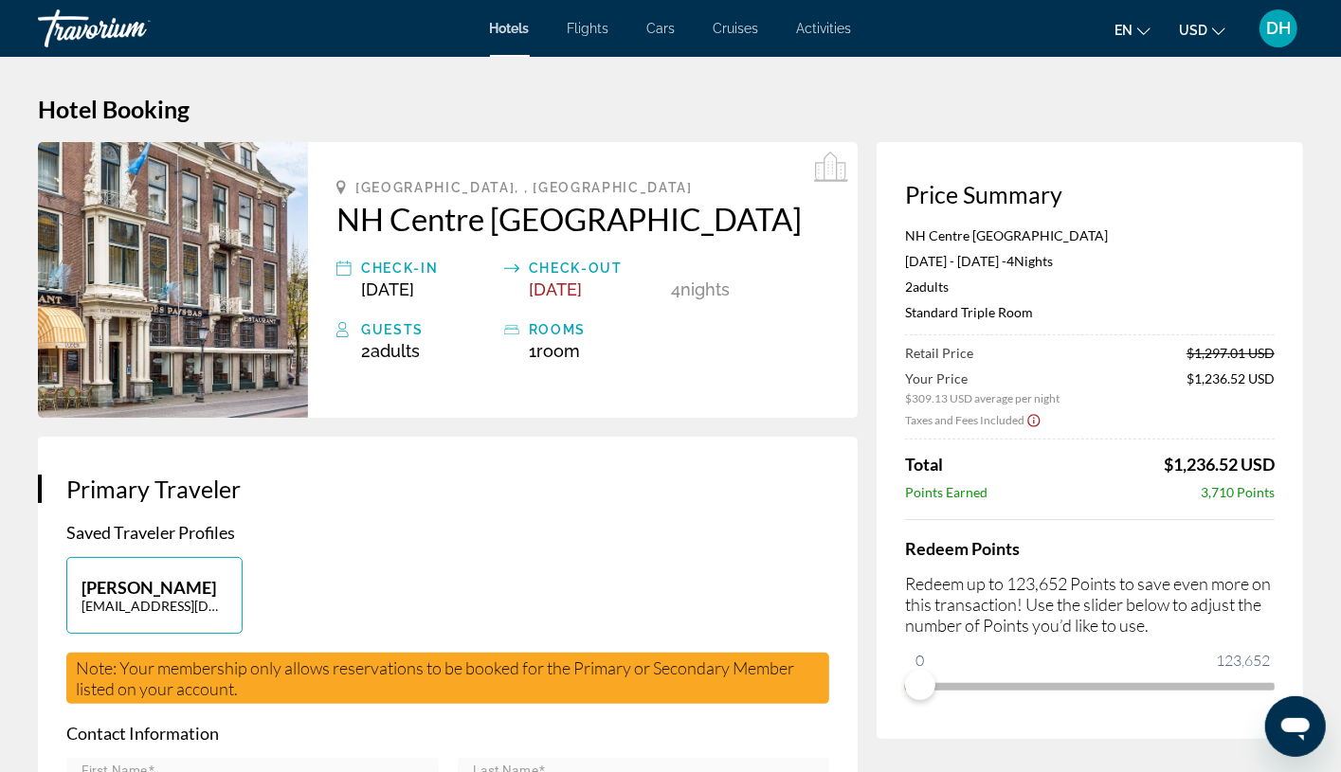
click at [508, 29] on span "Hotels" at bounding box center [510, 28] width 40 height 15
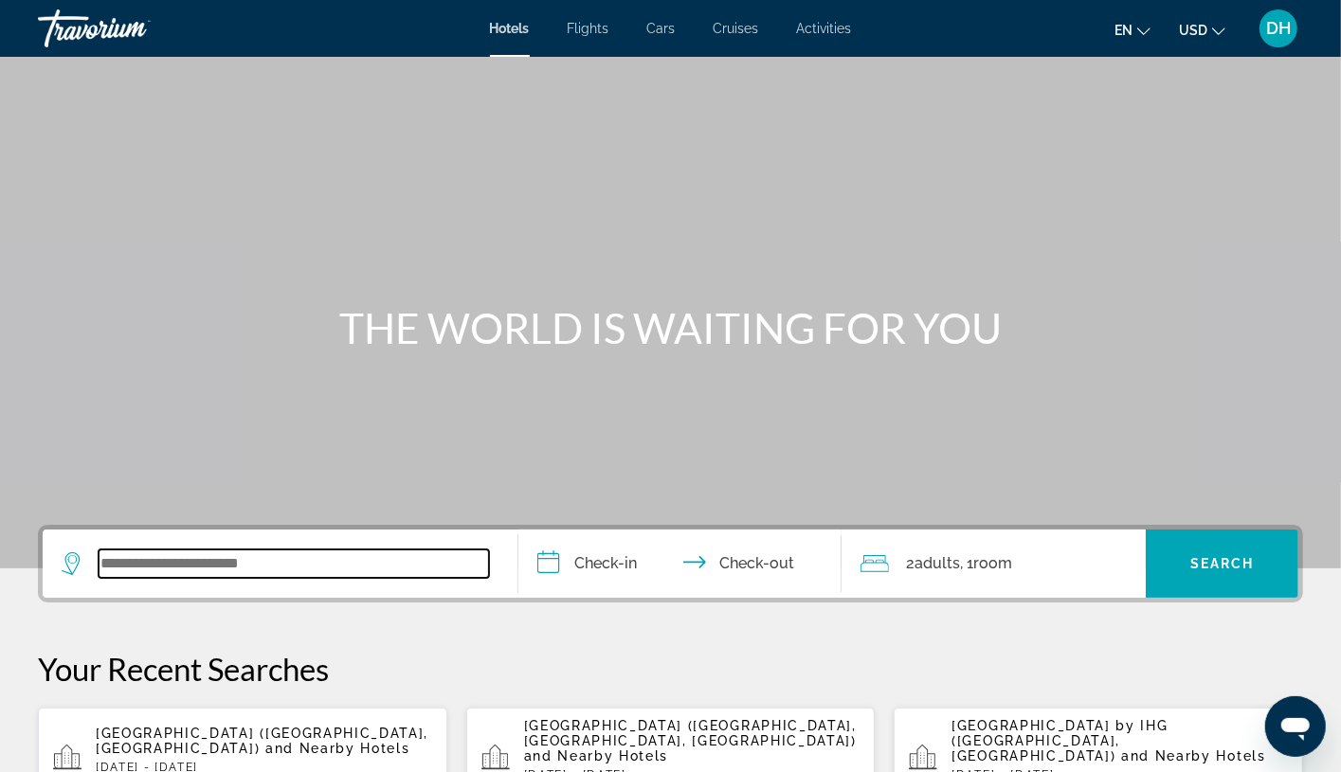
click at [202, 567] on input "Search widget" at bounding box center [294, 564] width 390 height 28
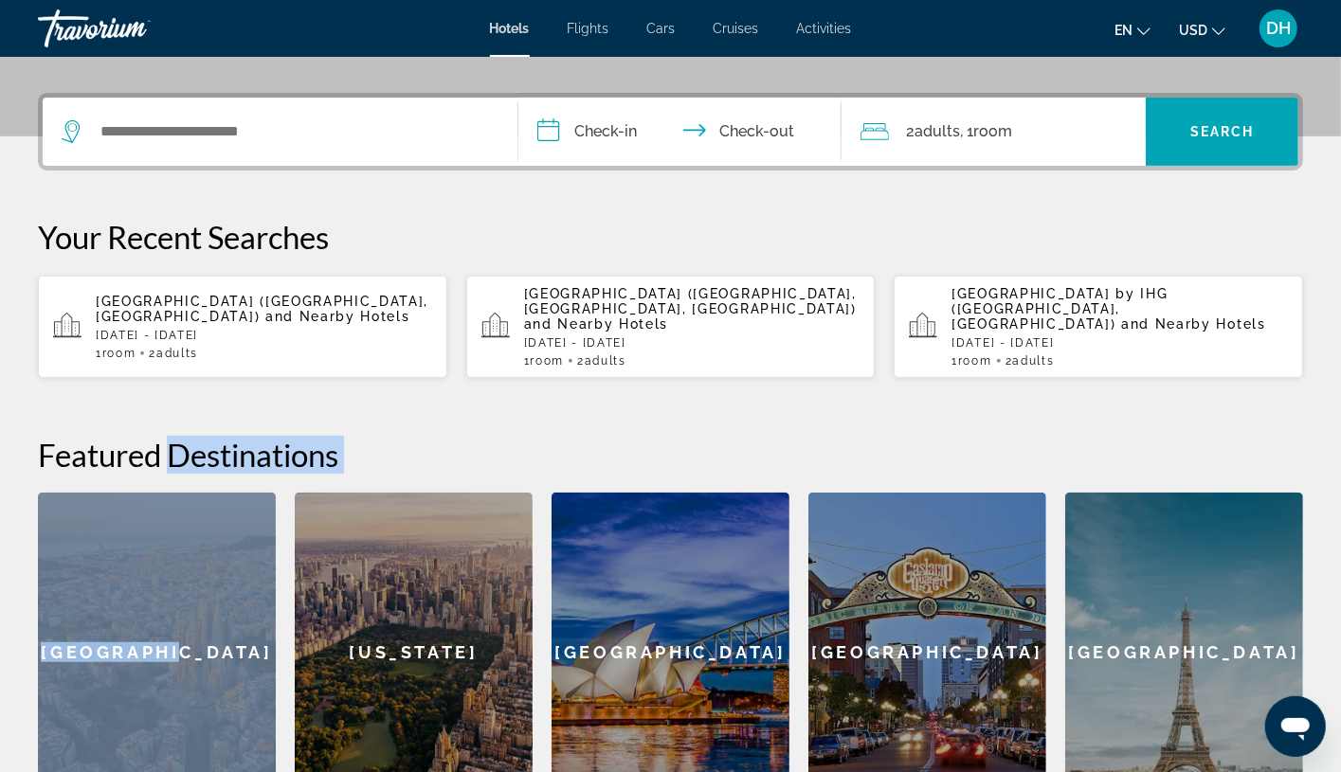
click at [202, 563] on div "Featured Destinations Sydney San Diego Paris Barcelona New York Sydney San Dieg…" at bounding box center [670, 624] width 1265 height 377
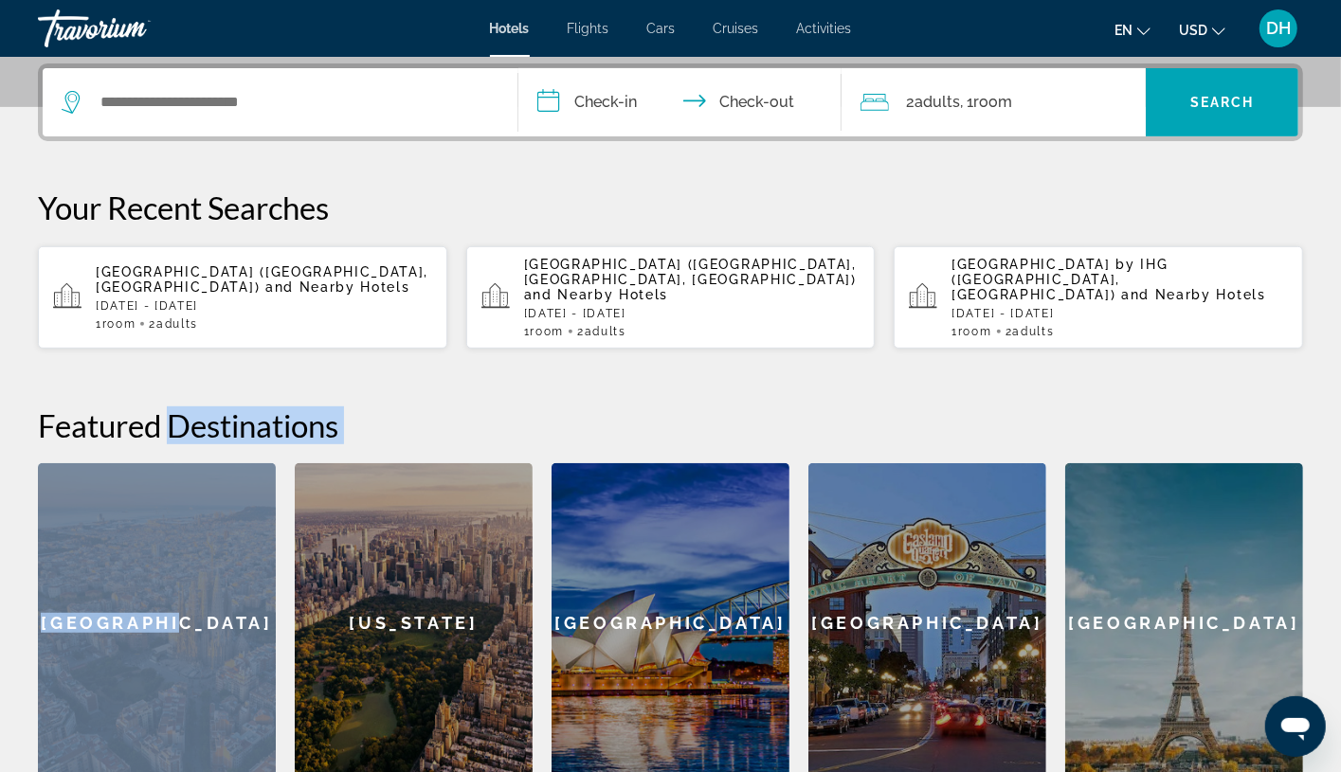
scroll to position [462, 0]
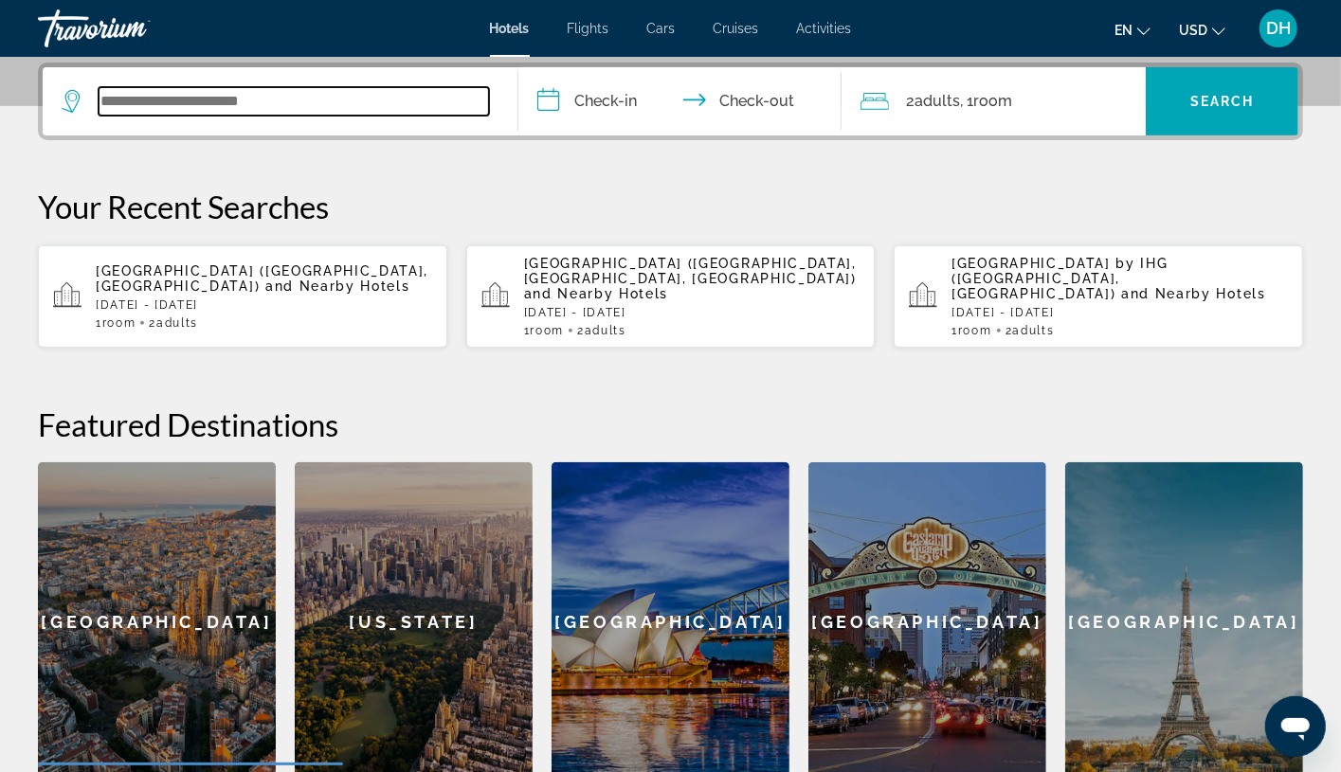
click at [249, 100] on input "Search widget" at bounding box center [294, 101] width 390 height 28
paste input "**********"
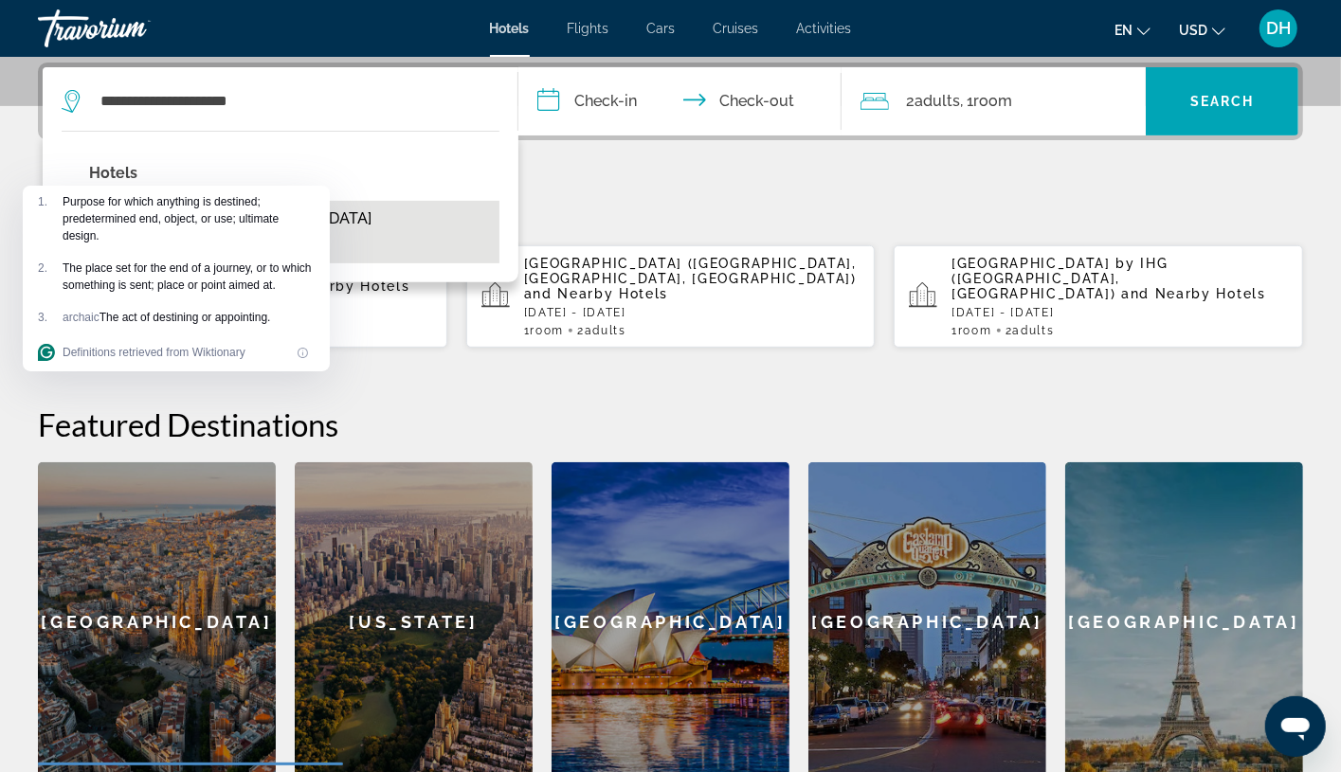
click at [372, 208] on button "Clayton Hotel Limerick (Luimneach, IE)" at bounding box center [294, 232] width 410 height 63
type input "**********"
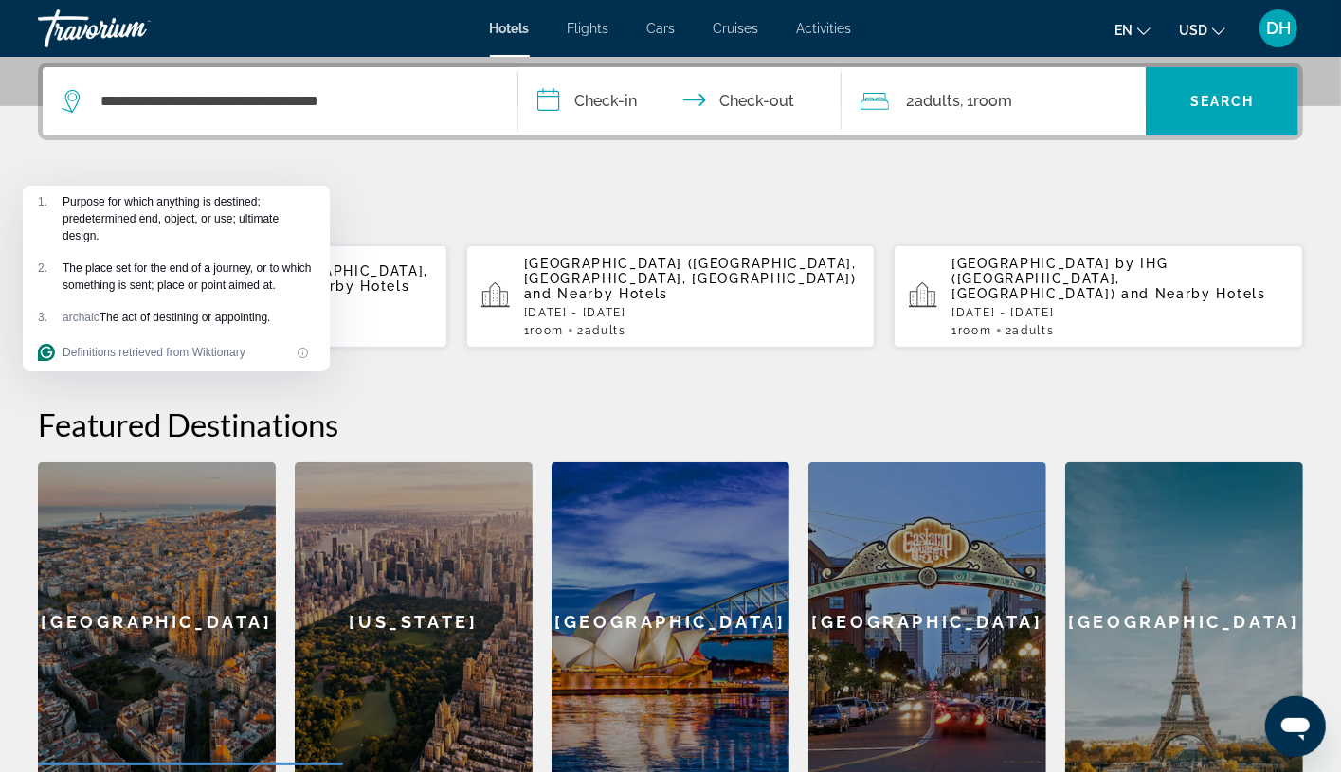
click at [949, 414] on h2 "Featured Destinations" at bounding box center [670, 425] width 1265 height 38
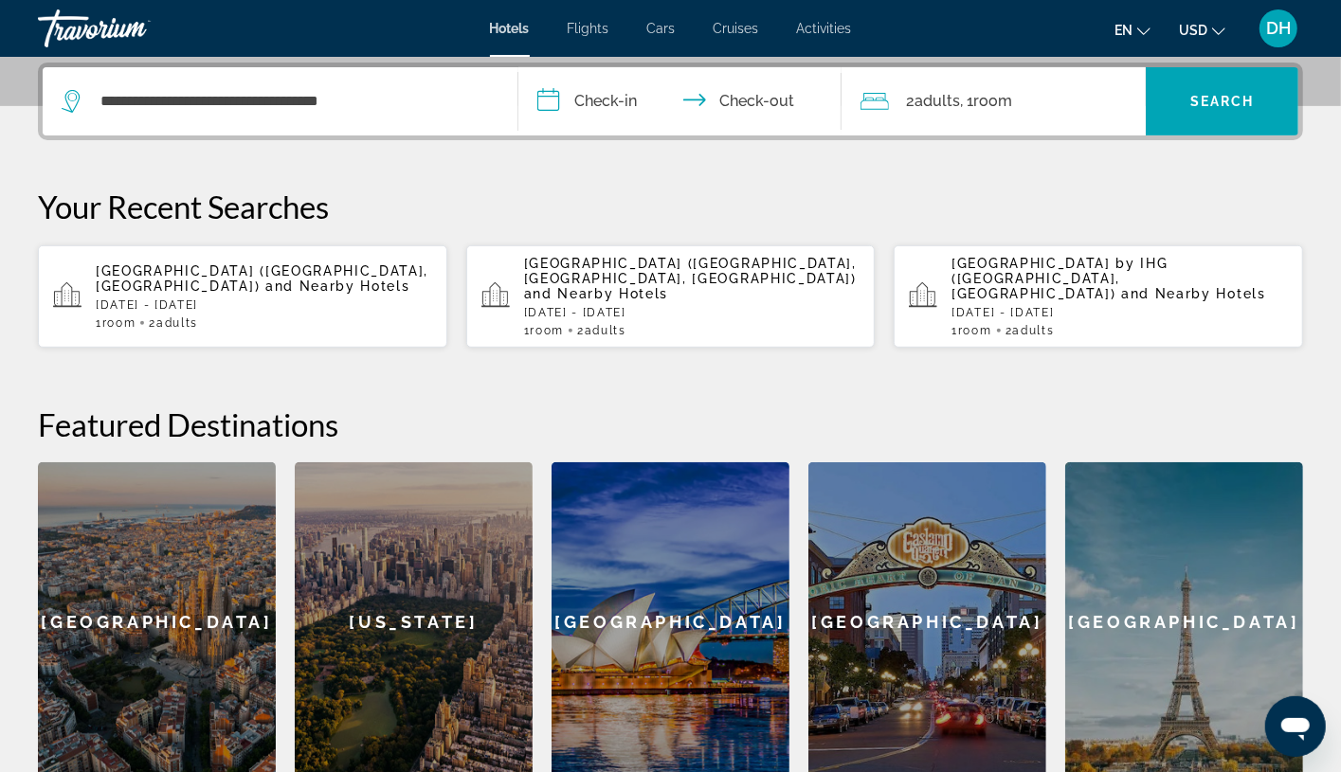
click at [598, 85] on input "**********" at bounding box center [683, 104] width 331 height 74
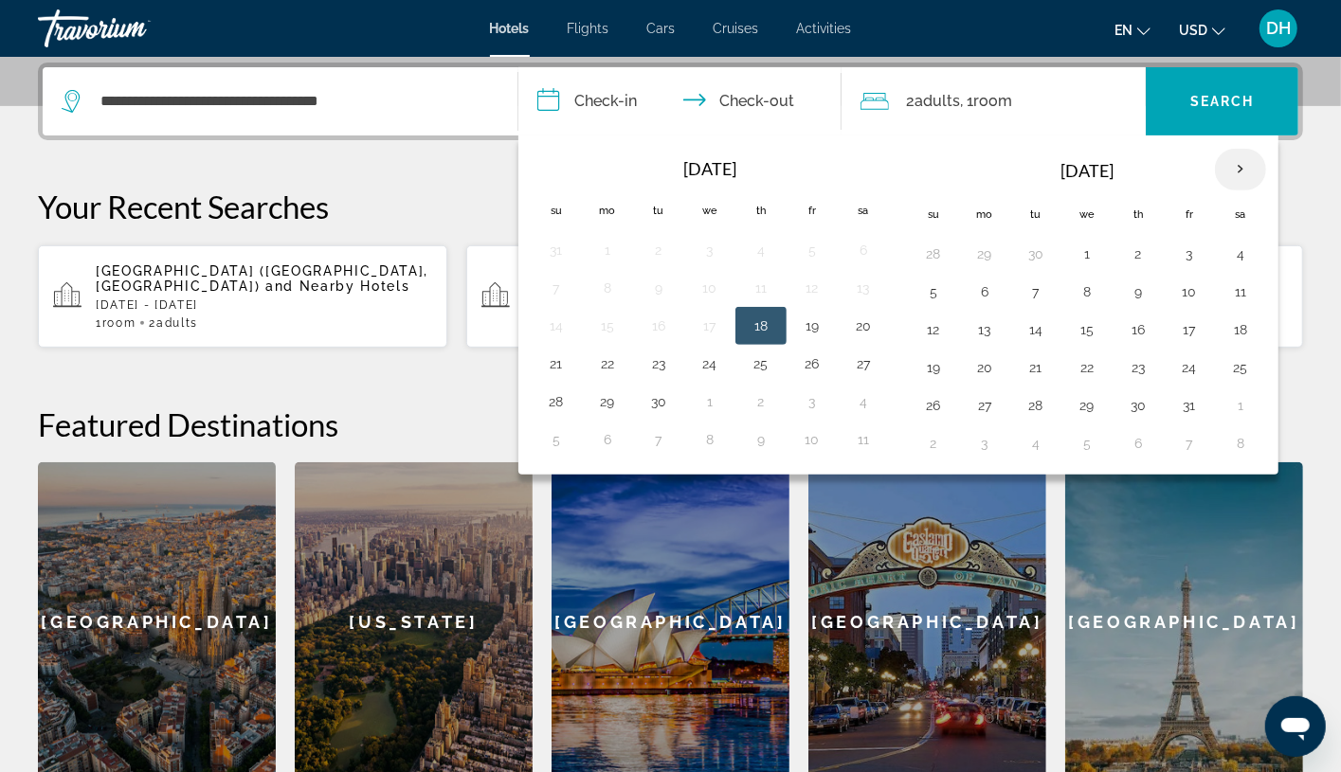
click at [1218, 154] on th "Next month" at bounding box center [1240, 170] width 51 height 42
click at [1218, 156] on th "Next month" at bounding box center [1240, 170] width 51 height 42
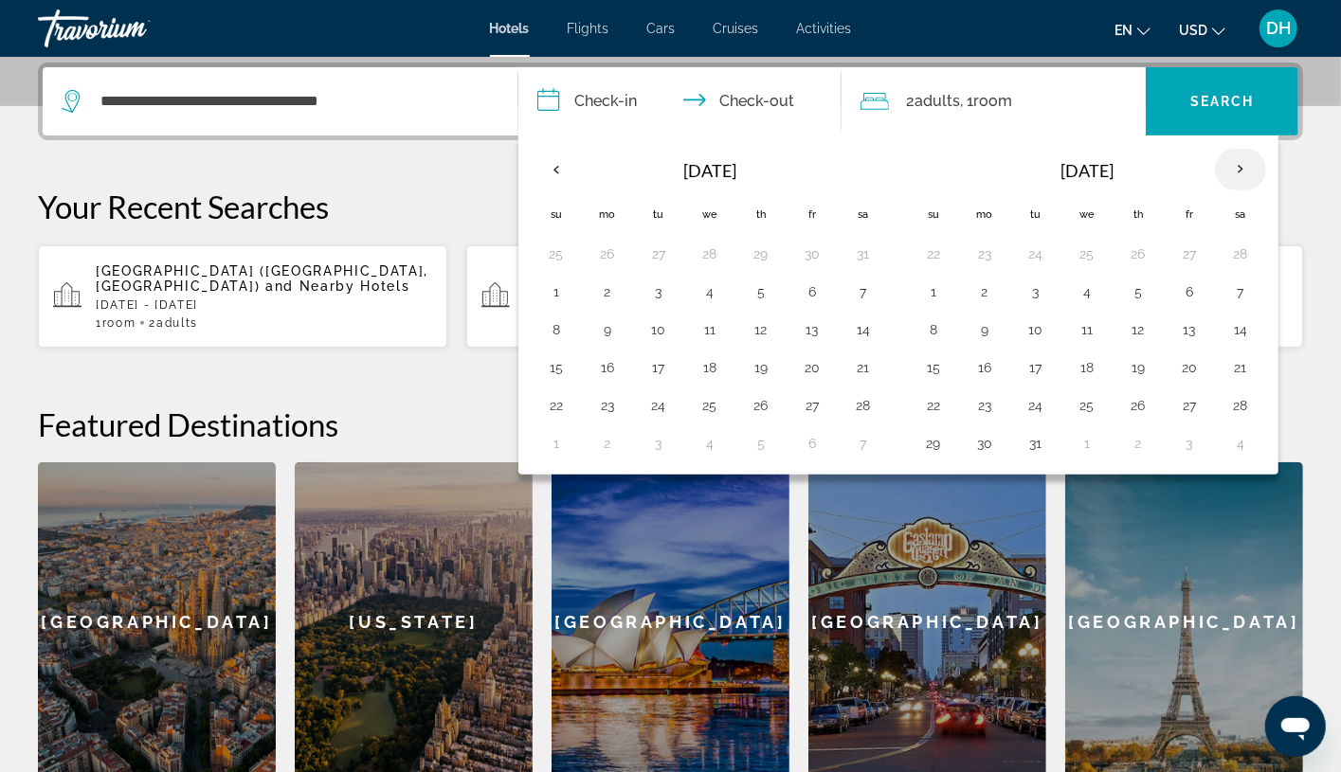
click at [1218, 156] on th "Next month" at bounding box center [1240, 170] width 51 height 42
click at [1218, 173] on th "Next month" at bounding box center [1240, 170] width 51 height 42
click at [538, 293] on td "3" at bounding box center [556, 292] width 51 height 38
click at [543, 286] on button "3" at bounding box center [556, 292] width 30 height 27
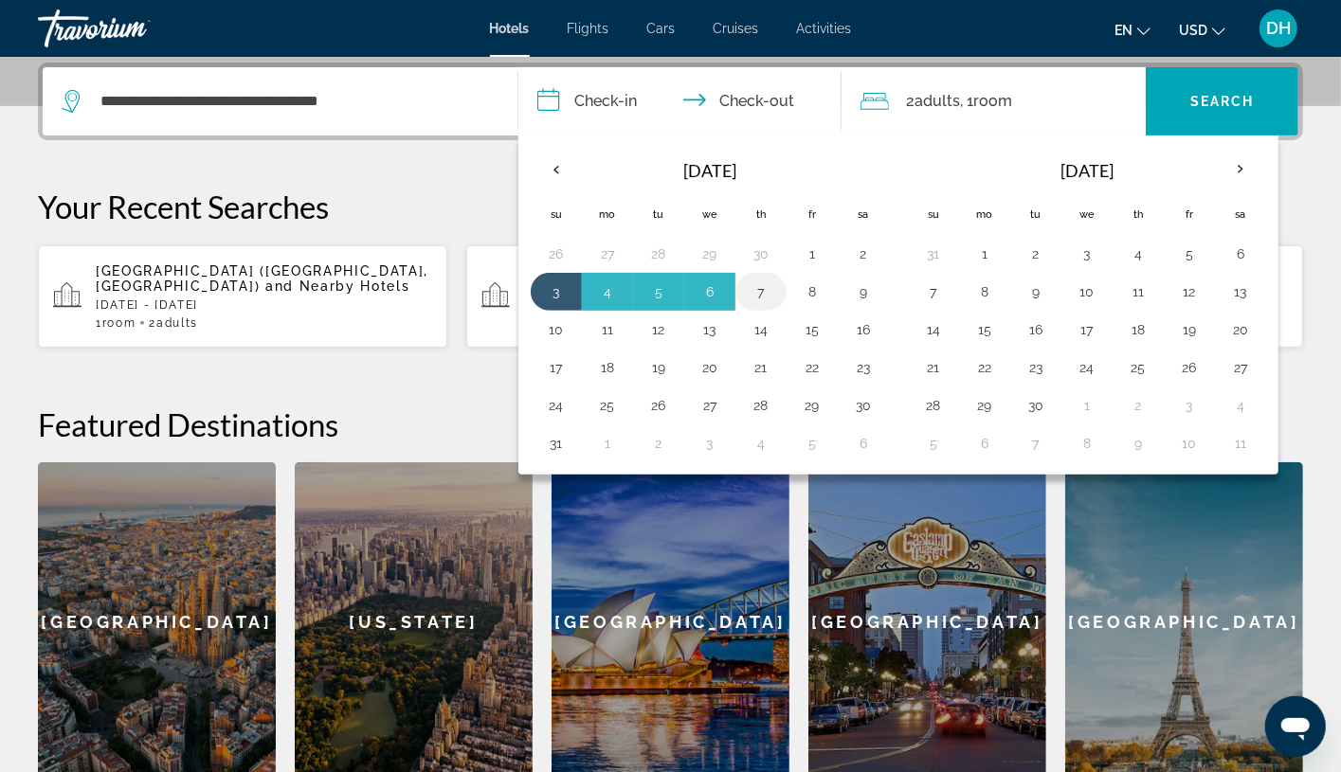
click at [753, 285] on button "7" at bounding box center [761, 292] width 30 height 27
type input "**********"
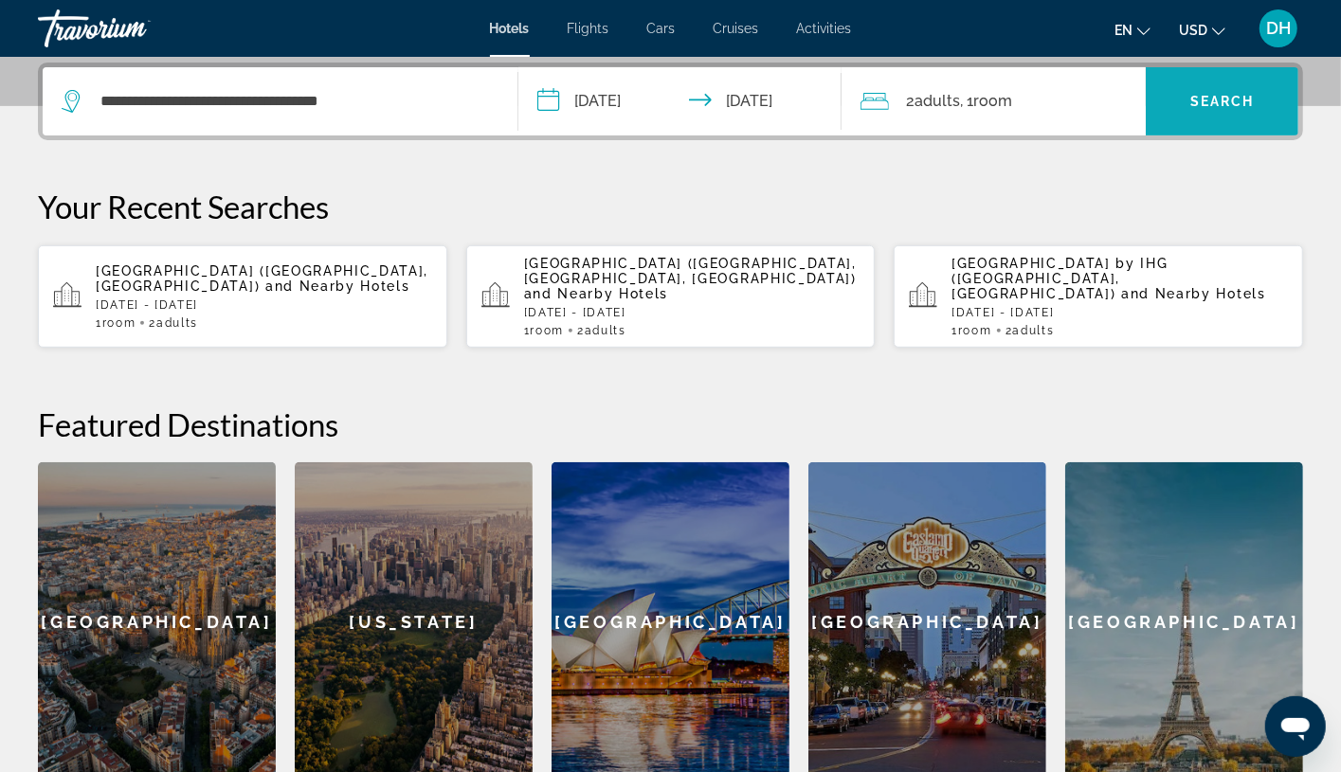
click at [1218, 81] on span "Search widget" at bounding box center [1222, 101] width 153 height 45
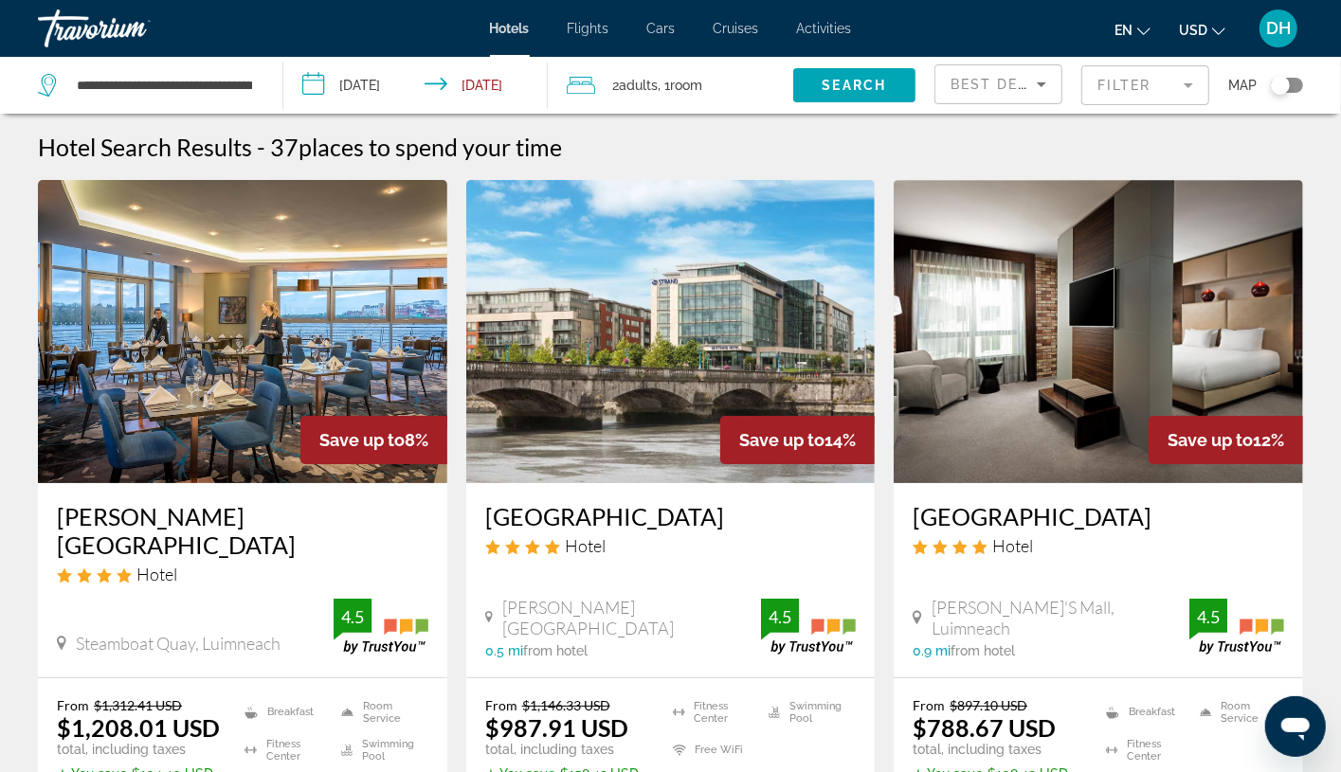
click at [366, 528] on h3 "Clayton Hotel Limerick" at bounding box center [242, 530] width 371 height 57
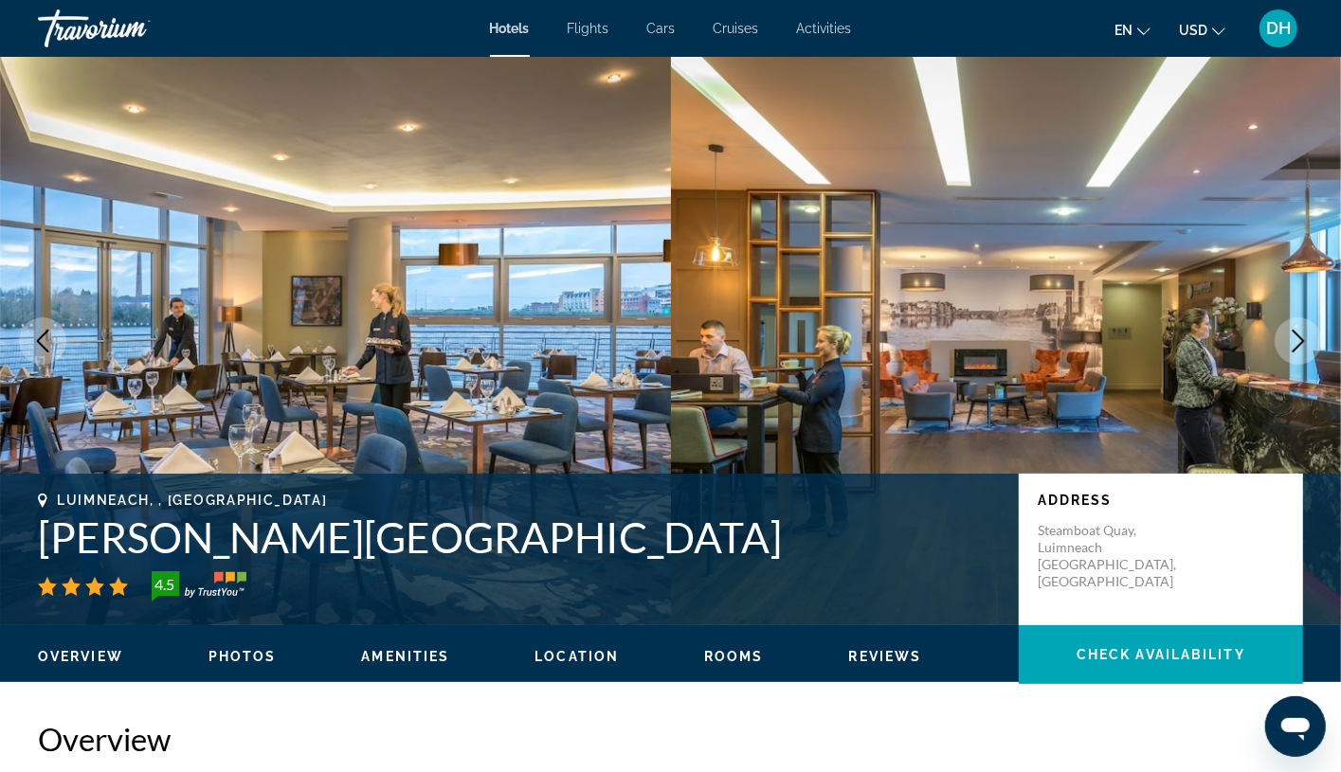
click at [515, 29] on span "Hotels" at bounding box center [510, 28] width 40 height 15
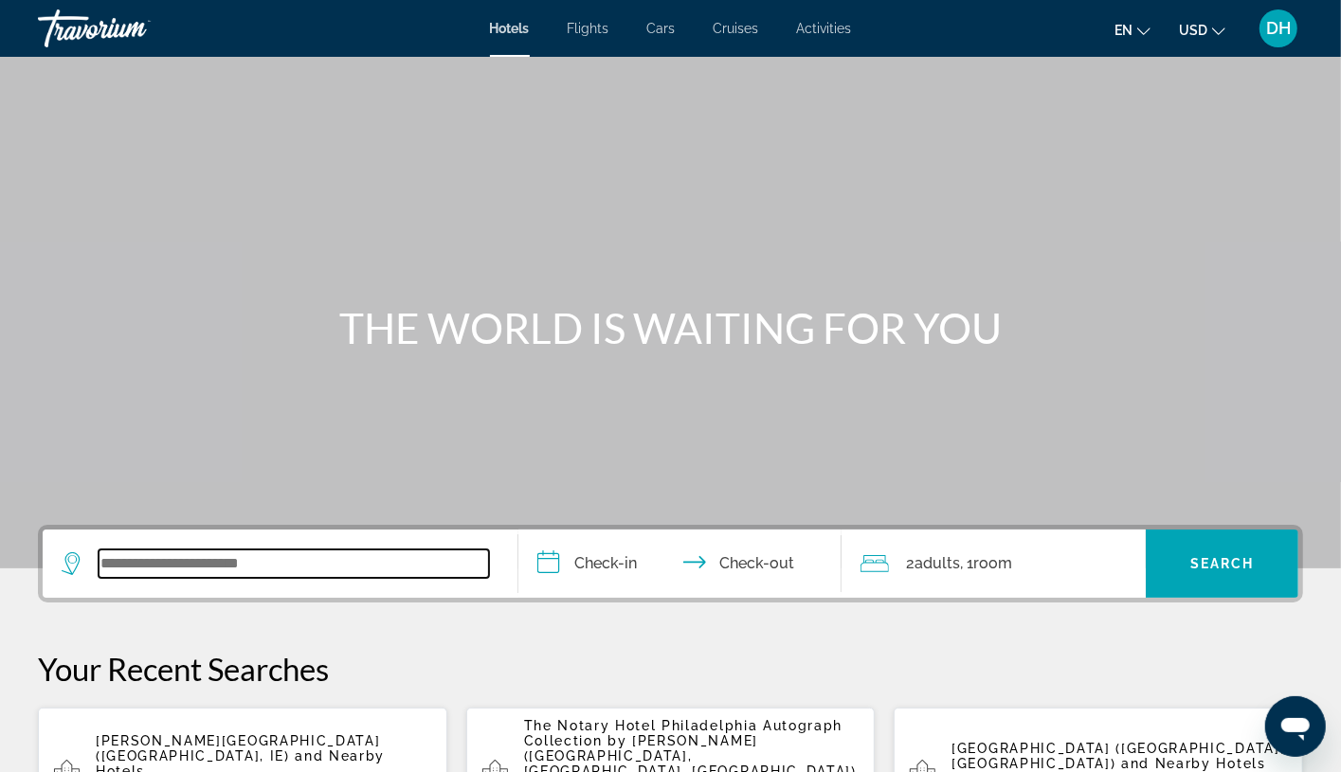
click at [401, 562] on input "Search widget" at bounding box center [294, 564] width 390 height 28
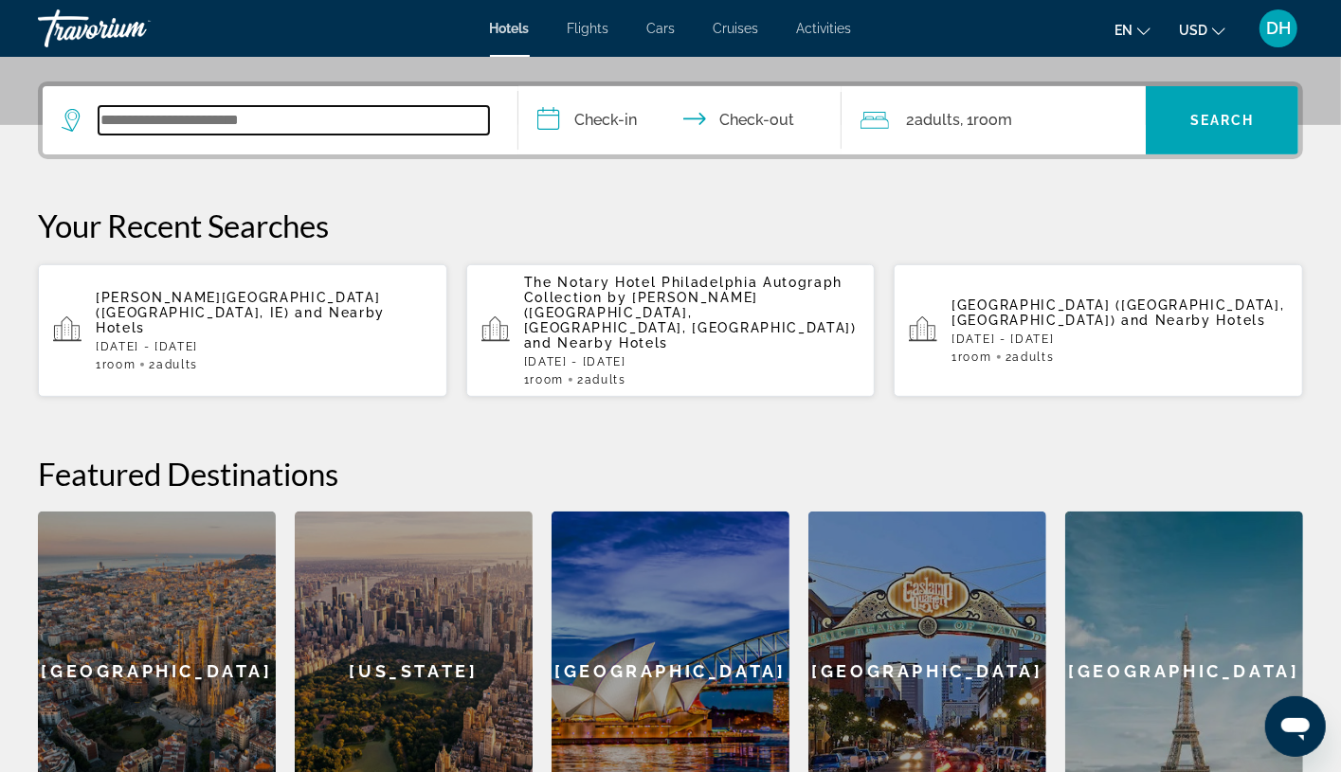
scroll to position [462, 0]
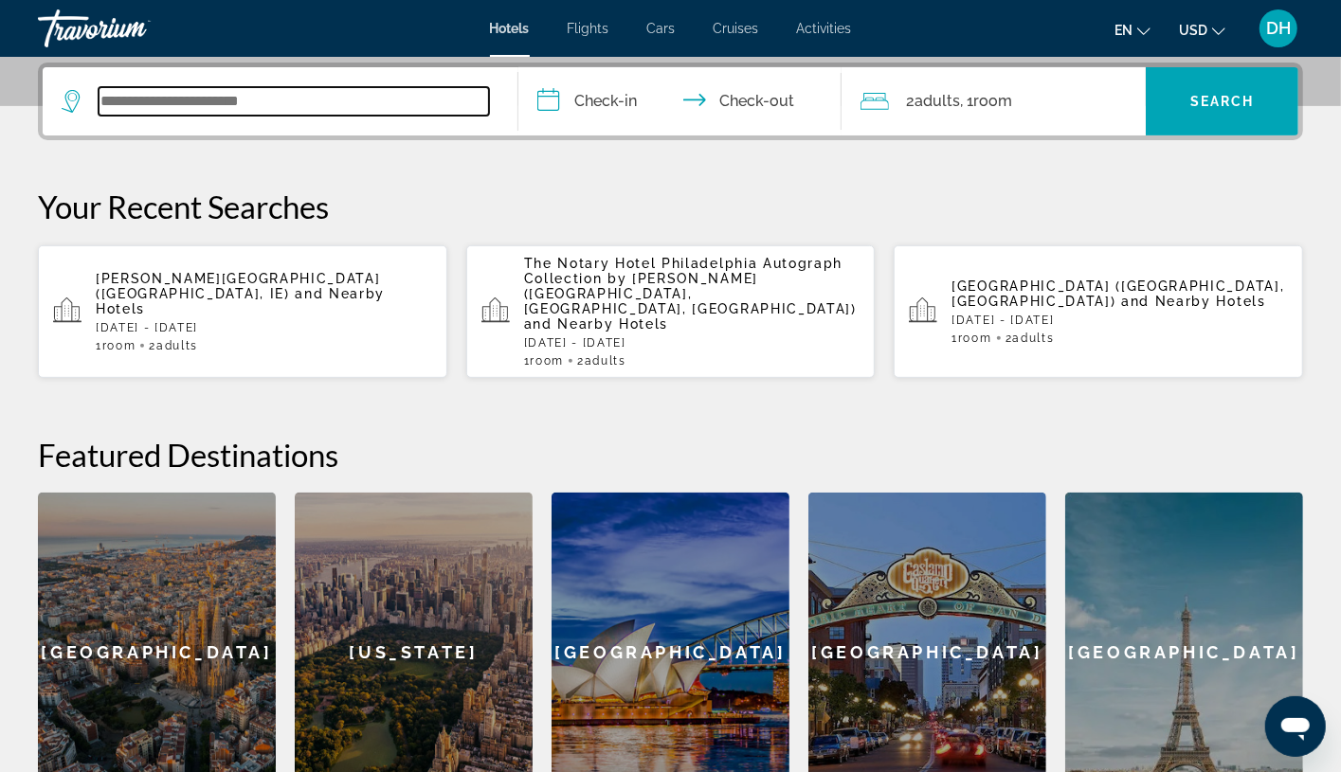
paste input "**********"
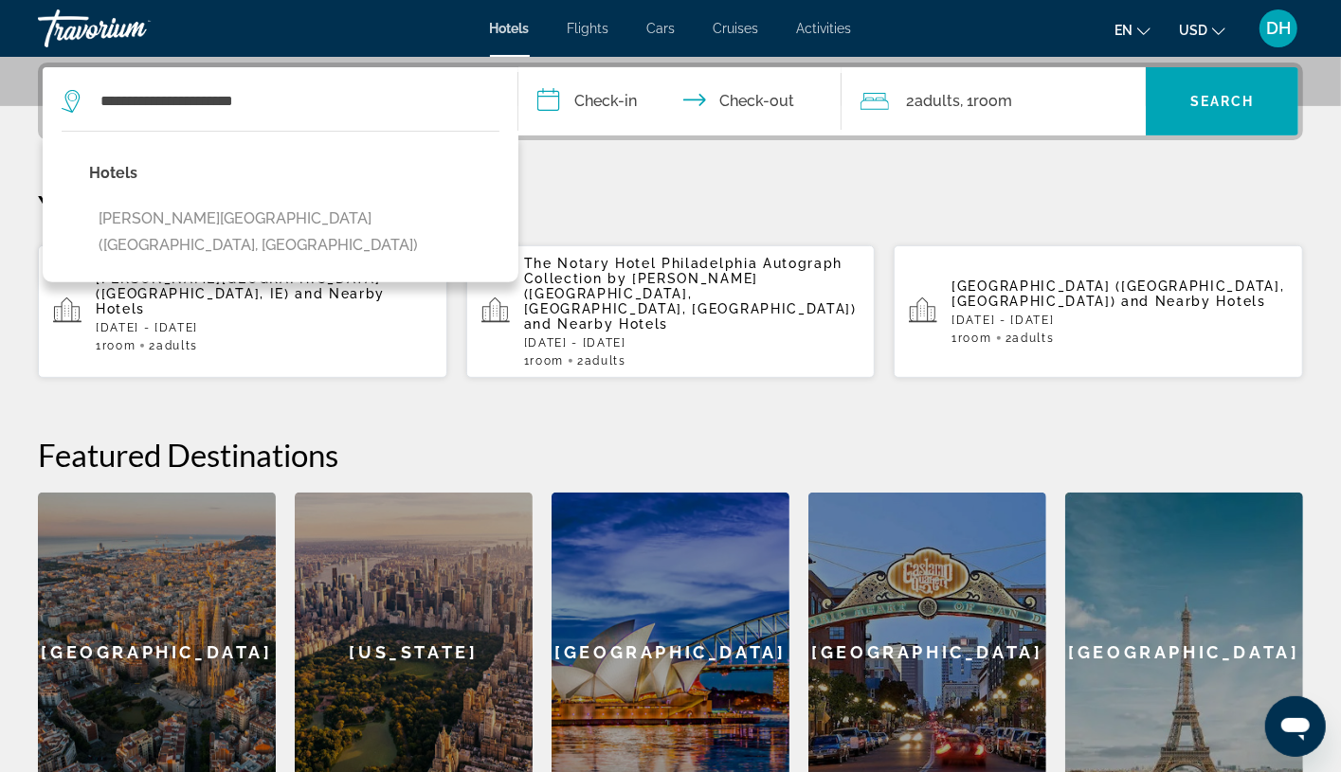
click at [301, 244] on div "Hotels Clayton Hotel Cork City (Cork, IE)" at bounding box center [294, 216] width 410 height 113
click at [299, 228] on button "Clayton Hotel Cork City (Cork, IE)" at bounding box center [294, 232] width 410 height 63
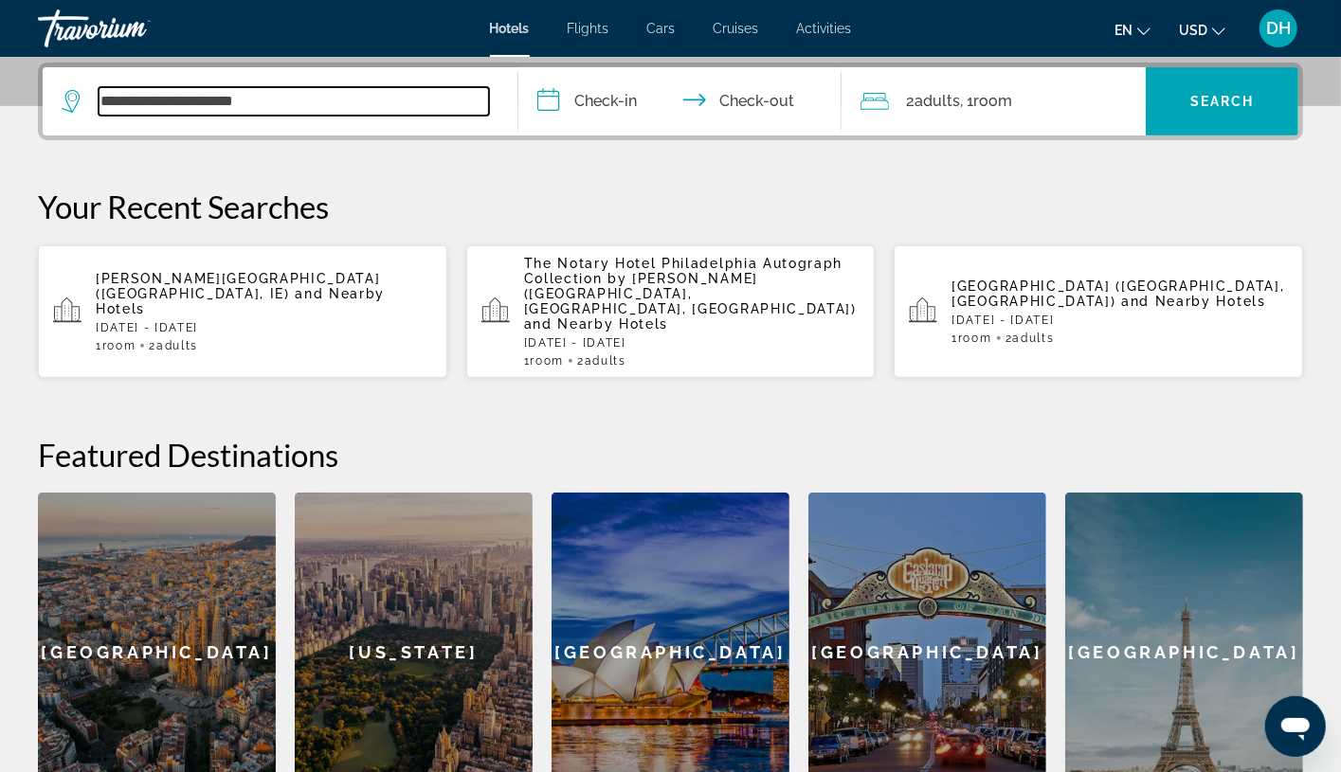
type input "**********"
drag, startPoint x: 580, startPoint y: 438, endPoint x: 618, endPoint y: 410, distance: 46.8
click at [588, 438] on h2 "Featured Destinations" at bounding box center [670, 455] width 1265 height 38
click at [550, 96] on input "**********" at bounding box center [683, 104] width 331 height 74
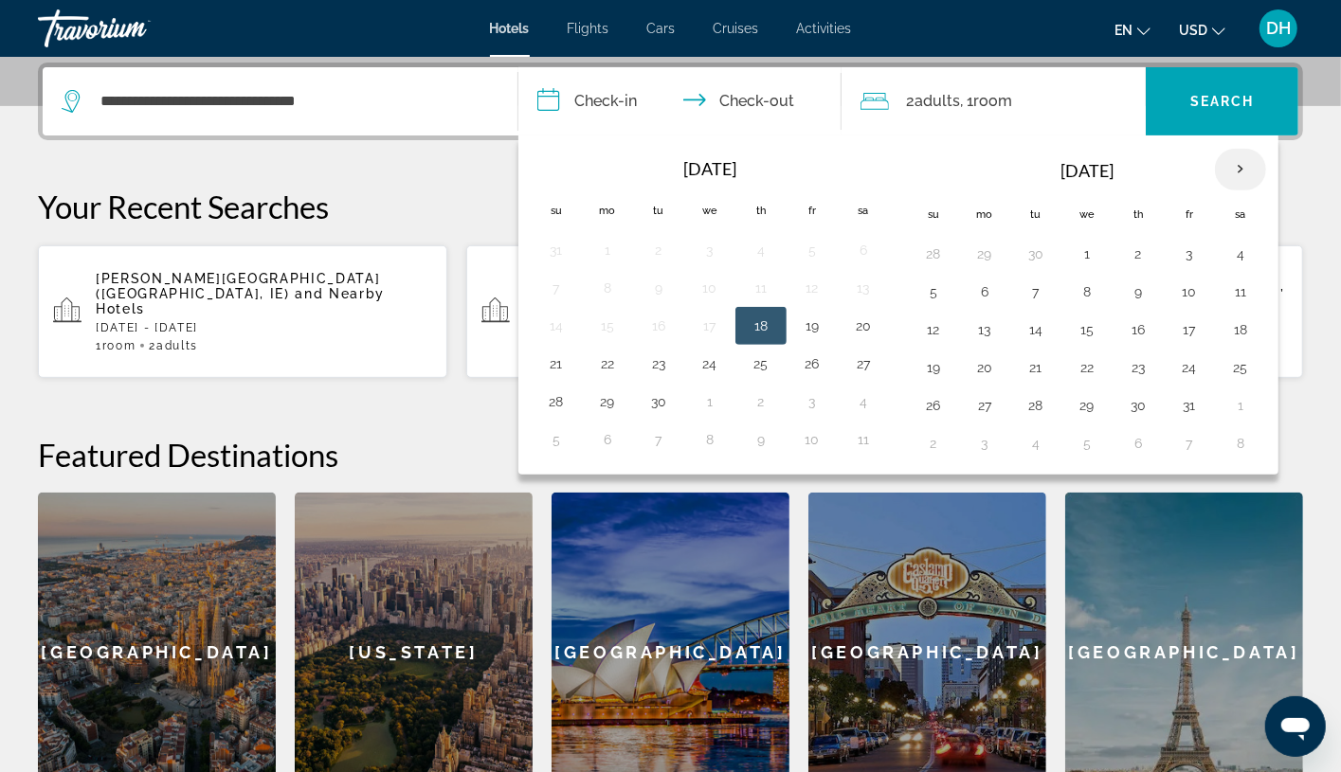
click at [1218, 167] on th "Next month" at bounding box center [1240, 170] width 51 height 42
click at [1218, 168] on th "Next month" at bounding box center [1240, 170] width 51 height 42
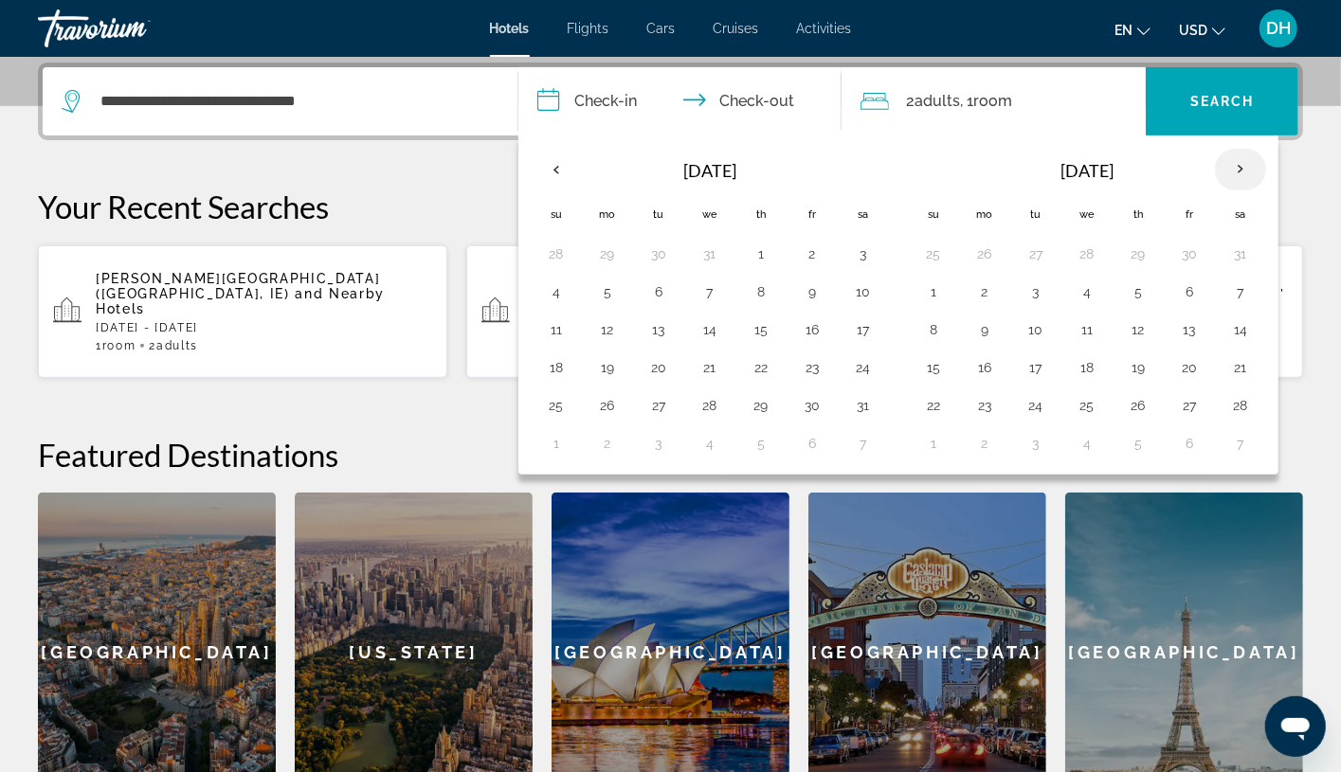
click at [1218, 168] on th "Next month" at bounding box center [1240, 170] width 51 height 42
drag, startPoint x: 1242, startPoint y: 168, endPoint x: 1251, endPoint y: 188, distance: 21.7
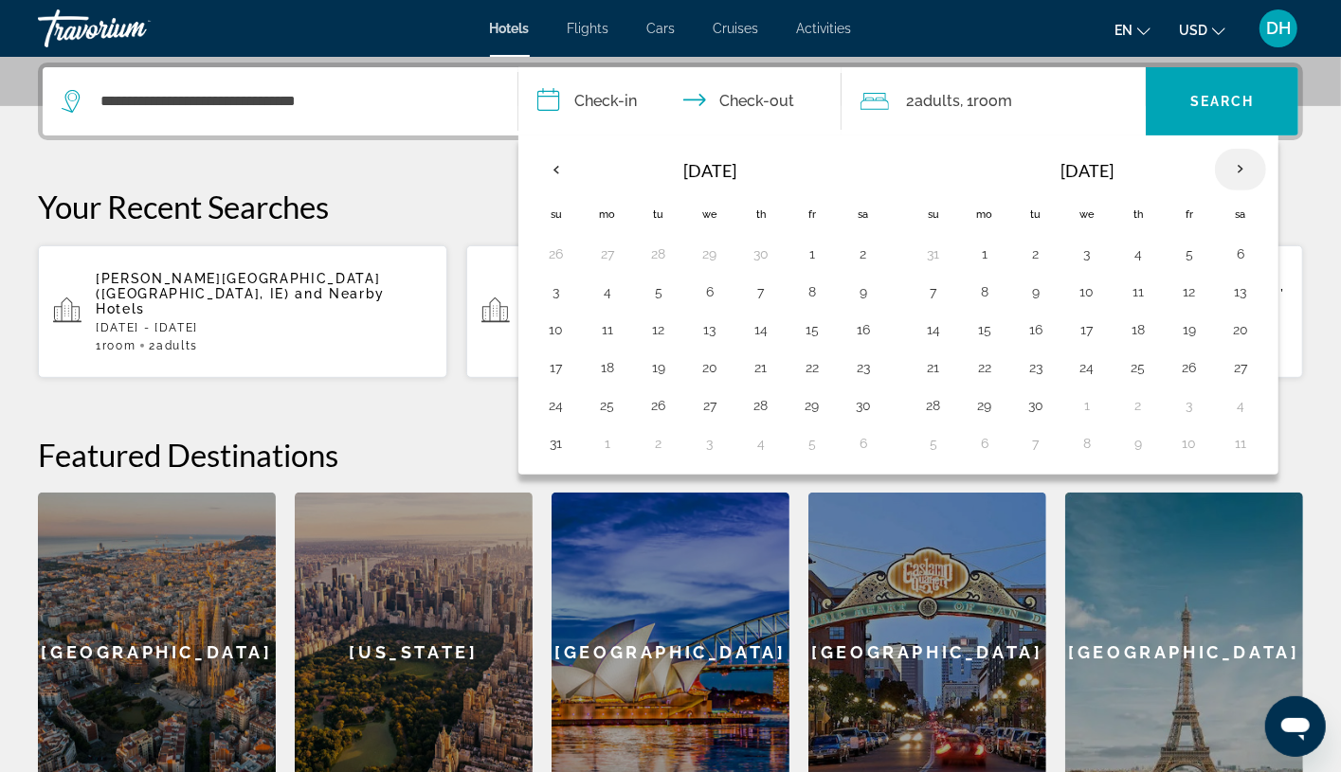
click at [1218, 188] on th "Next month" at bounding box center [1240, 170] width 51 height 42
click at [542, 164] on th "Previous month" at bounding box center [556, 170] width 51 height 42
click at [921, 293] on td "5" at bounding box center [933, 292] width 51 height 38
click at [930, 299] on button "5" at bounding box center [933, 292] width 30 height 27
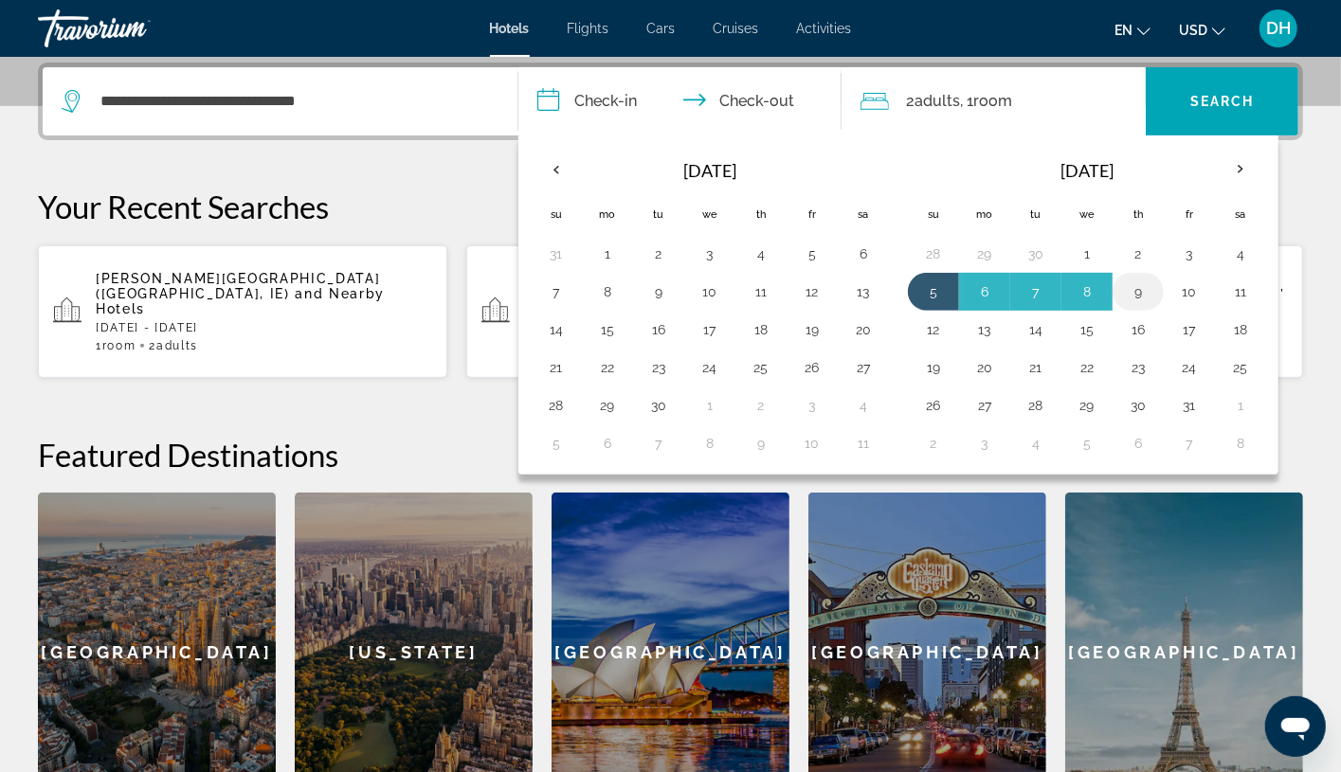
click at [1125, 282] on td "9" at bounding box center [1138, 292] width 51 height 38
click at [1148, 289] on button "9" at bounding box center [1138, 292] width 30 height 27
type input "**********"
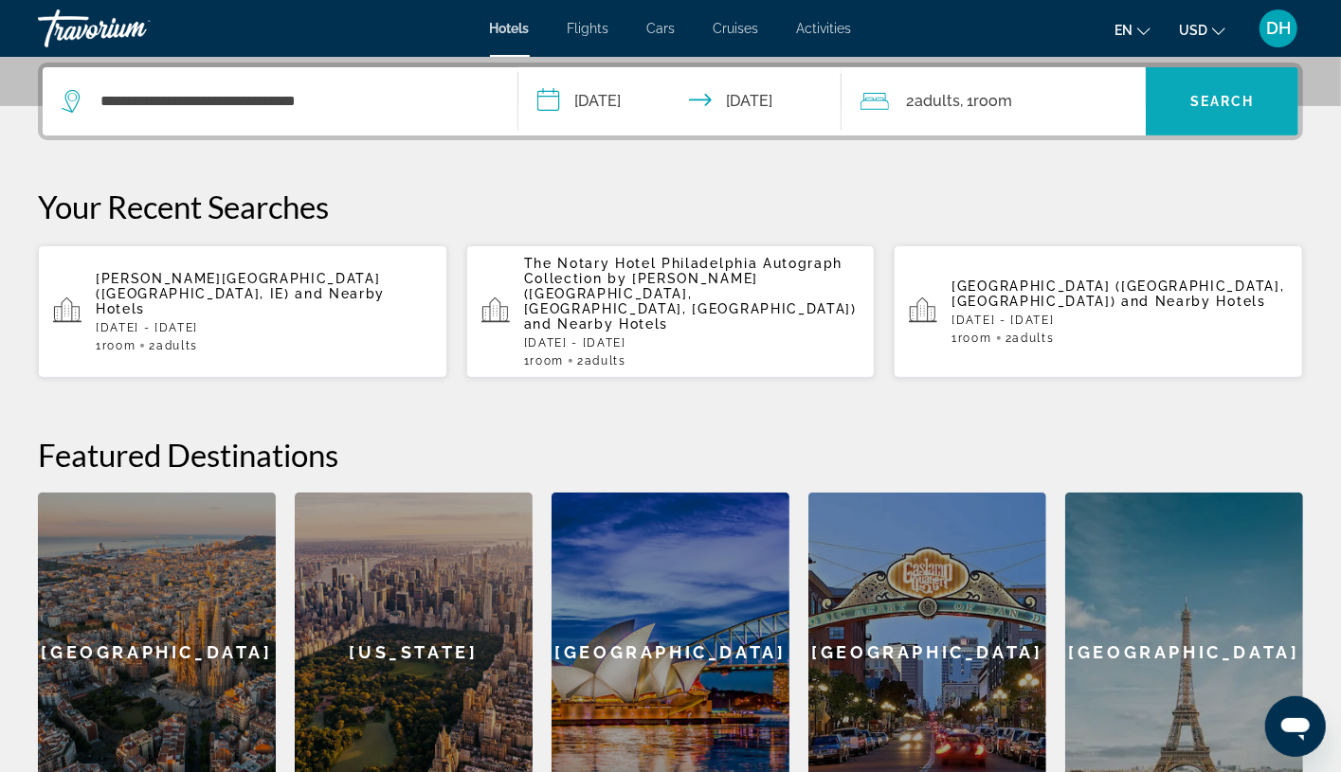
click at [1218, 96] on span "Search" at bounding box center [1222, 101] width 64 height 15
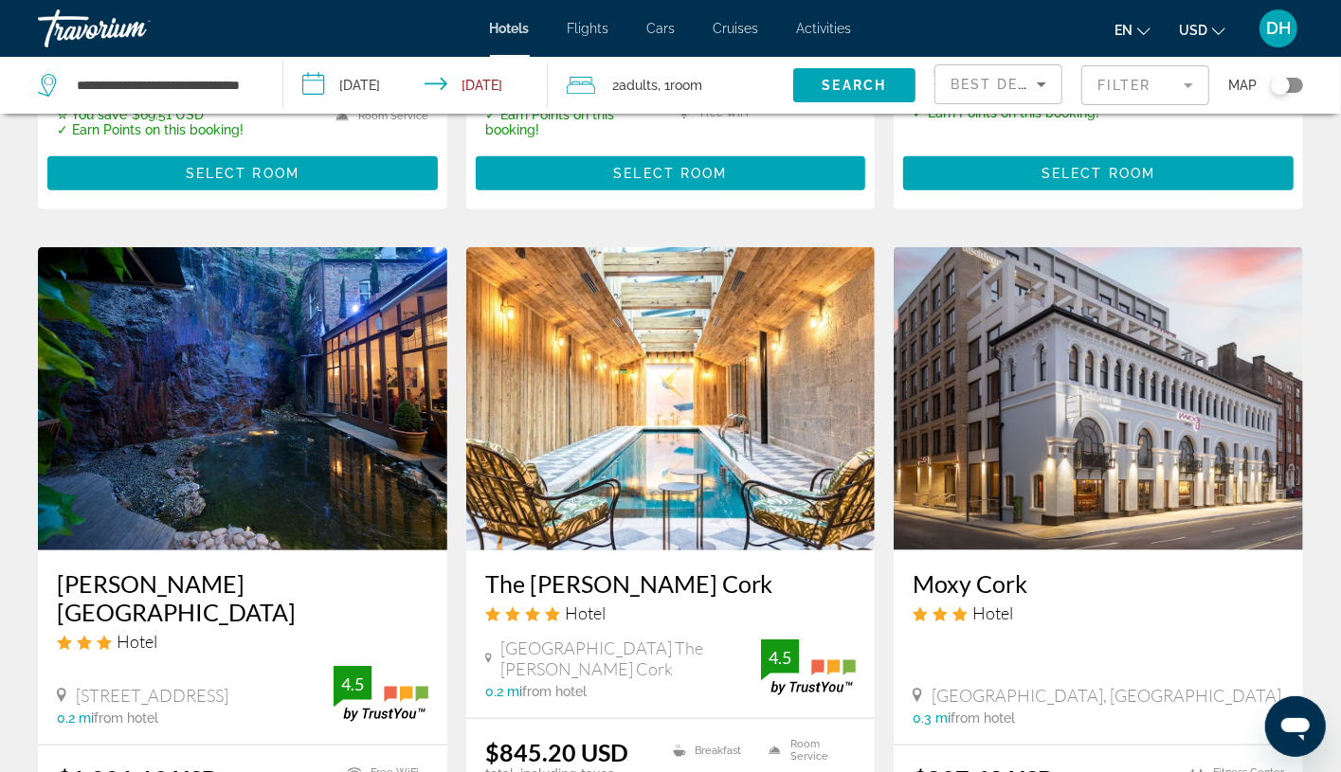
scroll to position [711, 0]
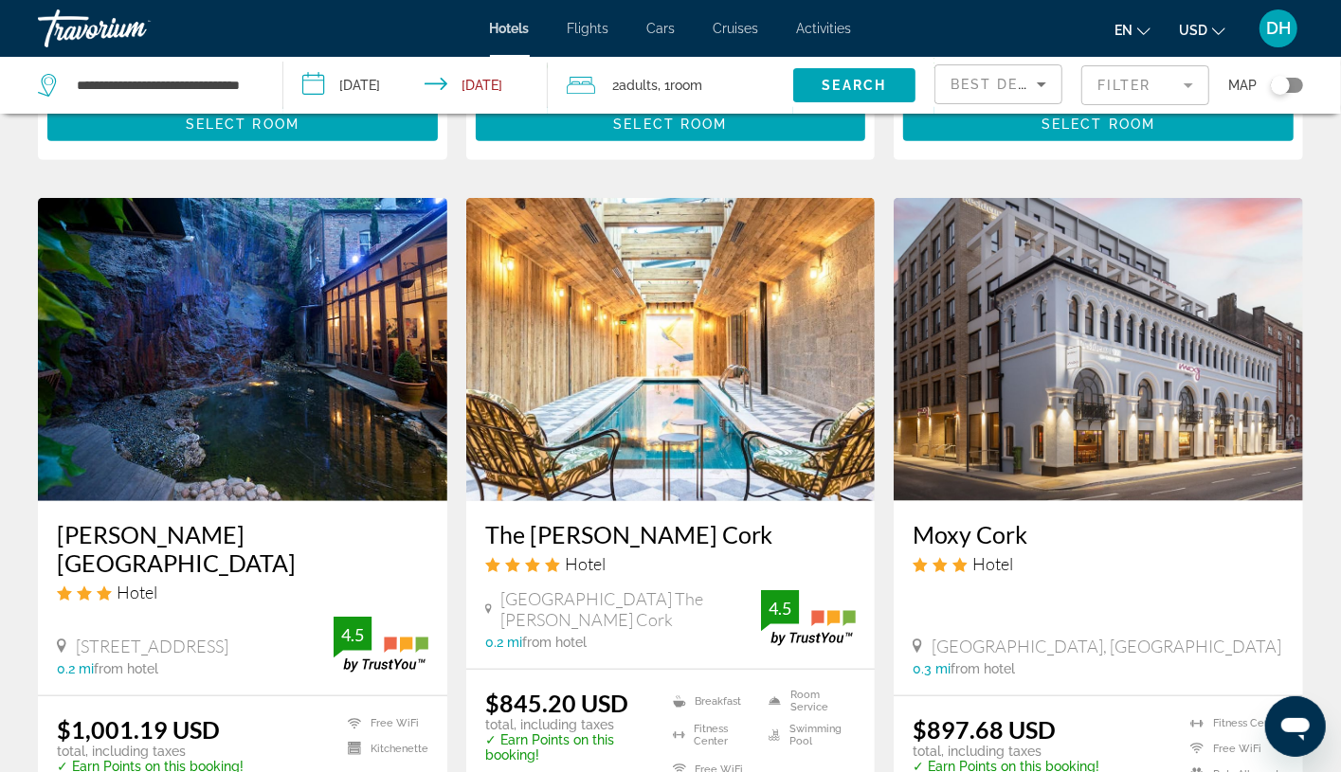
click at [613, 520] on h3 "The Dean Cork" at bounding box center [670, 534] width 371 height 28
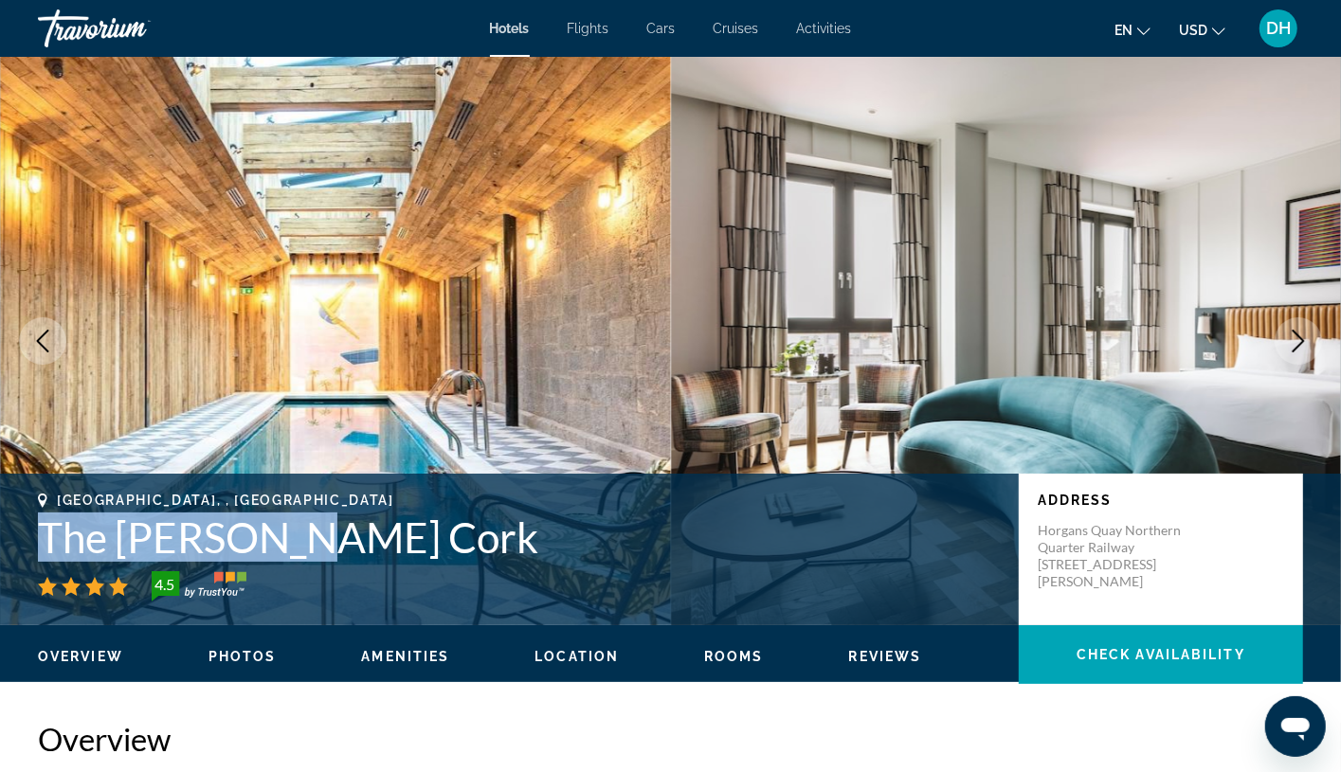
drag, startPoint x: 372, startPoint y: 526, endPoint x: 26, endPoint y: 509, distance: 347.3
click at [26, 509] on div "Cork, , Republic of Ireland The Dean Cork 4.5 Address Horgans Quay Northern Qua…" at bounding box center [670, 550] width 1341 height 114
copy h1 "The Dean Cork"
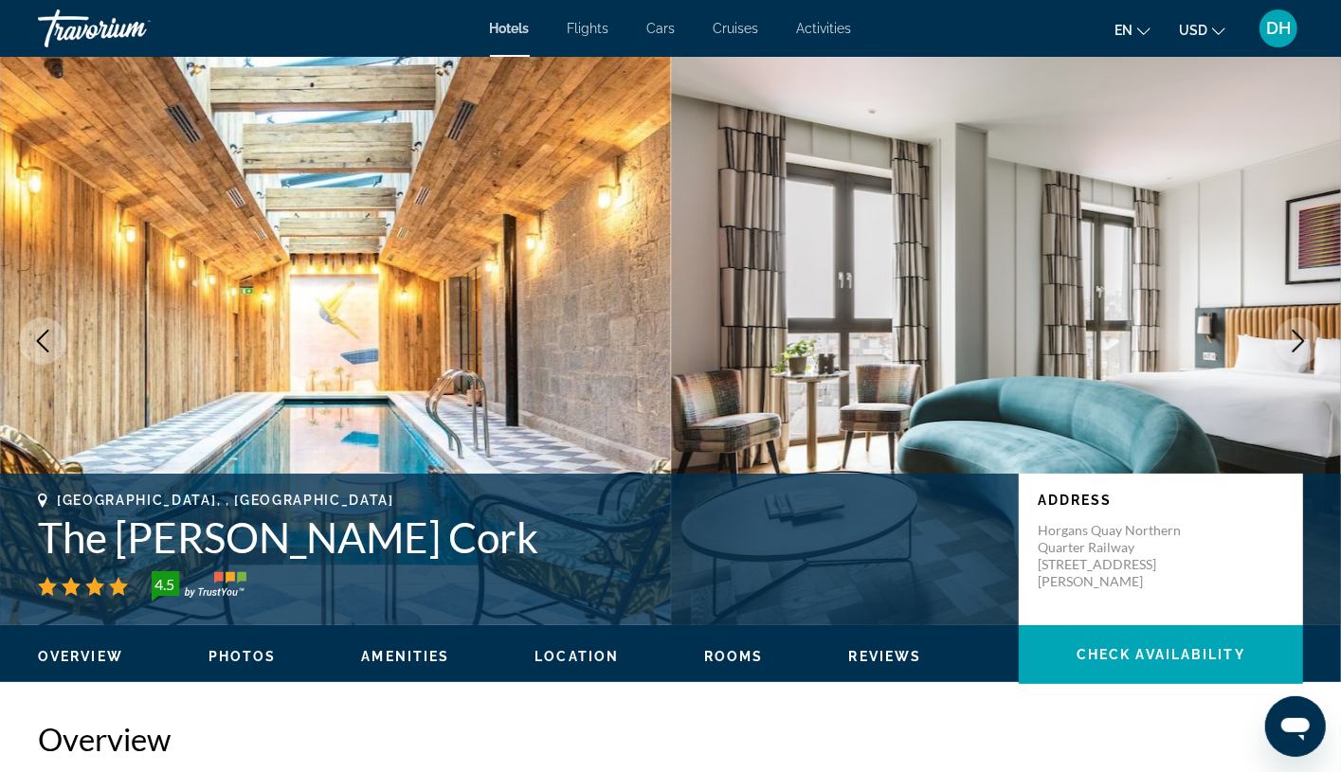
click at [480, 725] on h2 "Overview" at bounding box center [670, 739] width 1265 height 38
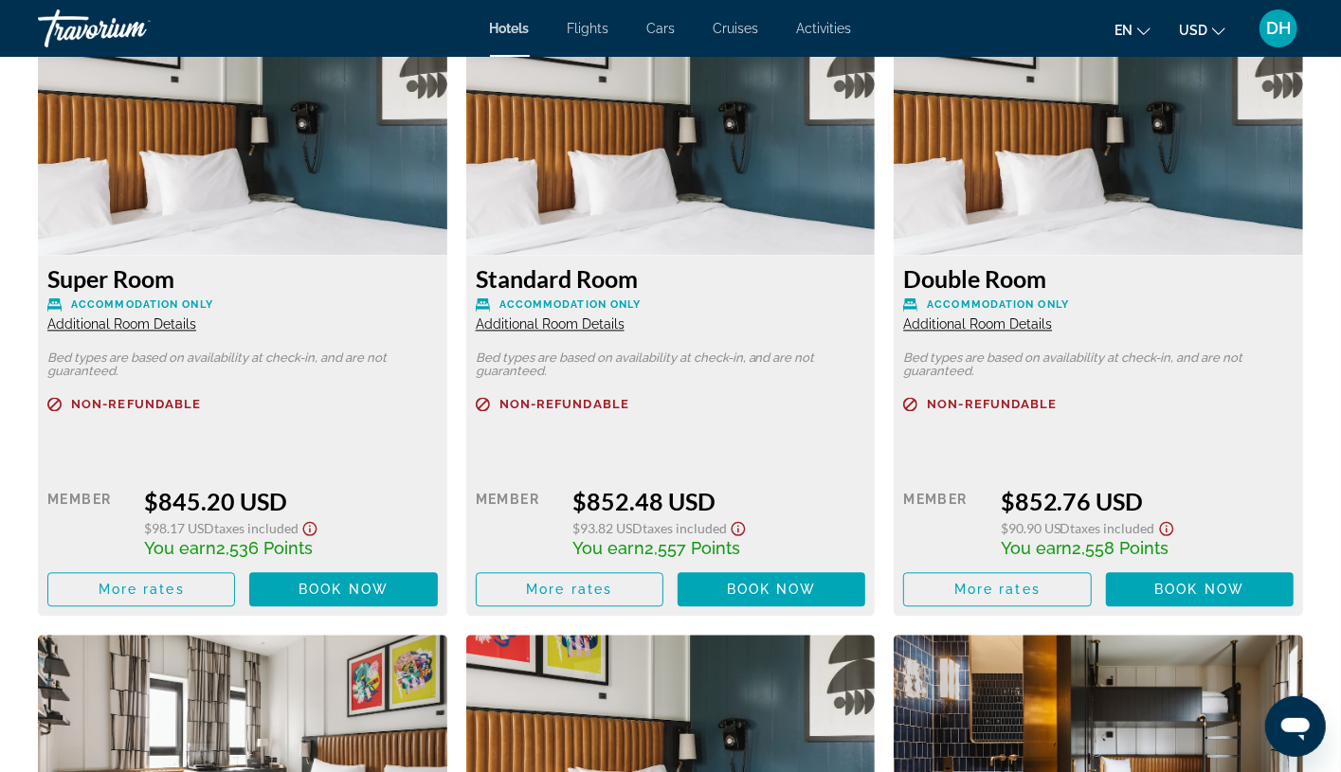
scroll to position [2559, 0]
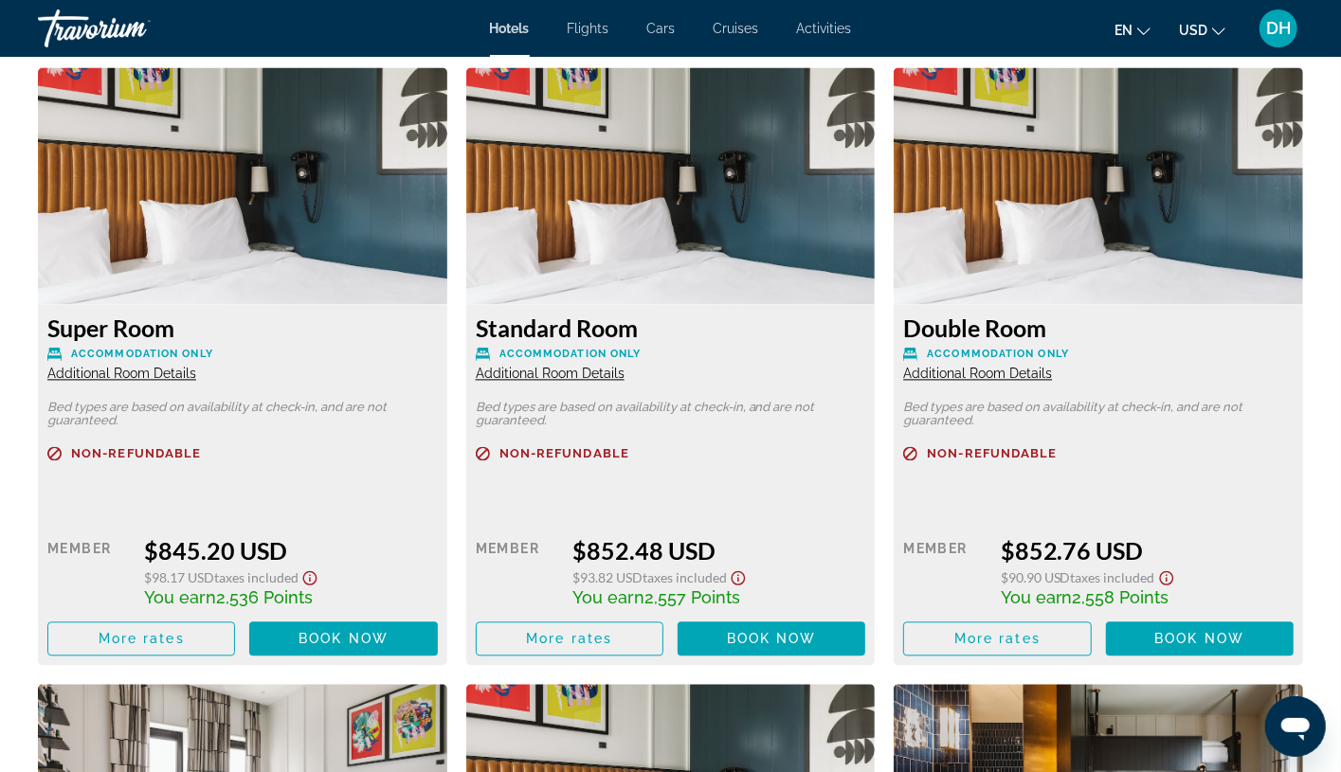
click at [342, 515] on div "Retail $0.00 when you redeem Member $845.20 USD $98.17 USD Taxes included You e…" at bounding box center [242, 578] width 390 height 154
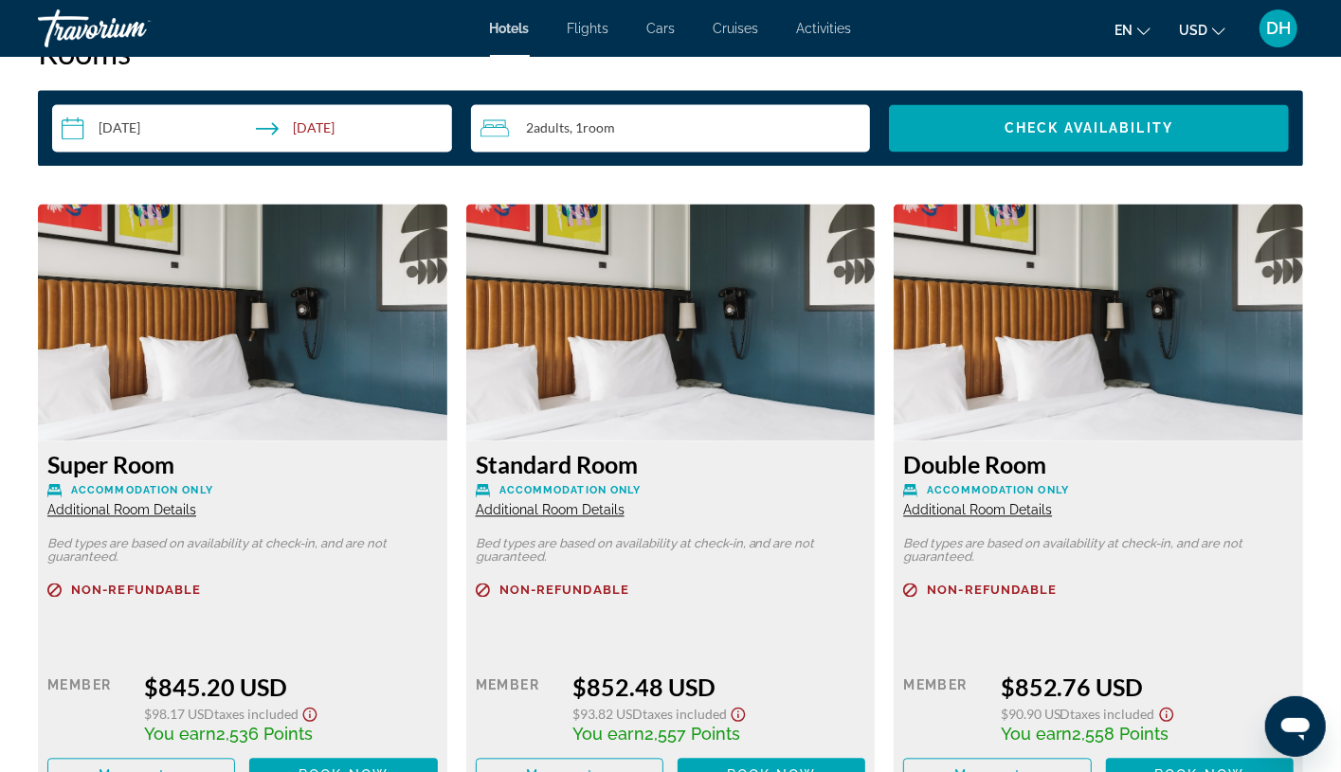
scroll to position [2417, 0]
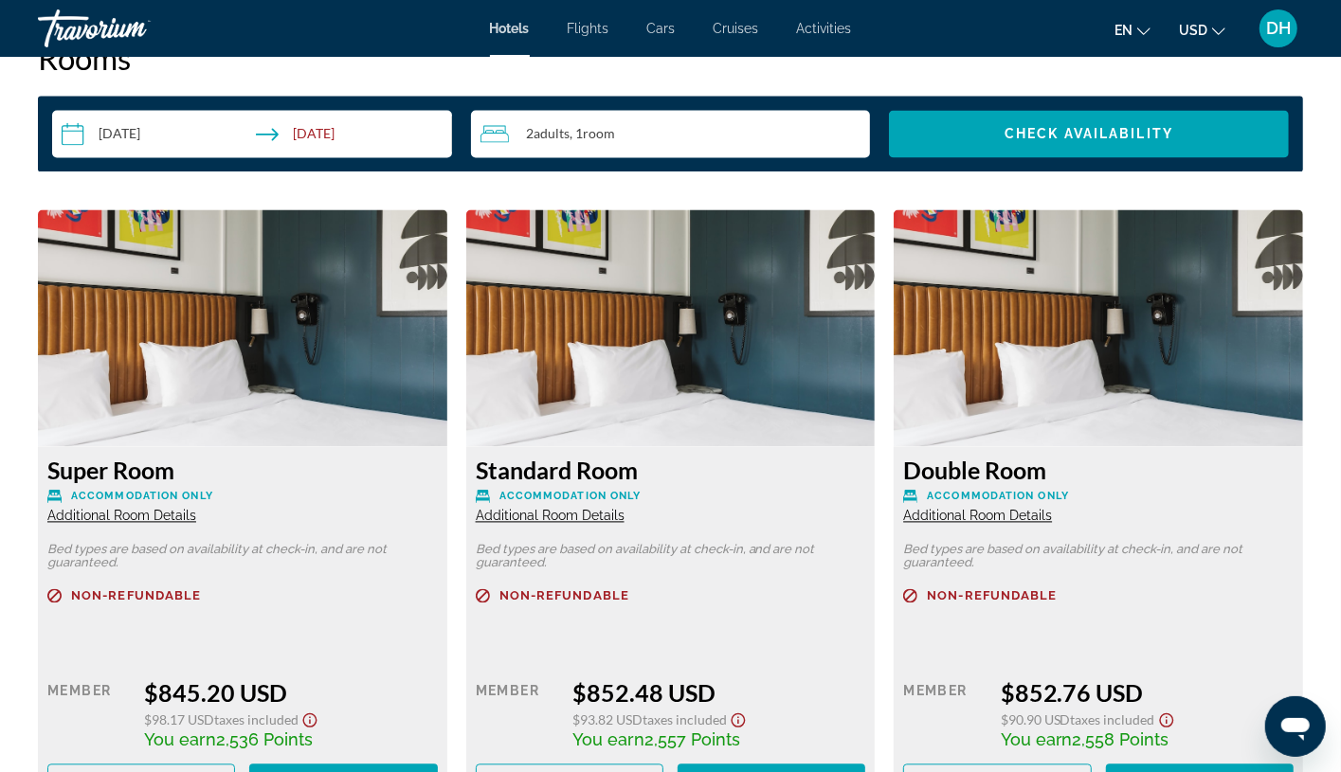
click at [134, 508] on span "Additional Room Details" at bounding box center [121, 515] width 149 height 15
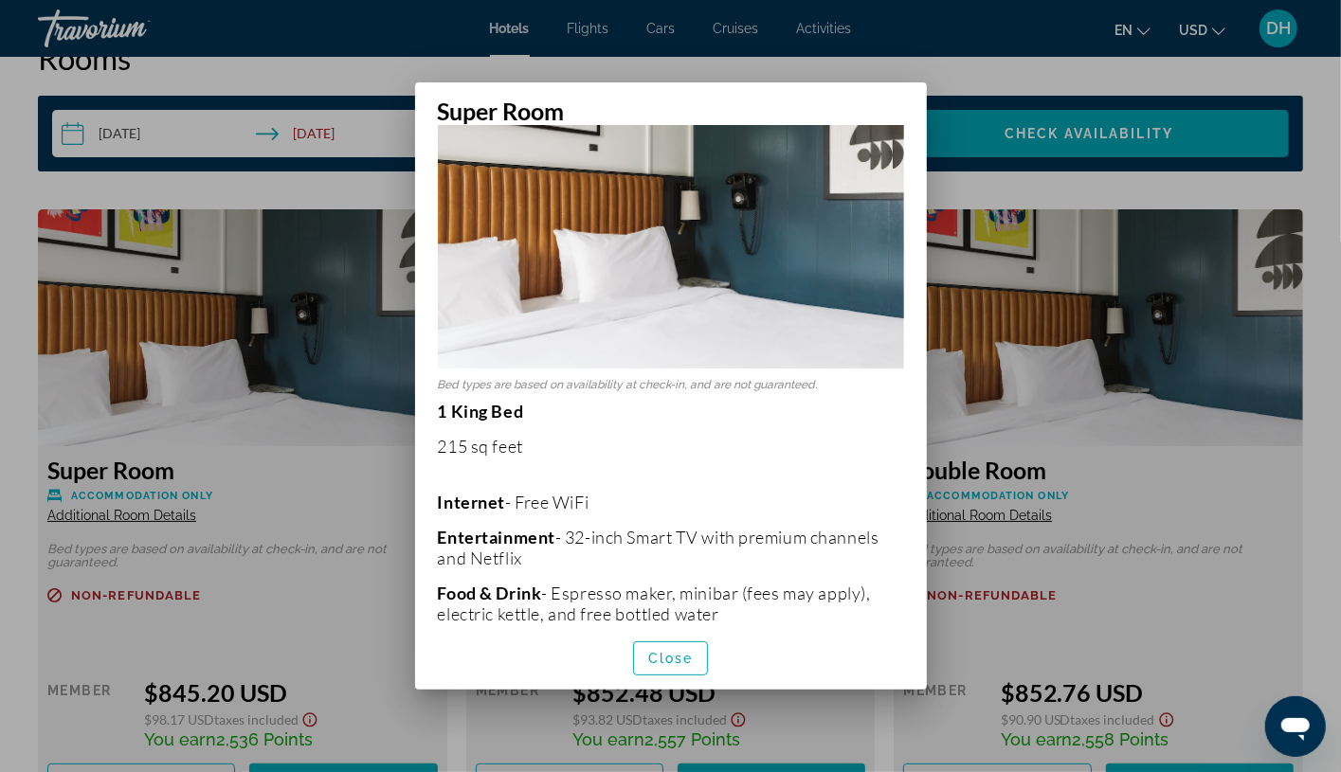
scroll to position [142, 0]
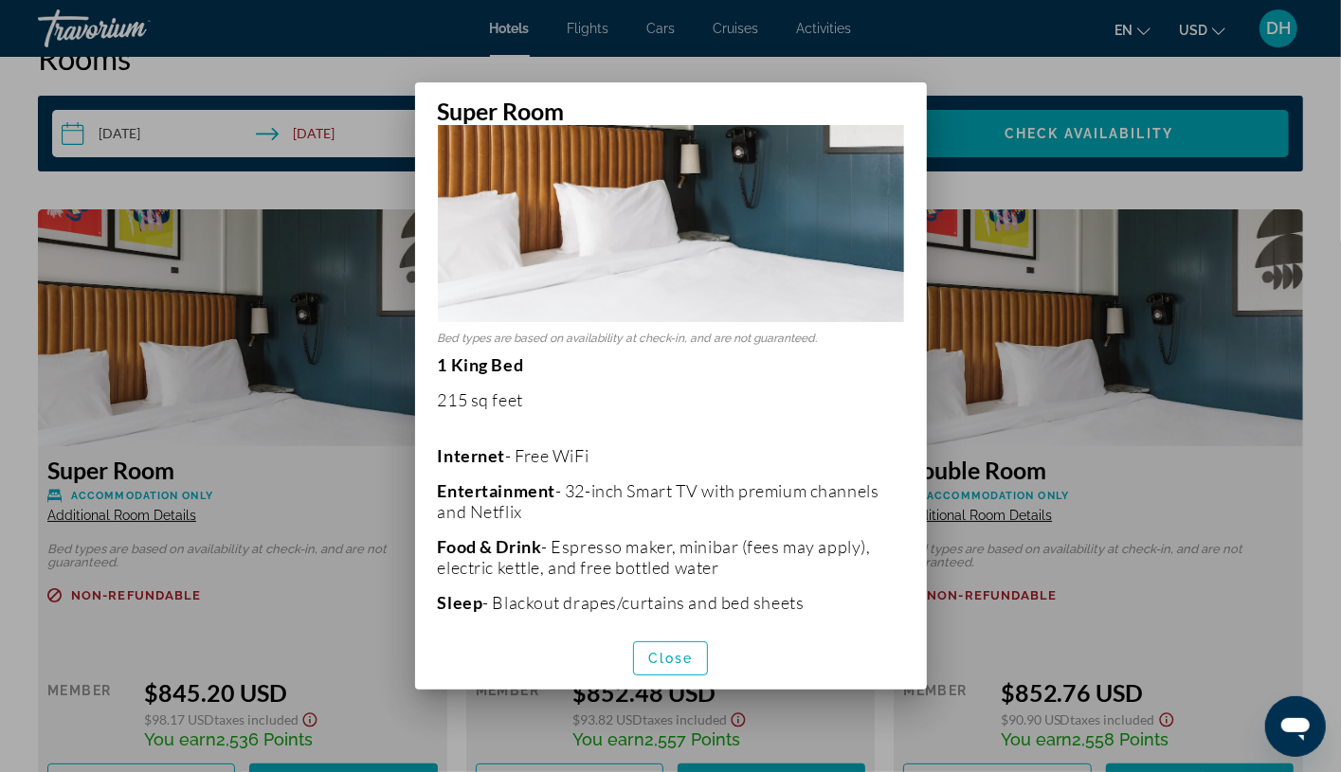
click at [292, 563] on div at bounding box center [670, 386] width 1341 height 772
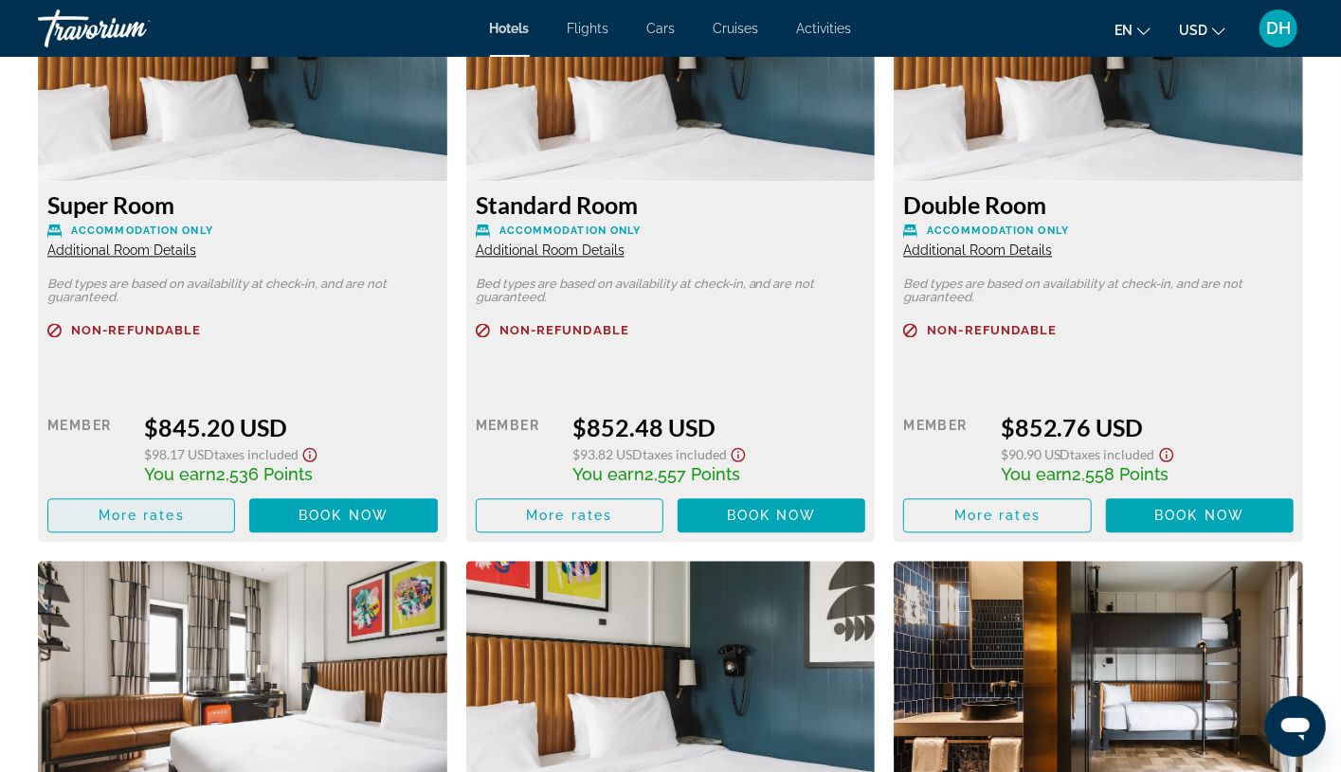
scroll to position [2701, 0]
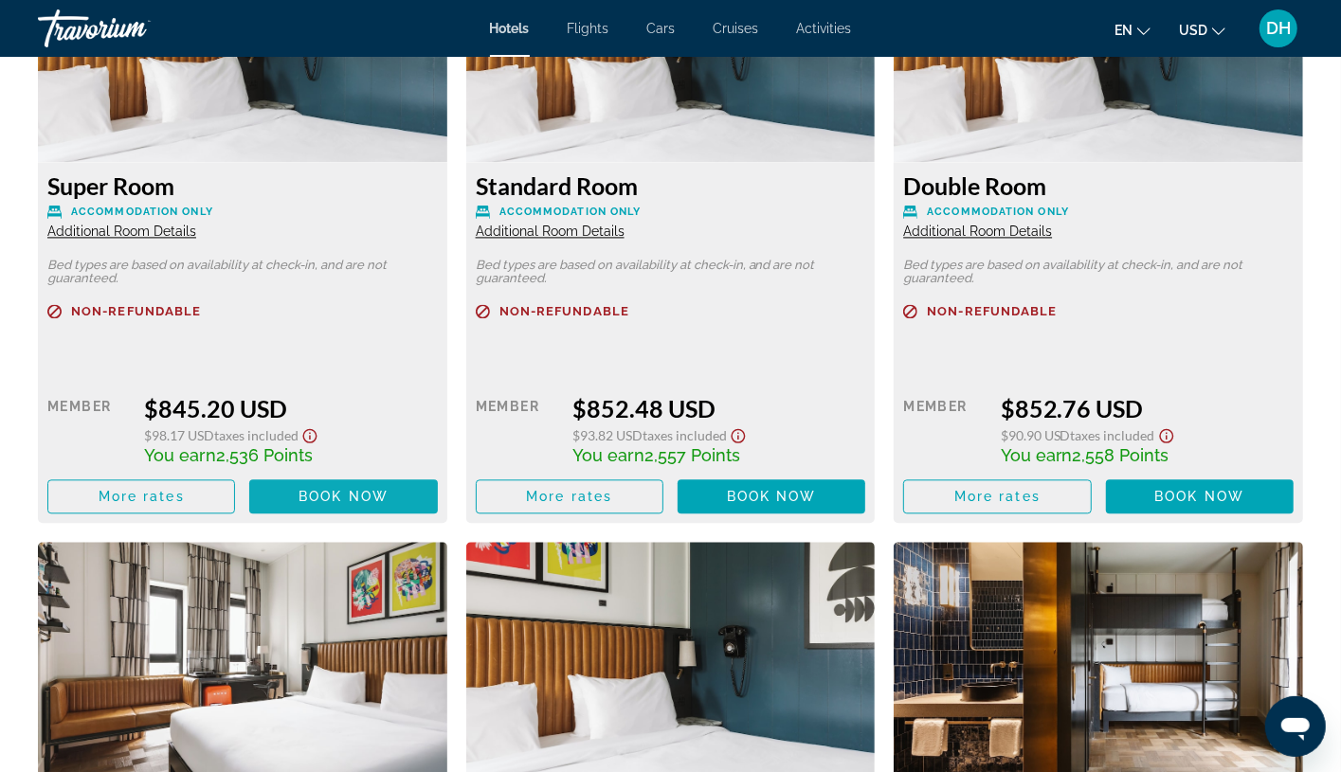
click at [340, 501] on span "Book now" at bounding box center [344, 496] width 90 height 15
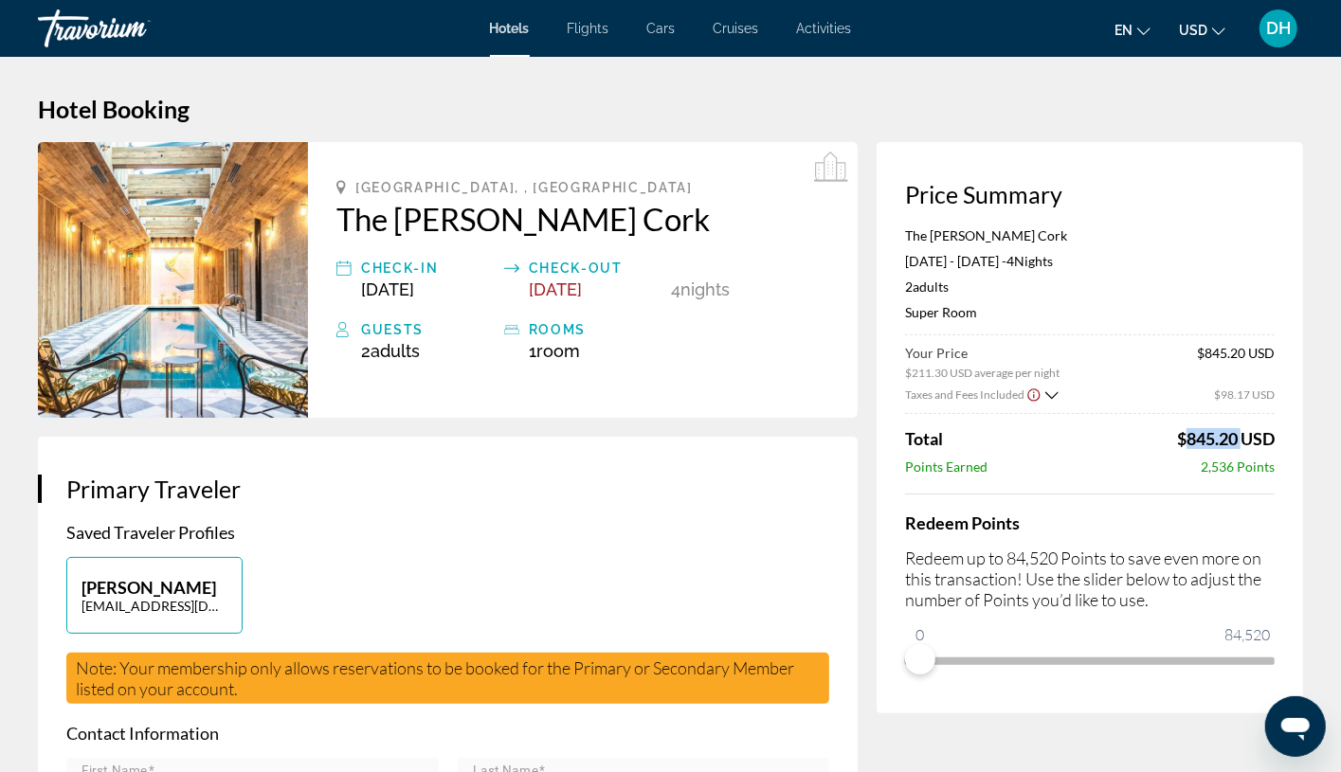
drag, startPoint x: 1178, startPoint y: 442, endPoint x: 1238, endPoint y: 439, distance: 59.8
click at [1218, 439] on span "$845.20 USD" at bounding box center [1226, 438] width 98 height 21
copy span "$845.20"
drag, startPoint x: 516, startPoint y: 29, endPoint x: 515, endPoint y: 17, distance: 12.5
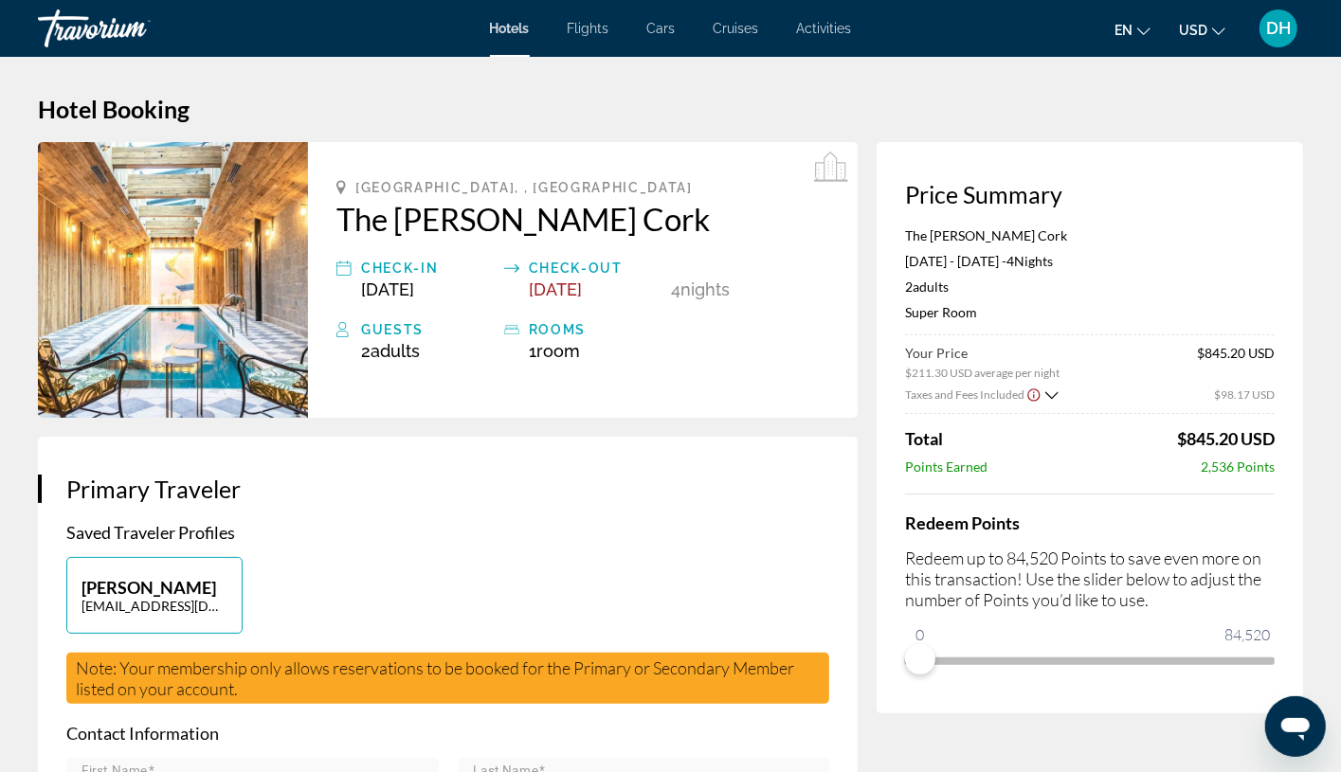
click at [516, 29] on span "Hotels" at bounding box center [510, 28] width 40 height 15
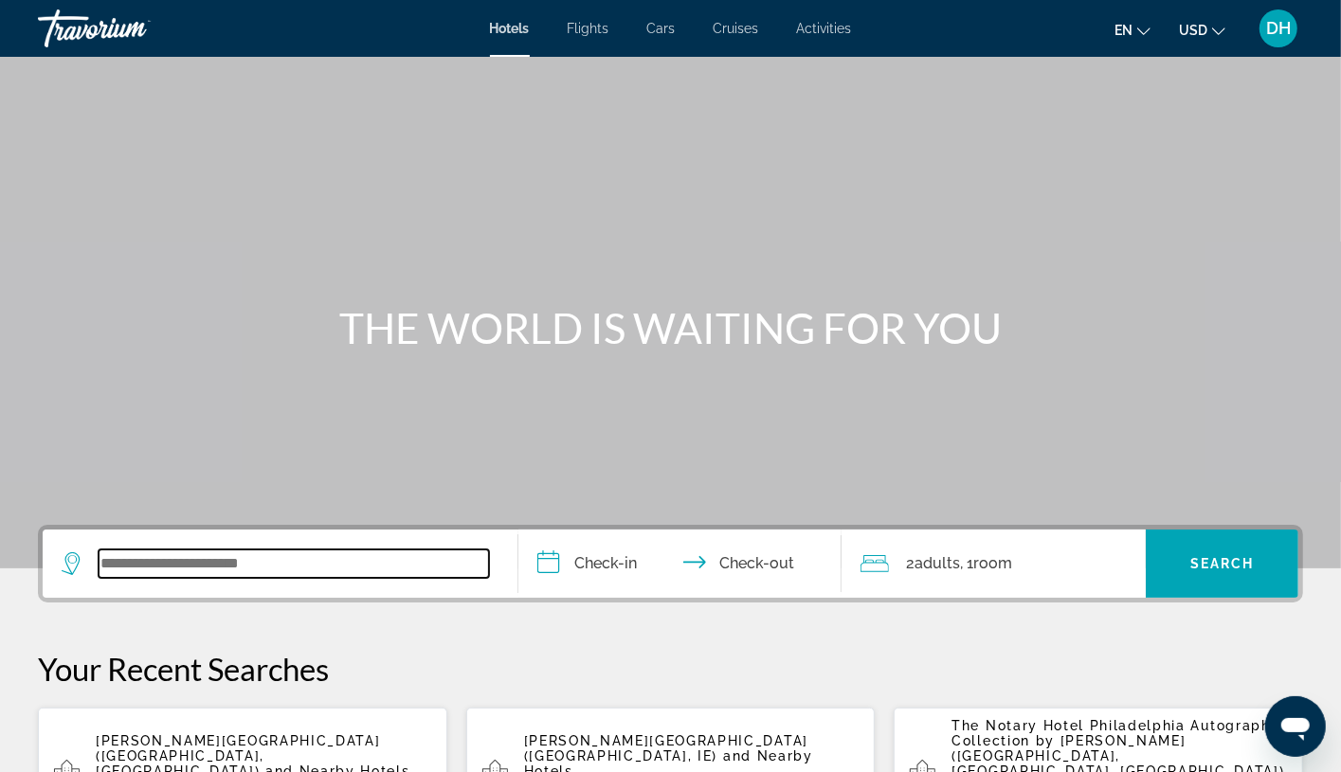
click at [384, 566] on input "Search widget" at bounding box center [294, 564] width 390 height 28
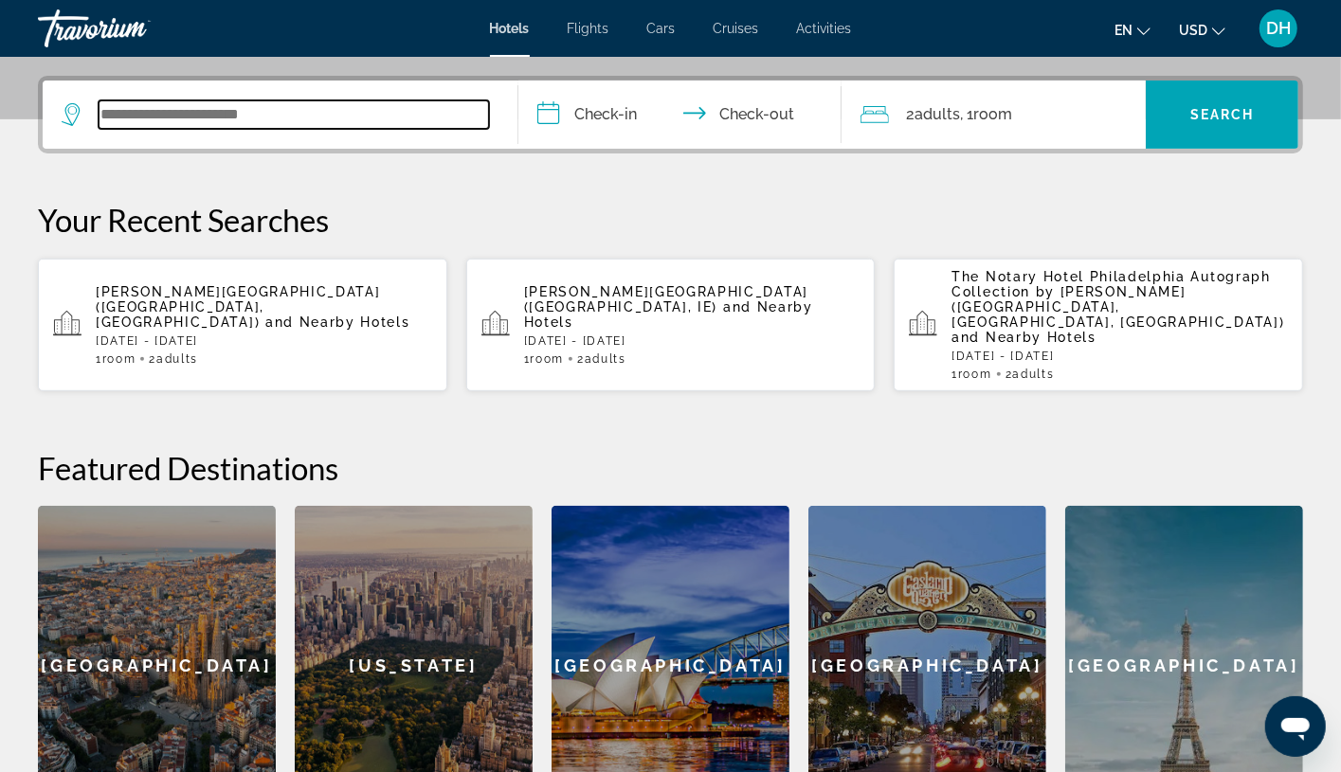
scroll to position [462, 0]
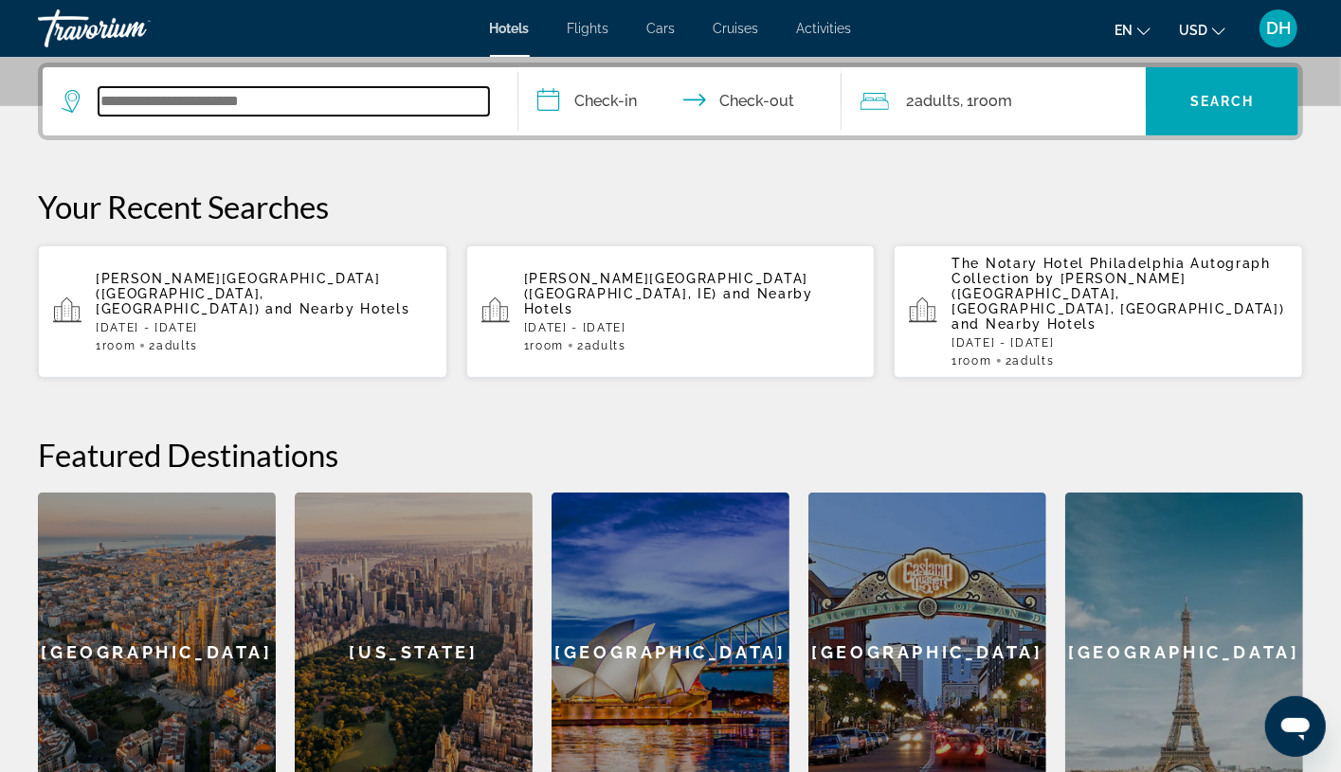
paste input "**********"
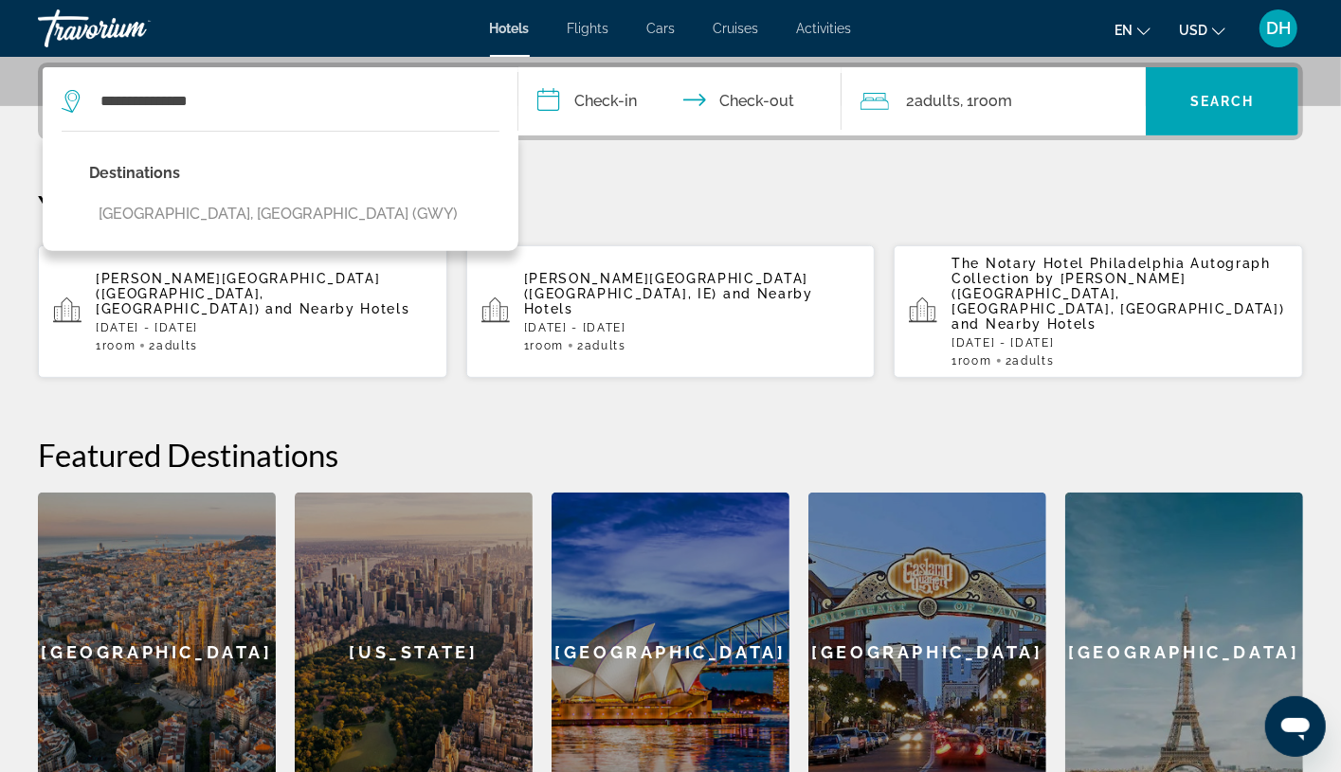
click at [361, 213] on div "Destinations Galway, Ireland (GWY)" at bounding box center [281, 191] width 476 height 120
click at [208, 234] on div "Destinations Galway, Ireland (GWY)" at bounding box center [278, 200] width 378 height 81
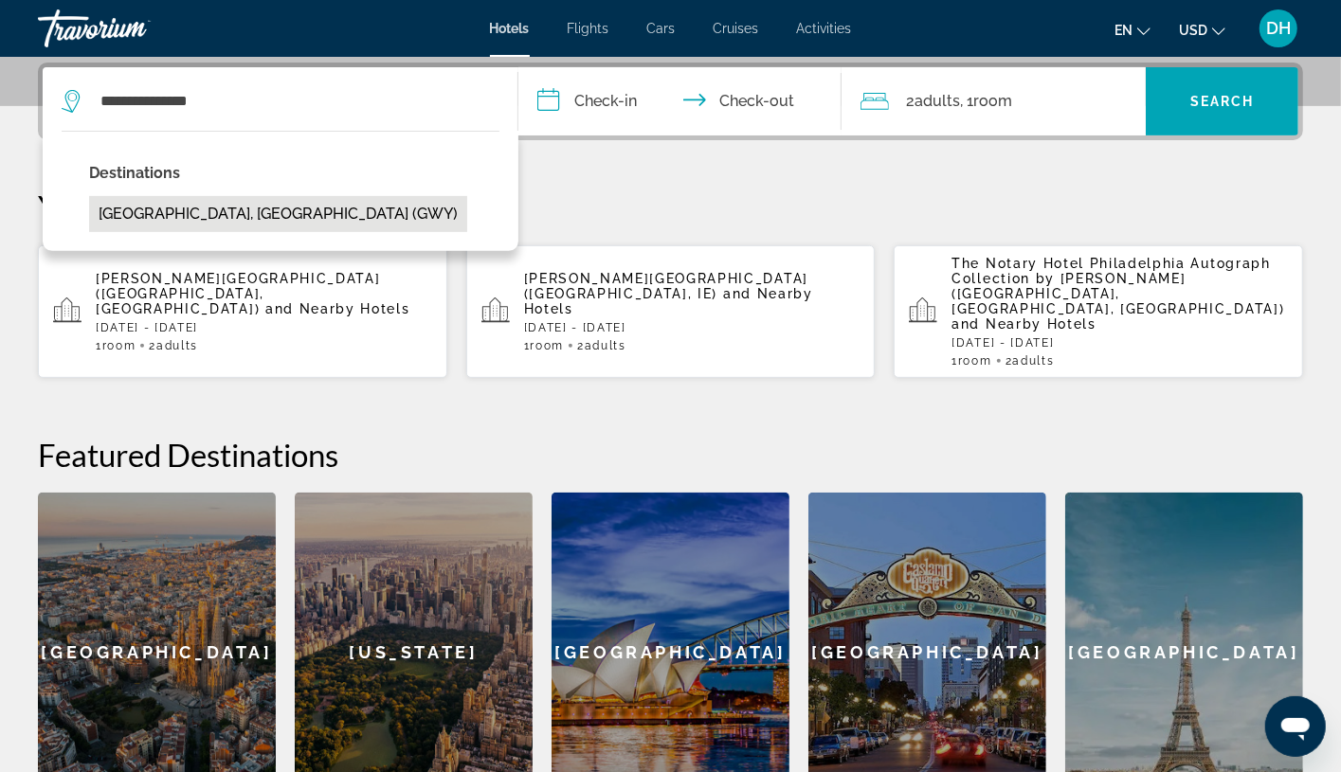
click at [210, 205] on button "Galway, Ireland (GWY)" at bounding box center [278, 214] width 378 height 36
type input "**********"
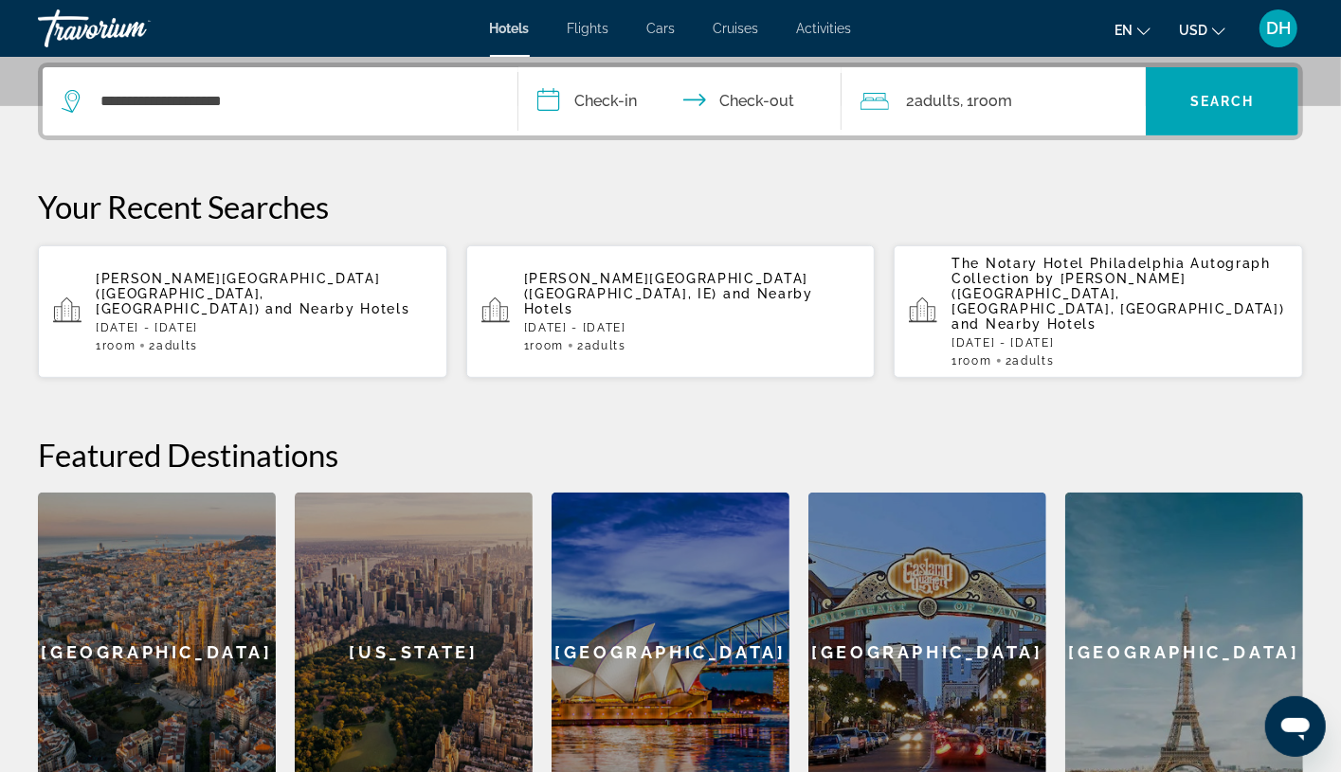
click at [626, 93] on input "**********" at bounding box center [683, 104] width 331 height 74
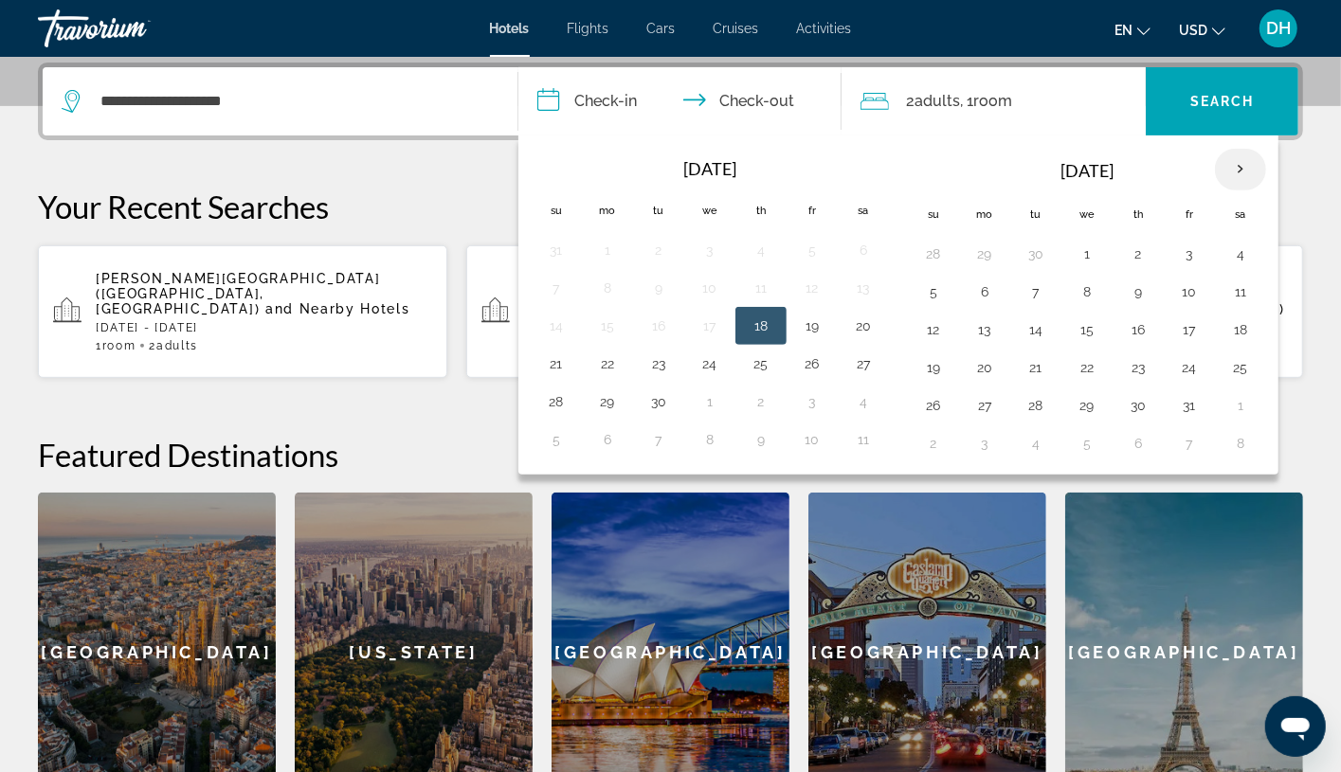
click at [1218, 171] on th "Next month" at bounding box center [1240, 170] width 51 height 42
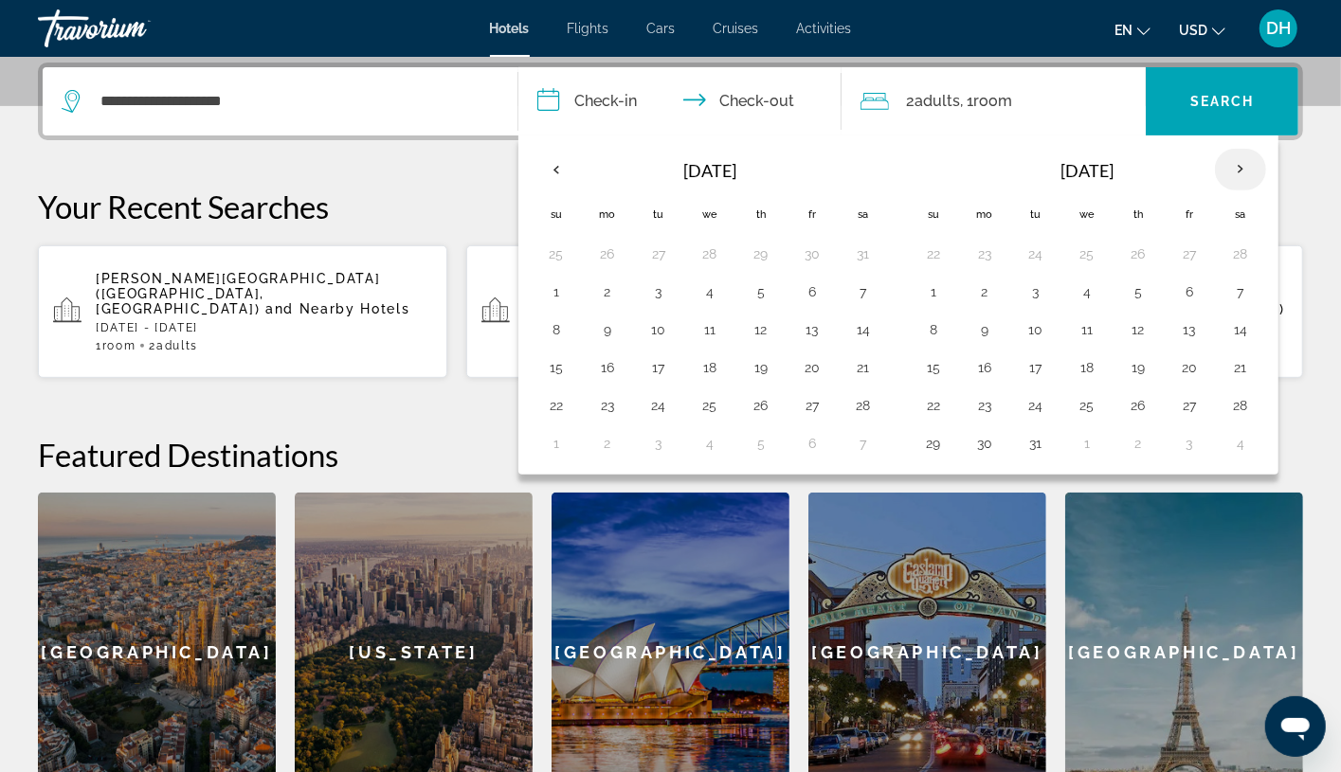
click at [1218, 171] on th "Next month" at bounding box center [1240, 170] width 51 height 42
click at [1218, 166] on th "Next month" at bounding box center [1240, 170] width 51 height 42
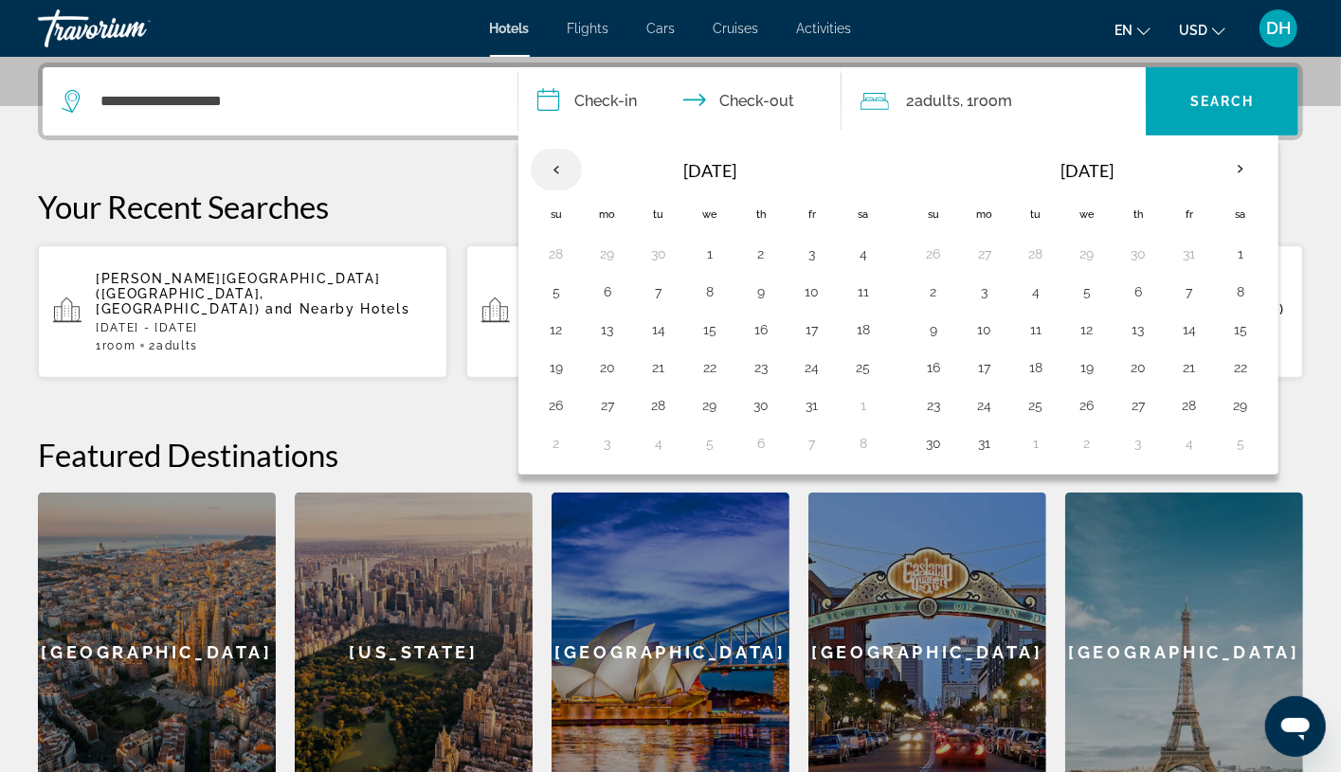
click at [540, 167] on th "Previous month" at bounding box center [556, 170] width 51 height 42
click at [943, 327] on button "14" at bounding box center [933, 330] width 30 height 27
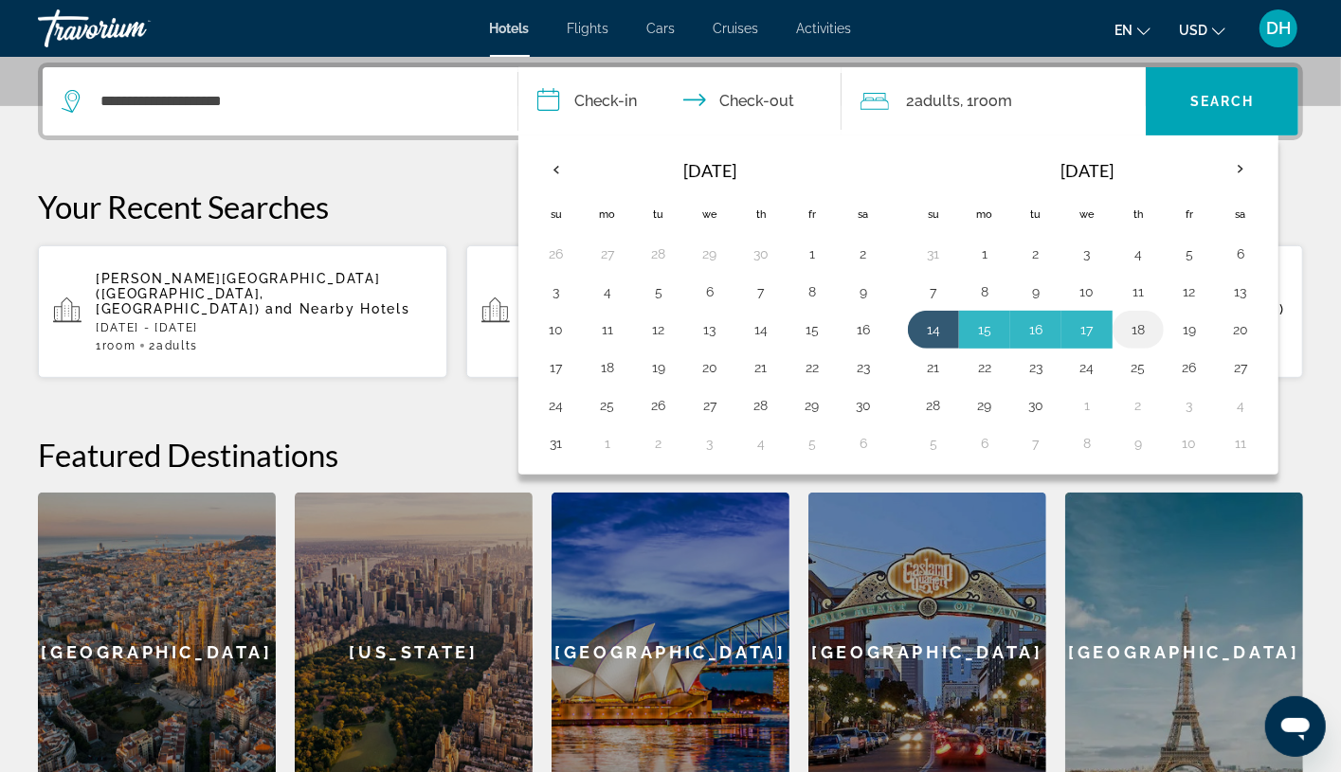
click at [1143, 330] on button "18" at bounding box center [1138, 330] width 30 height 27
type input "**********"
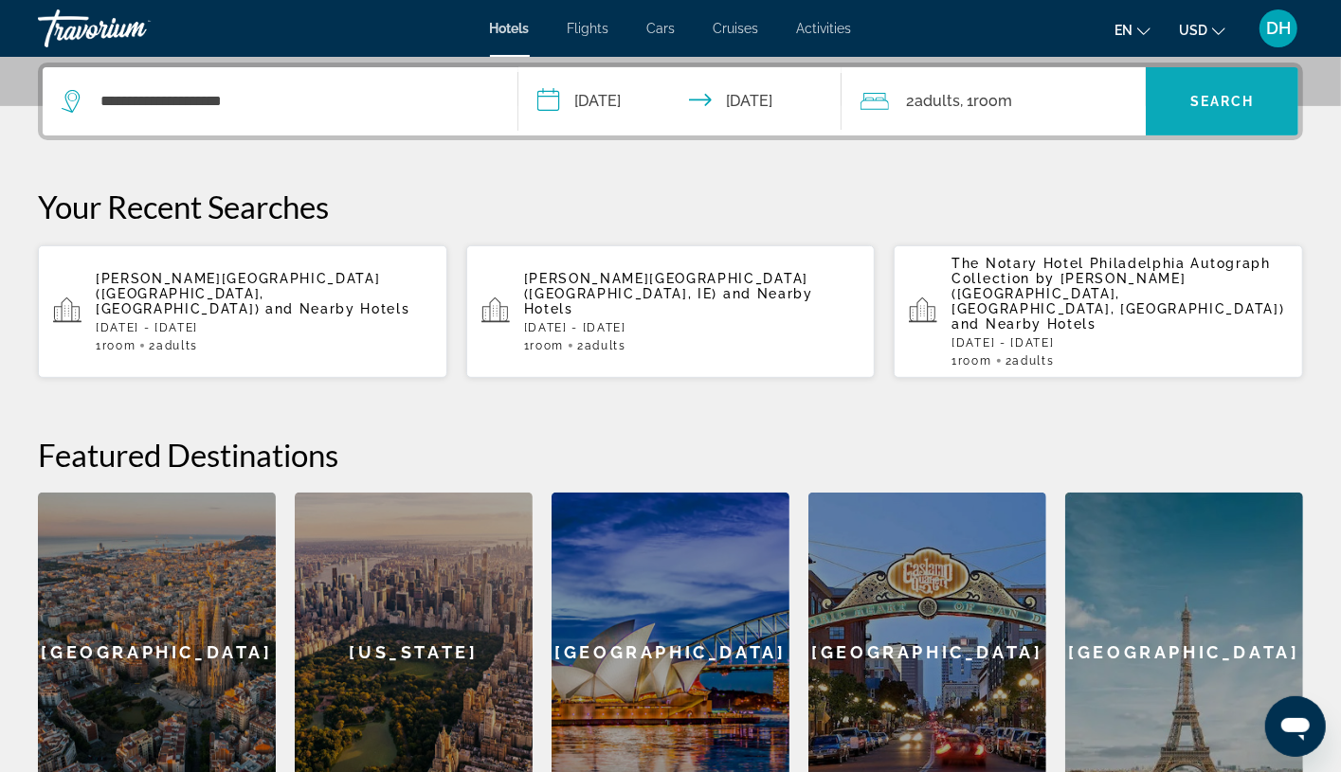
click at [1218, 94] on span "Search" at bounding box center [1222, 101] width 64 height 15
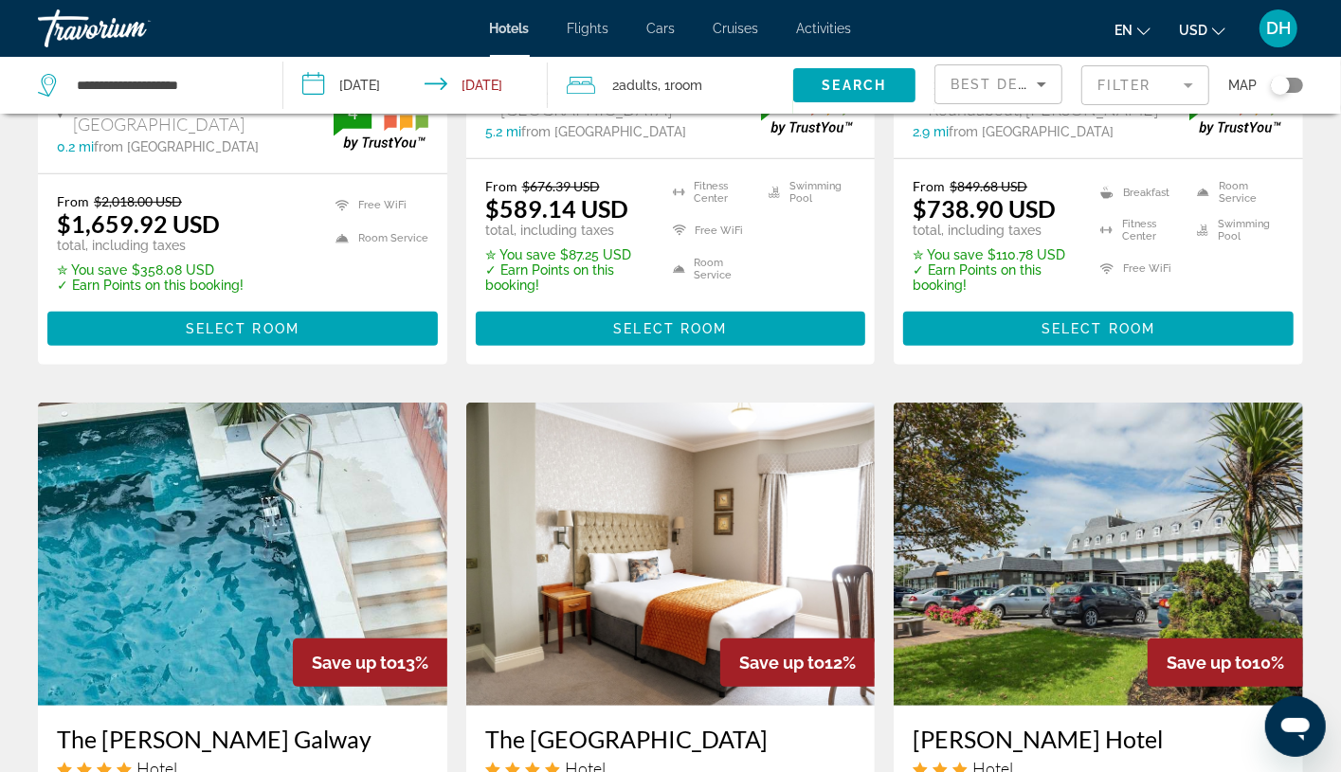
scroll to position [569, 0]
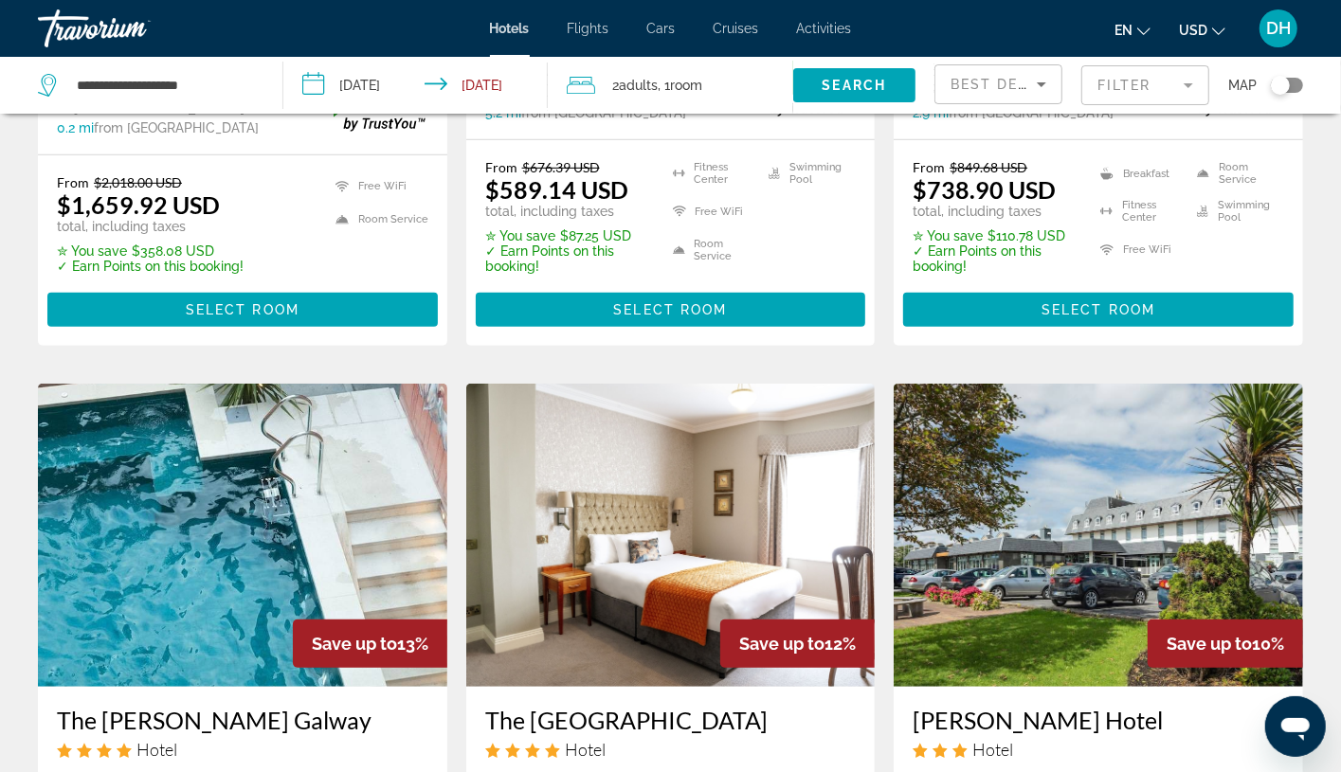
click at [454, 607] on app-hotels-search-item "Save up to 13% The Dean Galway Hotel Centre Galway 80 Prospect Hill, Gaillimh 0…" at bounding box center [242, 723] width 428 height 678
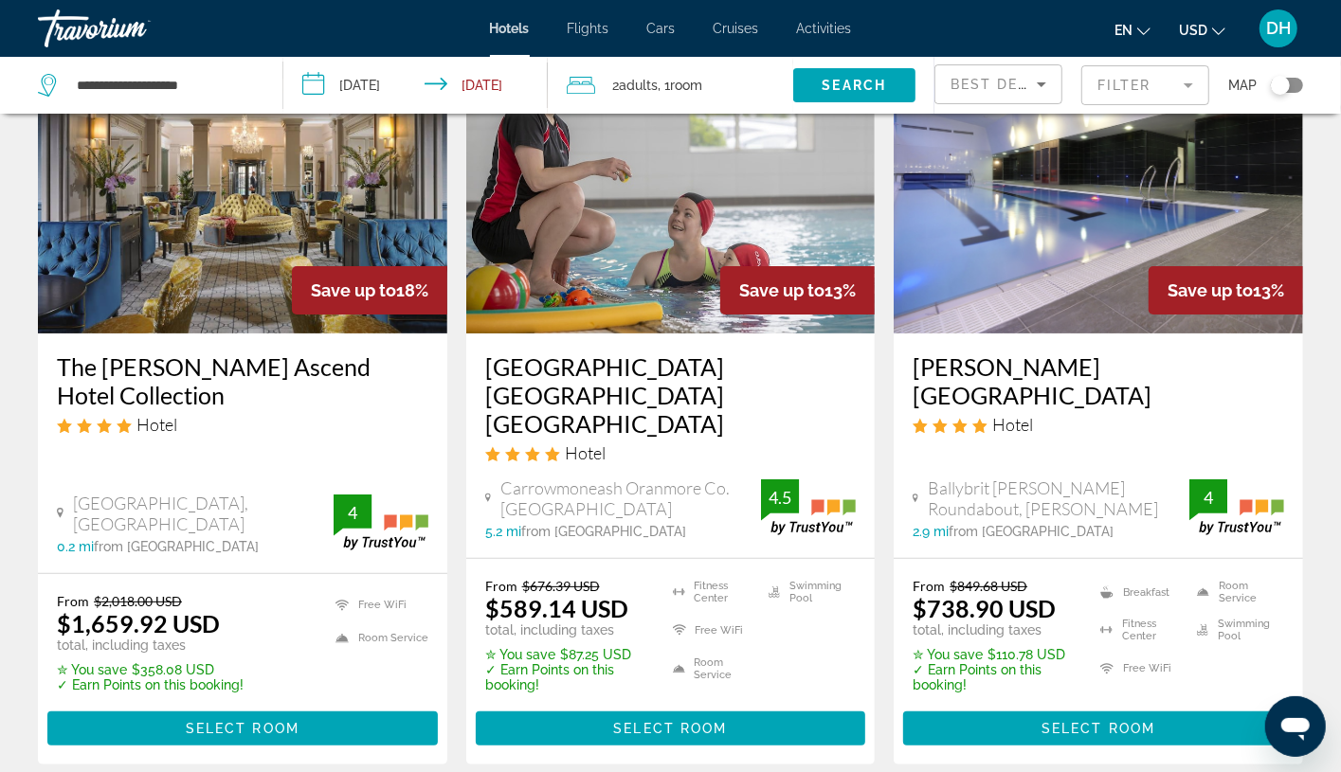
scroll to position [0, 0]
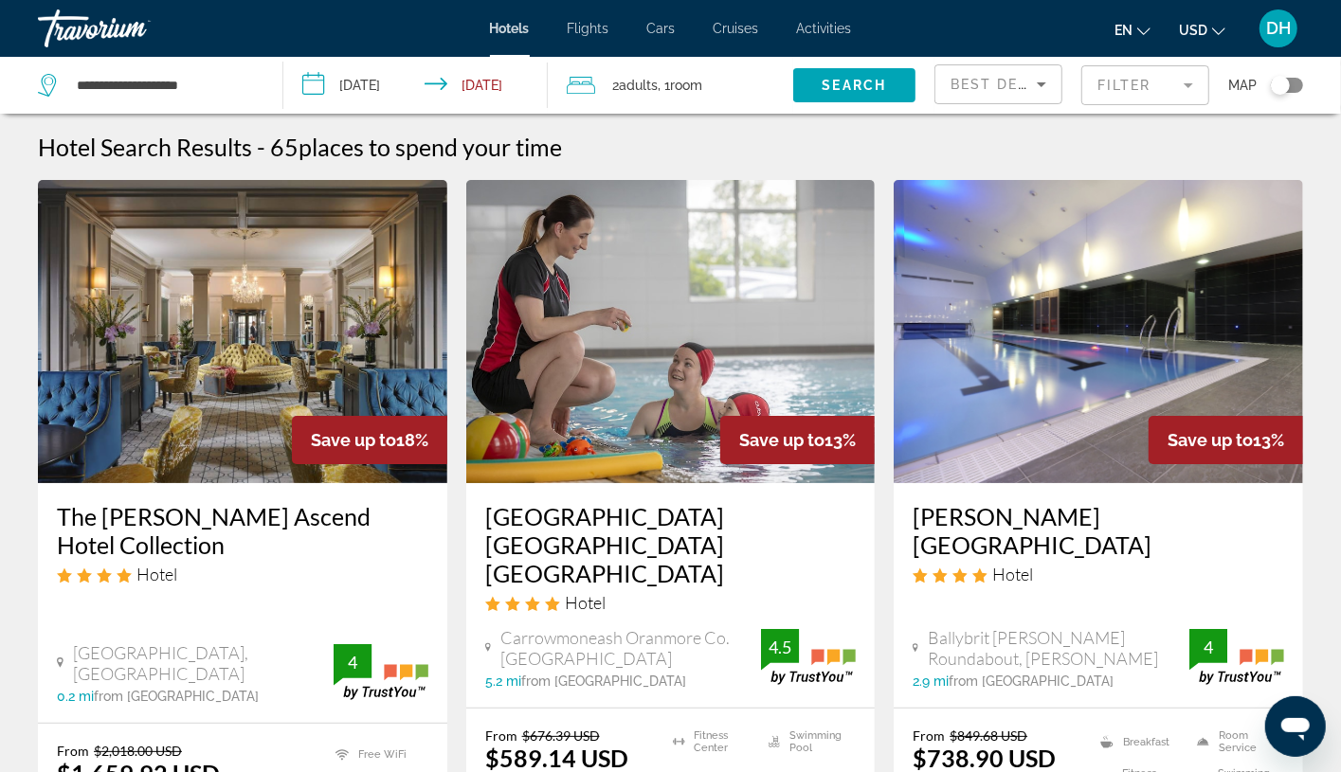
click at [1150, 529] on h3 "Clayton Hotel Galway" at bounding box center [1098, 530] width 371 height 57
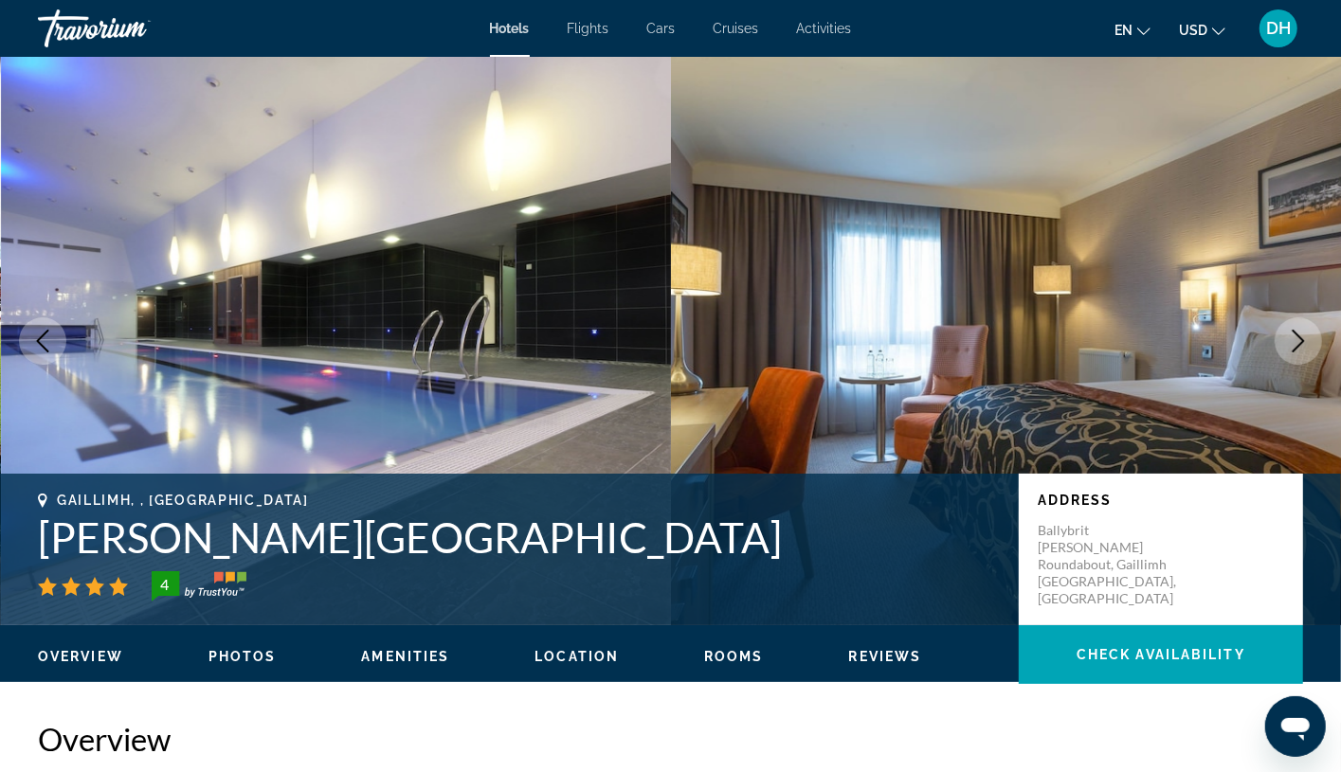
click at [1218, 339] on button "Next image" at bounding box center [1298, 340] width 47 height 47
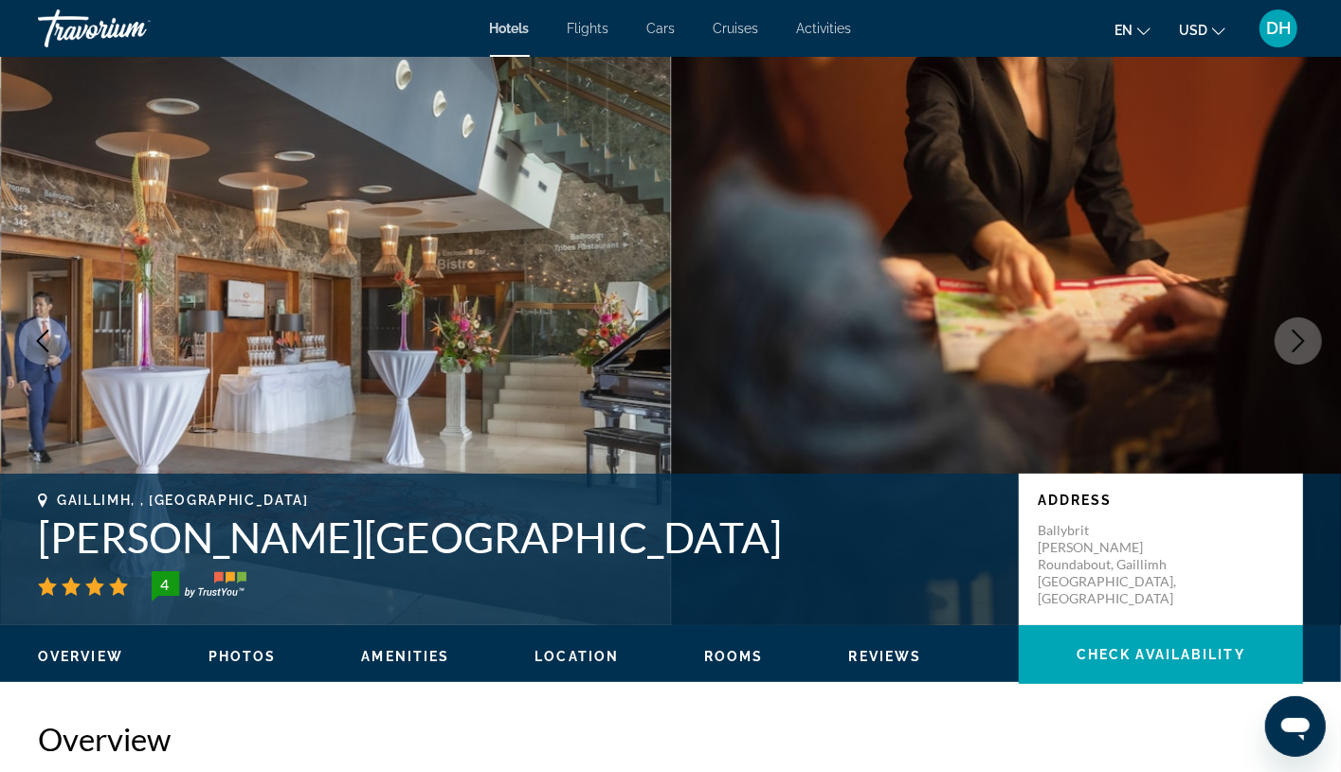
click at [1218, 338] on button "Next image" at bounding box center [1298, 340] width 47 height 47
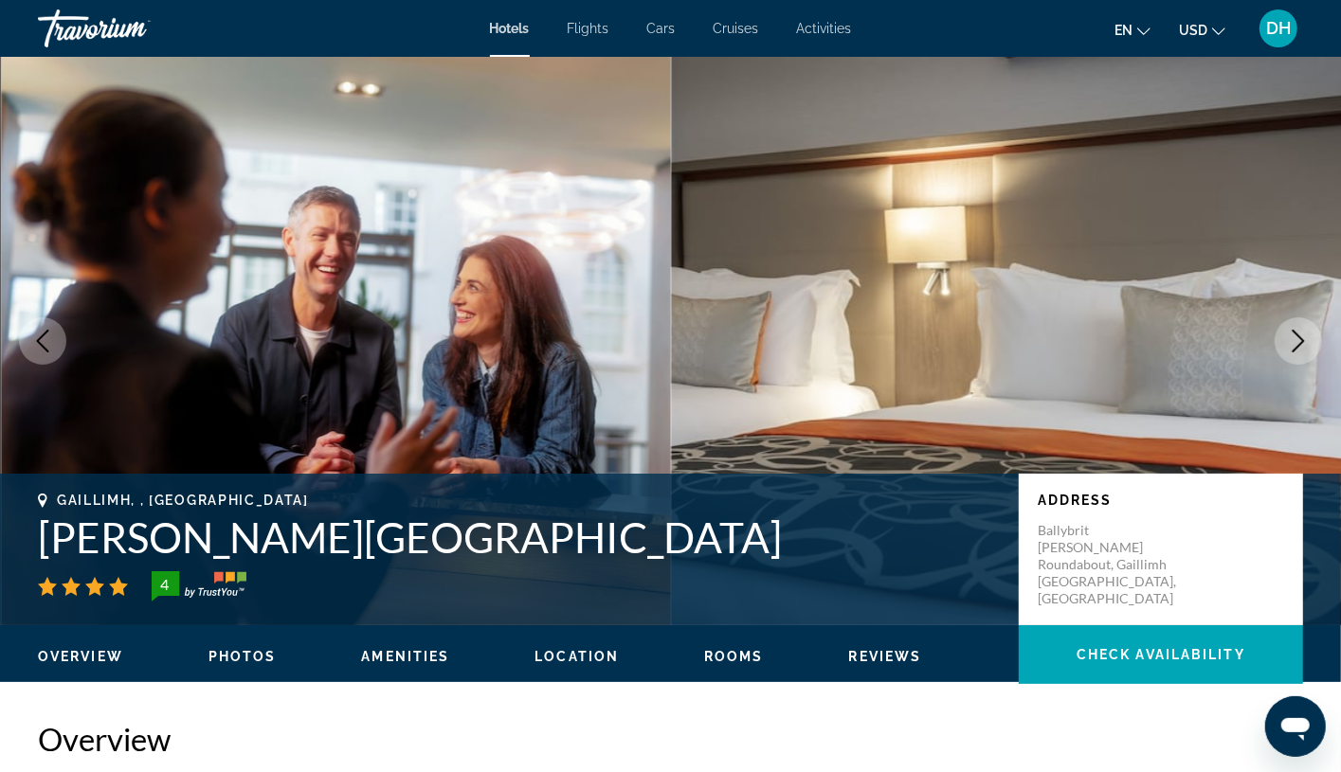
click at [1218, 338] on button "Next image" at bounding box center [1298, 340] width 47 height 47
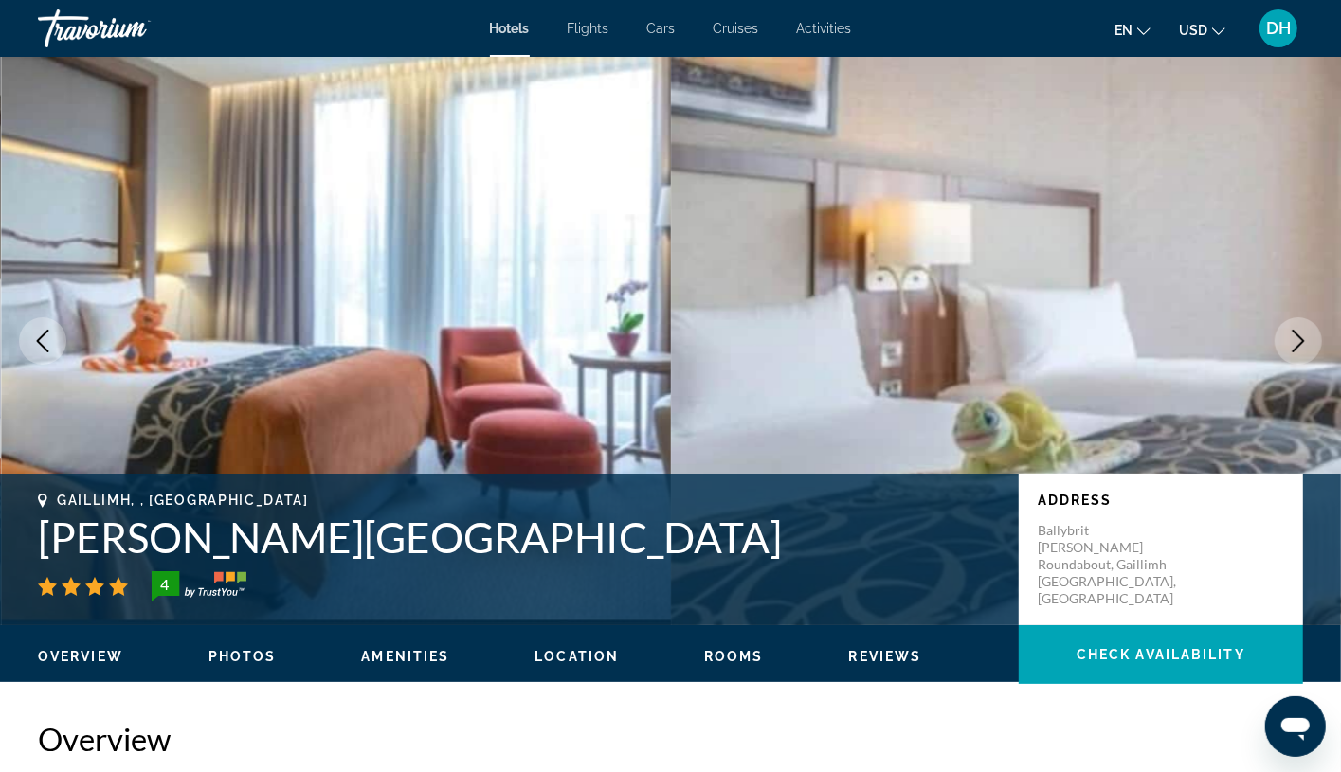
click at [1218, 338] on button "Next image" at bounding box center [1298, 340] width 47 height 47
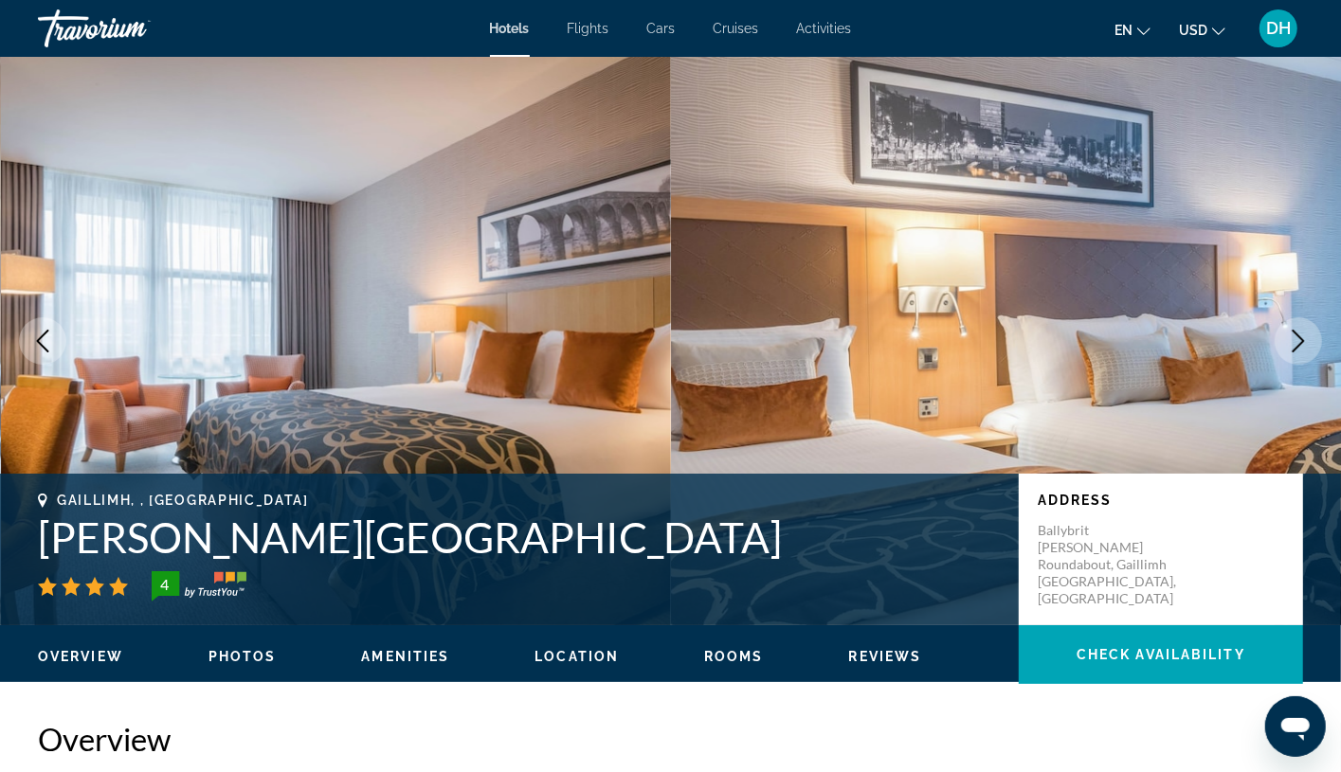
click at [1218, 338] on button "Next image" at bounding box center [1298, 340] width 47 height 47
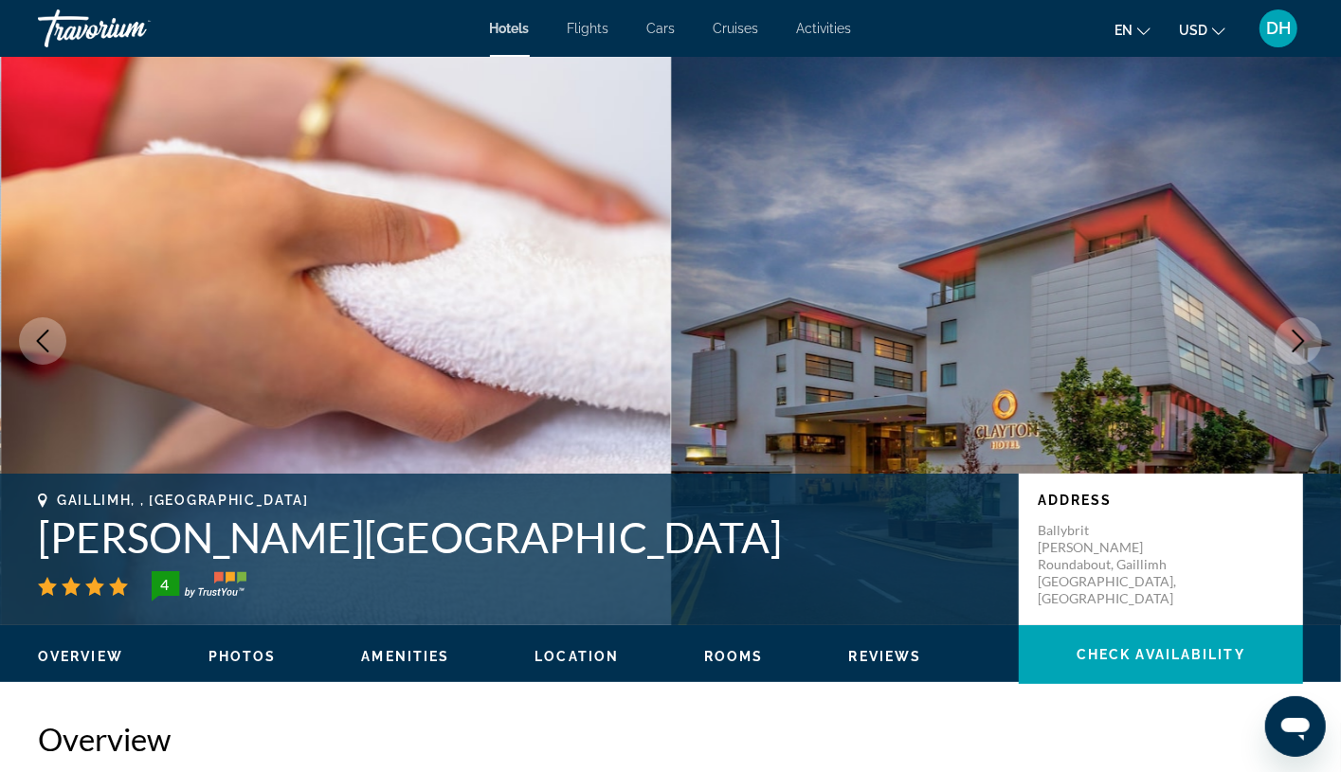
click at [1218, 329] on button "Next image" at bounding box center [1298, 340] width 47 height 47
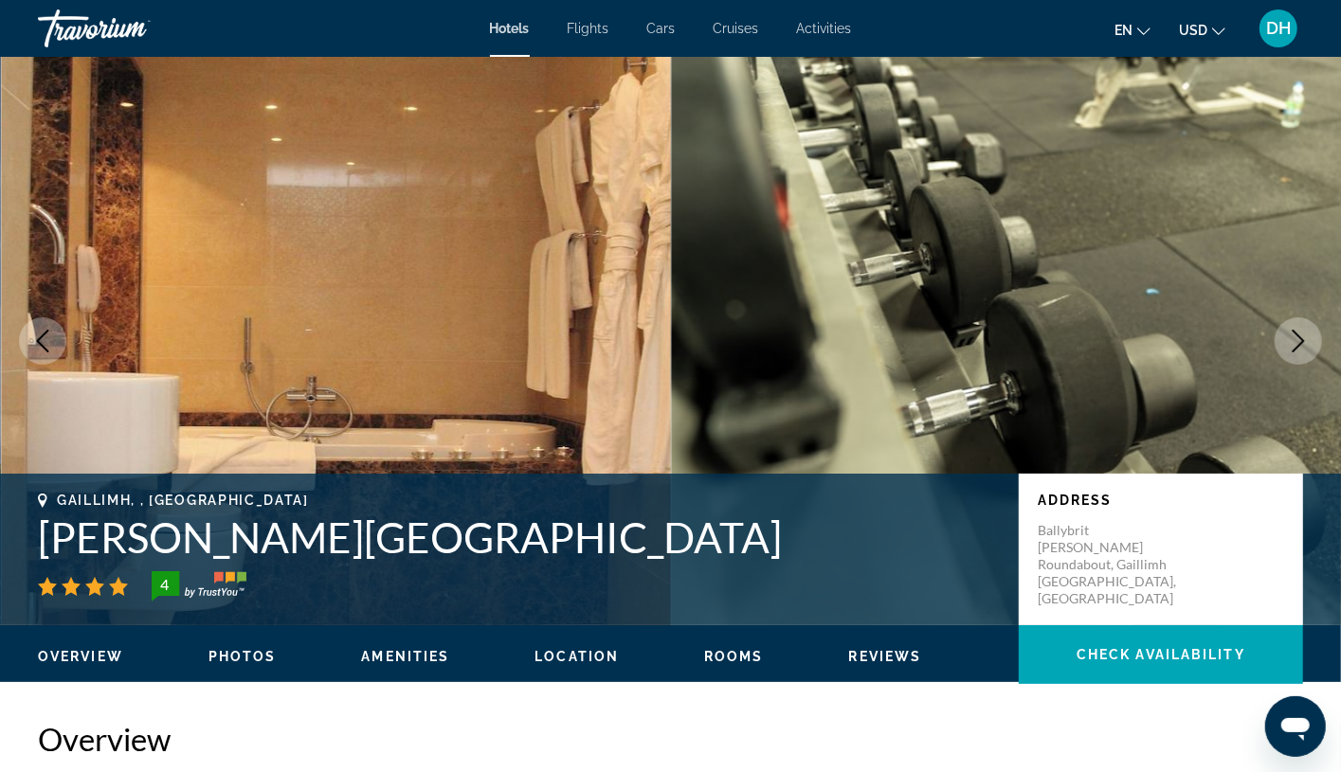
click at [1218, 327] on button "Next image" at bounding box center [1298, 340] width 47 height 47
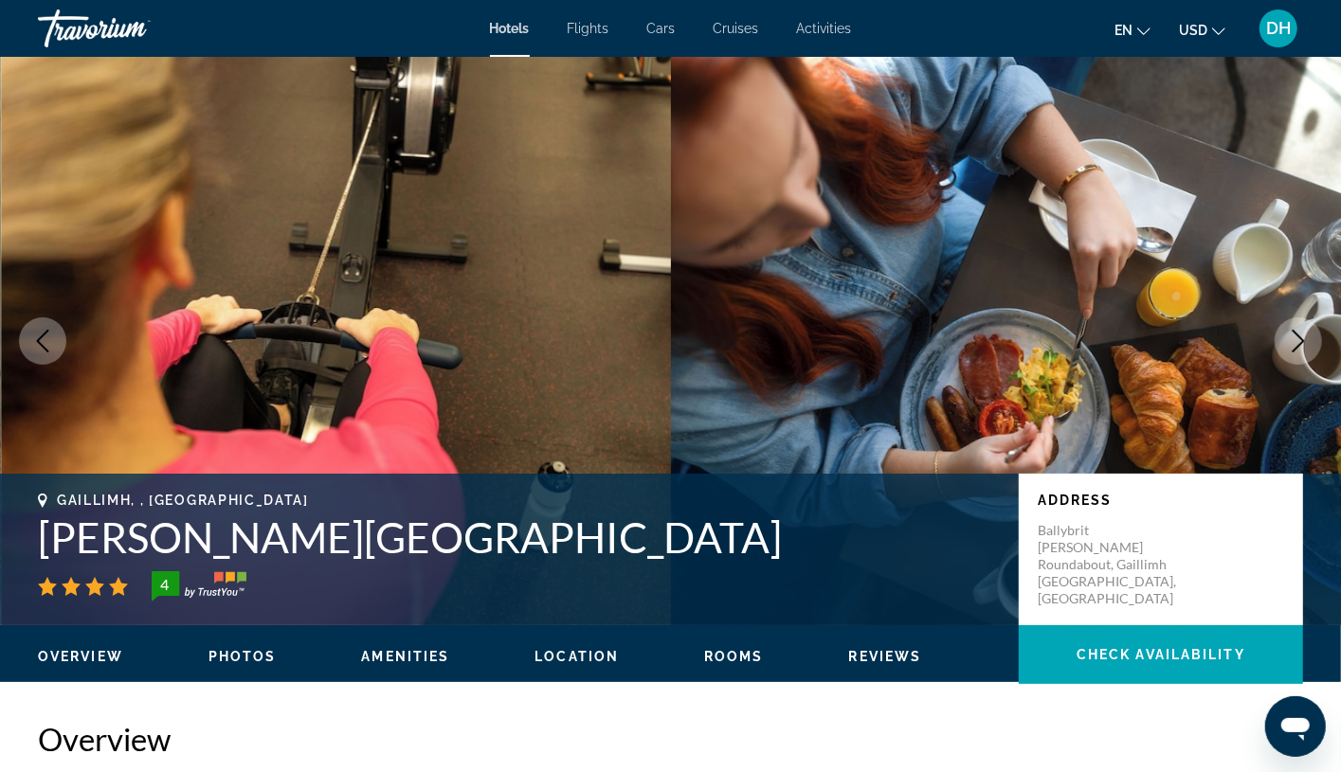
click at [1218, 327] on button "Next image" at bounding box center [1298, 340] width 47 height 47
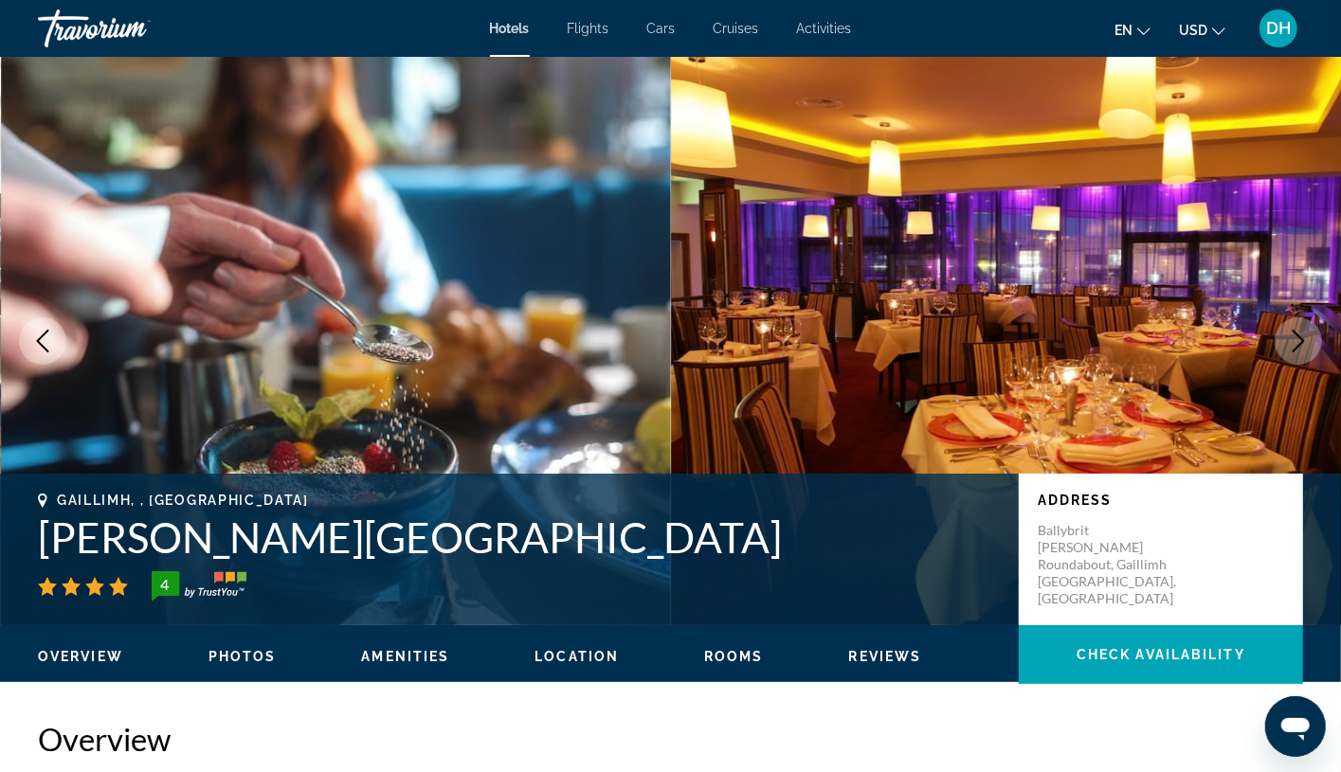
click at [1218, 325] on button "Next image" at bounding box center [1298, 340] width 47 height 47
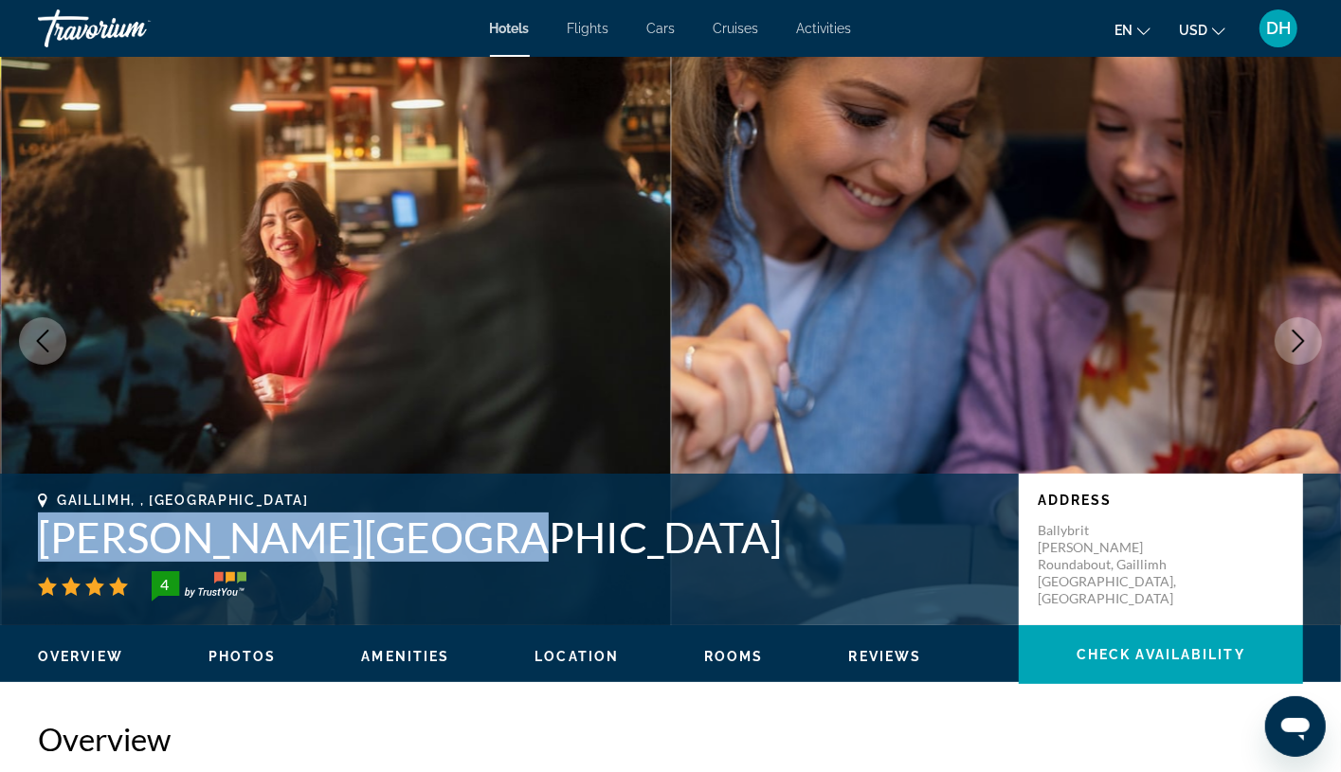
drag, startPoint x: 461, startPoint y: 536, endPoint x: 35, endPoint y: 543, distance: 425.6
click at [35, 543] on div "Gaillimh, , Republic of Ireland Clayton Hotel Galway 4 Address Ballybrit Lynch …" at bounding box center [670, 550] width 1341 height 114
copy h1 "Clayton Hotel Galway"
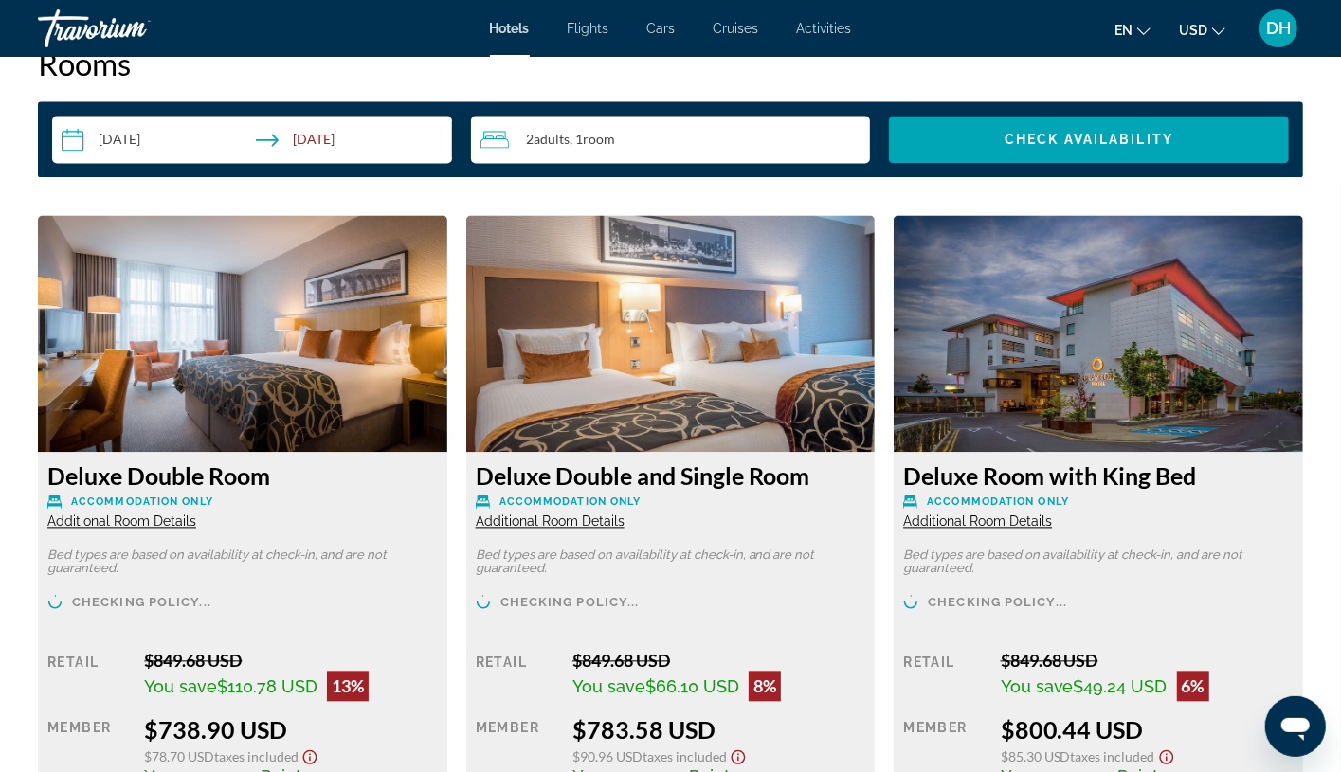
scroll to position [2559, 0]
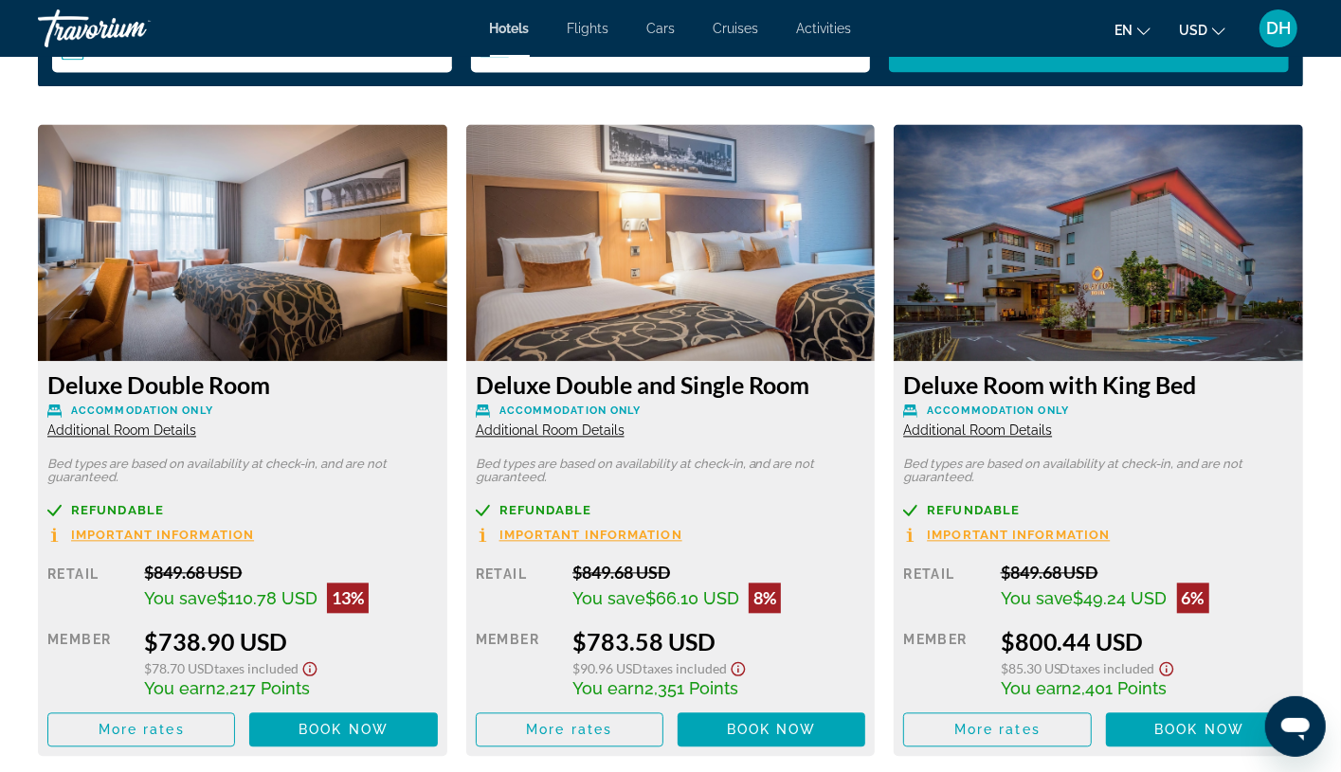
click at [604, 411] on span "Accommodation Only" at bounding box center [570, 411] width 142 height 12
click at [609, 427] on span "Additional Room Details" at bounding box center [550, 430] width 149 height 15
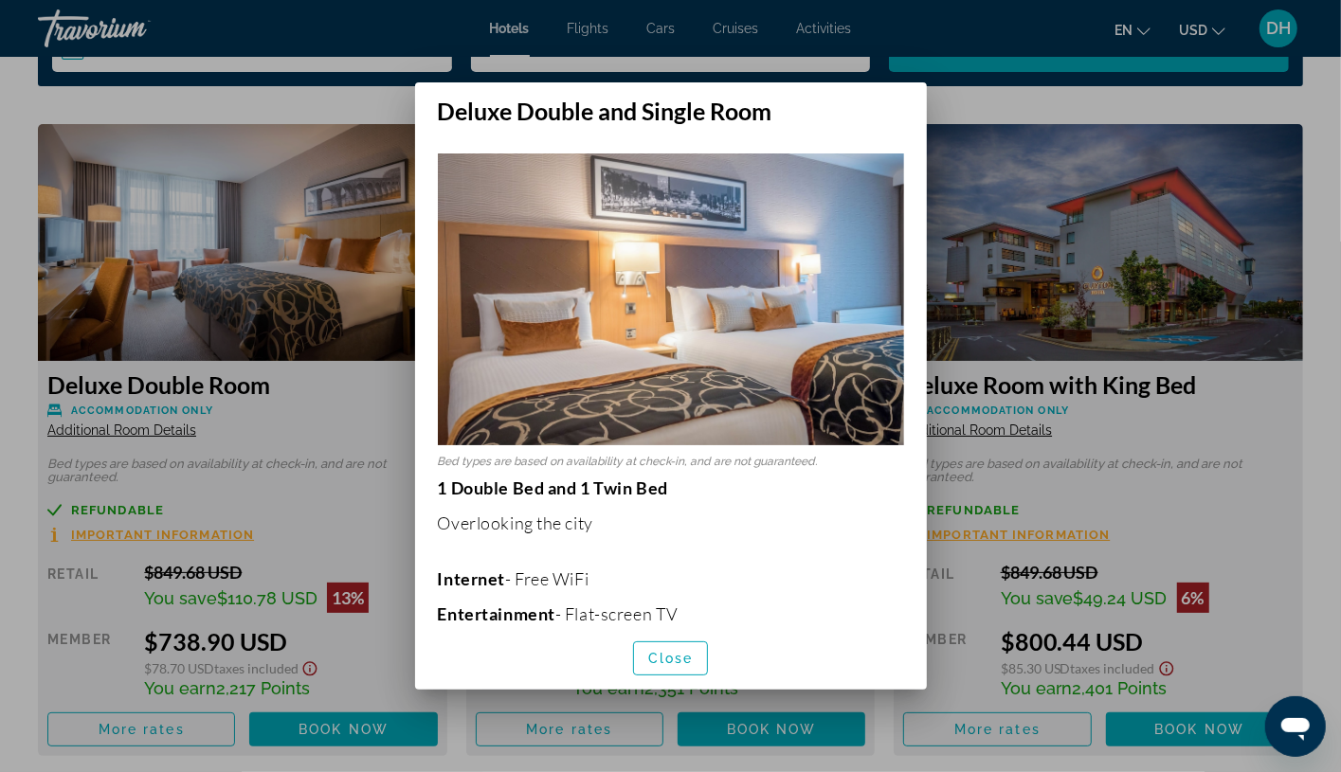
scroll to position [0, 0]
click at [581, 712] on div at bounding box center [670, 386] width 1341 height 772
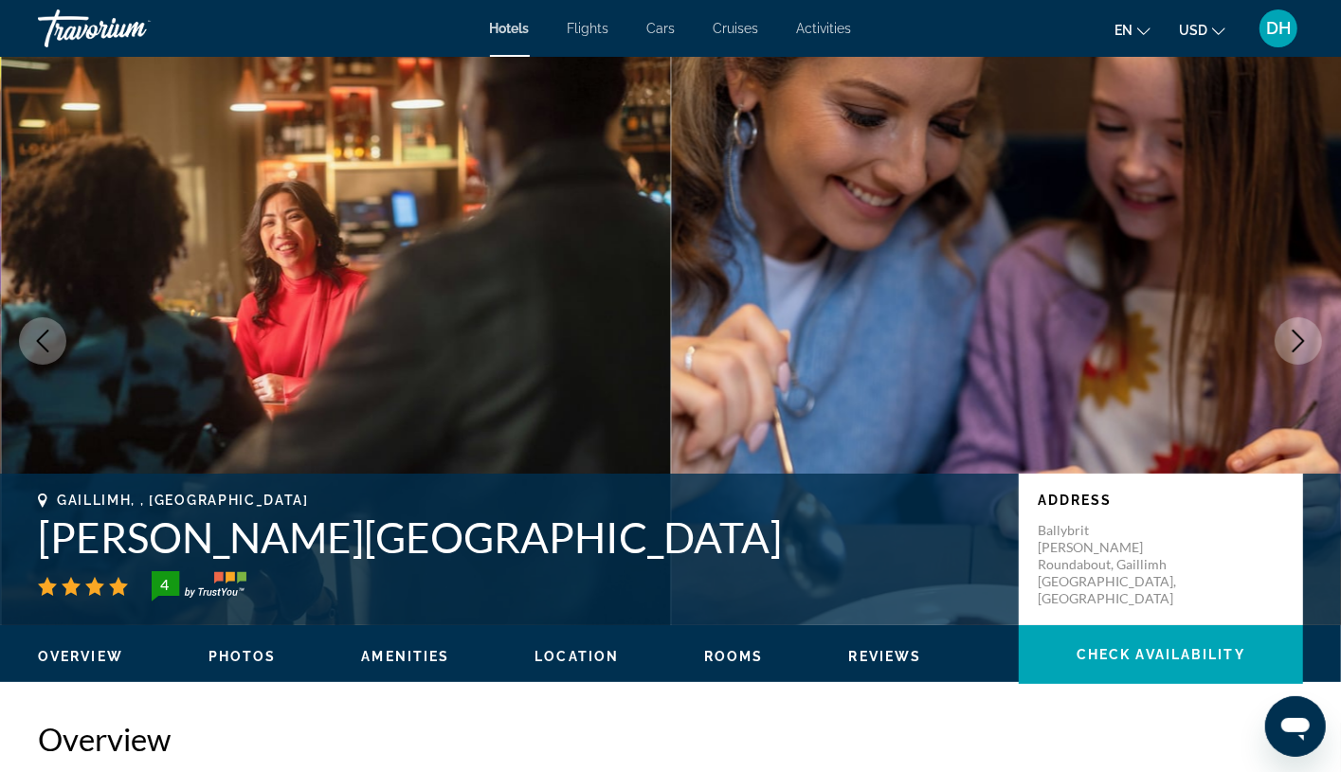
scroll to position [2559, 0]
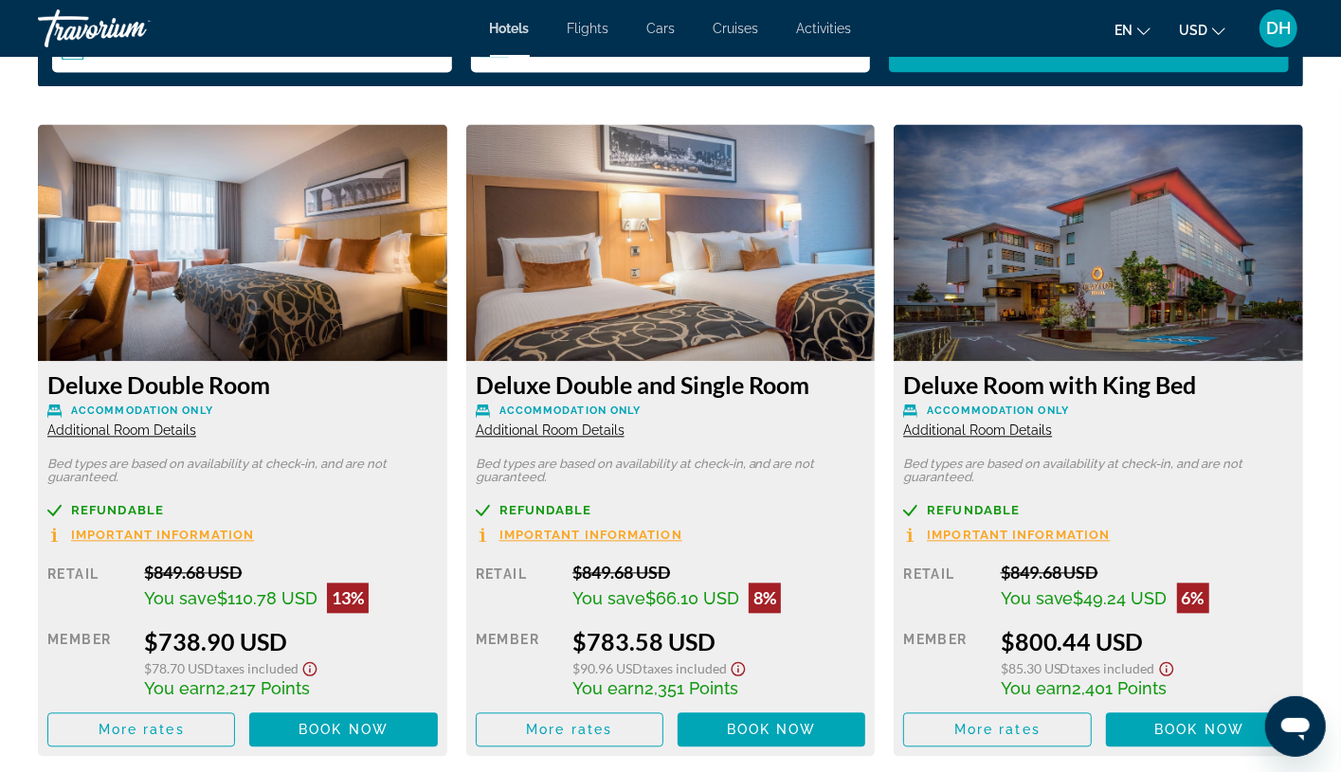
click at [129, 438] on div "Deluxe Double Room Accommodation Only Additional Room Details" at bounding box center [242, 405] width 390 height 68
click at [143, 426] on span "Additional Room Details" at bounding box center [121, 430] width 149 height 15
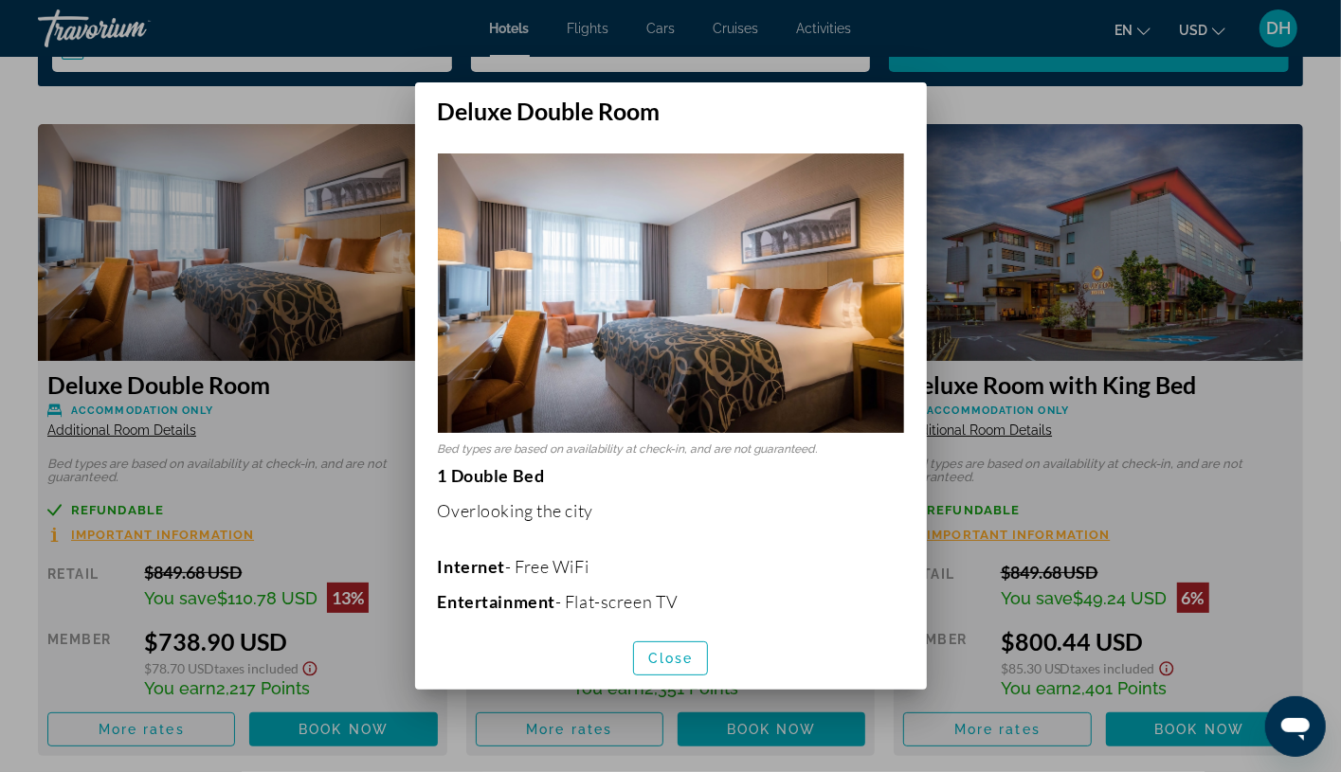
scroll to position [0, 0]
click at [359, 509] on div at bounding box center [670, 386] width 1341 height 772
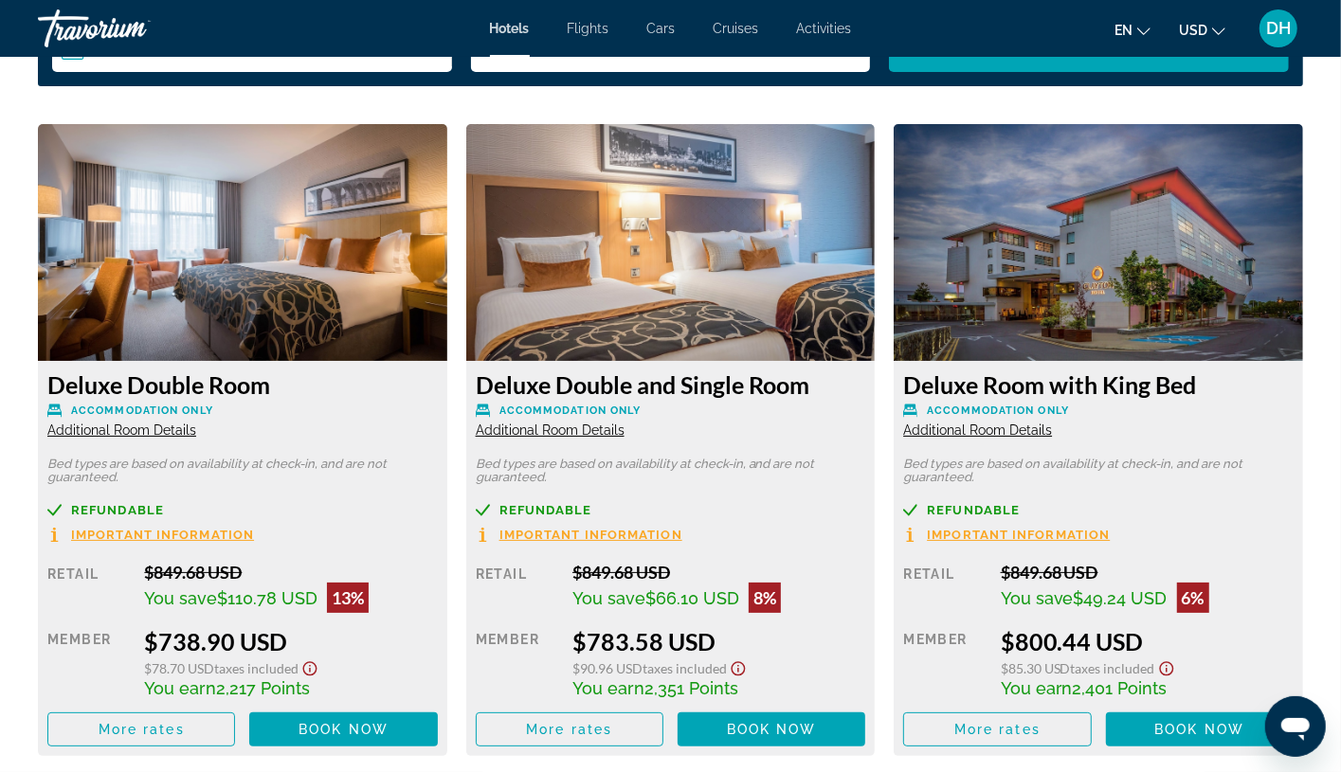
scroll to position [2559, 0]
click at [1013, 431] on span "Additional Room Details" at bounding box center [977, 430] width 149 height 15
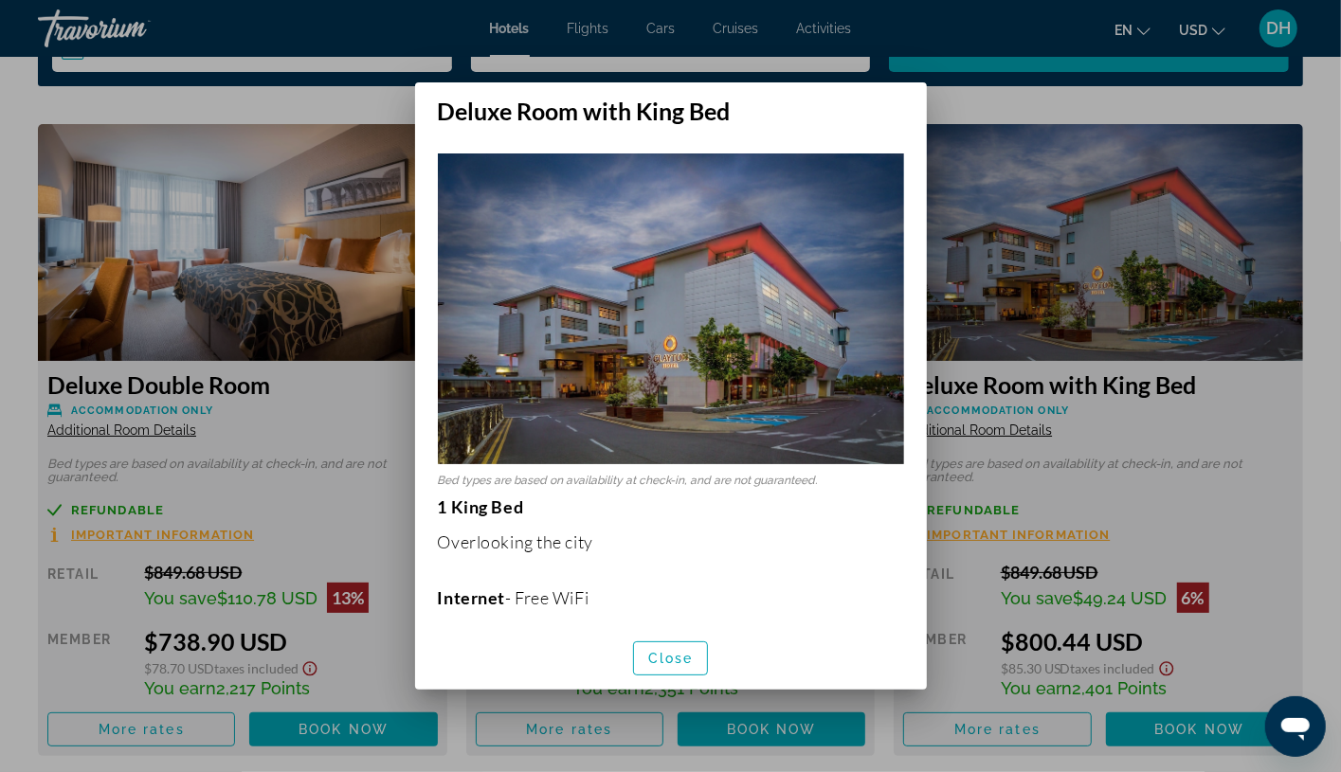
click at [336, 526] on div at bounding box center [670, 386] width 1341 height 772
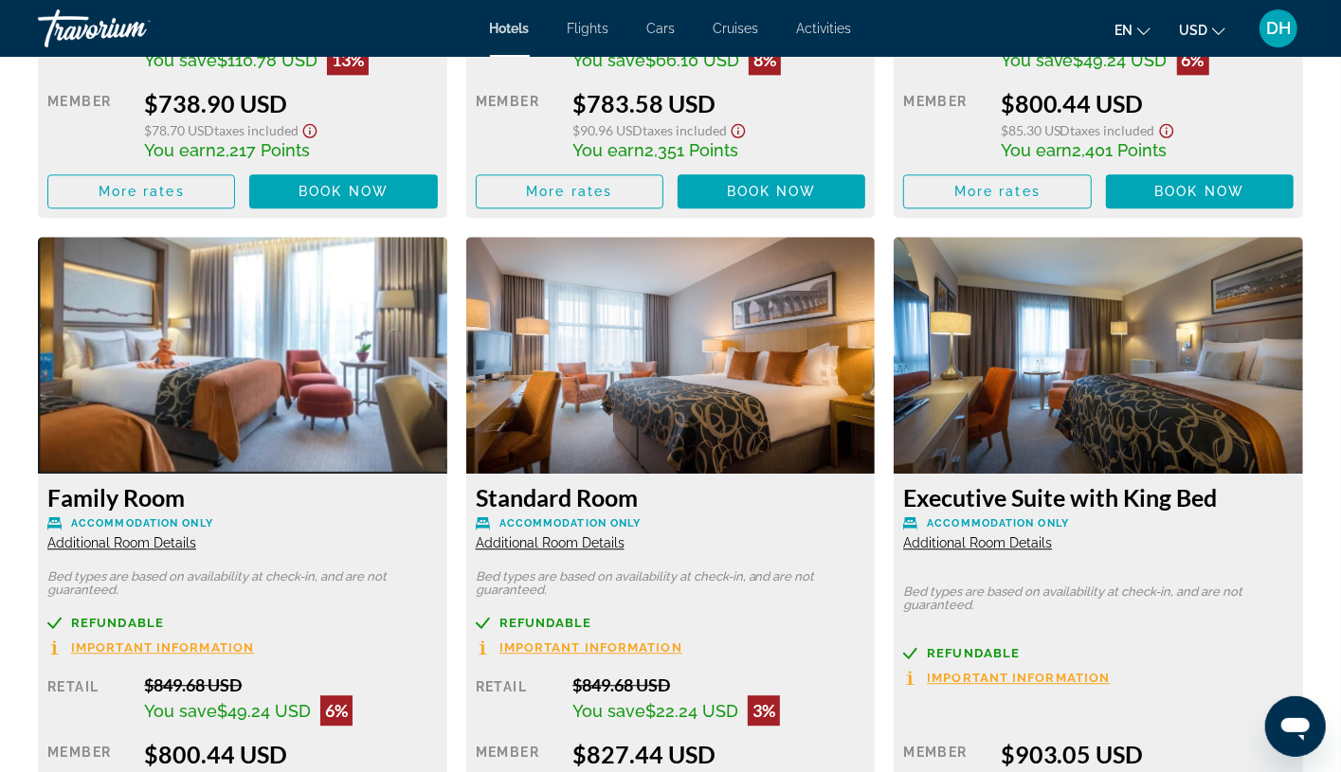
scroll to position [3269, 0]
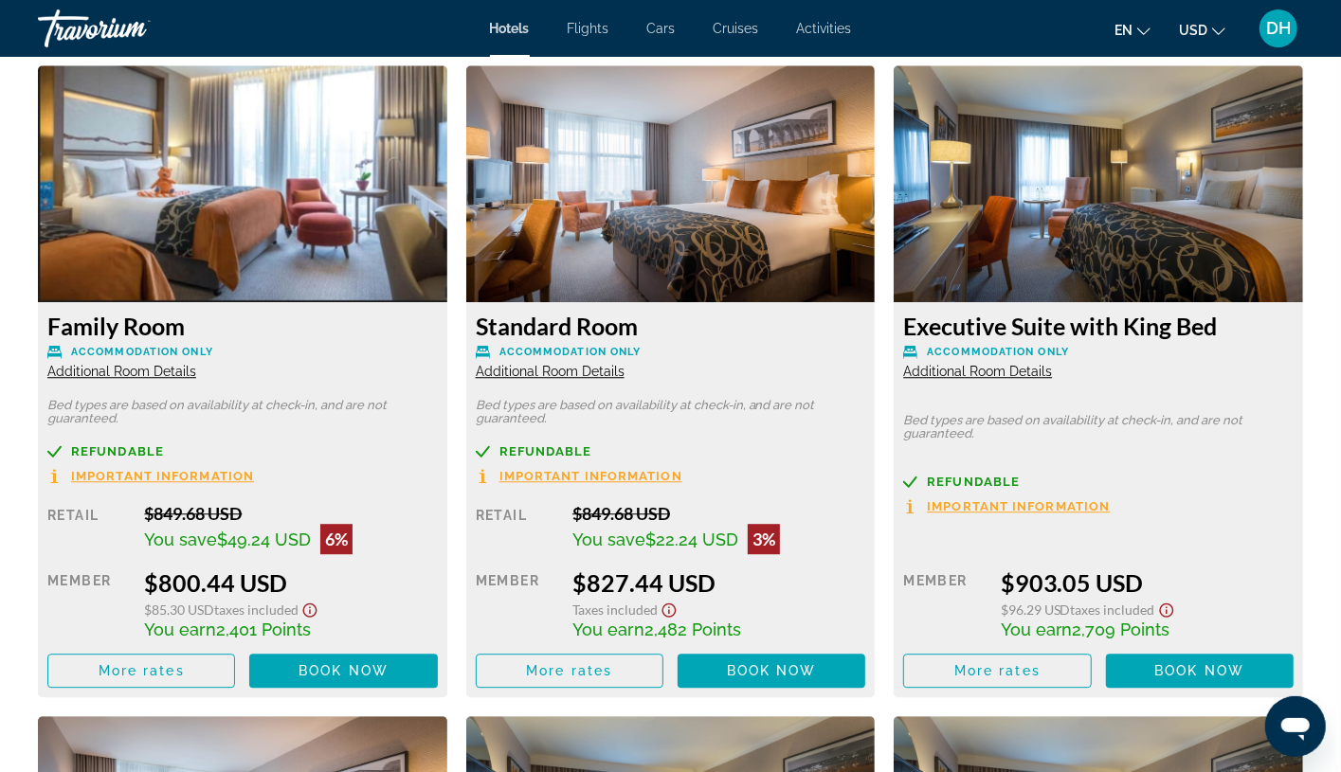
click at [1087, 362] on div "Executive Suite with King Bed Accommodation Only Additional Room Details" at bounding box center [1098, 346] width 390 height 68
click at [1037, 368] on span "Additional Room Details" at bounding box center [977, 371] width 149 height 15
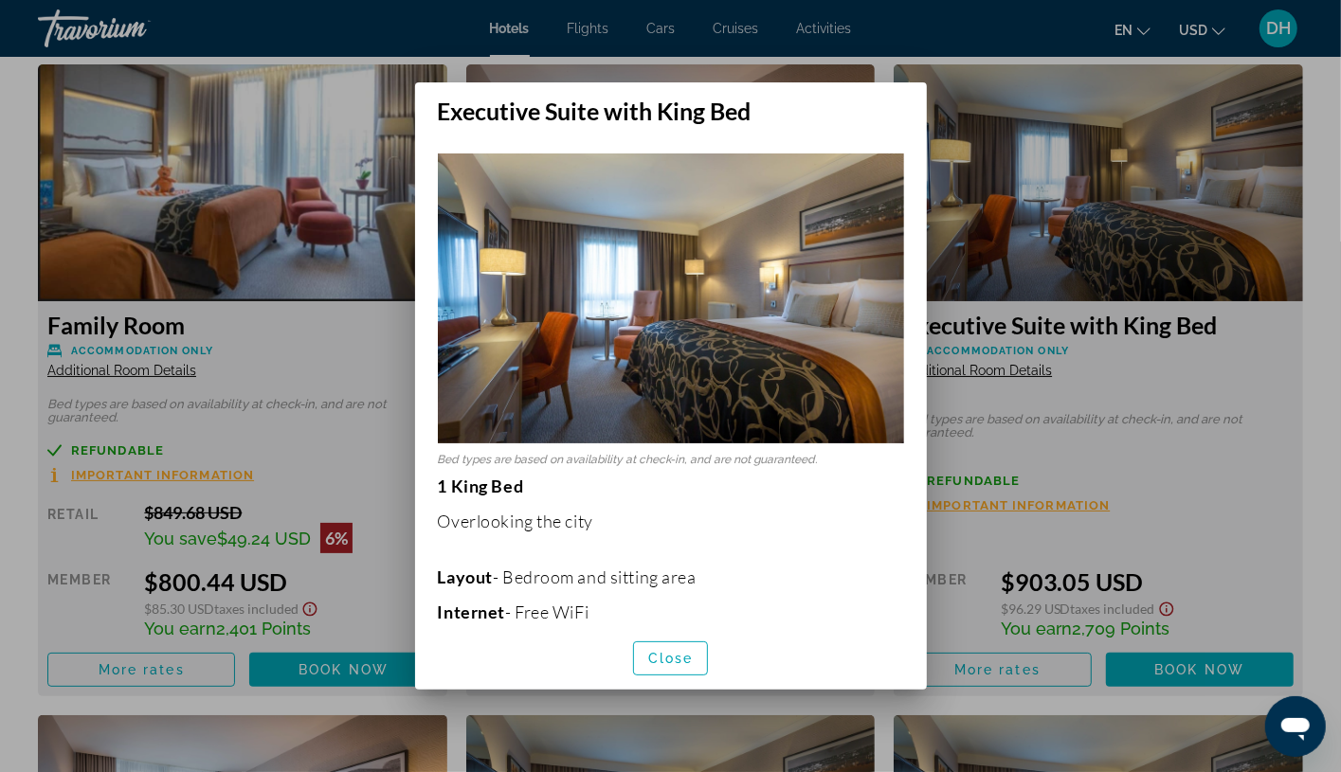
click at [351, 459] on div at bounding box center [670, 386] width 1341 height 772
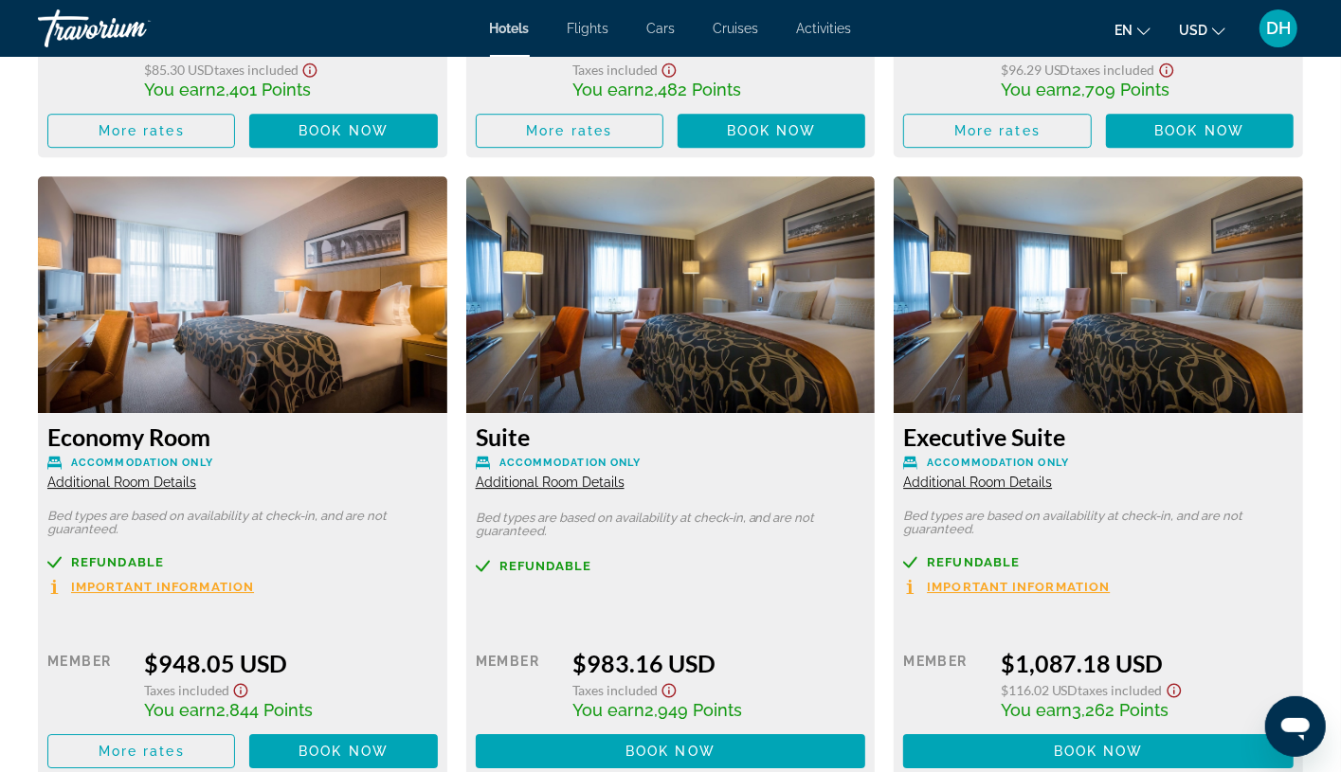
scroll to position [3980, 0]
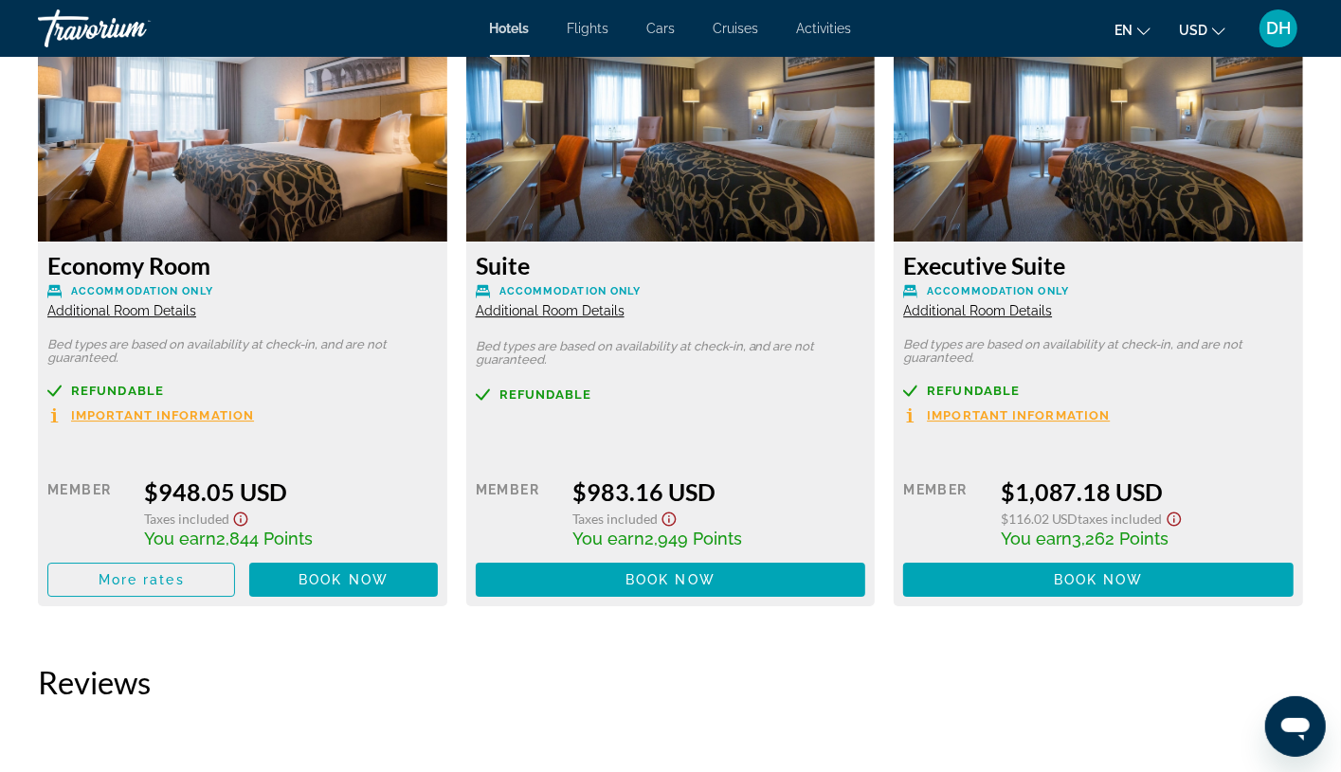
click at [1005, 303] on span "Additional Room Details" at bounding box center [977, 310] width 149 height 15
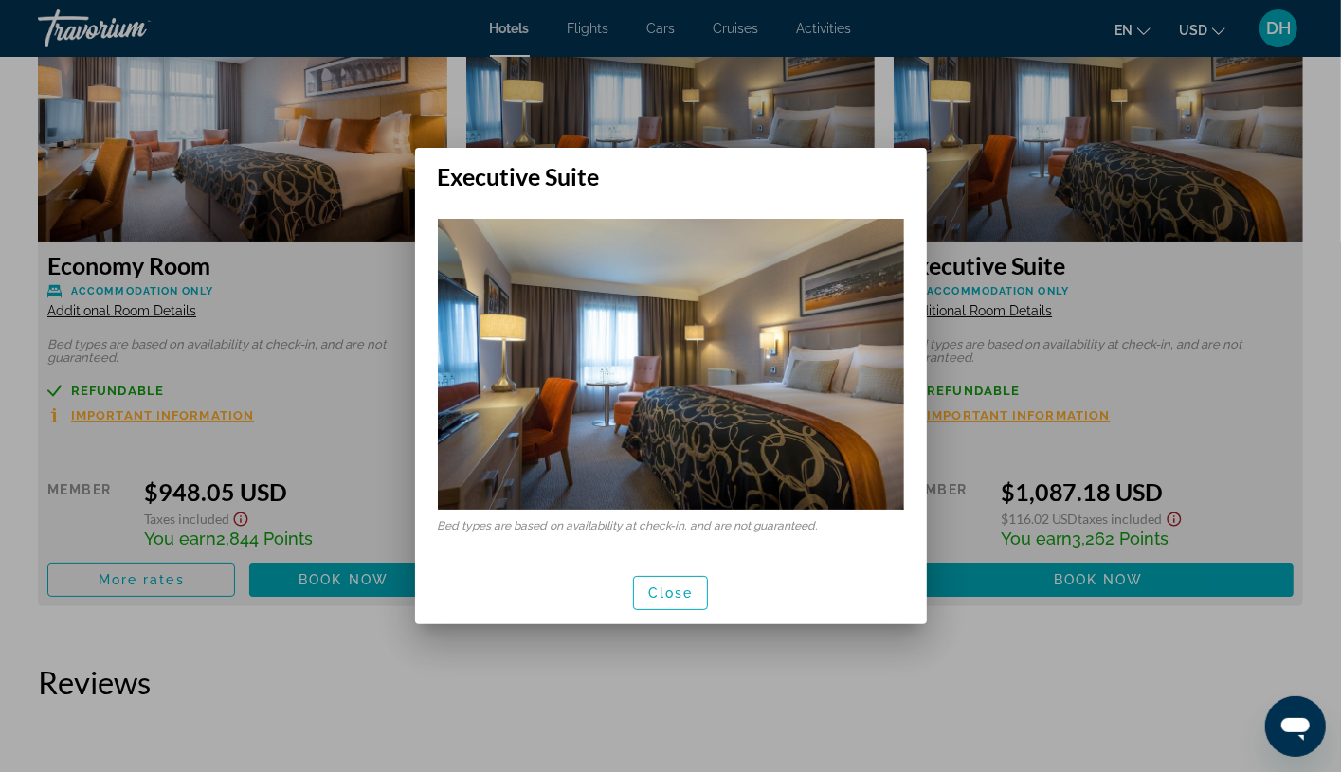
scroll to position [0, 0]
click at [299, 525] on div at bounding box center [670, 386] width 1341 height 772
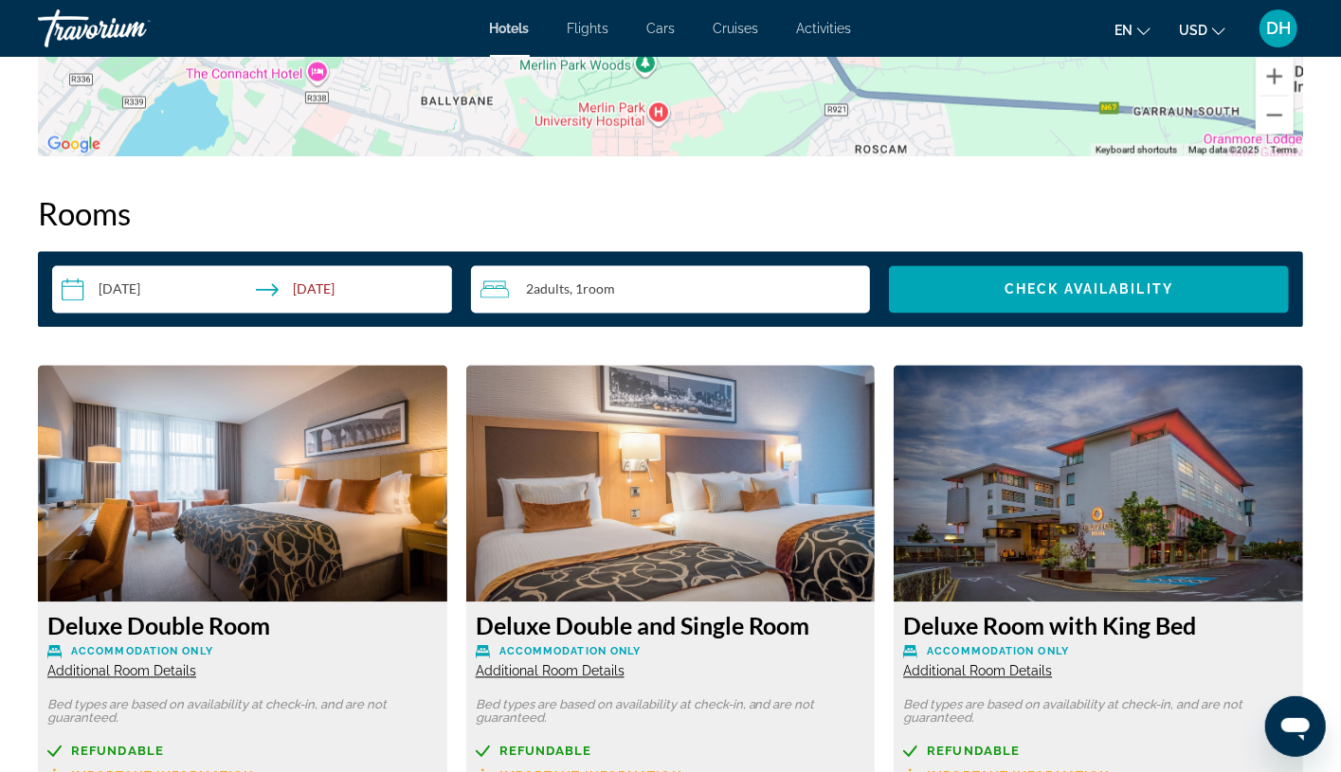
scroll to position [2274, 0]
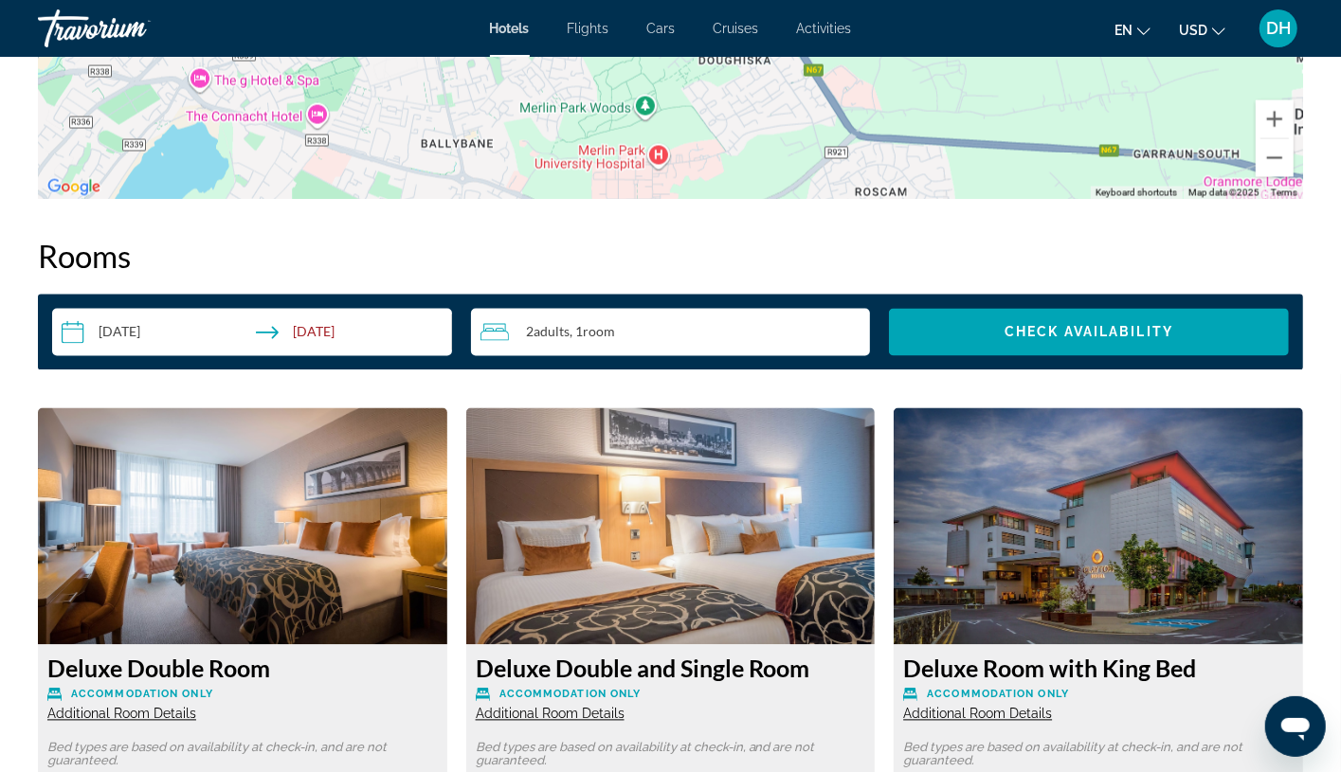
click at [164, 709] on span "Additional Room Details" at bounding box center [121, 714] width 149 height 15
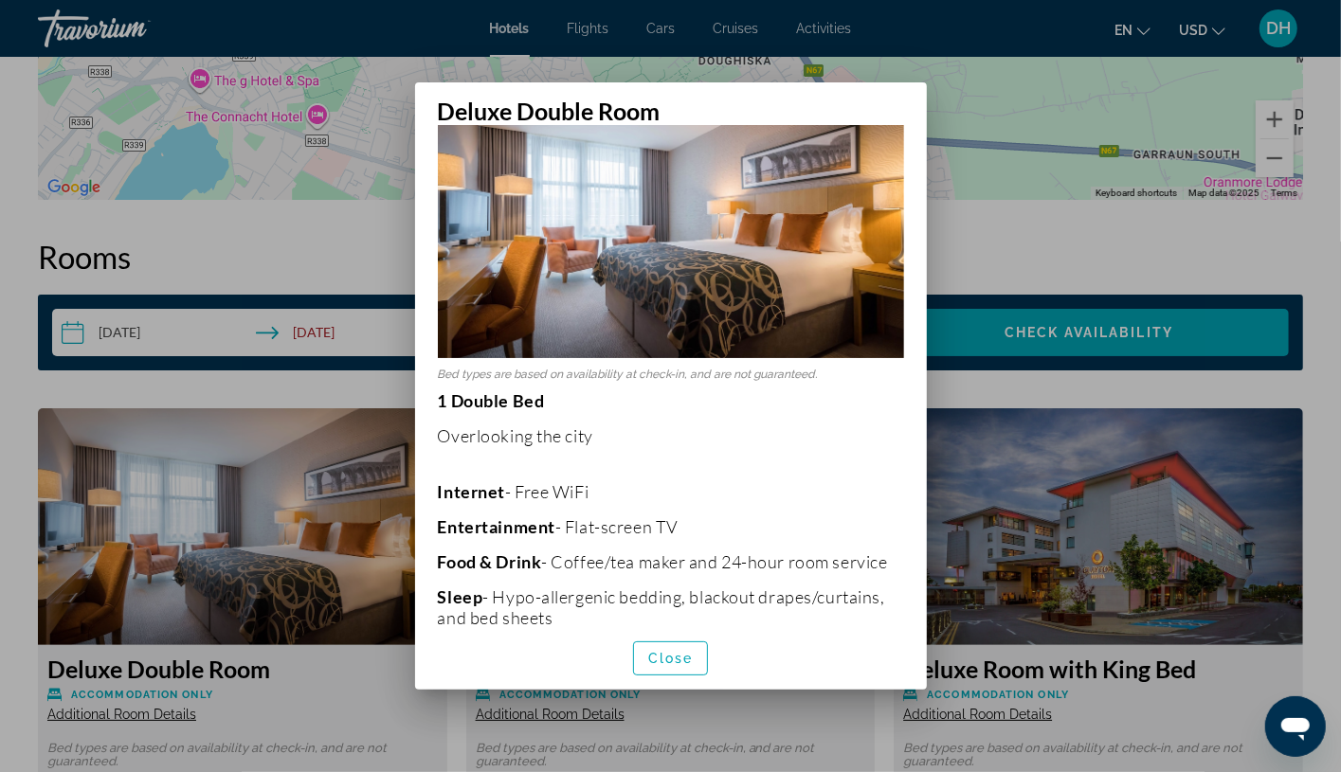
scroll to position [142, 0]
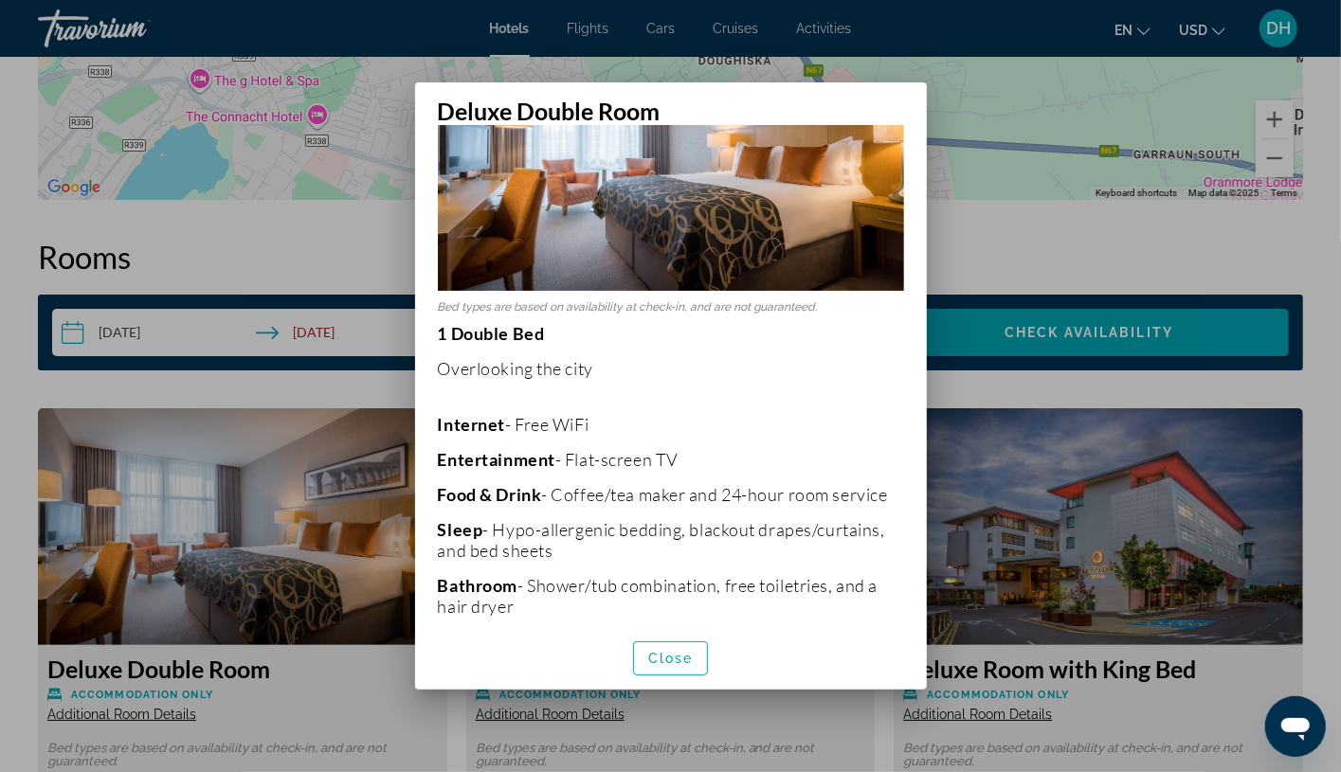
click at [377, 715] on div at bounding box center [670, 386] width 1341 height 772
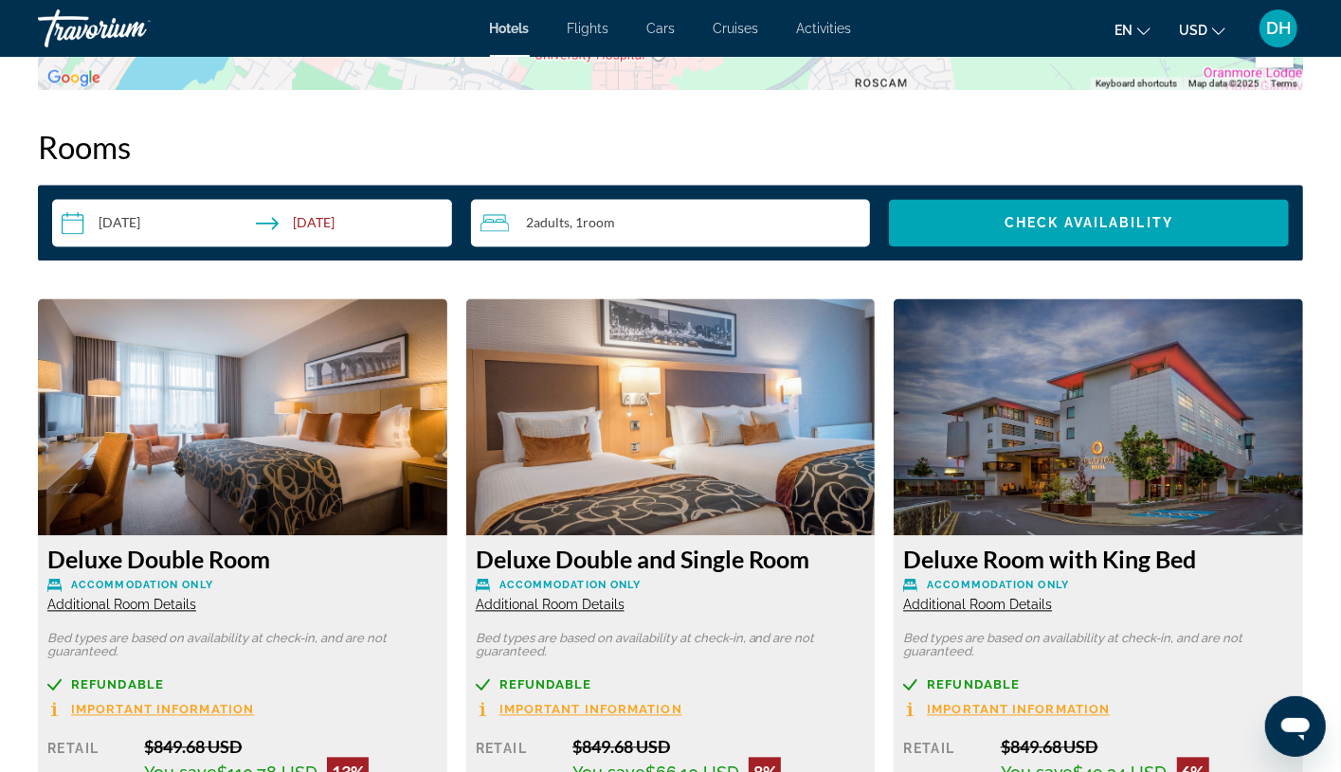
scroll to position [2701, 0]
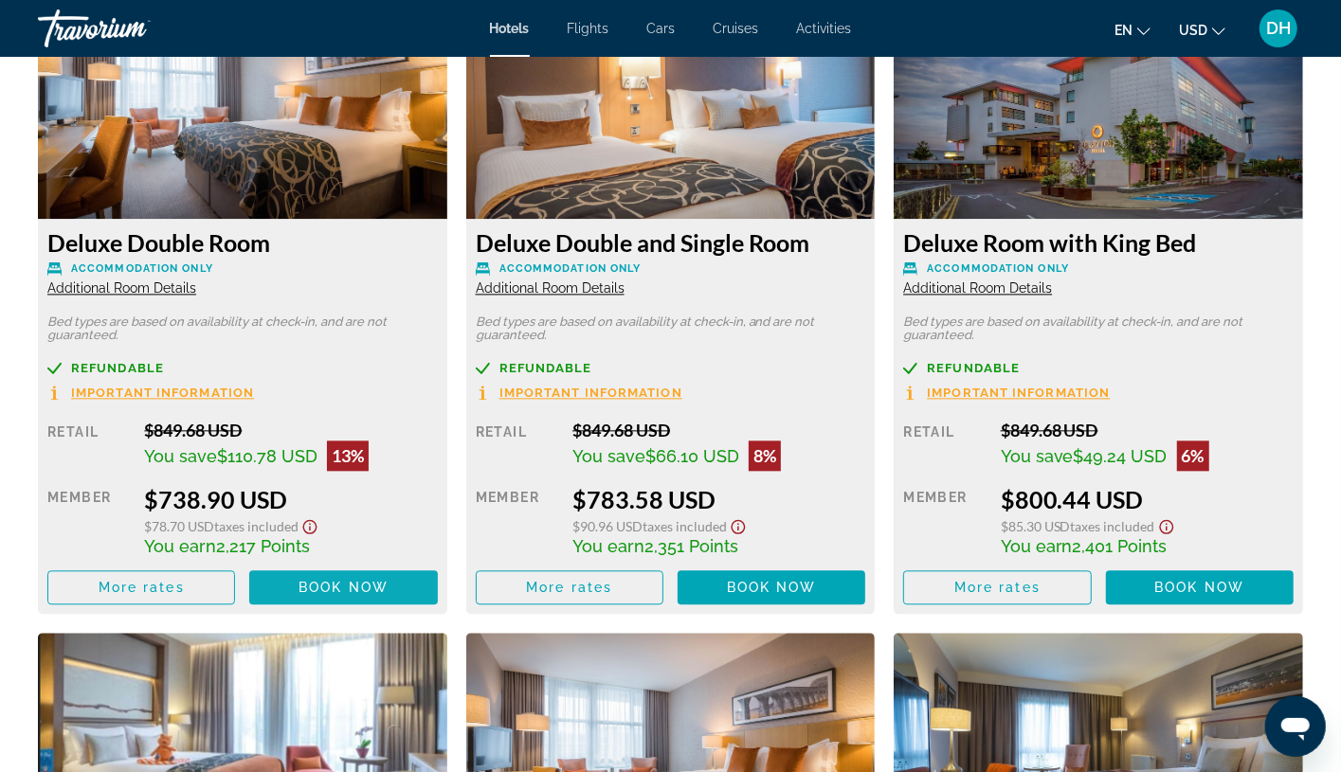
click at [271, 589] on span "Main content" at bounding box center [343, 587] width 188 height 45
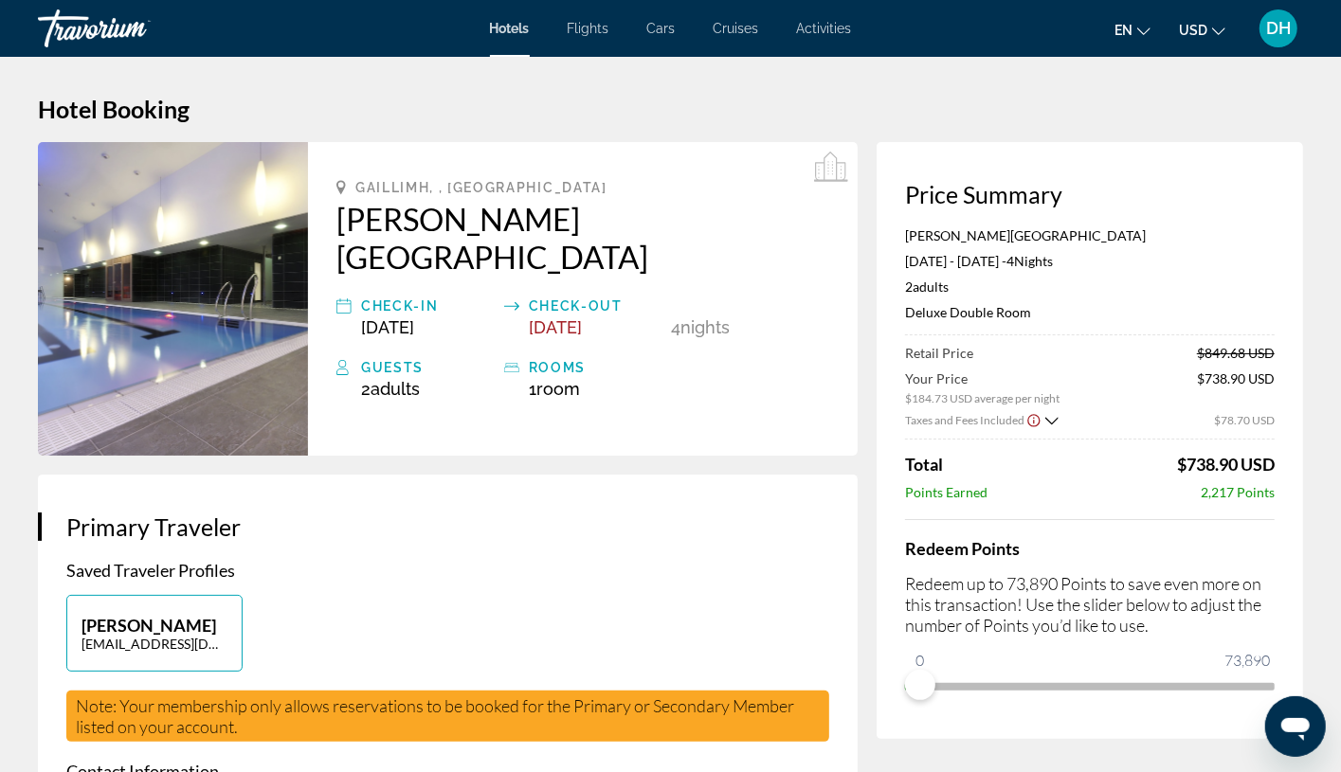
click at [1126, 496] on div "Points Earned 2,217 Points" at bounding box center [1090, 492] width 370 height 16
drag, startPoint x: 1161, startPoint y: 454, endPoint x: 1233, endPoint y: 461, distance: 72.3
click at [1218, 461] on div "Total $738.90 USD" at bounding box center [1090, 464] width 370 height 21
drag, startPoint x: 586, startPoint y: 450, endPoint x: 587, endPoint y: 409, distance: 40.8
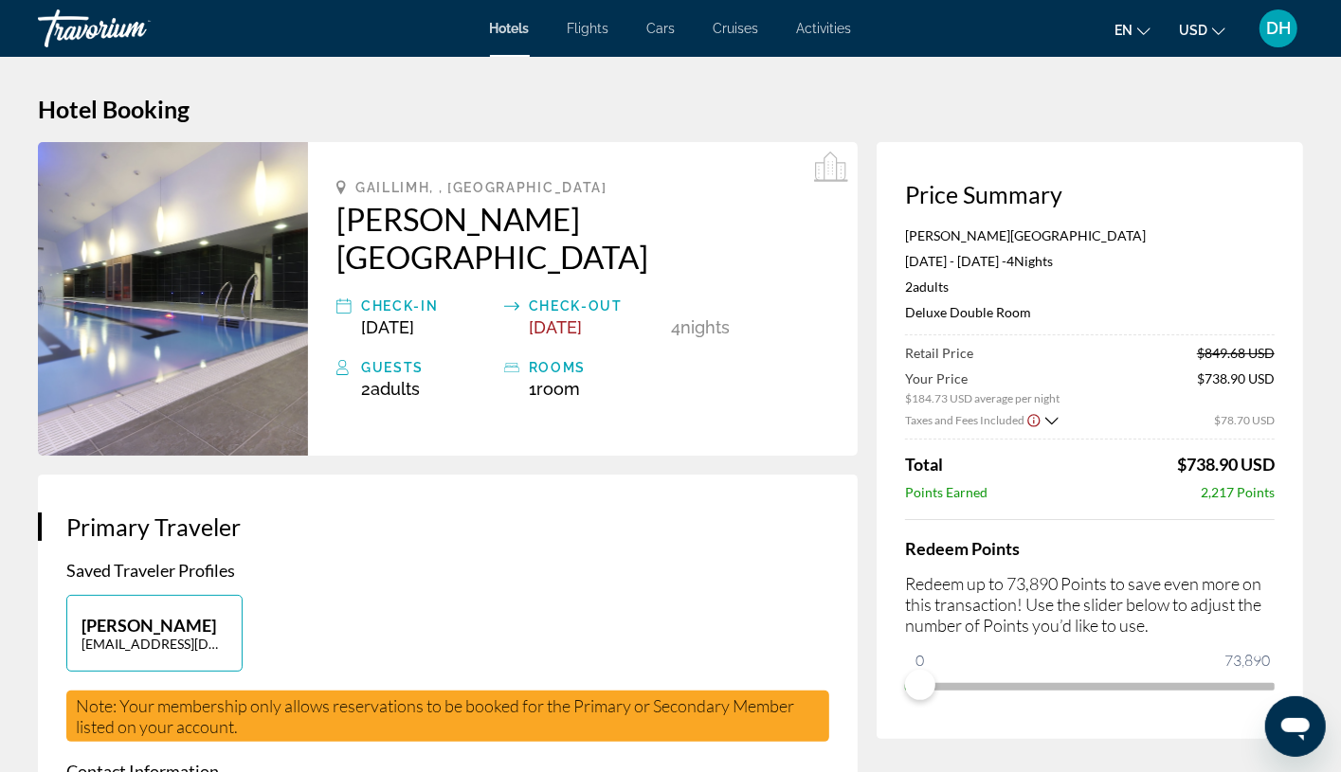
drag, startPoint x: 492, startPoint y: 25, endPoint x: 489, endPoint y: 39, distance: 14.5
click at [492, 25] on span "Hotels" at bounding box center [510, 28] width 40 height 15
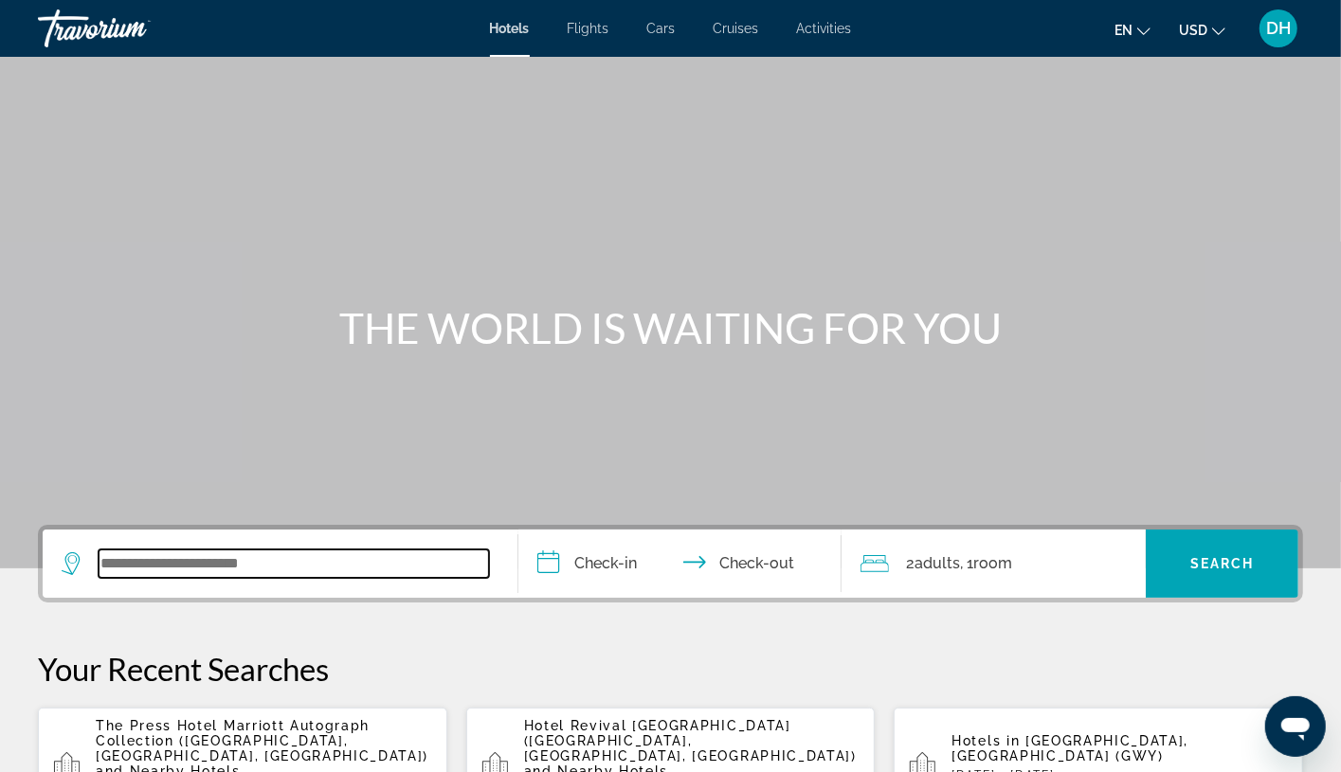
click at [242, 569] on input "Search widget" at bounding box center [294, 564] width 390 height 28
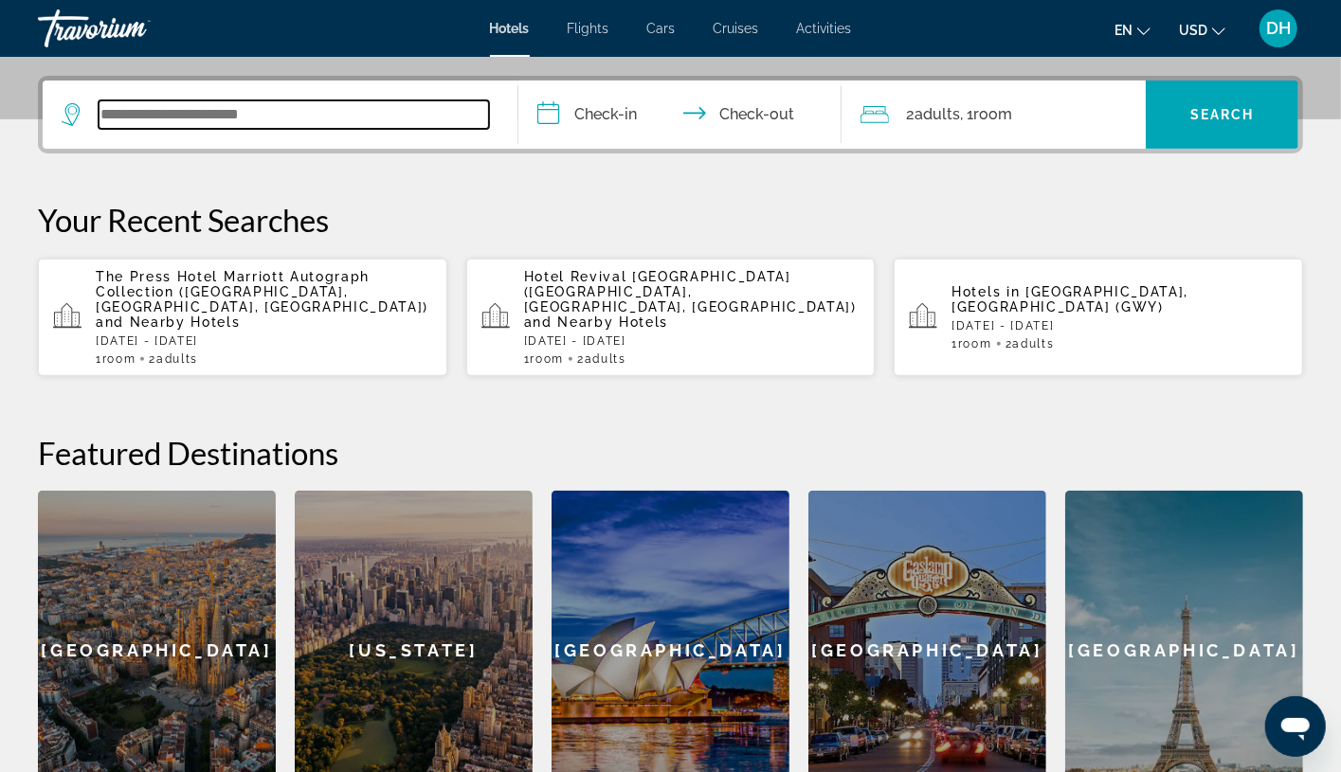
scroll to position [462, 0]
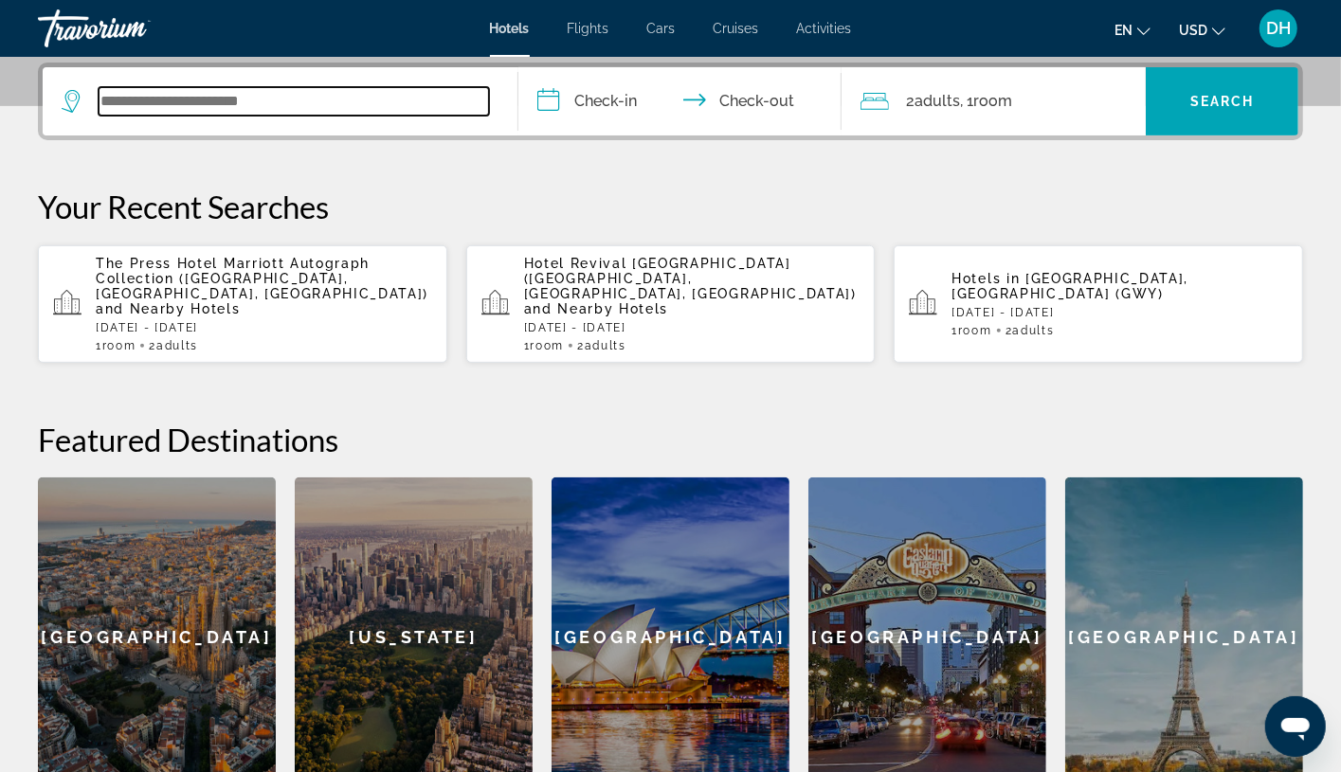
paste input "**********"
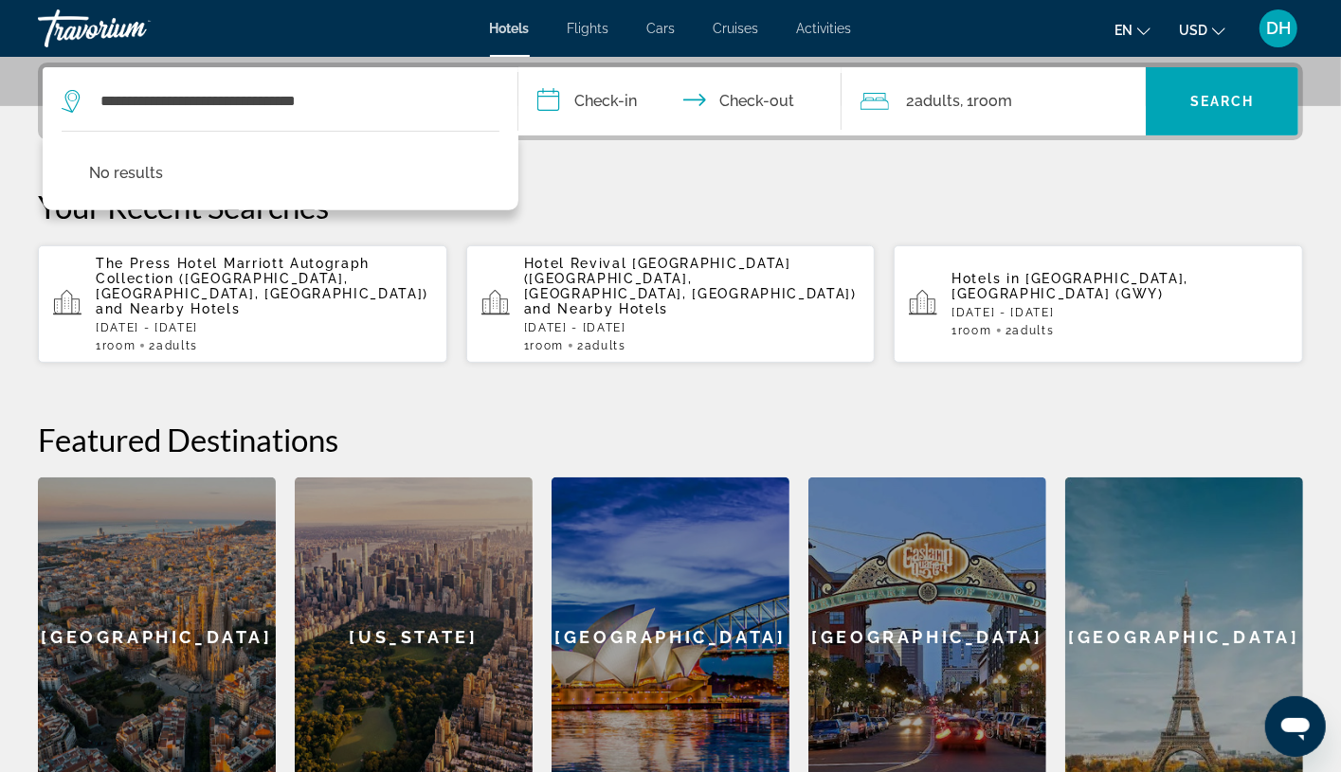
drag, startPoint x: 515, startPoint y: 415, endPoint x: 469, endPoint y: 350, distance: 79.7
click at [515, 421] on h2 "Featured Destinations" at bounding box center [670, 440] width 1265 height 38
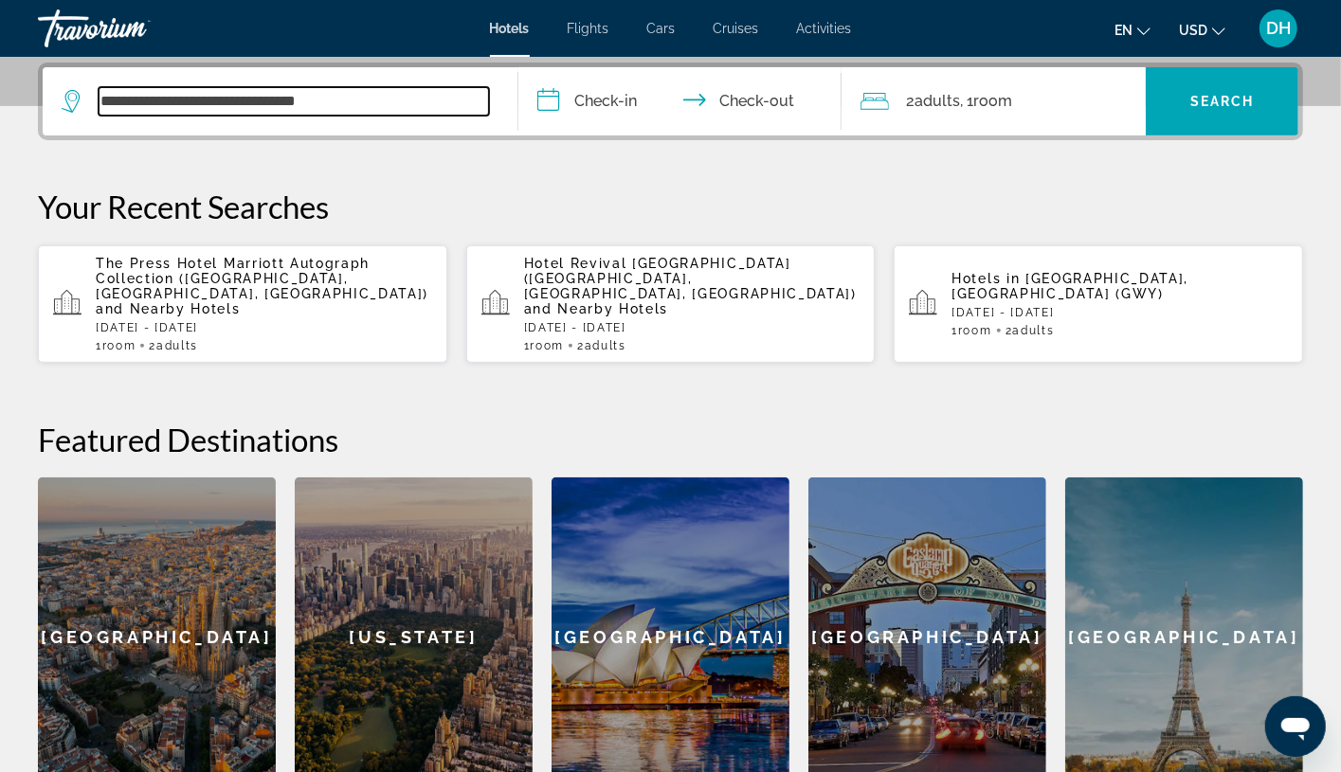
click at [391, 95] on input "**********" at bounding box center [294, 101] width 390 height 28
click at [390, 95] on input "**********" at bounding box center [294, 101] width 390 height 28
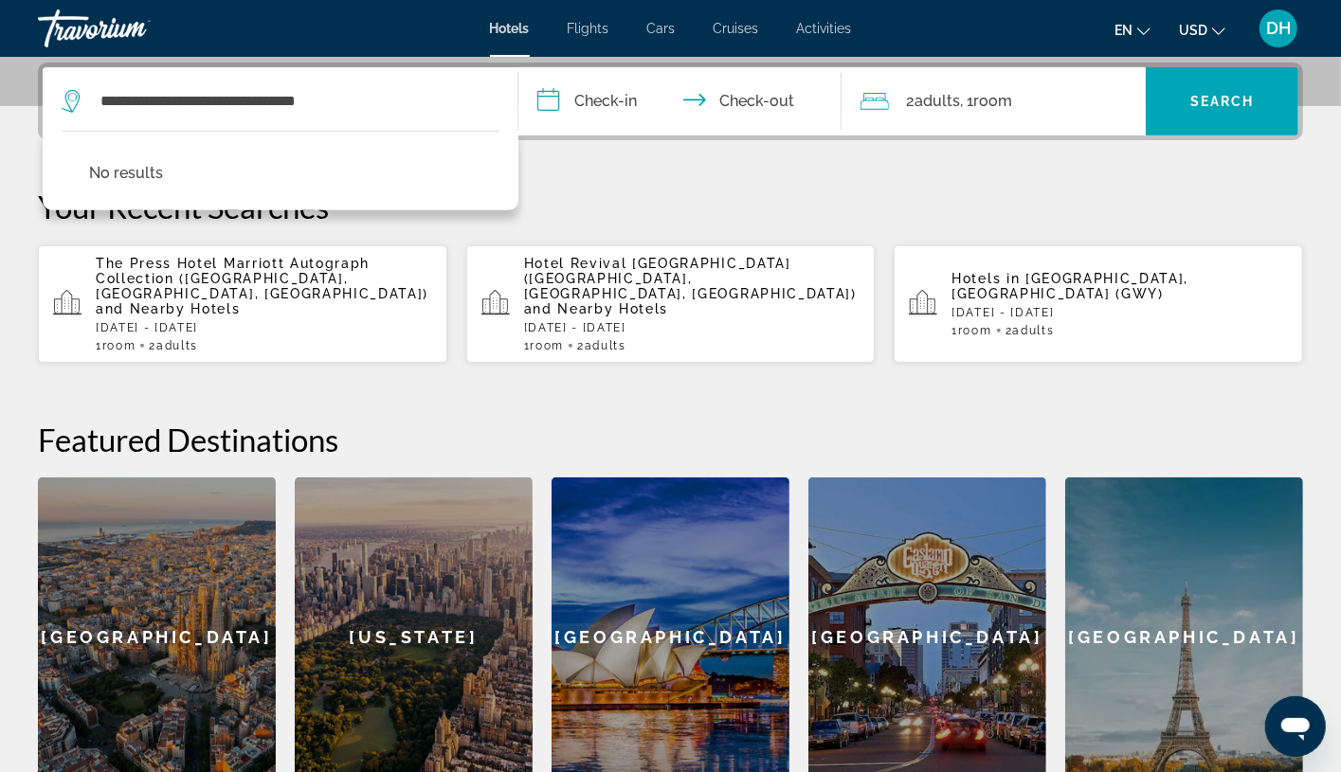
click at [390, 421] on h2 "Featured Destinations" at bounding box center [670, 440] width 1265 height 38
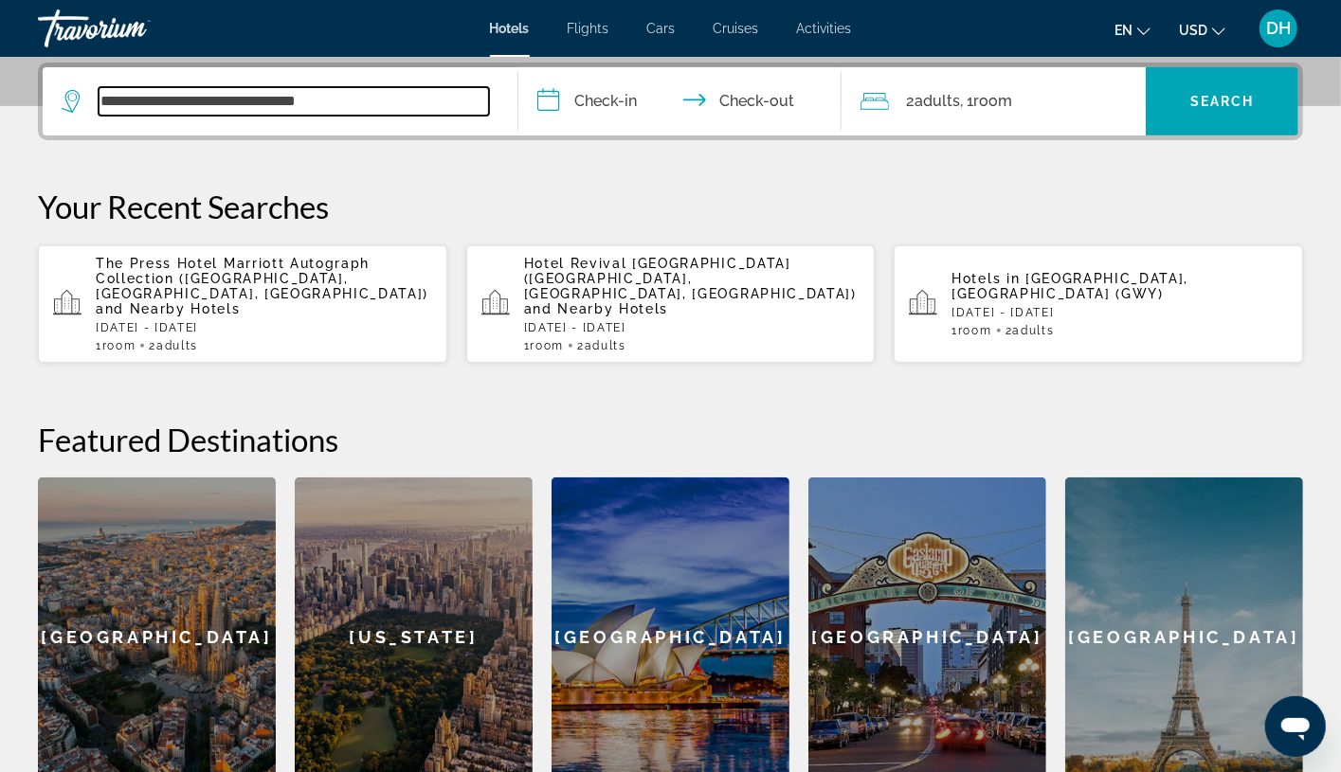
click at [404, 110] on input "**********" at bounding box center [294, 101] width 390 height 28
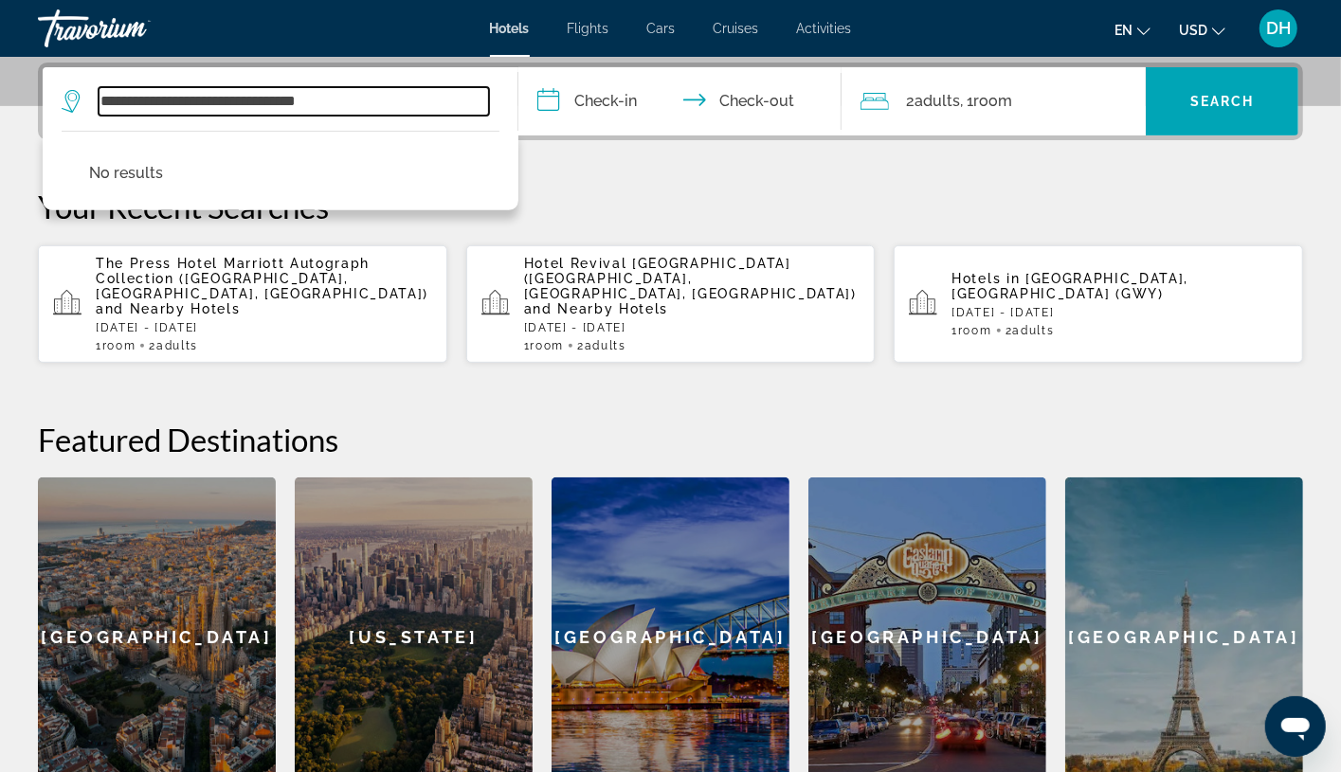
click at [401, 107] on input "**********" at bounding box center [294, 101] width 390 height 28
drag, startPoint x: 401, startPoint y: 107, endPoint x: 312, endPoint y: 107, distance: 89.1
click at [393, 107] on input "**********" at bounding box center [294, 101] width 390 height 28
paste input "**********"
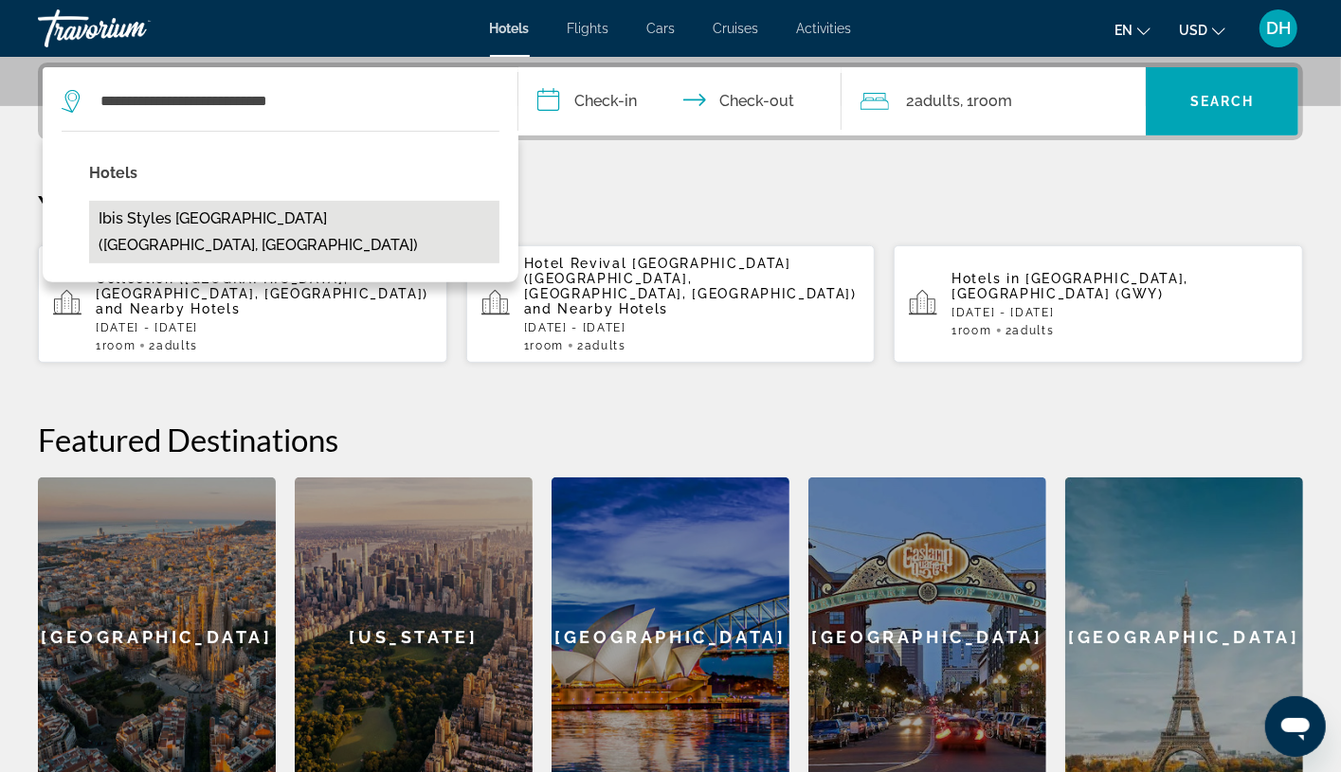
click at [368, 214] on button "ibis Styles [GEOGRAPHIC_DATA] ([GEOGRAPHIC_DATA], [GEOGRAPHIC_DATA])" at bounding box center [294, 232] width 410 height 63
type input "**********"
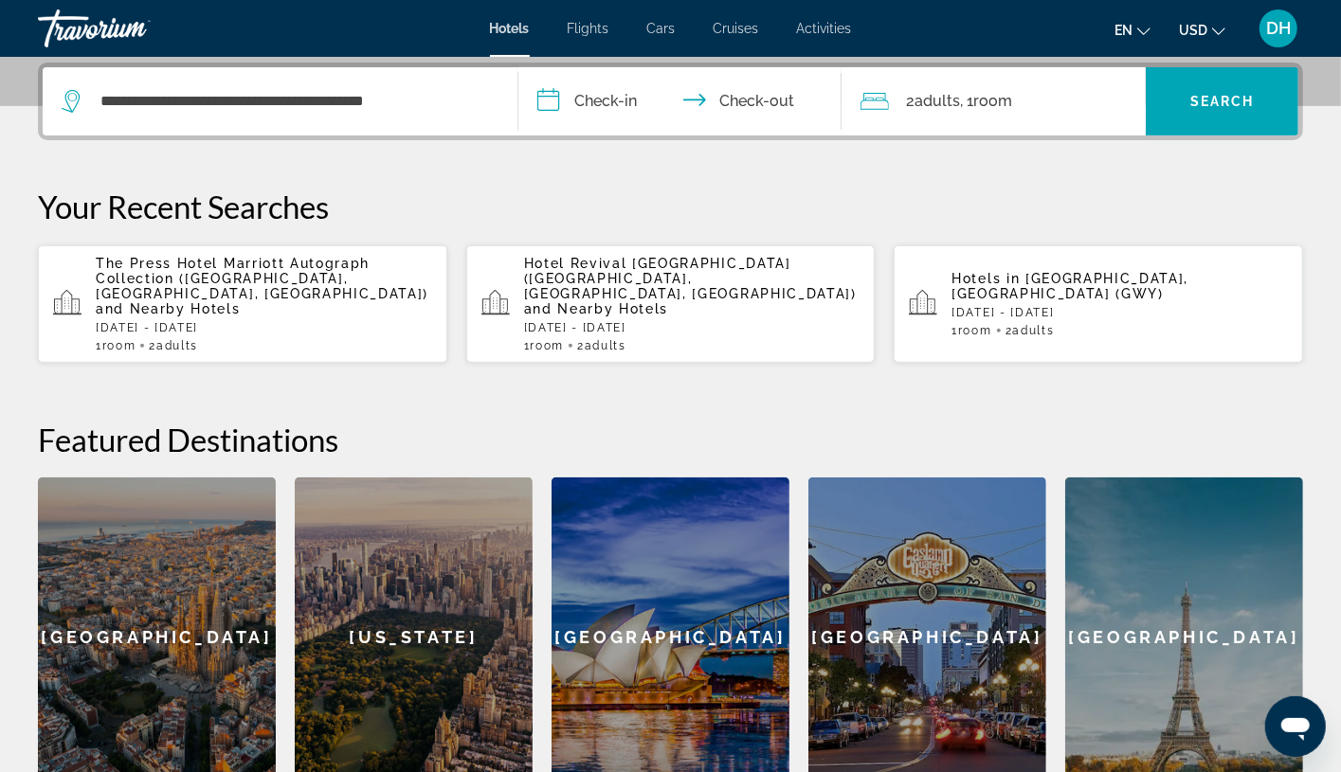
click at [601, 101] on input "**********" at bounding box center [683, 104] width 331 height 74
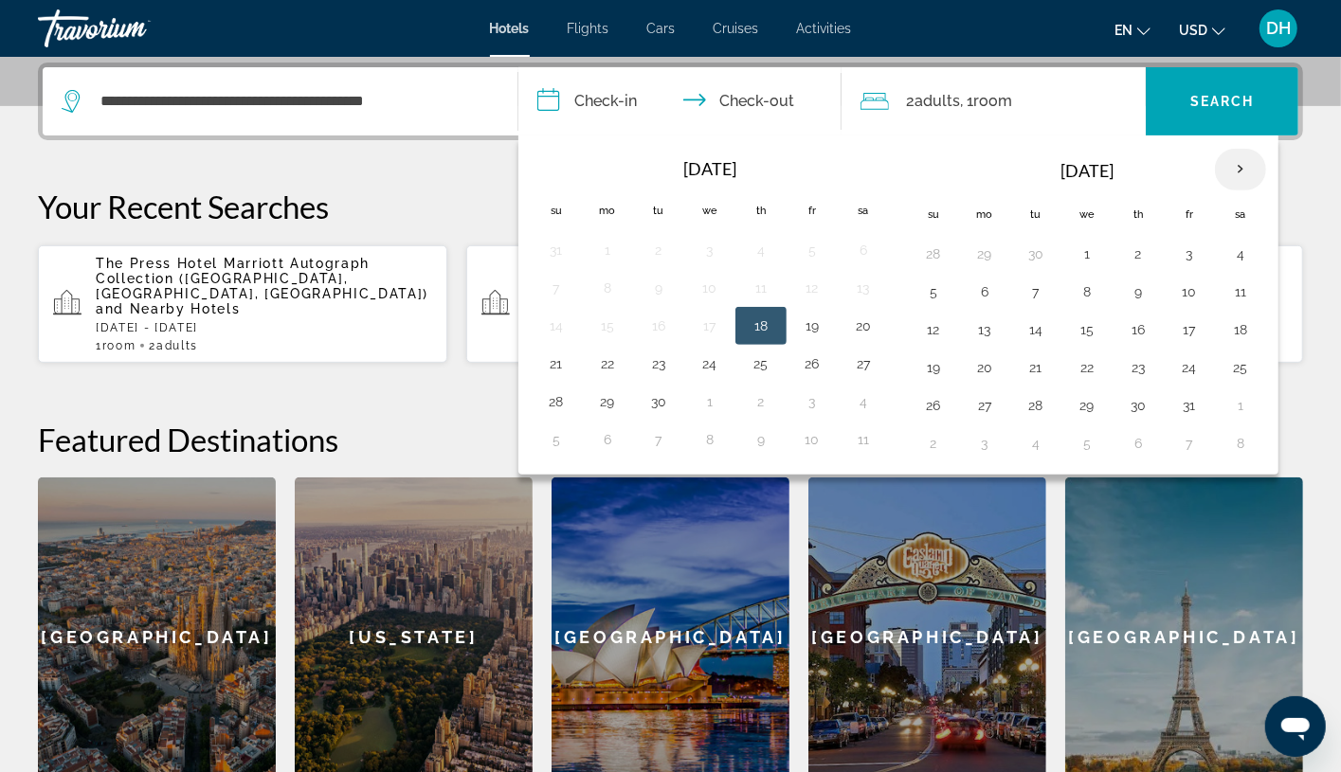
click at [1218, 168] on th "Next month" at bounding box center [1240, 170] width 51 height 42
click at [1218, 176] on th "Next month" at bounding box center [1240, 170] width 51 height 42
click at [1218, 173] on th "Next month" at bounding box center [1240, 170] width 51 height 42
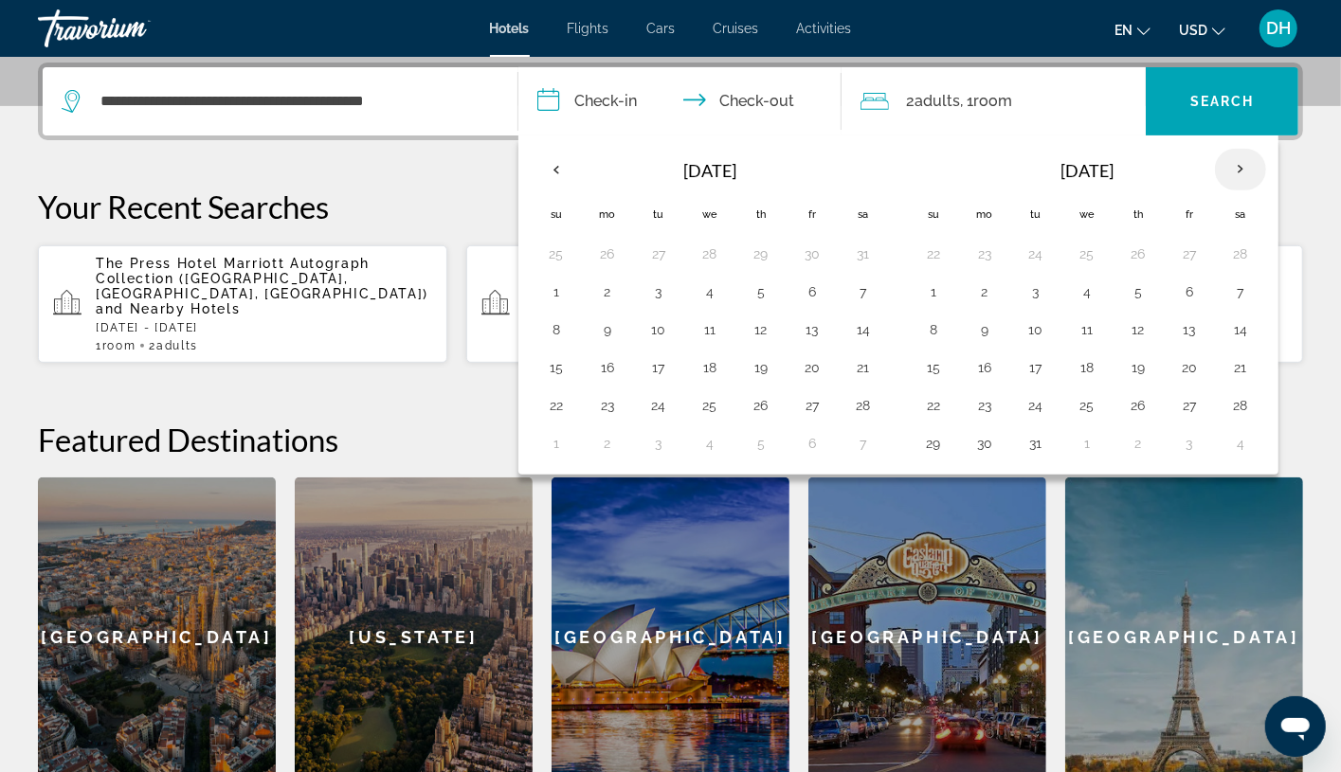
click at [1218, 168] on th "Next month" at bounding box center [1240, 170] width 51 height 42
click at [546, 329] on button "12" at bounding box center [556, 330] width 30 height 27
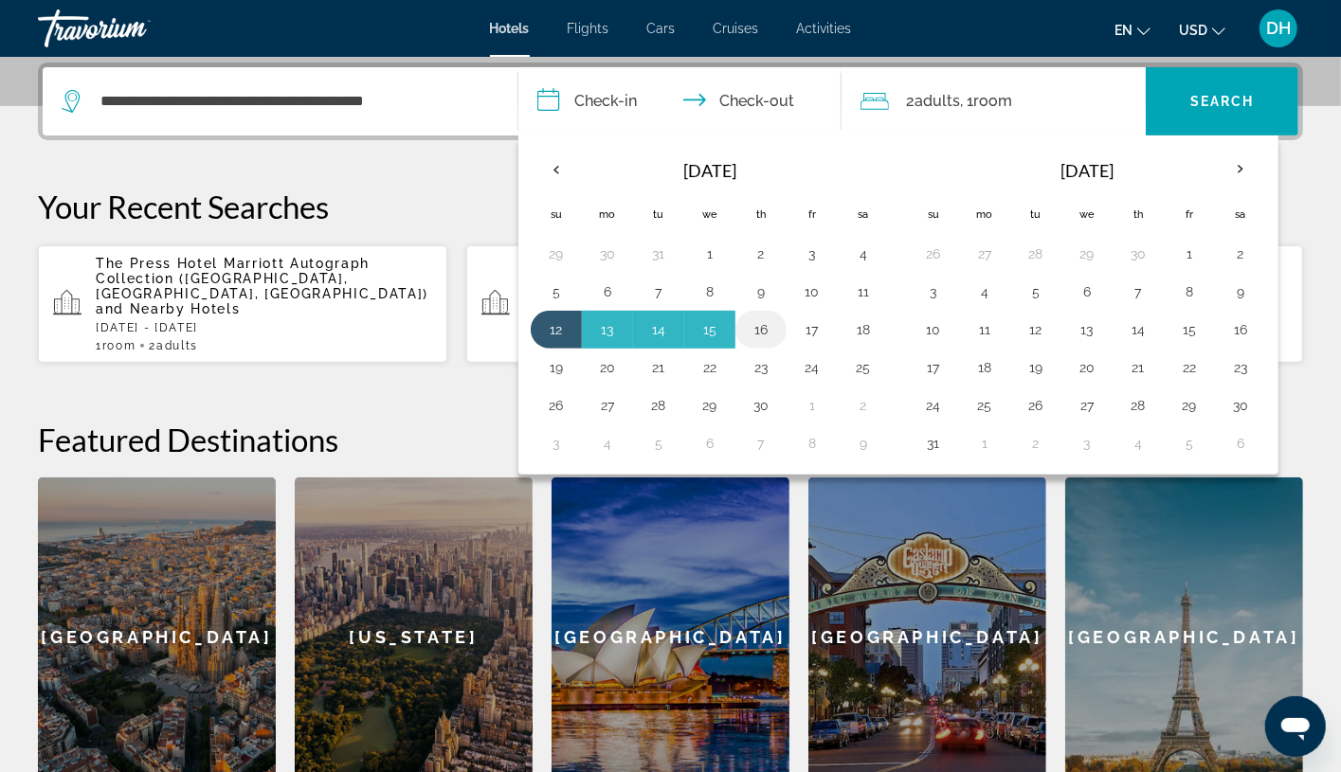
click at [766, 325] on button "16" at bounding box center [761, 330] width 30 height 27
type input "**********"
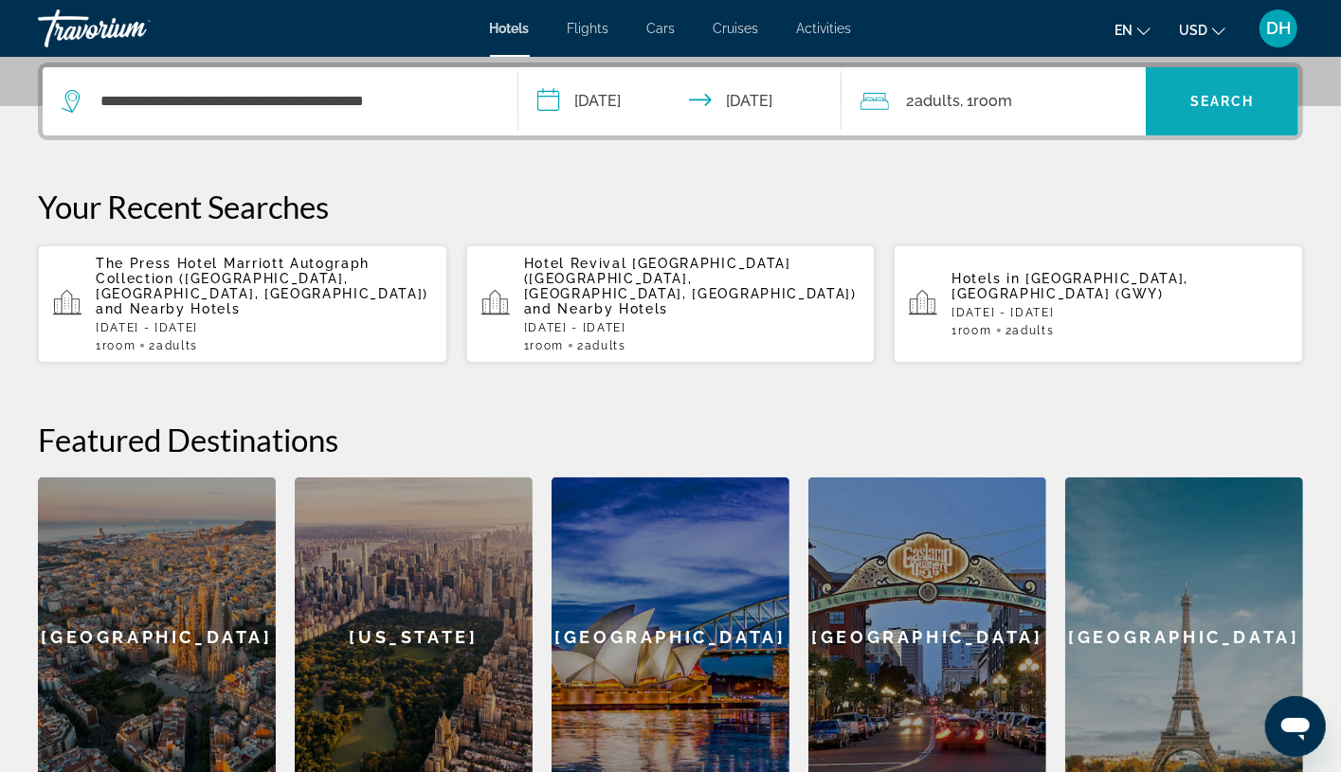
click at [1218, 80] on span "Search widget" at bounding box center [1222, 101] width 153 height 45
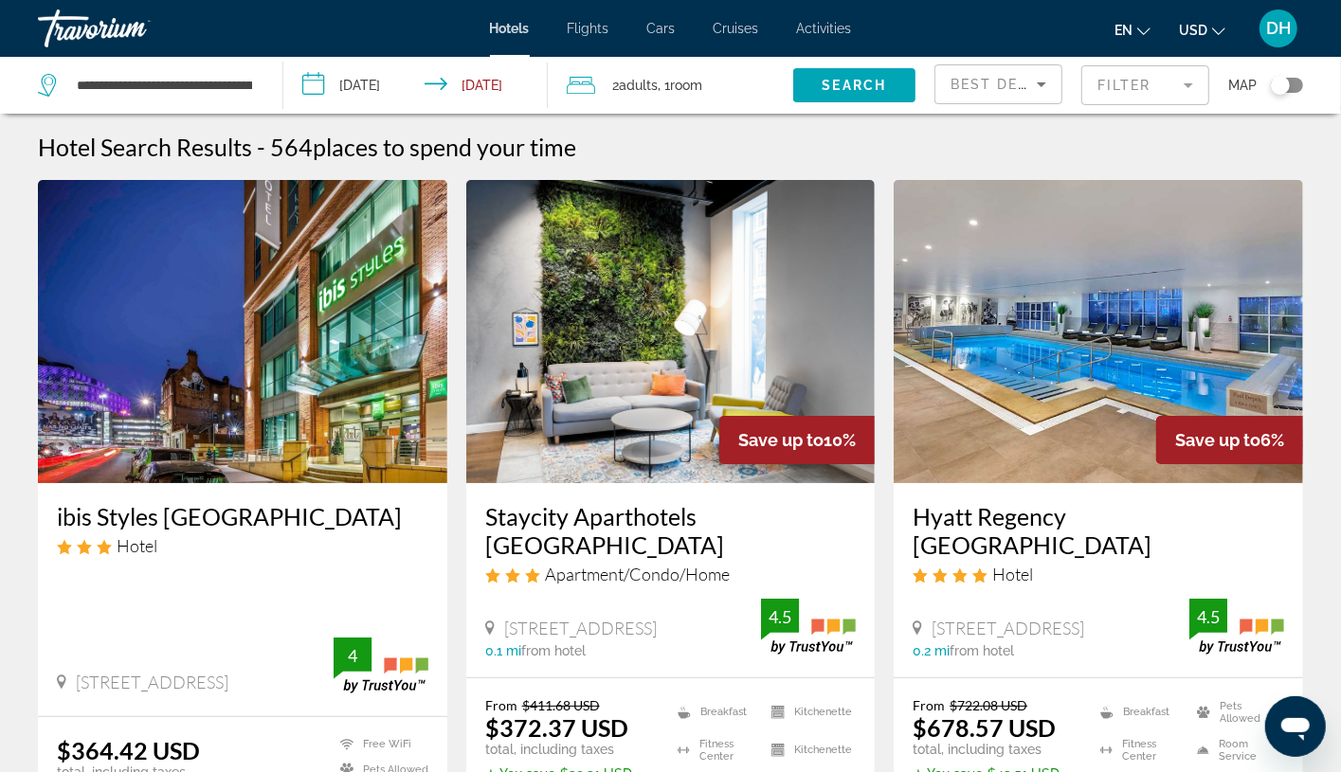
drag, startPoint x: 49, startPoint y: 516, endPoint x: 370, endPoint y: 523, distance: 320.4
click at [370, 523] on div "ibis Styles Birmingham Centre Hotel 65 Lionel Street, Birmingham 0 mi from hote…" at bounding box center [242, 599] width 409 height 233
click at [268, 572] on div "ibis Styles Birmingham Centre Hotel 65 Lionel Street, Birmingham 0 mi from hote…" at bounding box center [242, 599] width 409 height 233
click at [334, 572] on div "ibis Styles Birmingham Centre Hotel 65 Lionel Street, Birmingham 0 mi from hote…" at bounding box center [242, 599] width 409 height 233
click at [252, 519] on h3 "ibis Styles Birmingham Centre" at bounding box center [242, 516] width 371 height 28
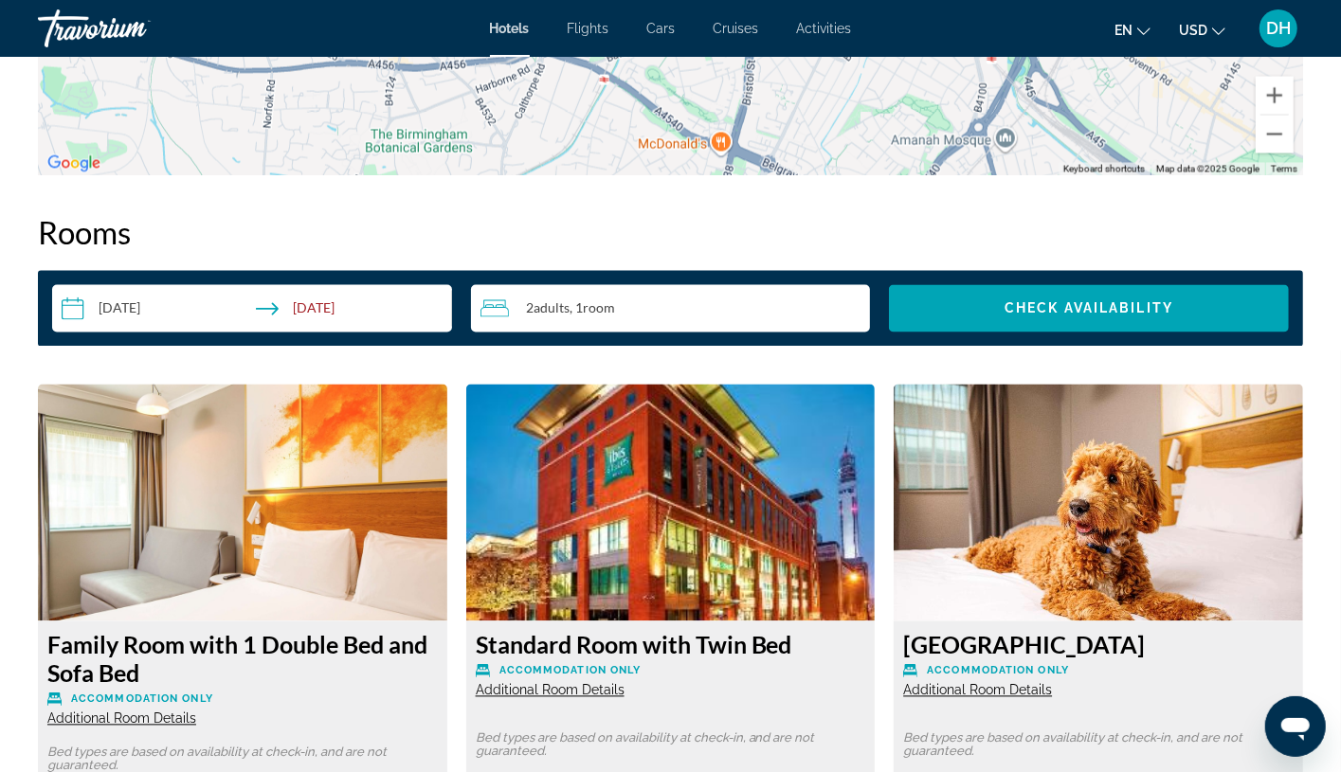
scroll to position [2274, 0]
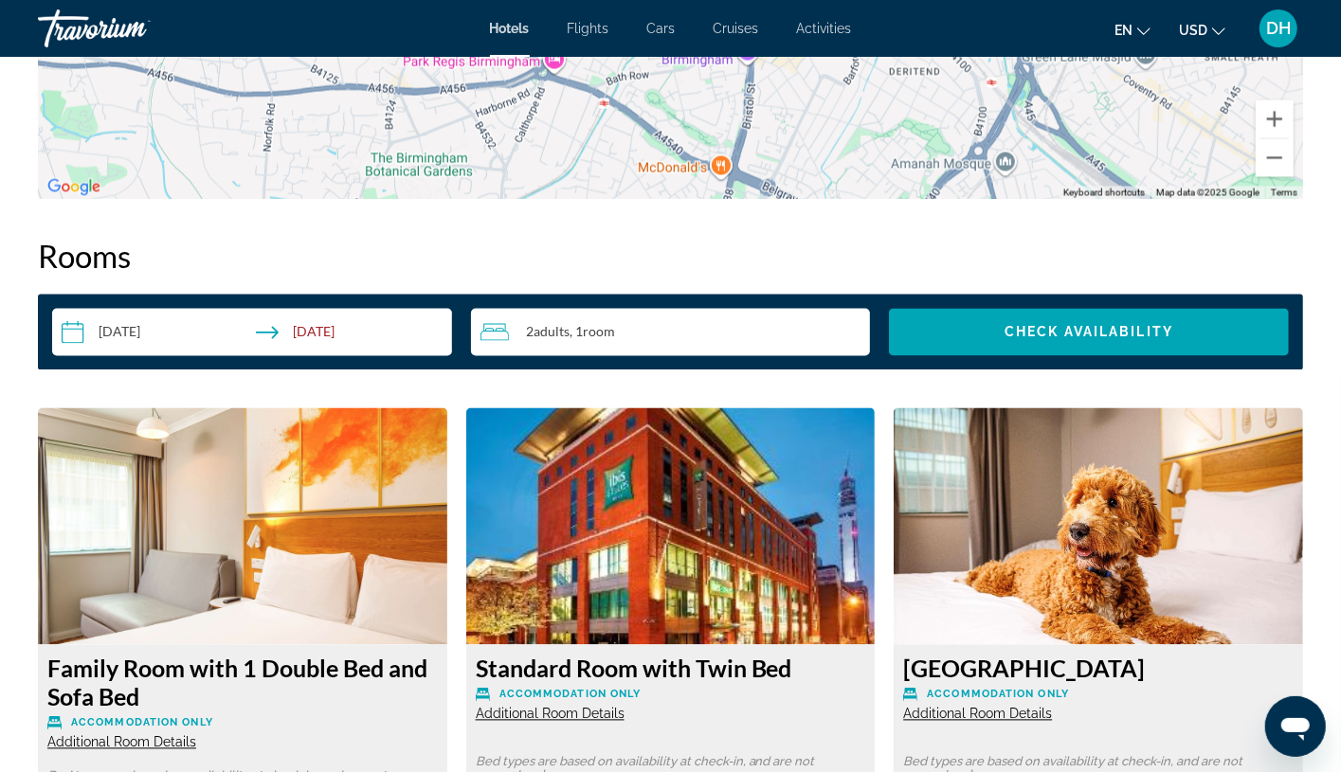
click at [971, 717] on span "Additional Room Details" at bounding box center [977, 714] width 149 height 15
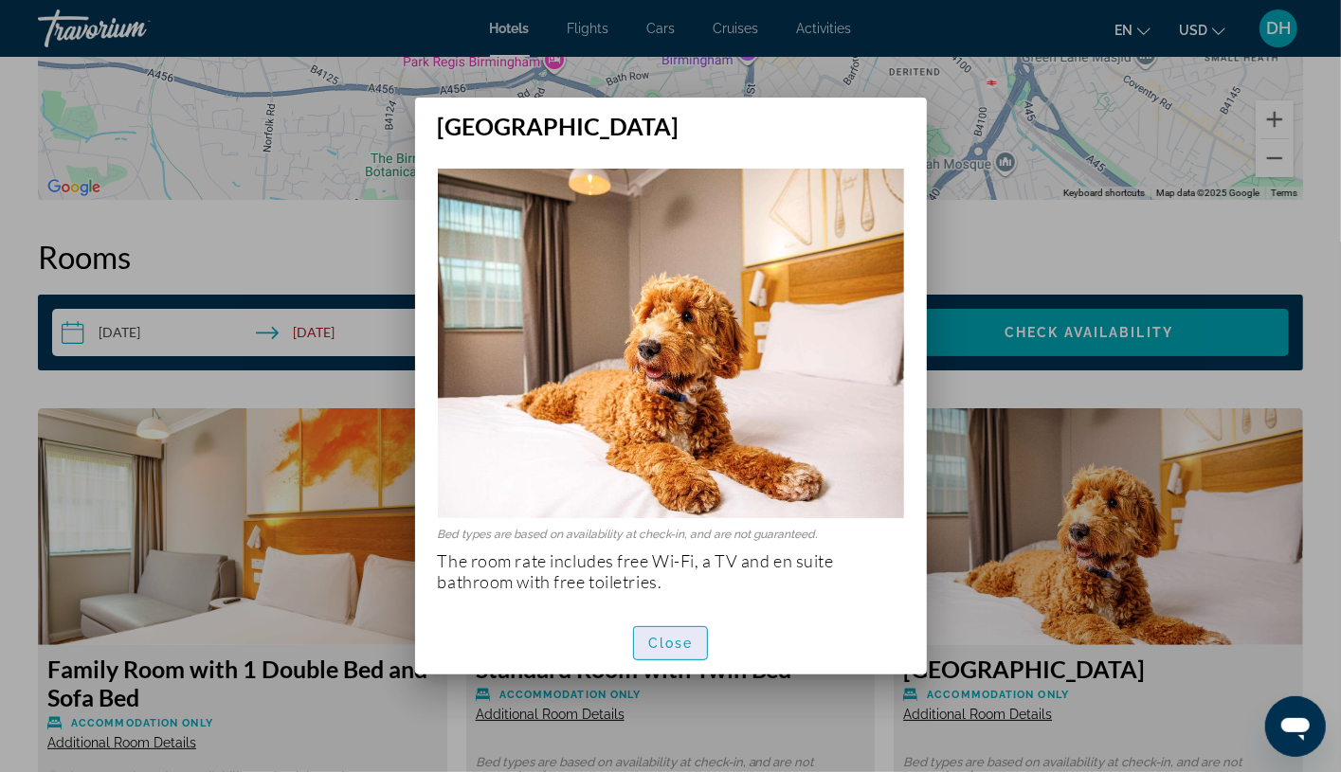
click at [672, 641] on span "Close" at bounding box center [670, 643] width 45 height 15
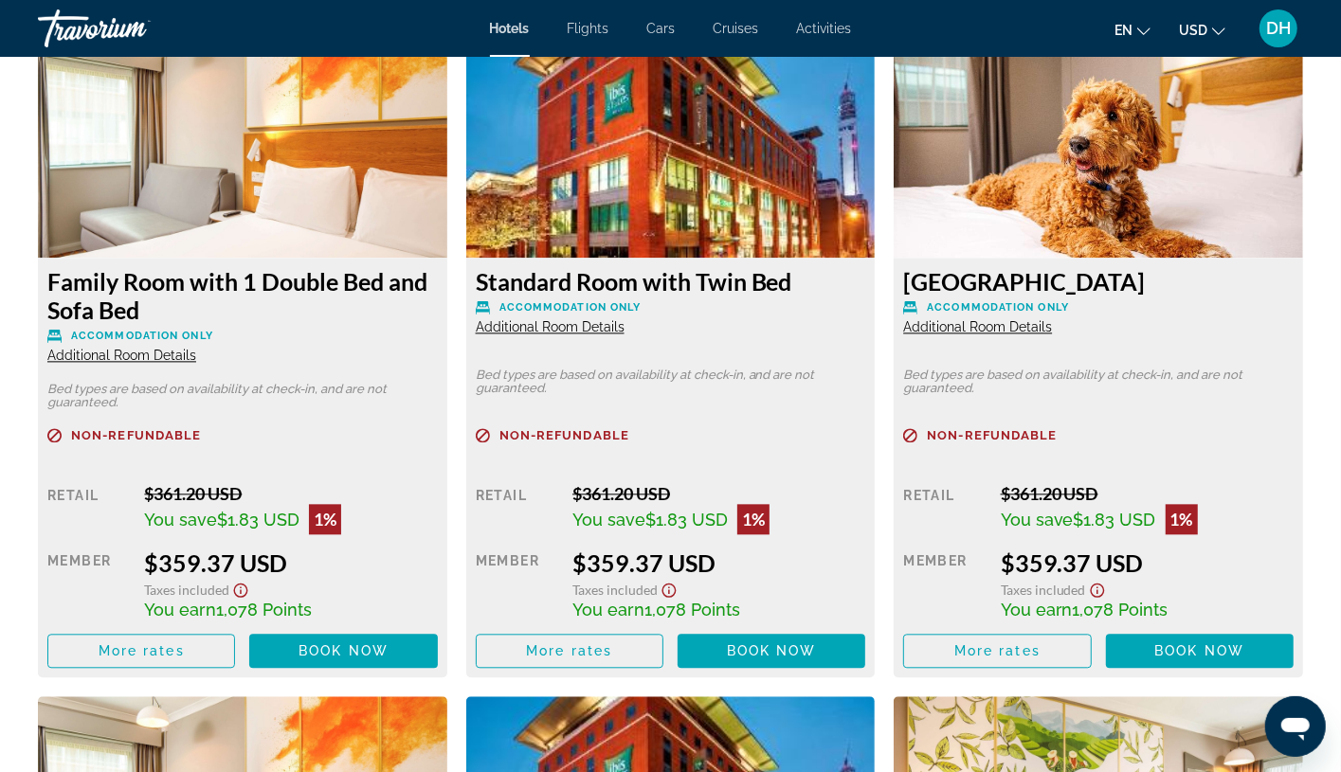
scroll to position [2701, 0]
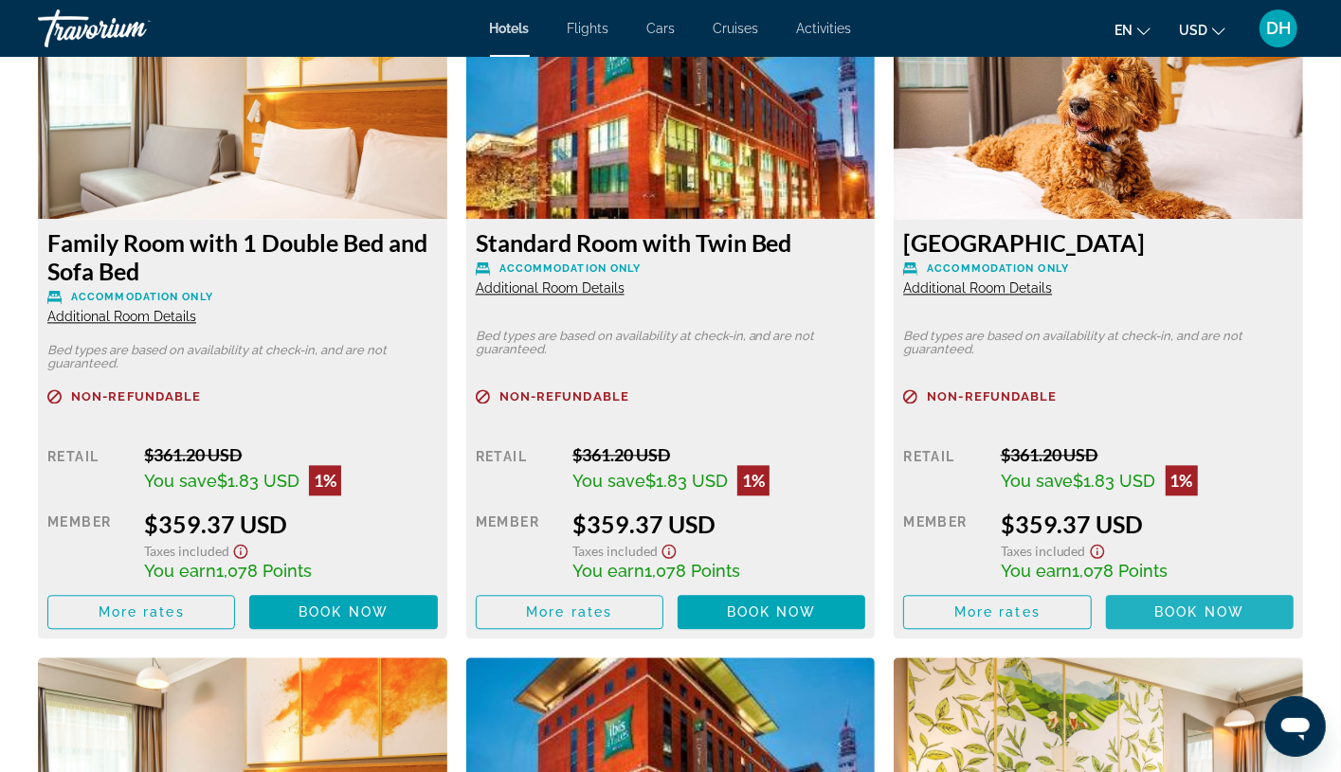
click at [1202, 623] on span "Main content" at bounding box center [1200, 611] width 188 height 45
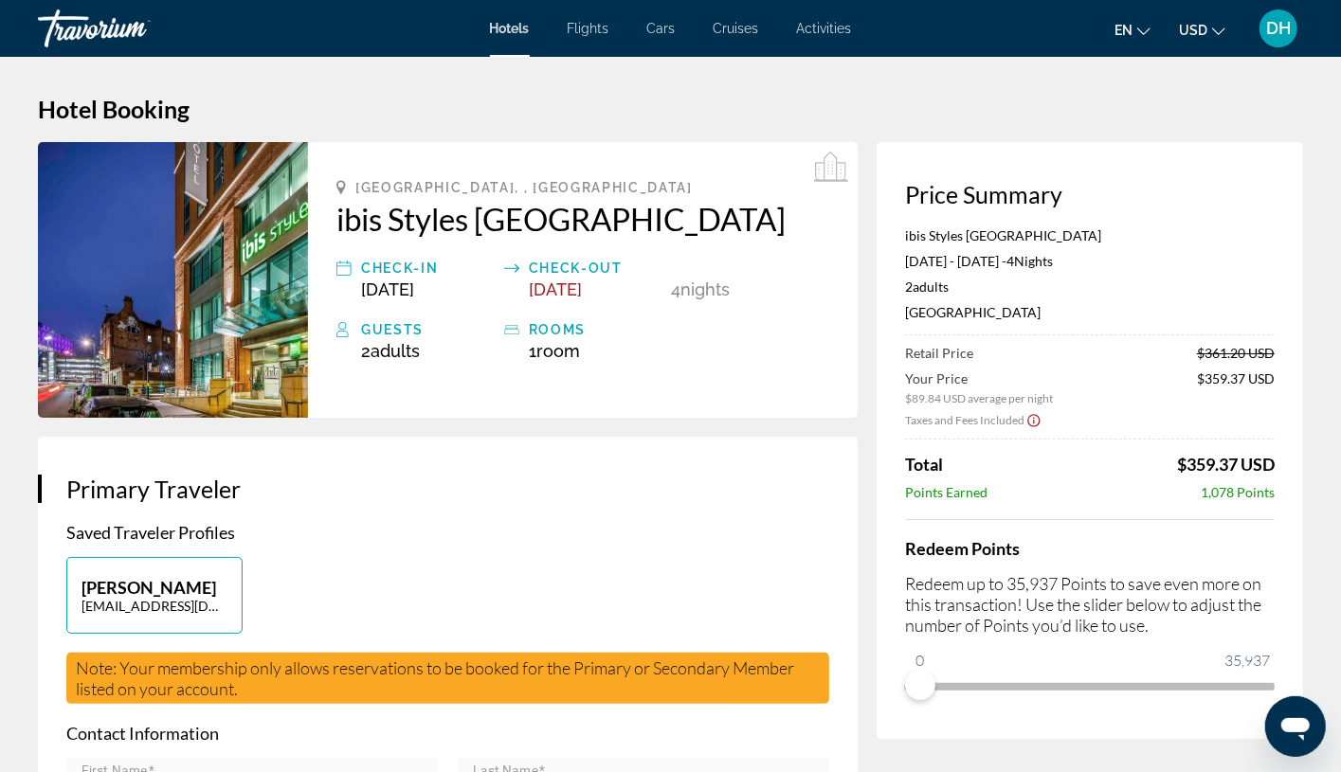
click at [513, 491] on h3 "Primary Traveler" at bounding box center [447, 489] width 763 height 28
drag, startPoint x: 1172, startPoint y: 465, endPoint x: 1236, endPoint y: 458, distance: 63.9
click at [1218, 458] on div "Total $359.37 USD" at bounding box center [1090, 464] width 370 height 21
click at [588, 572] on div "[PERSON_NAME] [EMAIL_ADDRESS][DOMAIN_NAME]" at bounding box center [448, 605] width 782 height 96
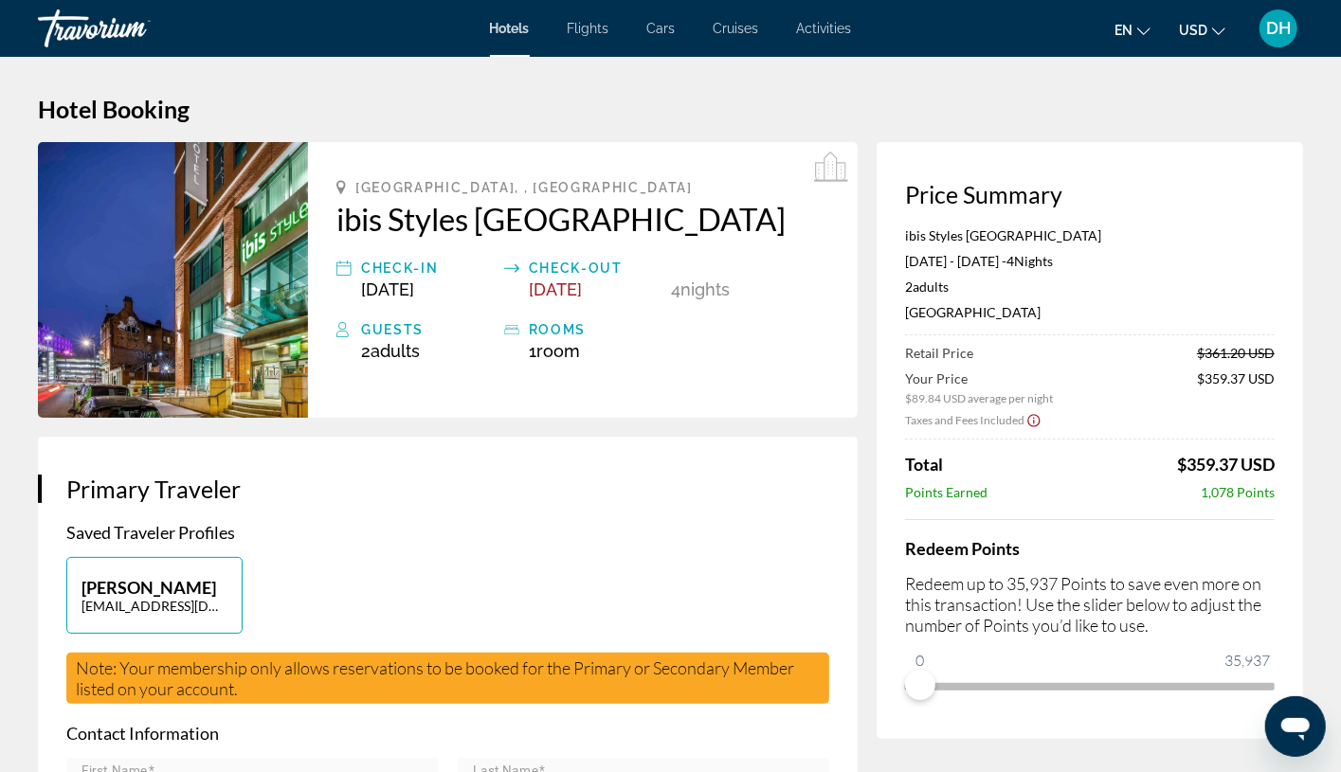
click at [510, 22] on span "Hotels" at bounding box center [510, 28] width 40 height 15
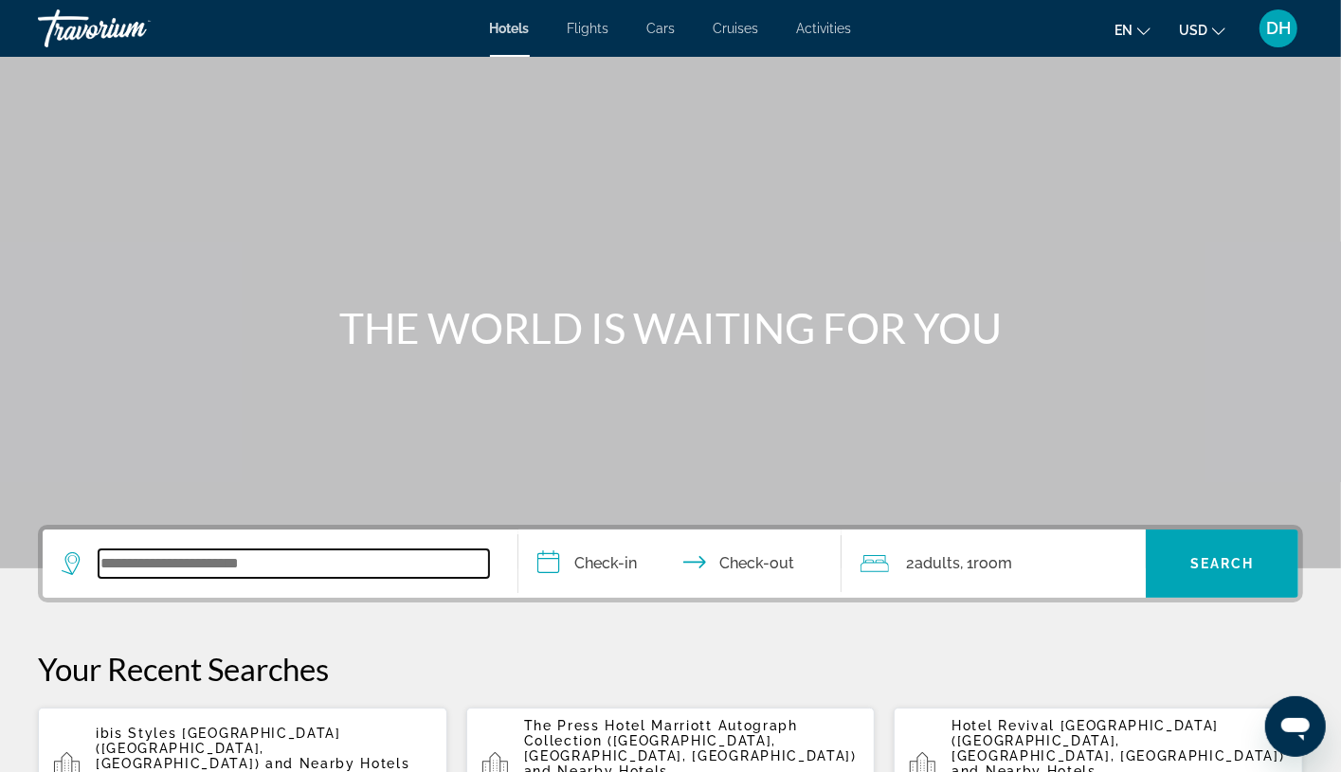
click at [439, 563] on input "Search widget" at bounding box center [294, 564] width 390 height 28
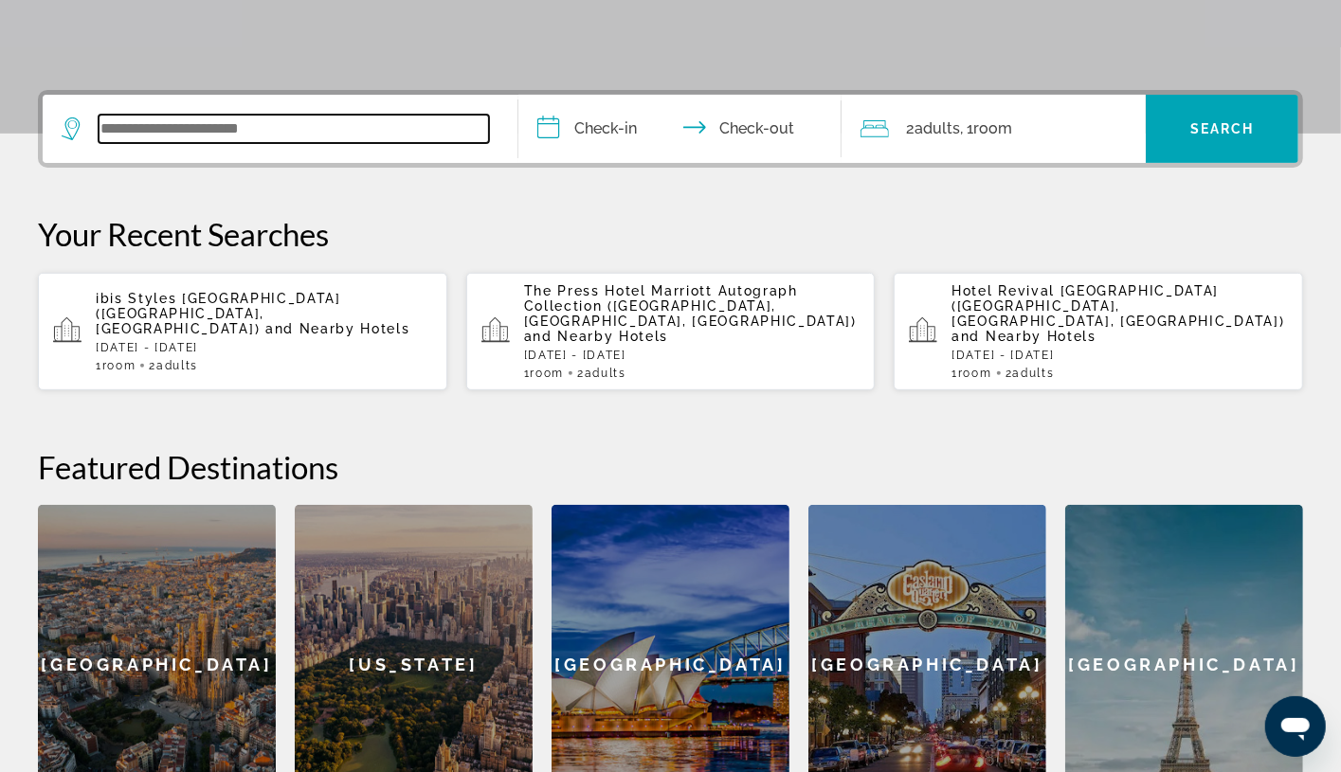
paste input "*********"
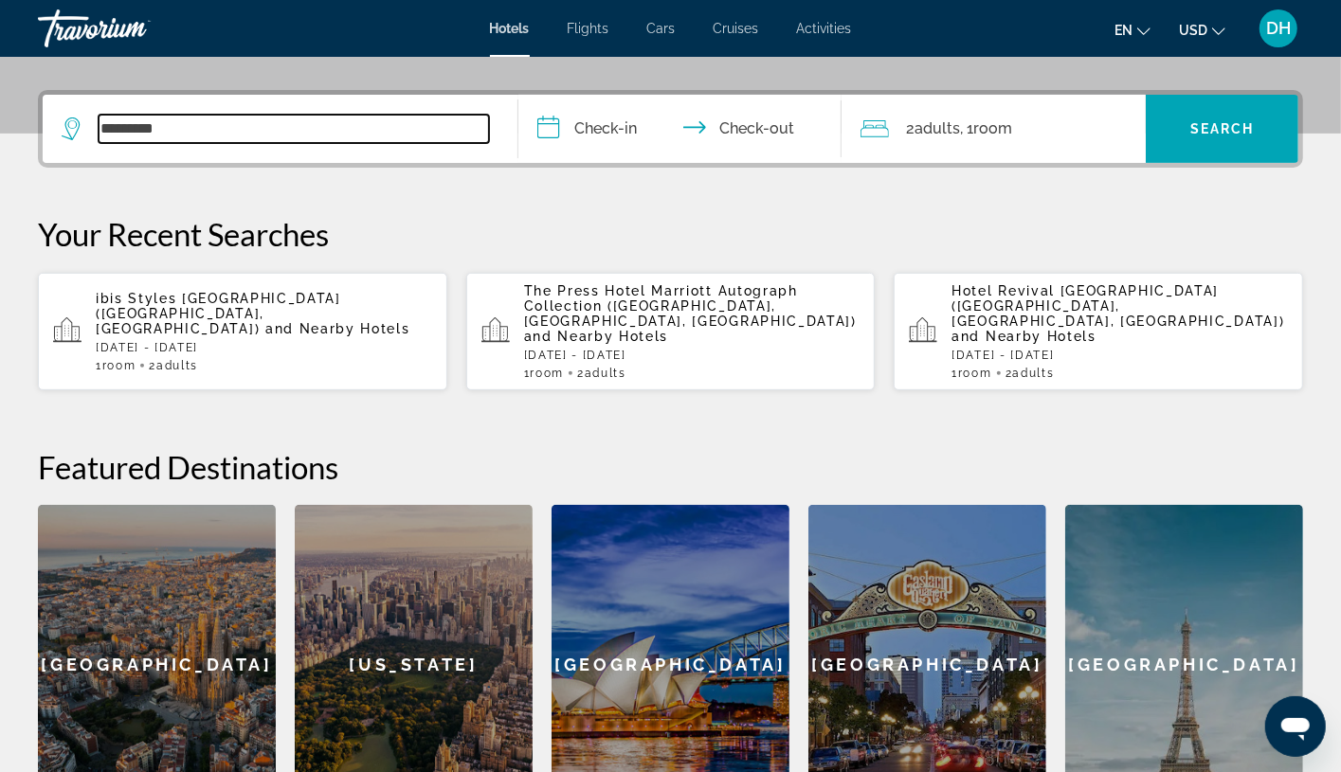
scroll to position [462, 0]
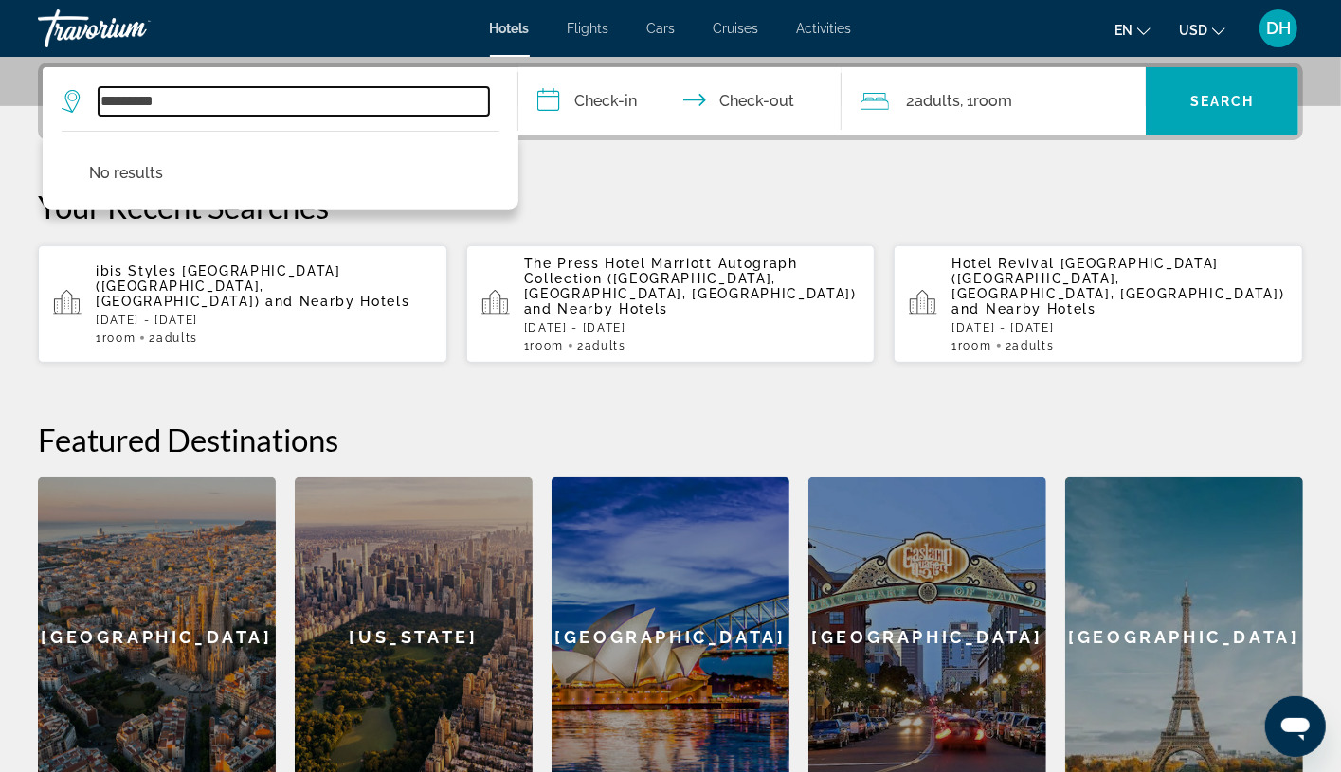
click at [339, 95] on input "*********" at bounding box center [294, 101] width 390 height 28
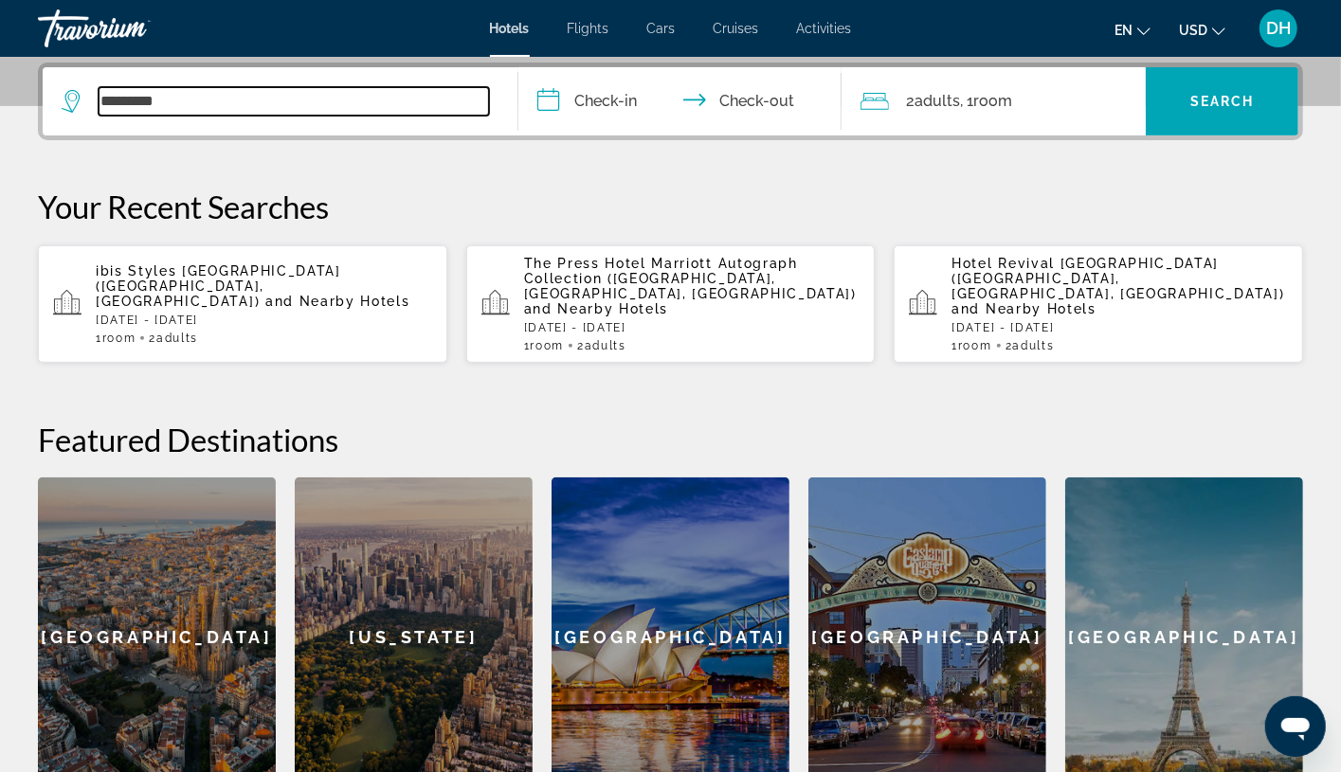
click at [444, 96] on input "*********" at bounding box center [294, 101] width 390 height 28
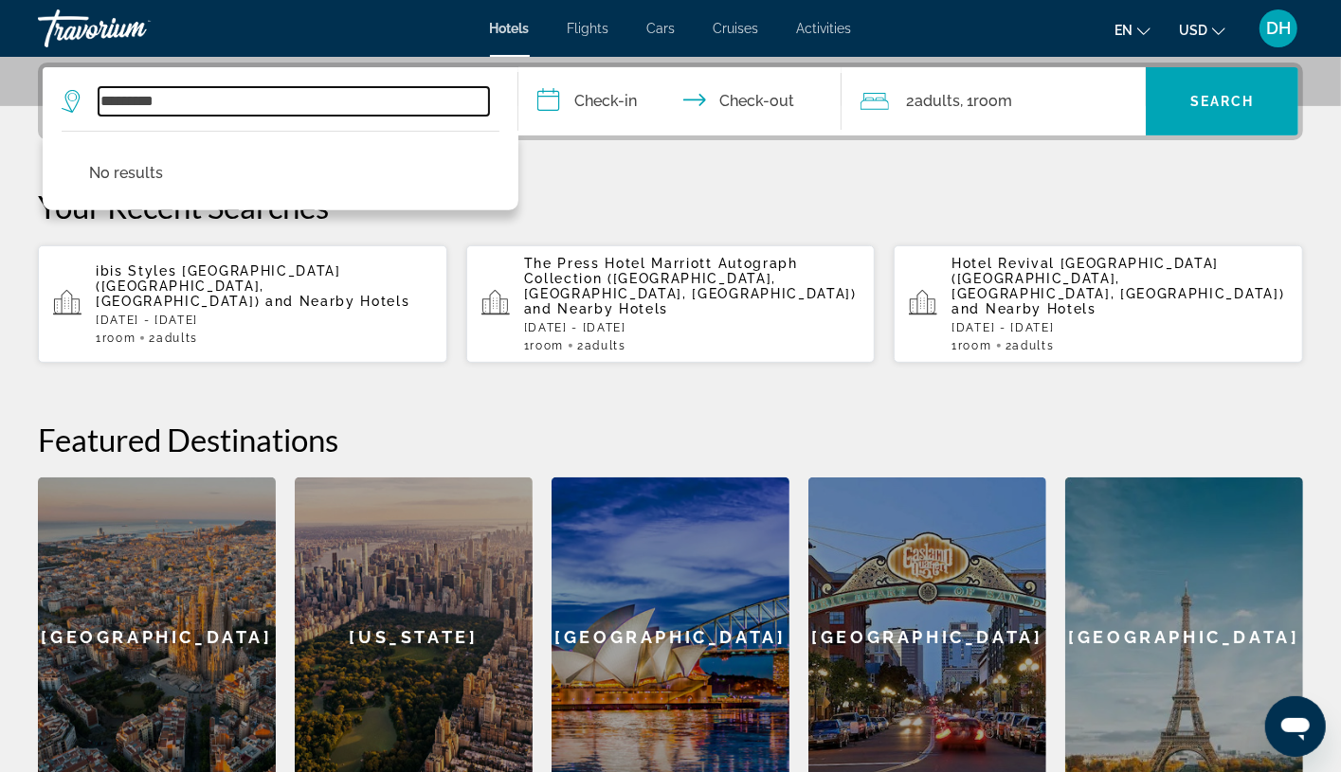
click at [444, 96] on input "*********" at bounding box center [294, 101] width 390 height 28
paste input "**********"
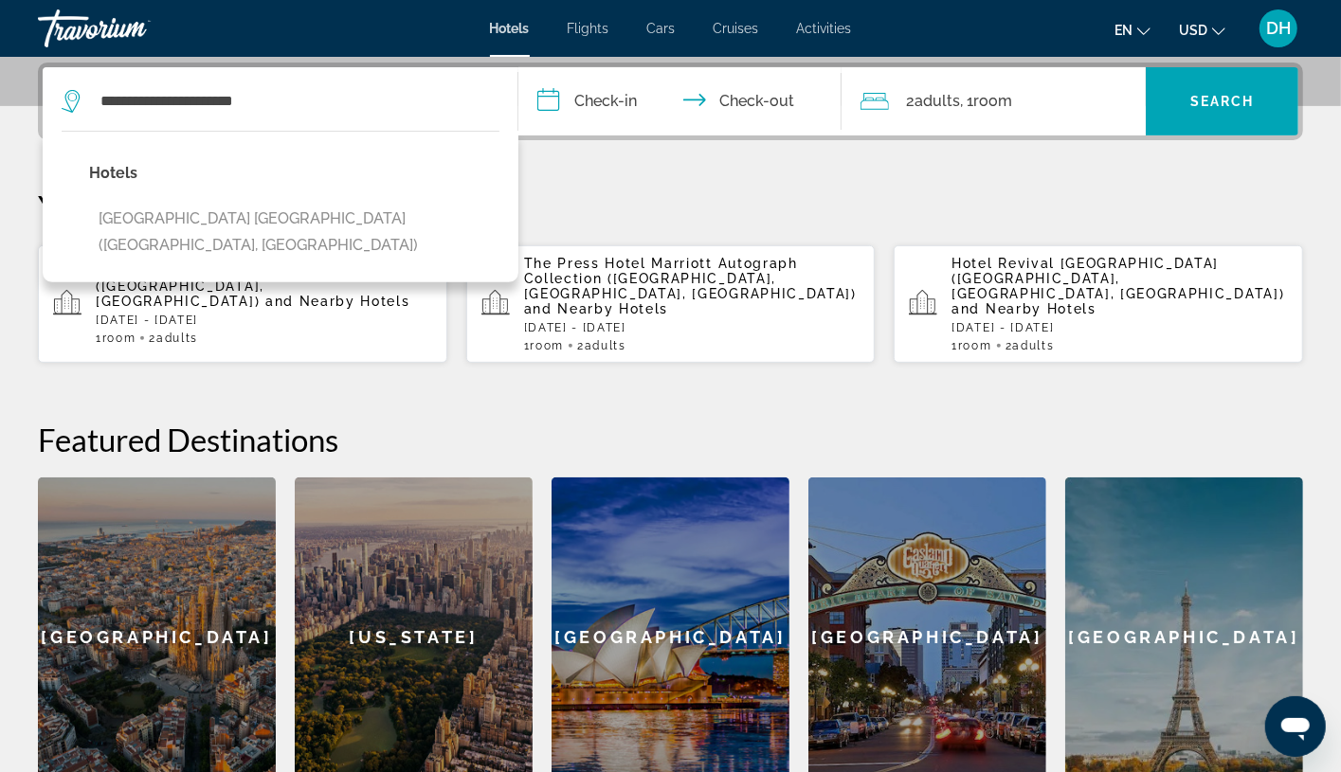
click at [425, 211] on button "[GEOGRAPHIC_DATA] [GEOGRAPHIC_DATA] ([GEOGRAPHIC_DATA], [GEOGRAPHIC_DATA])" at bounding box center [294, 232] width 410 height 63
type input "**********"
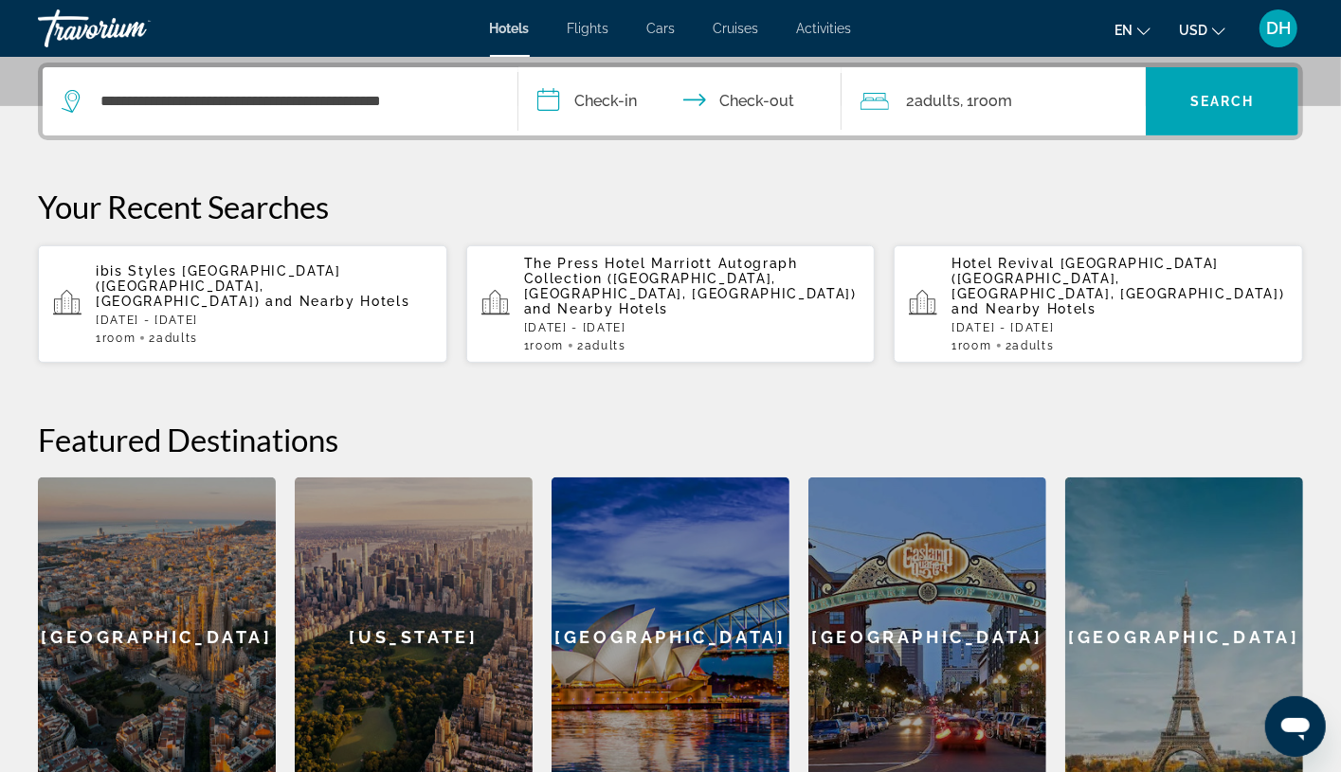
click at [577, 394] on div "**********" at bounding box center [670, 430] width 1341 height 735
click at [633, 95] on input "**********" at bounding box center [683, 104] width 331 height 74
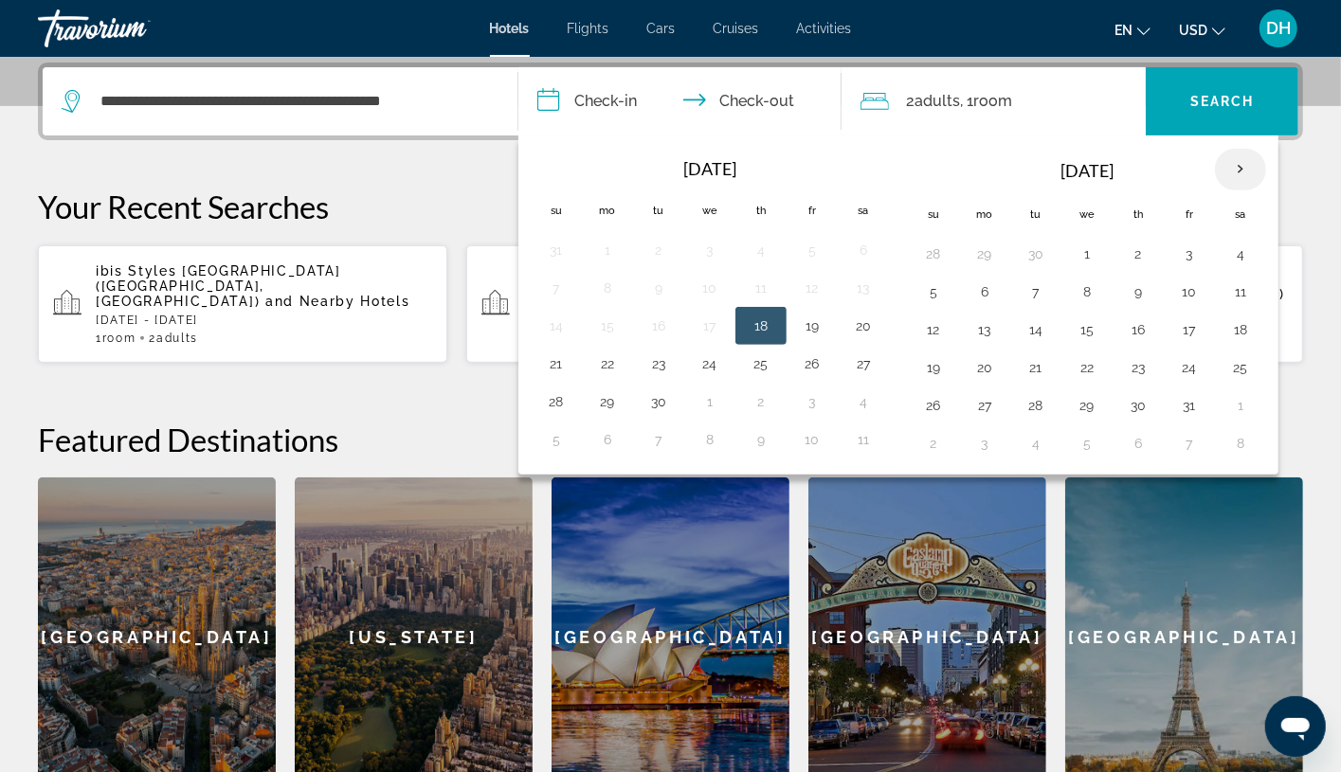
click at [1218, 168] on th "Next month" at bounding box center [1240, 170] width 51 height 42
click at [1218, 166] on th "Next month" at bounding box center [1240, 170] width 51 height 42
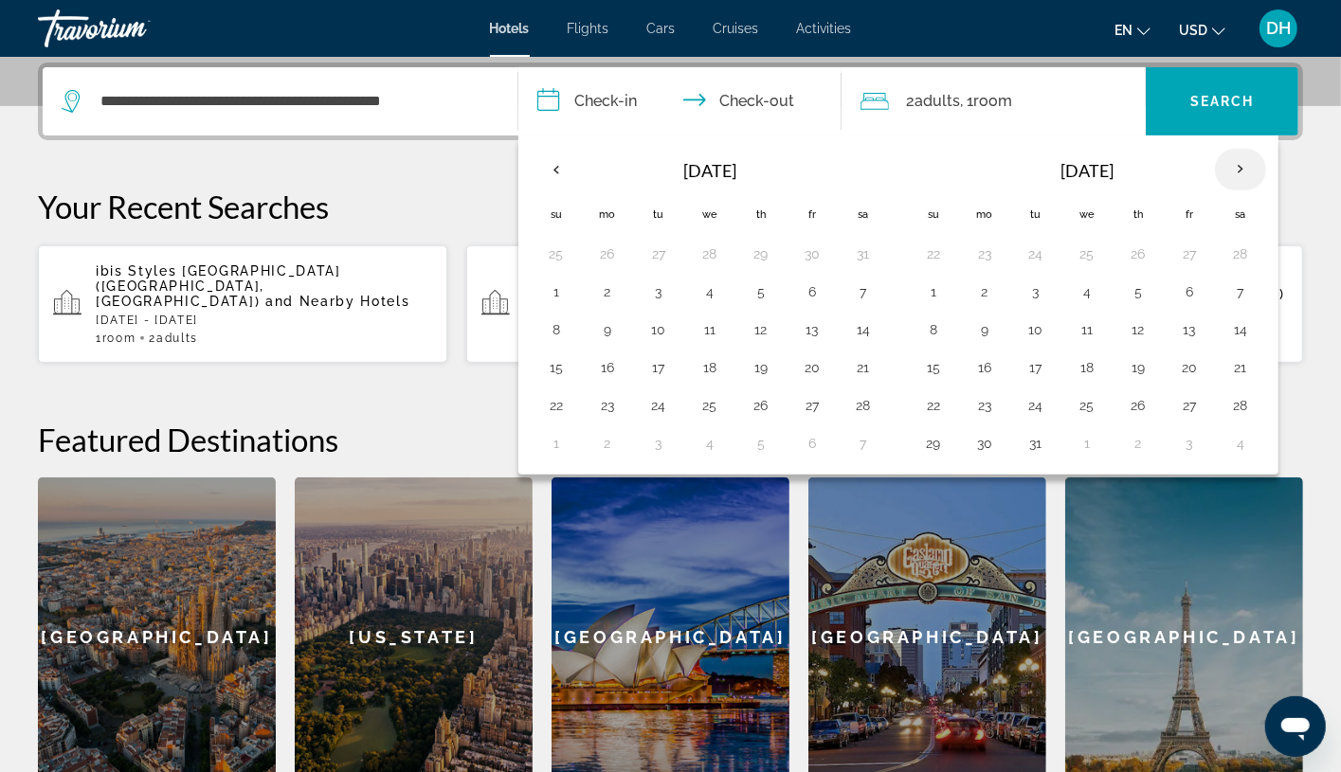
click at [1218, 166] on th "Next month" at bounding box center [1240, 170] width 51 height 42
click at [582, 170] on th "[DATE]" at bounding box center [710, 170] width 256 height 45
click at [569, 166] on th "Previous month" at bounding box center [556, 170] width 51 height 42
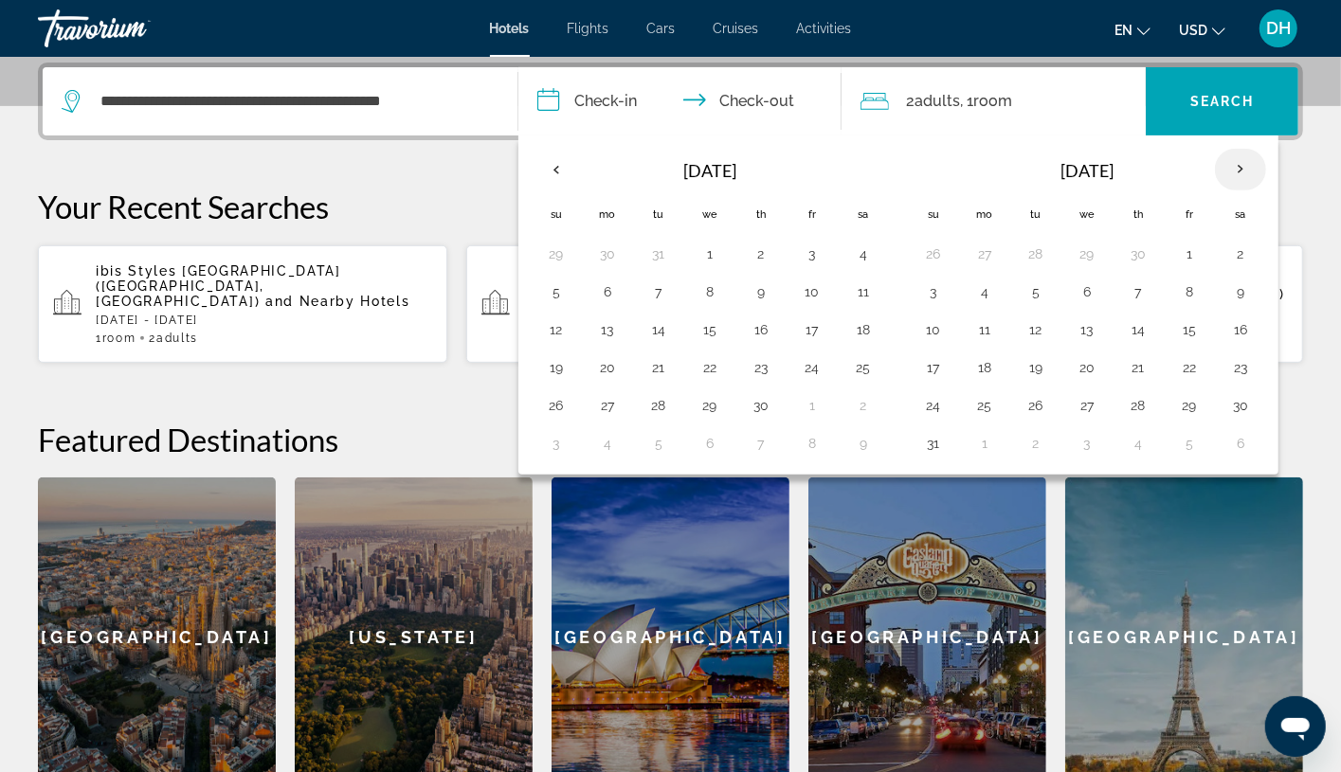
click at [1218, 156] on th "Next month" at bounding box center [1240, 170] width 51 height 42
click at [1218, 154] on th "Next month" at bounding box center [1240, 170] width 51 height 42
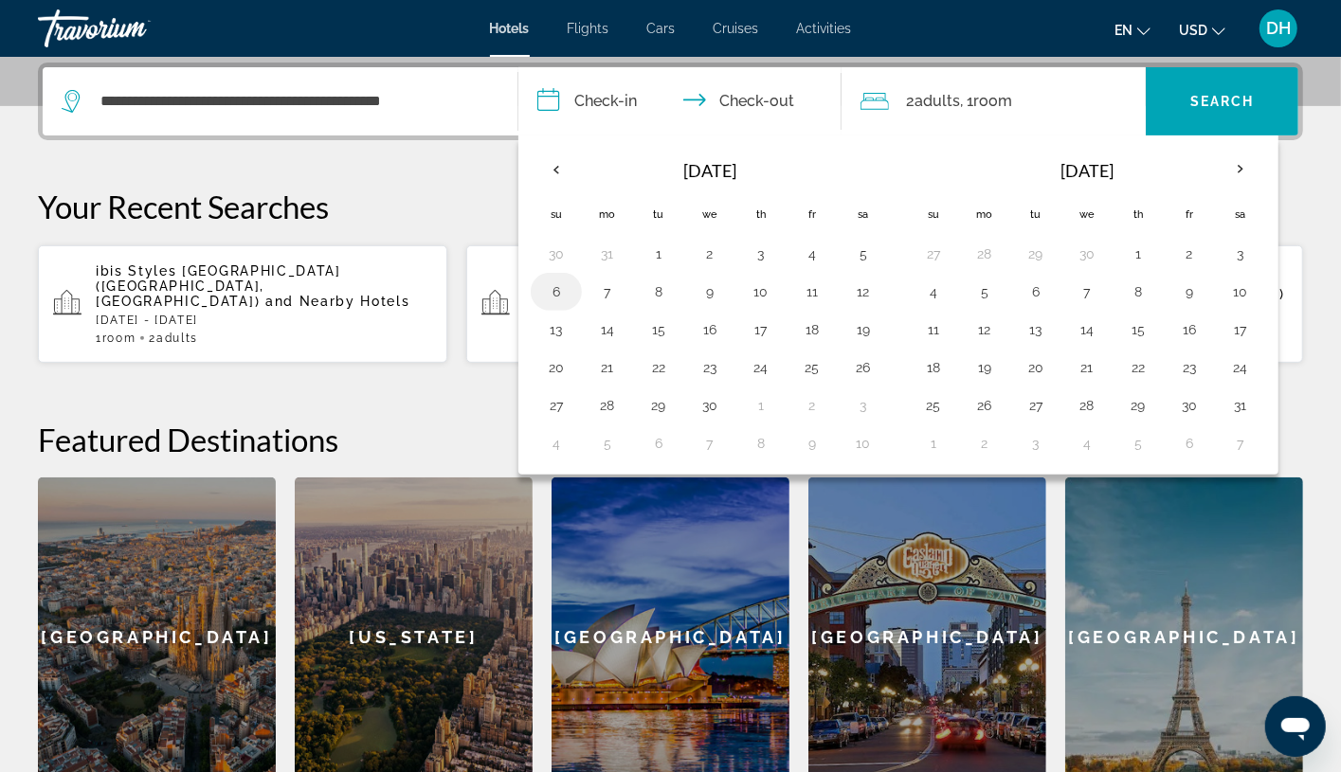
click at [536, 289] on td "6" at bounding box center [556, 292] width 51 height 38
click at [564, 284] on button "6" at bounding box center [556, 292] width 30 height 27
click at [759, 289] on button "10" at bounding box center [761, 292] width 30 height 27
type input "**********"
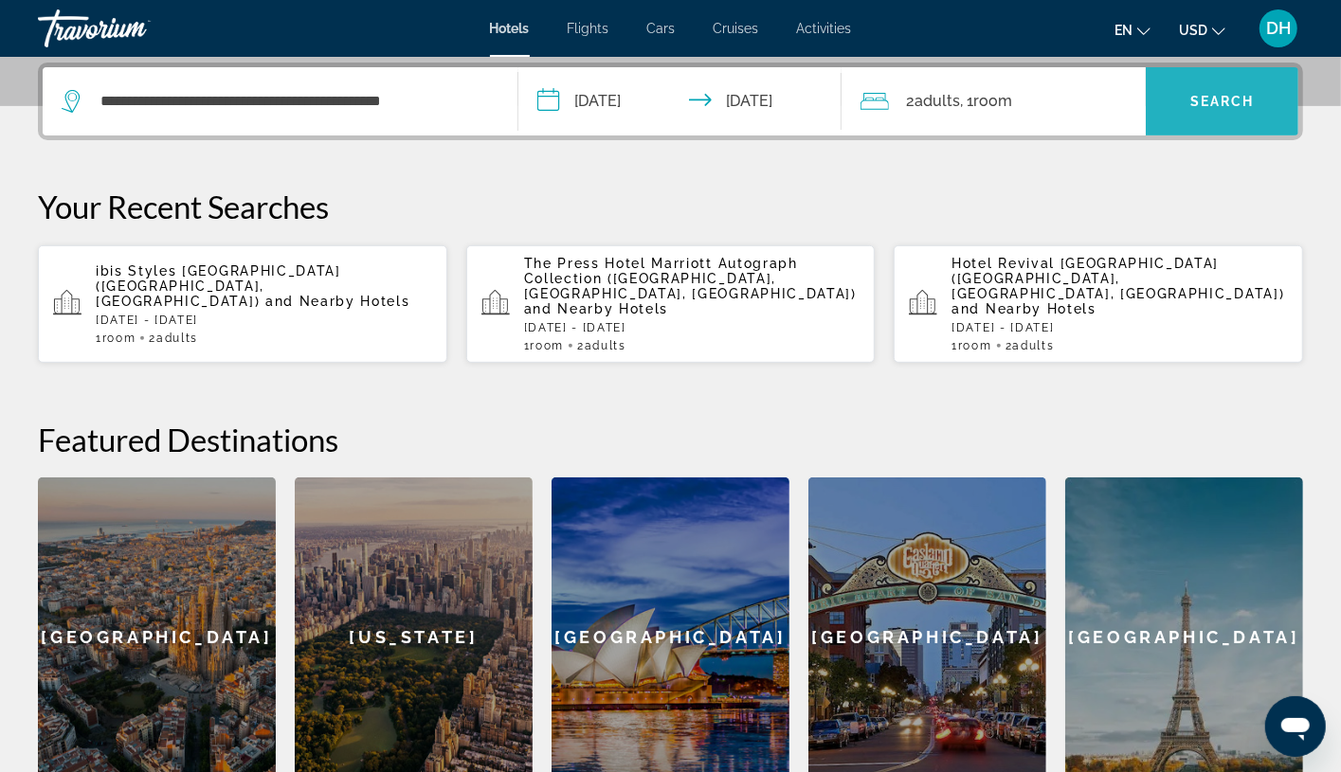
click at [1218, 103] on span "Search" at bounding box center [1222, 101] width 64 height 15
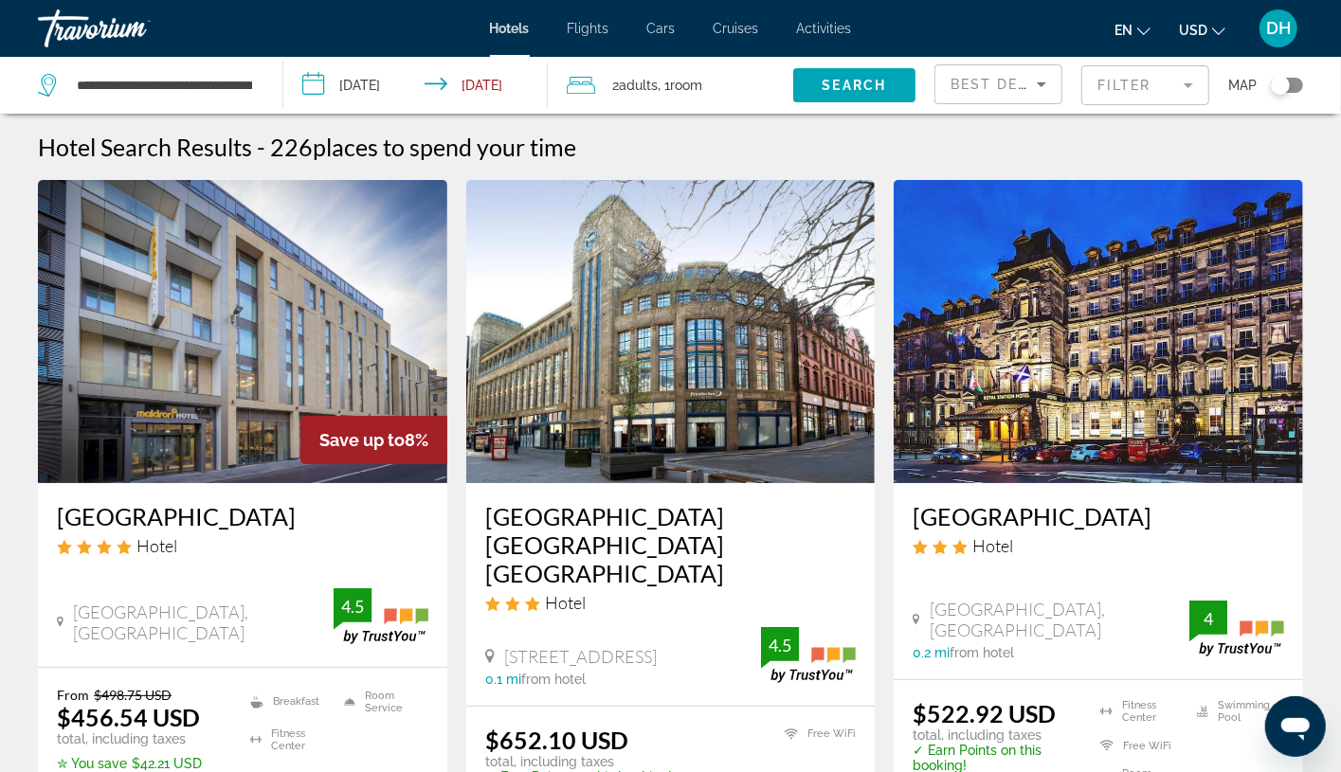
click at [457, 498] on app-hotels-search-item "Premier Inn Newcastle City Centre The Gate Hotel 95 Newgate Street Newcastle Ty…" at bounding box center [671, 527] width 428 height 694
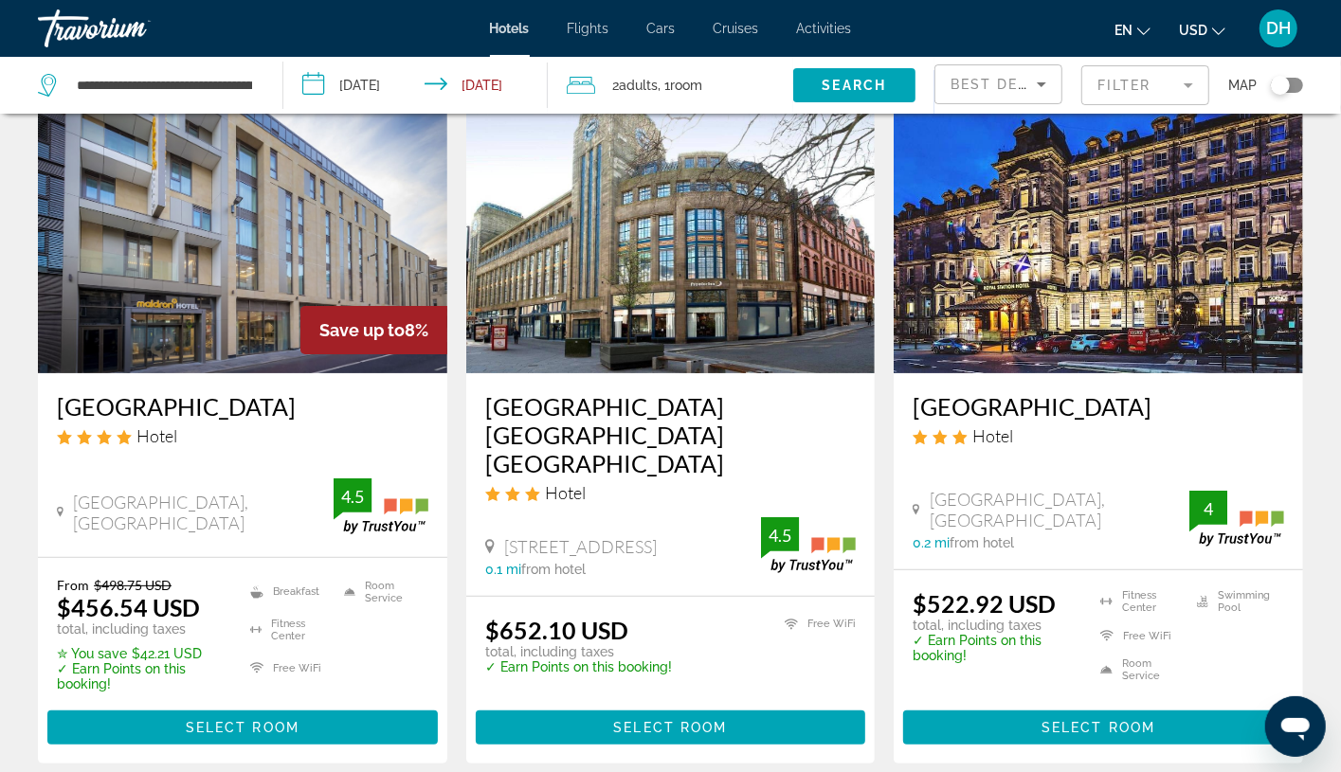
scroll to position [284, 0]
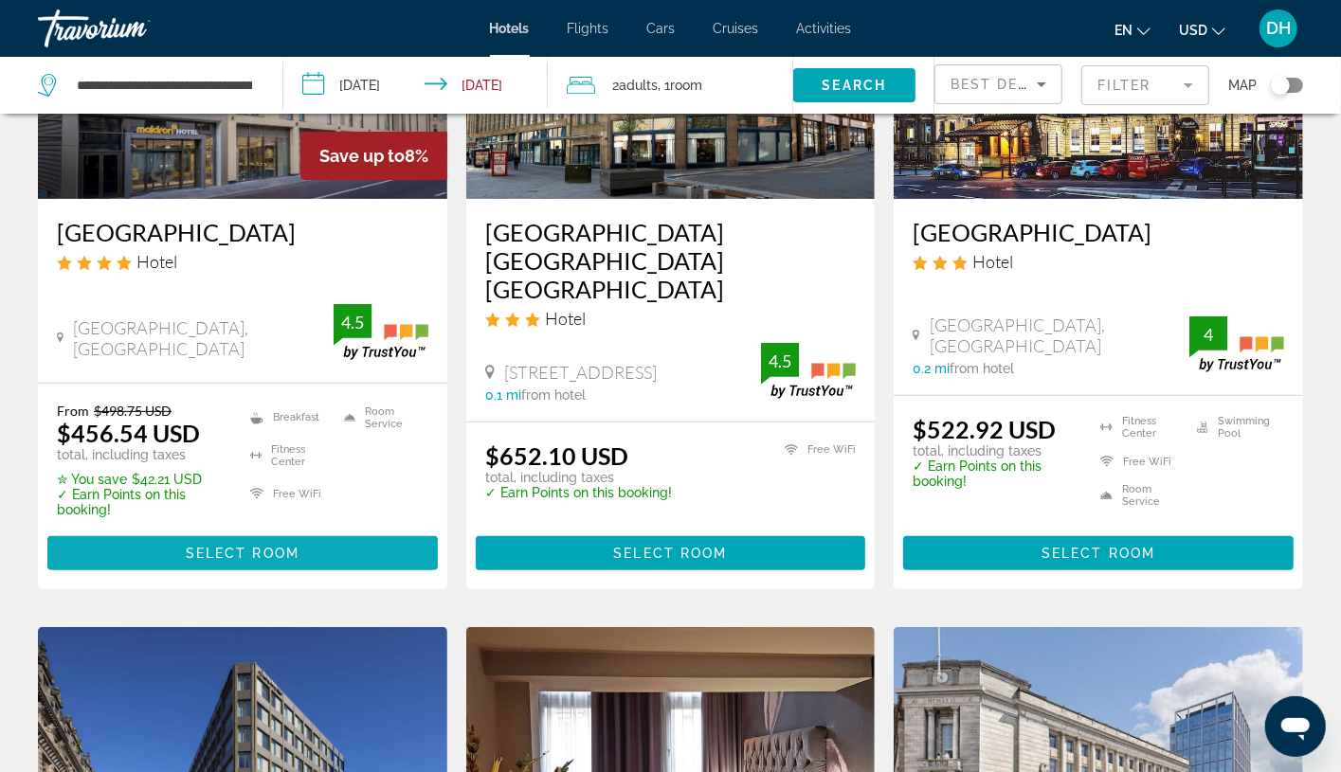
click at [305, 532] on span "Main content" at bounding box center [242, 553] width 390 height 45
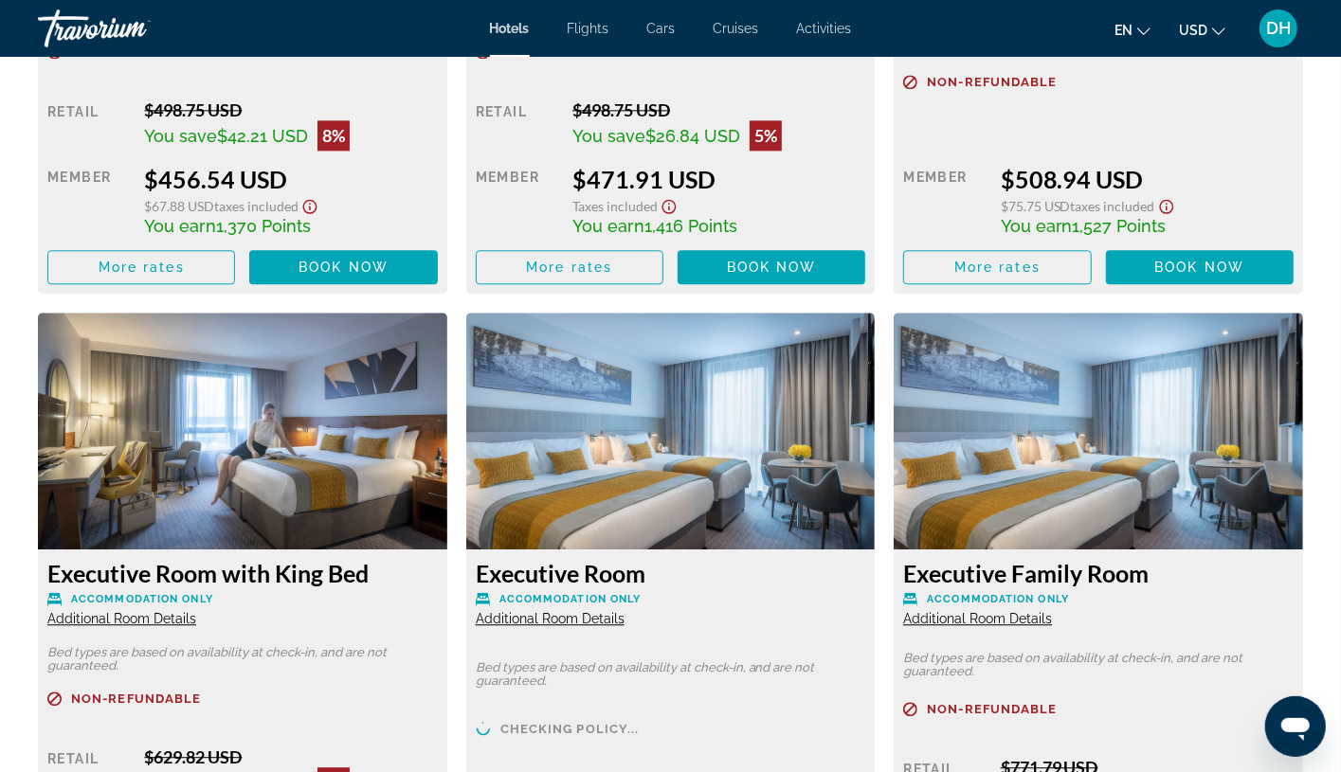
scroll to position [3126, 0]
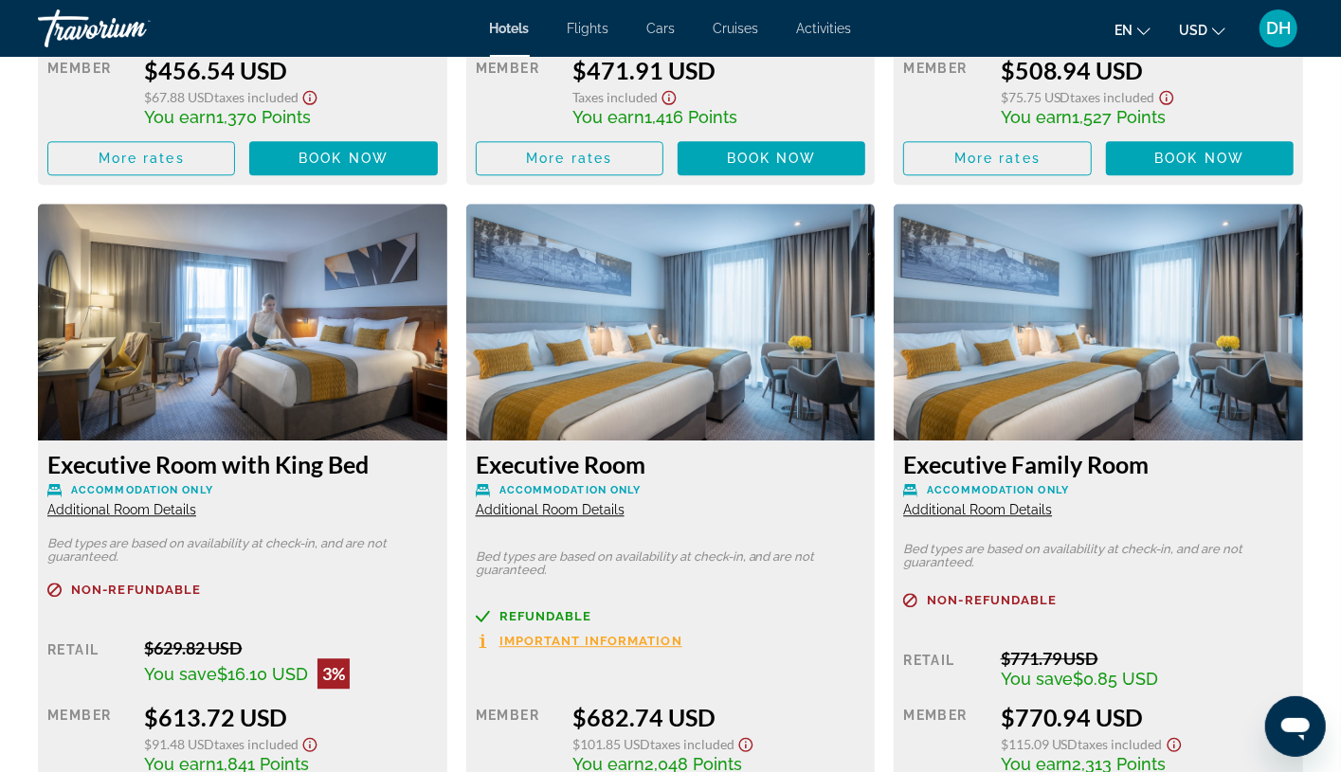
click at [452, 540] on div "Executive Room with King Bed Accommodation Only Additional Room Details Bed typ…" at bounding box center [242, 518] width 428 height 628
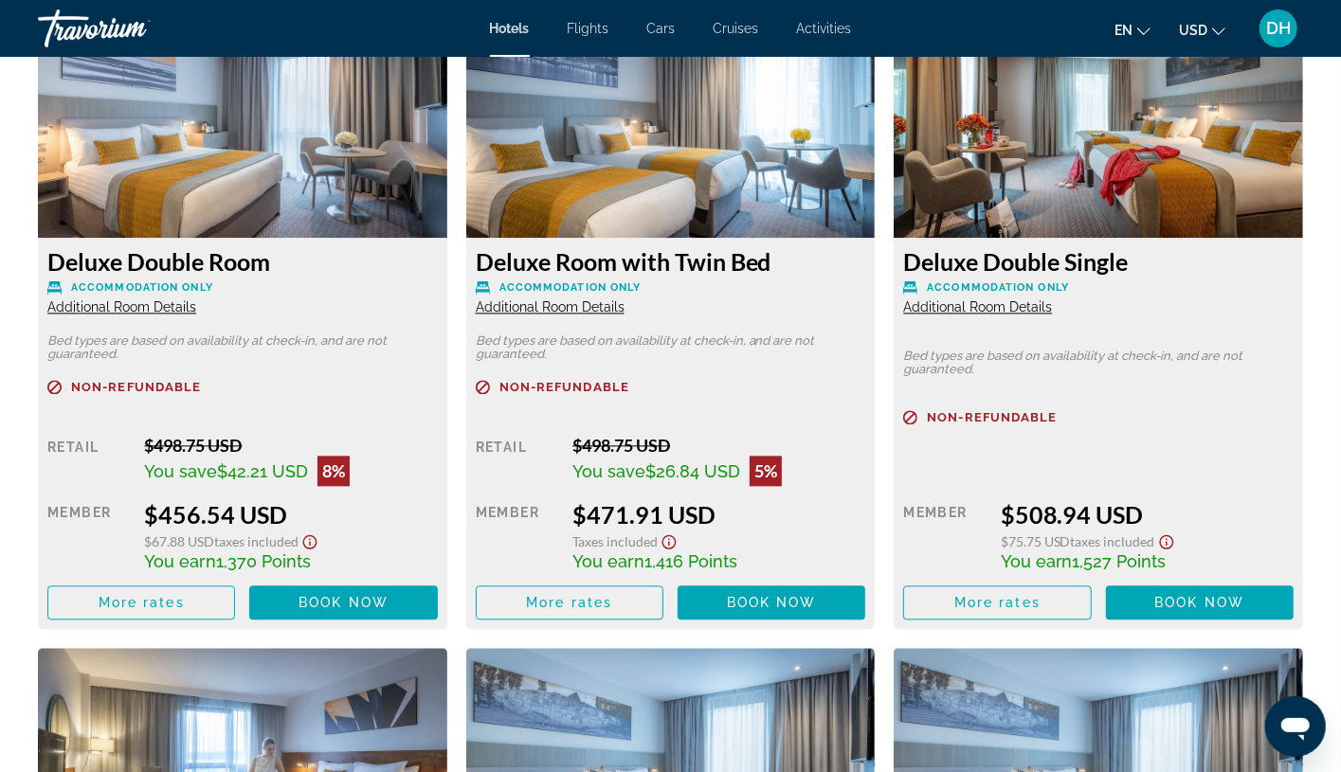
scroll to position [2417, 0]
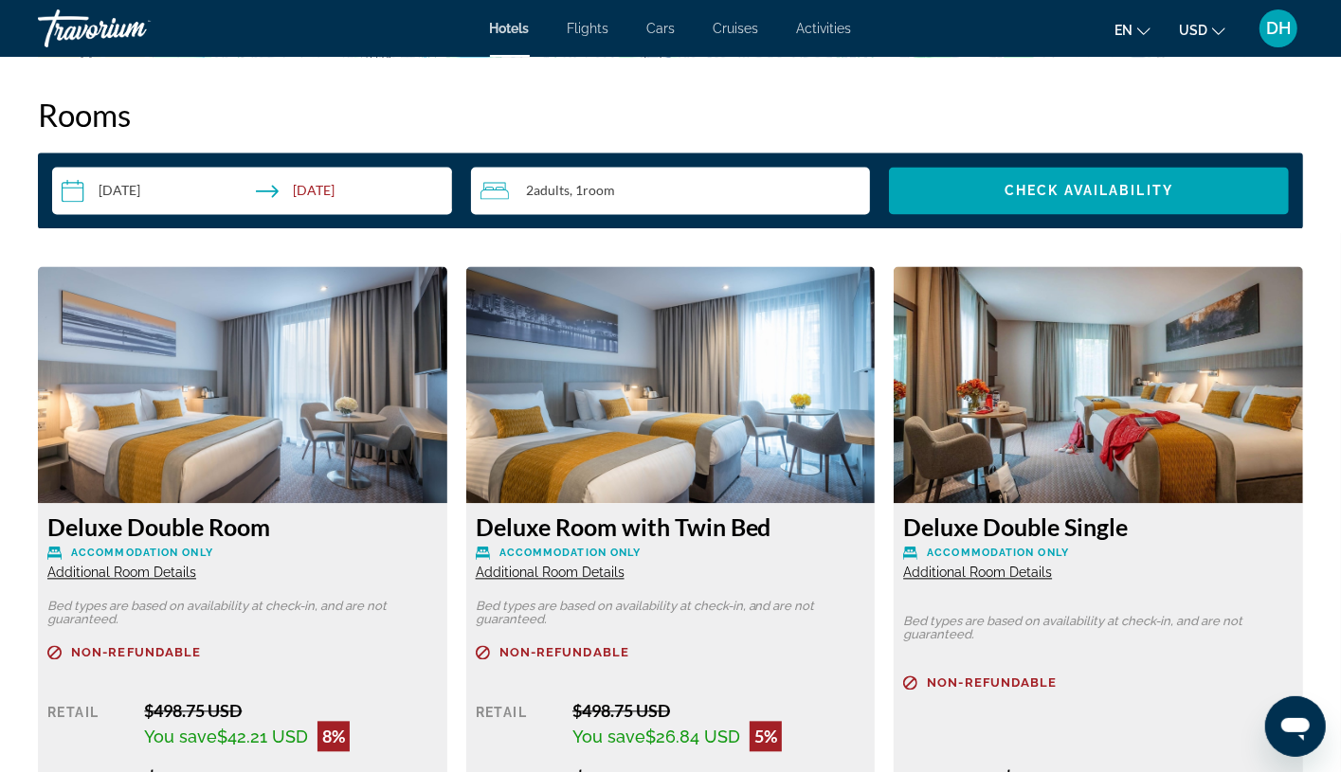
click at [342, 556] on p "Accommodation Only" at bounding box center [242, 553] width 390 height 14
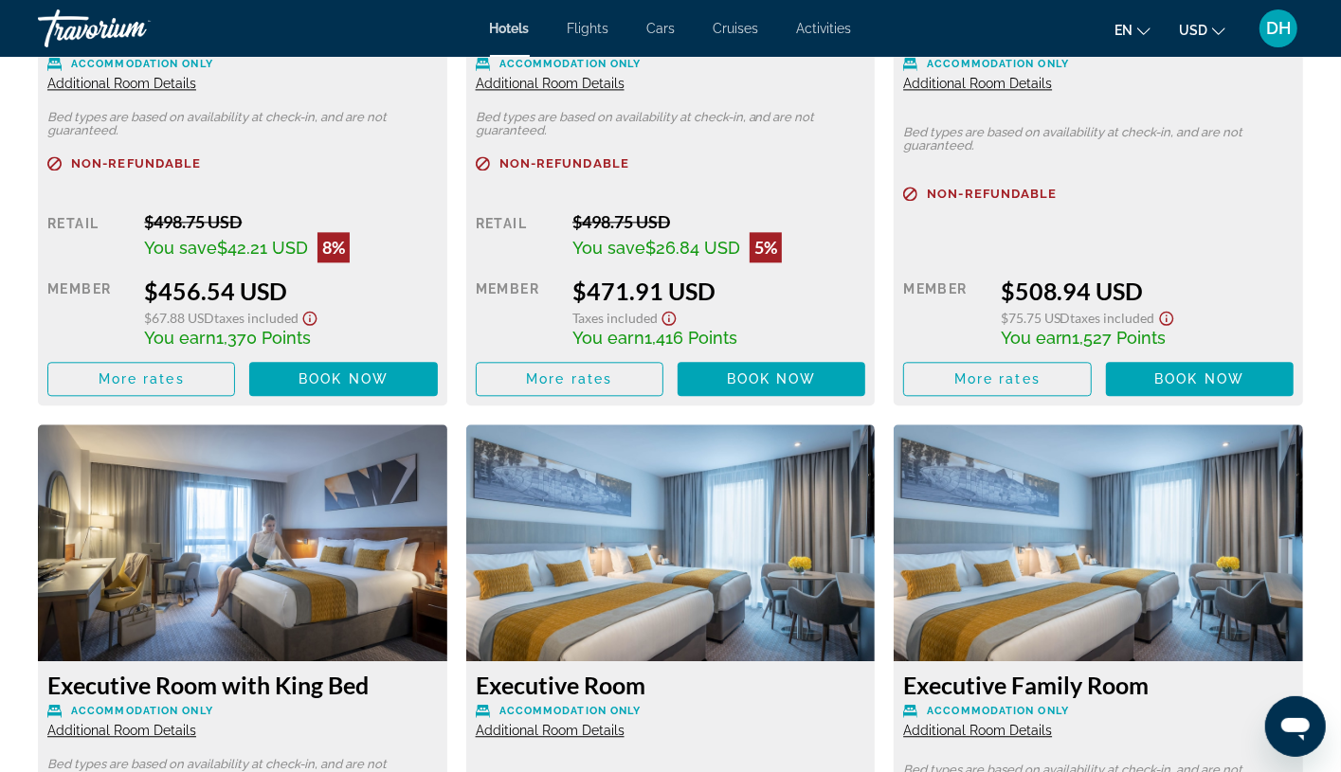
scroll to position [2984, 0]
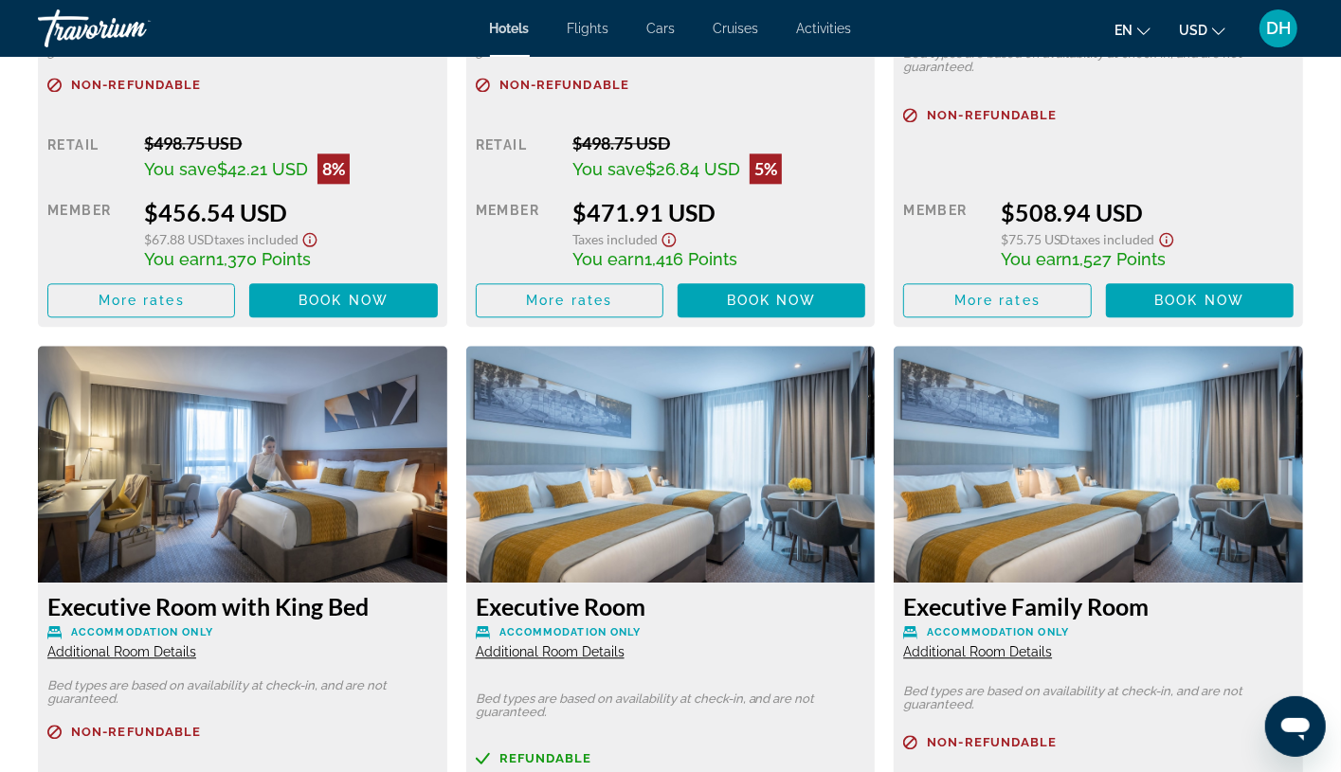
click at [332, 273] on div "Retail $498.75 USD You save $42.21 USD 8% when you redeem Member $456.54 USD $6…" at bounding box center [242, 225] width 390 height 185
click at [360, 297] on span "Book now" at bounding box center [344, 300] width 90 height 15
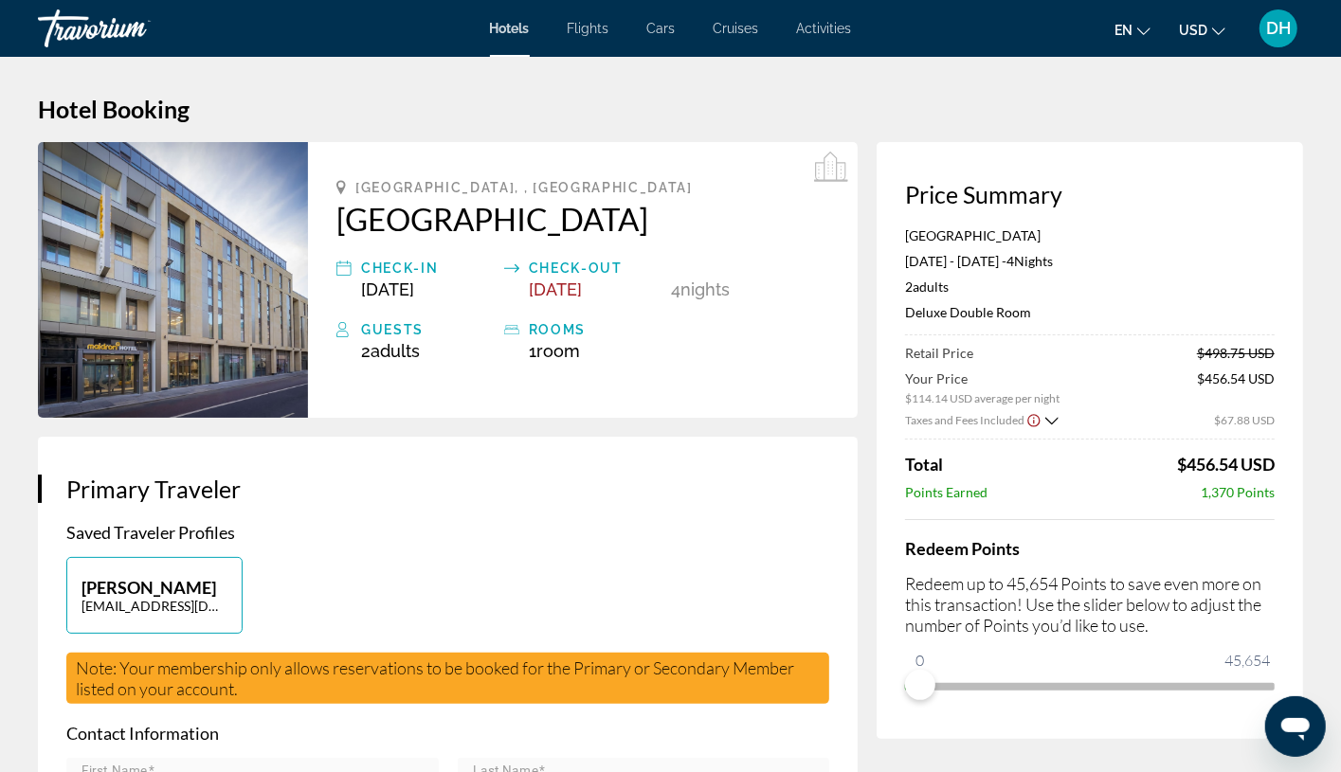
click at [824, 586] on div "[PERSON_NAME] [EMAIL_ADDRESS][DOMAIN_NAME]" at bounding box center [448, 605] width 782 height 96
drag, startPoint x: 1162, startPoint y: 452, endPoint x: 1234, endPoint y: 465, distance: 73.2
click at [1218, 465] on div "Retail Price $498.75 USD Your Price $114.14 USD average per night $456.54 USD T…" at bounding box center [1090, 422] width 370 height 155
click at [818, 604] on div "[PERSON_NAME] [EMAIL_ADDRESS][DOMAIN_NAME]" at bounding box center [448, 605] width 782 height 96
click at [505, 24] on span "Hotels" at bounding box center [510, 28] width 40 height 15
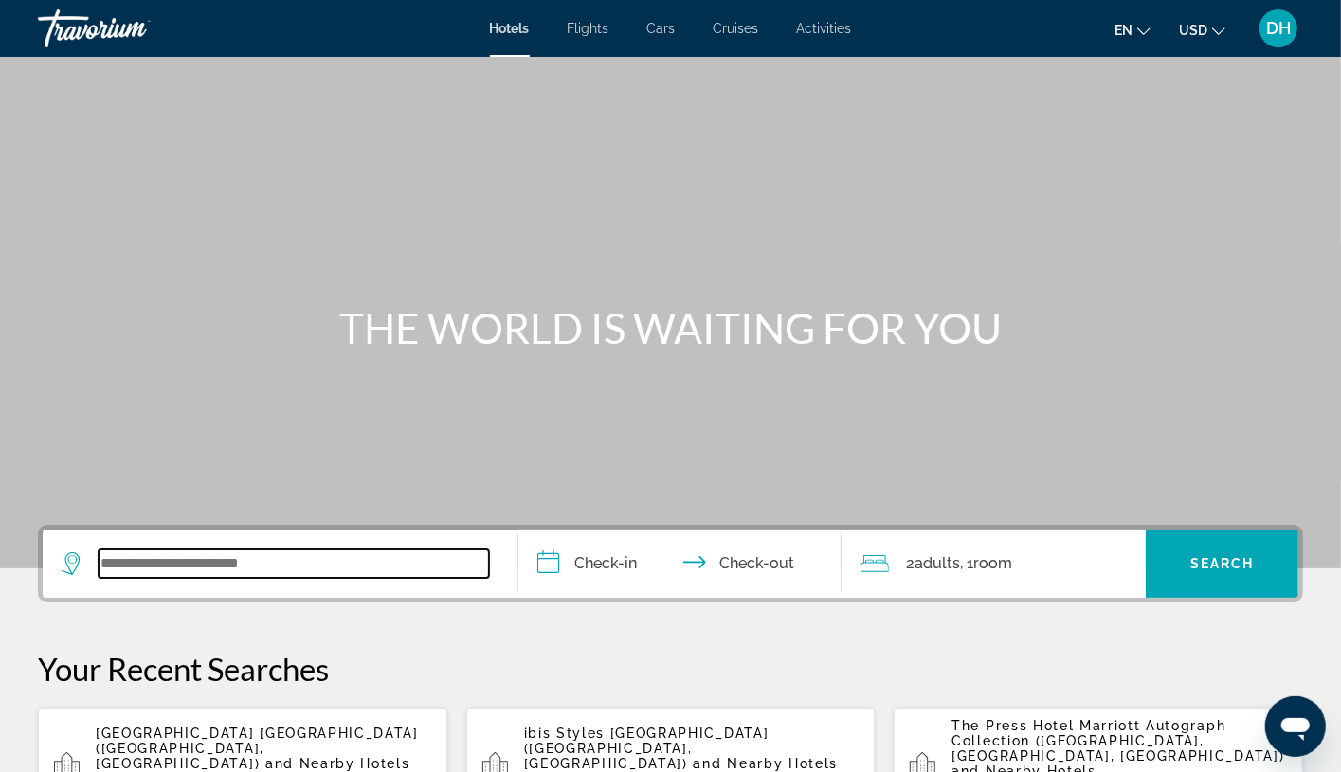
click at [340, 566] on input "Search widget" at bounding box center [294, 564] width 390 height 28
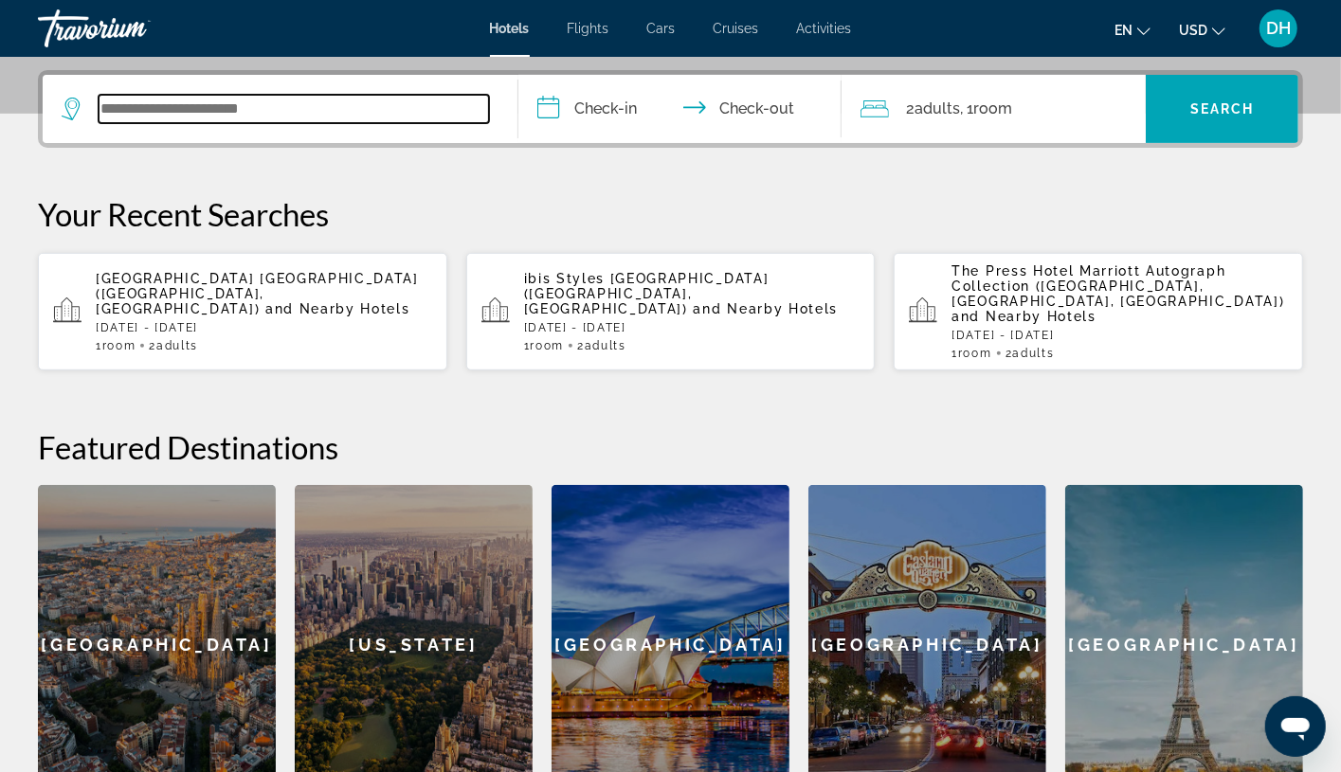
paste input "**********"
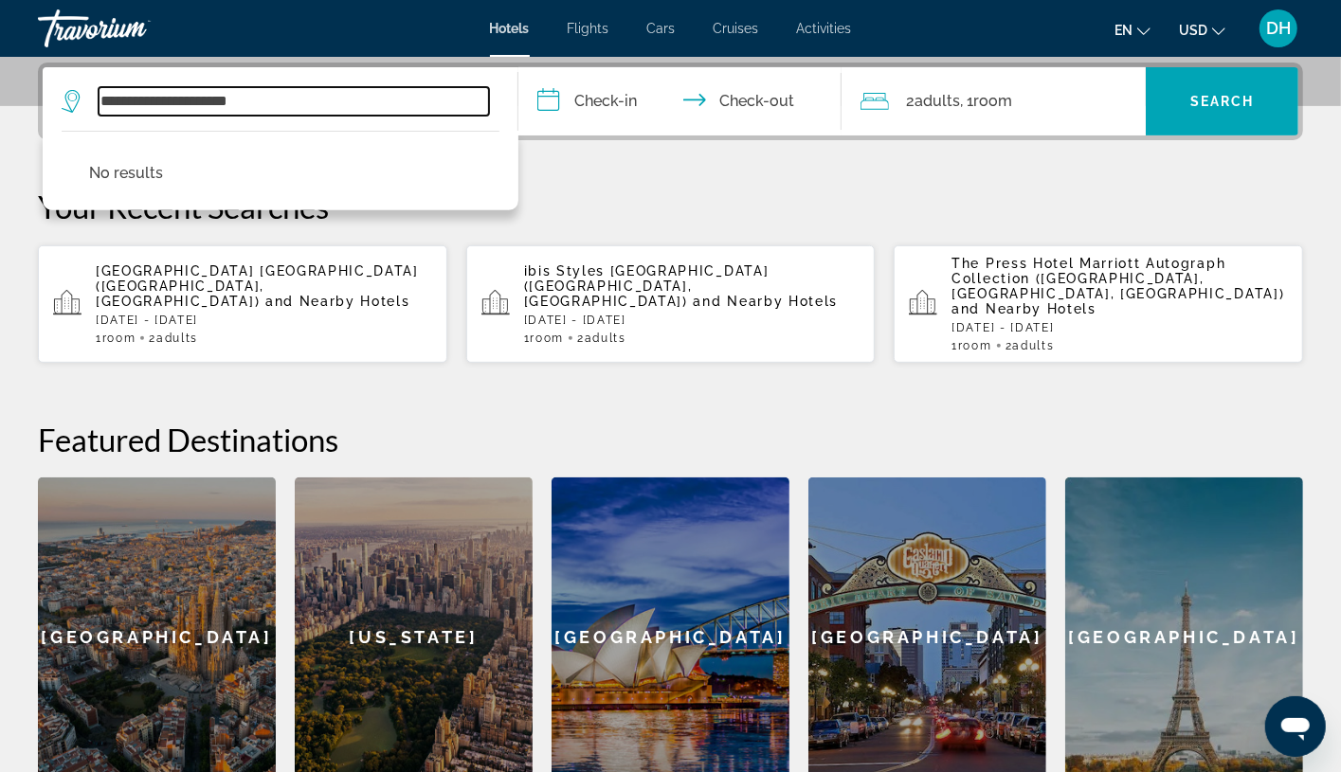
click at [340, 87] on input "**********" at bounding box center [294, 101] width 390 height 28
paste input "Search widget"
click at [170, 93] on input "**********" at bounding box center [294, 101] width 390 height 28
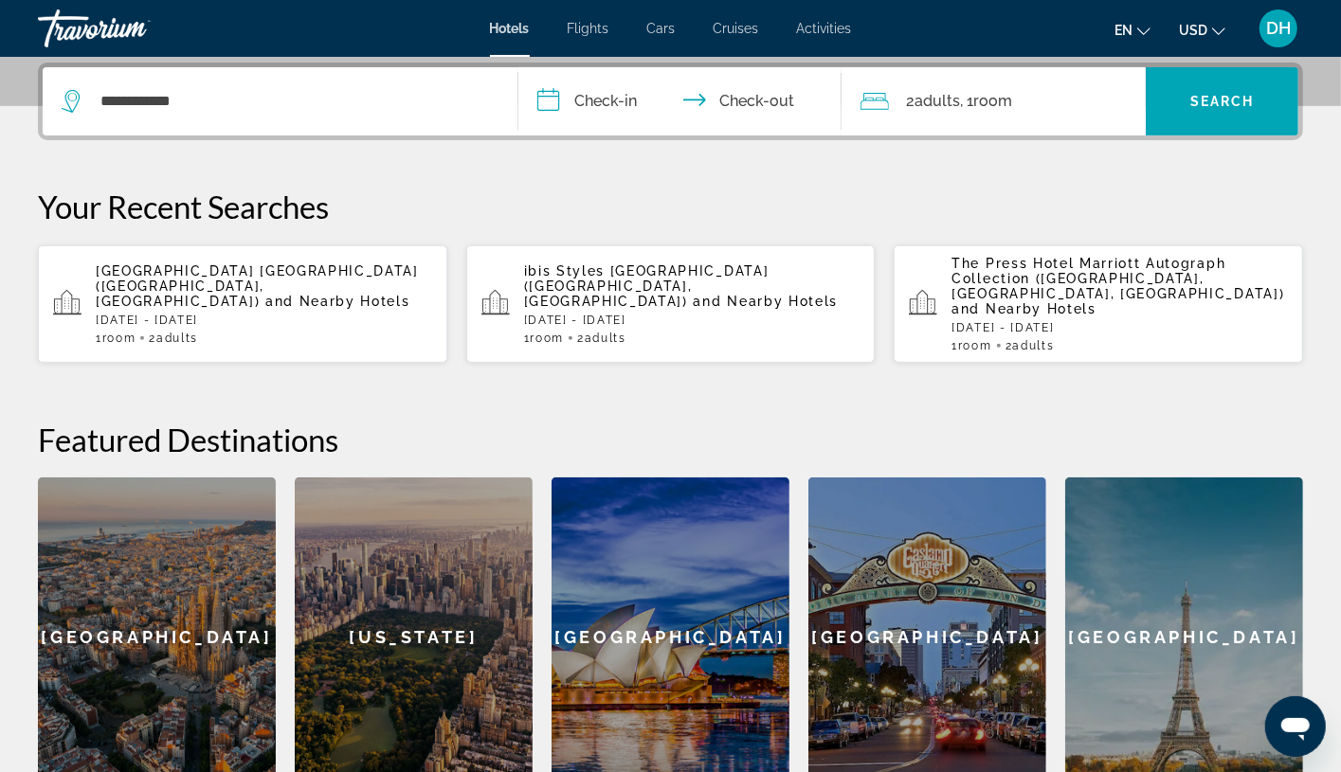
click at [370, 116] on div "**********" at bounding box center [280, 101] width 437 height 68
click at [370, 110] on div "**********" at bounding box center [280, 101] width 437 height 68
click at [373, 99] on input "**********" at bounding box center [294, 101] width 390 height 28
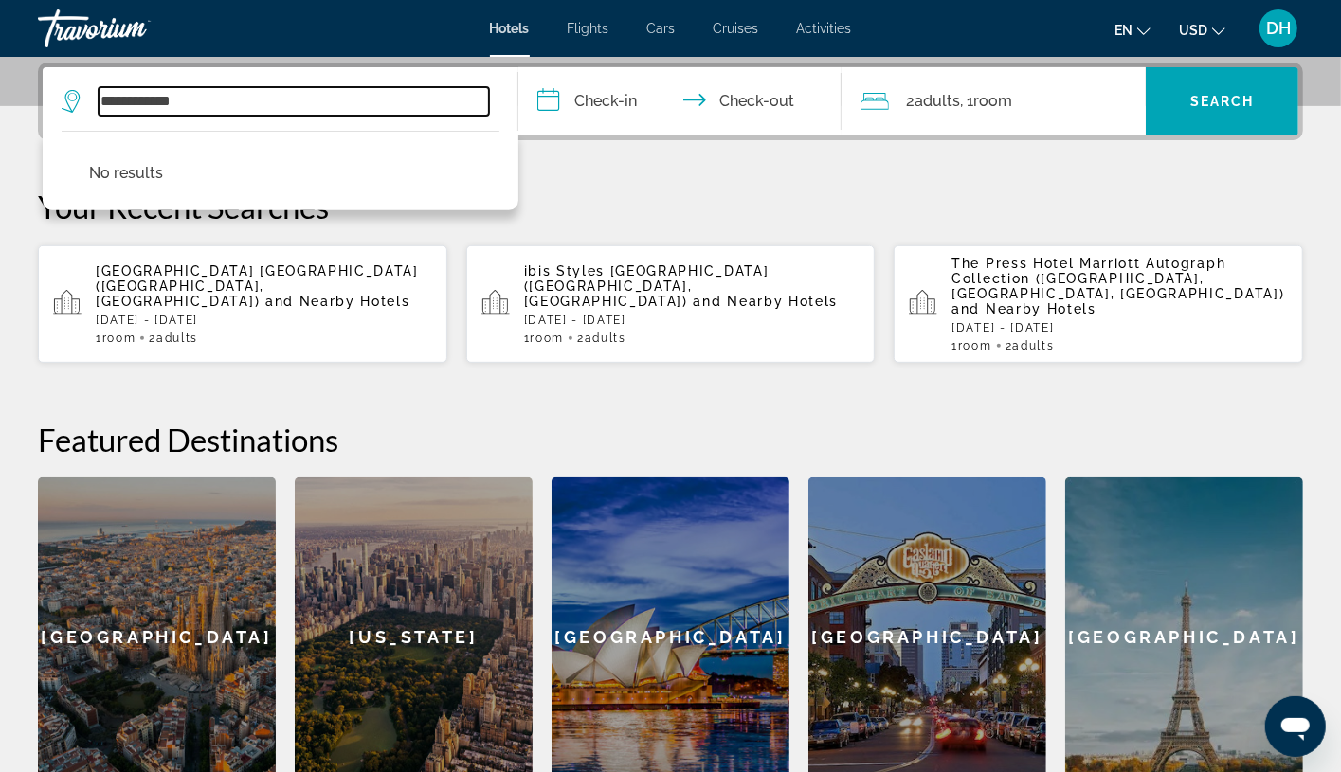
click at [374, 99] on input "**********" at bounding box center [294, 101] width 390 height 28
paste input "**********"
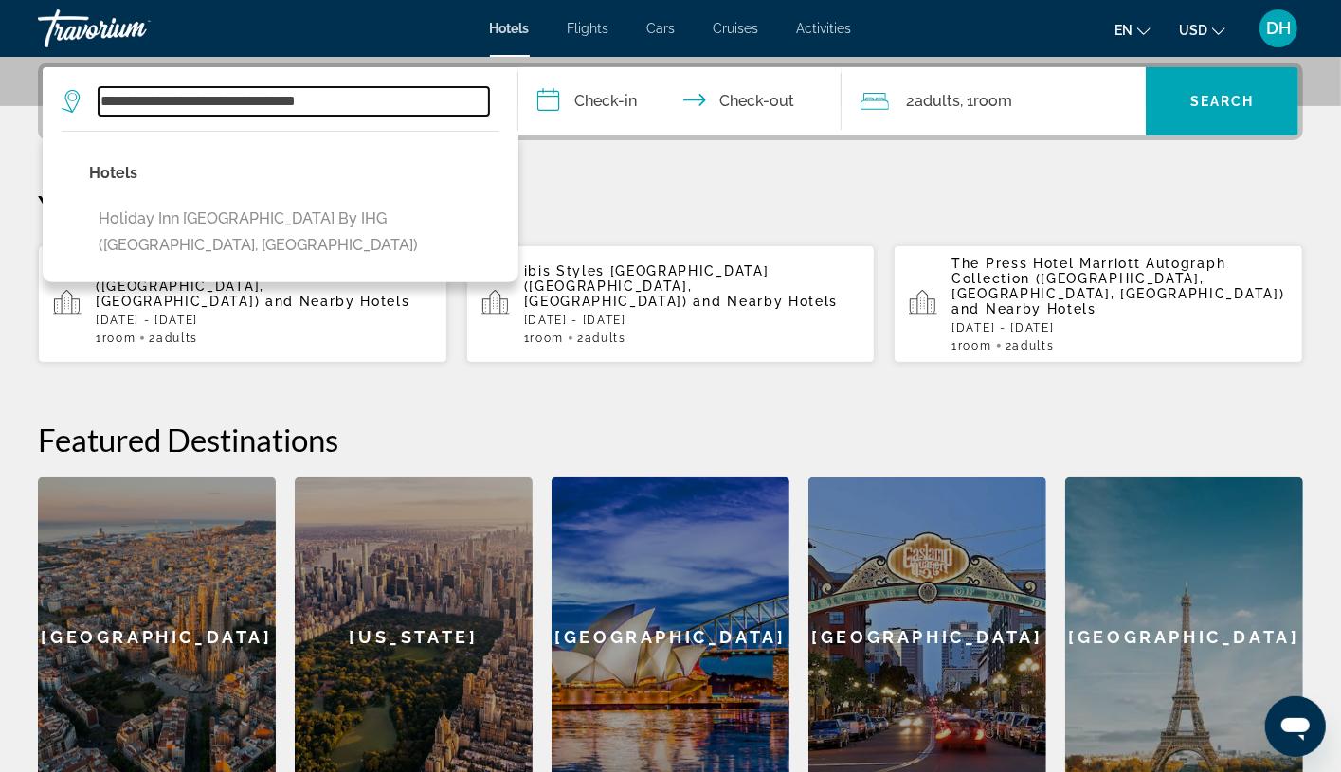
scroll to position [465, 0]
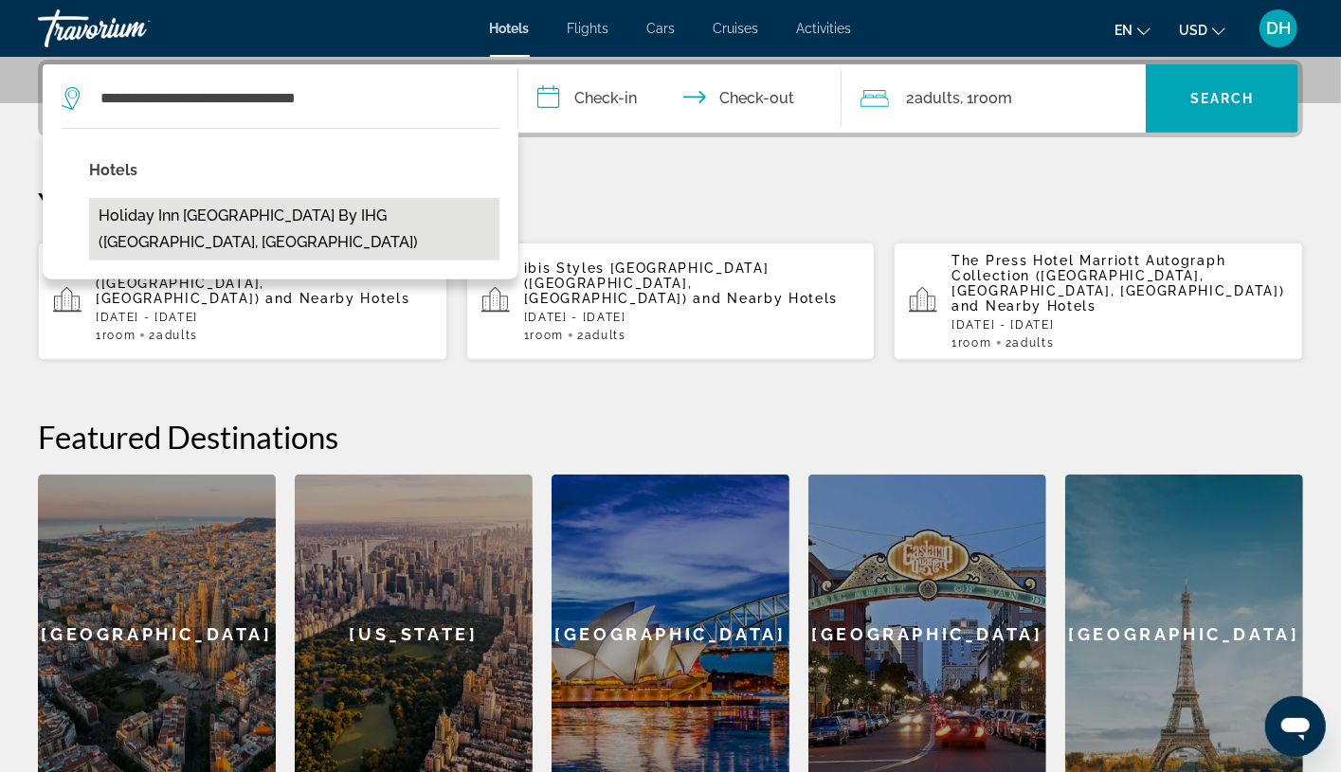
click at [383, 219] on button "Holiday Inn [GEOGRAPHIC_DATA] by IHG ([GEOGRAPHIC_DATA], [GEOGRAPHIC_DATA])" at bounding box center [294, 229] width 410 height 63
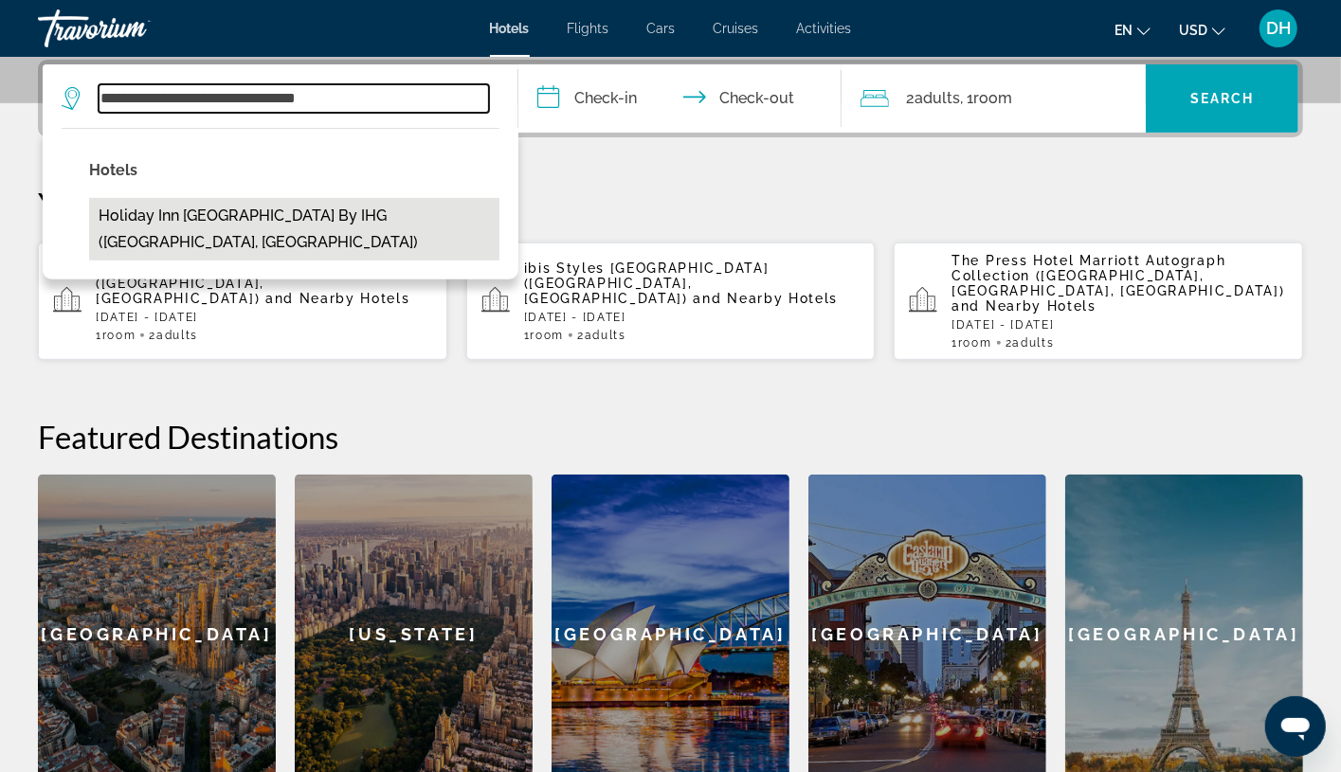
type input "**********"
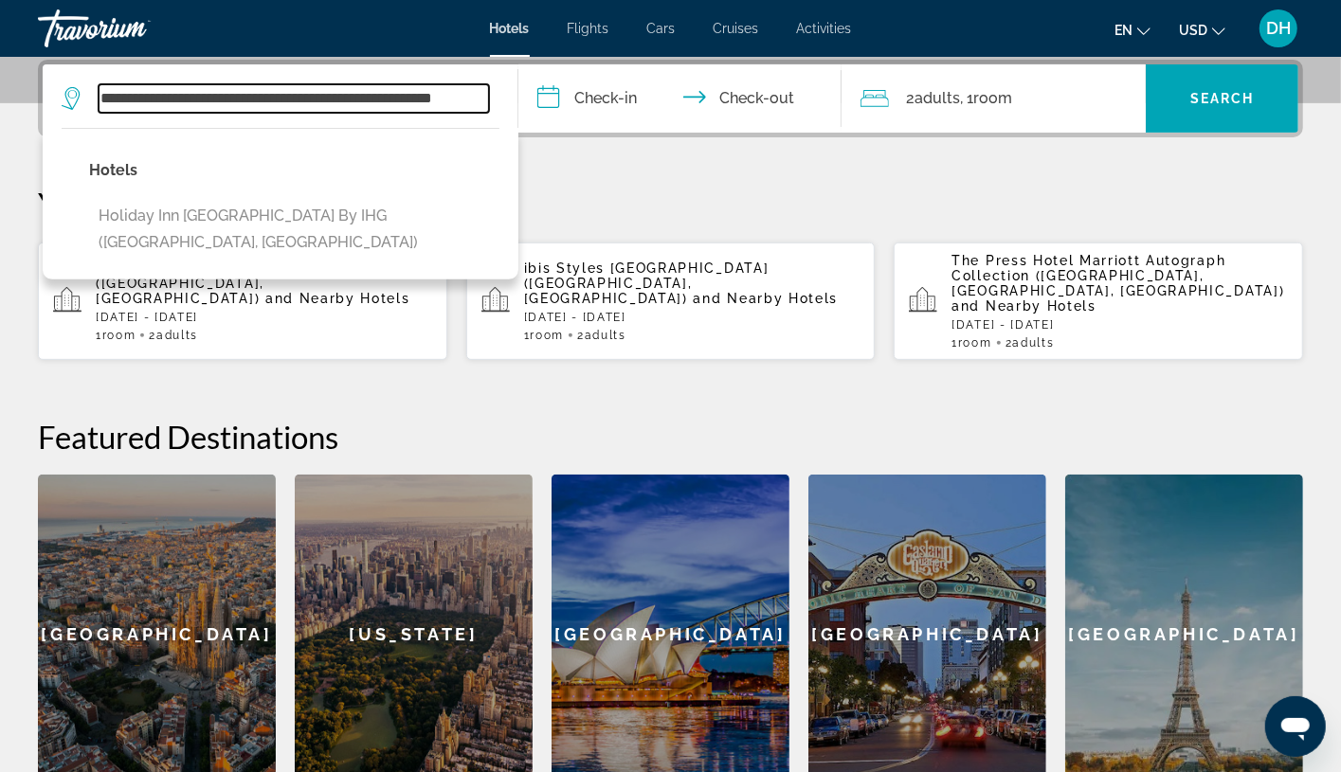
scroll to position [462, 0]
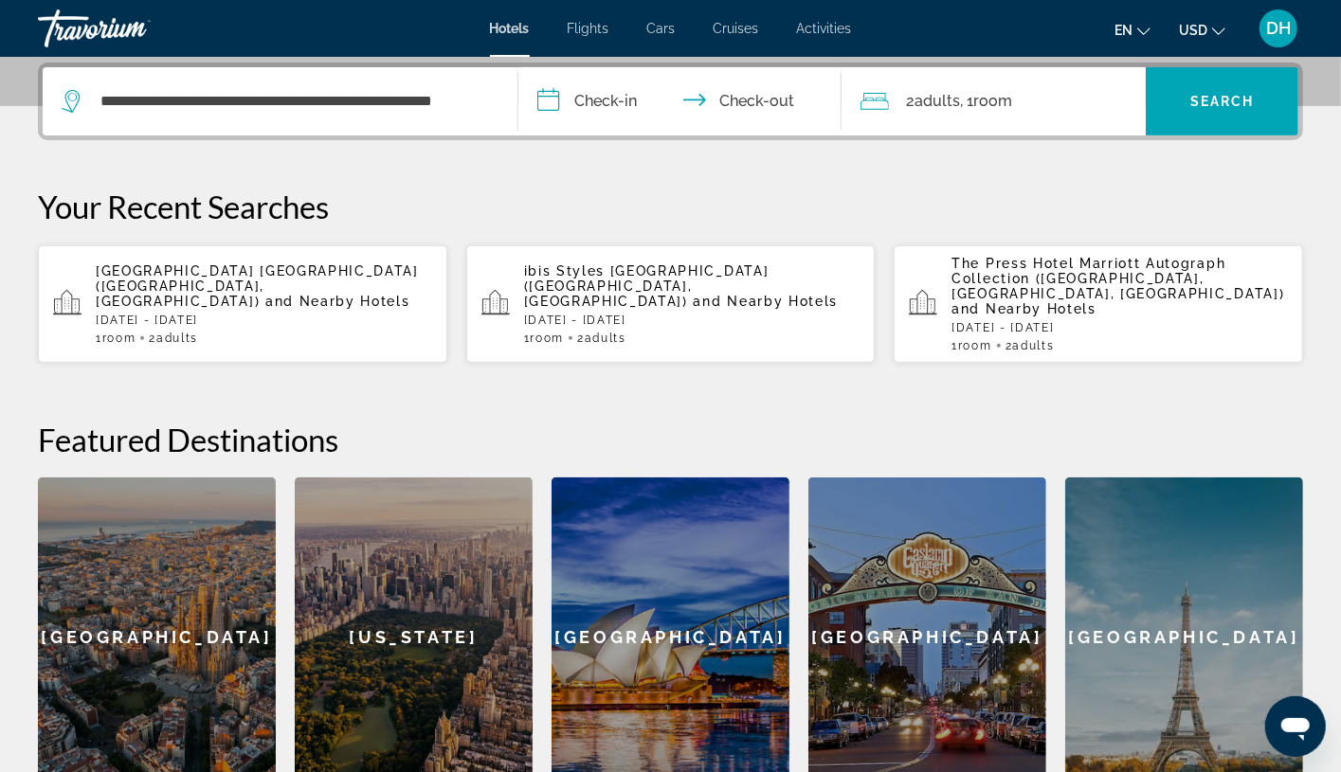
click at [587, 101] on input "**********" at bounding box center [683, 104] width 331 height 74
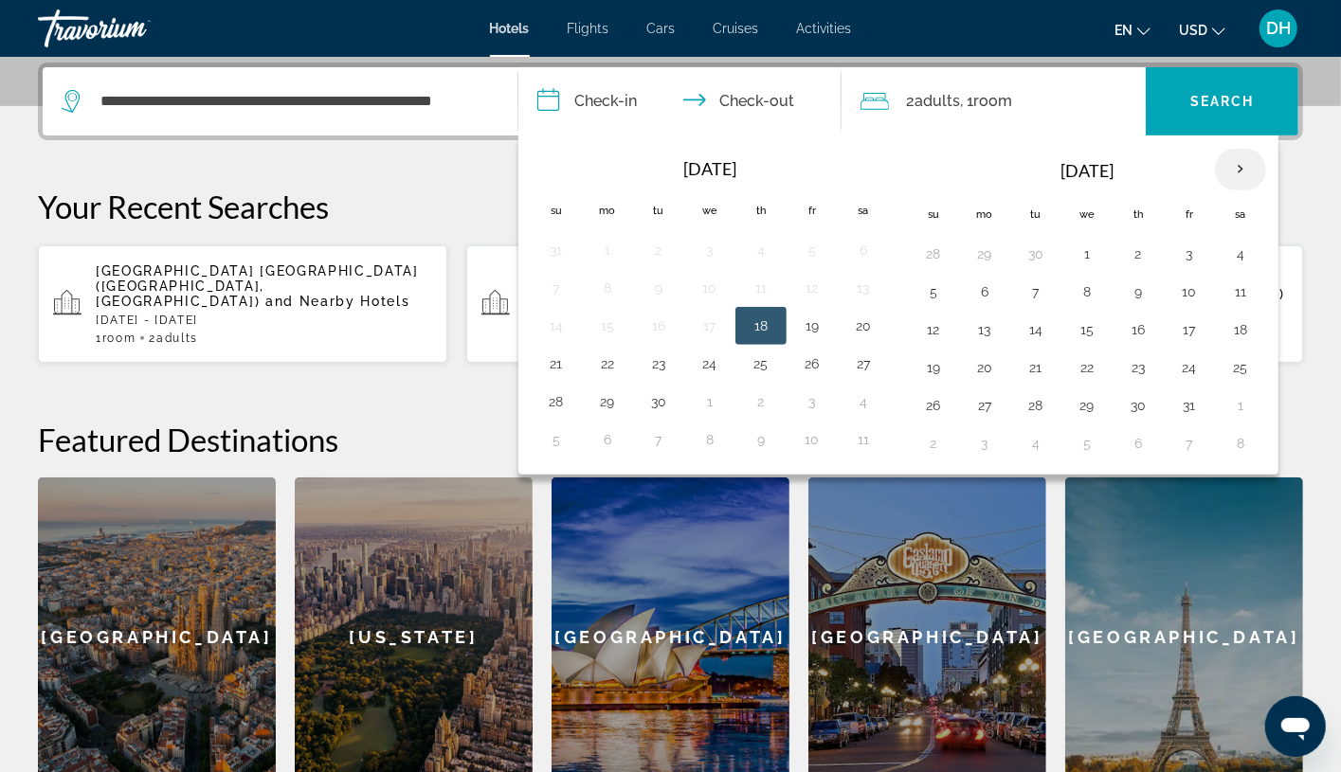
click at [1218, 172] on th "Next month" at bounding box center [1240, 170] width 51 height 42
click at [1218, 170] on th "Next month" at bounding box center [1240, 170] width 51 height 42
click at [1218, 167] on th "Next month" at bounding box center [1240, 170] width 51 height 42
click at [1218, 156] on th "Next month" at bounding box center [1240, 170] width 51 height 42
click at [1218, 167] on th "Next month" at bounding box center [1240, 170] width 51 height 42
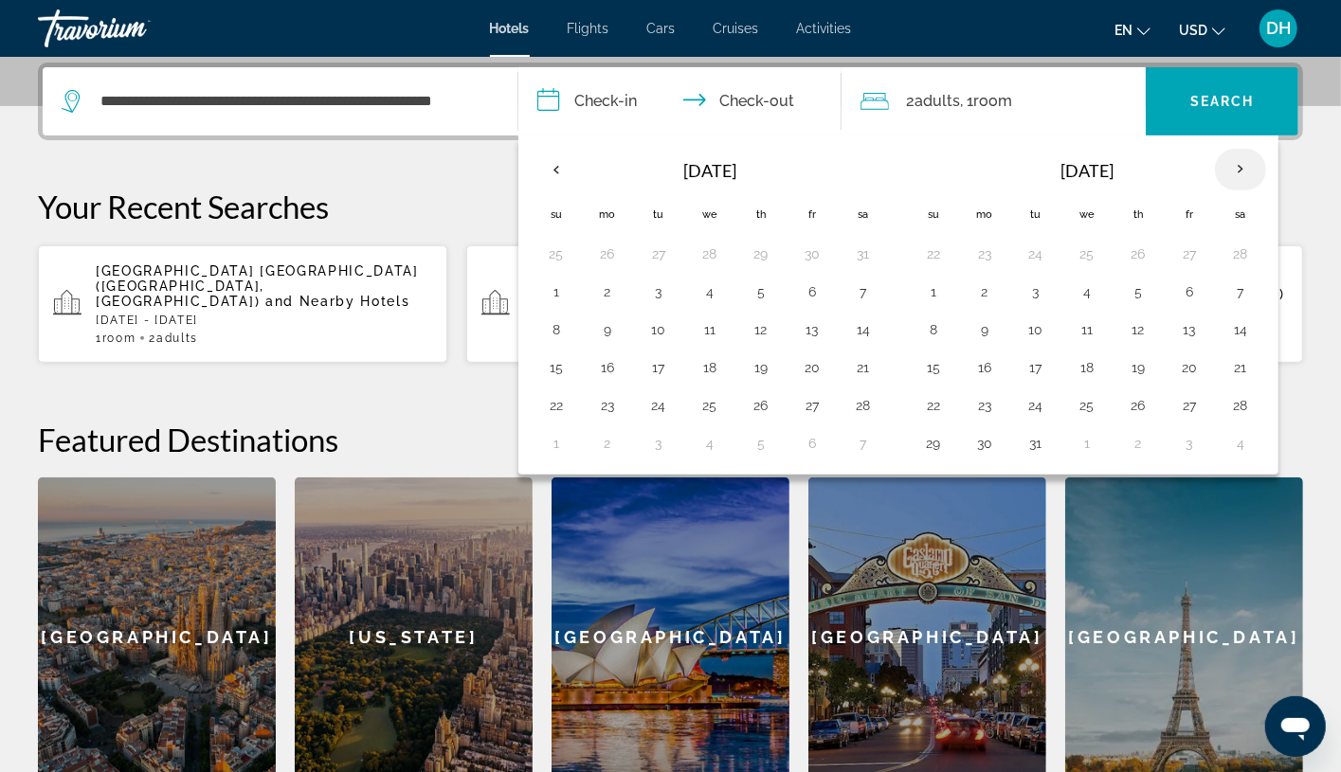
click at [1218, 167] on th "Next month" at bounding box center [1240, 170] width 51 height 42
click at [941, 377] on button "17" at bounding box center [933, 367] width 30 height 27
click at [1137, 359] on button "21" at bounding box center [1138, 367] width 30 height 27
type input "**********"
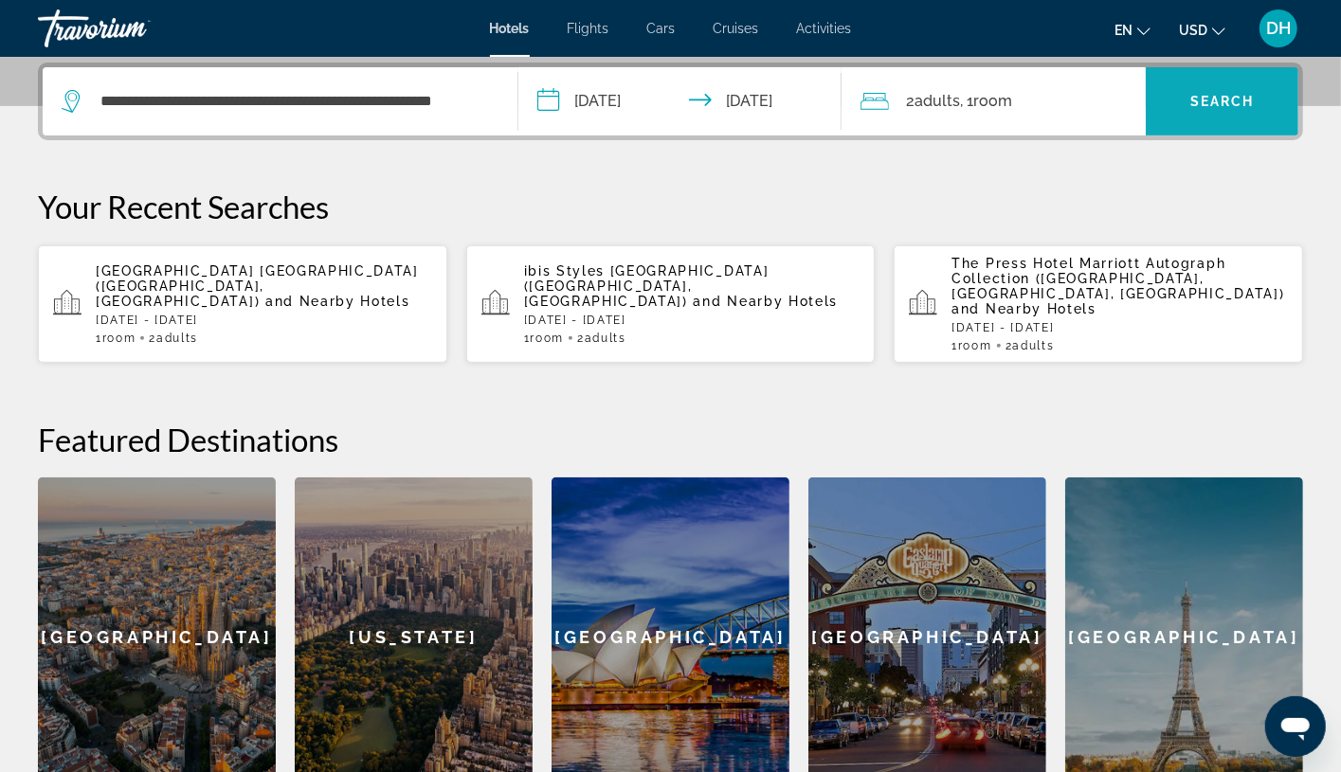
click at [1218, 86] on span "Search widget" at bounding box center [1222, 101] width 153 height 45
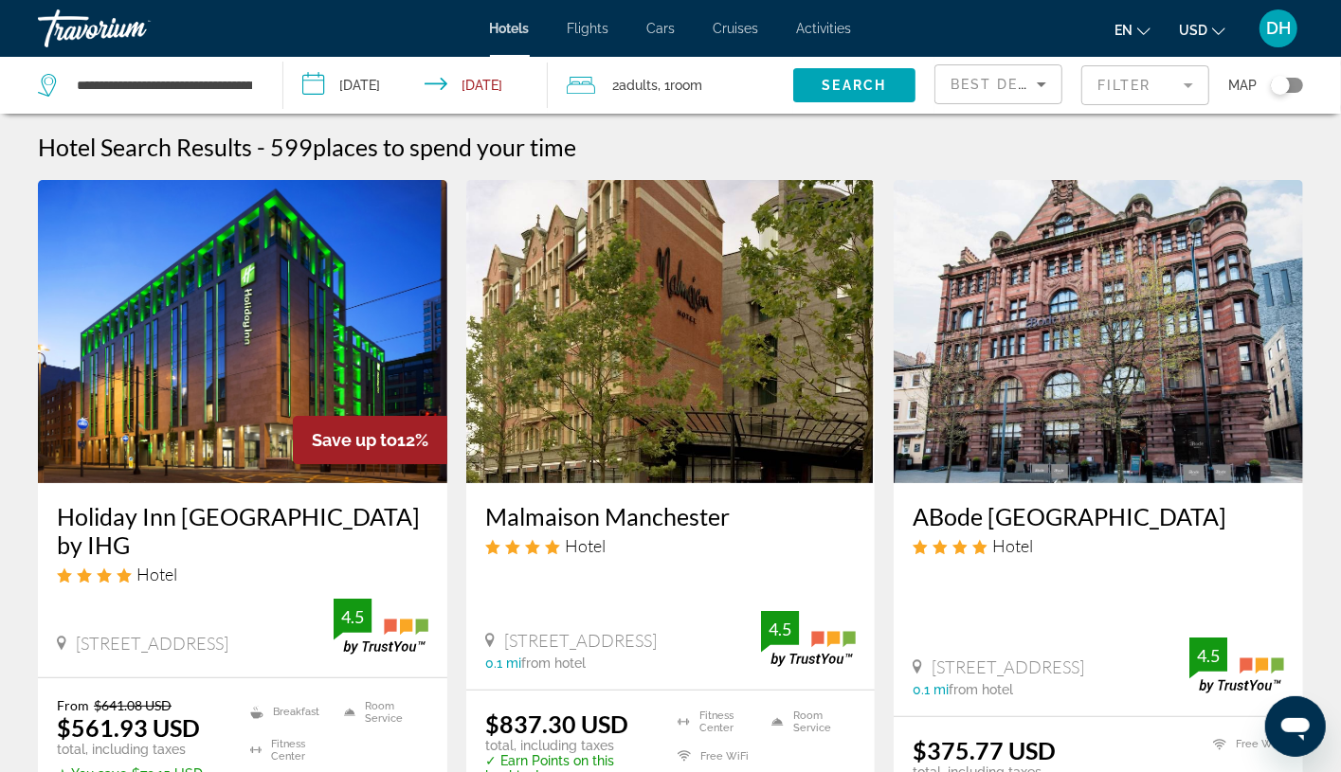
click at [459, 512] on app-hotels-search-item "Malmaison Manchester Hotel 1 3 Piccadilly, Manchester 0.1 mi from hotel 4.5 $83…" at bounding box center [671, 532] width 428 height 704
click at [288, 510] on h3 "Holiday Inn Manchester City Centre by IHG" at bounding box center [242, 530] width 371 height 57
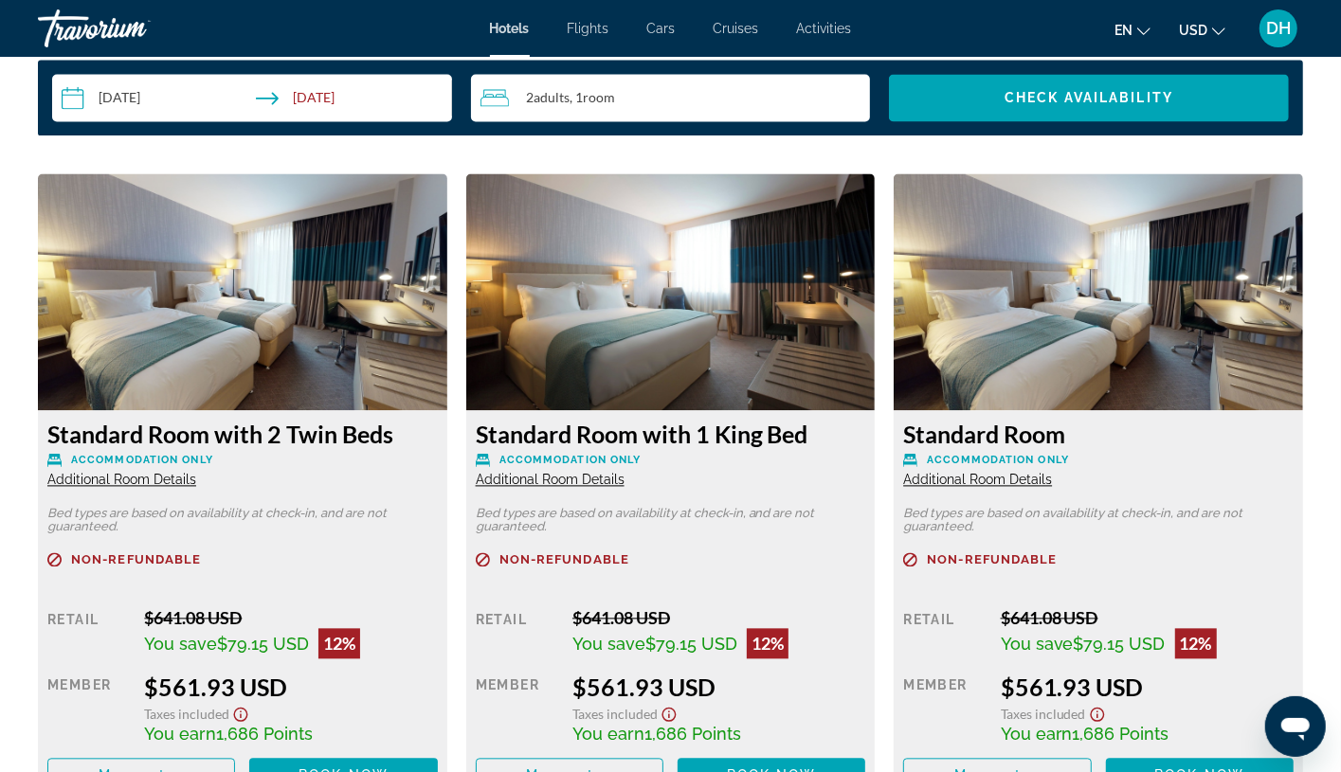
scroll to position [2417, 0]
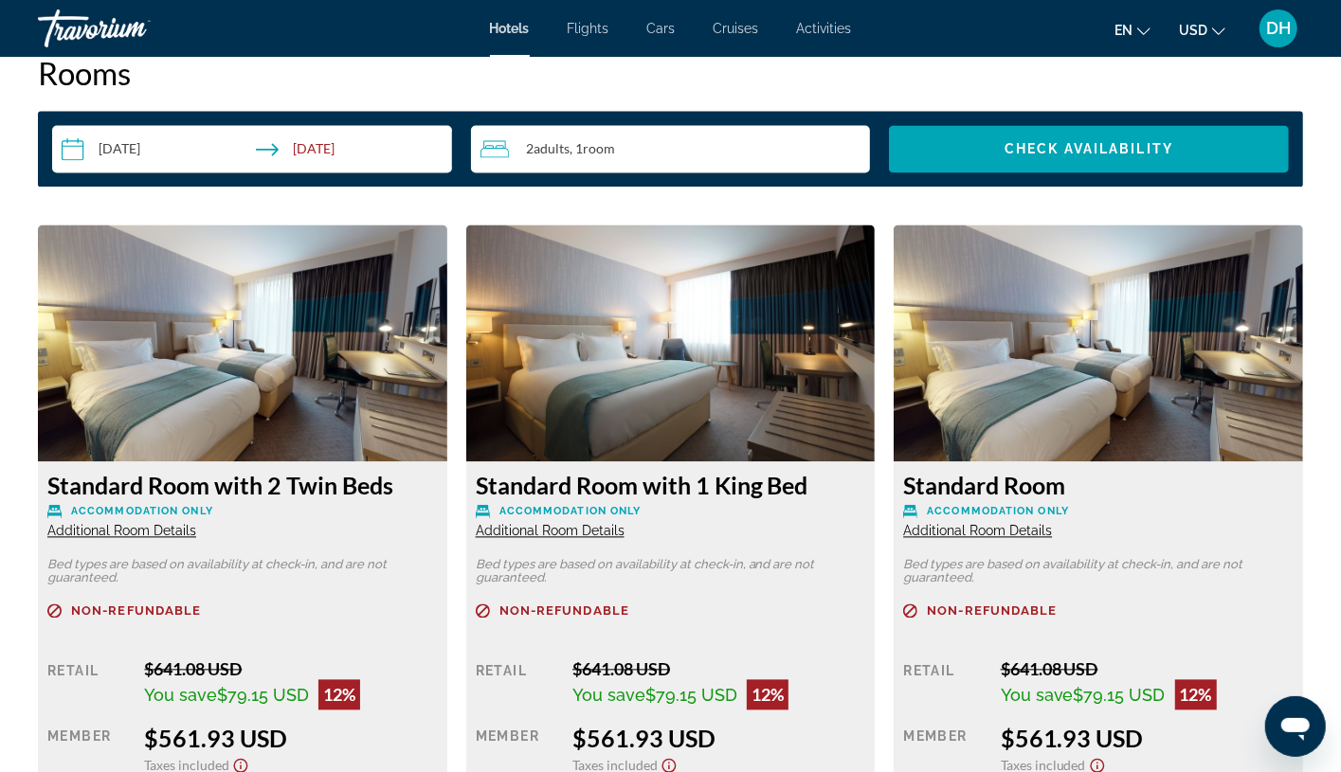
click at [262, 512] on div "Standard Room with 2 Twin Beds Accommodation Only Additional Room Details" at bounding box center [242, 505] width 390 height 68
click at [309, 566] on p "Bed types are based on availability at check-in, and are not guaranteed." at bounding box center [242, 571] width 390 height 27
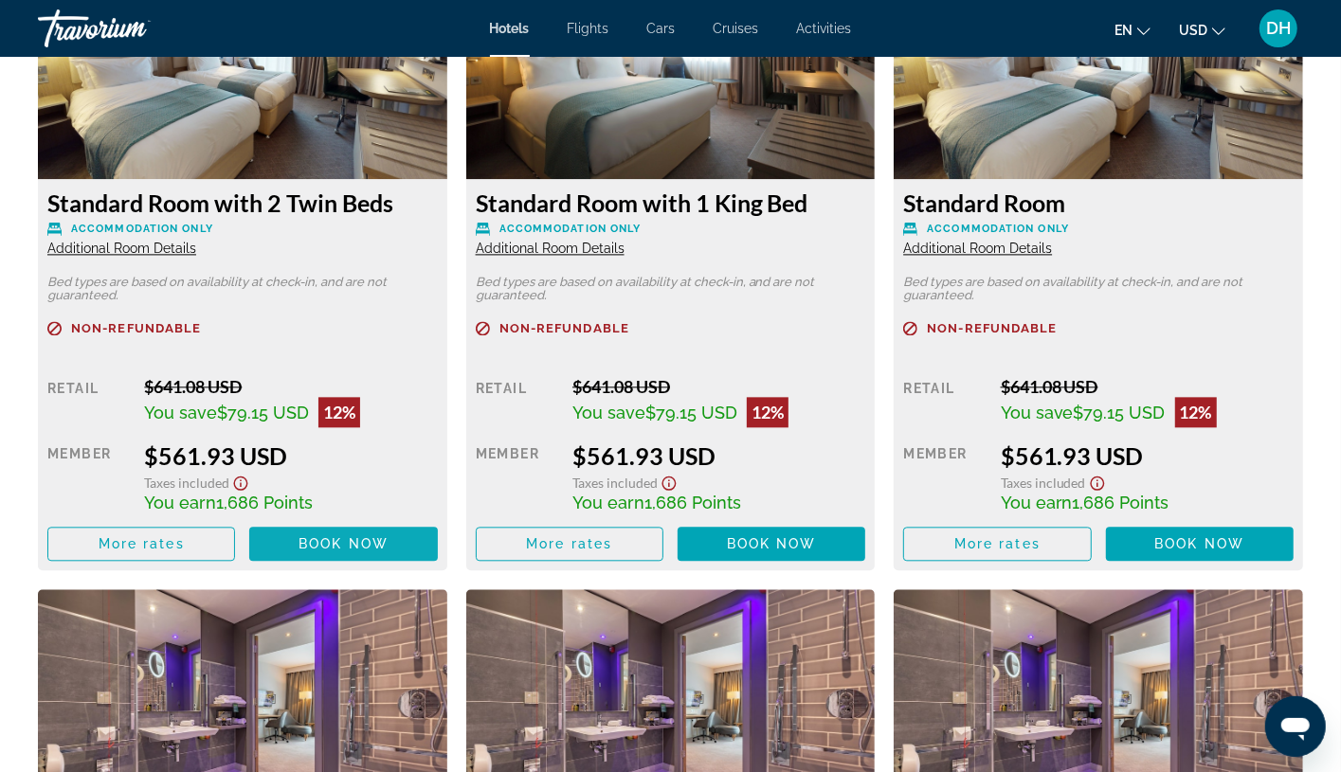
scroll to position [2701, 0]
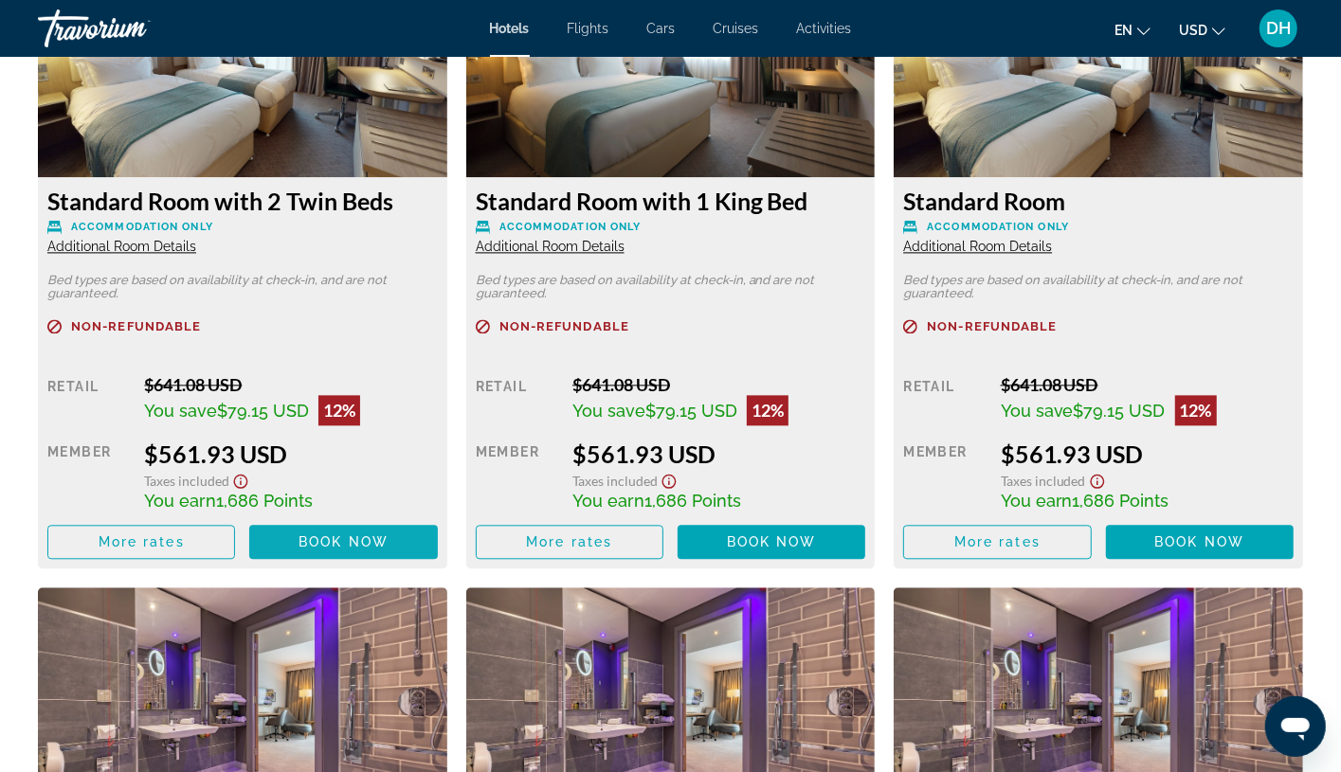
click at [320, 534] on span "Book now" at bounding box center [344, 541] width 90 height 15
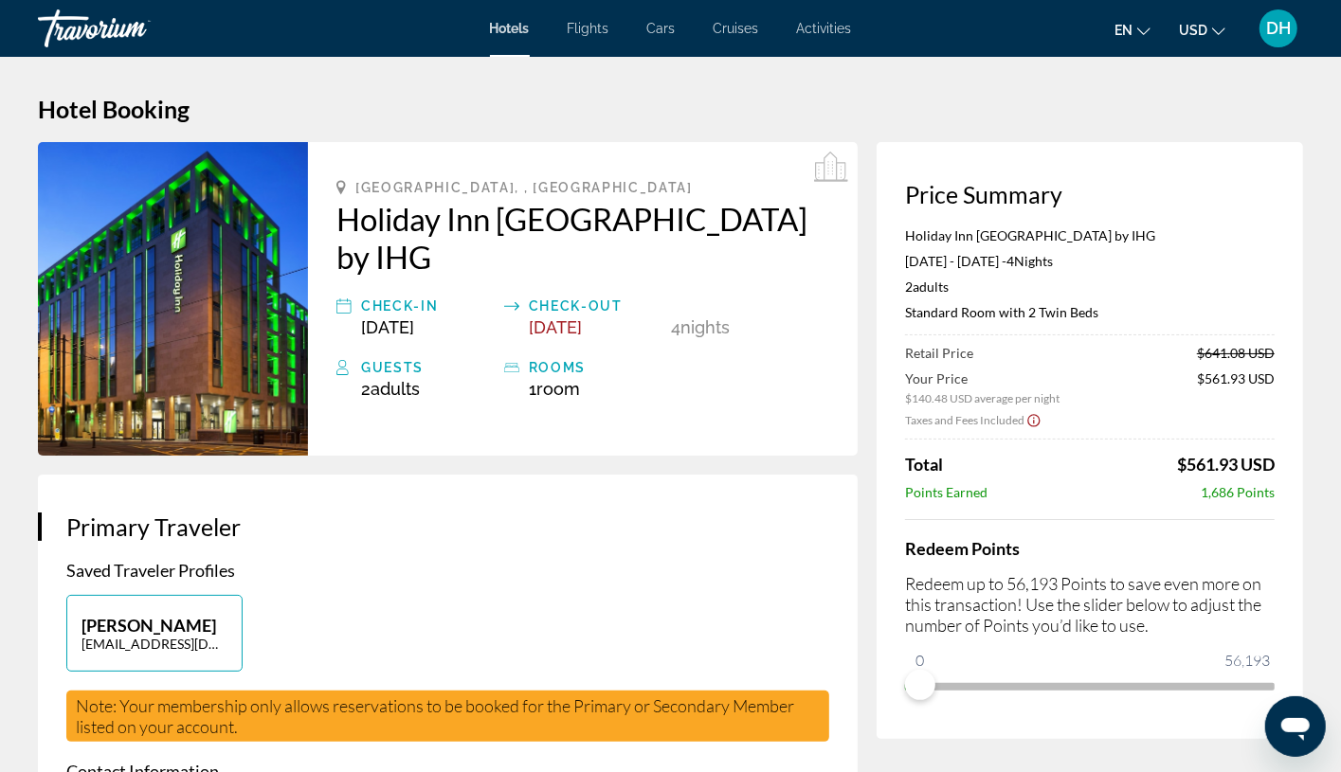
click at [1092, 484] on div "Points Earned 1,686 Points" at bounding box center [1090, 492] width 370 height 16
drag, startPoint x: 1135, startPoint y: 468, endPoint x: 1234, endPoint y: 467, distance: 98.6
click at [1218, 467] on div "Total $561.93 USD" at bounding box center [1090, 464] width 370 height 21
click at [515, 25] on span "Hotels" at bounding box center [510, 28] width 40 height 15
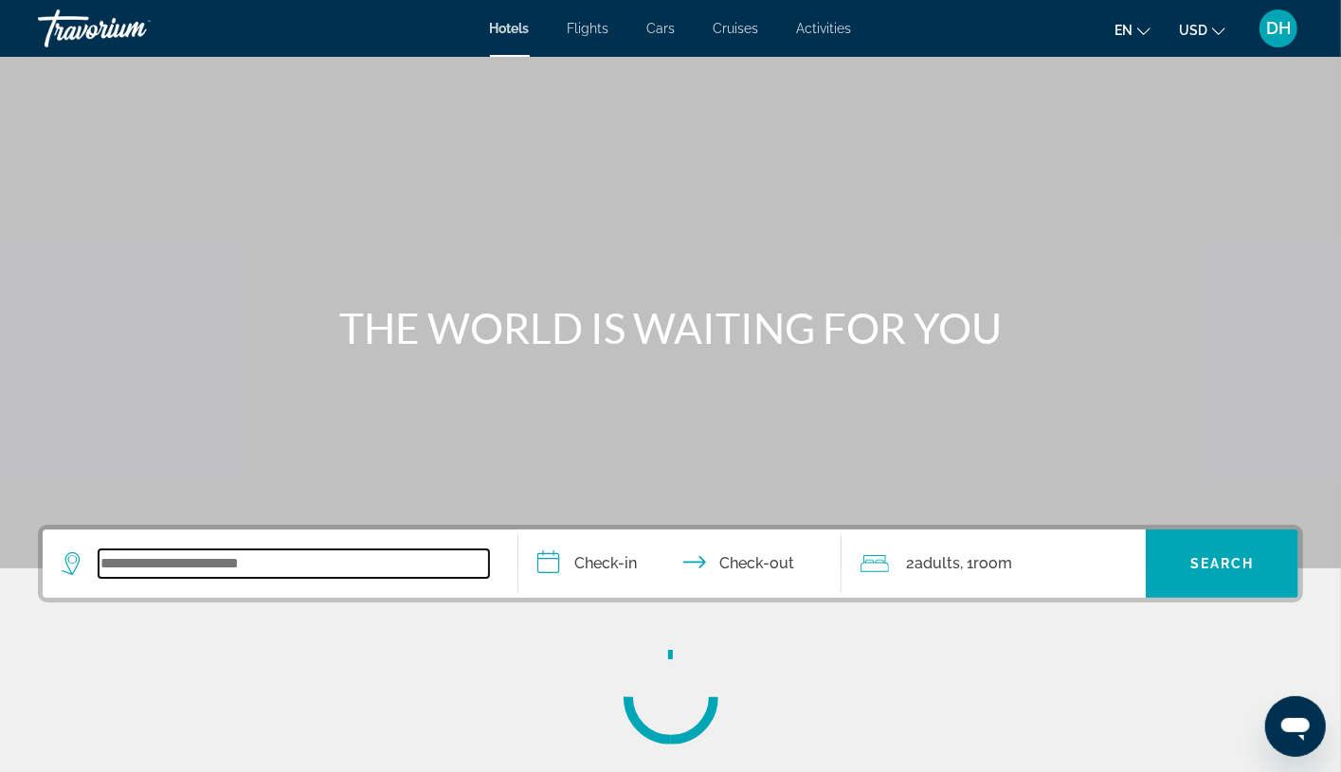
click at [232, 555] on input "Search widget" at bounding box center [294, 564] width 390 height 28
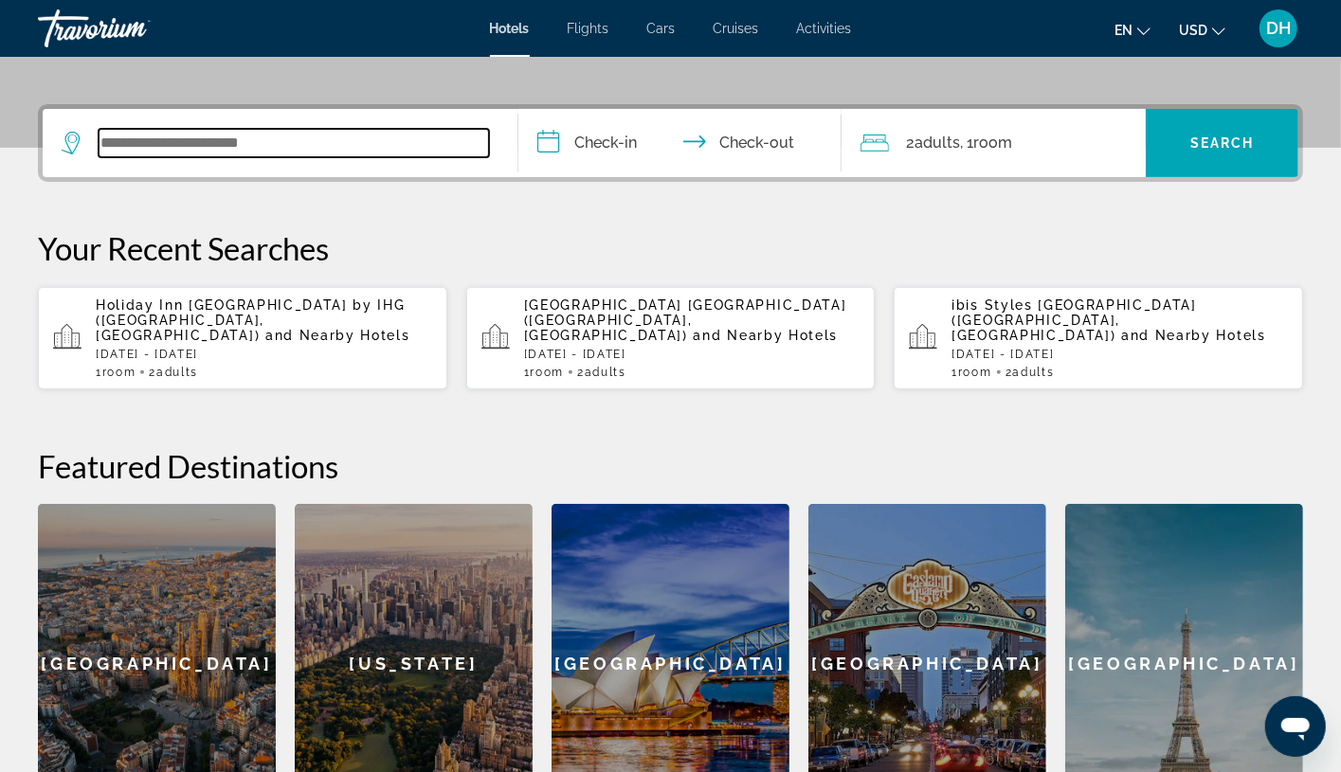
paste input "**********"
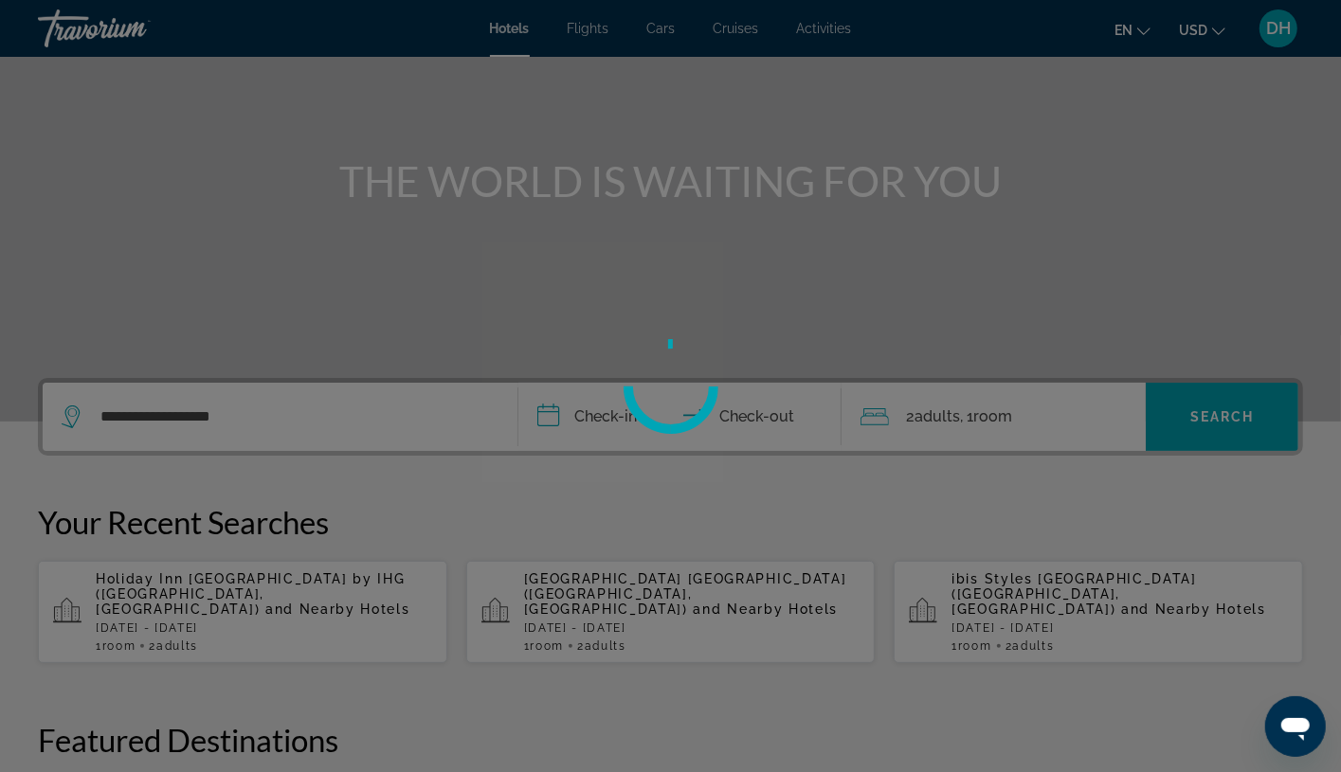
scroll to position [25, 0]
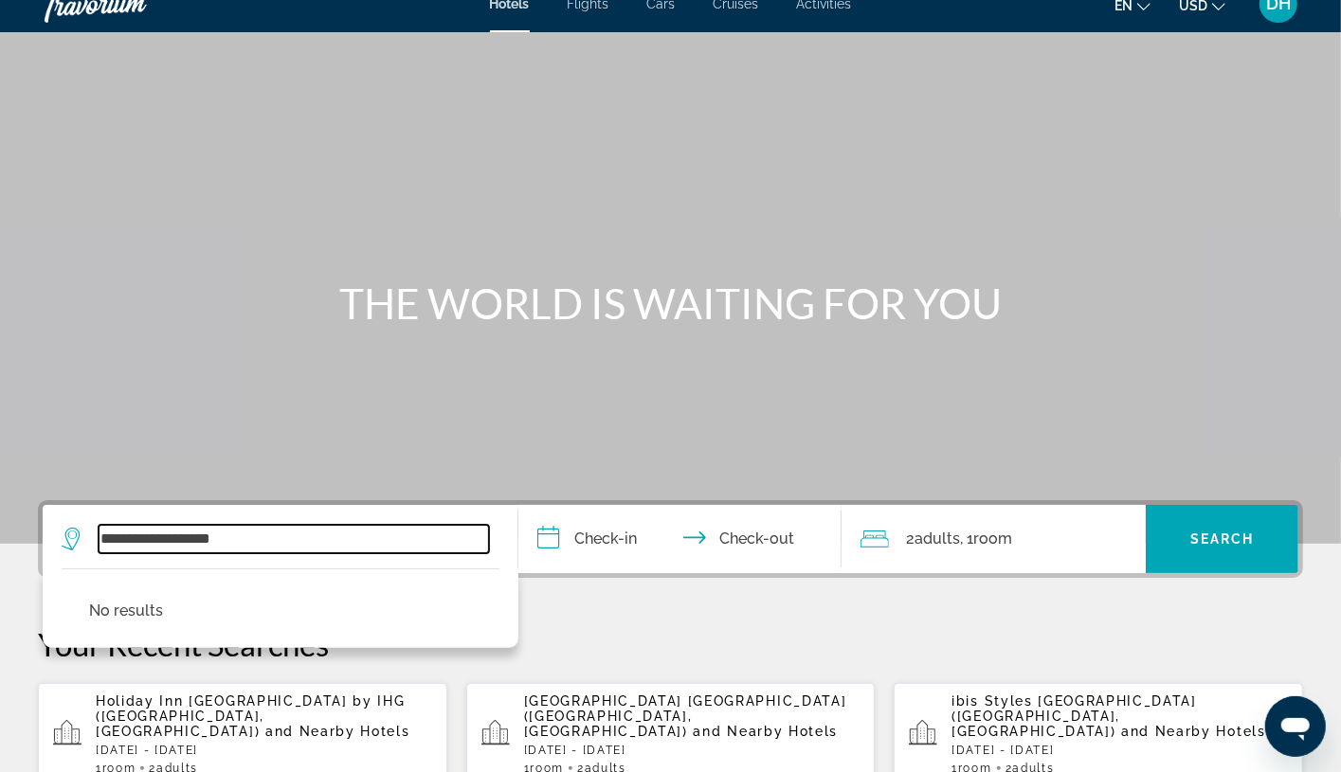
click at [340, 546] on input "**********" at bounding box center [294, 539] width 390 height 28
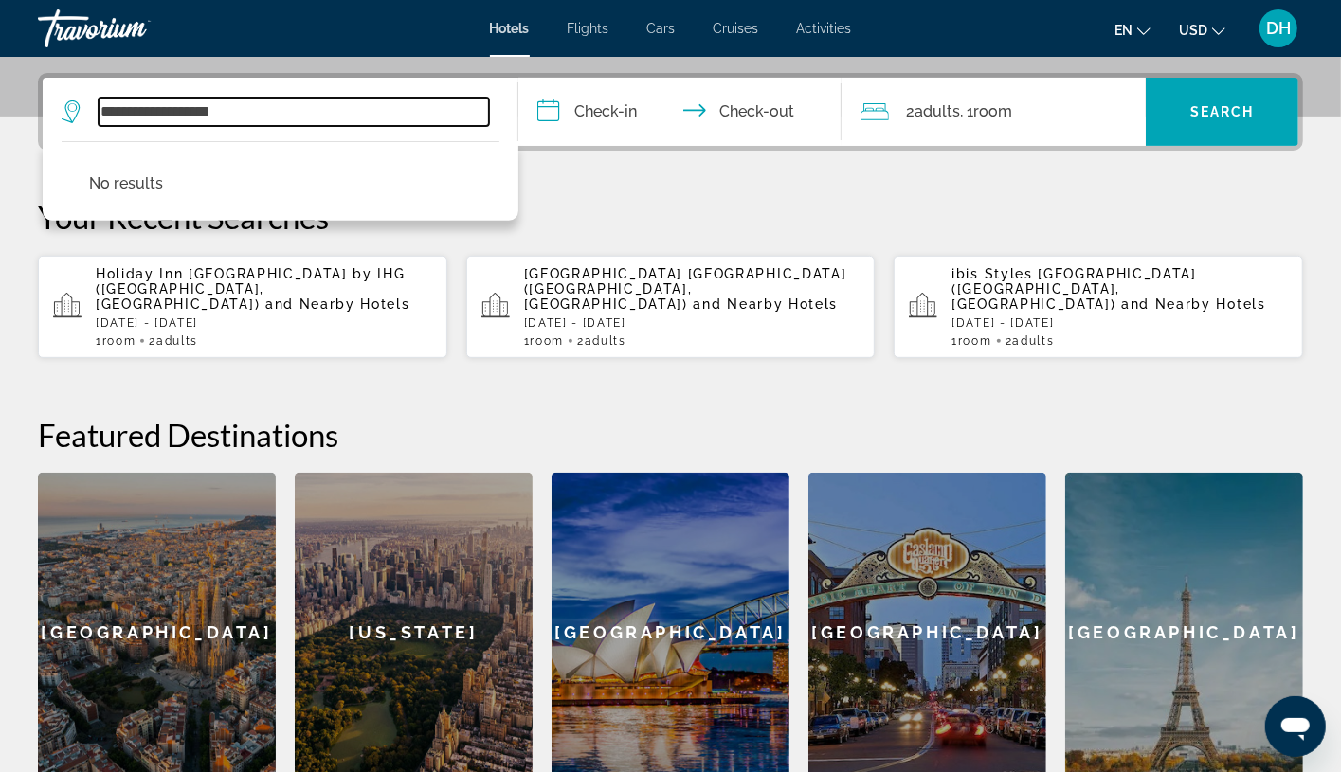
scroll to position [462, 0]
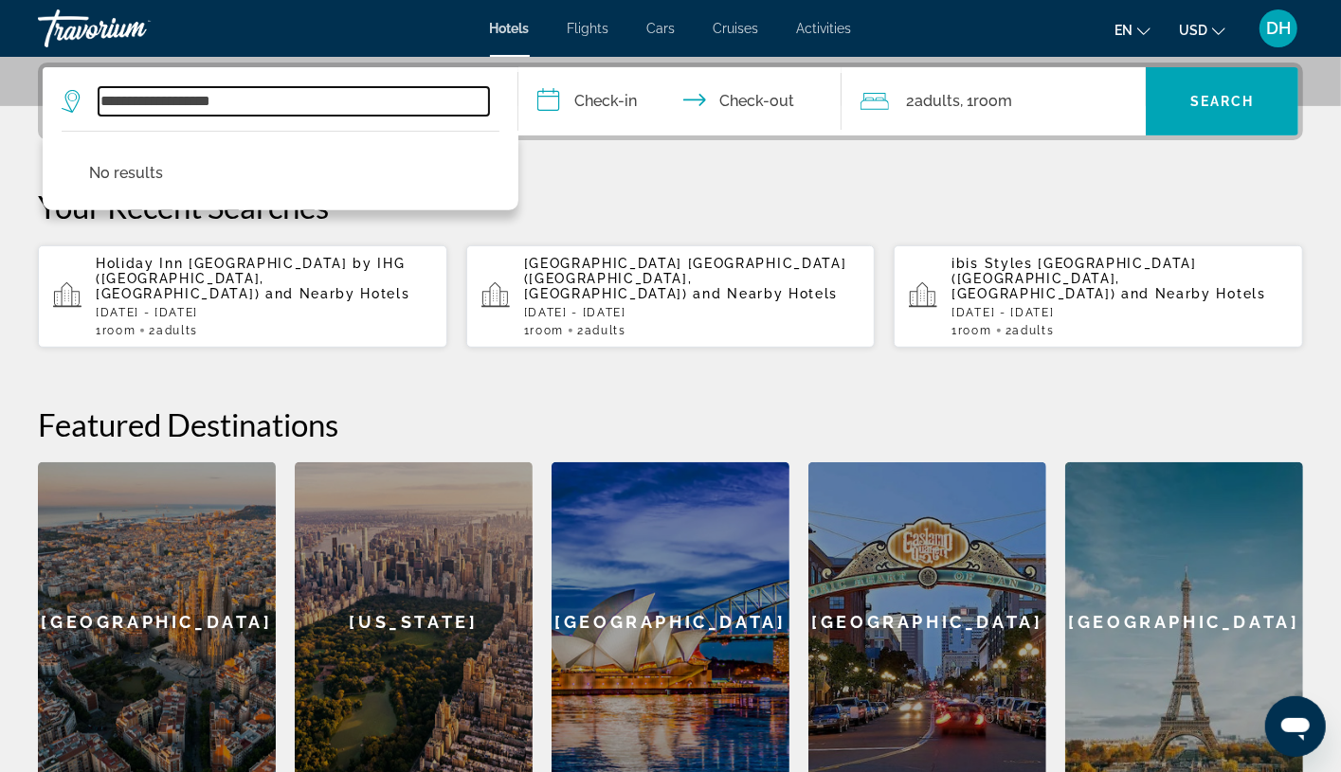
type input "**********"
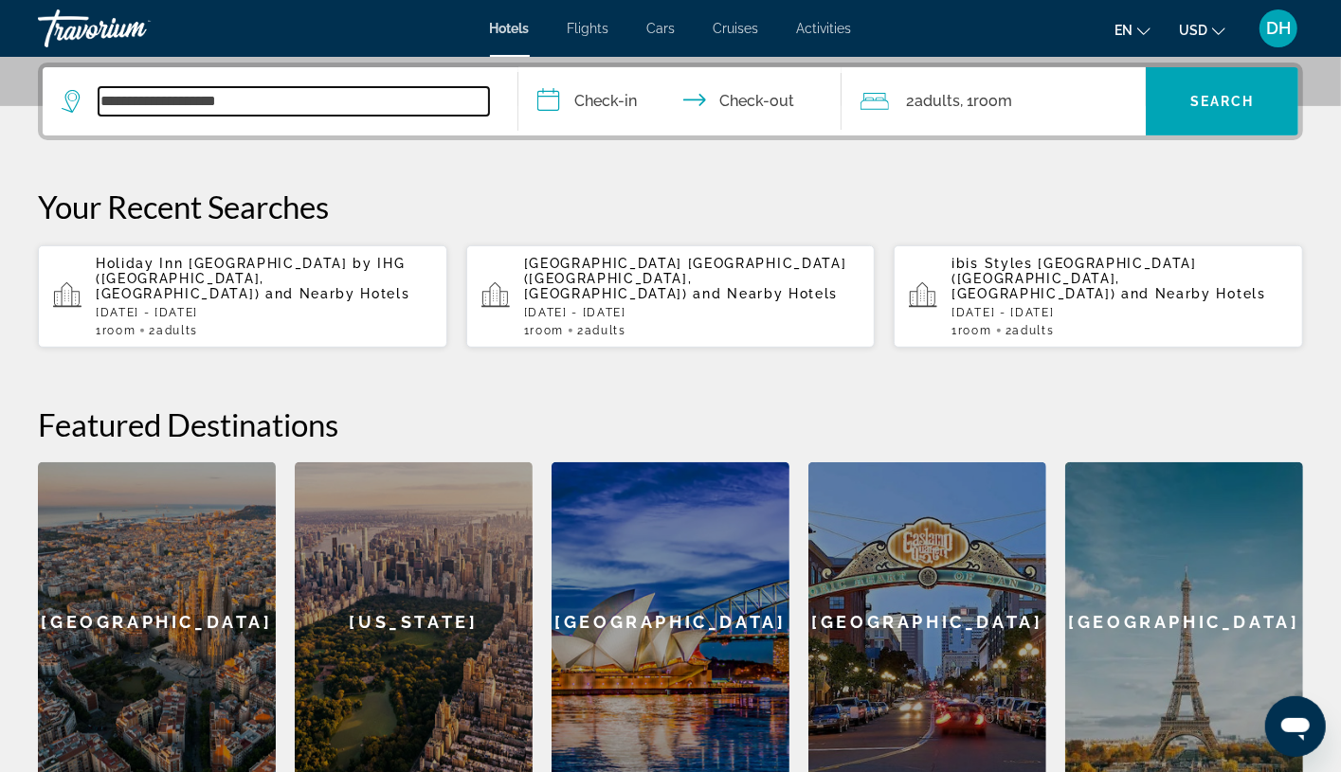
click at [313, 96] on input "**********" at bounding box center [294, 101] width 390 height 28
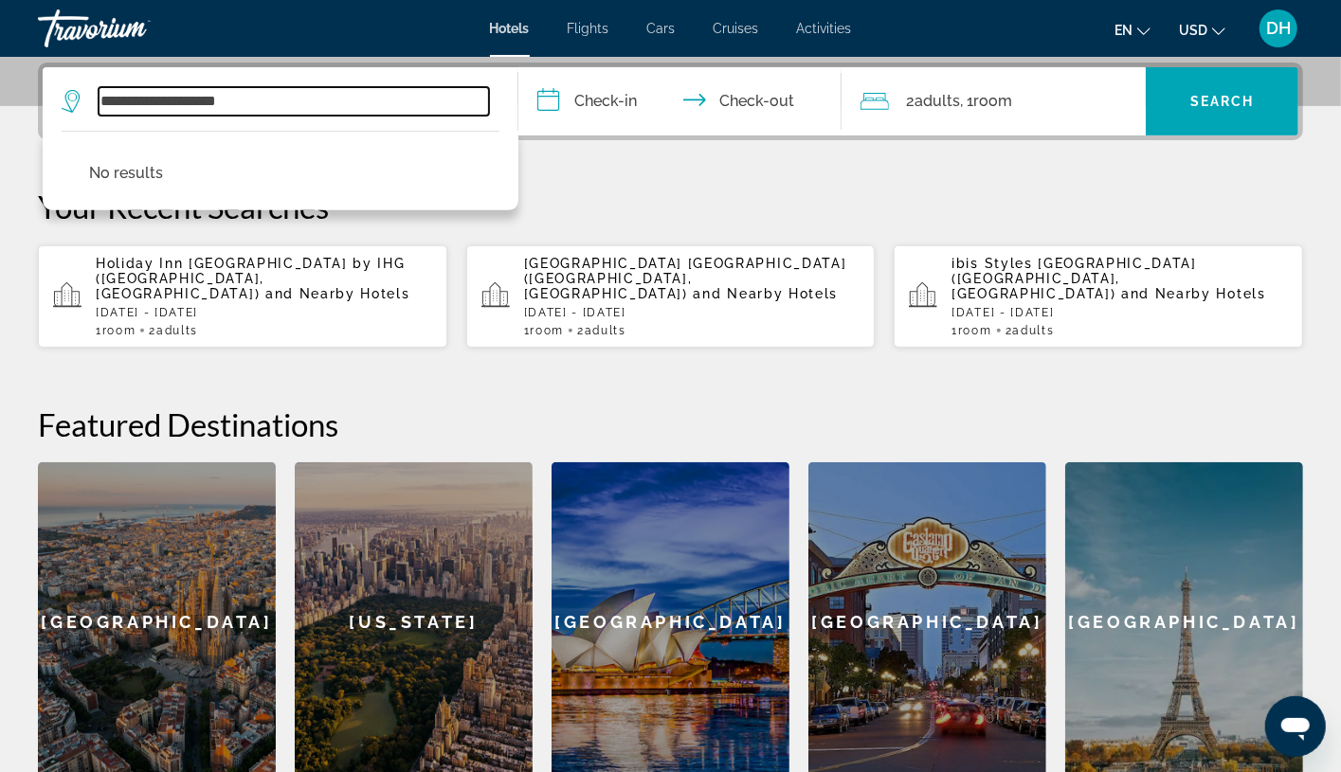
click at [313, 97] on input "**********" at bounding box center [294, 101] width 390 height 28
click at [313, 96] on input "**********" at bounding box center [294, 101] width 390 height 28
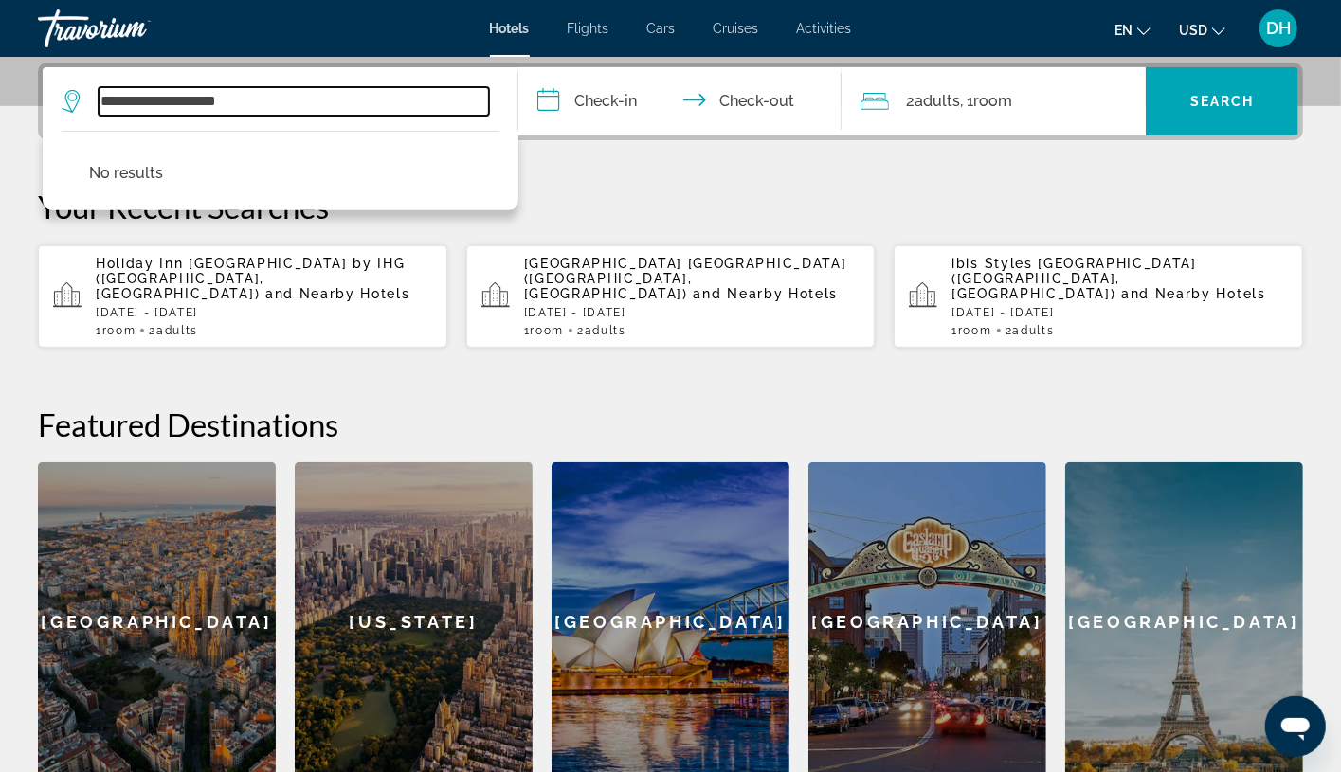
paste input "Search widget"
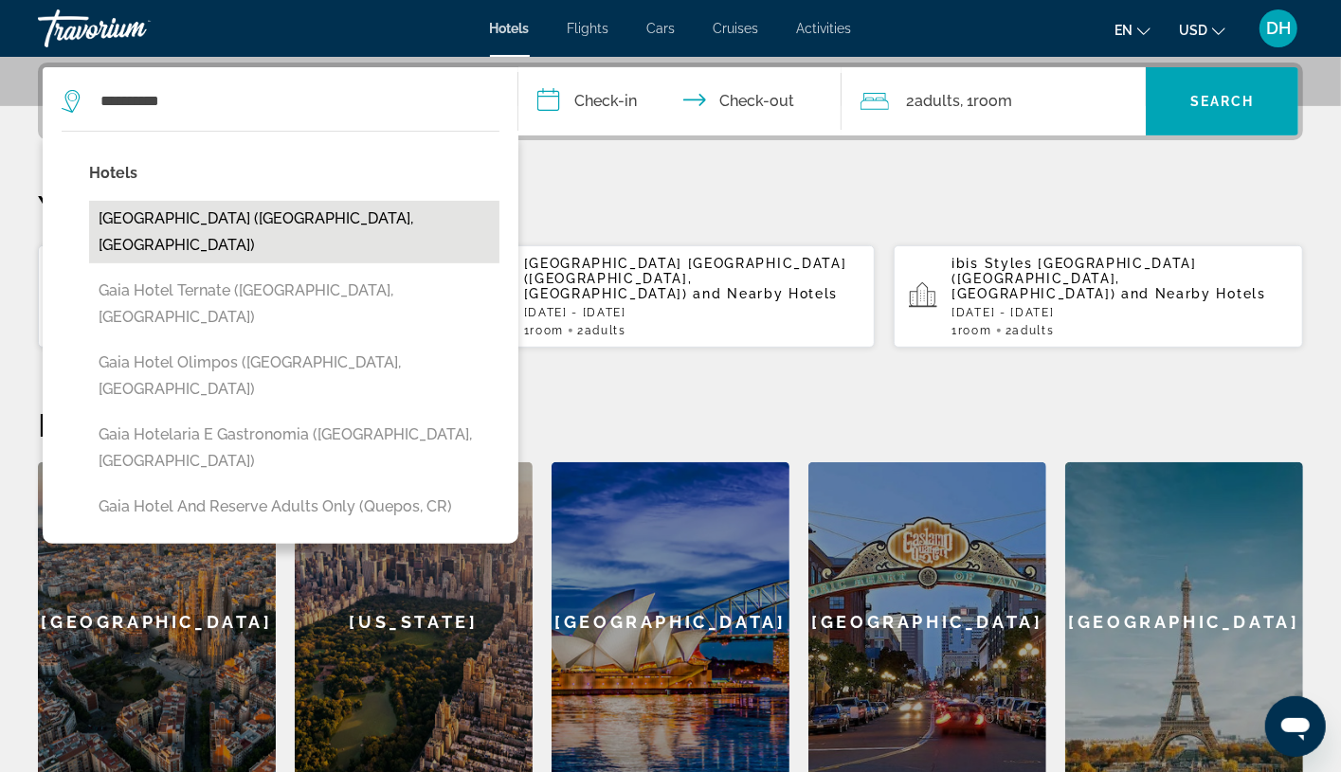
click at [325, 208] on button "[GEOGRAPHIC_DATA] ([GEOGRAPHIC_DATA], [GEOGRAPHIC_DATA])" at bounding box center [294, 232] width 410 height 63
type input "**********"
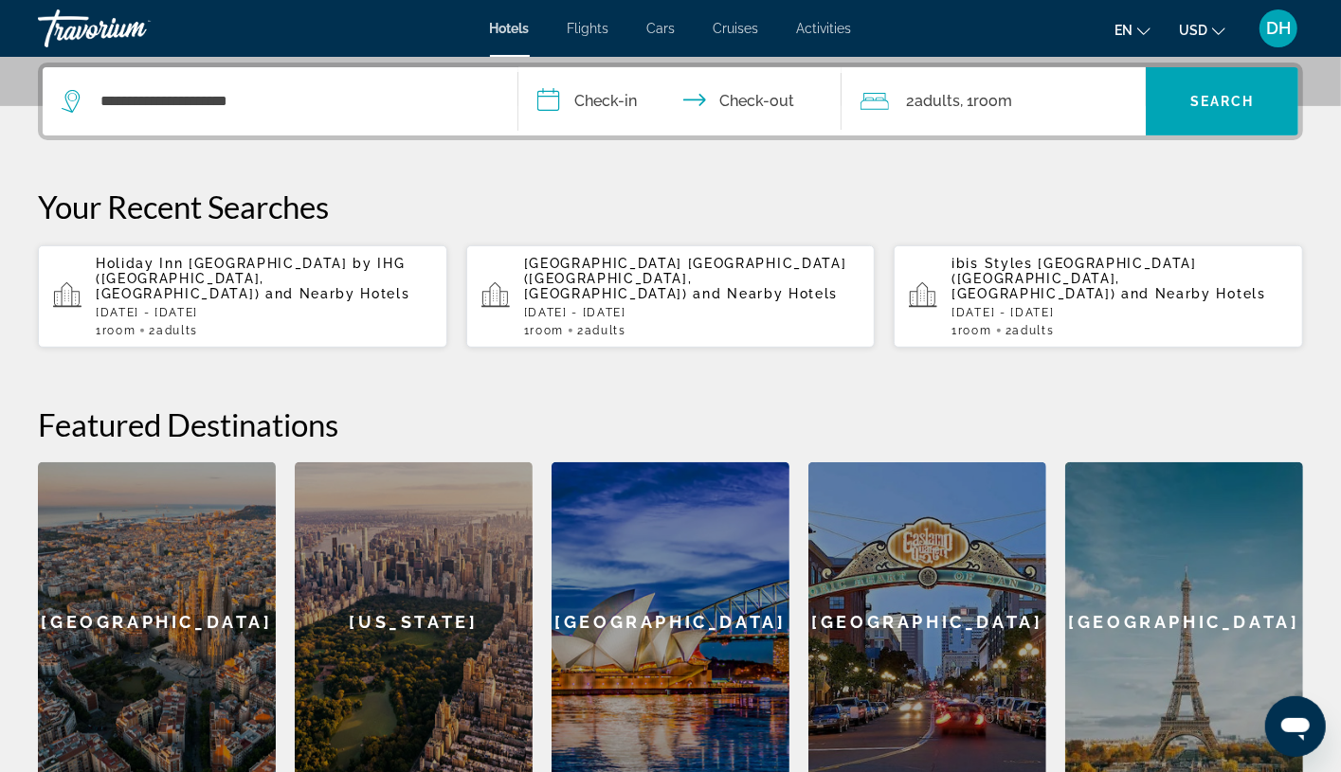
click at [627, 96] on input "**********" at bounding box center [683, 104] width 331 height 74
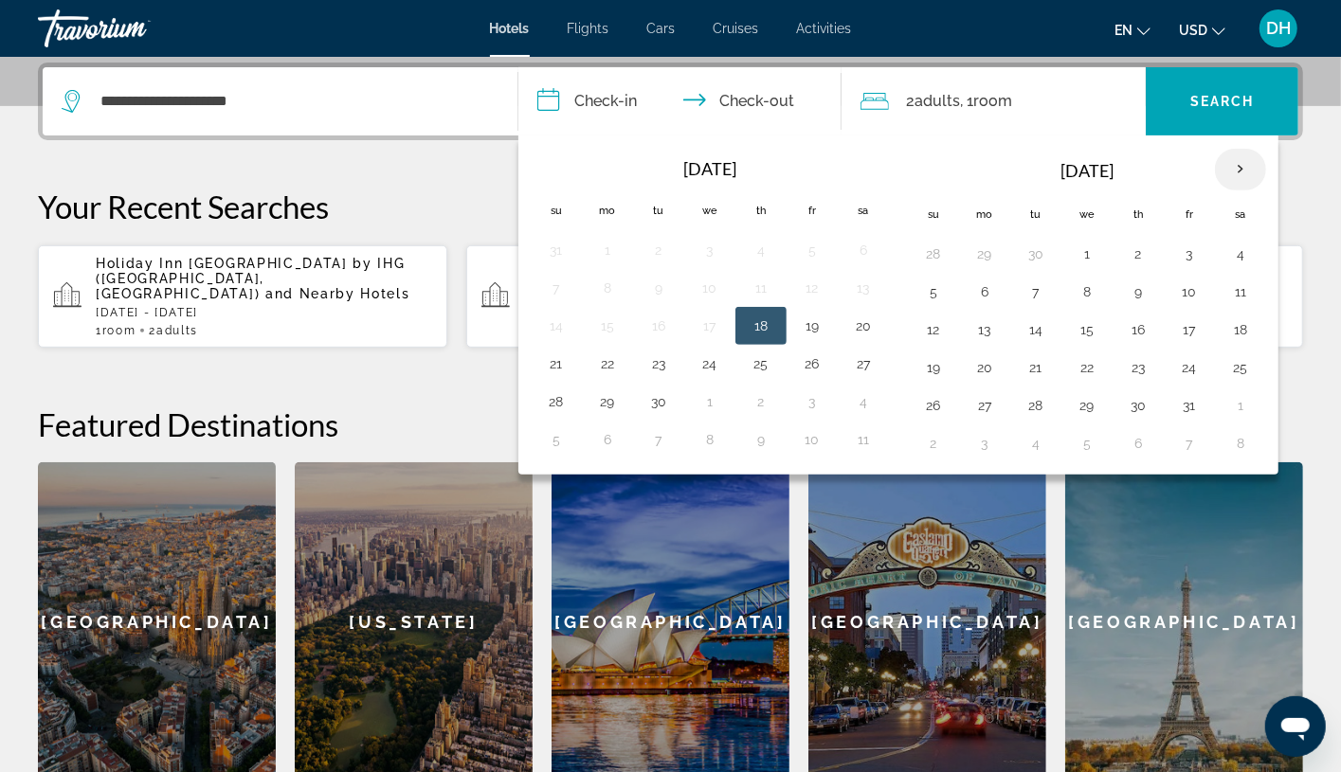
click at [1234, 164] on th "Next month" at bounding box center [1240, 170] width 51 height 42
click at [1234, 163] on th "Next month" at bounding box center [1240, 170] width 51 height 42
drag, startPoint x: 1234, startPoint y: 163, endPoint x: 1259, endPoint y: 207, distance: 50.5
click at [1259, 207] on thead "[DATE] Su Mo Tu We Th Fr Sa" at bounding box center [1087, 191] width 358 height 87
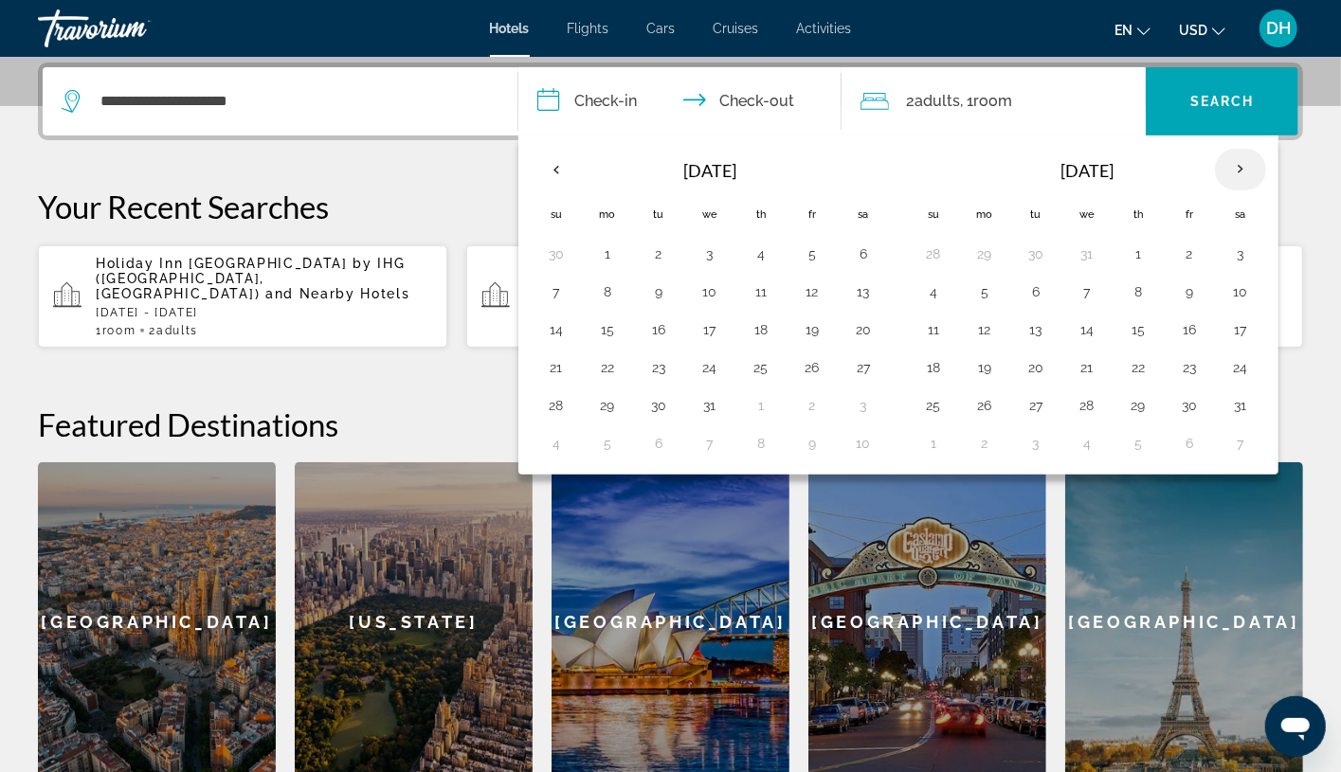
click at [1227, 177] on th "Next month" at bounding box center [1240, 170] width 51 height 42
click at [988, 293] on button "6" at bounding box center [984, 292] width 30 height 27
click at [1149, 288] on button "9" at bounding box center [1138, 292] width 30 height 27
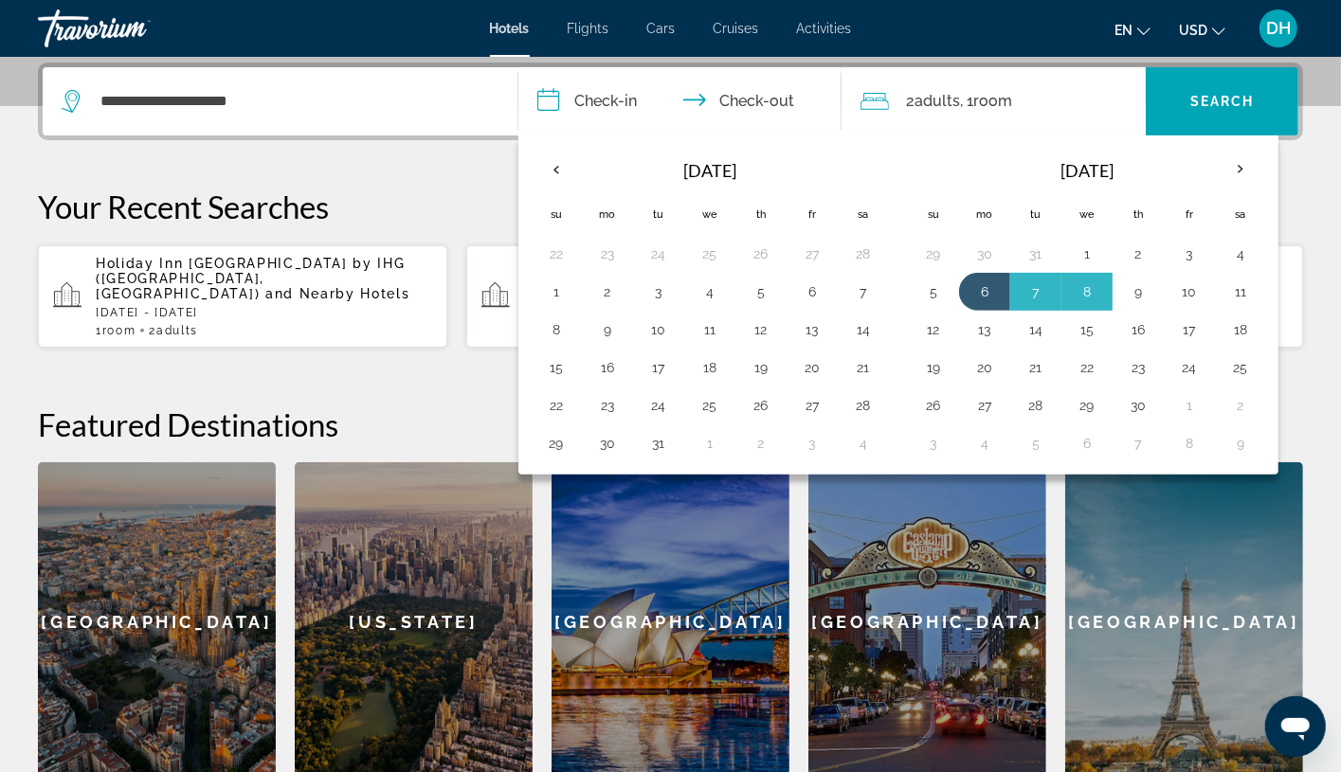
type input "**********"
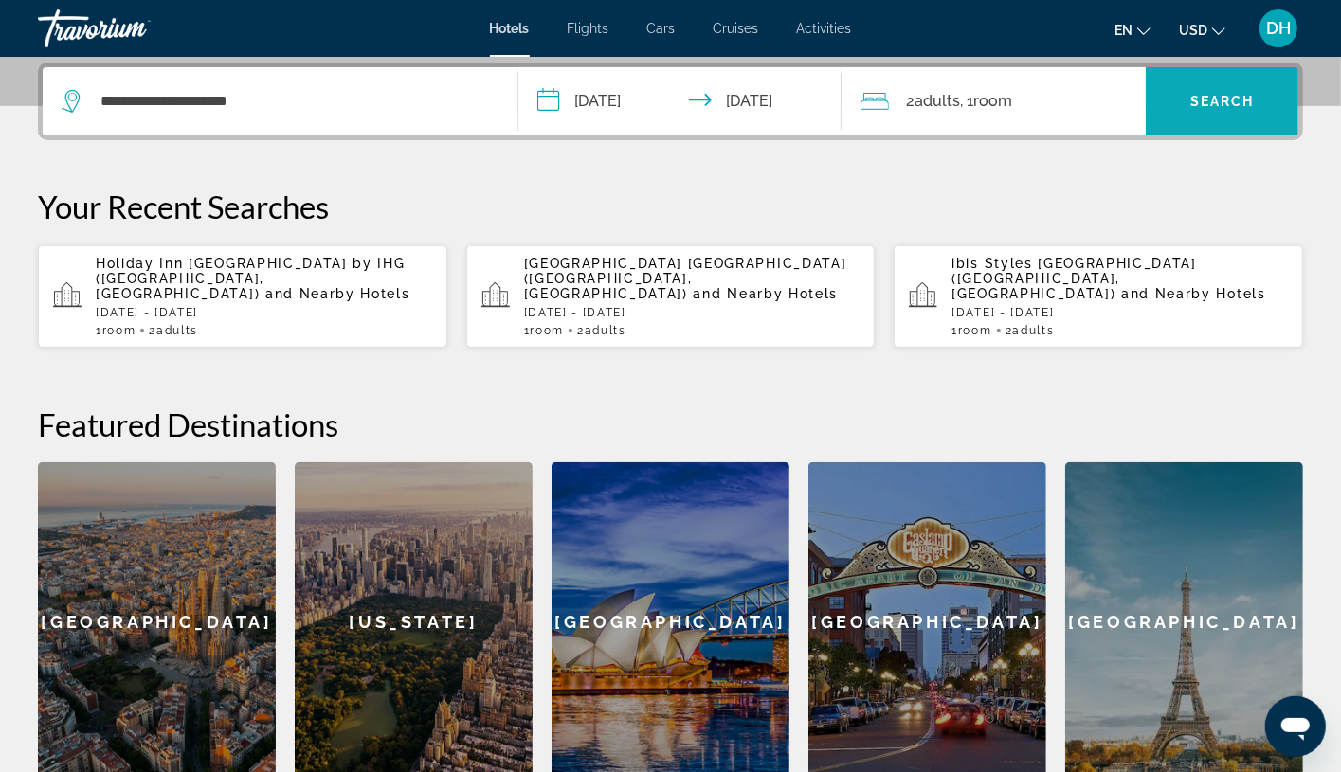
click at [1232, 102] on span "Search" at bounding box center [1222, 101] width 64 height 15
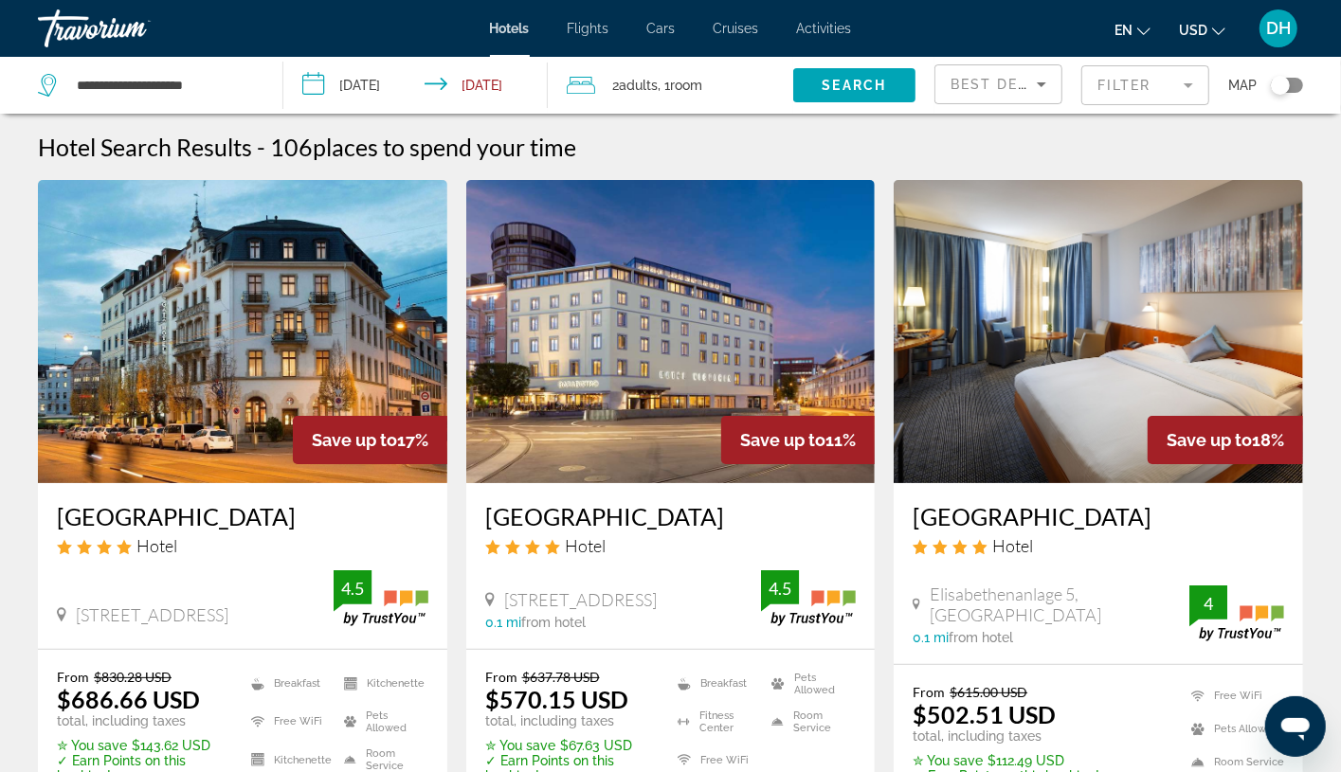
click at [570, 505] on h3 "[GEOGRAPHIC_DATA]" at bounding box center [670, 516] width 371 height 28
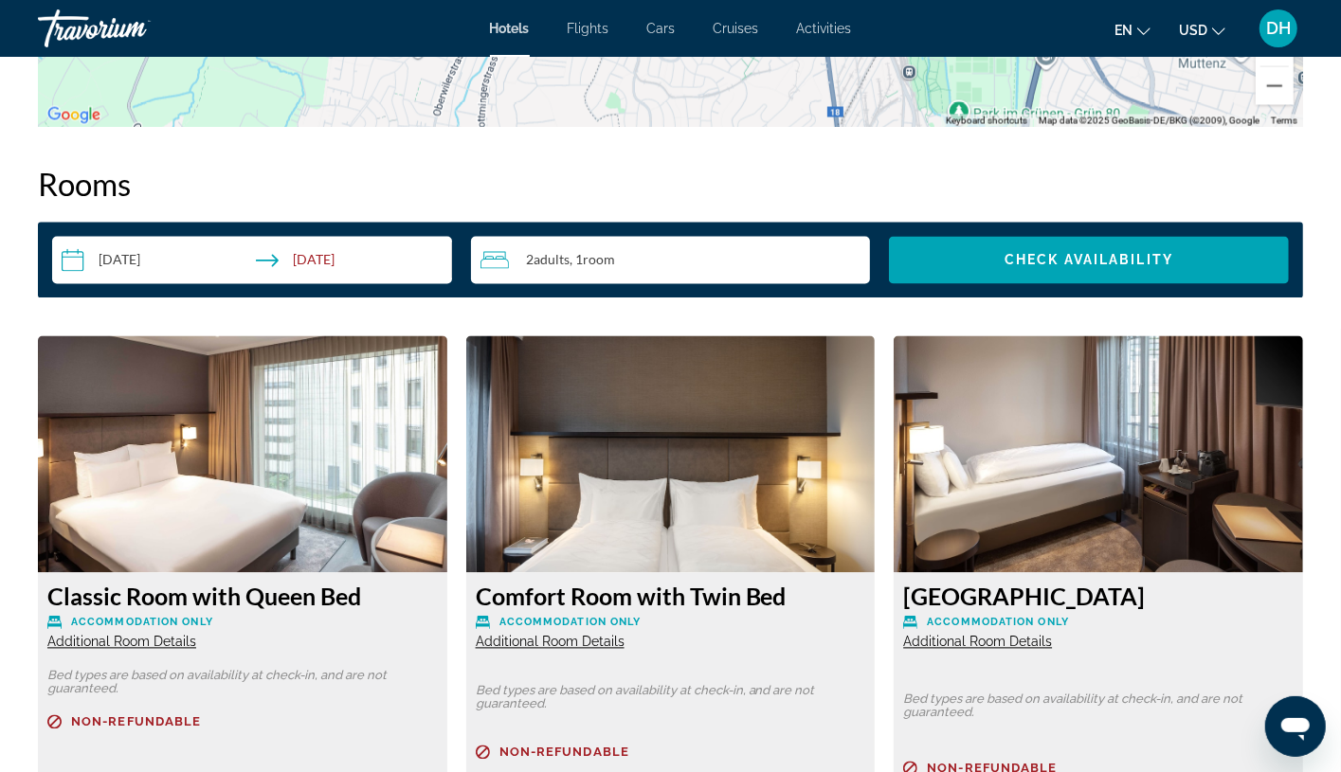
scroll to position [2274, 0]
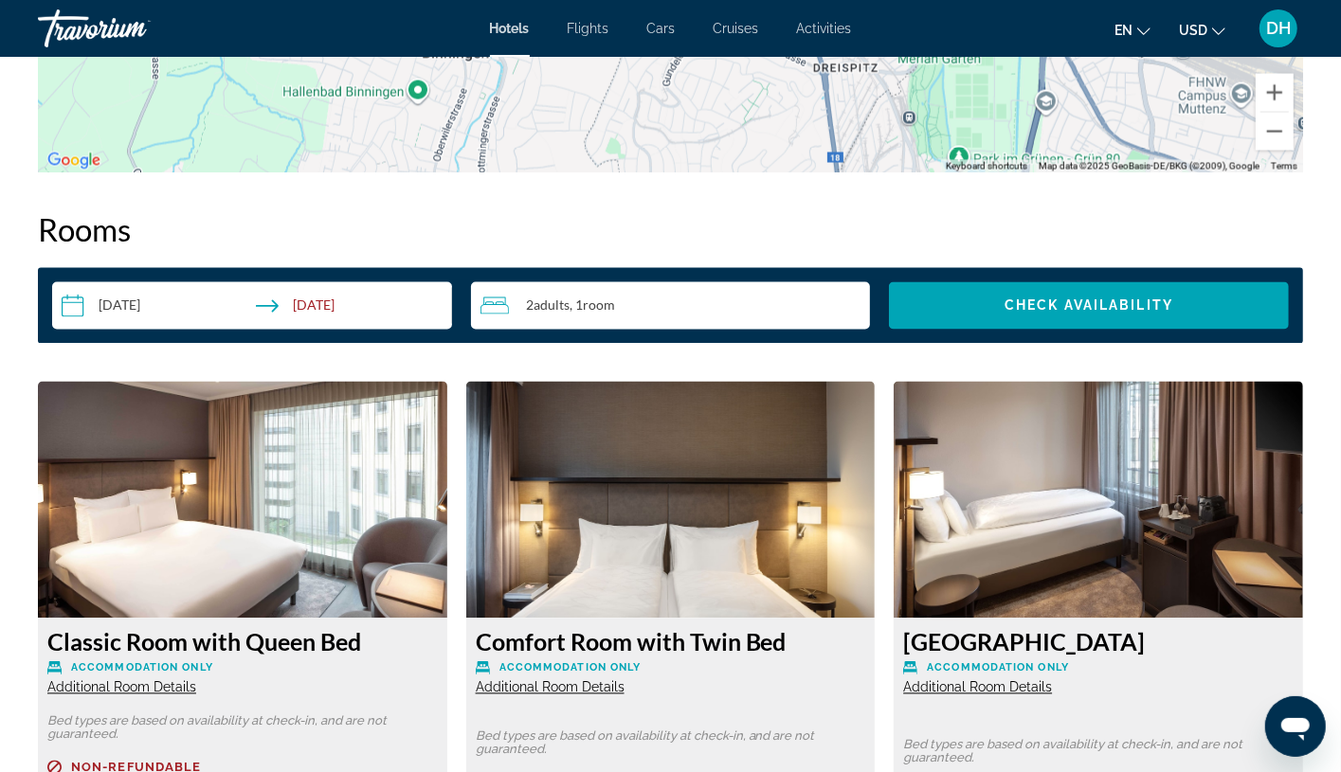
click at [177, 312] on input "**********" at bounding box center [255, 308] width 407 height 53
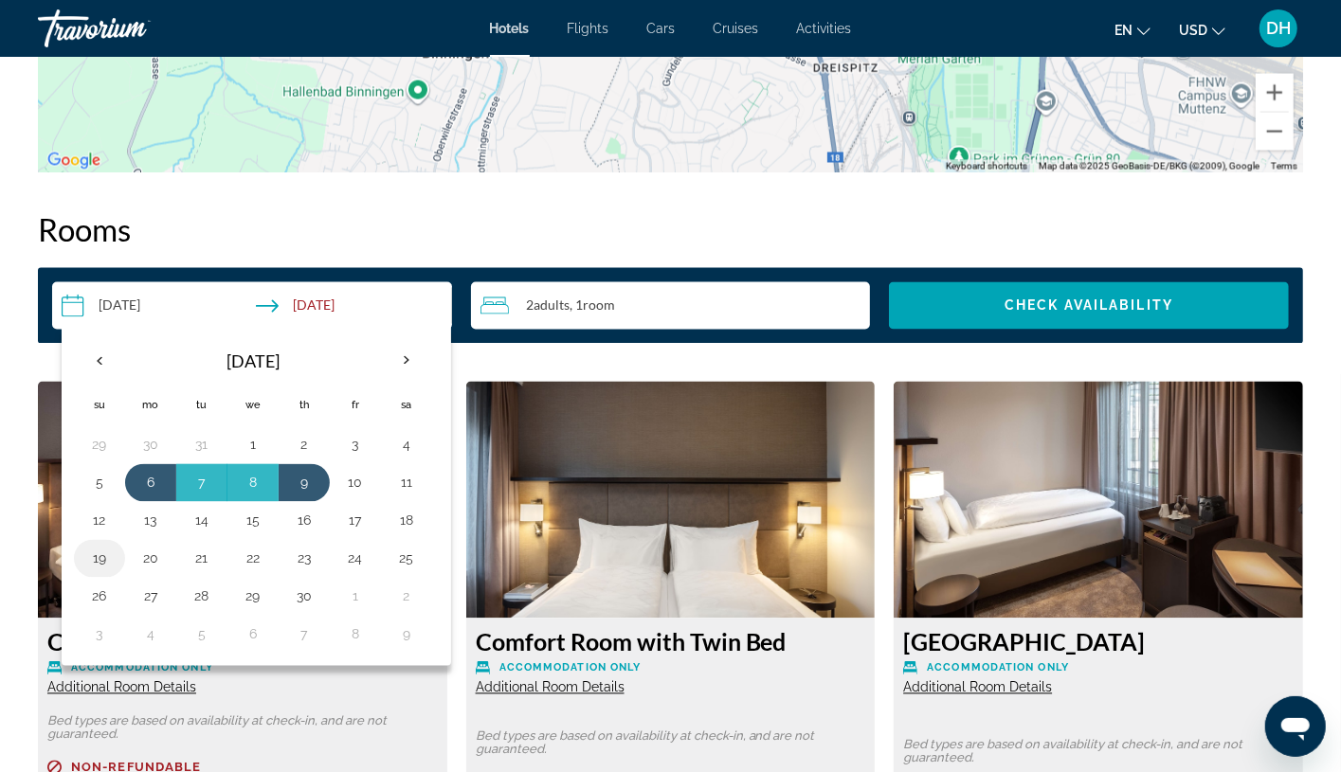
click at [103, 557] on button "19" at bounding box center [99, 559] width 30 height 27
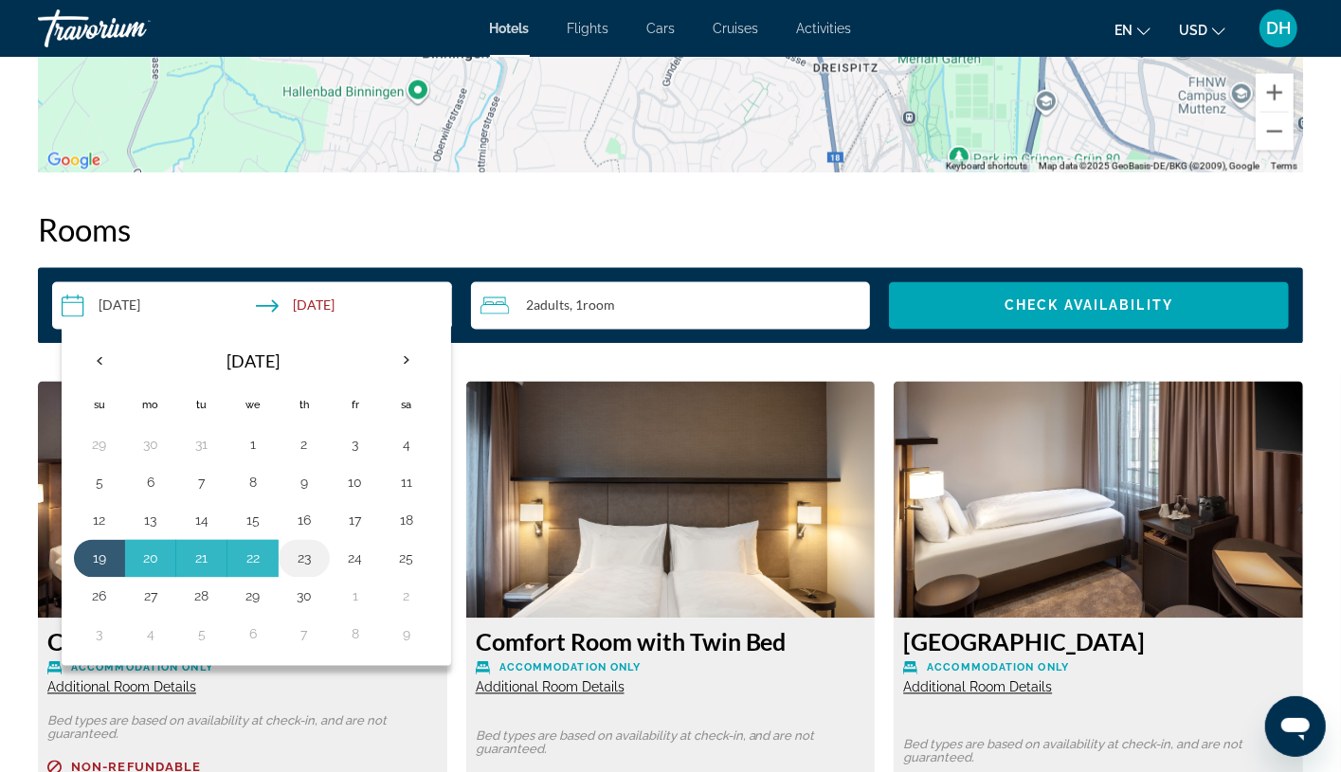
click at [297, 560] on button "23" at bounding box center [304, 559] width 30 height 27
type input "**********"
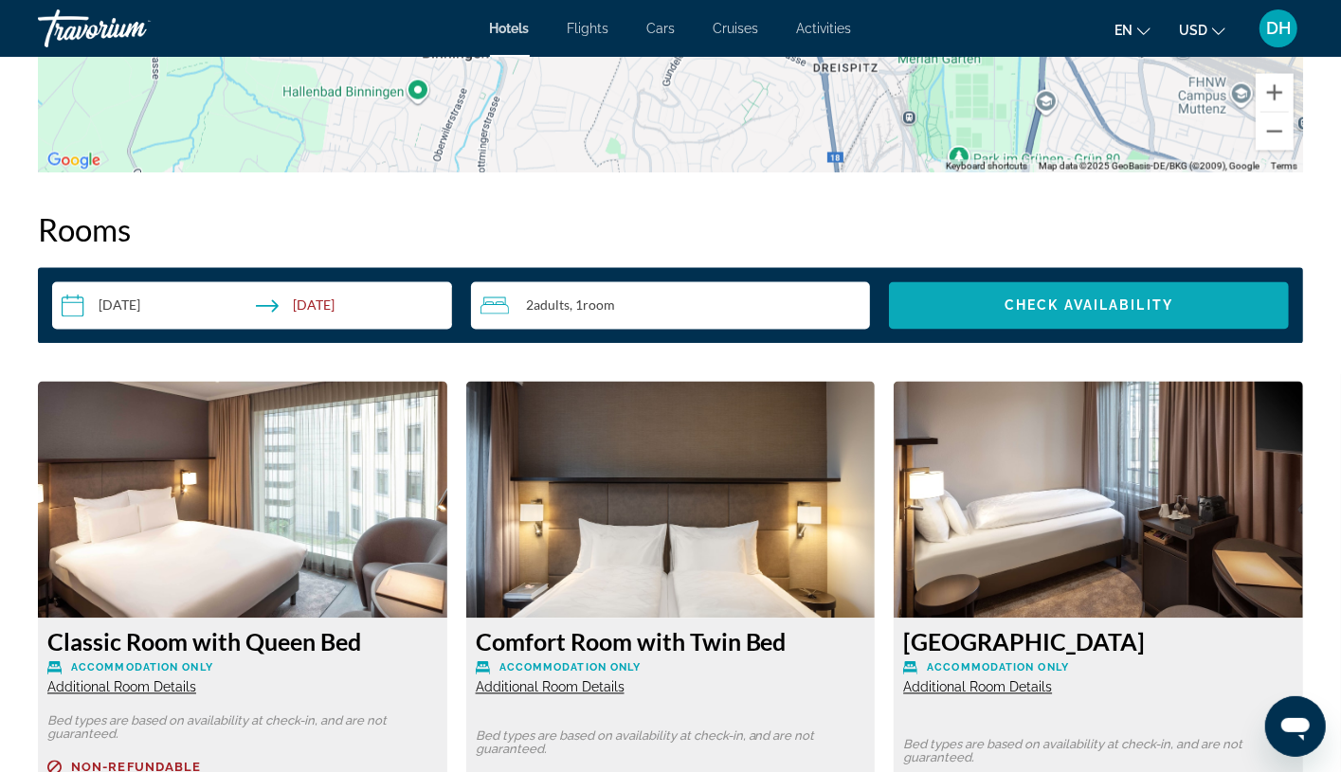
click at [1030, 292] on span "Search widget" at bounding box center [1089, 305] width 400 height 45
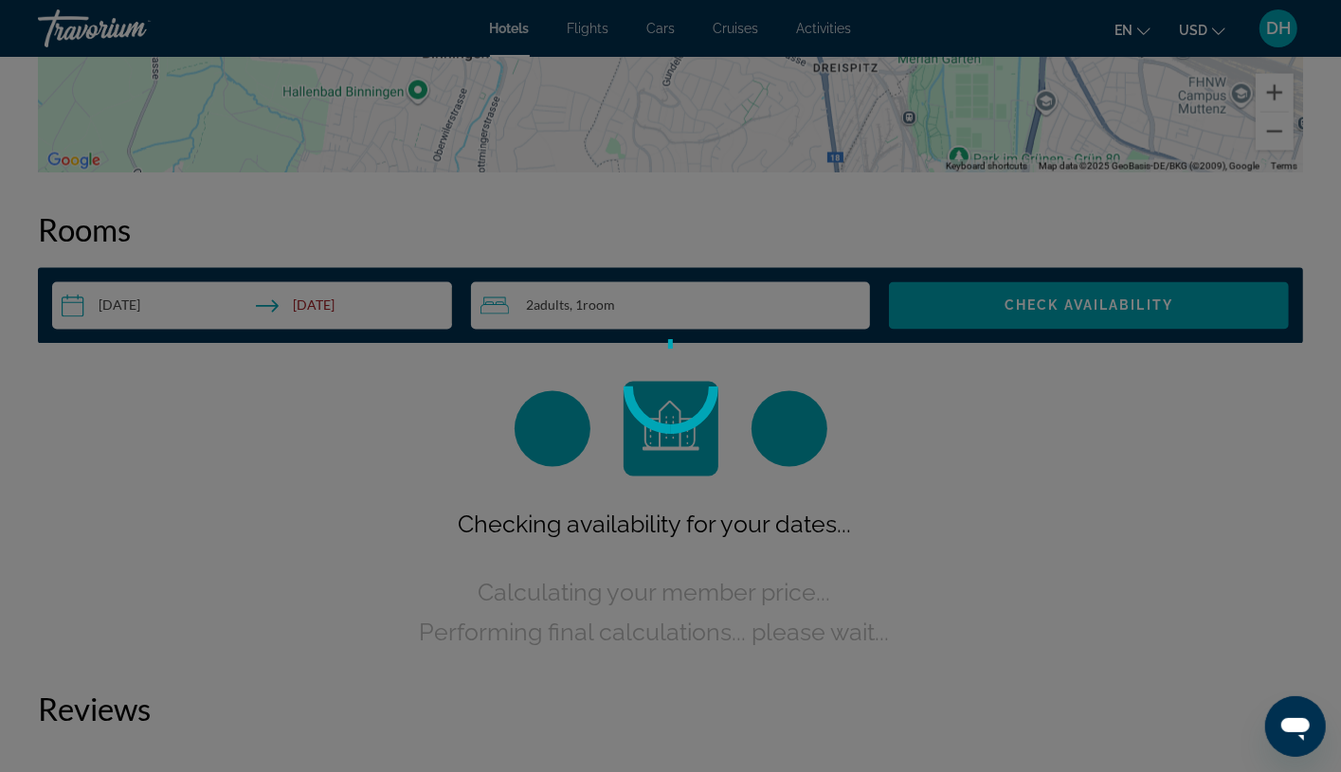
scroll to position [2371, 0]
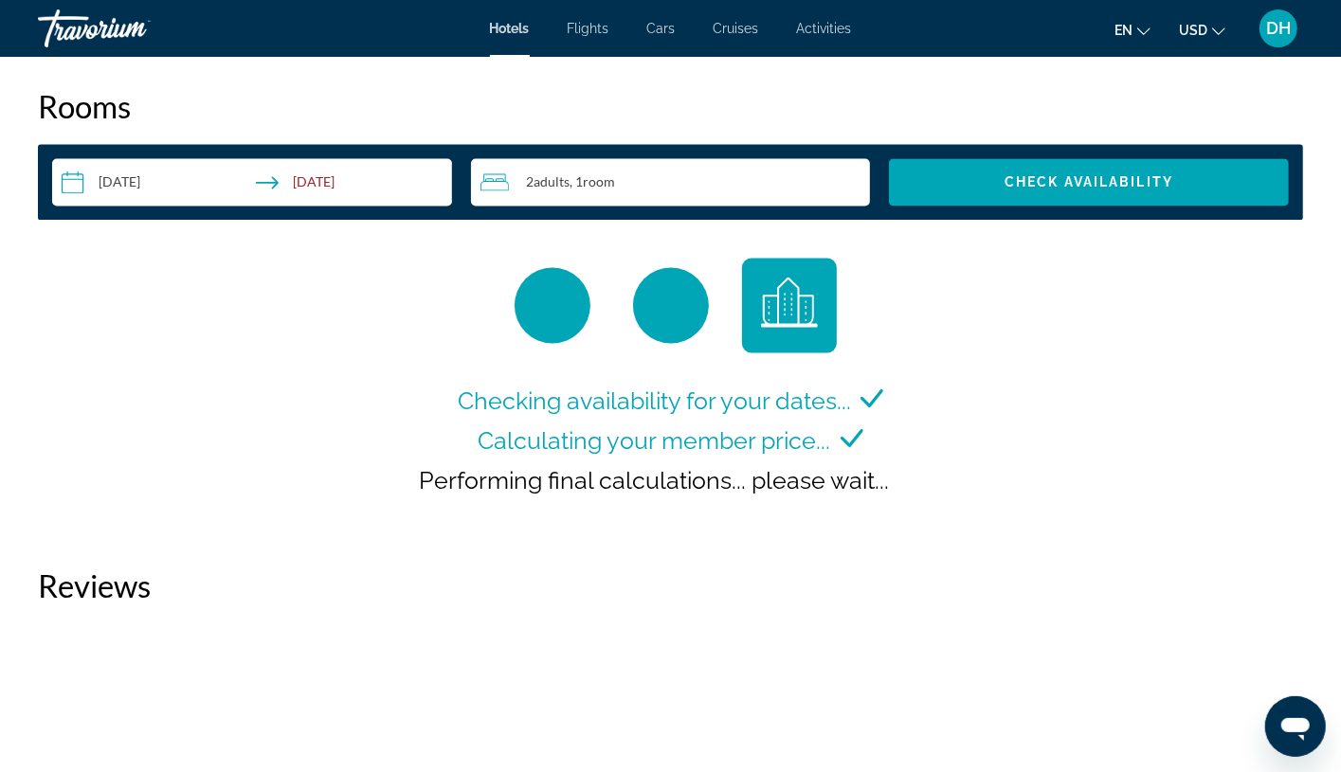
scroll to position [2274, 0]
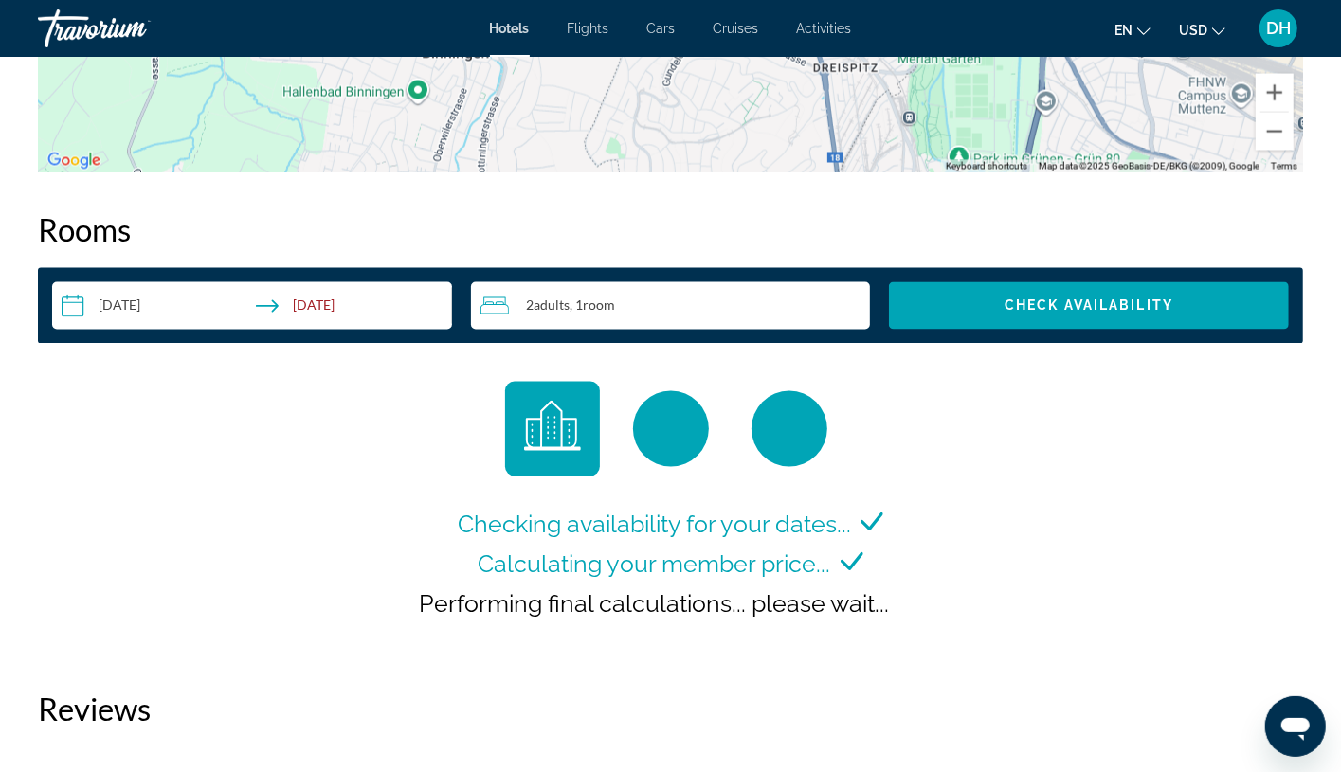
click at [515, 21] on span "Hotels" at bounding box center [510, 28] width 40 height 15
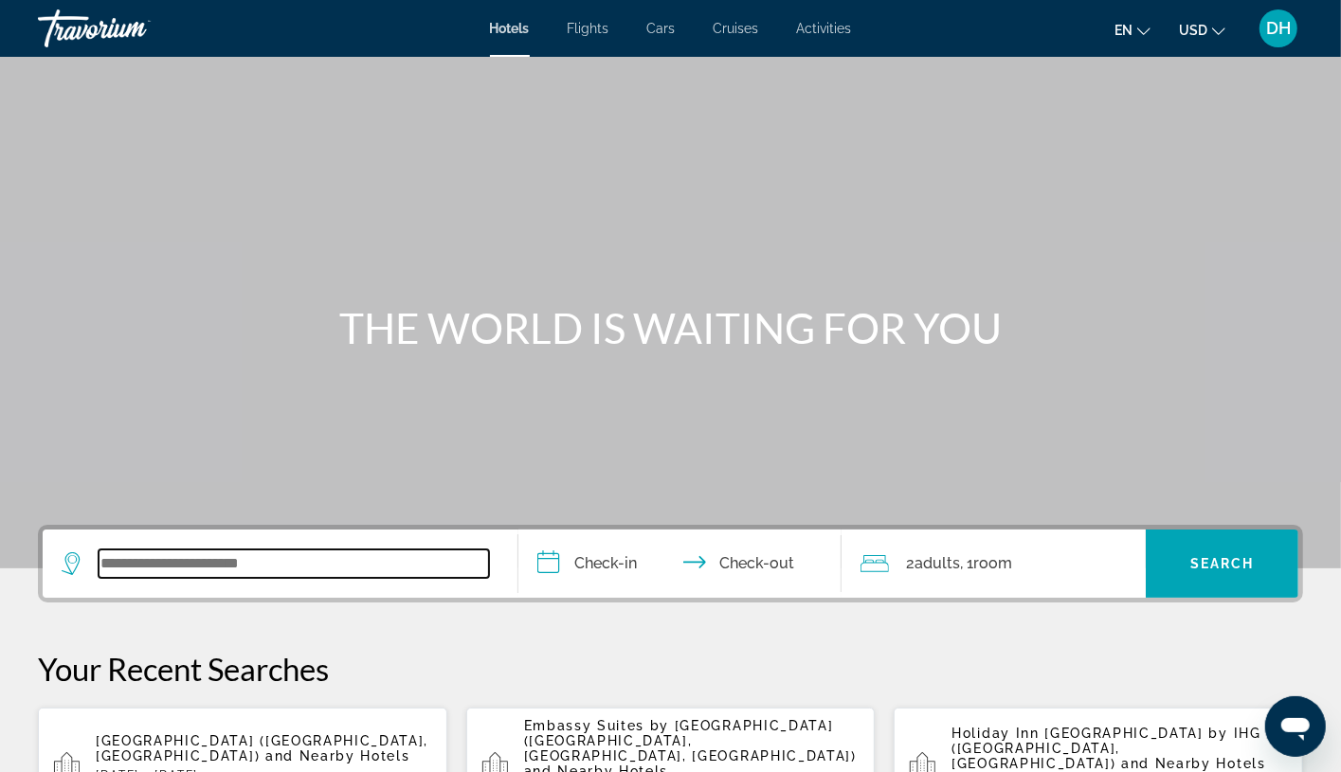
click at [333, 555] on input "Search widget" at bounding box center [294, 564] width 390 height 28
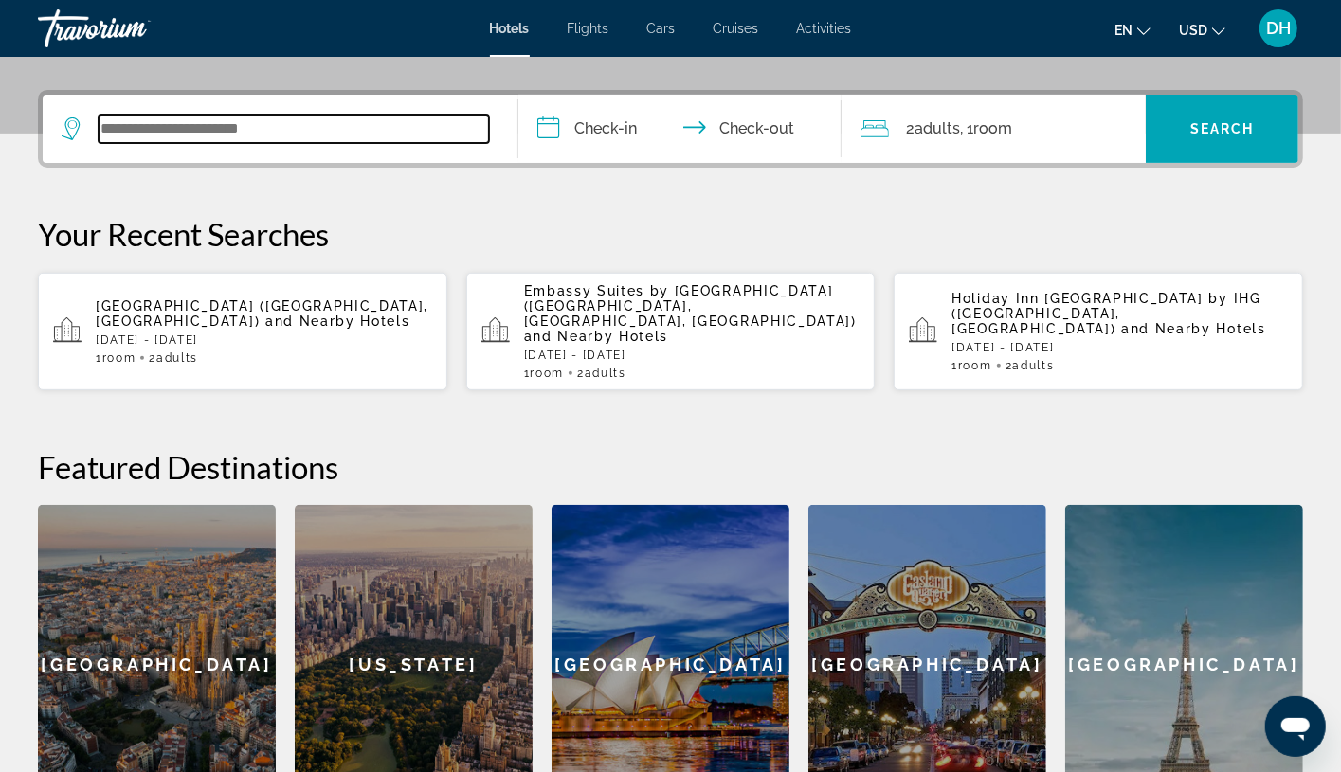
scroll to position [462, 0]
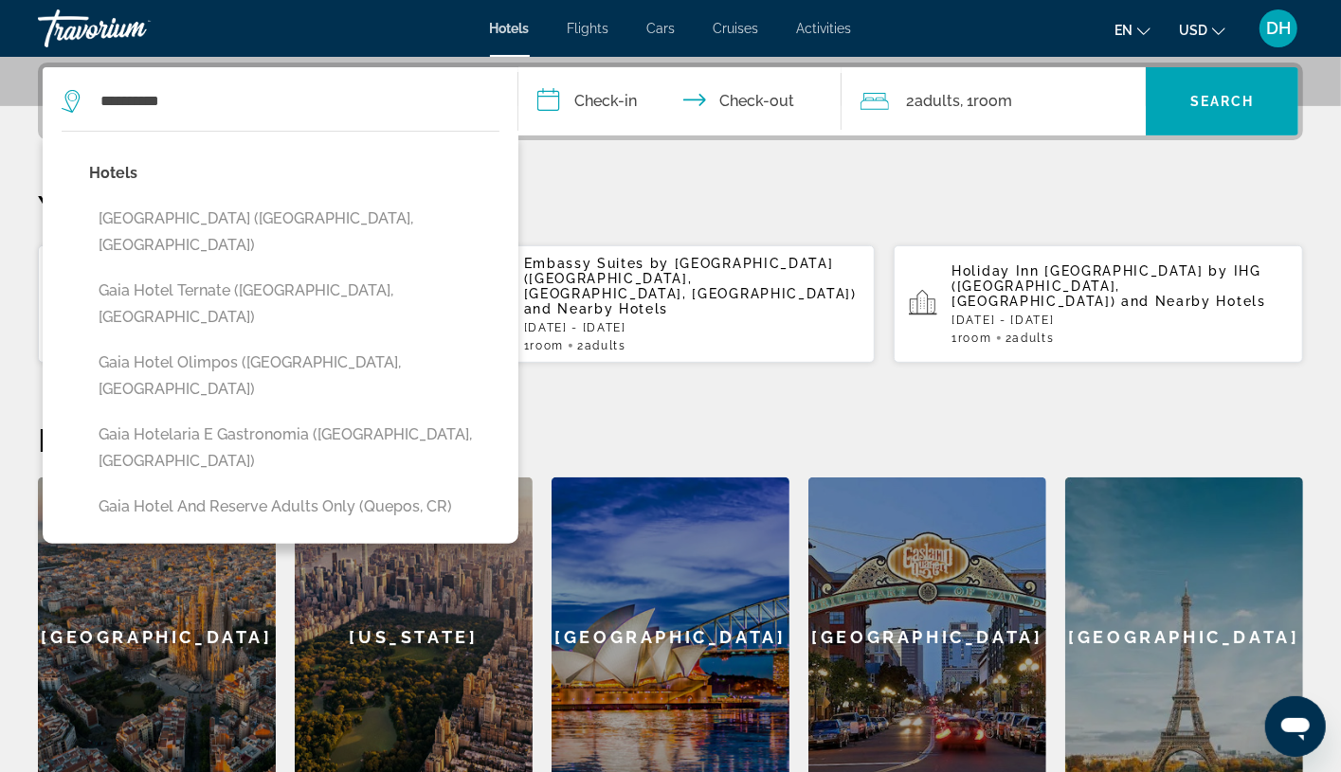
click at [282, 219] on button "[GEOGRAPHIC_DATA] ([GEOGRAPHIC_DATA], [GEOGRAPHIC_DATA])" at bounding box center [294, 232] width 410 height 63
type input "**********"
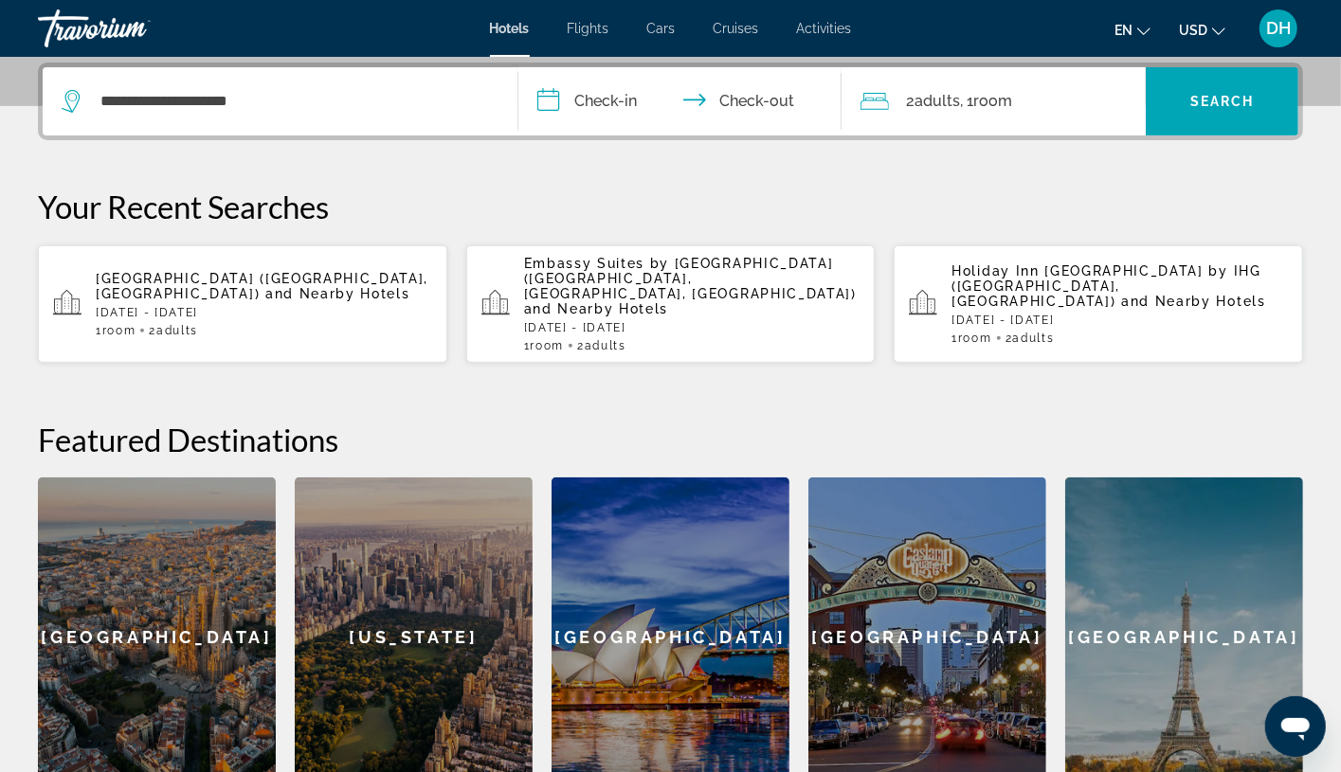
click at [579, 105] on input "**********" at bounding box center [683, 104] width 331 height 74
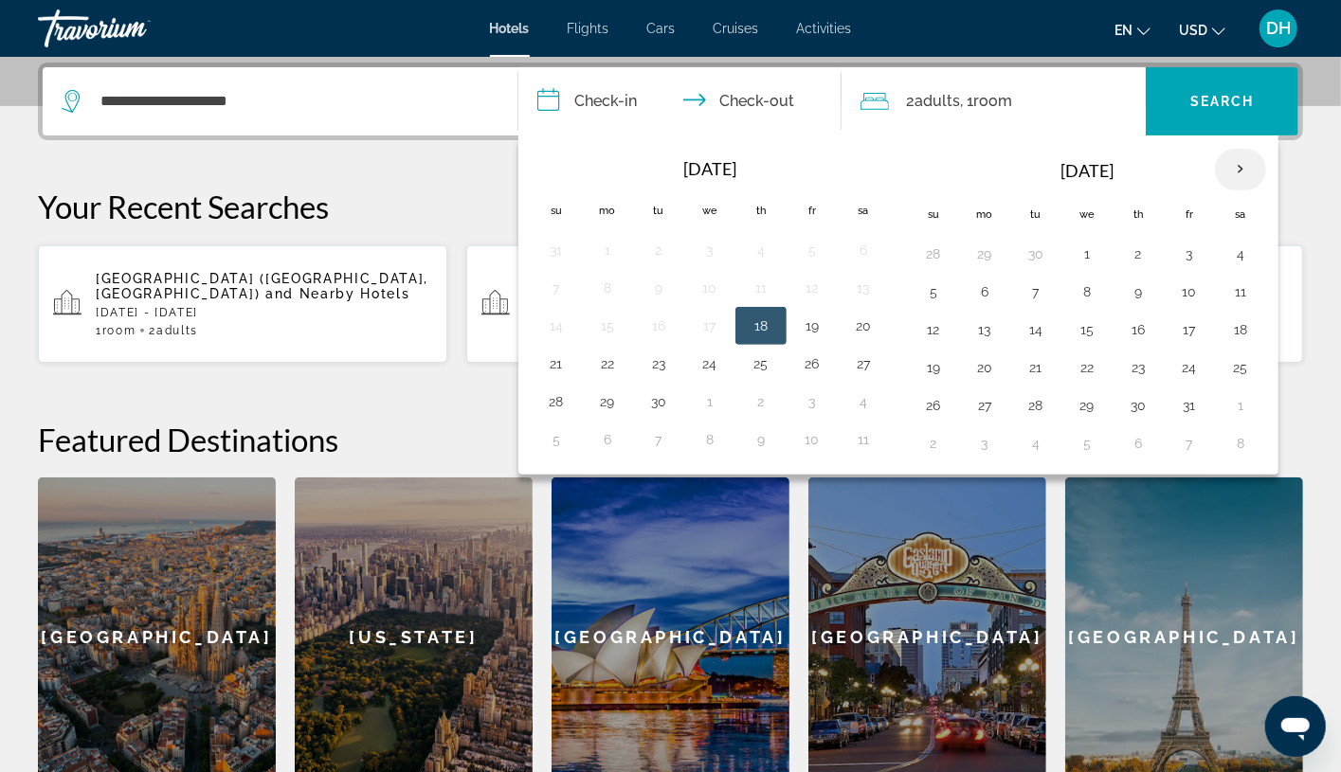
click at [1254, 170] on th "Next month" at bounding box center [1240, 170] width 51 height 42
click at [1243, 164] on th "Next month" at bounding box center [1240, 170] width 51 height 42
click at [1240, 161] on th "Next month" at bounding box center [1240, 170] width 51 height 42
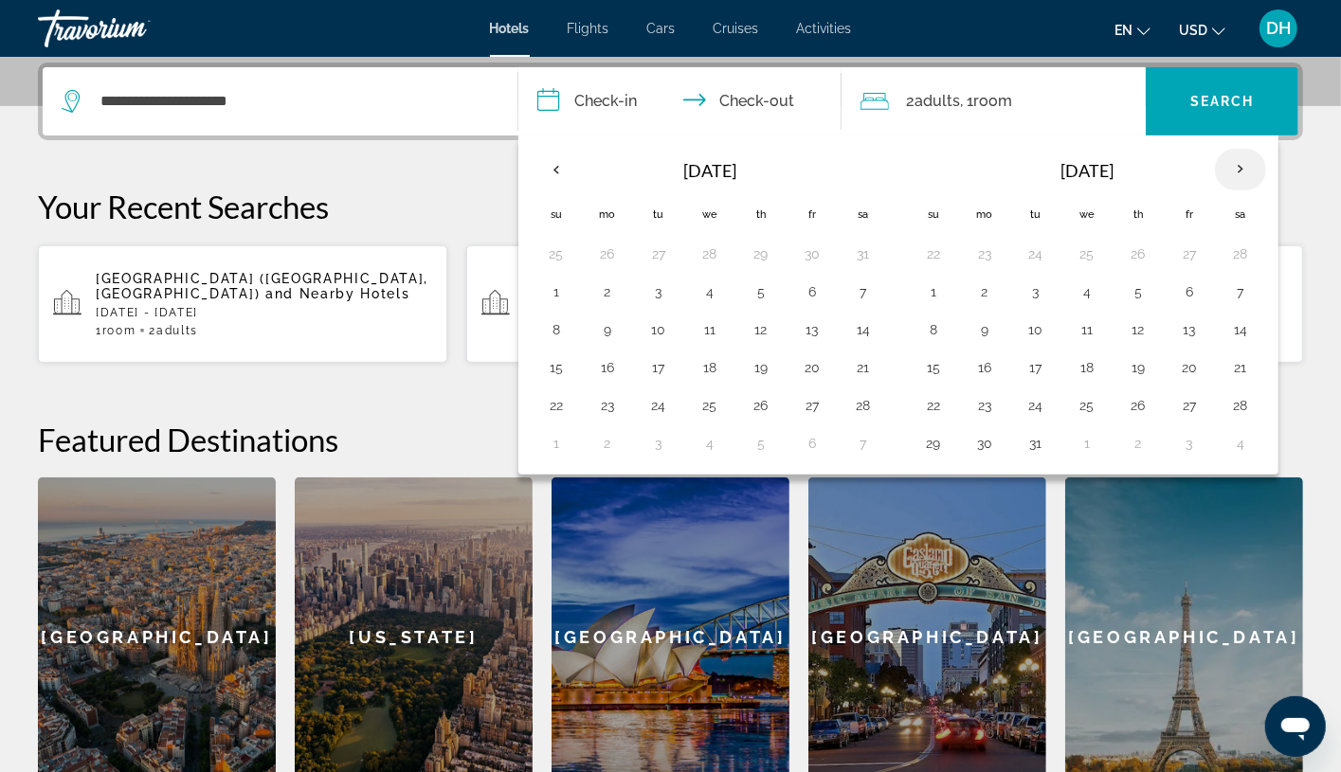
click at [1240, 161] on th "Next month" at bounding box center [1240, 170] width 51 height 42
click at [560, 292] on button "5" at bounding box center [556, 292] width 30 height 27
click at [775, 290] on button "9" at bounding box center [761, 292] width 30 height 27
type input "**********"
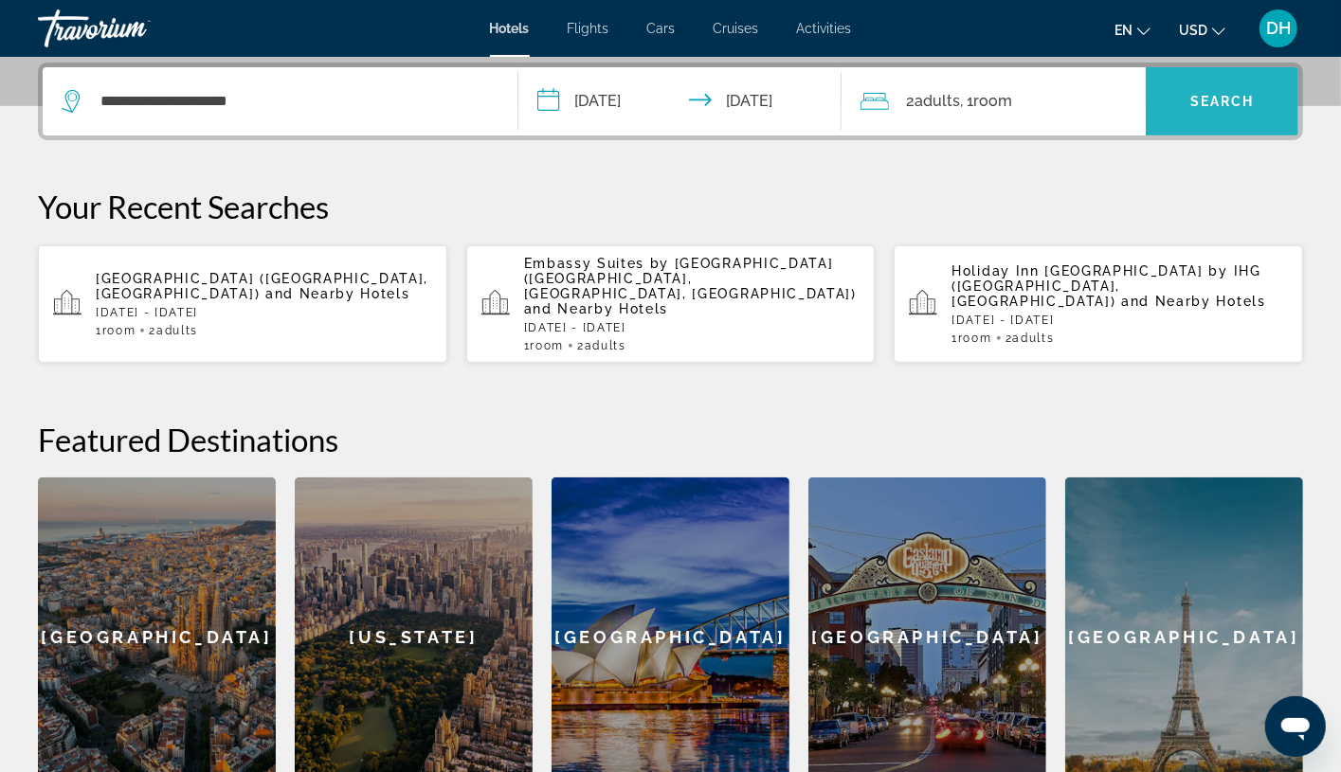
click at [1267, 107] on span "Search widget" at bounding box center [1222, 101] width 153 height 45
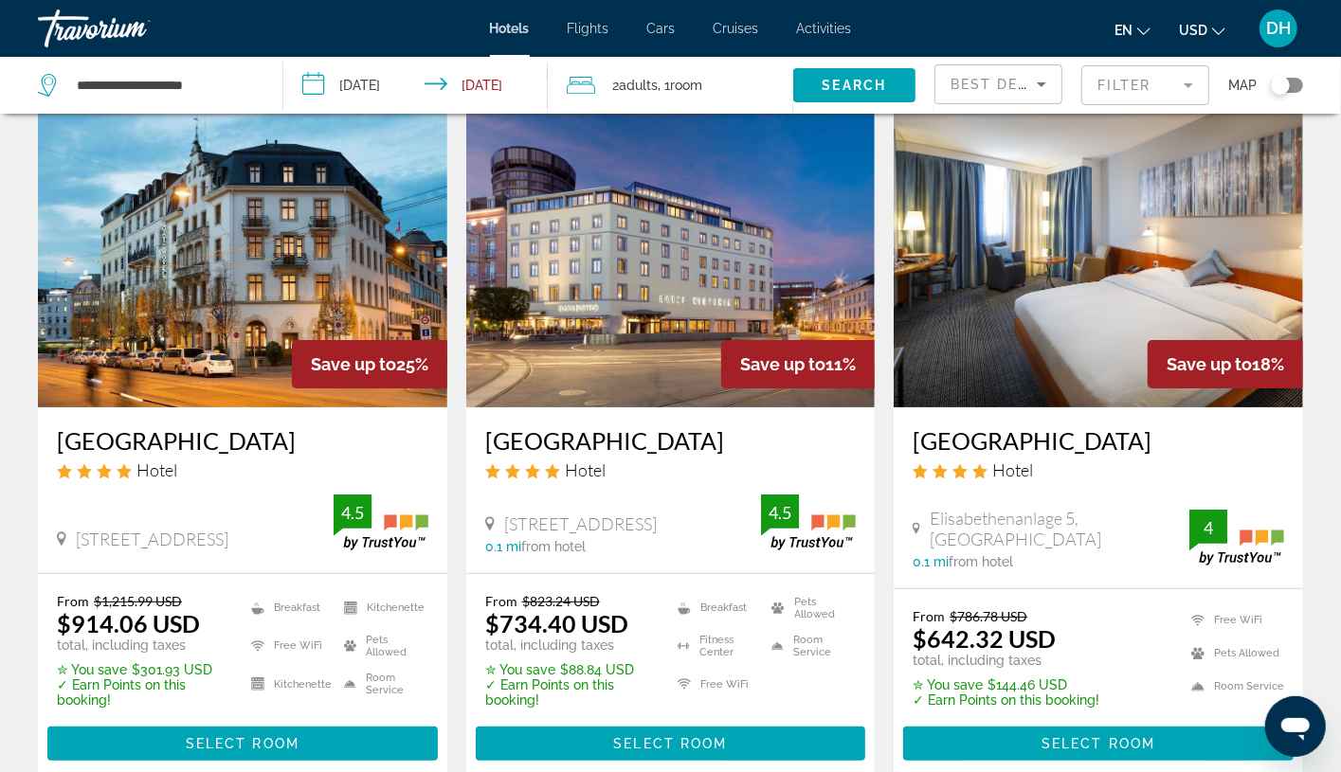
scroll to position [142, 0]
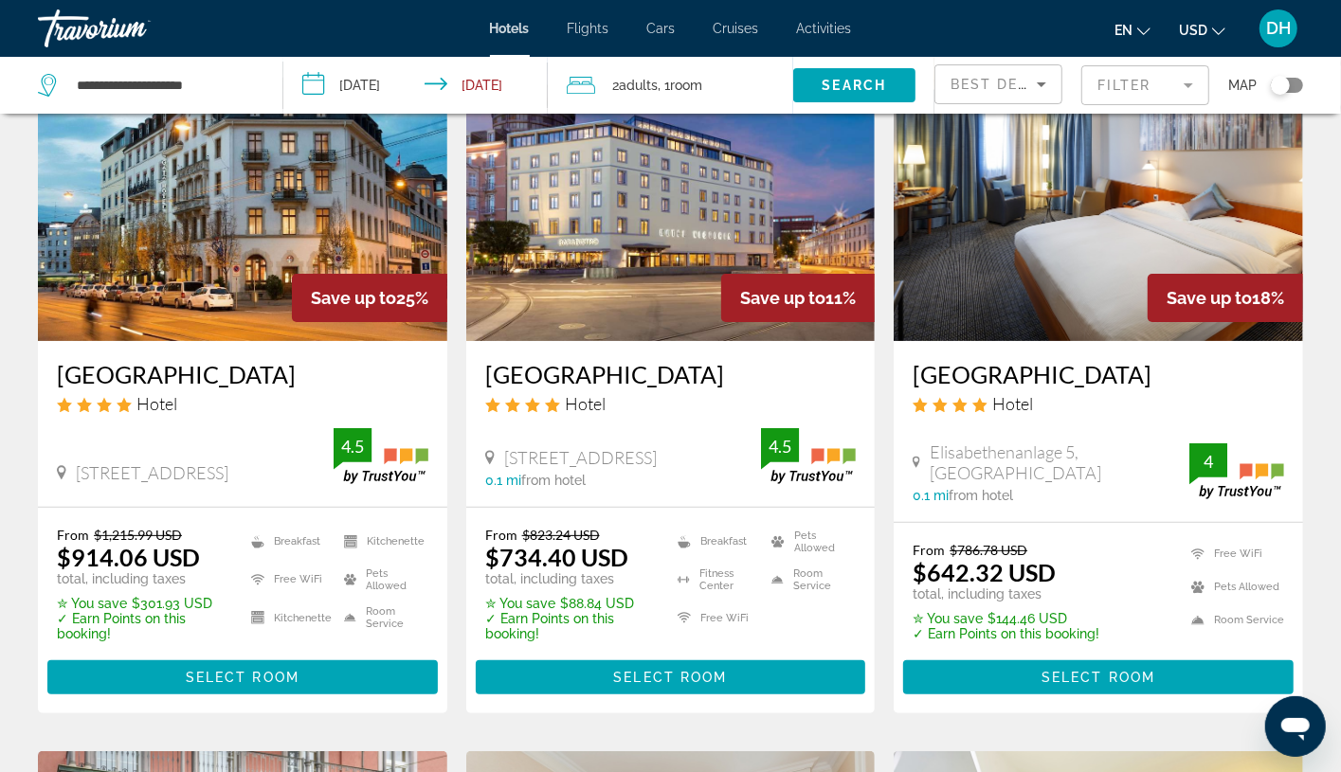
click at [112, 372] on h3 "[GEOGRAPHIC_DATA]" at bounding box center [242, 374] width 371 height 28
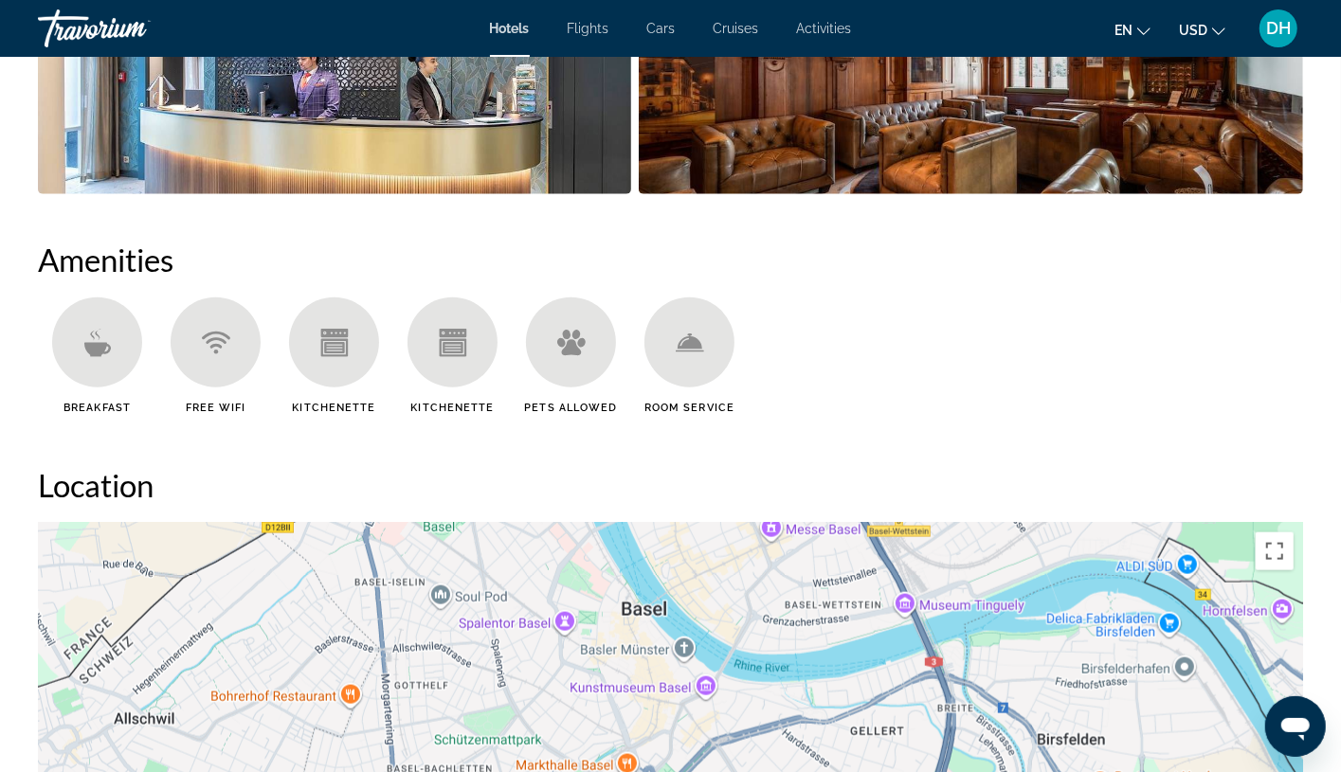
scroll to position [1422, 0]
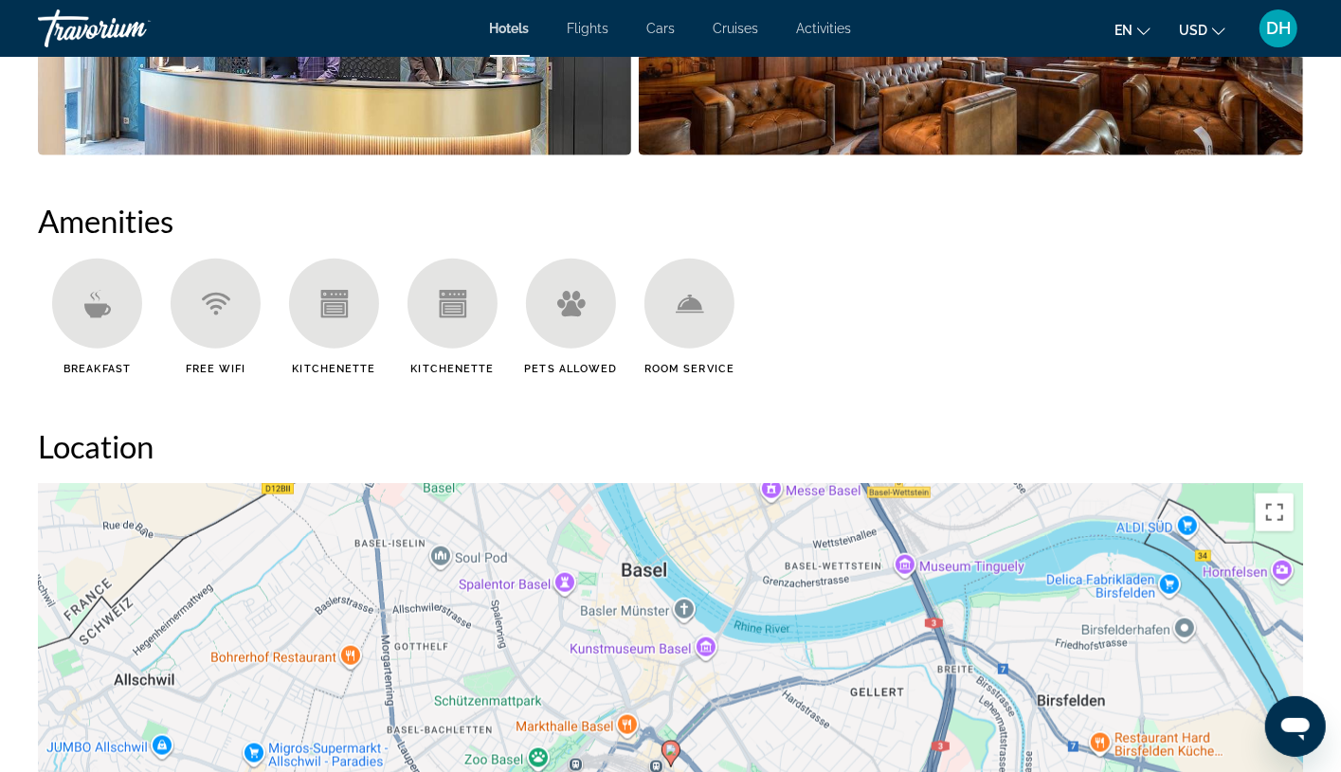
click at [697, 430] on h2 "Location" at bounding box center [670, 446] width 1265 height 38
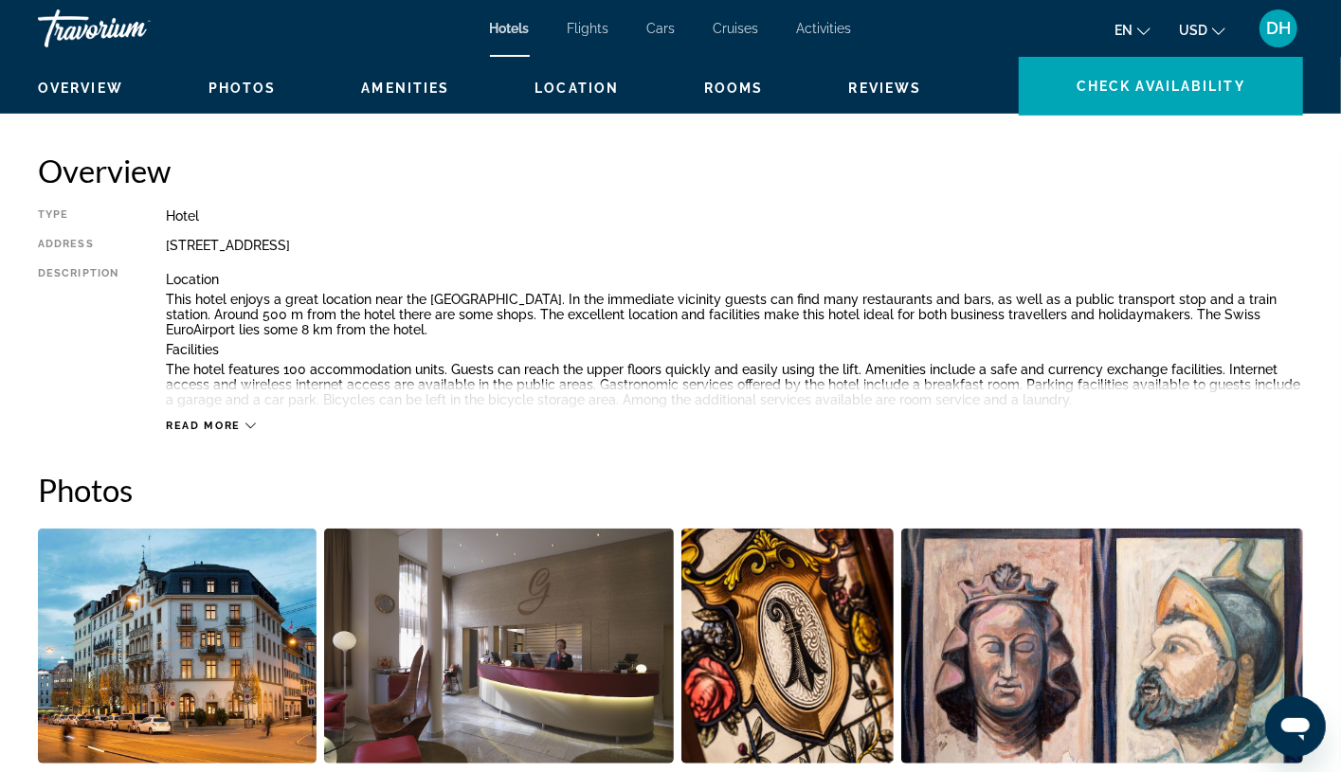
scroll to position [0, 0]
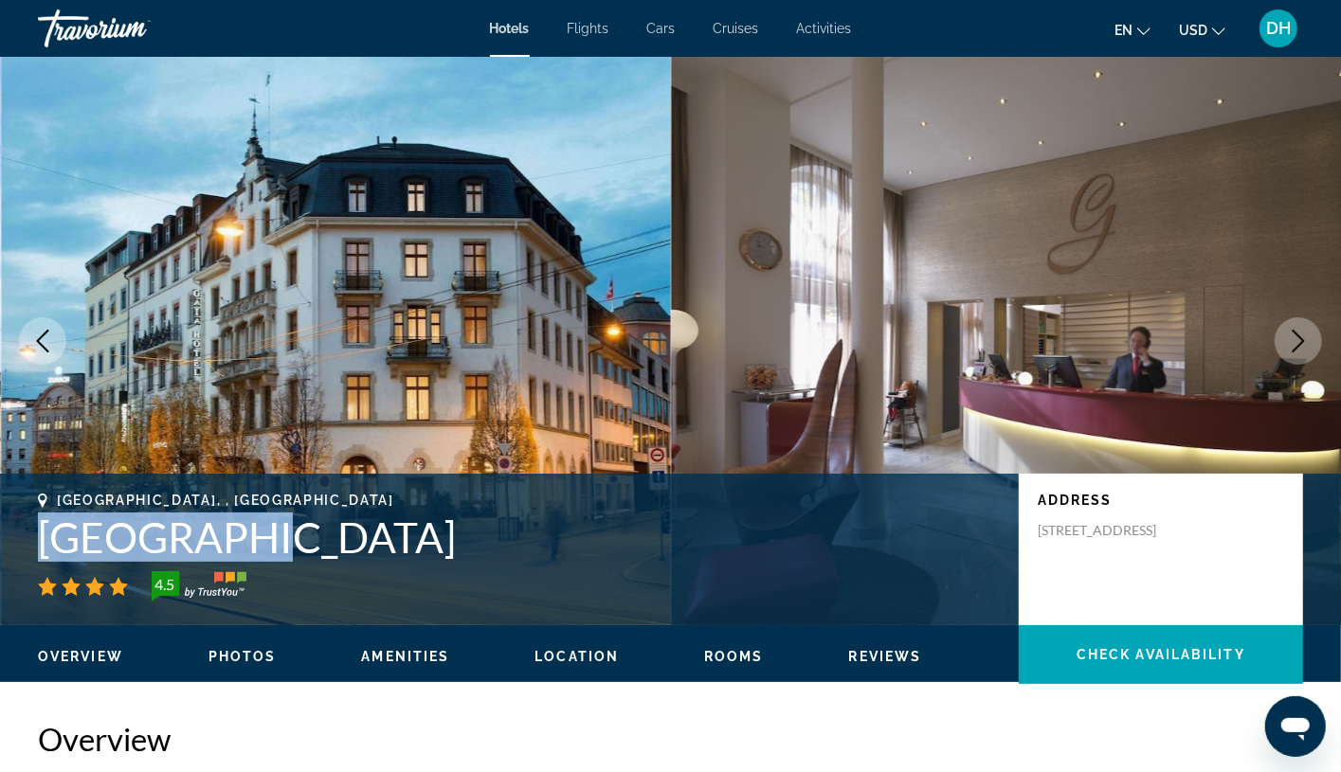
copy h1 "[GEOGRAPHIC_DATA]"
drag, startPoint x: 236, startPoint y: 534, endPoint x: 39, endPoint y: 523, distance: 197.4
click at [39, 523] on h1 "[GEOGRAPHIC_DATA]" at bounding box center [519, 537] width 962 height 49
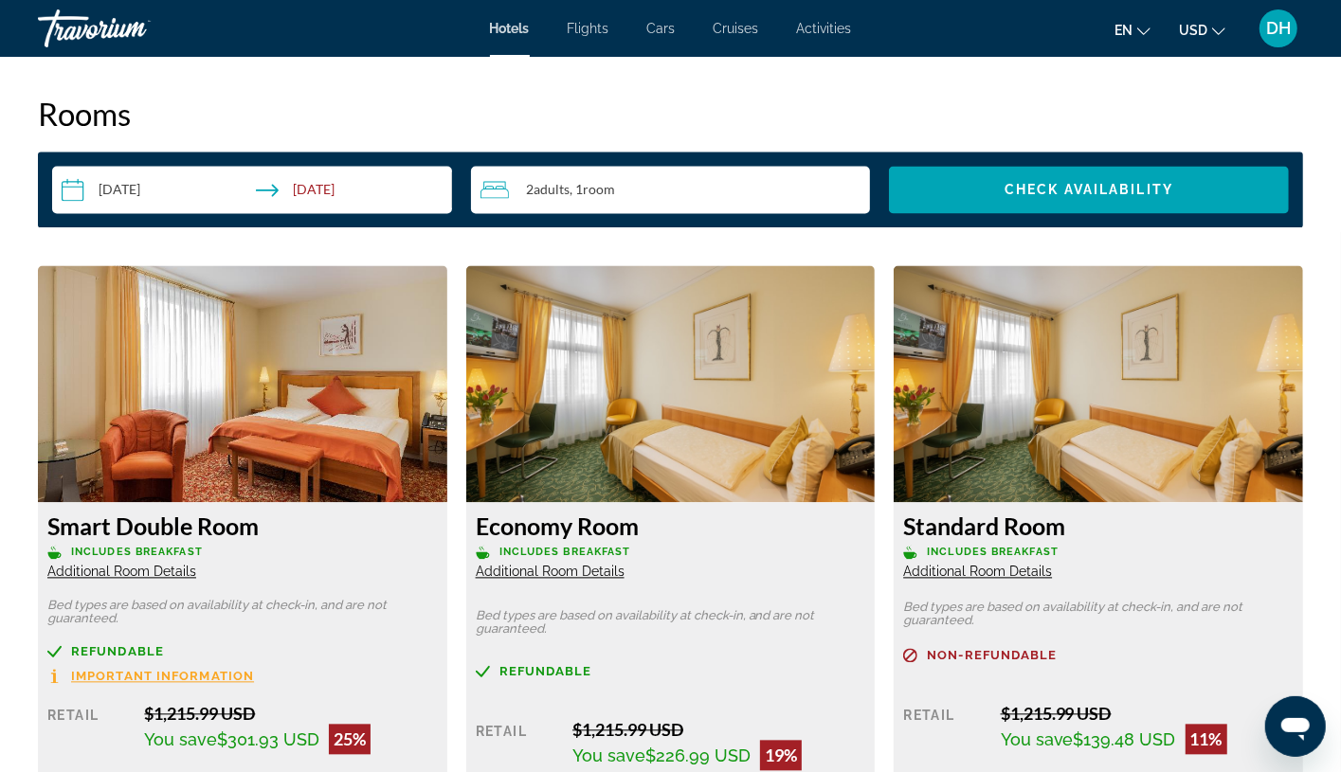
scroll to position [2417, 0]
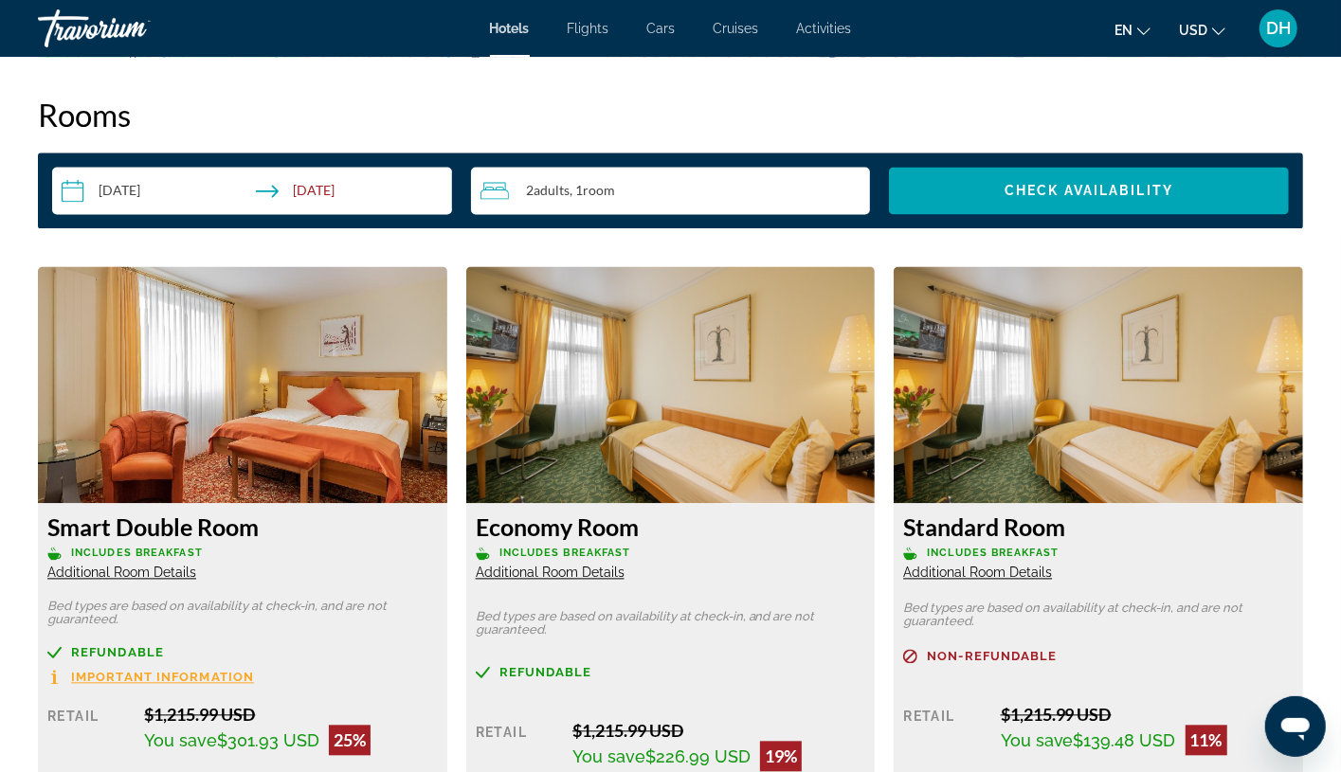
click at [347, 549] on p "Includes Breakfast" at bounding box center [242, 553] width 390 height 14
click at [243, 529] on h3 "Smart Double Room" at bounding box center [242, 527] width 390 height 28
click at [279, 583] on div "Smart Double Room Includes Breakfast Additional Room Details Bed types are base…" at bounding box center [242, 708] width 409 height 411
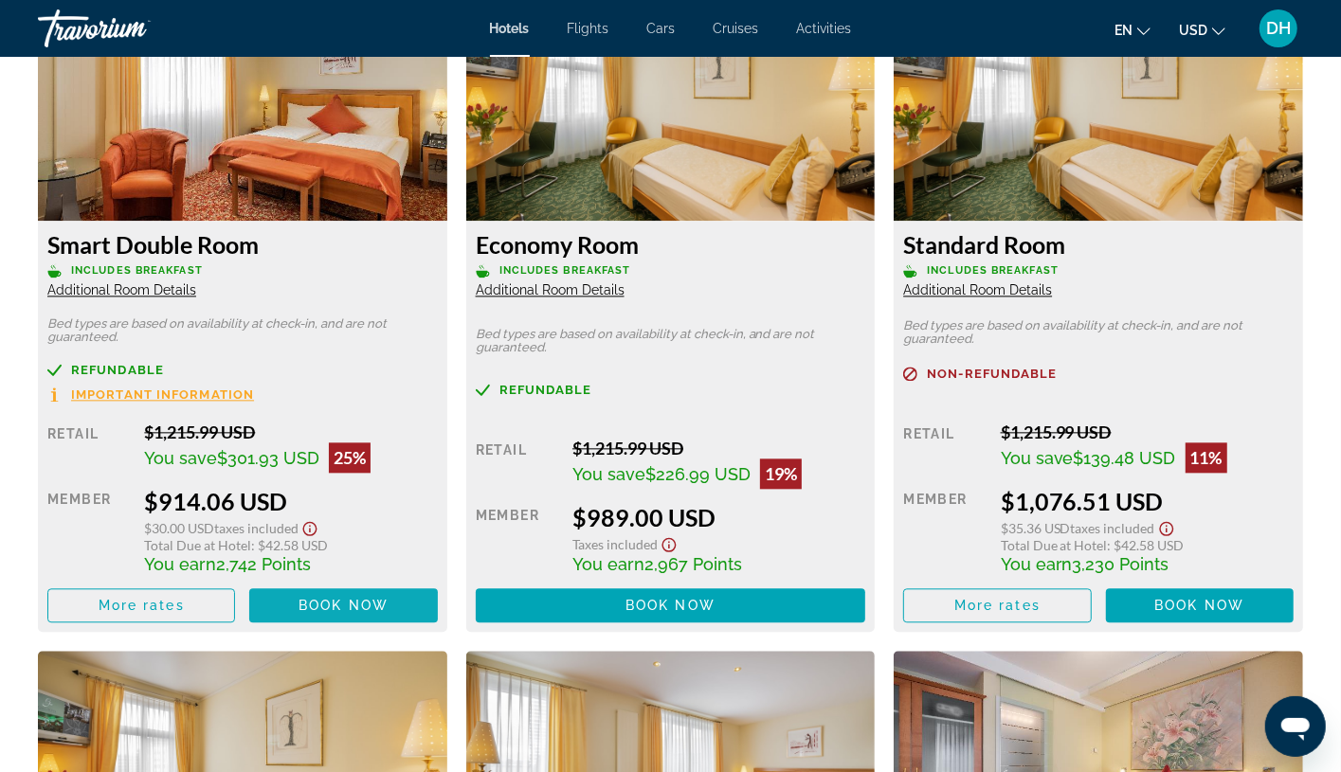
scroll to position [2701, 0]
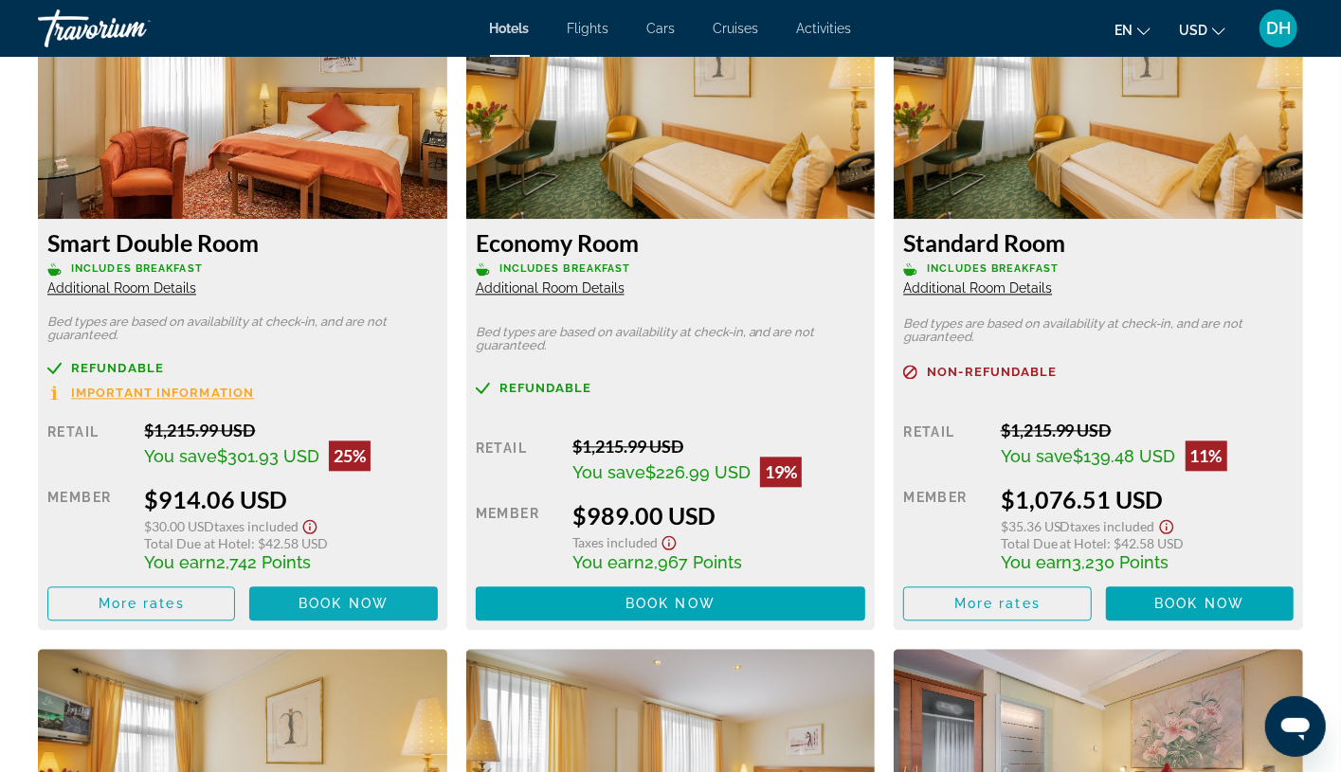
click at [357, 592] on span "Main content" at bounding box center [343, 603] width 188 height 45
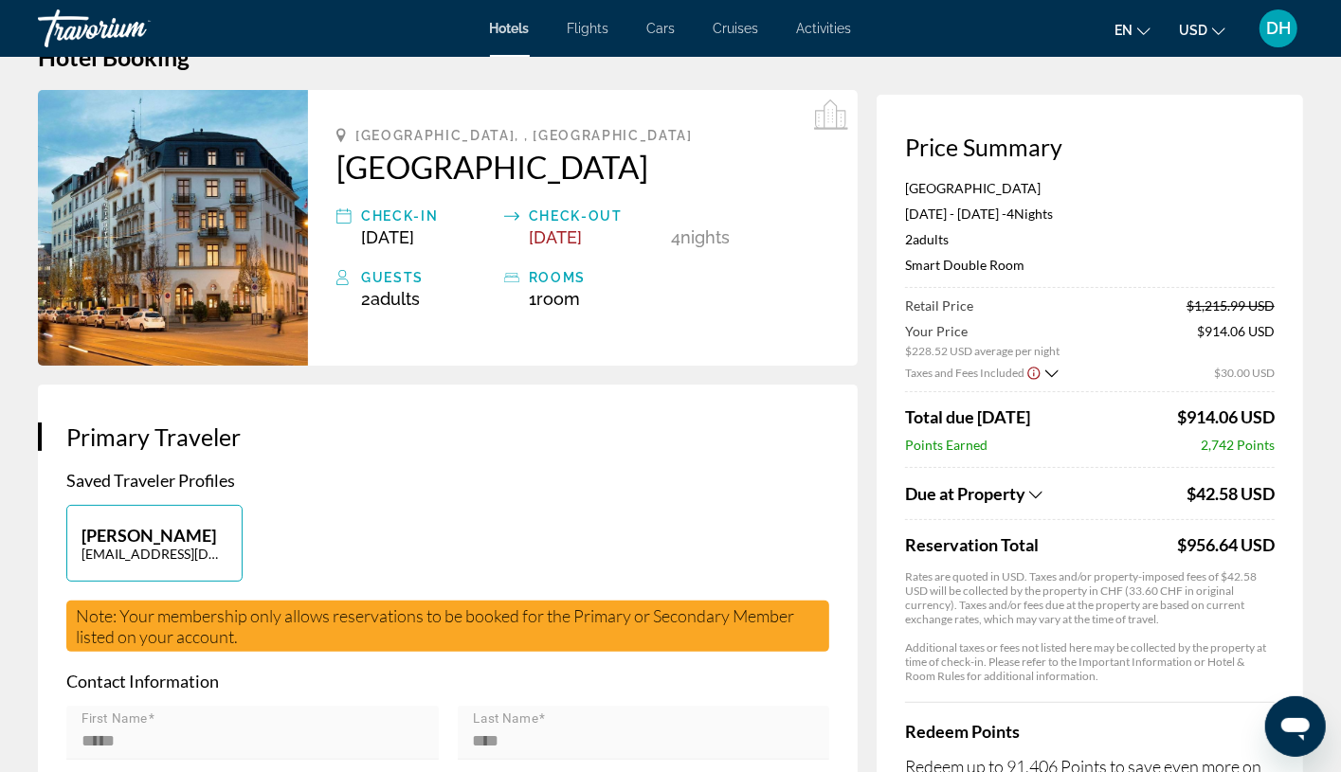
scroll to position [142, 0]
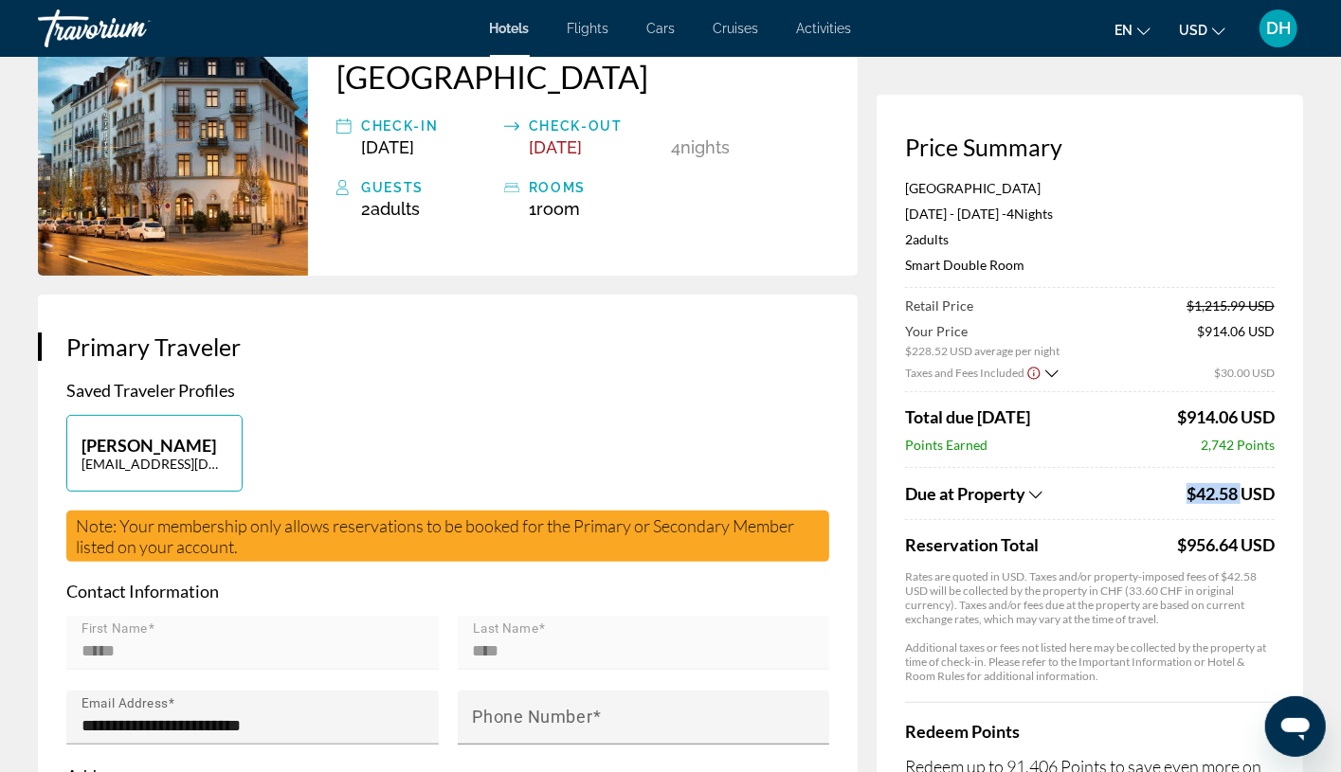
drag, startPoint x: 1172, startPoint y: 528, endPoint x: 1227, endPoint y: 542, distance: 56.8
click at [1242, 533] on app-property-taxes-new "Due at Property $42.58 USD Reservation Total $956.64 USD Rates are quoted in US…" at bounding box center [1090, 575] width 370 height 216
click at [1217, 545] on div "$956.64 USD" at bounding box center [1226, 544] width 98 height 21
drag, startPoint x: 1171, startPoint y: 547, endPoint x: 1237, endPoint y: 539, distance: 65.8
click at [1237, 539] on div "Reservation Total $956.64 USD" at bounding box center [1090, 544] width 370 height 21
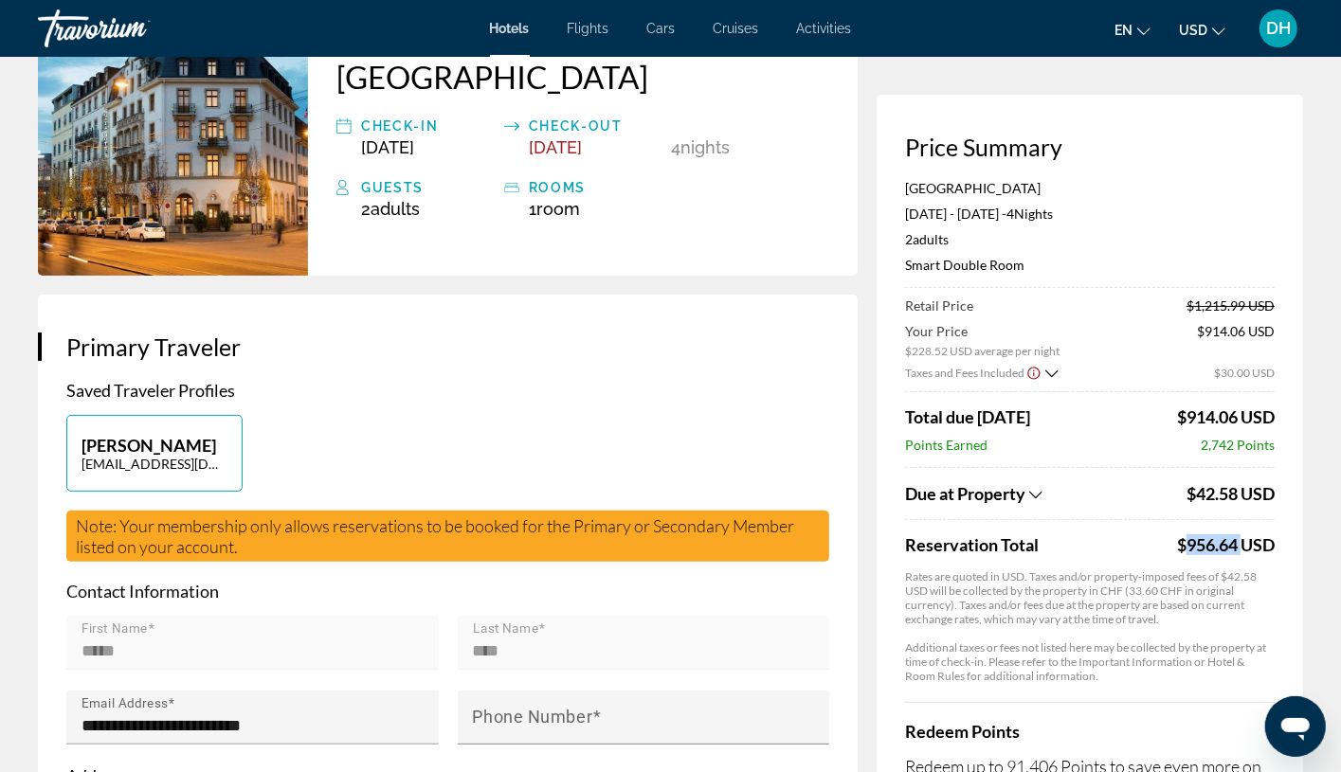
copy div "$956.64"
drag, startPoint x: 458, startPoint y: 433, endPoint x: 468, endPoint y: 383, distance: 51.3
click at [458, 434] on div "[PERSON_NAME] [EMAIL_ADDRESS][DOMAIN_NAME]" at bounding box center [448, 463] width 782 height 96
click at [498, 24] on span "Hotels" at bounding box center [510, 28] width 40 height 15
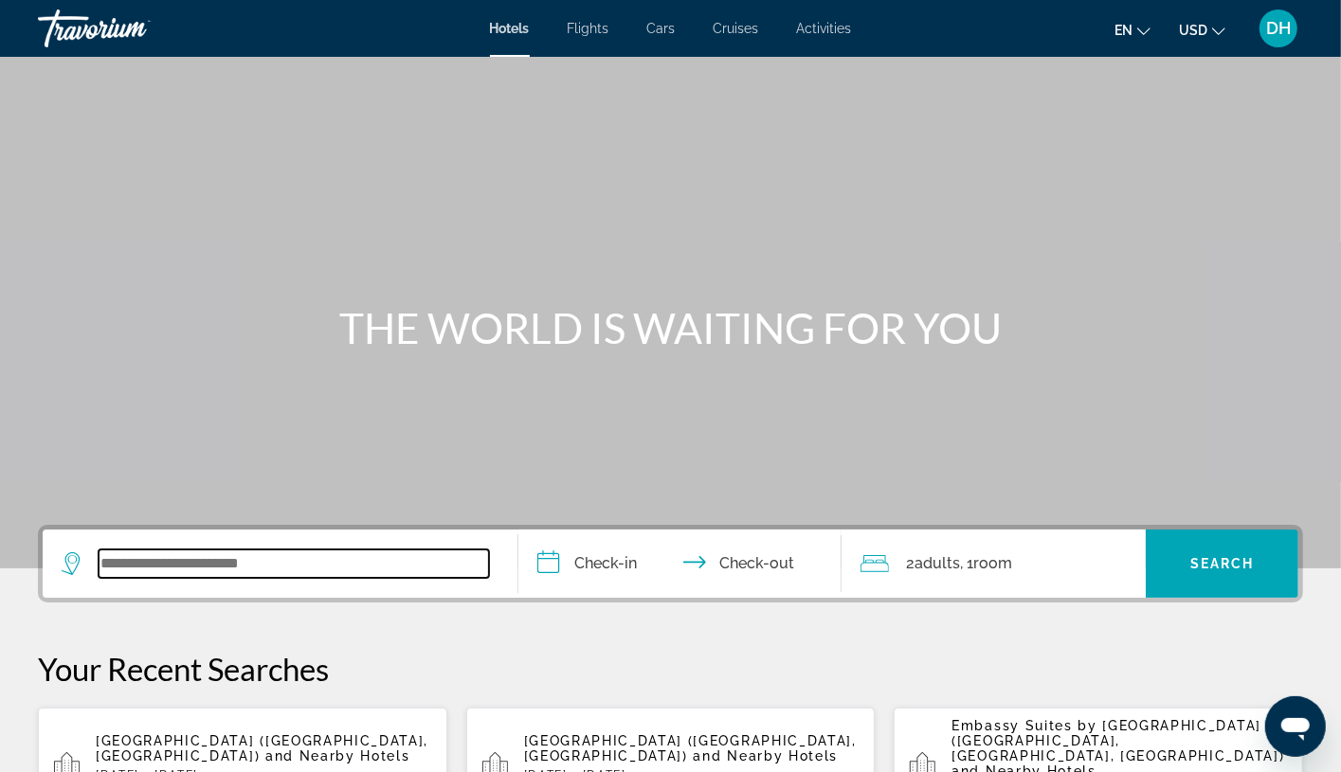
click at [254, 550] on input "Search widget" at bounding box center [294, 564] width 390 height 28
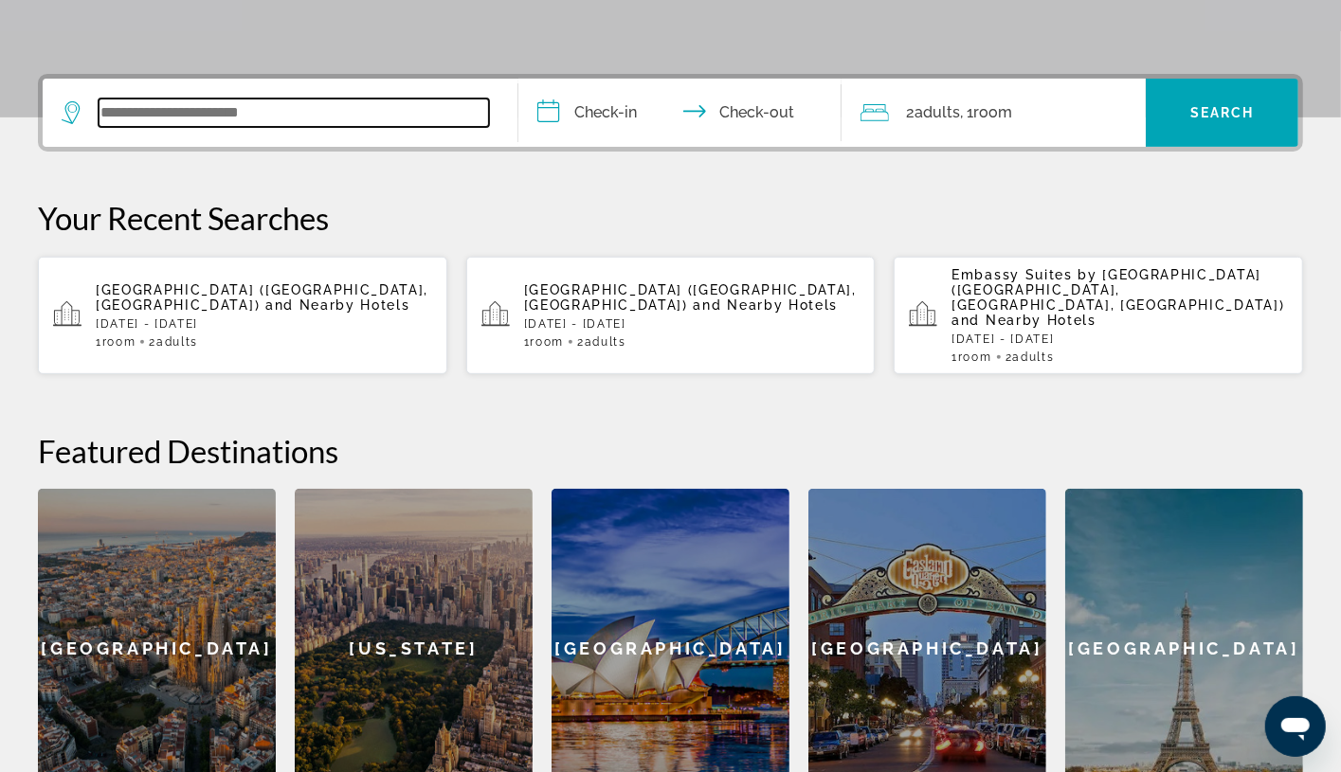
paste input "**********"
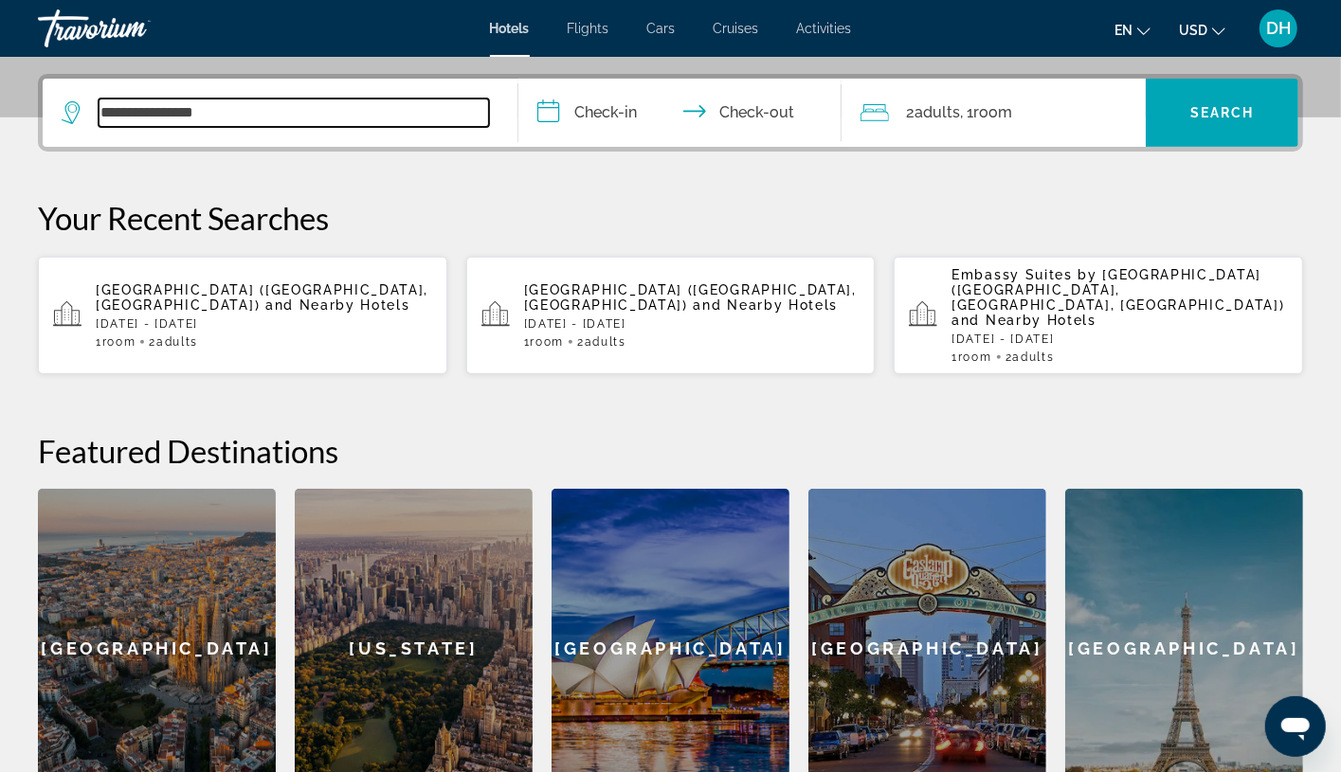
scroll to position [462, 0]
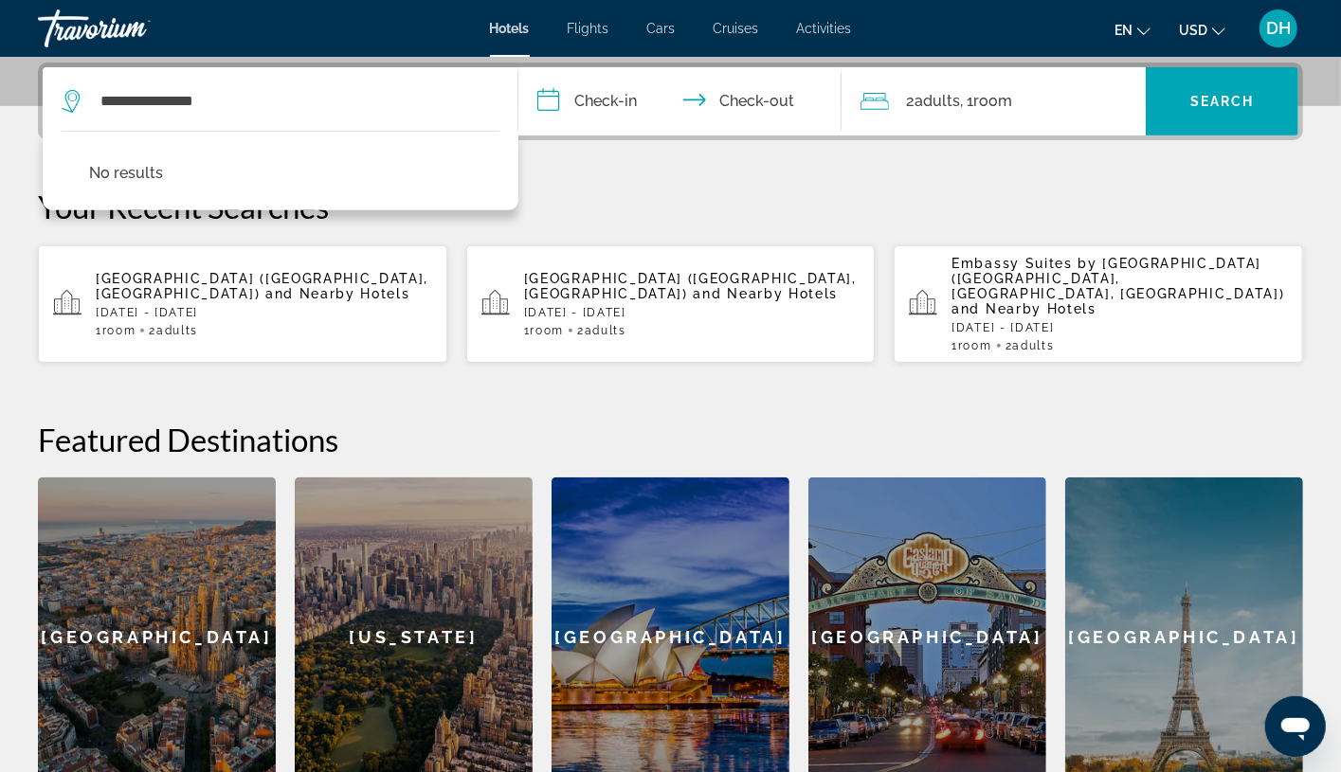
click at [1338, 451] on div "**********" at bounding box center [670, 430] width 1341 height 735
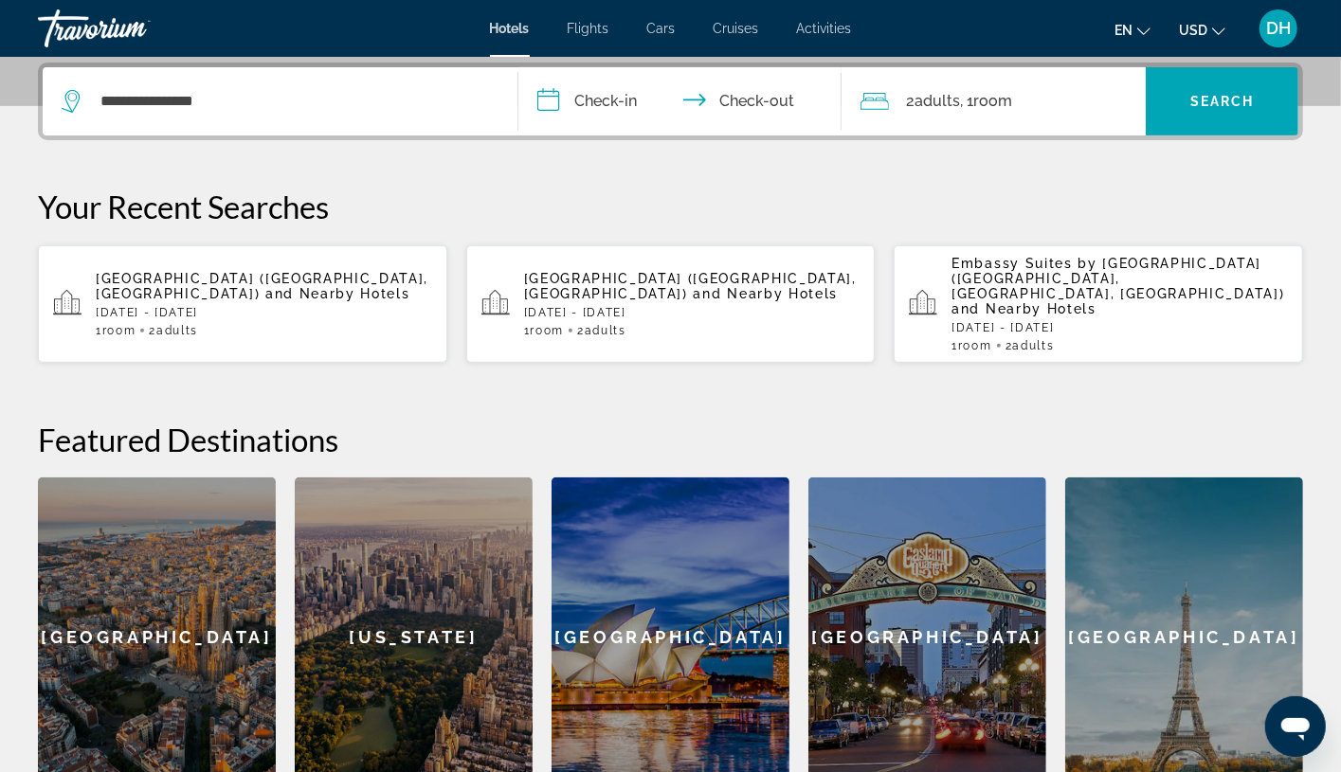
click at [372, 78] on div "**********" at bounding box center [280, 101] width 437 height 68
click at [372, 113] on input "**********" at bounding box center [294, 101] width 390 height 28
click at [437, 126] on div "**********" at bounding box center [280, 101] width 437 height 68
click at [444, 126] on div "**********" at bounding box center [280, 101] width 437 height 68
click at [444, 109] on input "**********" at bounding box center [294, 101] width 390 height 28
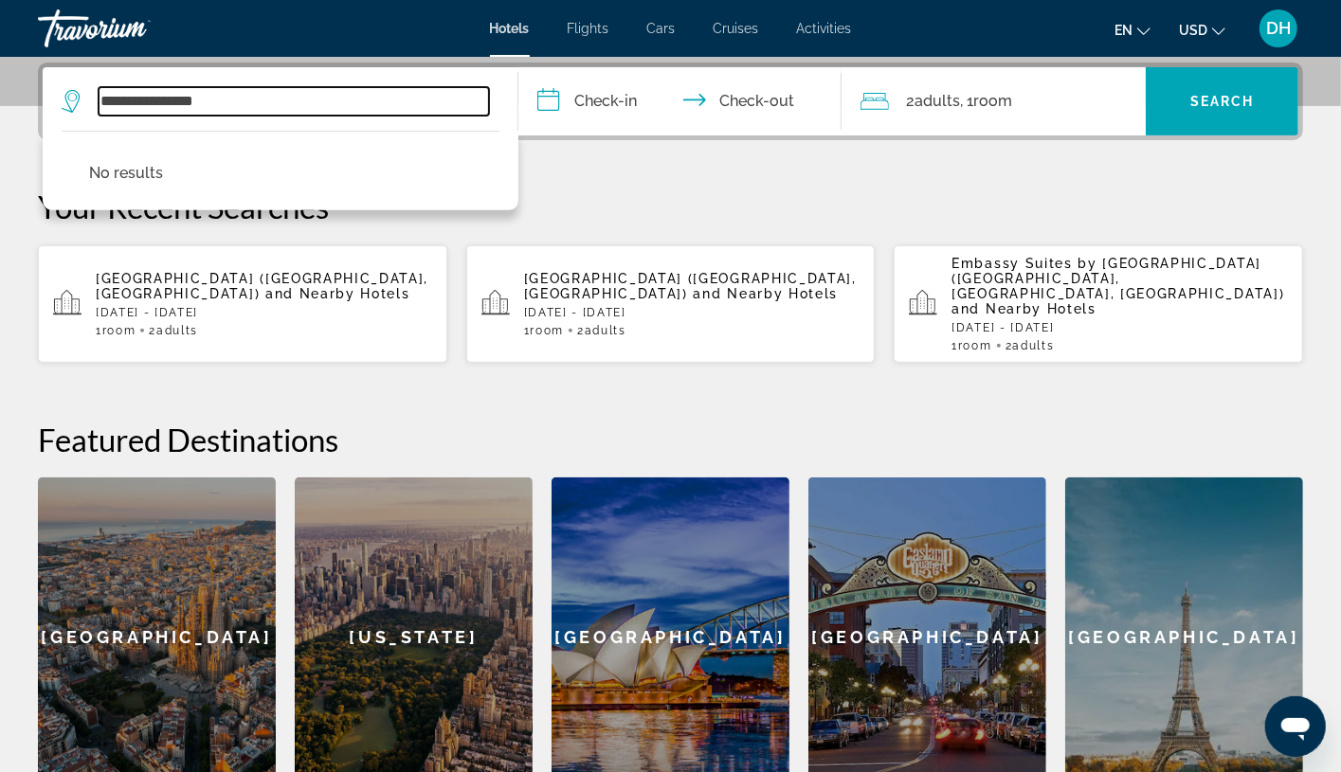
click at [444, 109] on input "**********" at bounding box center [294, 101] width 390 height 28
paste input "*"
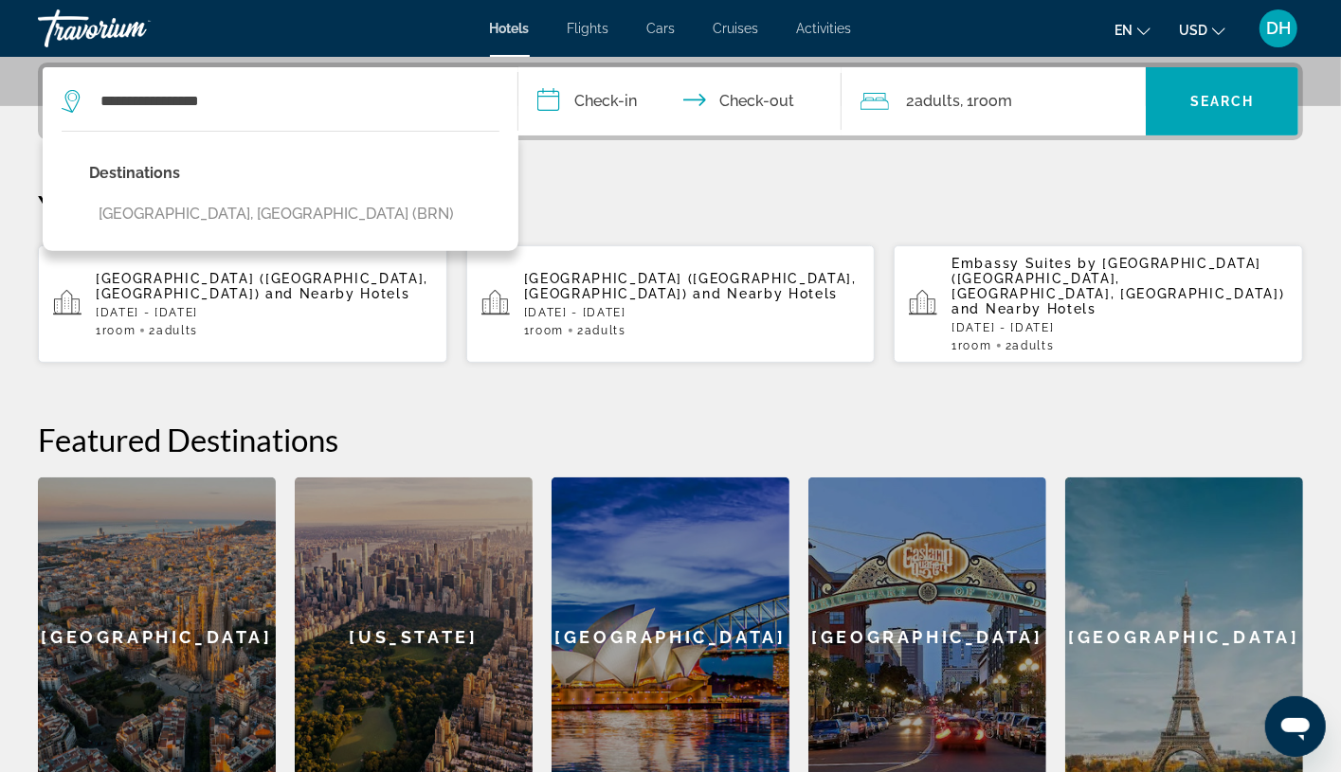
click at [279, 213] on div "Destinations [GEOGRAPHIC_DATA], [GEOGRAPHIC_DATA] (BRN)" at bounding box center [281, 191] width 476 height 120
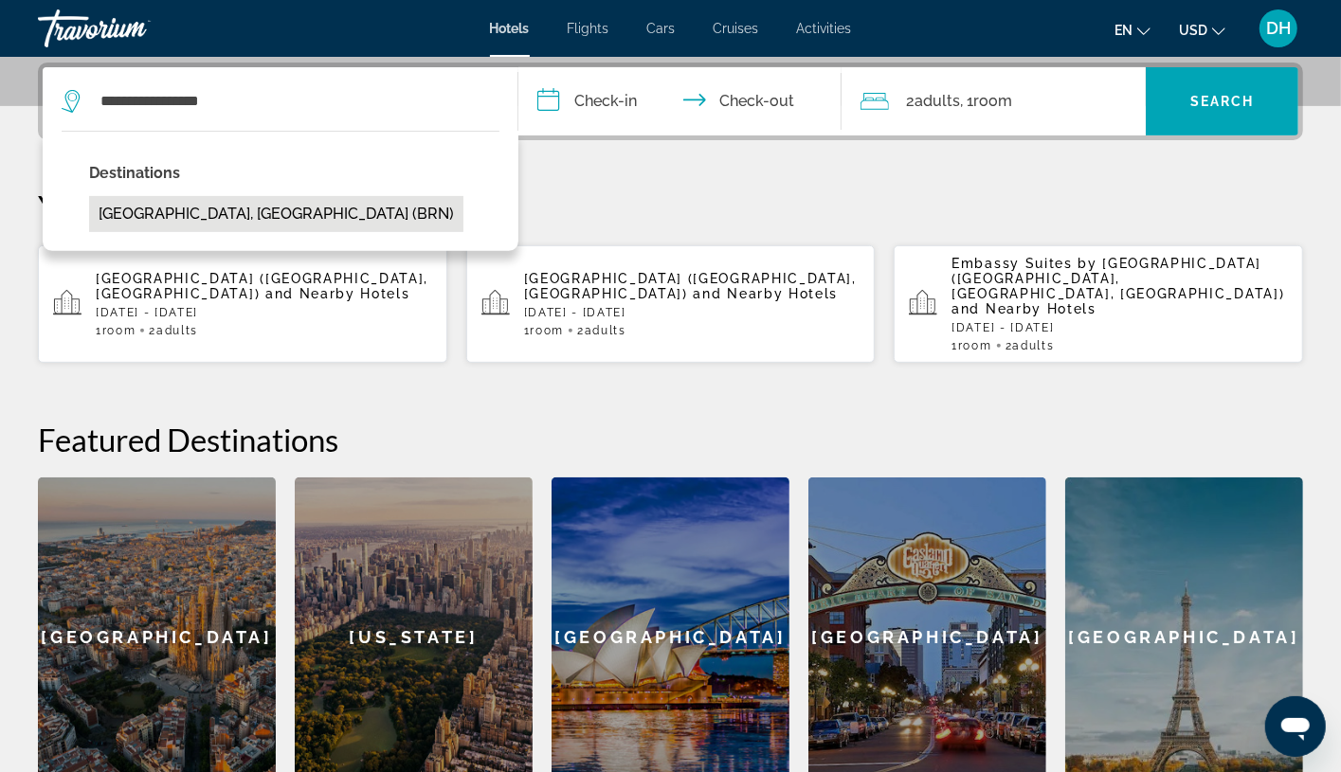
click at [194, 208] on button "[GEOGRAPHIC_DATA], [GEOGRAPHIC_DATA] (BRN)" at bounding box center [276, 214] width 374 height 36
type input "**********"
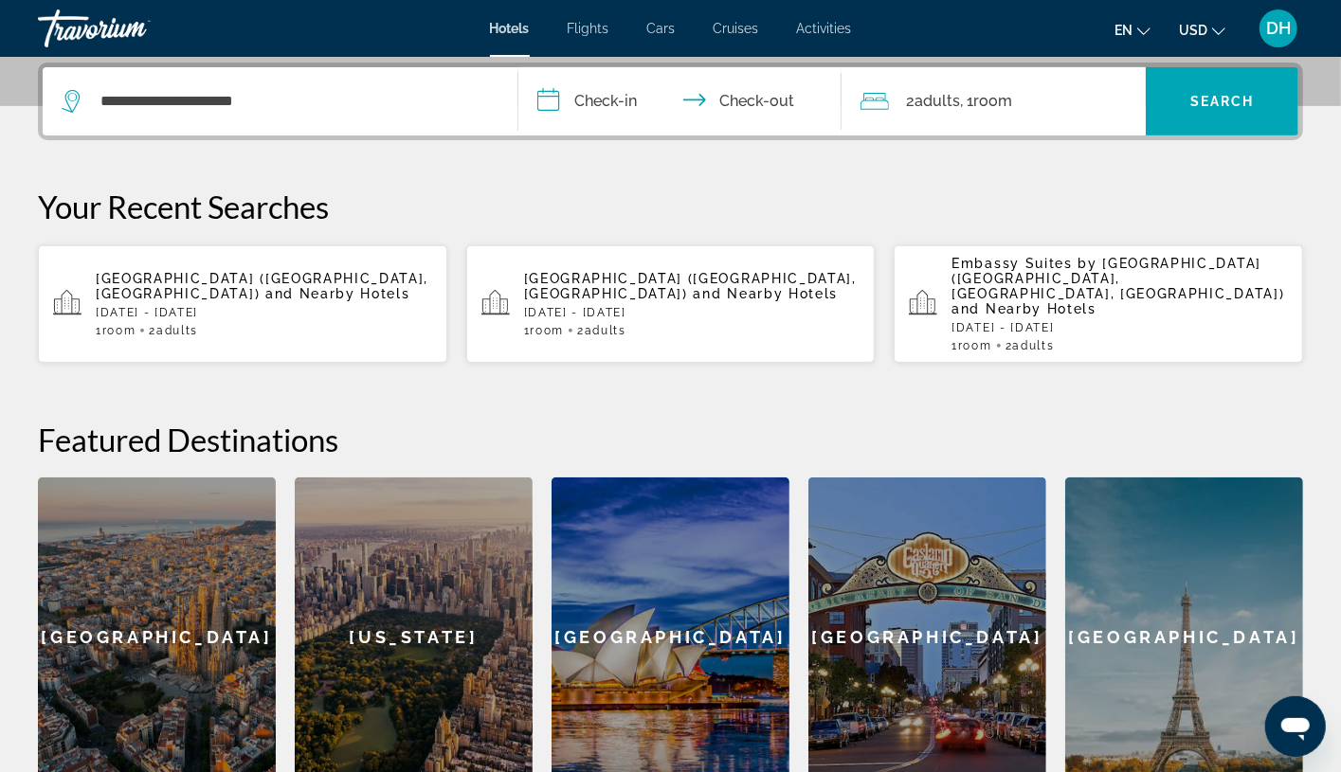
click at [631, 100] on input "**********" at bounding box center [683, 104] width 331 height 74
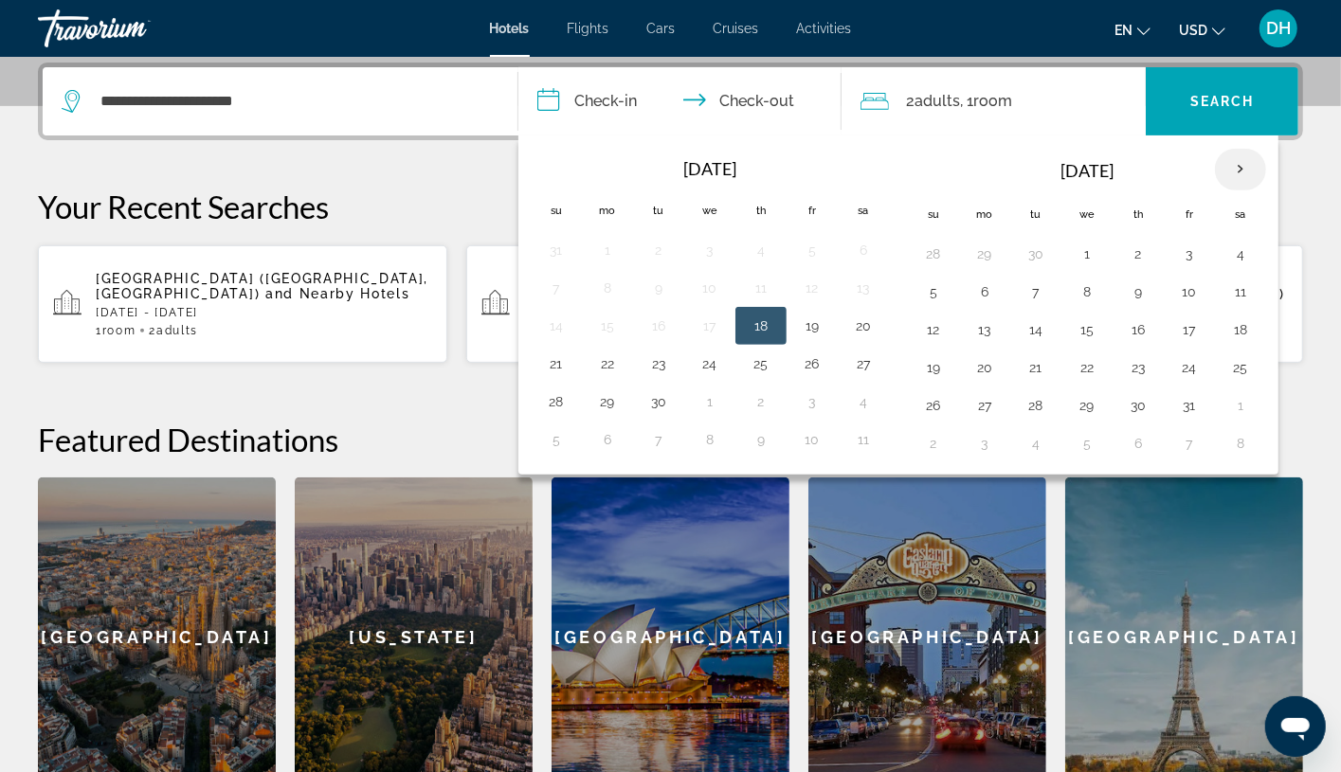
click at [1233, 166] on th "Next month" at bounding box center [1240, 170] width 51 height 42
click at [1229, 166] on th "Next month" at bounding box center [1240, 170] width 51 height 42
click at [1223, 163] on th "Next month" at bounding box center [1240, 170] width 51 height 42
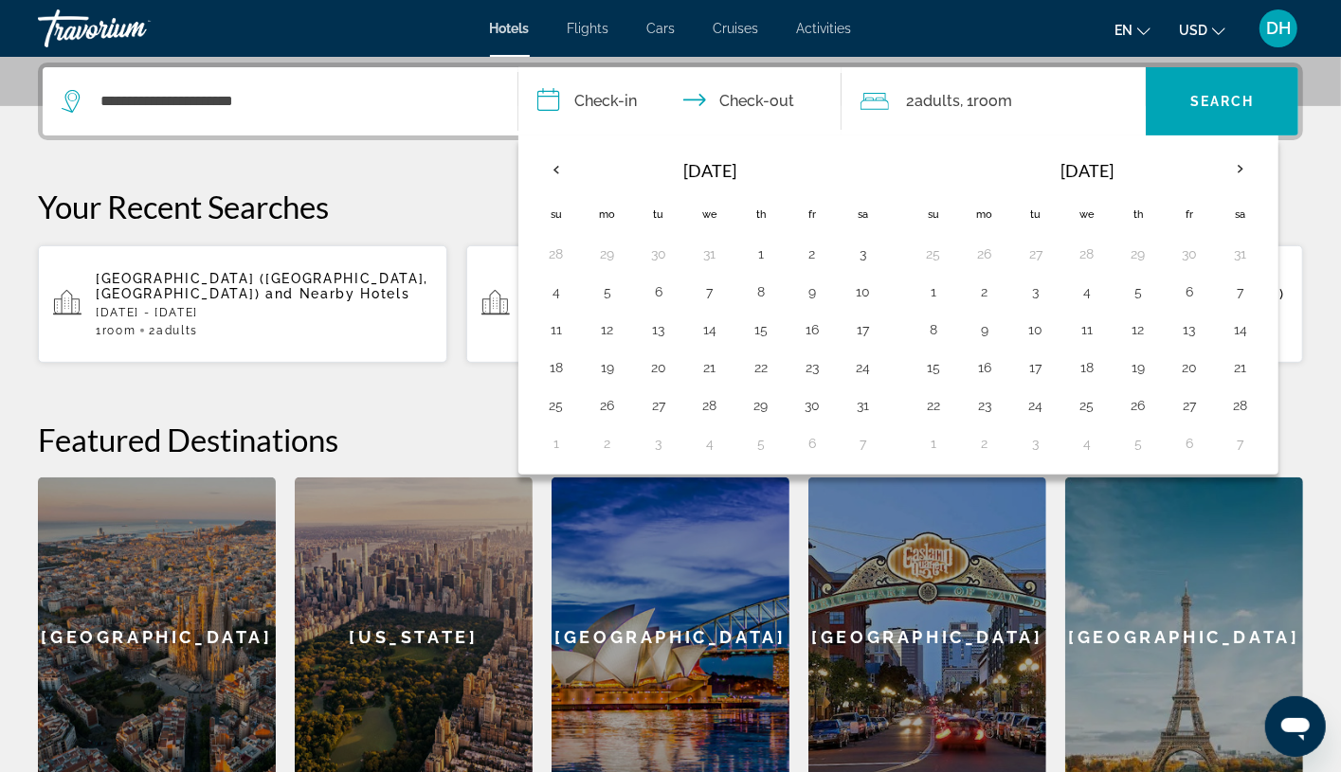
click at [1215, 160] on th "[DATE]" at bounding box center [1087, 170] width 256 height 45
click at [1215, 164] on th "[DATE]" at bounding box center [1087, 170] width 256 height 45
click at [1246, 161] on th "Next month" at bounding box center [1240, 170] width 51 height 42
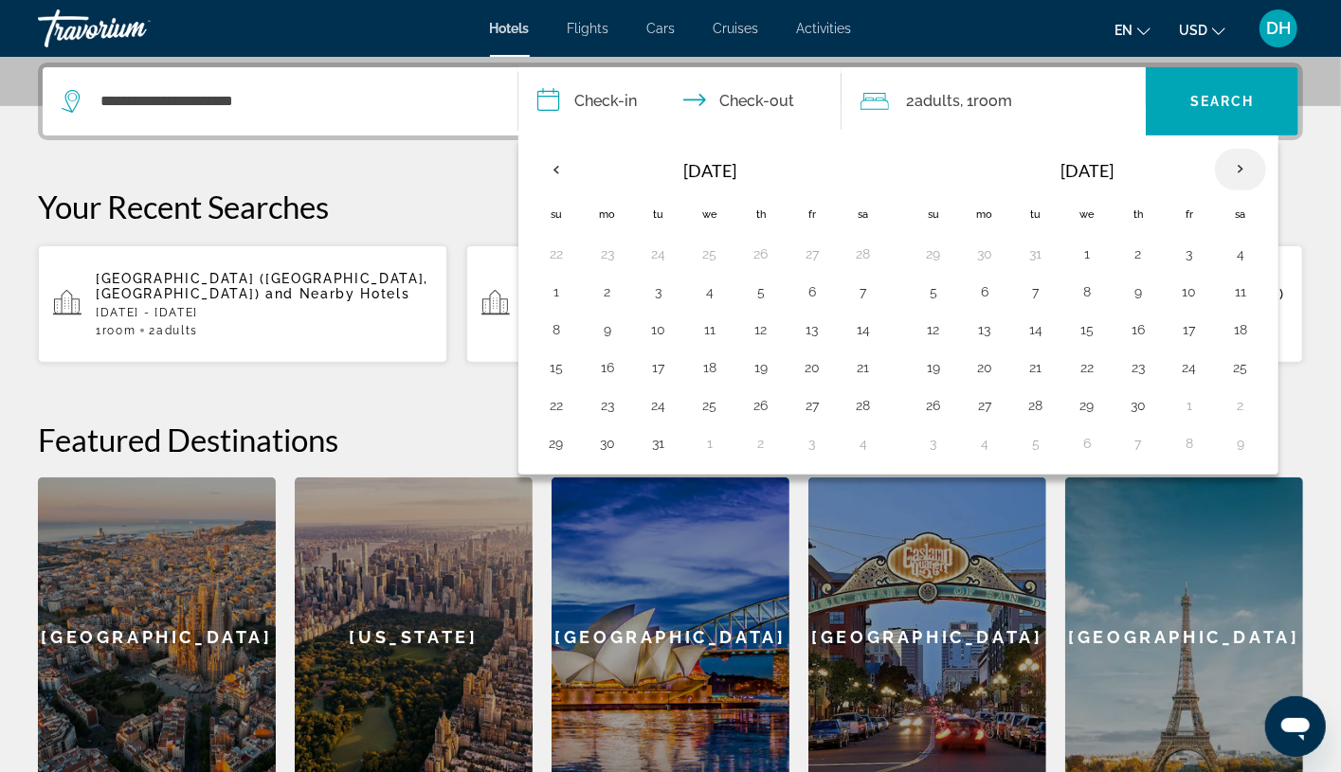
click at [1249, 166] on th "Next month" at bounding box center [1240, 170] width 51 height 42
click at [1249, 168] on th "Next month" at bounding box center [1240, 170] width 51 height 42
click at [545, 343] on button "14" at bounding box center [556, 330] width 30 height 27
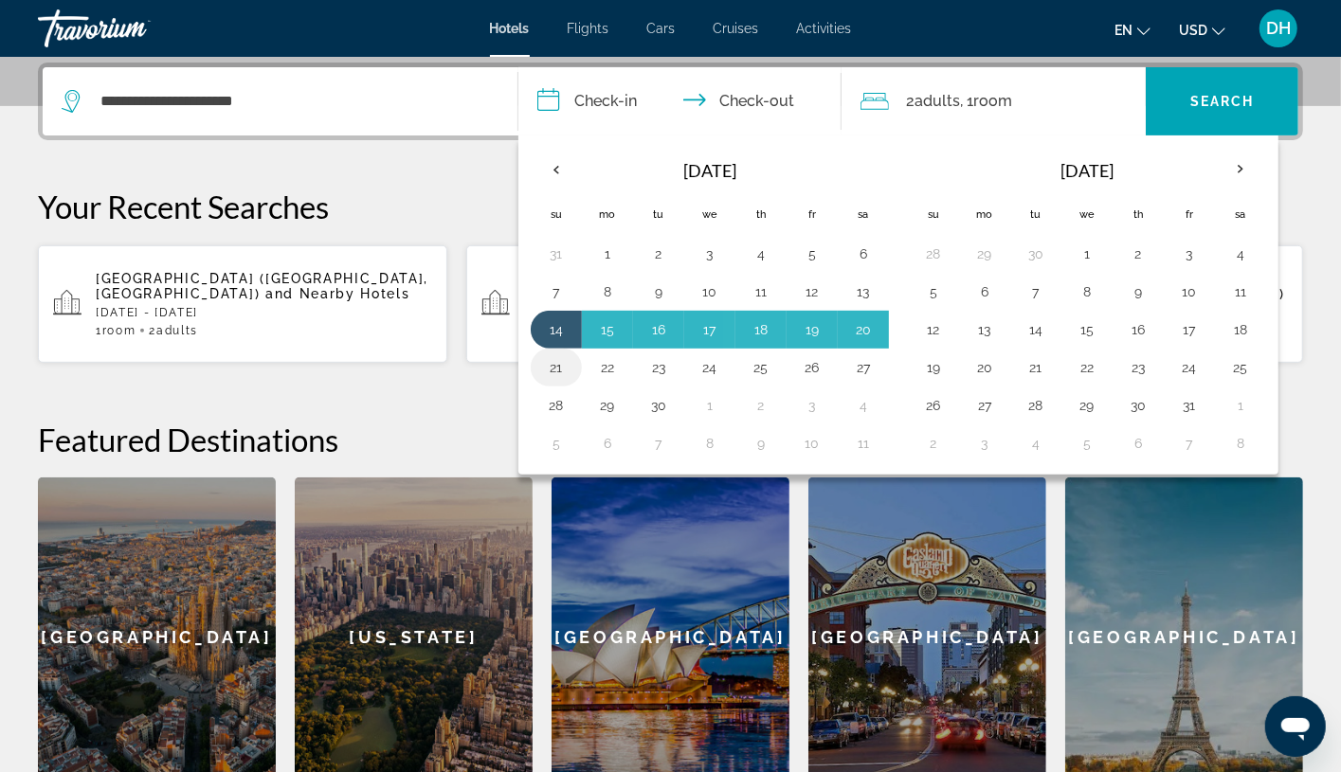
click at [535, 366] on td "21" at bounding box center [556, 368] width 51 height 38
click at [547, 366] on button "21" at bounding box center [556, 367] width 30 height 27
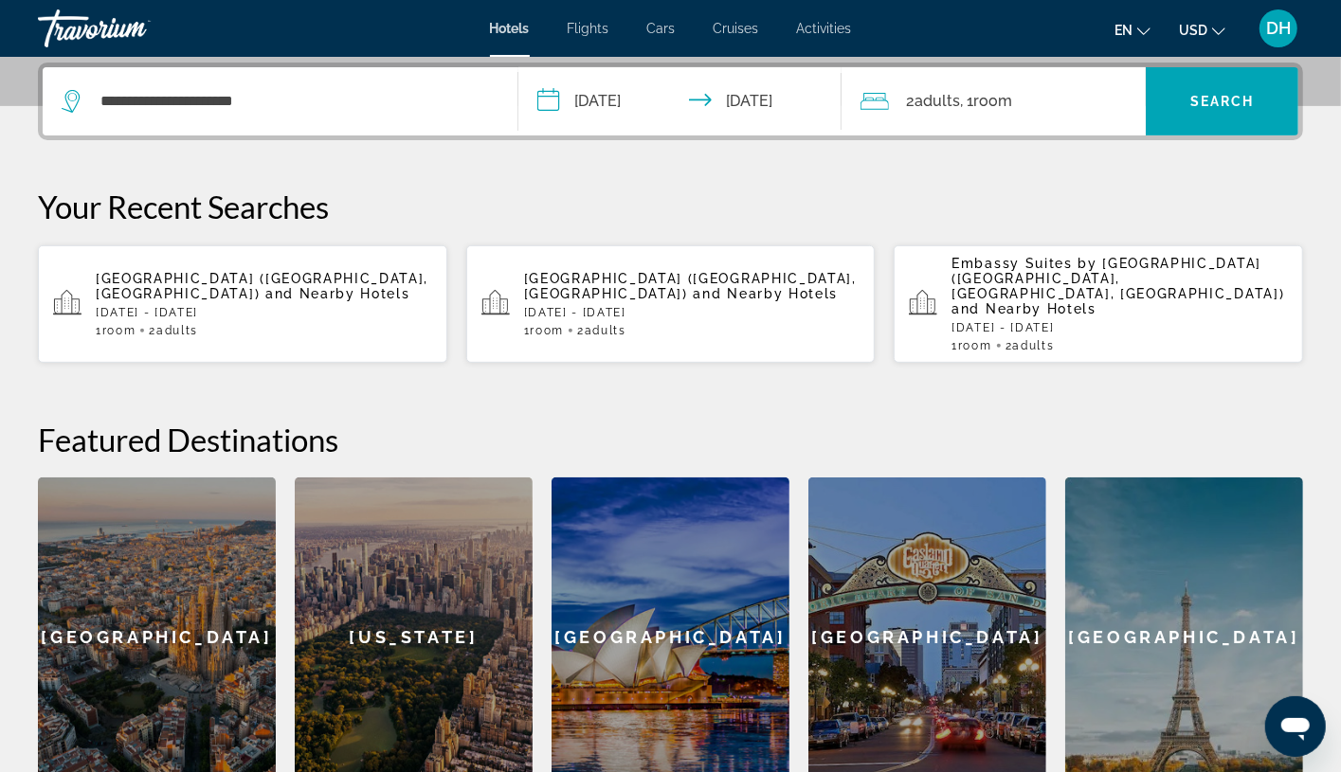
click at [789, 110] on input "**********" at bounding box center [683, 104] width 331 height 74
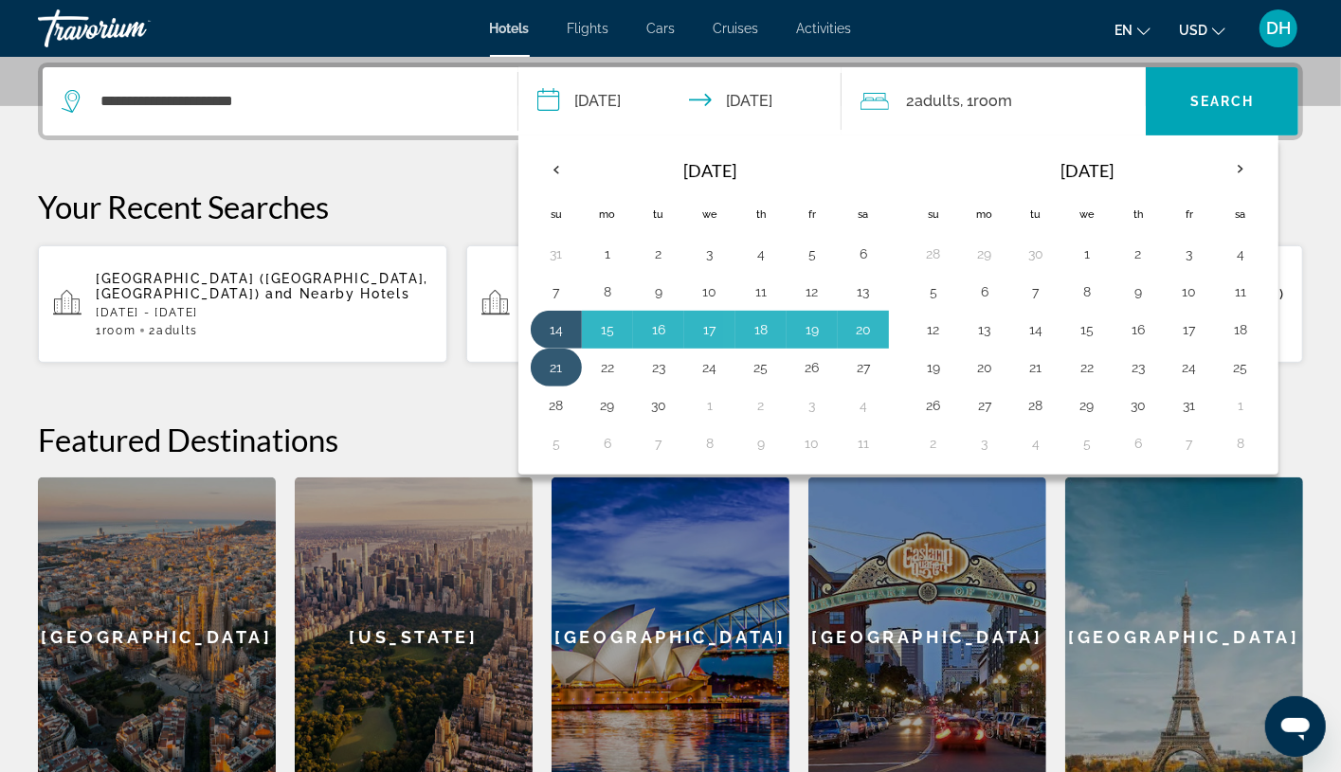
click at [560, 363] on button "21" at bounding box center [556, 367] width 30 height 27
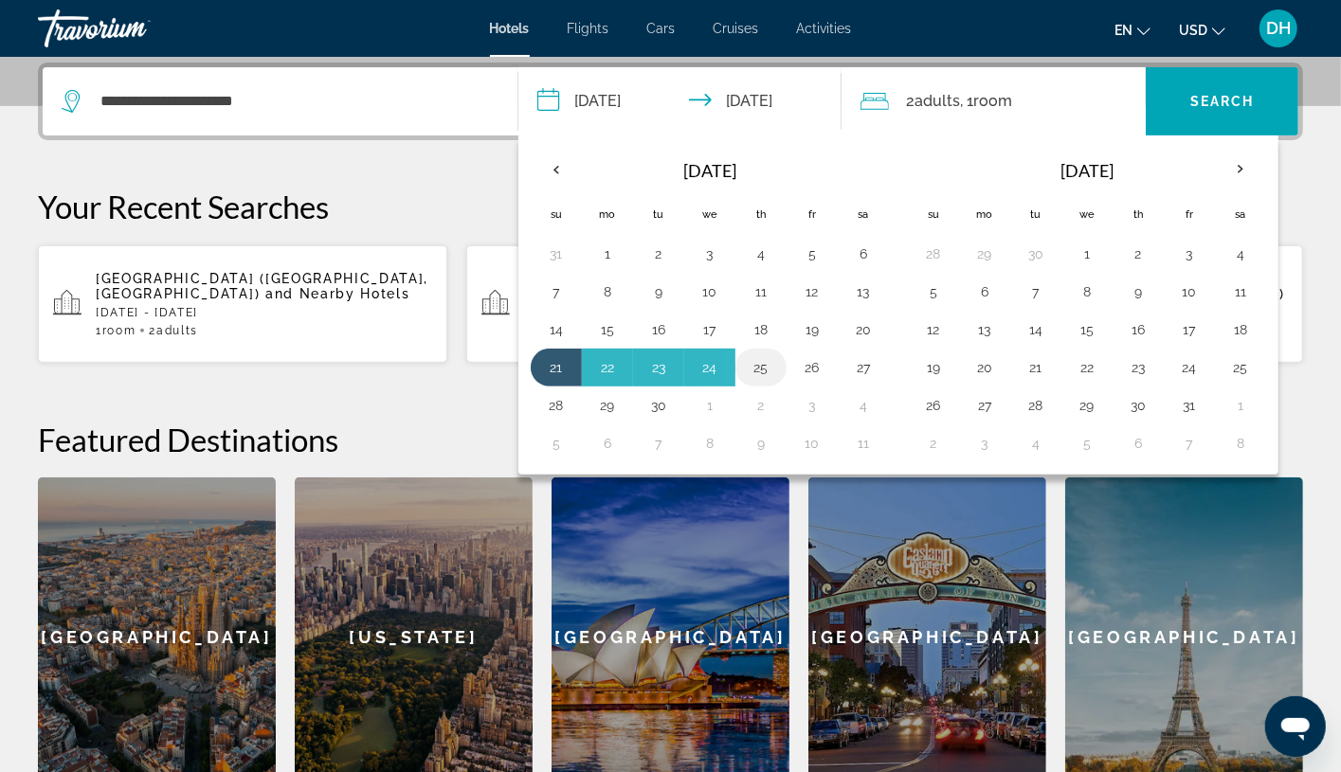
click at [749, 370] on button "25" at bounding box center [761, 367] width 30 height 27
type input "**********"
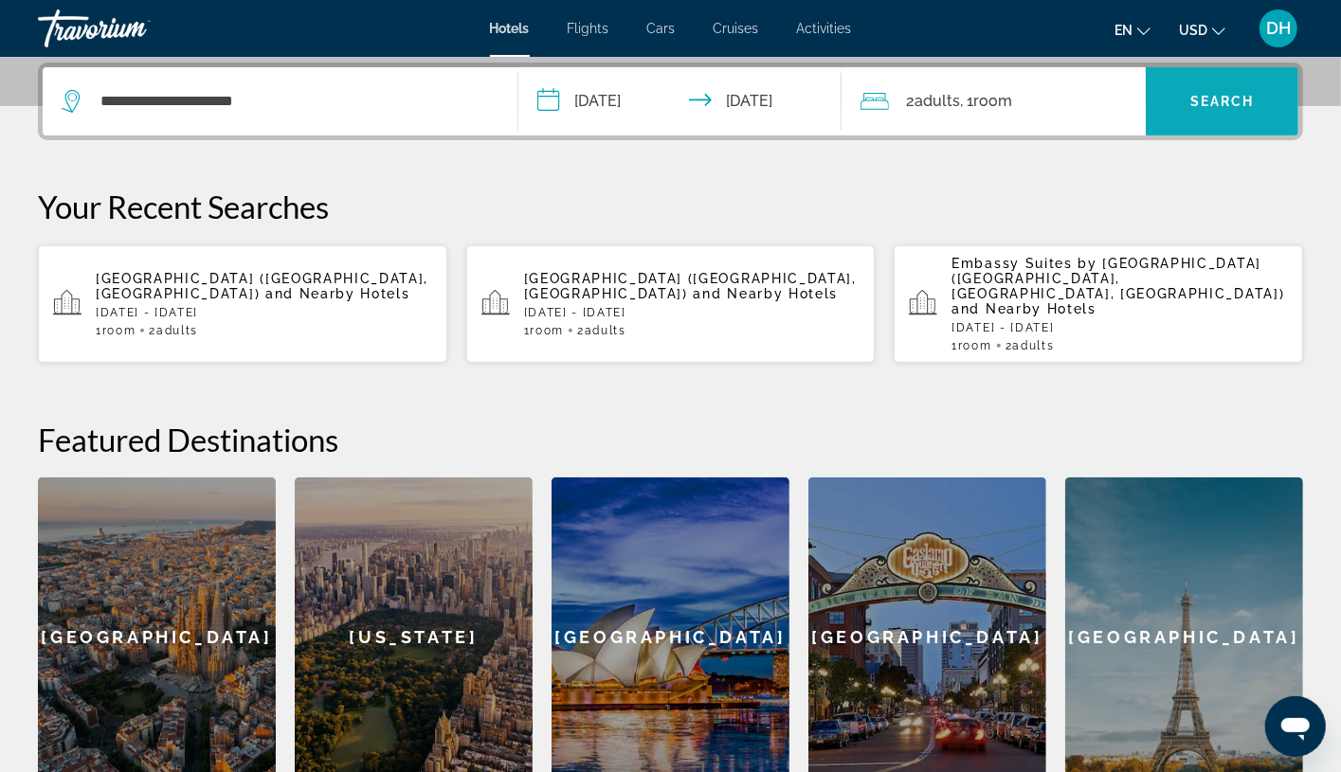
click at [1233, 118] on span "Search widget" at bounding box center [1222, 101] width 153 height 45
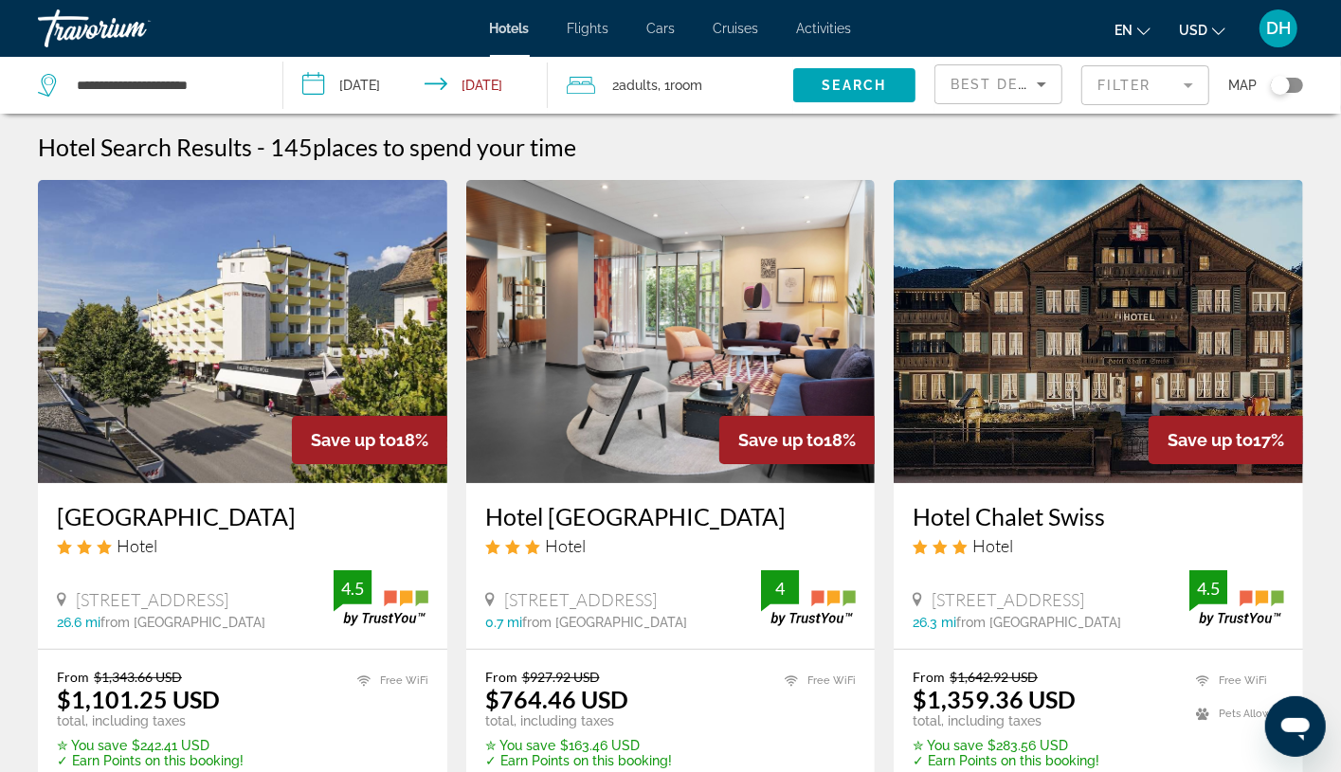
scroll to position [142, 0]
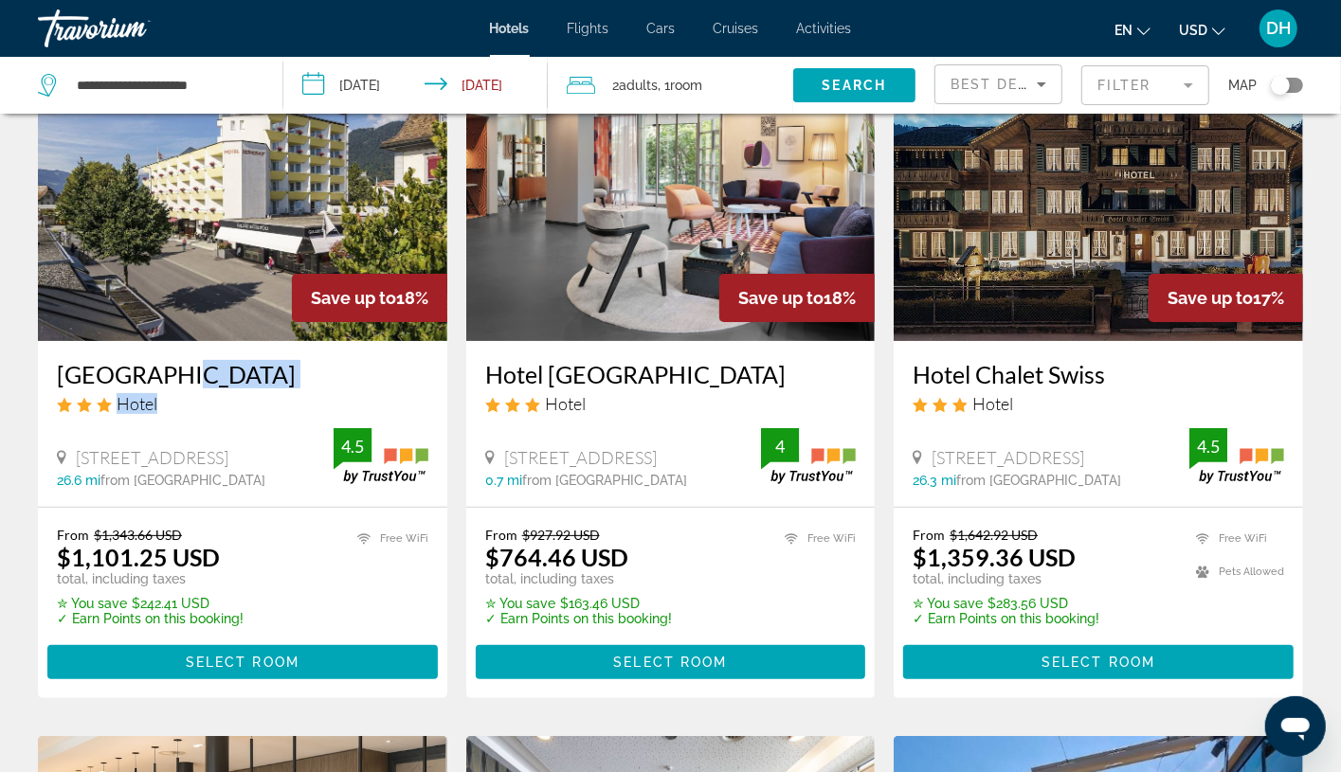
drag, startPoint x: 252, startPoint y: 391, endPoint x: 231, endPoint y: 381, distance: 23.3
click at [210, 381] on div "[GEOGRAPHIC_DATA] Hotel" at bounding box center [242, 394] width 371 height 68
click at [740, 380] on h3 "Hotel [GEOGRAPHIC_DATA]" at bounding box center [670, 374] width 371 height 28
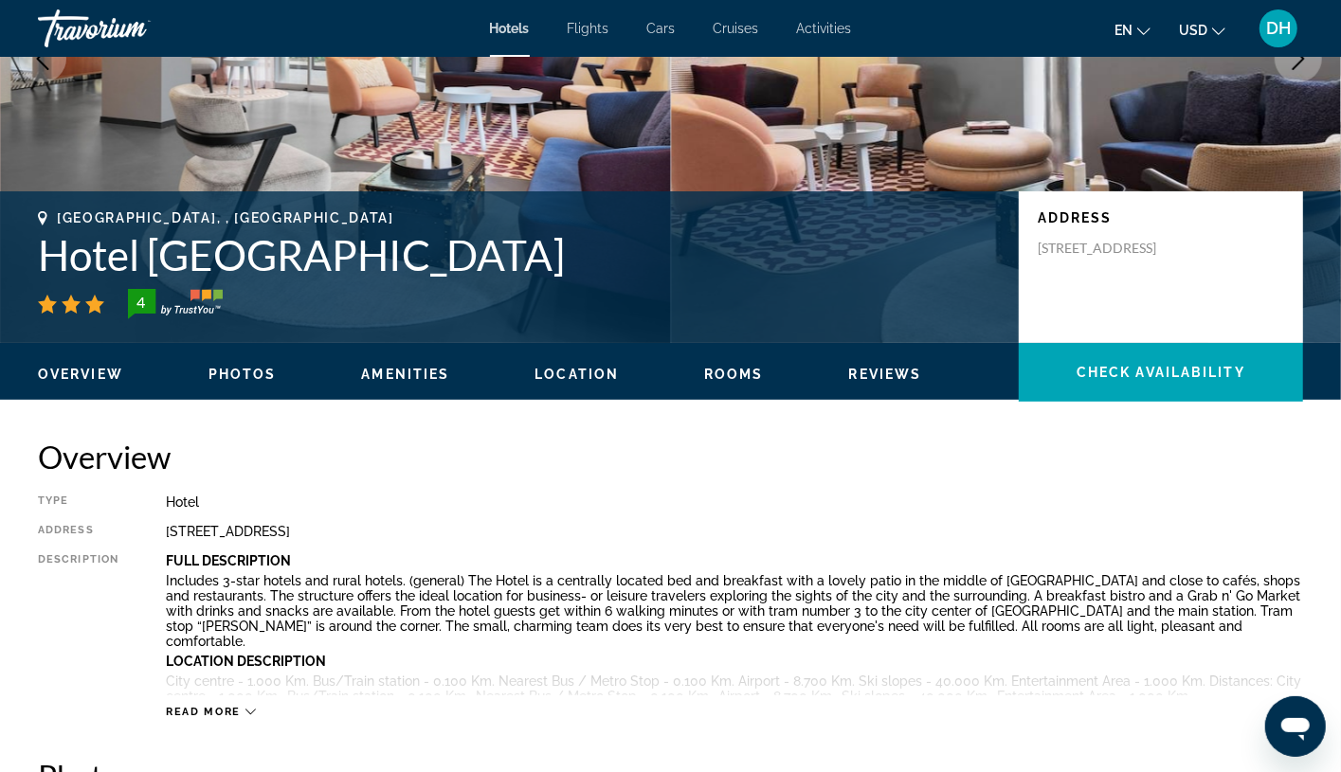
scroll to position [284, 0]
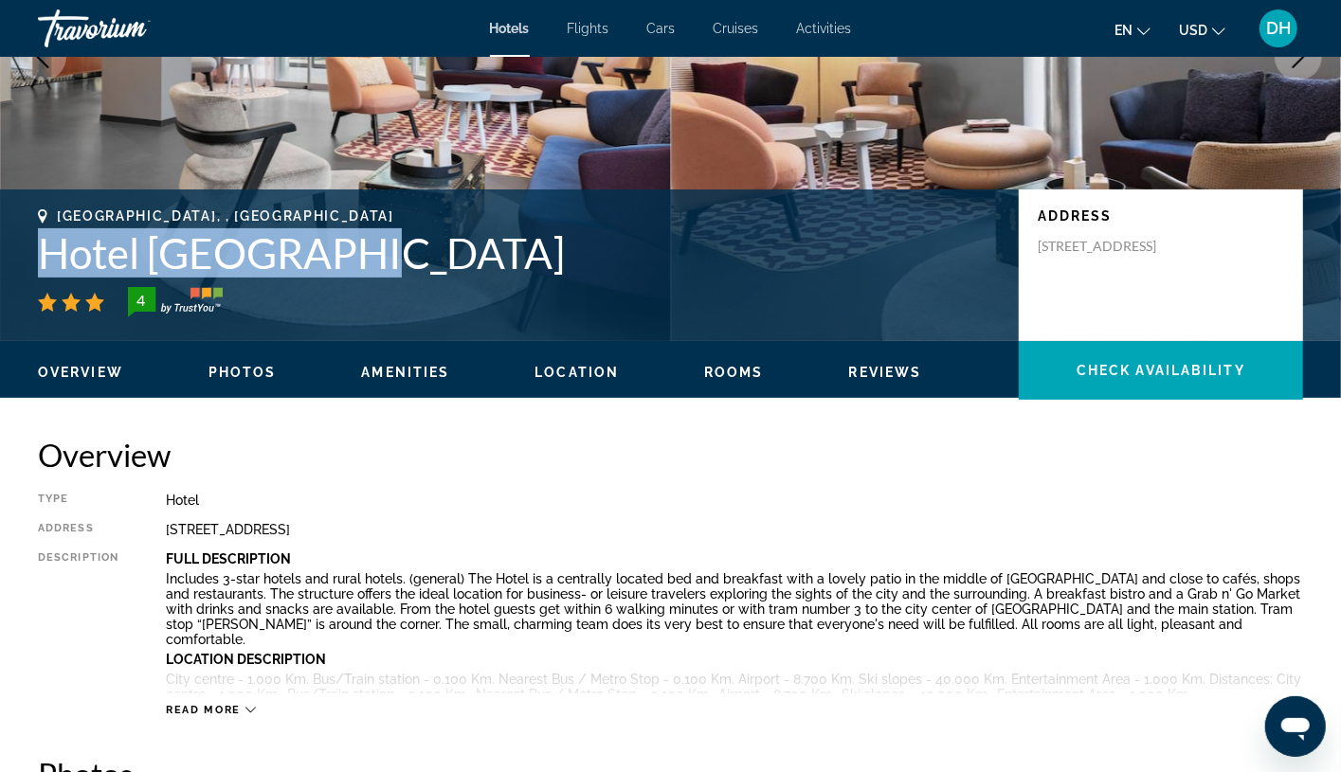
drag, startPoint x: 359, startPoint y: 251, endPoint x: 25, endPoint y: 239, distance: 334.8
click at [25, 239] on div "[GEOGRAPHIC_DATA], , [GEOGRAPHIC_DATA] Hotel [GEOGRAPHIC_DATA] 4 Address [STREE…" at bounding box center [670, 265] width 1341 height 114
copy h1 "Hotel [GEOGRAPHIC_DATA]"
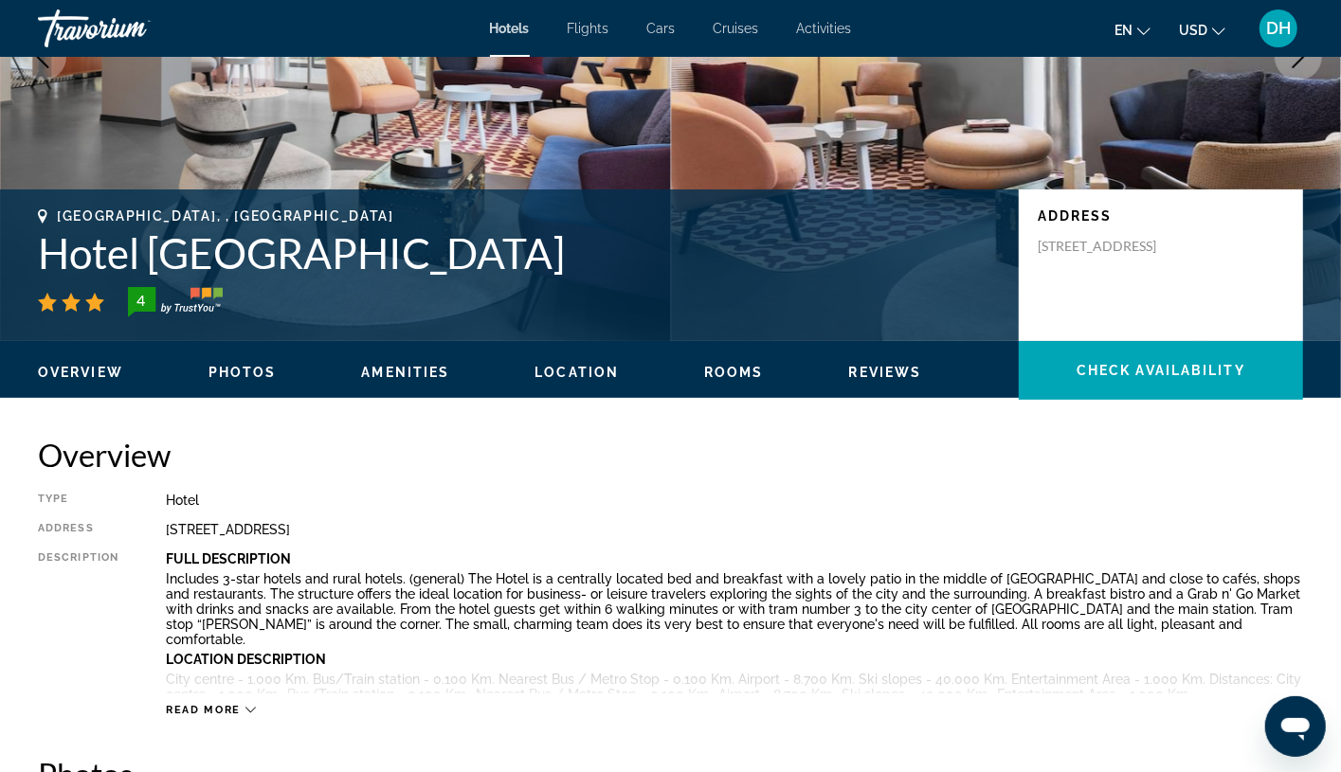
click at [549, 451] on h2 "Overview" at bounding box center [670, 455] width 1265 height 38
click at [750, 491] on div "Overview Type Hotel Address [STREET_ADDRESS] Description Full Description Inclu…" at bounding box center [670, 576] width 1265 height 281
drag, startPoint x: 734, startPoint y: 735, endPoint x: 701, endPoint y: 692, distance: 54.8
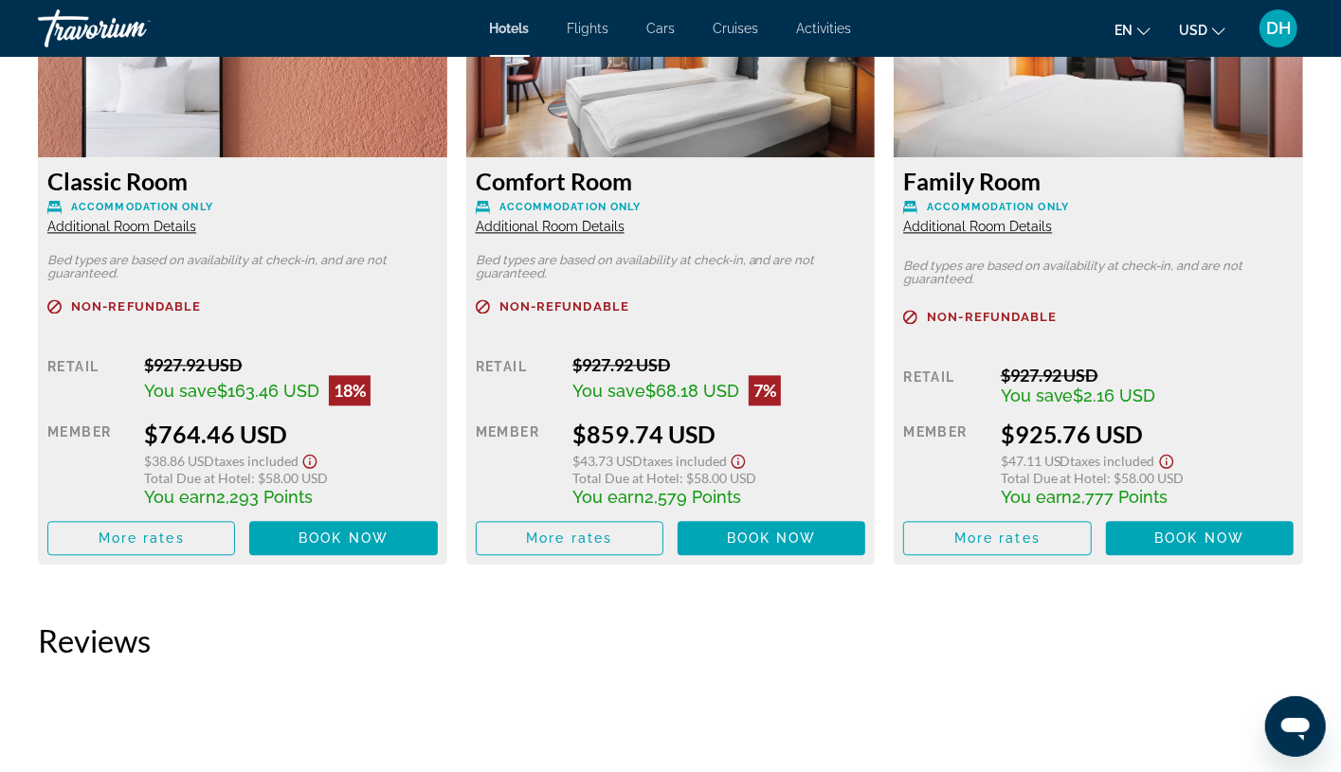
scroll to position [2701, 0]
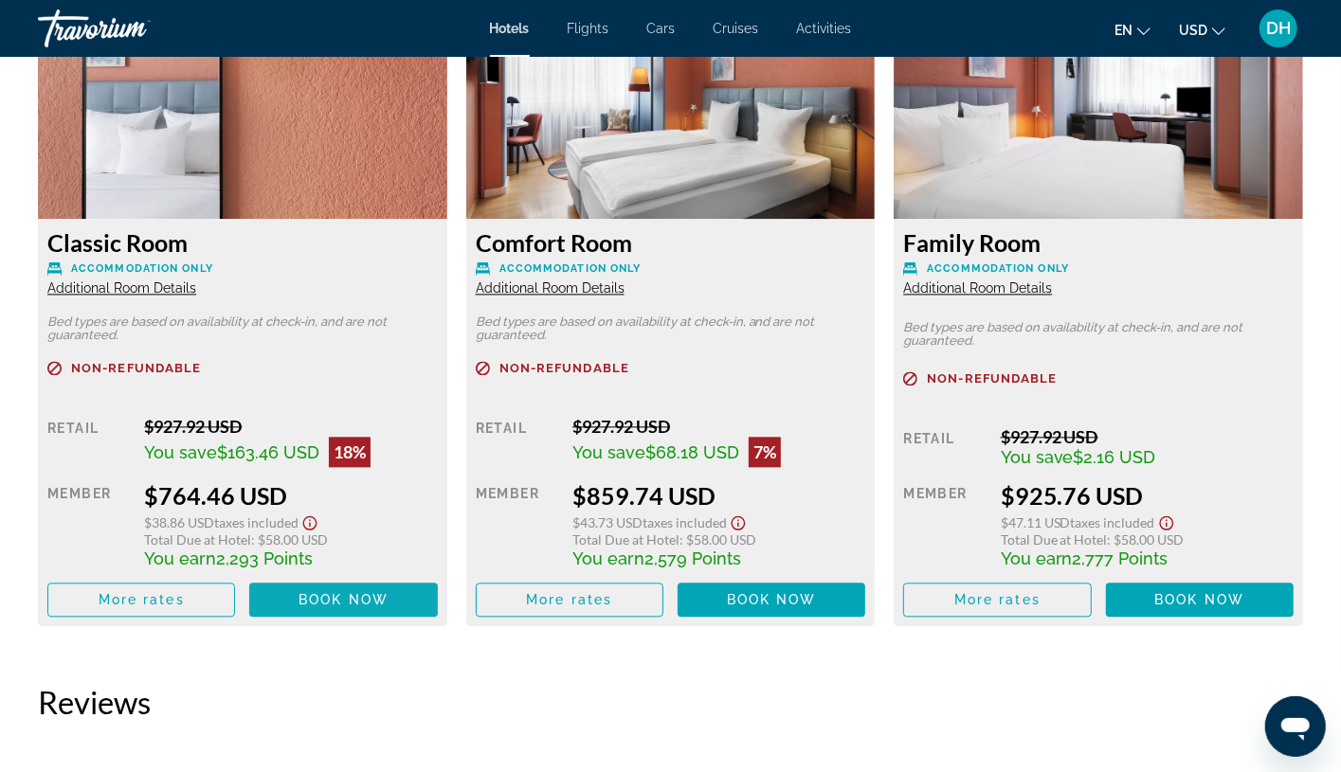
click at [390, 581] on span "Main content" at bounding box center [343, 599] width 188 height 45
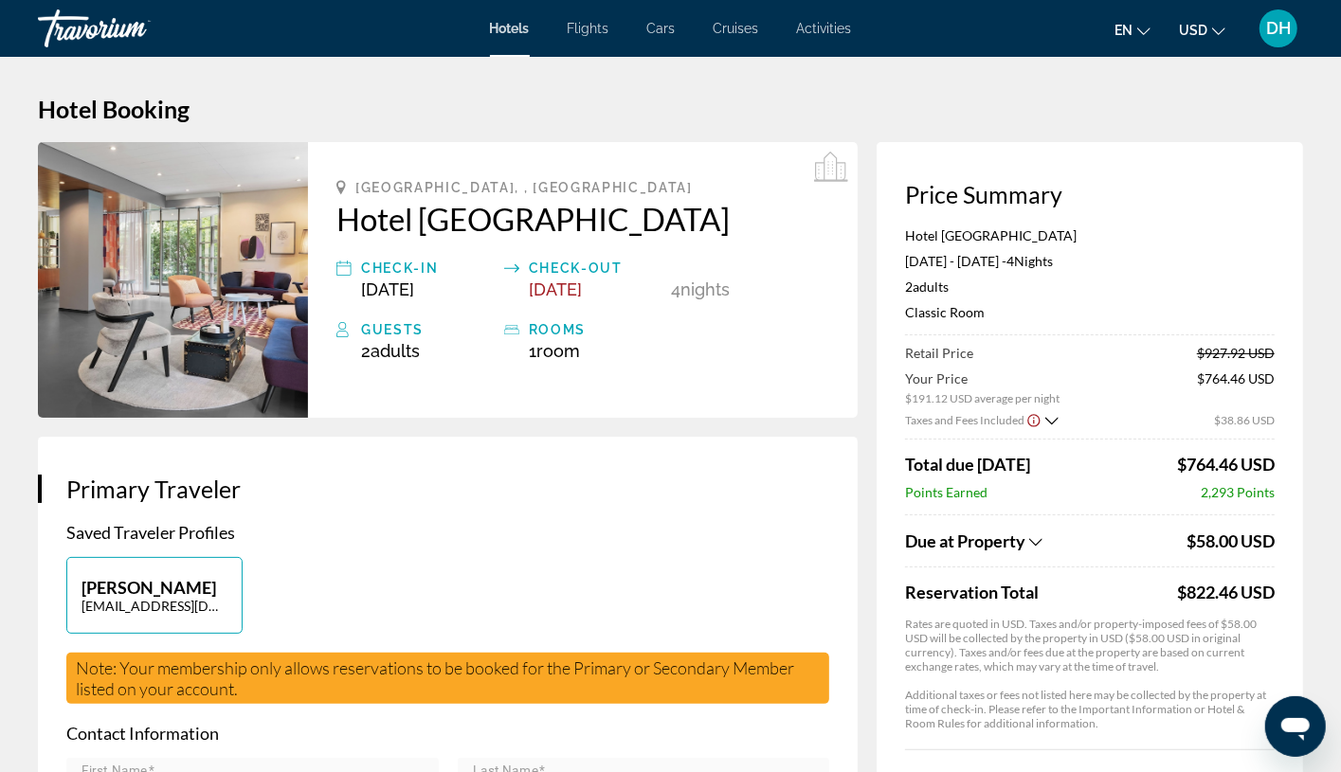
copy div "$822.46"
drag, startPoint x: 1173, startPoint y: 593, endPoint x: 1237, endPoint y: 583, distance: 64.3
click at [1237, 583] on div "Reservation Total $822.46 USD" at bounding box center [1090, 592] width 370 height 21
click at [584, 495] on h3 "Primary Traveler" at bounding box center [447, 489] width 763 height 28
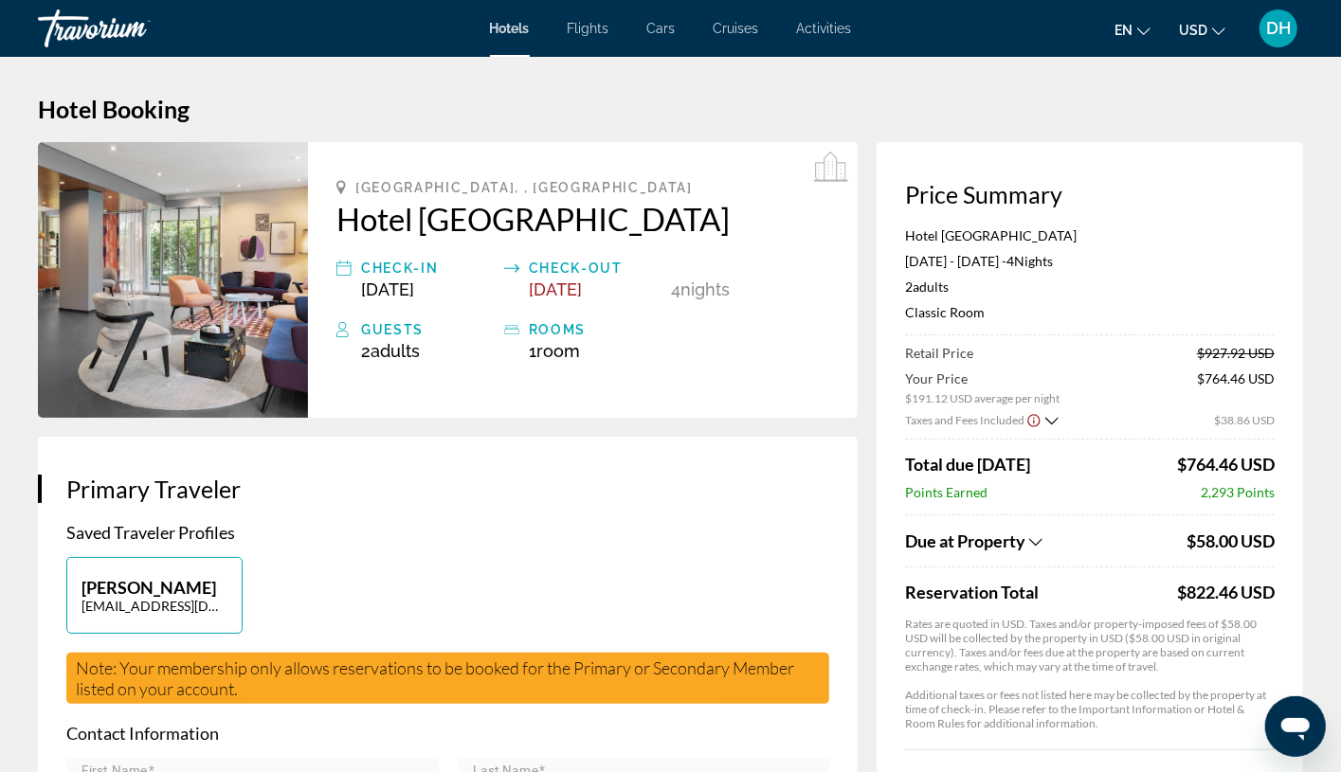
click at [118, 211] on img "Main content" at bounding box center [173, 280] width 270 height 276
click at [444, 217] on h2 "Hotel [GEOGRAPHIC_DATA]" at bounding box center [582, 219] width 493 height 38
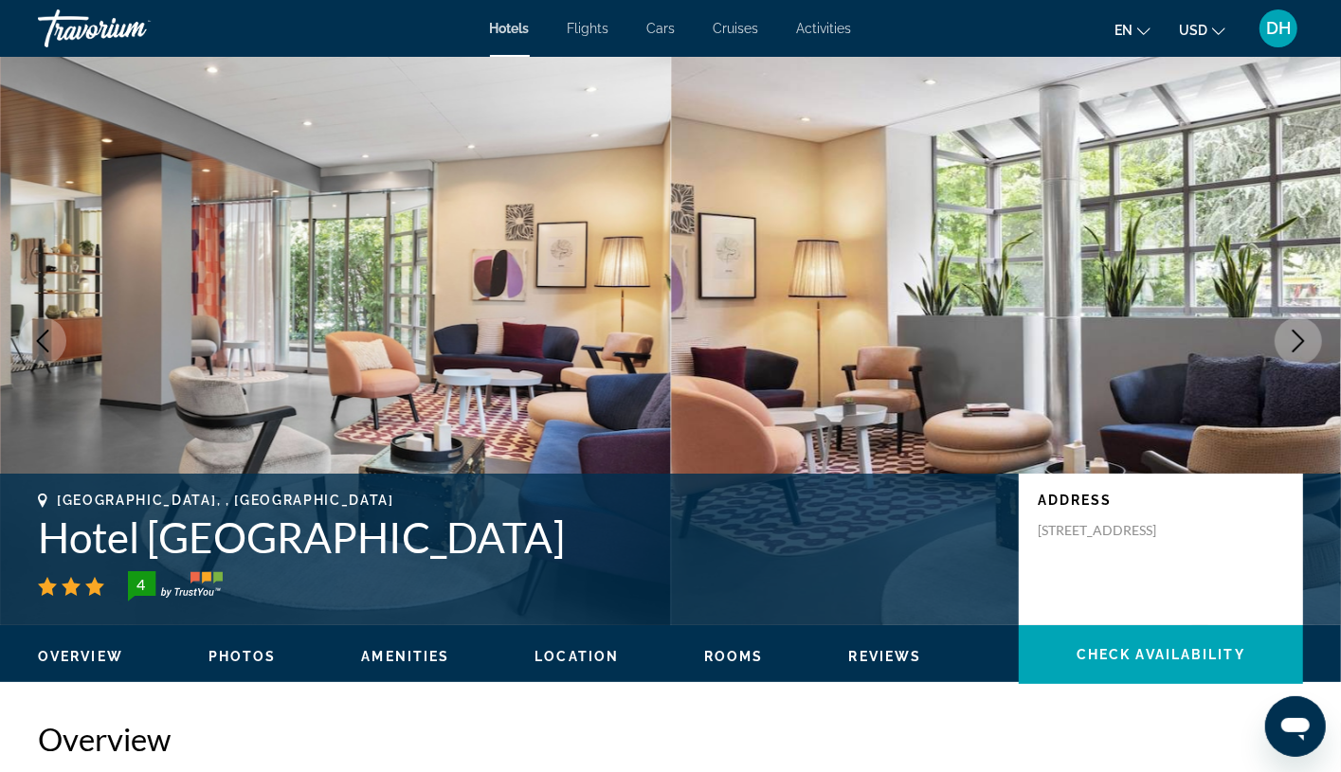
click at [518, 45] on div "Hotels Flights Cars Cruises Activities Hotels Flights Cars Cruises Activities e…" at bounding box center [670, 28] width 1341 height 49
click at [588, 498] on div "[GEOGRAPHIC_DATA], , [GEOGRAPHIC_DATA]" at bounding box center [519, 500] width 962 height 15
click at [516, 32] on span "Hotels" at bounding box center [510, 28] width 40 height 15
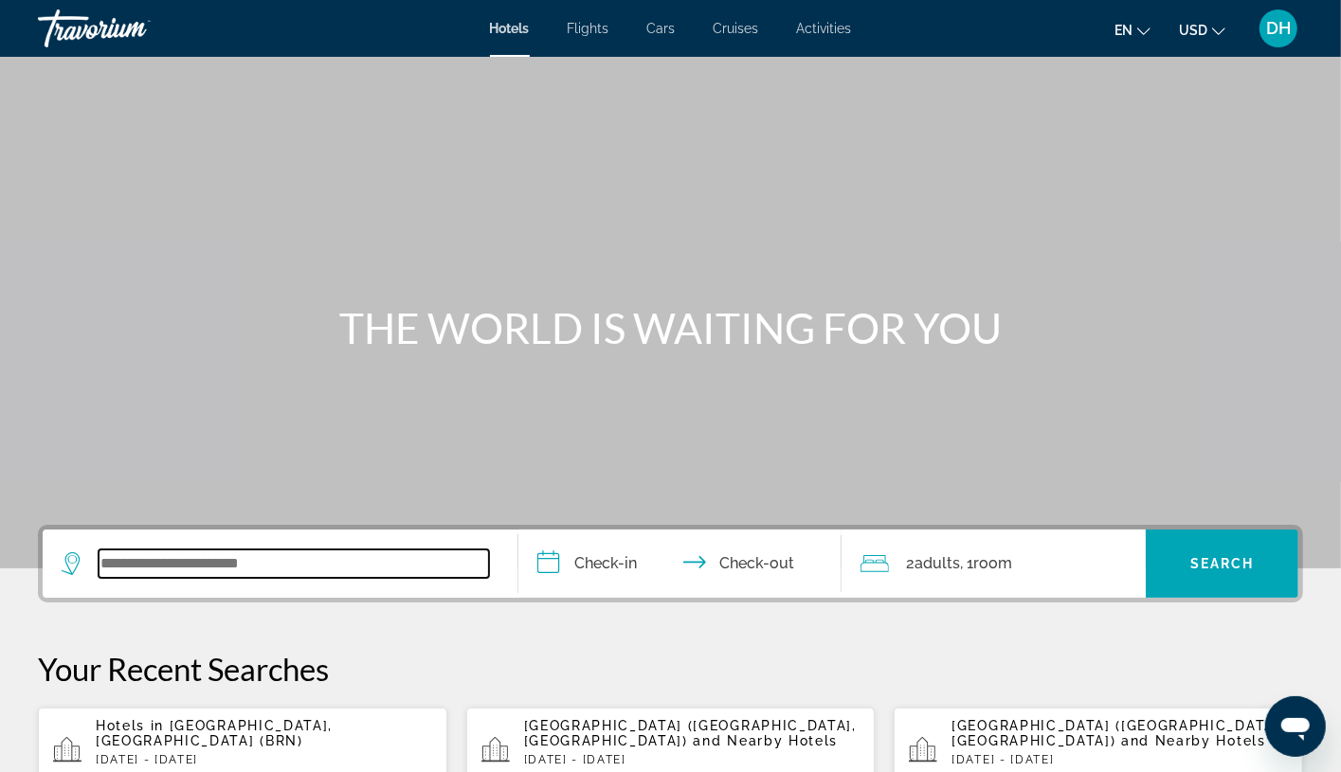
click at [428, 559] on input "Search widget" at bounding box center [294, 564] width 390 height 28
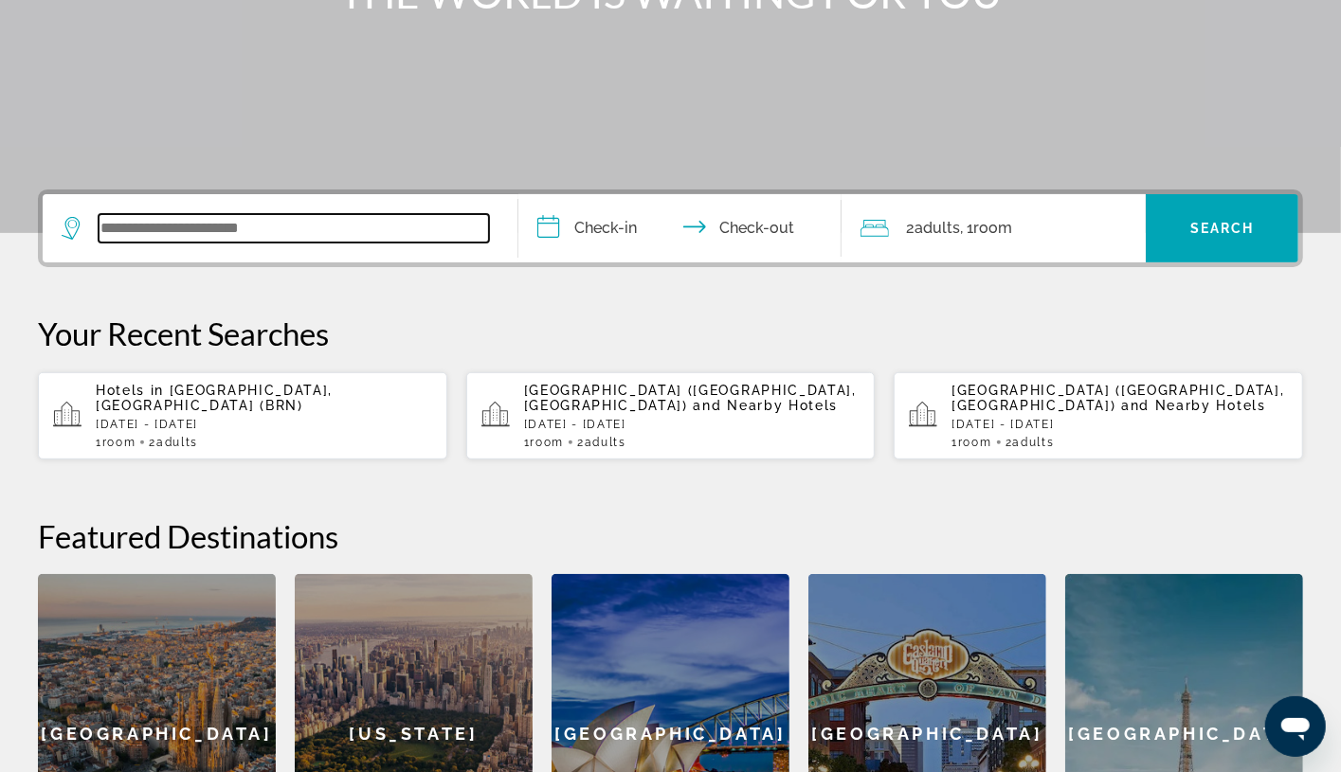
paste input "**********"
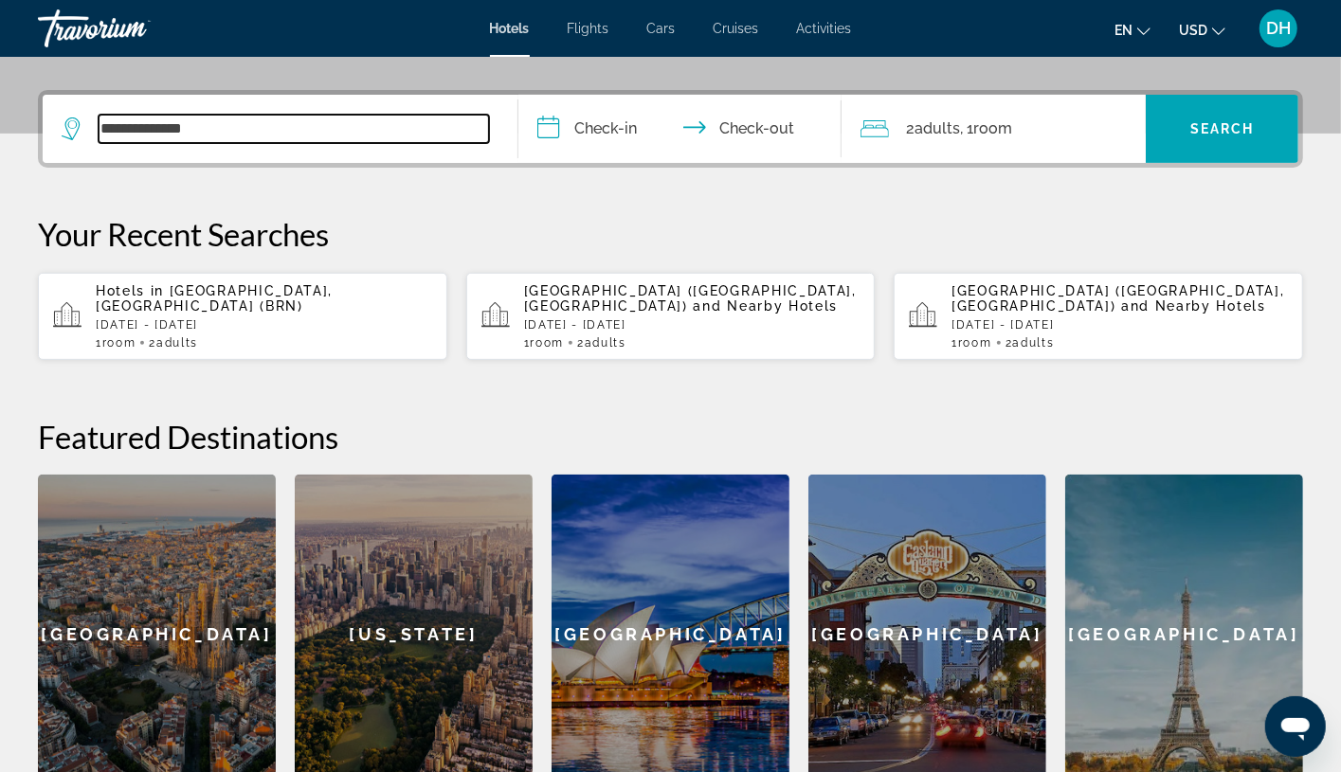
scroll to position [462, 0]
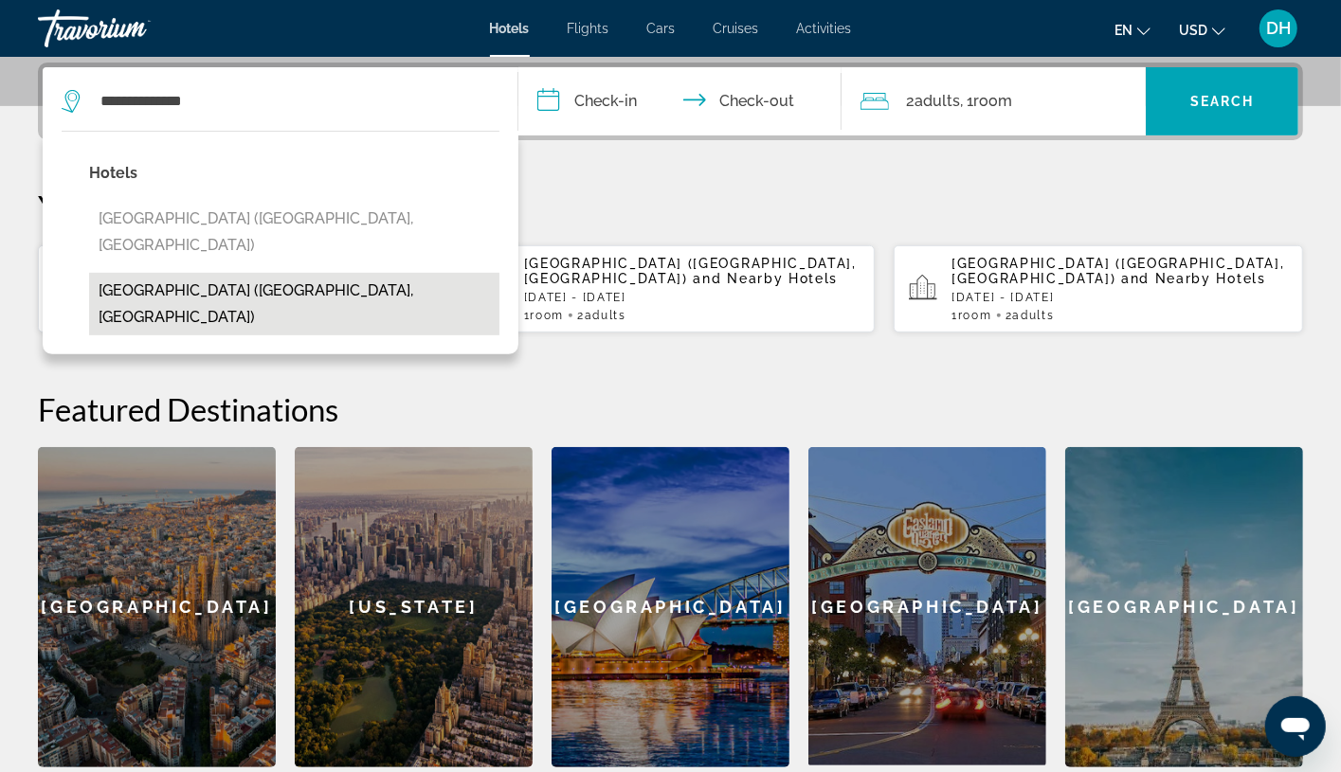
click at [380, 273] on button "[GEOGRAPHIC_DATA] ([GEOGRAPHIC_DATA], [GEOGRAPHIC_DATA])" at bounding box center [294, 304] width 410 height 63
type input "**********"
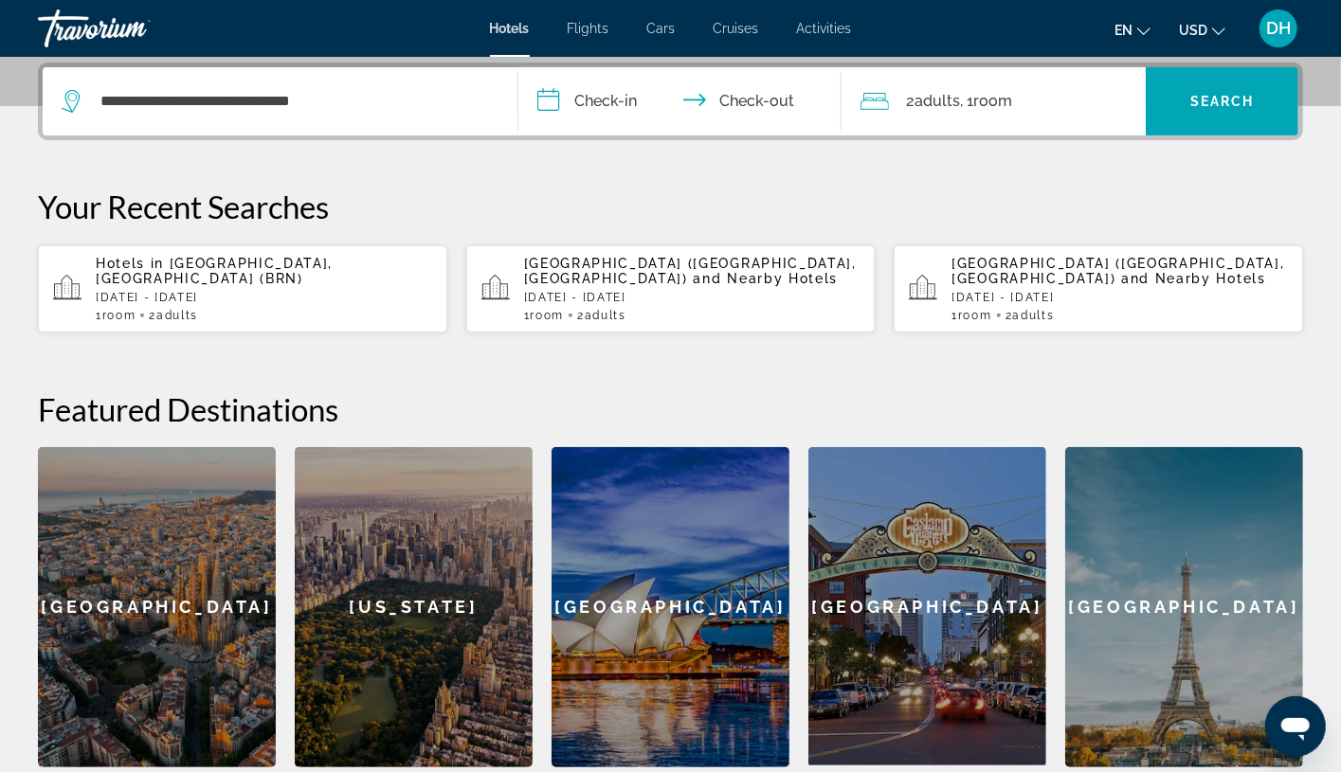
click at [648, 95] on input "**********" at bounding box center [683, 104] width 331 height 74
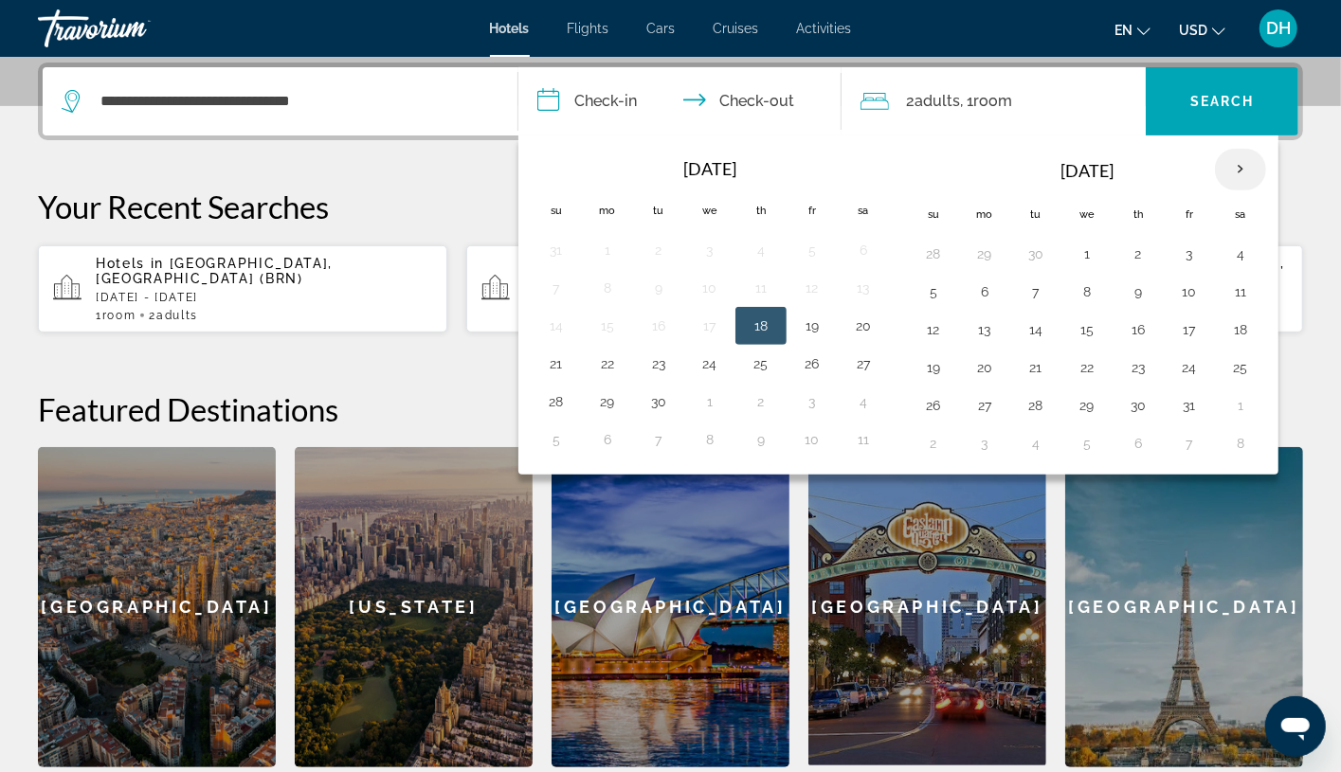
click at [1249, 180] on th "Next month" at bounding box center [1240, 170] width 51 height 42
click at [1247, 178] on th "Next month" at bounding box center [1240, 170] width 51 height 42
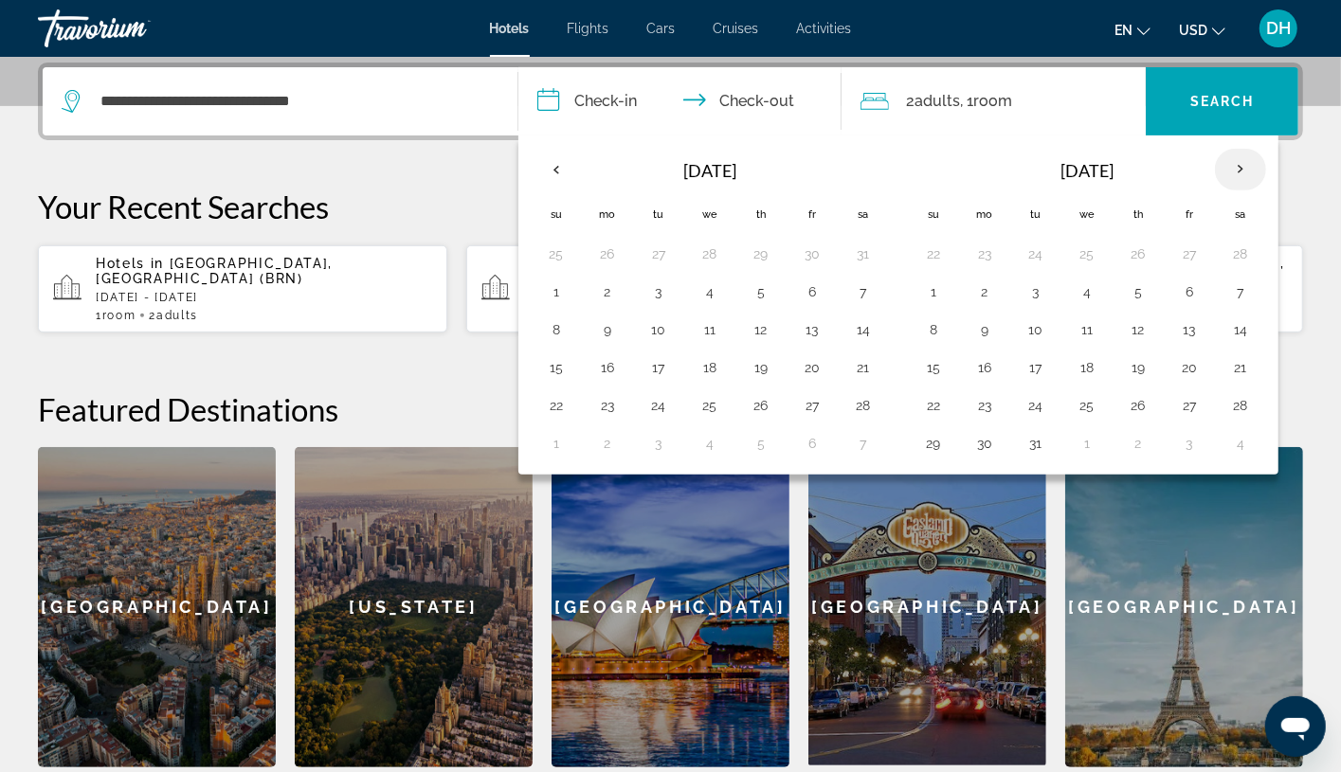
click at [1247, 178] on th "Next month" at bounding box center [1240, 170] width 51 height 42
click at [1243, 173] on th "Next month" at bounding box center [1240, 170] width 51 height 42
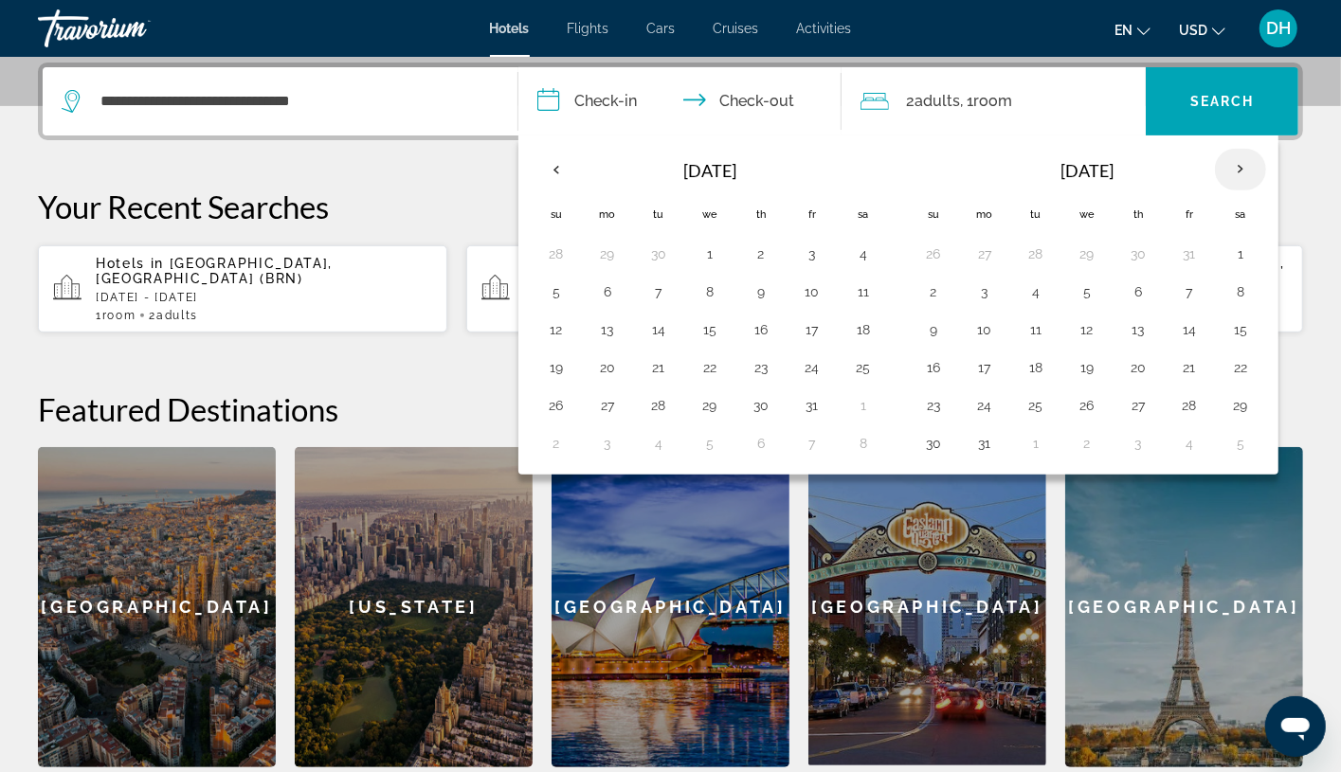
drag, startPoint x: 1243, startPoint y: 173, endPoint x: 1233, endPoint y: 173, distance: 10.4
click at [1243, 173] on th "Next month" at bounding box center [1240, 170] width 51 height 42
click at [536, 168] on th "Previous month" at bounding box center [556, 170] width 51 height 42
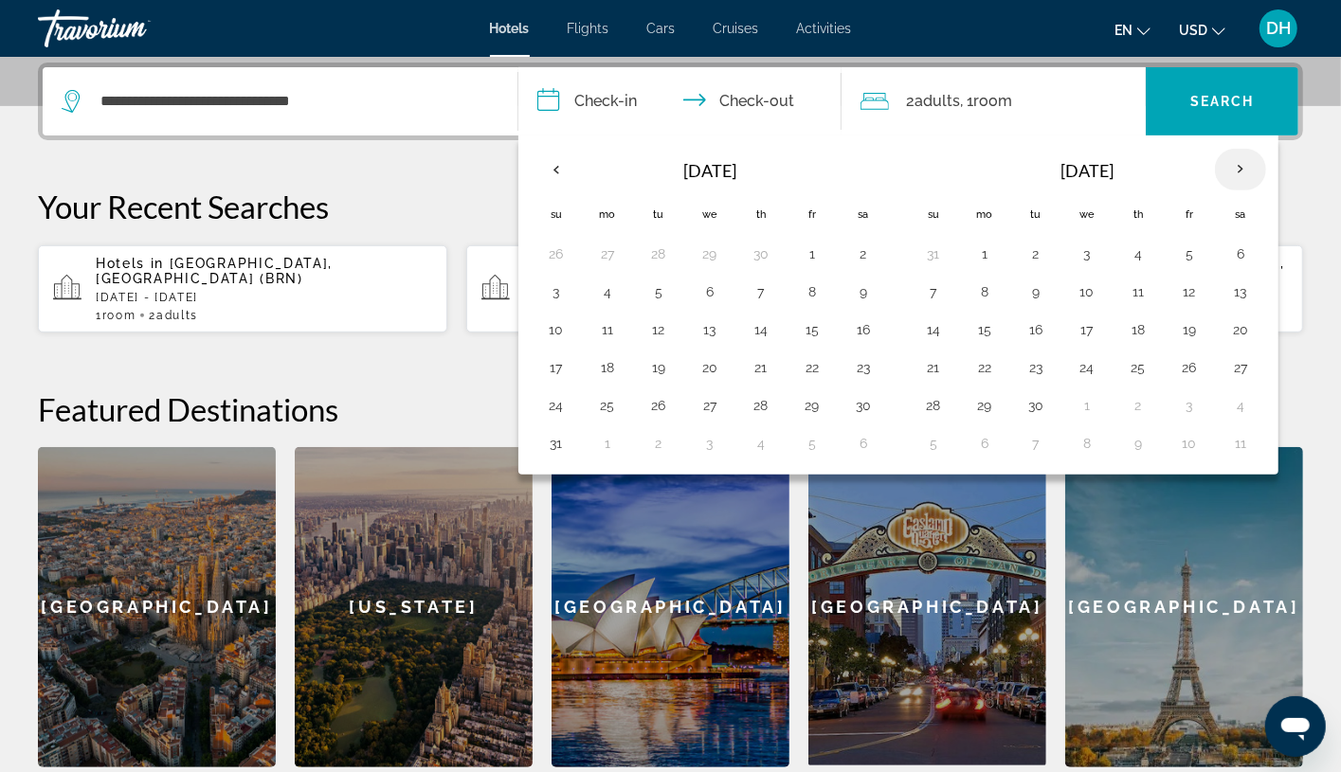
click at [1251, 149] on th "Next month" at bounding box center [1240, 170] width 51 height 42
click at [557, 410] on button "28" at bounding box center [556, 405] width 30 height 27
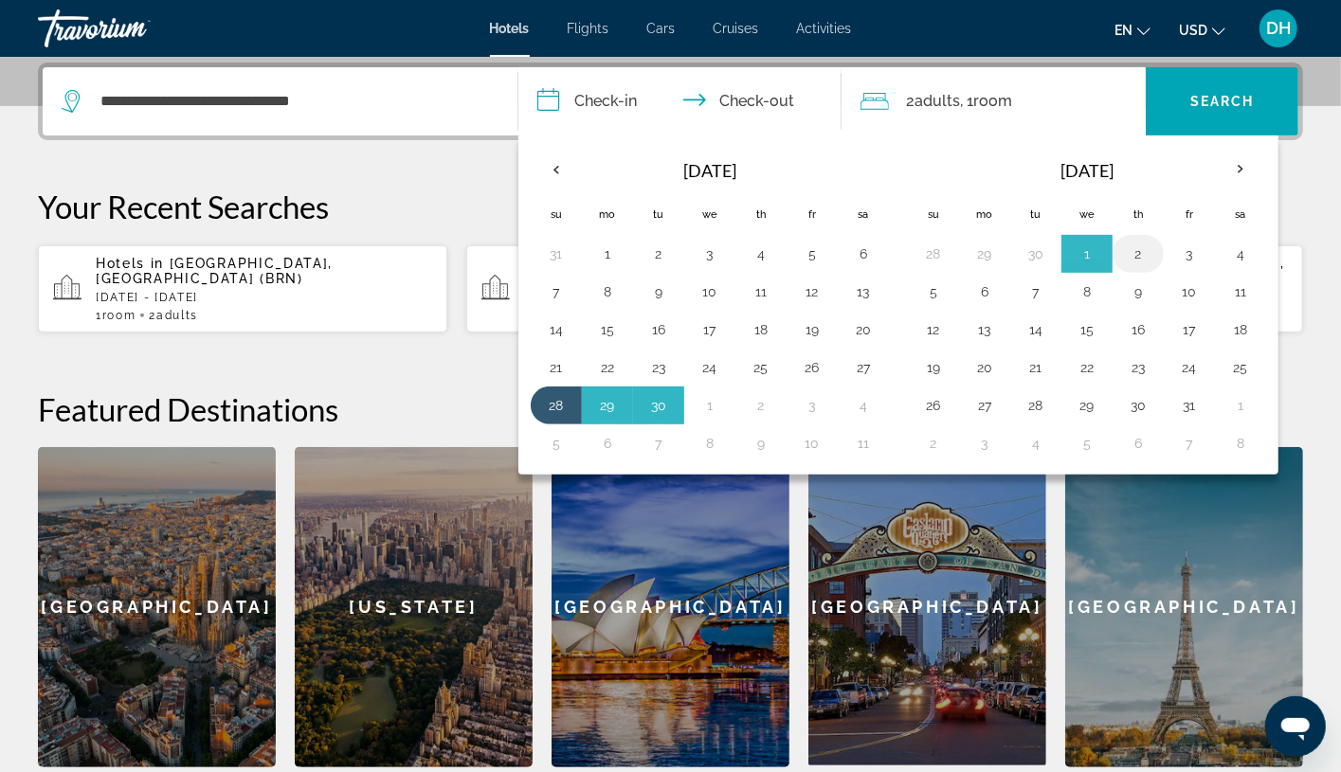
click at [1143, 244] on button "2" at bounding box center [1138, 254] width 30 height 27
type input "**********"
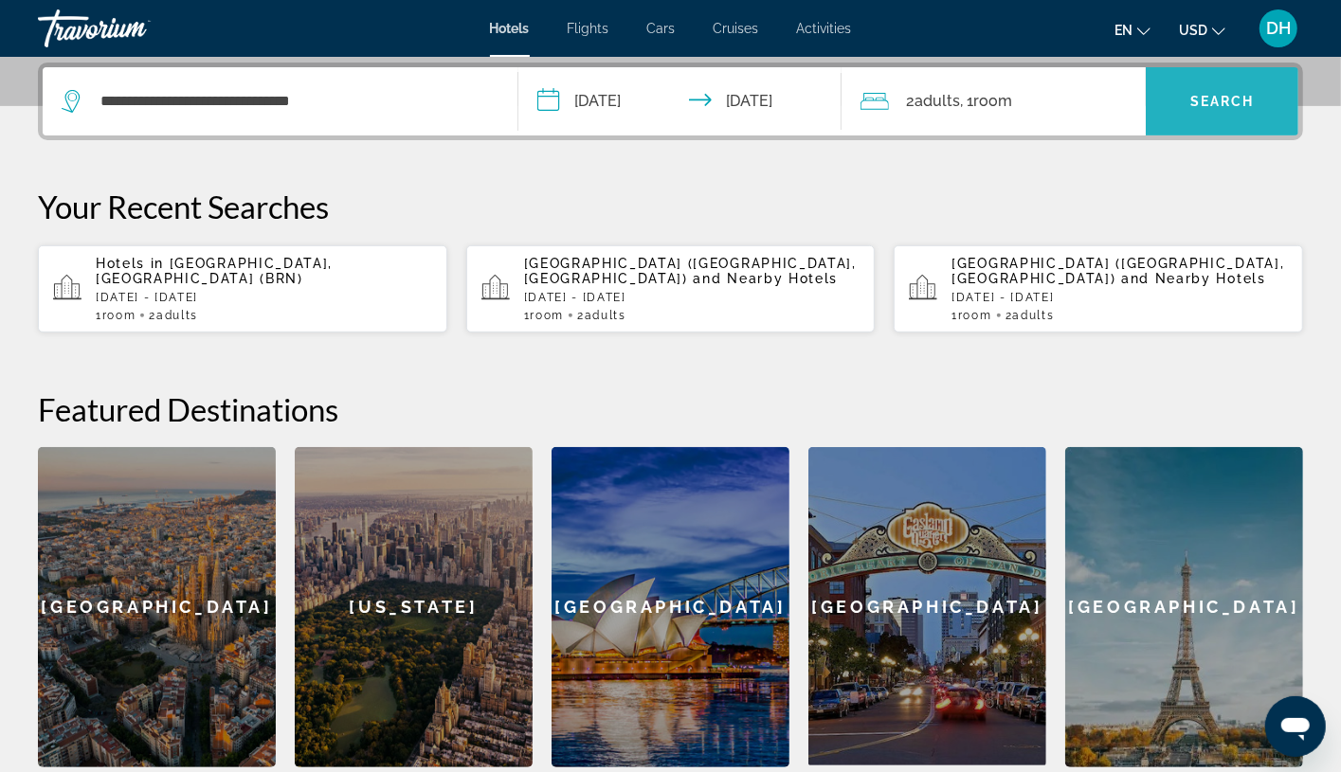
click at [1213, 112] on span "Search widget" at bounding box center [1222, 101] width 153 height 45
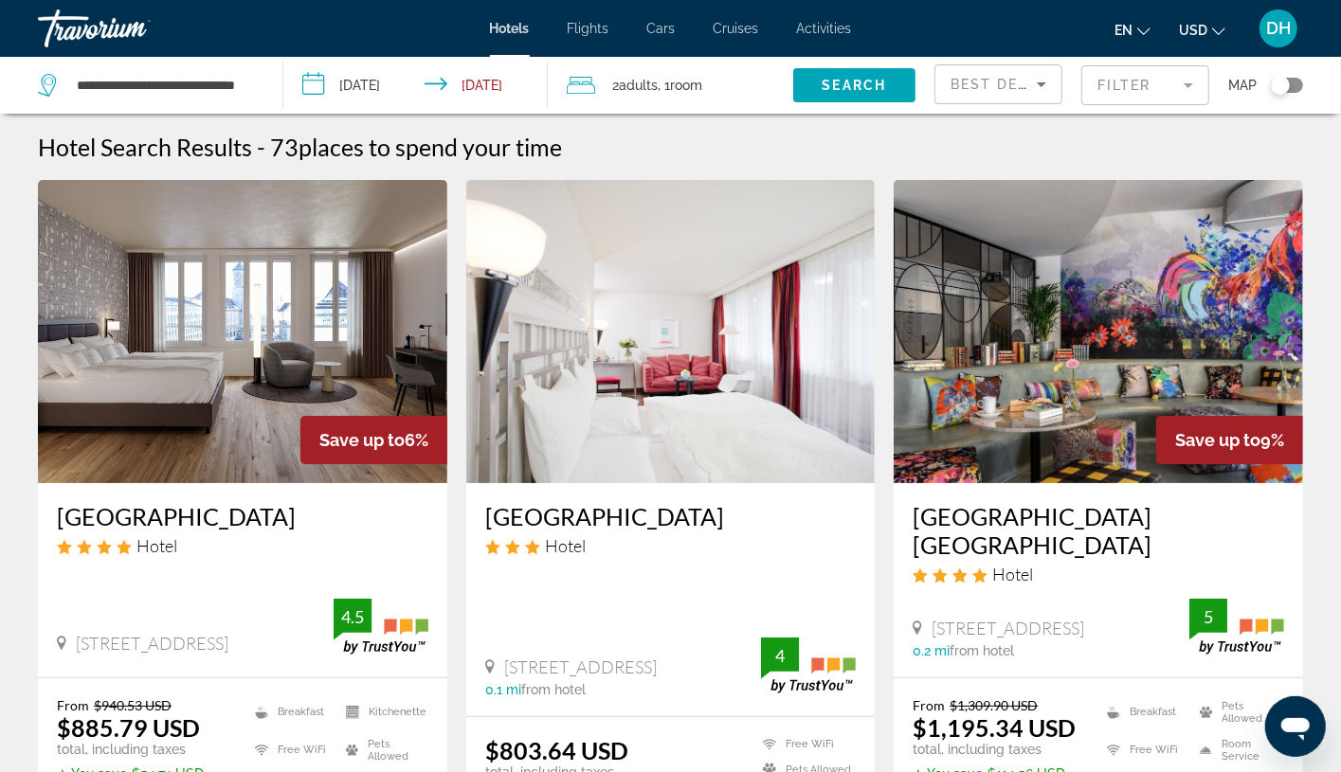
drag, startPoint x: 353, startPoint y: 538, endPoint x: 327, endPoint y: 539, distance: 25.6
click at [353, 538] on div "Hotel" at bounding box center [242, 545] width 371 height 21
click at [77, 509] on h3 "[GEOGRAPHIC_DATA]" at bounding box center [242, 516] width 371 height 28
click at [622, 508] on h3 "[GEOGRAPHIC_DATA]" at bounding box center [670, 516] width 371 height 28
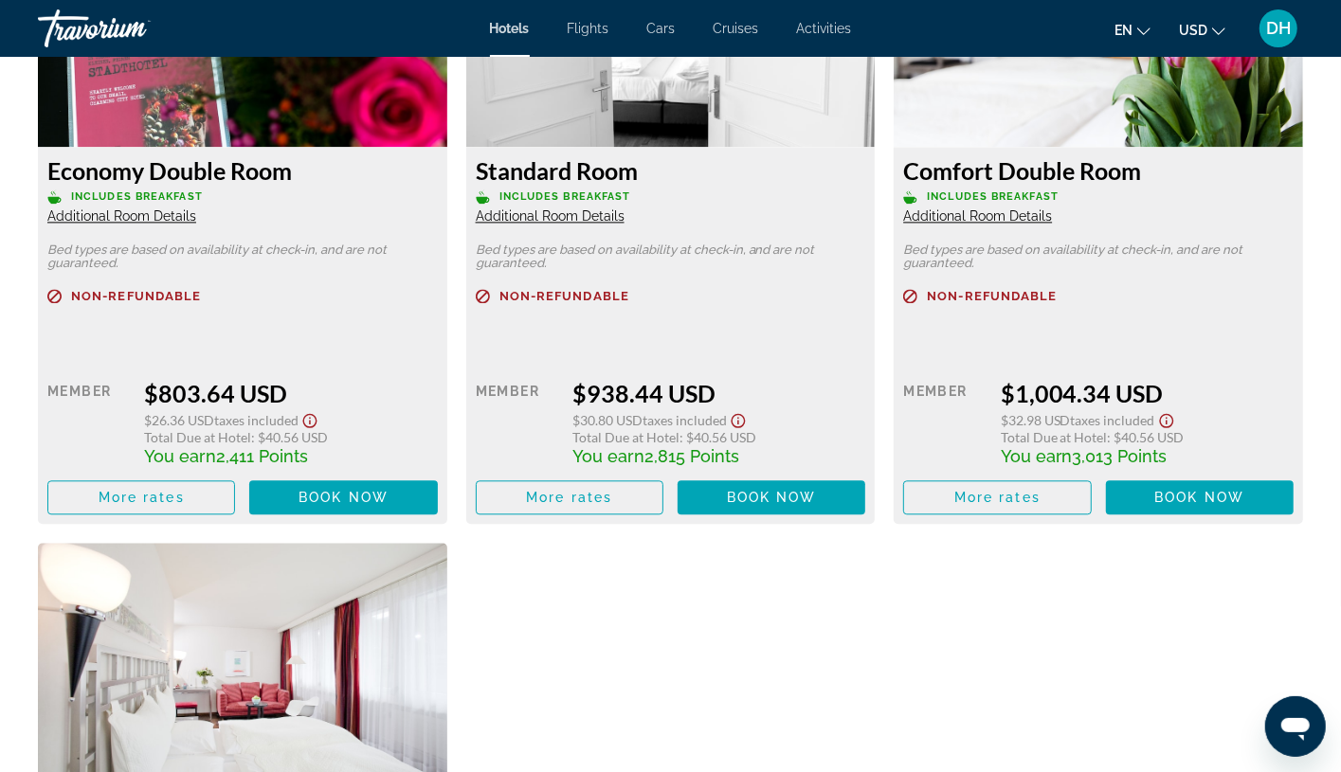
scroll to position [2701, 0]
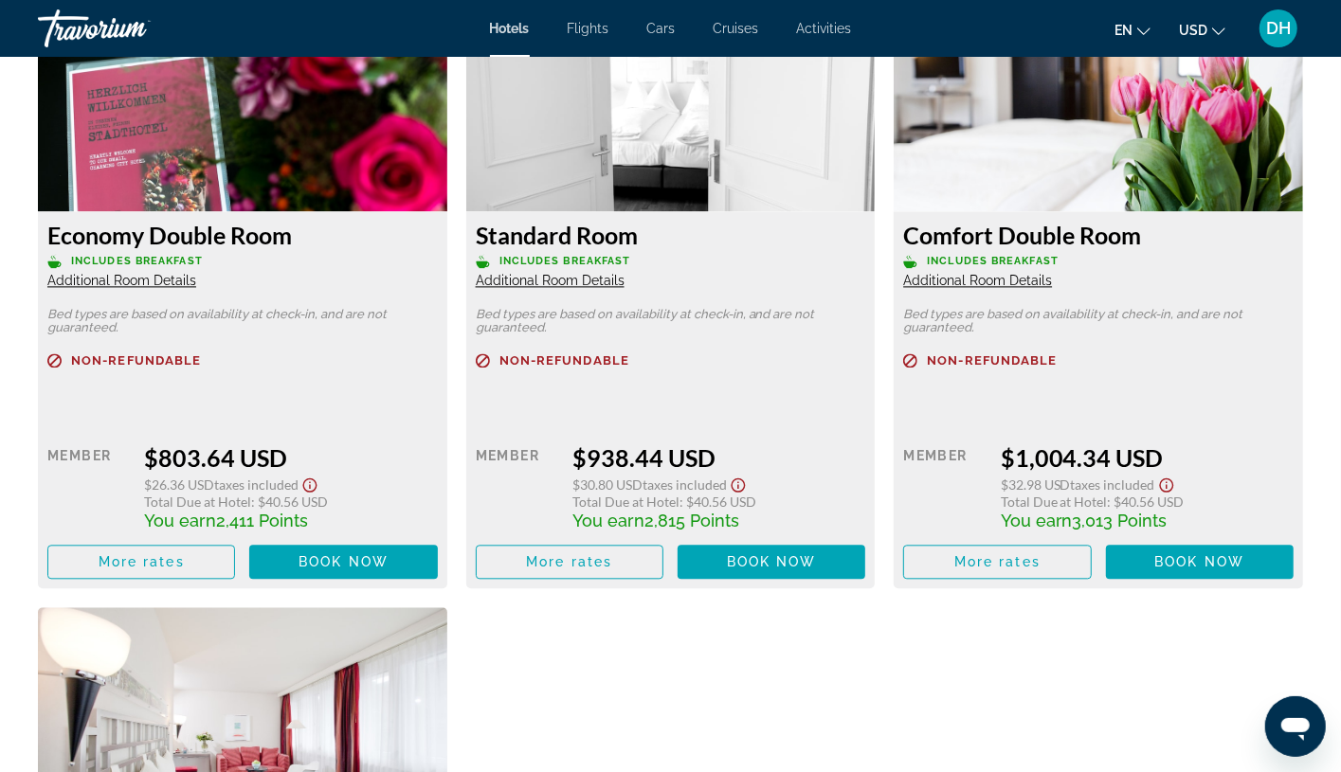
click at [99, 282] on span "Additional Room Details" at bounding box center [121, 280] width 149 height 15
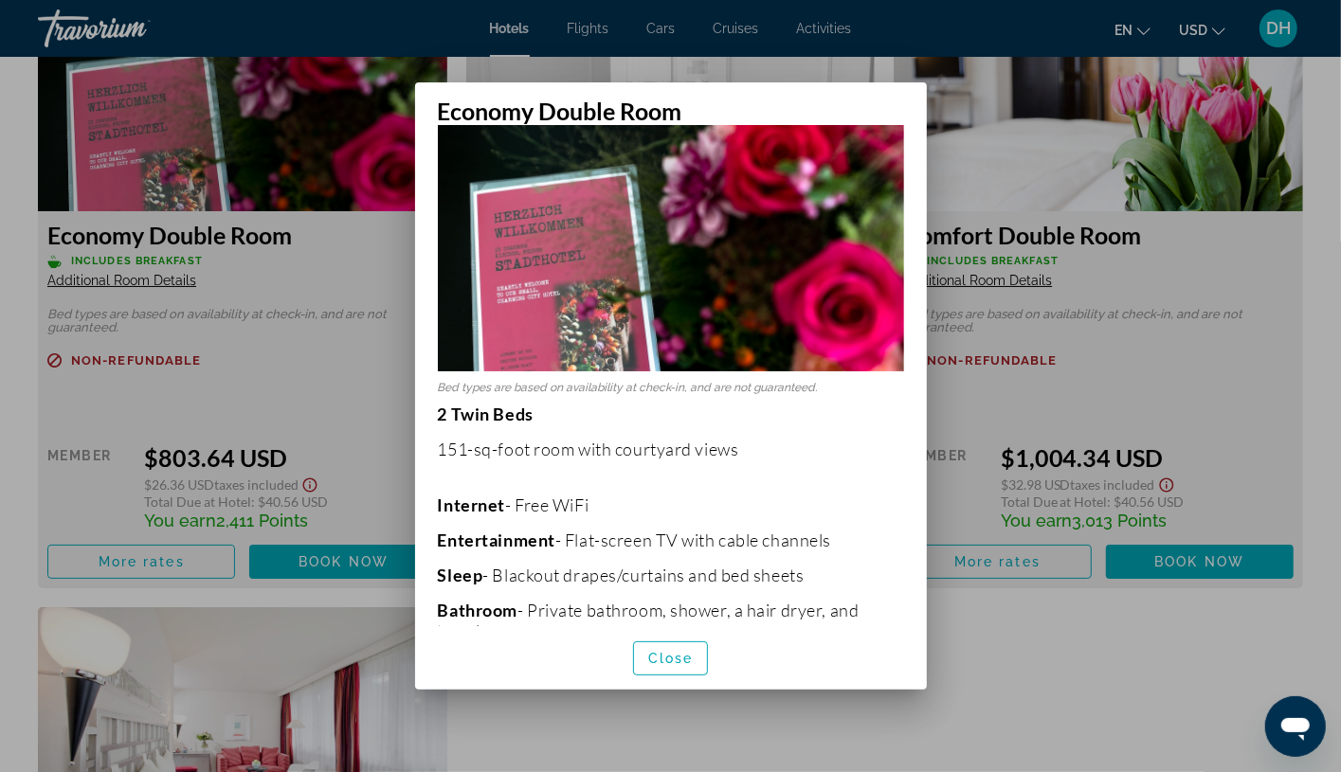
scroll to position [142, 0]
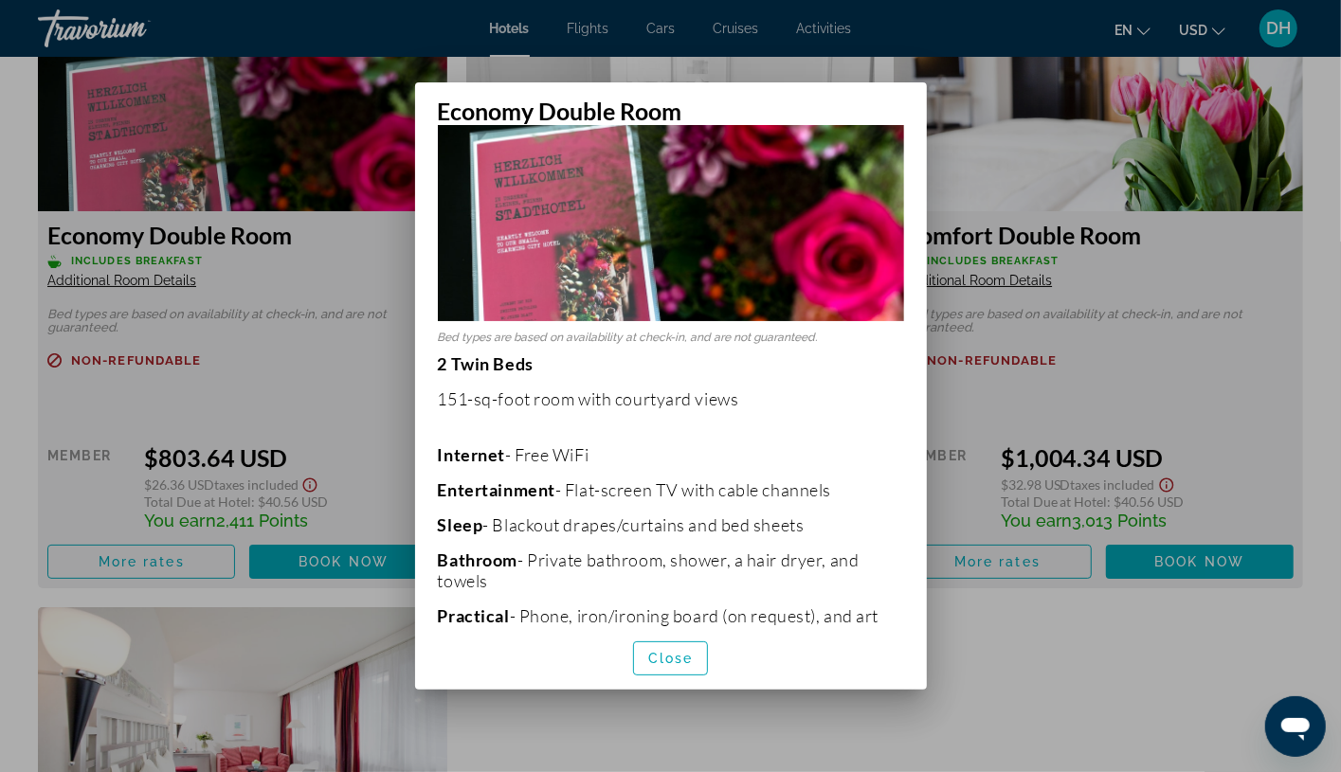
click at [197, 366] on div at bounding box center [670, 386] width 1341 height 772
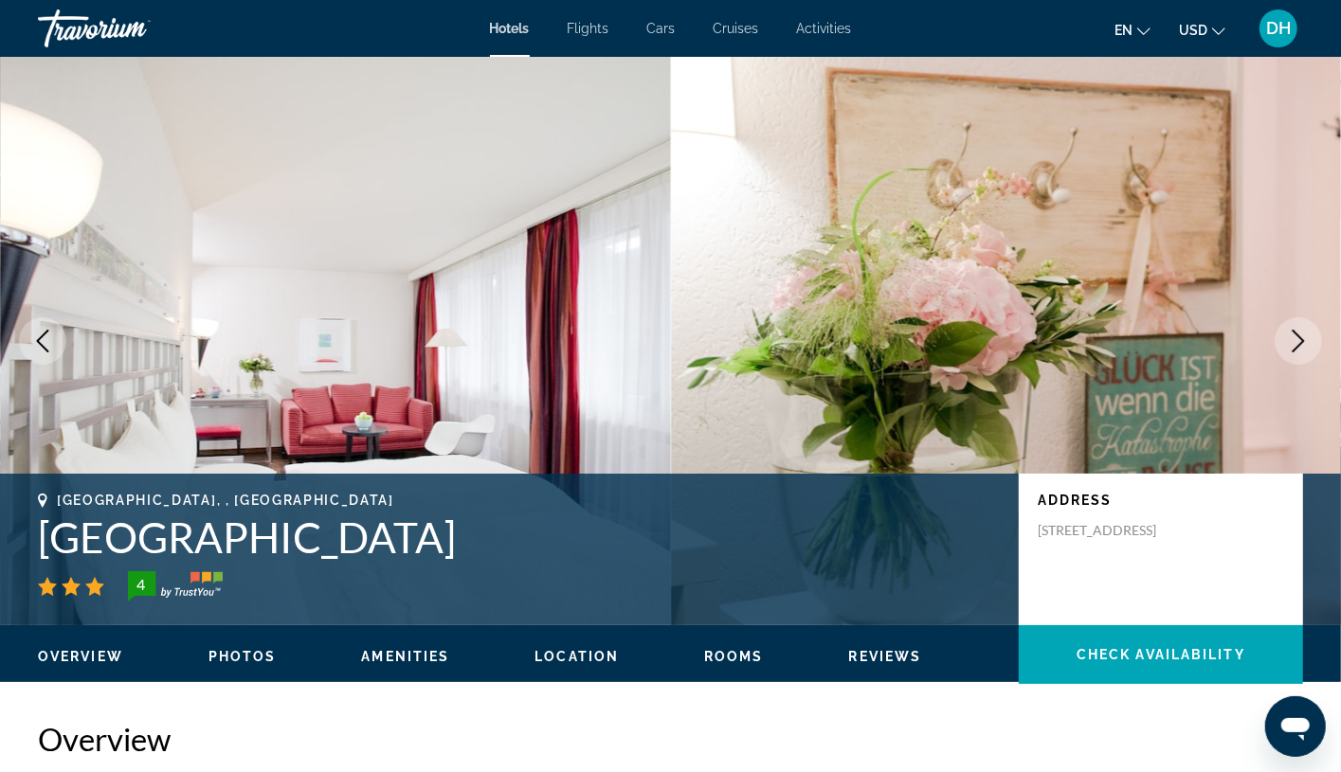
scroll to position [2701, 0]
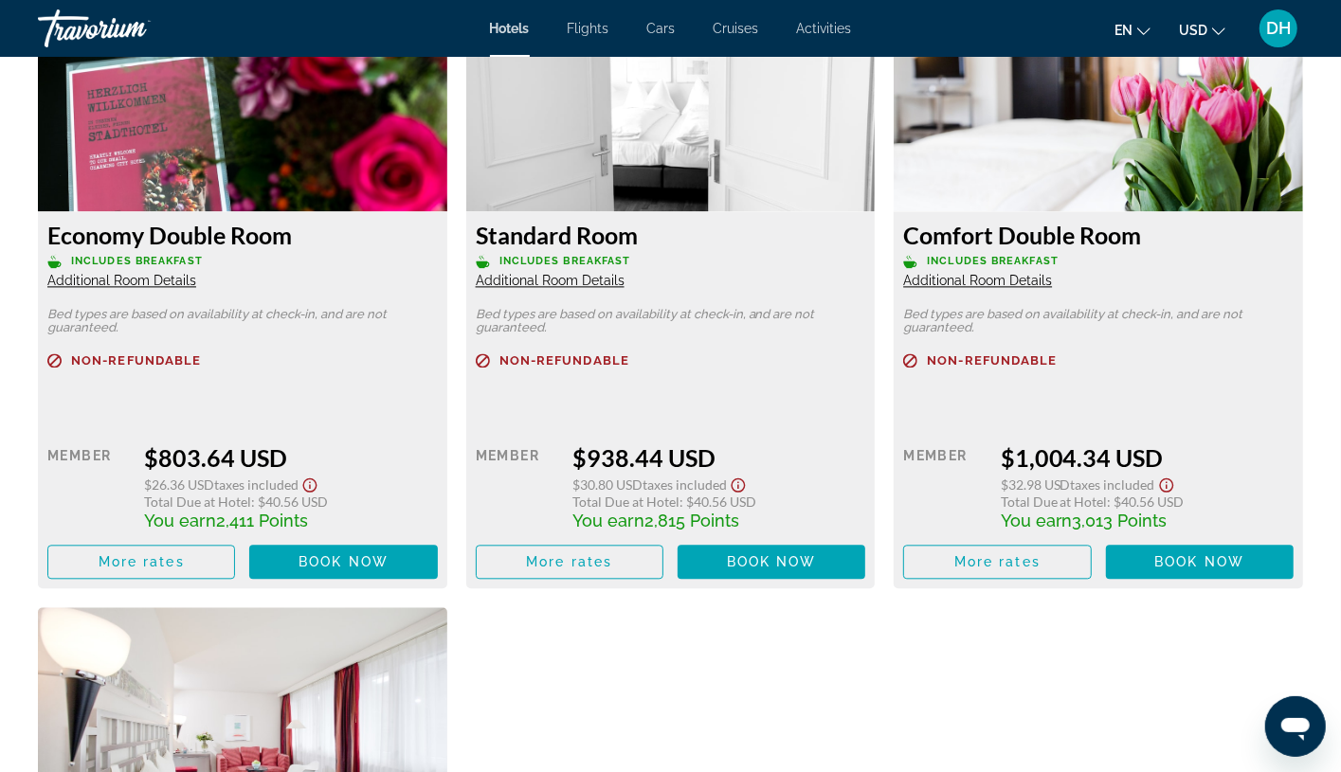
drag, startPoint x: 309, startPoint y: 247, endPoint x: 52, endPoint y: 231, distance: 257.3
click at [52, 231] on h3 "Economy Double Room" at bounding box center [242, 235] width 390 height 28
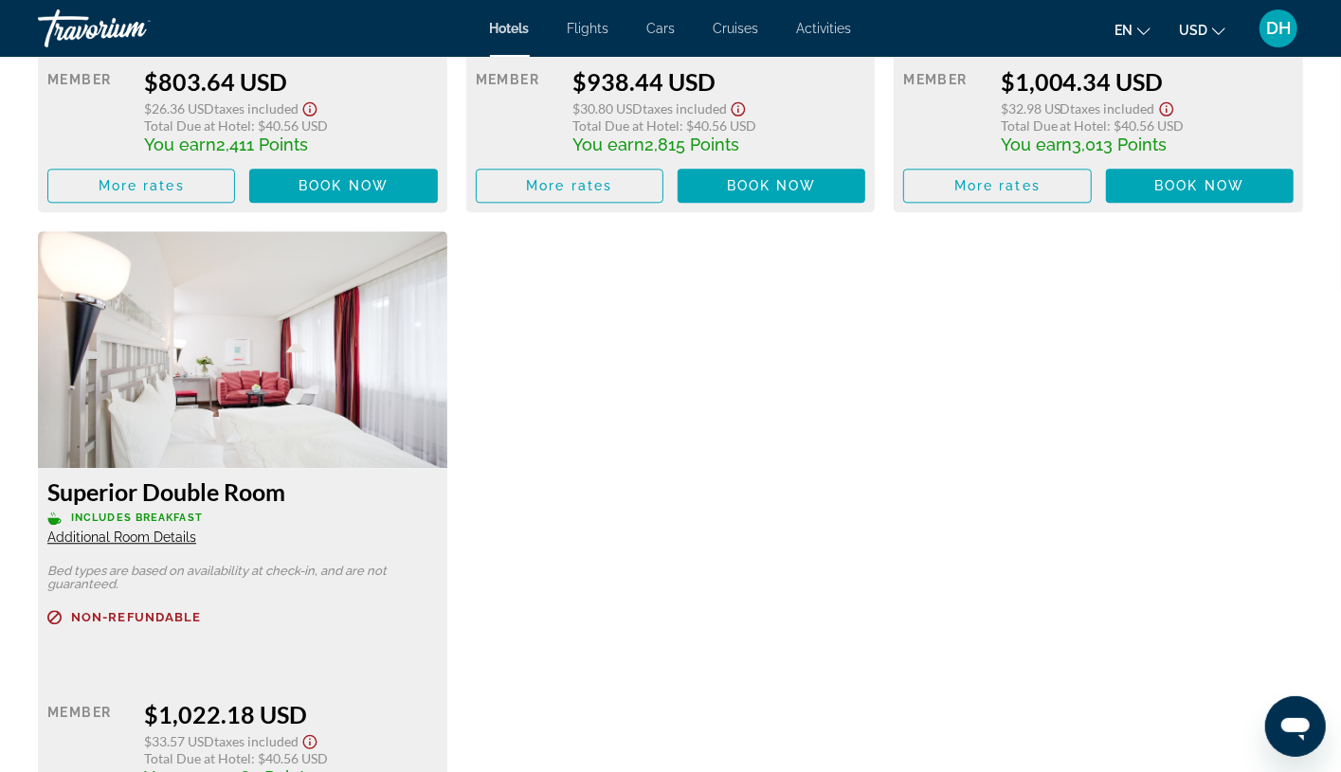
scroll to position [3126, 0]
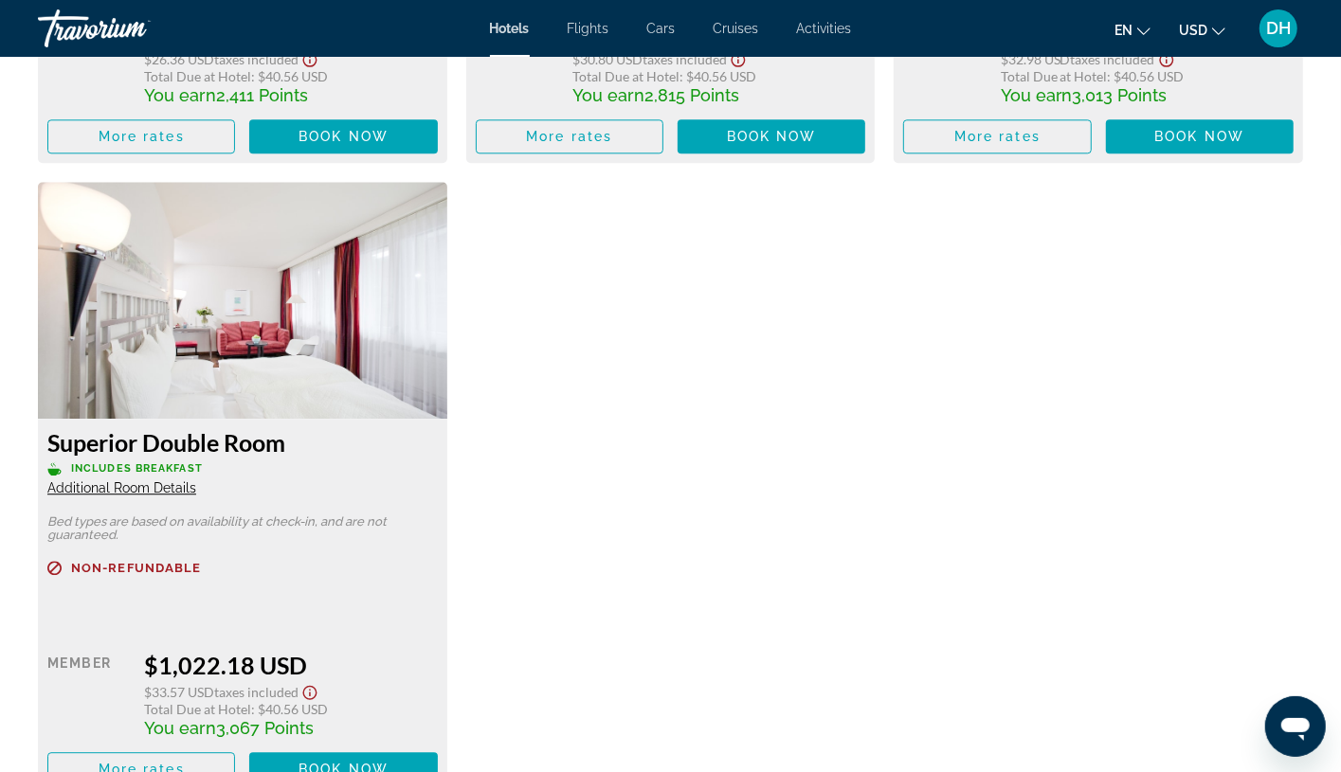
click at [760, 269] on div "Economy Double Room Includes Breakfast Additional Room Details Bed types are ba…" at bounding box center [670, 182] width 1284 height 1266
